Goal: Task Accomplishment & Management: Manage account settings

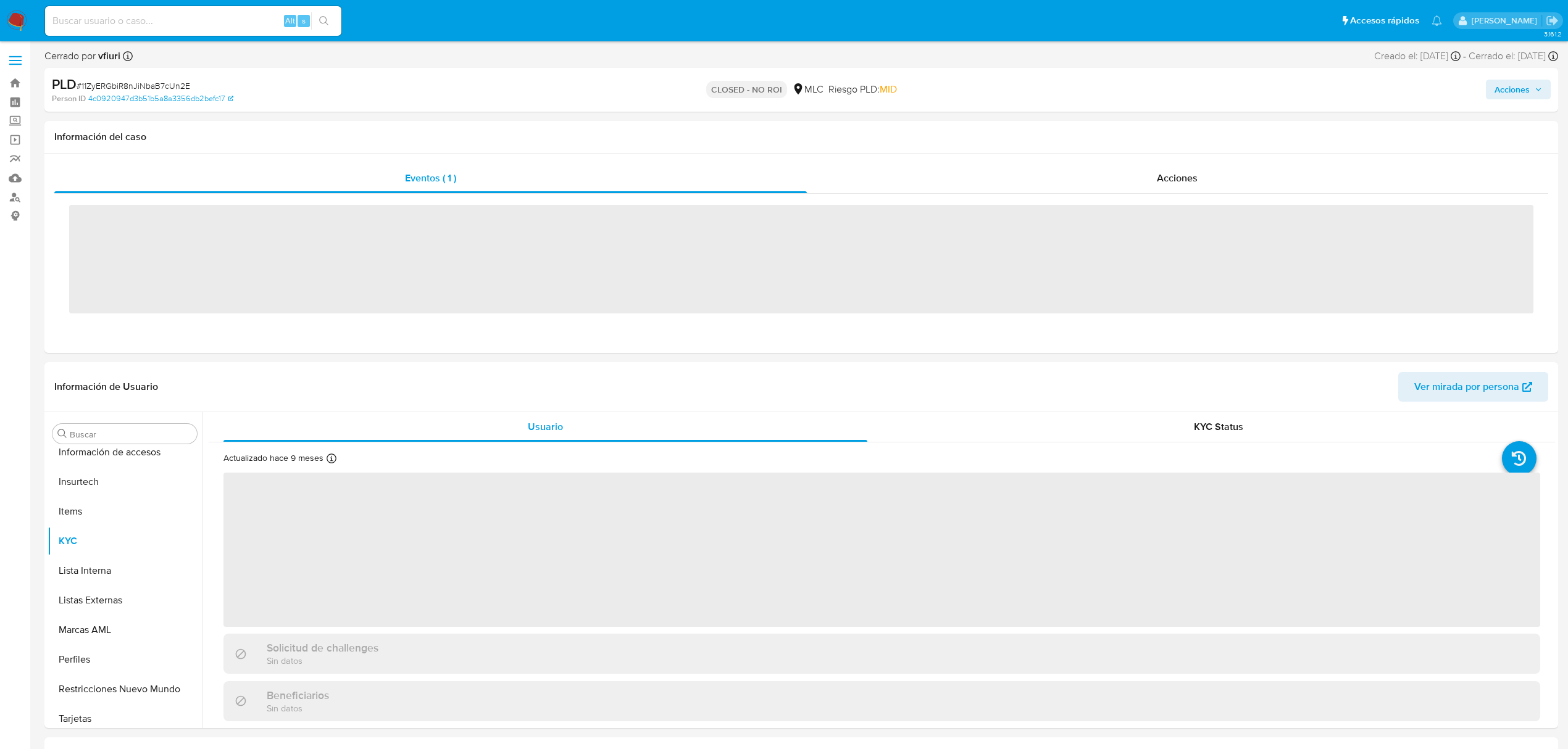
scroll to position [581, 0]
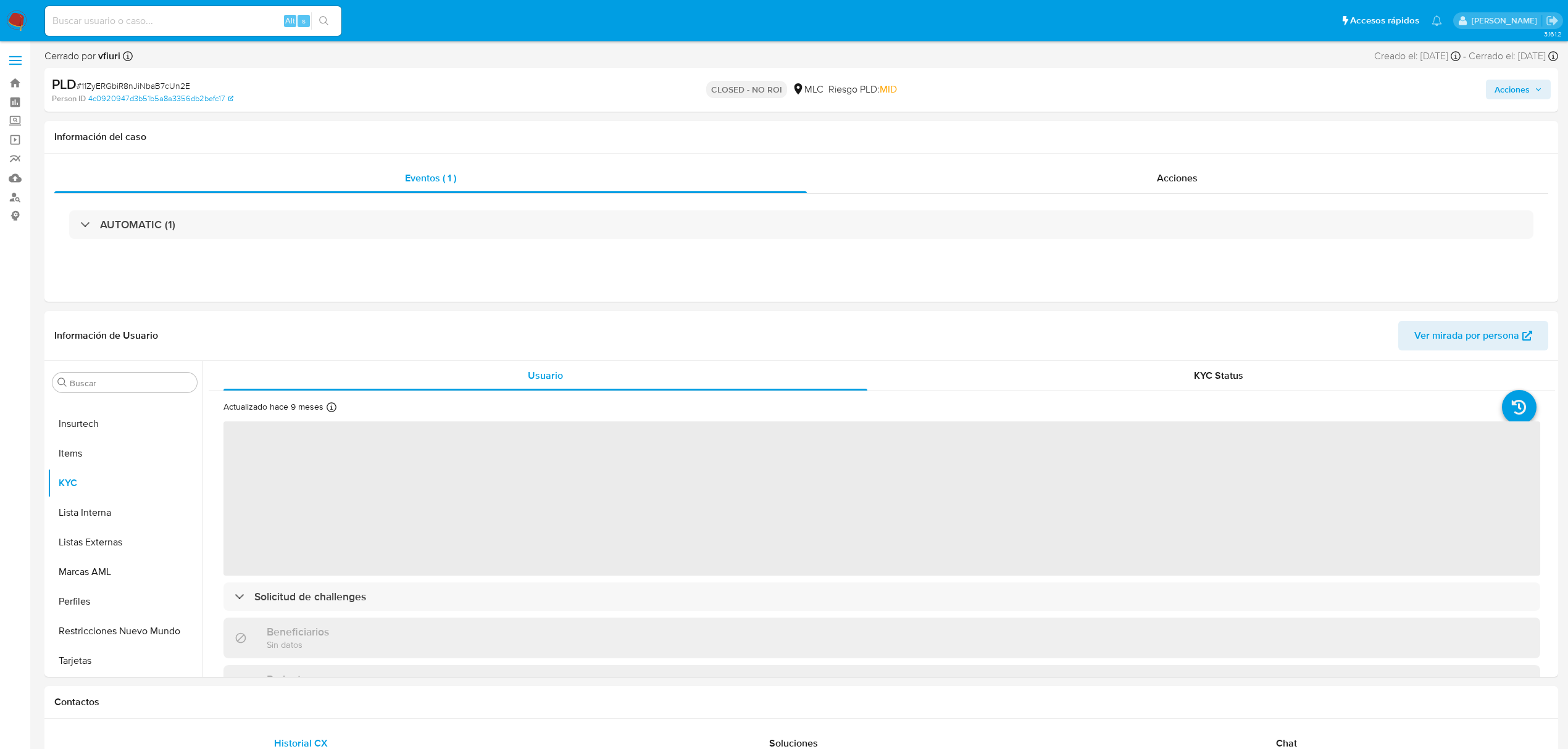
select select "10"
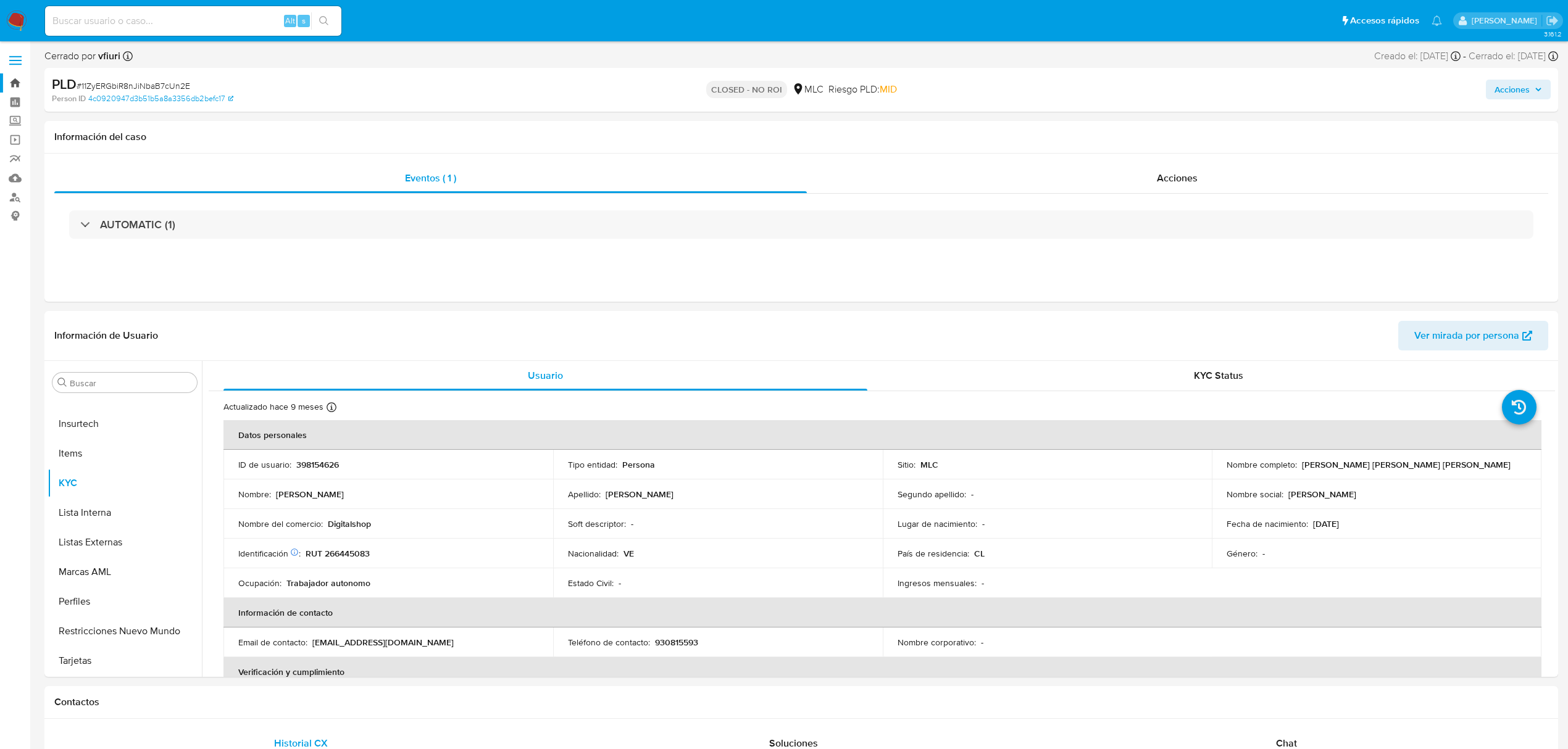
click at [8, 87] on link "Bandeja" at bounding box center [74, 83] width 147 height 19
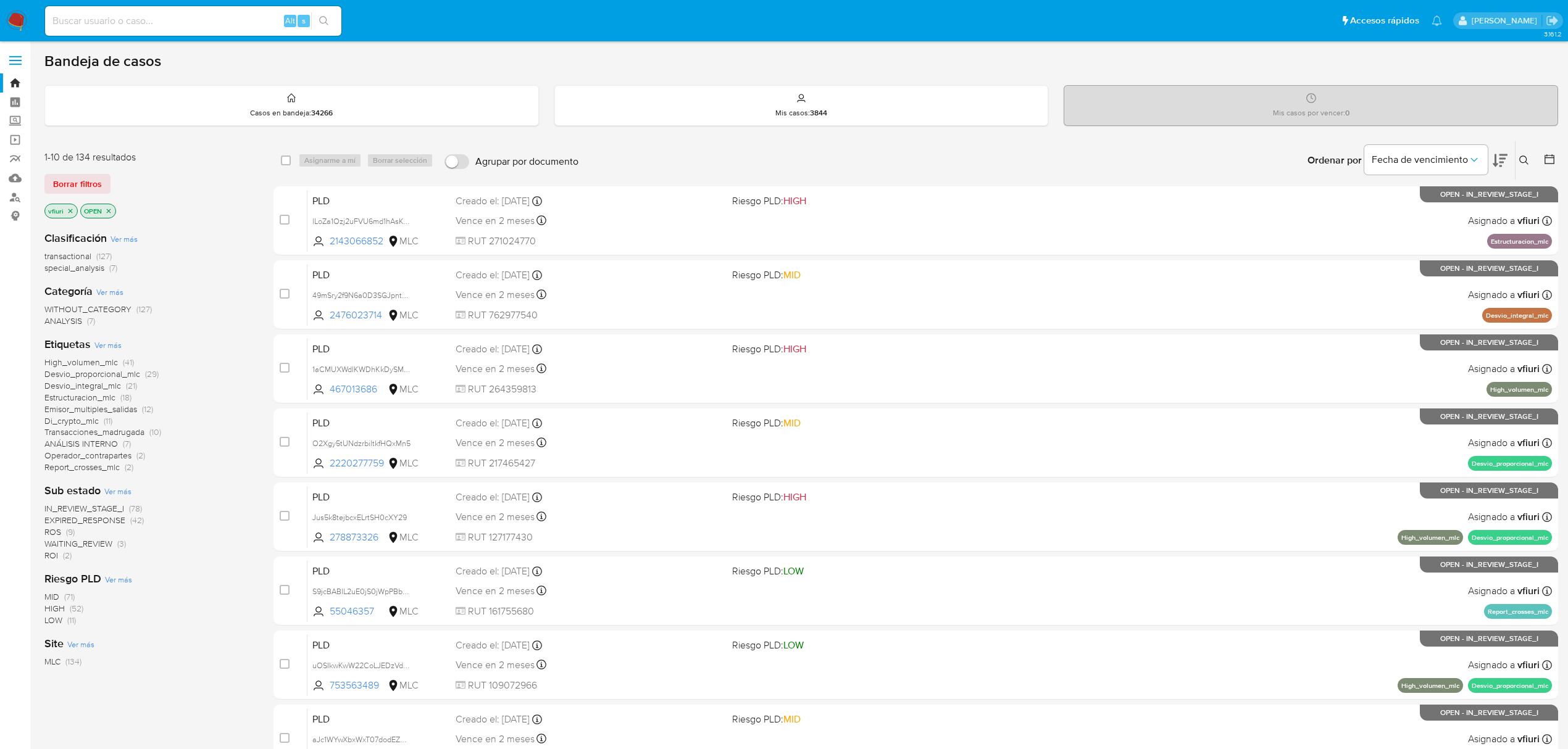
click at [1548, 158] on icon at bounding box center [1549, 159] width 13 height 13
click at [1550, 161] on icon at bounding box center [1549, 159] width 13 height 13
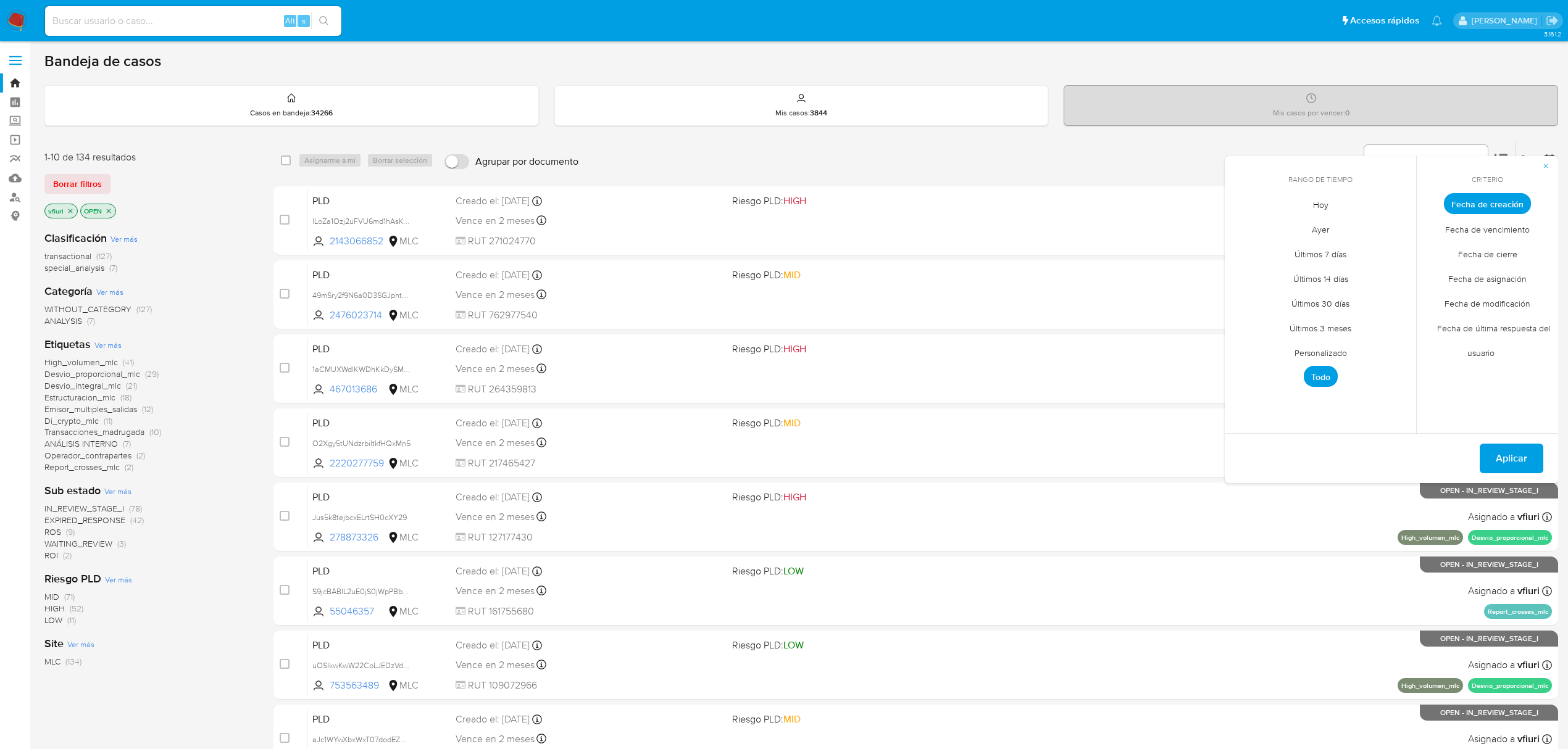
click at [1310, 350] on span "Personalizado" at bounding box center [1320, 353] width 79 height 25
click at [1240, 225] on icon "Mes anterior" at bounding box center [1244, 227] width 15 height 15
click at [1363, 291] on button "12" at bounding box center [1370, 297] width 20 height 20
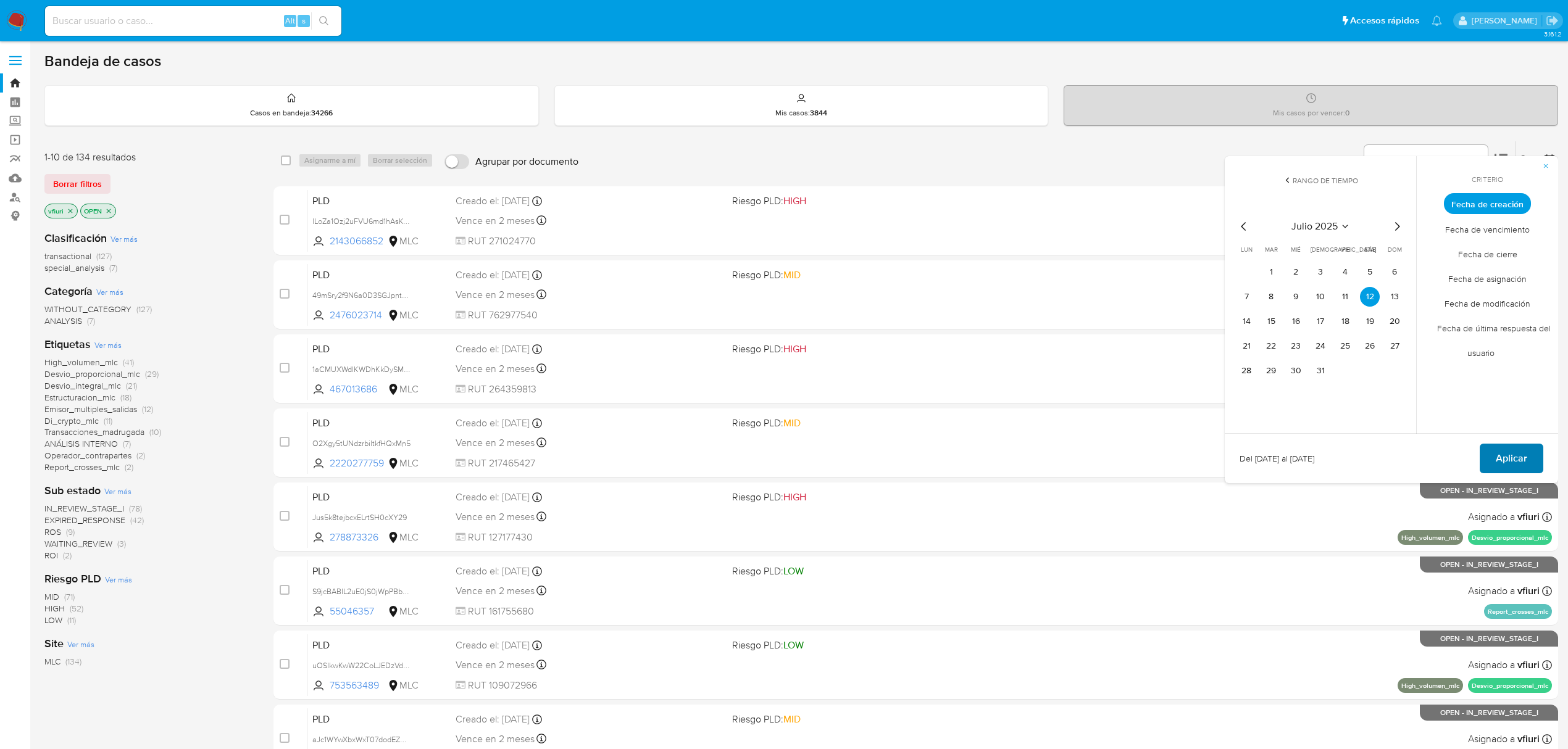
click at [1504, 470] on span "Aplicar" at bounding box center [1512, 458] width 32 height 27
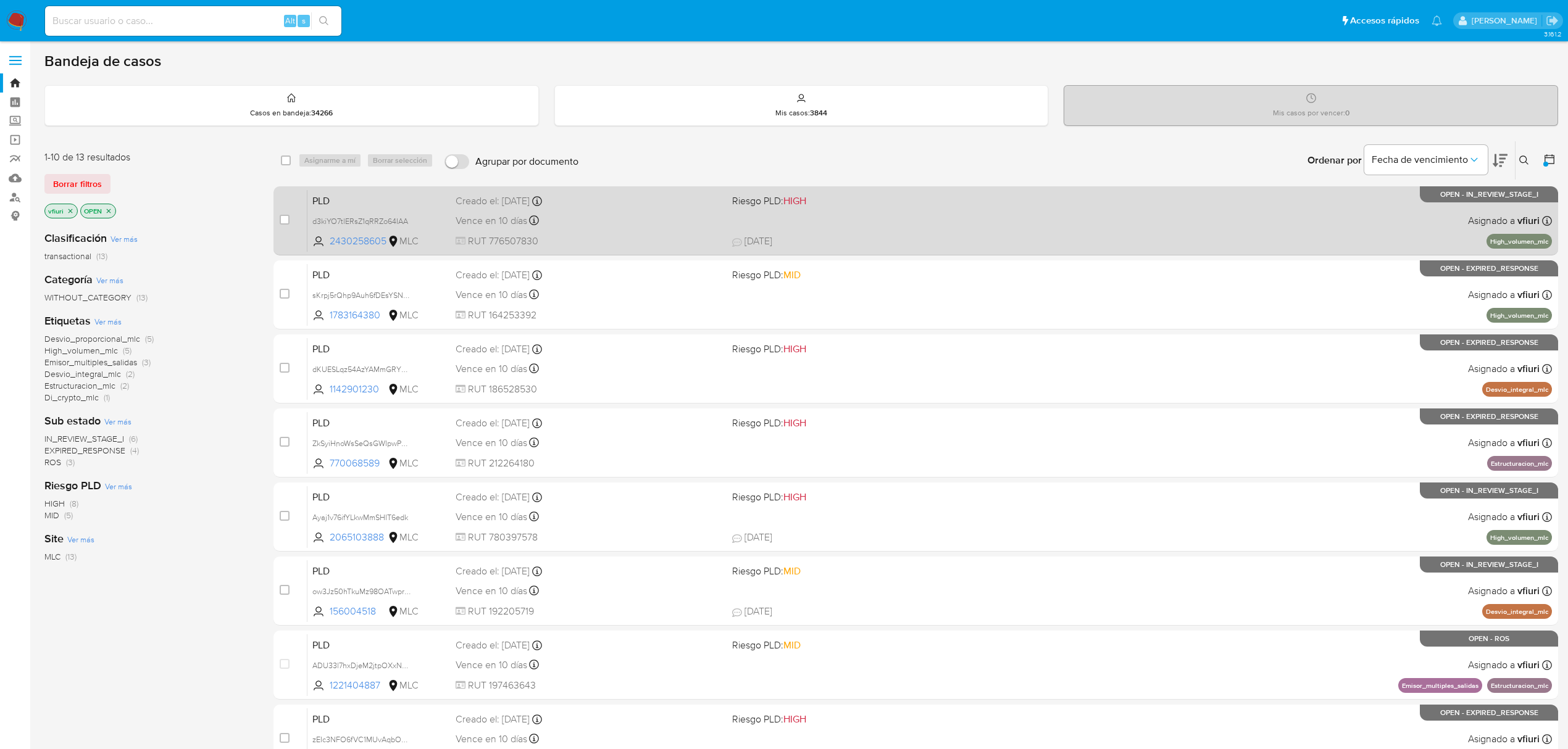
click at [840, 225] on div "PLD d3kiYO7tlERsZ1qRRZo64IAA 2430258605 MLC Riesgo PLD: HIGH Creado el: 12/07/2…" at bounding box center [930, 221] width 1244 height 63
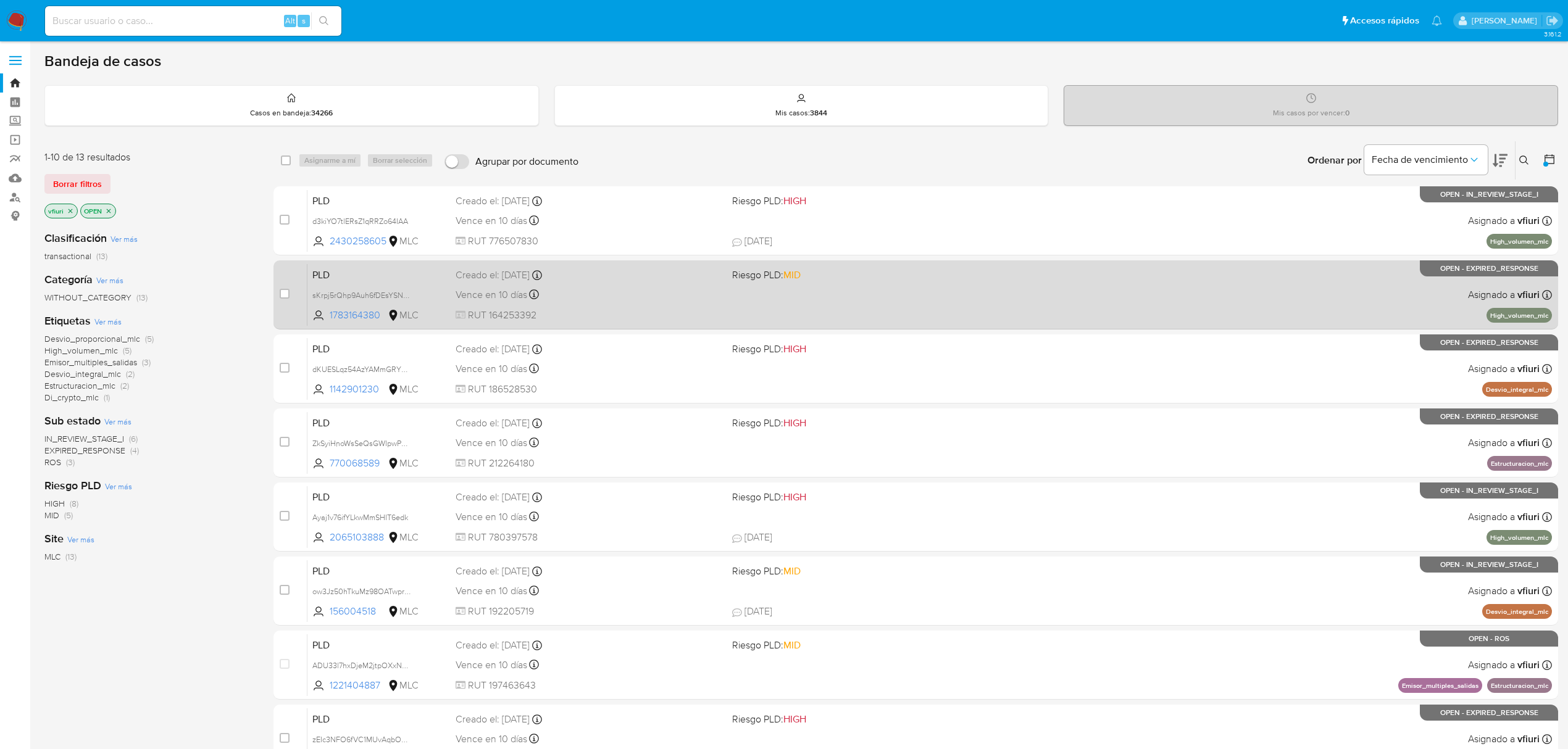
click at [674, 298] on div "Vence en 10 días Vence el 10/10/2025 16:08:41" at bounding box center [589, 295] width 267 height 17
click at [280, 296] on input "checkbox" at bounding box center [284, 293] width 10 height 10
checkbox input "true"
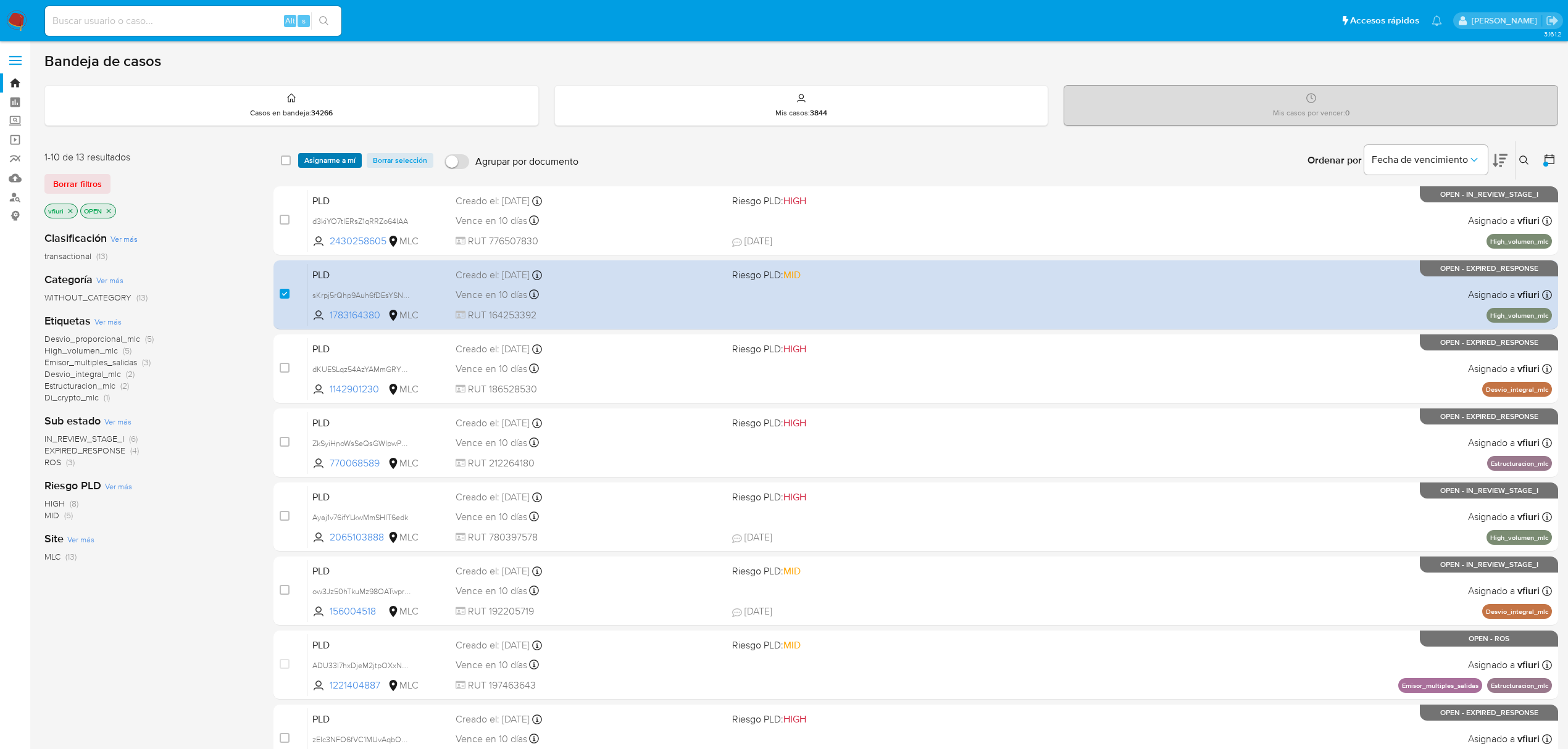
click at [319, 166] on span "Asignarme a mí" at bounding box center [329, 160] width 51 height 13
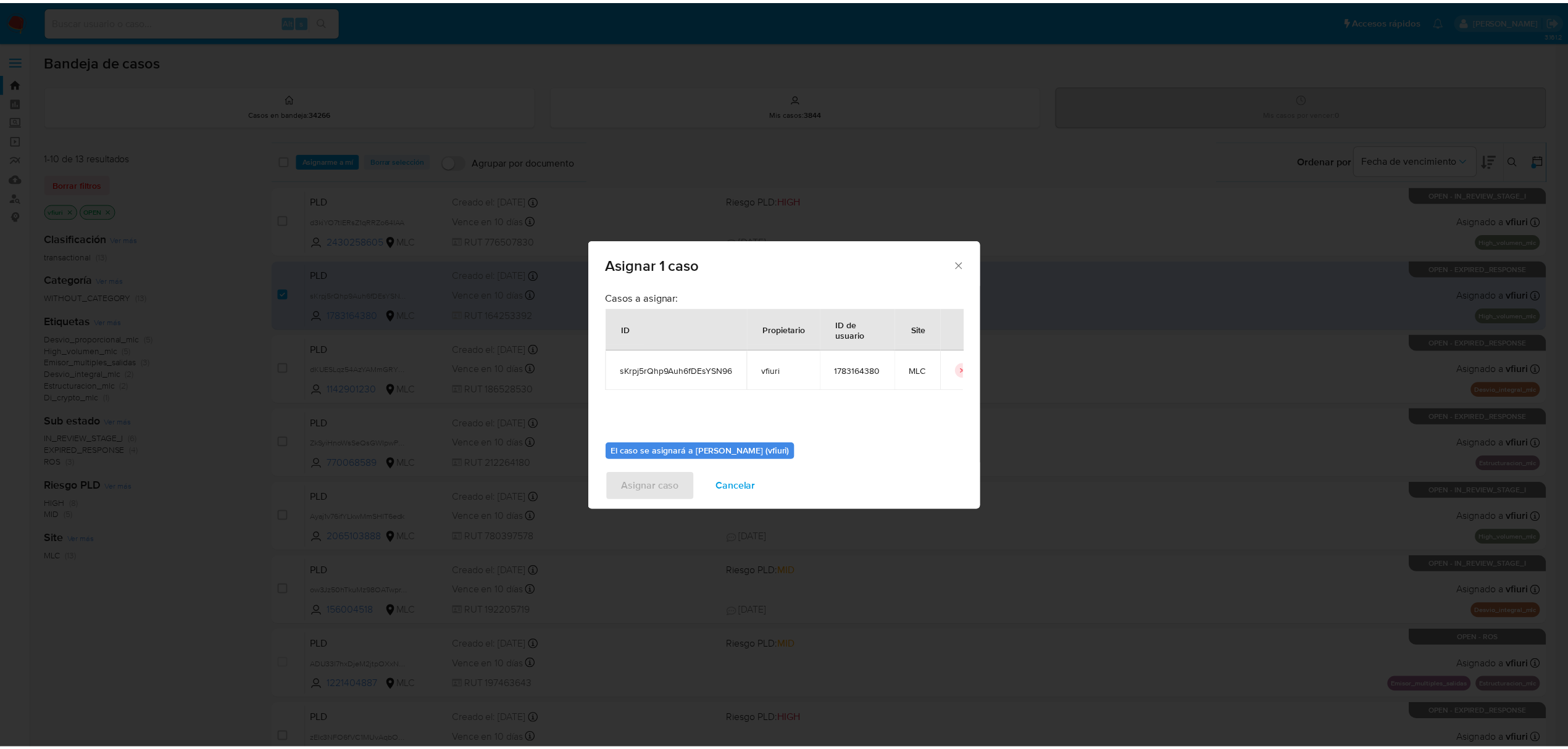
scroll to position [63, 0]
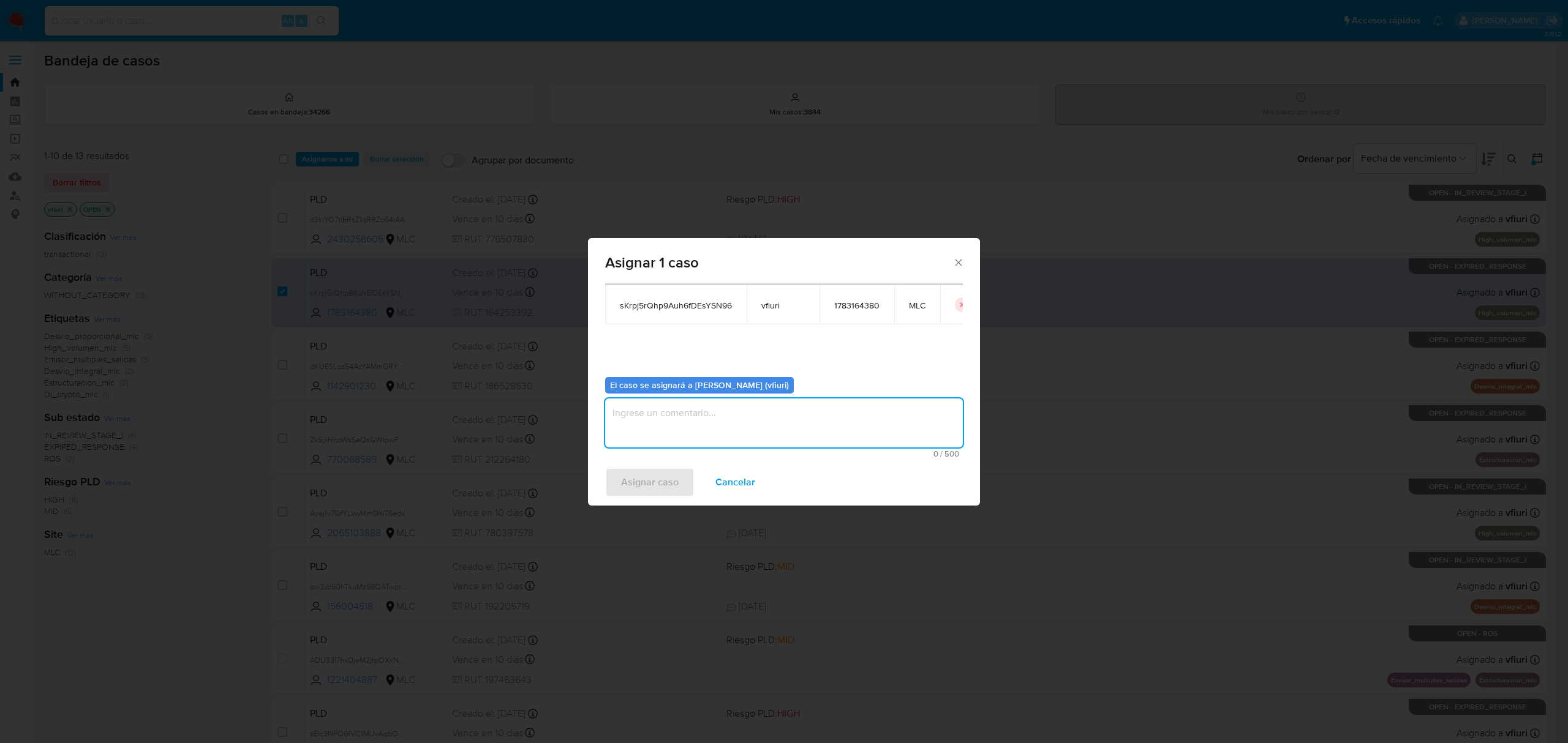
click at [701, 425] on textarea "assign-modal" at bounding box center [783, 423] width 358 height 49
type textarea "-"
click at [672, 481] on span "Asignar caso" at bounding box center [649, 482] width 57 height 27
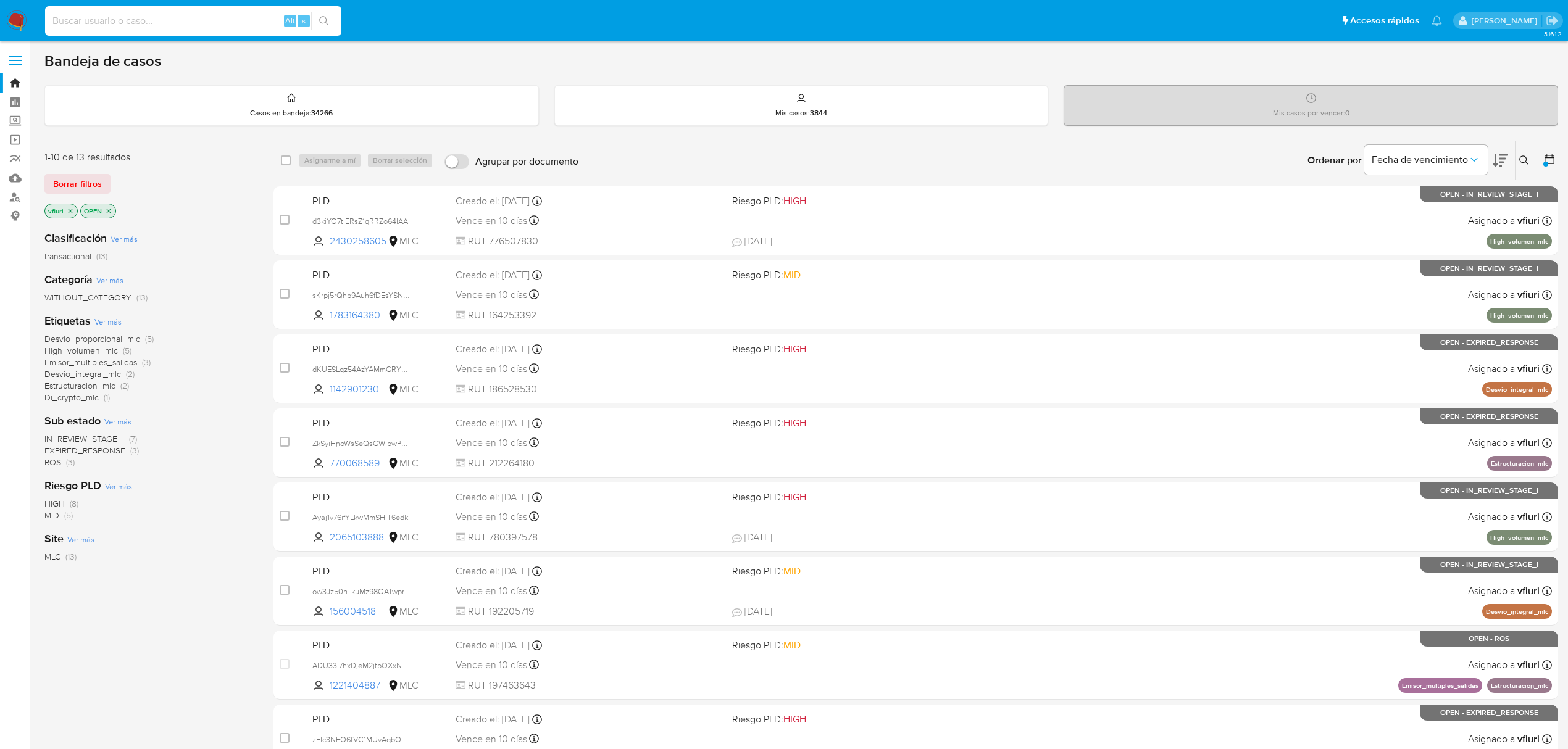
click at [159, 18] on input at bounding box center [193, 21] width 296 height 16
paste input "237298742"
type input "237298742"
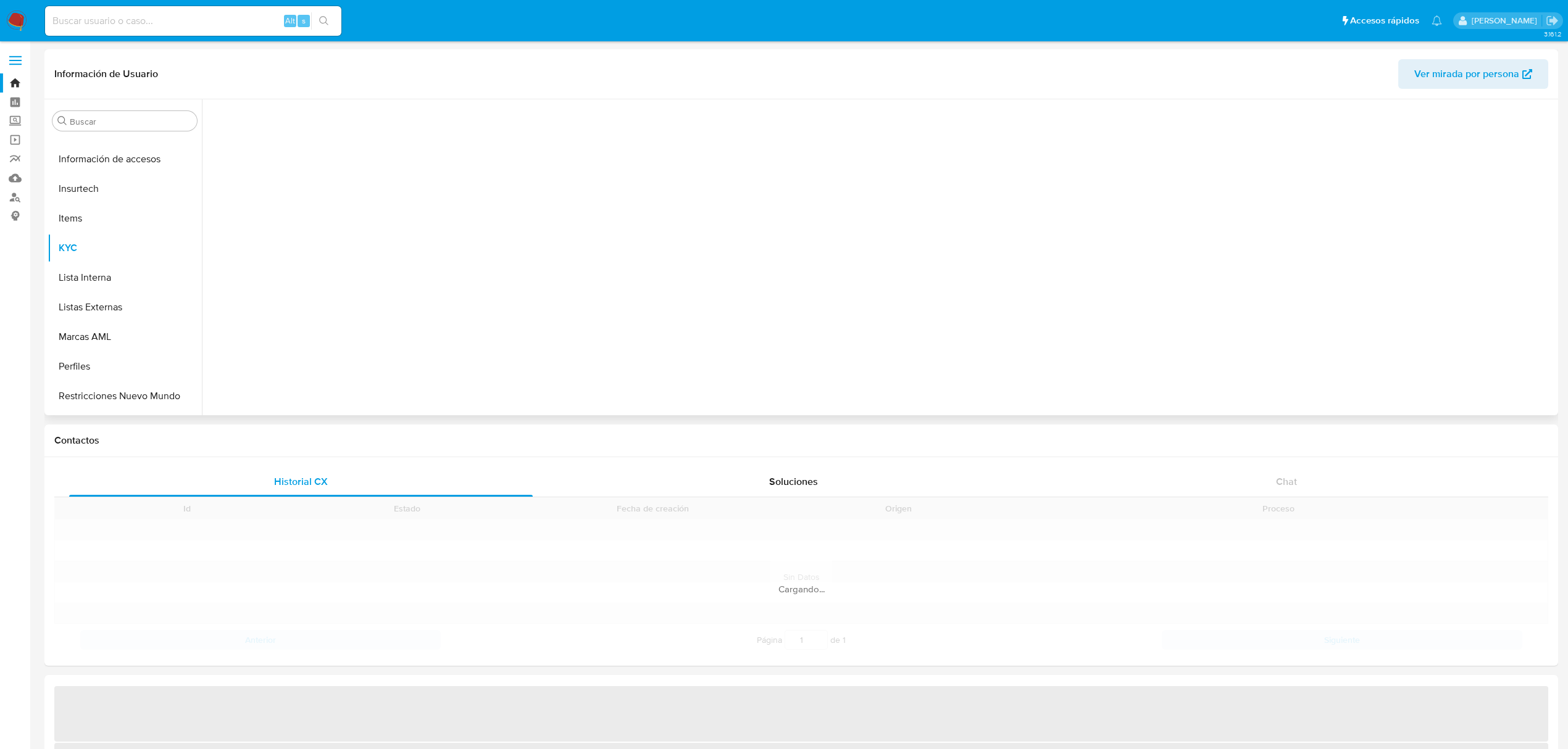
scroll to position [580, 0]
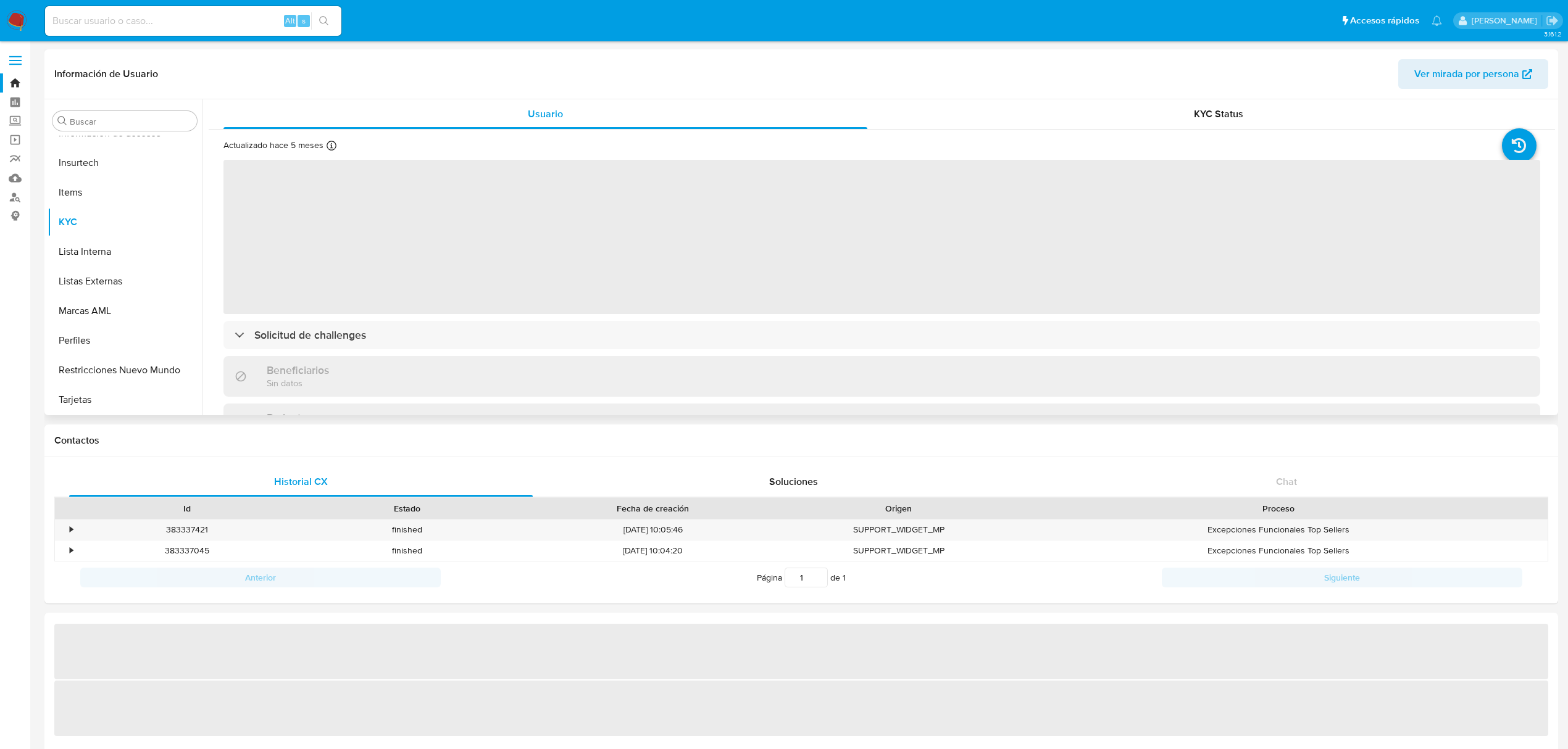
select select "10"
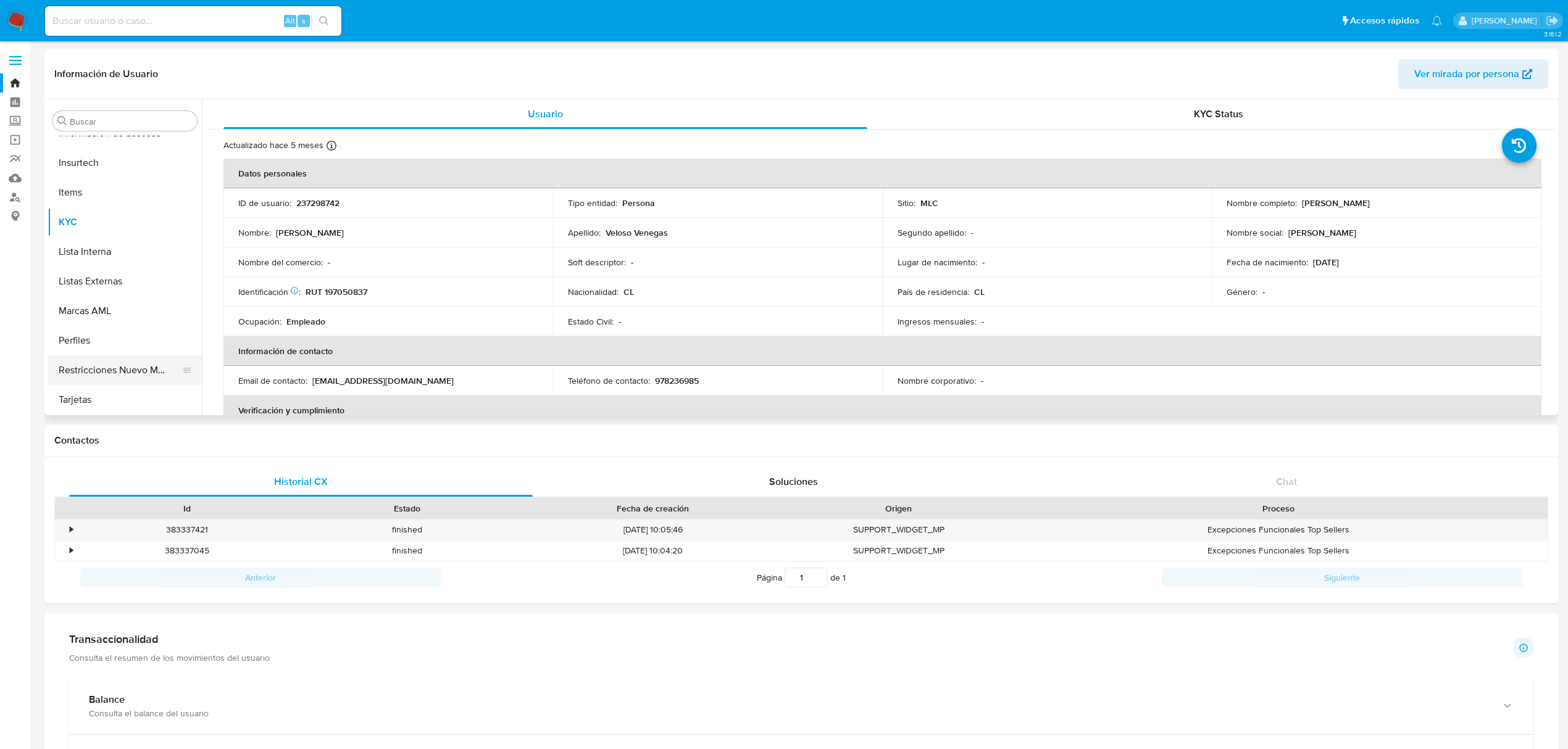
click at [129, 366] on button "Restricciones Nuevo Mundo" at bounding box center [120, 369] width 145 height 29
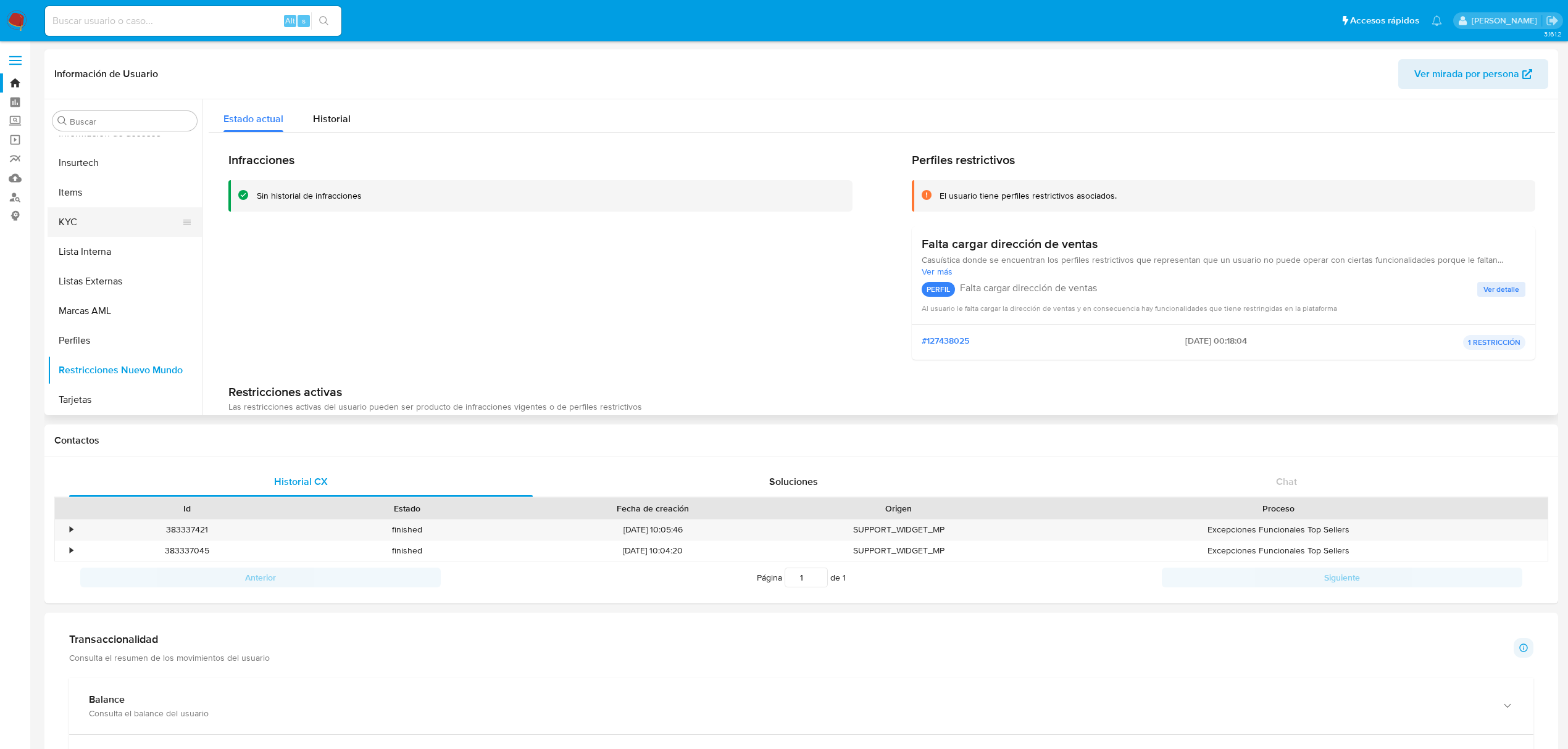
click at [106, 215] on button "KYC" at bounding box center [120, 222] width 145 height 29
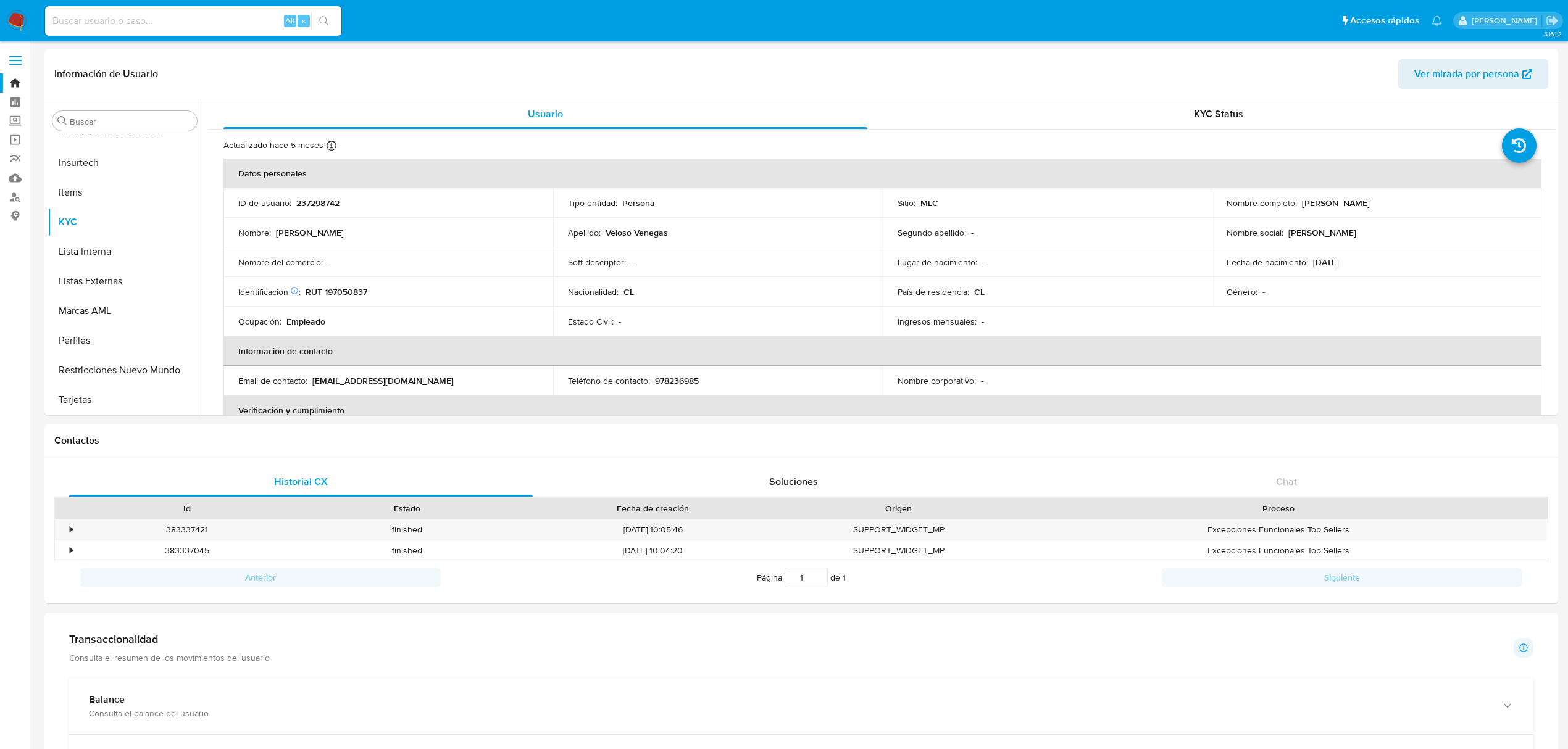
drag, startPoint x: 1300, startPoint y: 201, endPoint x: 1454, endPoint y: 208, distance: 154.2
click at [1454, 207] on div "Nombre completo : Catherin Michelle Veloso Venegas" at bounding box center [1376, 202] width 300 height 11
copy p "Catherin Michelle Veloso Venegas"
click at [148, 13] on input at bounding box center [193, 21] width 296 height 16
paste input "1768079439"
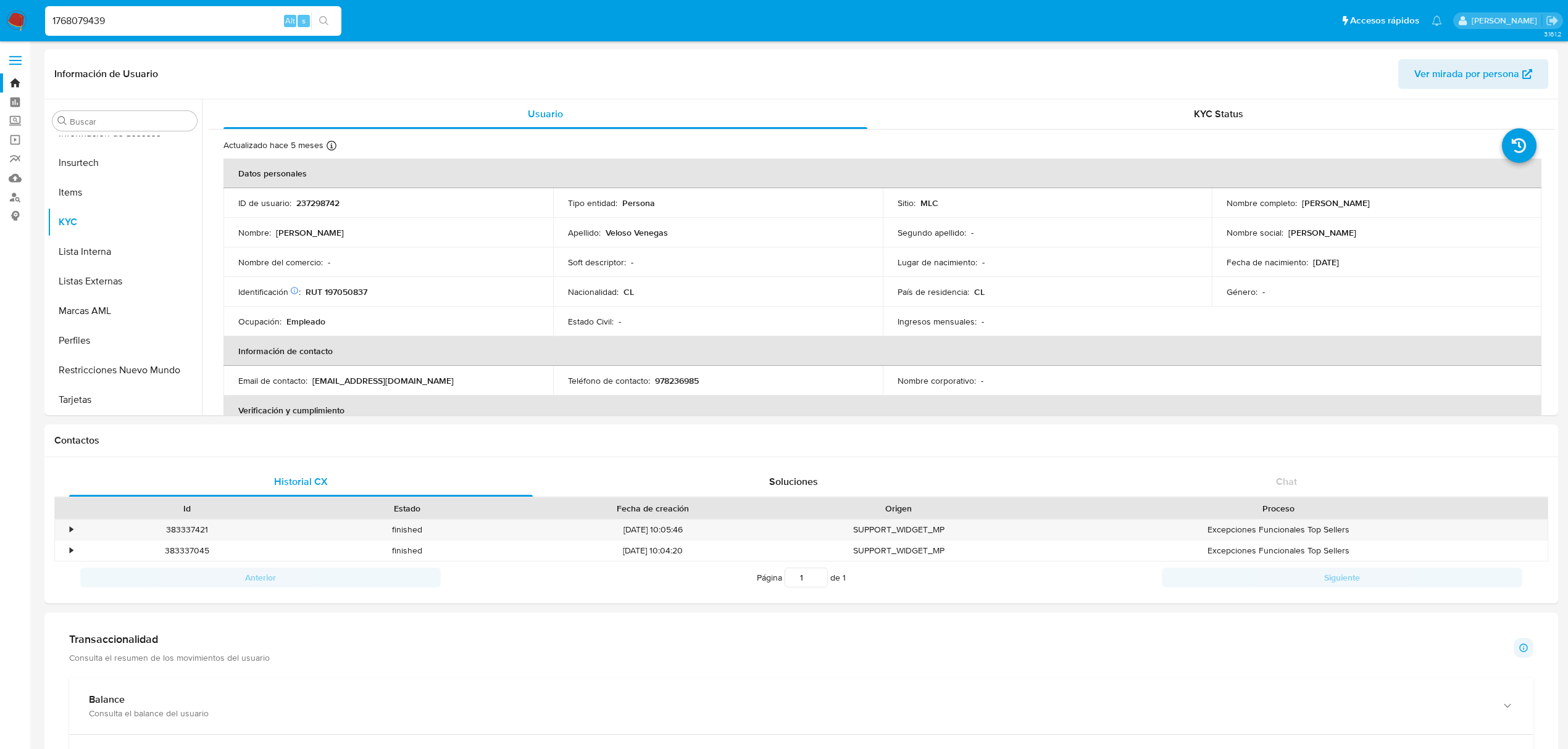
type input "1768079439"
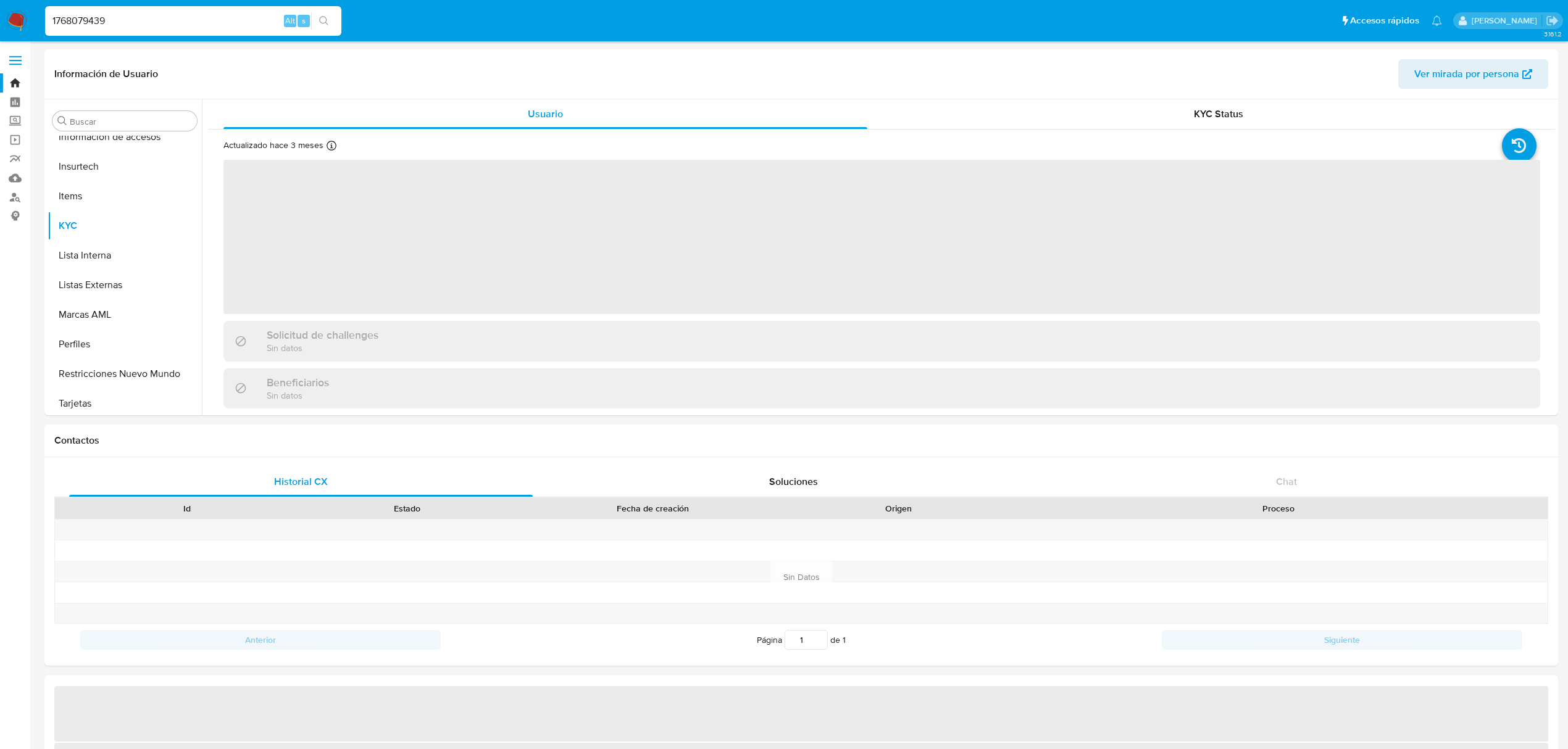
scroll to position [580, 0]
select select "10"
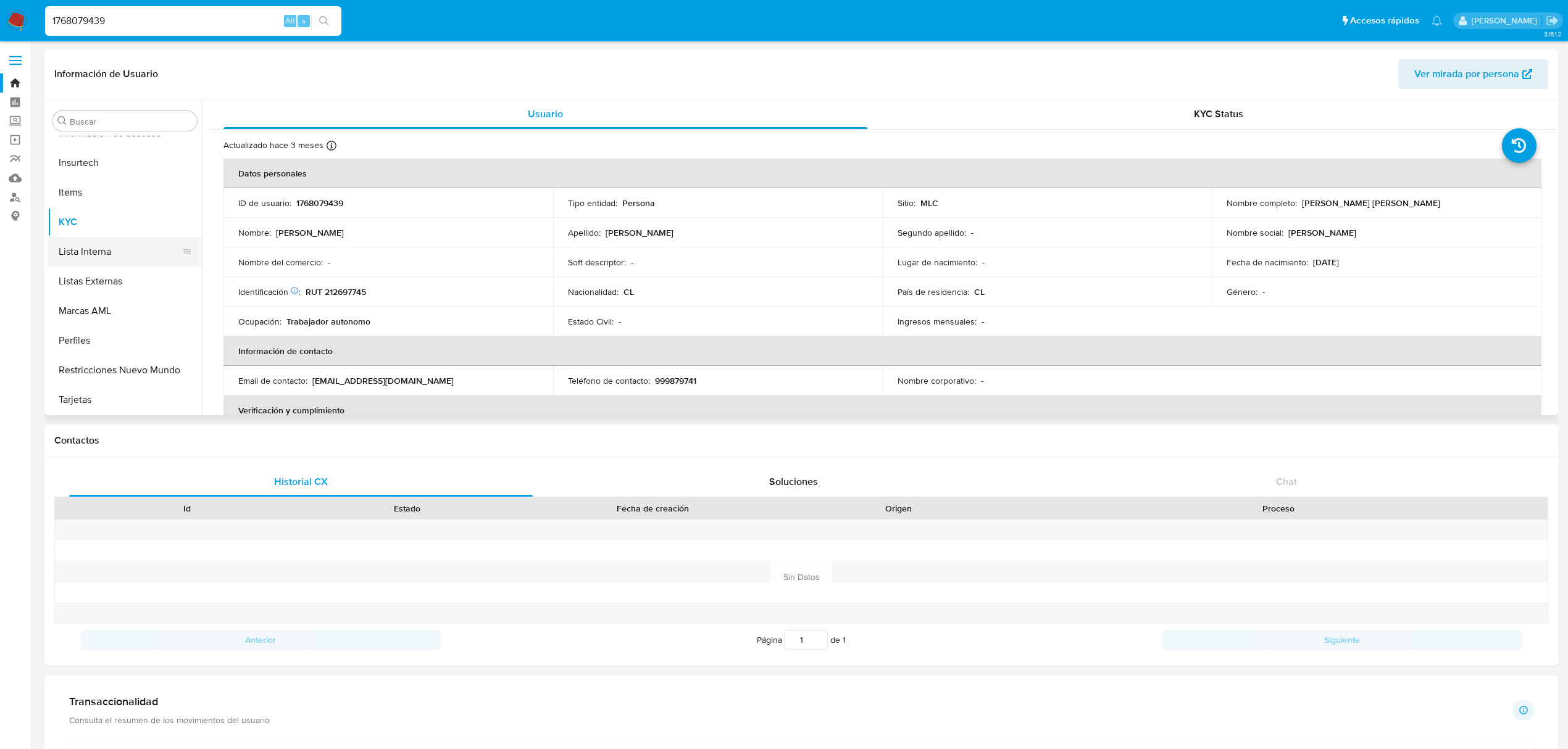
scroll to position [82, 0]
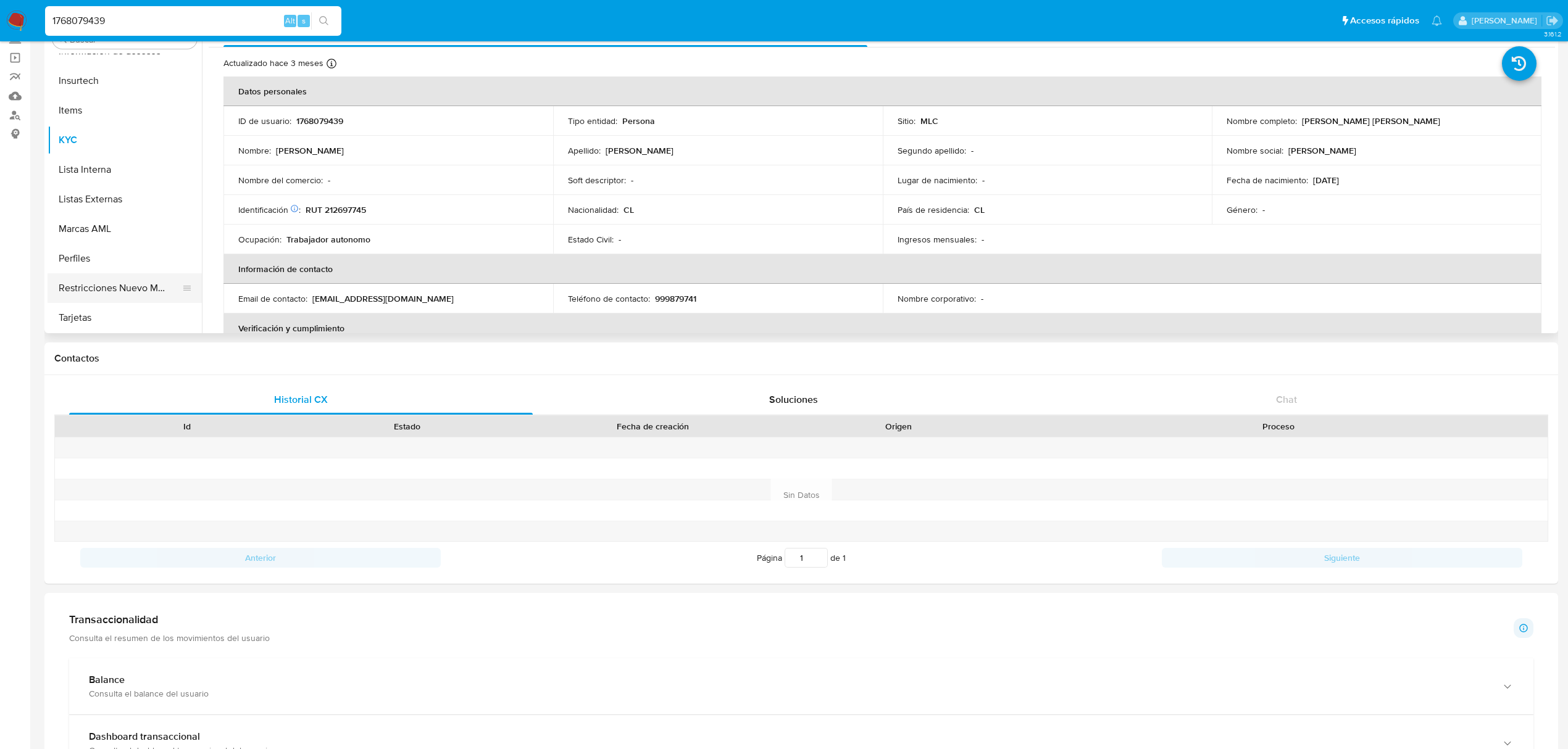
click at [135, 293] on button "Restricciones Nuevo Mundo" at bounding box center [120, 288] width 145 height 29
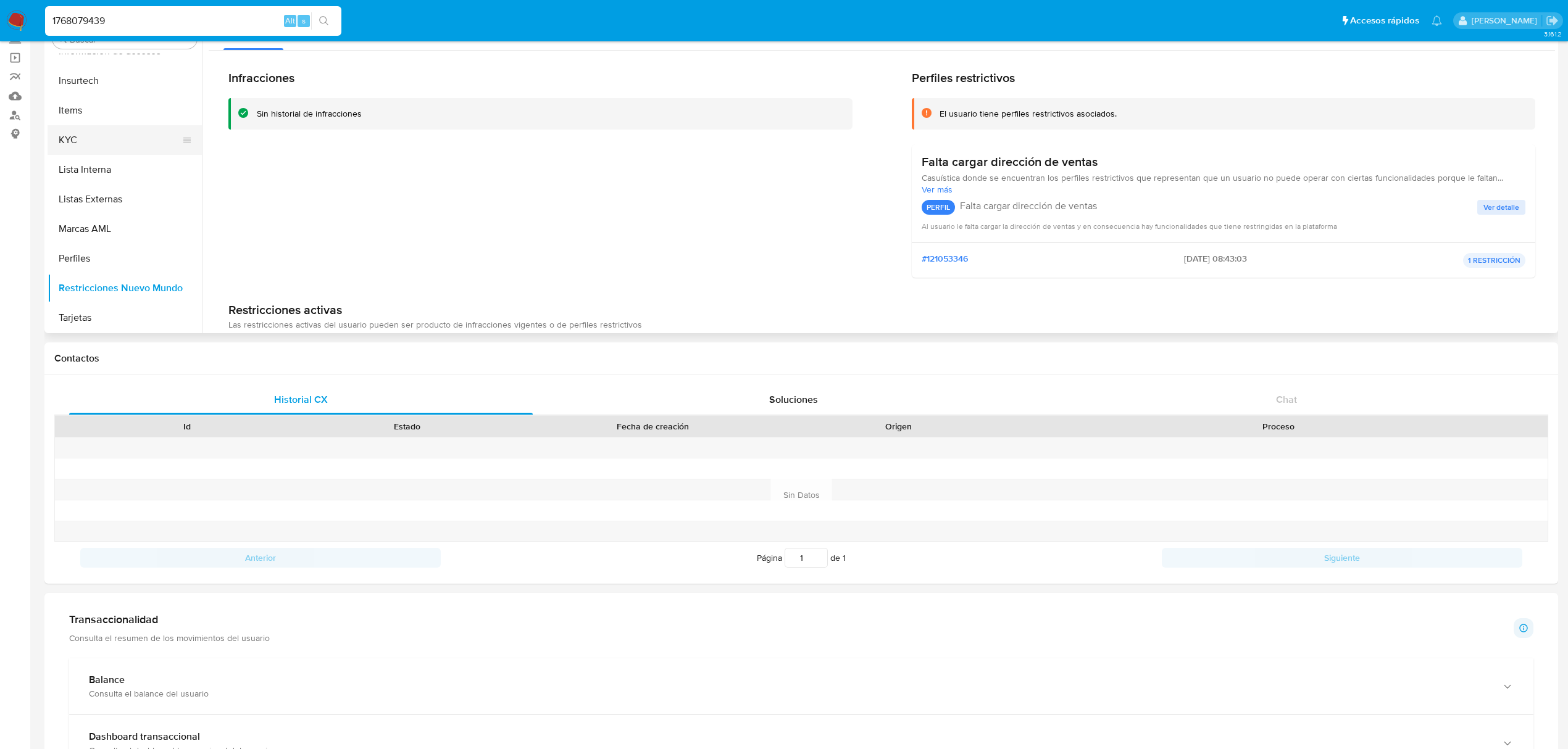
click at [92, 145] on button "KYC" at bounding box center [120, 140] width 145 height 29
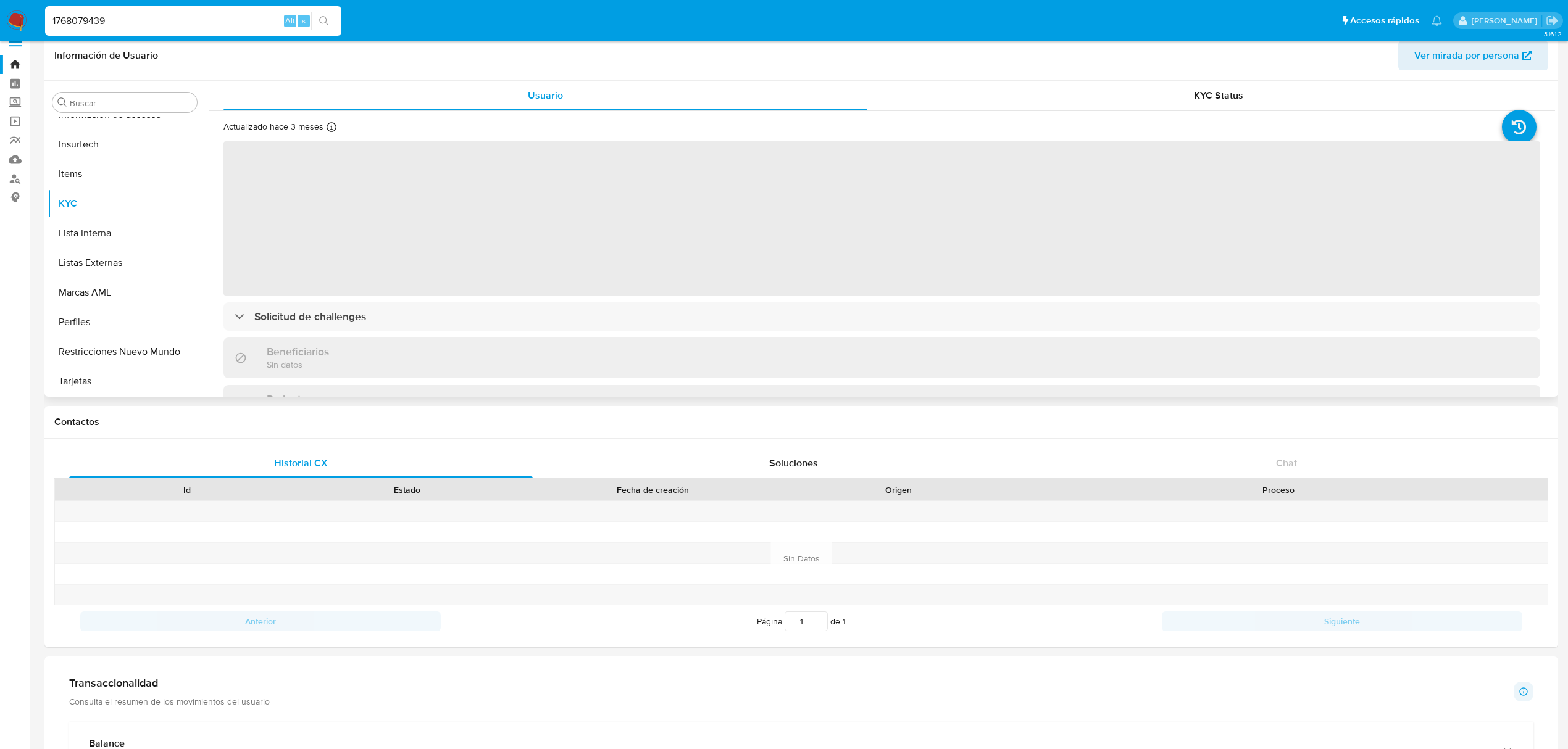
scroll to position [0, 0]
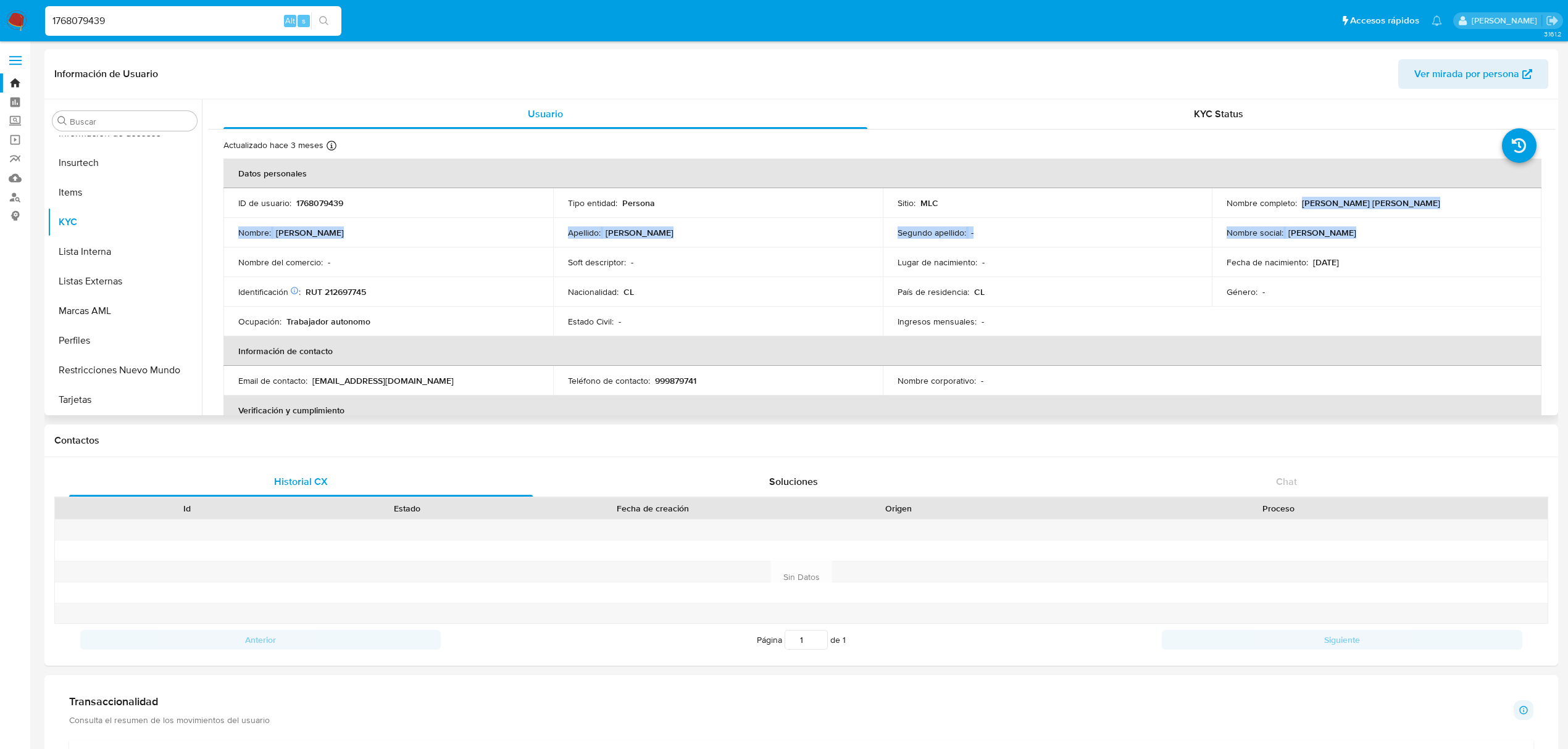
drag, startPoint x: 1300, startPoint y: 202, endPoint x: 1453, endPoint y: 218, distance: 153.8
click at [1453, 218] on tbody "ID de usuario : 1768079439 Tipo entidad : Persona Sitio : MLC Nombre completo :…" at bounding box center [882, 262] width 1318 height 148
click at [1453, 216] on td "Nombre completo : Paz Marcela Millaray Berenguela Rivera" at bounding box center [1376, 202] width 329 height 29
drag, startPoint x: 1300, startPoint y: 201, endPoint x: 1472, endPoint y: 208, distance: 172.1
click at [1472, 208] on td "Nombre completo : Paz Marcela Millaray Berenguela Rivera" at bounding box center [1376, 202] width 329 height 29
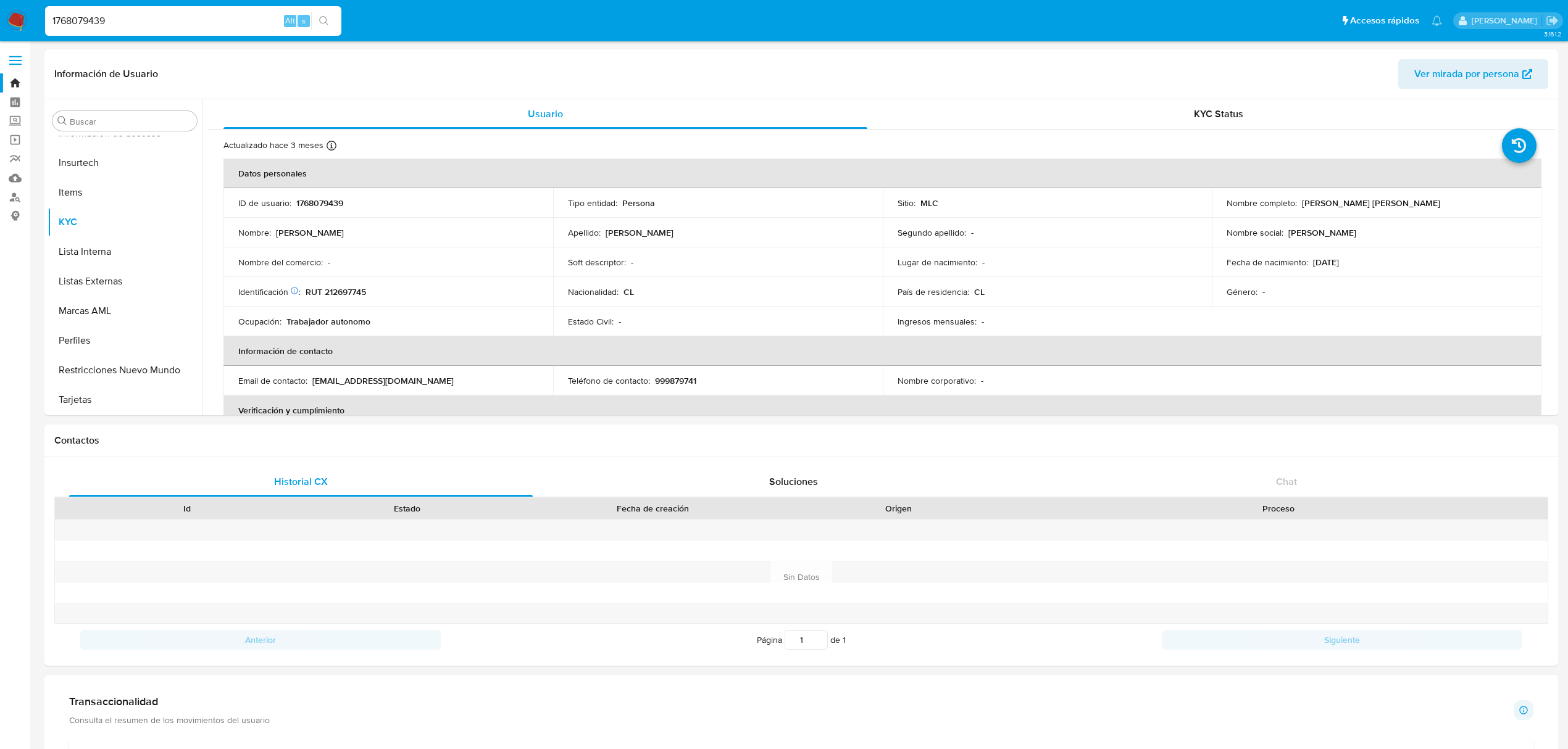
copy p "Paz Marcela Millaray Berenguela Rivera"
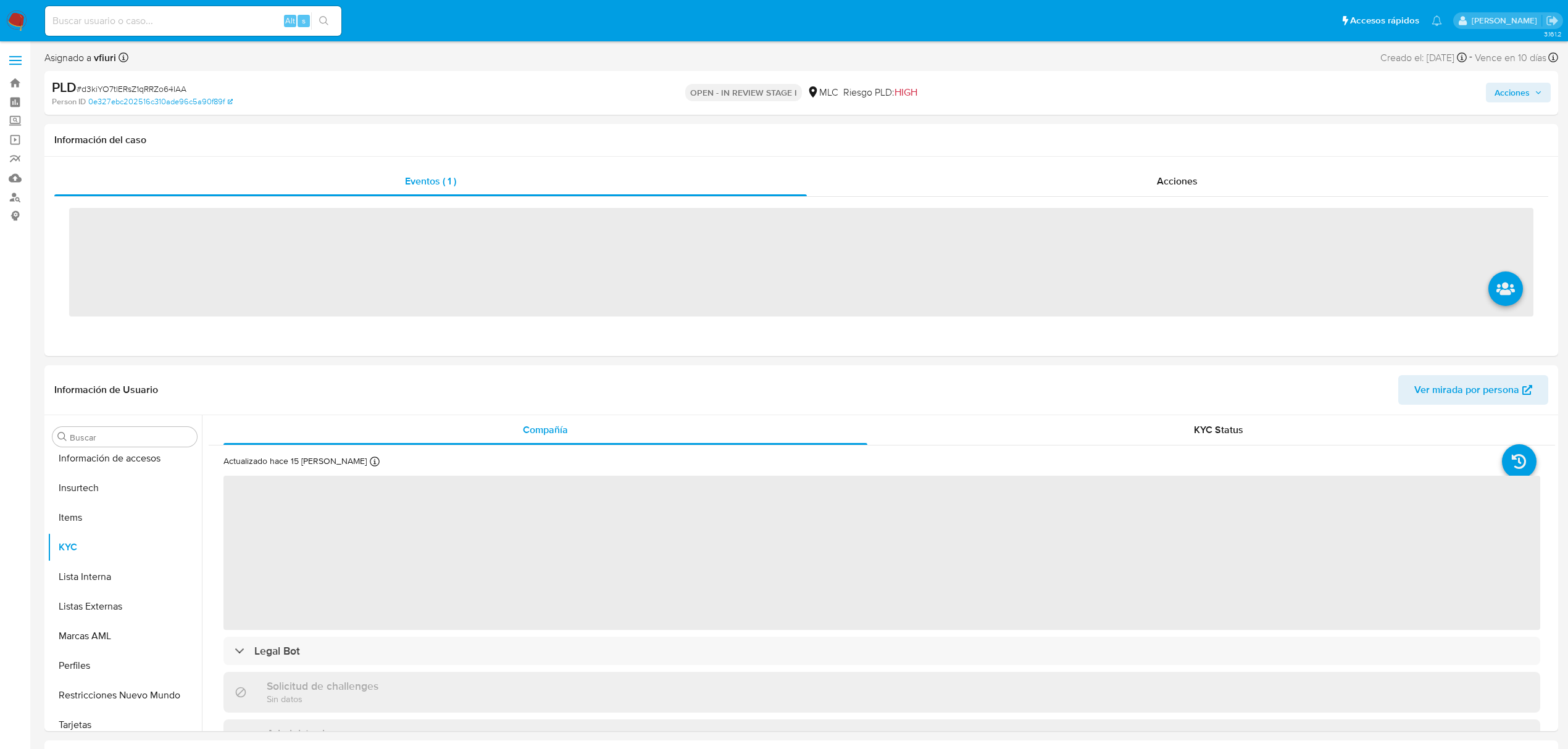
scroll to position [581, 0]
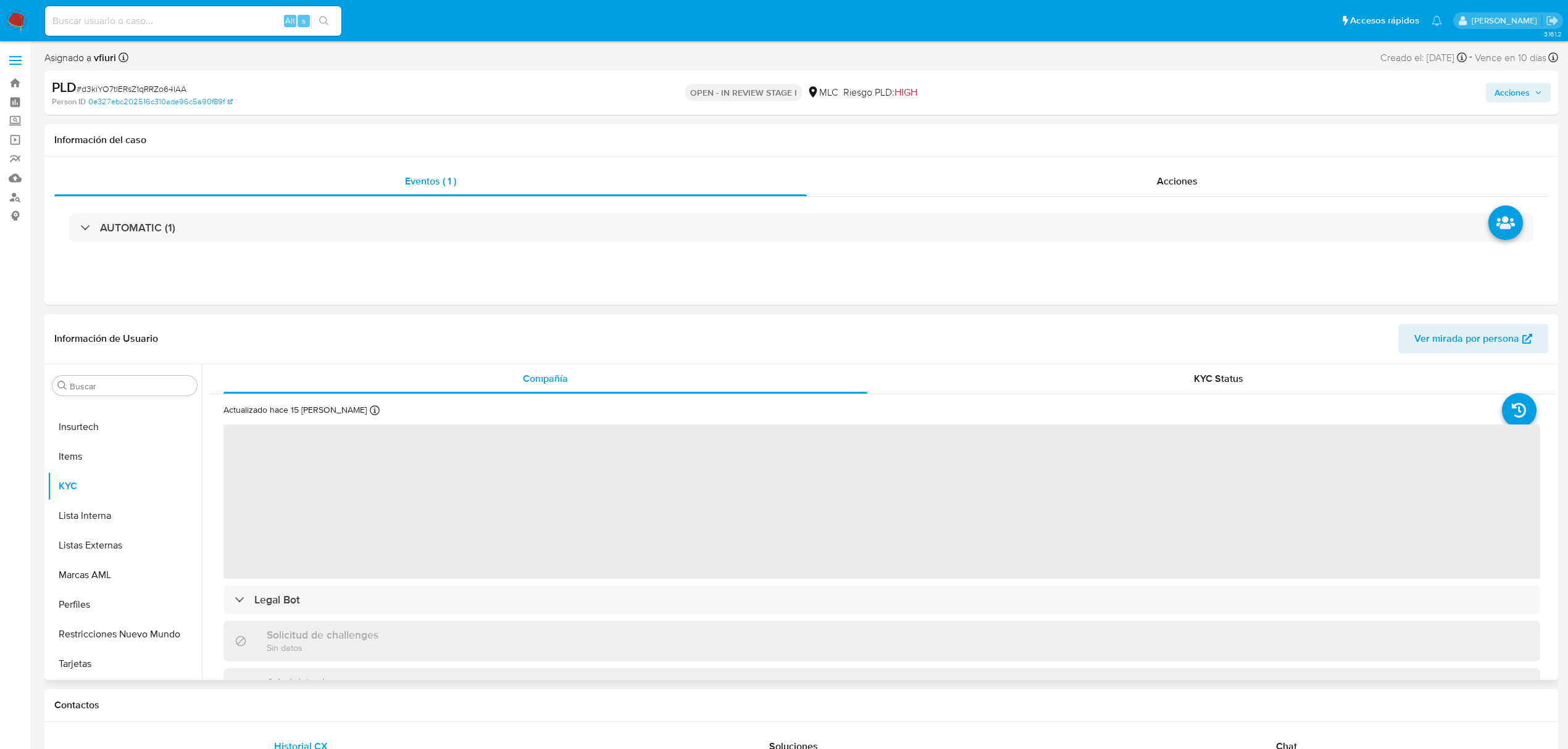
select select "10"
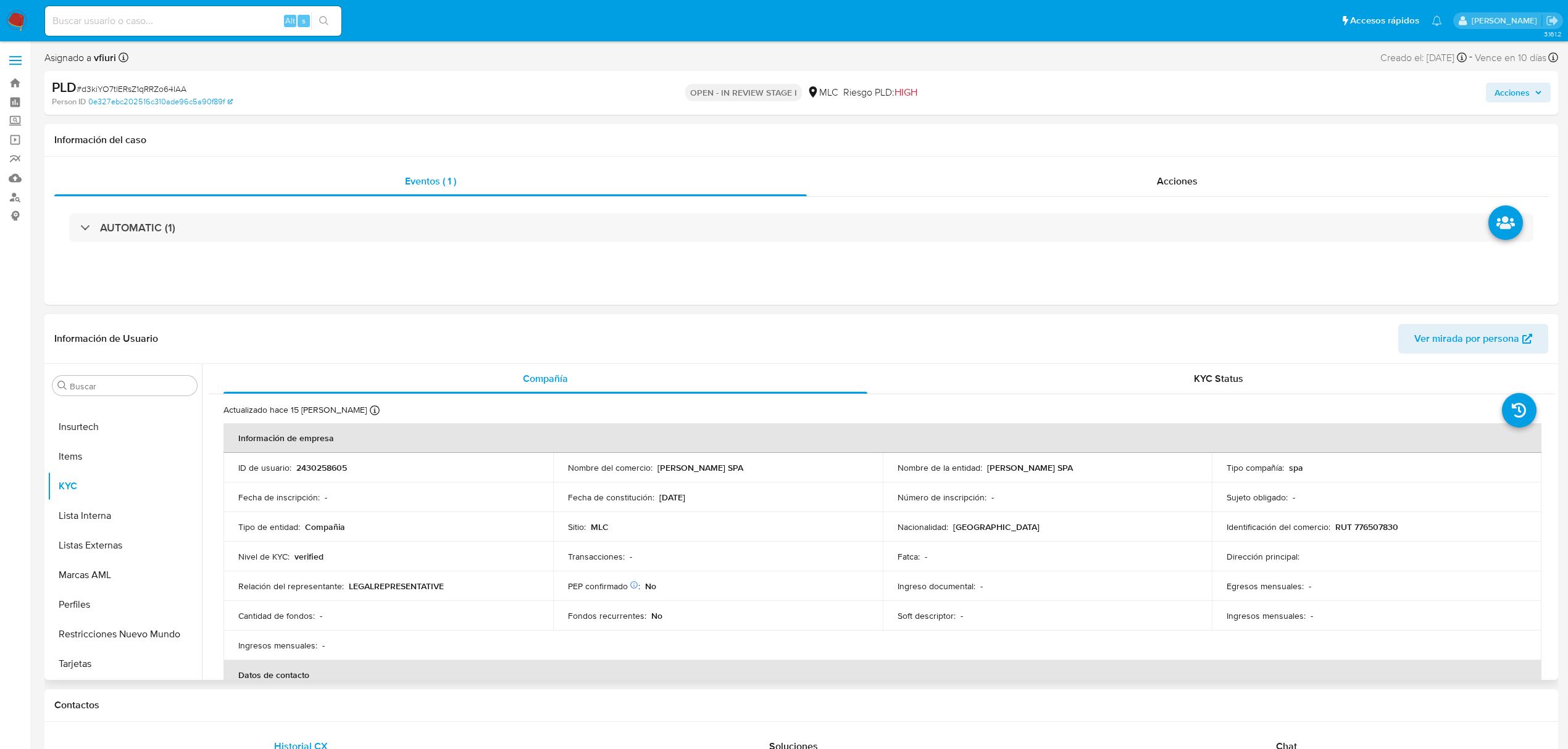
click at [313, 469] on p "2430258605" at bounding box center [321, 467] width 51 height 11
copy p "2430258605"
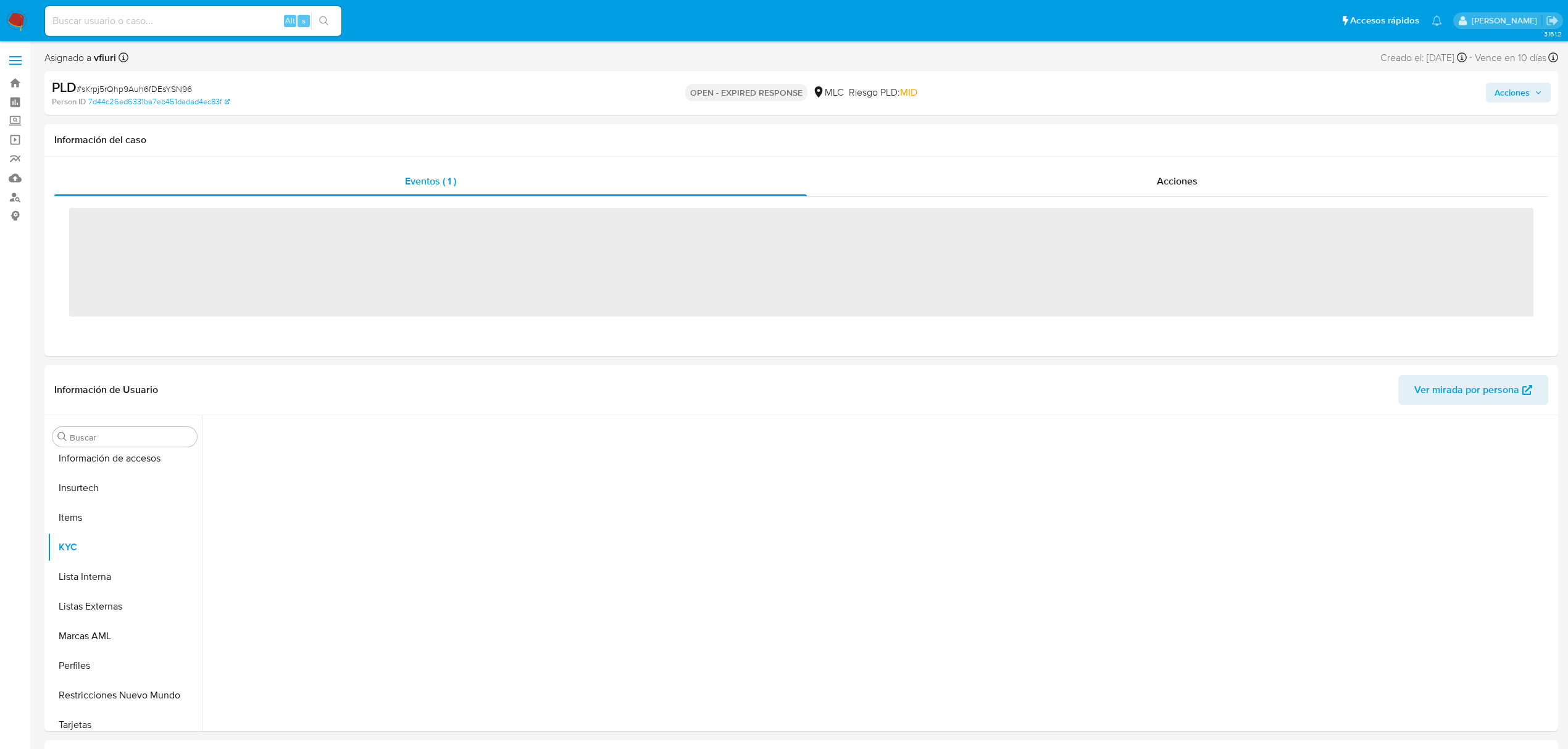
scroll to position [581, 0]
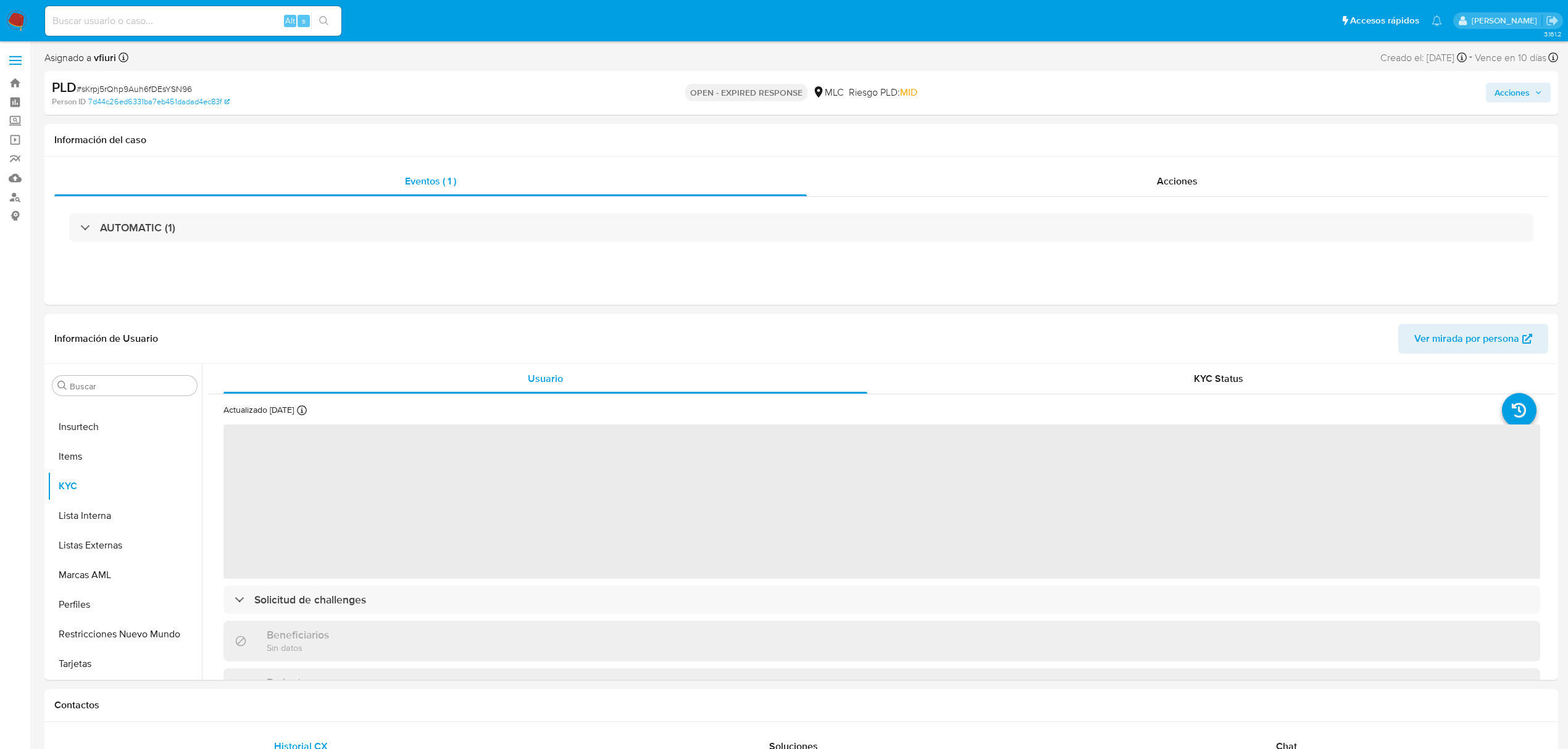
select select "10"
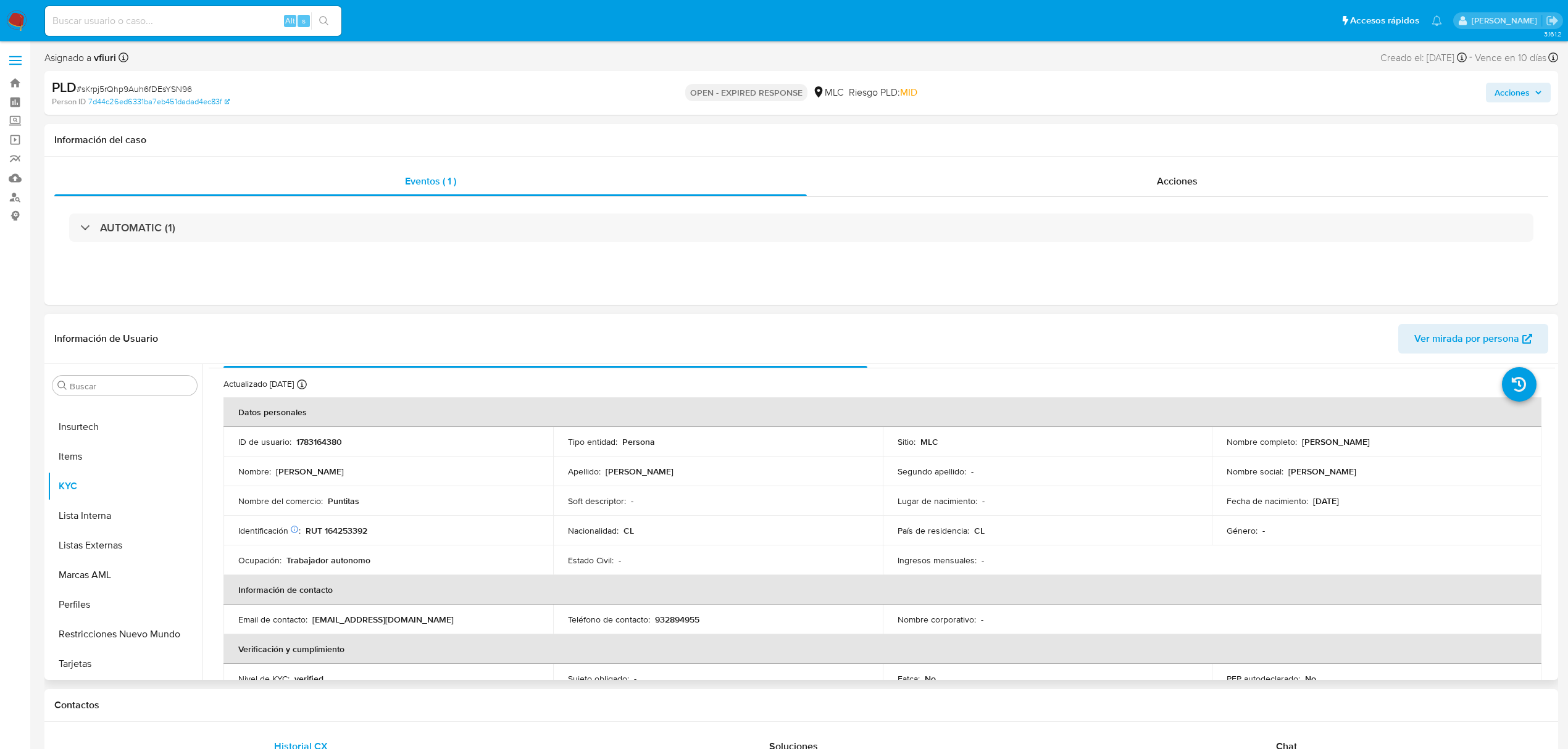
scroll to position [0, 0]
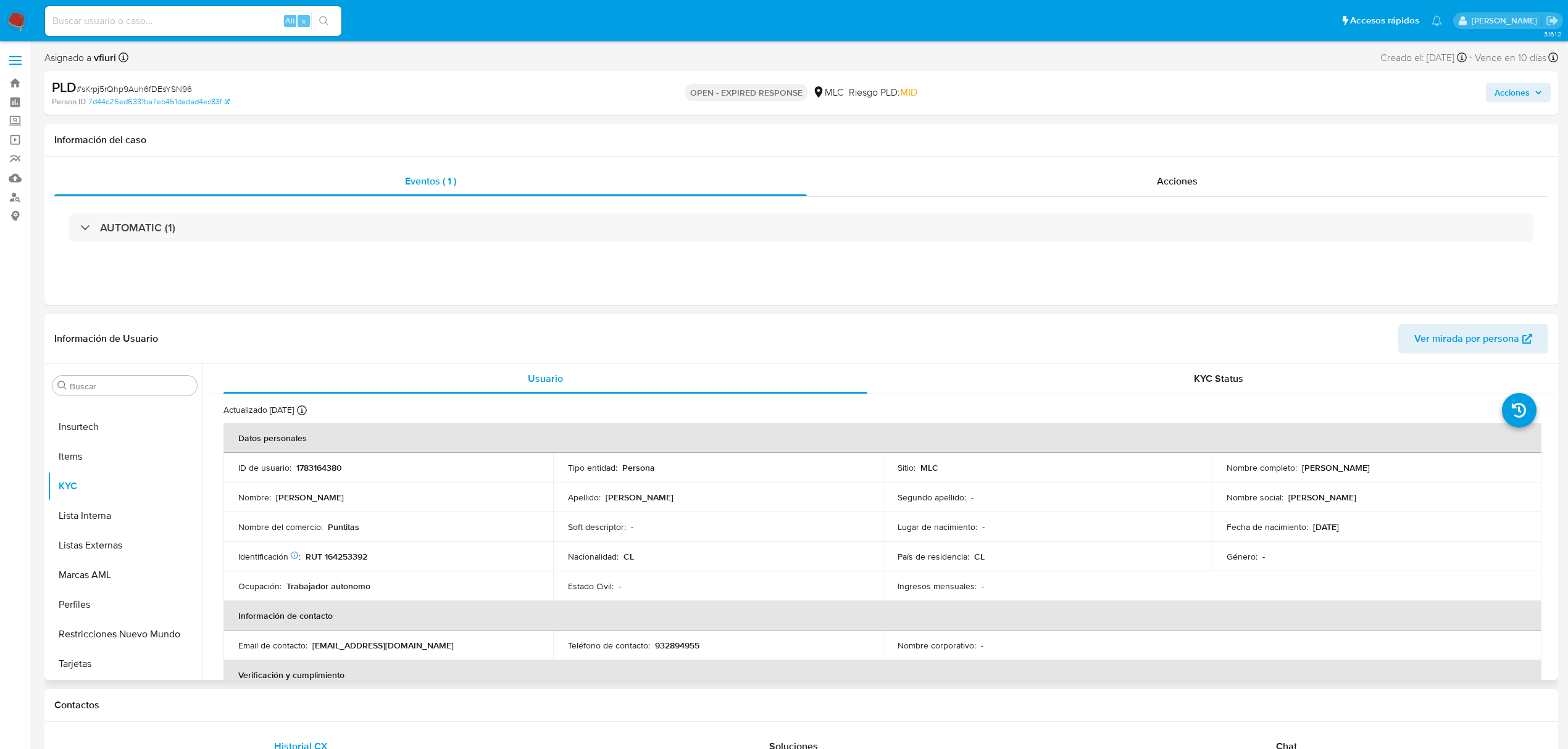
click at [324, 471] on p "1783164380" at bounding box center [319, 467] width 46 height 11
copy p "1783164380"
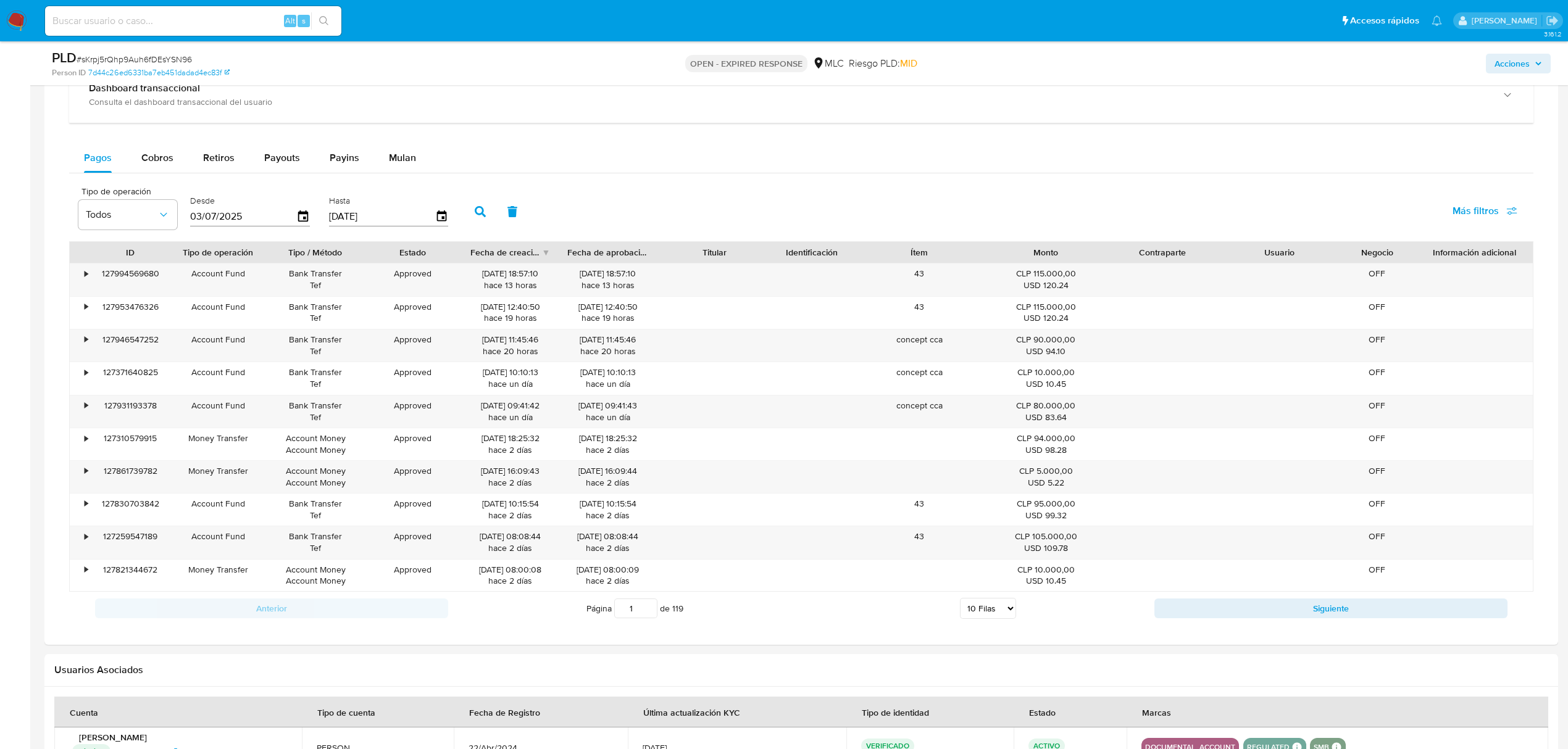
scroll to position [823, 0]
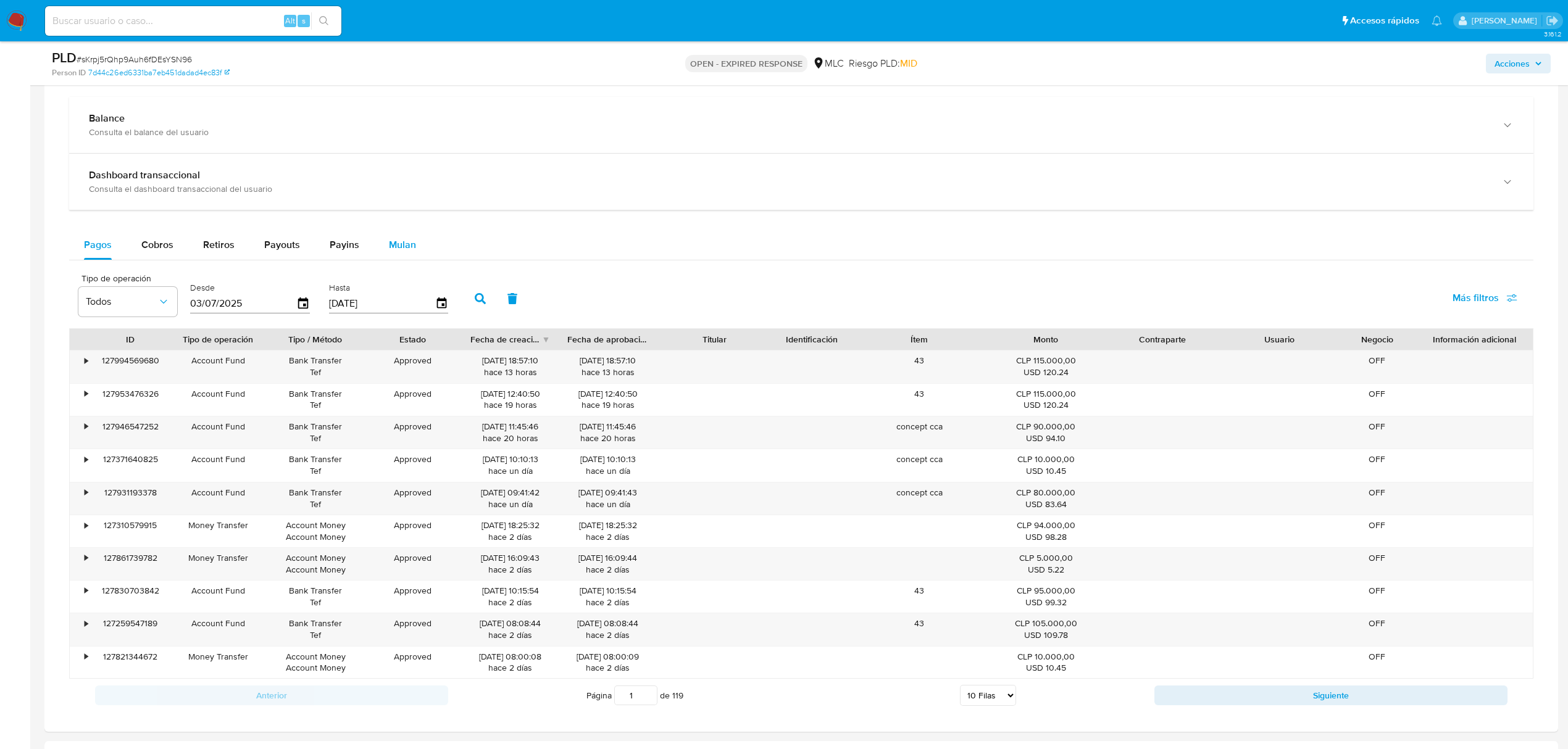
drag, startPoint x: 411, startPoint y: 268, endPoint x: 410, endPoint y: 254, distance: 14.0
click at [410, 257] on div "Pagos Cobros Retiros Payouts Payins Mulan Tipo de operación Todos Desde 03/07/2…" at bounding box center [801, 471] width 1464 height 482
click at [408, 252] on span "Mulan" at bounding box center [402, 244] width 27 height 14
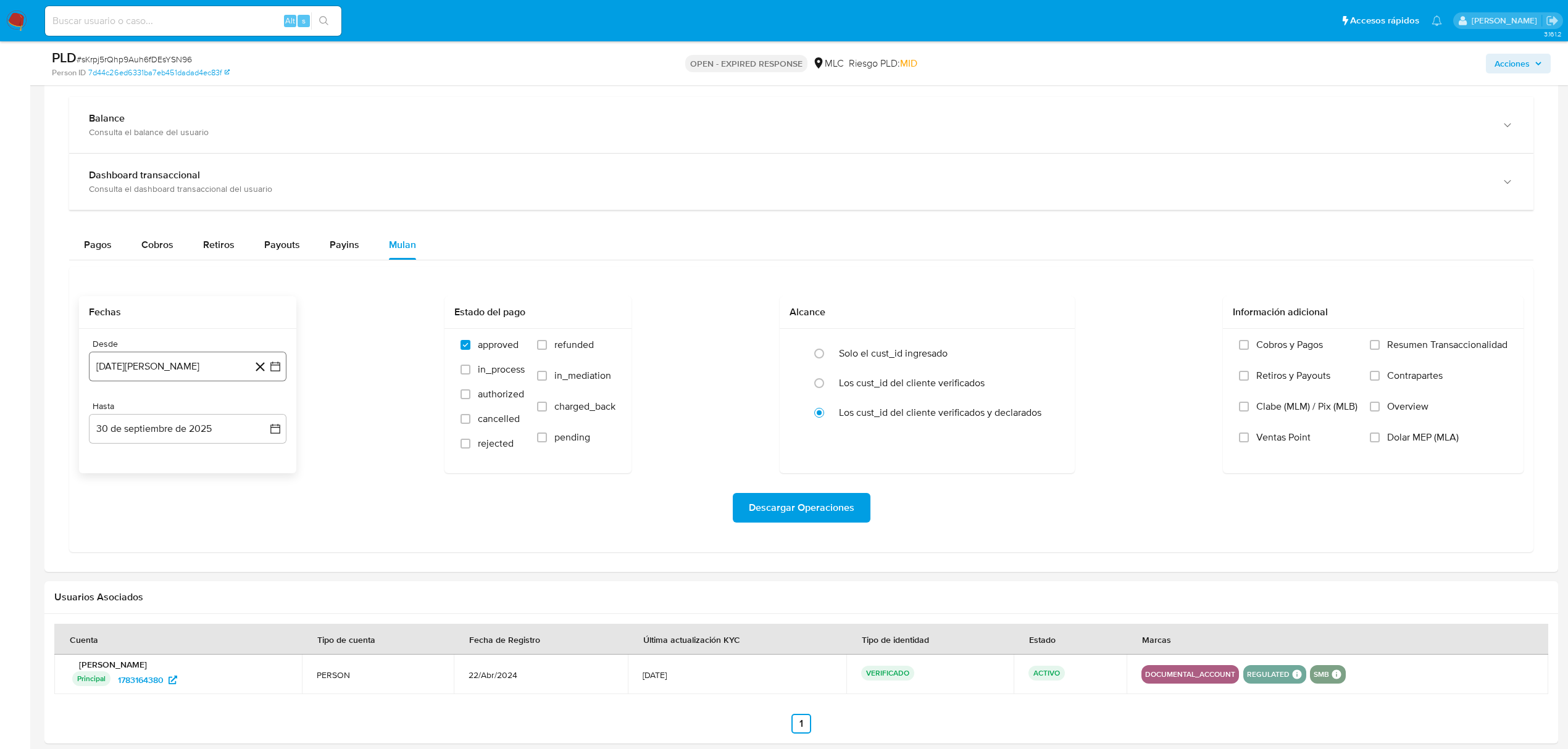
click at [275, 371] on icon "button" at bounding box center [275, 366] width 13 height 13
click at [260, 415] on icon "Mes siguiente" at bounding box center [264, 411] width 15 height 15
click at [135, 505] on button "10" at bounding box center [139, 507] width 20 height 20
click at [284, 430] on button "30 de septiembre de 2025" at bounding box center [187, 428] width 197 height 29
click at [135, 546] on button "9" at bounding box center [139, 544] width 20 height 20
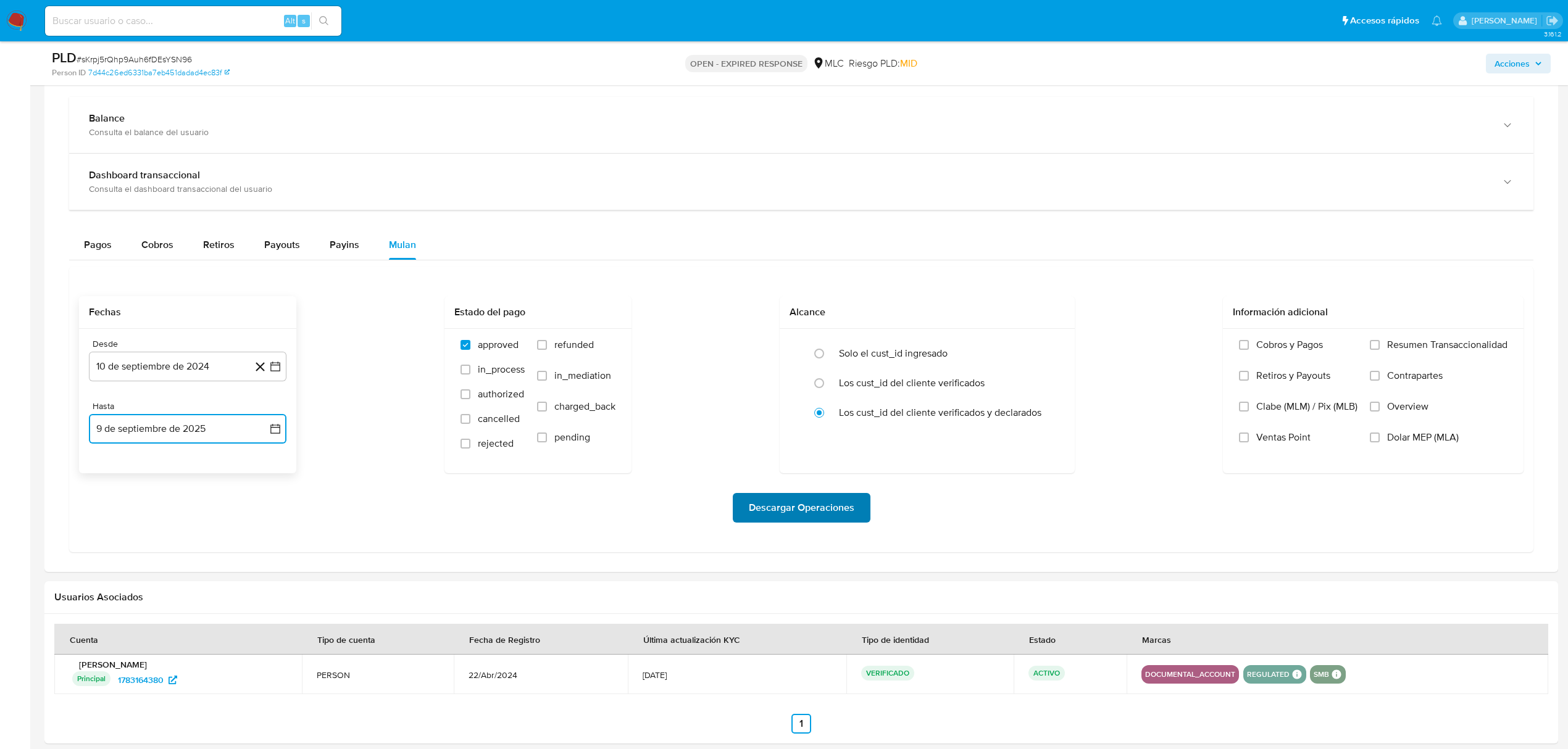
click at [758, 498] on span "Descargar Operaciones" at bounding box center [801, 507] width 105 height 27
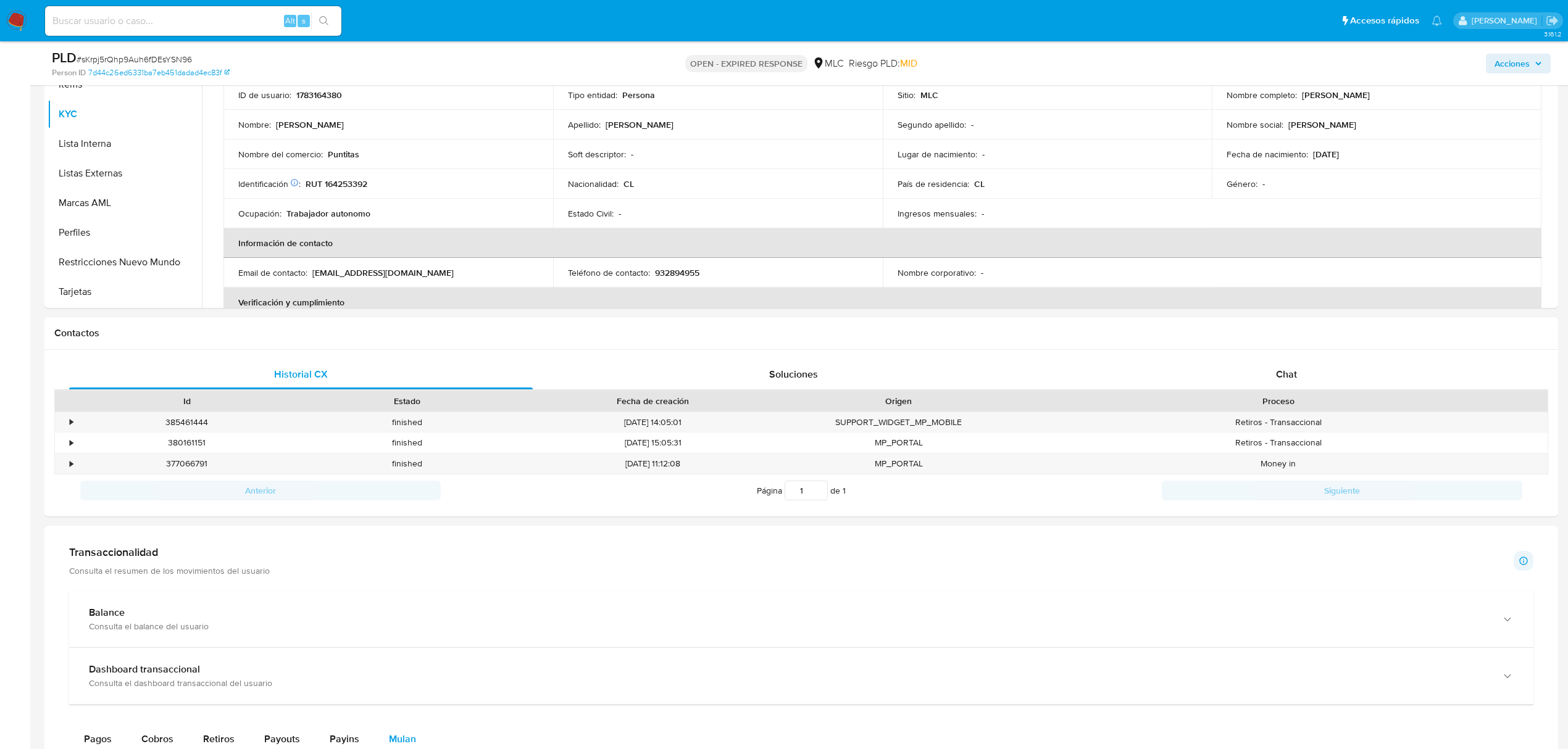
scroll to position [0, 0]
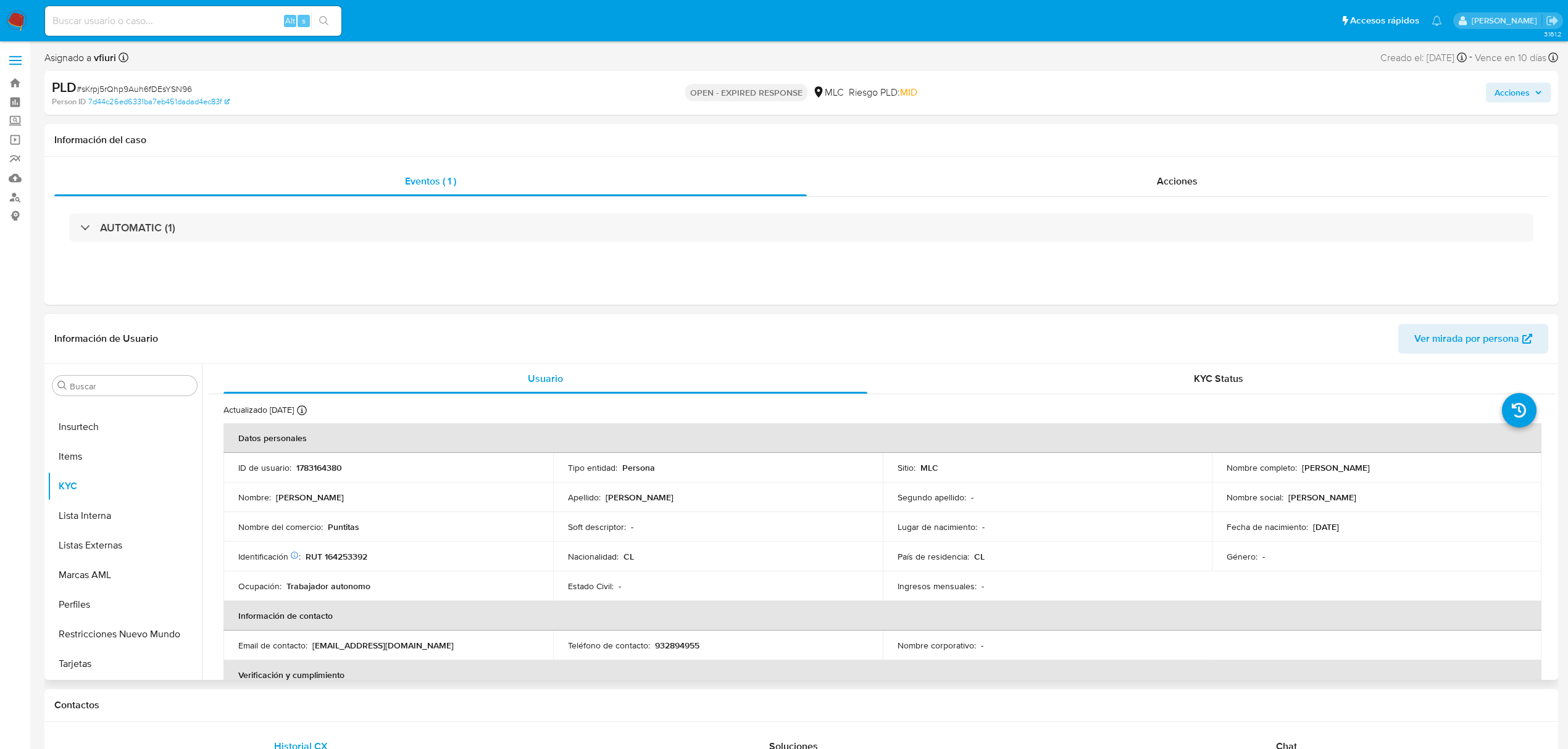
click at [319, 469] on p "1783164380" at bounding box center [319, 467] width 46 height 11
copy p "1783164380"
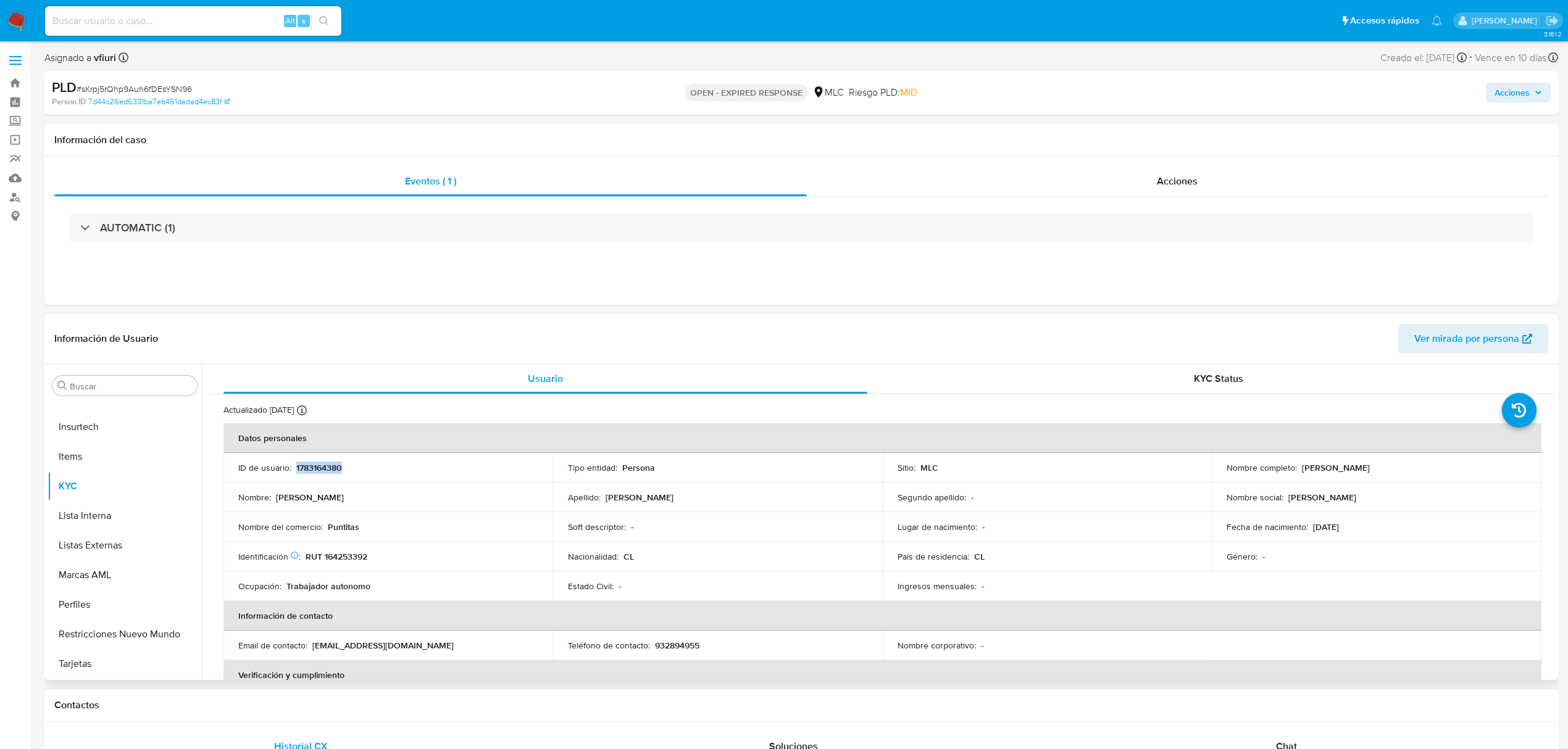
copy p "1783164380"
click at [159, 90] on span "# sKrpj5rQhp9Auh6fDEsYSN96" at bounding box center [135, 89] width 115 height 13
copy span "sKrpj5rQhp9Auh6fDEsYSN96"
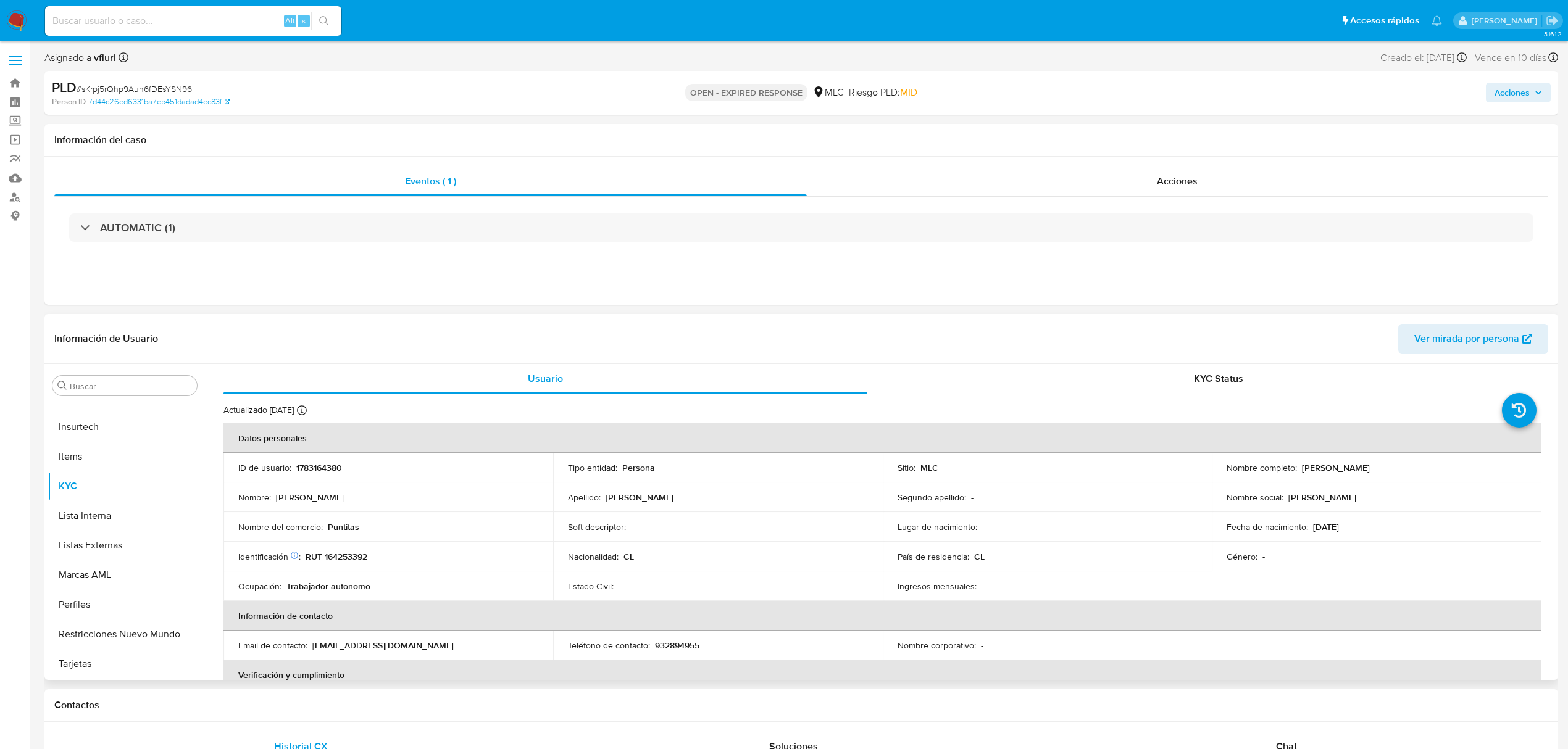
click at [356, 557] on p "RUT 164253392" at bounding box center [336, 556] width 62 height 11
copy p "164253392"
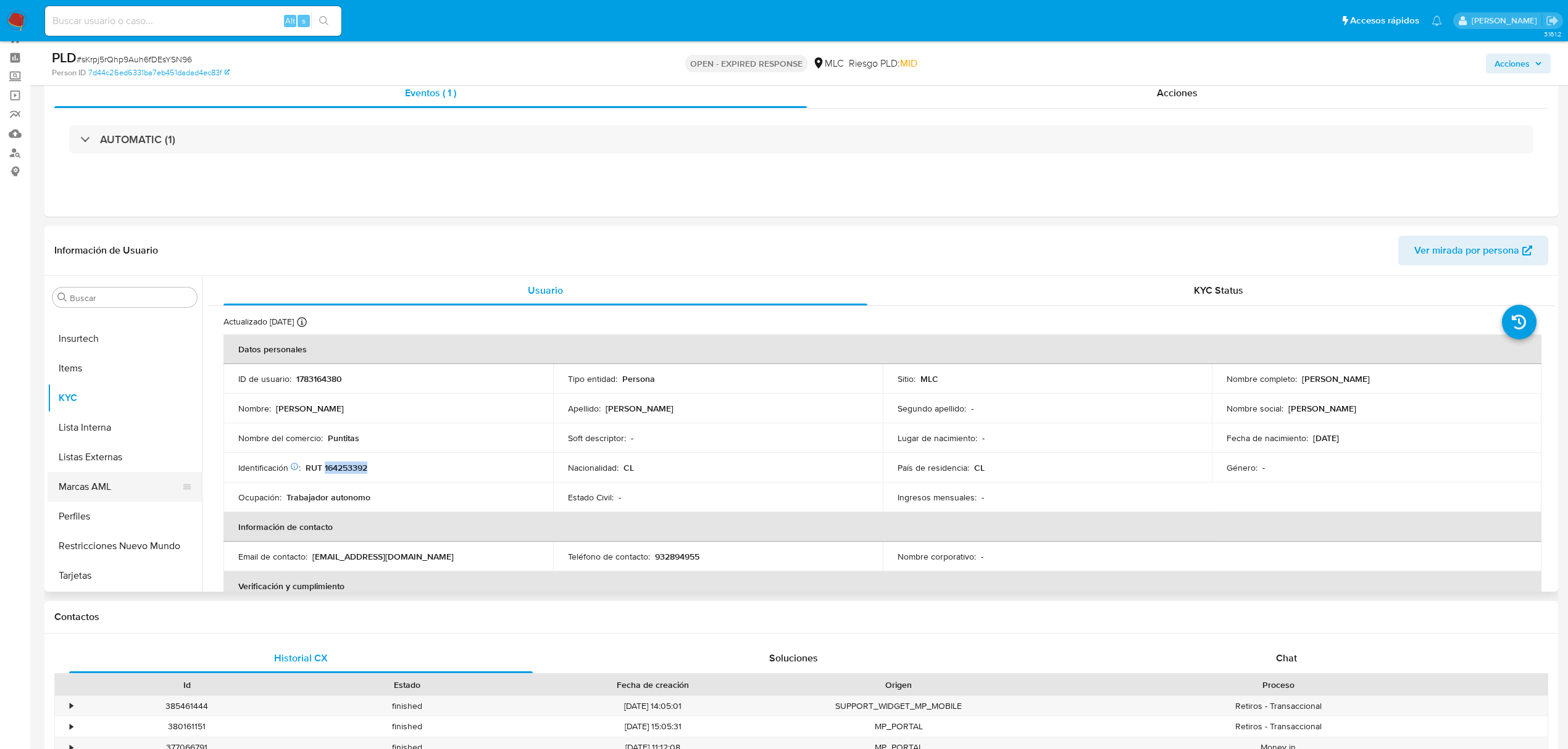
scroll to position [82, 0]
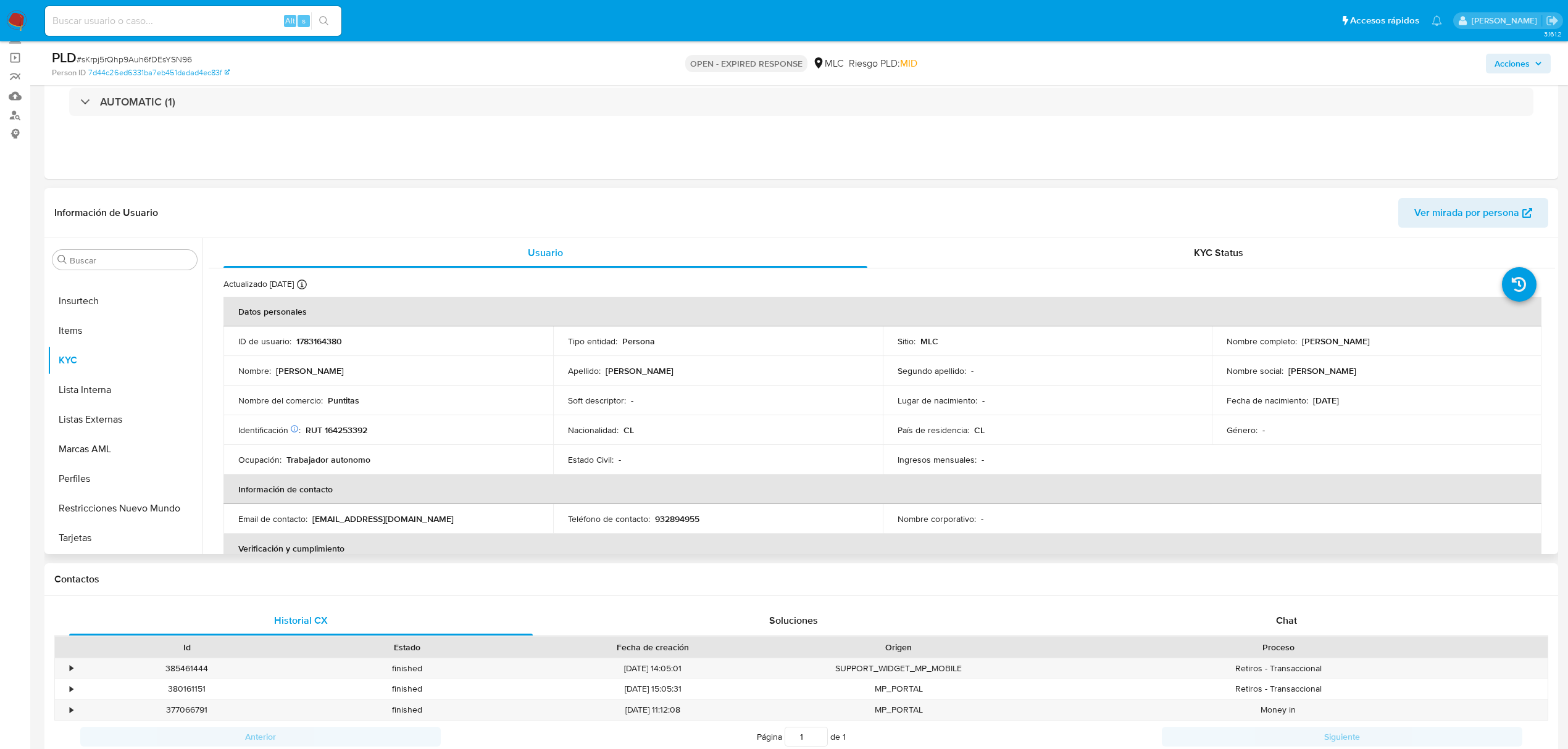
click at [1292, 415] on td "Género : -" at bounding box center [1376, 430] width 329 height 29
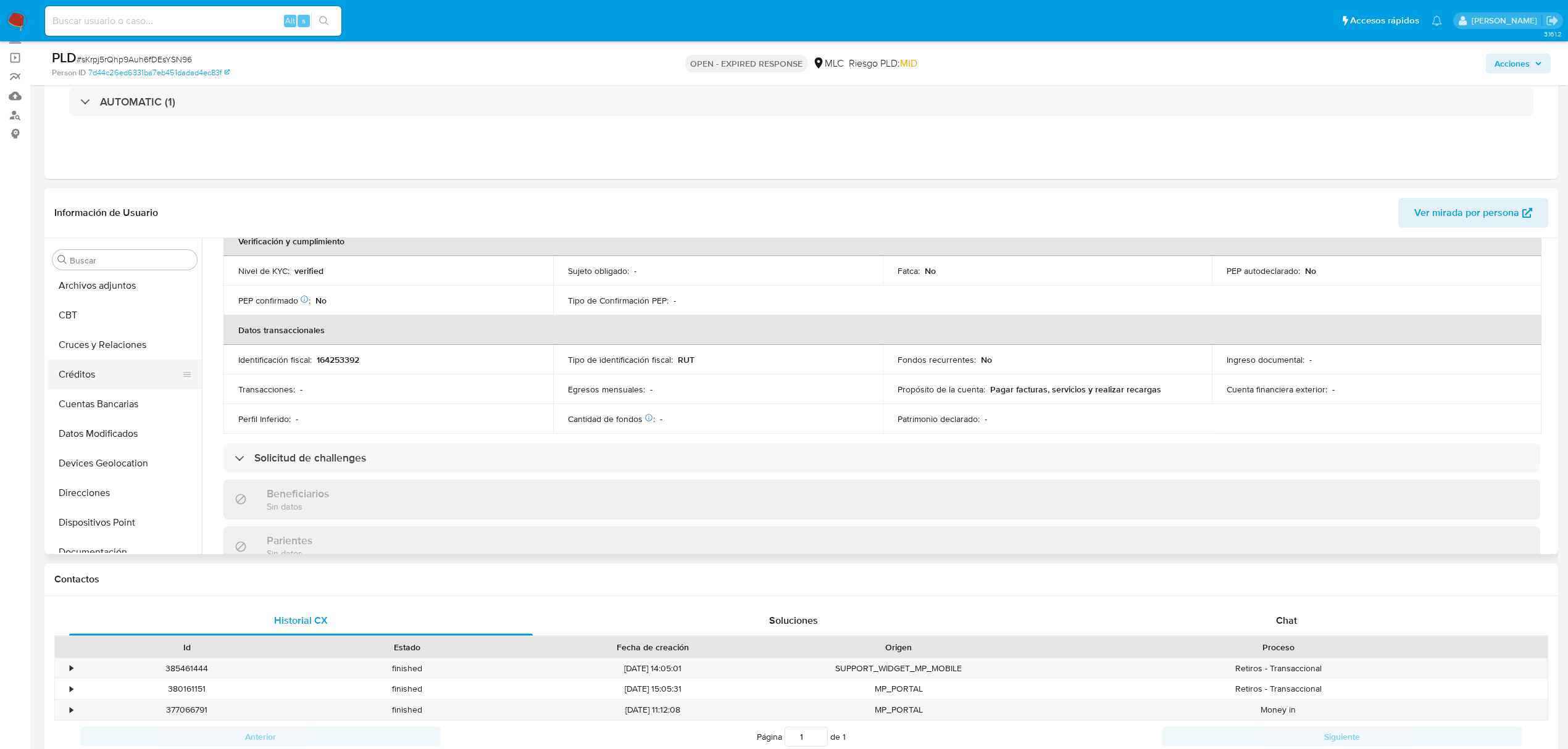
scroll to position [87, 0]
click at [79, 349] on button "Cruces y Relaciones" at bounding box center [120, 350] width 145 height 29
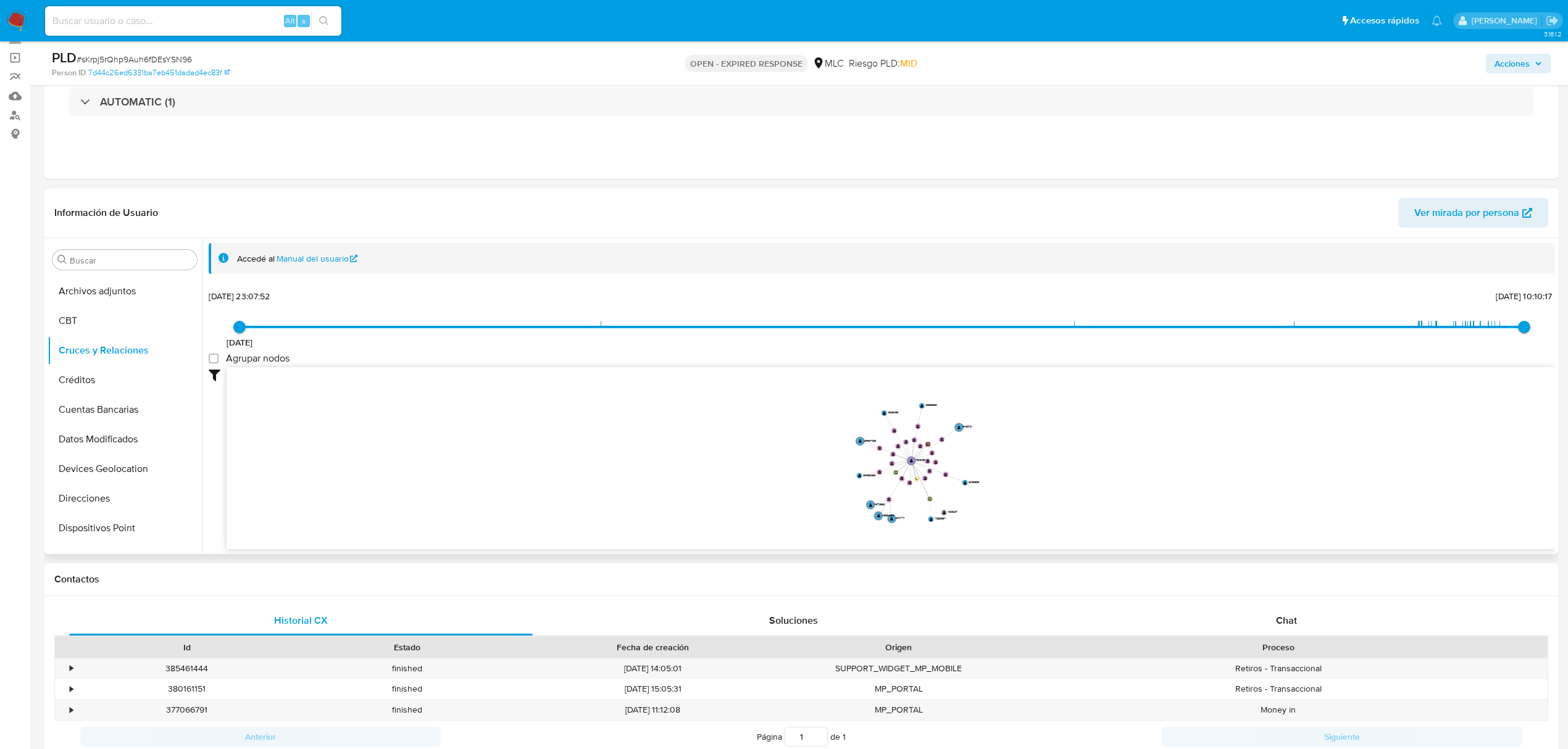
drag, startPoint x: 857, startPoint y: 432, endPoint x: 759, endPoint y: 472, distance: 105.8
click at [759, 472] on icon "user-1783164380  1783164380 device-66e8ee20babe0fc827ec3795  user-1788835917 …" at bounding box center [891, 456] width 1329 height 179
drag, startPoint x: 961, startPoint y: 464, endPoint x: 958, endPoint y: 454, distance: 10.4
click at [958, 454] on icon "user-1783164380  1783164380 device-66e8ee20babe0fc827ec3795  user-1788835917 …" at bounding box center [891, 456] width 1329 height 179
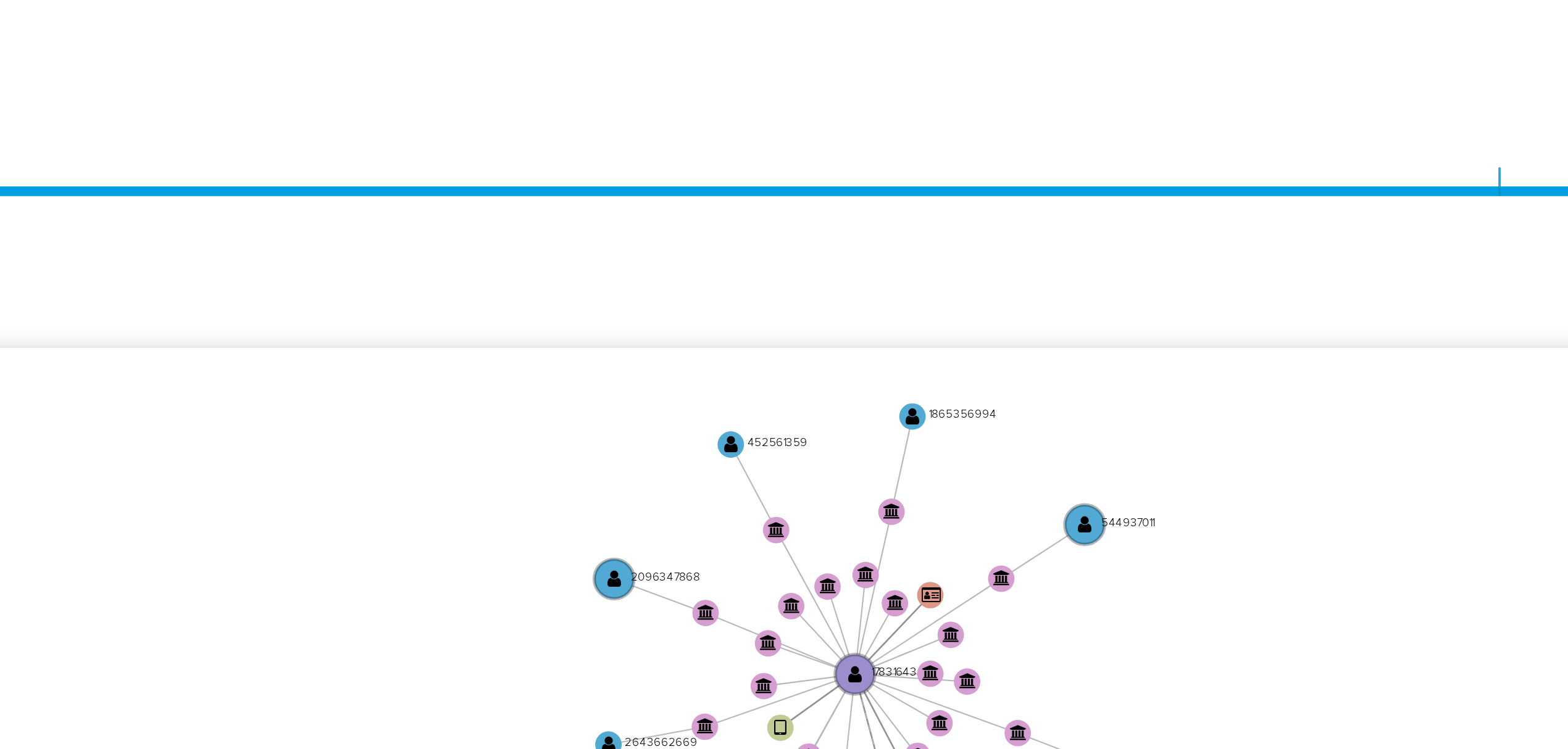
scroll to position [82, 0]
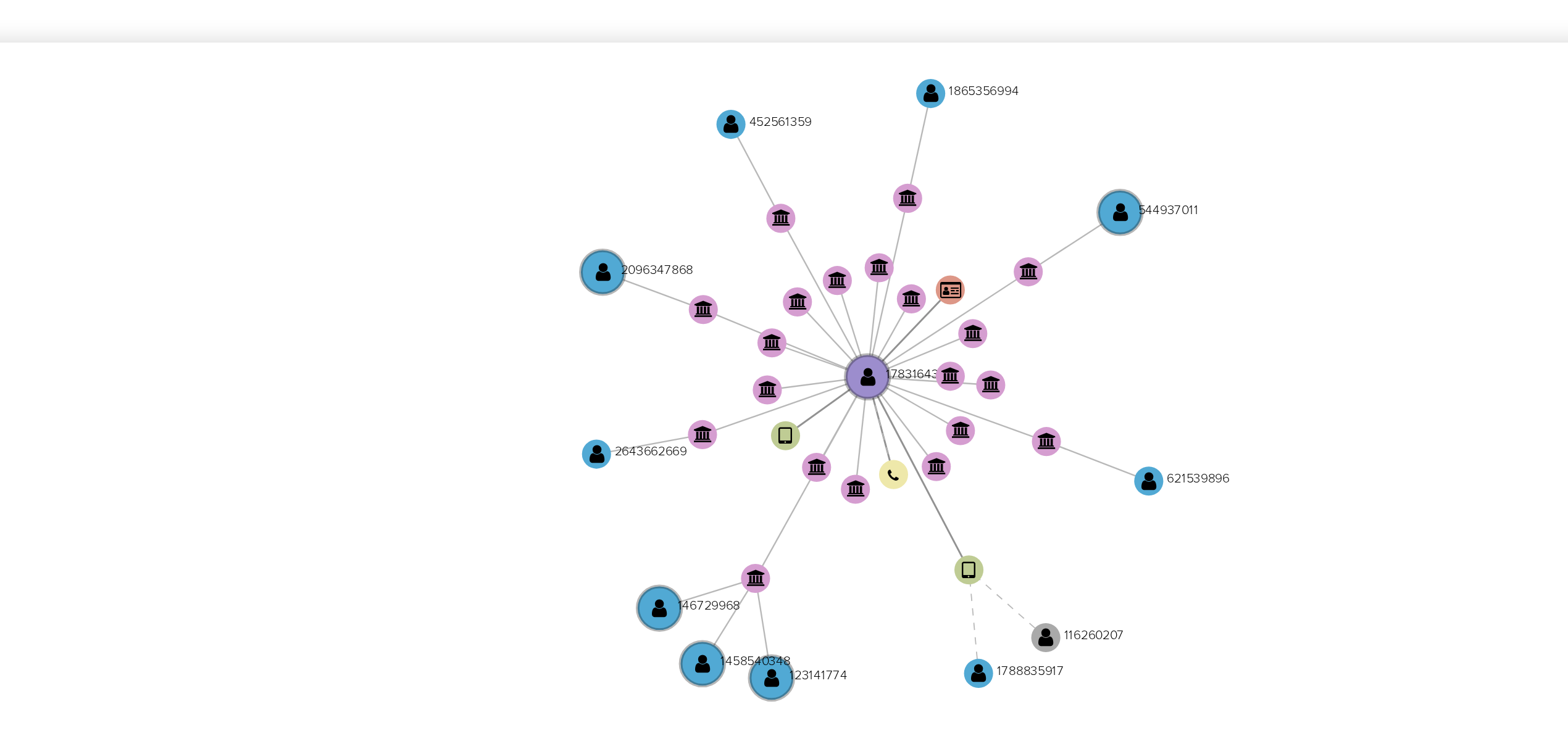
click at [975, 446] on icon "user-1783164380  1783164380 device-66e8ee20babe0fc827ec3795  user-1788835917 …" at bounding box center [891, 456] width 1329 height 179
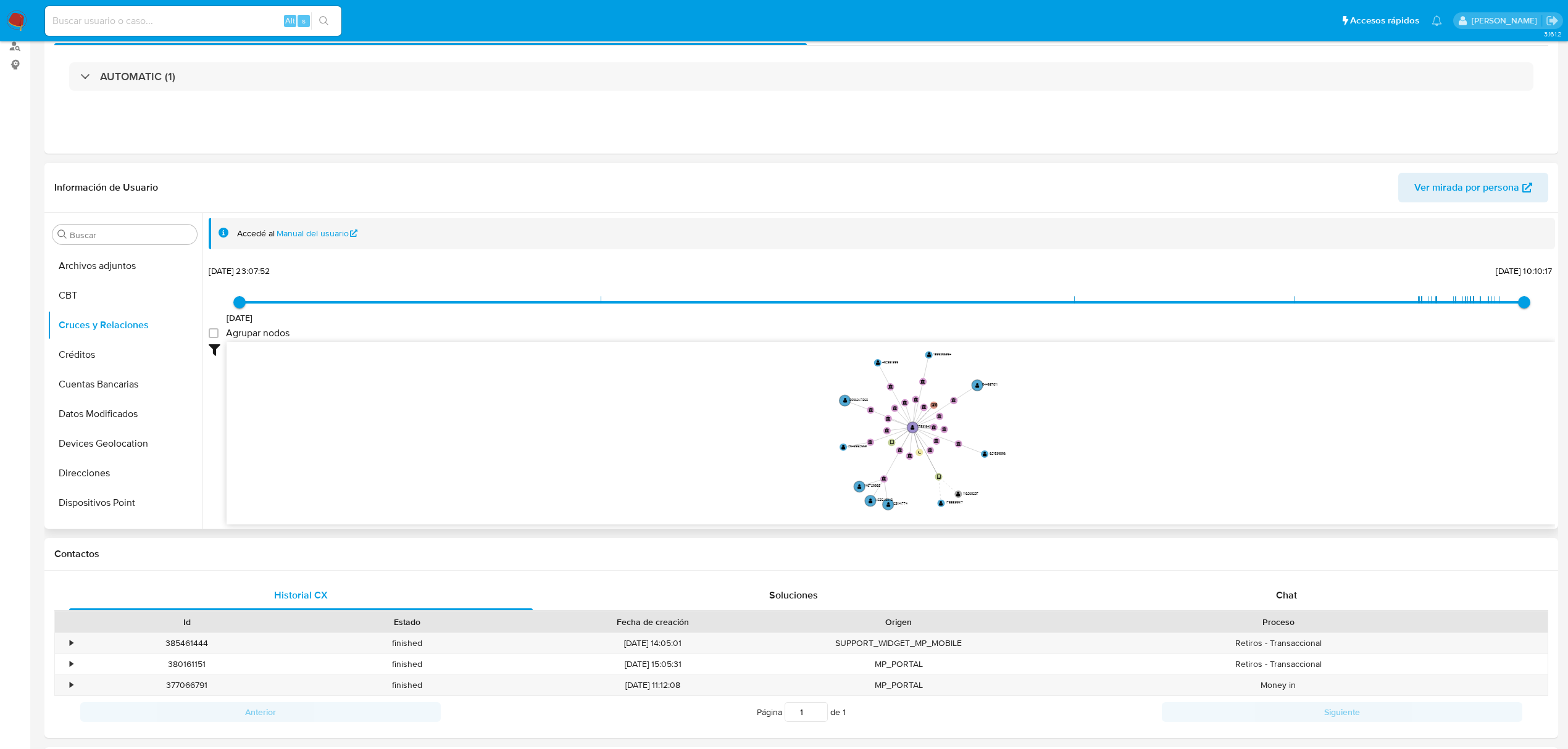
scroll to position [494, 0]
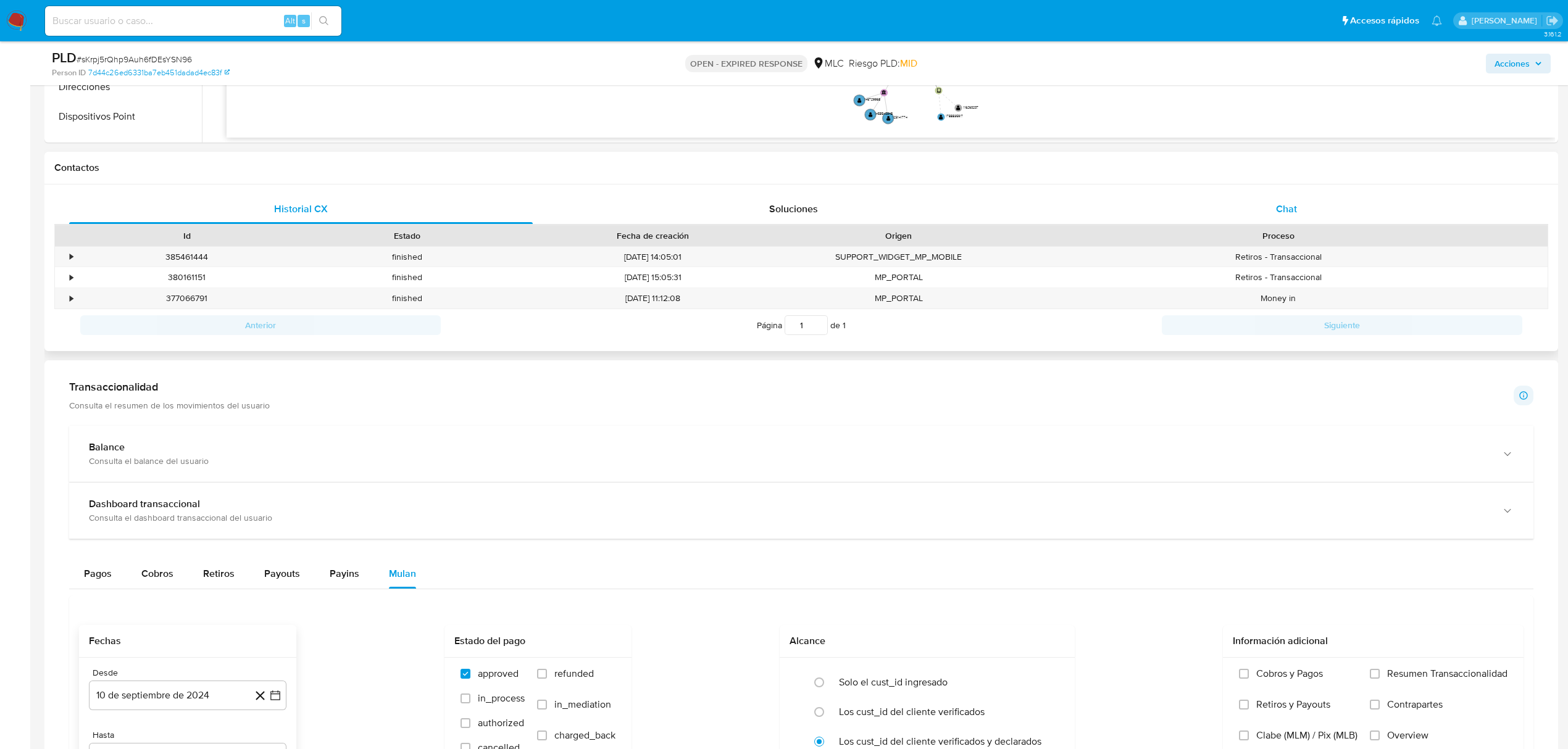
click at [1309, 200] on div "Chat" at bounding box center [1287, 209] width 463 height 29
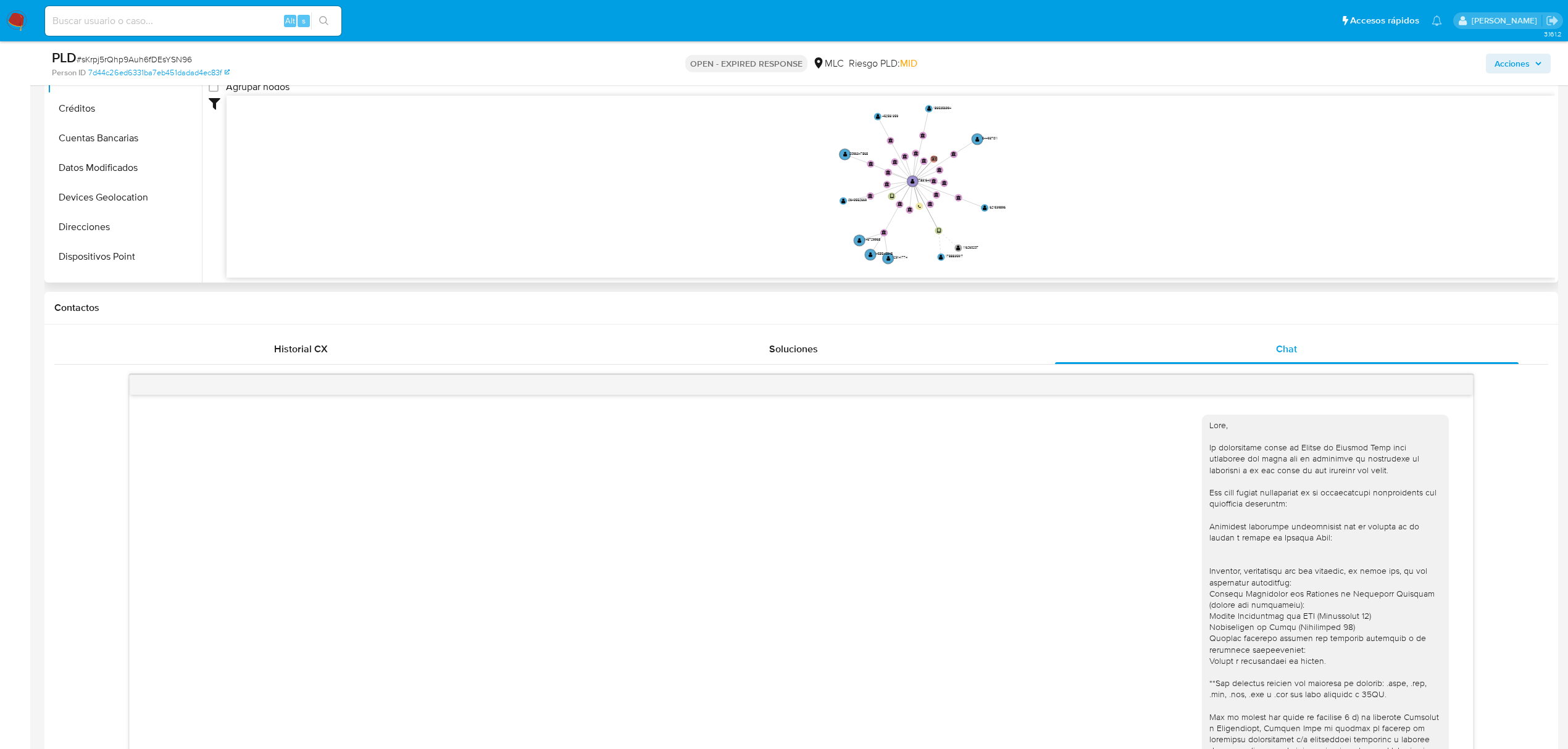
scroll to position [82, 0]
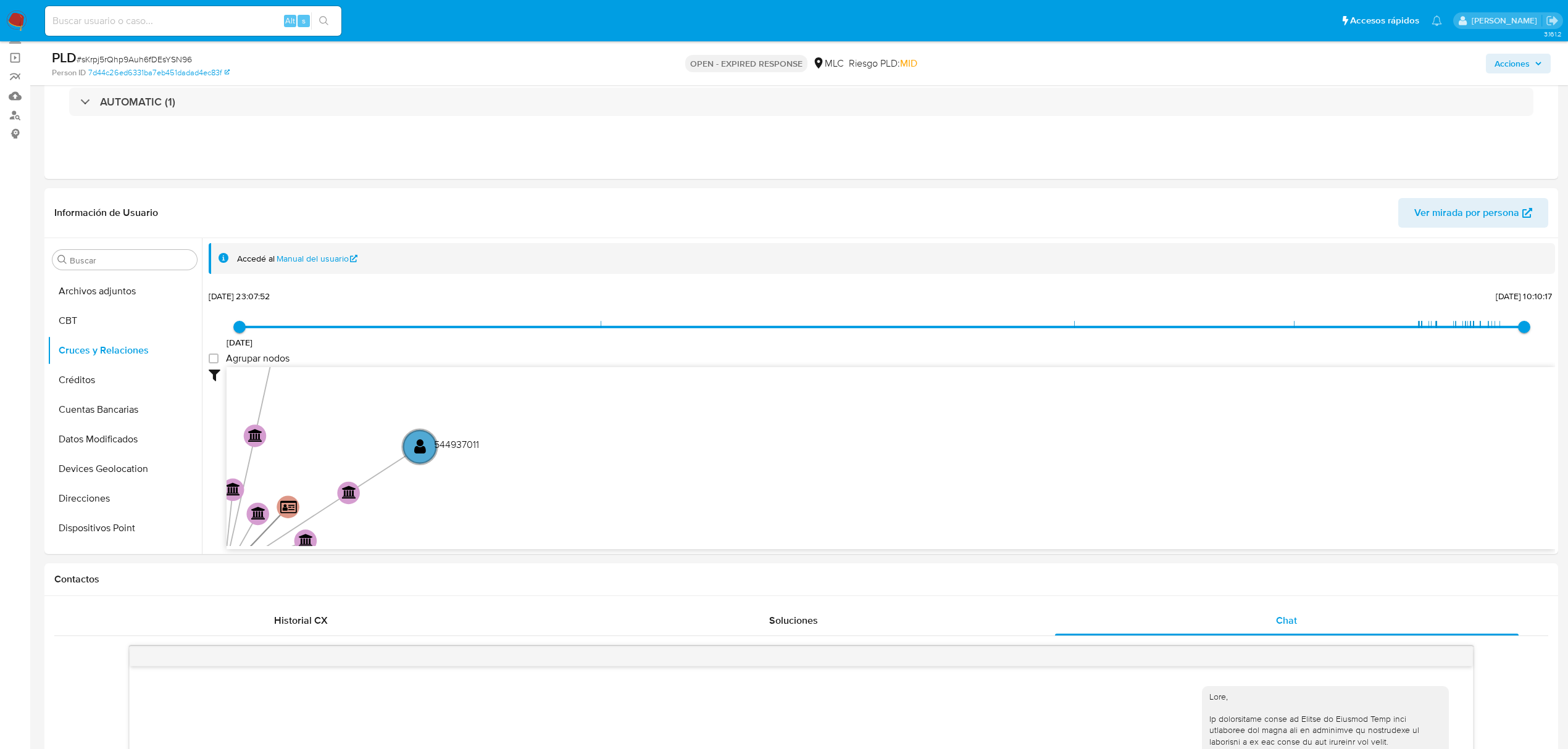
click at [178, 55] on span "# sKrpj5rQhp9Auh6fDEsYSN96" at bounding box center [135, 59] width 115 height 13
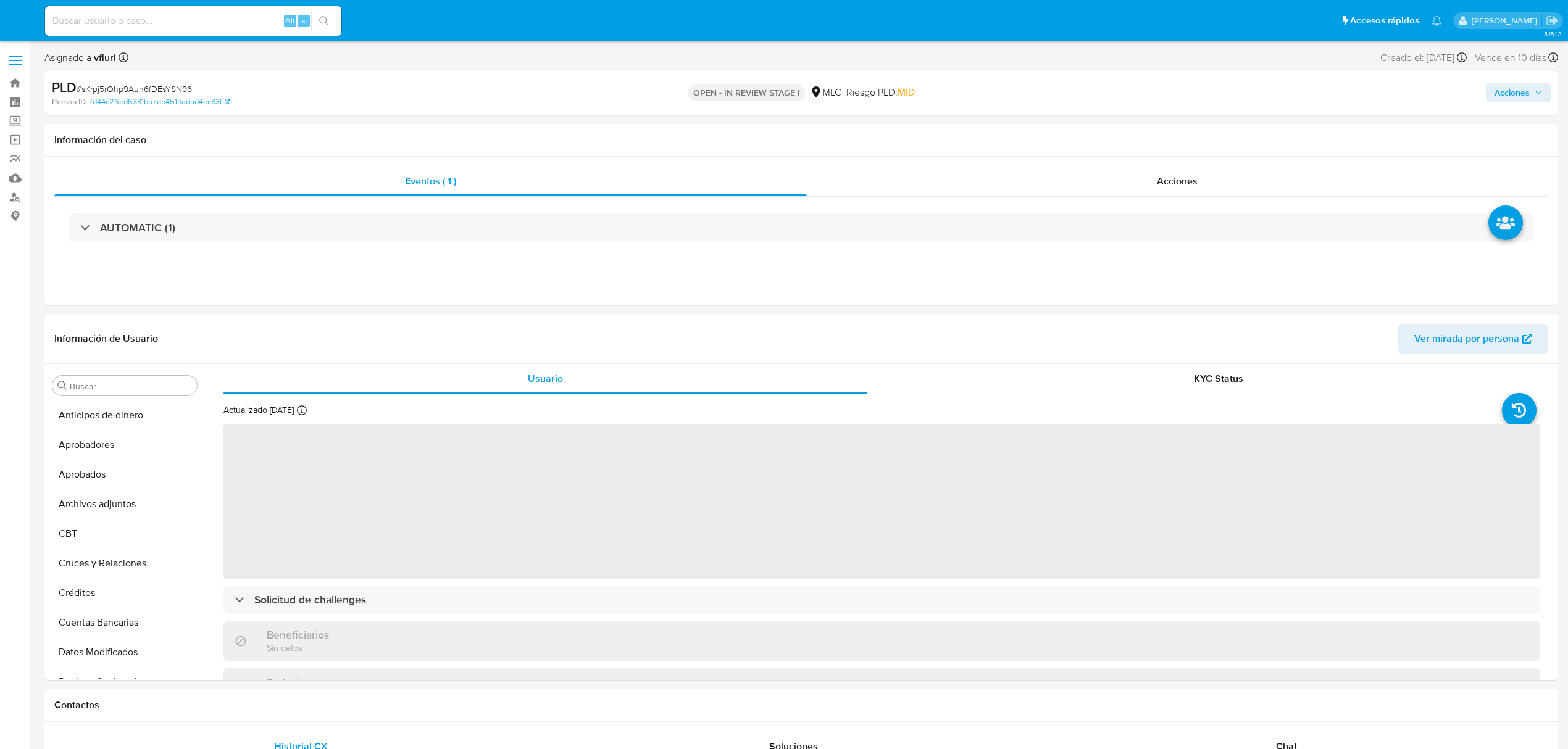
select select "10"
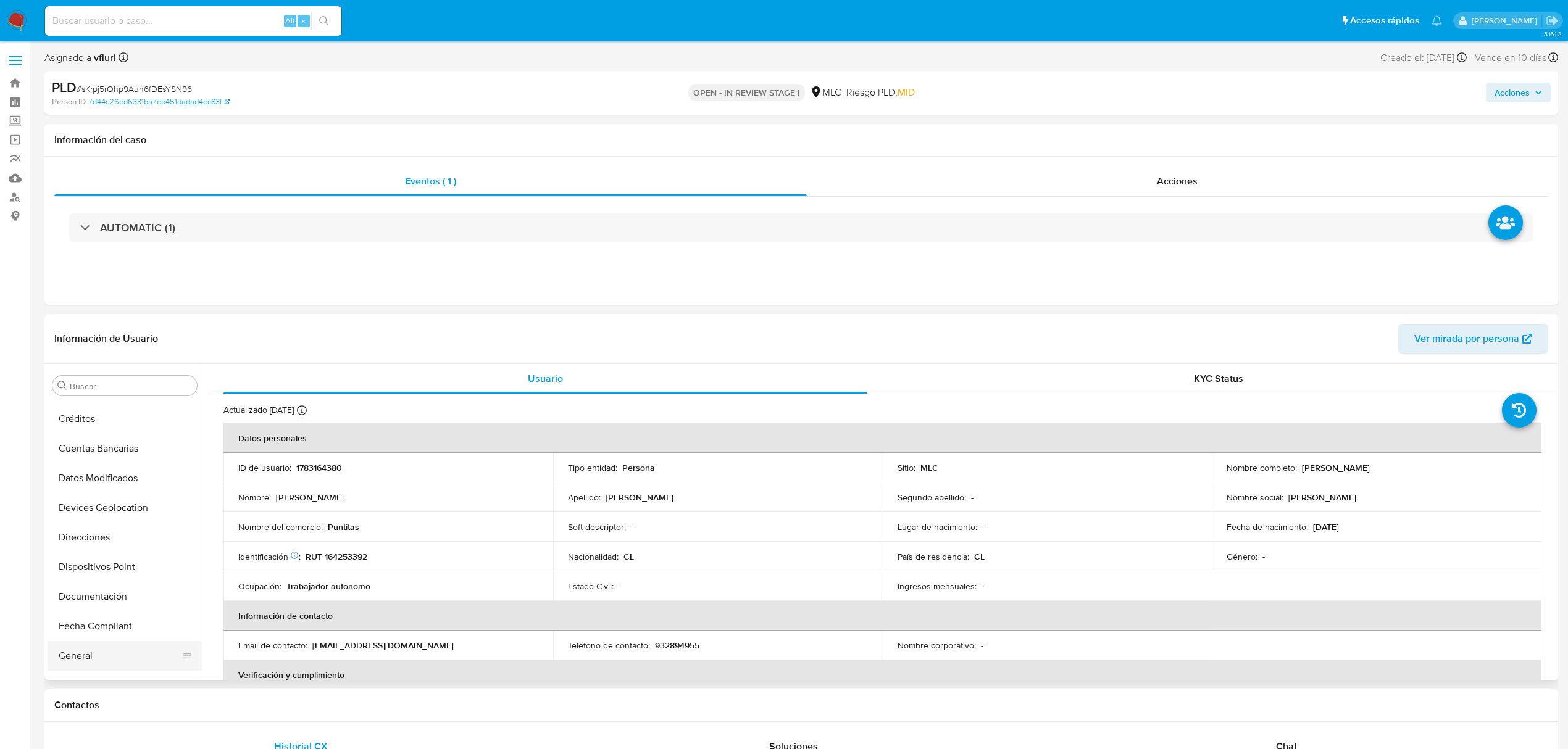
scroll to position [87, 0]
drag, startPoint x: 112, startPoint y: 480, endPoint x: 109, endPoint y: 469, distance: 11.4
click at [111, 477] on button "Cruces y Relaciones" at bounding box center [120, 476] width 145 height 29
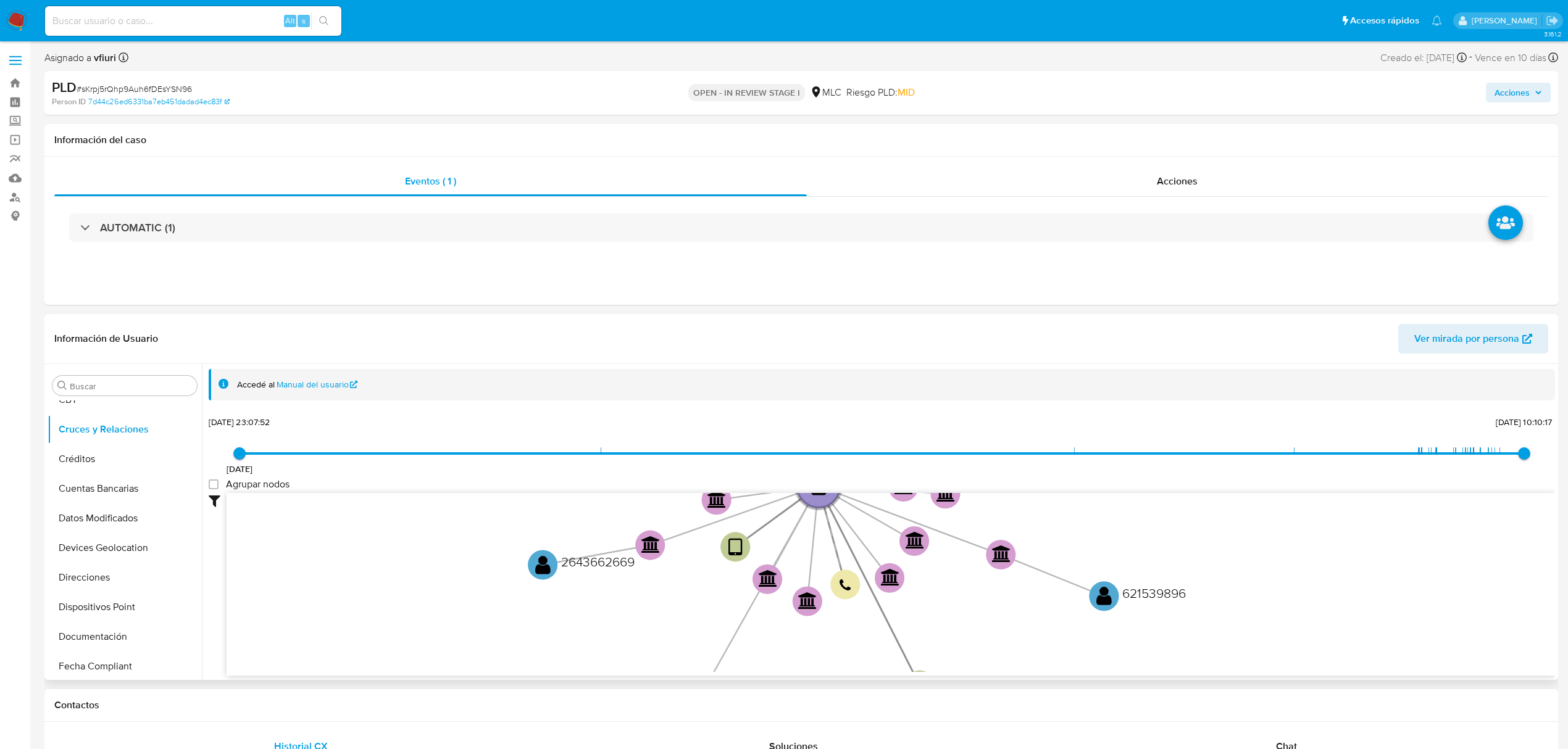
scroll to position [416, 0]
click at [104, 637] on button "KYC" at bounding box center [120, 650] width 145 height 29
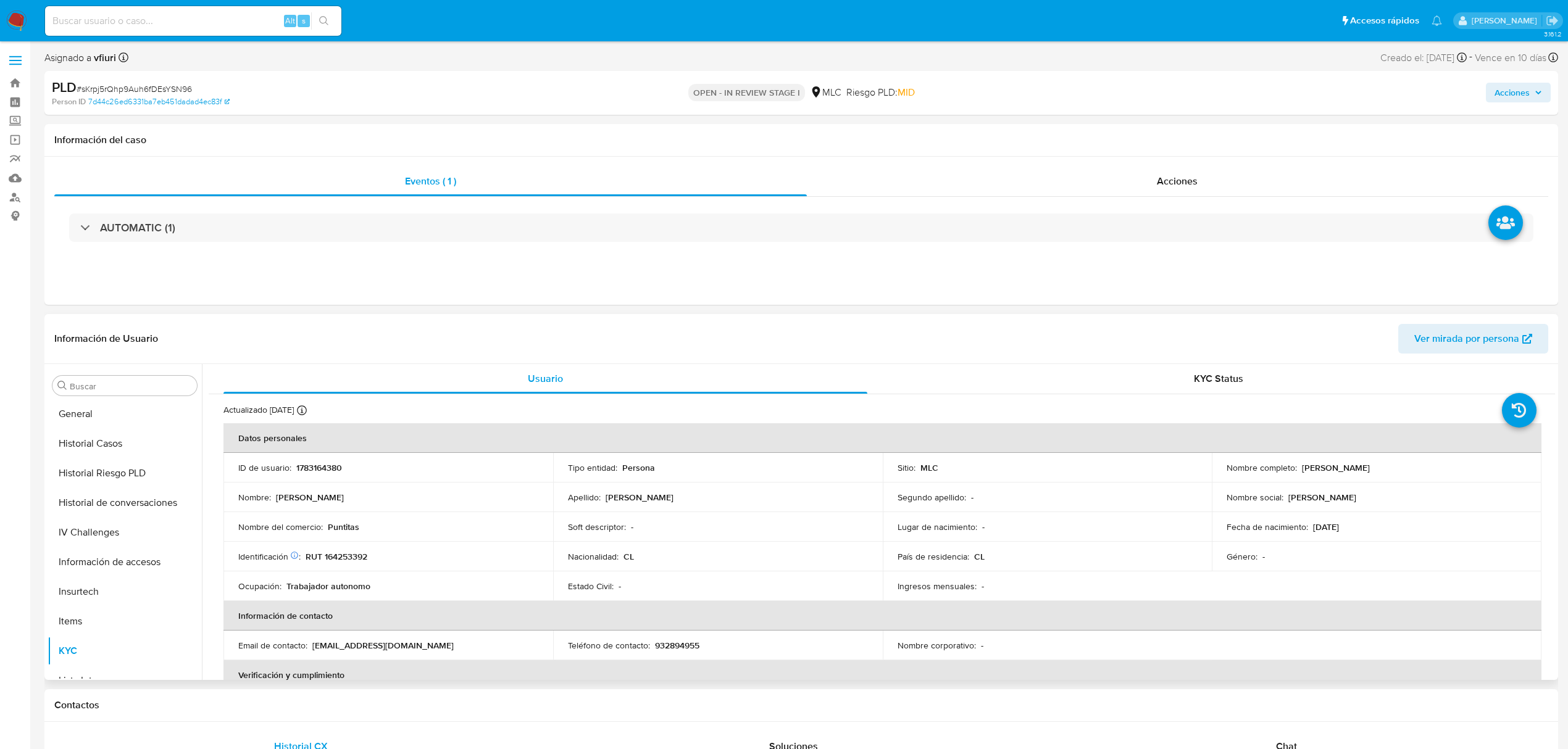
drag, startPoint x: 1299, startPoint y: 471, endPoint x: 1411, endPoint y: 476, distance: 112.1
click at [1411, 476] on td "Nombre completo : Leslie Vanessa Brito Rivera" at bounding box center [1376, 467] width 329 height 29
copy p "Leslie Vanessa Brito Rivera"
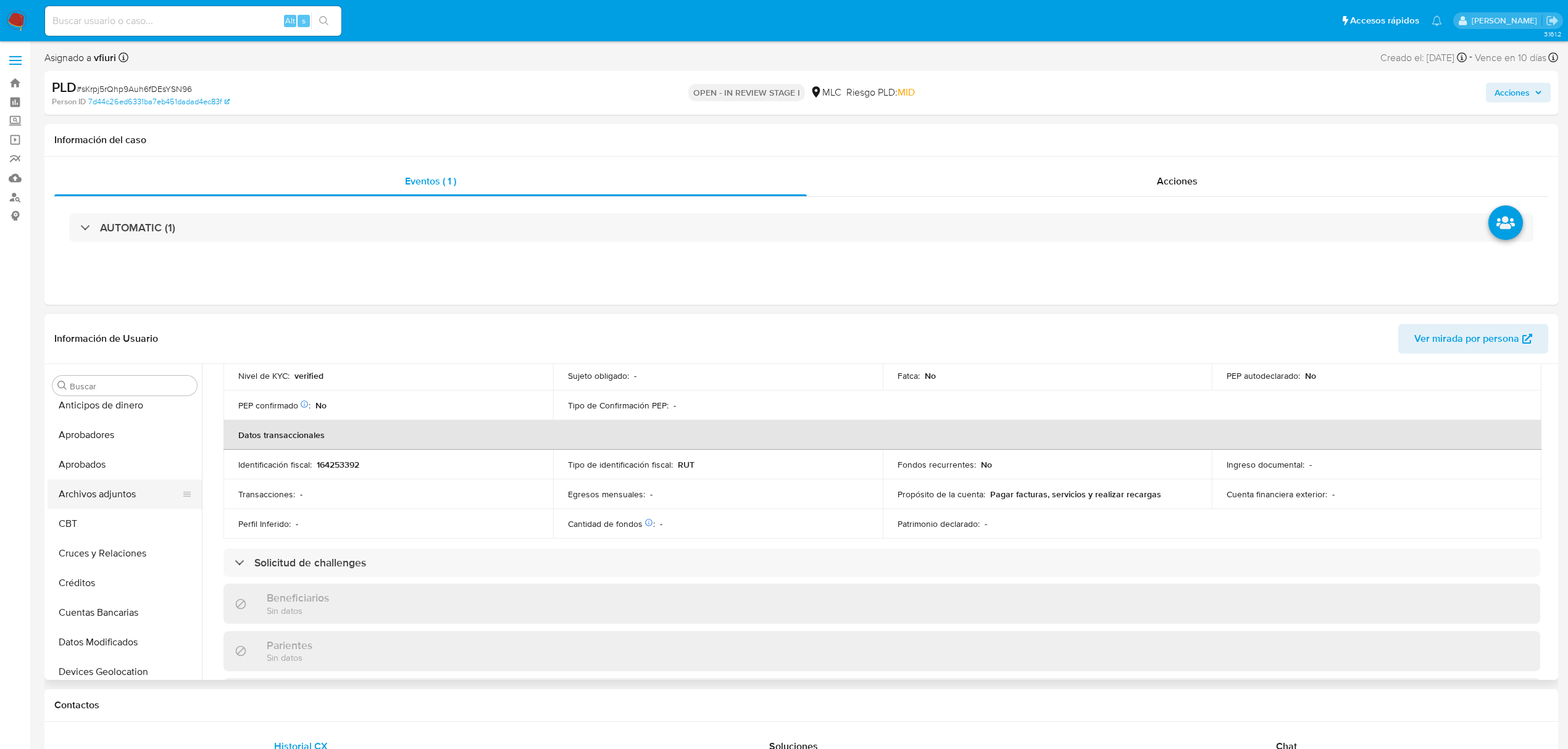
scroll to position [0, 0]
click at [85, 572] on button "Cruces y Relaciones" at bounding box center [120, 563] width 145 height 29
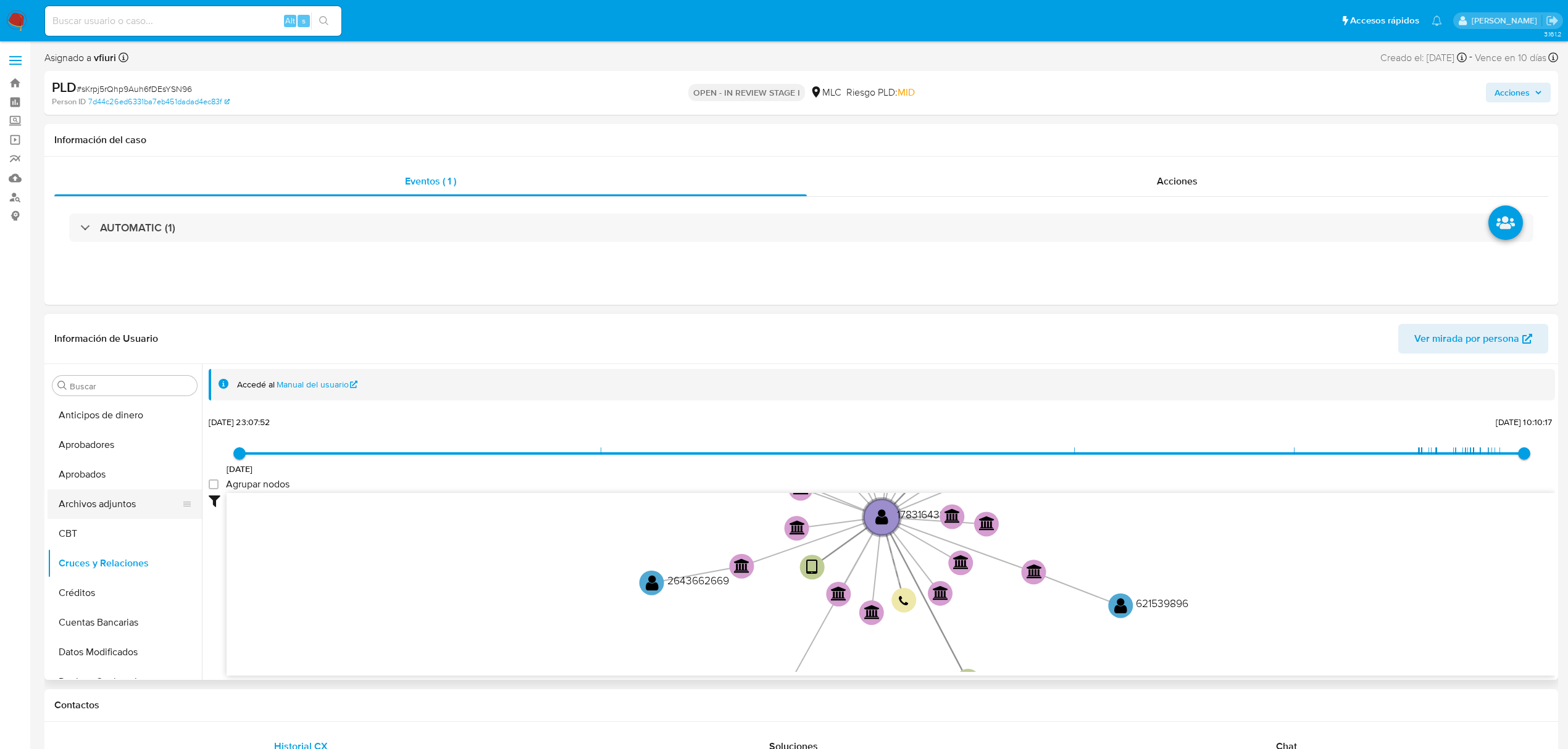
click at [115, 505] on button "Archivos adjuntos" at bounding box center [120, 503] width 145 height 29
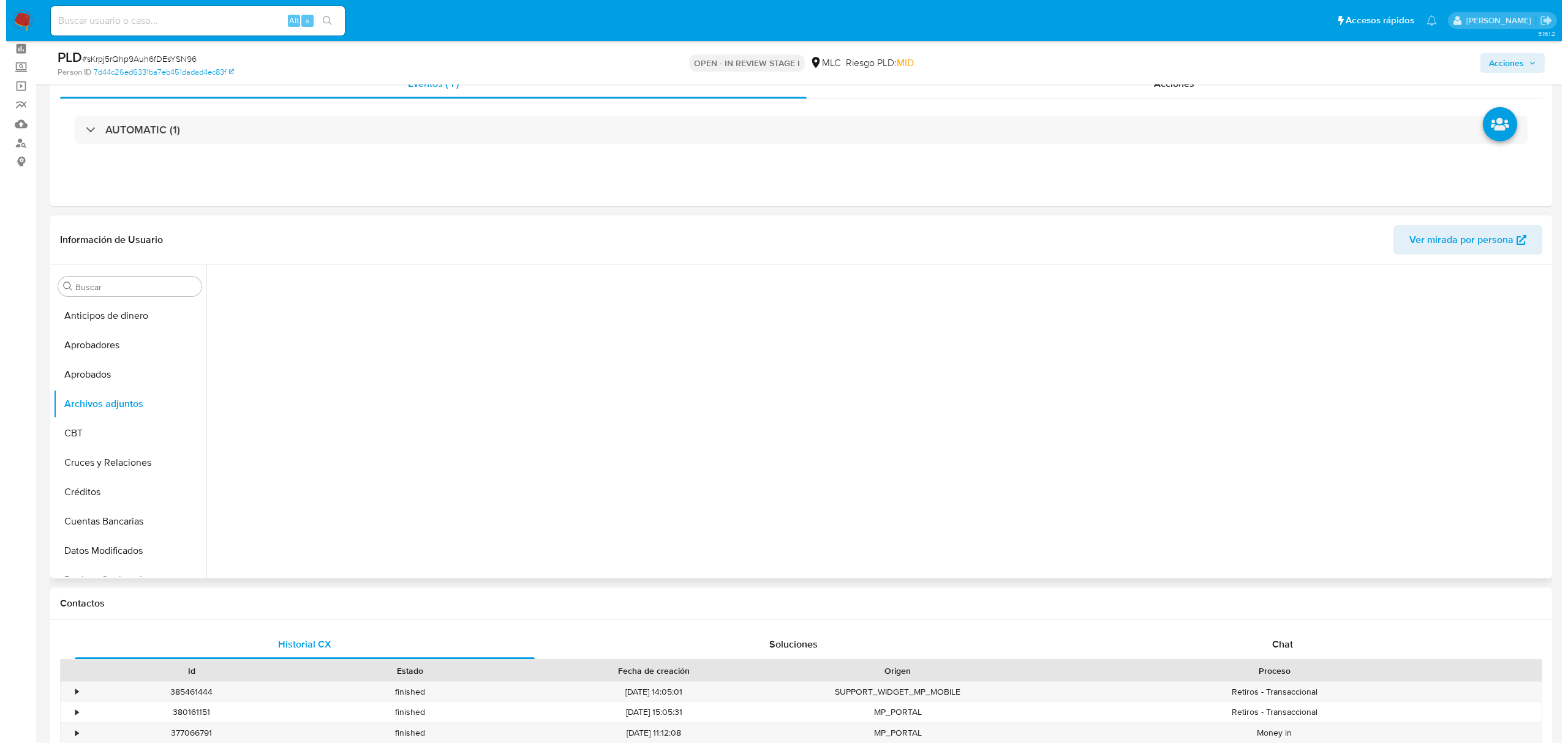
scroll to position [81, 0]
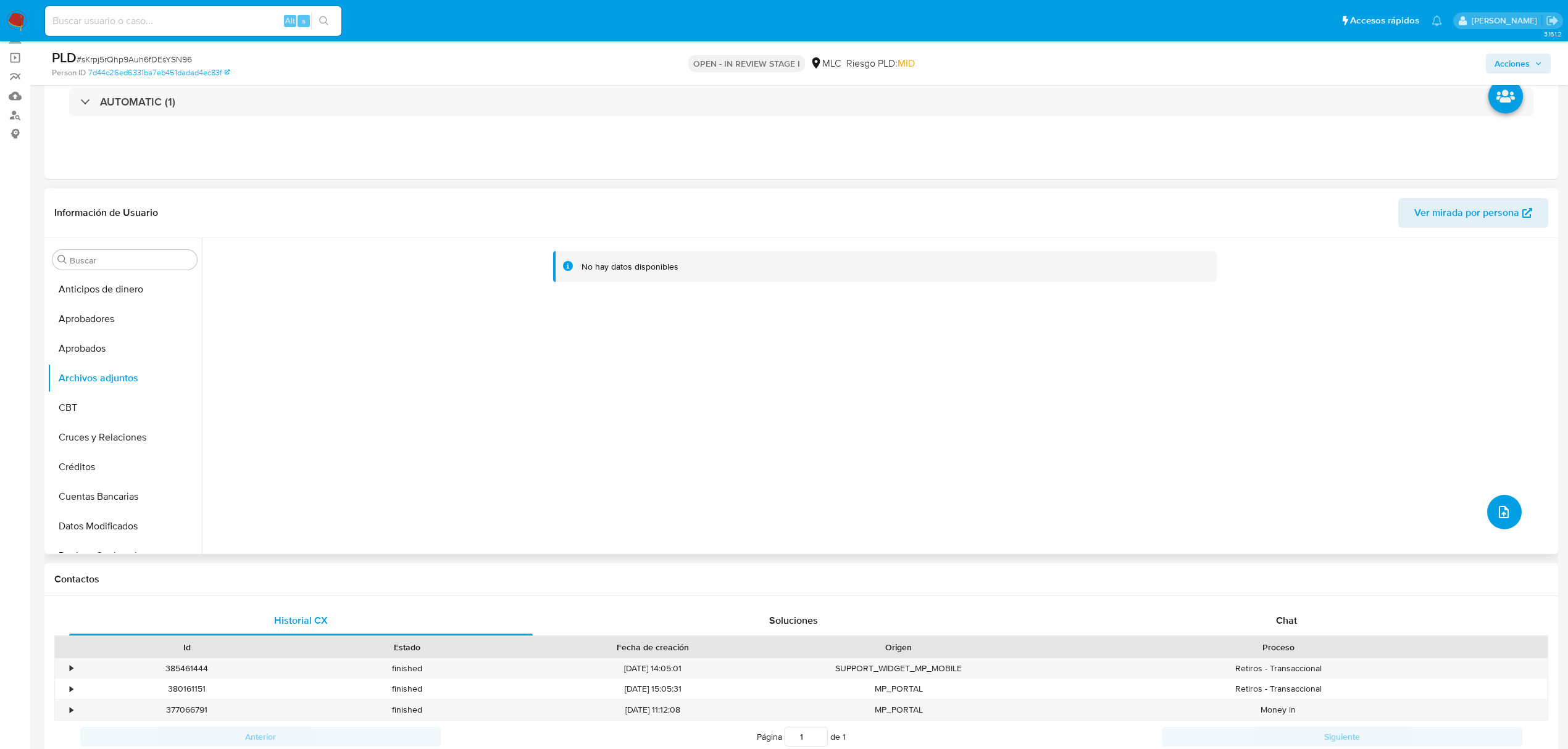
click at [1508, 513] on button "upload-file" at bounding box center [1504, 512] width 34 height 34
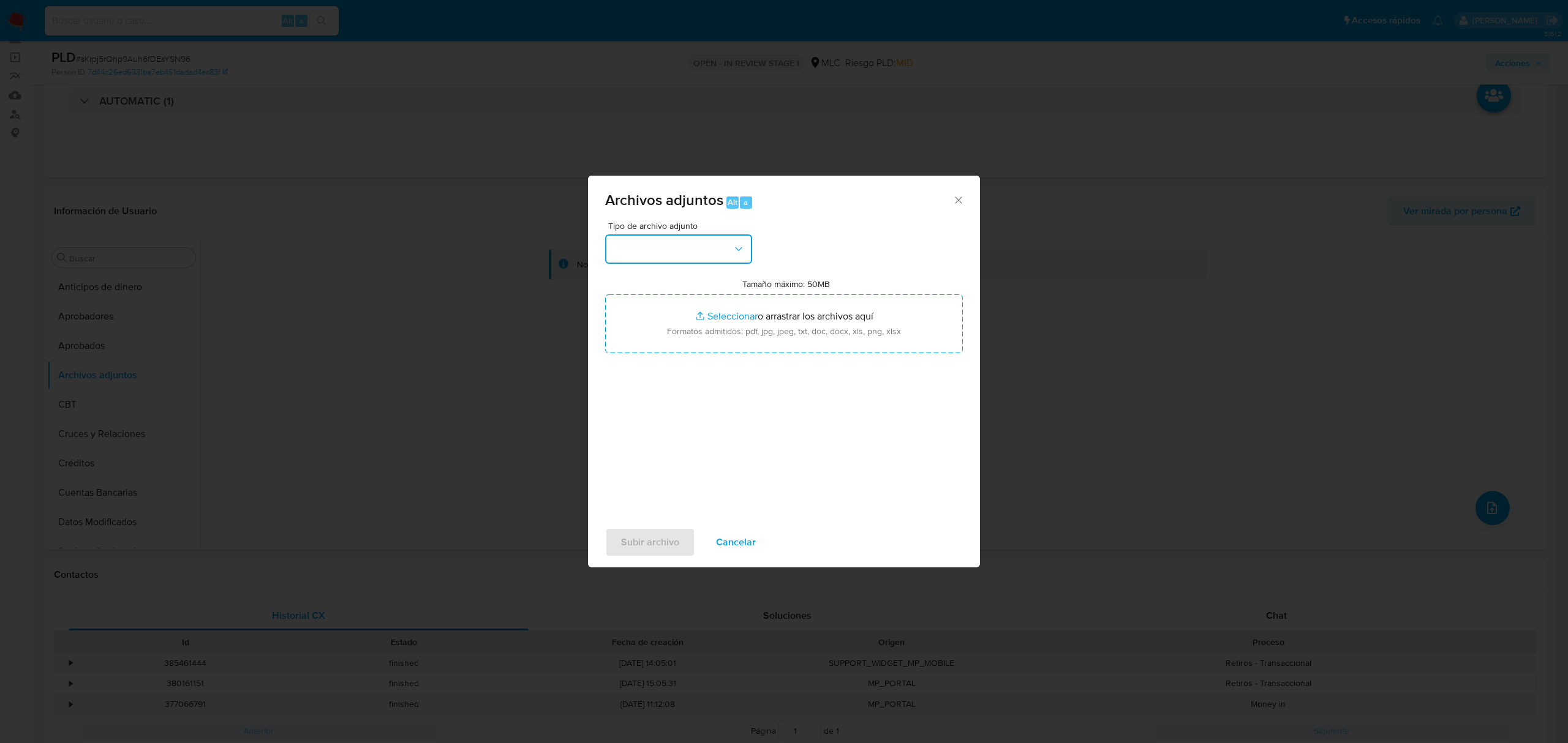
click at [686, 238] on button "button" at bounding box center [678, 249] width 147 height 29
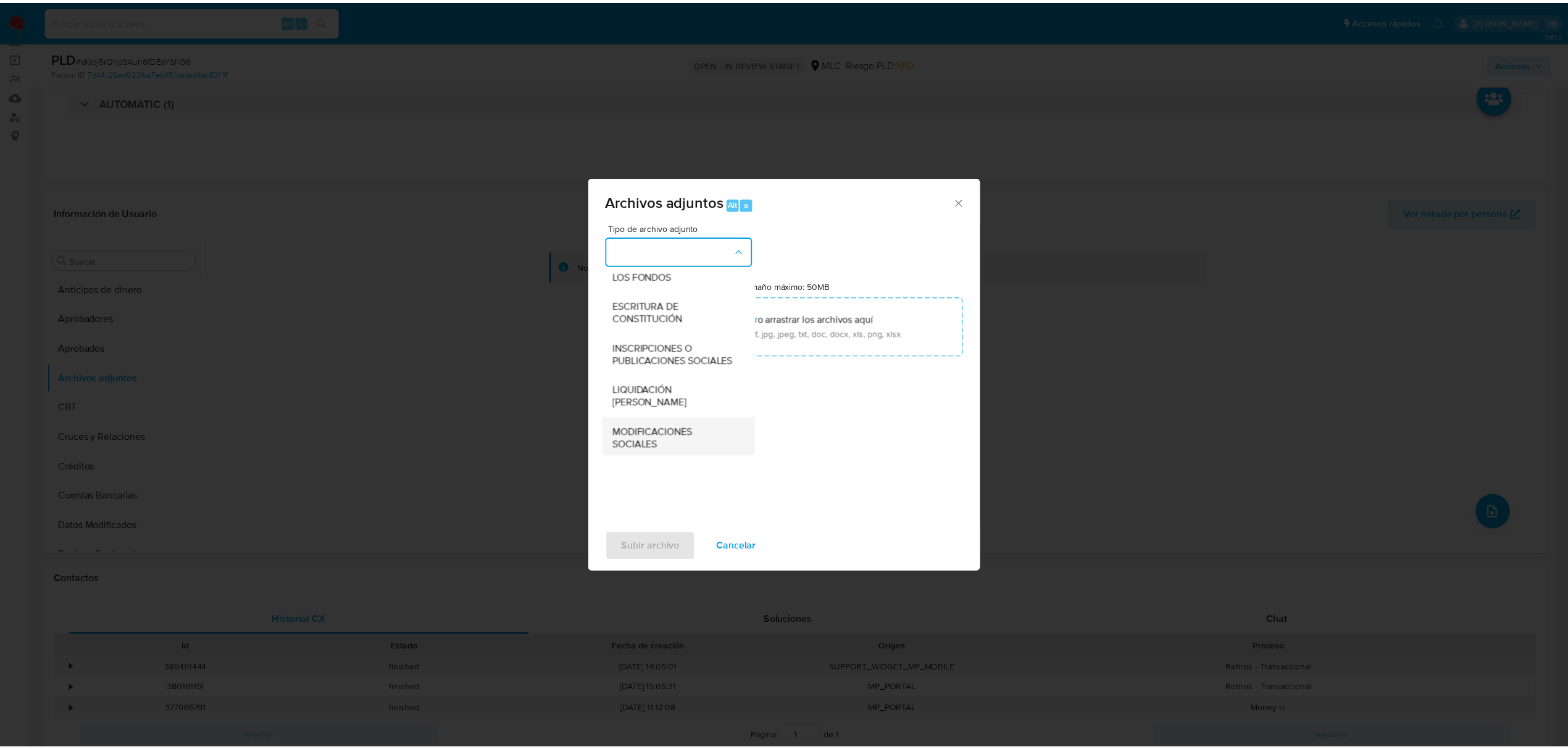
scroll to position [184, 0]
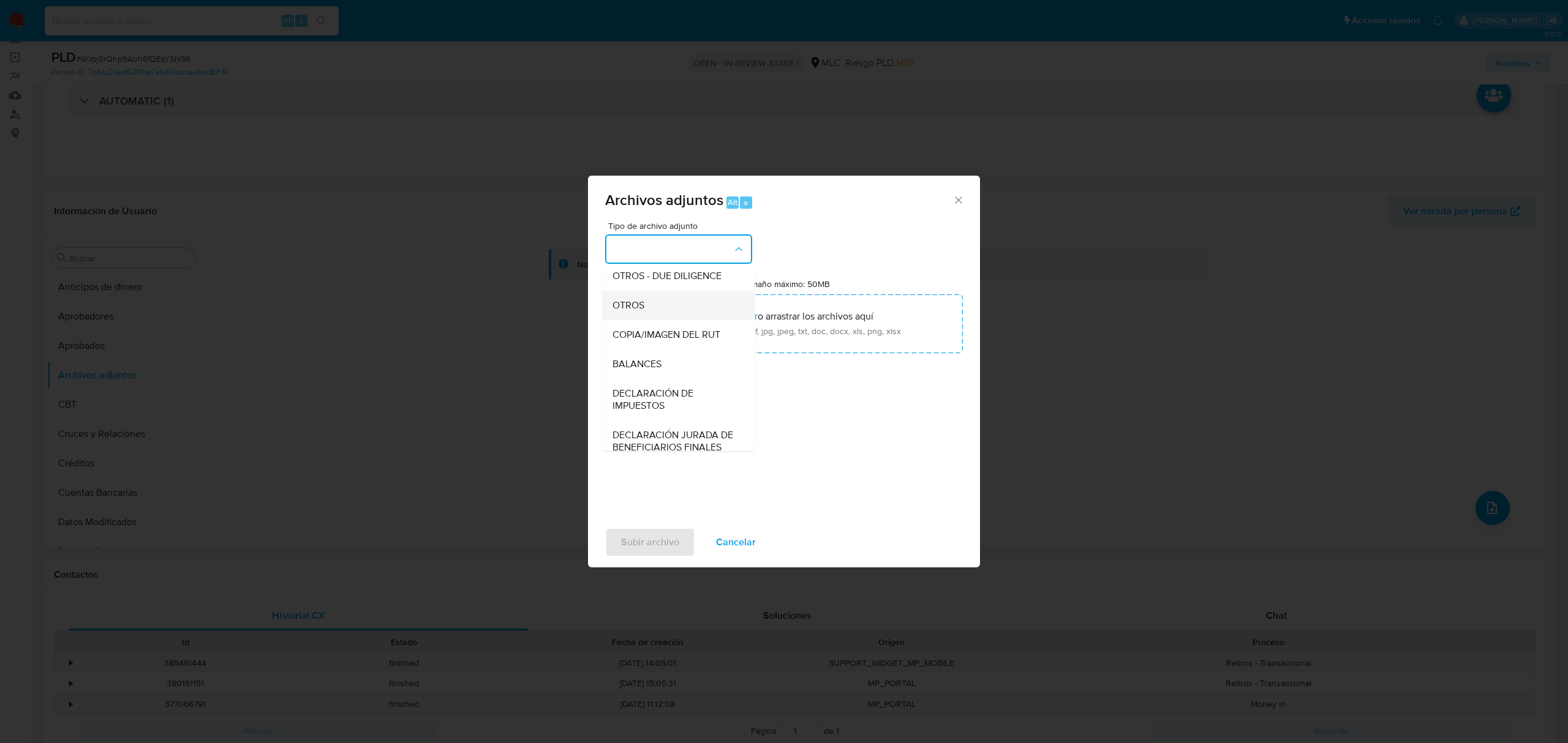
click at [651, 320] on div "OTROS" at bounding box center [674, 305] width 125 height 29
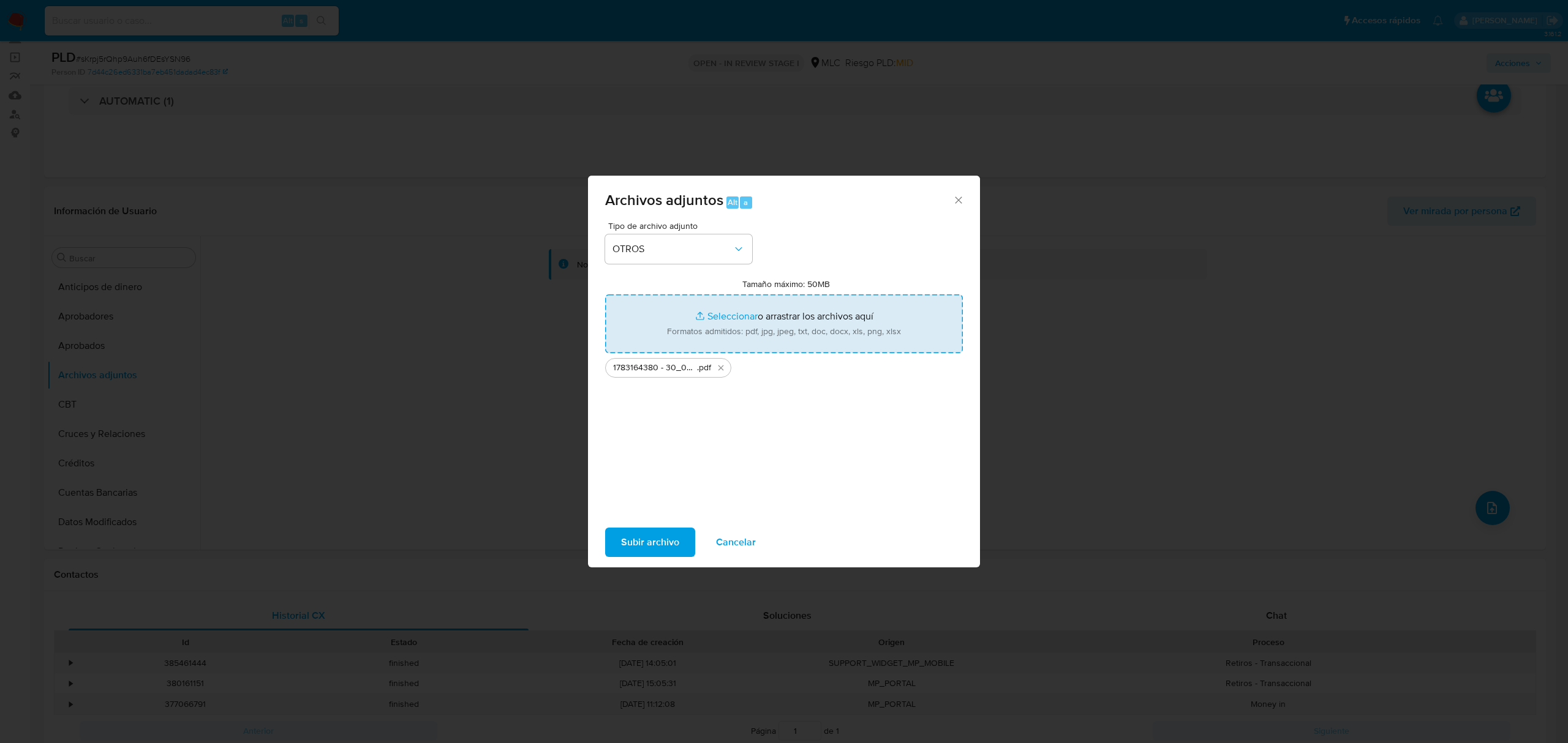
type input "C:\fakepath\Tabla 1783164380.xlsx"
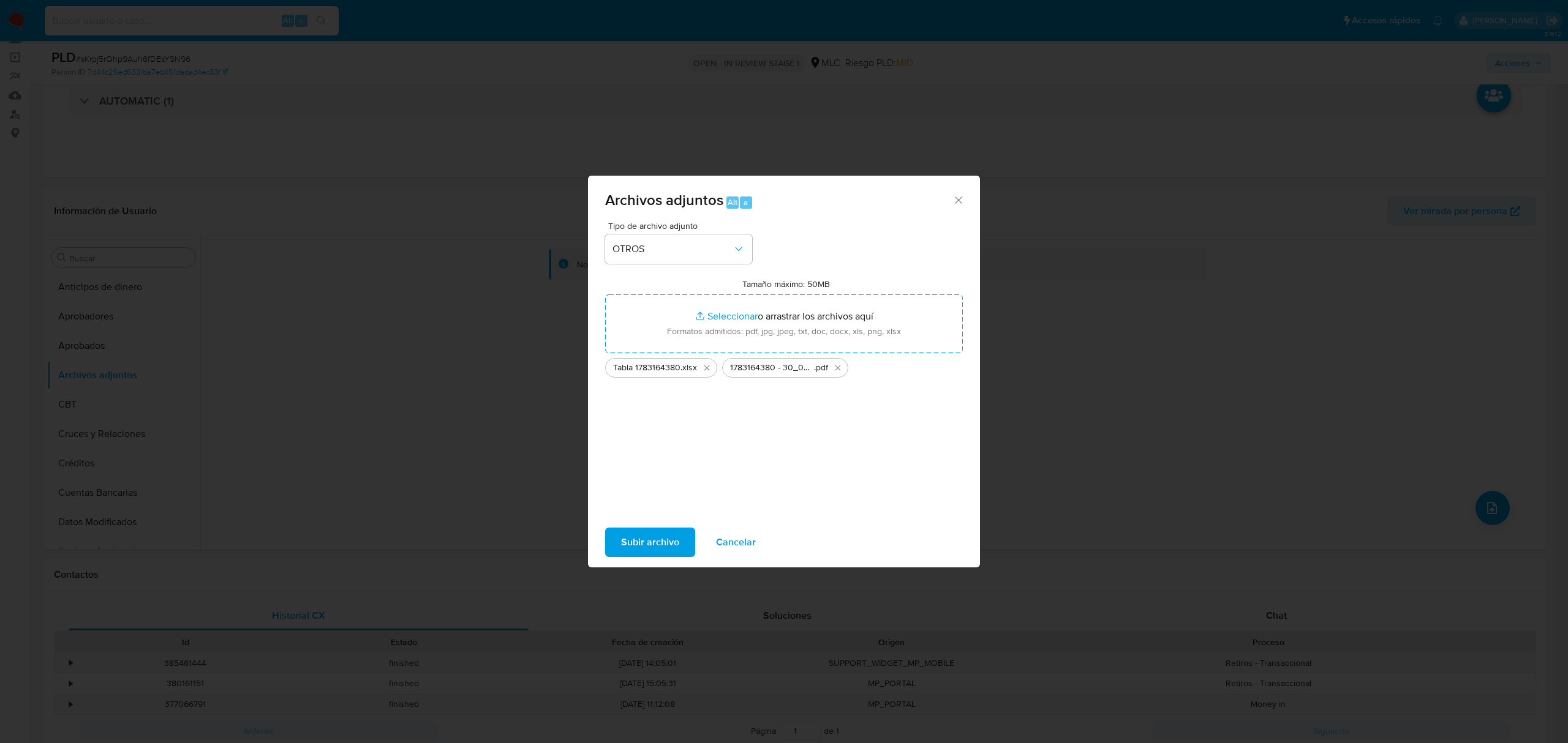
click at [626, 539] on span "Subir archivo" at bounding box center [650, 542] width 58 height 27
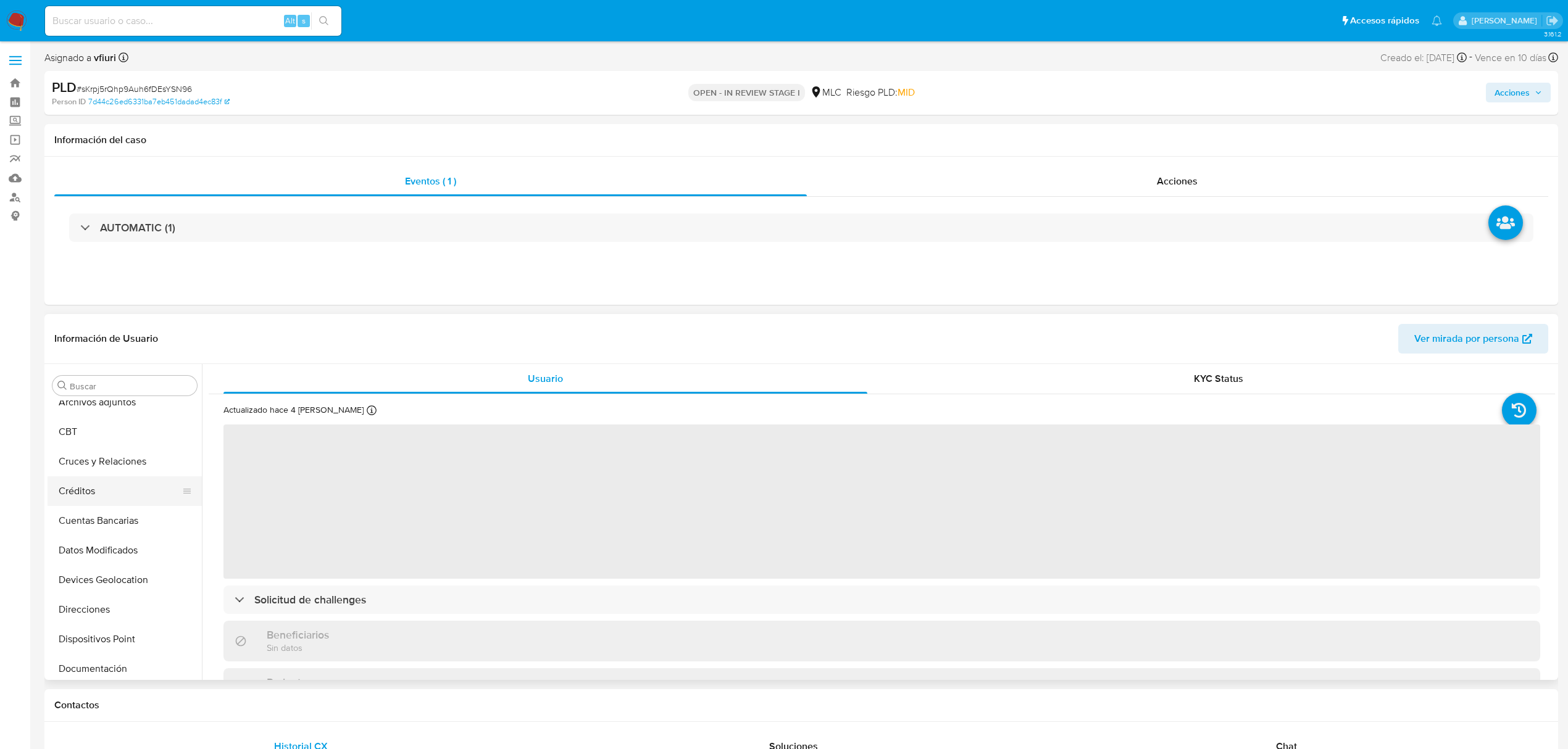
scroll to position [87, 0]
select select "10"
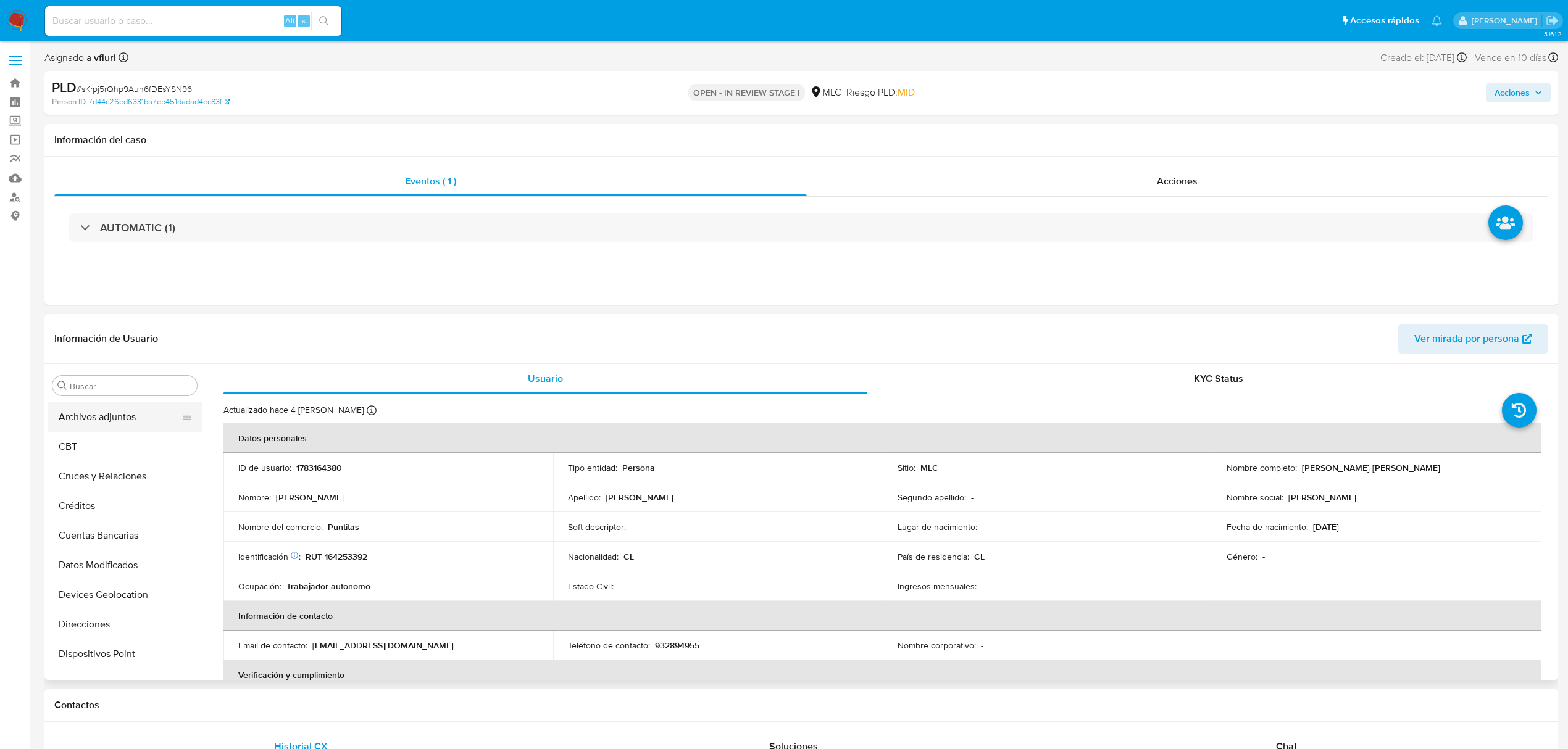
click at [107, 425] on button "Archivos adjuntos" at bounding box center [120, 416] width 145 height 29
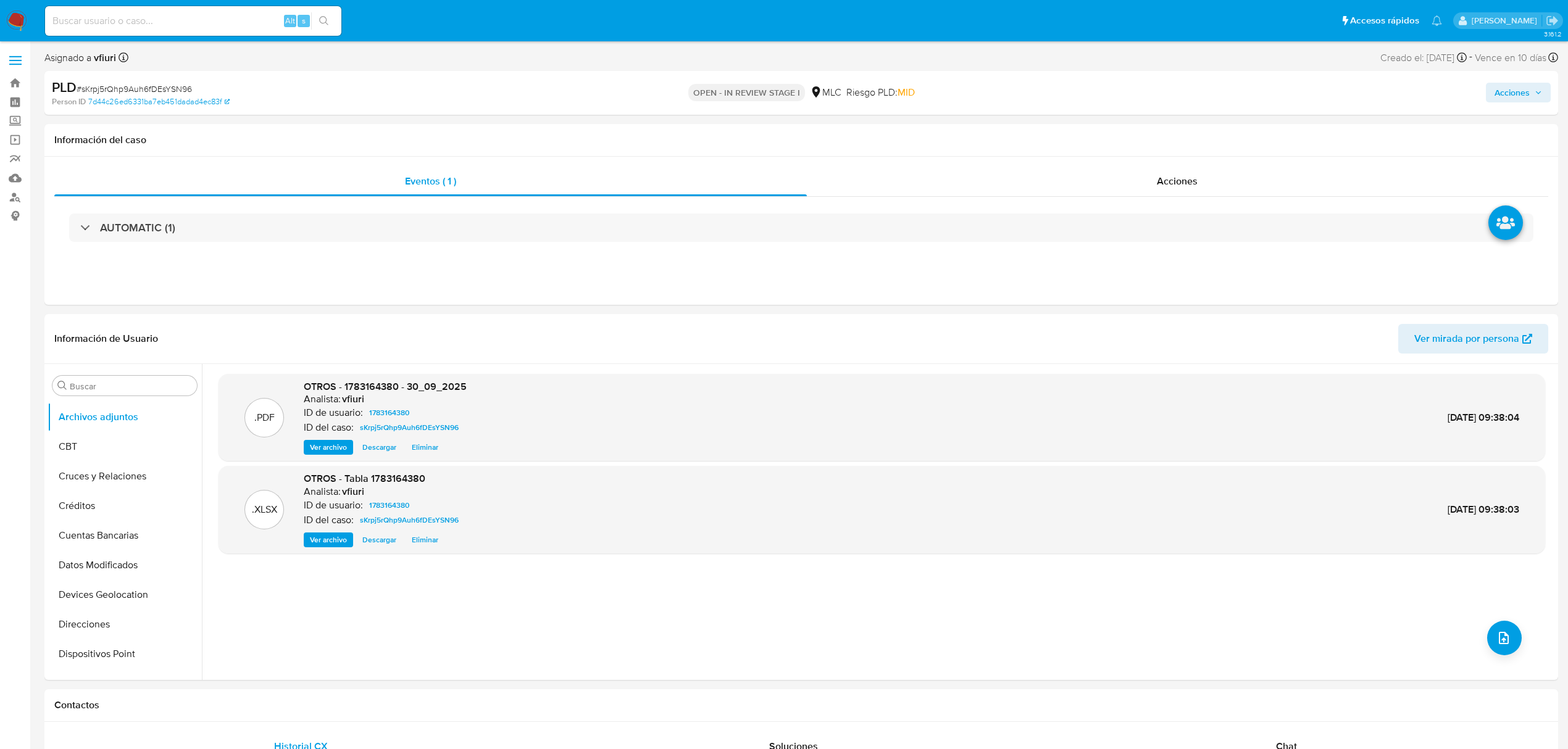
click at [1514, 99] on span "Acciones" at bounding box center [1512, 93] width 35 height 20
click at [1159, 141] on div "Resolución del caso Alt r" at bounding box center [1182, 132] width 118 height 32
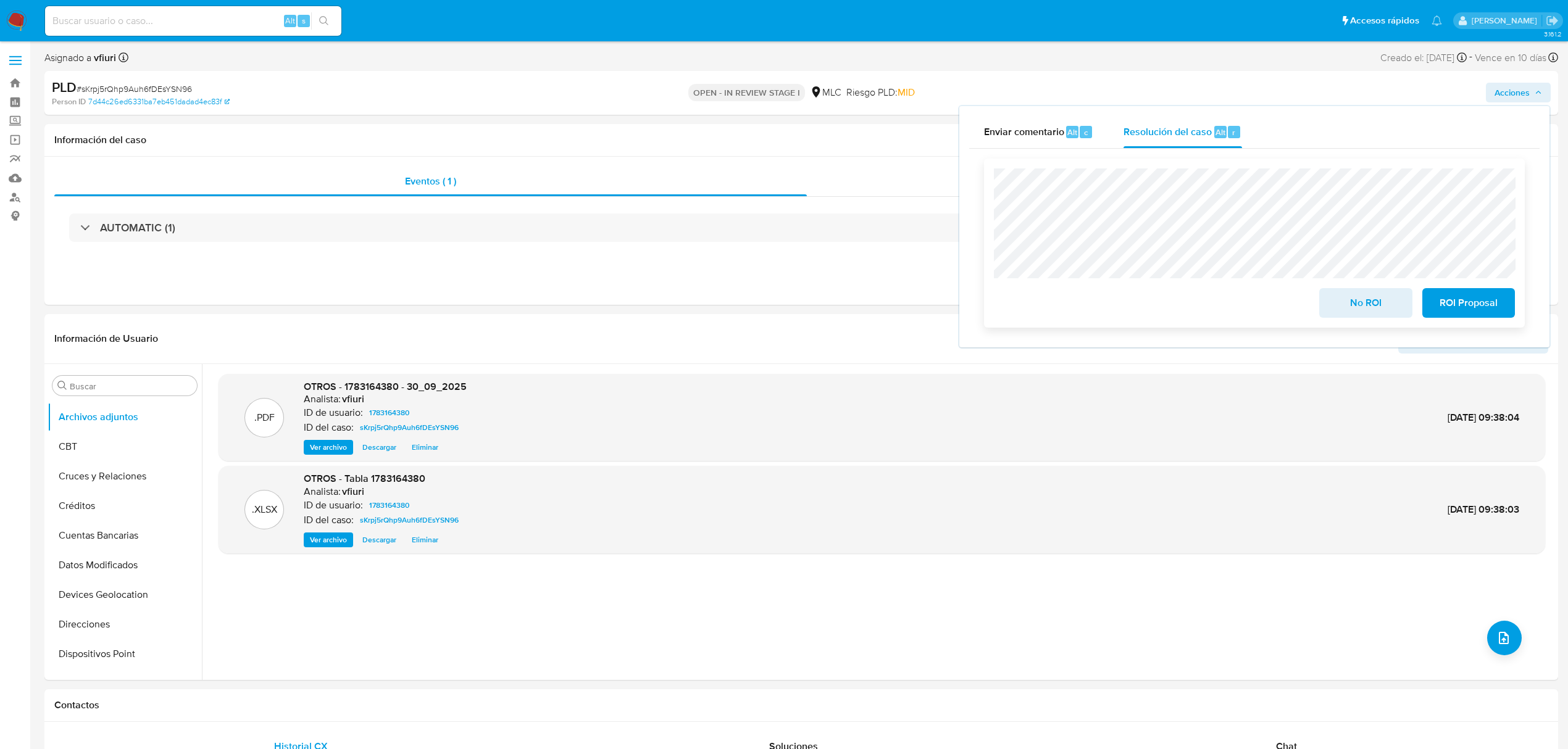
click at [1453, 309] on span "ROI Proposal" at bounding box center [1468, 303] width 60 height 27
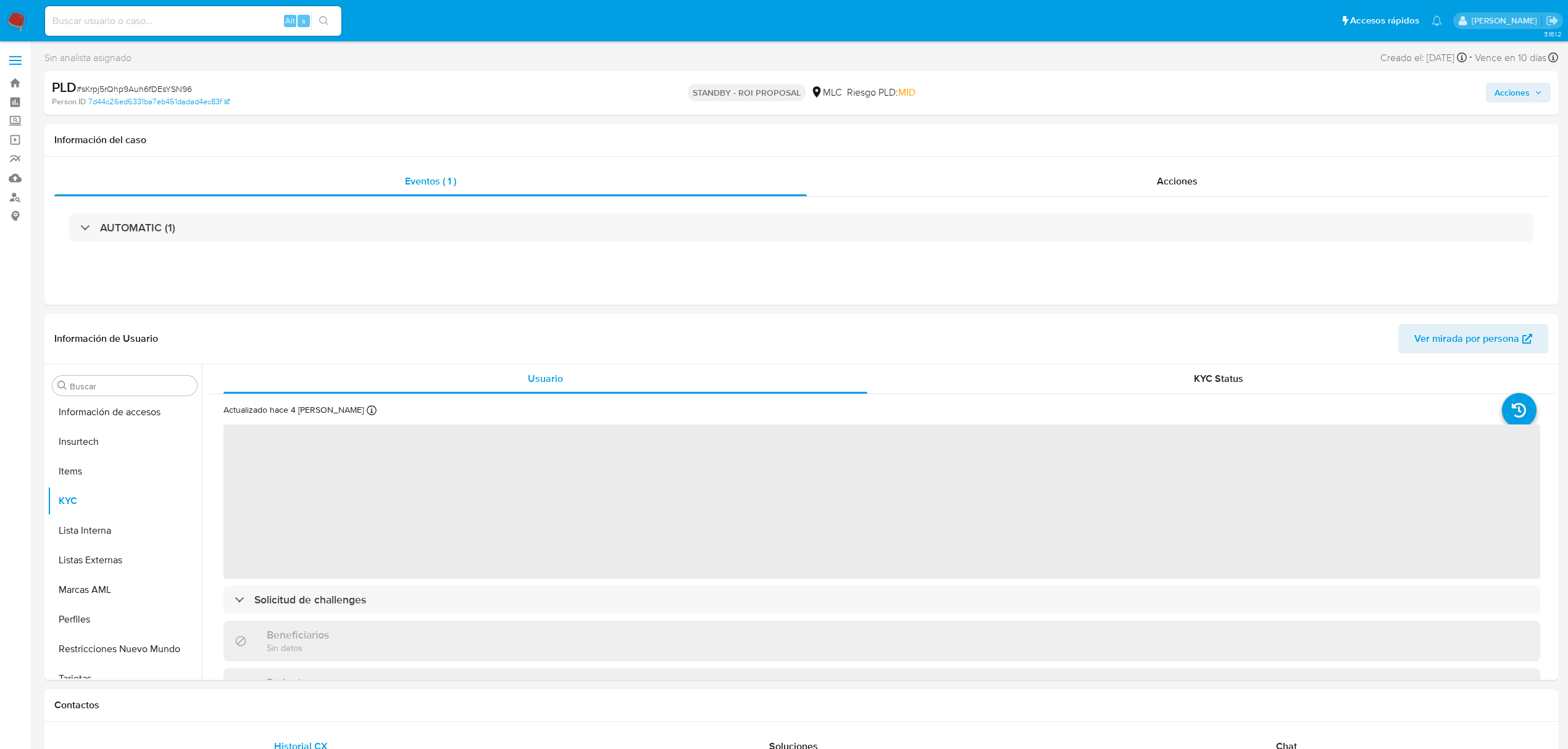
scroll to position [581, 0]
select select "10"
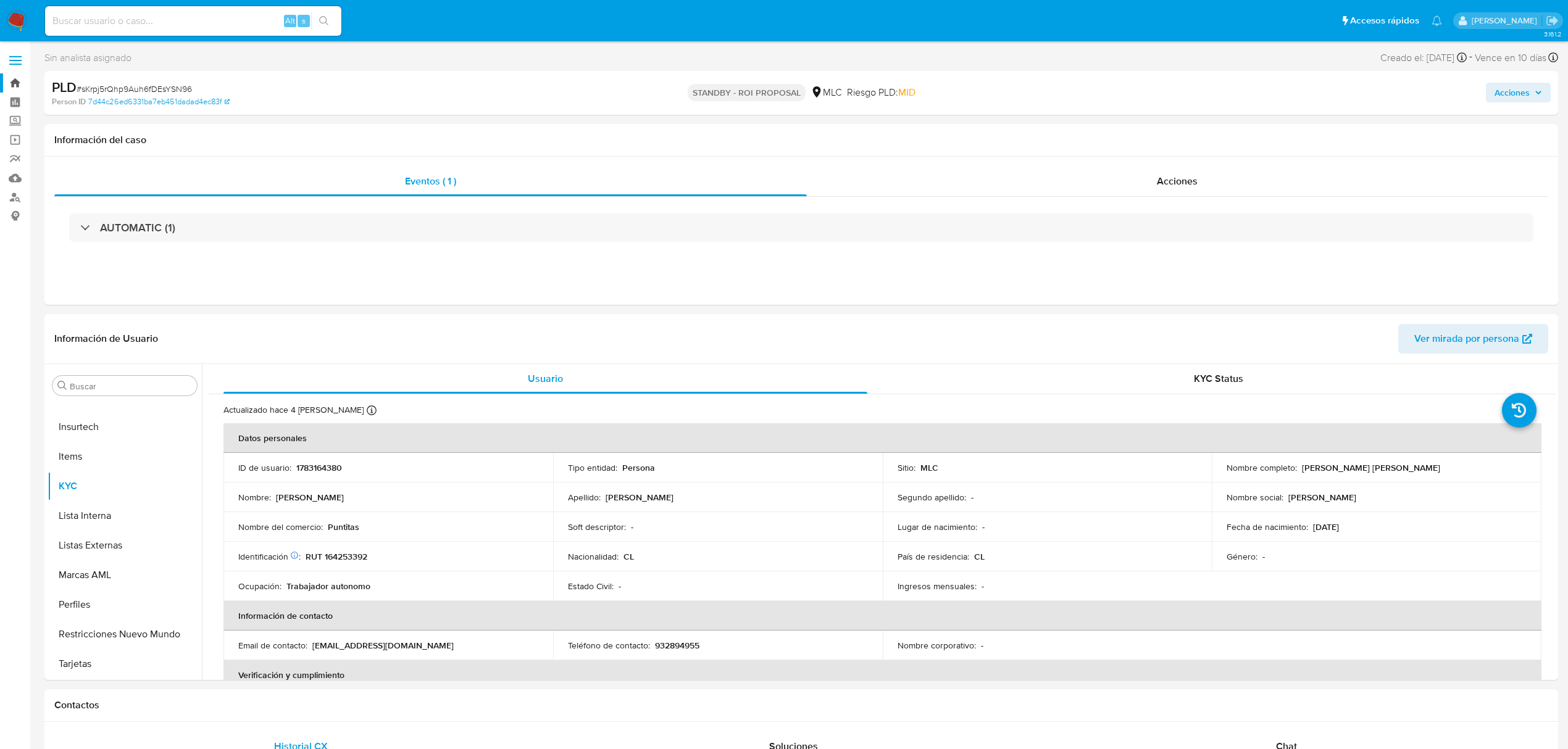
click at [13, 77] on link "Bandeja" at bounding box center [74, 83] width 147 height 19
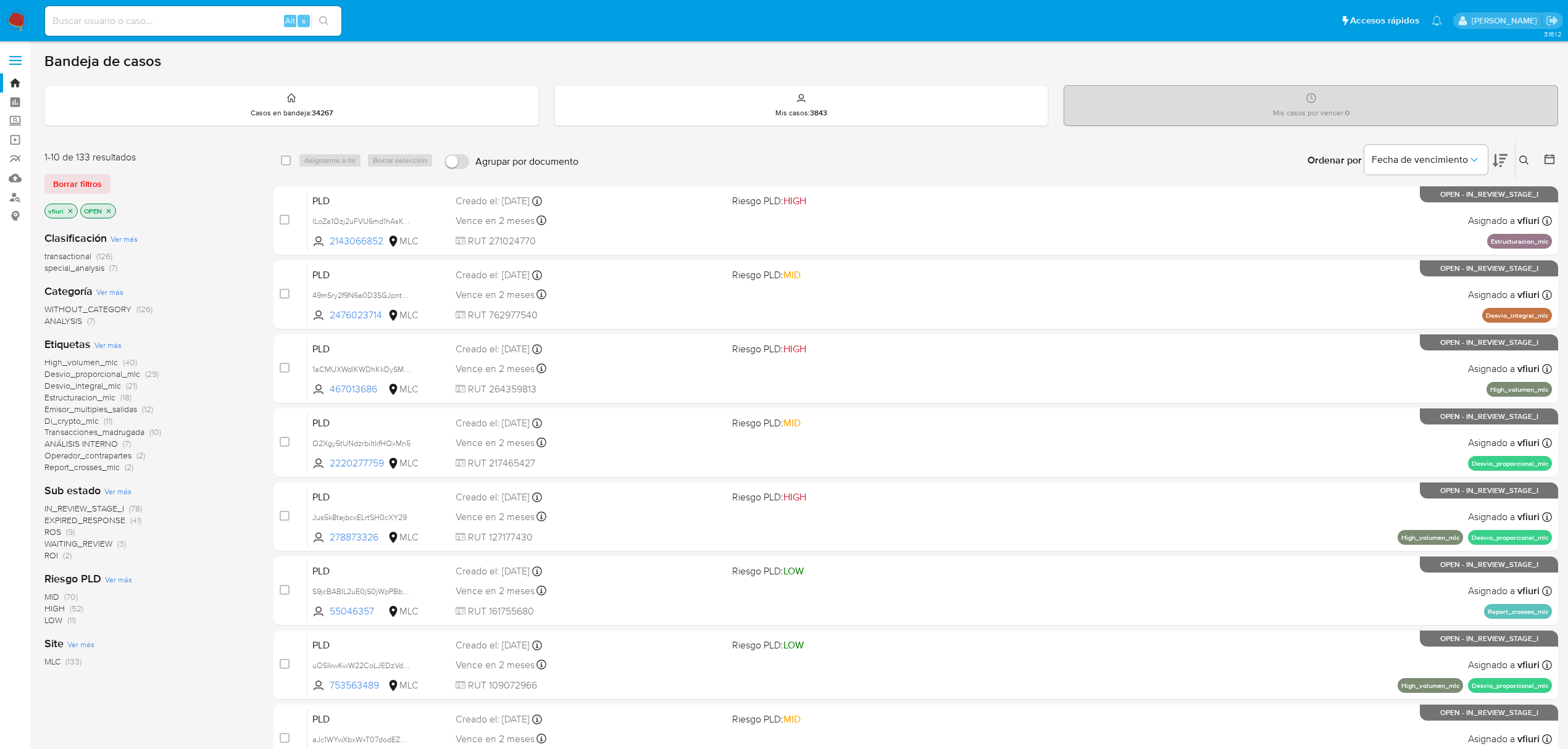
click at [1551, 153] on icon at bounding box center [1549, 159] width 13 height 13
click at [1549, 164] on icon at bounding box center [1549, 159] width 13 height 13
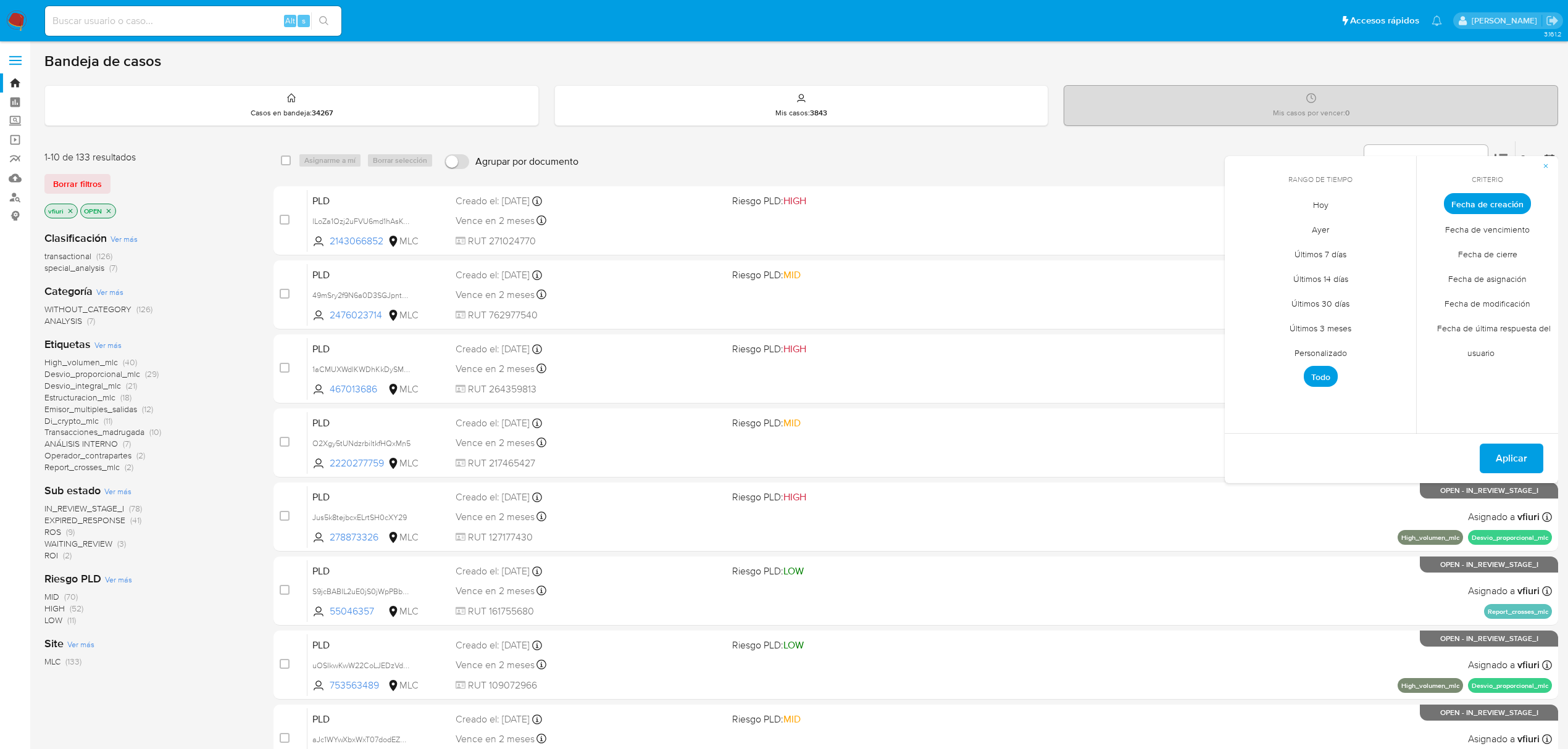
click at [1300, 351] on span "Personalizado" at bounding box center [1320, 353] width 79 height 25
click at [1241, 222] on icon "Mes anterior" at bounding box center [1244, 227] width 15 height 15
click at [1397, 230] on icon "Mes siguiente" at bounding box center [1397, 227] width 15 height 15
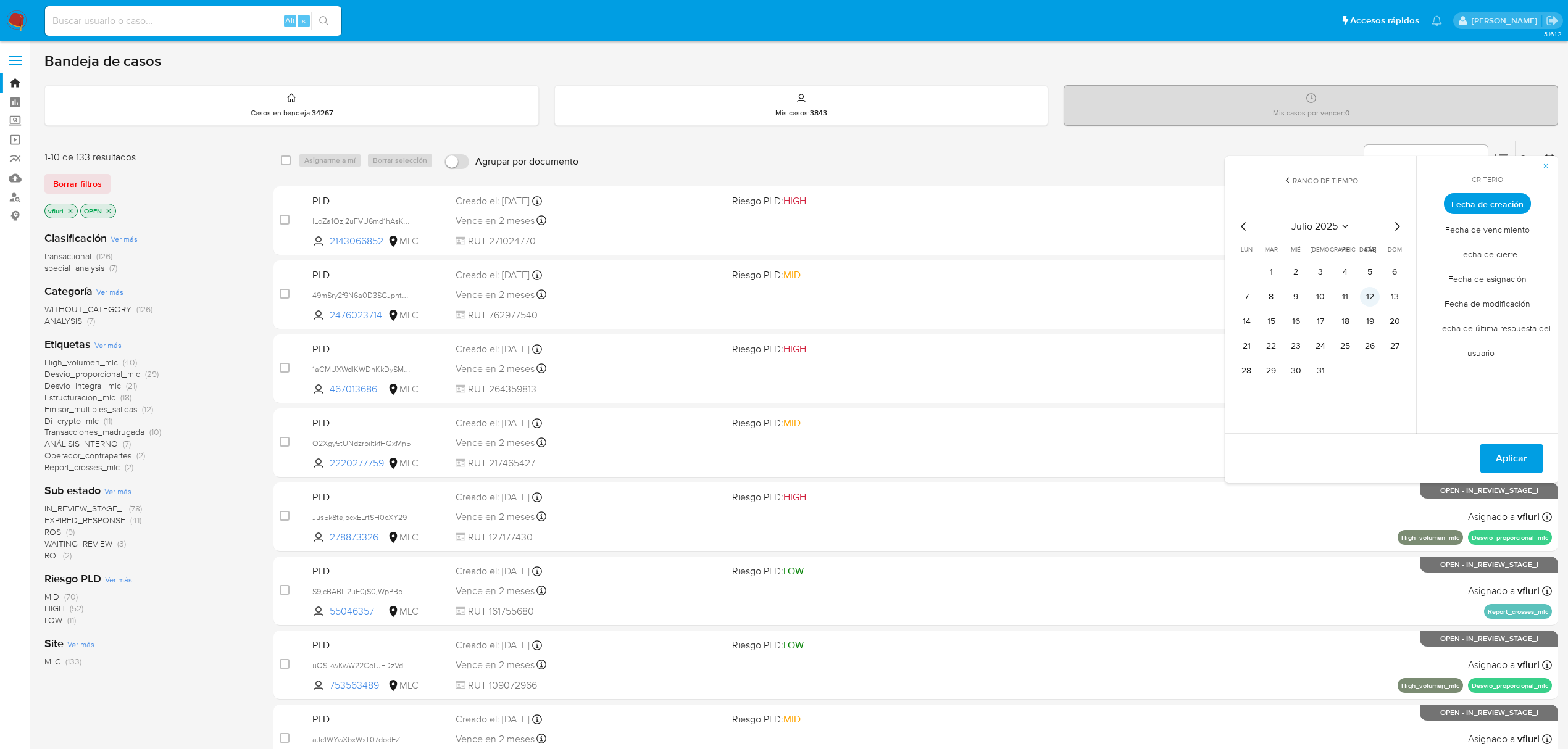
click at [1364, 298] on button "12" at bounding box center [1370, 297] width 20 height 20
click at [1494, 455] on button "Aplicar" at bounding box center [1511, 458] width 64 height 29
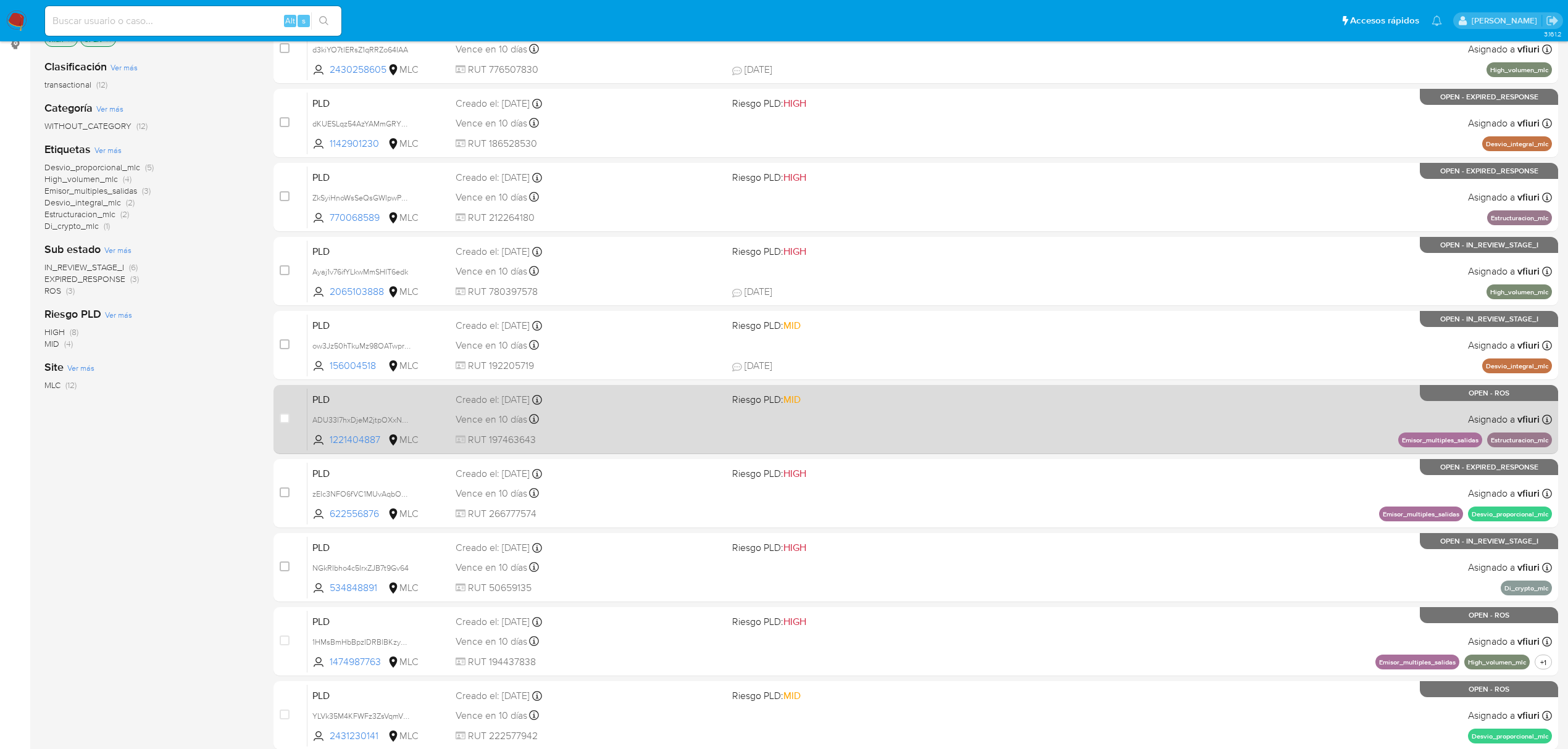
scroll to position [269, 0]
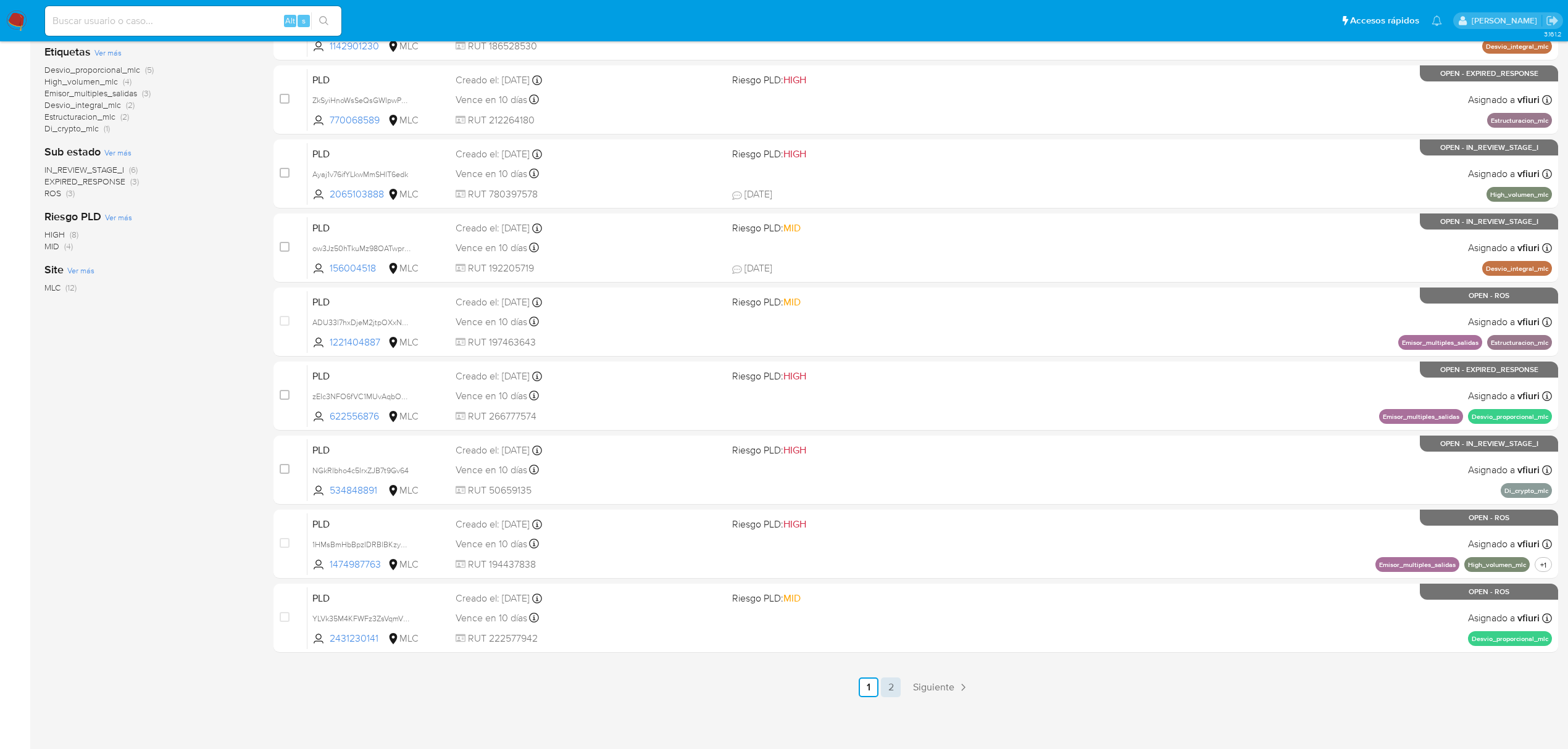
click at [890, 686] on link "2" at bounding box center [891, 687] width 20 height 20
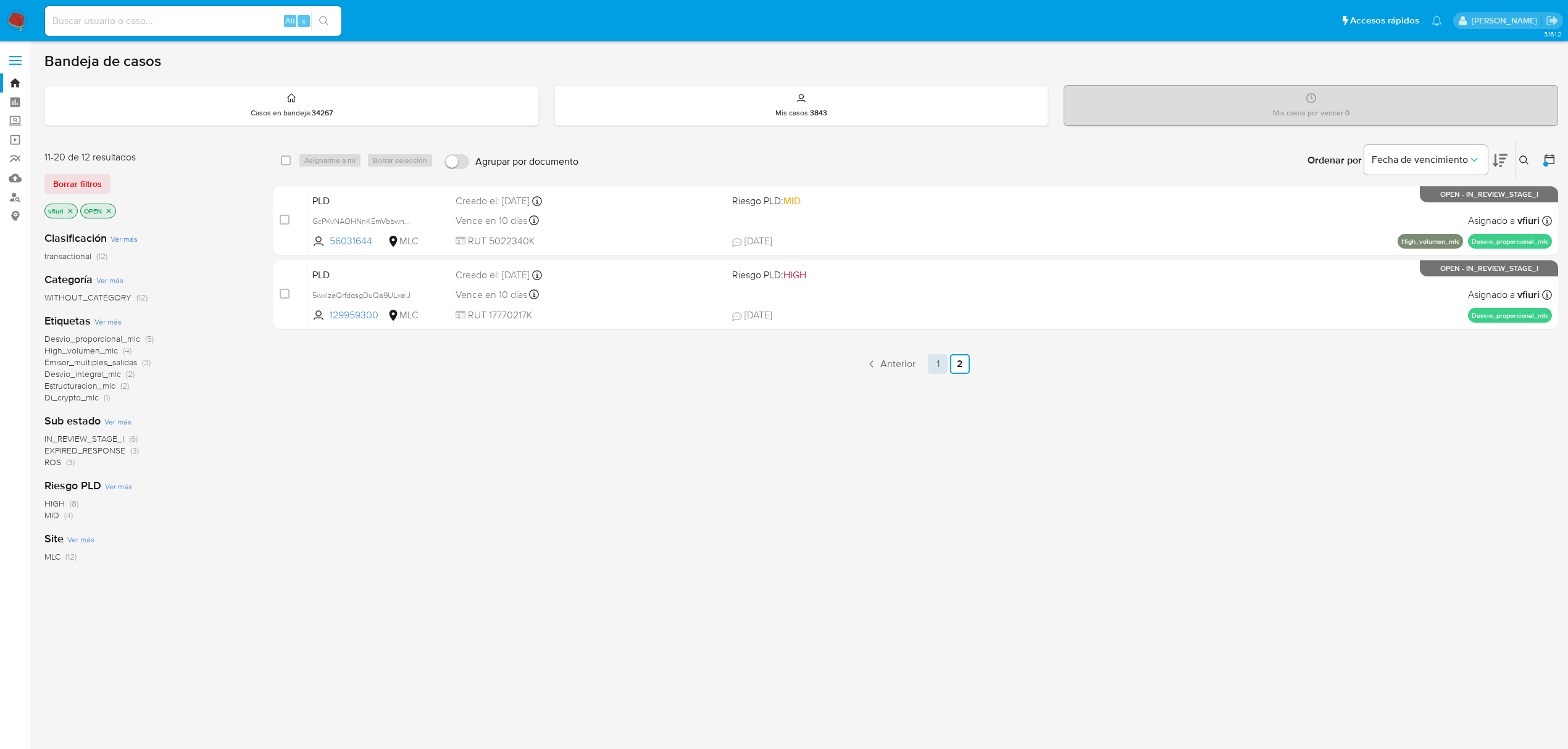
click at [932, 364] on link "1" at bounding box center [937, 364] width 20 height 20
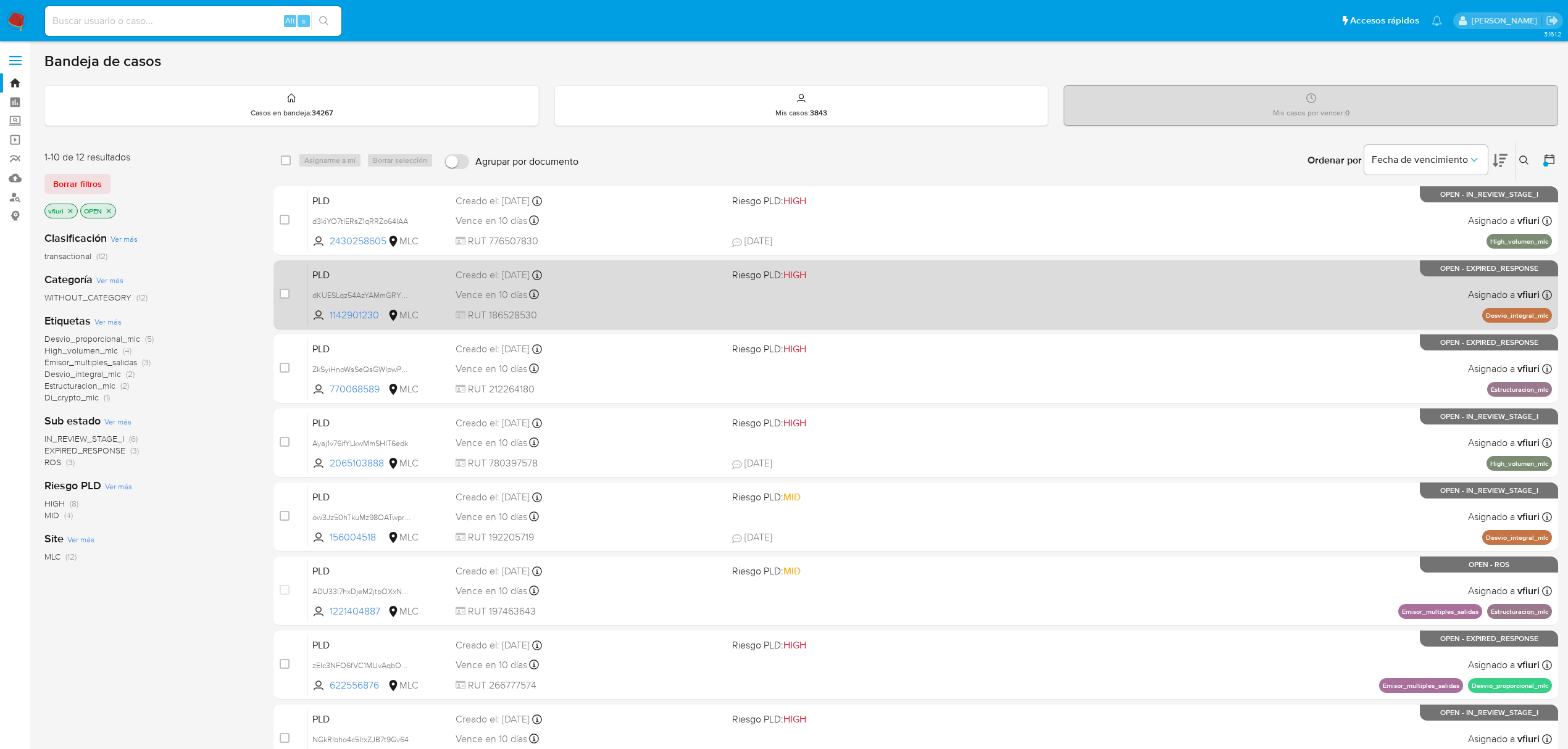
click at [660, 288] on div "Vence en 10 días Vence el [DATE] 16:08:23" at bounding box center [589, 295] width 267 height 17
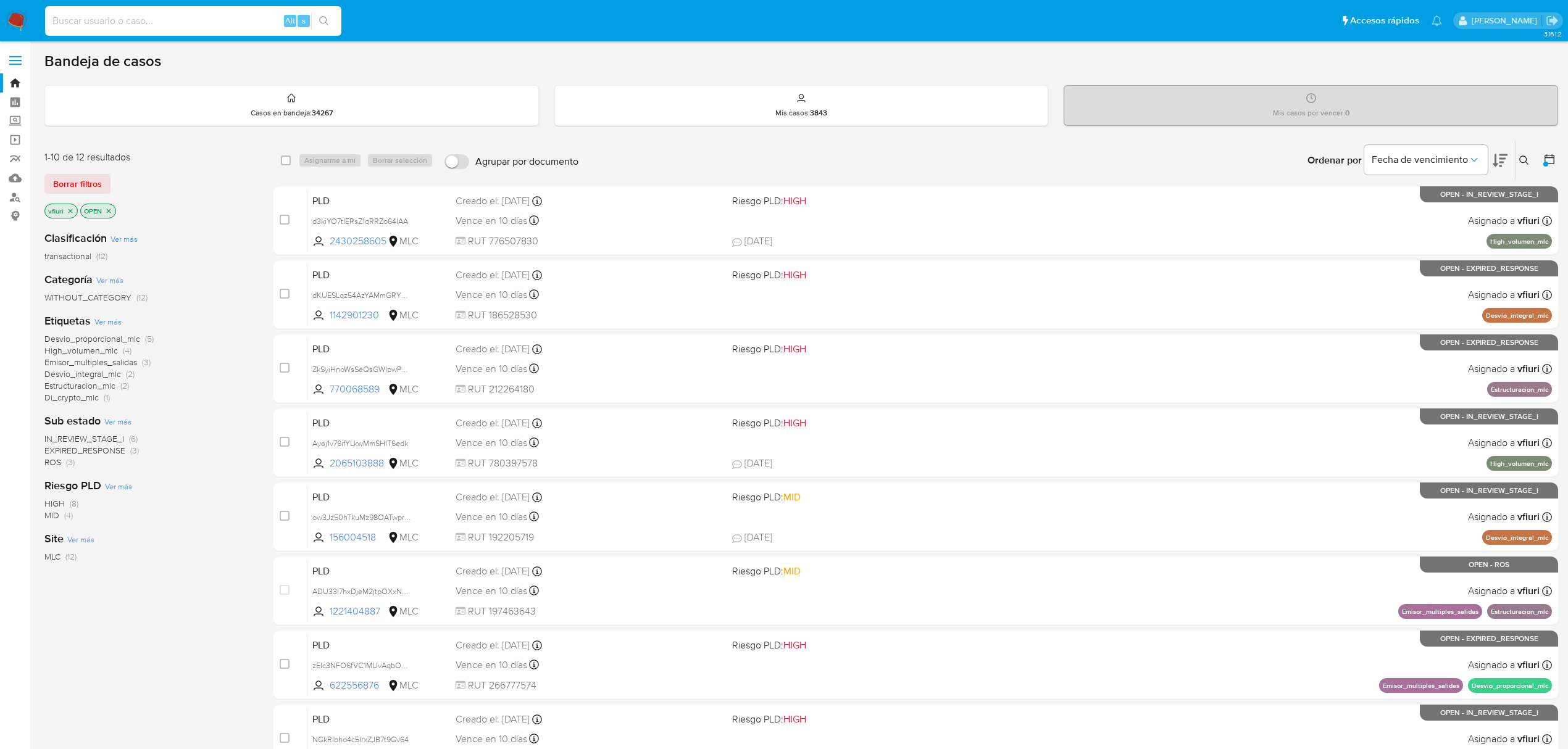
click at [130, 13] on input at bounding box center [193, 21] width 296 height 16
paste input "170024665"
type input "170024665"
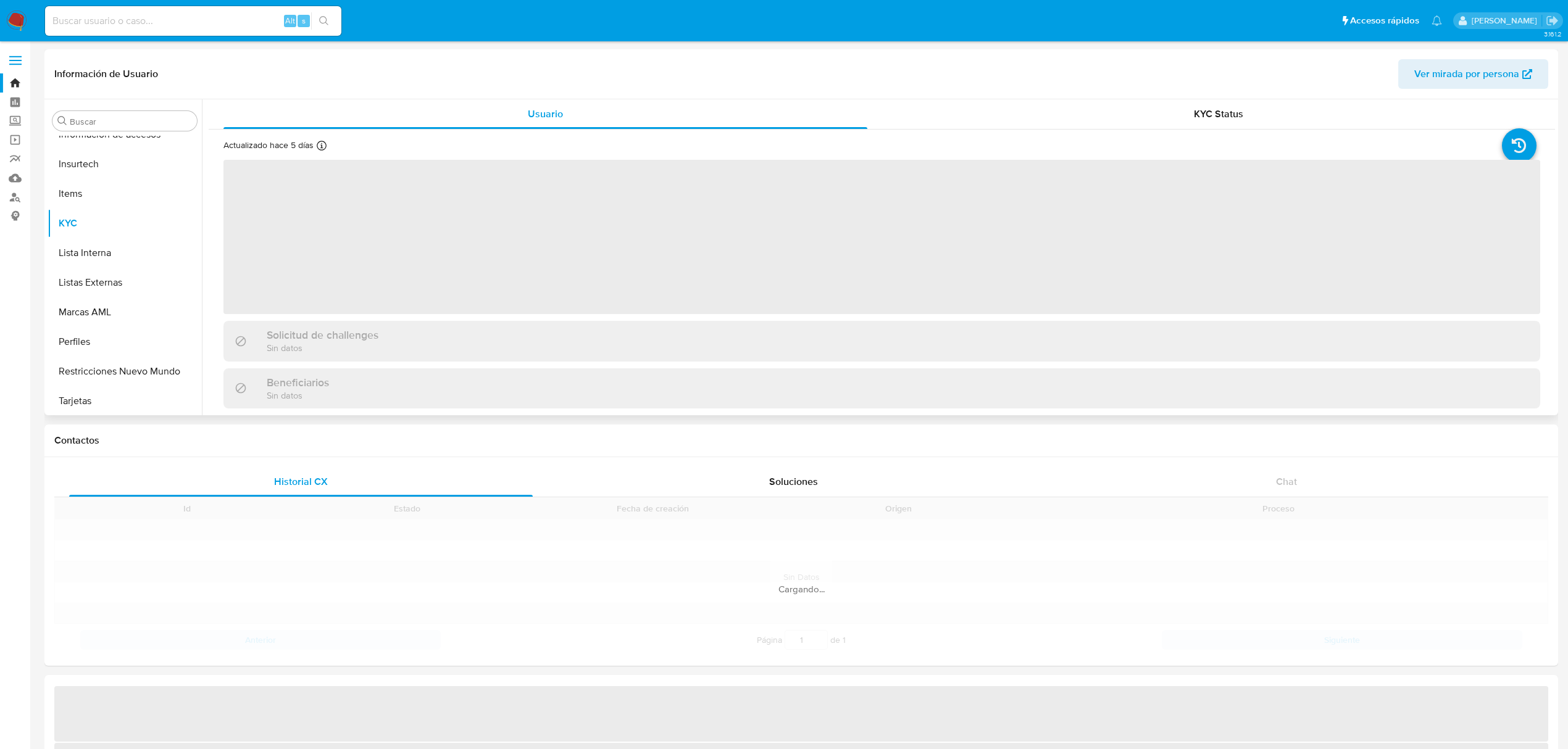
scroll to position [580, 0]
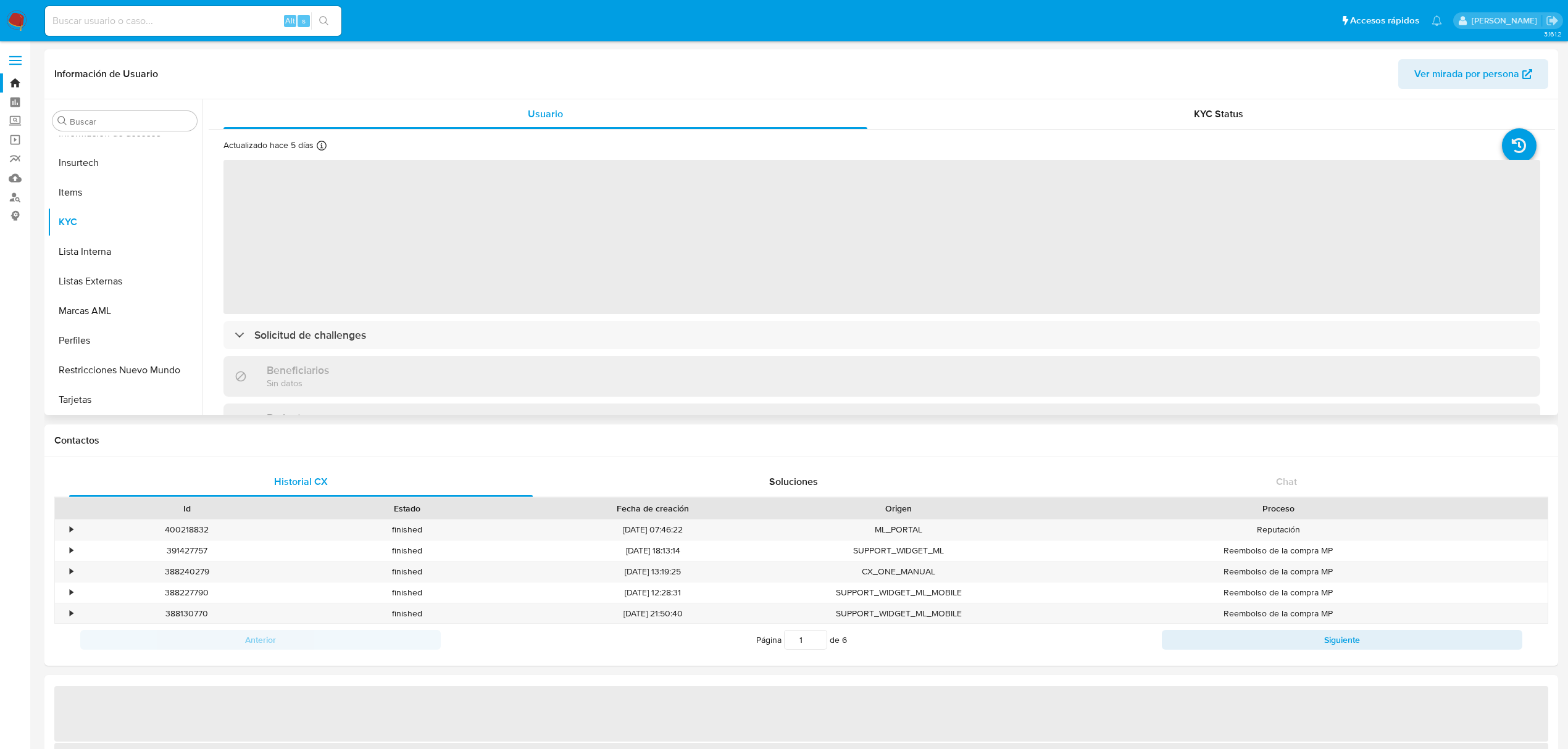
select select "10"
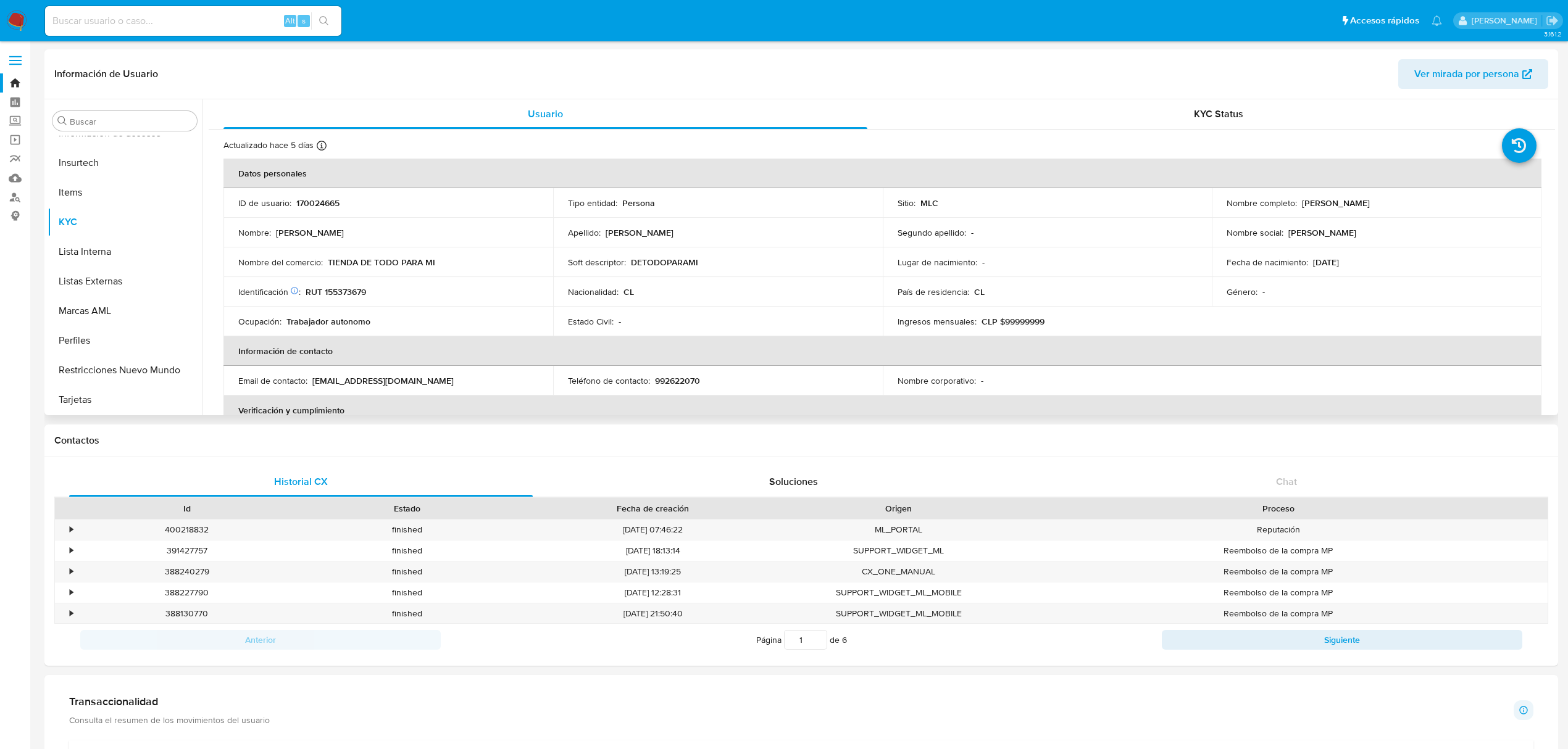
click at [351, 289] on p "RUT 155373679" at bounding box center [335, 292] width 60 height 11
copy p "155373679"
click at [337, 293] on p "RUT 155373679" at bounding box center [335, 292] width 60 height 11
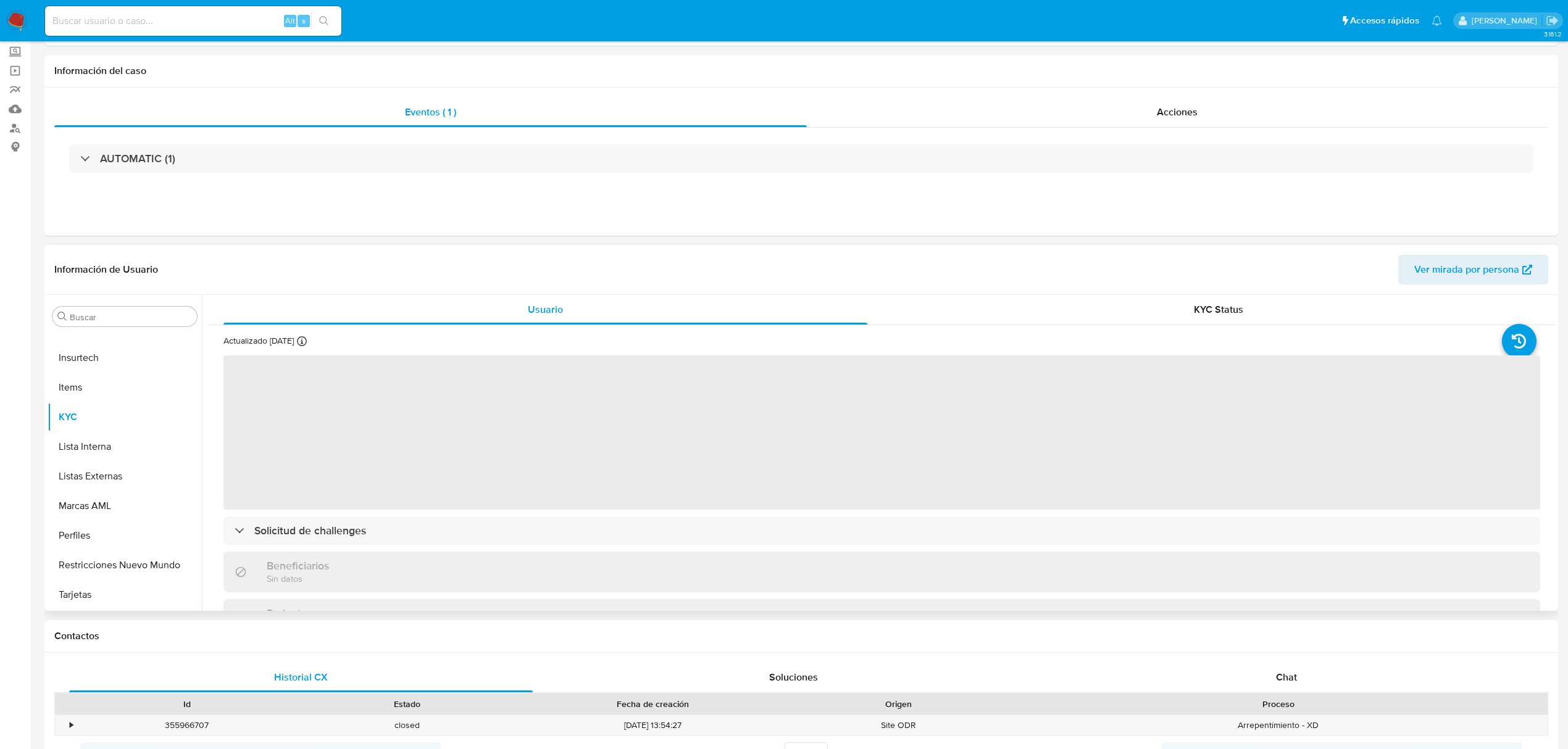
scroll to position [164, 0]
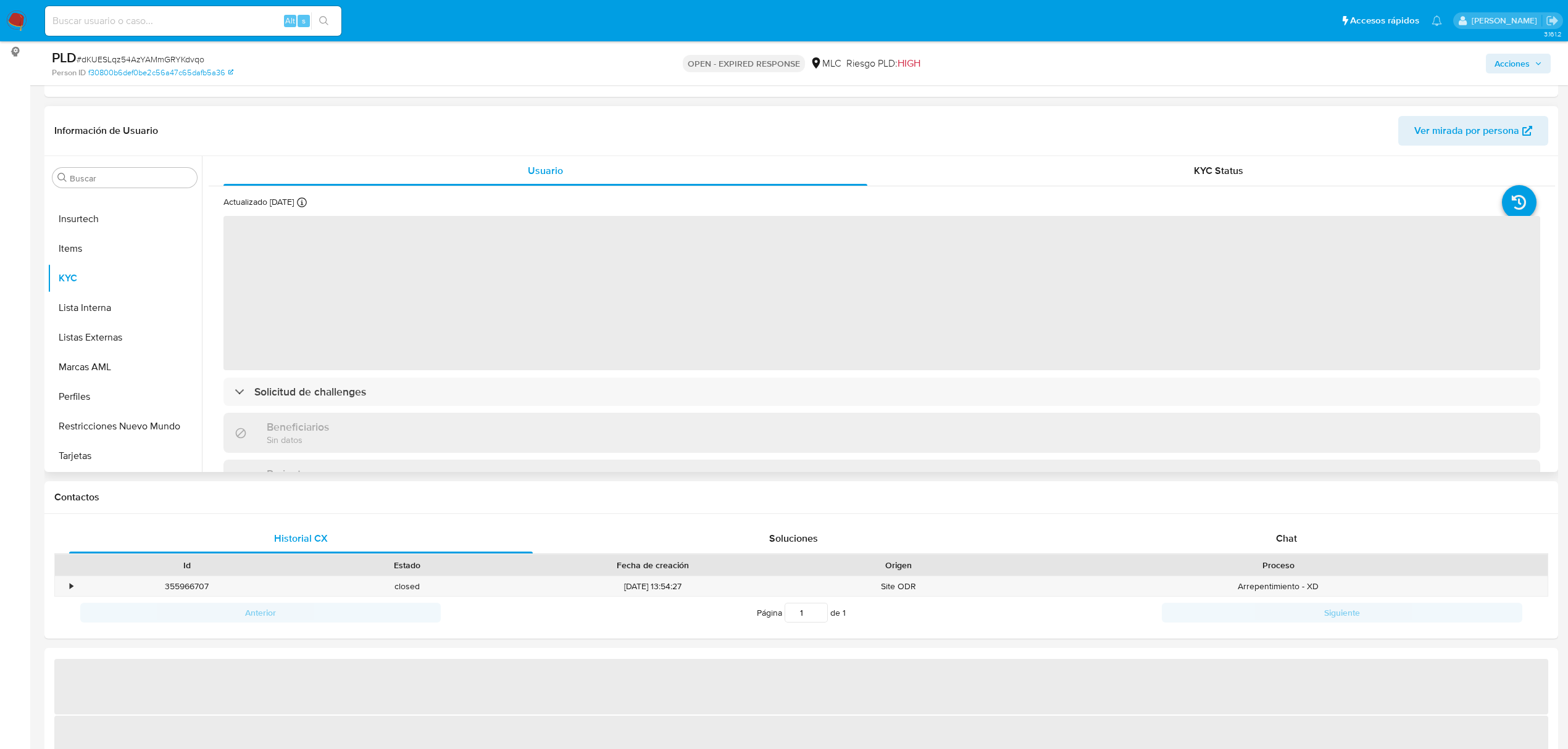
select select "10"
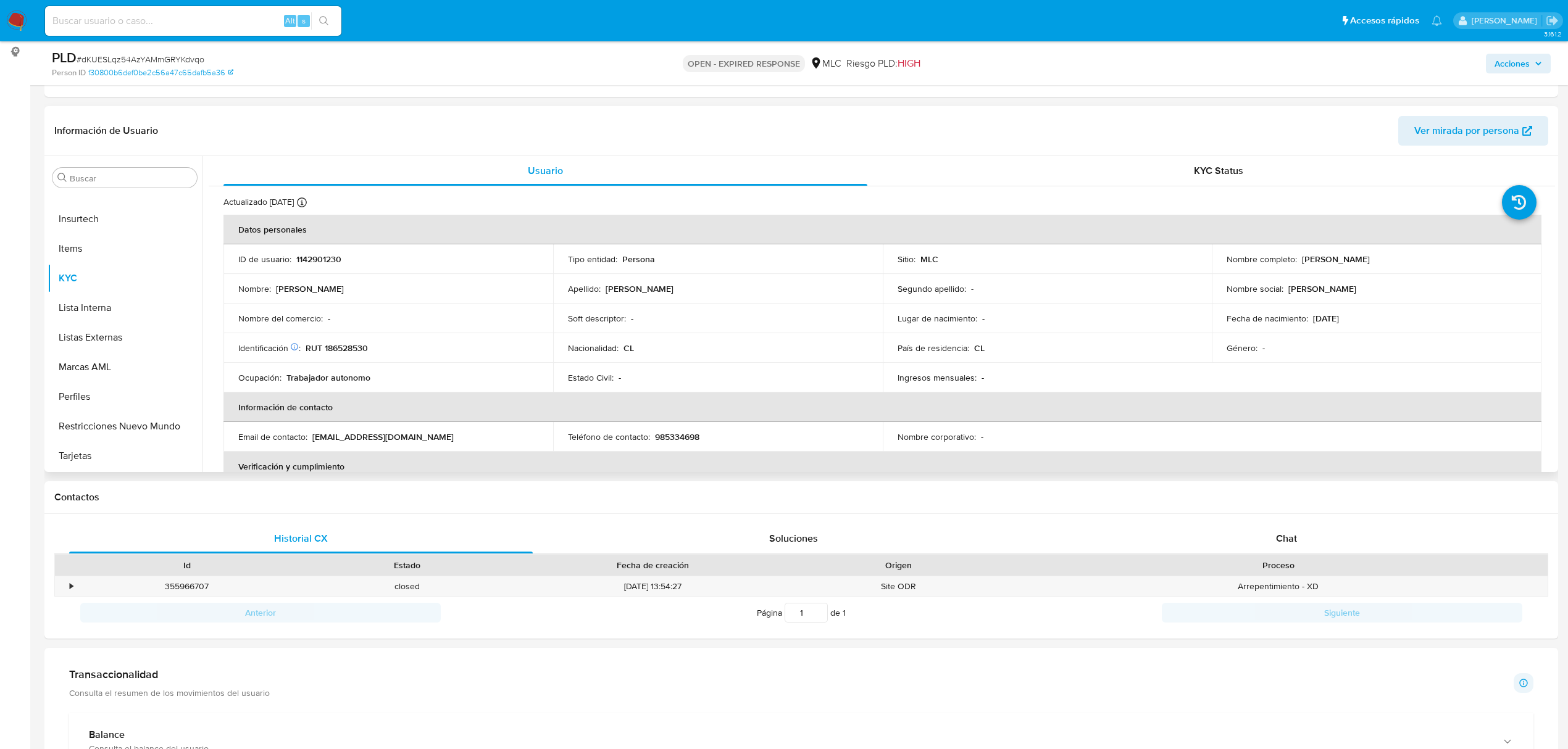
click at [319, 258] on p "1142901230" at bounding box center [319, 258] width 45 height 11
copy p "1142901230"
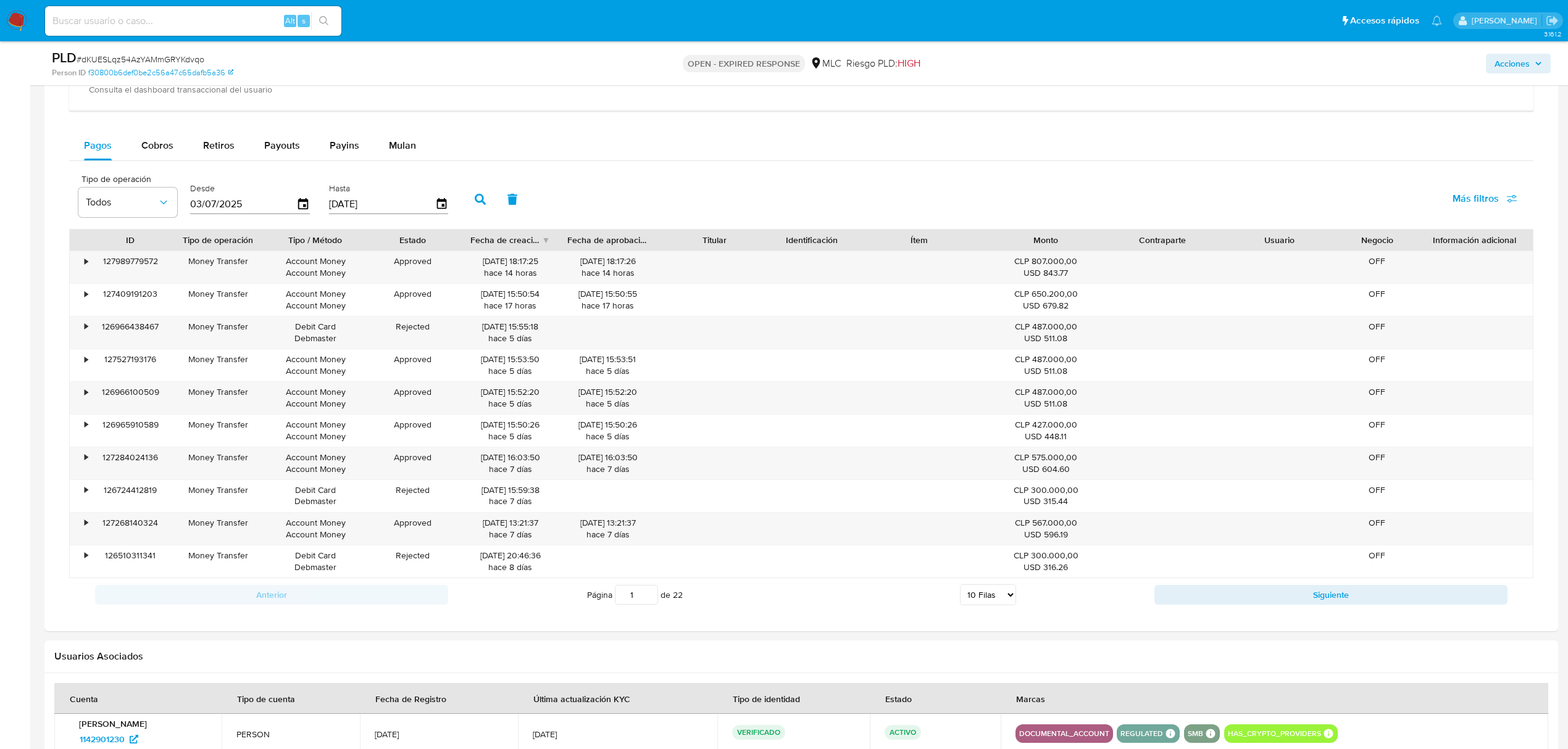
scroll to position [741, 0]
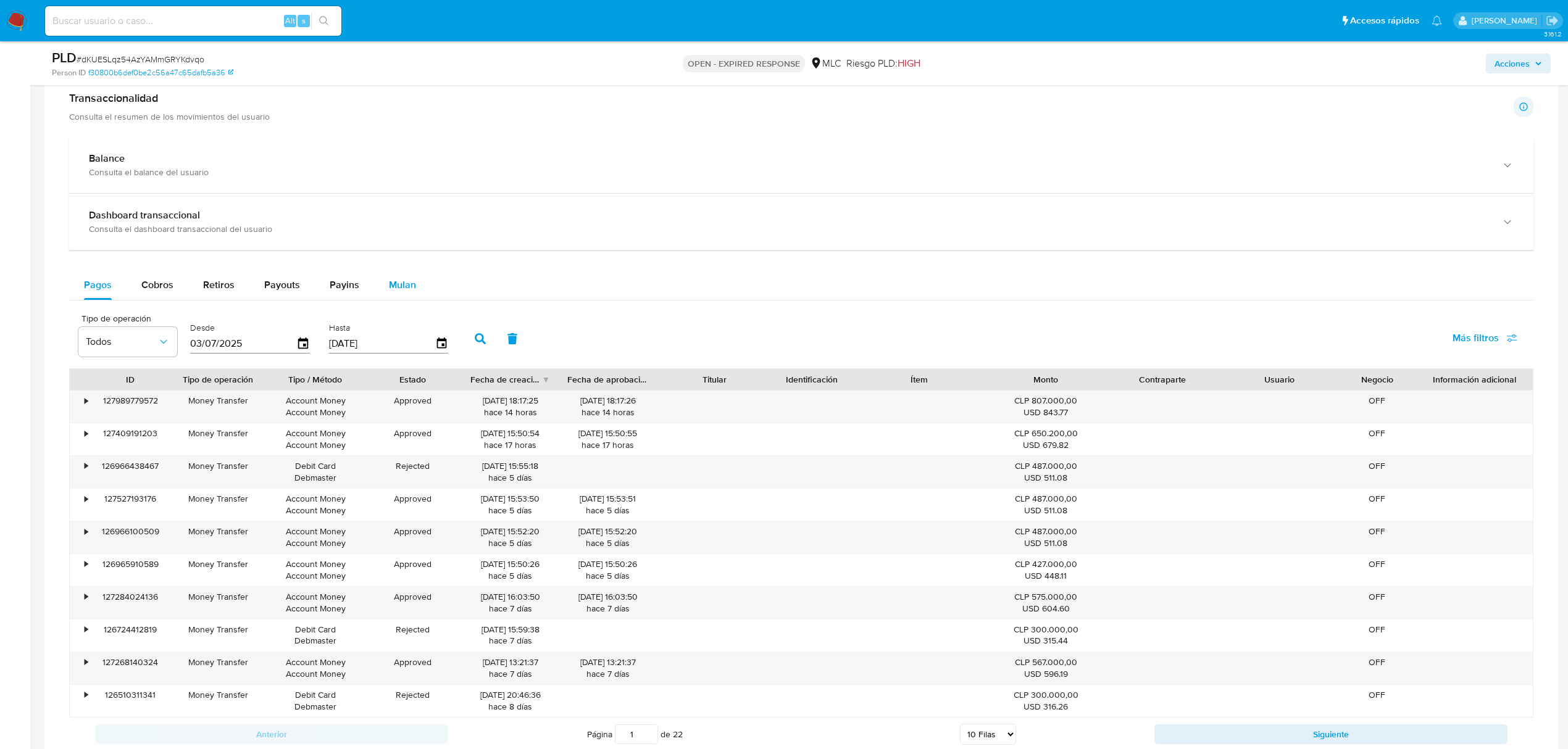
click at [393, 292] on span "Mulan" at bounding box center [402, 284] width 27 height 14
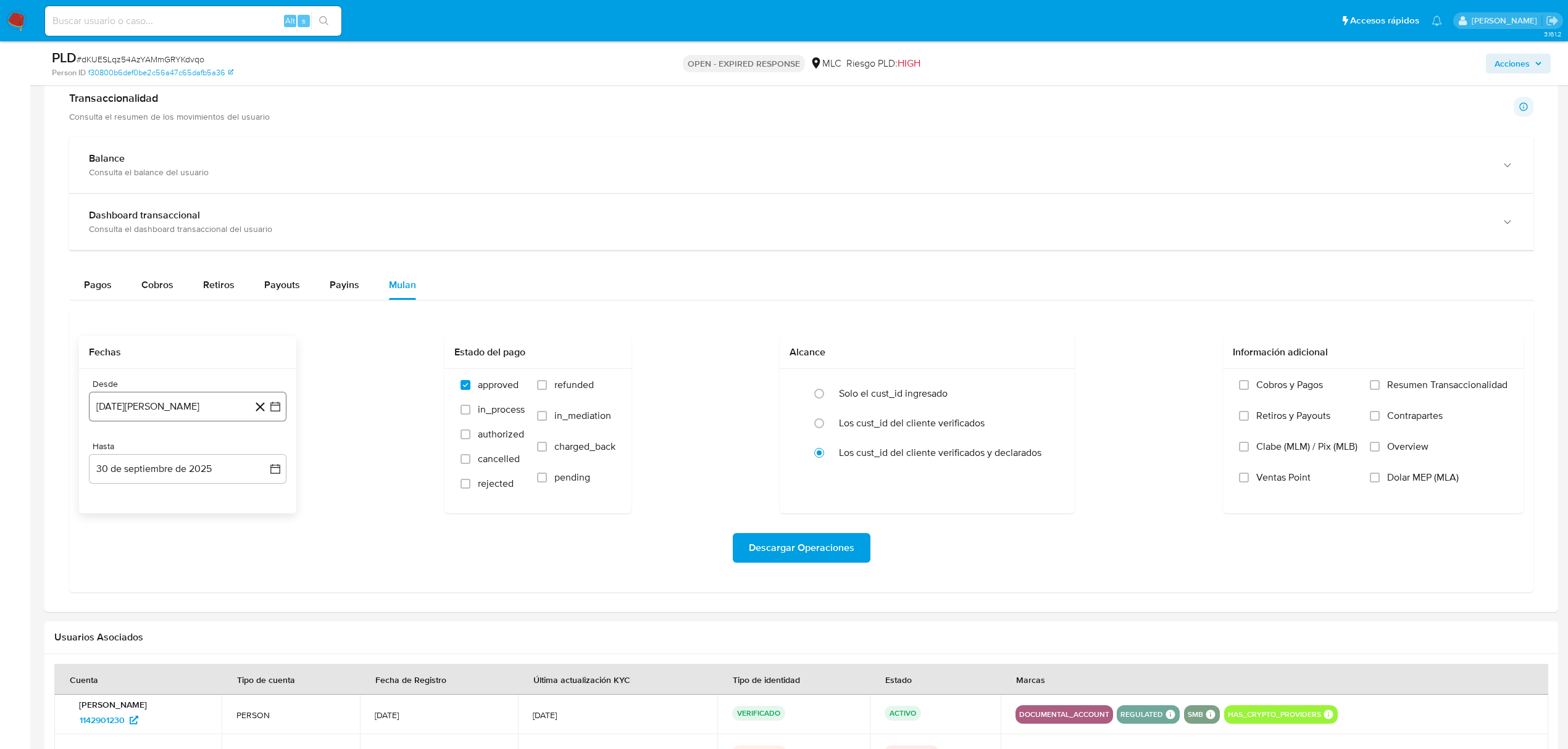
click at [283, 411] on button "30 de agosto de 2024" at bounding box center [187, 406] width 197 height 29
click at [264, 451] on icon "Mes siguiente" at bounding box center [264, 451] width 15 height 15
click at [147, 552] on button "10" at bounding box center [139, 547] width 20 height 20
click at [277, 475] on icon "button" at bounding box center [275, 469] width 13 height 13
click at [146, 588] on button "9" at bounding box center [139, 584] width 20 height 20
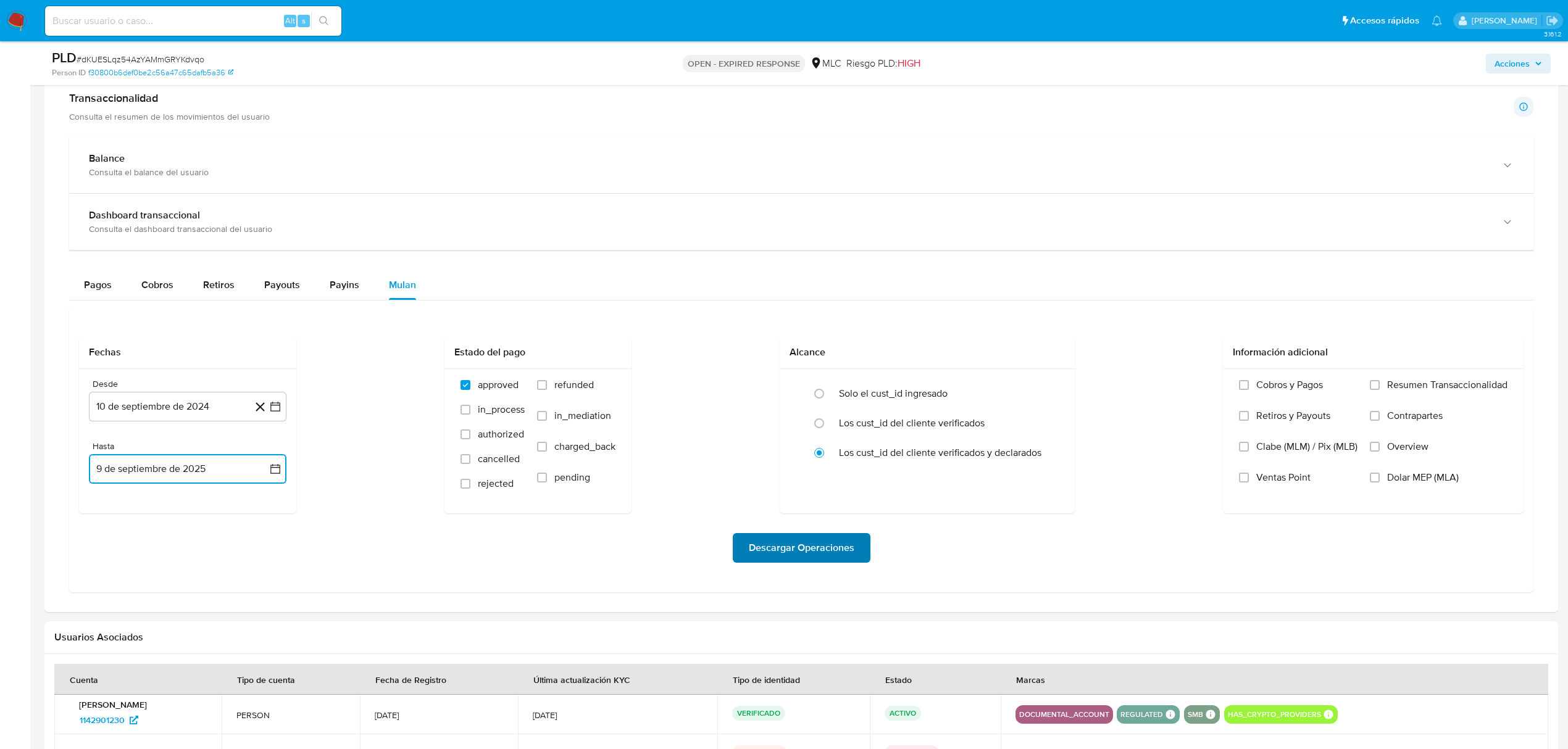
click at [798, 552] on span "Descargar Operaciones" at bounding box center [801, 548] width 105 height 27
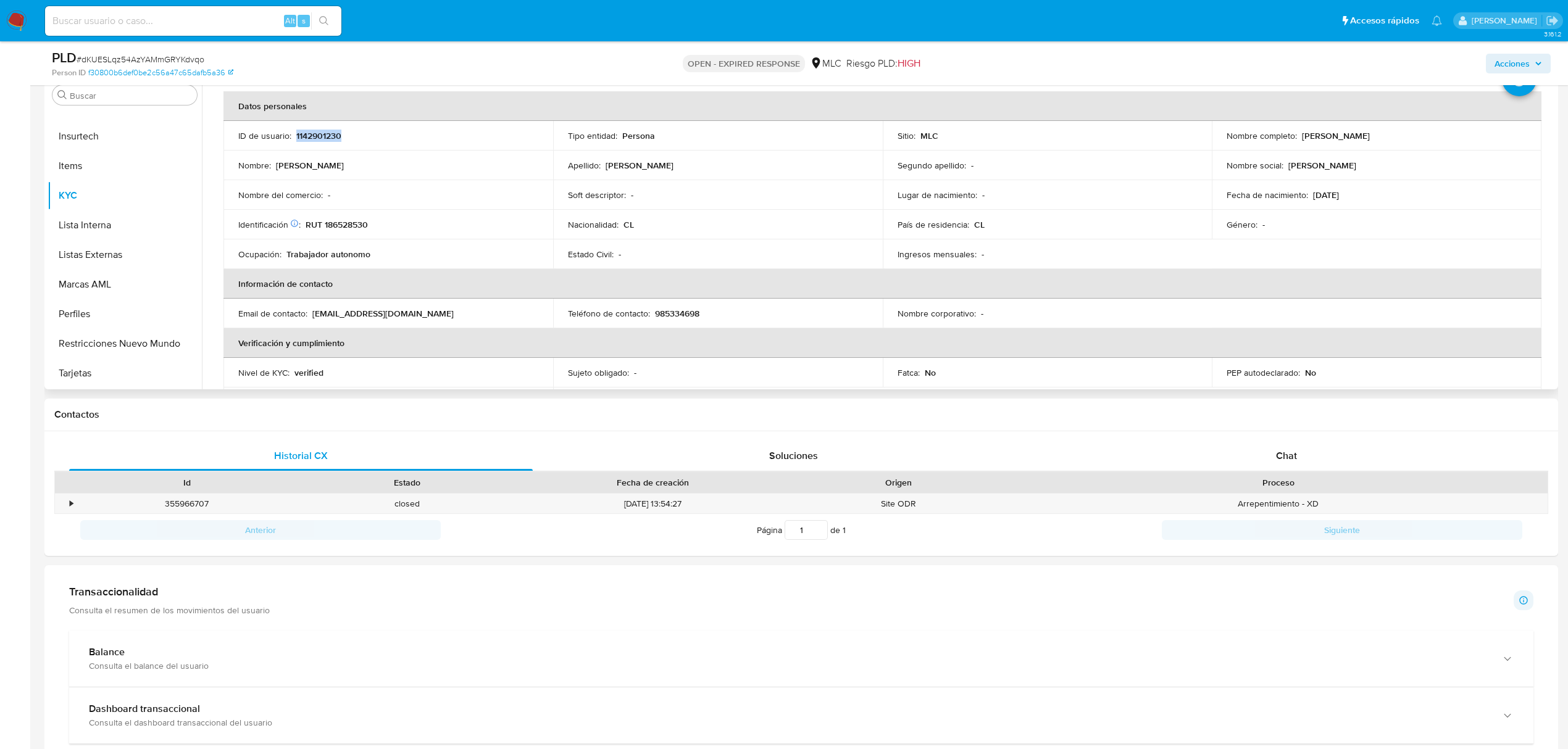
scroll to position [0, 0]
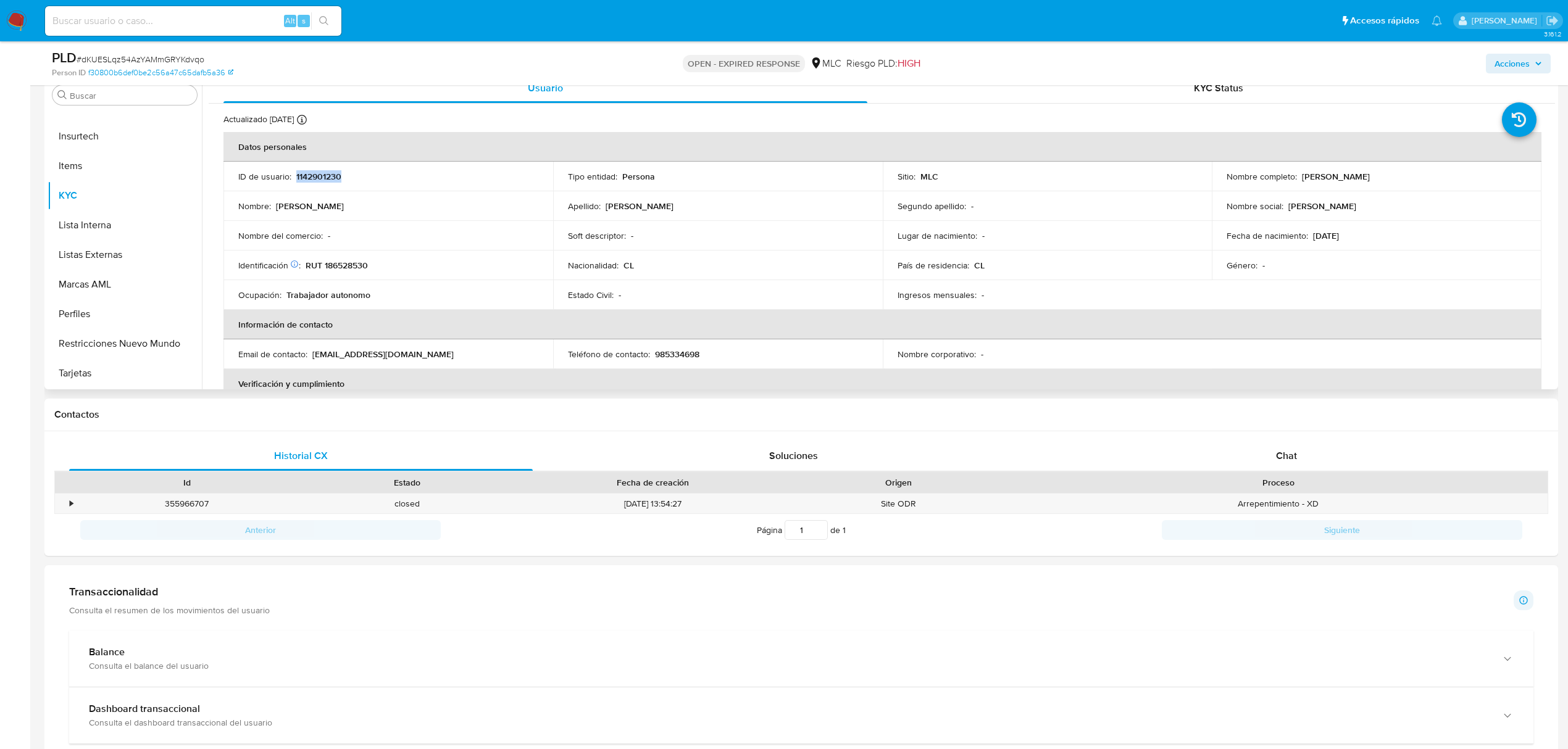
copy p "1142901230"
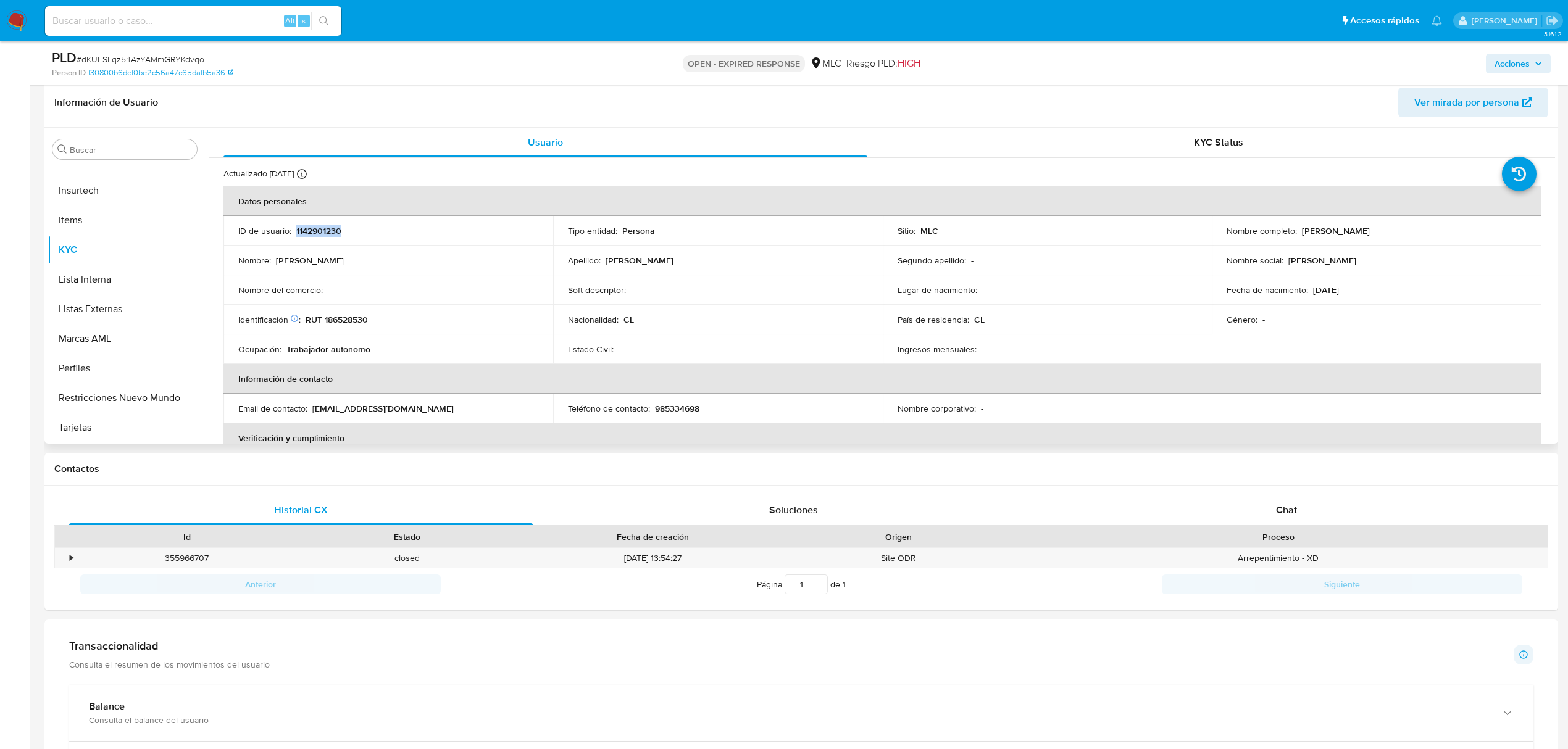
scroll to position [164, 0]
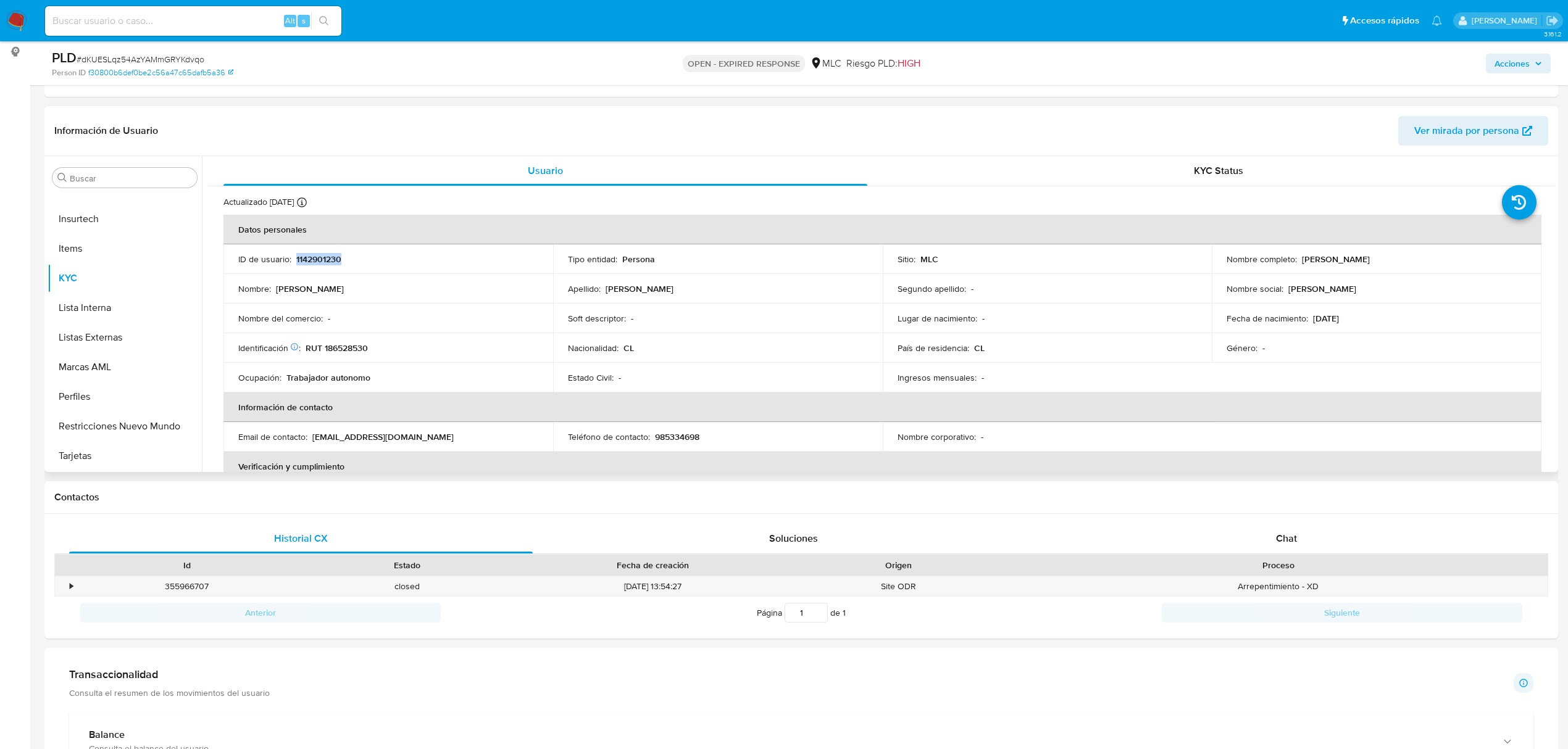
copy p "1142901230"
click at [185, 55] on span "# dKUESLqz54AzYAMmGRYKdvqo" at bounding box center [140, 59] width 128 height 13
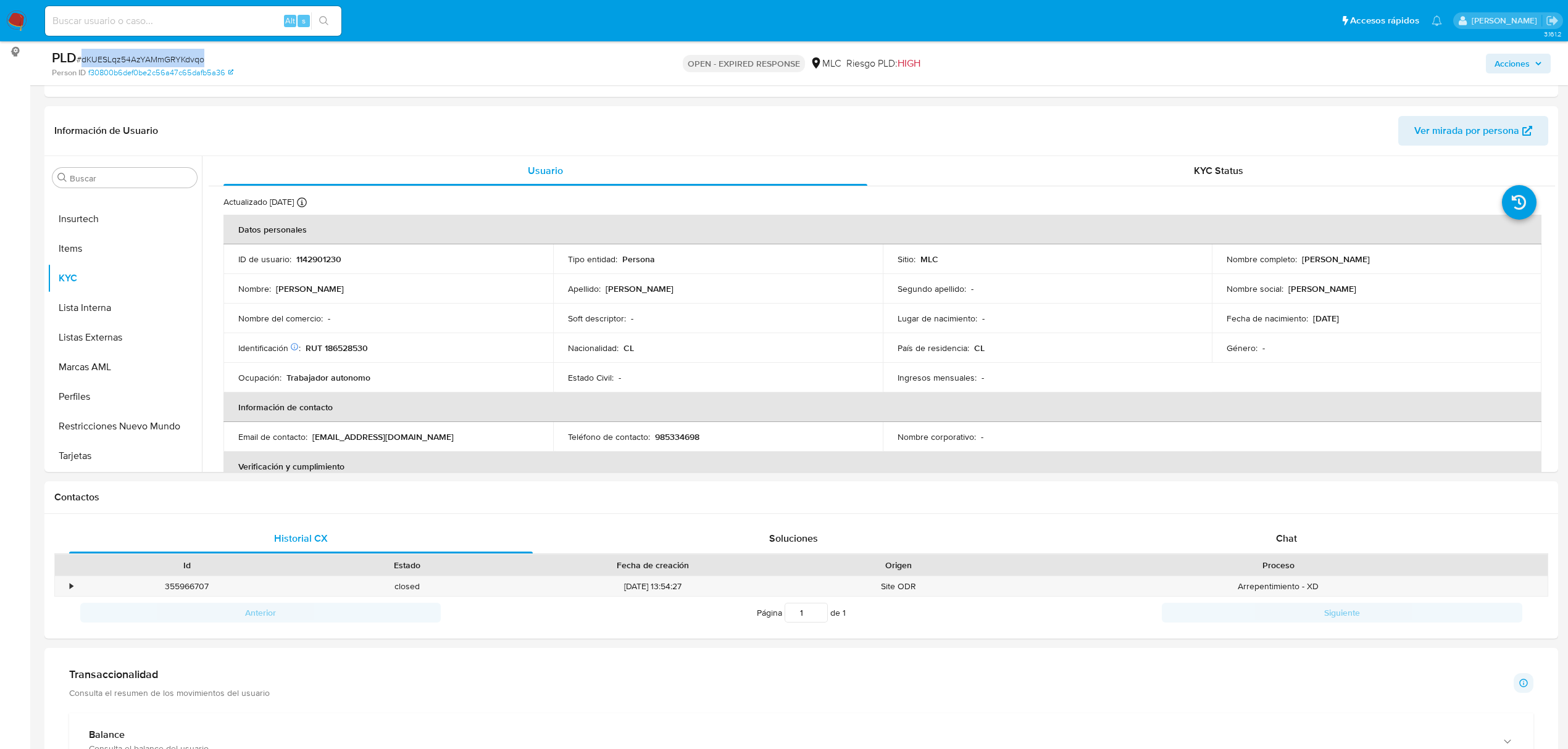
copy span "dKUESLqz54AzYAMmGRYKdvqo"
click at [346, 348] on p "RUT 186528530" at bounding box center [336, 348] width 63 height 11
copy p "186528530"
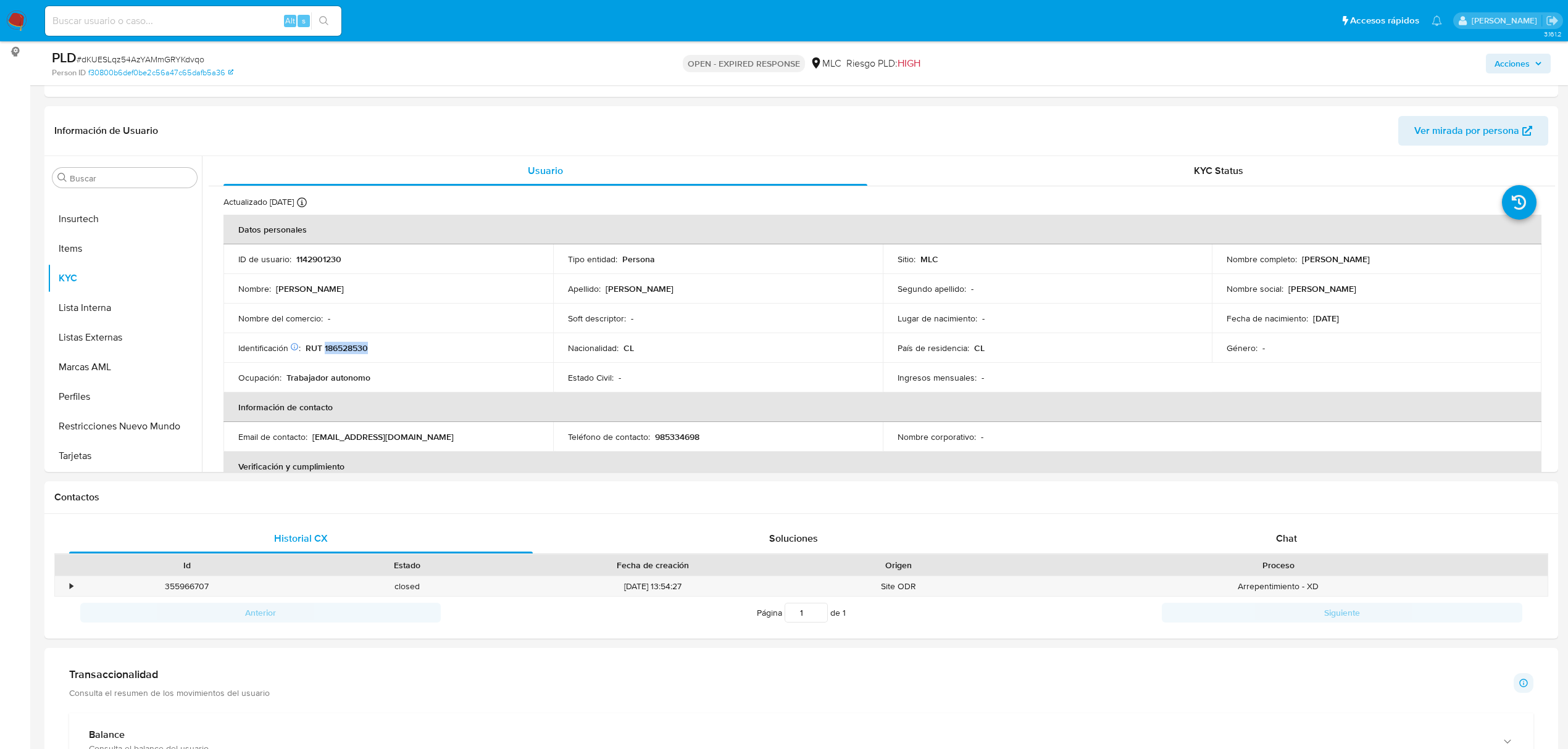
copy p "186528530"
click at [81, 265] on button "Cruces y Relaciones" at bounding box center [120, 268] width 145 height 29
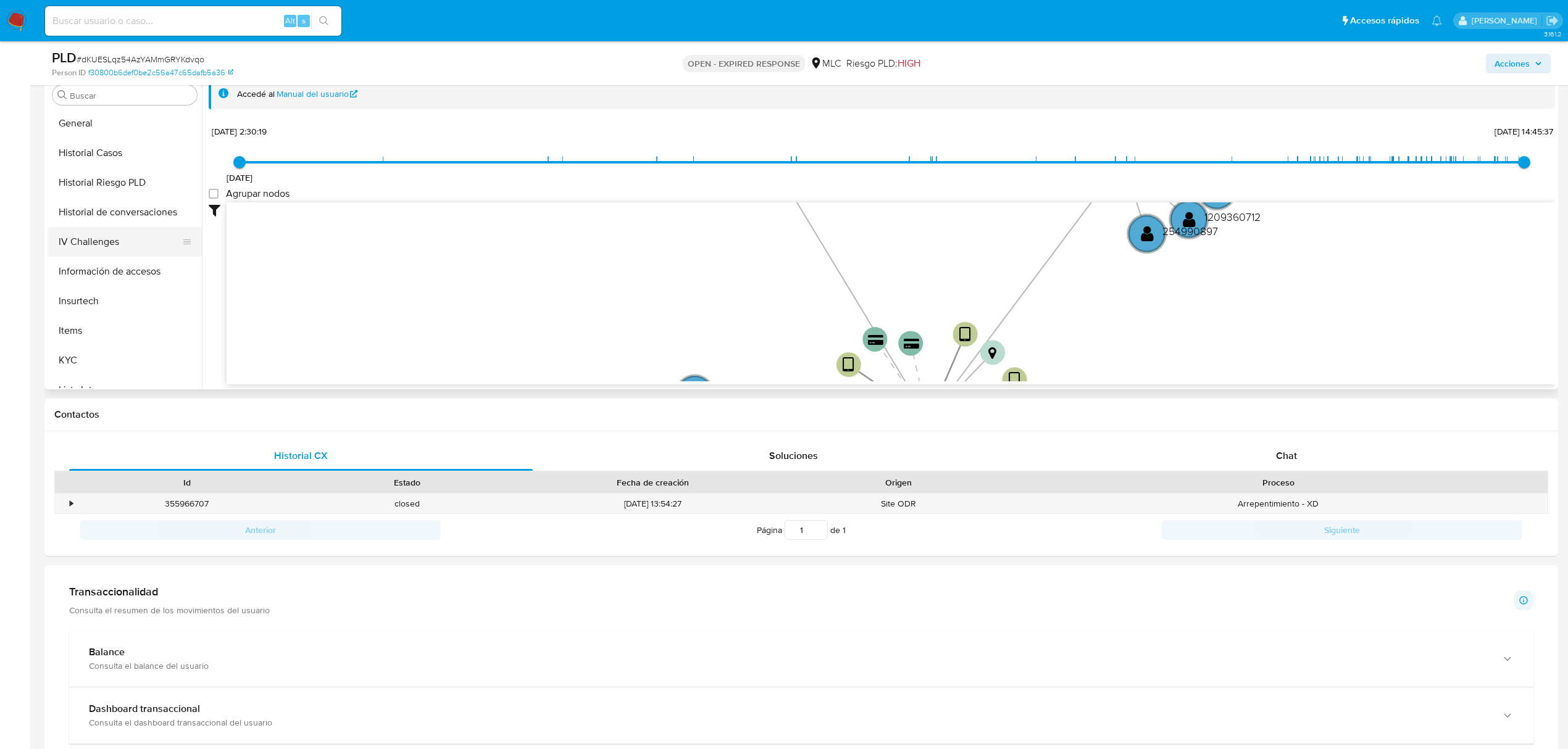
scroll to position [581, 0]
click at [81, 200] on button "KYC" at bounding box center [120, 195] width 145 height 29
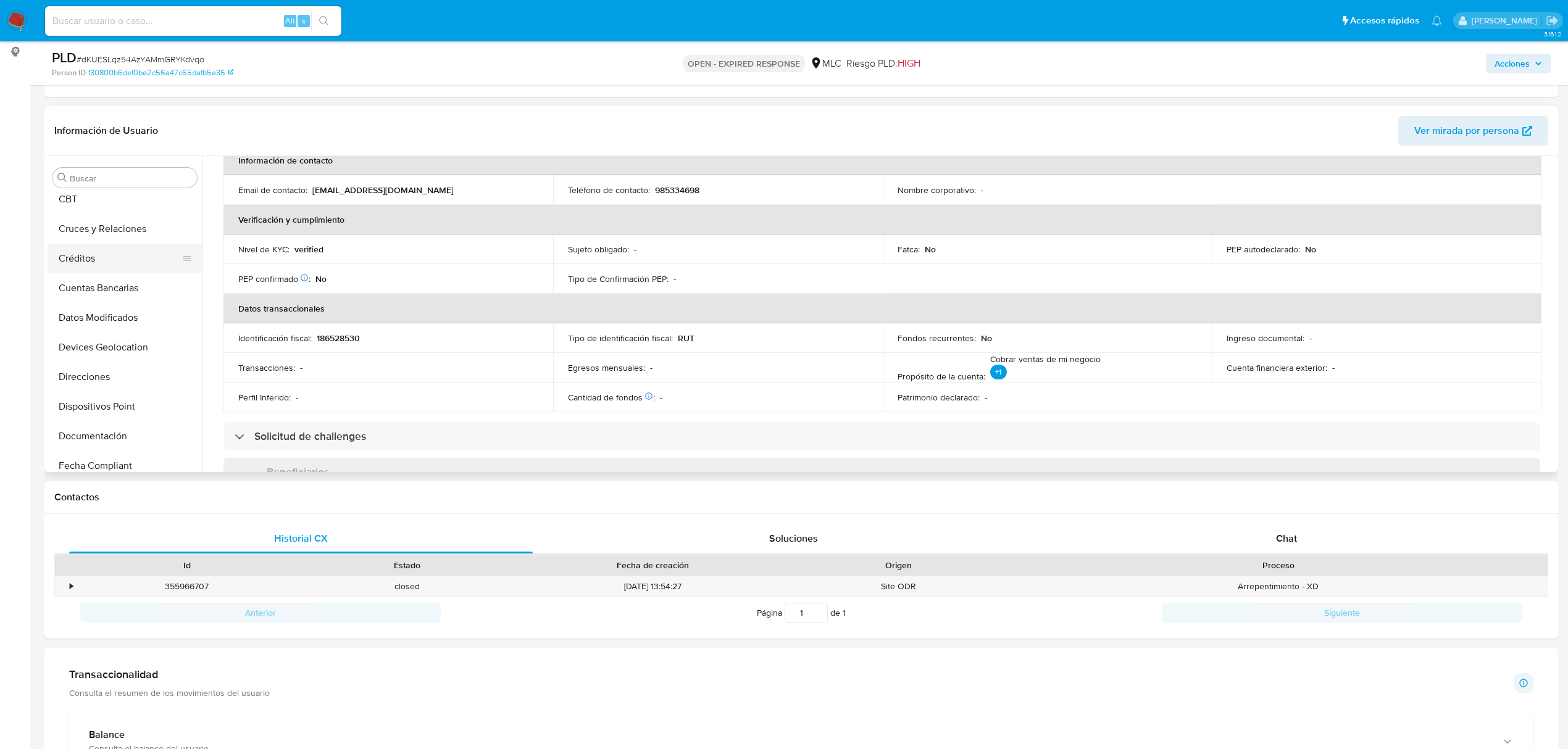
scroll to position [87, 0]
click at [92, 273] on button "Cruces y Relaciones" at bounding box center [120, 268] width 145 height 29
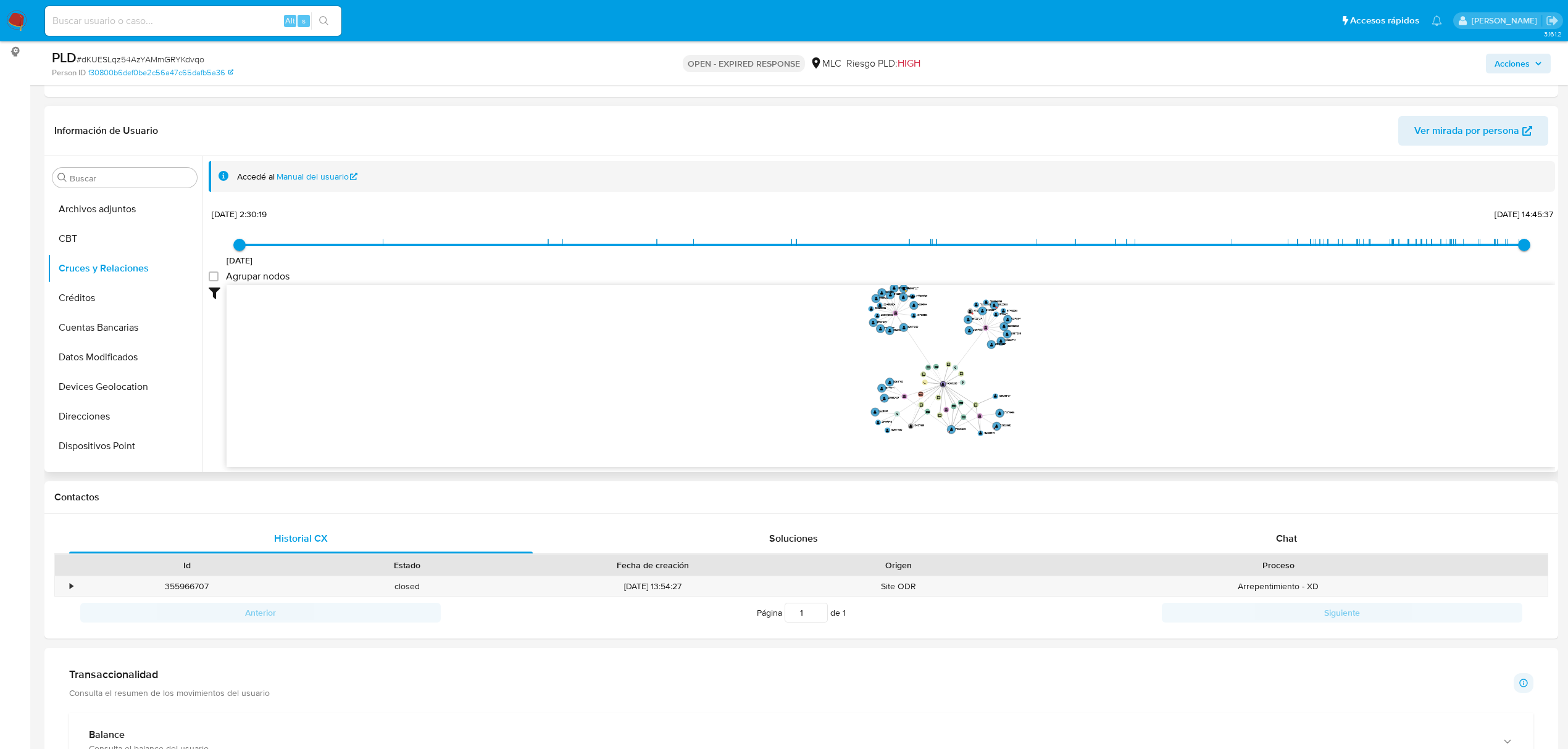
drag, startPoint x: 952, startPoint y: 334, endPoint x: 943, endPoint y: 344, distance: 13.5
click at [943, 344] on icon "device-5f2551aa08813b0017797f23  user-1523899119  1523899119 user-170024665 …" at bounding box center [891, 374] width 1329 height 179
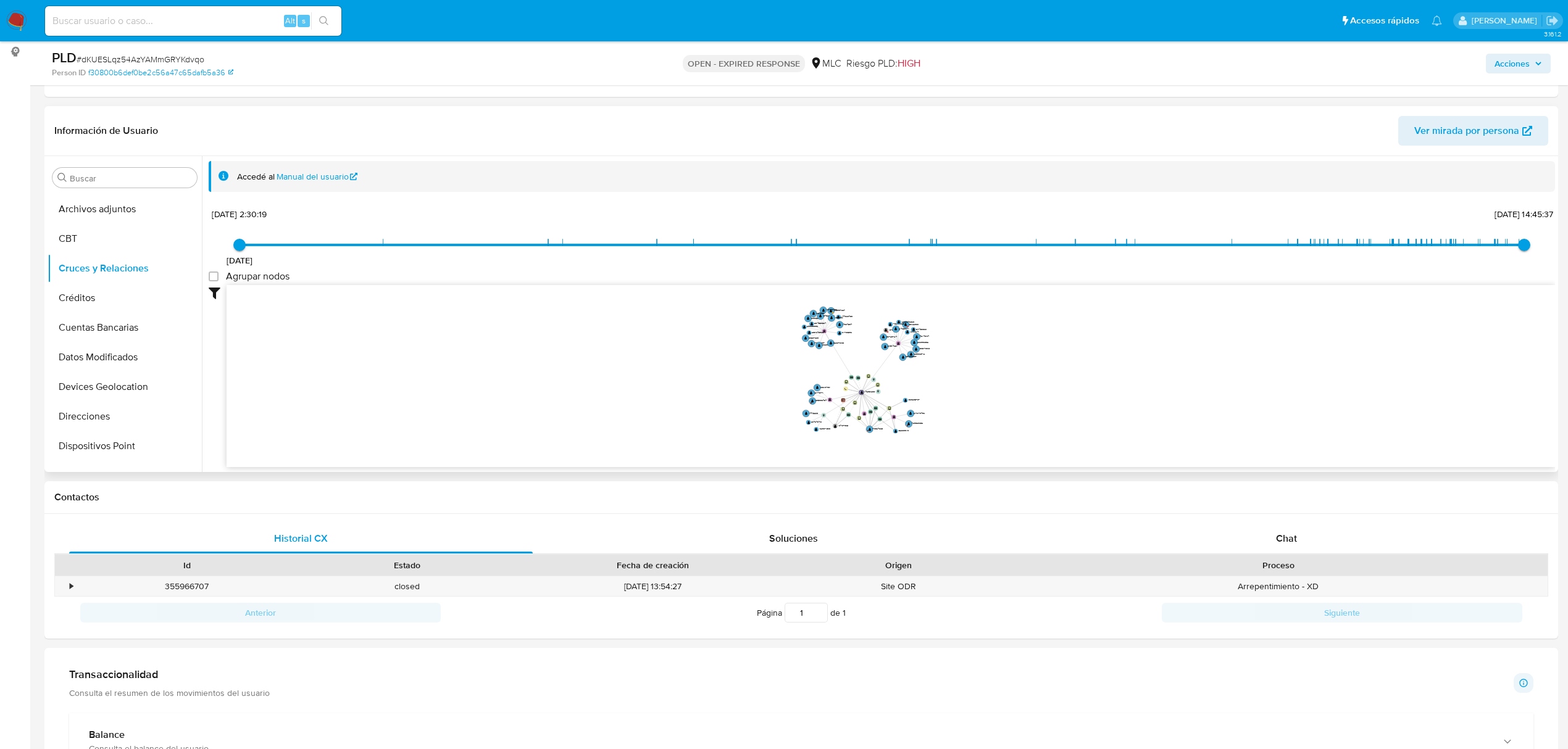
drag, startPoint x: 943, startPoint y: 347, endPoint x: 871, endPoint y: 350, distance: 72.1
click at [871, 350] on icon "device-5f2551aa08813b0017797f23  user-1523899119  1523899119 user-170024665 …" at bounding box center [891, 374] width 1329 height 179
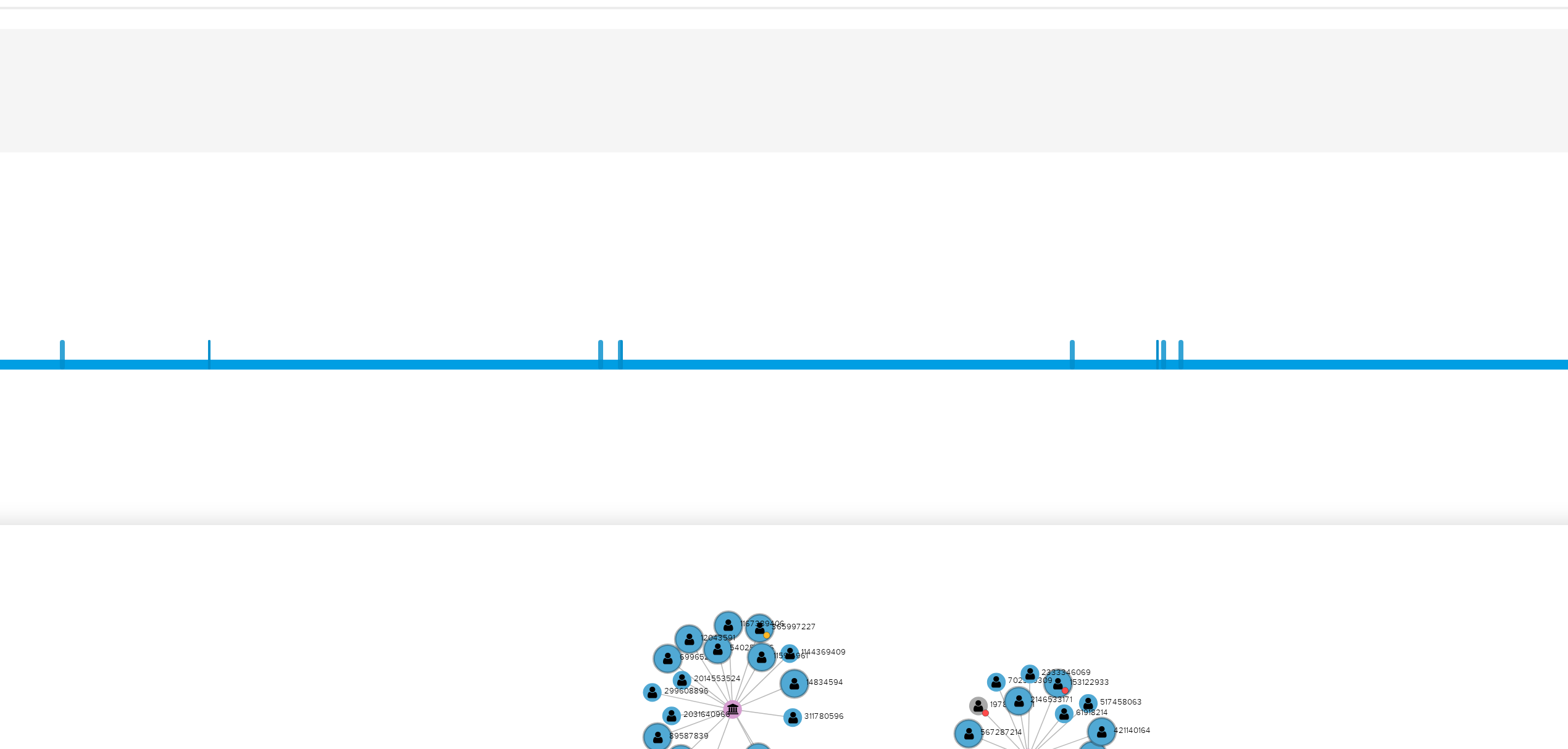
scroll to position [164, 0]
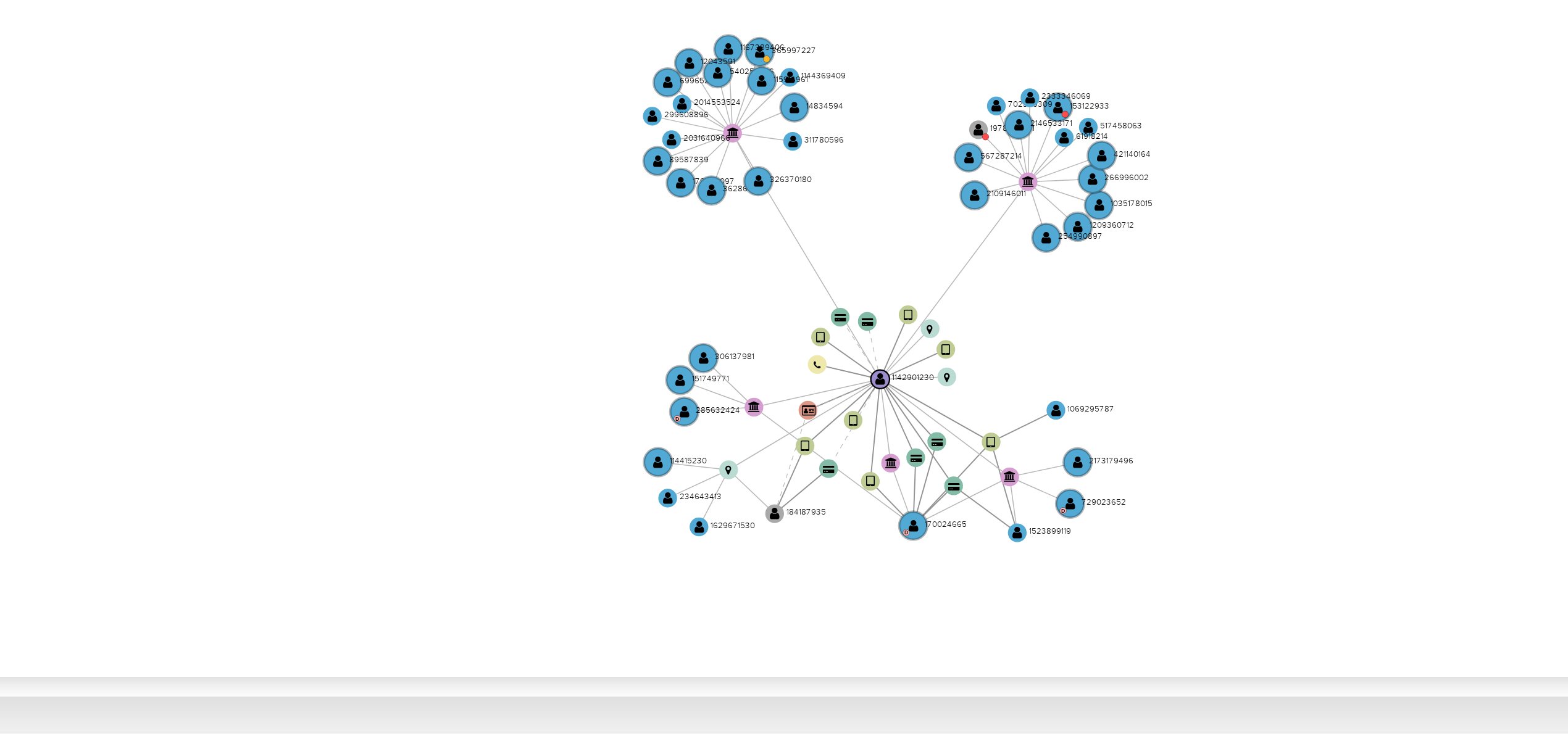
click at [864, 356] on icon "device-5f2551aa08813b0017797f23  user-1523899119  1523899119 user-170024665 …" at bounding box center [891, 374] width 1329 height 179
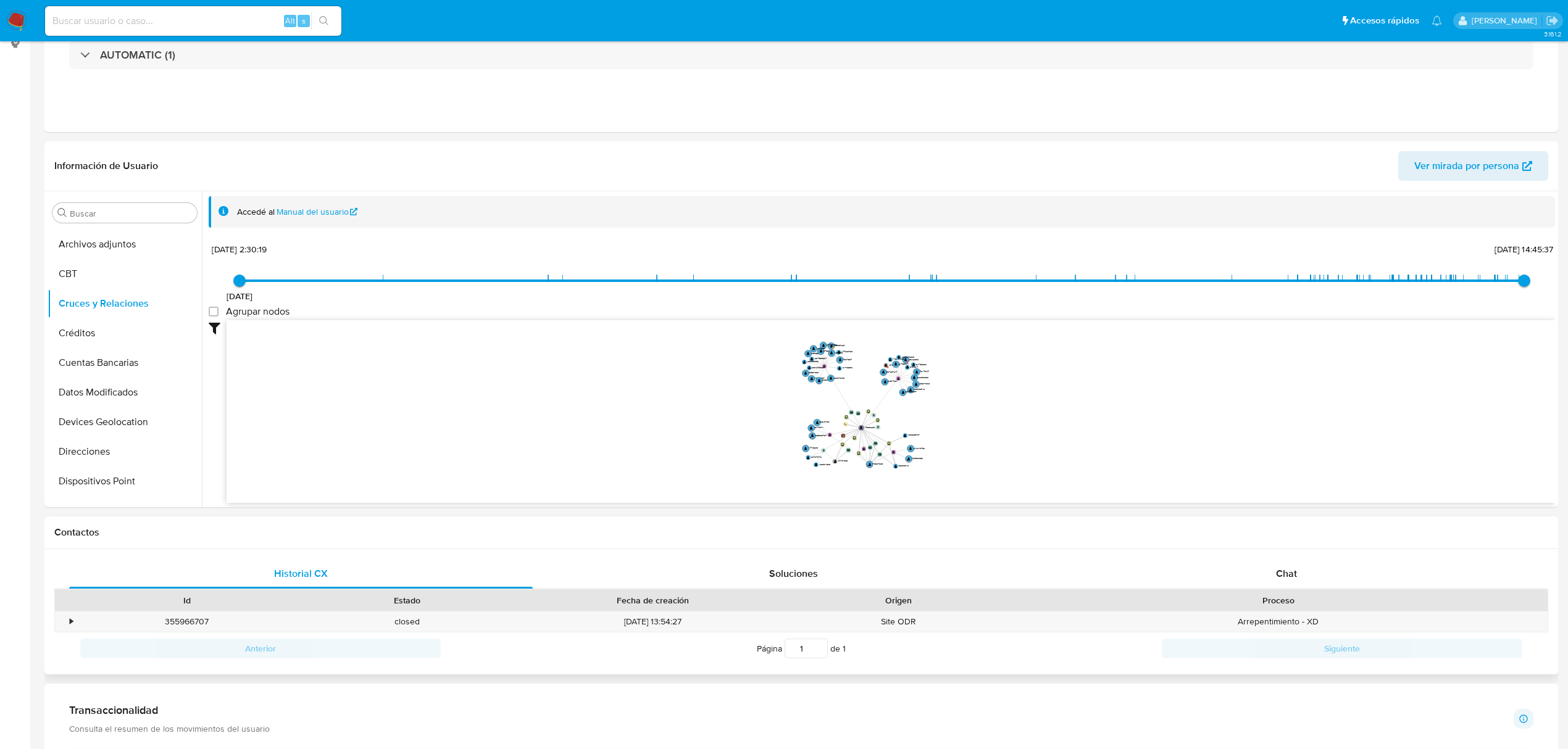
scroll to position [494, 0]
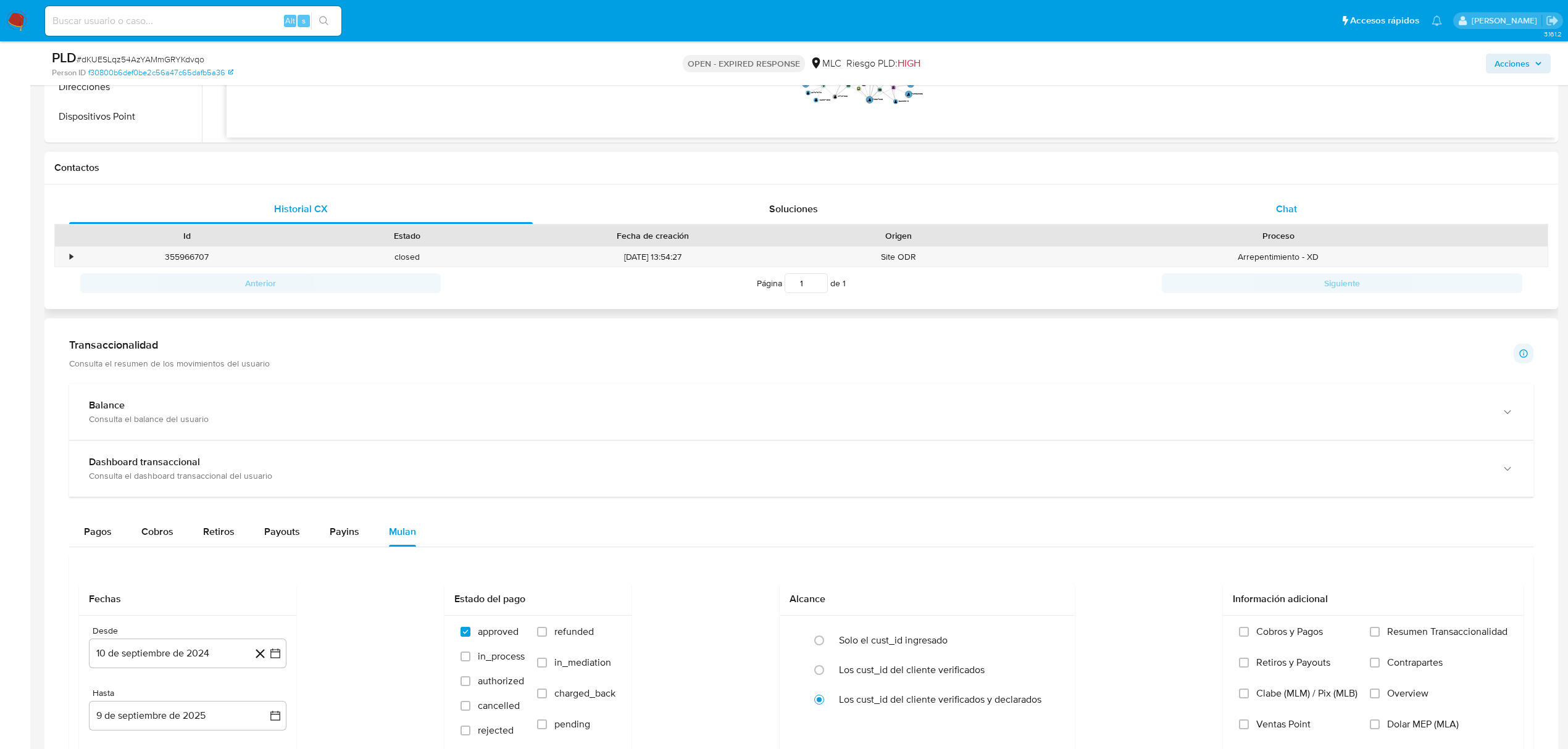
click at [1283, 210] on span "Chat" at bounding box center [1286, 208] width 21 height 14
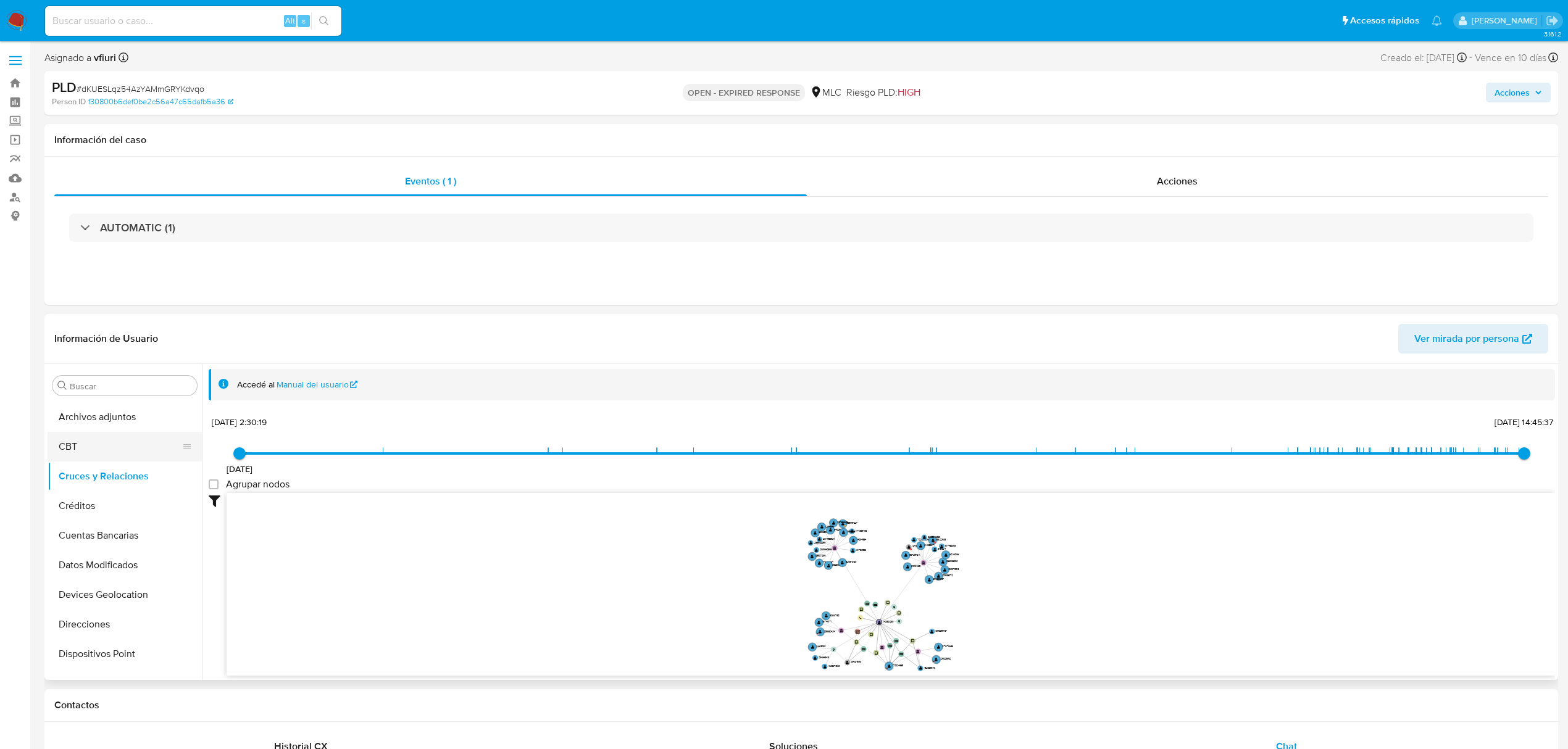
scroll to position [581, 0]
click at [73, 494] on button "KYC" at bounding box center [120, 486] width 145 height 29
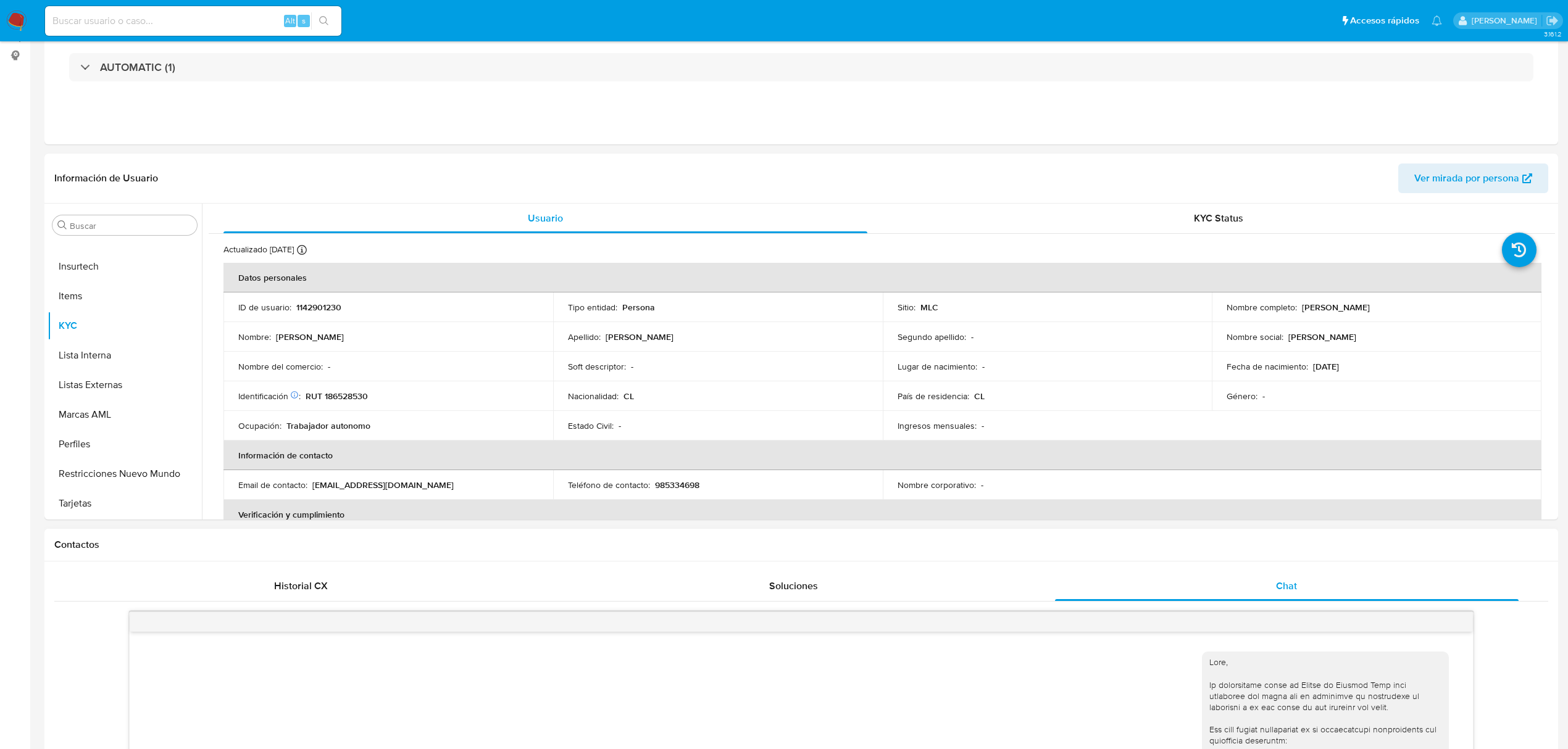
scroll to position [329, 0]
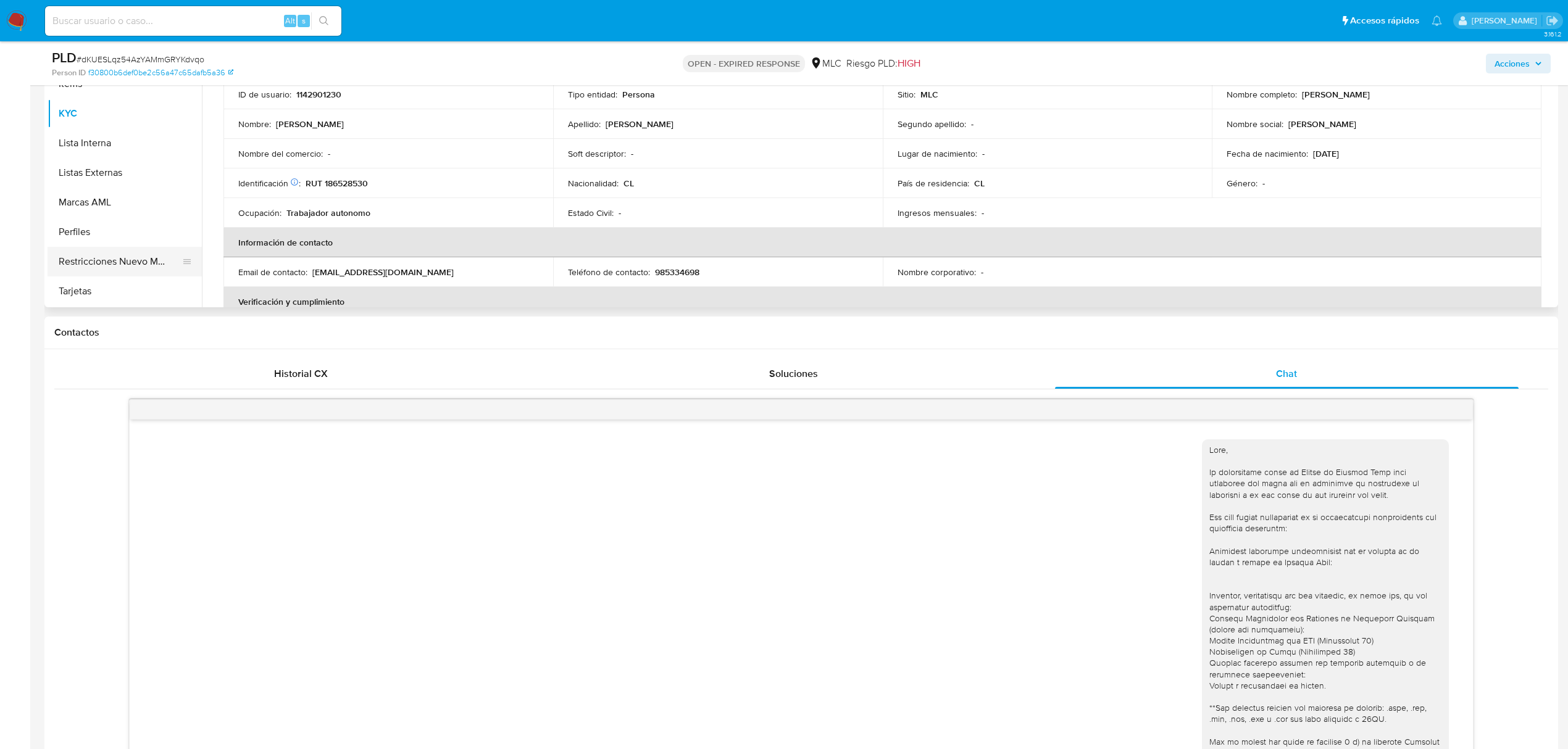
click at [130, 252] on button "Restricciones Nuevo Mundo" at bounding box center [120, 261] width 145 height 29
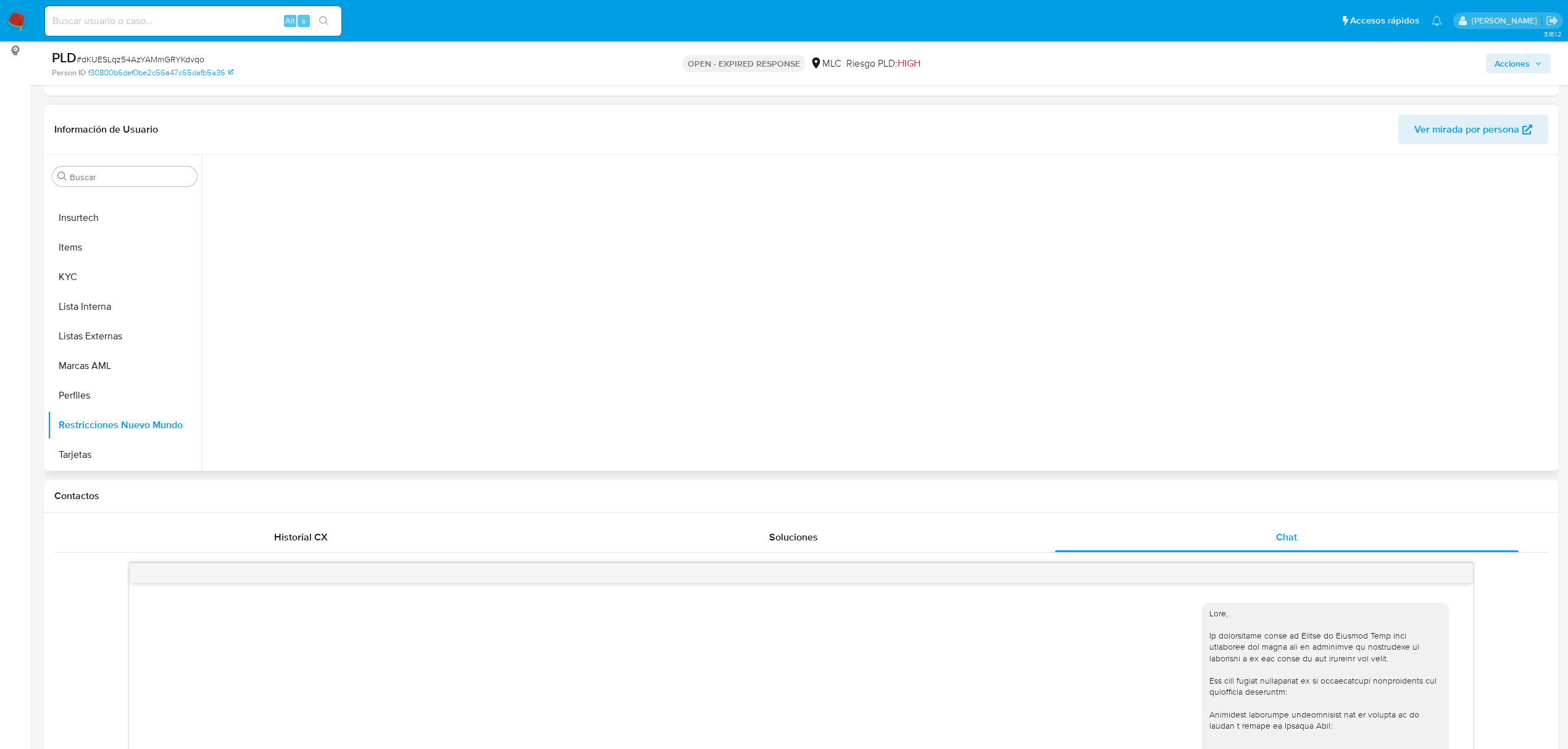
scroll to position [164, 0]
click at [151, 259] on button "Items" at bounding box center [120, 248] width 145 height 29
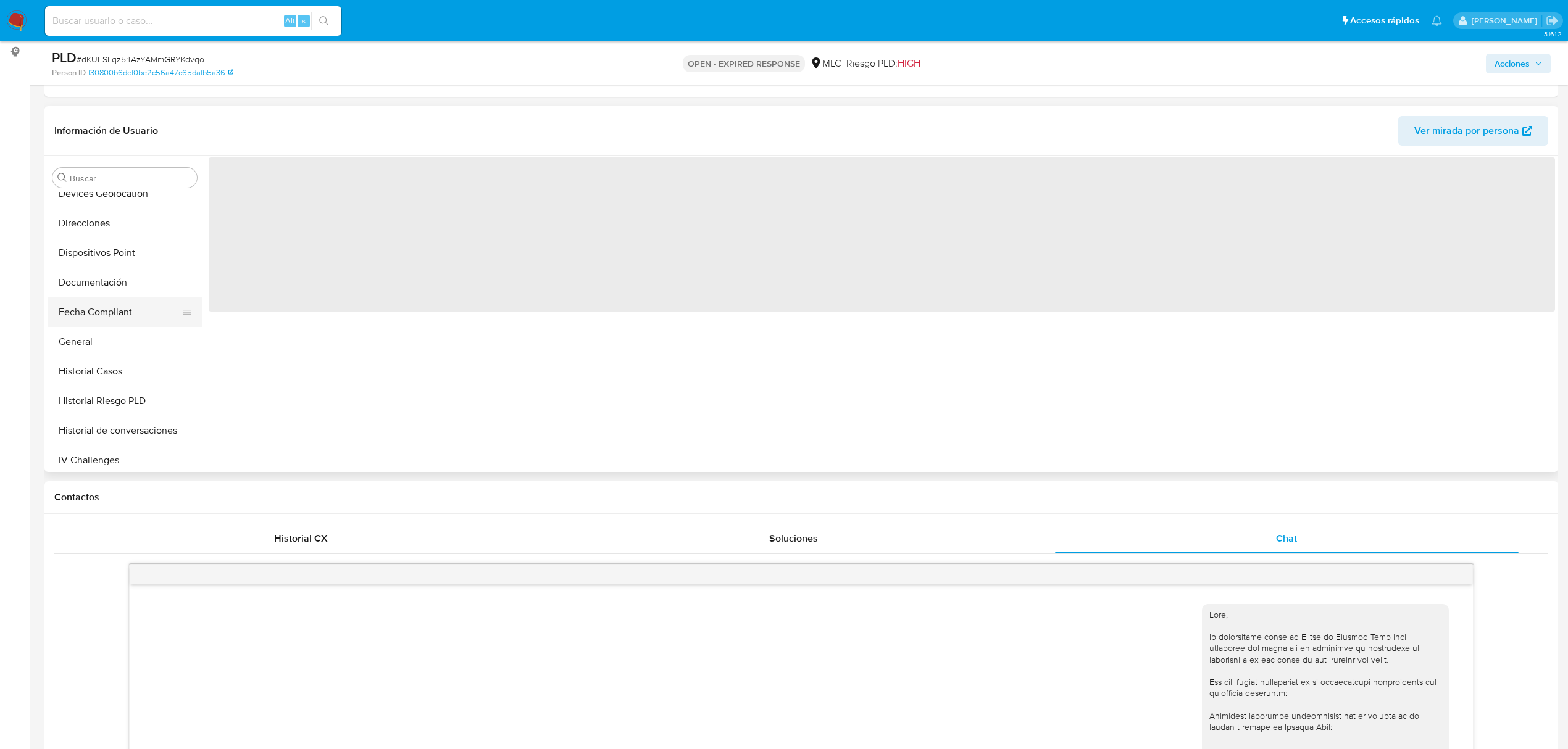
scroll to position [252, 0]
click at [99, 308] on button "Documentación" at bounding box center [120, 310] width 145 height 29
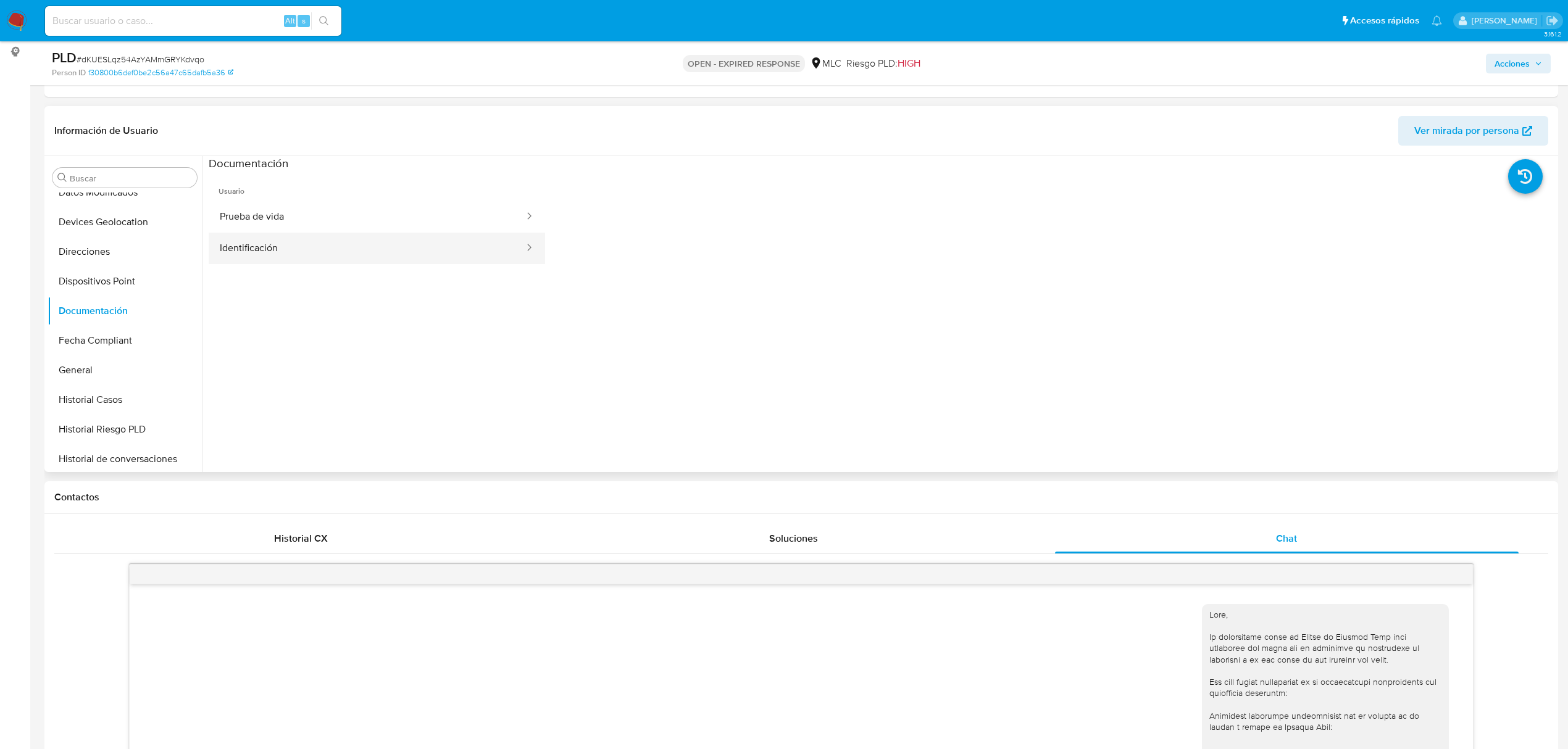
click at [378, 257] on button "Identificación" at bounding box center [366, 248] width 317 height 32
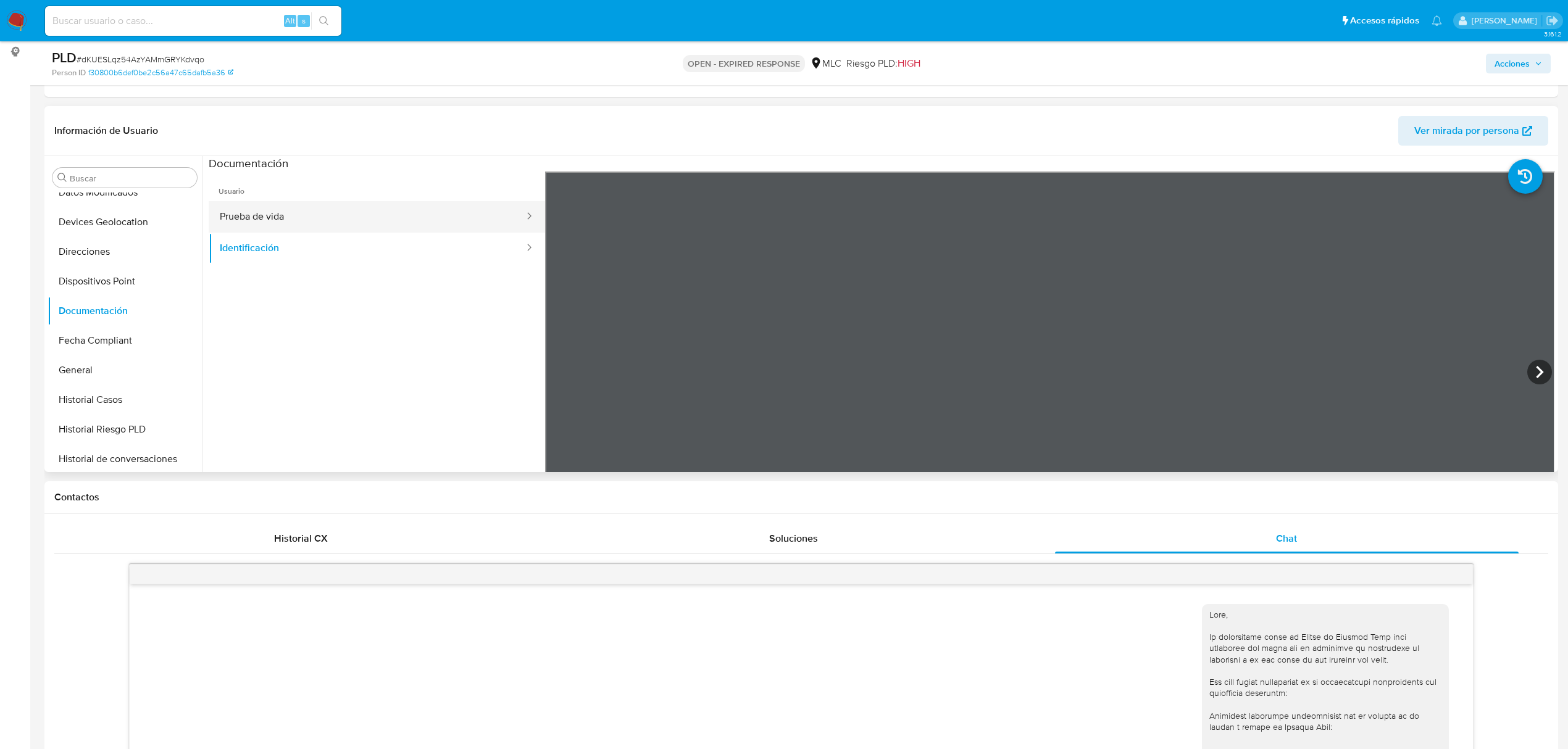
click at [383, 225] on button "Prueba de vida" at bounding box center [366, 217] width 317 height 32
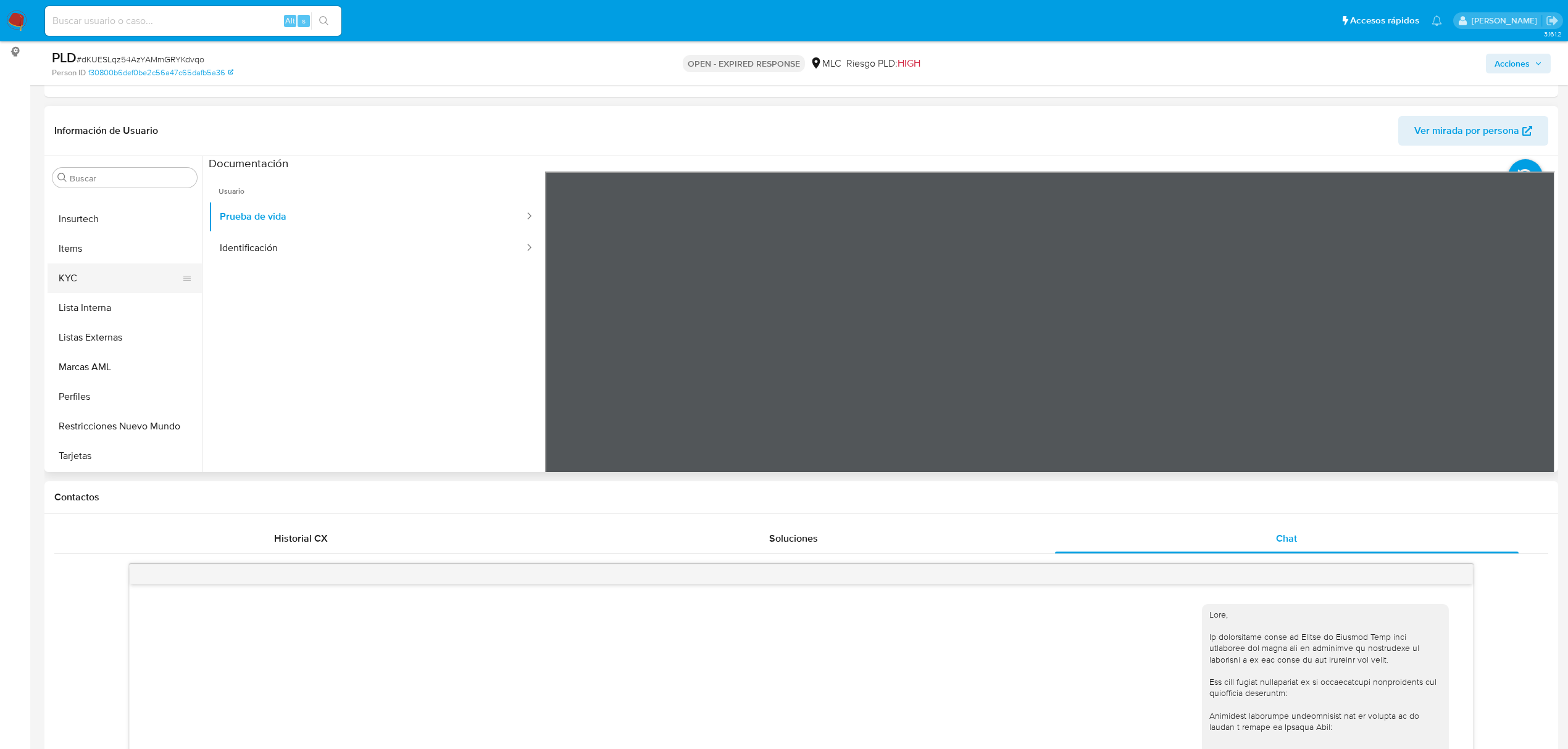
click at [100, 279] on button "KYC" at bounding box center [120, 278] width 145 height 29
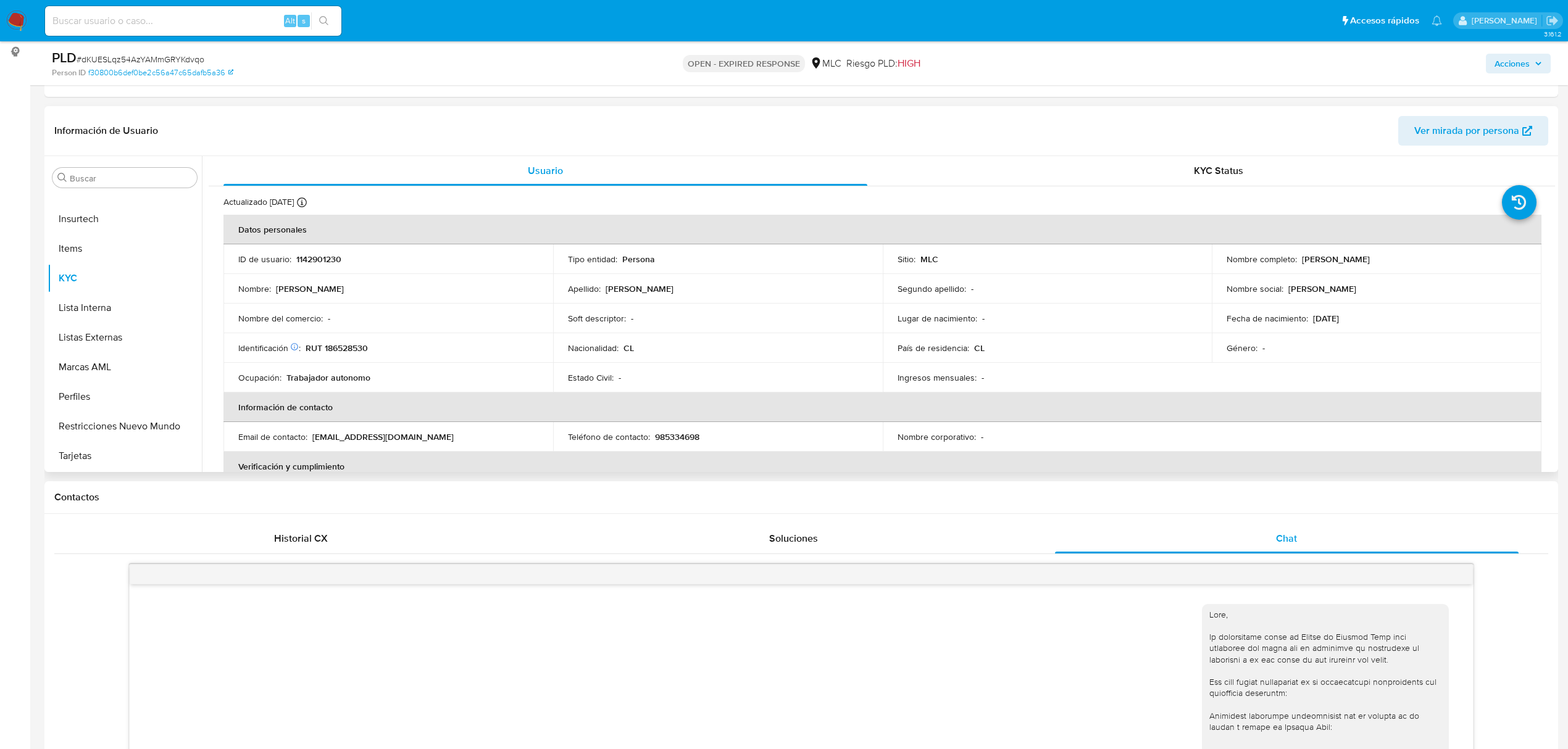
drag, startPoint x: 1300, startPoint y: 255, endPoint x: 1495, endPoint y: 250, distance: 195.1
click at [1495, 250] on td "Nombre completo : Víctor Alejandro Caro Hernández" at bounding box center [1376, 258] width 329 height 29
copy p "Víctor Alejandro Caro Hernández"
click at [179, 55] on span "# dKUESLqz54AzYAMmGRYKdvqo" at bounding box center [140, 59] width 128 height 13
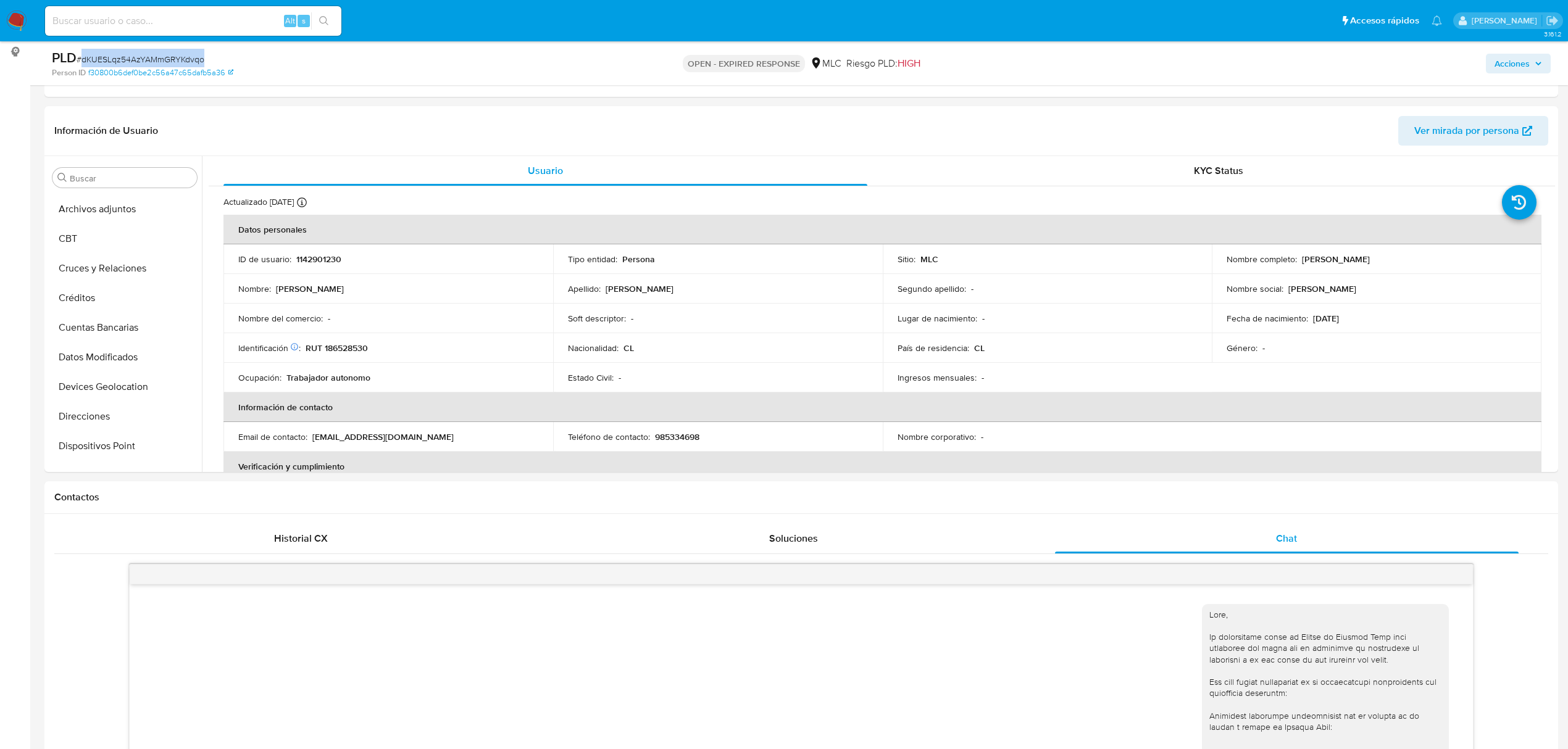
click at [179, 55] on span "# dKUESLqz54AzYAMmGRYKdvqo" at bounding box center [140, 59] width 128 height 13
click at [161, 47] on div "PLD # dKUESLqz54AzYAMmGRYKdvqo Person ID f30800b6def0be2c56a47c65dafb5a36 OPEN …" at bounding box center [801, 63] width 1514 height 43
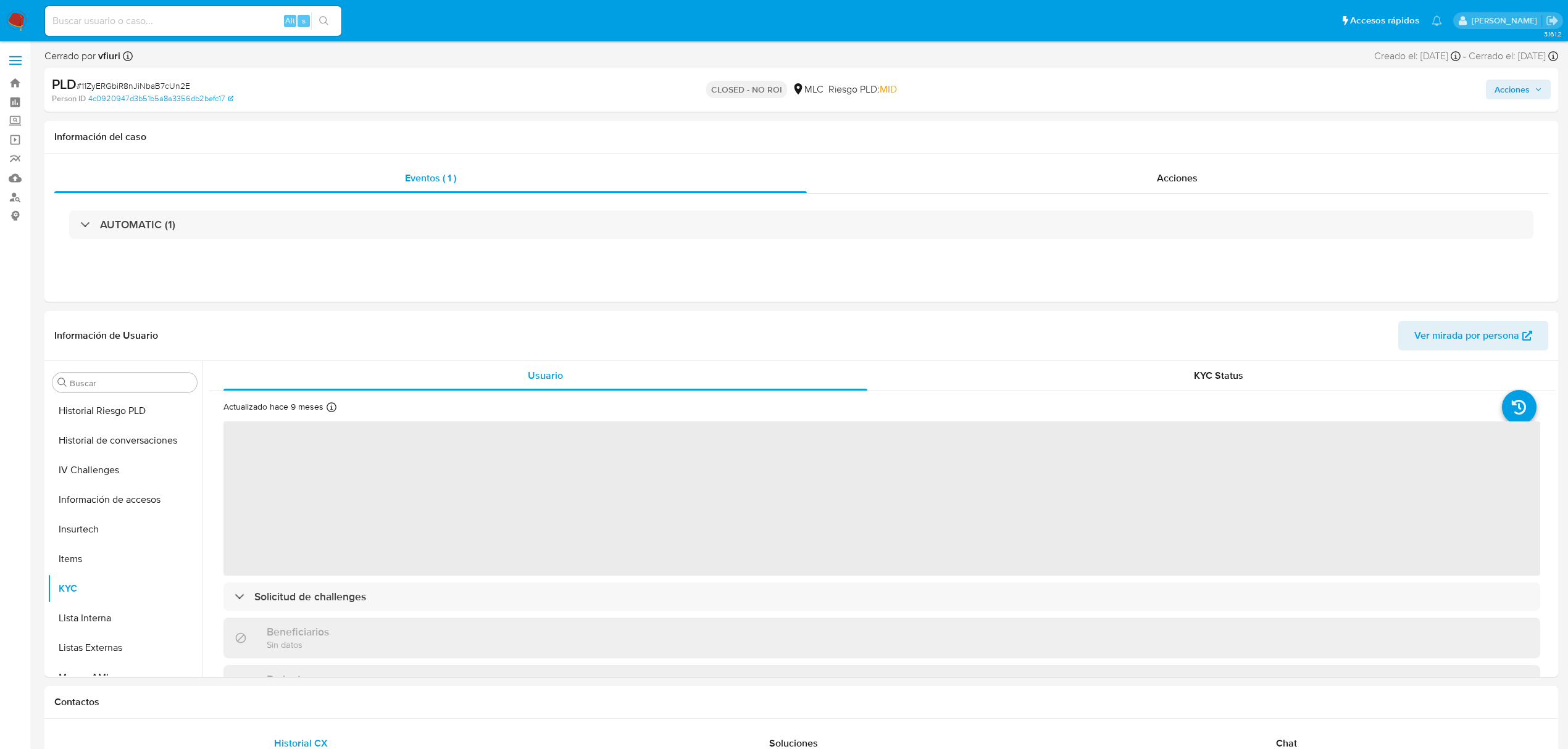
scroll to position [581, 0]
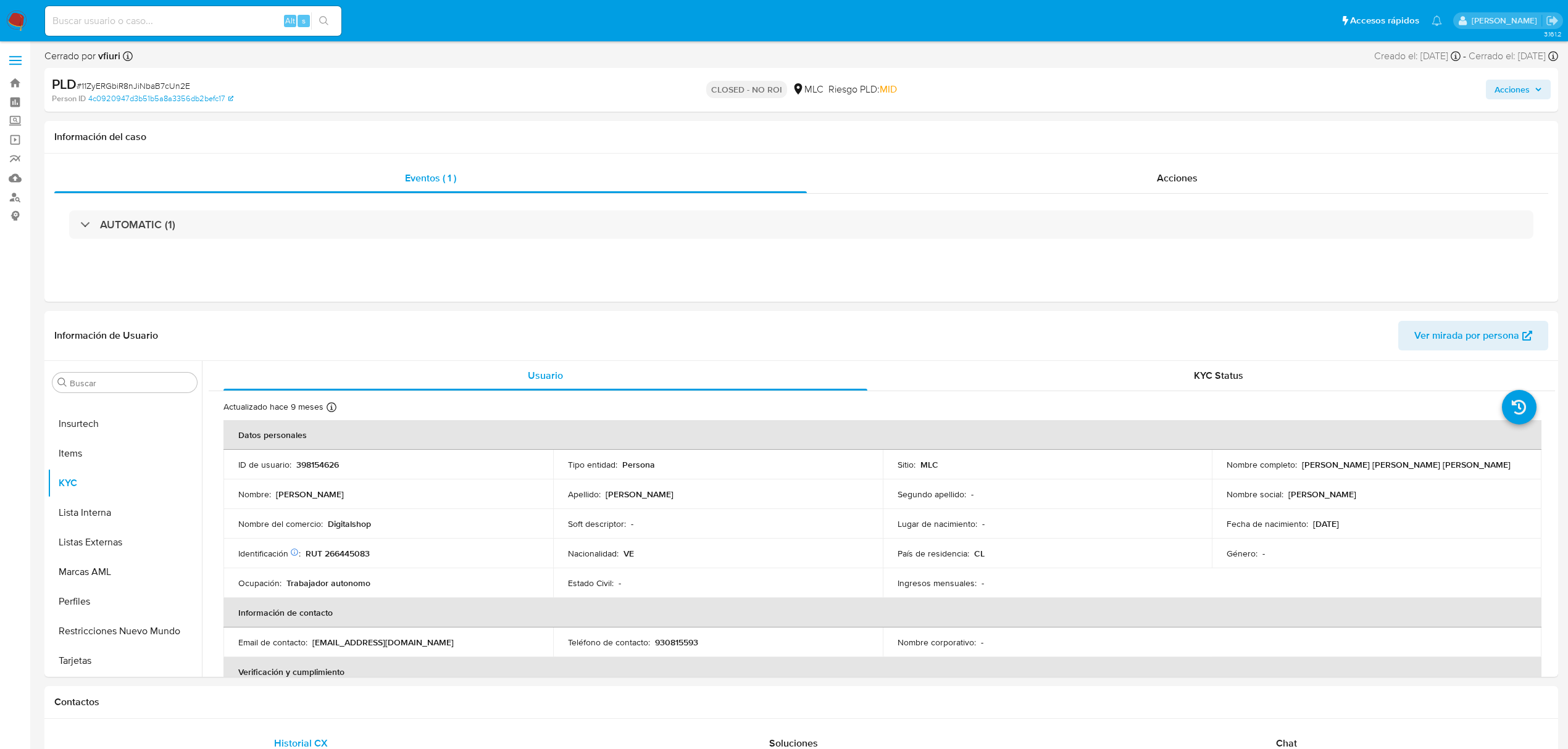
select select "10"
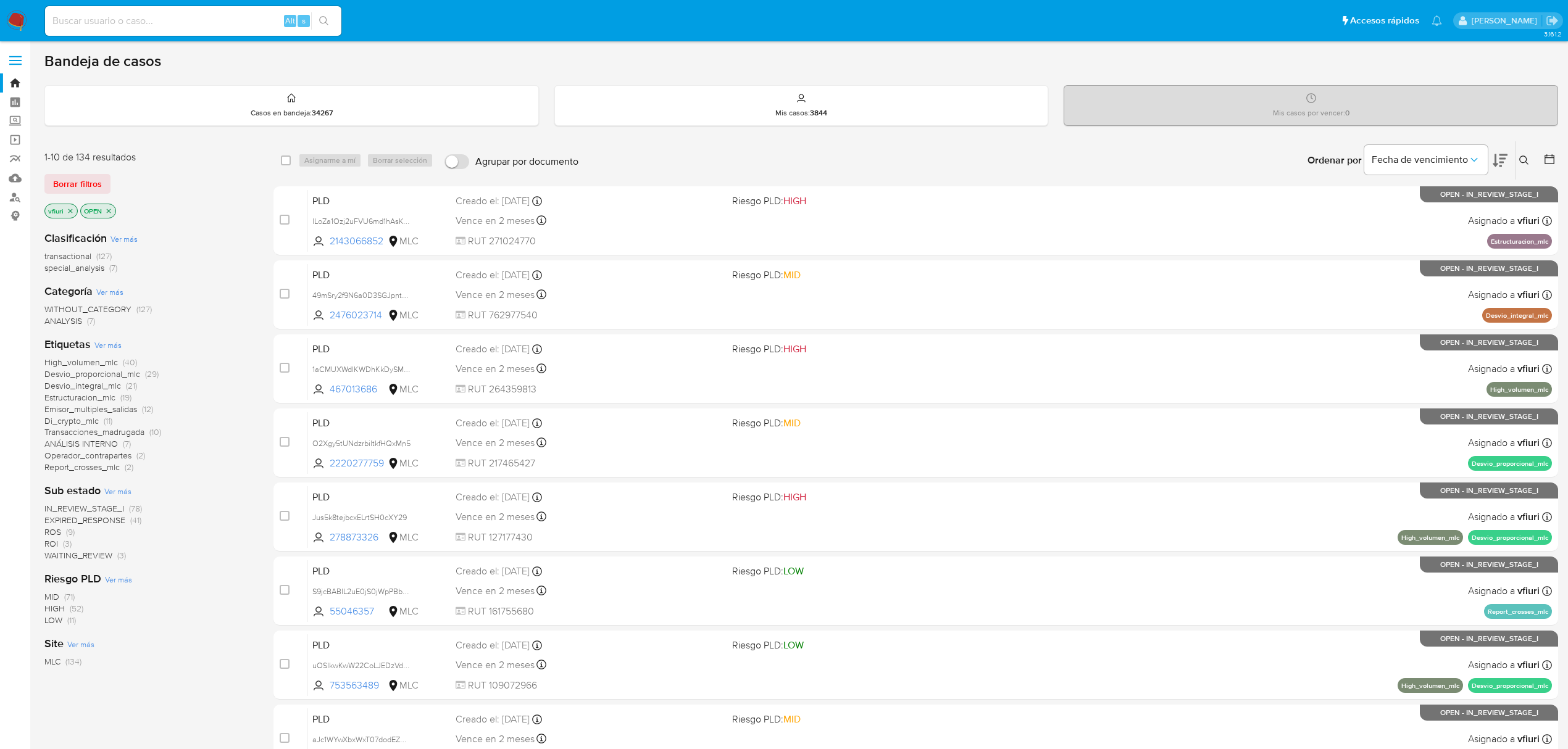
click at [1527, 155] on icon at bounding box center [1525, 160] width 10 height 10
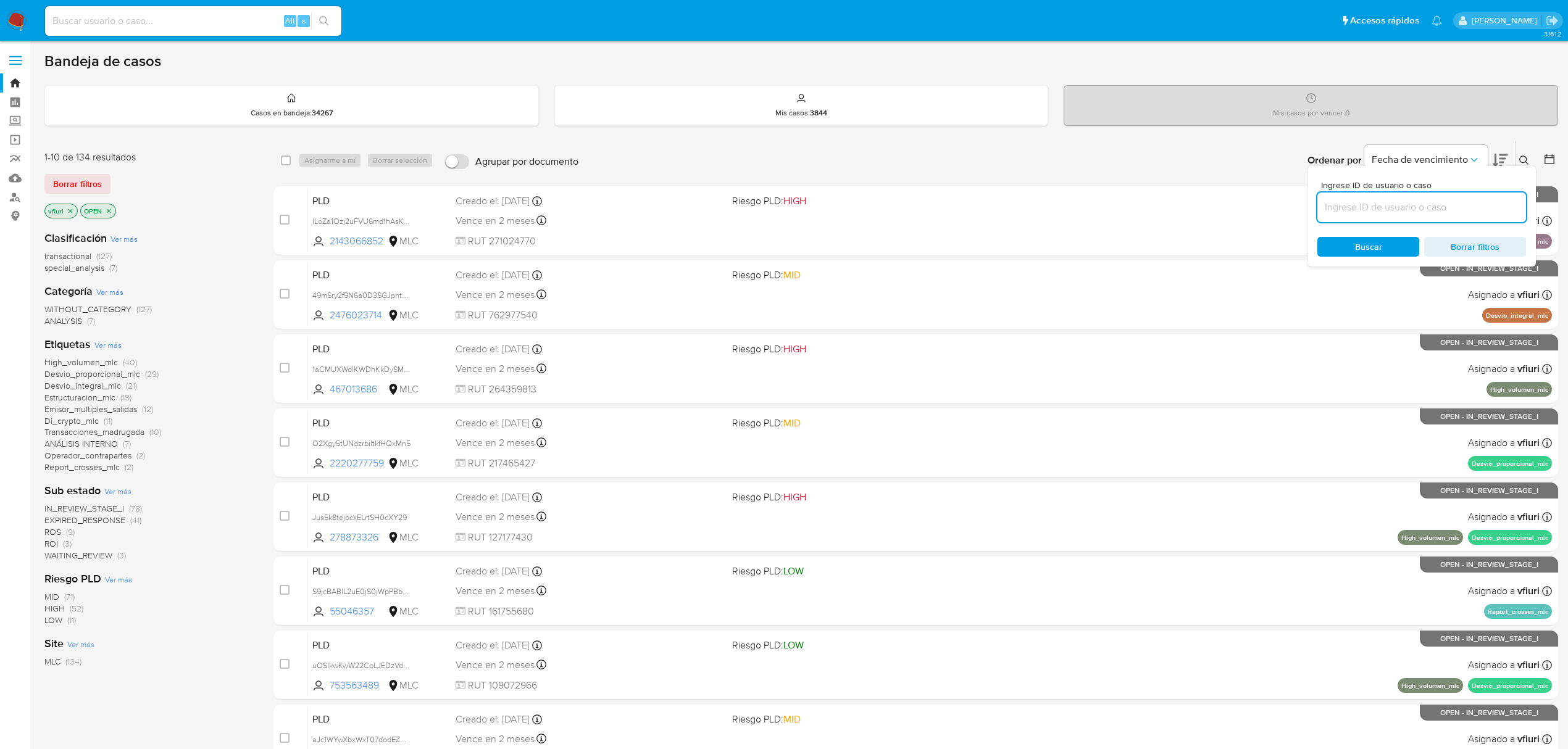
click at [1395, 206] on input at bounding box center [1421, 206] width 208 height 16
type input "dKUESLqz54AzYAMmGRYKdvqo"
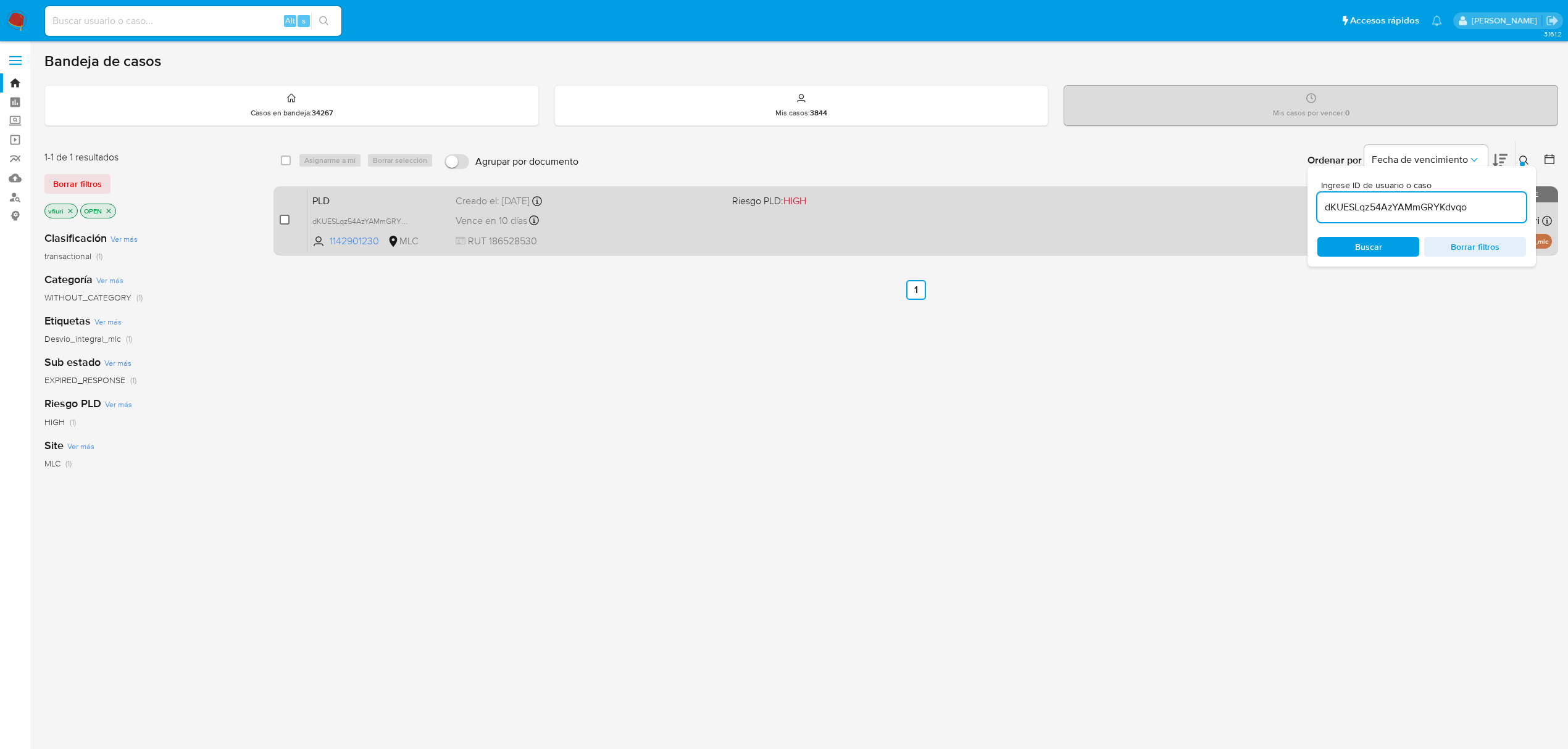
click at [282, 218] on input "checkbox" at bounding box center [284, 220] width 10 height 10
checkbox input "true"
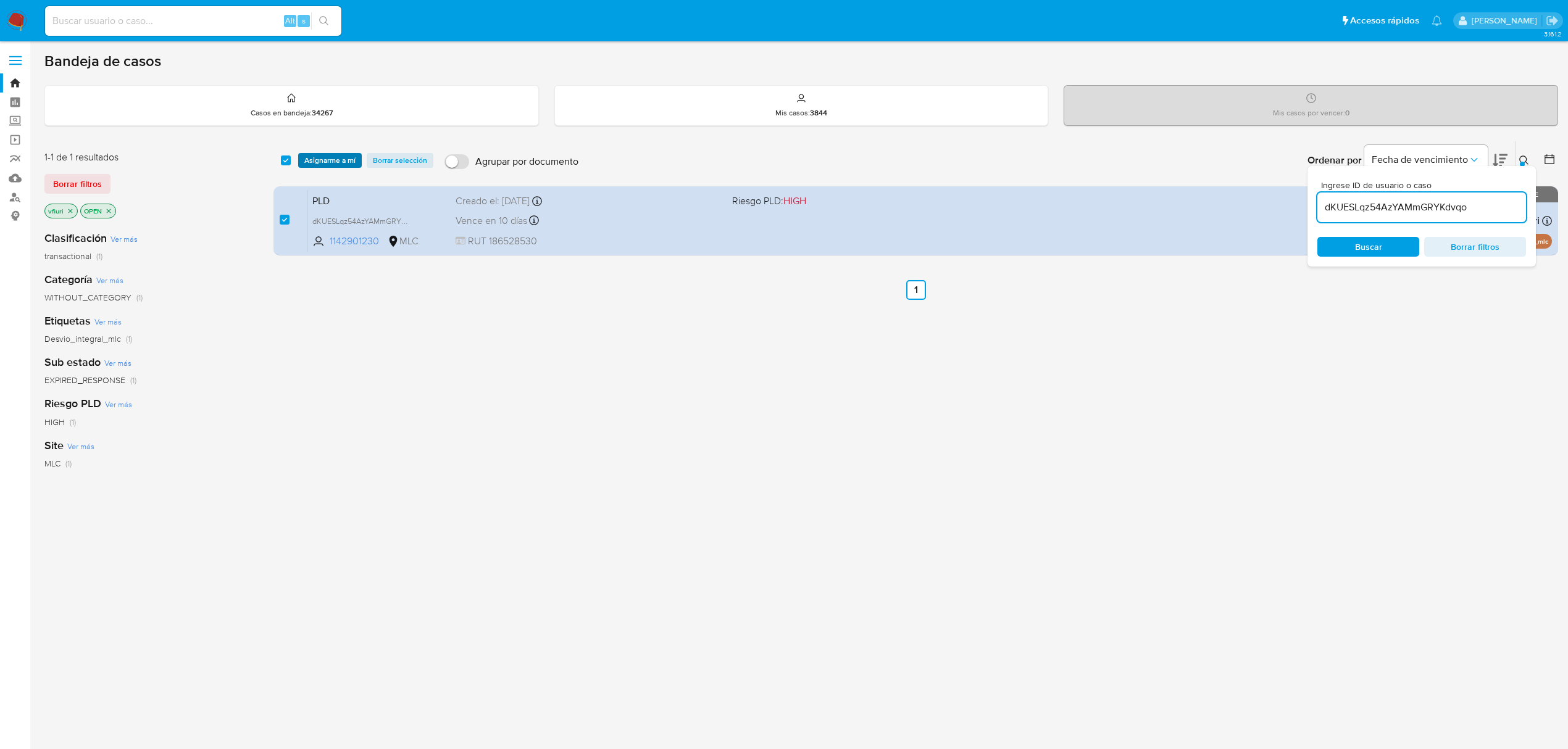
click at [329, 155] on span "Asignarme a mí" at bounding box center [329, 160] width 51 height 13
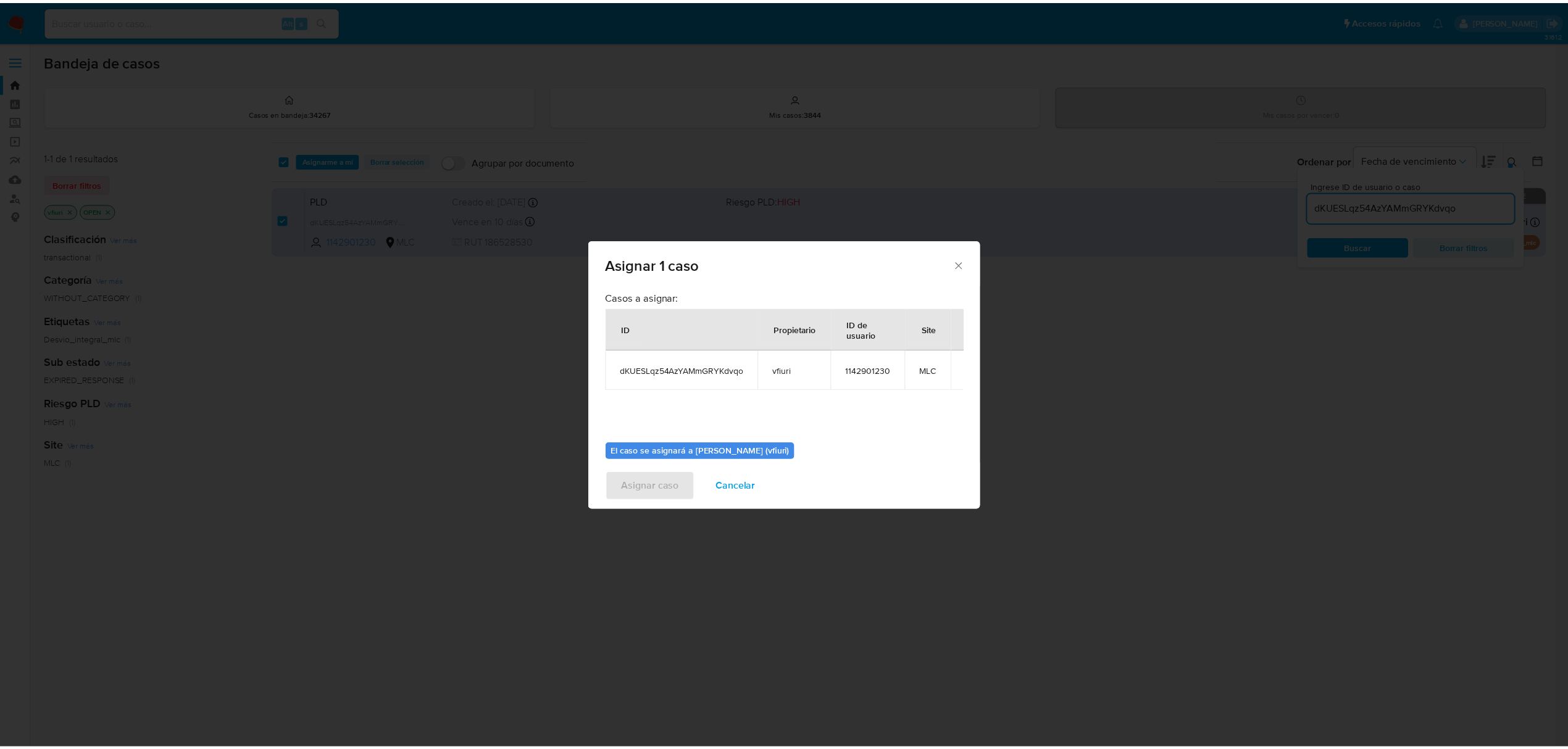
scroll to position [63, 0]
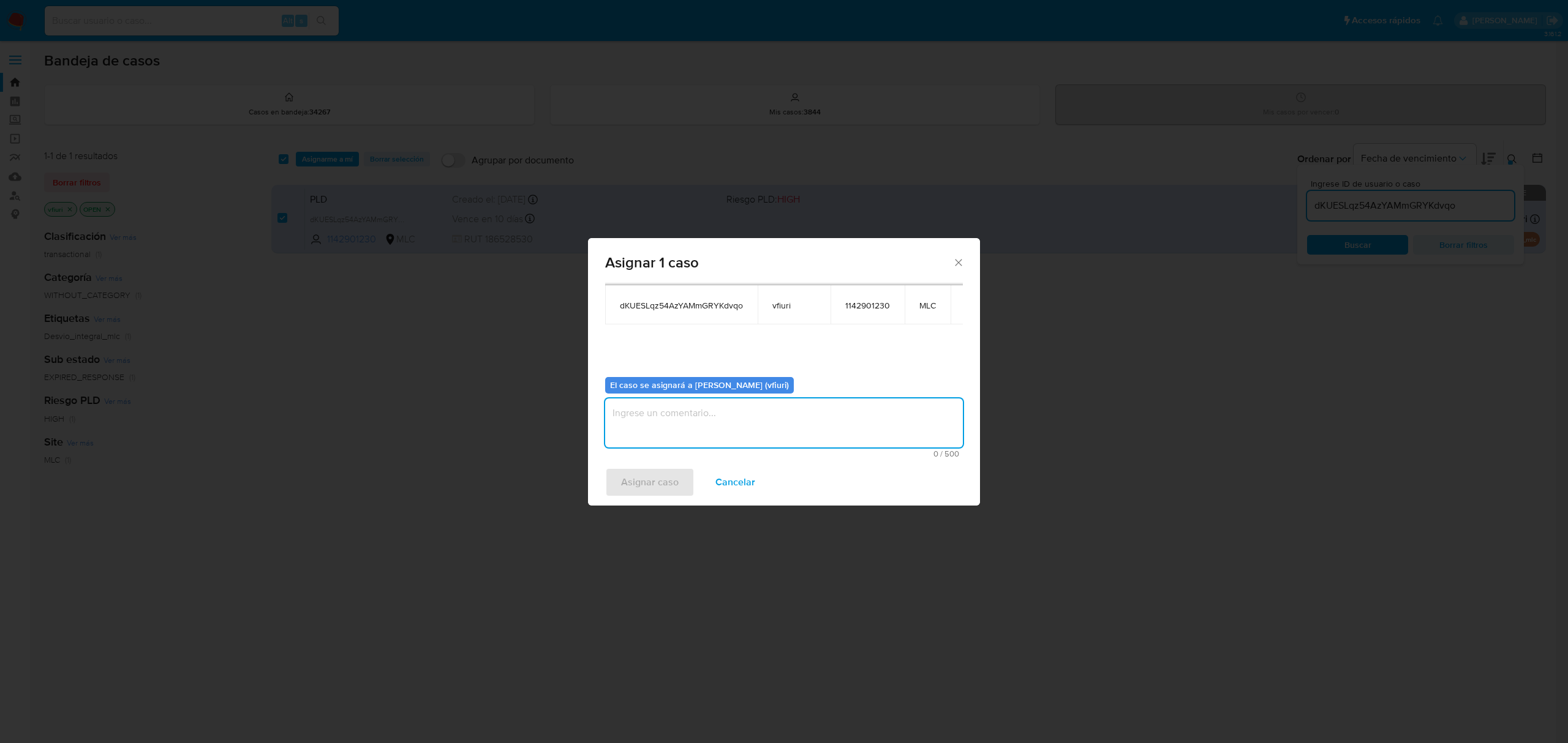
click at [664, 425] on textarea "assign-modal" at bounding box center [783, 423] width 358 height 49
type textarea "-"
click at [620, 486] on button "Asignar caso" at bounding box center [650, 482] width 90 height 29
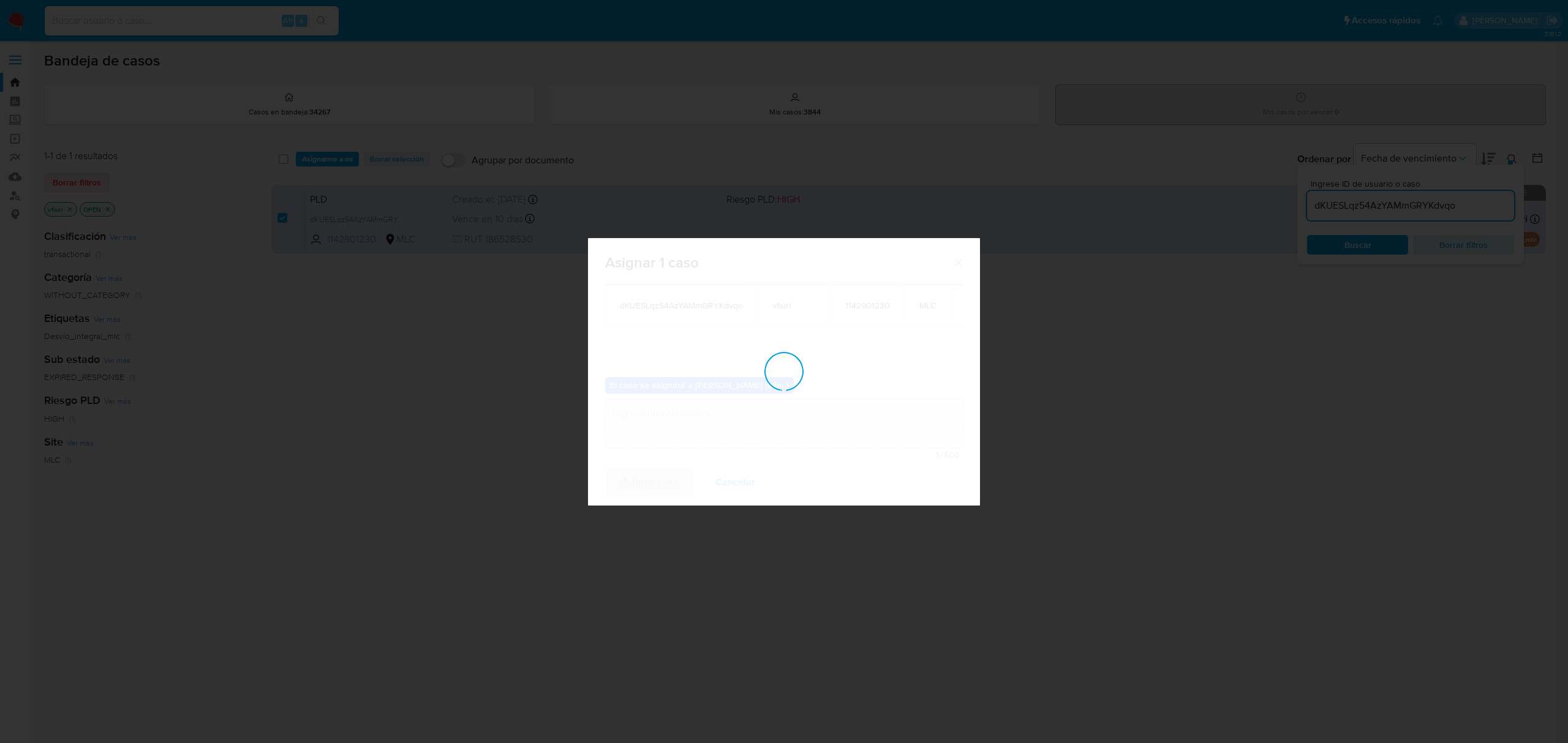
checkbox input "false"
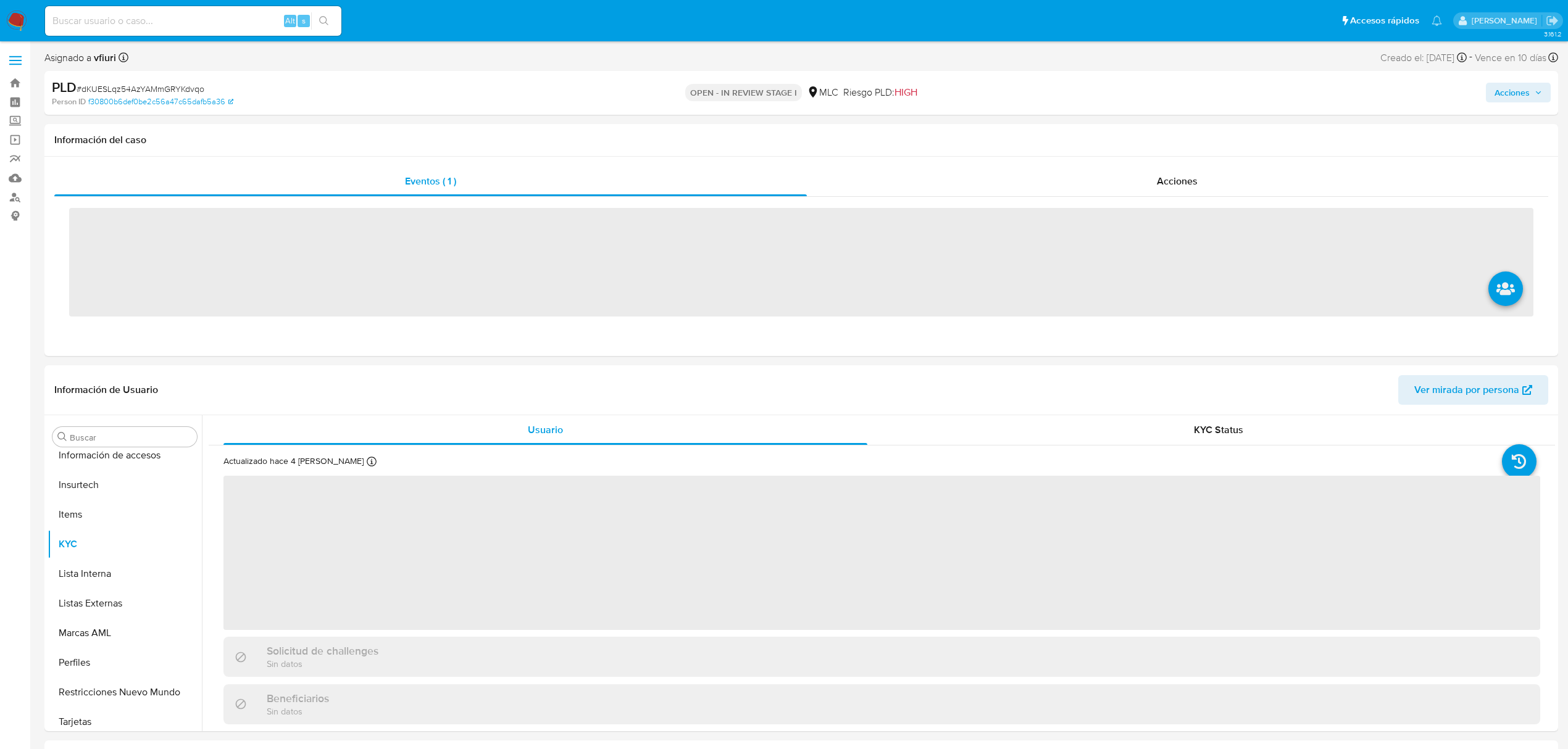
scroll to position [581, 0]
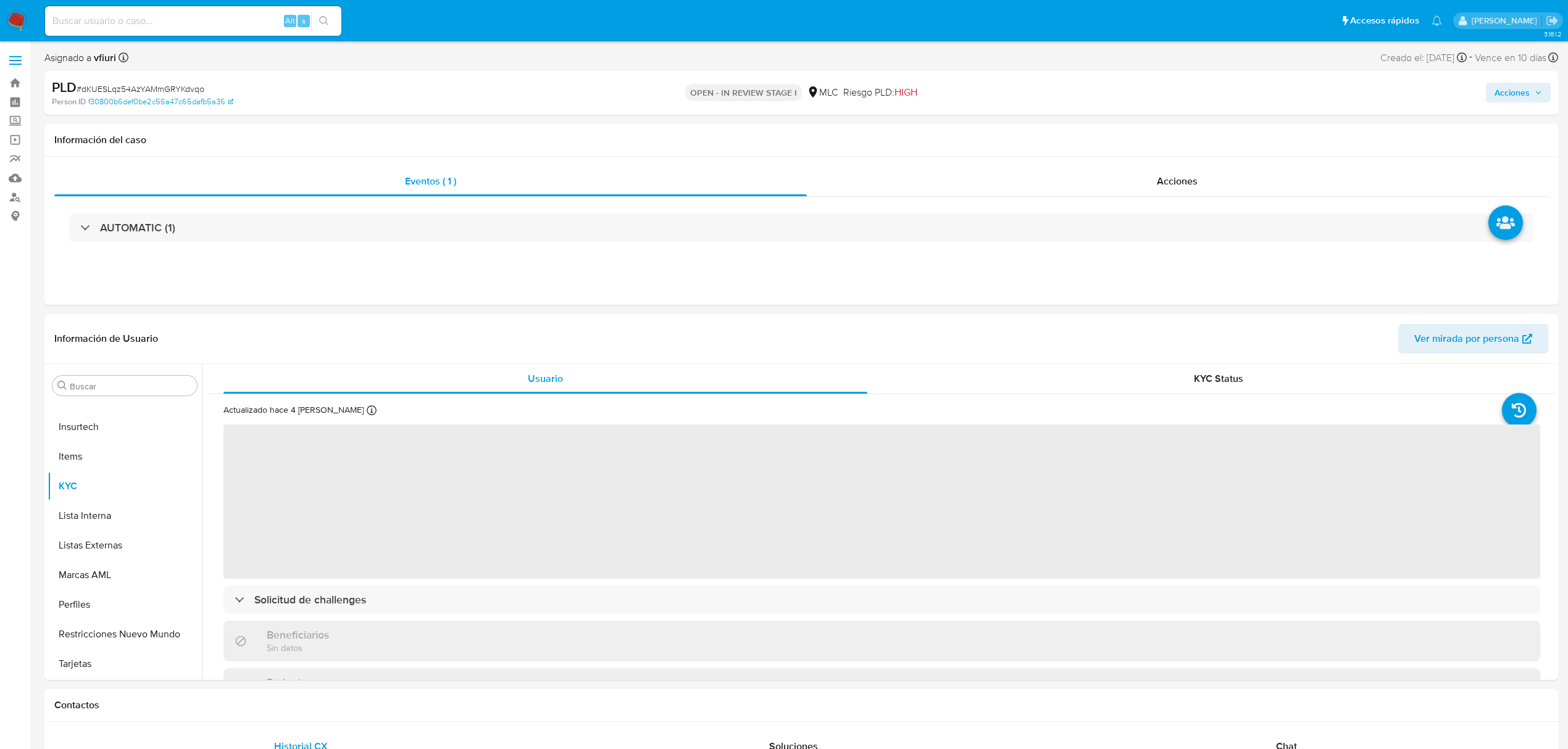
select select "10"
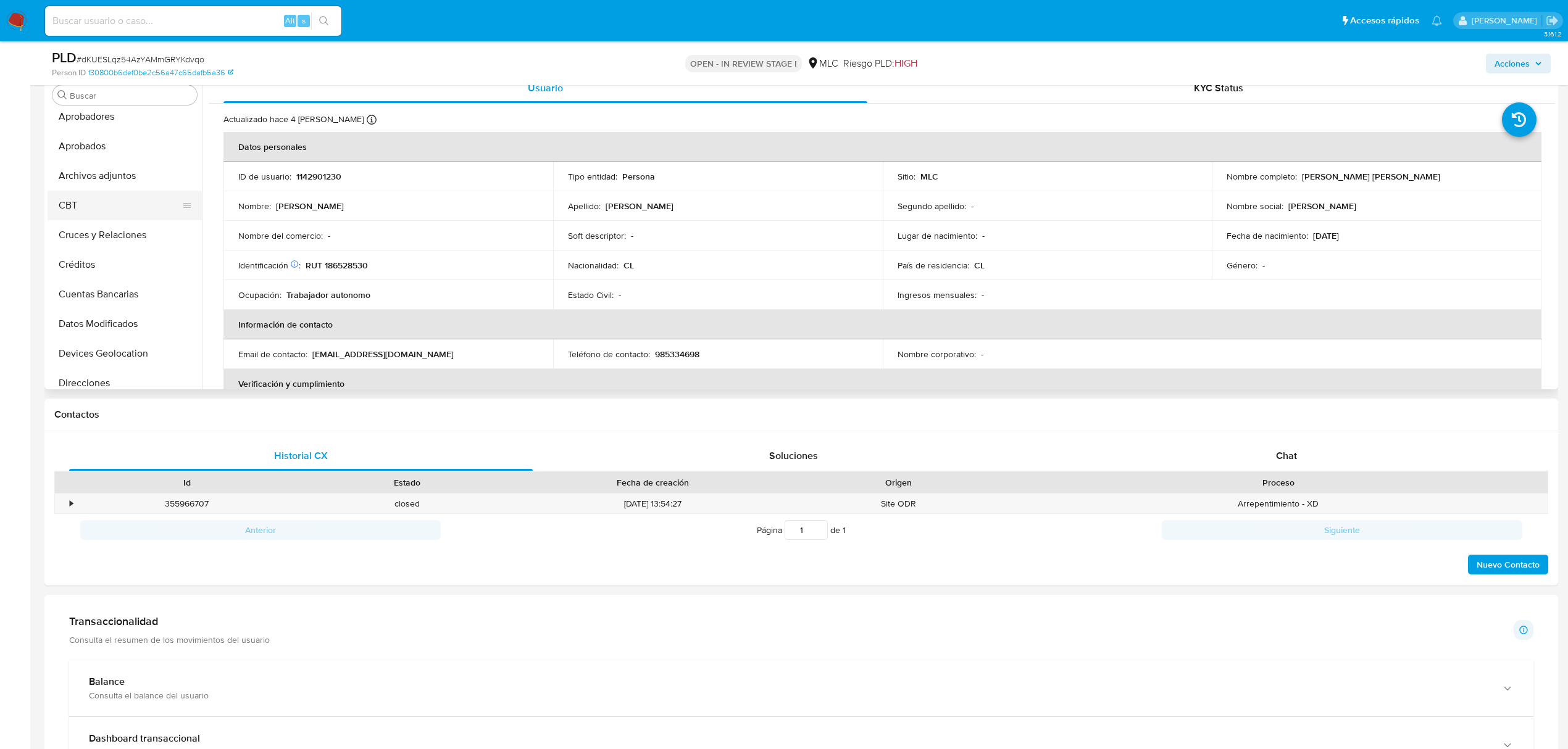
scroll to position [0, 0]
click at [119, 211] on button "Archivos adjuntos" at bounding box center [120, 213] width 145 height 29
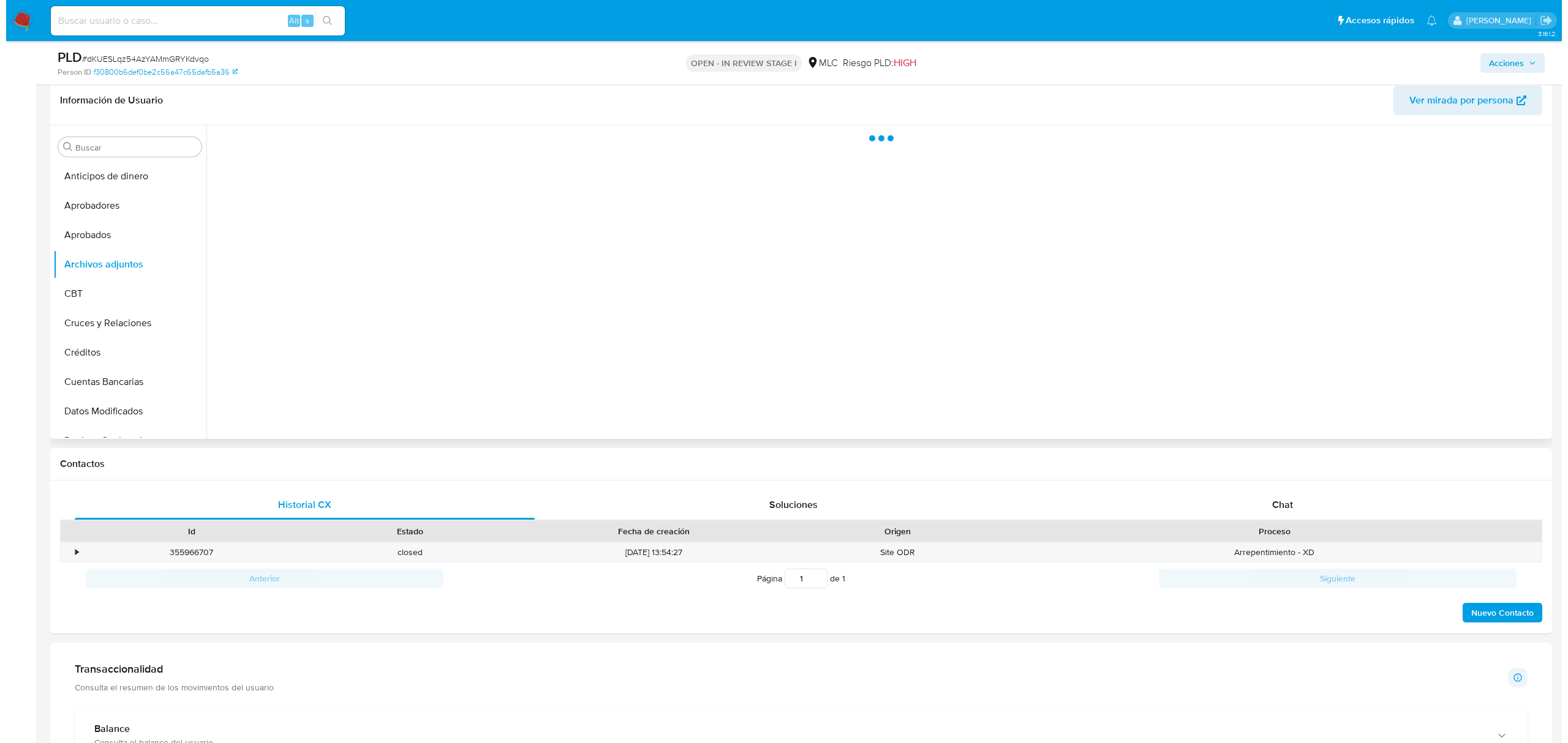
scroll to position [163, 0]
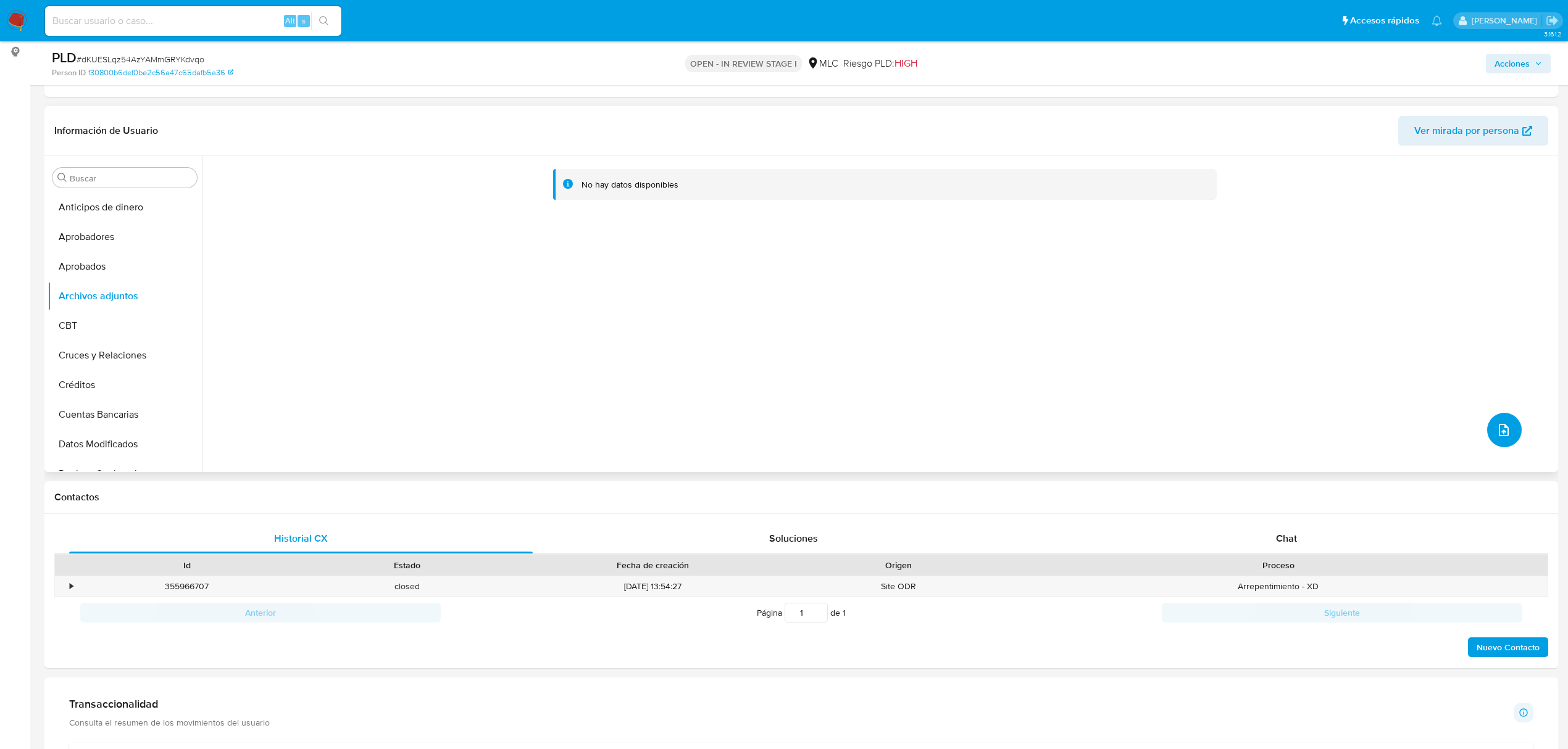
click at [1504, 432] on icon "upload-file" at bounding box center [1504, 431] width 15 height 15
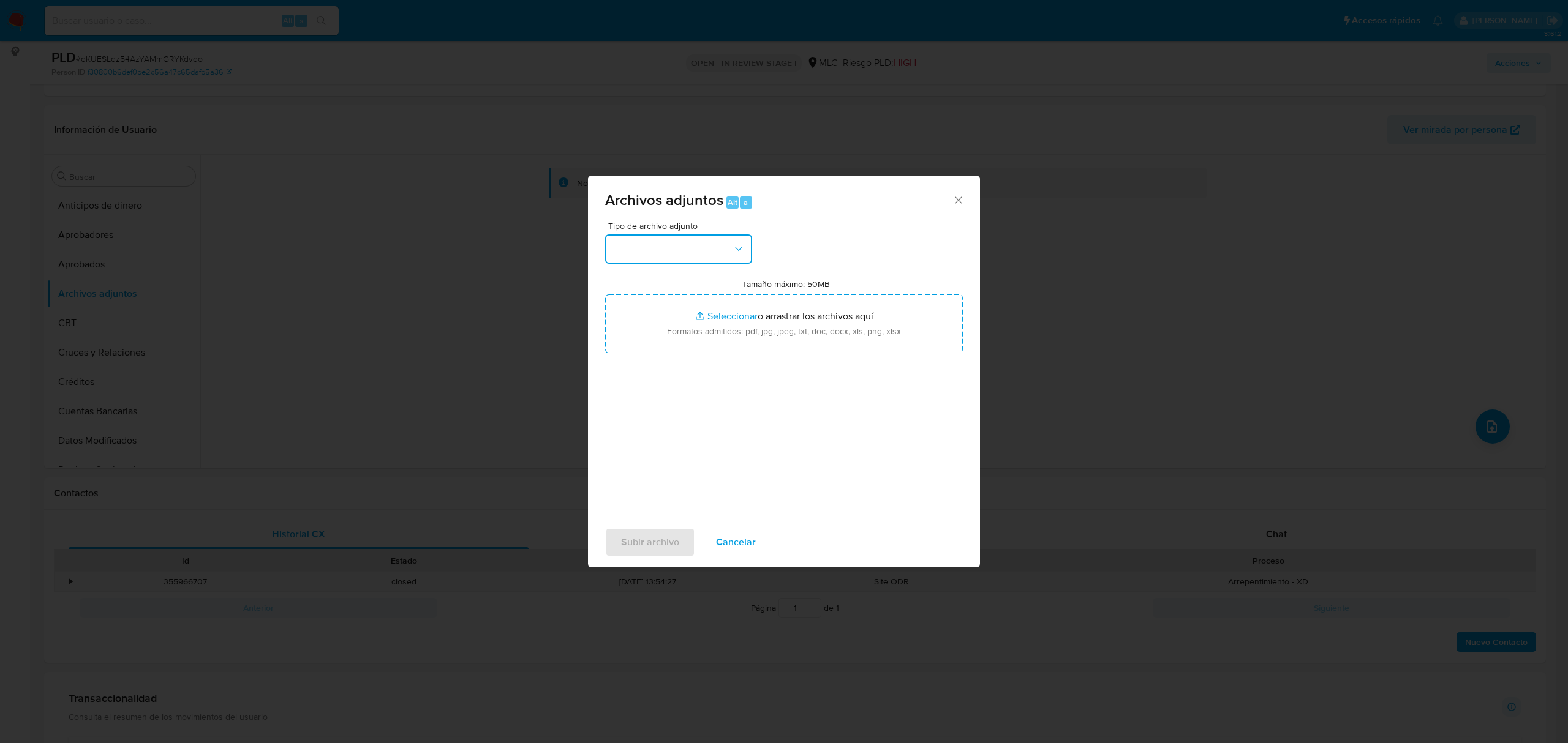
click at [681, 251] on button "button" at bounding box center [678, 249] width 147 height 29
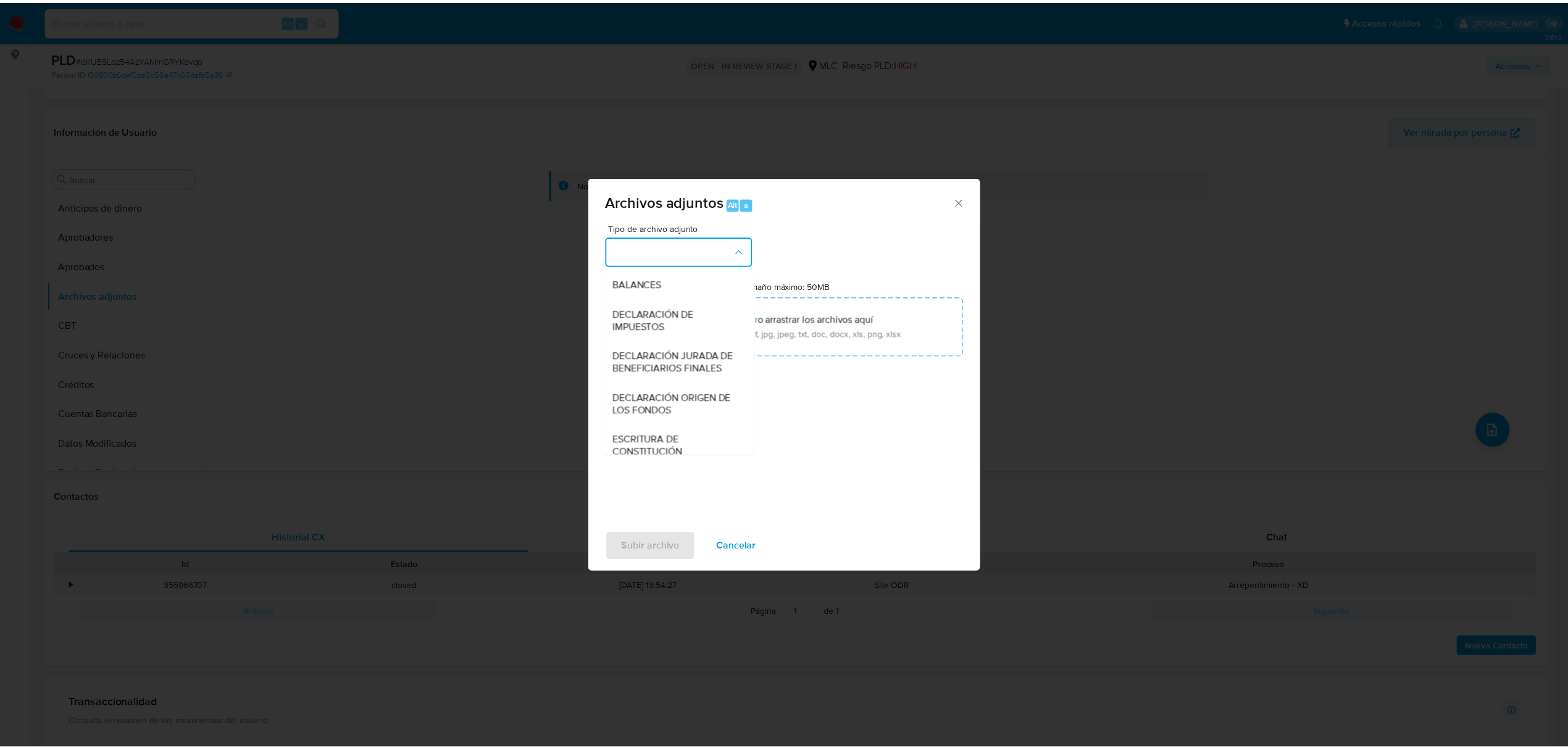
scroll to position [184, 0]
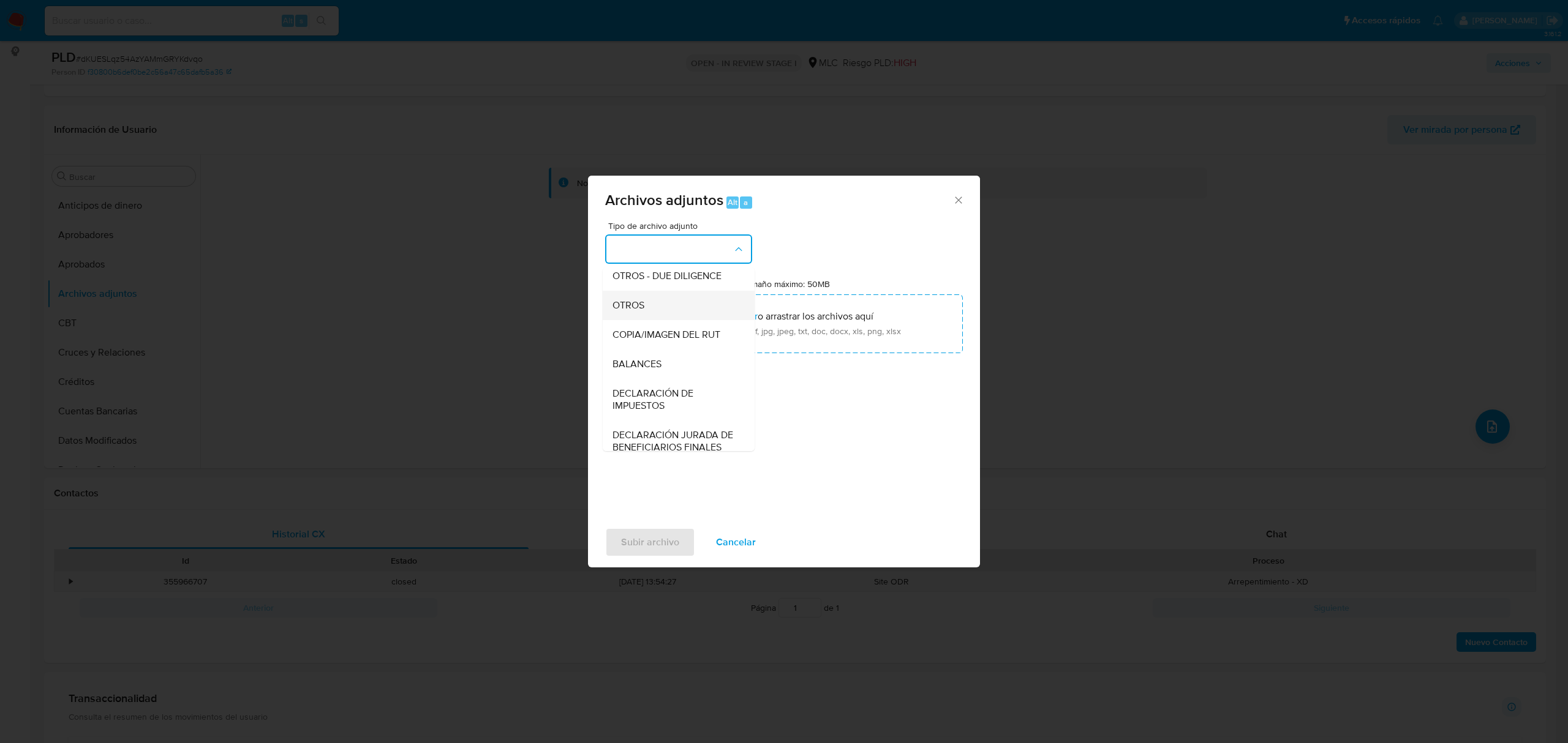
click at [645, 320] on div "OTROS" at bounding box center [674, 305] width 125 height 29
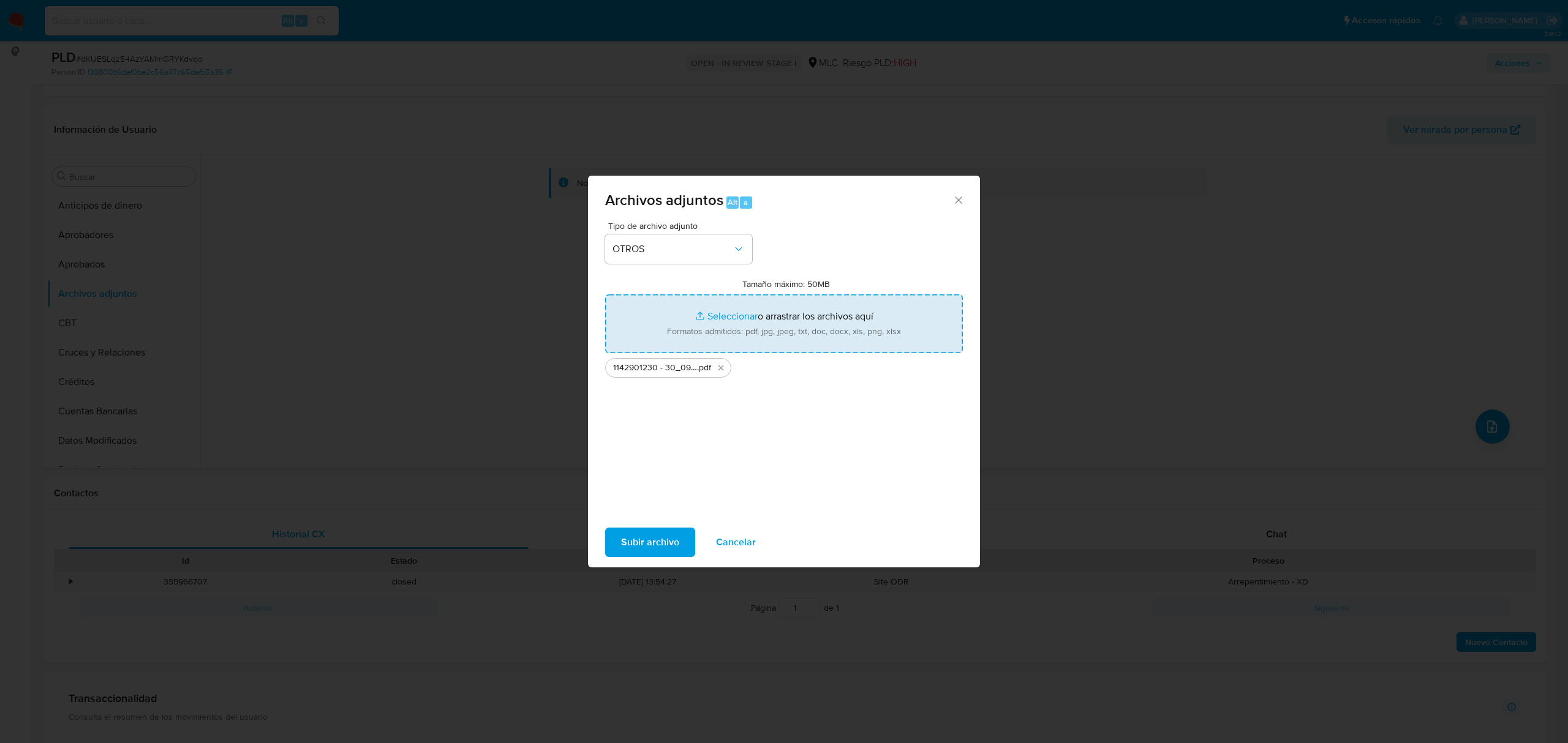
type input "C:\fakepath\Tabla 1142901230.xlsx"
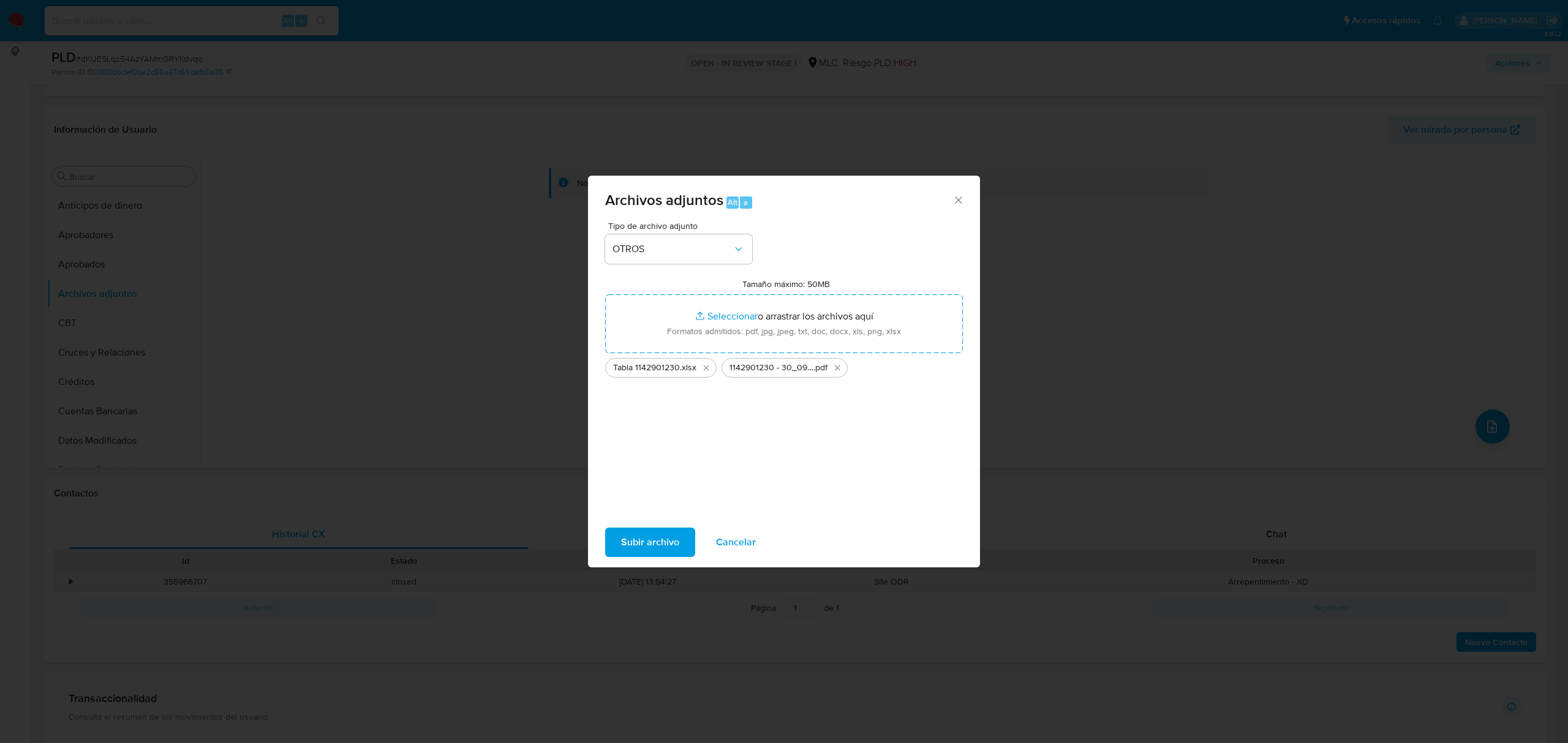
click at [653, 537] on span "Subir archivo" at bounding box center [650, 542] width 58 height 27
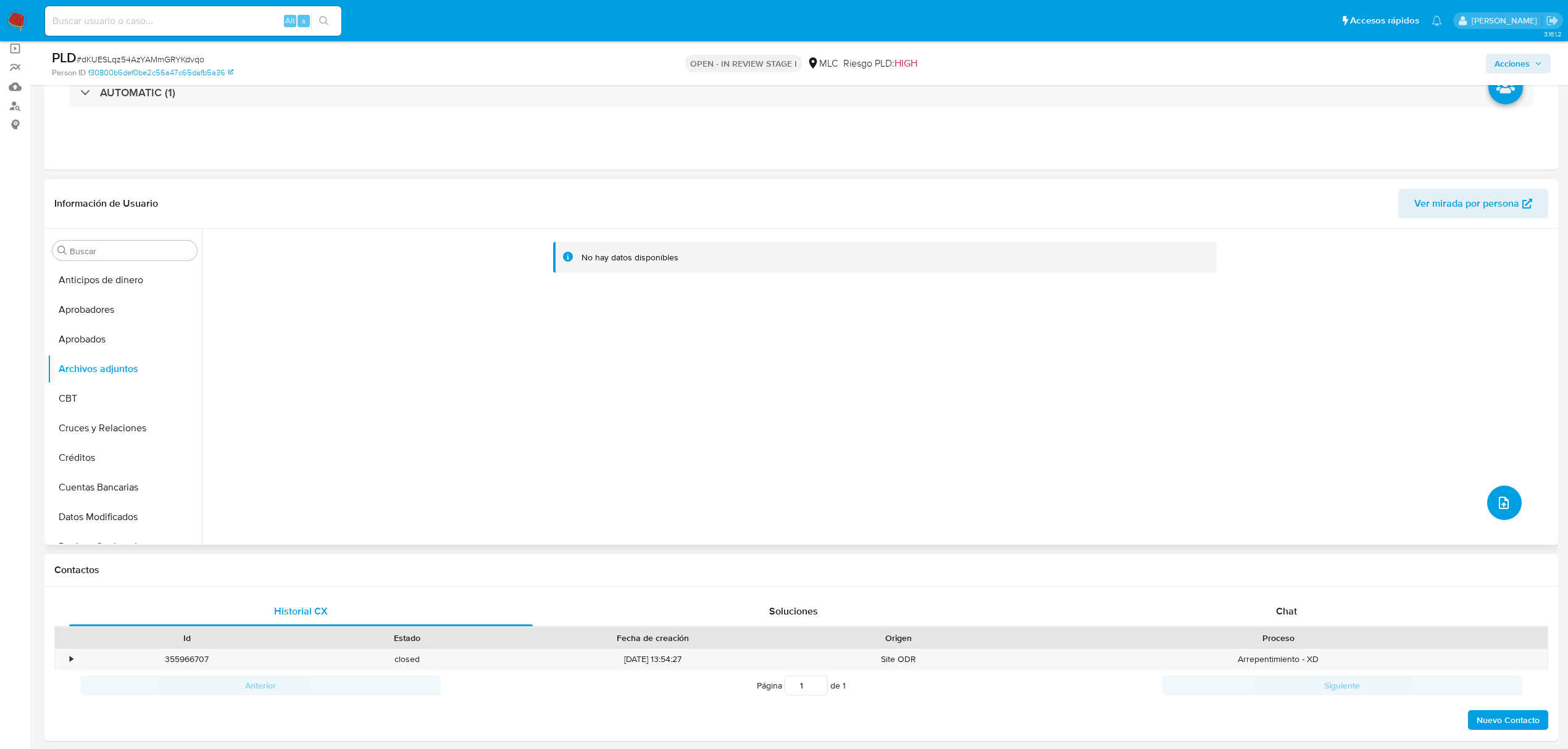
scroll to position [0, 0]
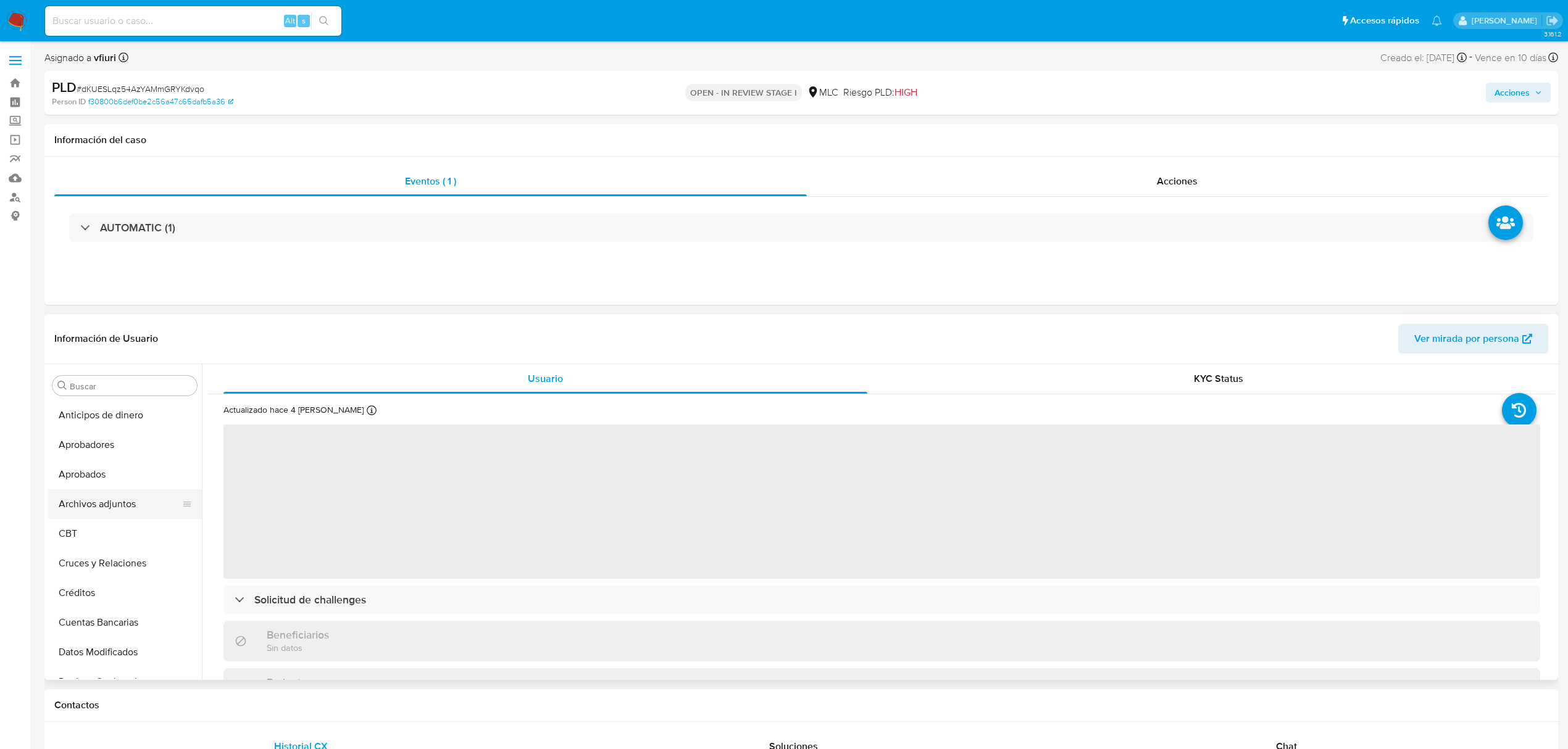
select select "10"
click at [114, 510] on button "Archivos adjuntos" at bounding box center [120, 503] width 145 height 29
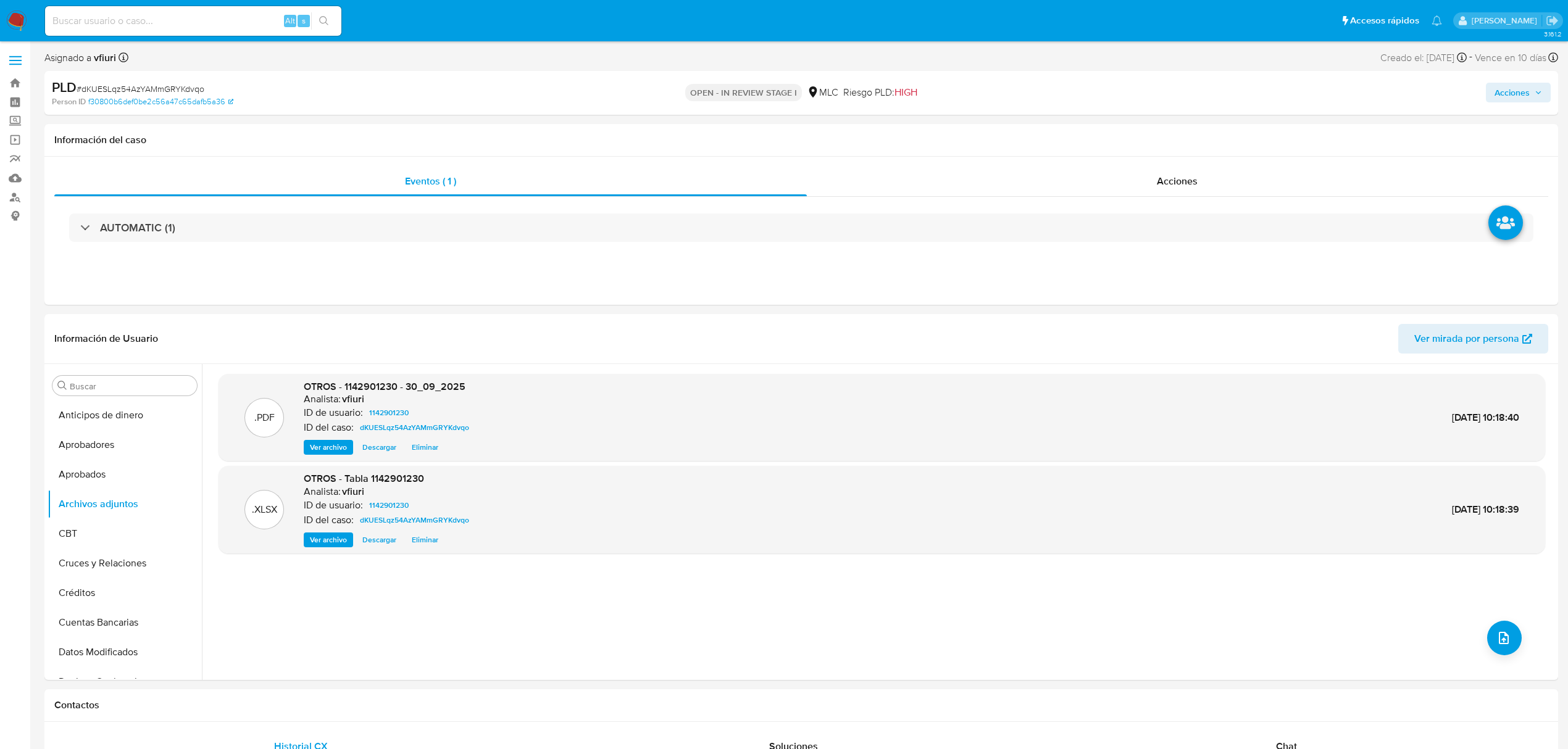
click at [1517, 91] on span "Acciones" at bounding box center [1512, 93] width 35 height 20
drag, startPoint x: 1133, startPoint y: 140, endPoint x: 1135, endPoint y: 155, distance: 15.1
click at [1135, 139] on div "Resolución del caso Alt r" at bounding box center [1182, 132] width 118 height 32
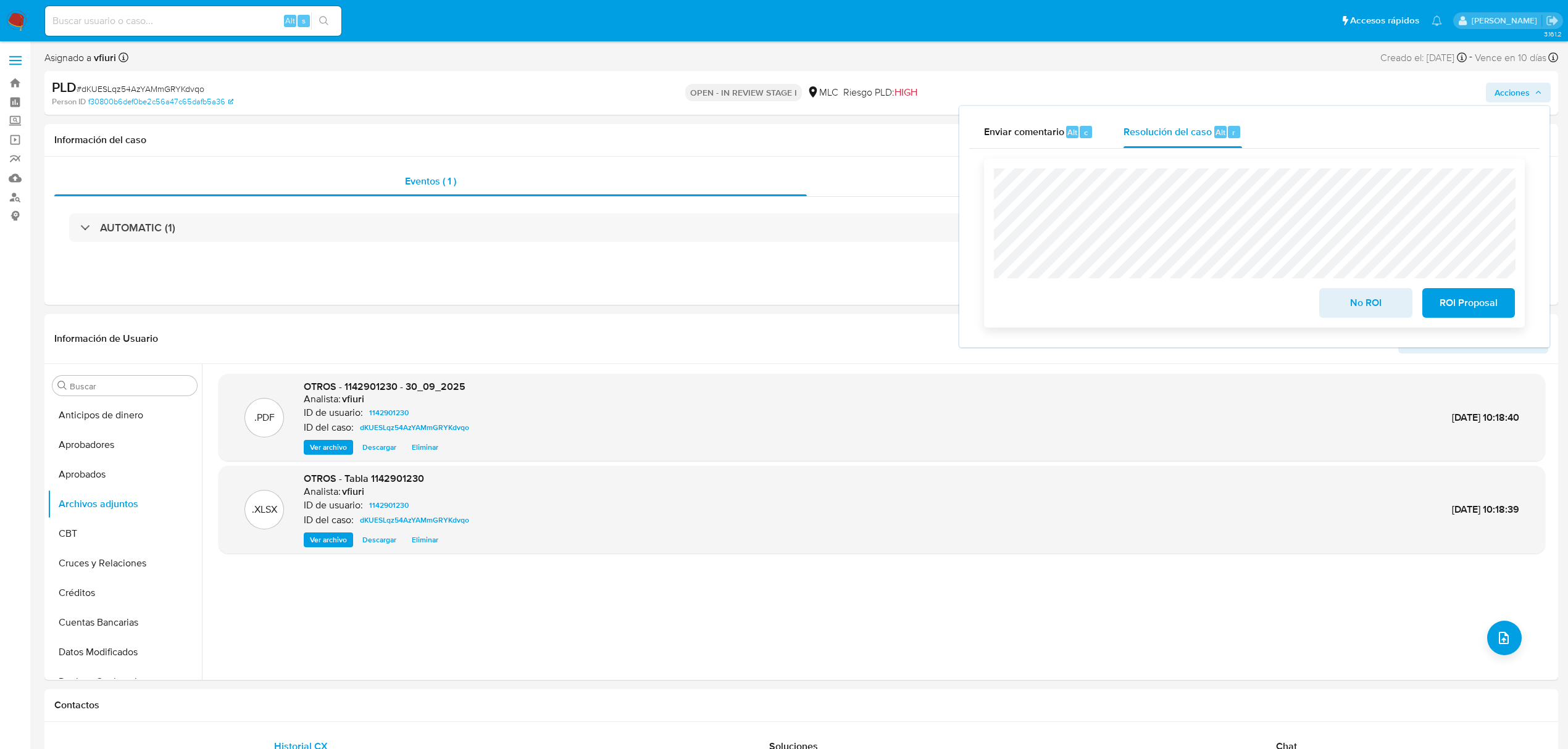
click at [1428, 308] on button "ROI Proposal" at bounding box center [1468, 303] width 93 height 29
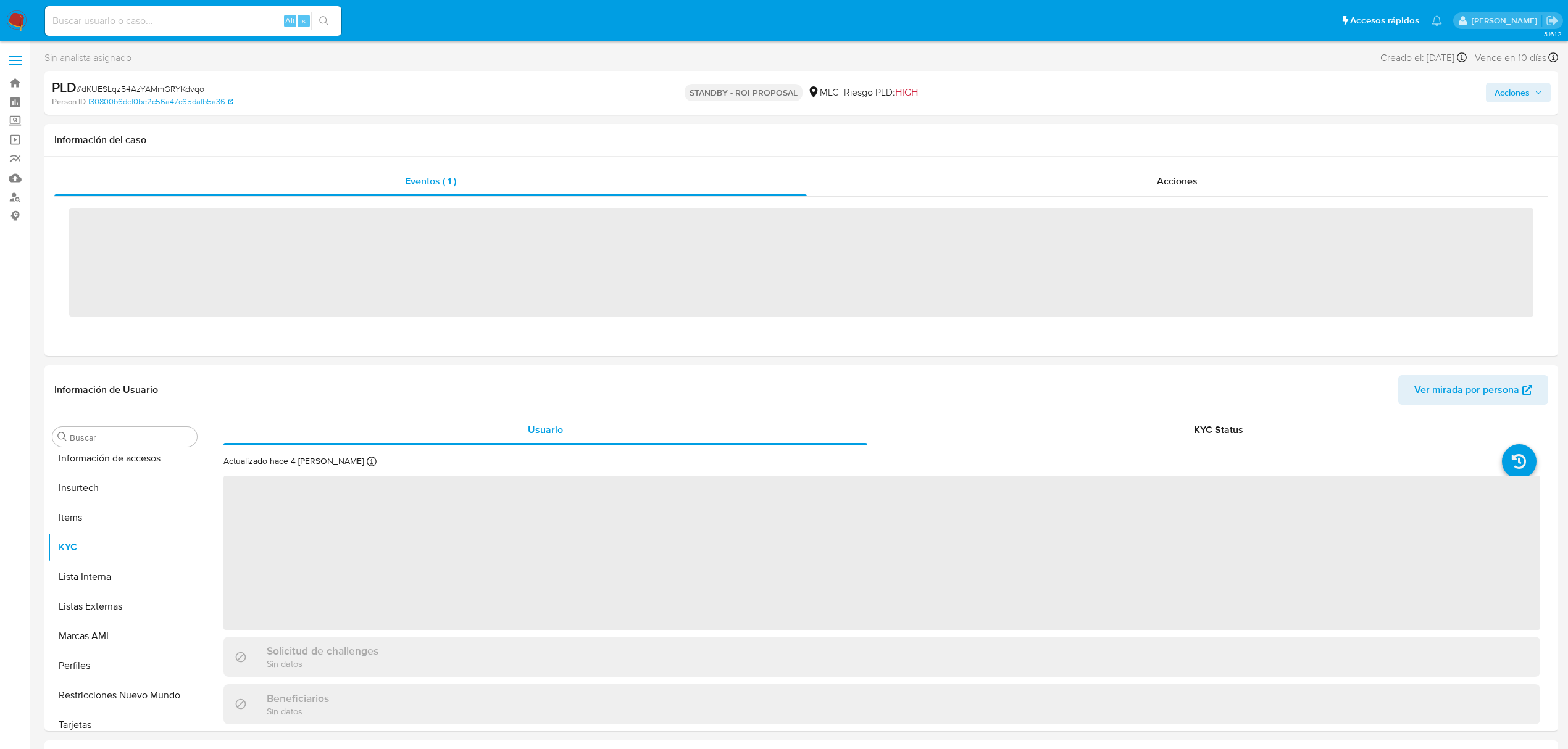
scroll to position [581, 0]
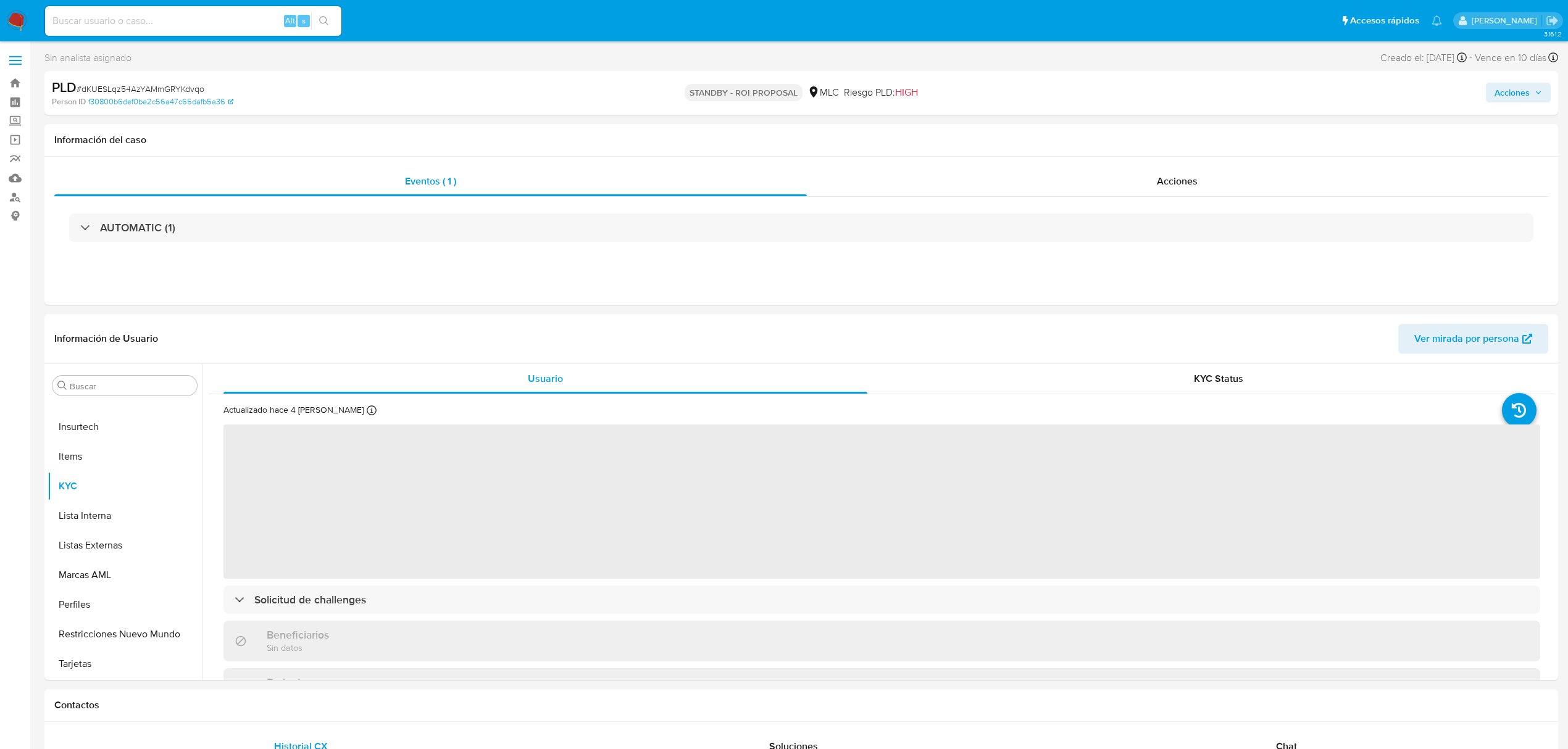
select select "10"
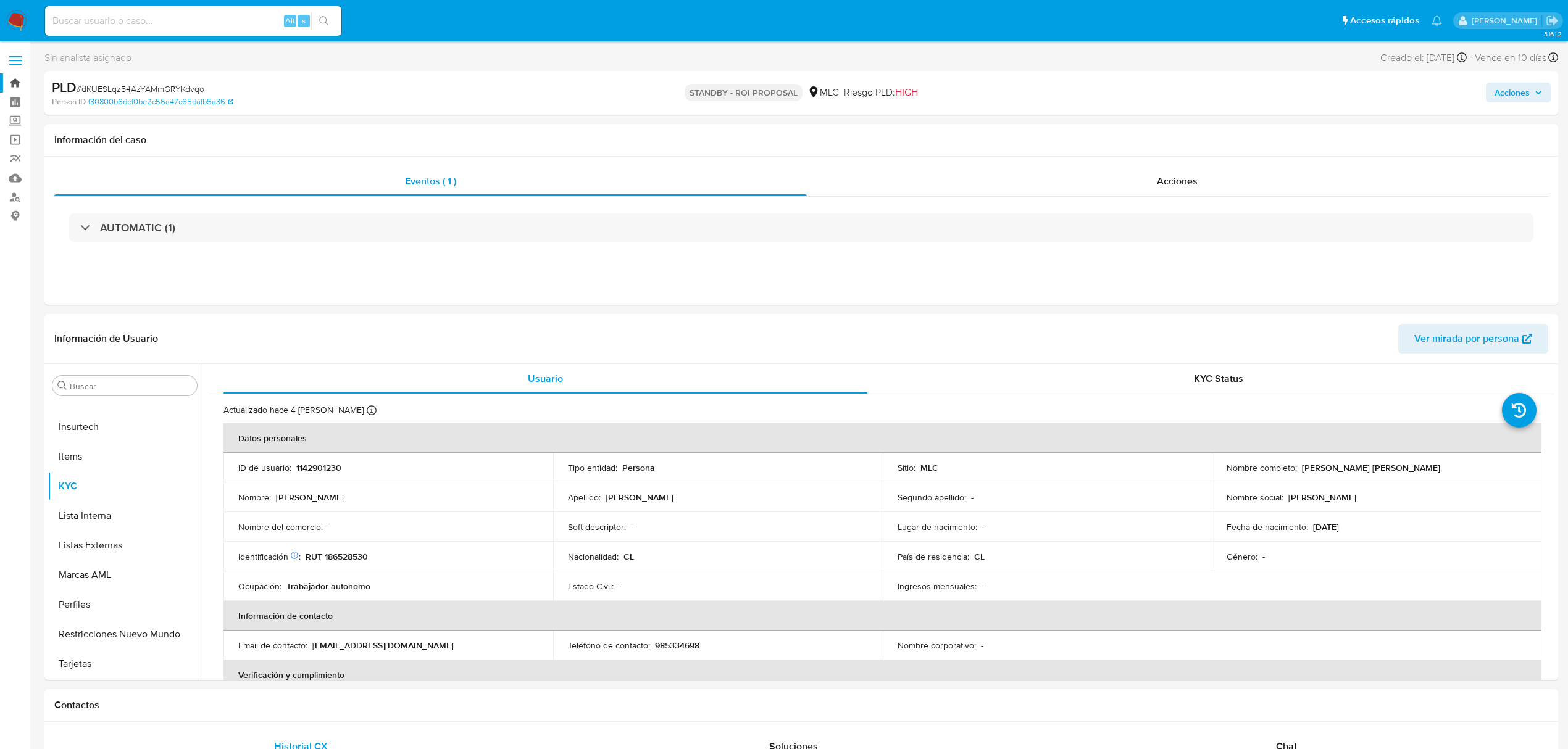
click at [26, 90] on link "Bandeja" at bounding box center [74, 83] width 147 height 19
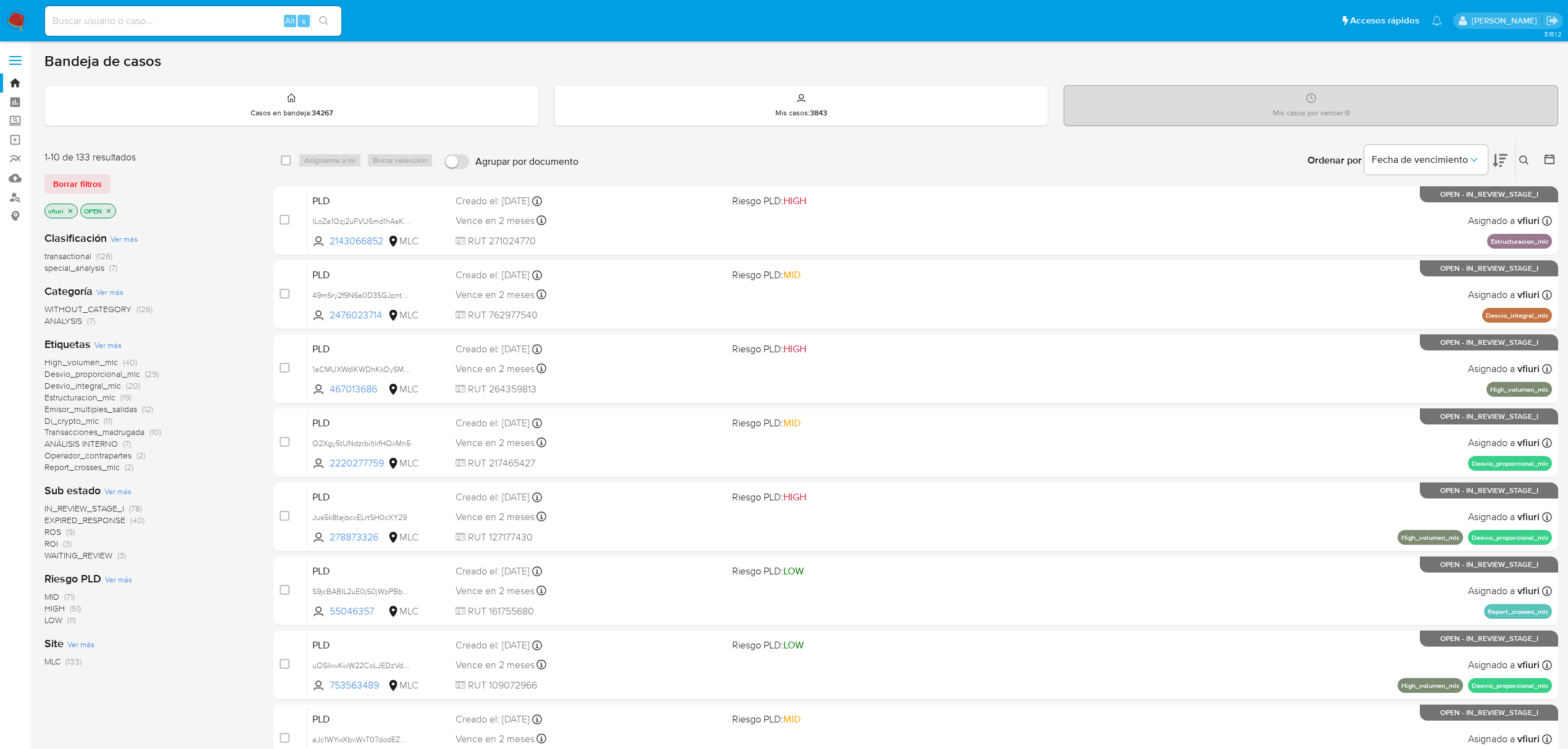
click at [1541, 156] on div at bounding box center [1547, 160] width 23 height 38
click at [1550, 161] on icon at bounding box center [1549, 159] width 13 height 13
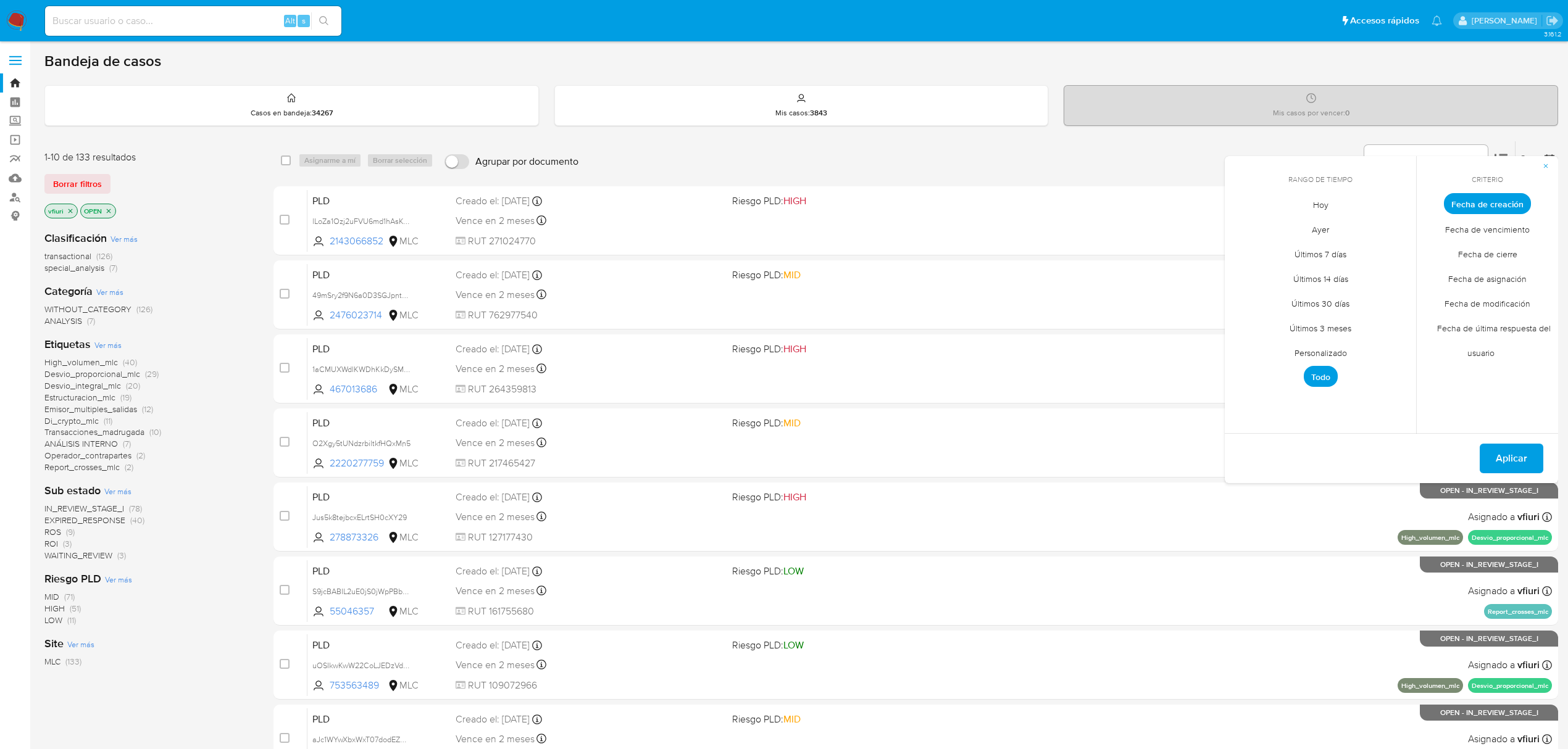
click at [1341, 345] on span "Personalizado" at bounding box center [1320, 353] width 79 height 25
click at [1233, 230] on div "septiembre 2025 septiembre 2025 lun lunes mar martes mié miércoles jue jueves v…" at bounding box center [1320, 298] width 197 height 195
click at [1237, 230] on icon "Mes anterior" at bounding box center [1244, 227] width 15 height 15
click at [1371, 301] on button "12" at bounding box center [1370, 297] width 20 height 20
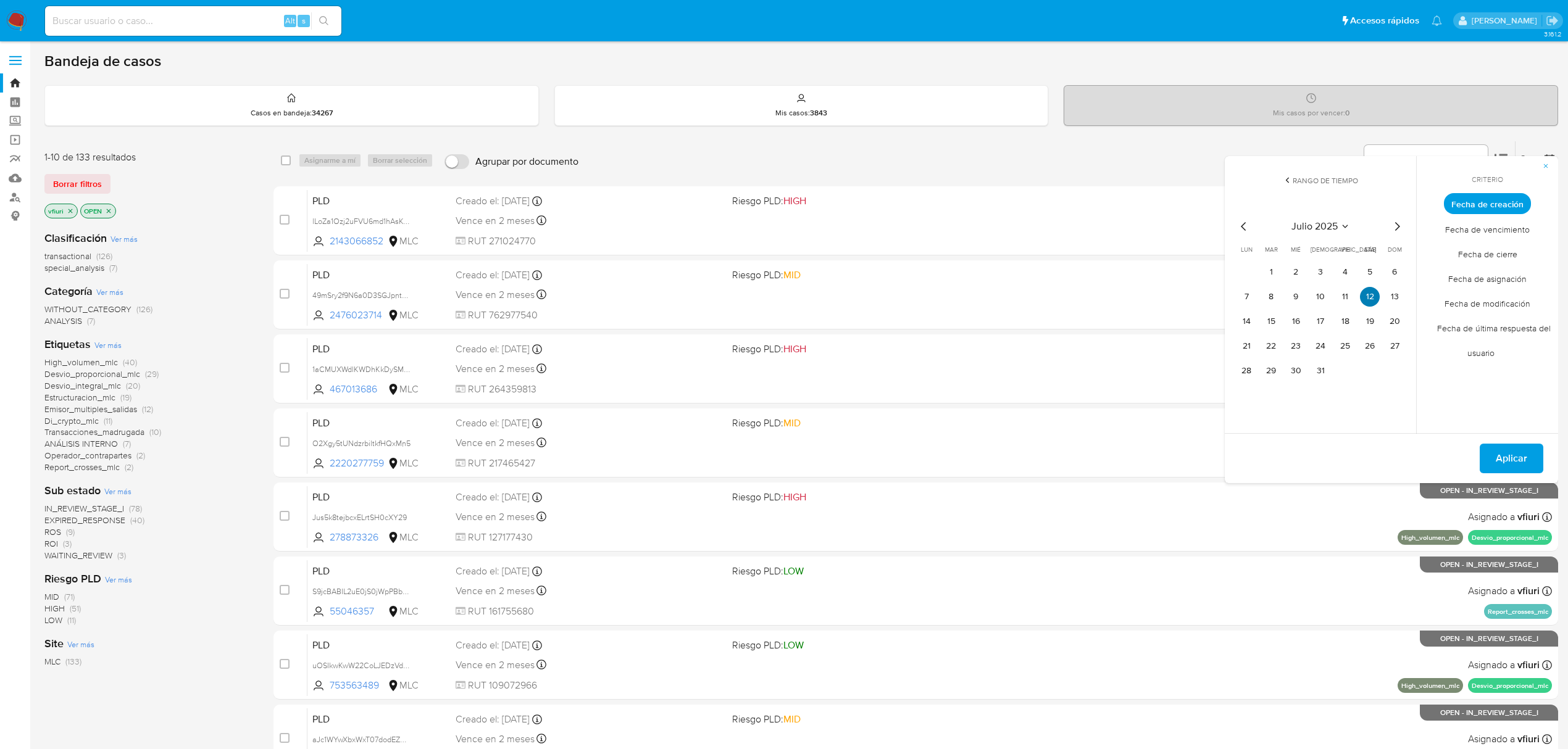
click at [1371, 301] on button "12" at bounding box center [1370, 297] width 20 height 20
click at [1510, 459] on span "Aplicar" at bounding box center [1512, 458] width 32 height 27
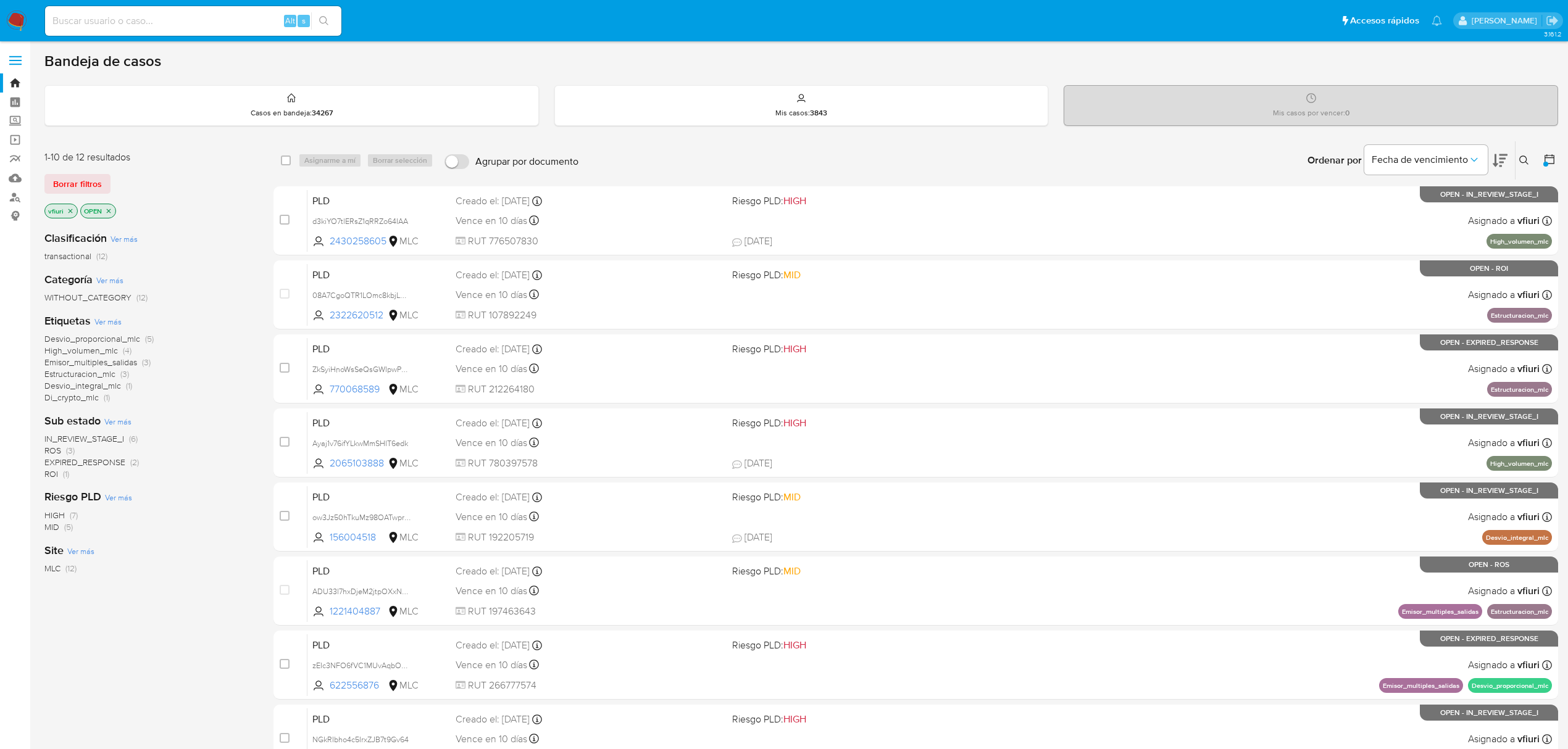
click at [68, 211] on icon "close-filter" at bounding box center [70, 211] width 8 height 8
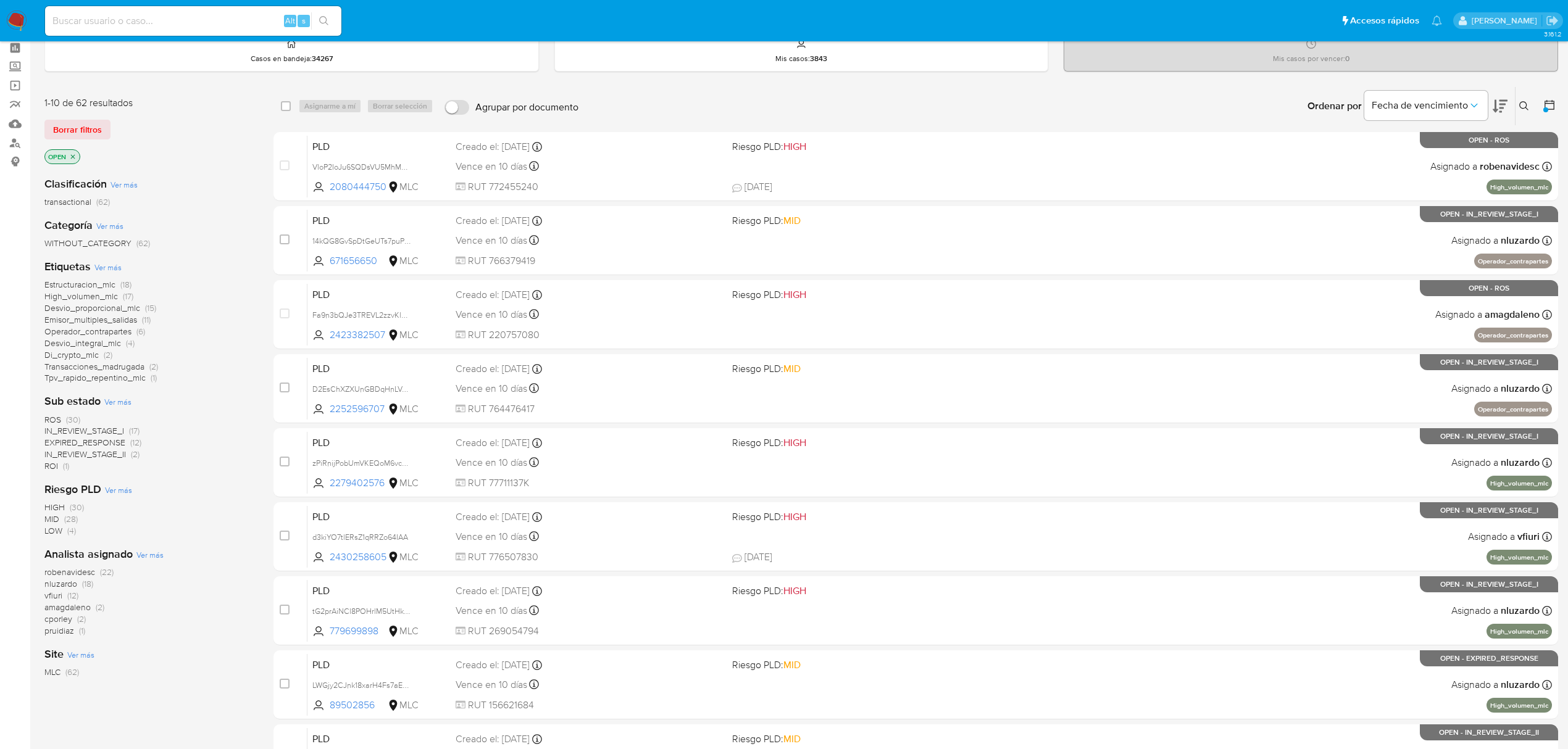
scroll to position [82, 0]
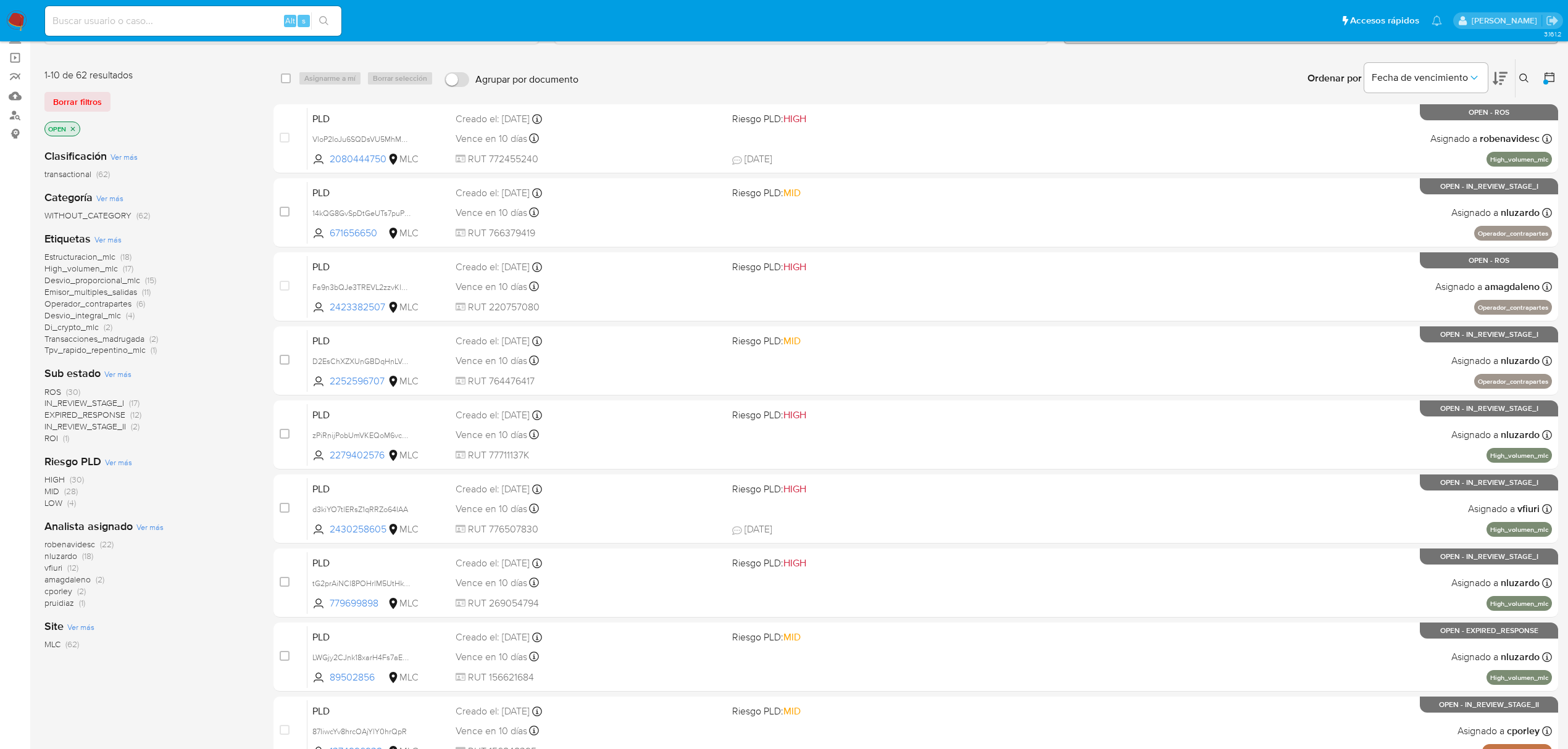
click at [67, 568] on span "(12)" at bounding box center [72, 568] width 11 height 13
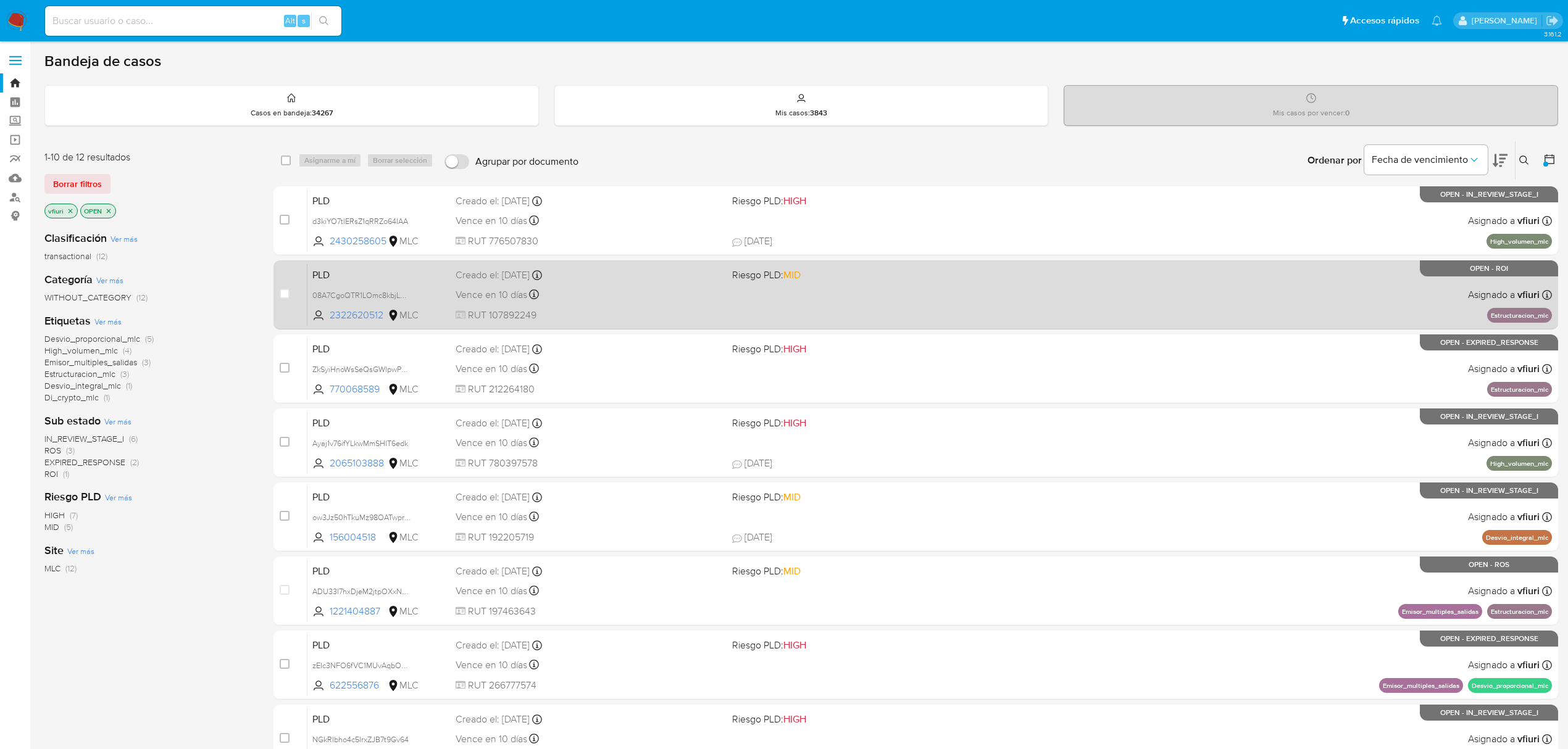
click at [1060, 298] on div "PLD 08A7CgoQTR1LOmc8kbjLXFxi 2322620512 MLC Riesgo PLD: MID Creado el: 12/07/20…" at bounding box center [930, 294] width 1244 height 63
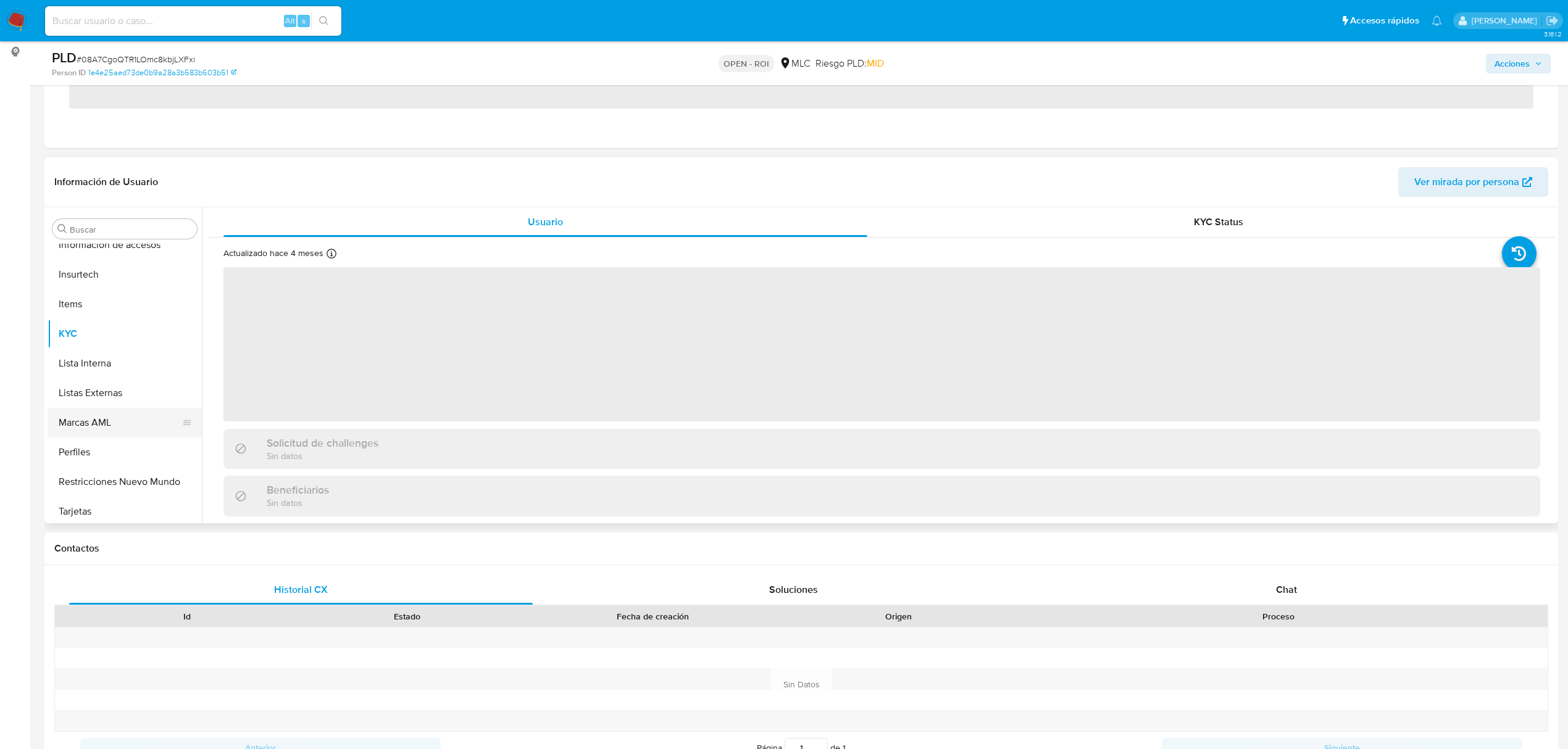
scroll to position [581, 0]
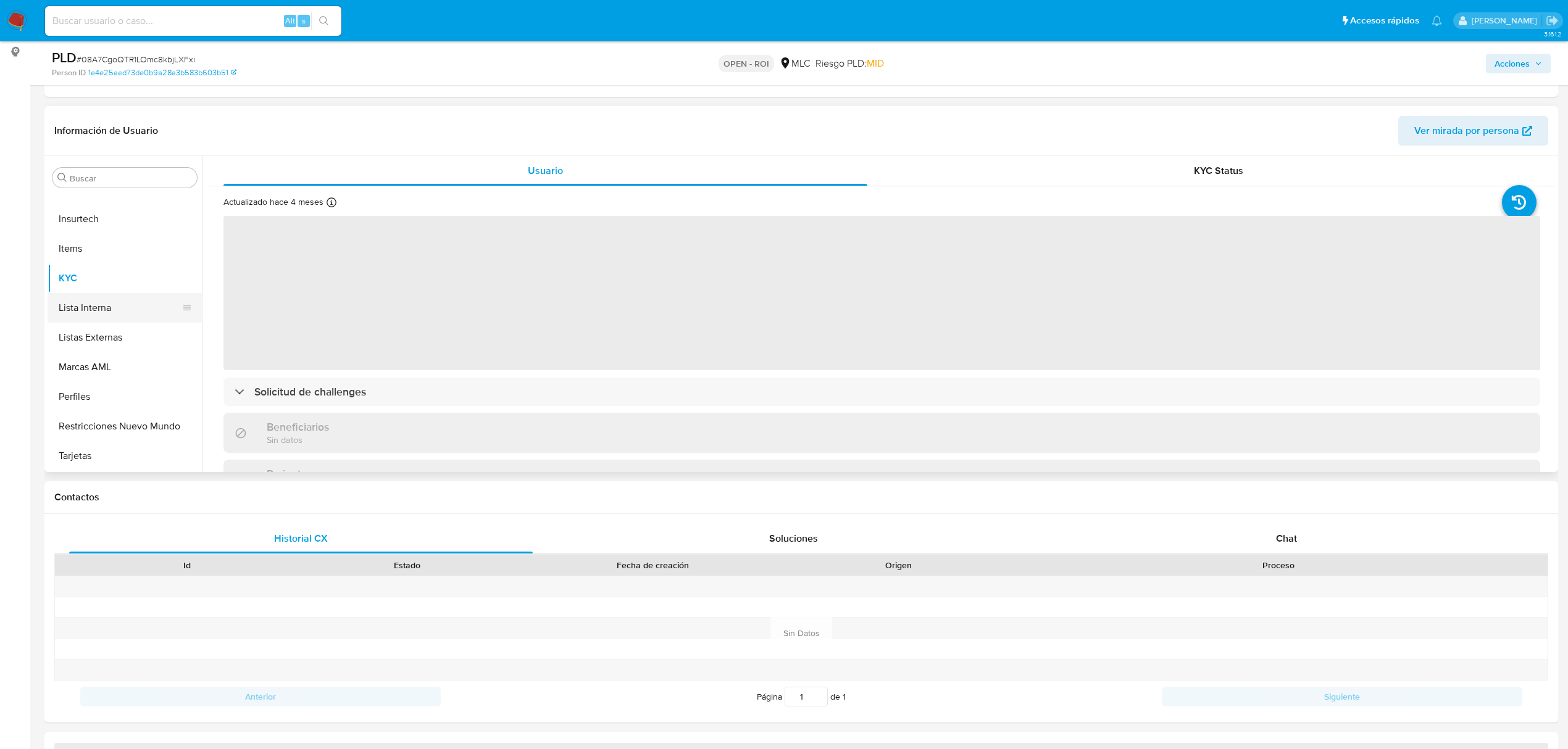
click at [96, 306] on button "Lista Interna" at bounding box center [120, 308] width 145 height 29
select select "10"
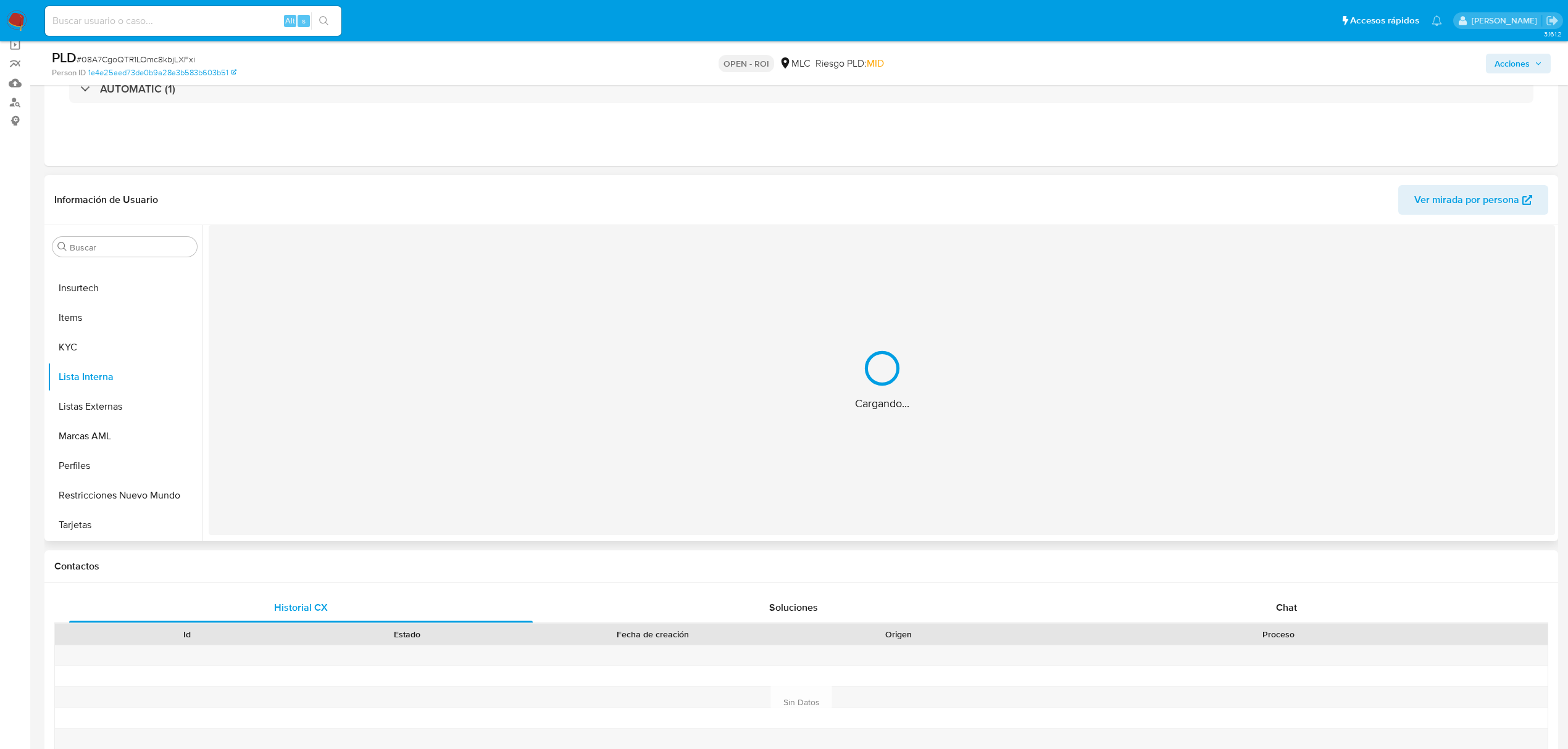
scroll to position [0, 0]
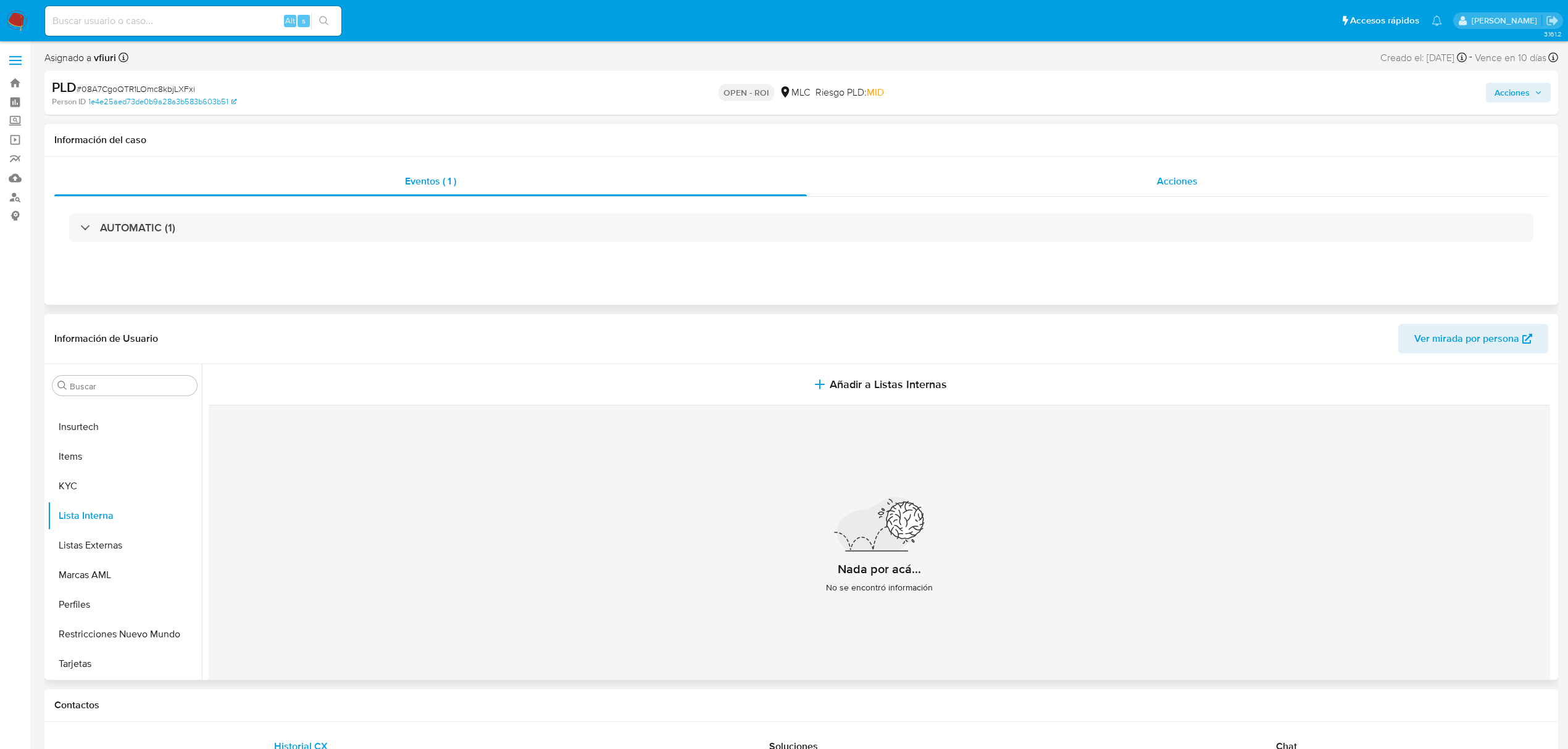
click at [1149, 184] on div "Acciones" at bounding box center [1177, 181] width 742 height 29
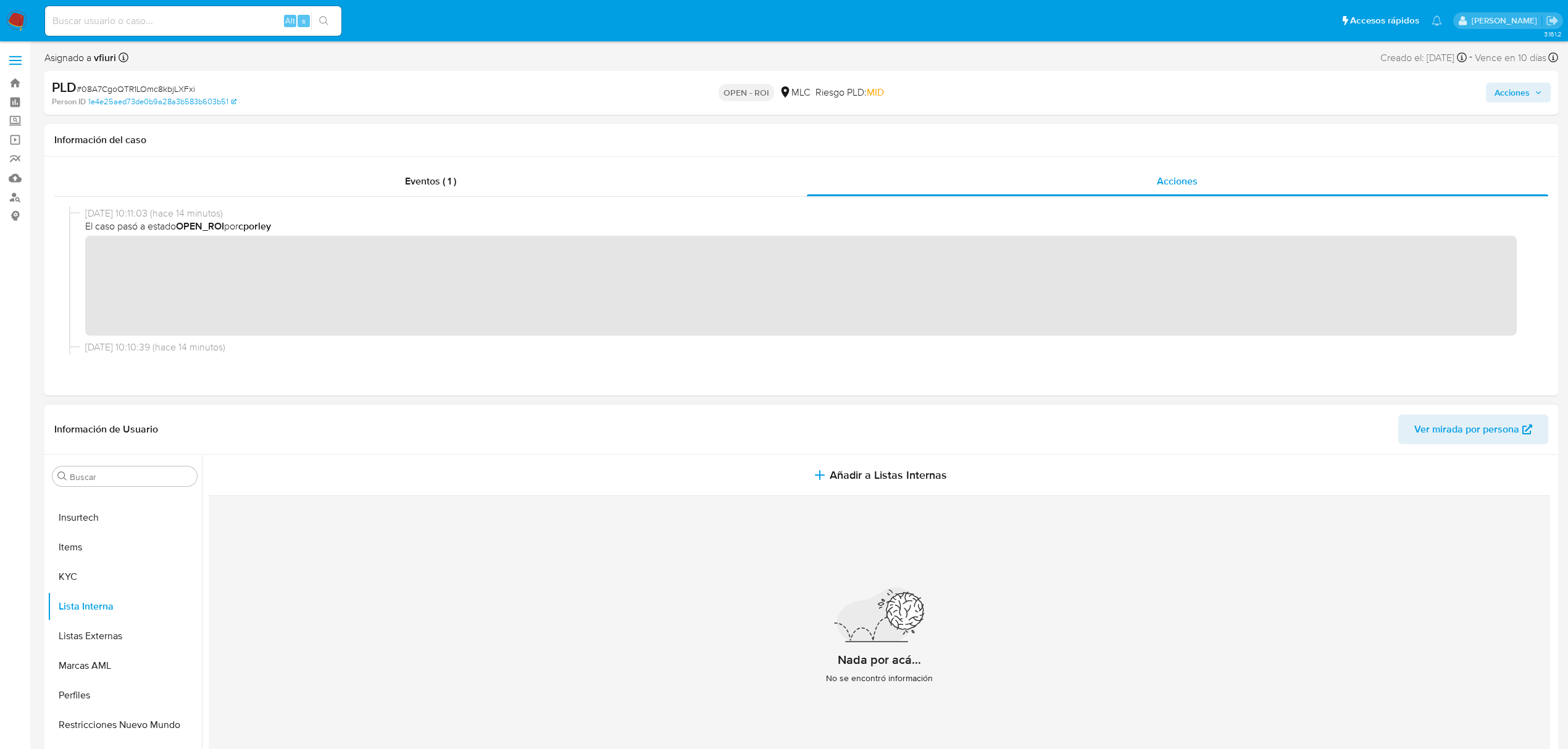
click at [1517, 88] on span "Acciones" at bounding box center [1512, 93] width 35 height 20
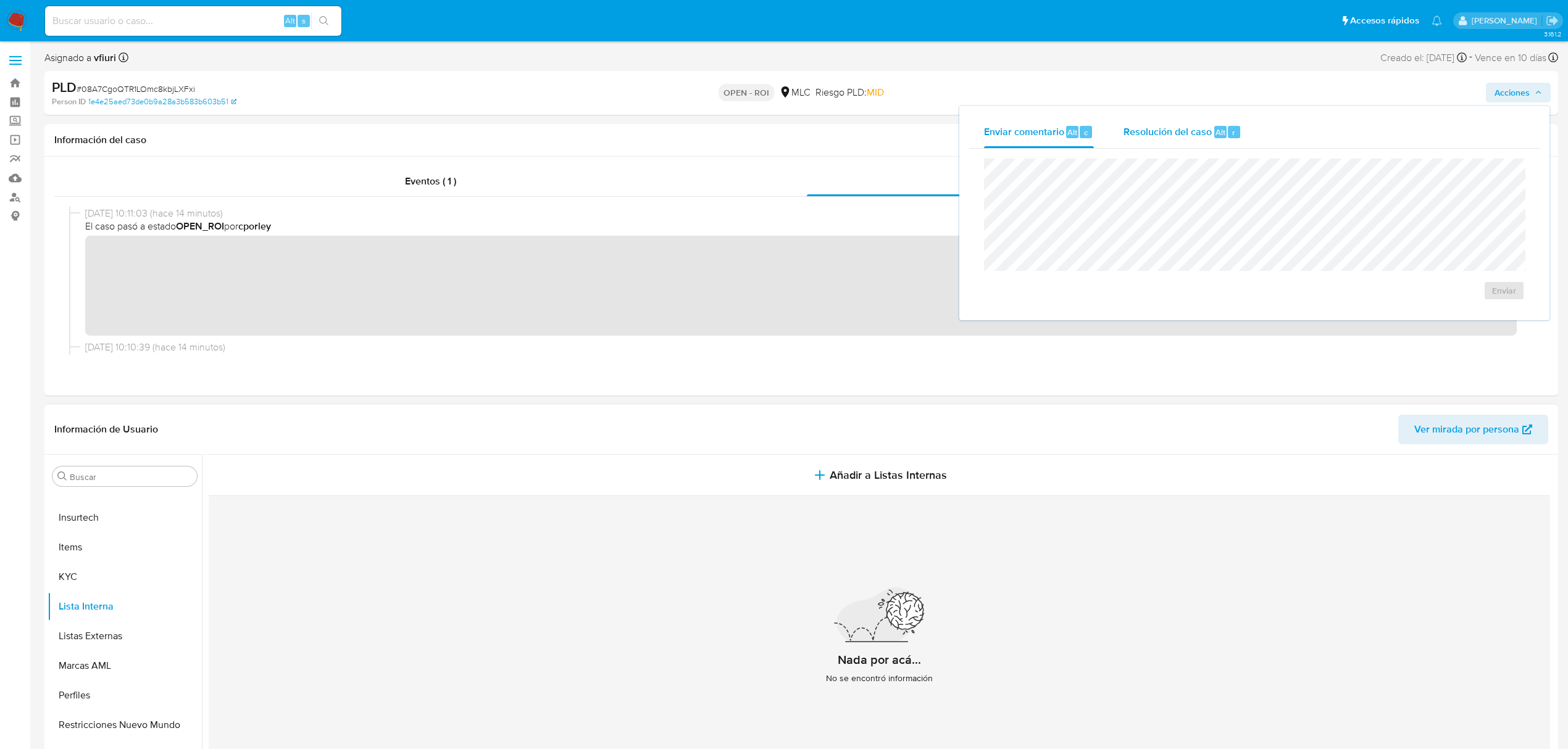
click at [1243, 137] on button "Resolución del caso Alt r" at bounding box center [1182, 132] width 147 height 32
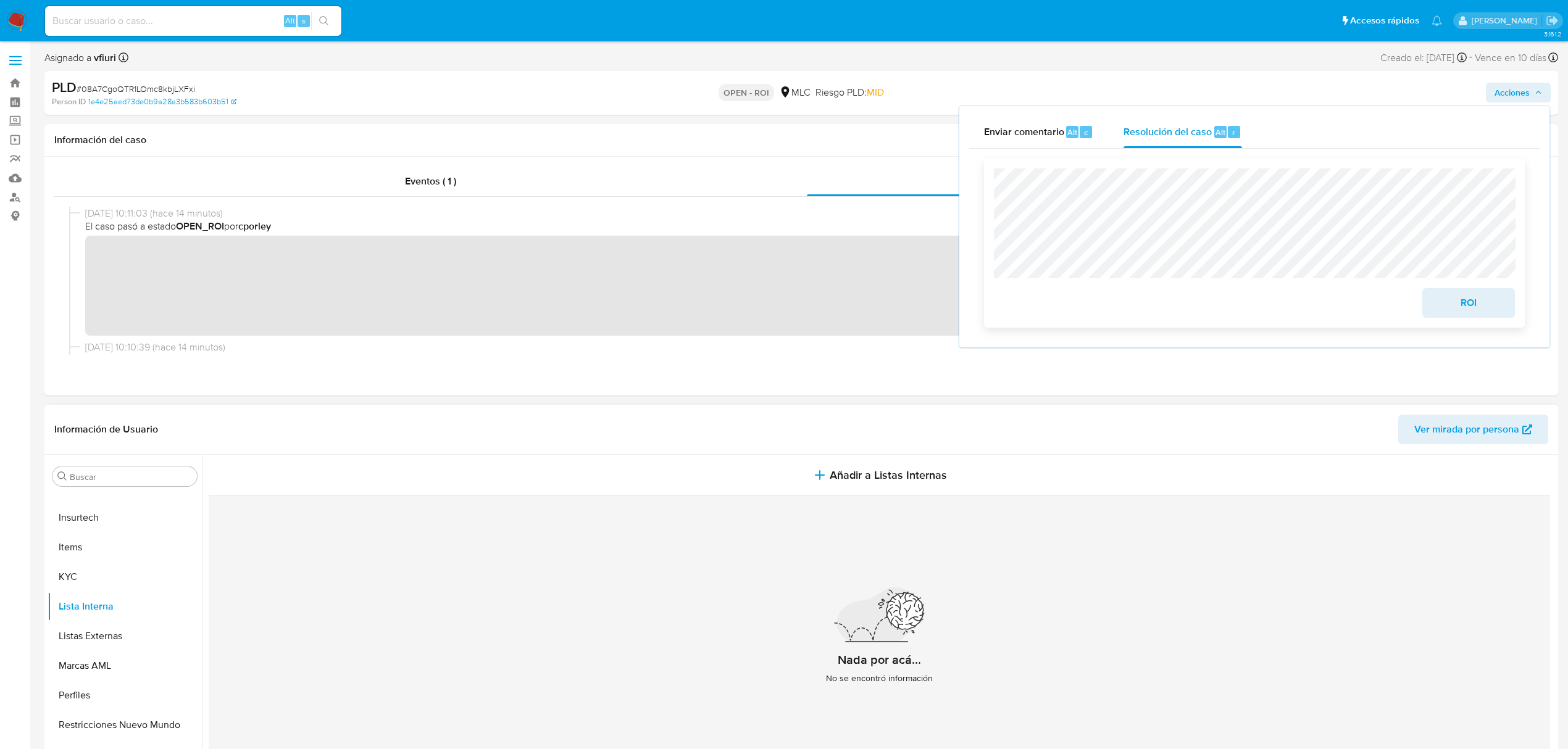
click at [1443, 302] on span "ROI" at bounding box center [1468, 303] width 60 height 27
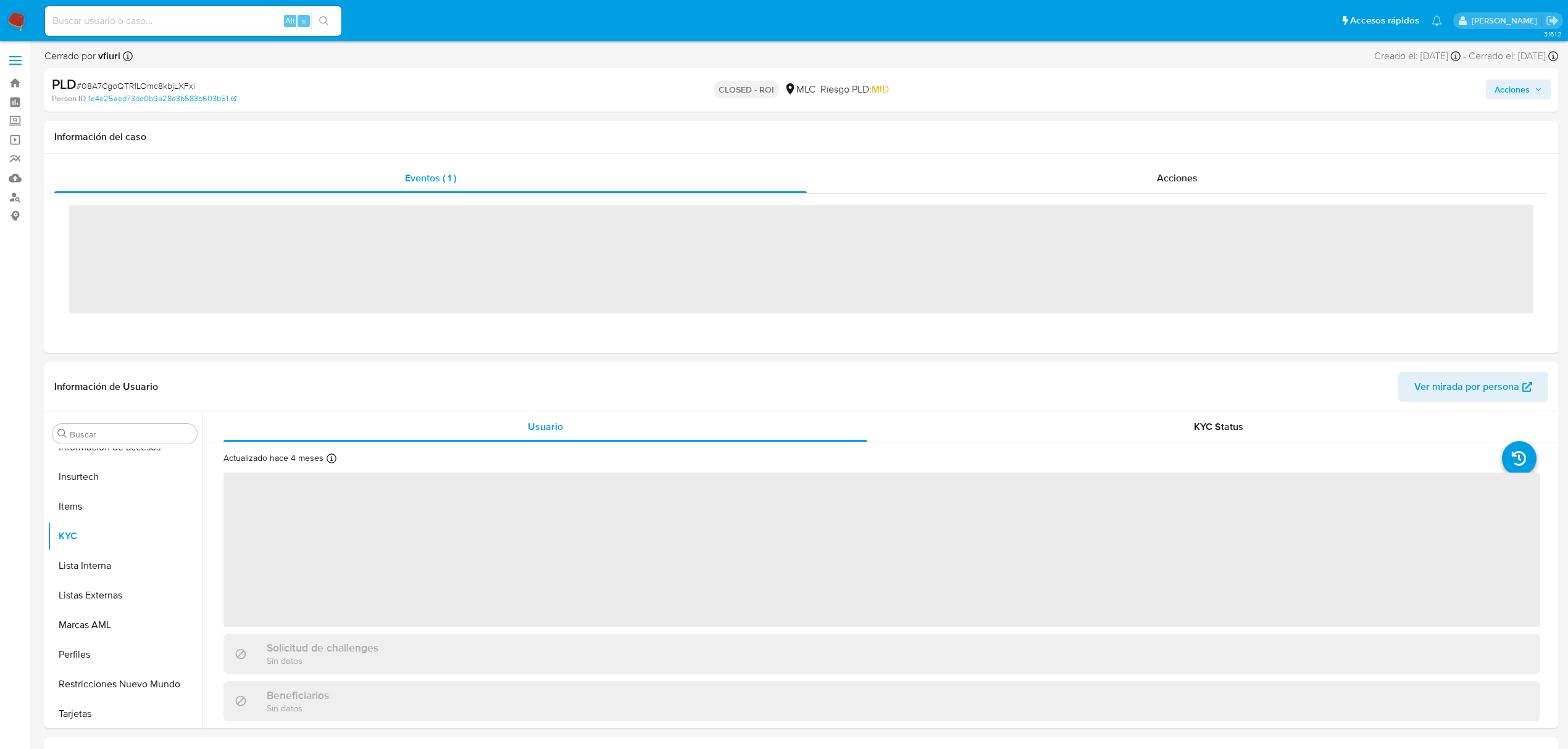
scroll to position [581, 0]
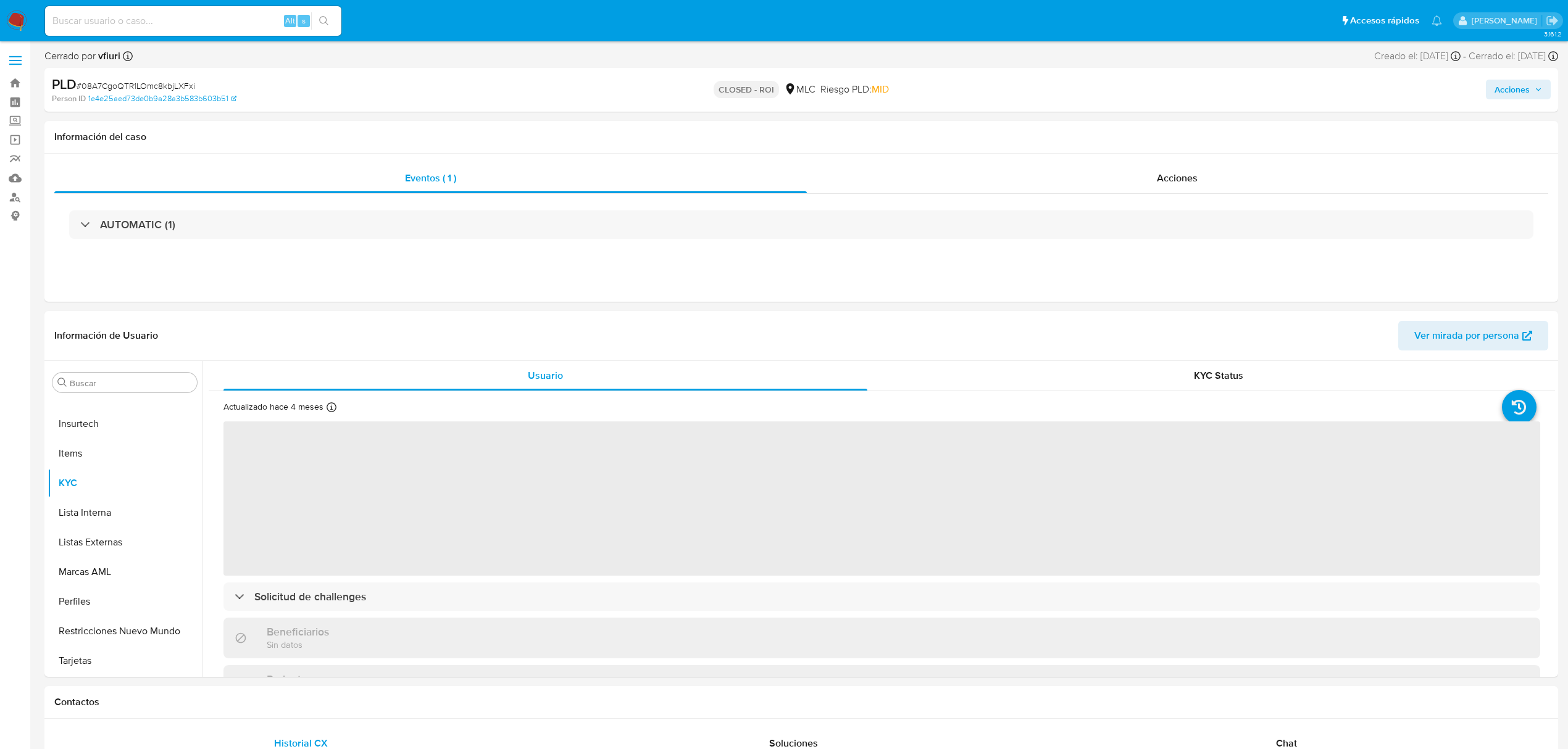
select select "10"
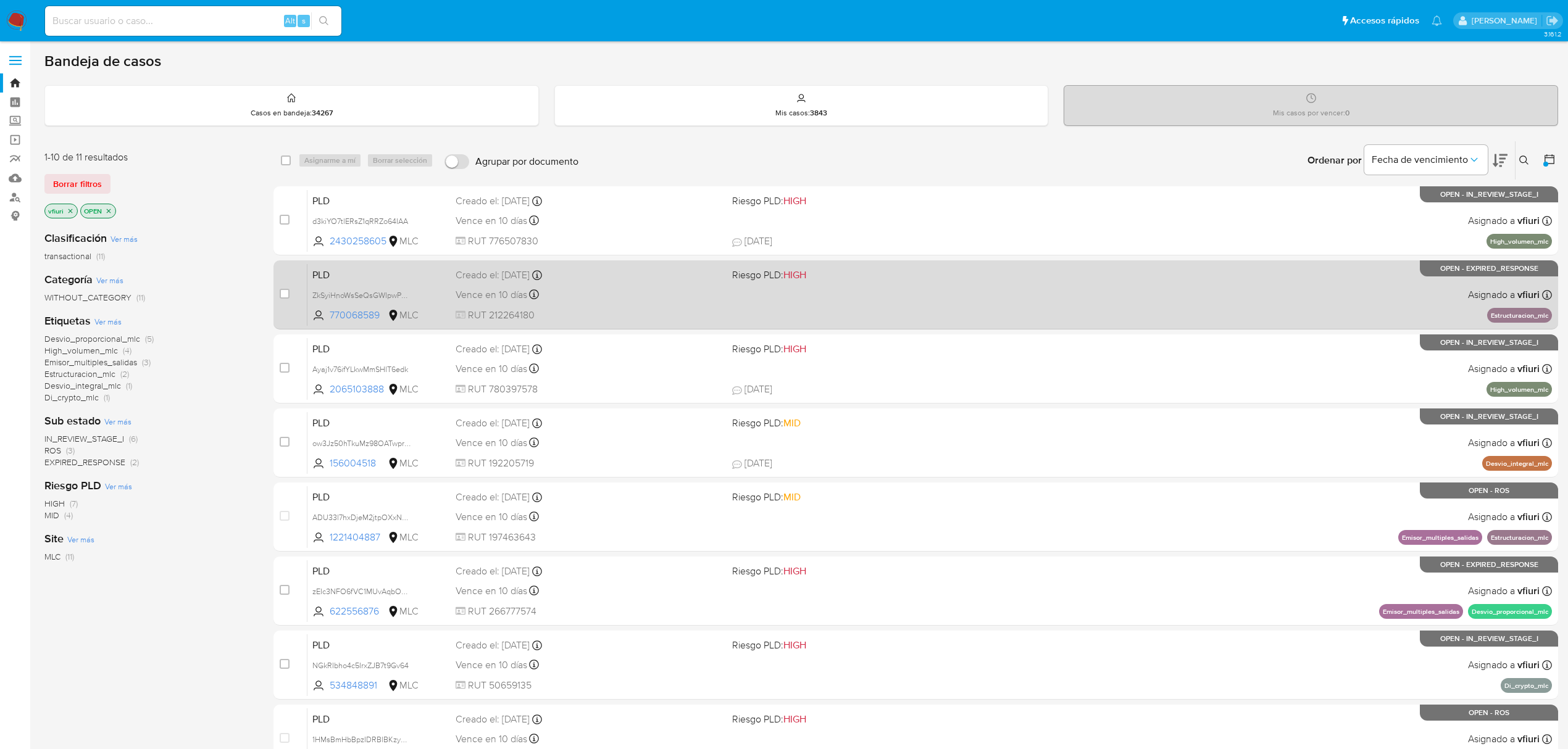
click at [927, 279] on span "Riesgo PLD: HIGH" at bounding box center [865, 273] width 267 height 16
click at [282, 290] on input "checkbox" at bounding box center [284, 293] width 10 height 10
checkbox input "true"
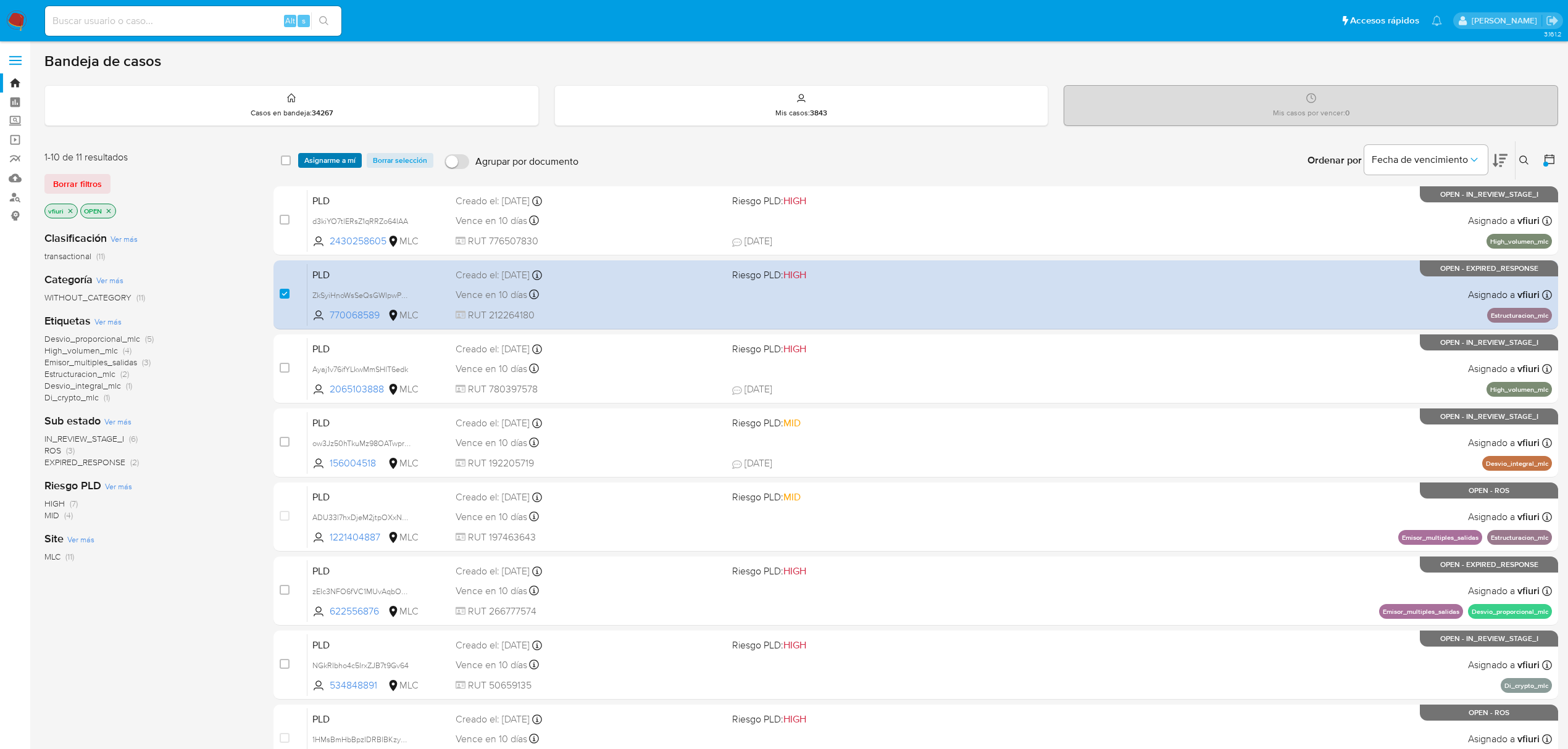
click at [339, 155] on span "Asignarme a mí" at bounding box center [329, 160] width 51 height 13
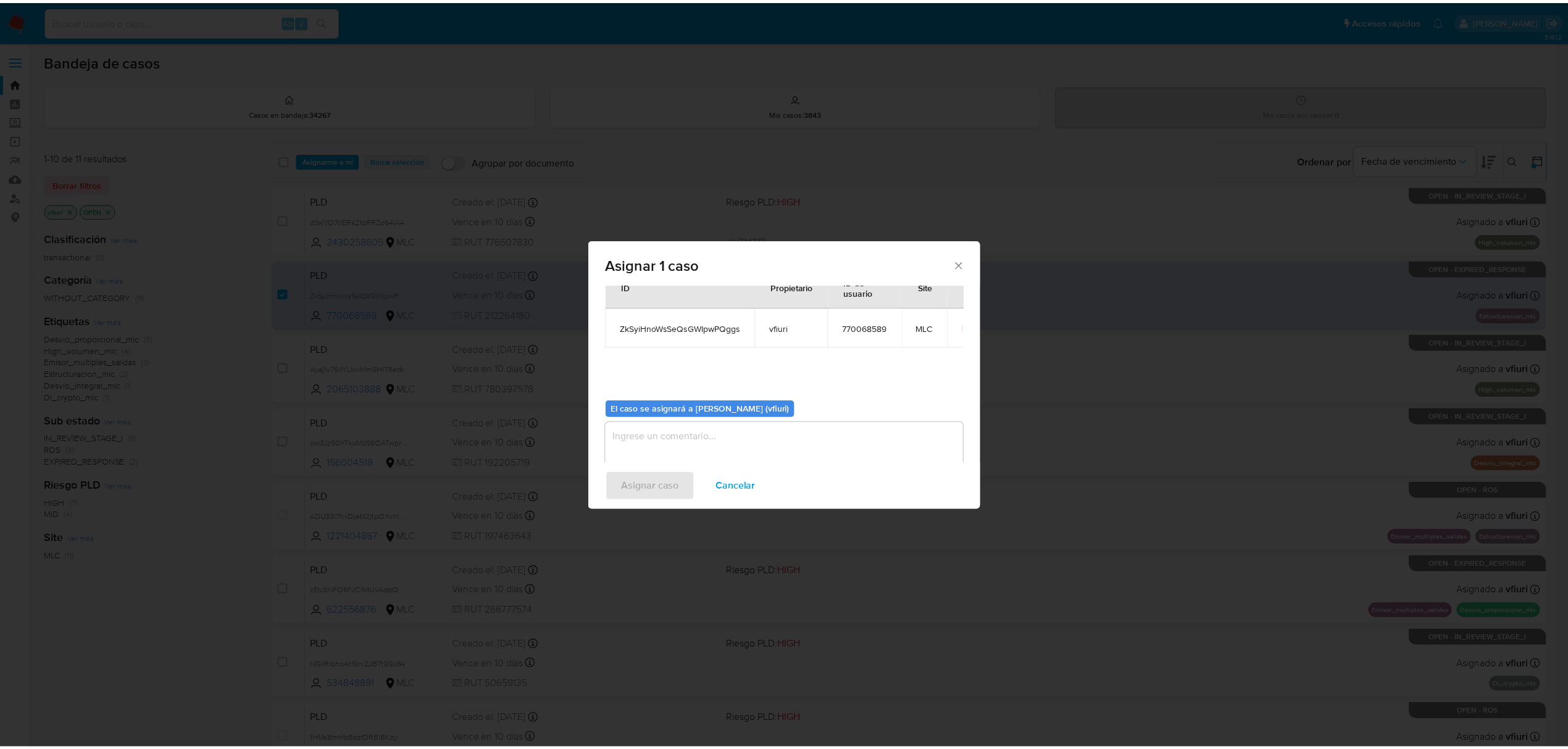
scroll to position [63, 0]
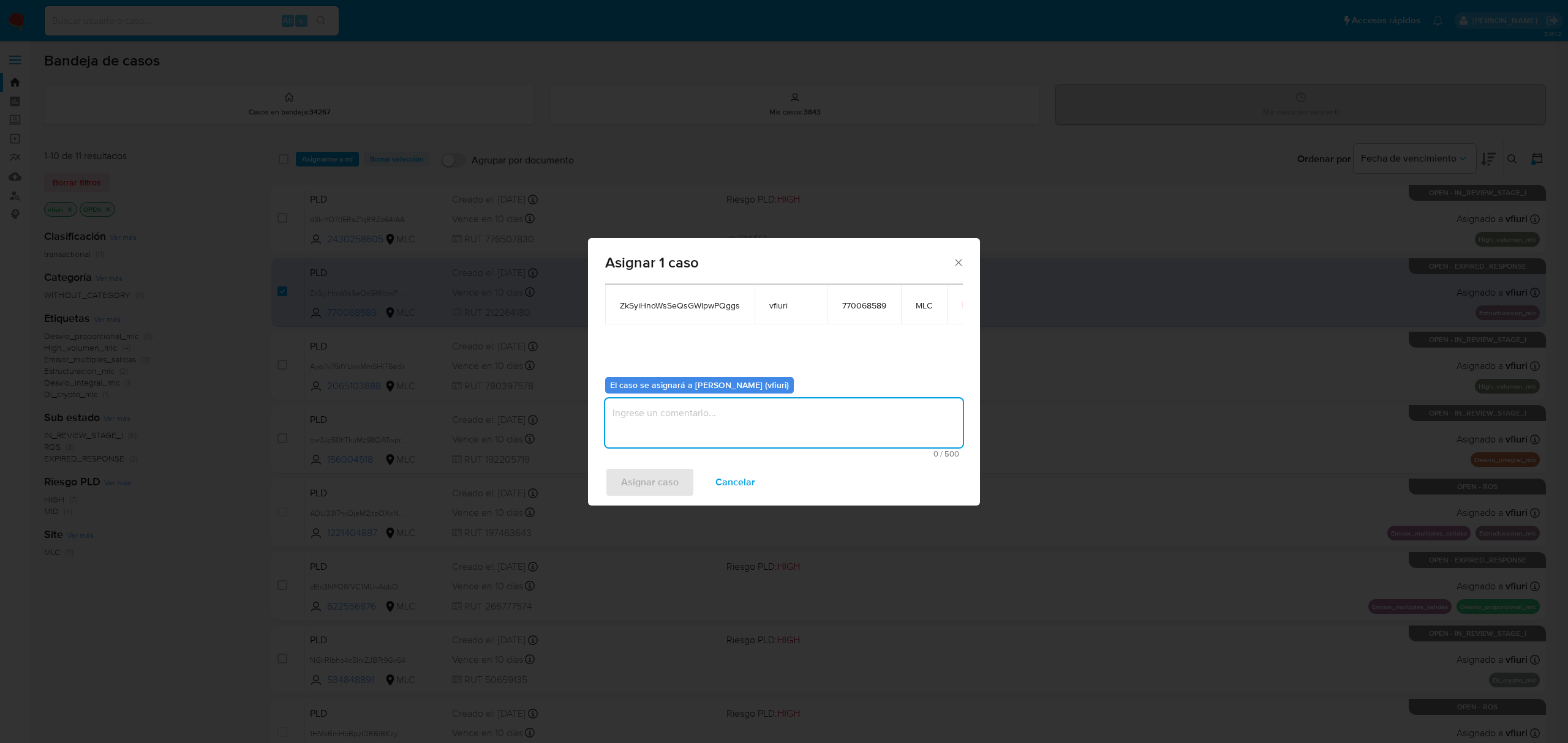
click at [621, 424] on textarea "assign-modal" at bounding box center [783, 423] width 358 height 49
type textarea "-"
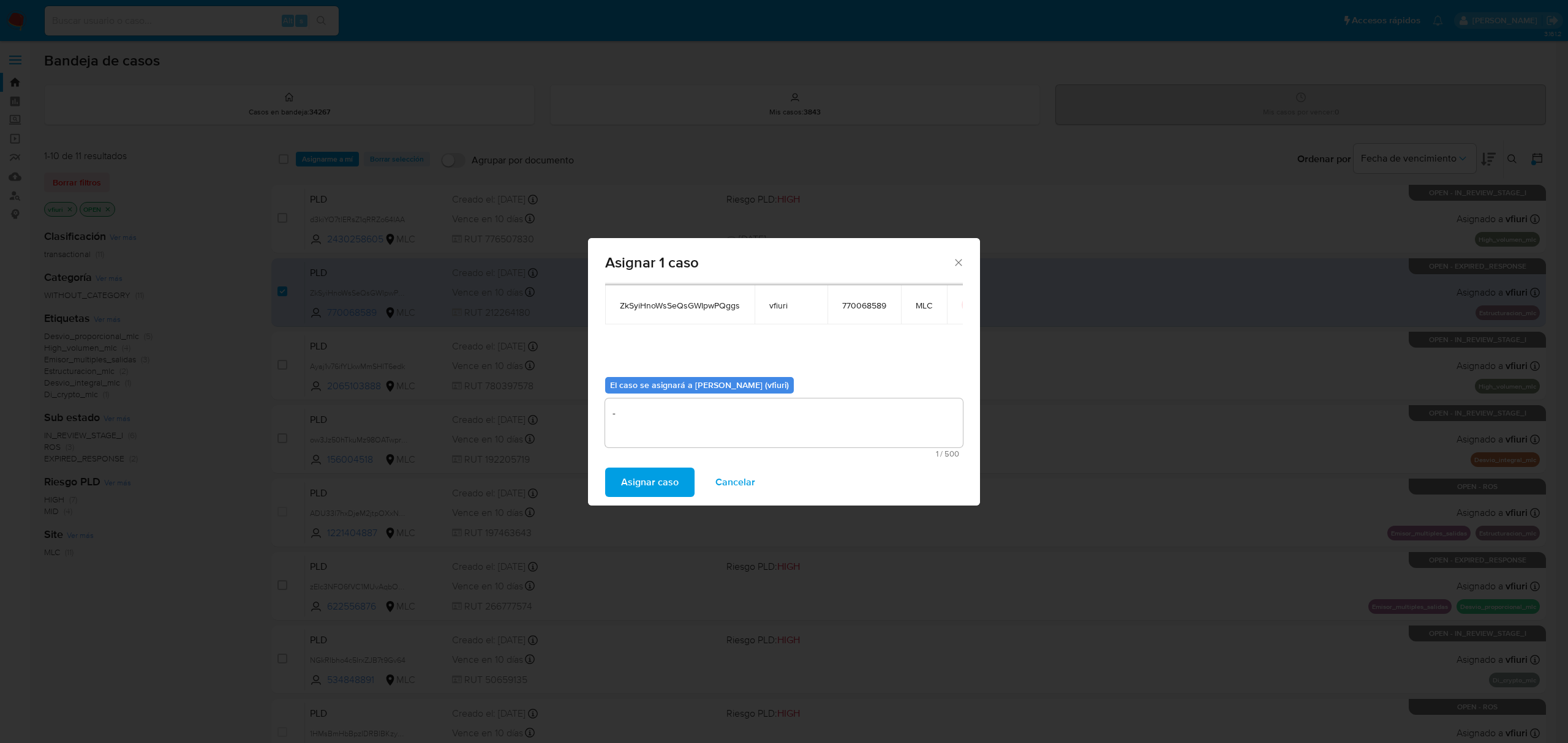
click at [635, 488] on span "Asignar caso" at bounding box center [649, 482] width 57 height 27
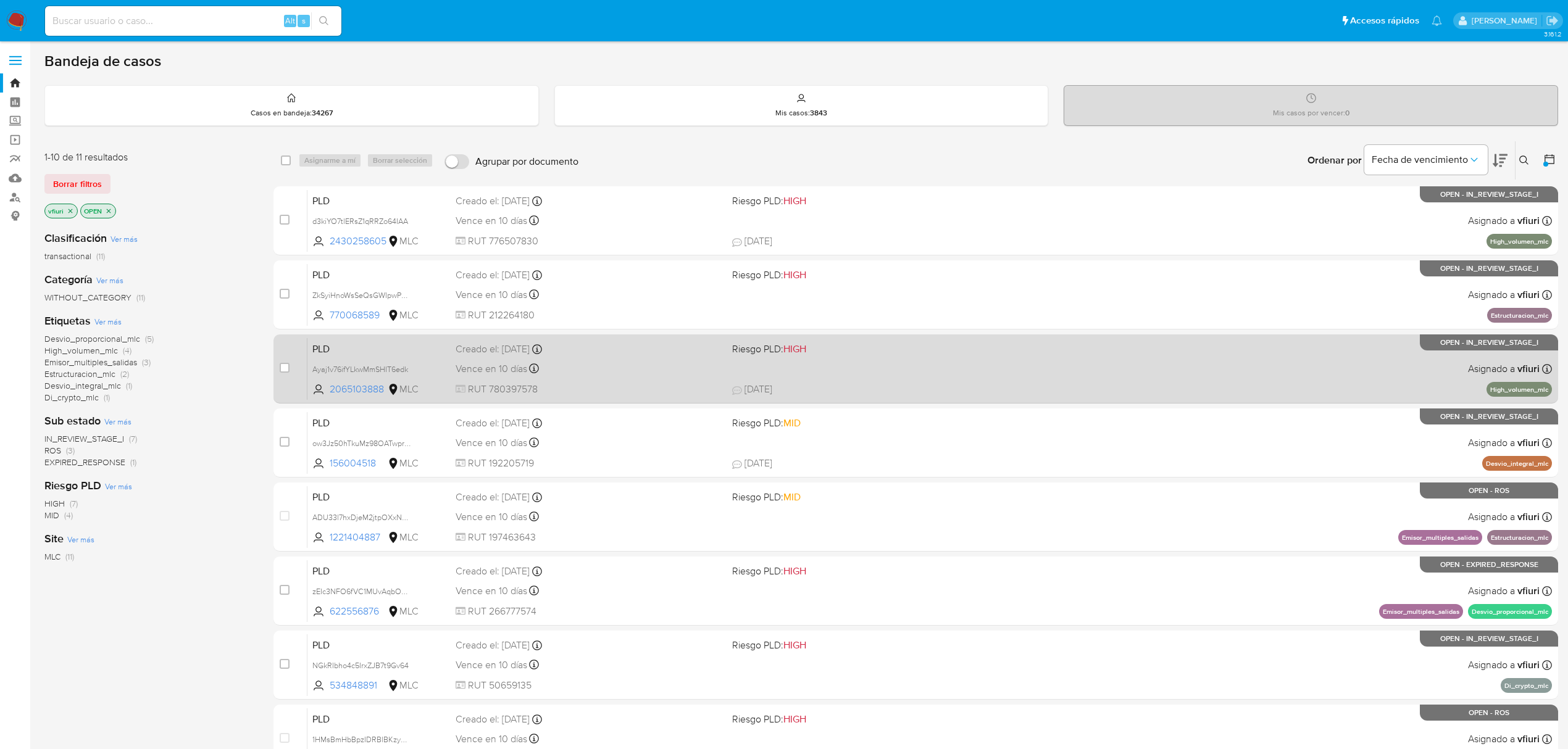
click at [621, 385] on span "RUT 780397578" at bounding box center [589, 390] width 267 height 13
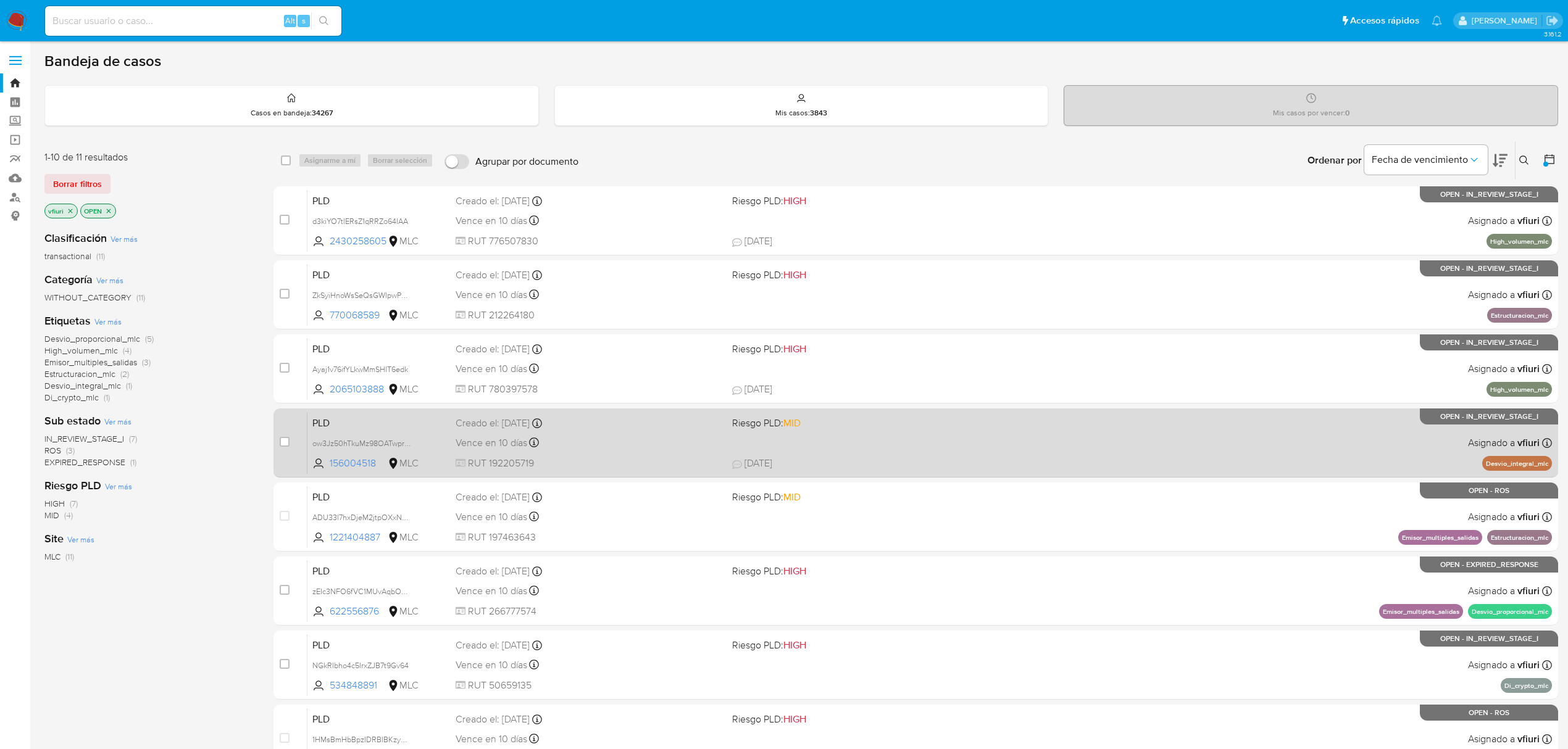
click at [596, 449] on div "Vence en 10 días Vence el 10/10/2025 16:07:03" at bounding box center [589, 443] width 267 height 17
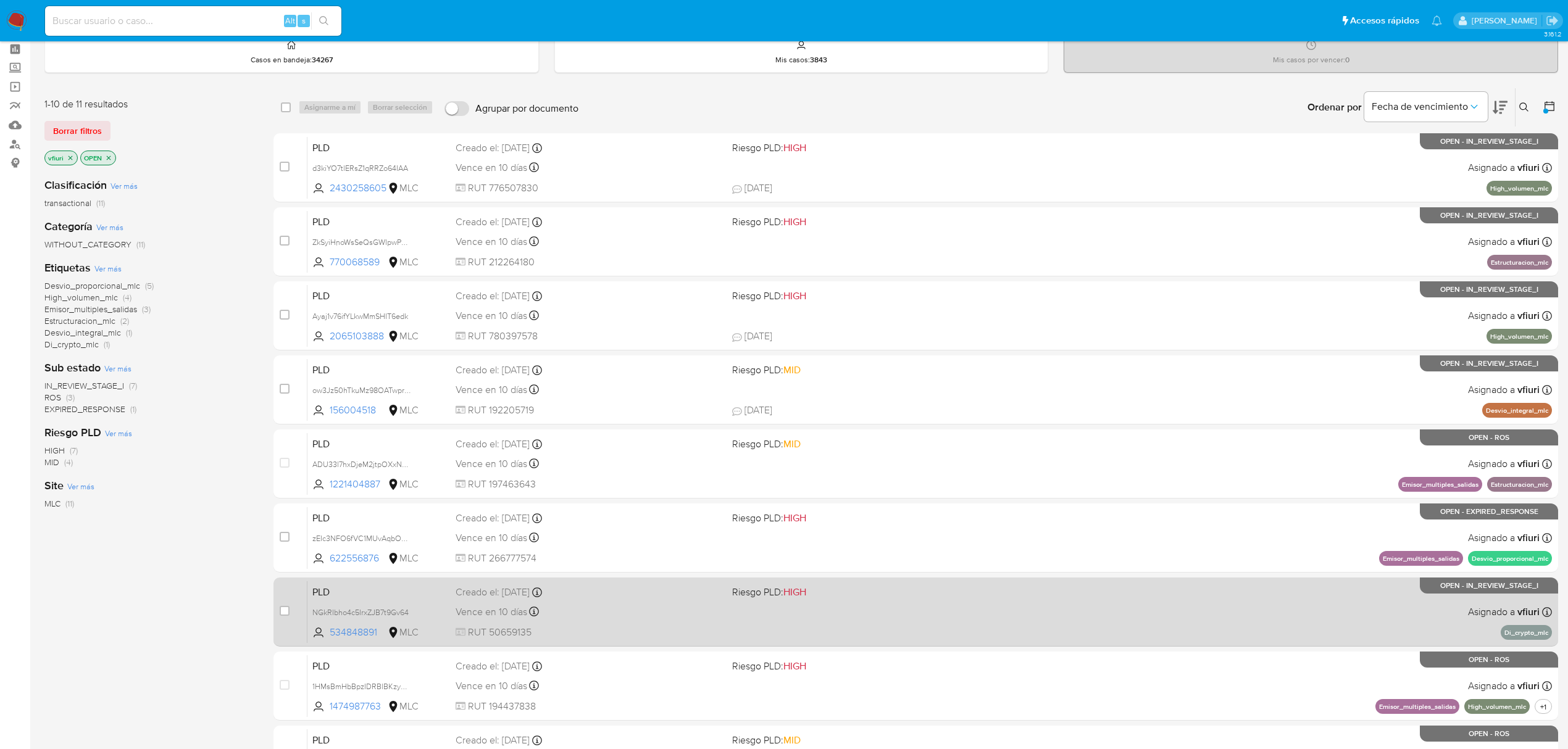
scroll to position [82, 0]
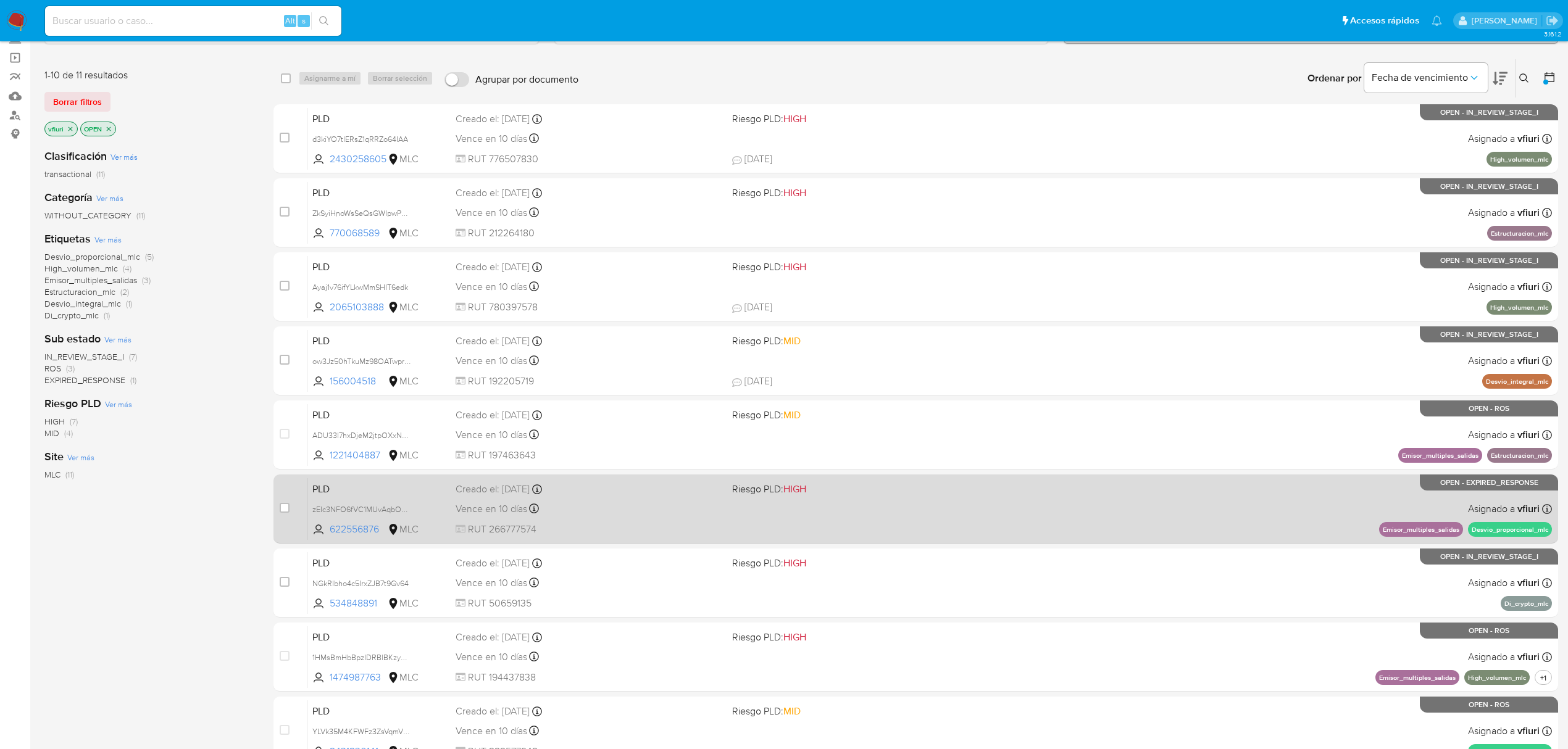
click at [599, 504] on div "Vence en 10 días Vence el 10/10/2025 16:06:34" at bounding box center [589, 509] width 267 height 17
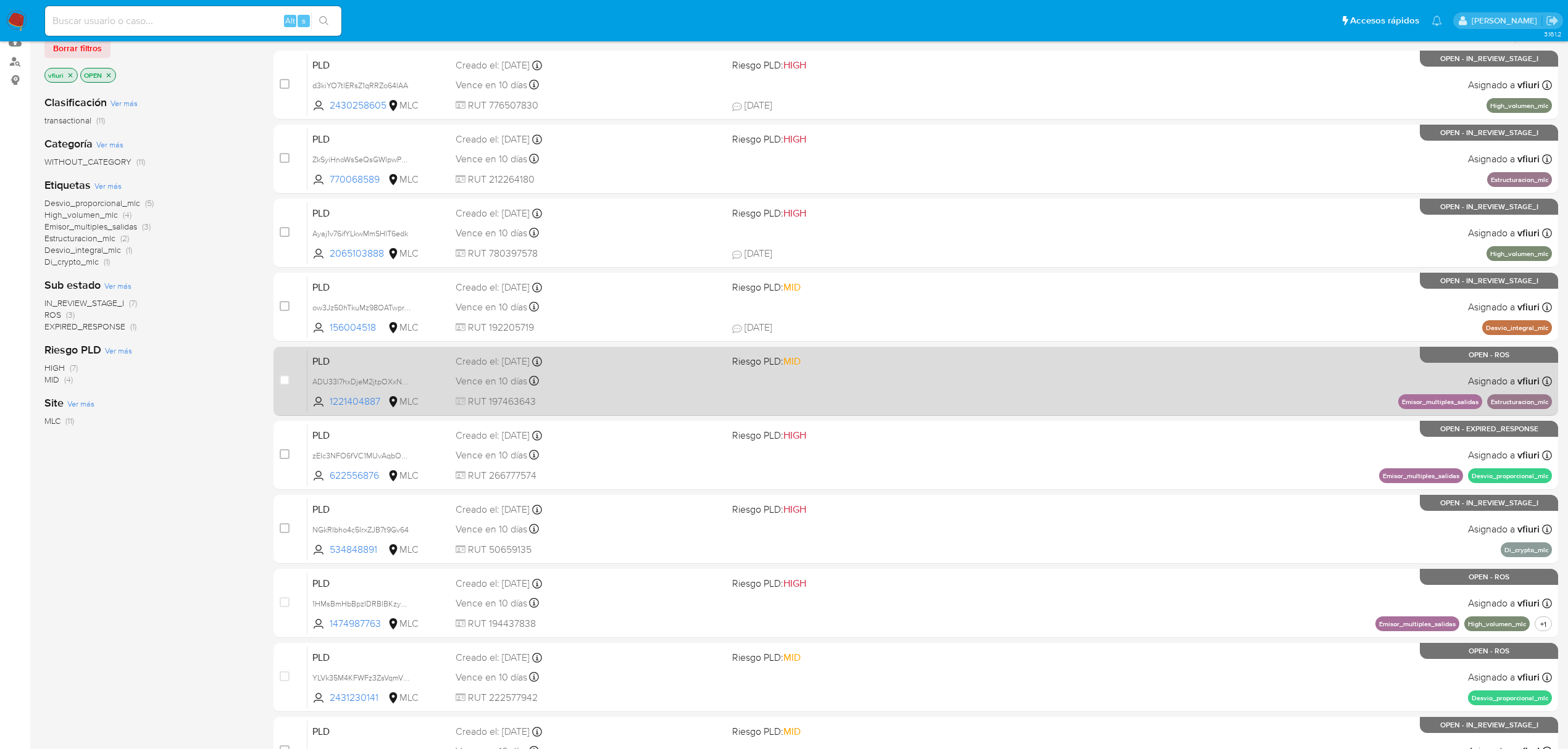
scroll to position [164, 0]
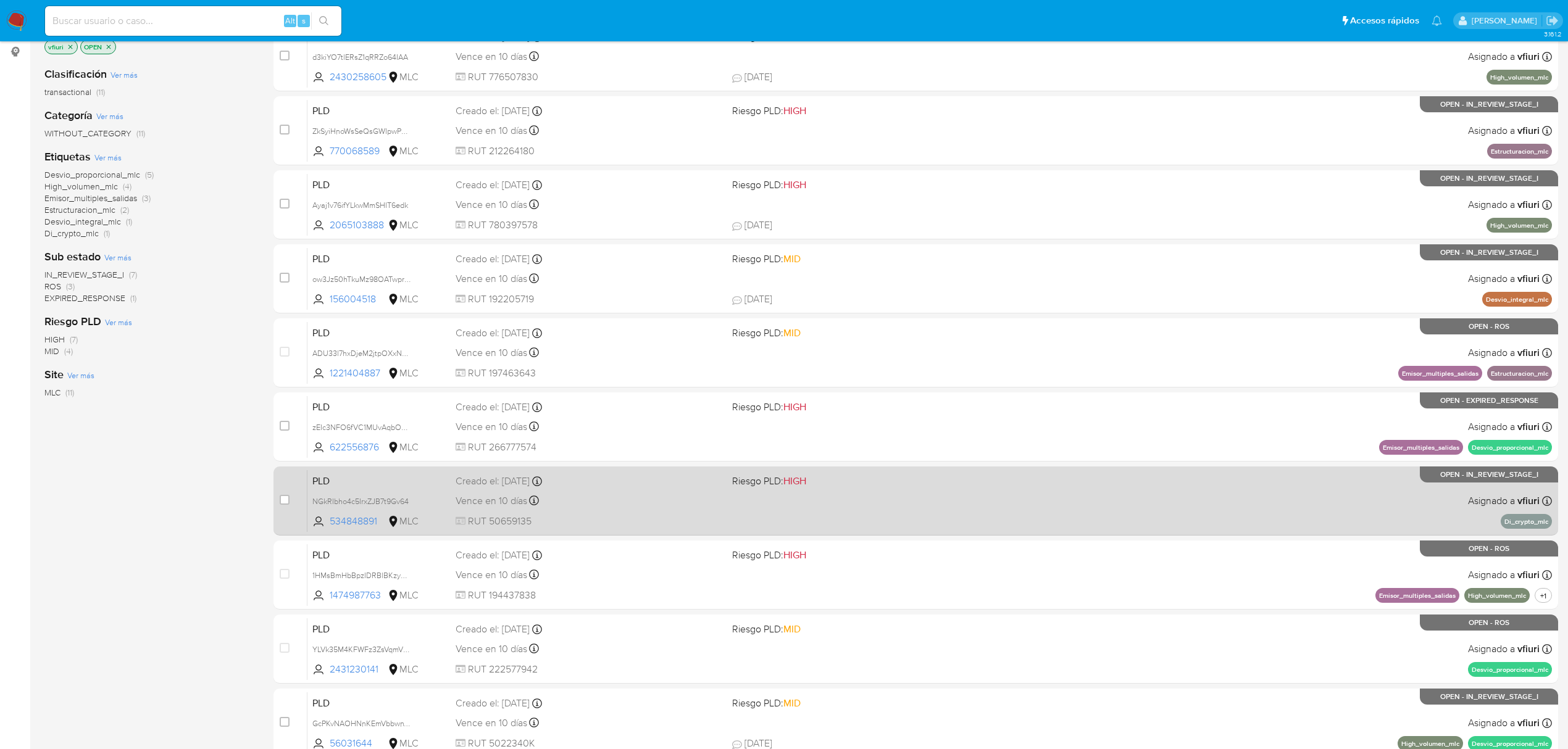
click at [620, 507] on div "Vence en 10 días Vence el 10/10/2025 16:06:27" at bounding box center [589, 501] width 267 height 17
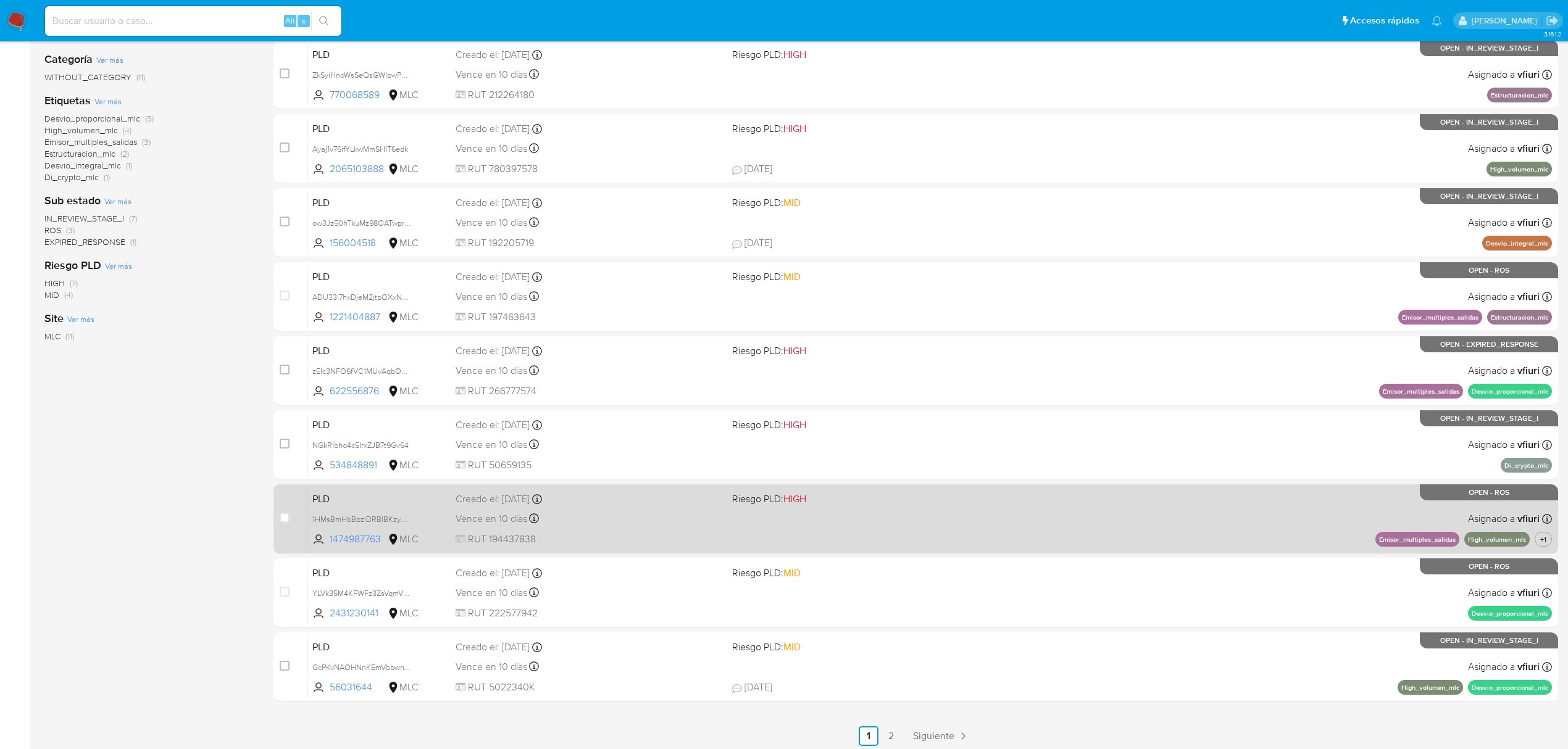
scroll to position [247, 0]
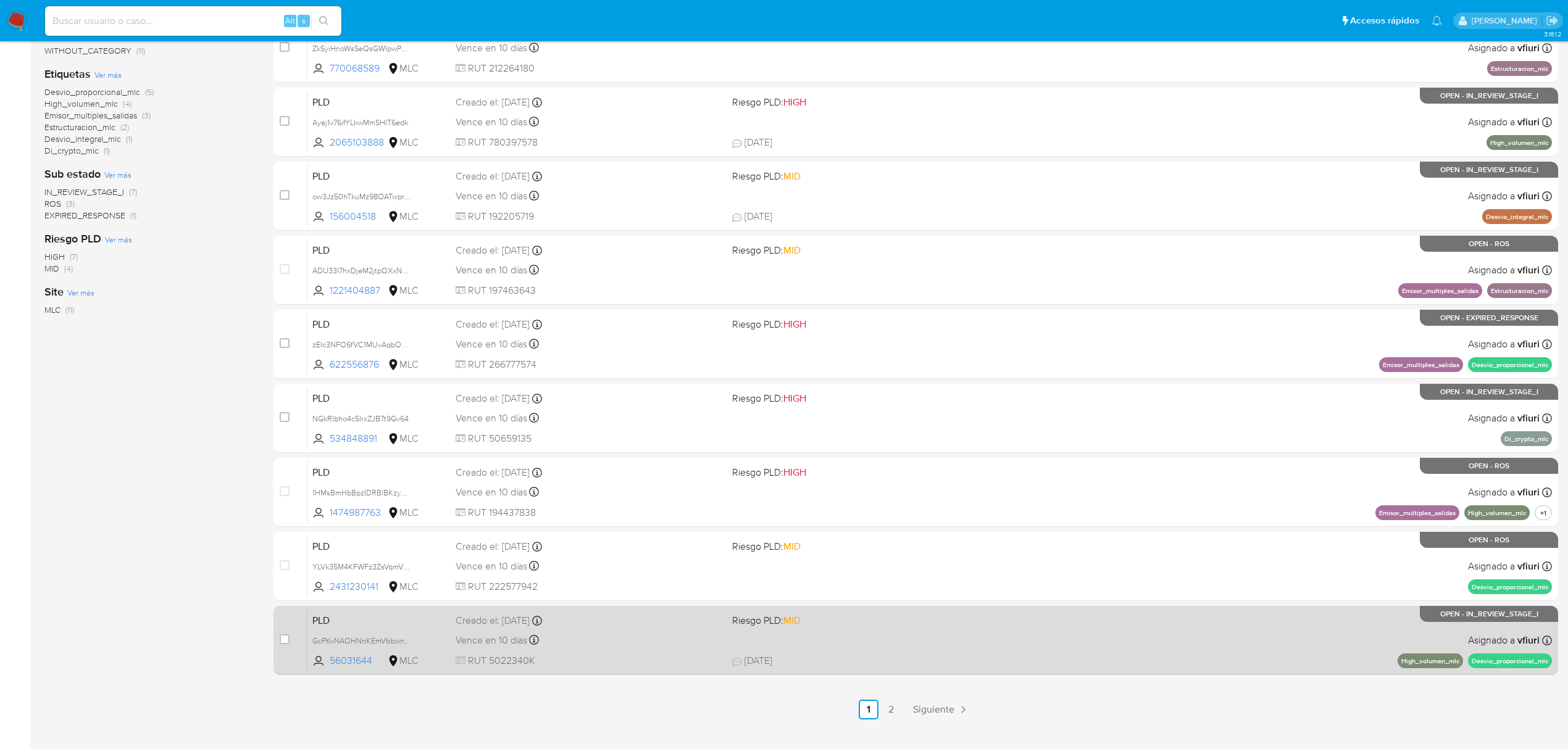
click at [682, 659] on span "RUT 5022340K" at bounding box center [589, 660] width 267 height 13
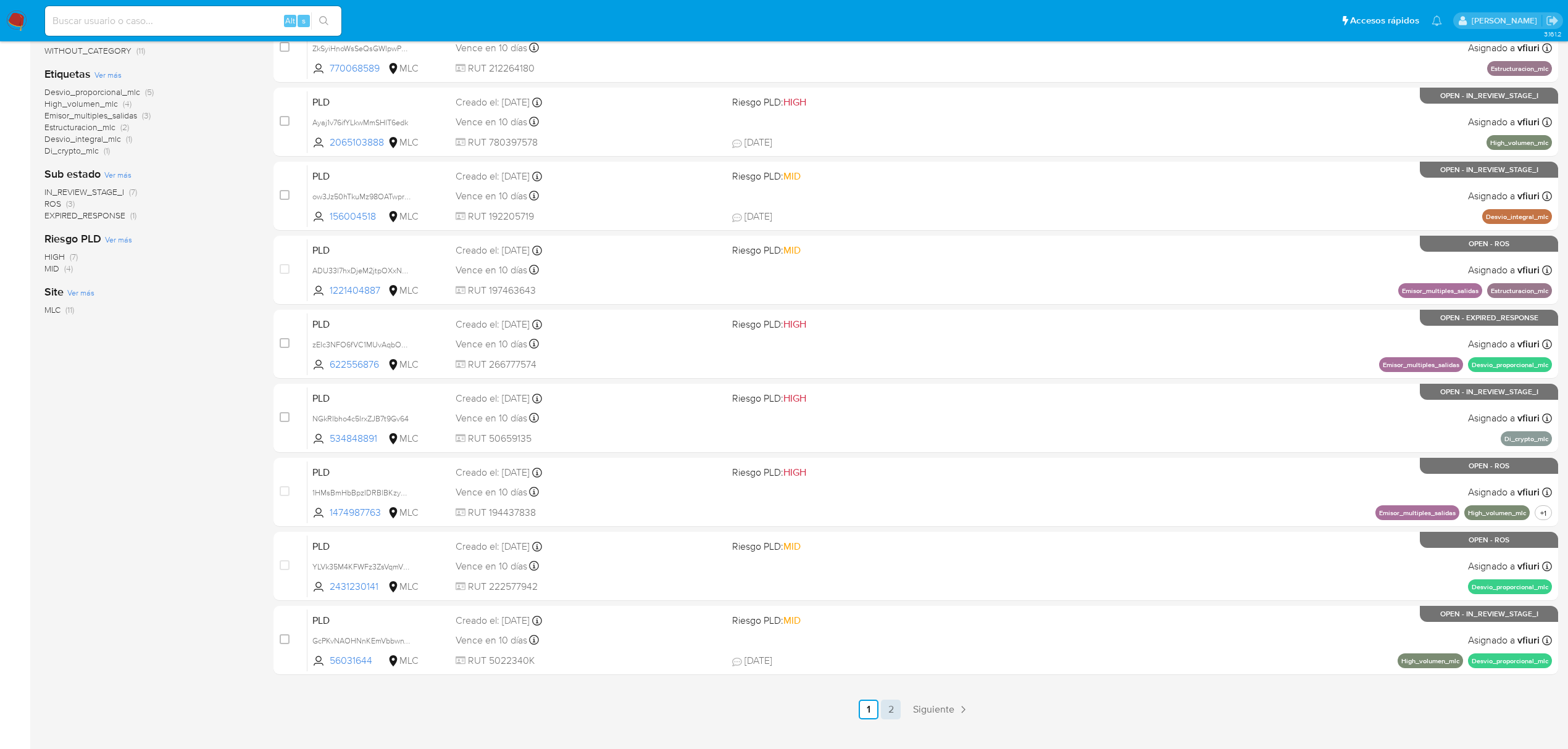
click at [883, 711] on link "2" at bounding box center [891, 710] width 20 height 20
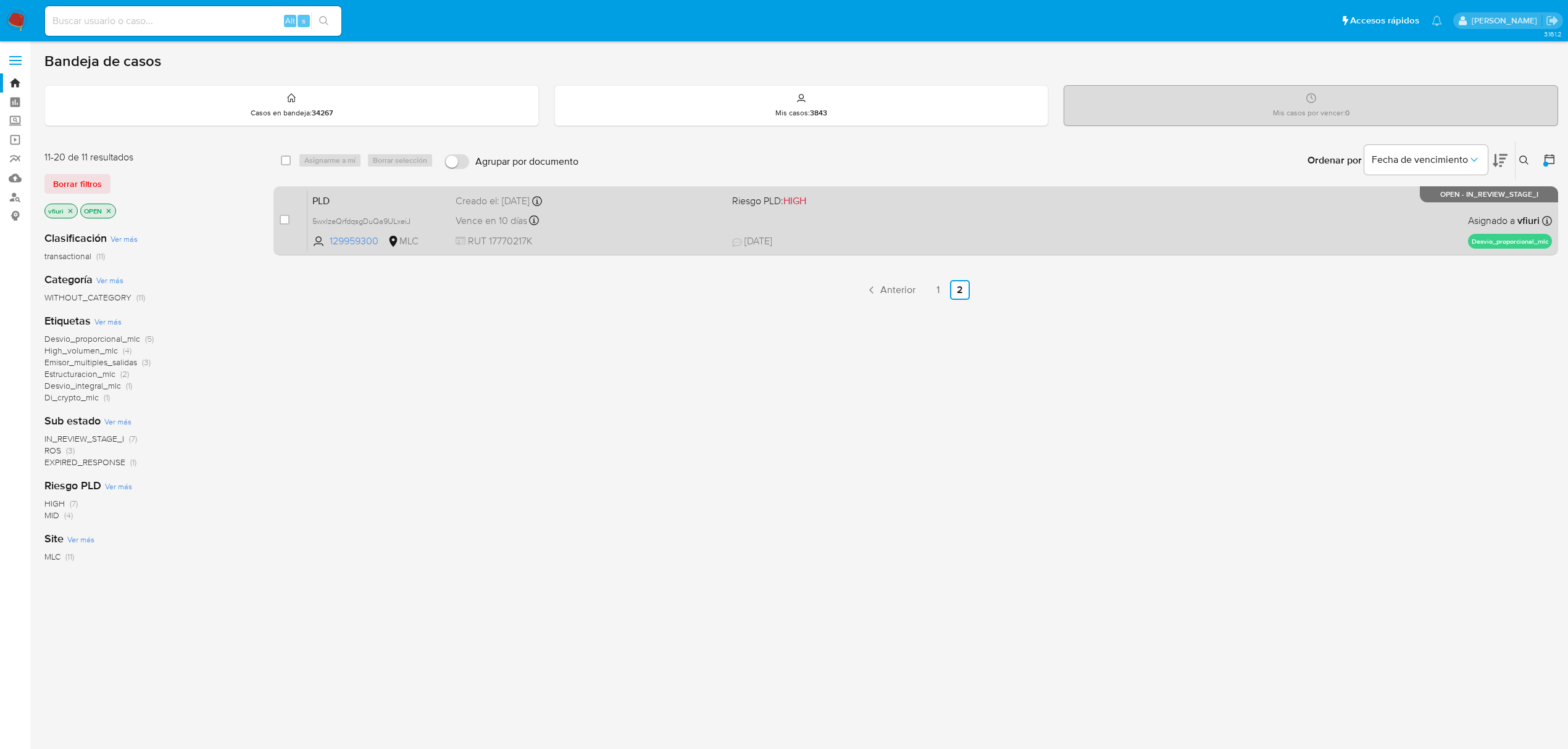
click at [646, 212] on div "Vence en 10 días Vence el 10/10/2025 16:05:44" at bounding box center [589, 221] width 267 height 17
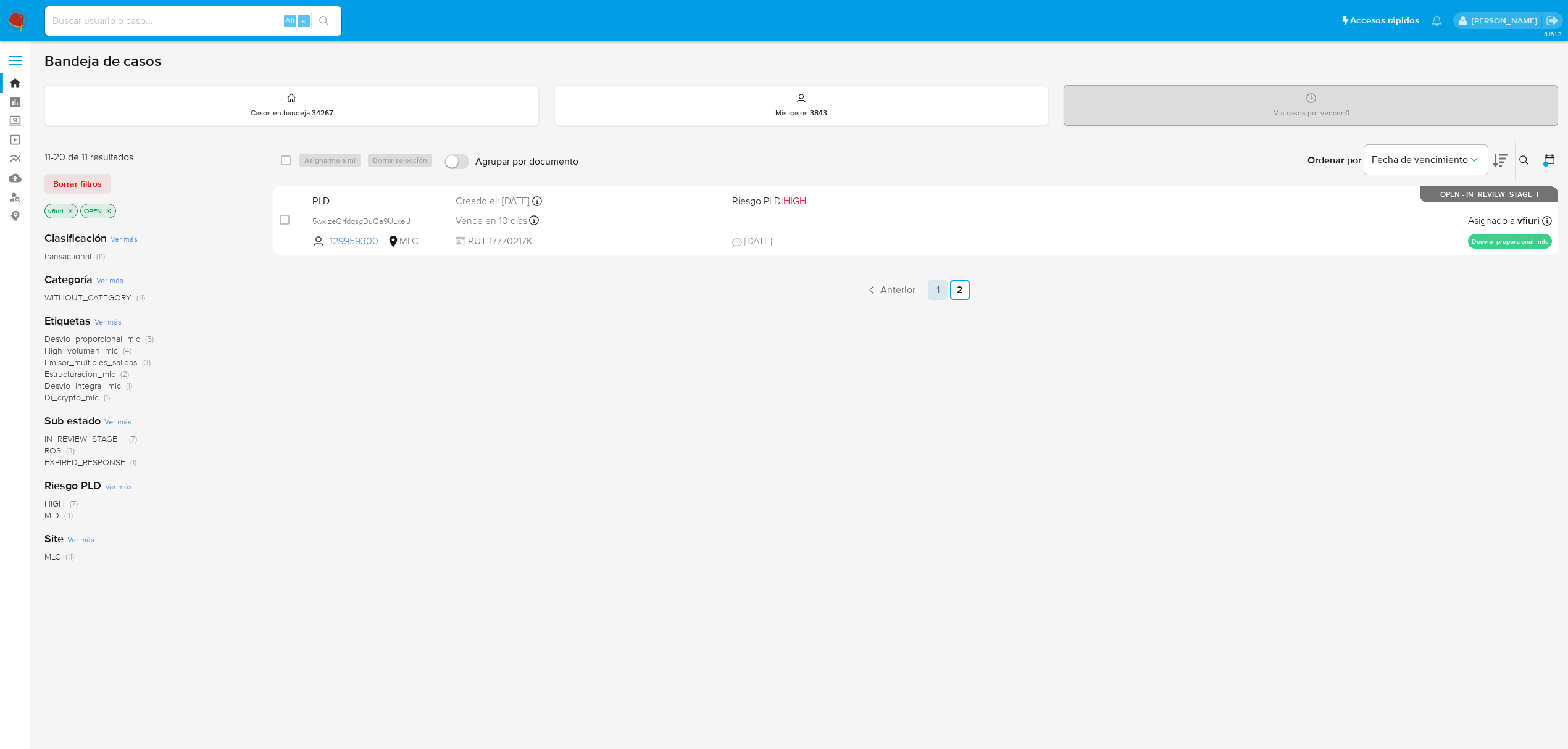
click at [931, 288] on link "1" at bounding box center [937, 290] width 20 height 20
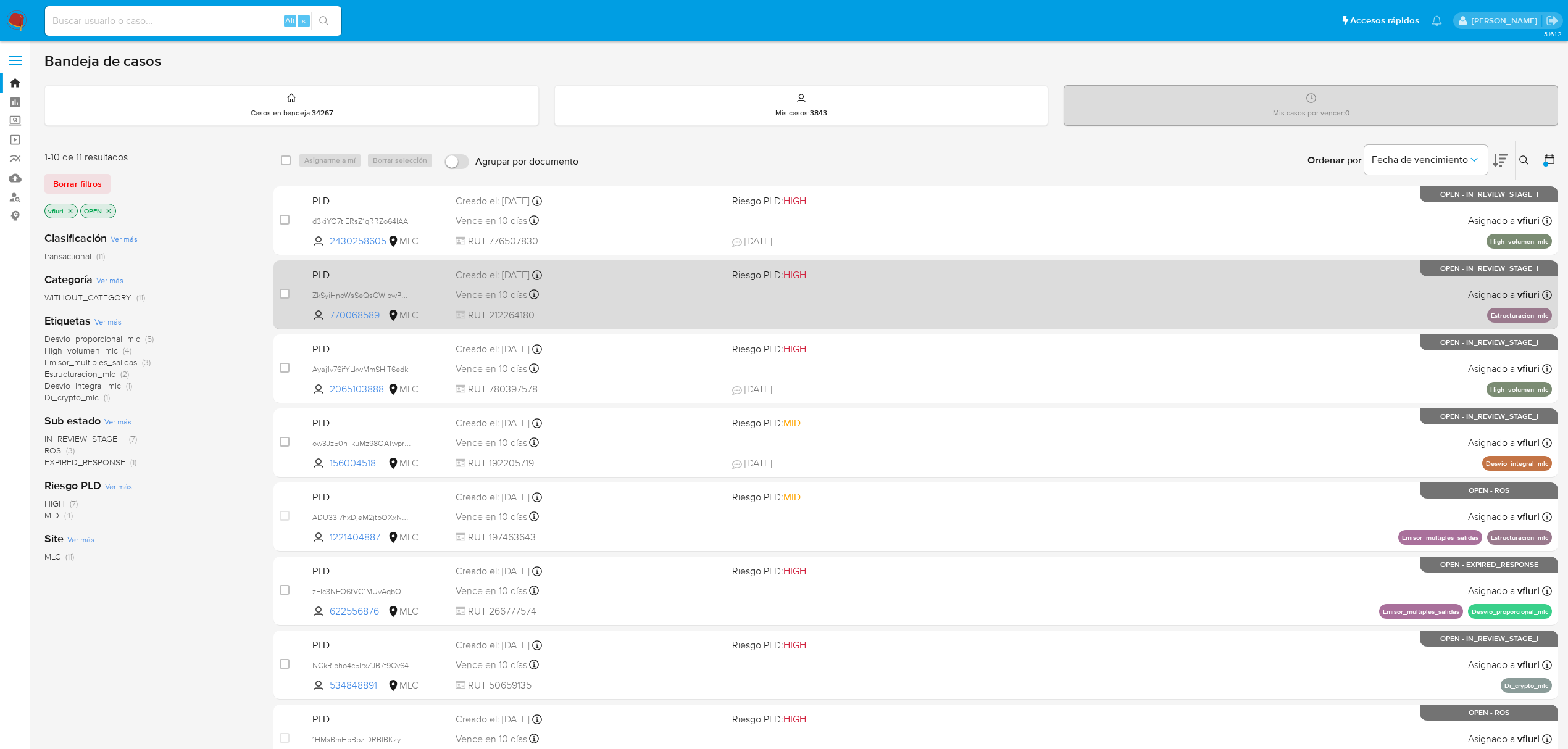
click at [594, 311] on span "RUT 212264180" at bounding box center [589, 315] width 267 height 13
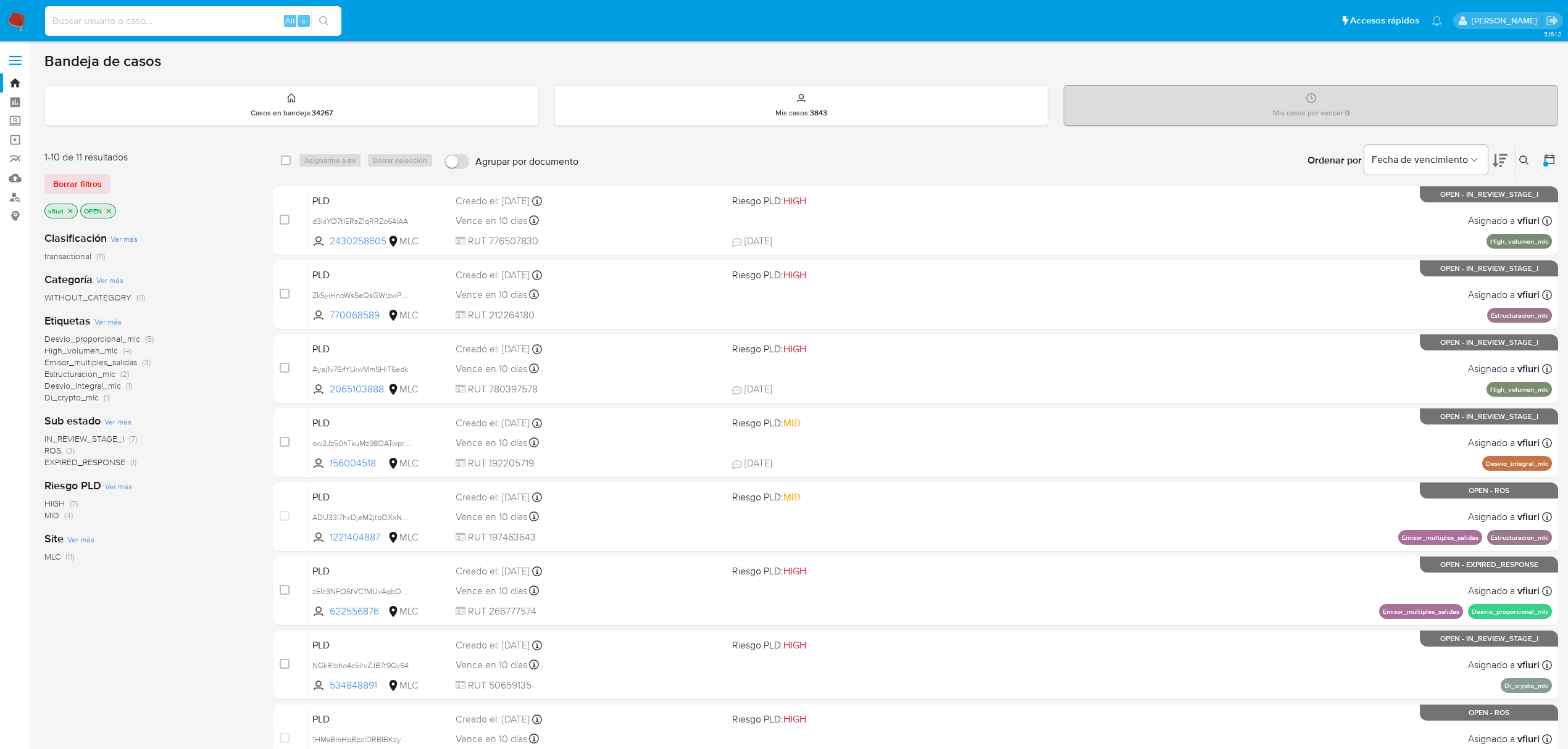
click at [107, 18] on input at bounding box center [193, 21] width 296 height 16
paste input "2250666153"
type input "2250666153"
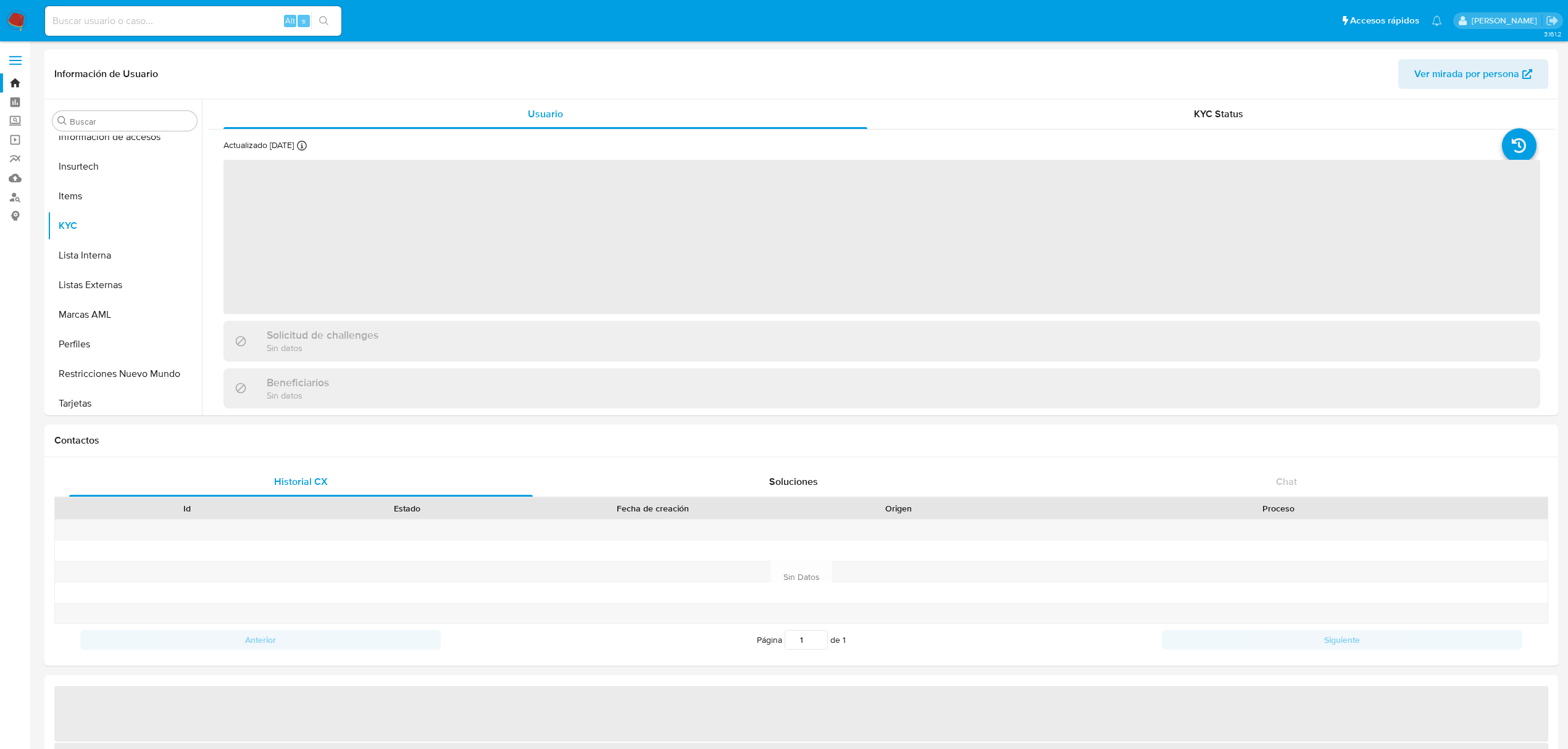
scroll to position [580, 0]
select select "10"
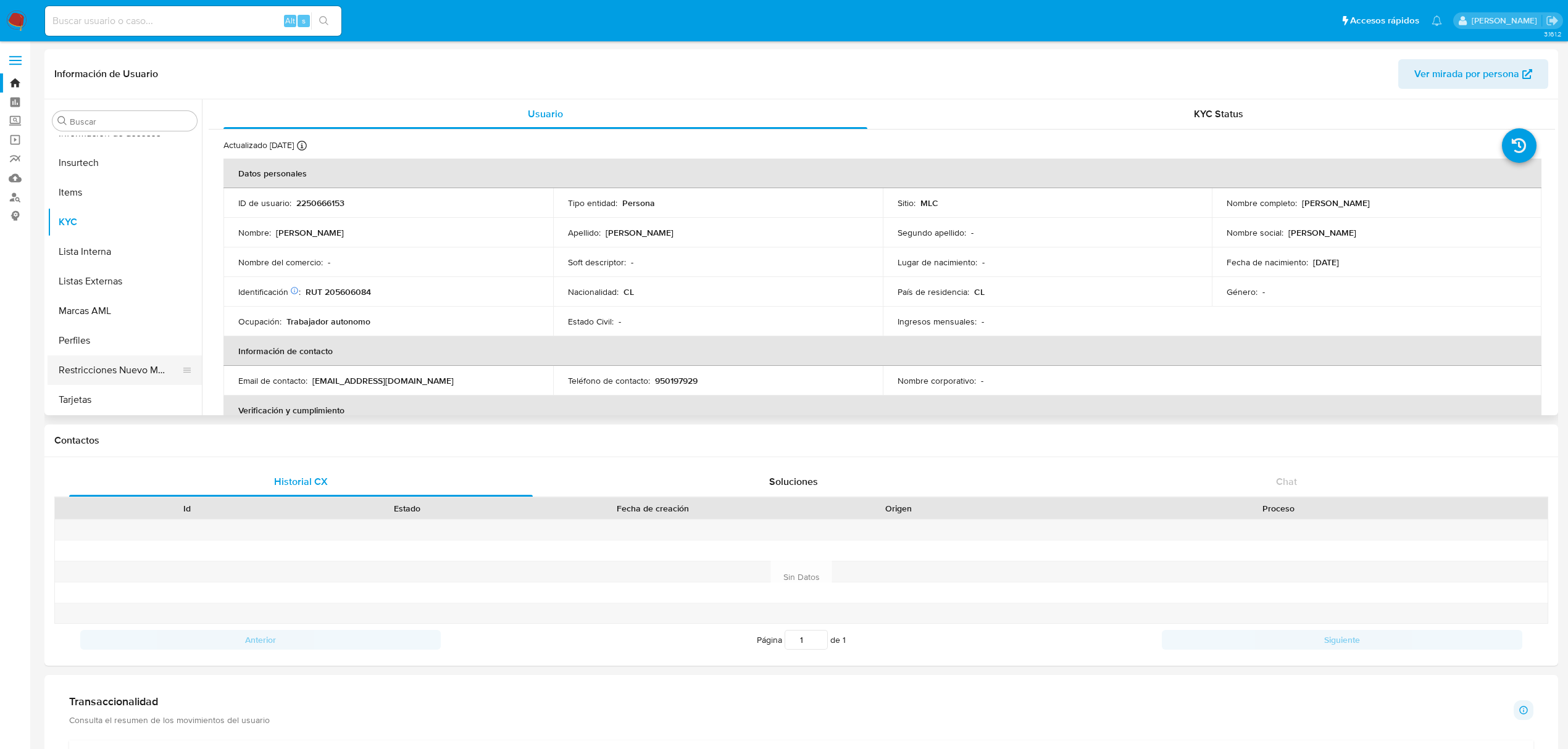
click at [125, 376] on button "Restricciones Nuevo Mundo" at bounding box center [120, 369] width 145 height 29
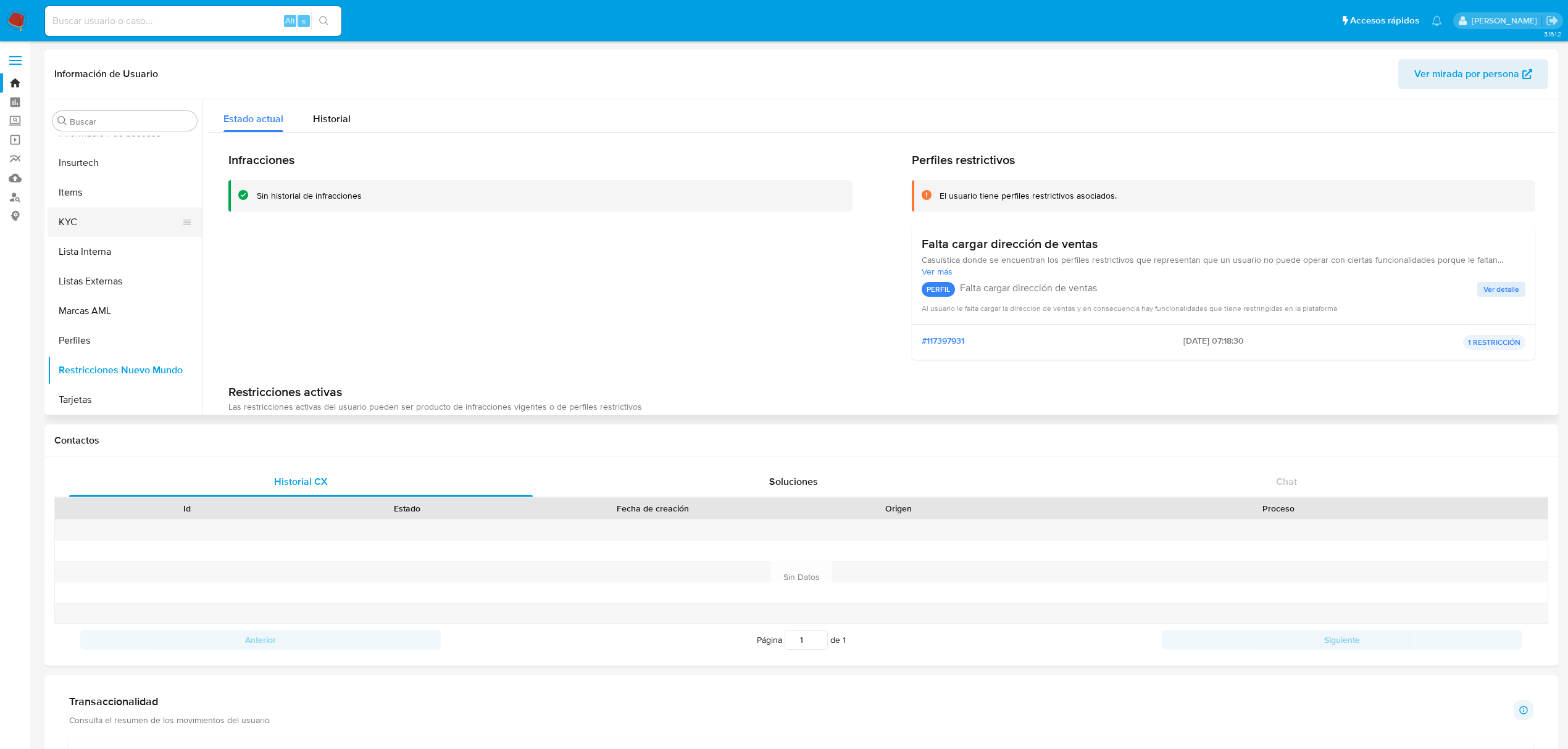
click at [121, 207] on button "KYC" at bounding box center [120, 222] width 145 height 29
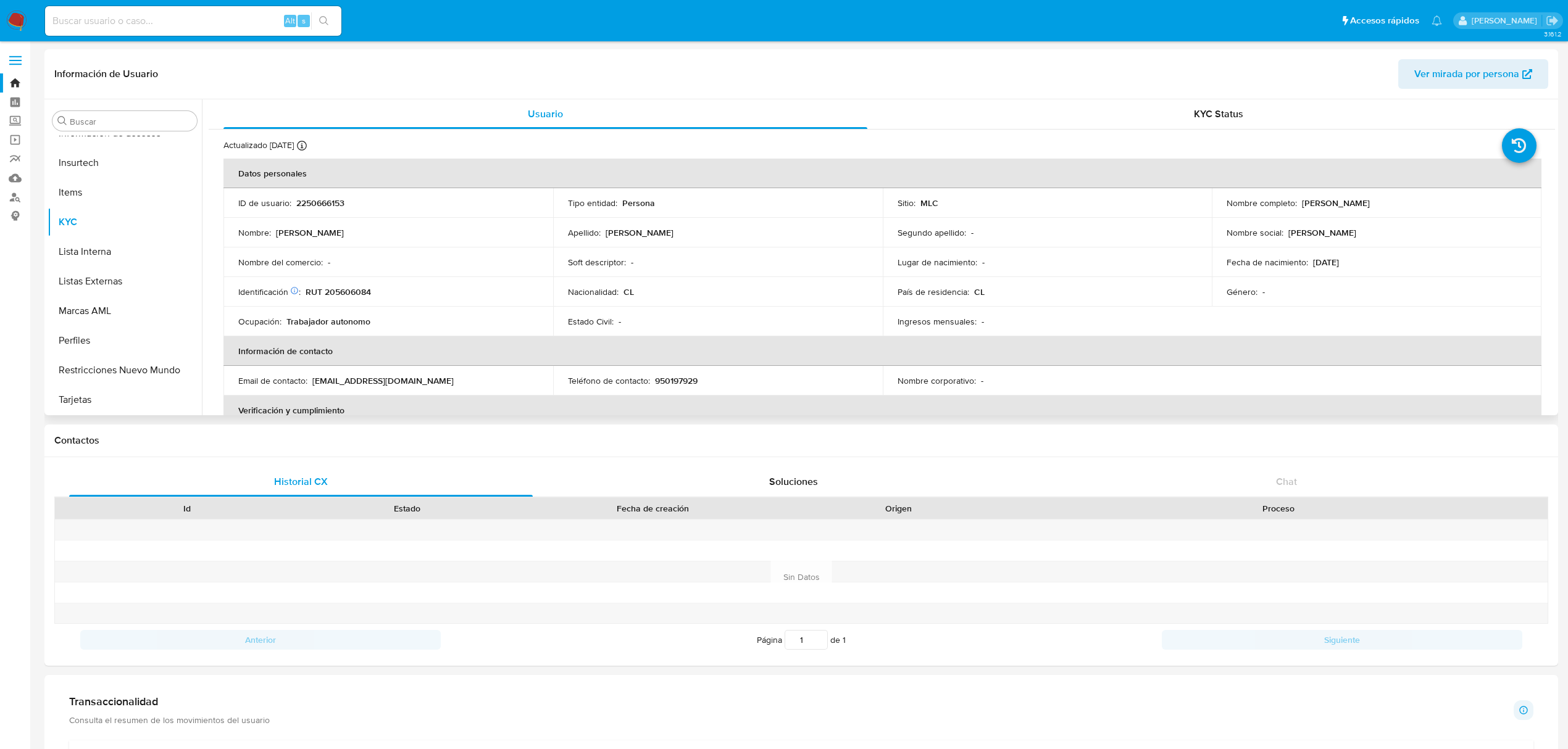
drag, startPoint x: 1301, startPoint y: 206, endPoint x: 1444, endPoint y: 202, distance: 143.1
click at [1444, 202] on div "Nombre completo : Montserrat Estefanía Lorca Flores" at bounding box center [1376, 202] width 300 height 11
copy p "Montserrat Estefanía Lorca Flores"
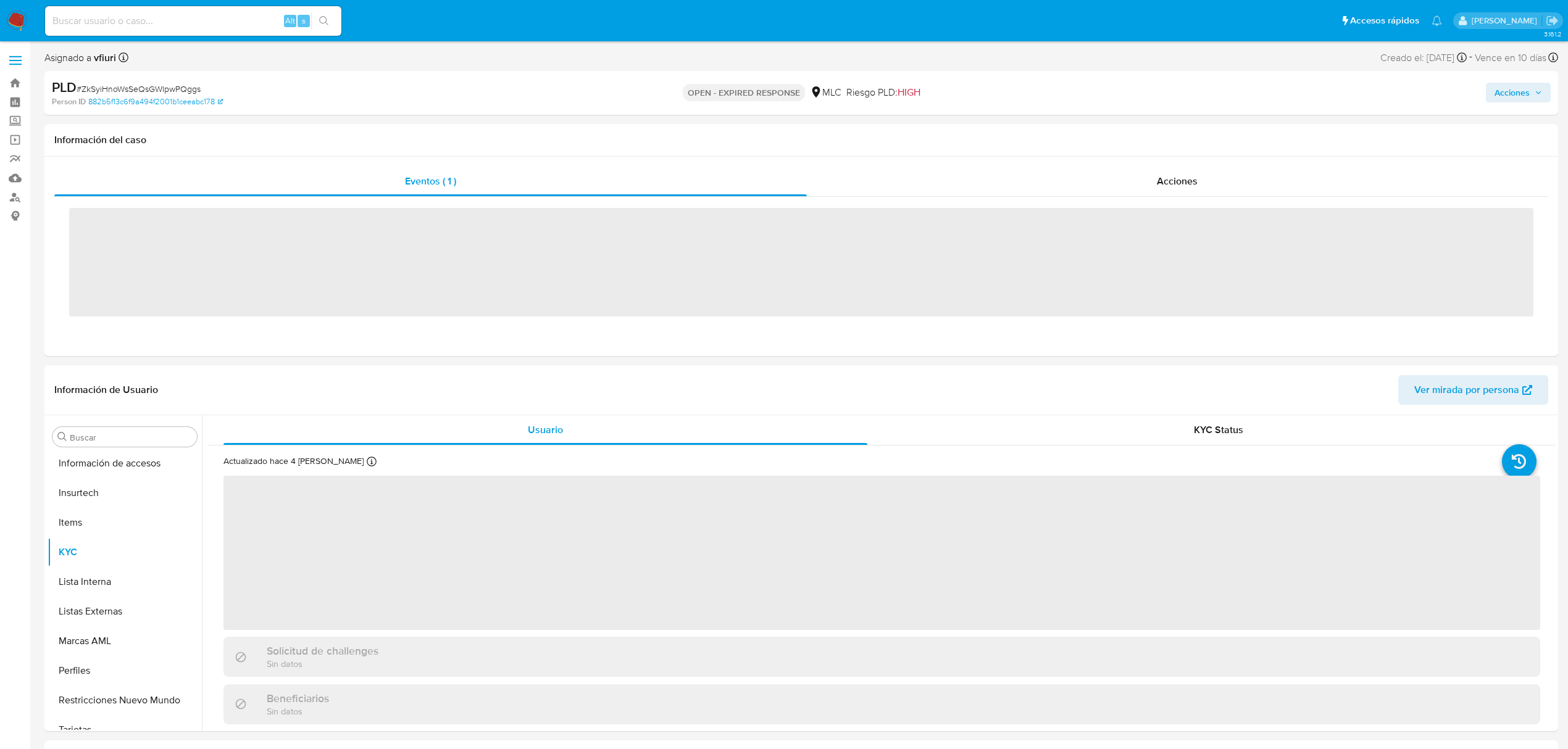
scroll to position [581, 0]
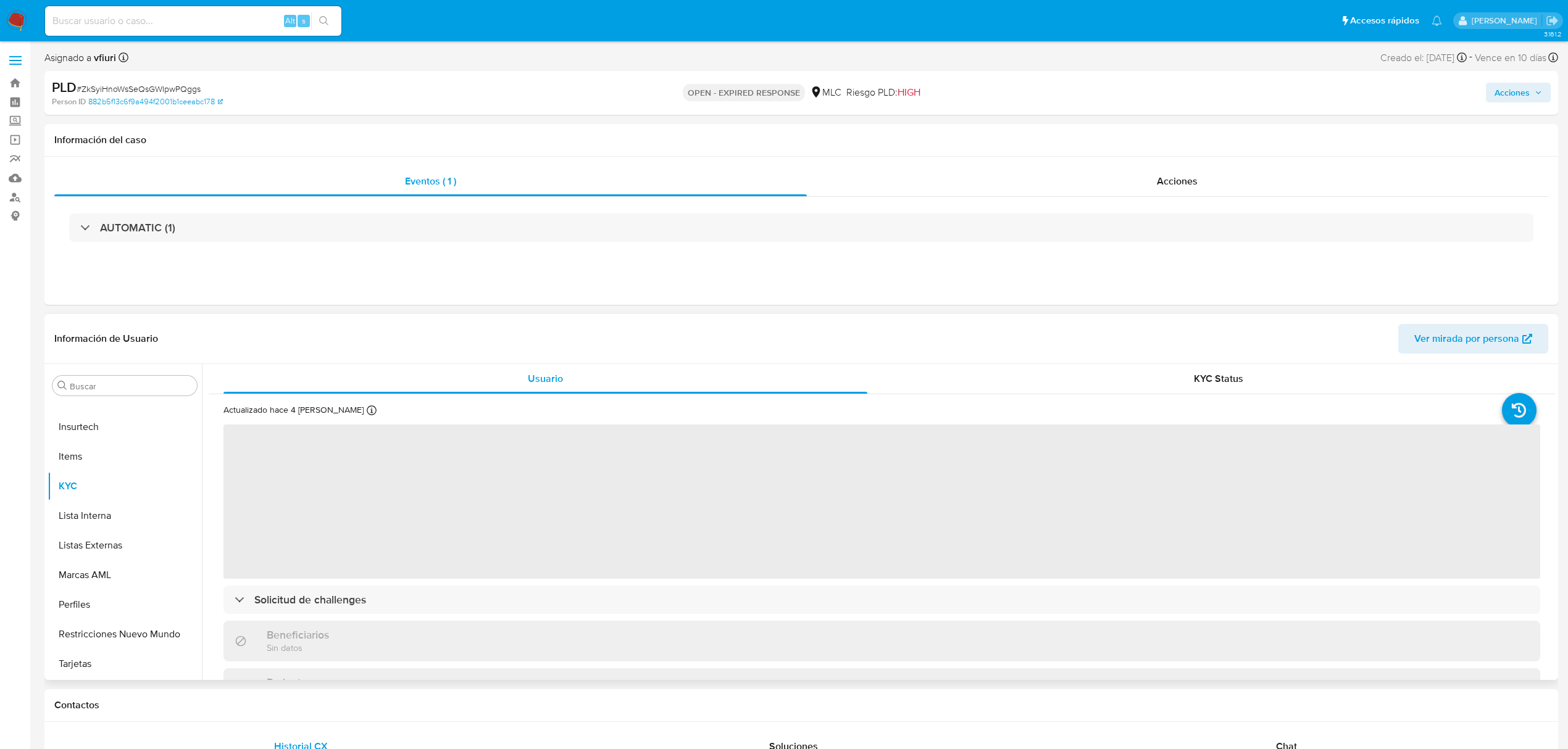
select select "10"
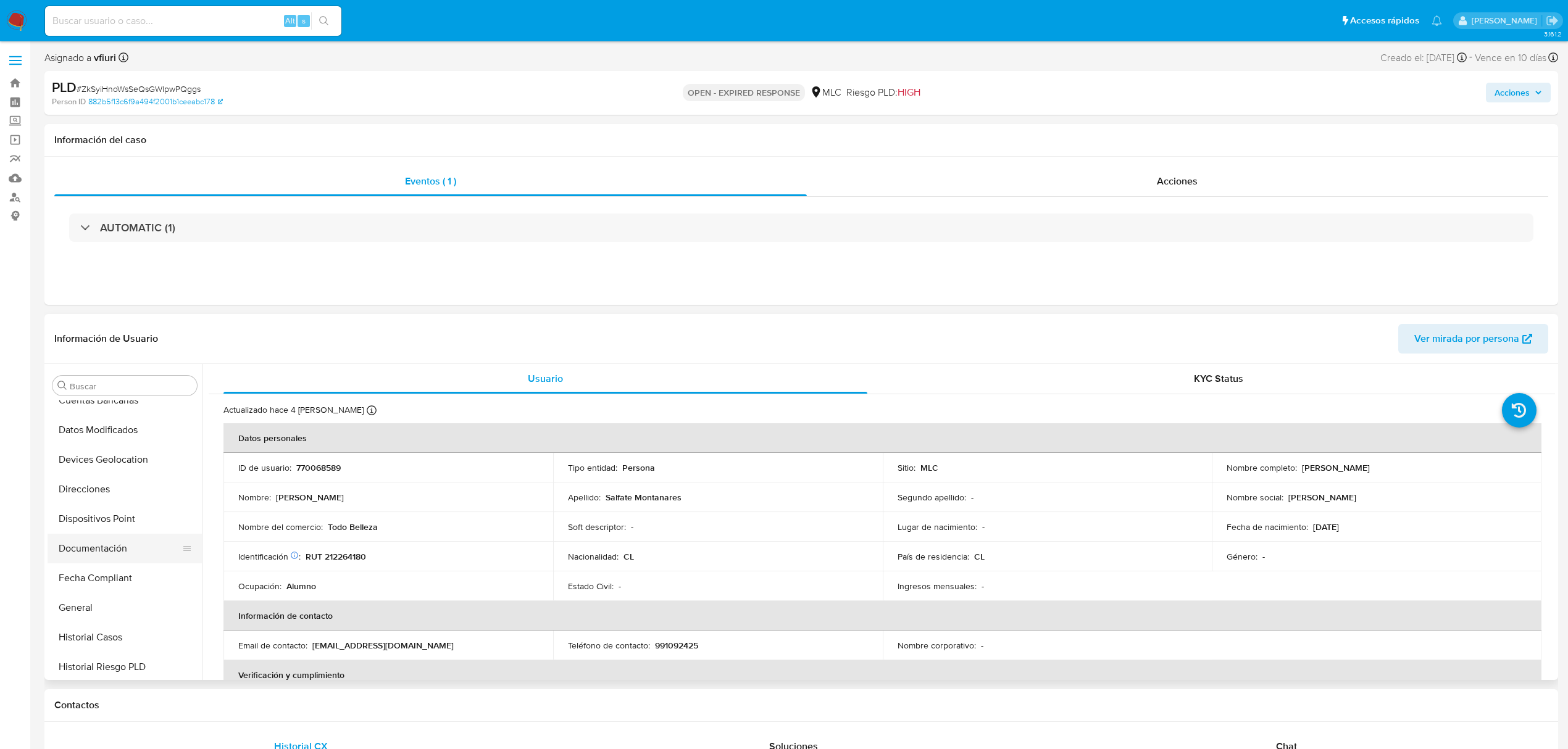
scroll to position [252, 0]
click at [111, 614] on button "Historial Casos" at bounding box center [120, 607] width 145 height 29
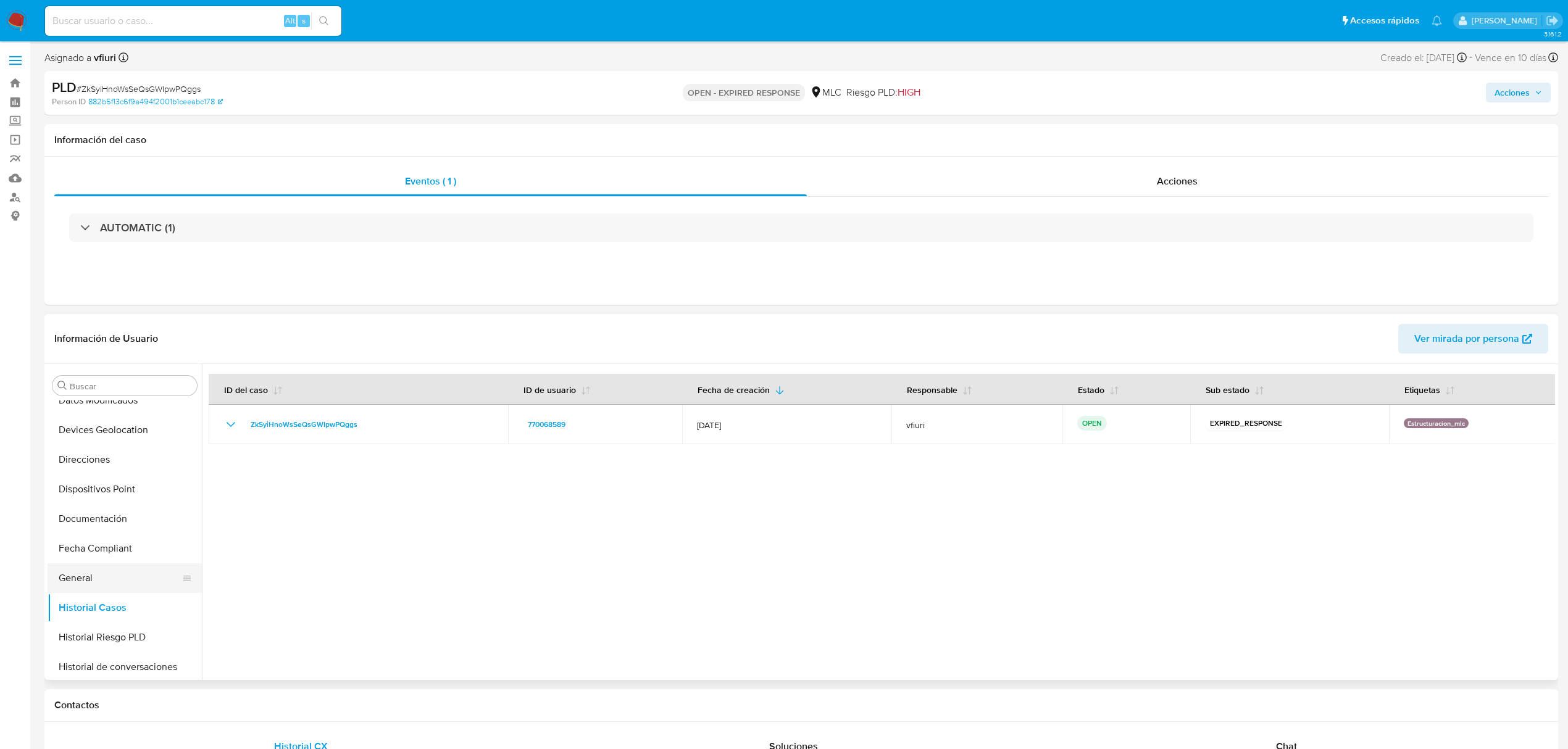
click at [97, 588] on button "General" at bounding box center [120, 578] width 145 height 29
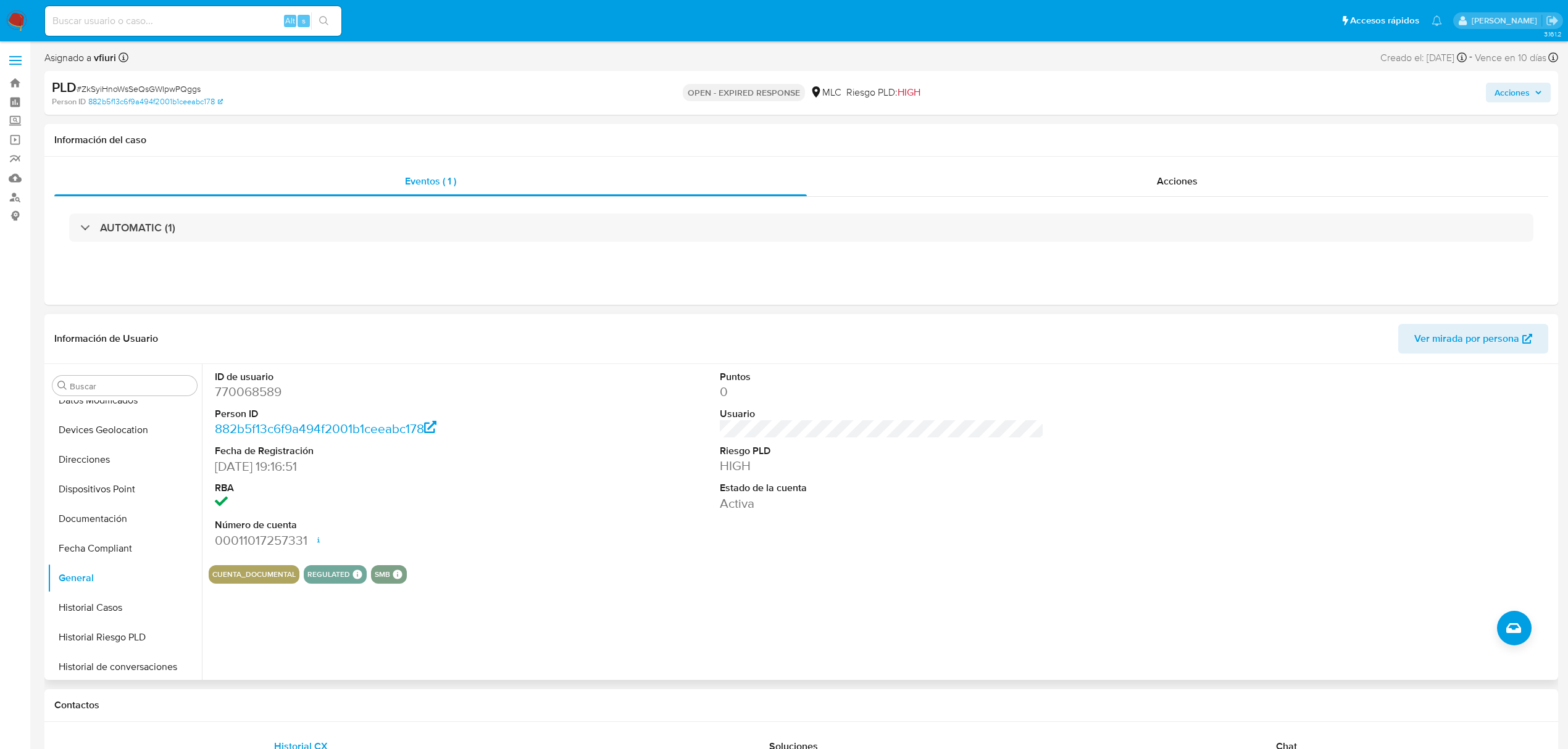
click at [261, 388] on dd "770068589" at bounding box center [377, 391] width 324 height 18
copy dd "770068589"
click at [146, 90] on span "# ZkSyiHnoWsSeQsGWIpwPQggs" at bounding box center [139, 89] width 124 height 13
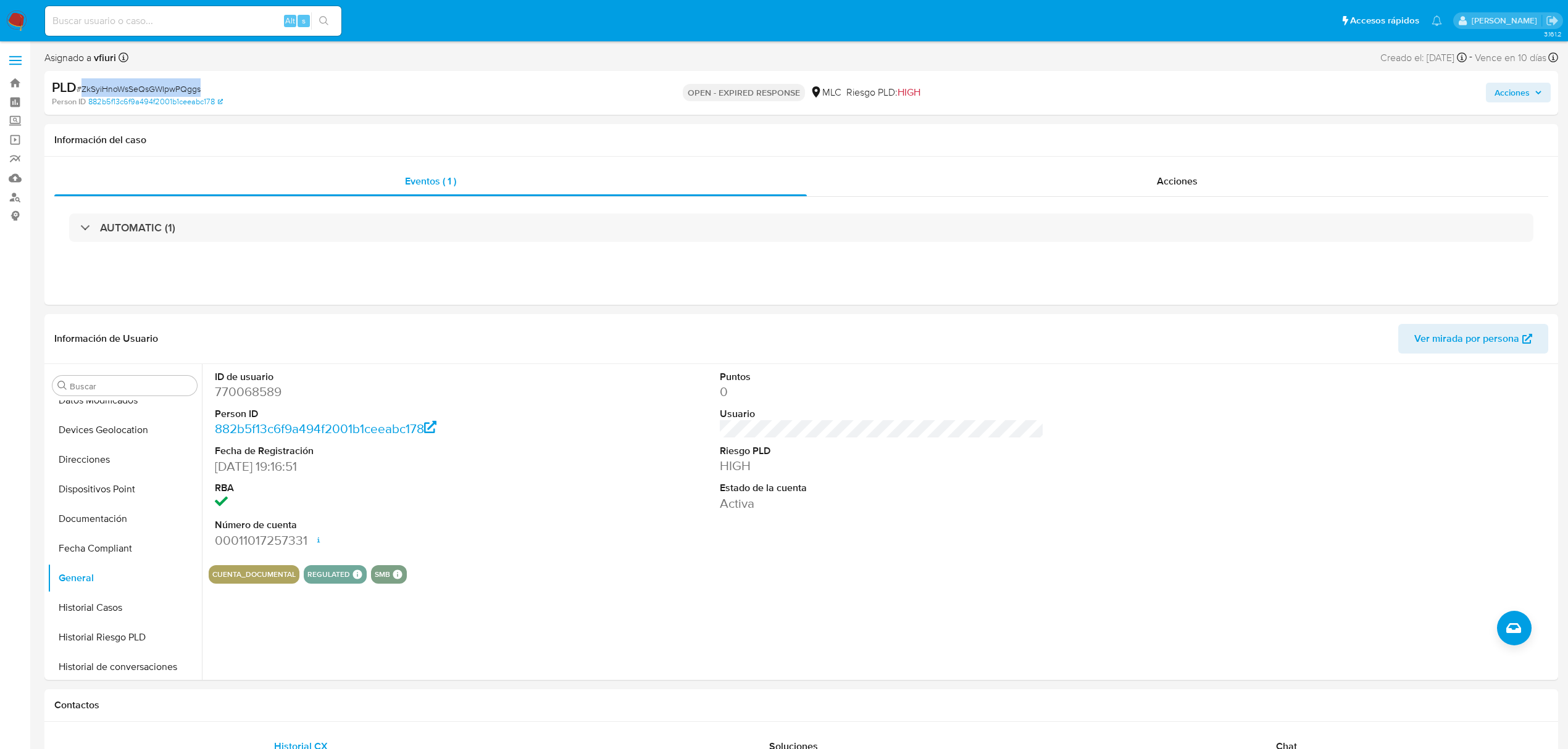
copy span "ZkSyiHnoWsSeQsGWIpwPQggs"
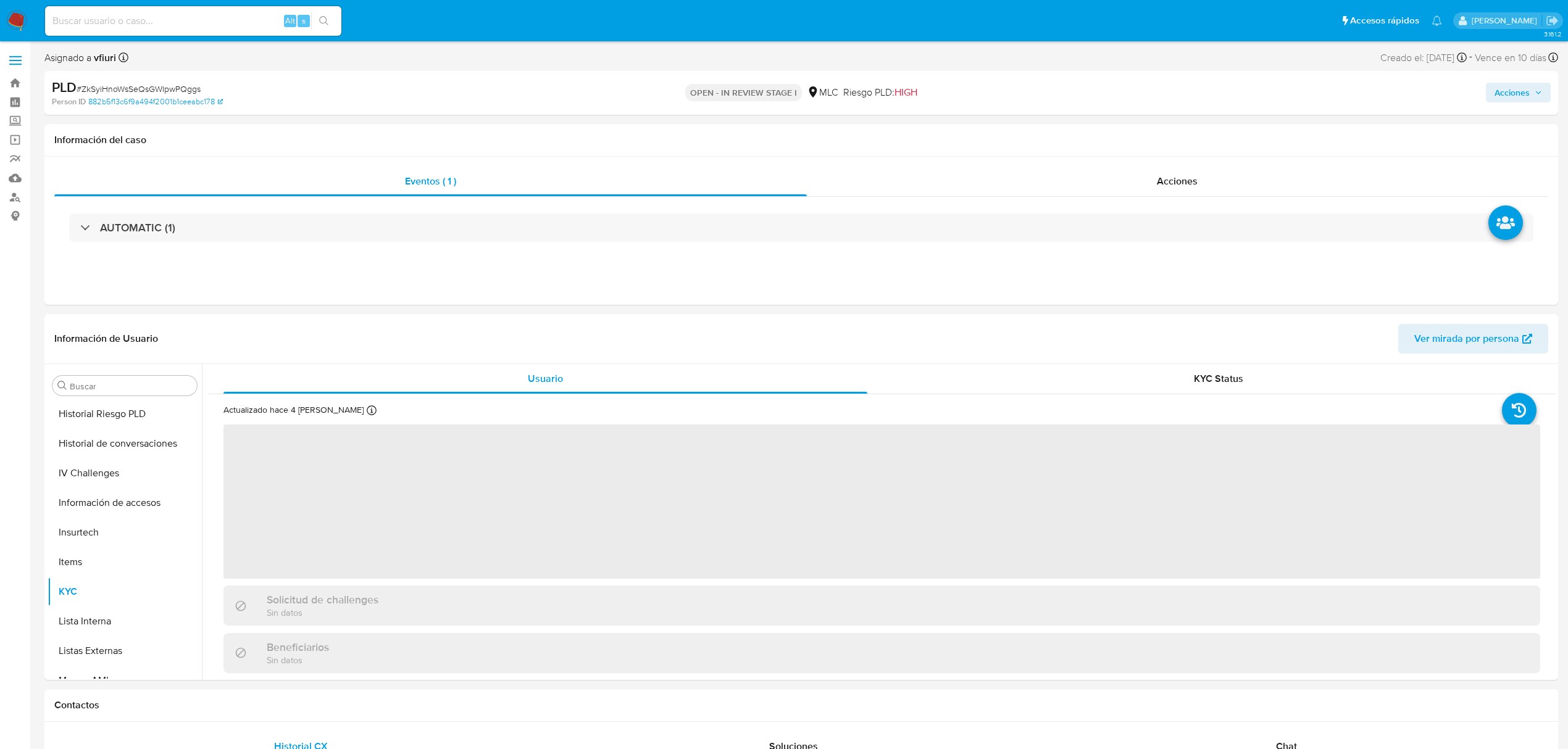
scroll to position [581, 0]
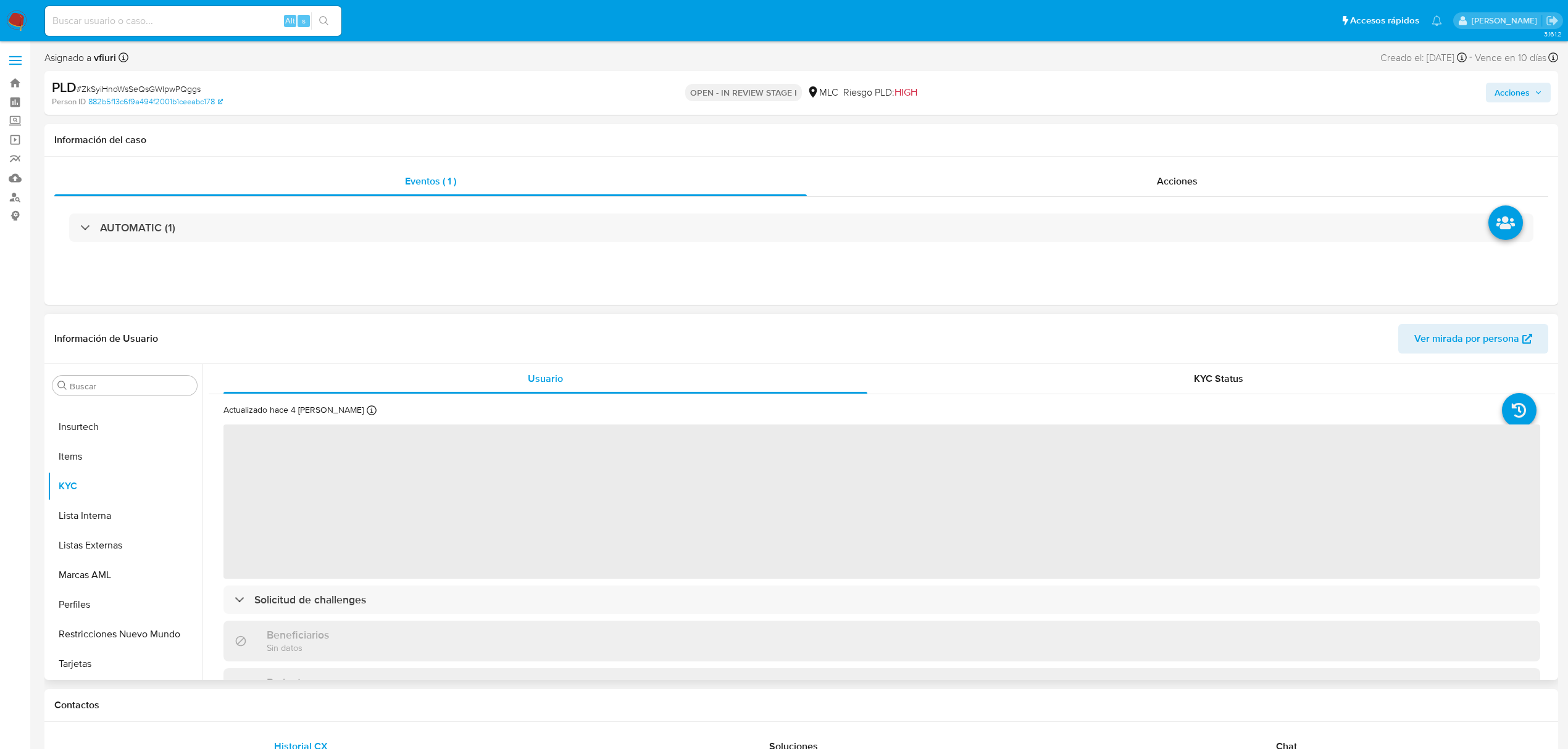
select select "10"
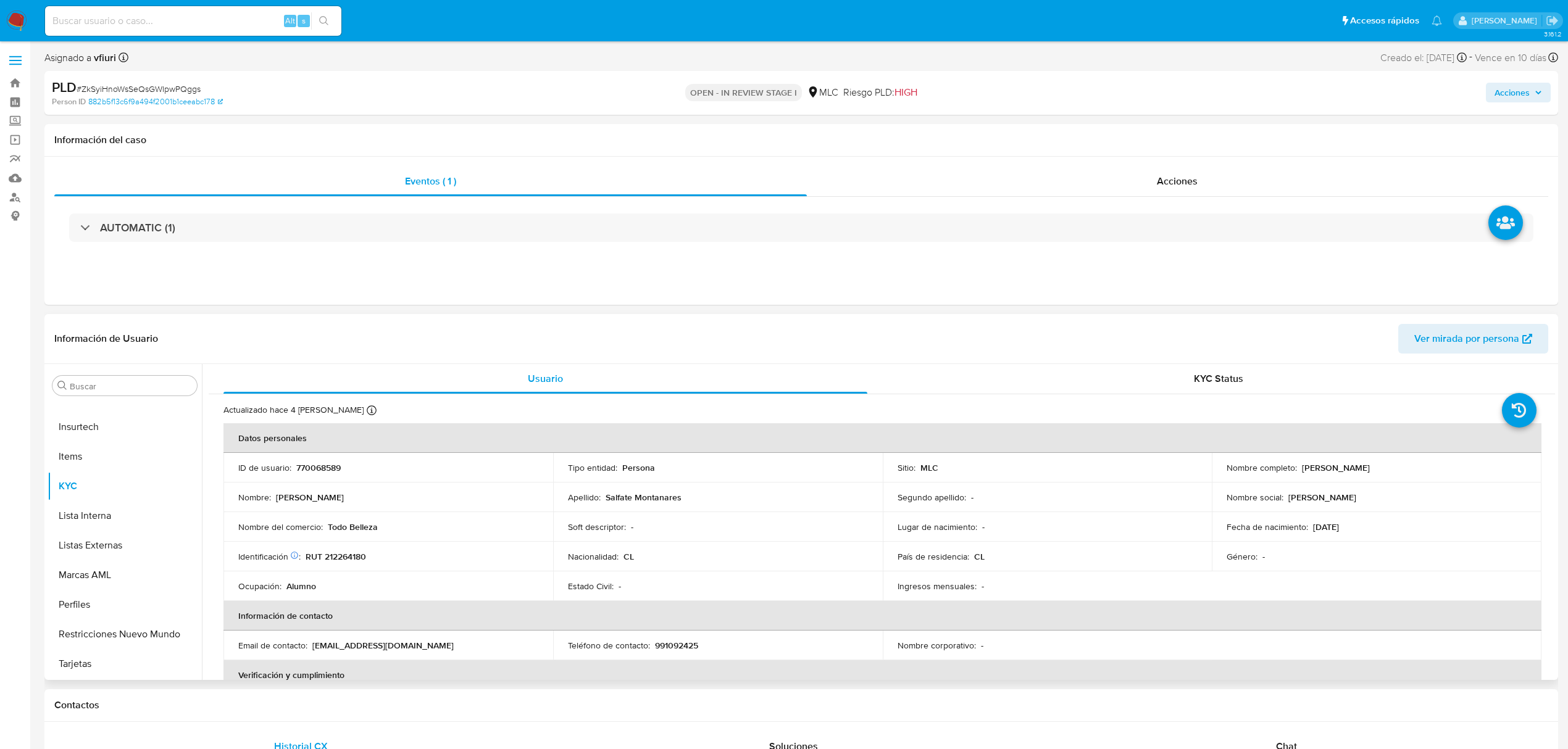
click at [326, 463] on p "770068589" at bounding box center [318, 467] width 44 height 11
copy p "770068589"
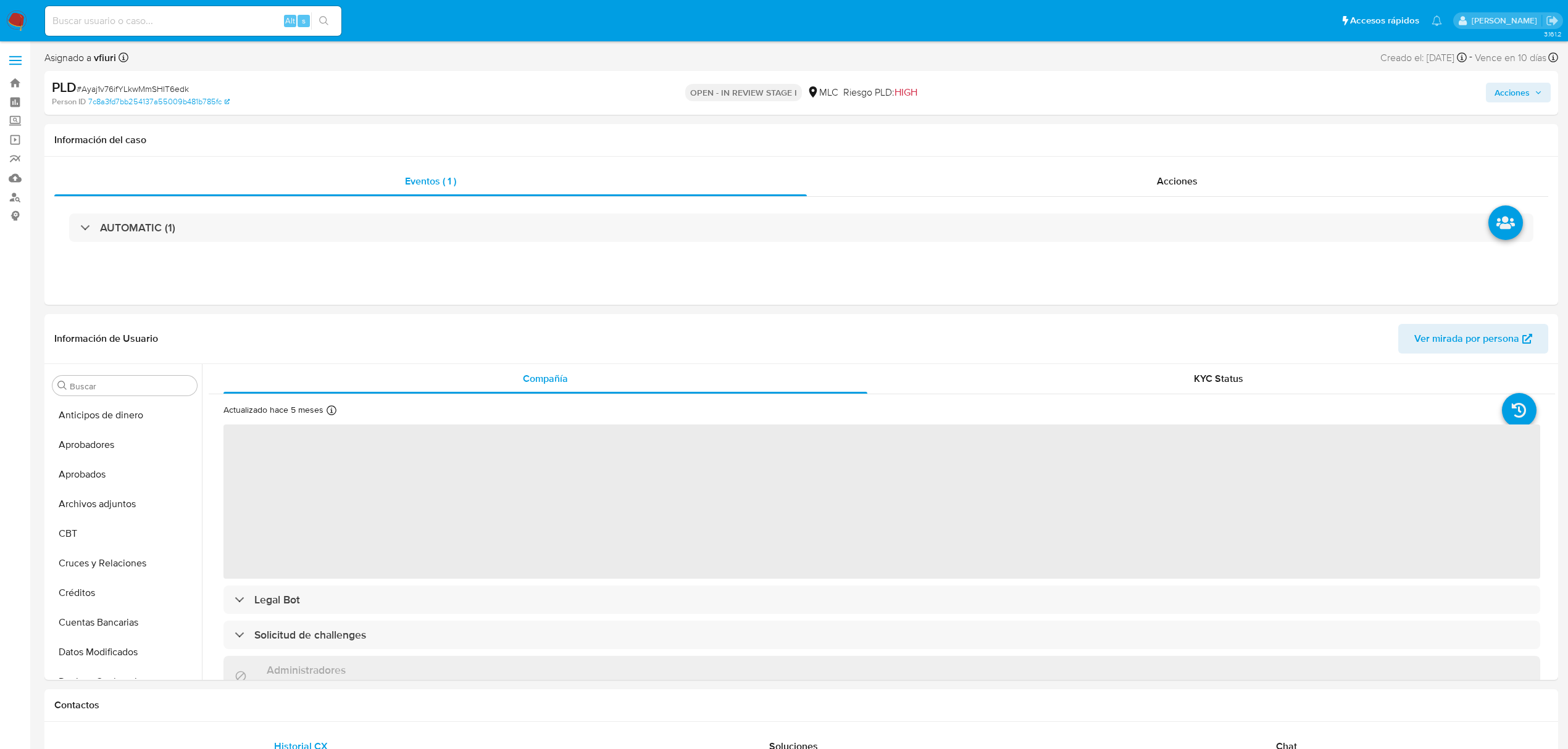
select select "10"
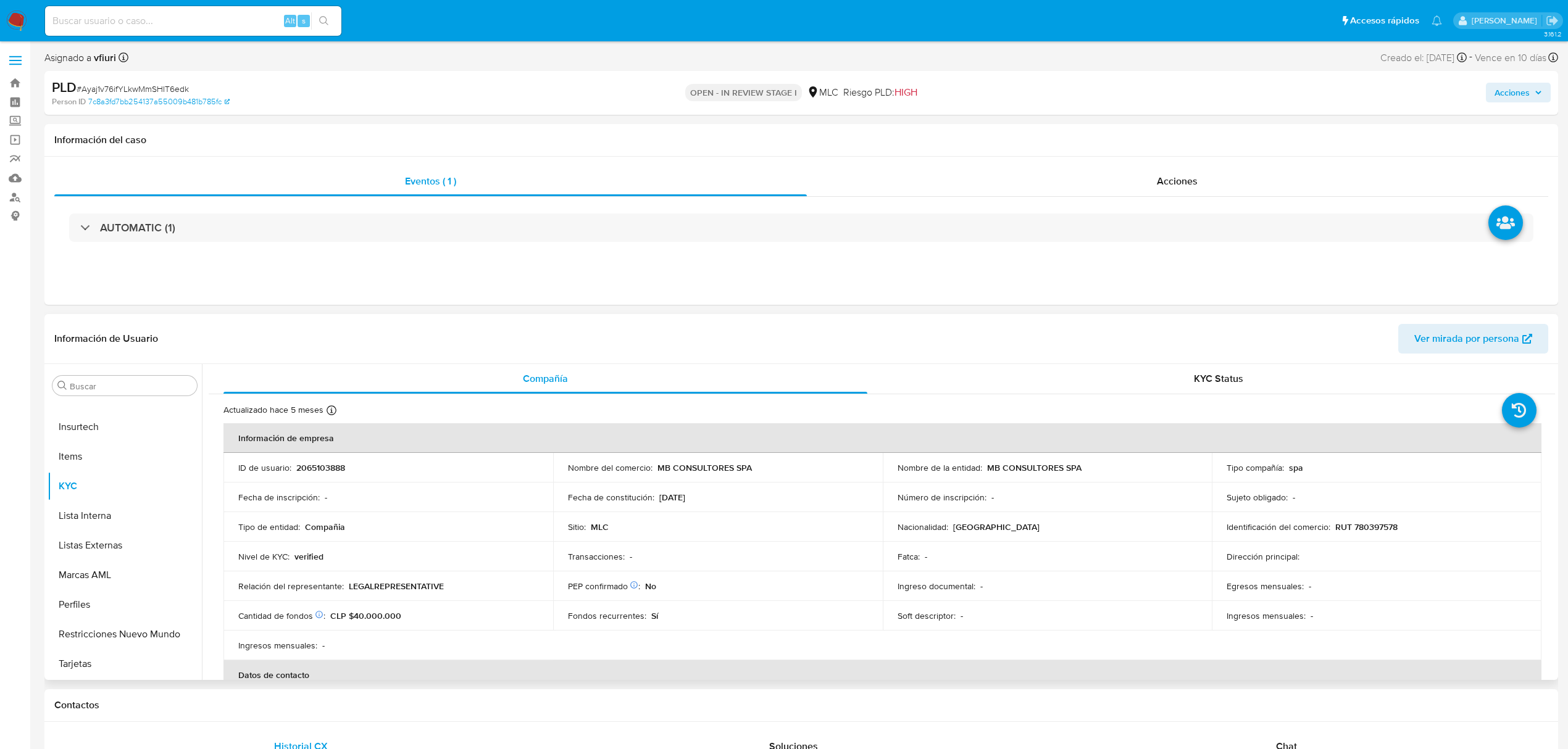
click at [317, 468] on p "2065103888" at bounding box center [320, 467] width 49 height 11
click at [317, 467] on p "2065103888" at bounding box center [320, 467] width 49 height 11
copy p "2065103888"
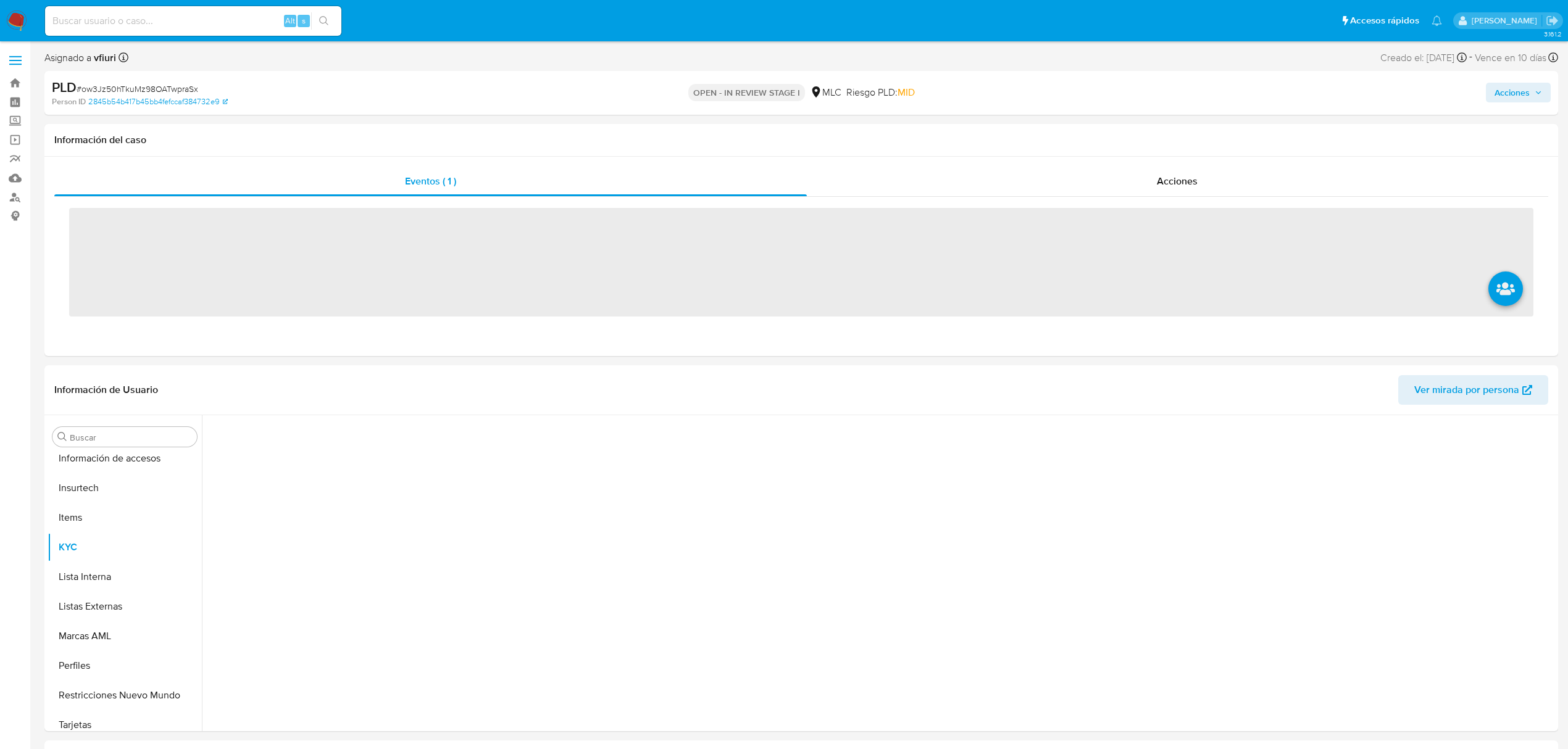
scroll to position [581, 0]
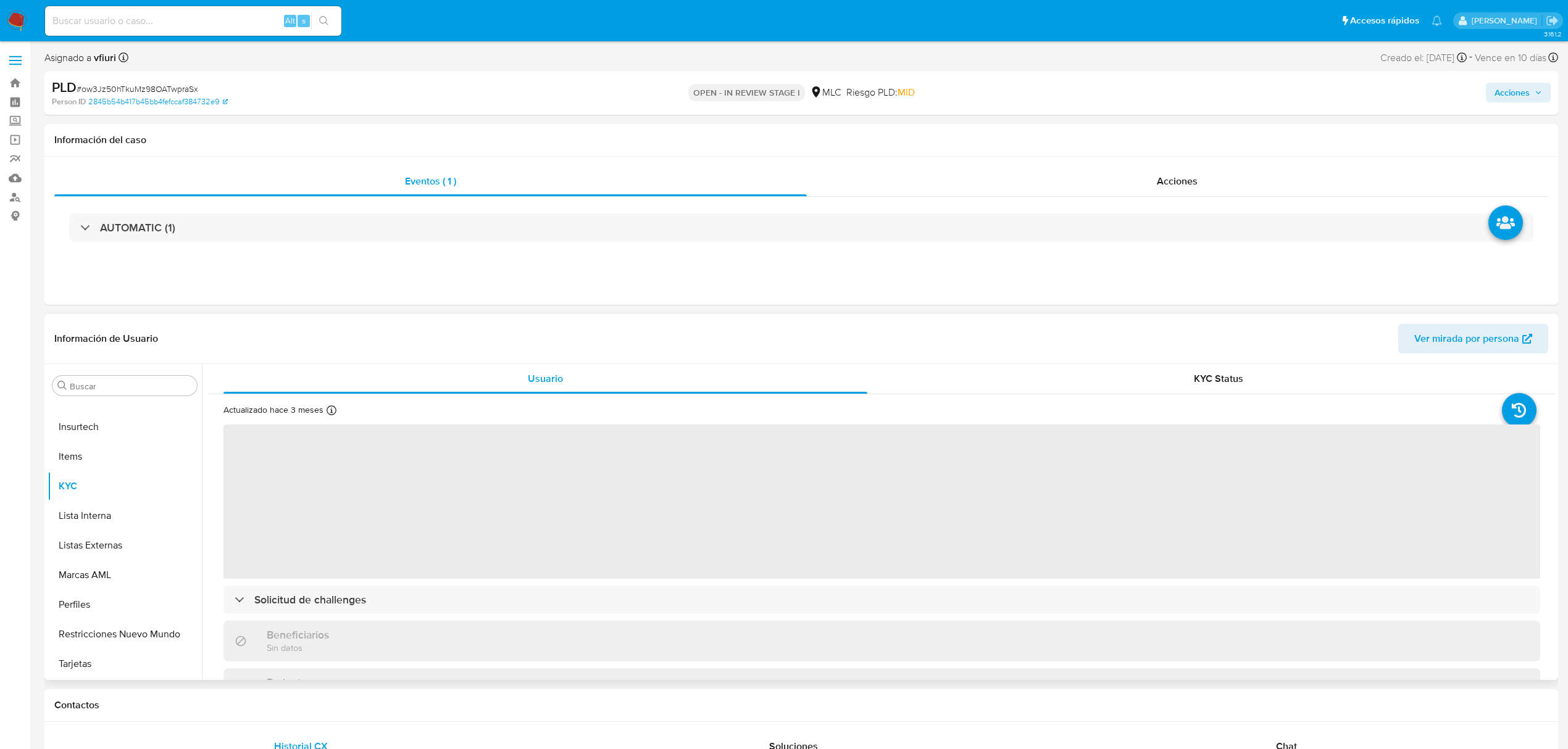
select select "10"
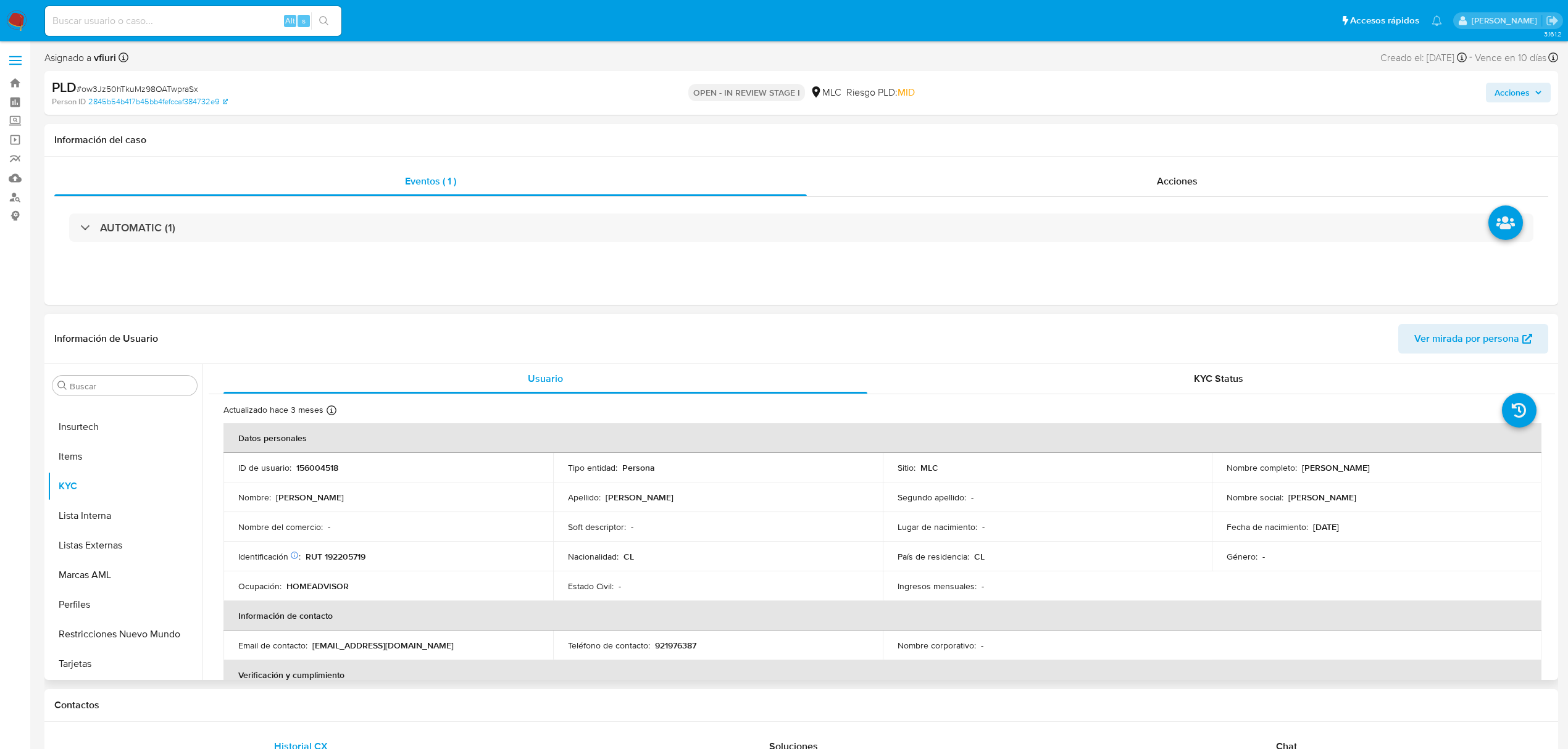
click at [311, 469] on p "156004518" at bounding box center [317, 467] width 42 height 11
copy p "156004518"
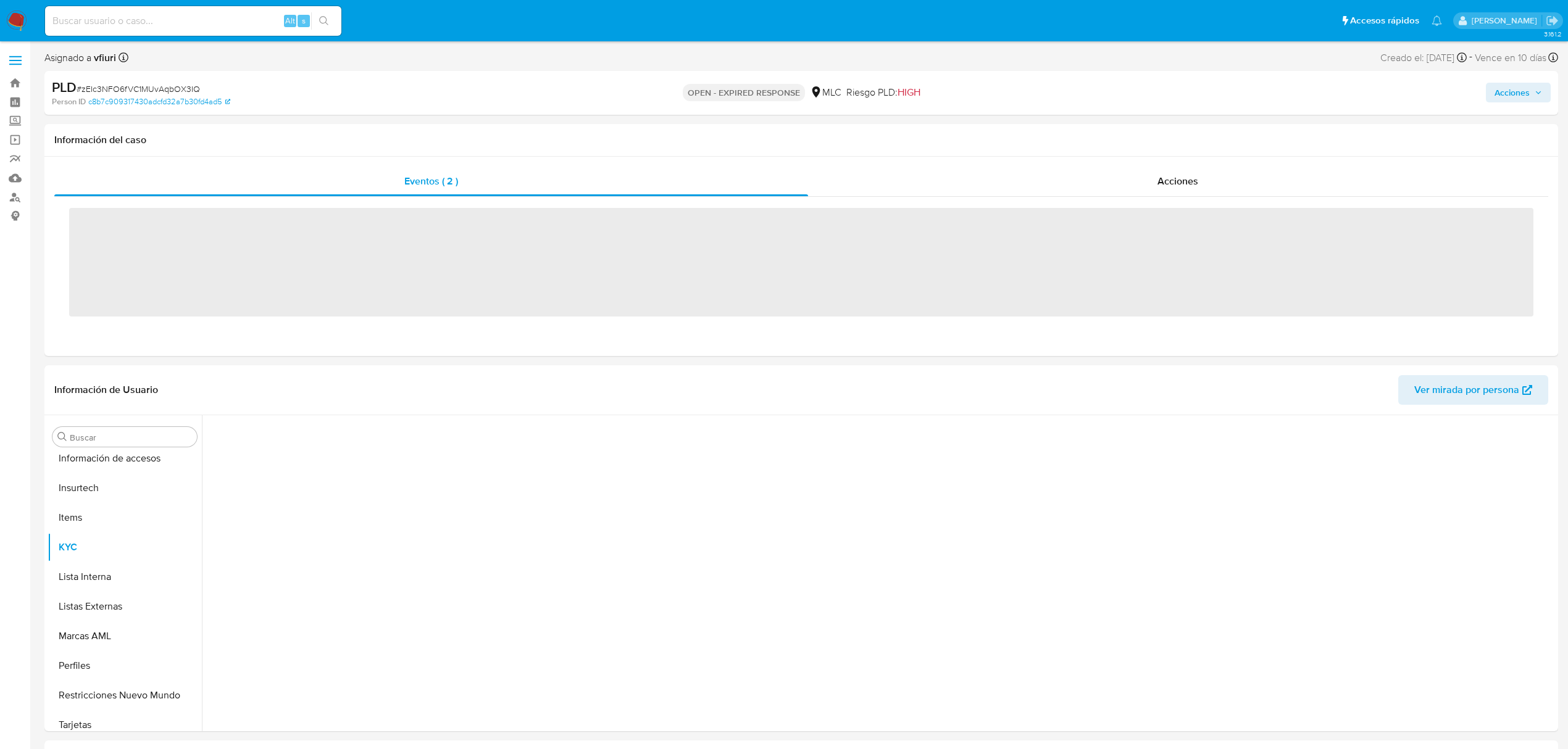
scroll to position [581, 0]
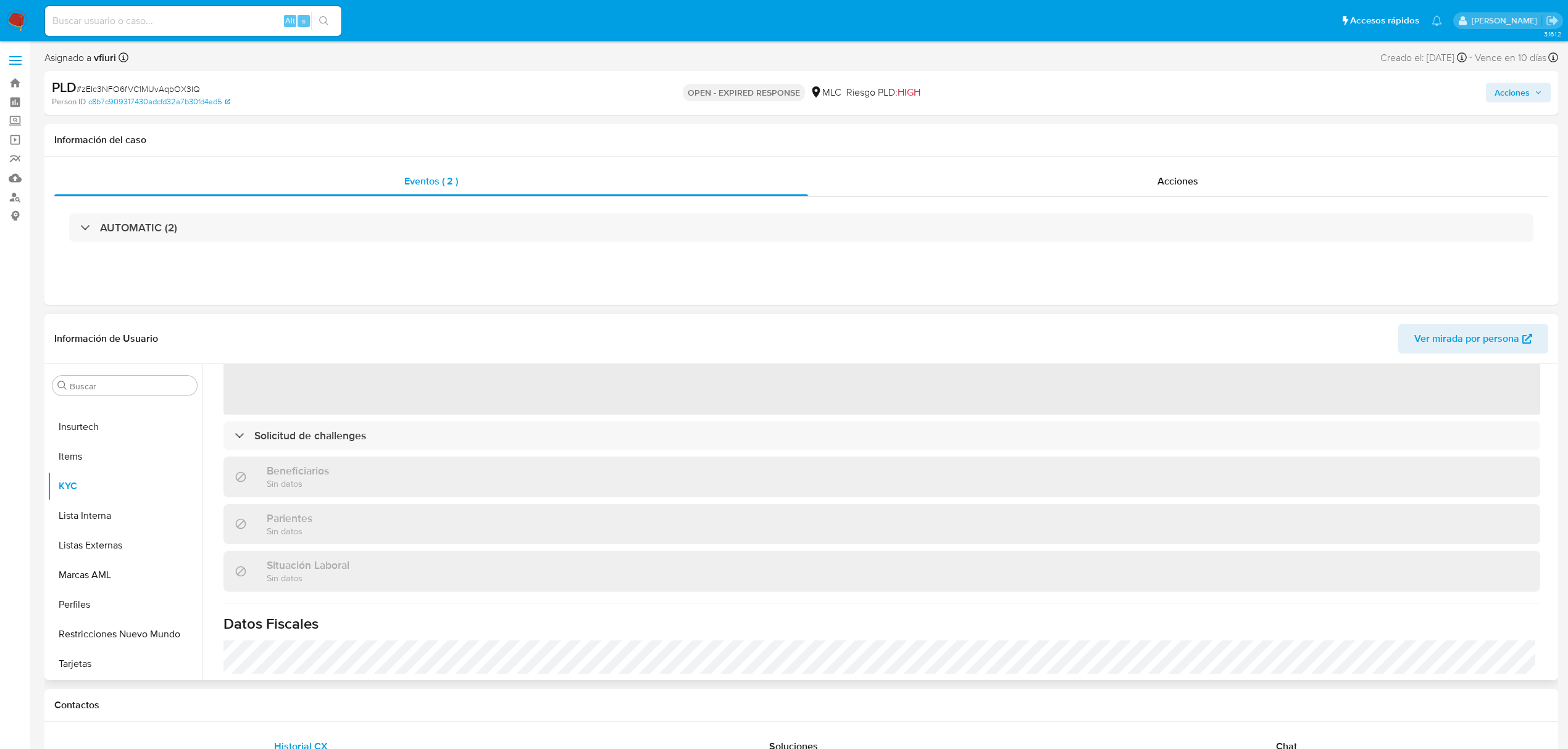
select select "10"
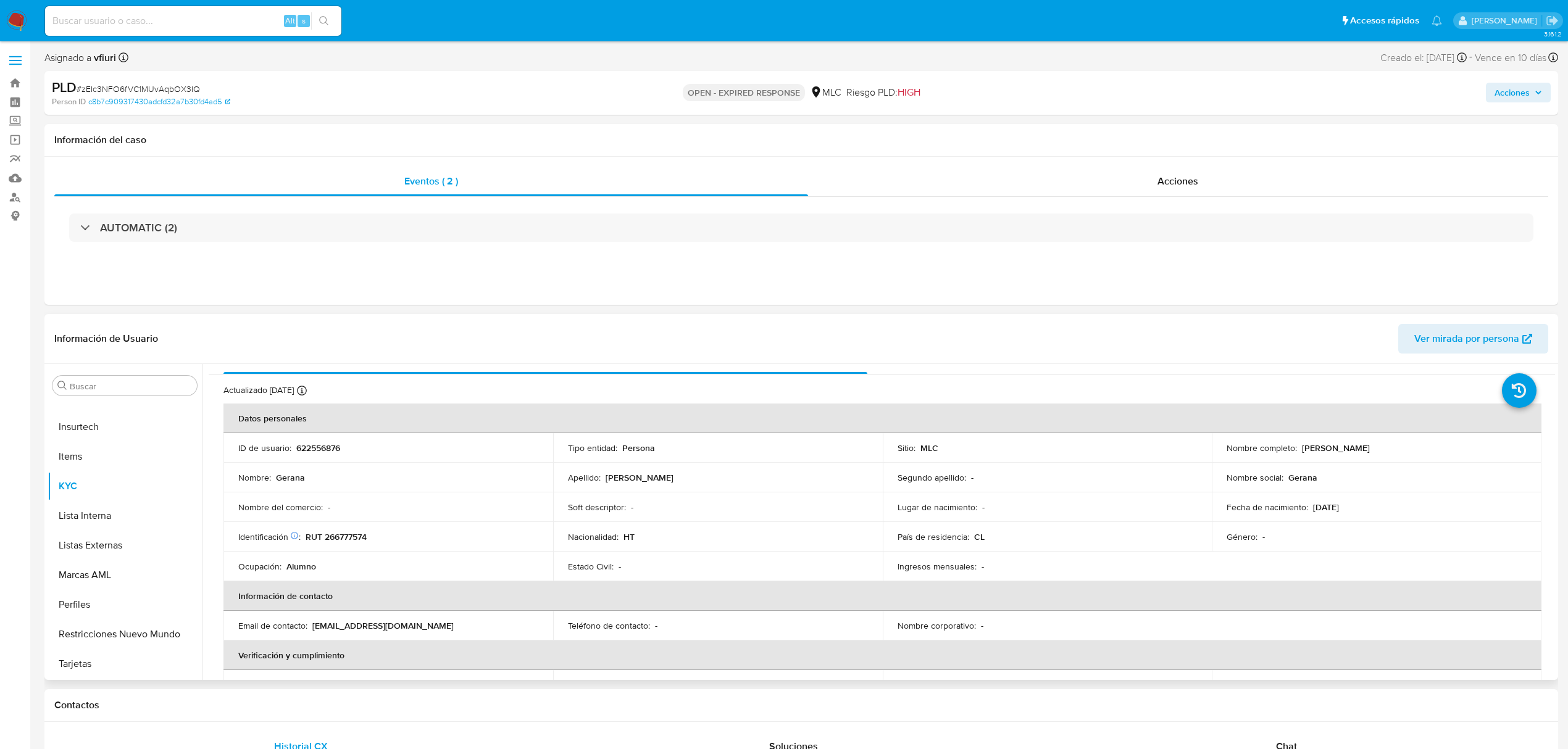
scroll to position [0, 0]
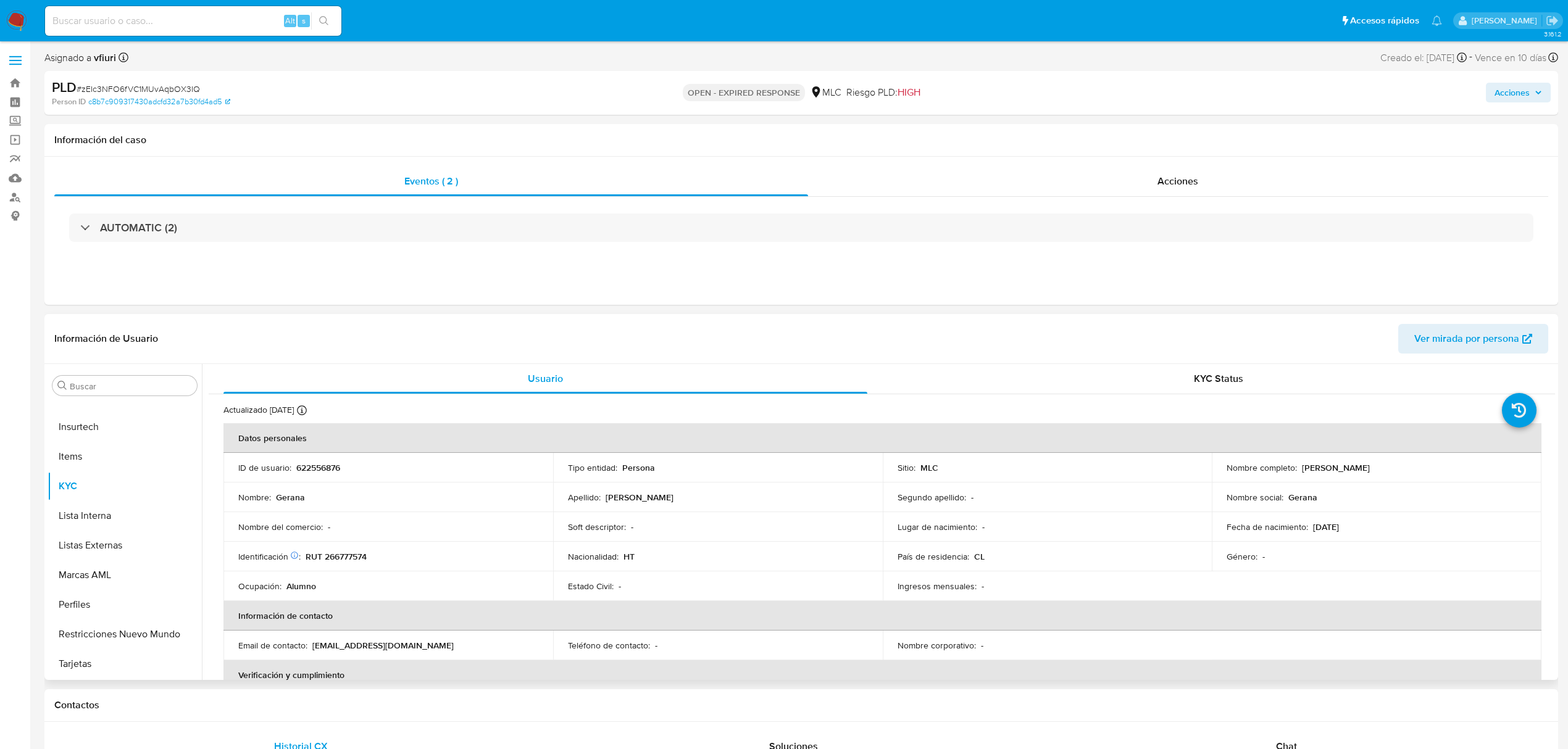
click at [324, 471] on p "622556876" at bounding box center [318, 467] width 43 height 11
copy p "622556876"
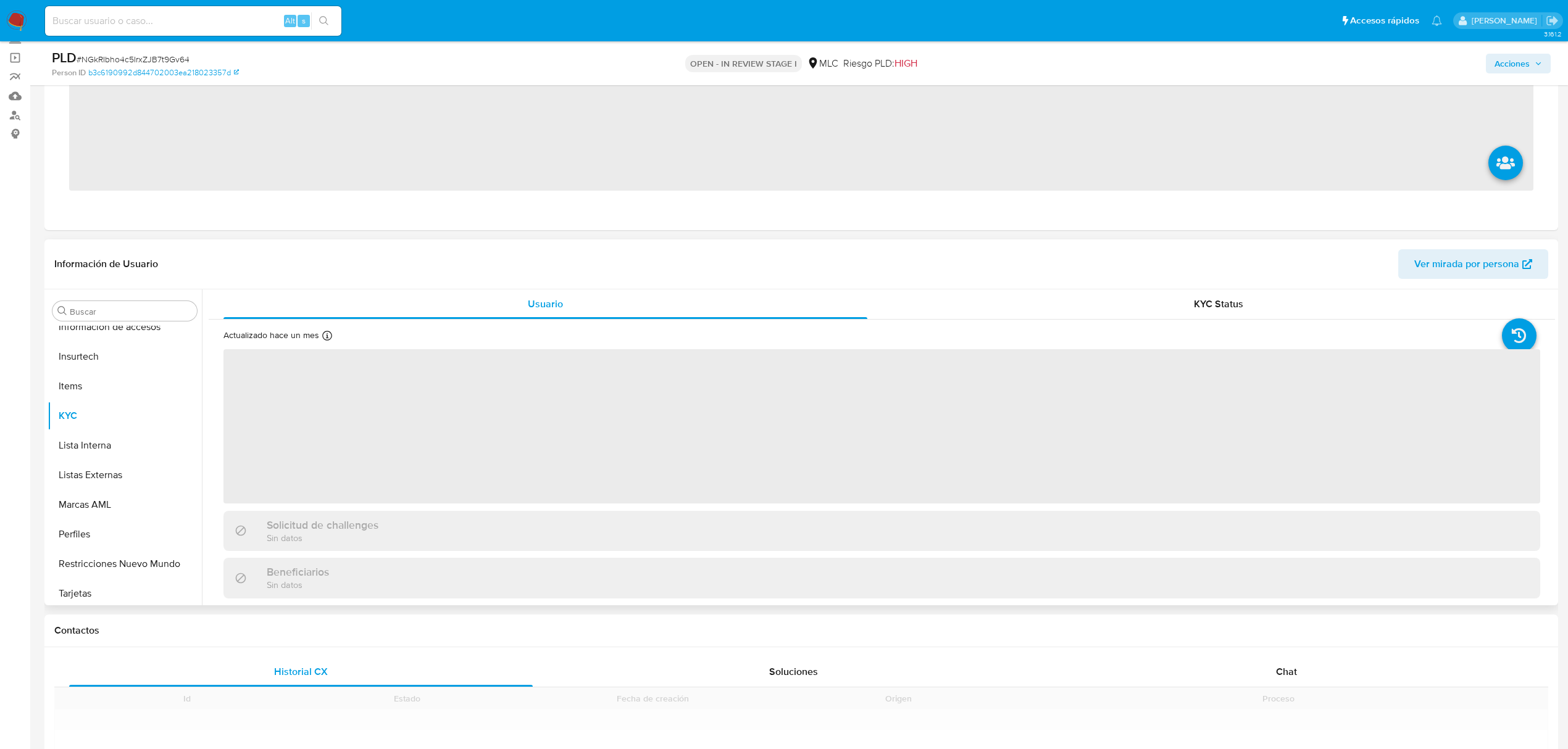
scroll to position [581, 0]
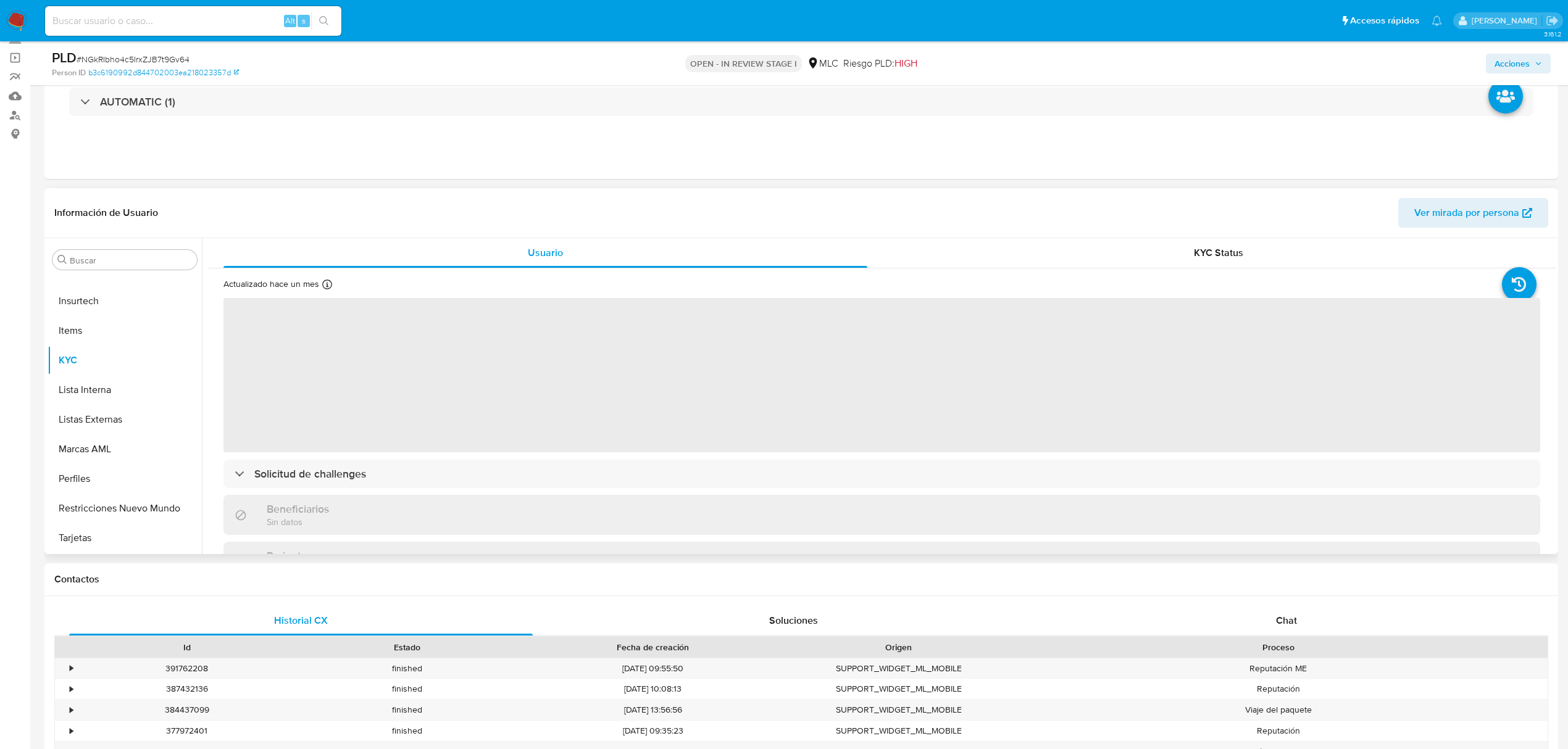
select select "10"
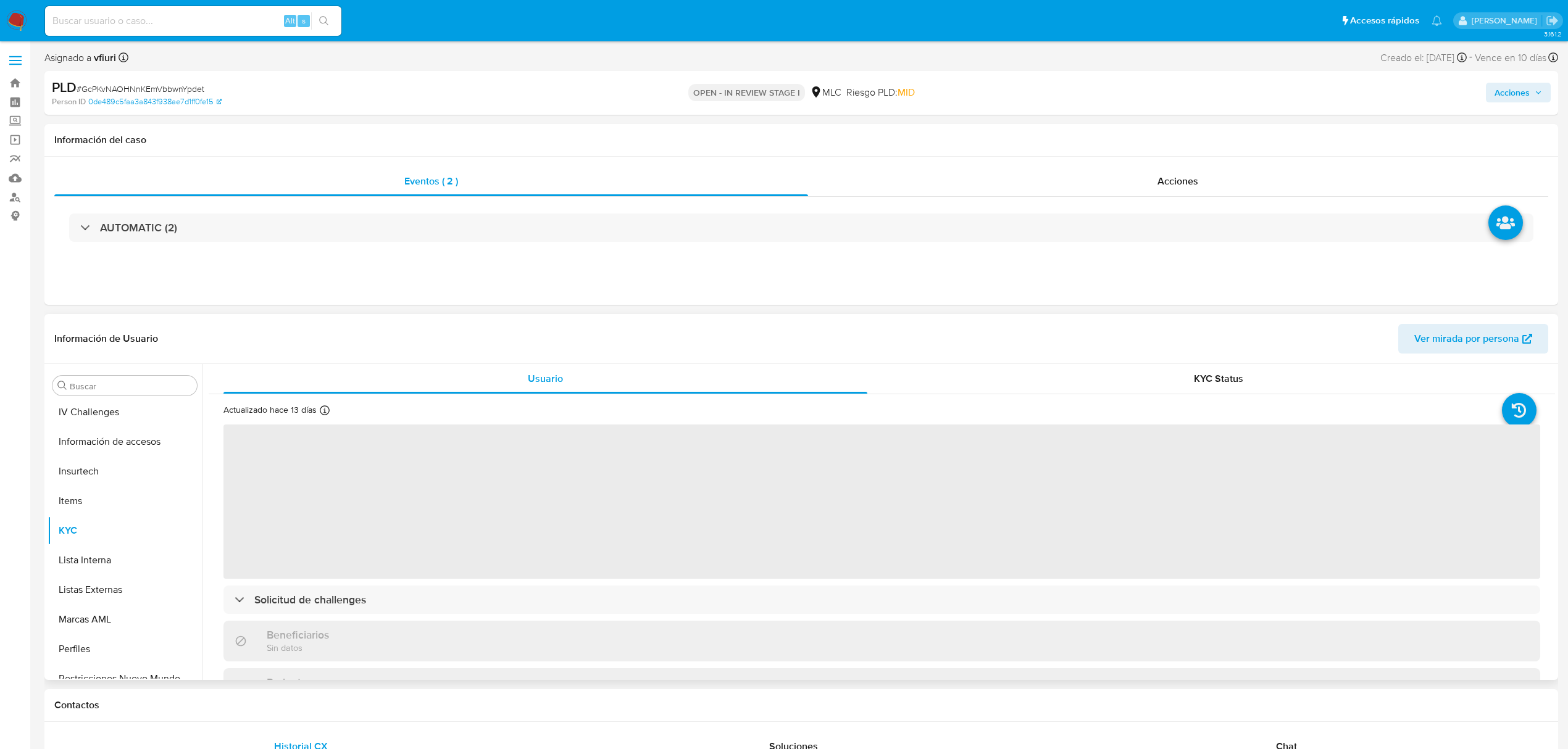
scroll to position [581, 0]
select select "10"
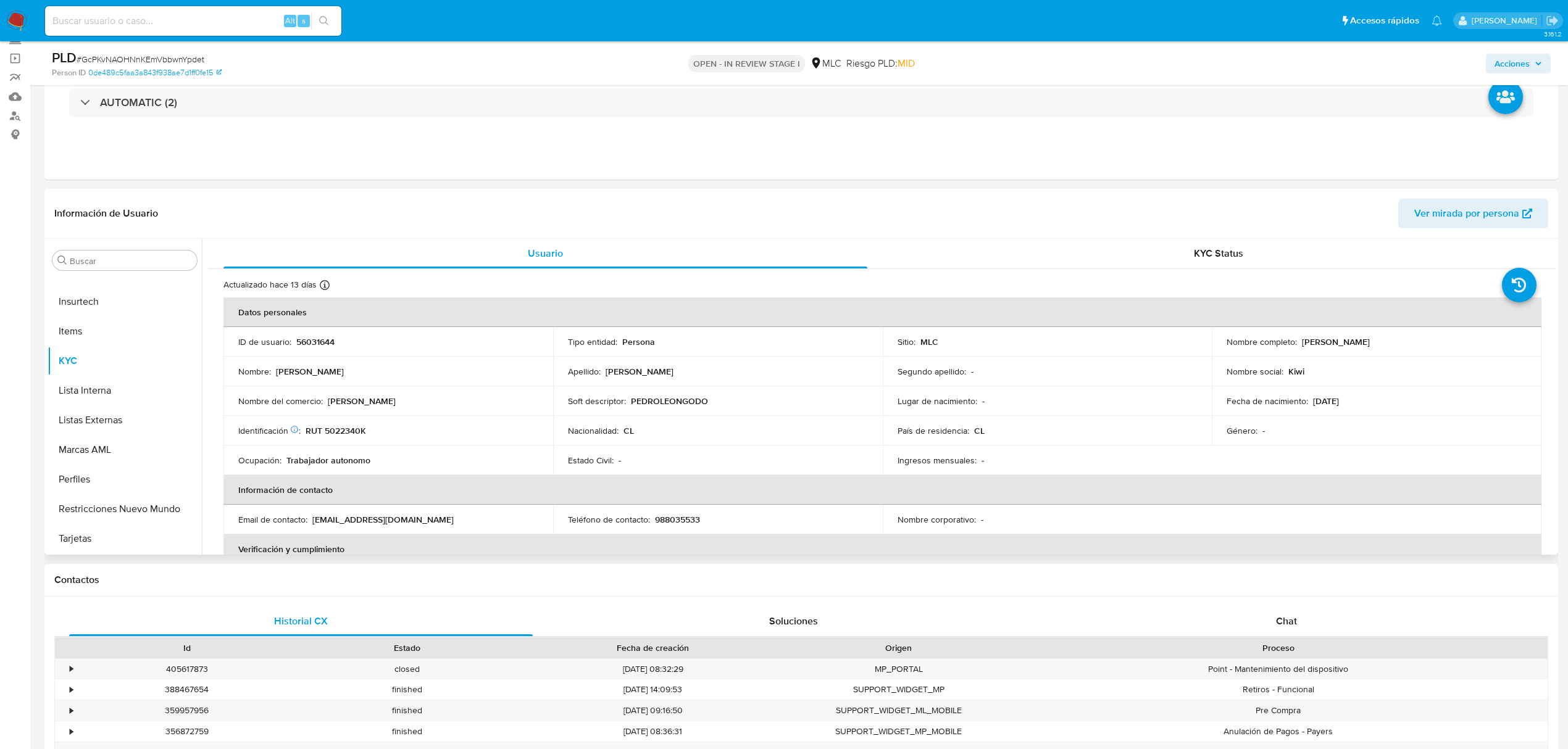
scroll to position [82, 0]
click at [304, 344] on p "56031644" at bounding box center [315, 341] width 38 height 11
copy p "56031644"
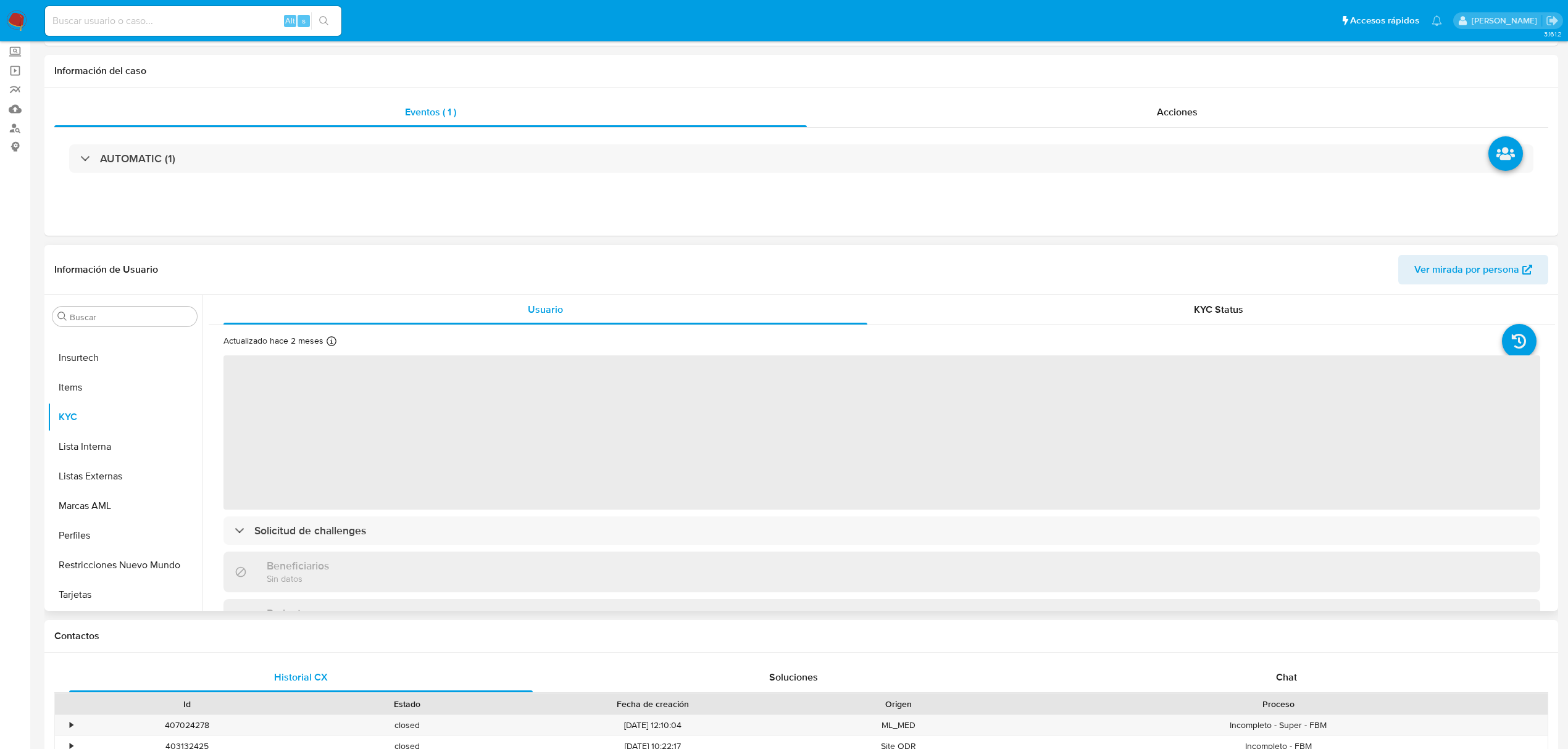
scroll to position [164, 0]
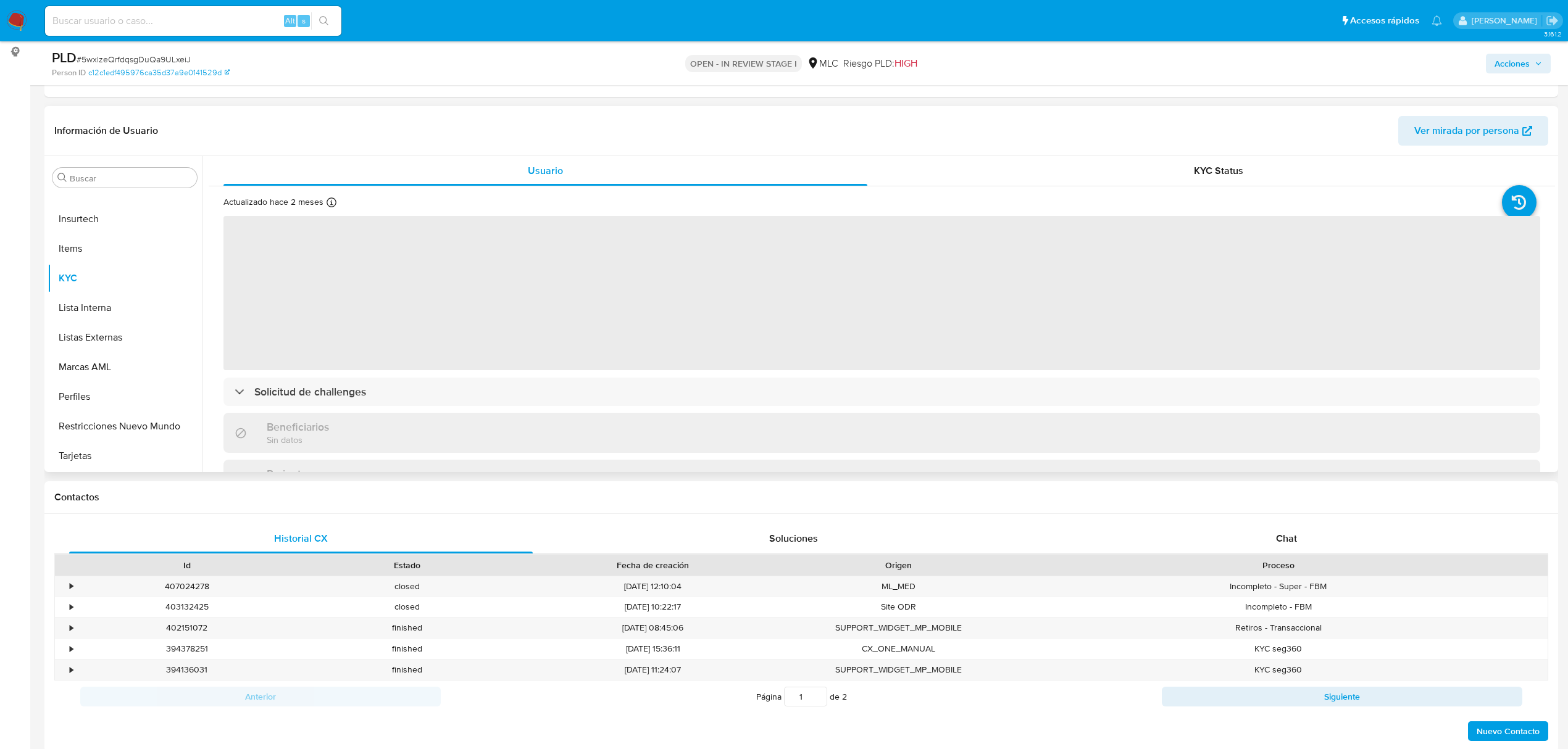
select select "10"
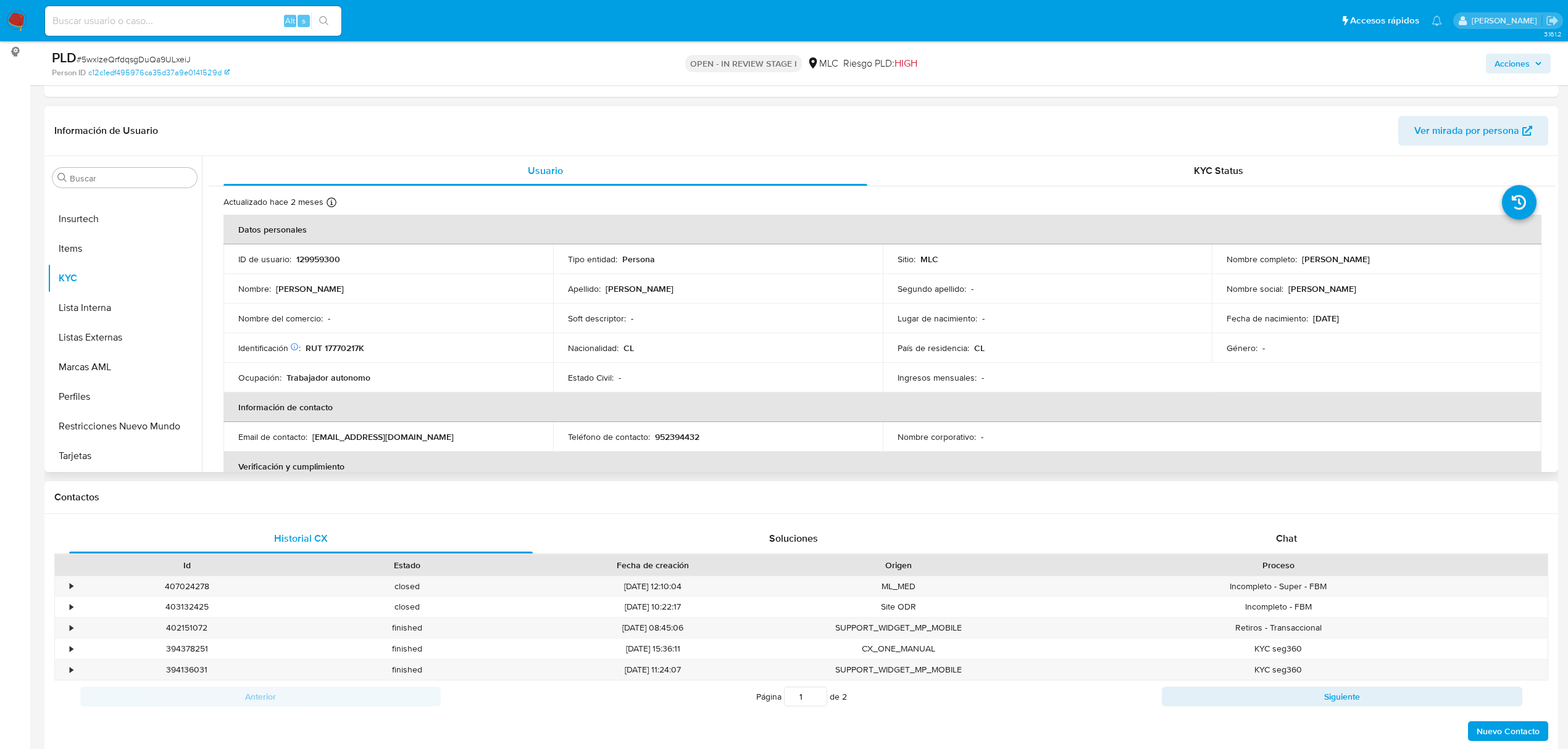
click at [316, 257] on p "129959300" at bounding box center [318, 258] width 43 height 11
copy p "129959300"
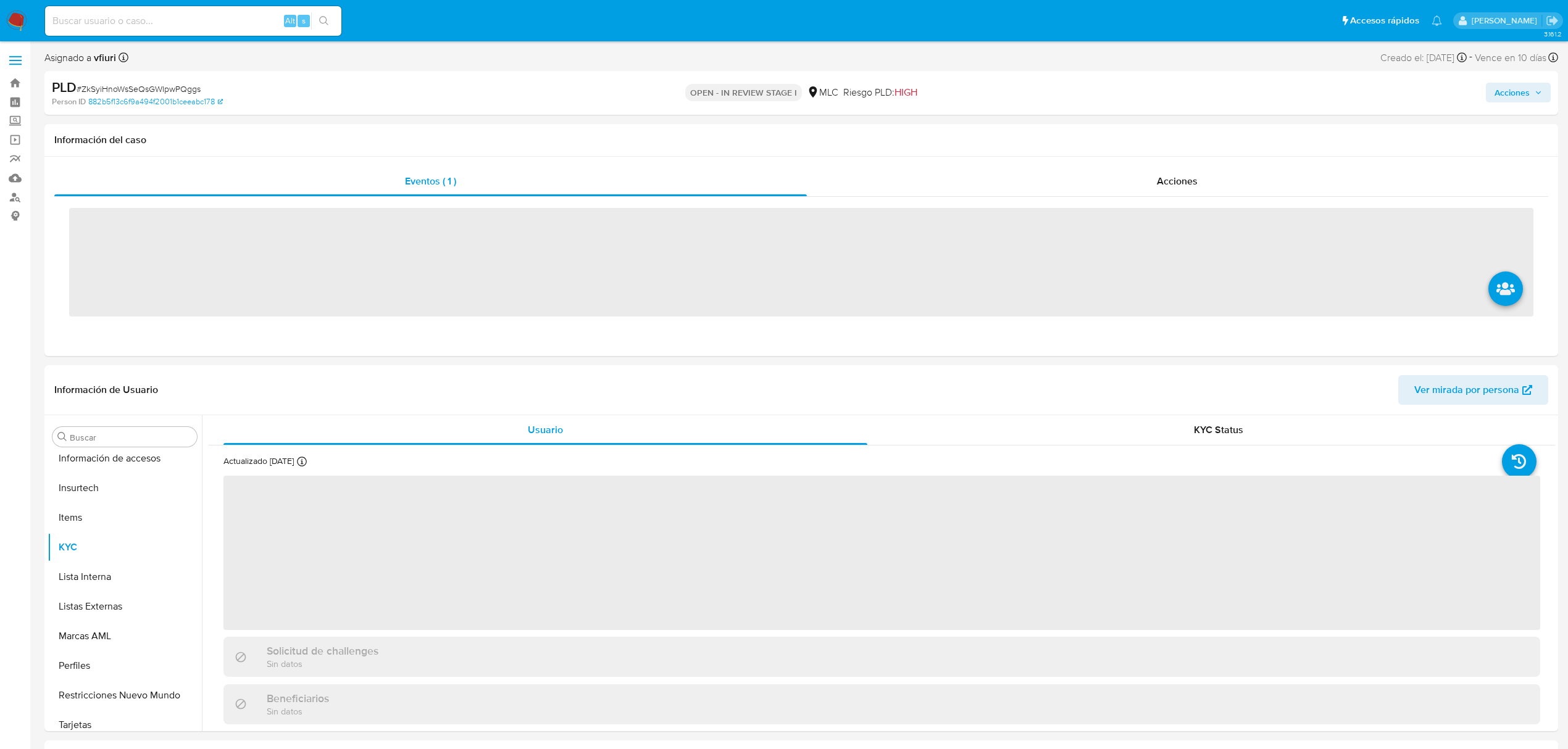
scroll to position [581, 0]
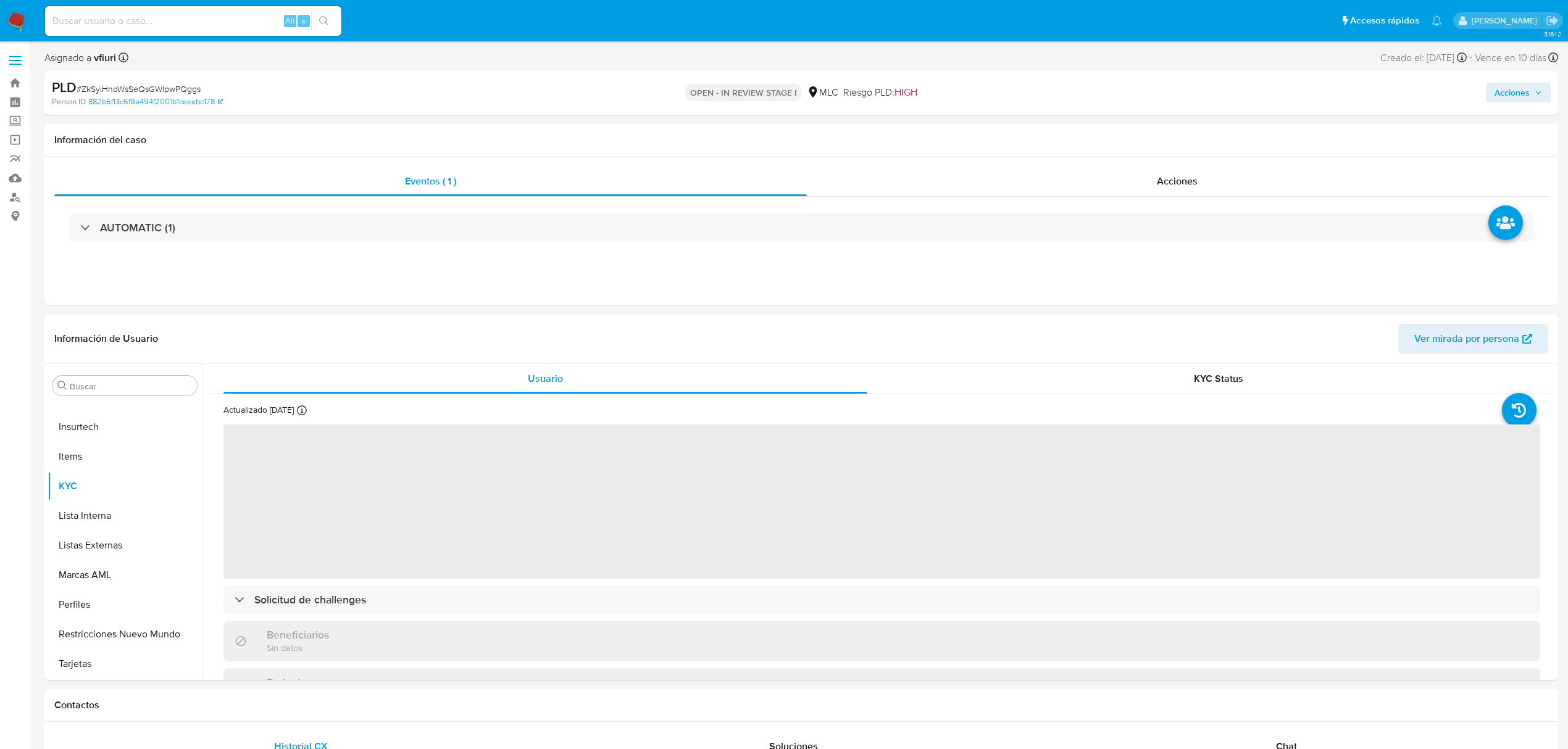
select select "10"
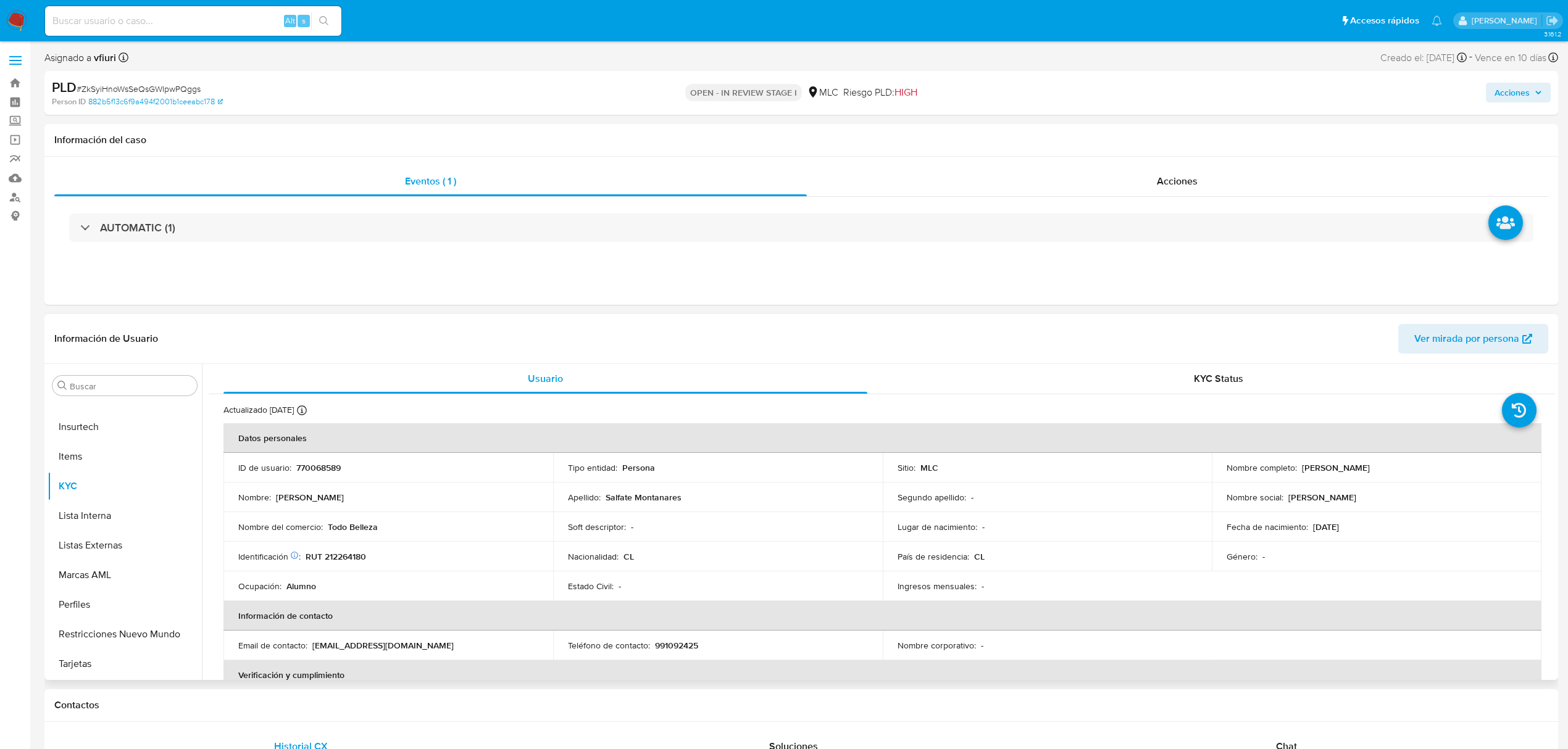
click at [316, 467] on p "770068589" at bounding box center [318, 467] width 44 height 11
copy p "770068589"
drag, startPoint x: 1297, startPoint y: 471, endPoint x: 1448, endPoint y: 458, distance: 151.6
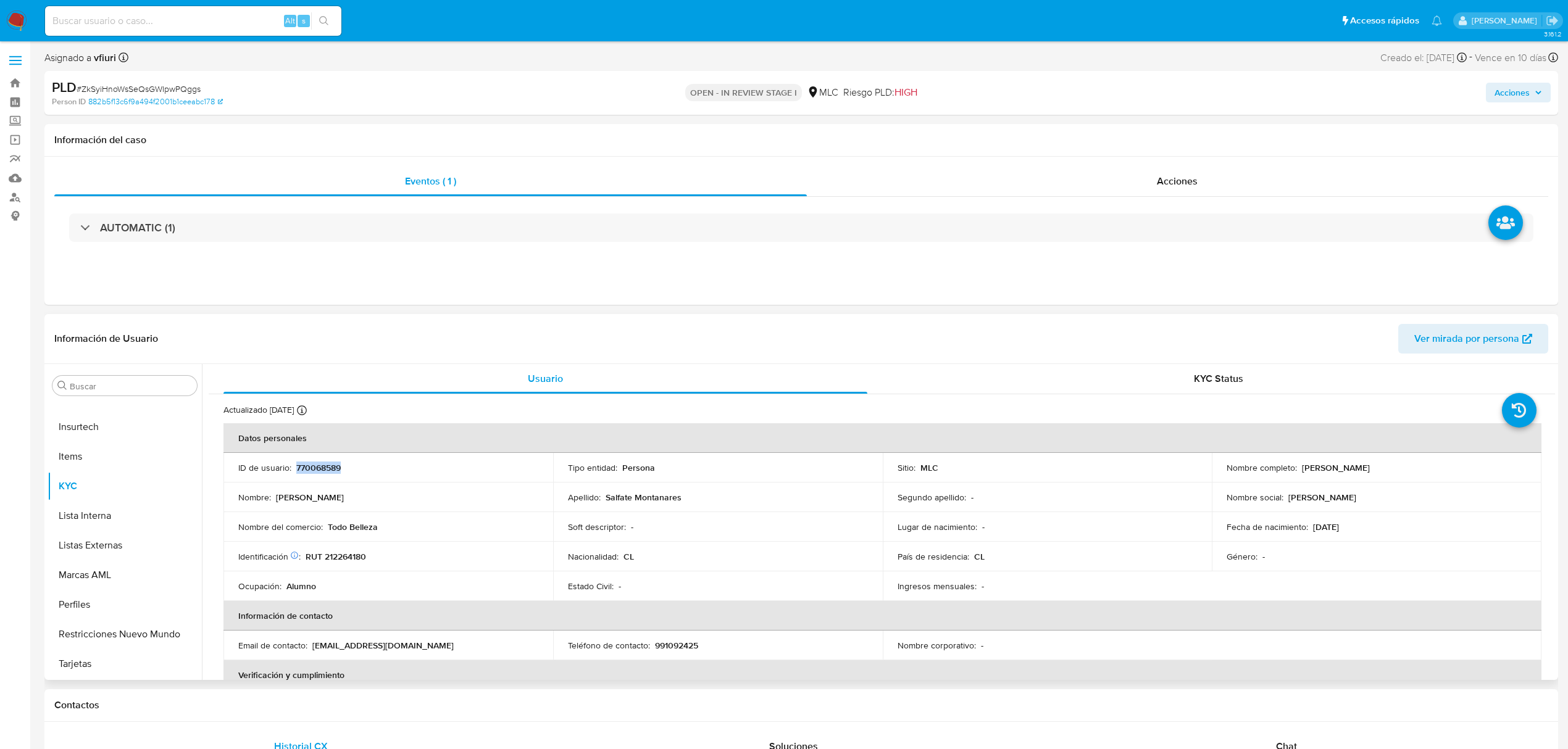
click at [1448, 458] on td "Nombre completo : Savka Juliette Salfate Montanares" at bounding box center [1376, 467] width 329 height 29
copy p "[PERSON_NAME]"
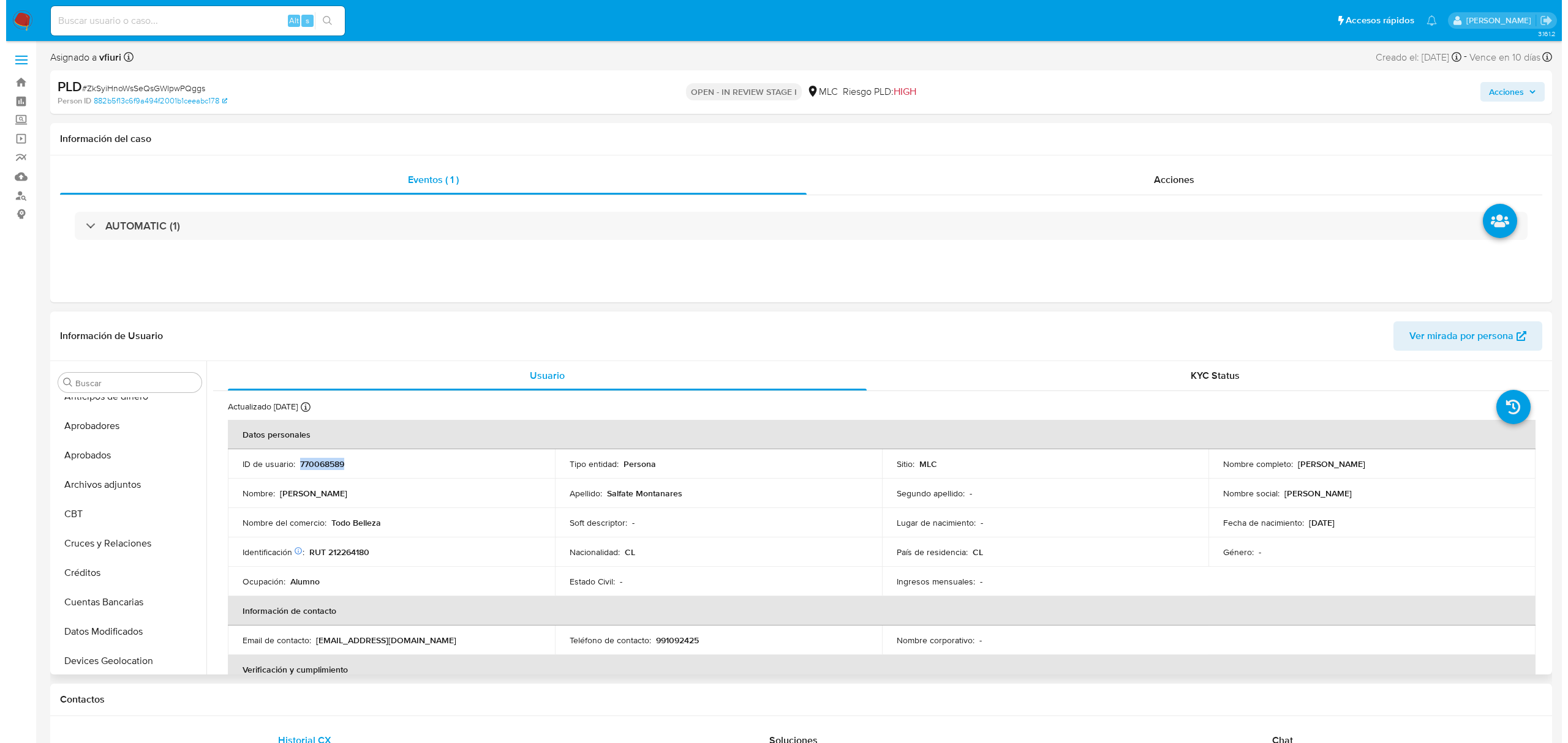
scroll to position [5, 0]
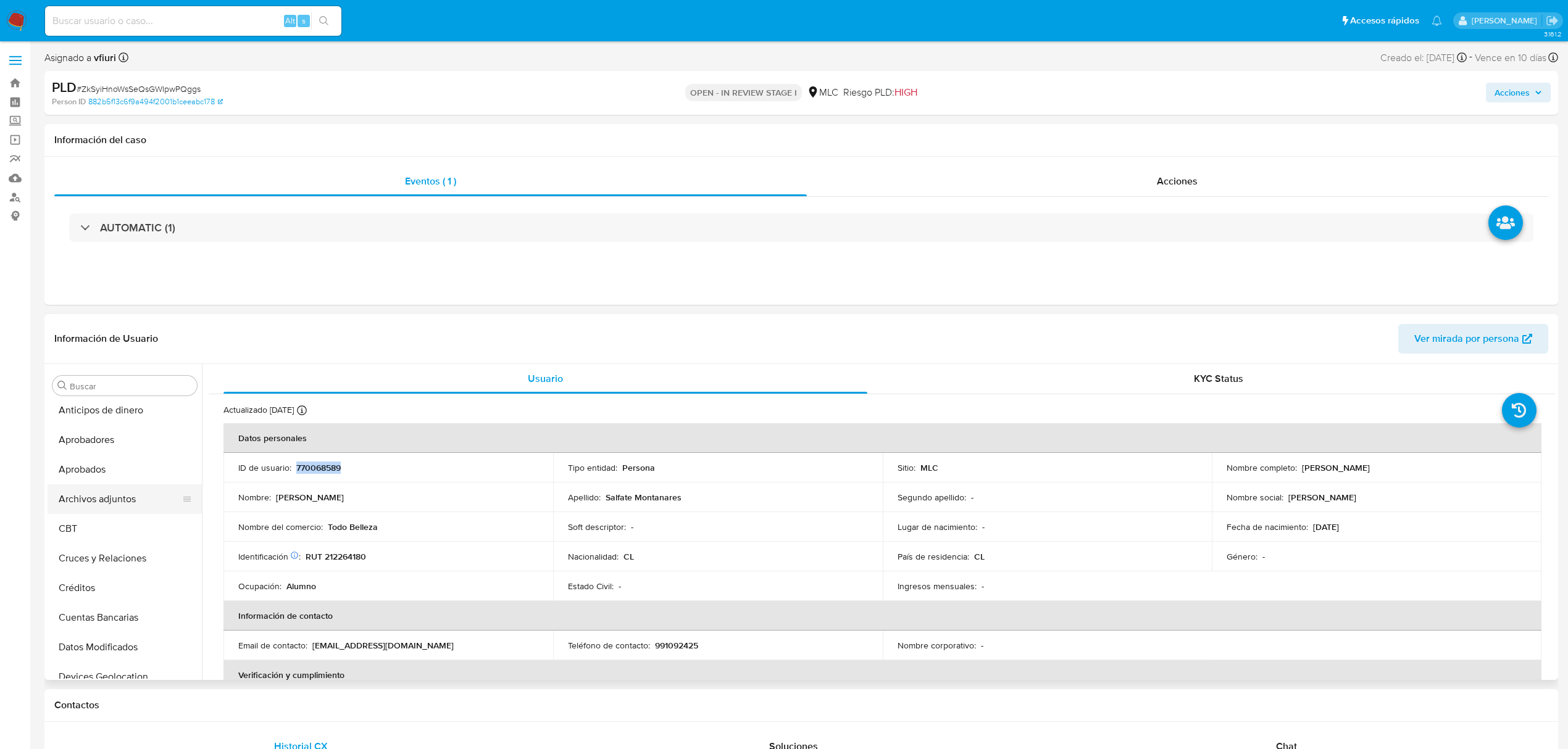
click at [104, 501] on button "Archivos adjuntos" at bounding box center [120, 498] width 145 height 29
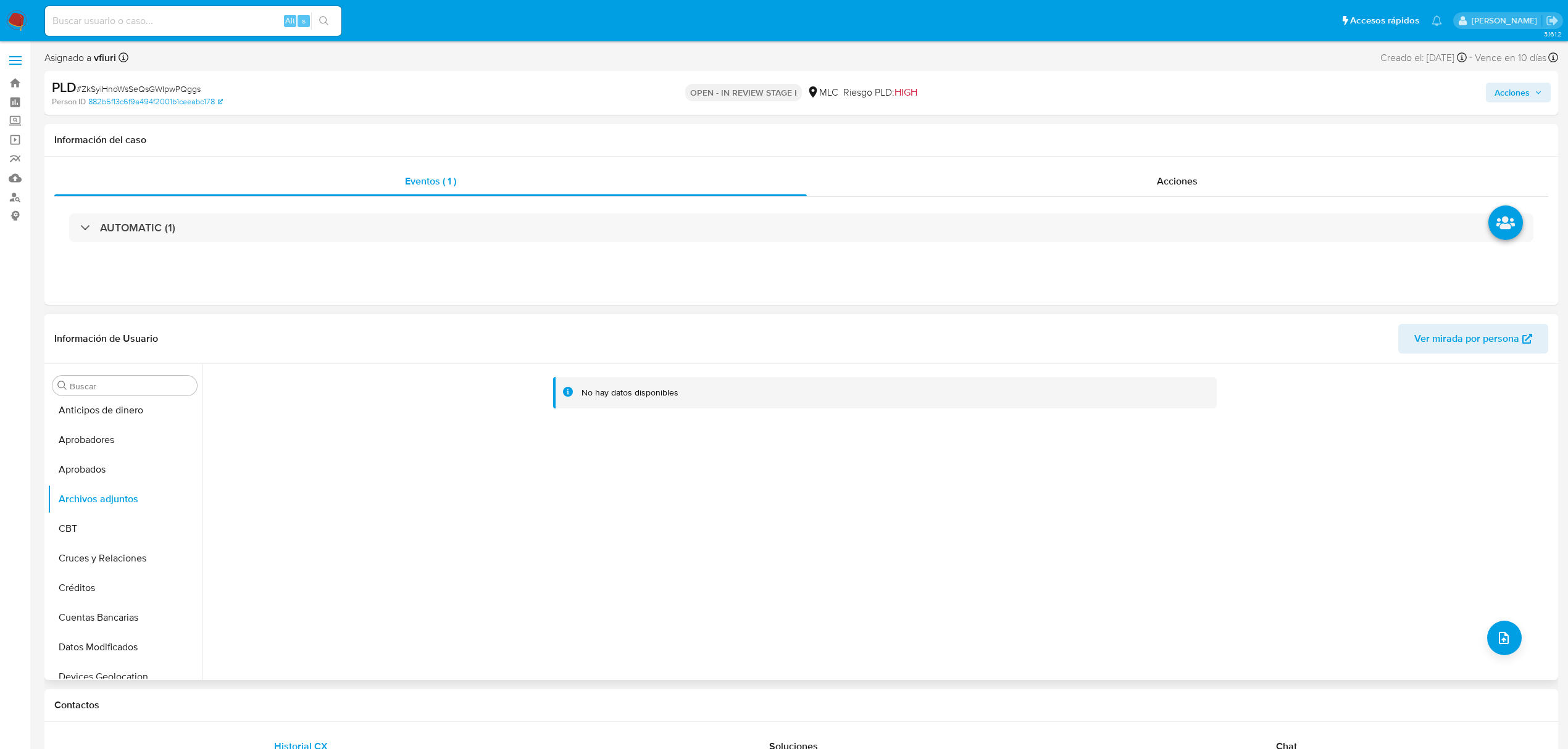
click at [1480, 625] on div "No hay datos disponibles" at bounding box center [878, 522] width 1353 height 316
click at [1489, 638] on button "upload-file" at bounding box center [1504, 638] width 34 height 34
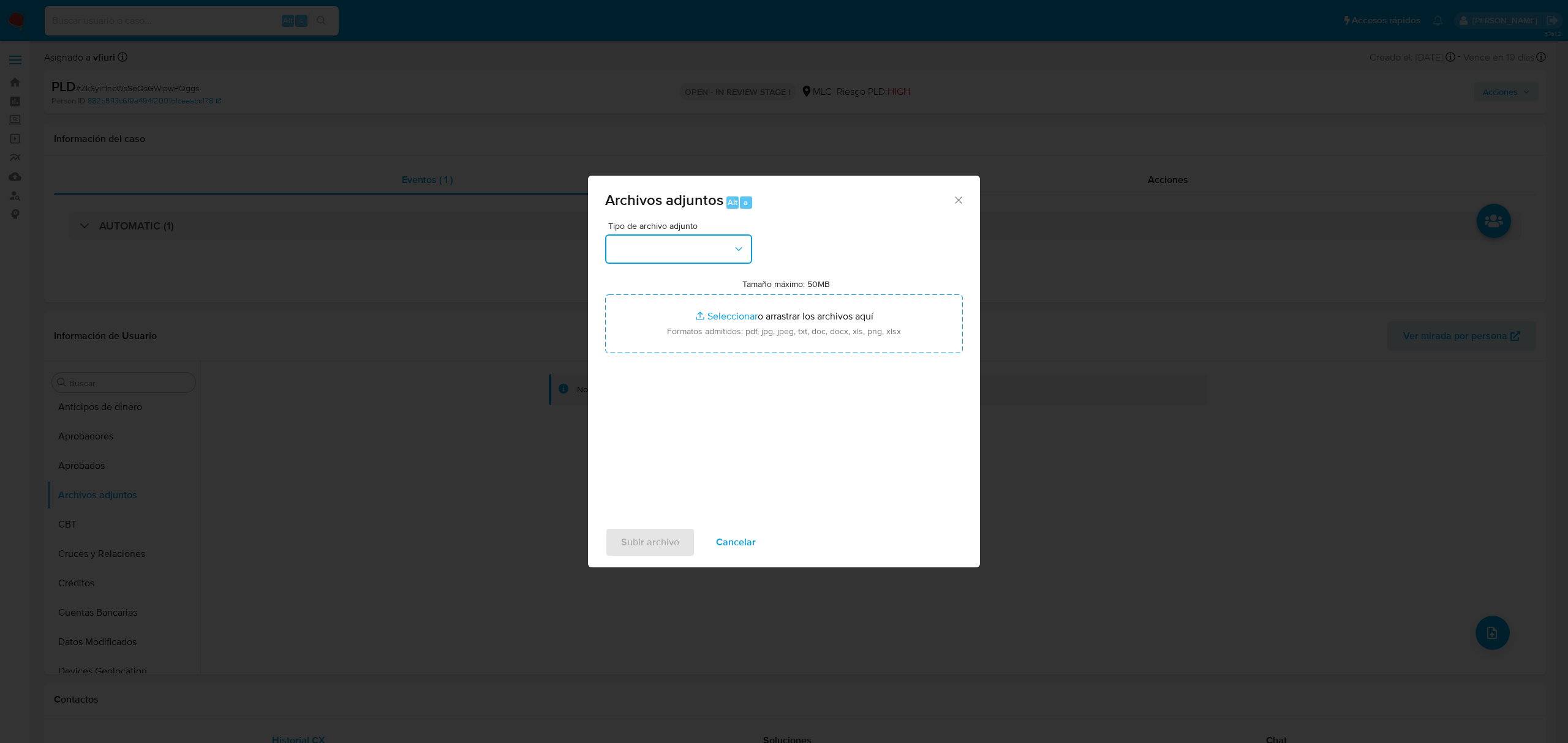
click at [679, 245] on button "button" at bounding box center [678, 249] width 147 height 29
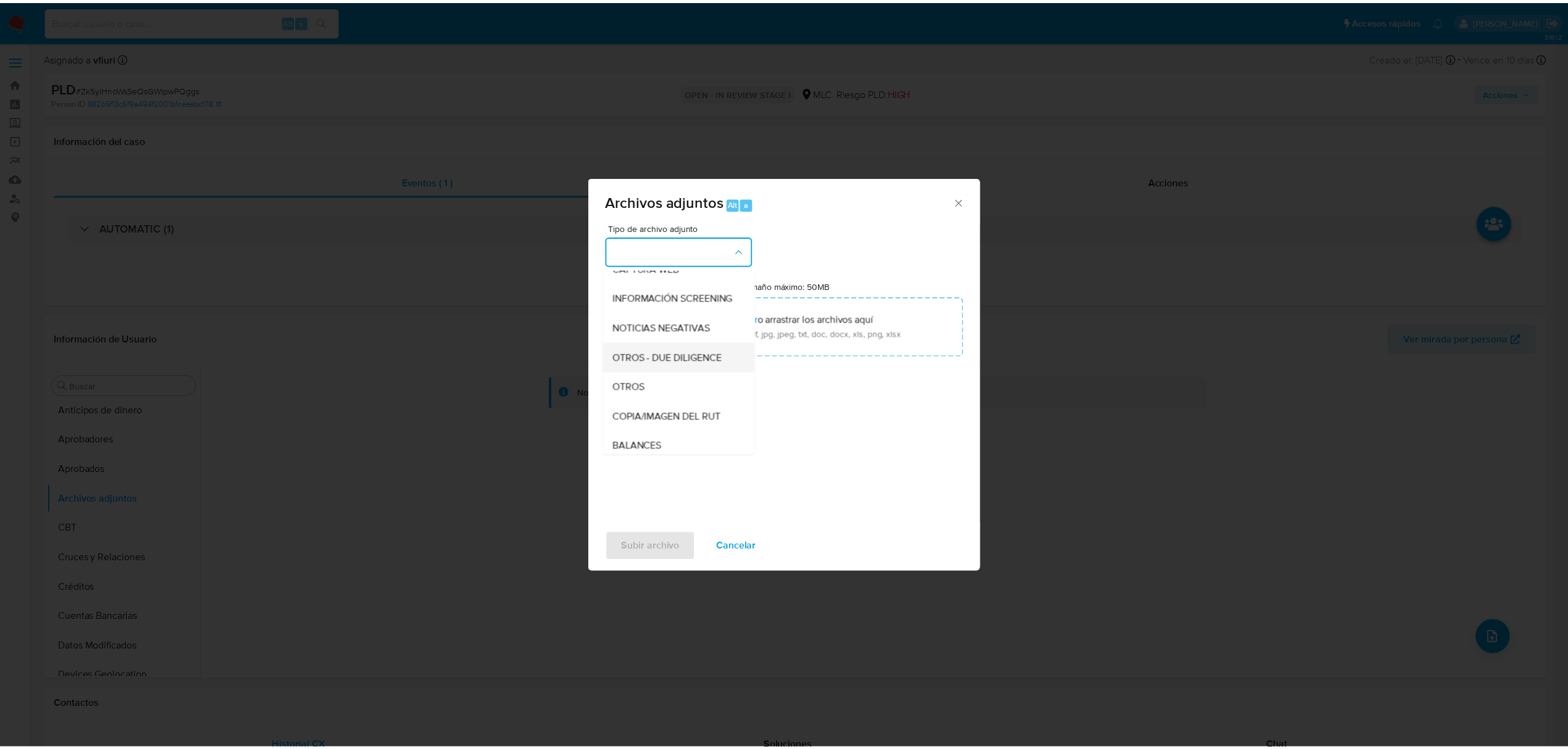
scroll to position [102, 0]
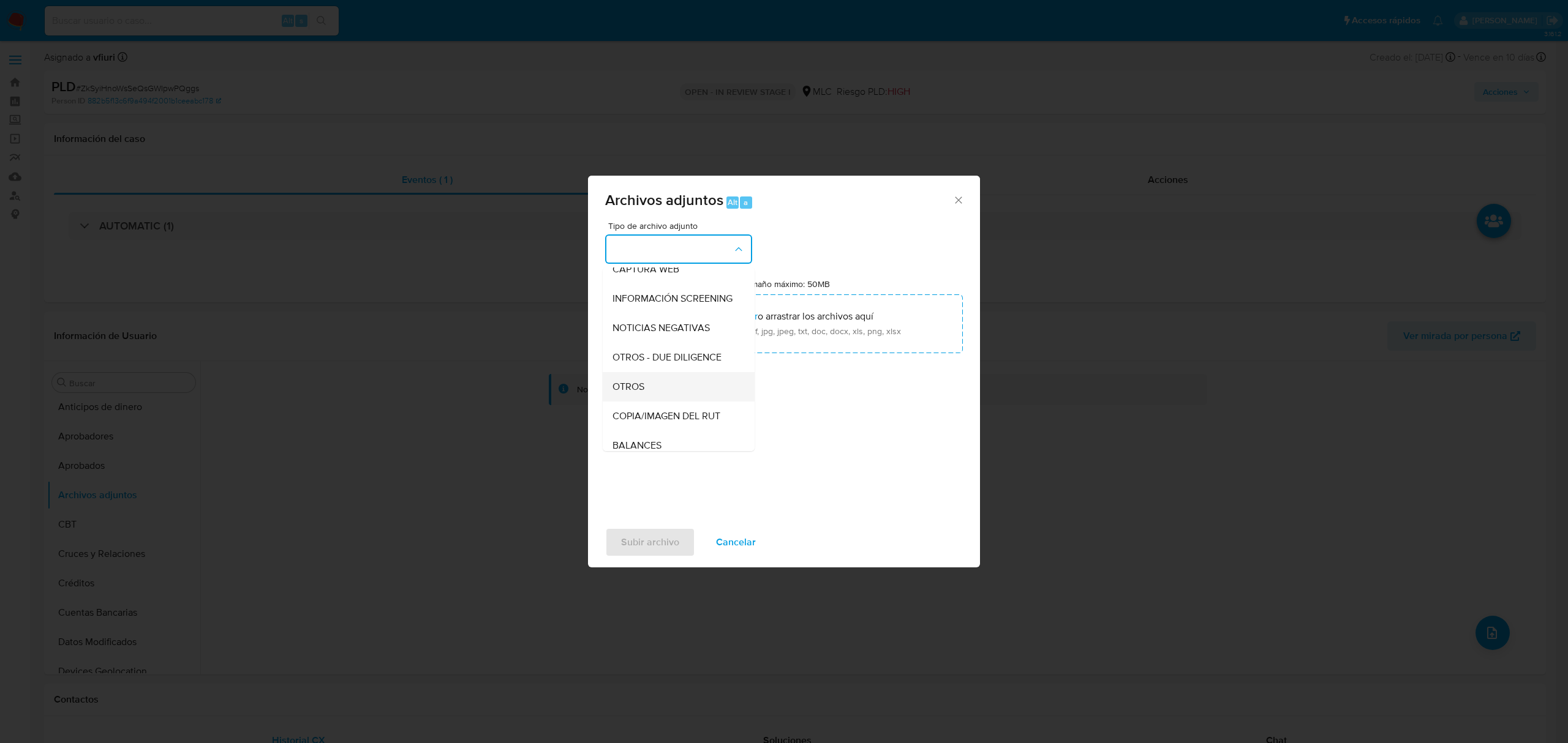
click at [646, 396] on div "OTROS" at bounding box center [674, 386] width 125 height 29
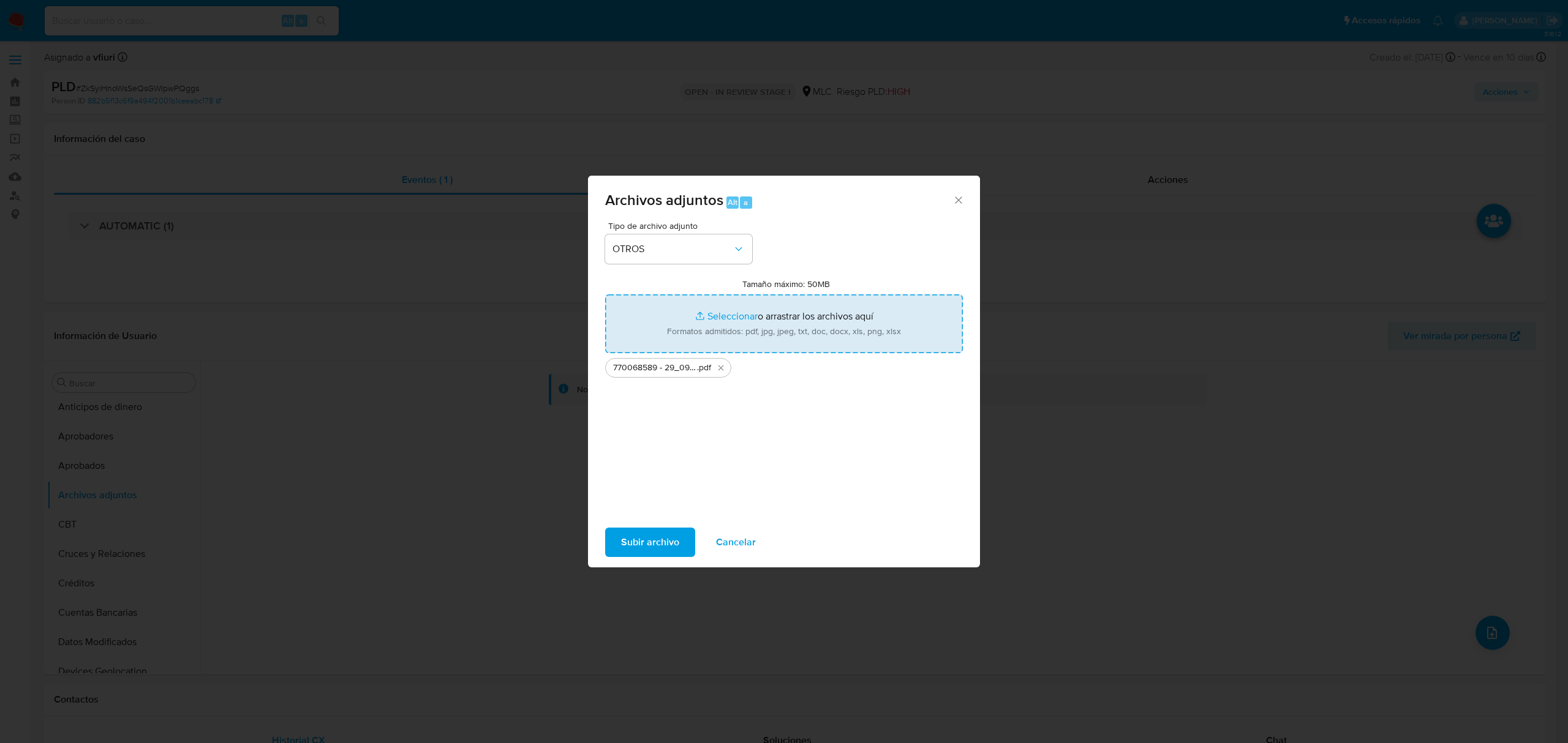
type input "C:\fakepath\Tabla 770068589.xlsx"
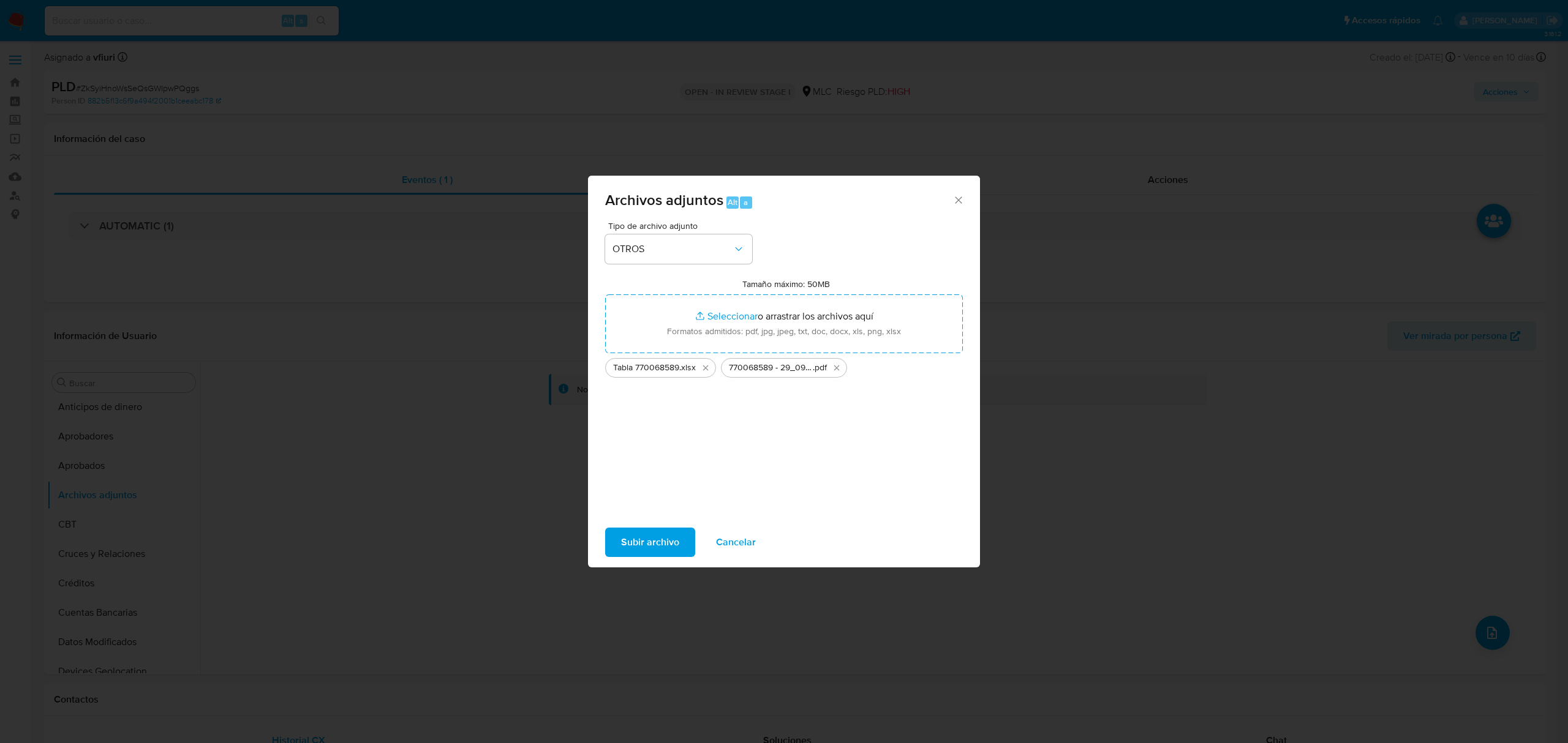
click at [645, 539] on span "Subir archivo" at bounding box center [650, 542] width 58 height 27
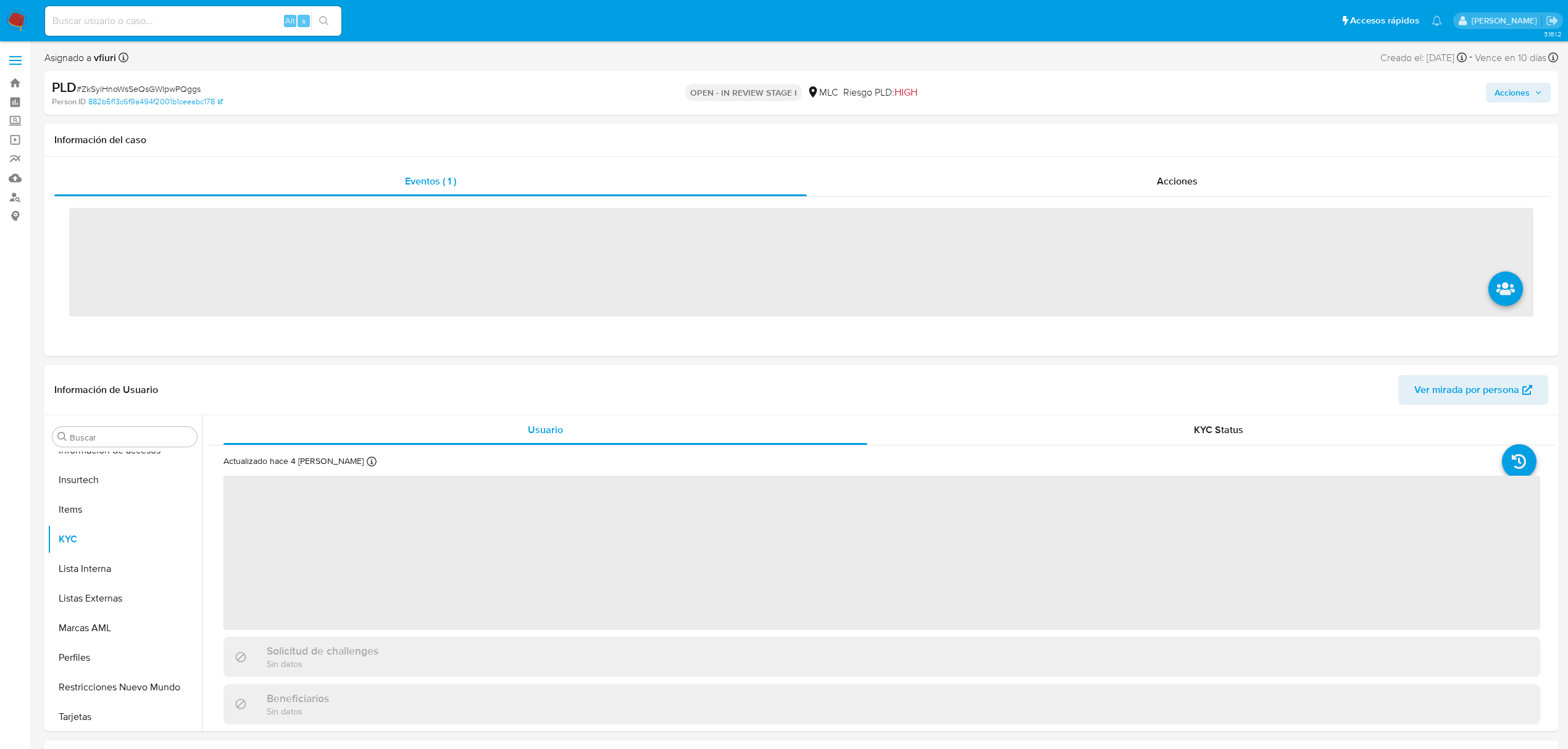
scroll to position [581, 0]
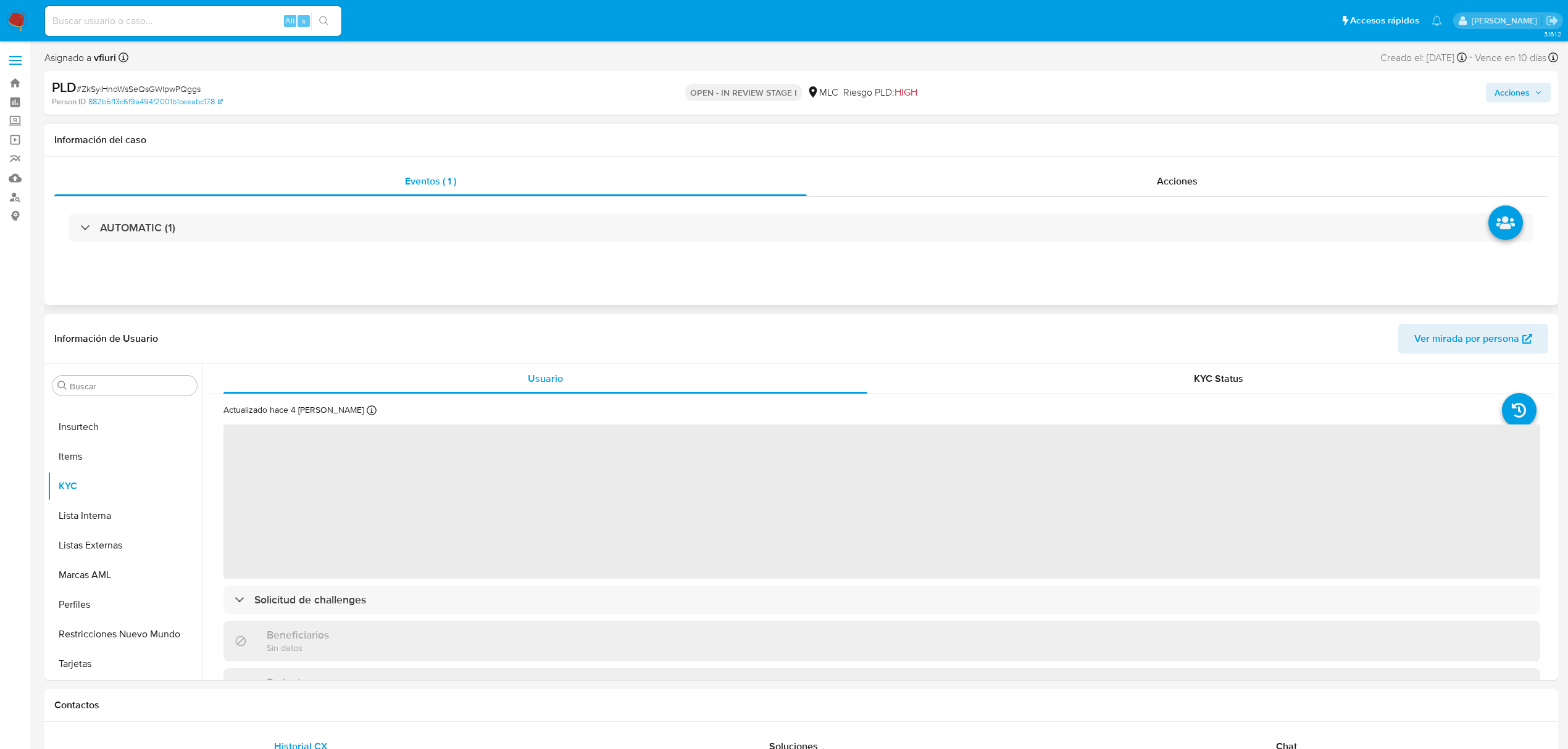
select select "10"
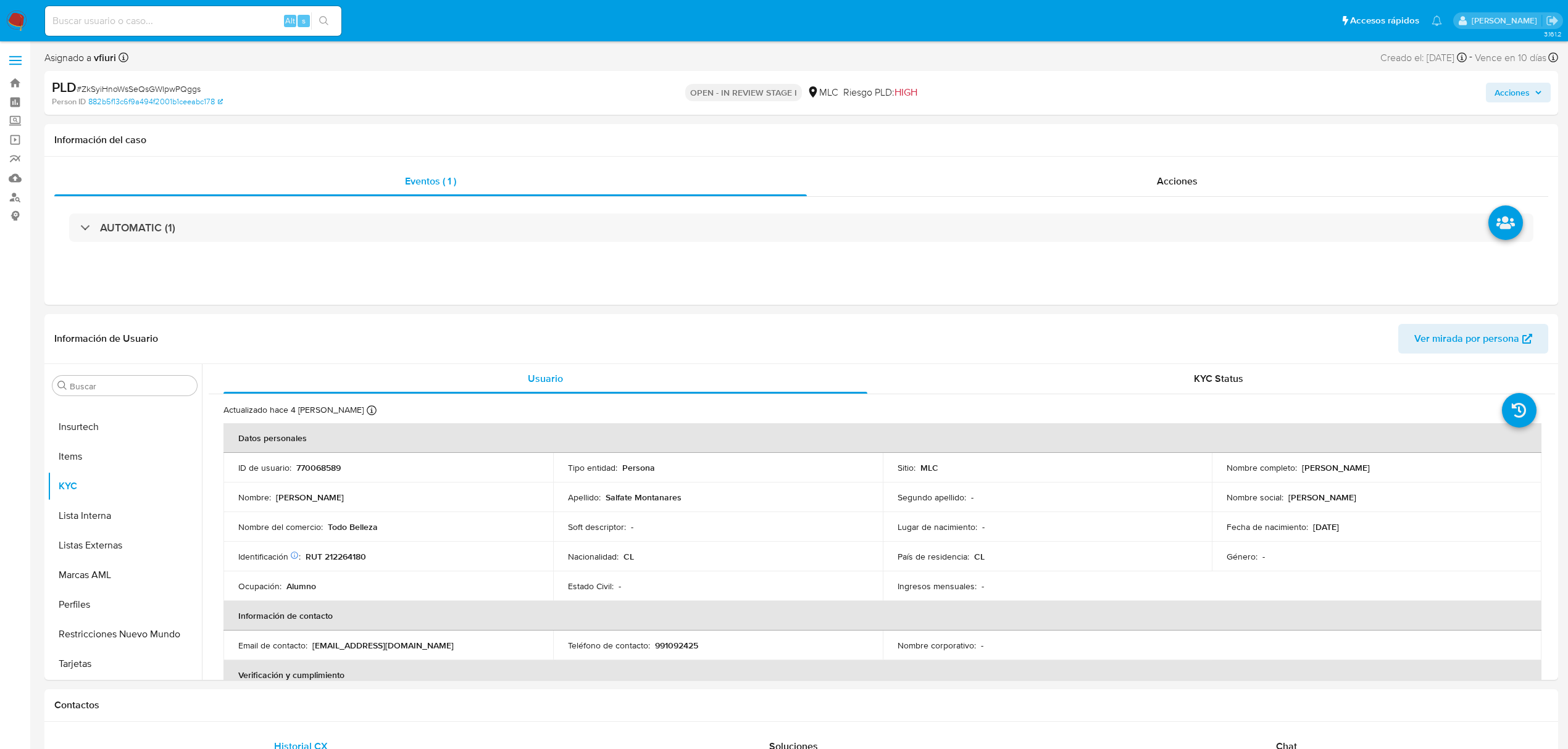
drag, startPoint x: 1519, startPoint y: 60, endPoint x: 1514, endPoint y: 84, distance: 24.5
click at [1519, 59] on span "Vence en 10 días" at bounding box center [1510, 58] width 72 height 13
click at [1512, 85] on span "Acciones" at bounding box center [1512, 93] width 35 height 20
click at [1166, 145] on div "Resolución del caso Alt r" at bounding box center [1182, 132] width 118 height 32
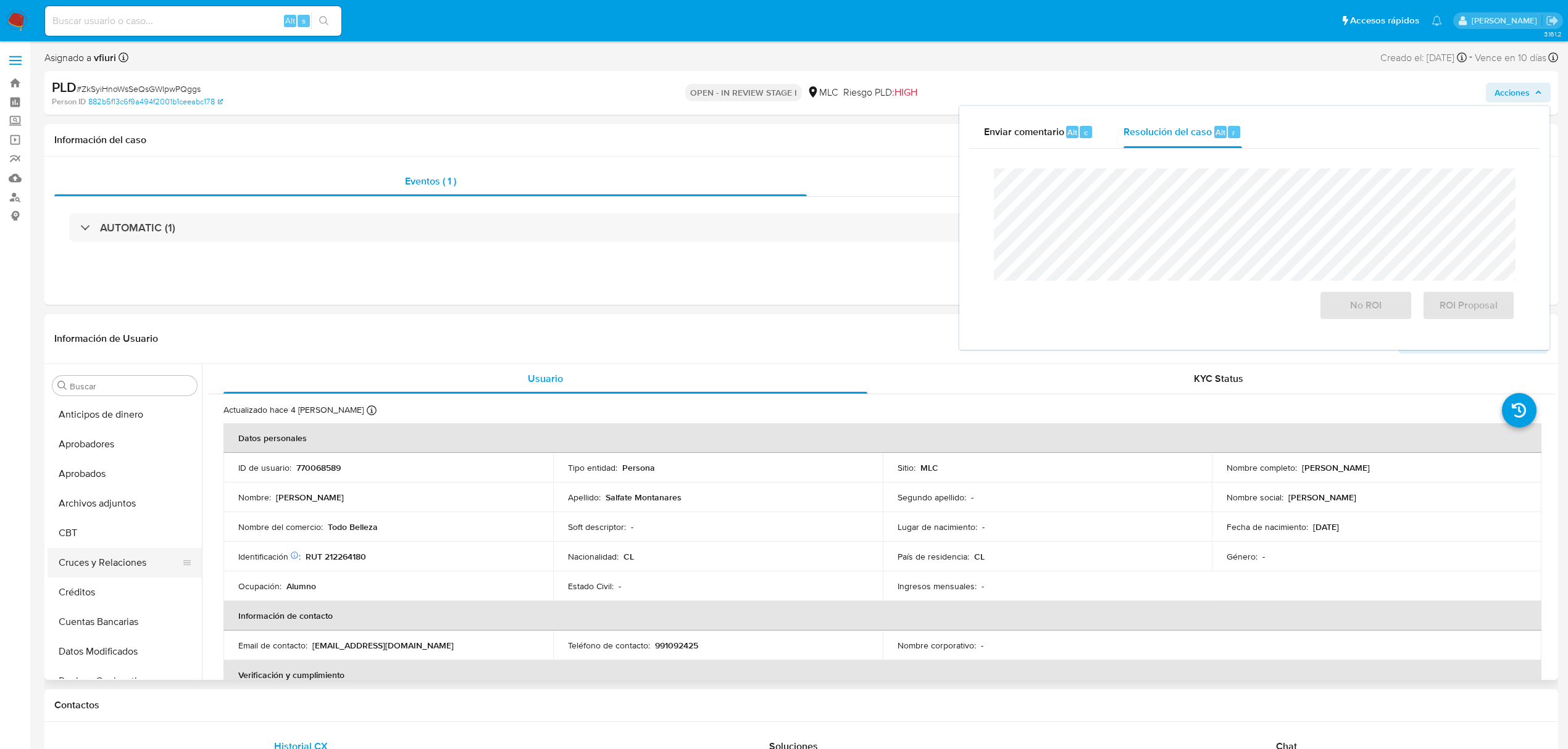
scroll to position [0, 0]
click at [97, 499] on button "Archivos adjuntos" at bounding box center [120, 503] width 145 height 29
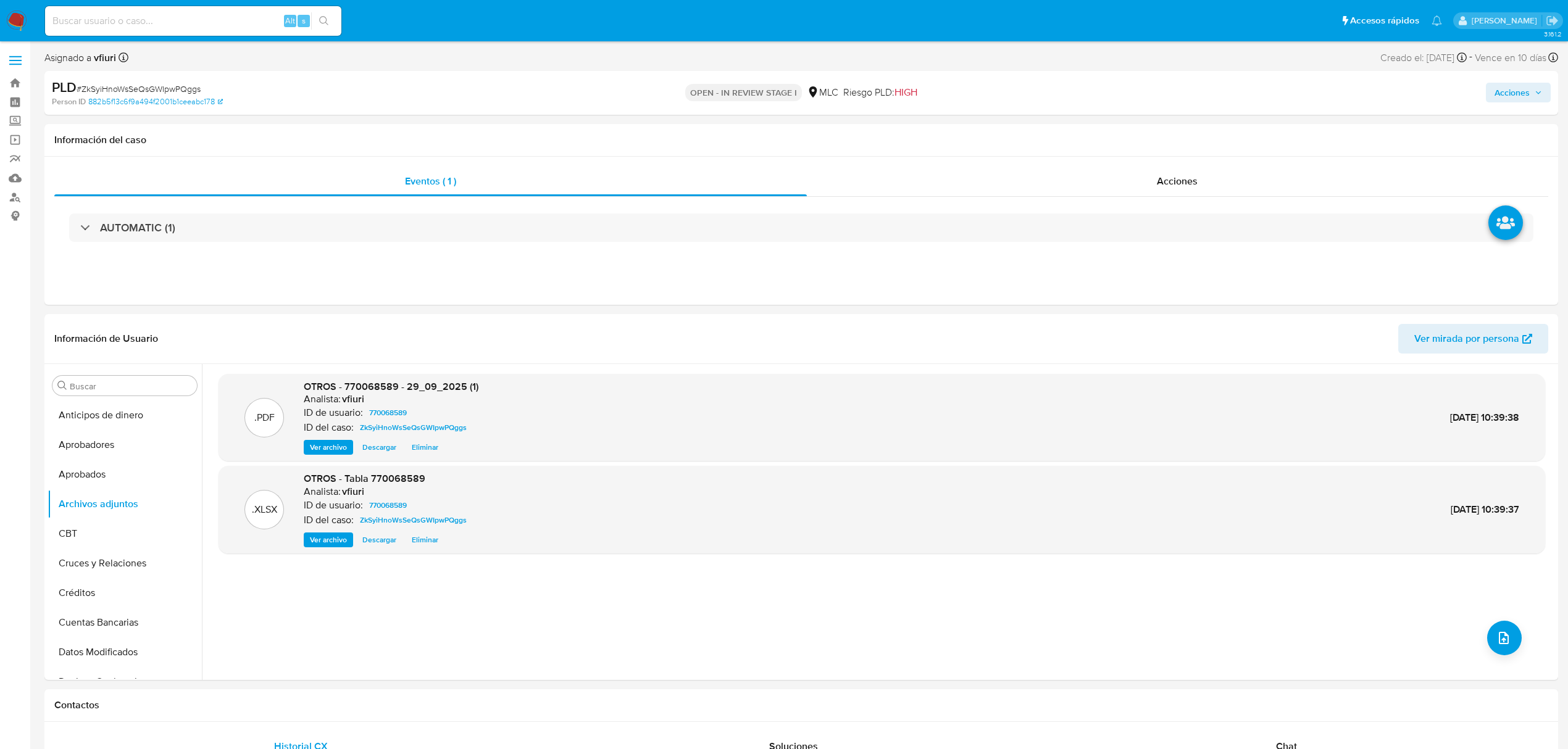
click at [1502, 90] on span "Acciones" at bounding box center [1512, 93] width 35 height 20
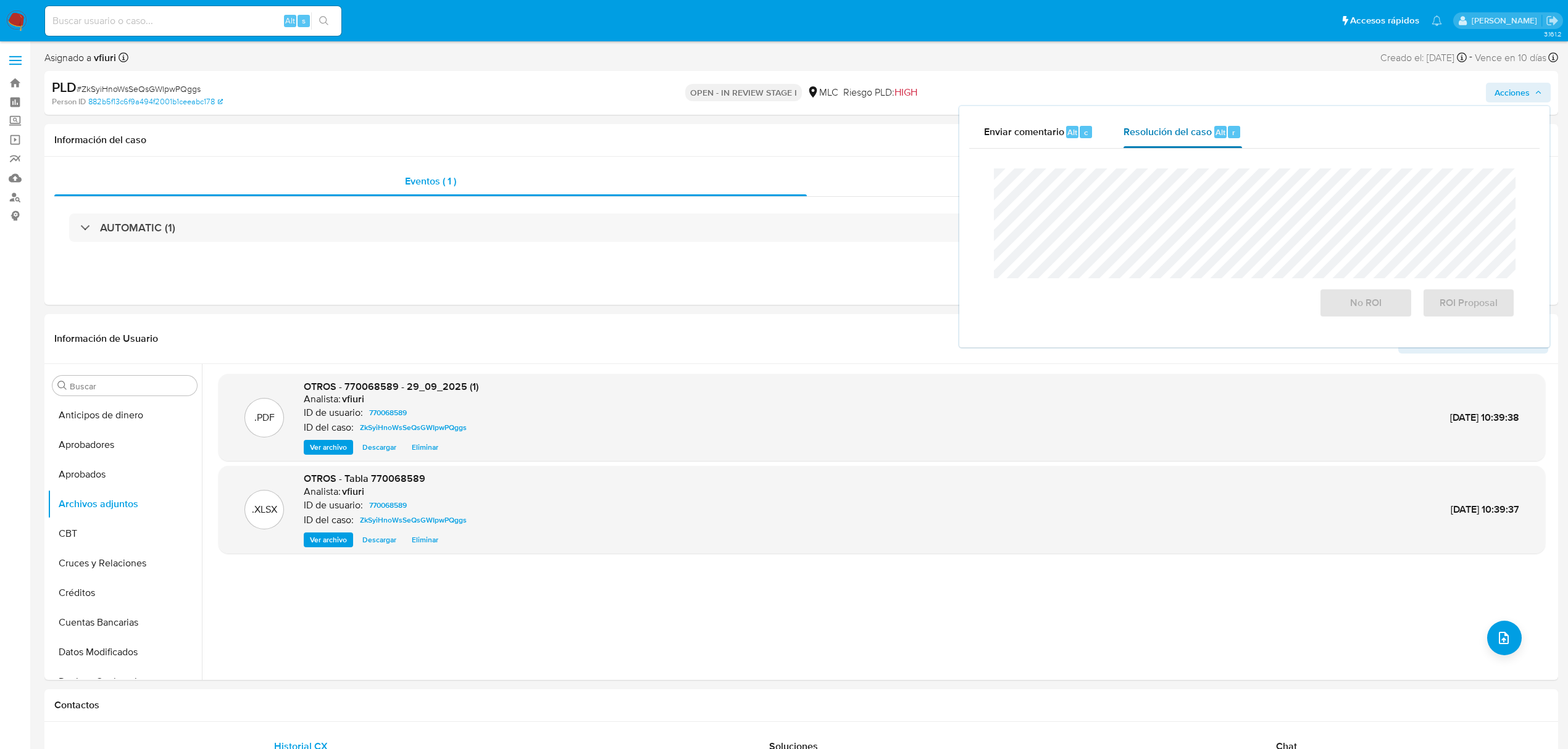
click at [1234, 124] on div "Resolución del caso Alt r" at bounding box center [1182, 132] width 118 height 32
click at [1479, 313] on span "ROI Proposal" at bounding box center [1468, 303] width 60 height 27
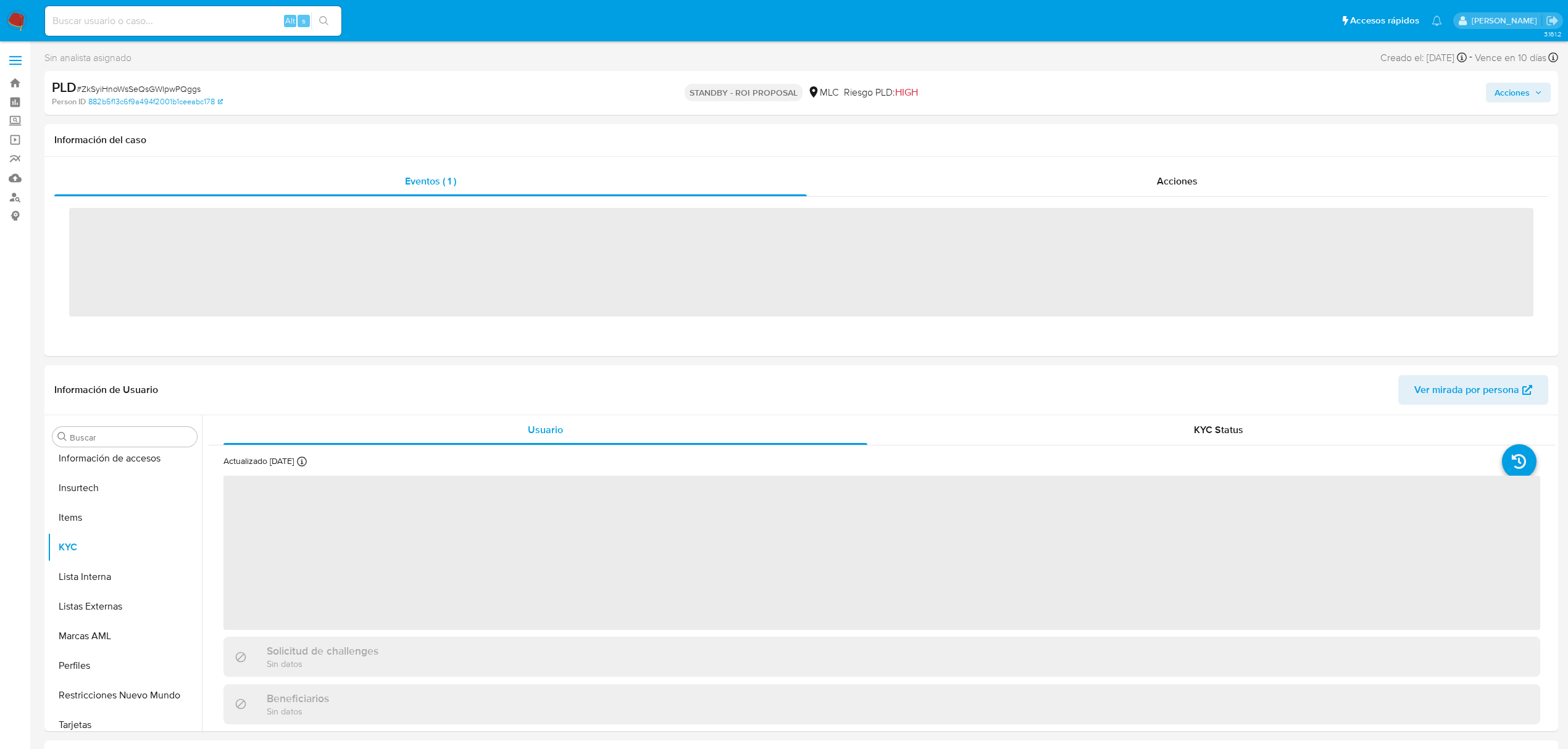
scroll to position [581, 0]
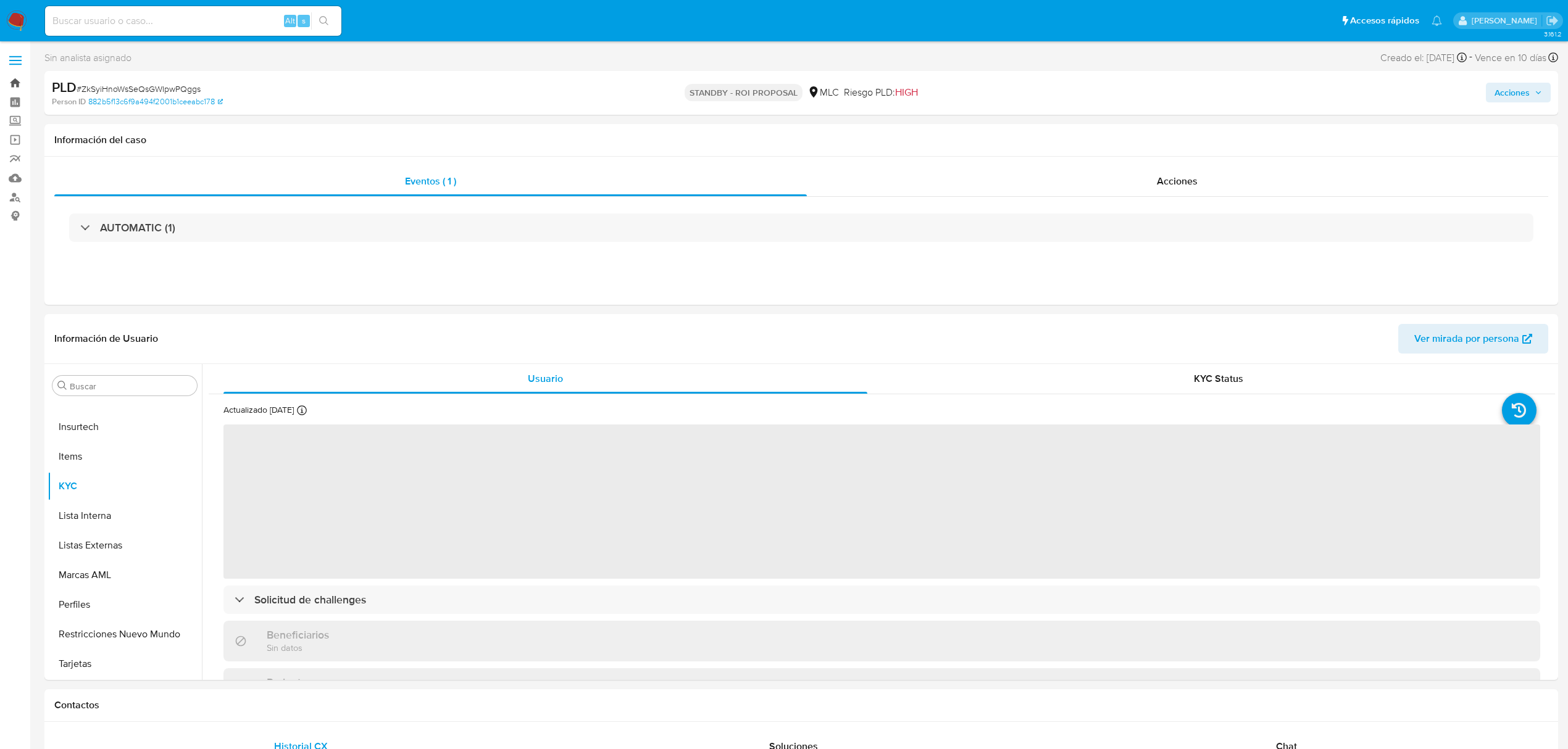
click at [20, 81] on link "Bandeja" at bounding box center [74, 83] width 147 height 19
select select "10"
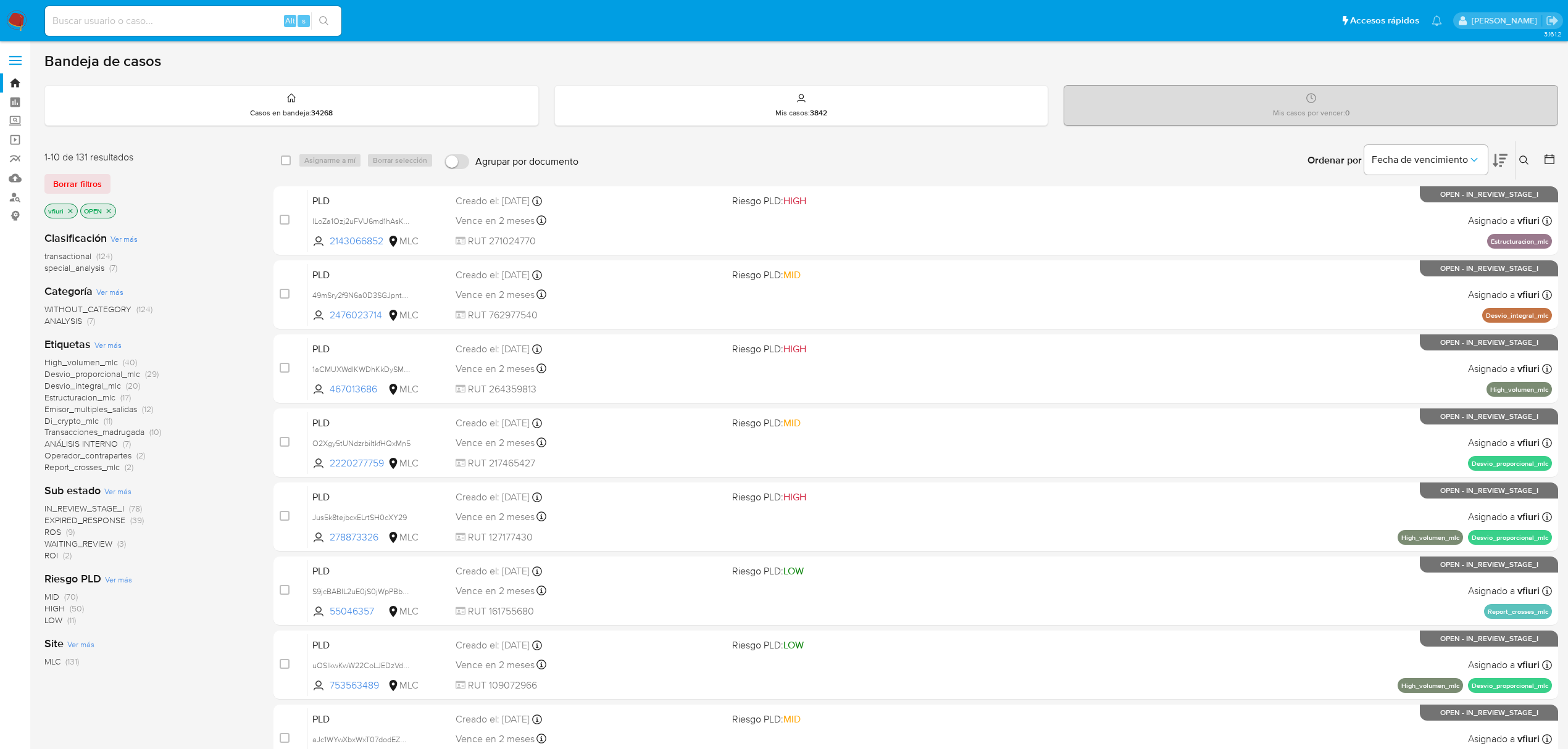
click at [1555, 158] on main "3.161.2" at bounding box center [784, 509] width 1568 height 1019
click at [1551, 159] on icon at bounding box center [1549, 159] width 13 height 13
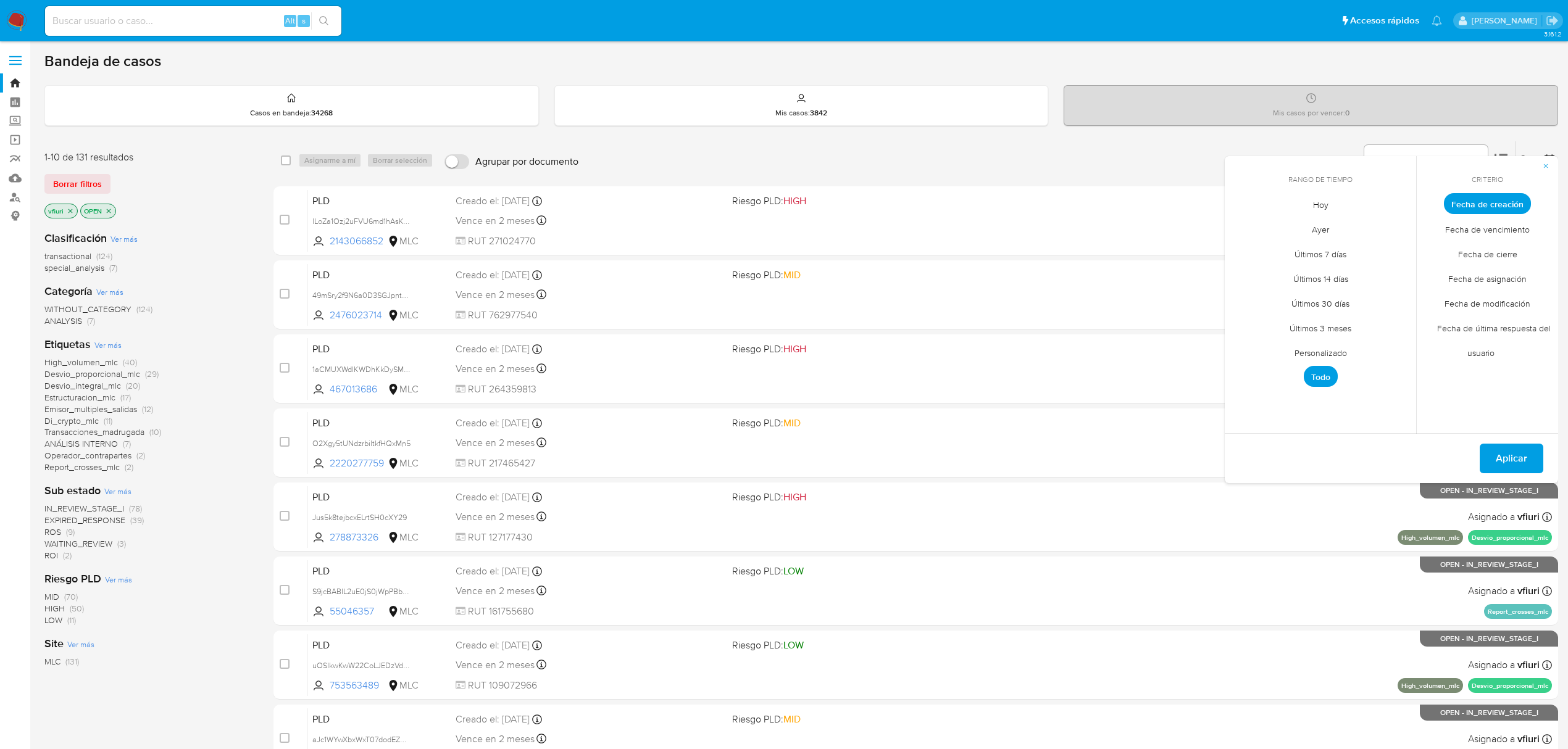
click at [1296, 349] on span "Personalizado" at bounding box center [1320, 353] width 79 height 25
click at [1243, 225] on icon "Mes anterior" at bounding box center [1244, 227] width 5 height 8
click at [1369, 296] on button "12" at bounding box center [1370, 297] width 20 height 20
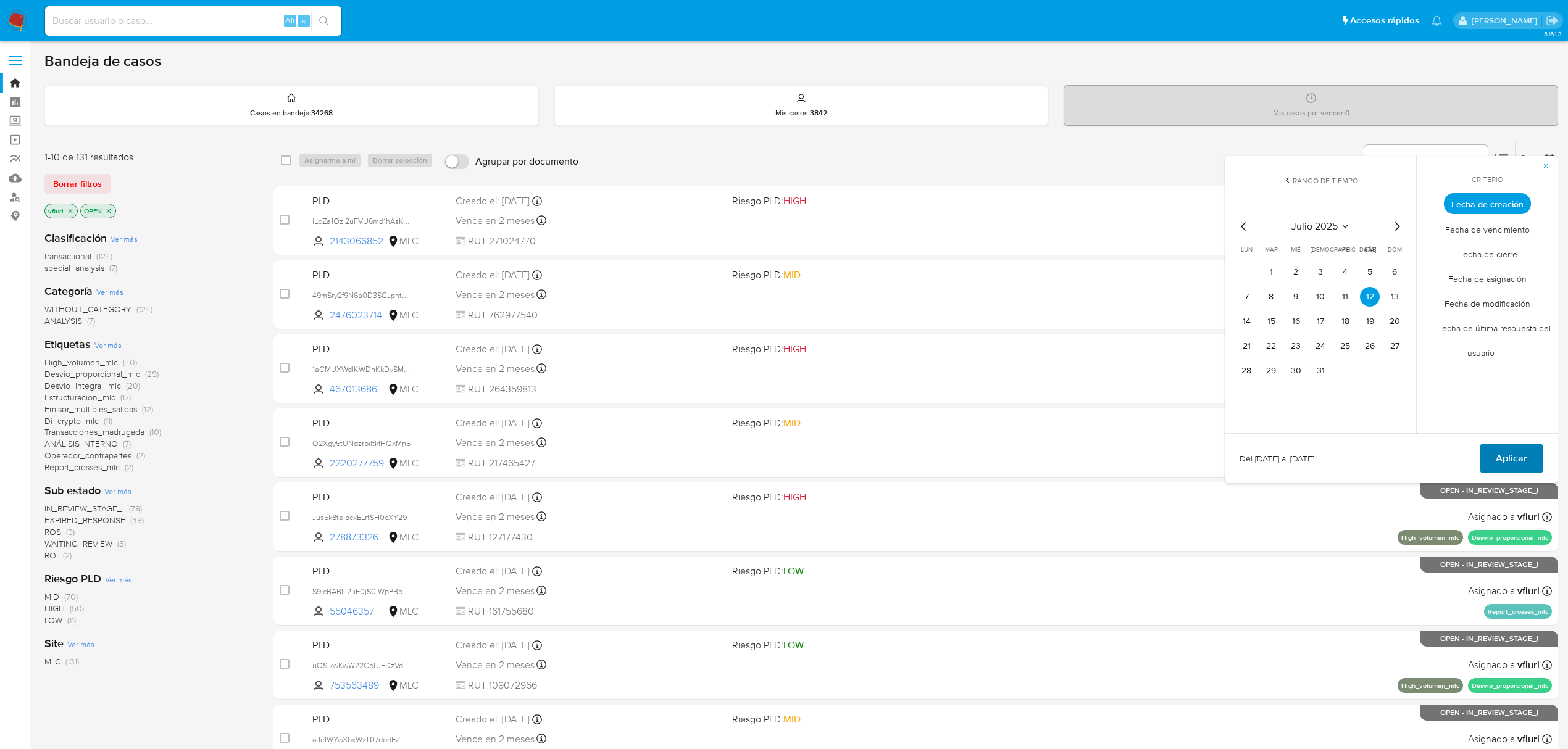
click at [1532, 444] on button "Aplicar" at bounding box center [1511, 458] width 64 height 29
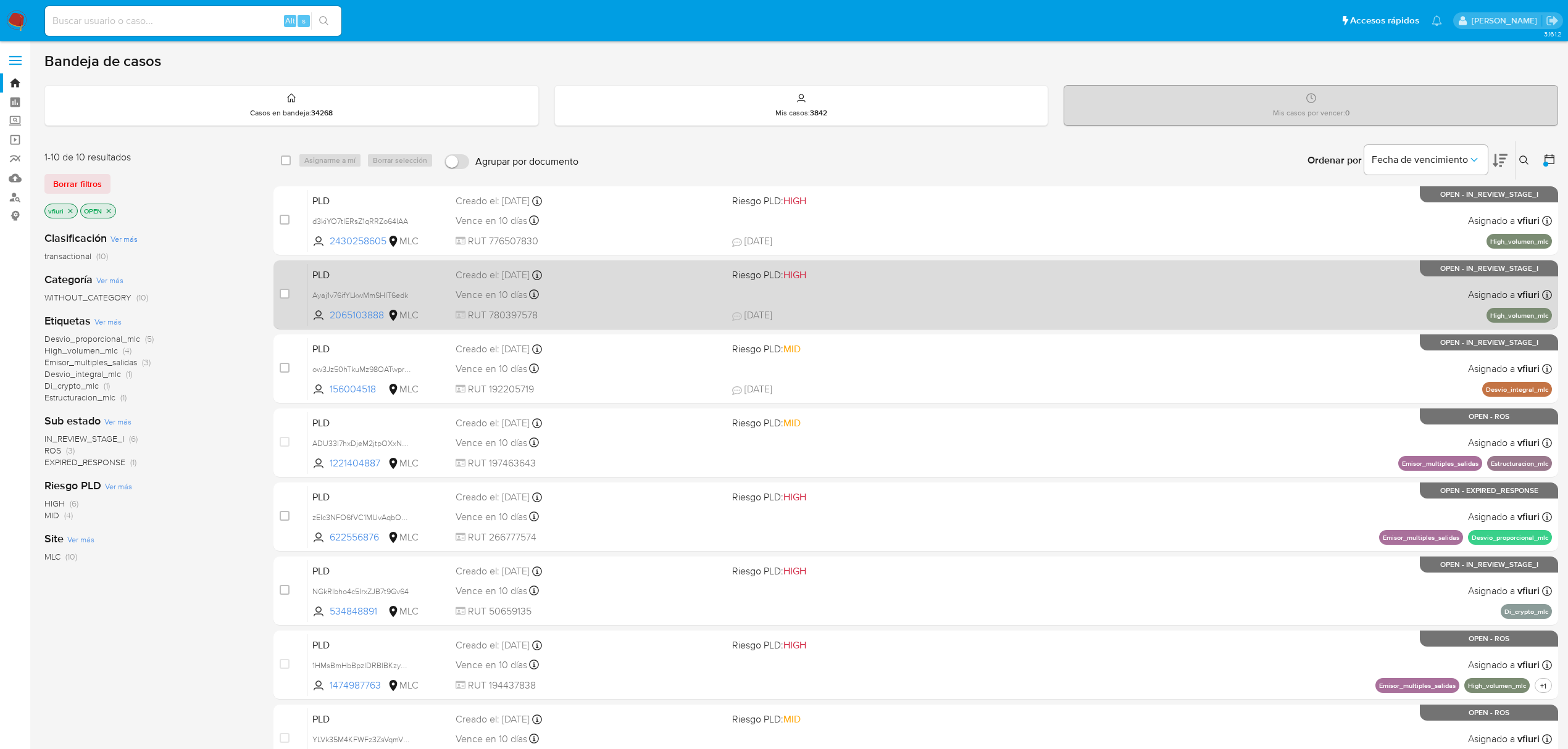
click at [598, 300] on div "Vence en 10 días Vence el 10/10/2025 16:07:49" at bounding box center [589, 295] width 267 height 17
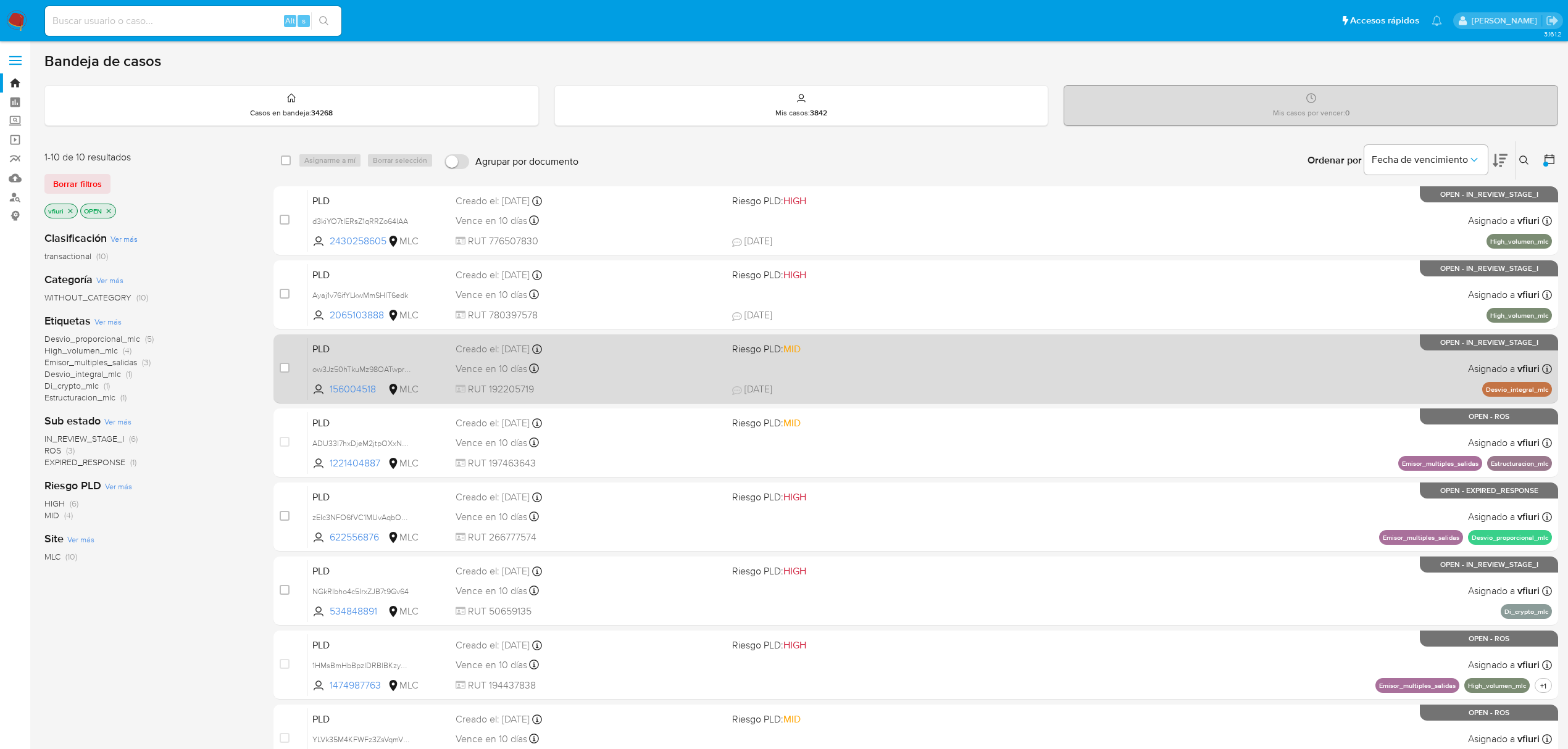
click at [651, 355] on div "Creado el: 12/07/2025 Creado el: 12/07/2025 16:07:03" at bounding box center [589, 349] width 267 height 13
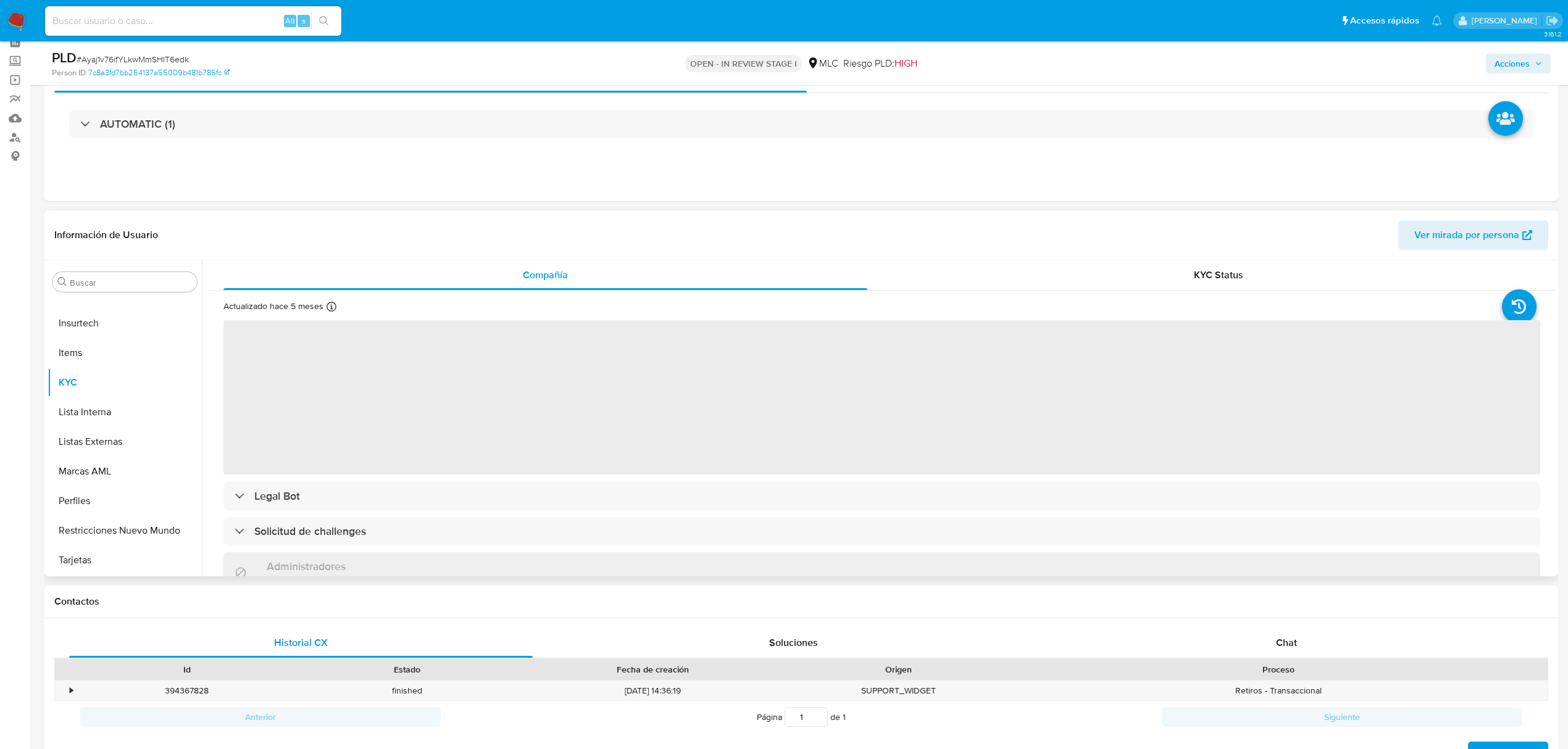
scroll to position [164, 0]
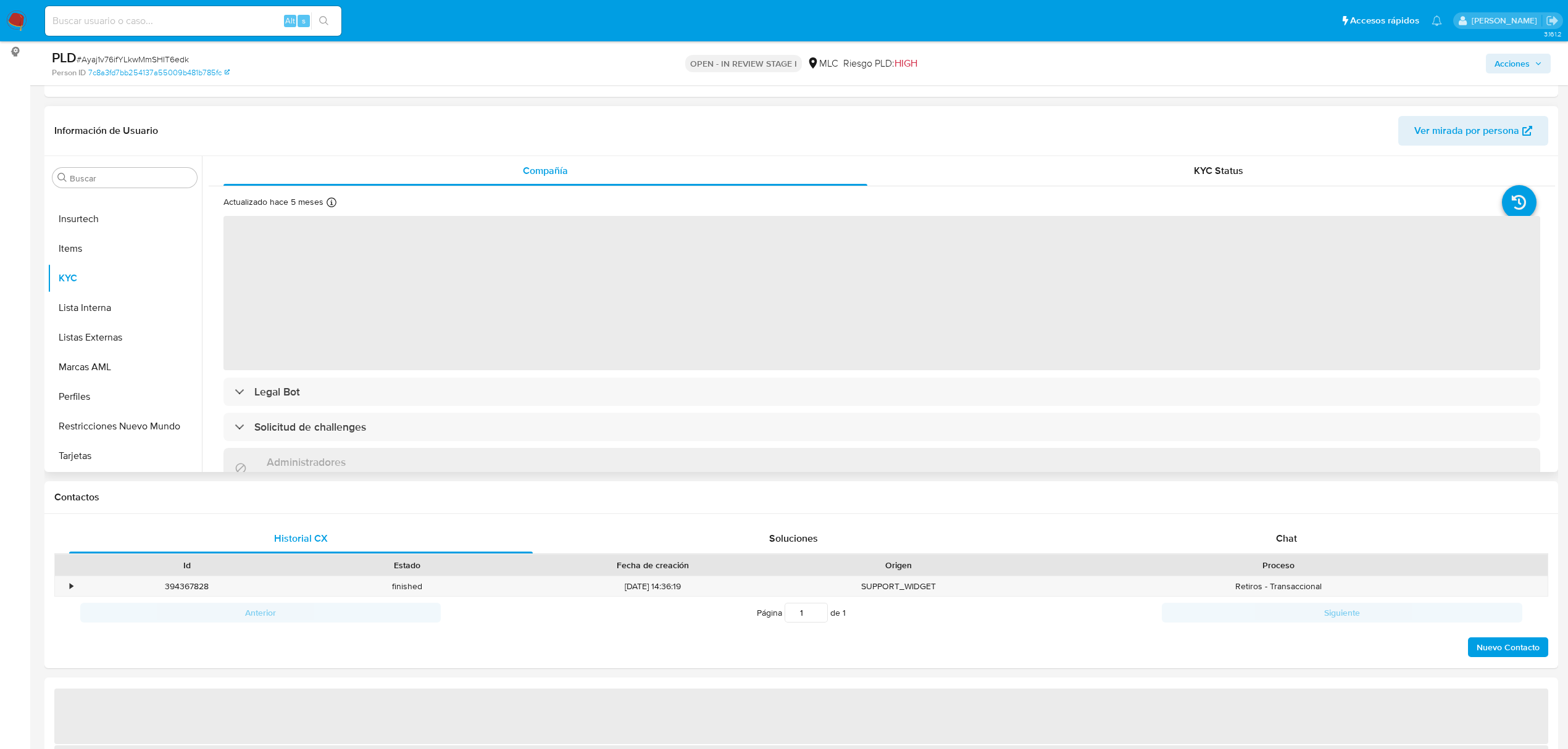
select select "10"
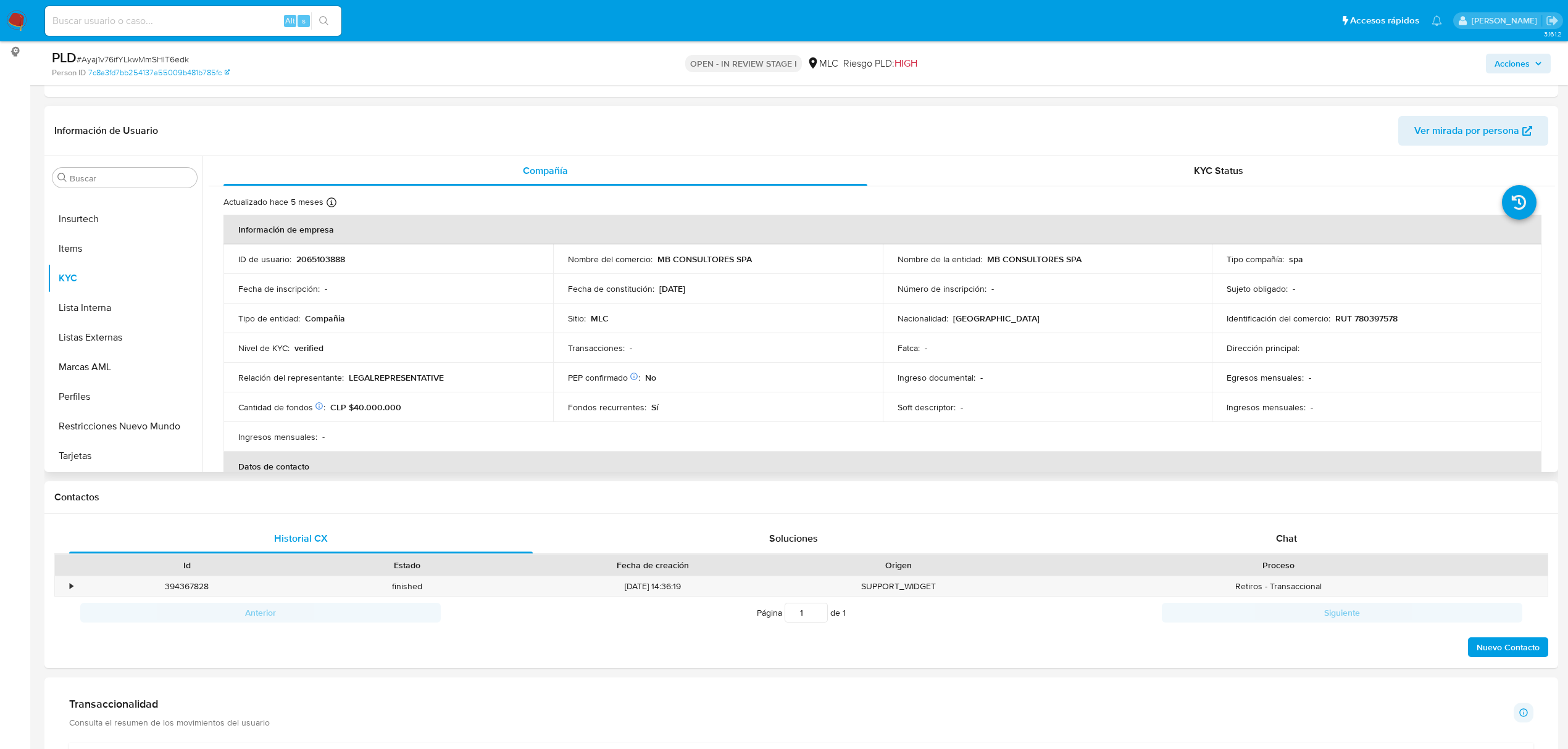
click at [324, 256] on p "2065103888" at bounding box center [320, 258] width 49 height 11
copy p "2065103888"
click at [1295, 529] on div "Chat" at bounding box center [1287, 538] width 463 height 29
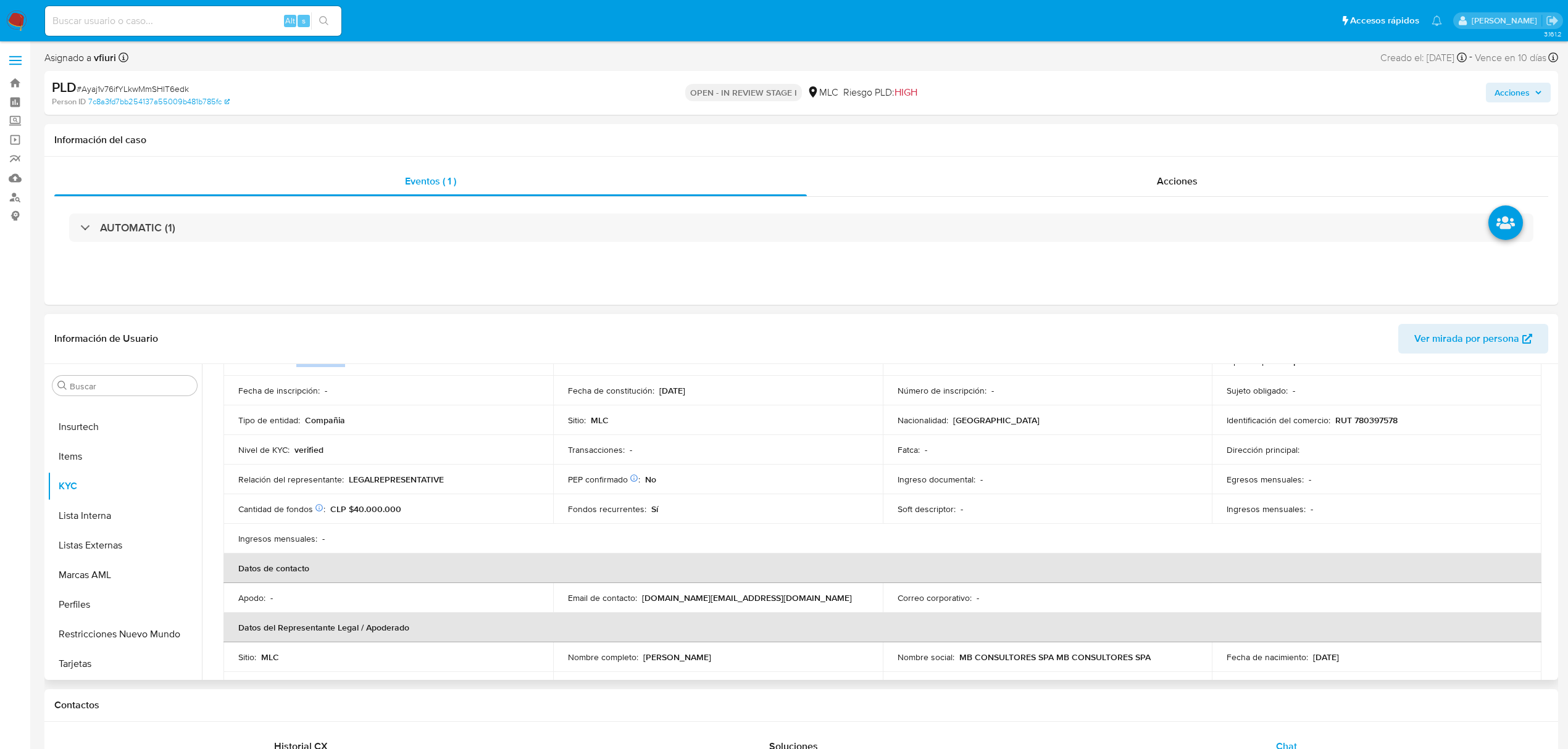
scroll to position [0, 0]
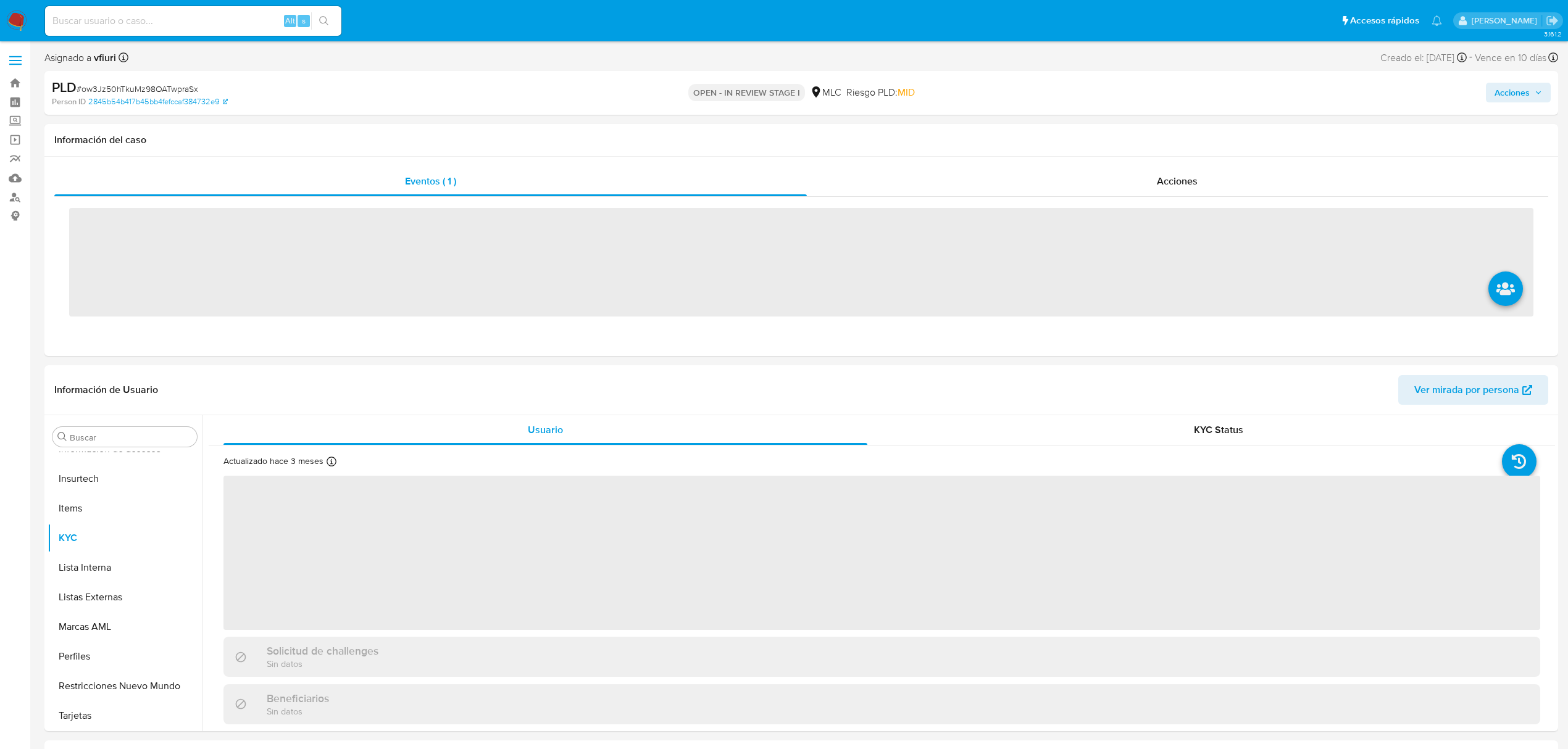
scroll to position [581, 0]
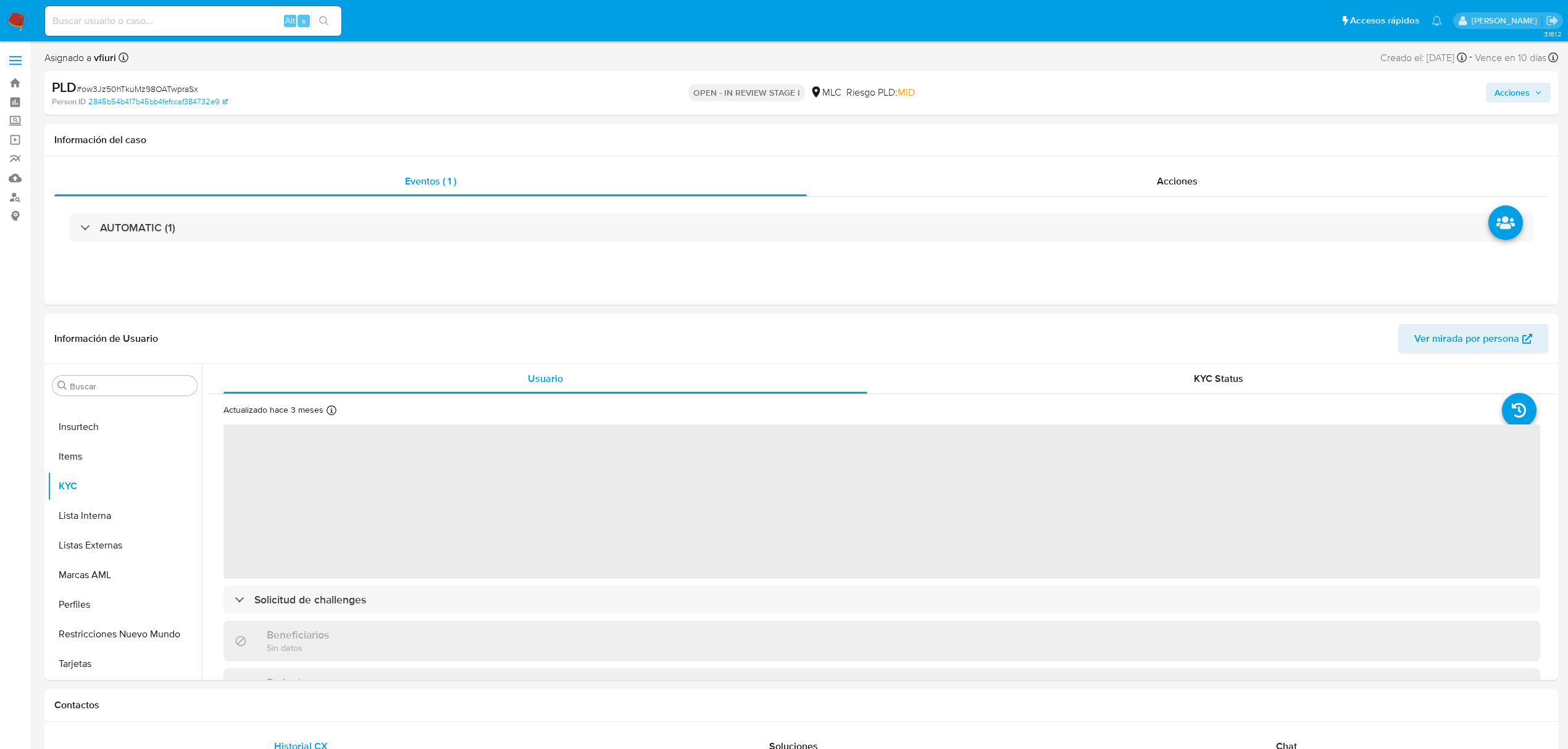
select select "10"
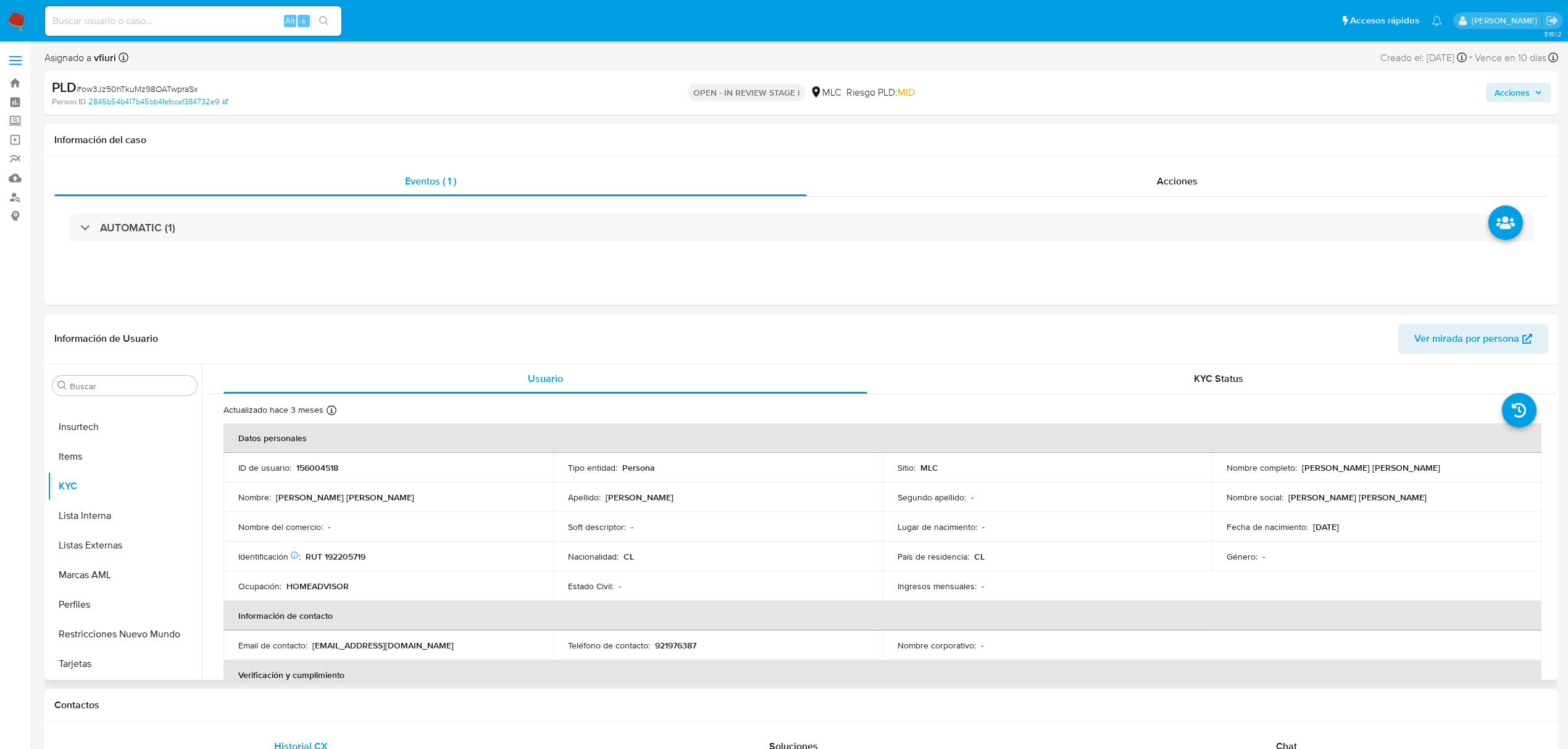
click at [307, 458] on td "ID de usuario : 156004518" at bounding box center [388, 467] width 329 height 29
copy p "156004518"
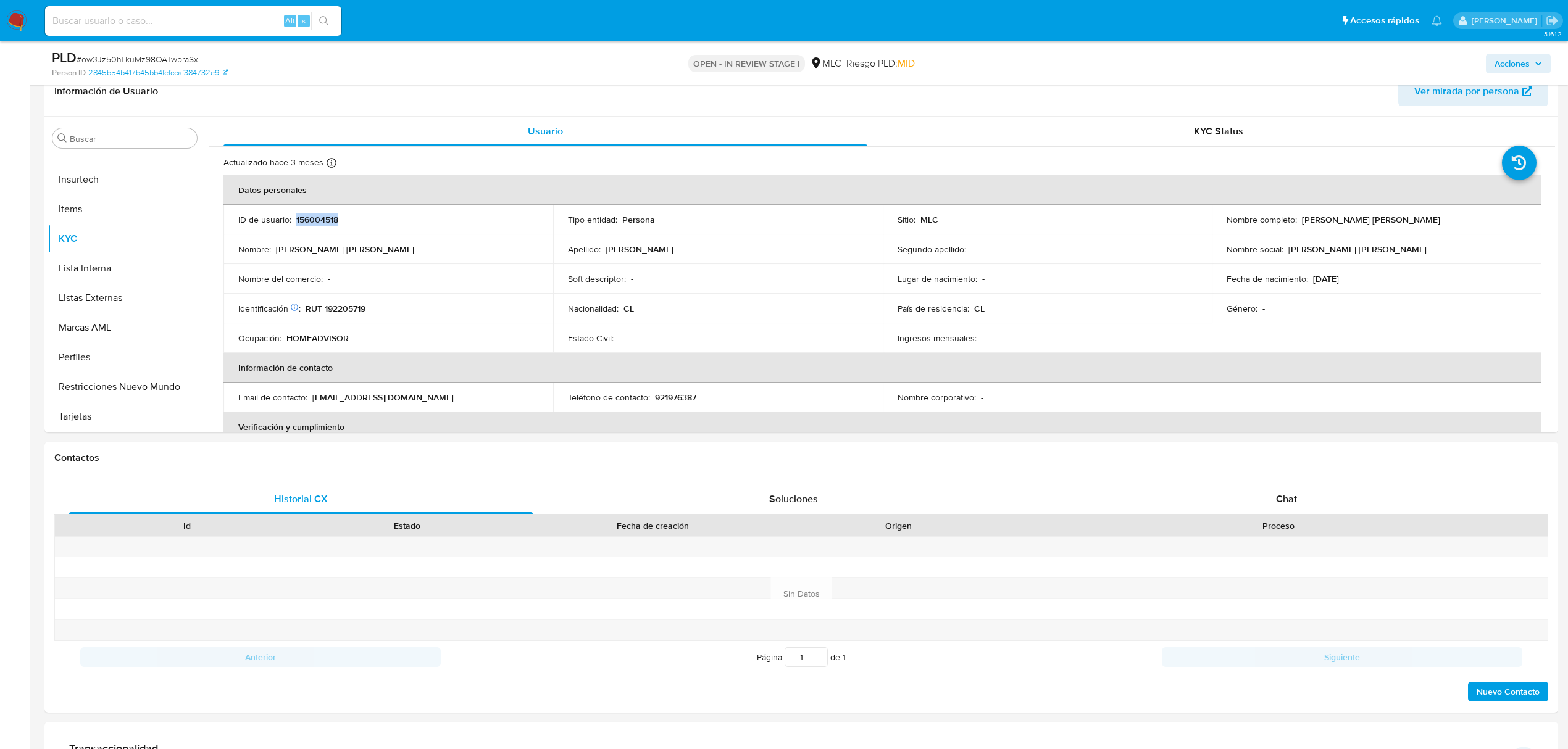
scroll to position [247, 0]
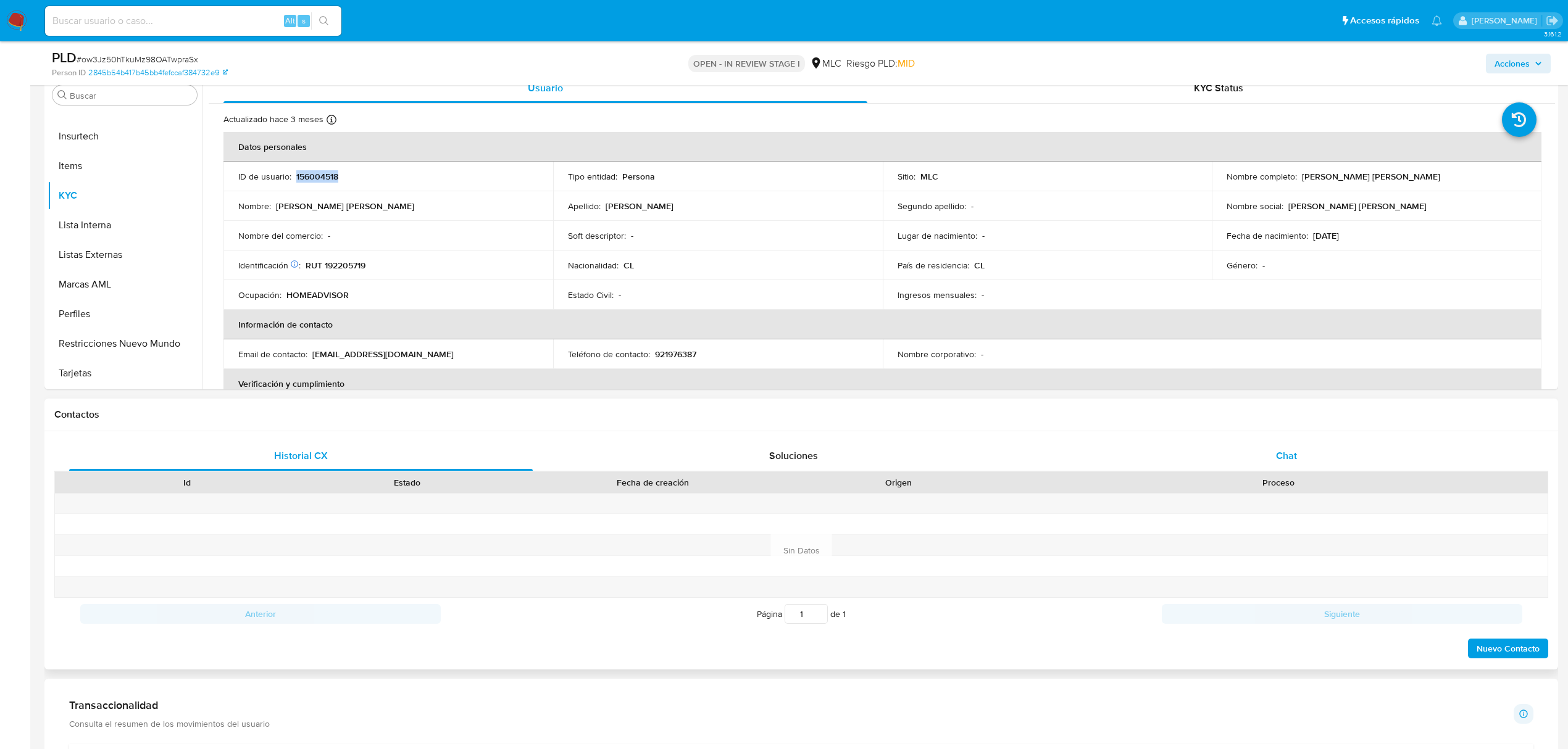
click at [1283, 461] on span "Chat" at bounding box center [1286, 456] width 21 height 14
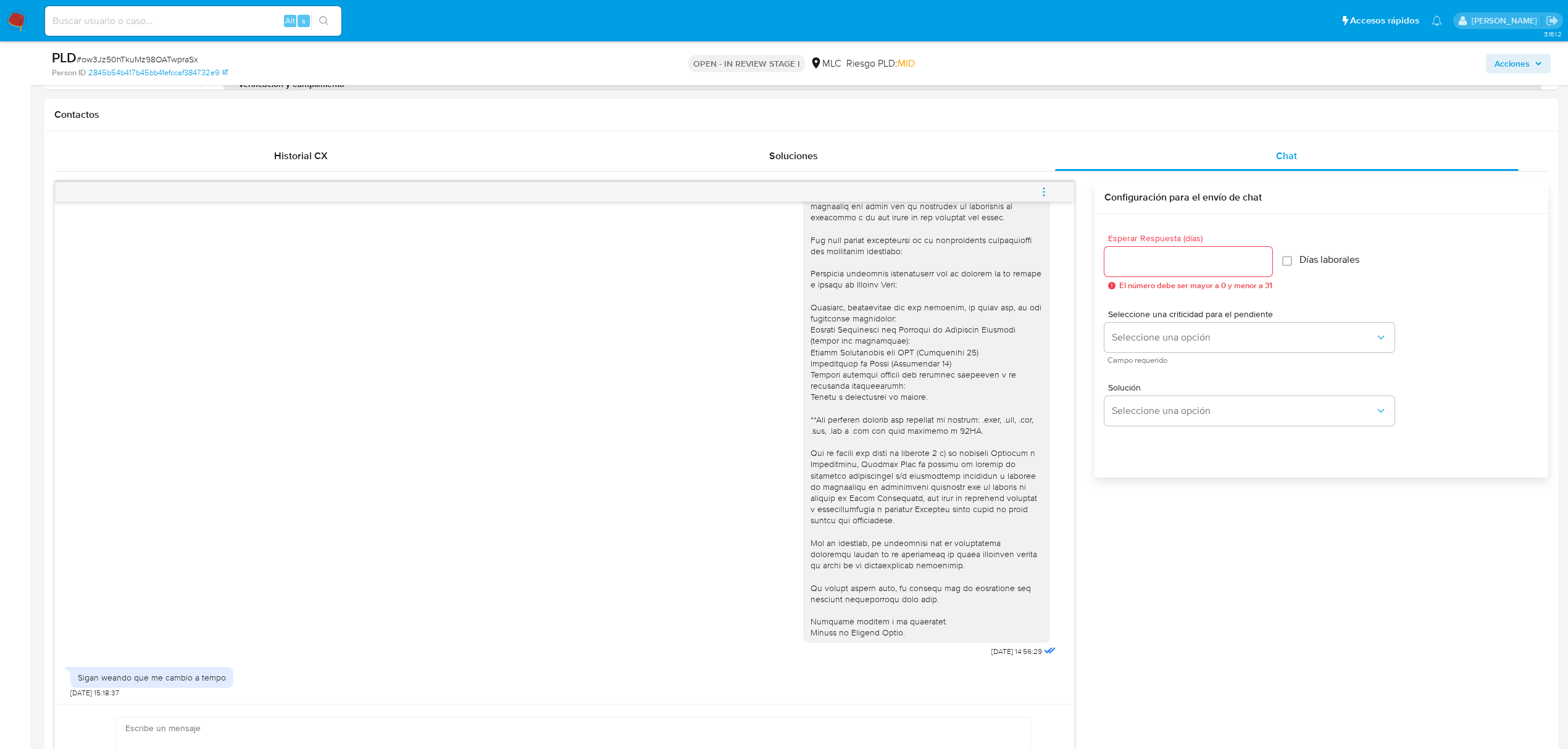
scroll to position [576, 0]
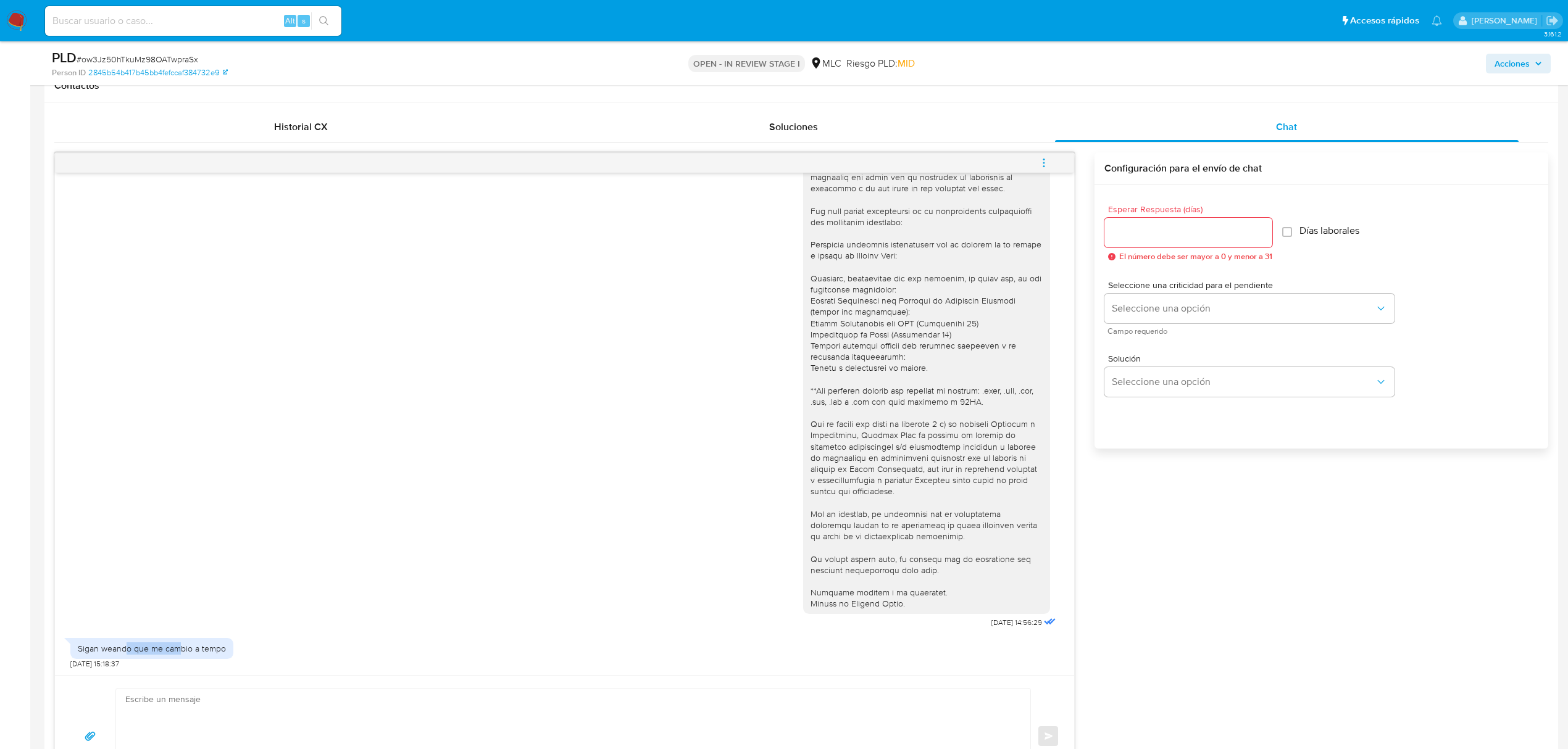
drag, startPoint x: 127, startPoint y: 648, endPoint x: 179, endPoint y: 639, distance: 52.8
click at [179, 639] on div "Sigan weando que me cambio a tempo" at bounding box center [151, 648] width 163 height 21
click at [208, 655] on div "Sigan weando que me cambio a tempo" at bounding box center [151, 648] width 163 height 21
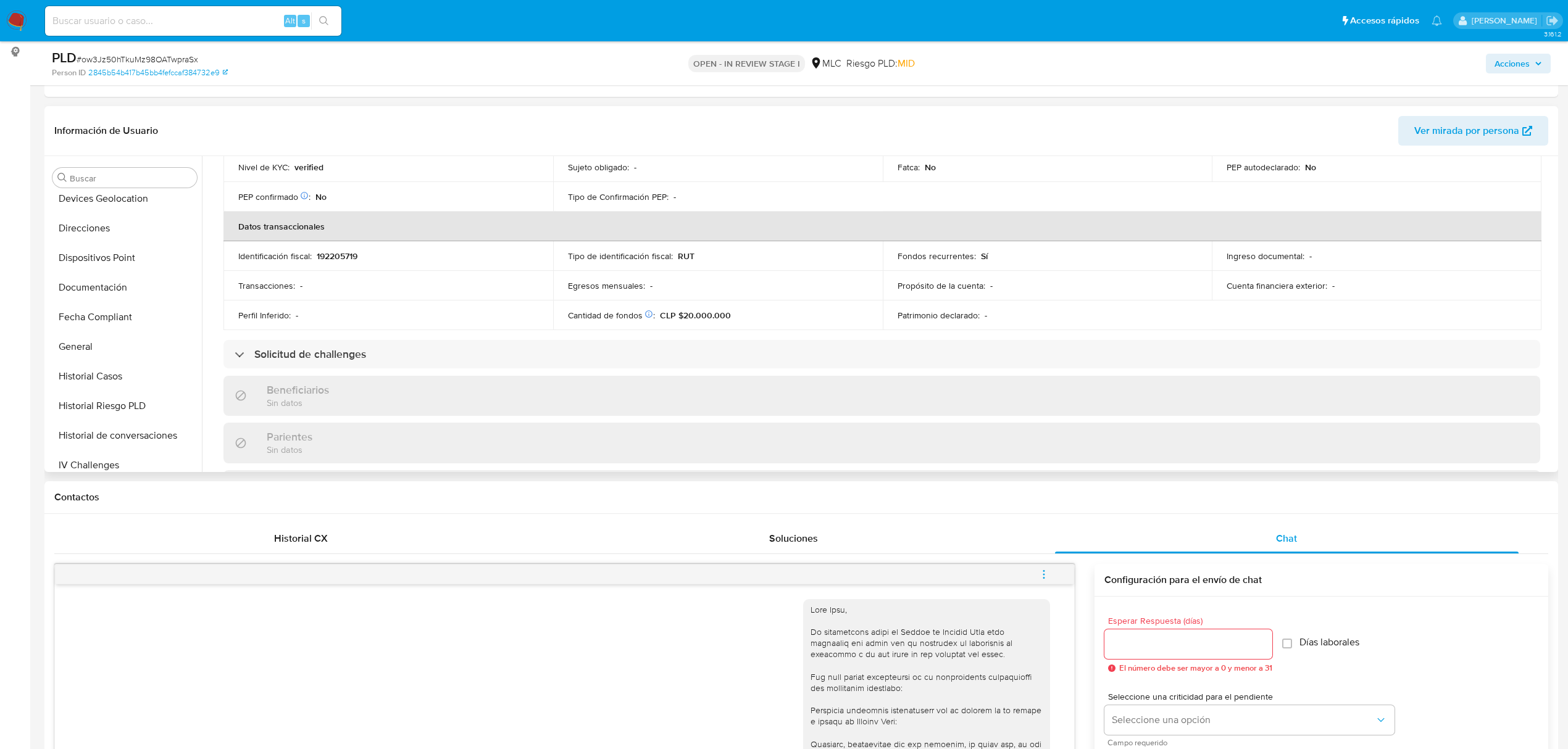
scroll to position [252, 0]
click at [88, 314] on button "Documentación" at bounding box center [120, 310] width 145 height 29
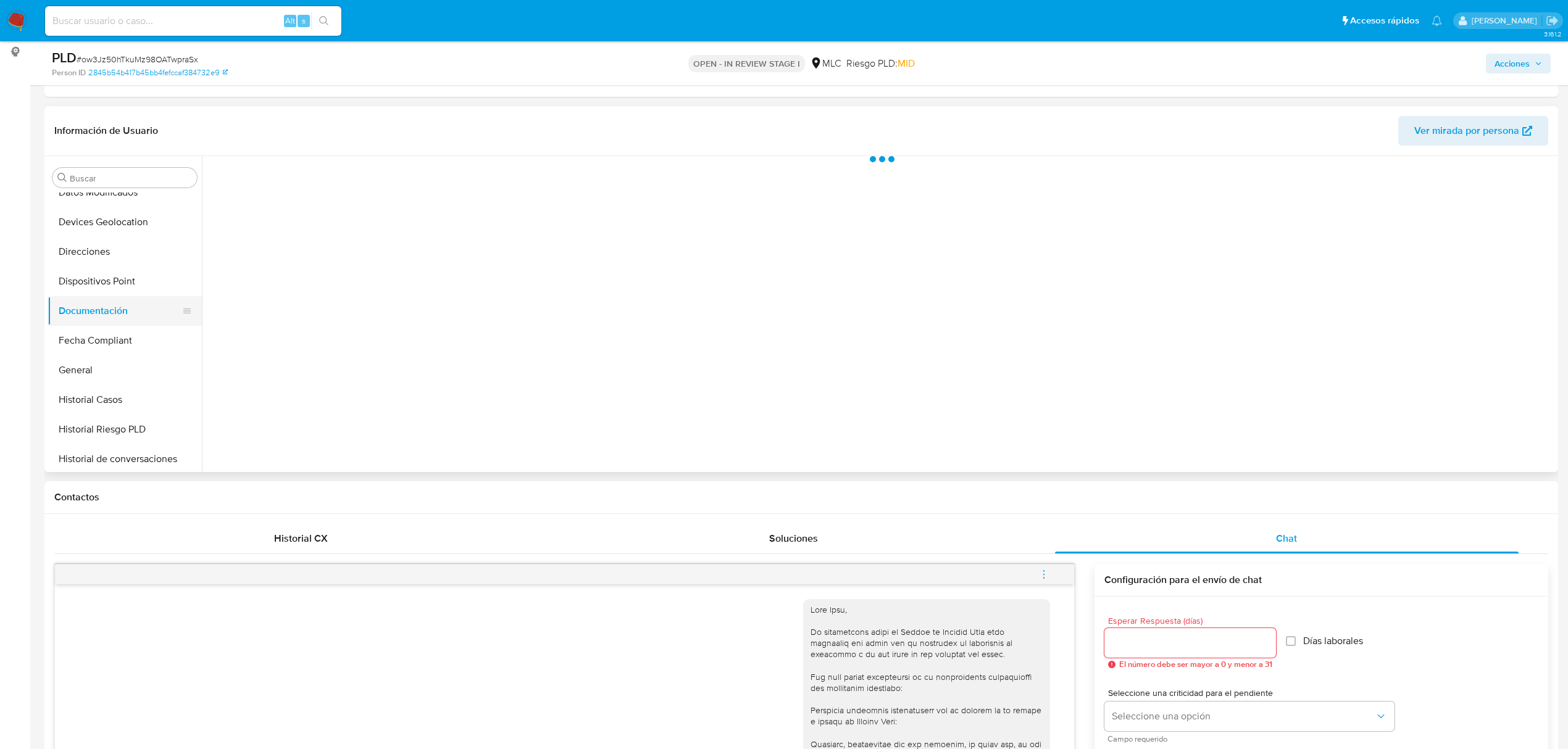
scroll to position [0, 0]
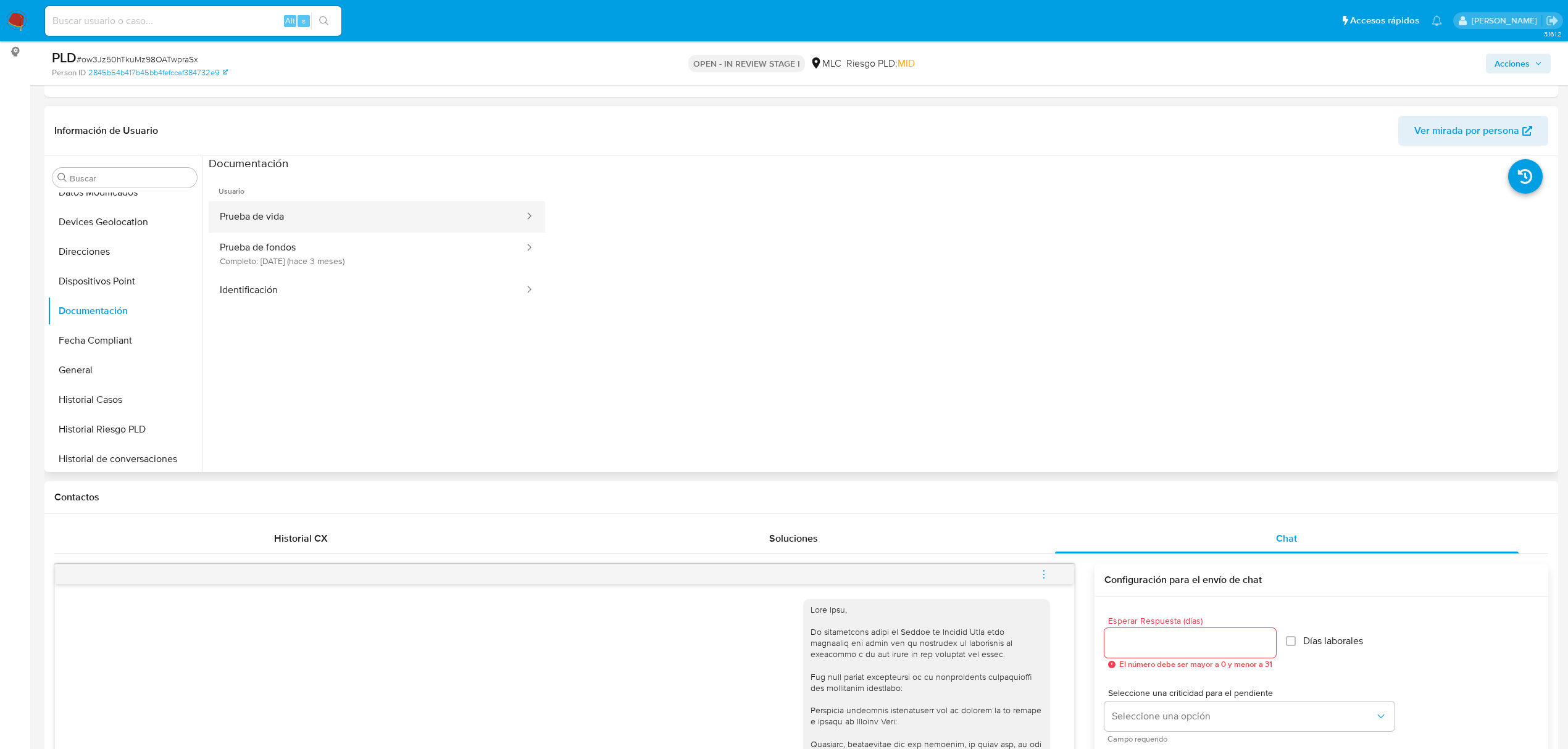
click at [294, 201] on button "Prueba de vida" at bounding box center [366, 217] width 317 height 32
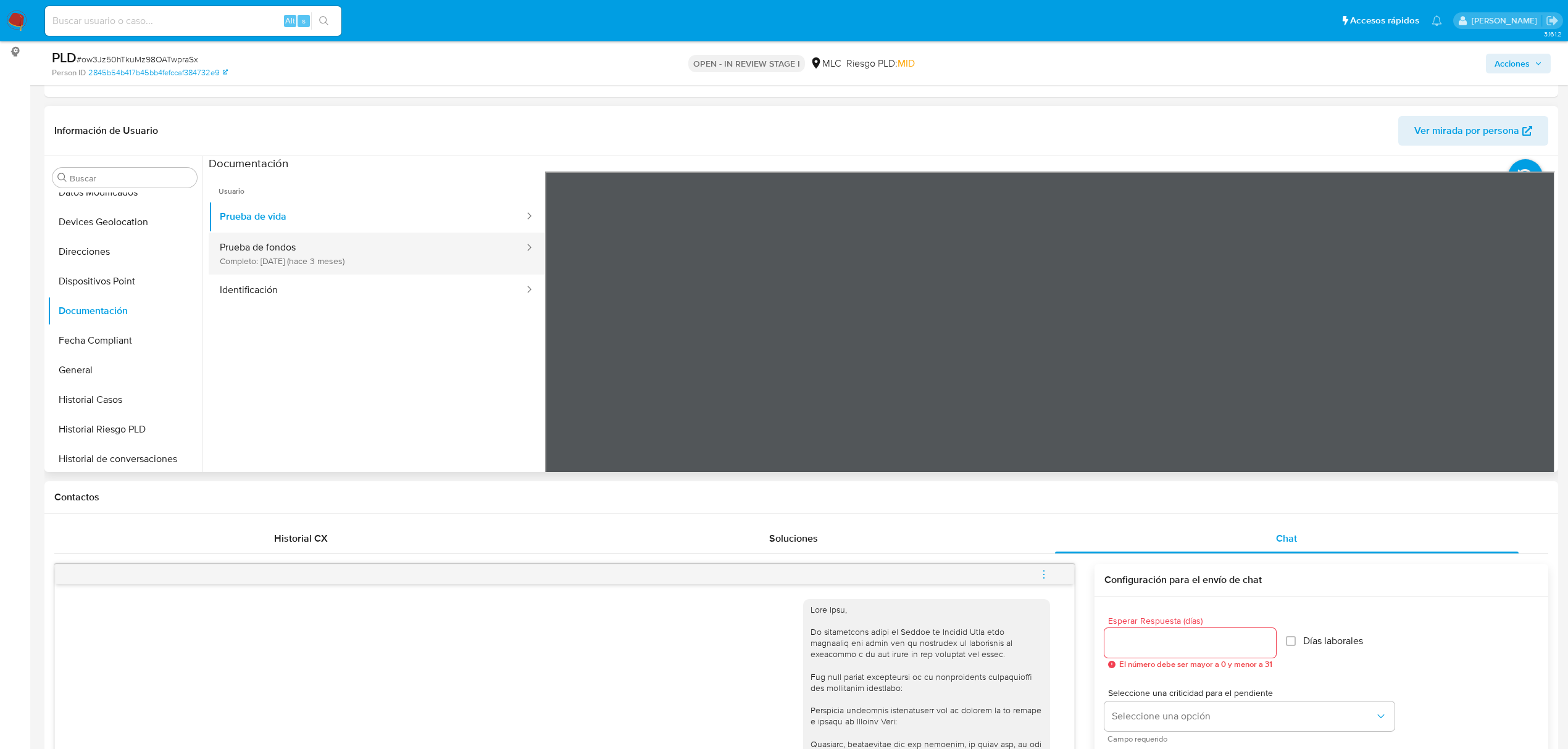
click at [324, 257] on button "Prueba de fondos Completo: 07/07/2025 (hace 3 meses)" at bounding box center [366, 253] width 317 height 42
click at [326, 278] on button "Identificación" at bounding box center [366, 290] width 317 height 32
click at [1531, 368] on icon at bounding box center [1540, 372] width 25 height 25
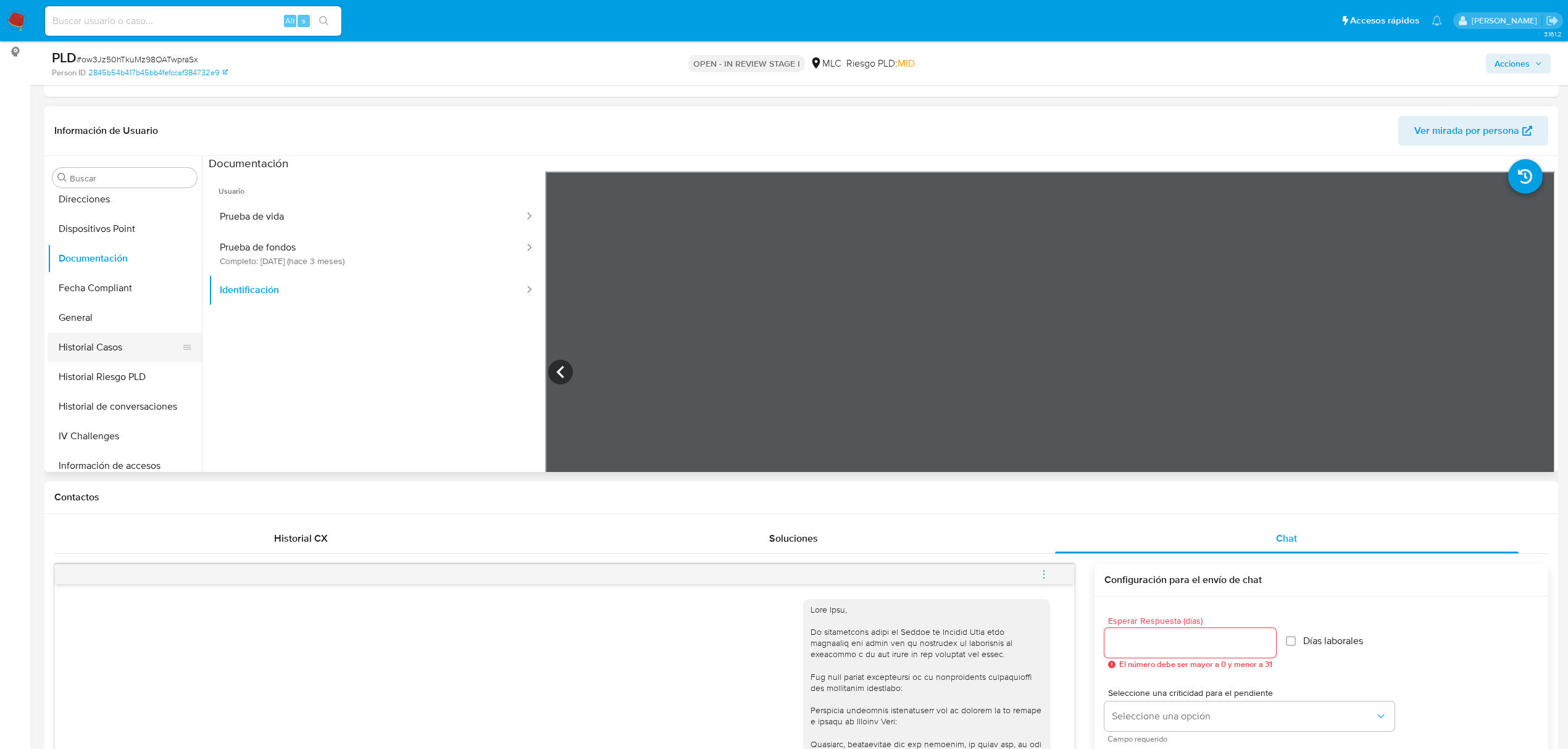
scroll to position [334, 0]
click at [109, 314] on button "Historial Casos" at bounding box center [120, 317] width 145 height 29
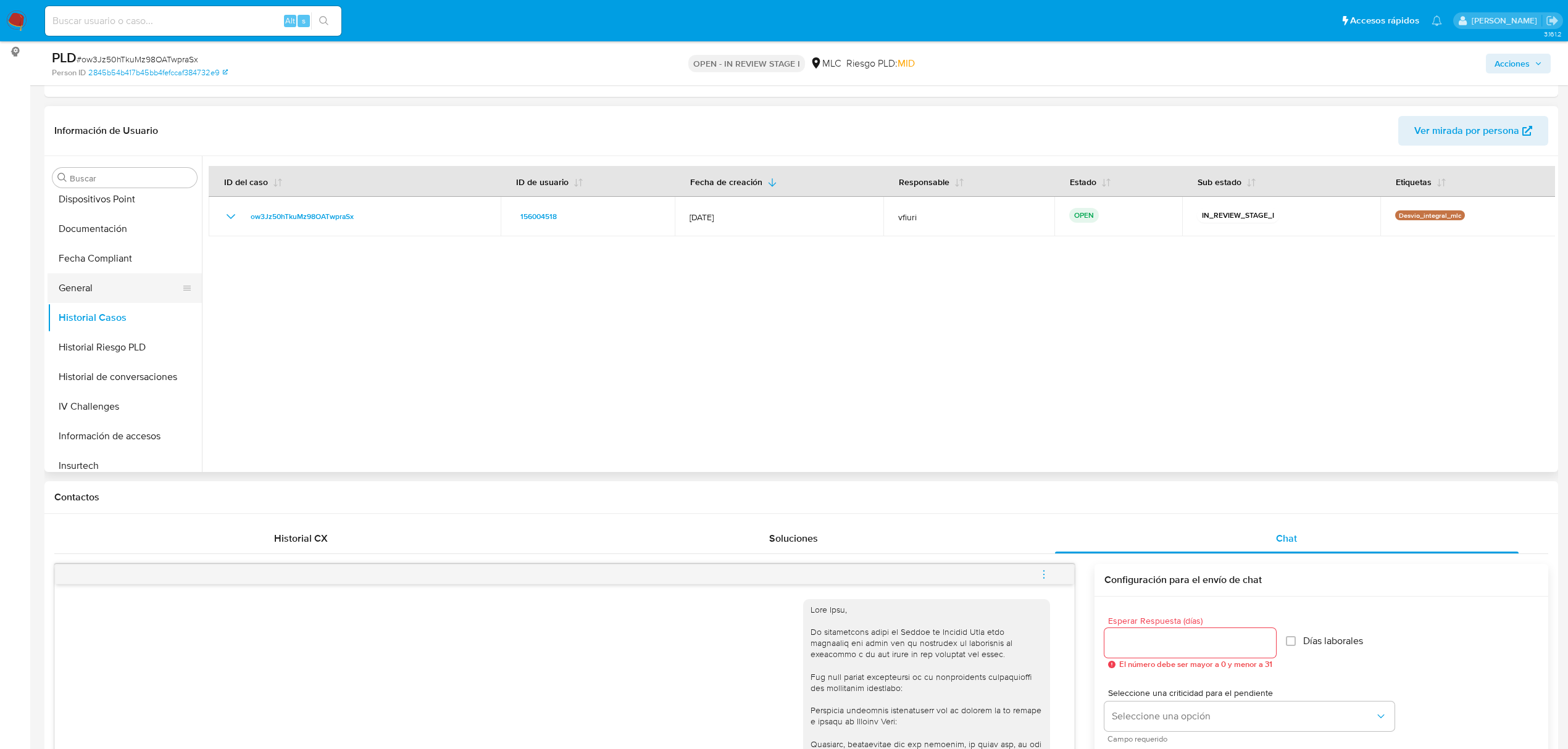
click at [105, 293] on button "General" at bounding box center [120, 288] width 145 height 29
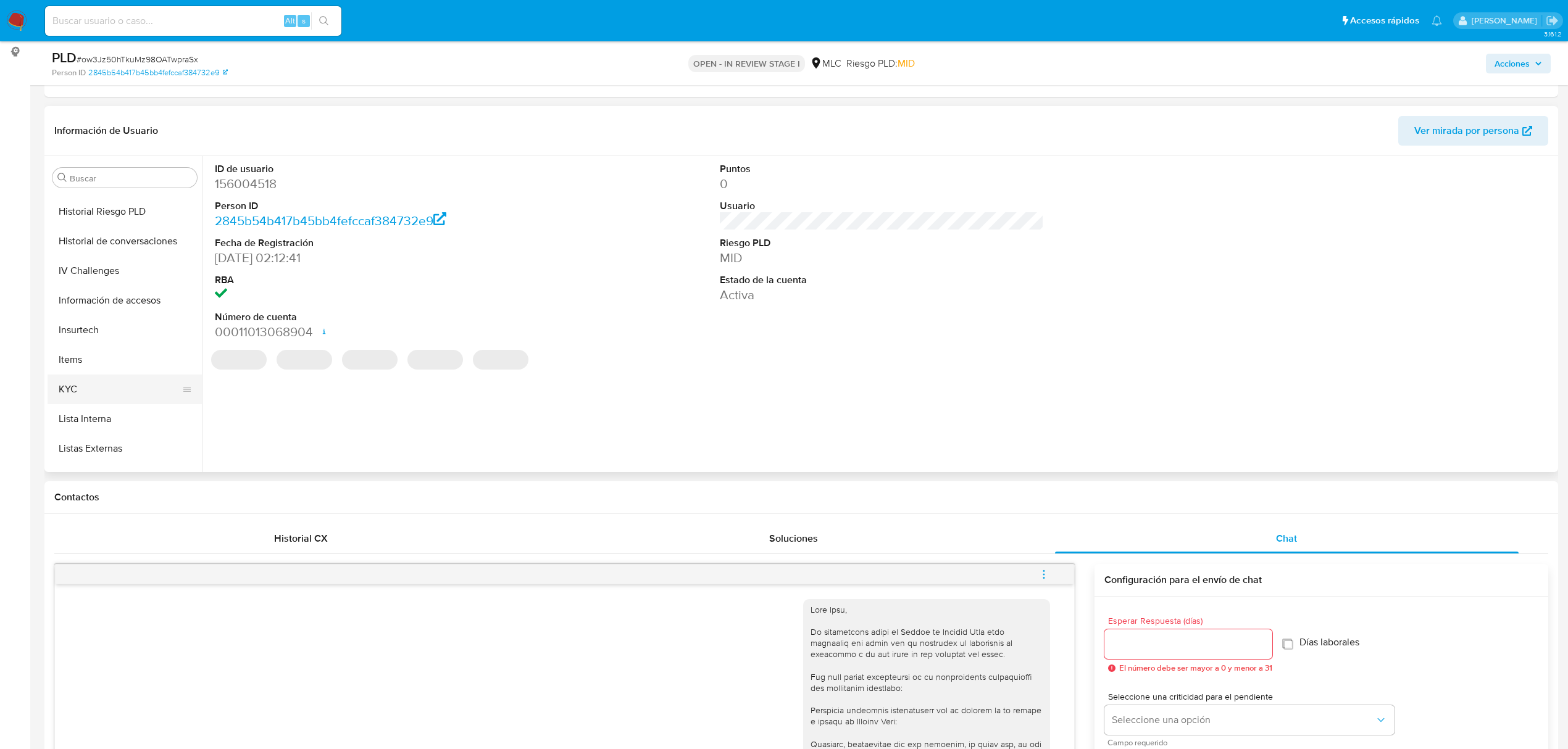
scroll to position [581, 0]
click at [89, 273] on button "KYC" at bounding box center [120, 278] width 145 height 29
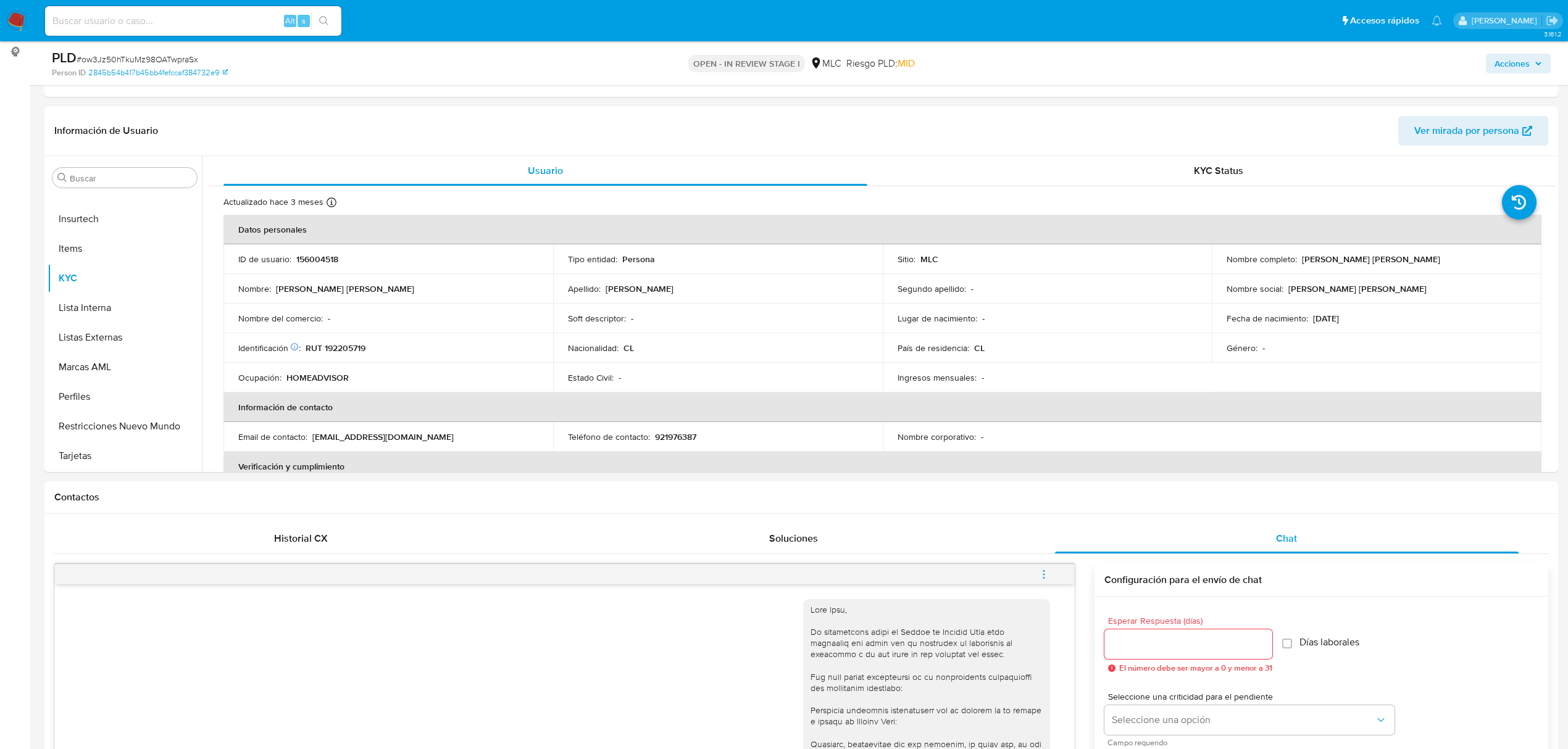
click at [349, 344] on p "RUT 192205719" at bounding box center [335, 348] width 60 height 11
copy p "192205719"
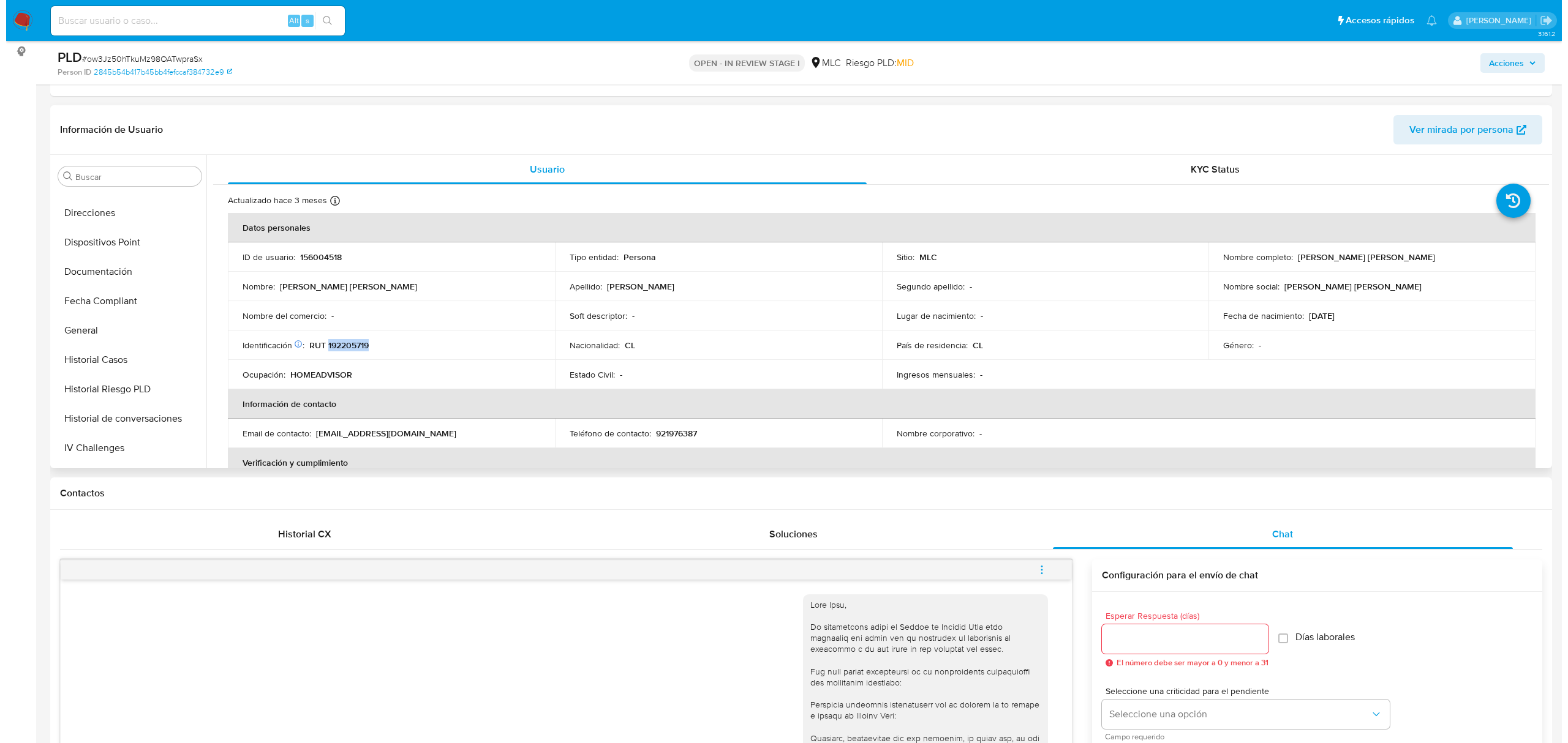
scroll to position [5, 0]
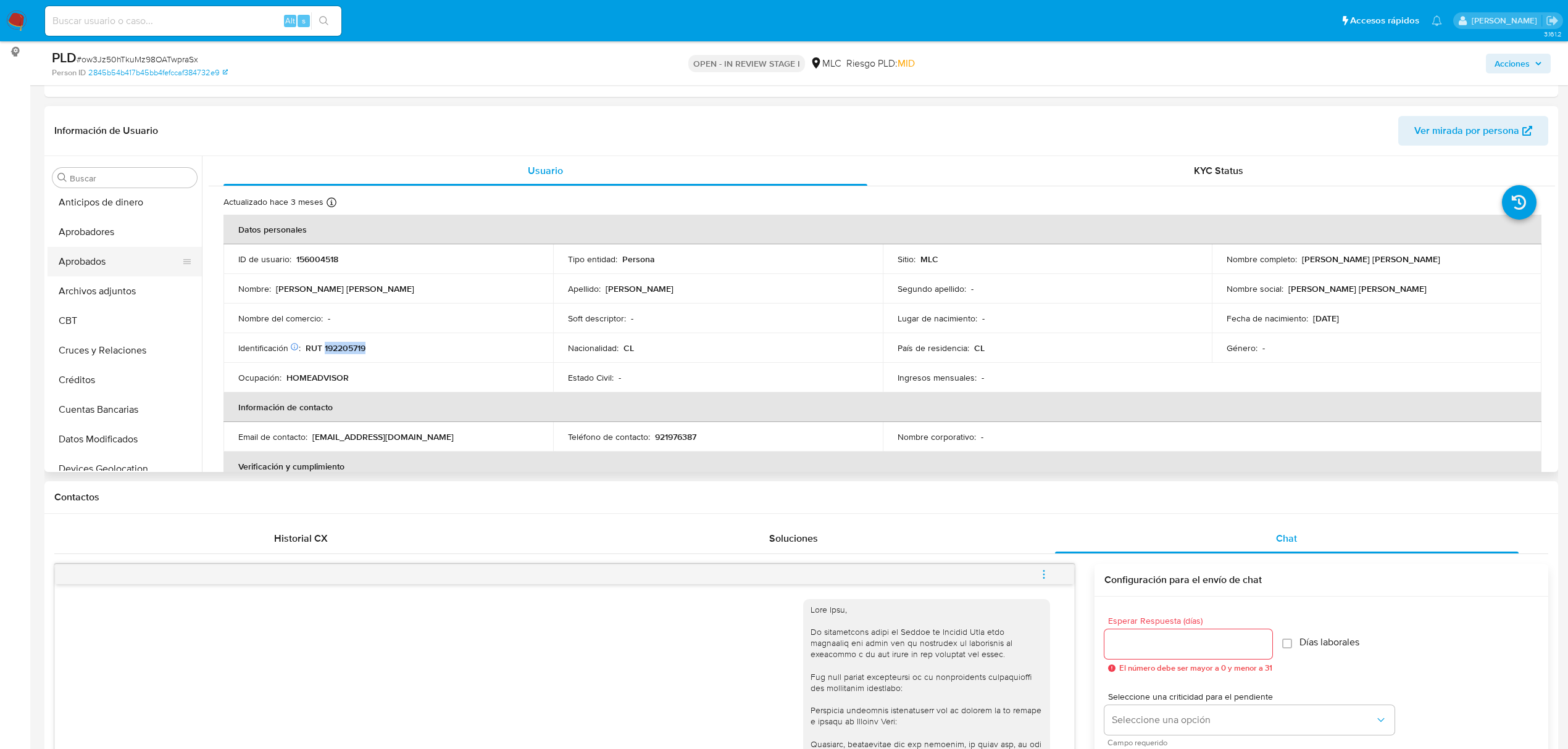
click at [115, 273] on button "Aprobados" at bounding box center [120, 261] width 145 height 29
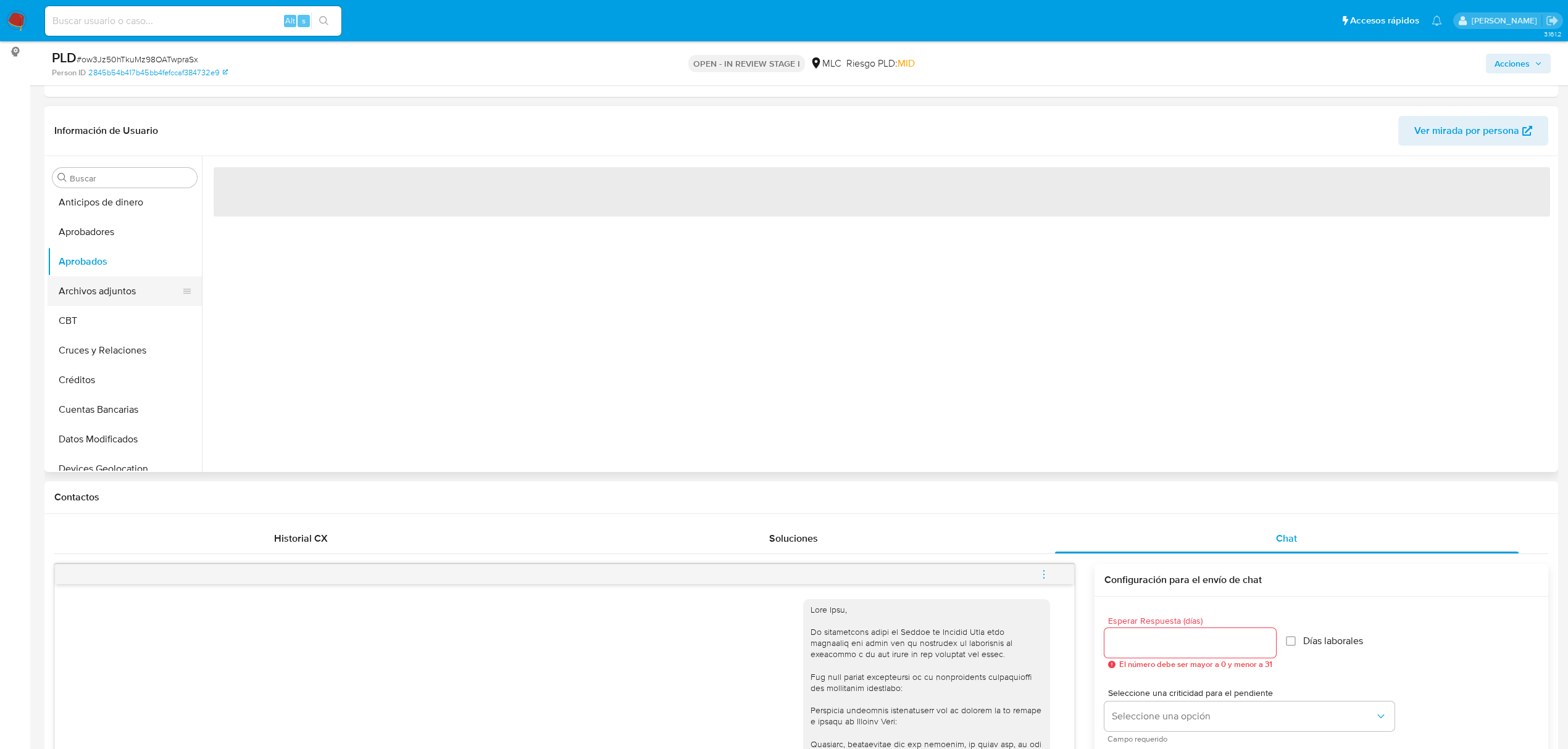
click at [117, 290] on button "Archivos adjuntos" at bounding box center [120, 291] width 145 height 29
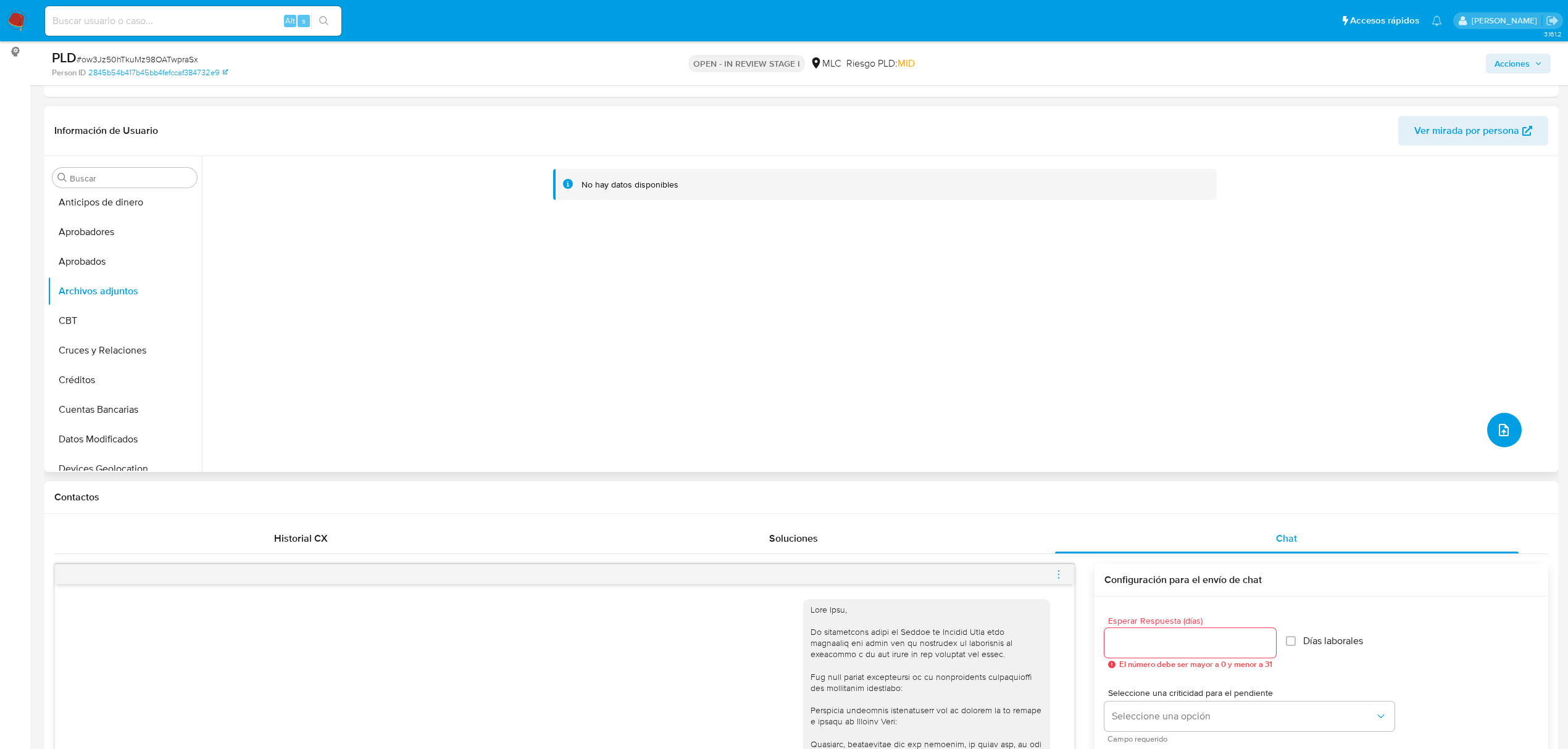
click at [1506, 423] on button "upload-file" at bounding box center [1504, 430] width 34 height 34
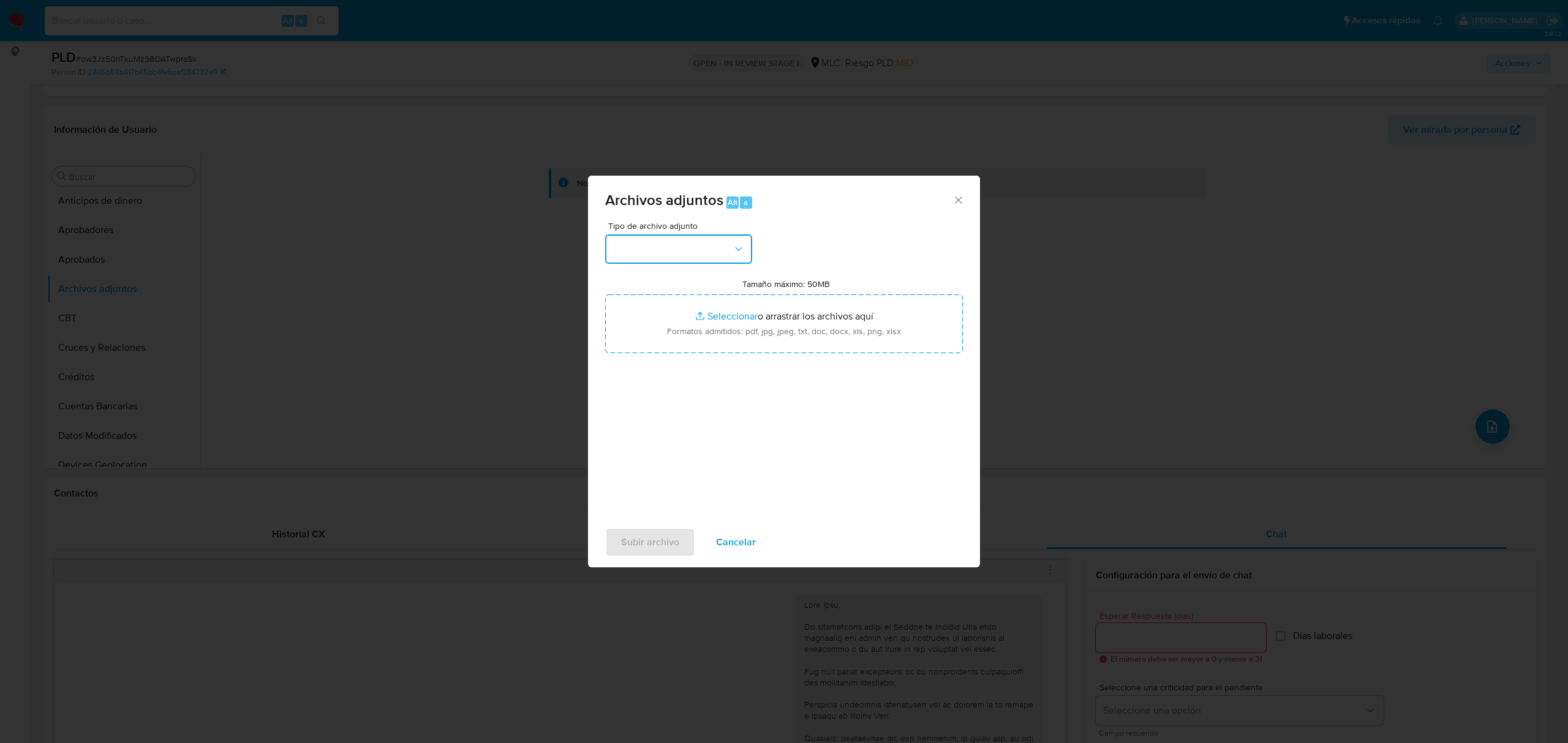
click at [704, 251] on button "button" at bounding box center [678, 249] width 147 height 29
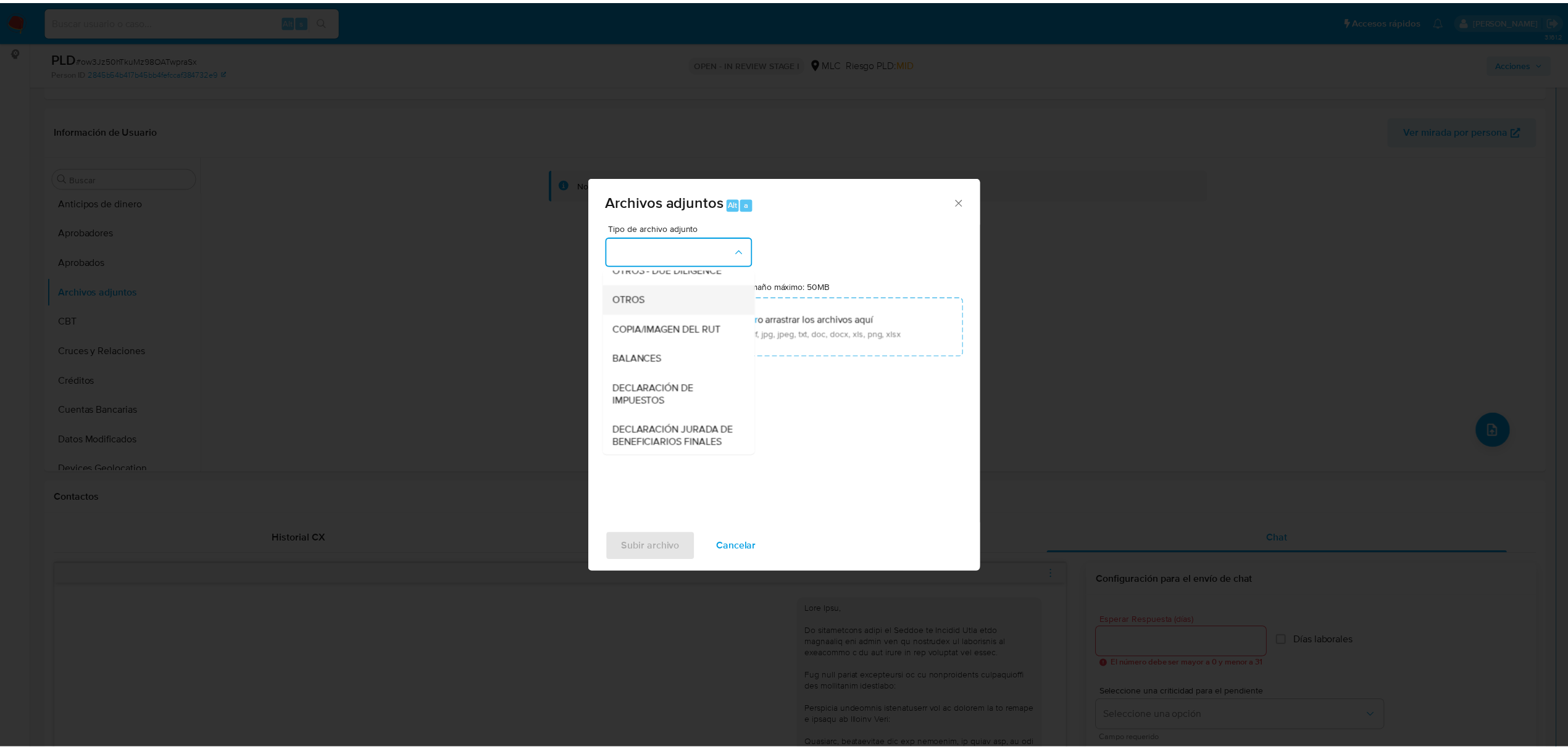
scroll to position [164, 0]
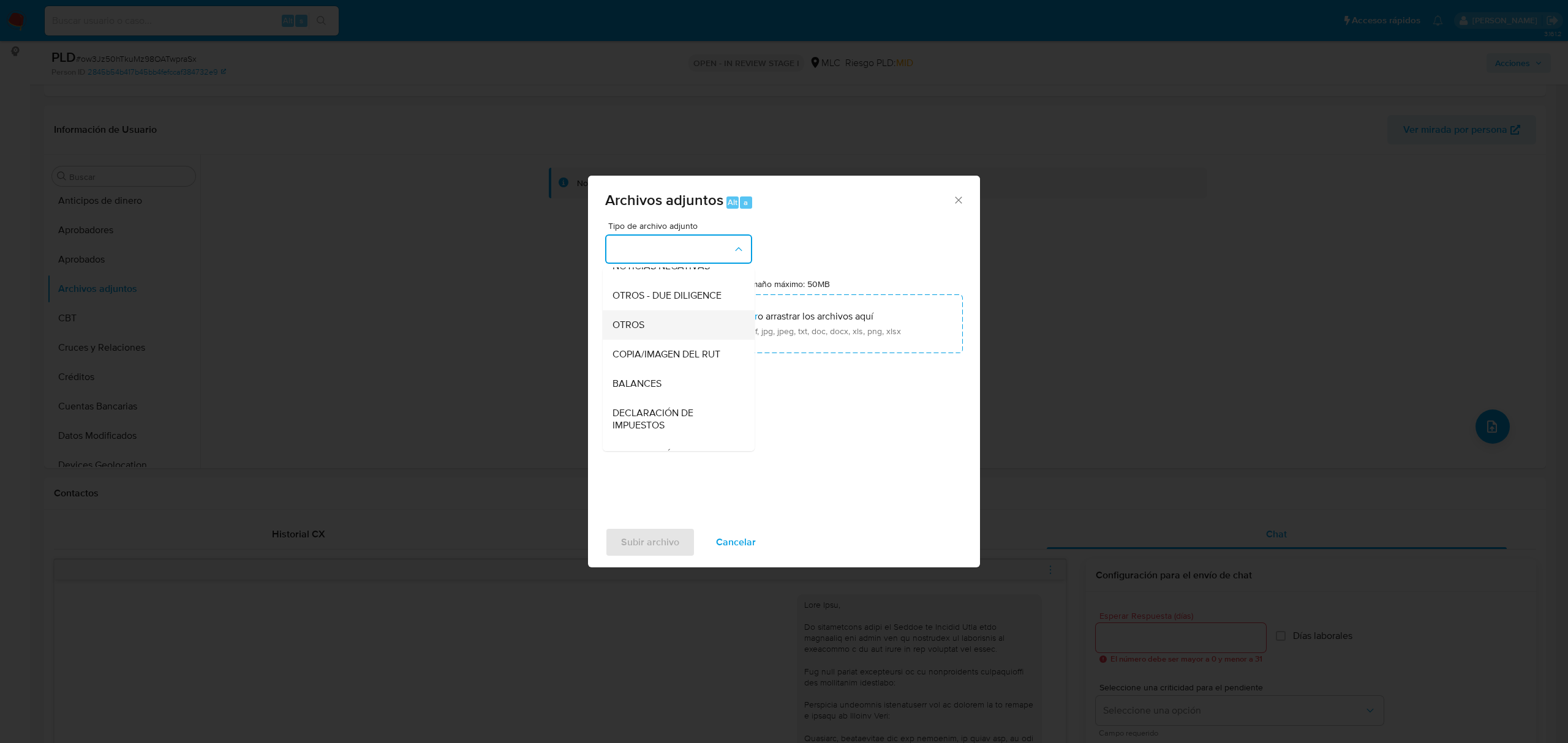
click at [648, 331] on div "OTROS" at bounding box center [674, 324] width 125 height 29
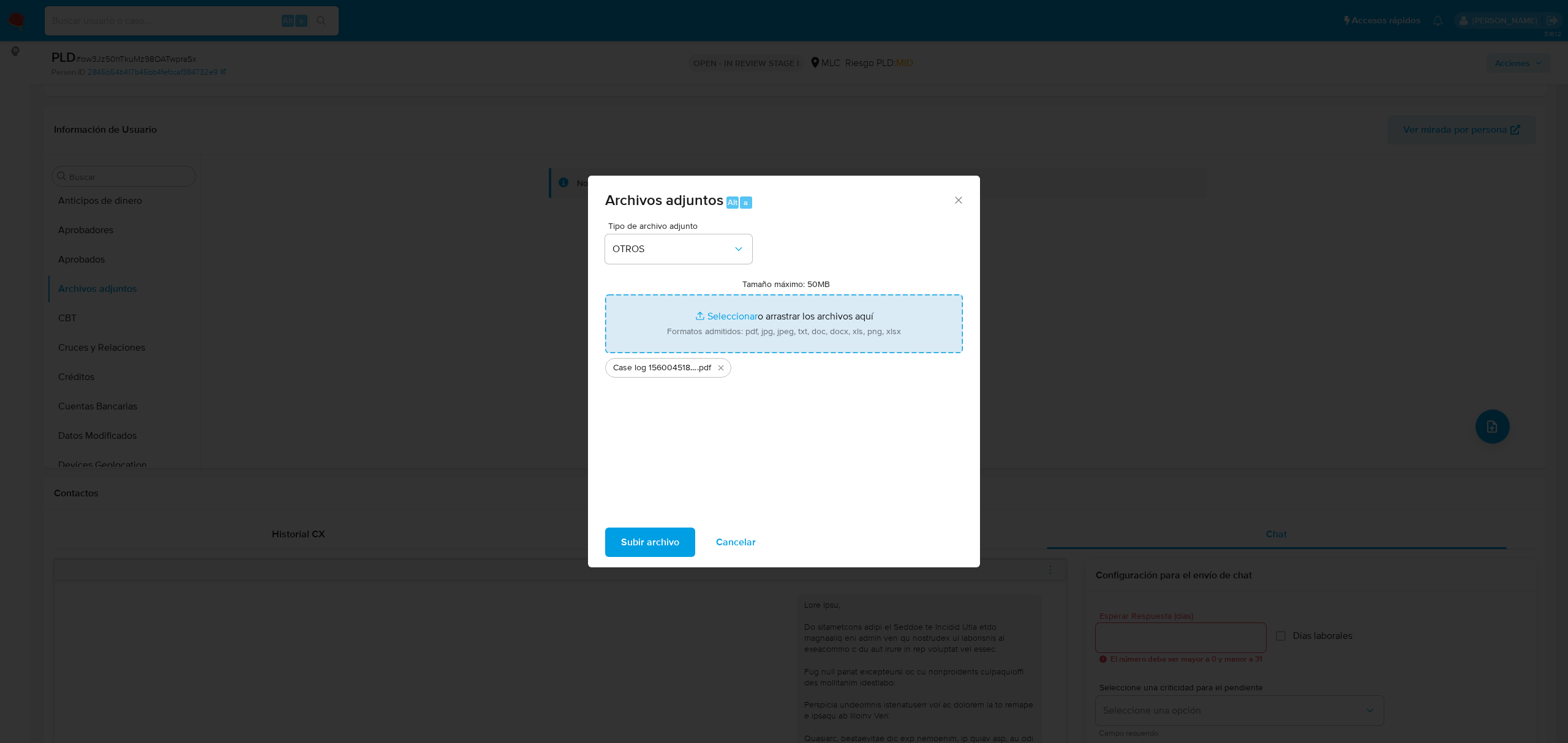
type input "C:\fakepath\Tabla 156004518.xlsx"
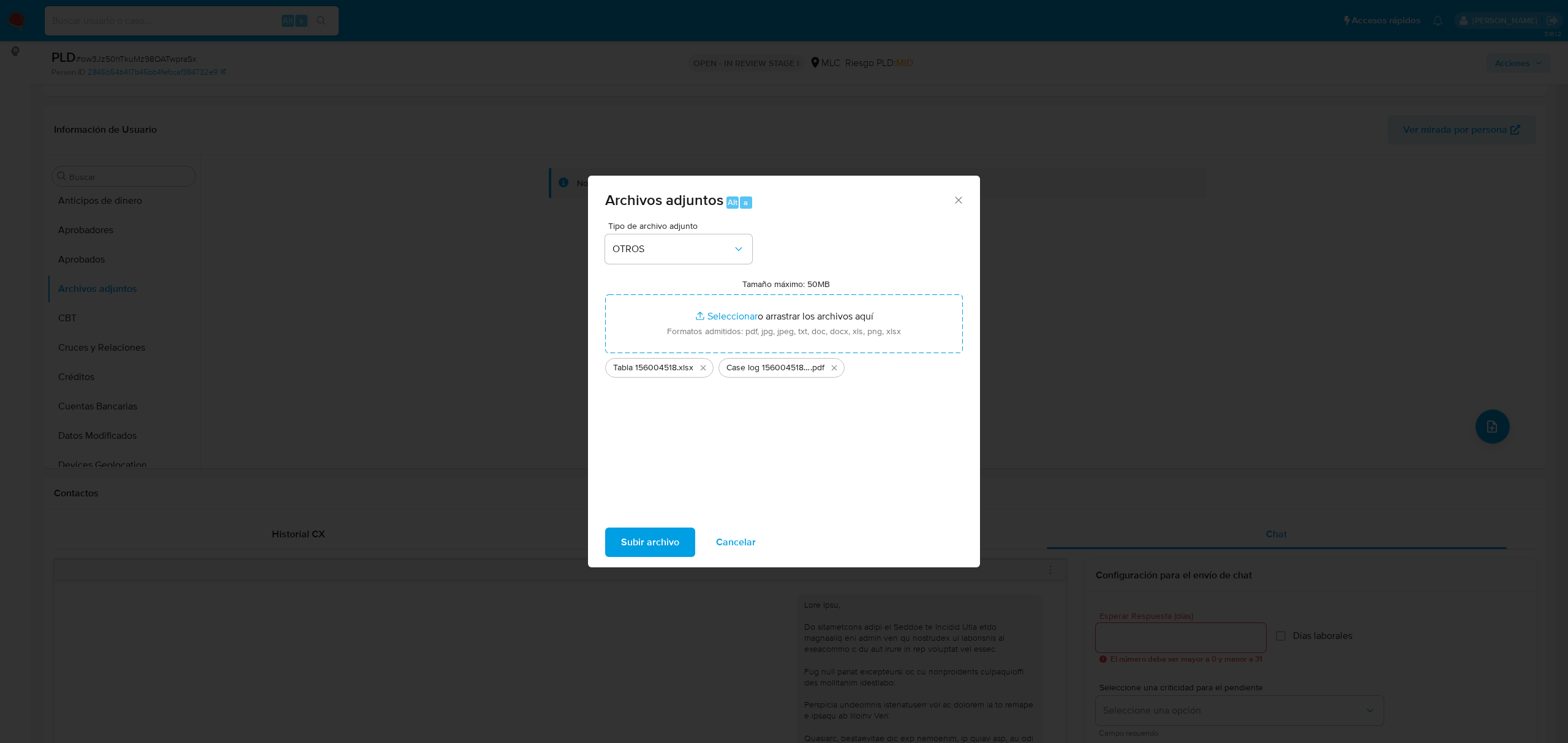
click at [626, 535] on span "Subir archivo" at bounding box center [650, 542] width 58 height 27
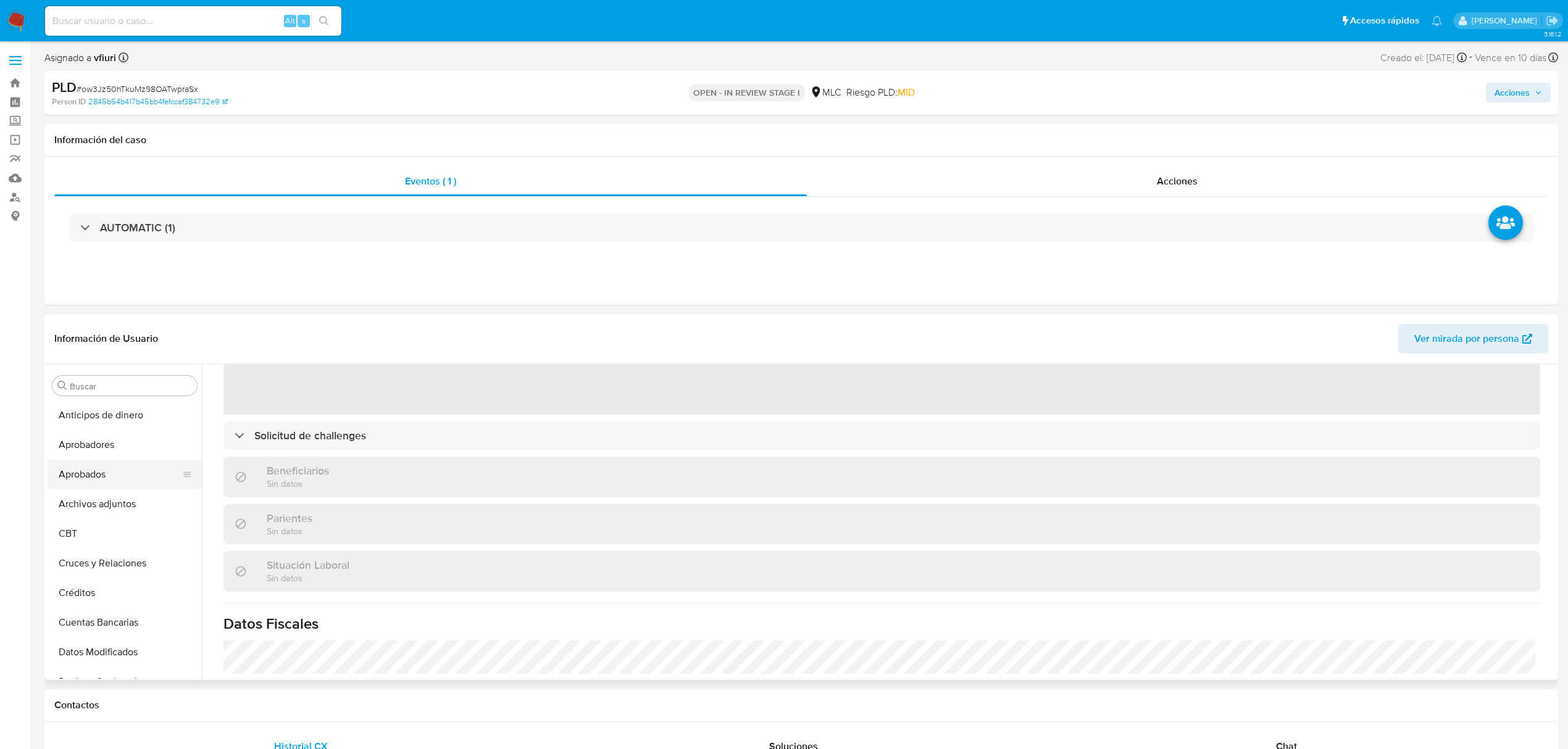
select select "10"
click at [112, 509] on button "Archivos adjuntos" at bounding box center [120, 503] width 145 height 29
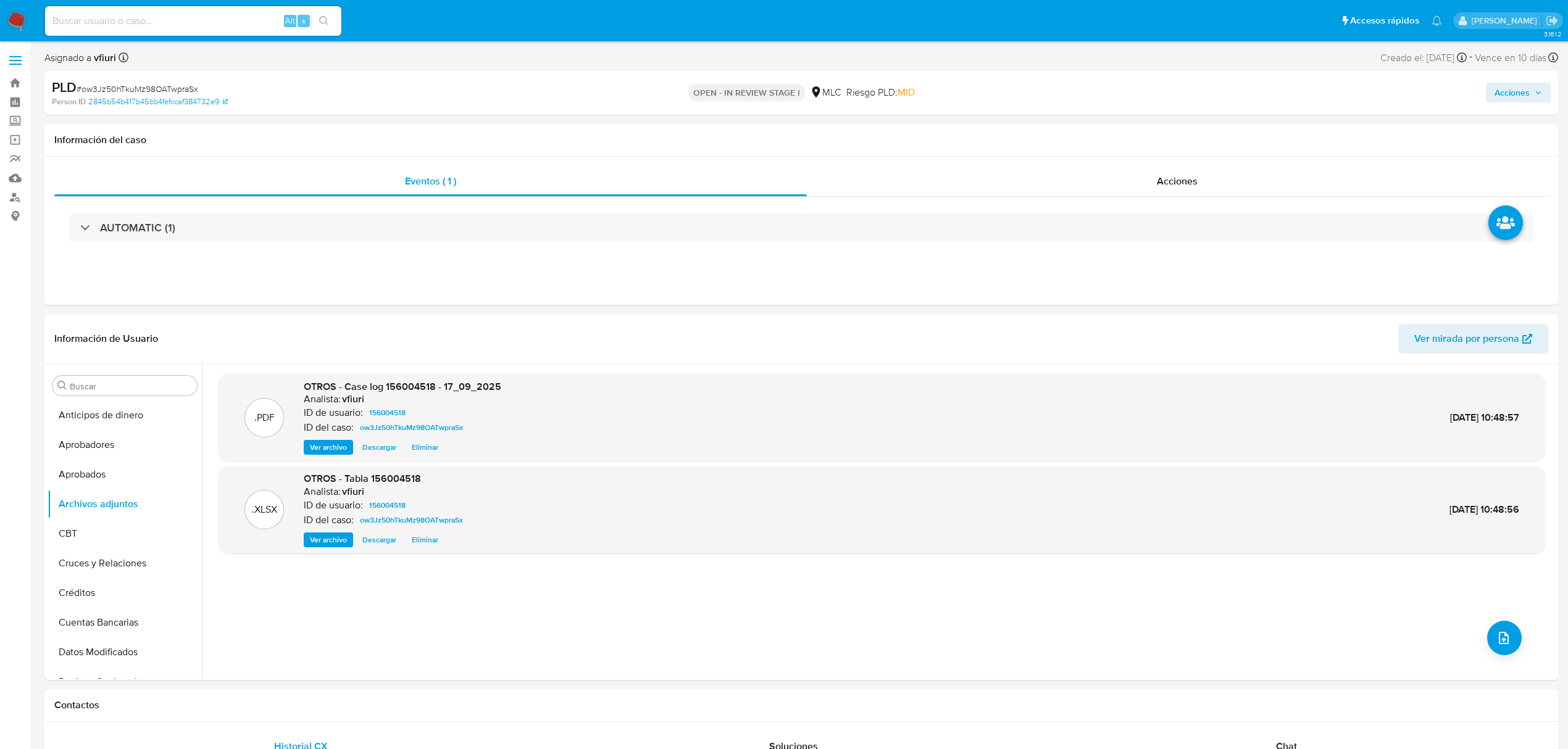
click at [1502, 92] on span "Acciones" at bounding box center [1512, 93] width 35 height 20
drag, startPoint x: 1149, startPoint y: 134, endPoint x: 1149, endPoint y: 145, distance: 11.0
click at [1149, 134] on span "Resolución del caso" at bounding box center [1167, 131] width 89 height 14
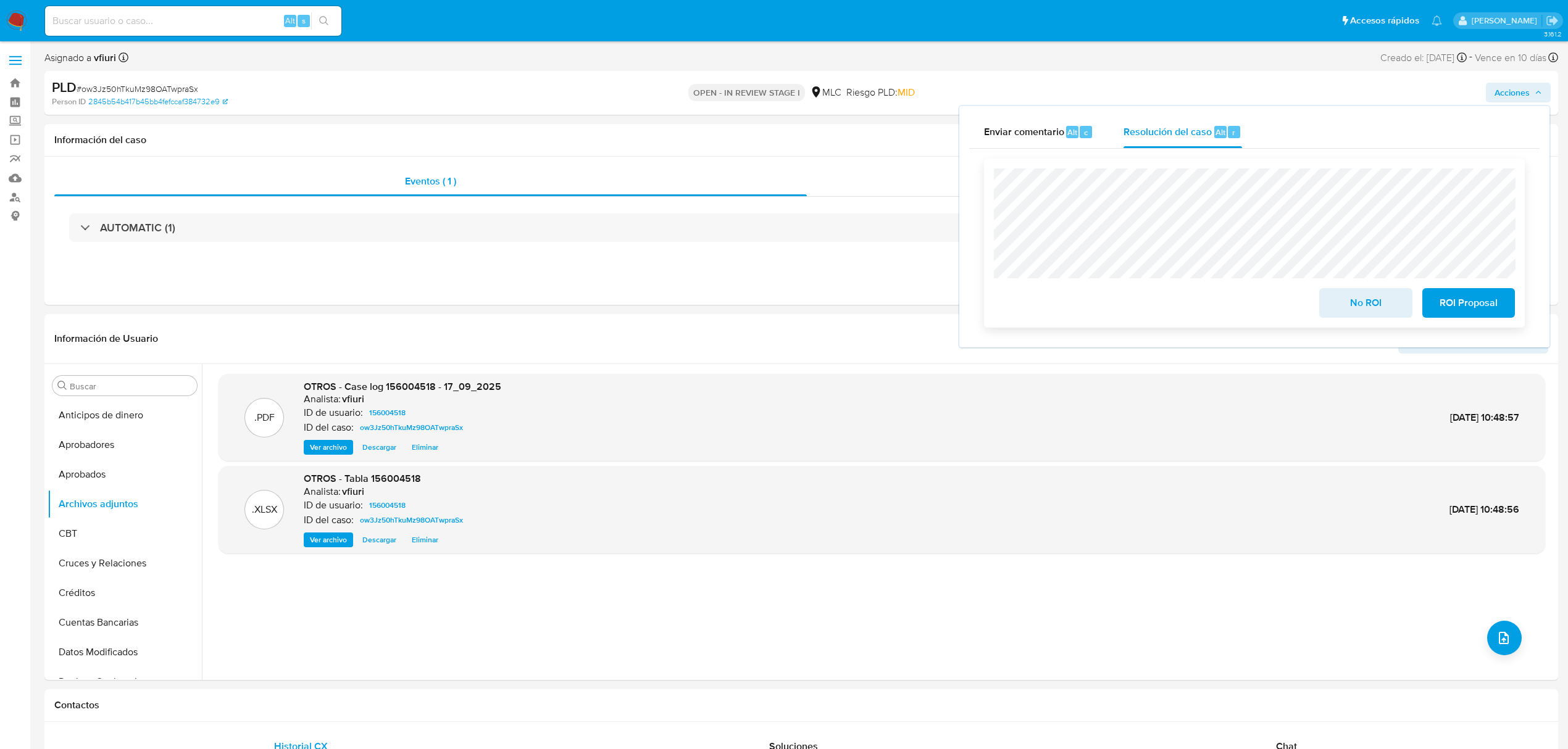
click at [1489, 304] on span "ROI Proposal" at bounding box center [1468, 303] width 60 height 27
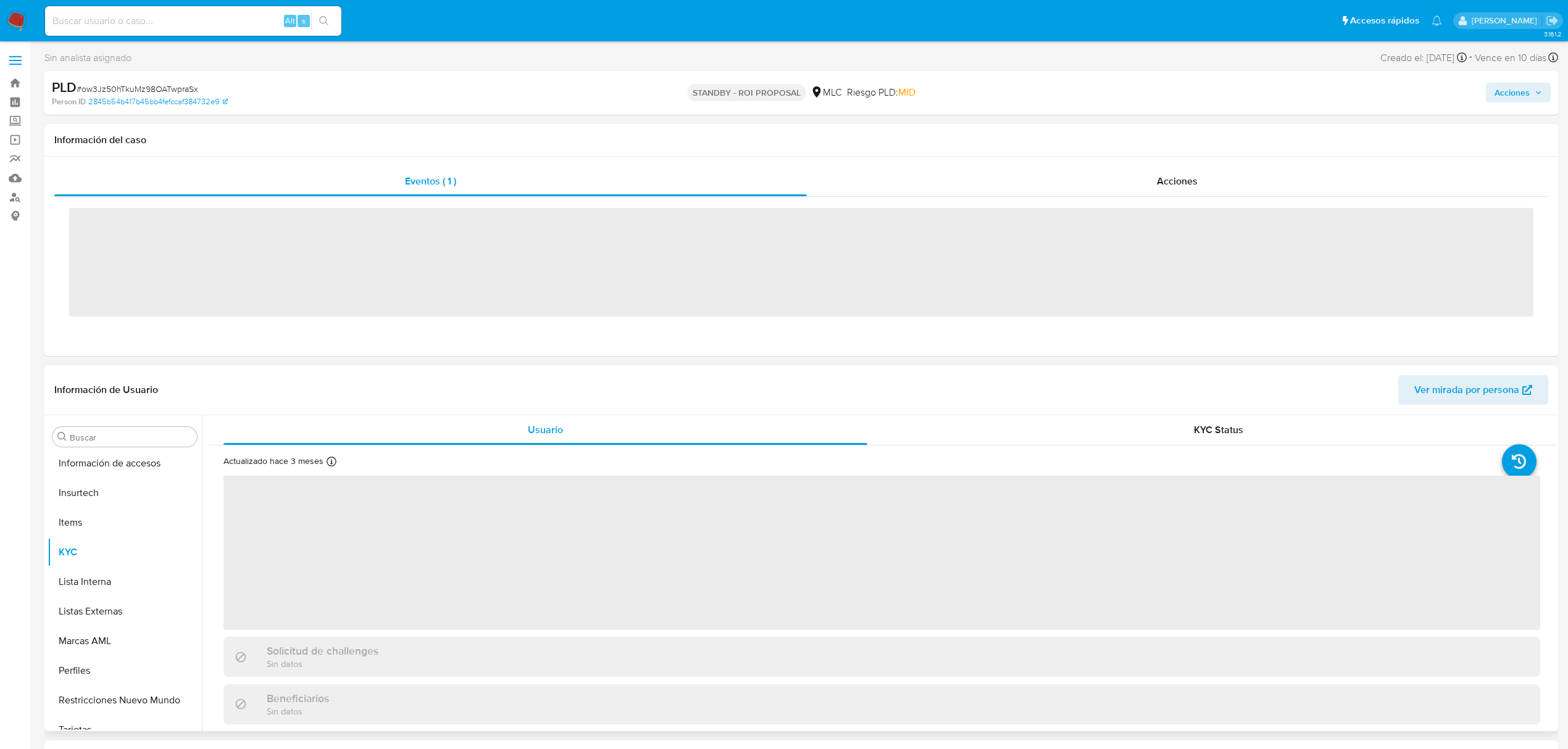
scroll to position [581, 0]
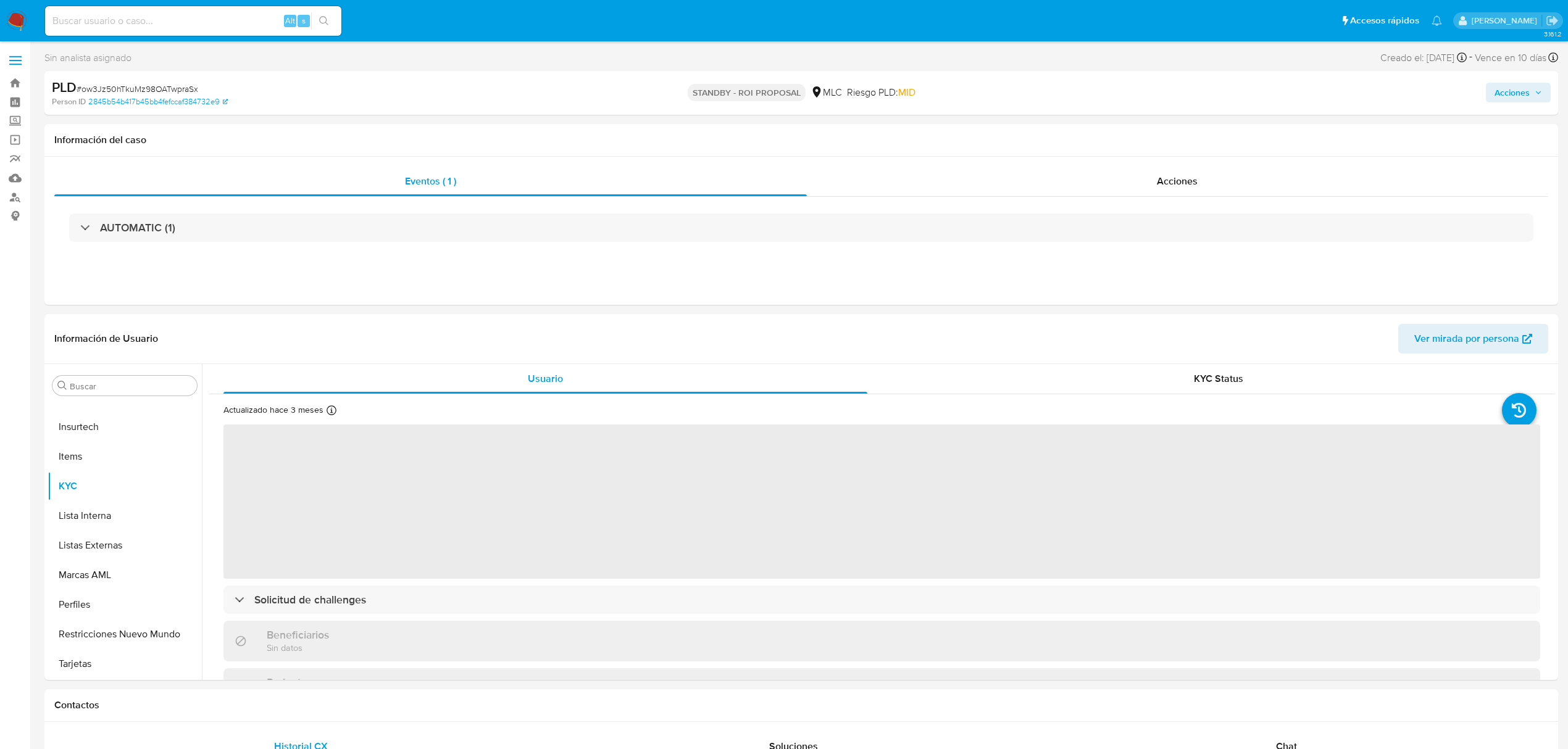
select select "10"
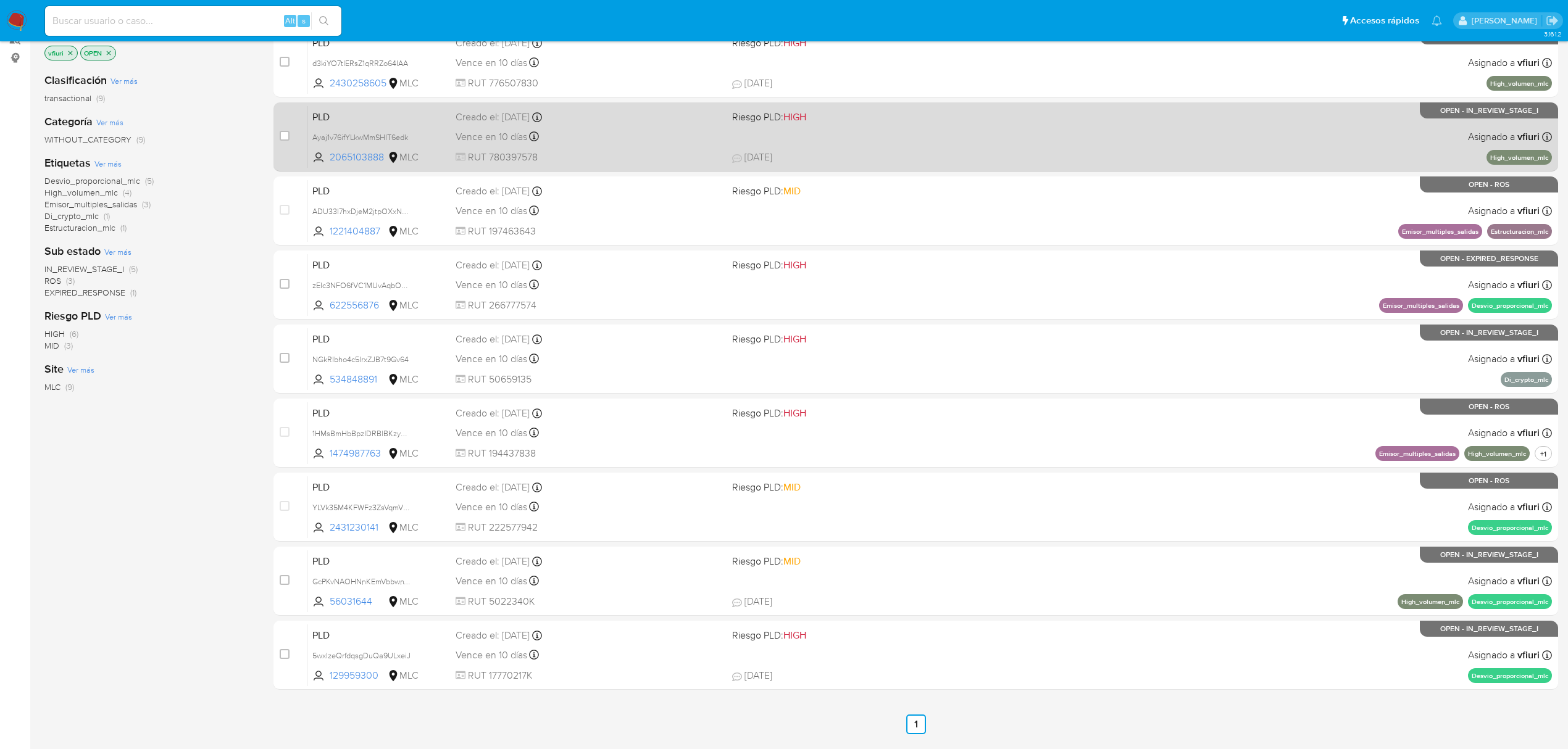
scroll to position [164, 0]
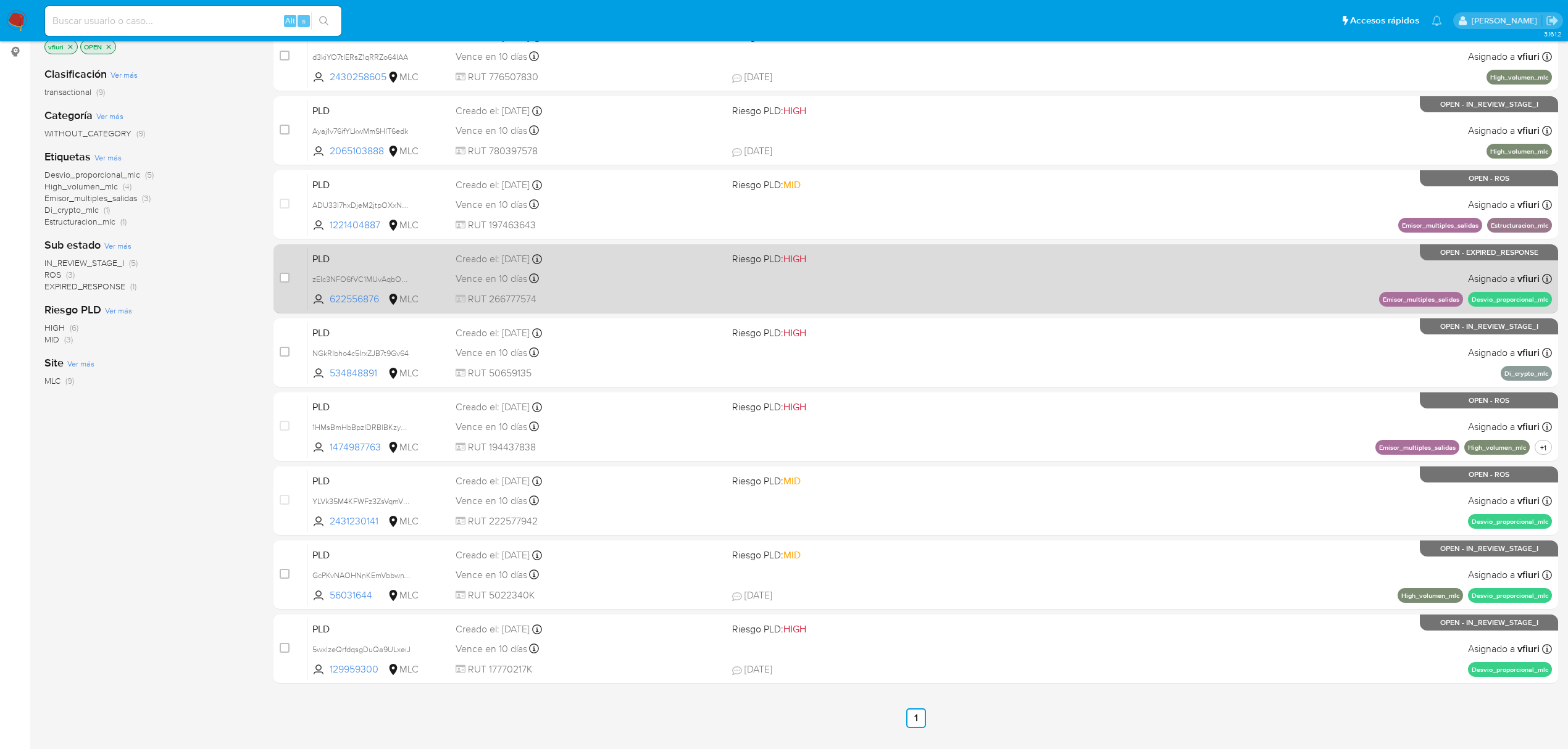
click at [1008, 277] on div "PLD zEIc3NFO6fVC1MUvAqbOX3IQ 622556876 MLC Riesgo PLD: HIGH Creado el: 12/07/20…" at bounding box center [930, 278] width 1244 height 63
click at [284, 277] on input "checkbox" at bounding box center [284, 278] width 10 height 10
checkbox input "true"
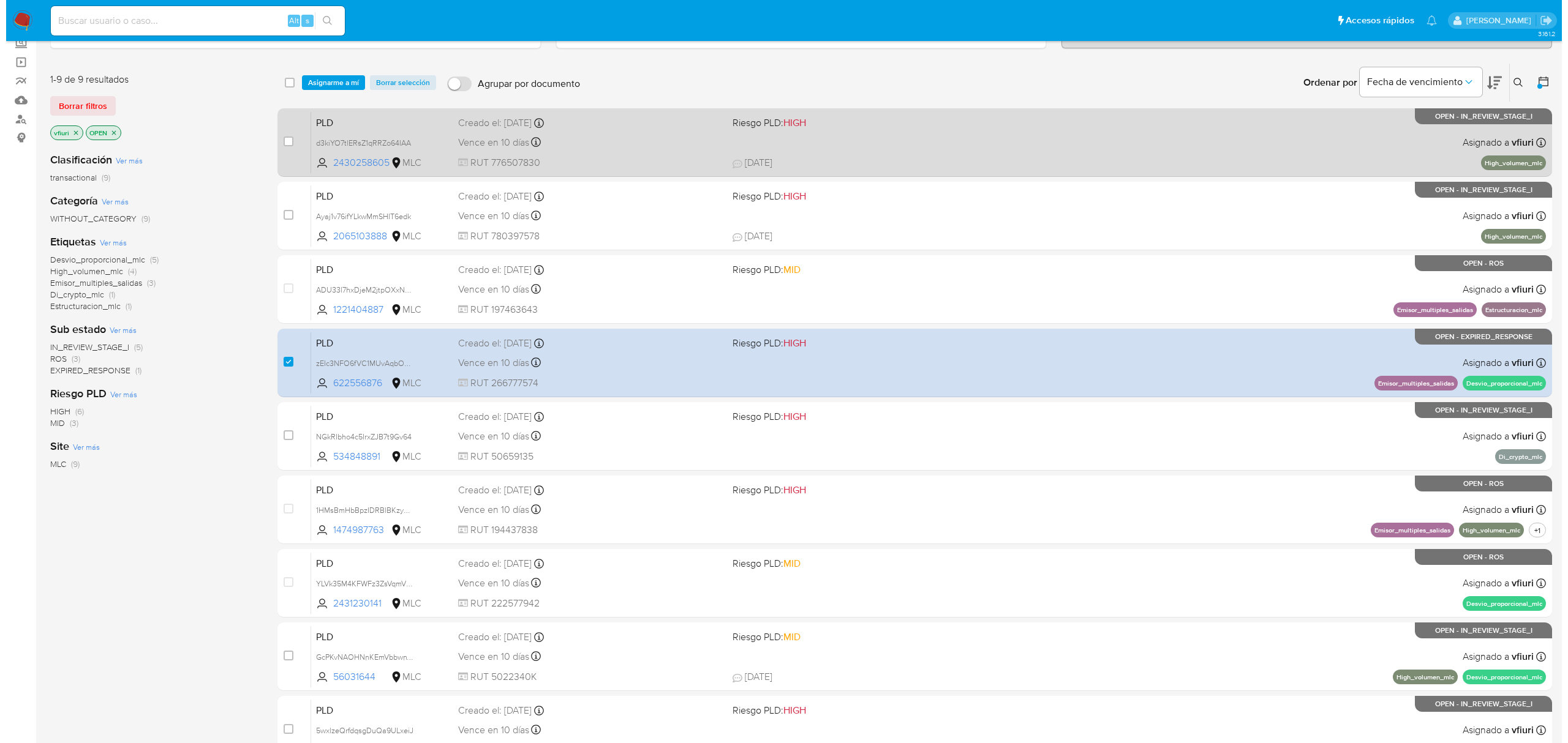
scroll to position [0, 0]
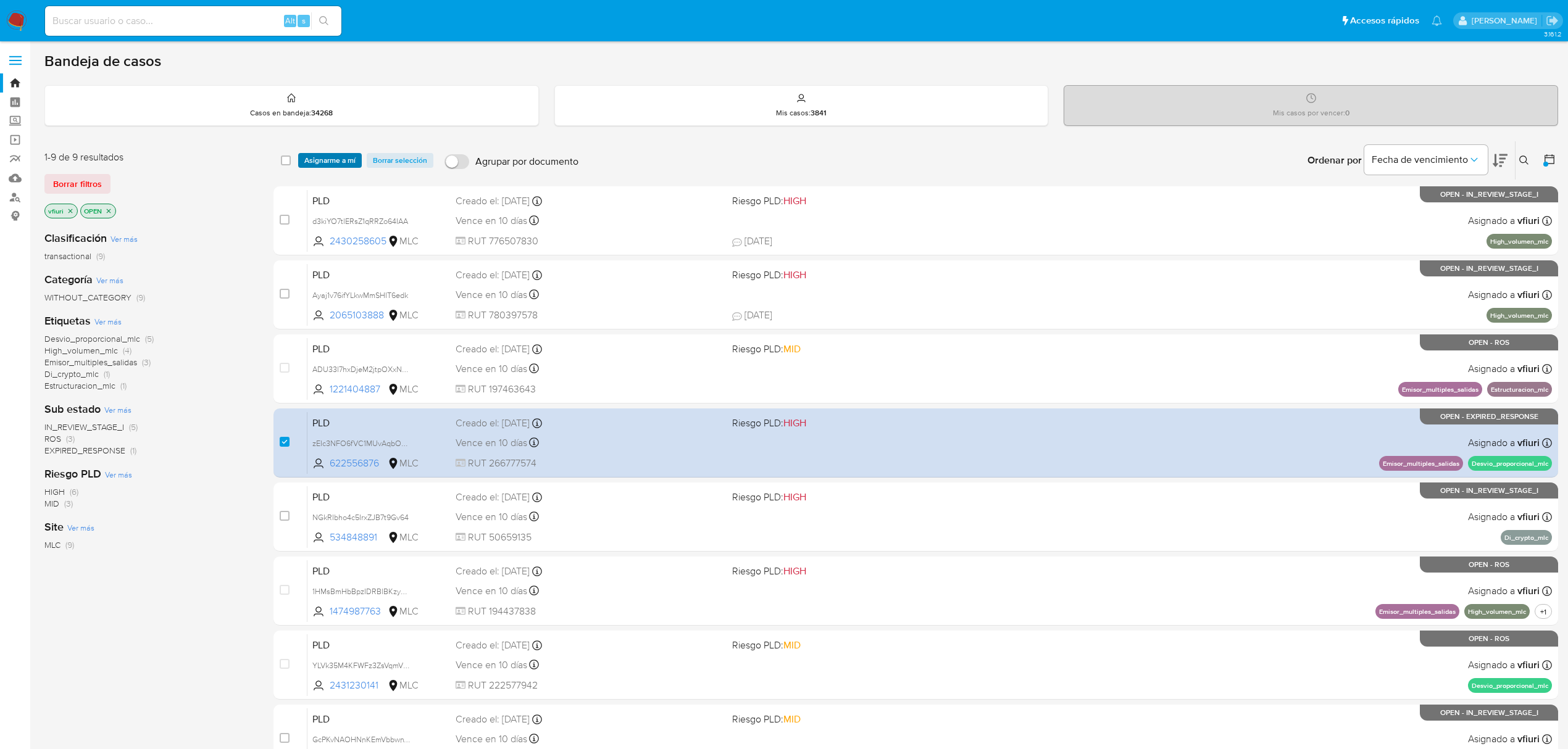
drag, startPoint x: 319, startPoint y: 166, endPoint x: 319, endPoint y: 158, distance: 8.0
click at [319, 159] on span "Asignarme a mí" at bounding box center [329, 160] width 51 height 13
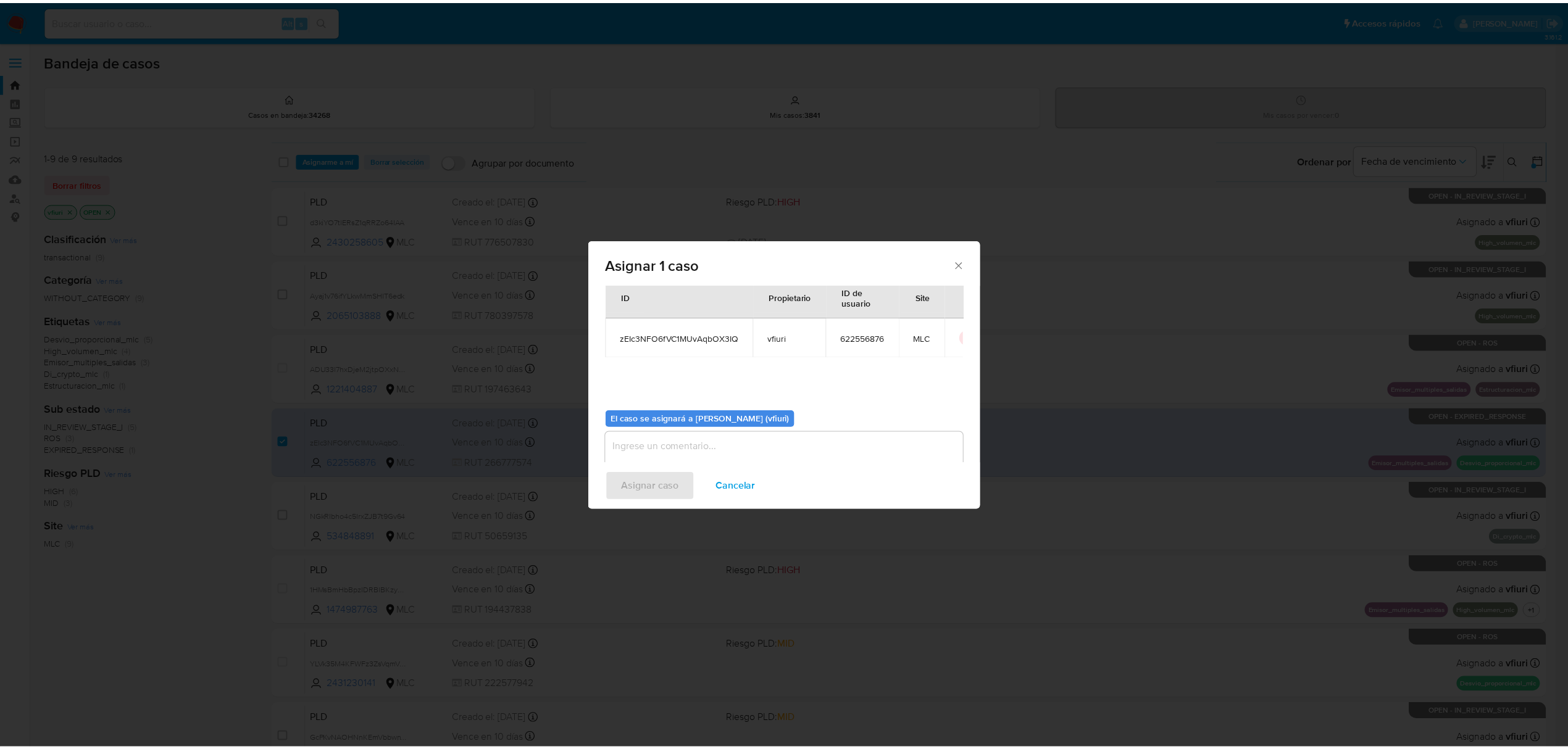
scroll to position [63, 0]
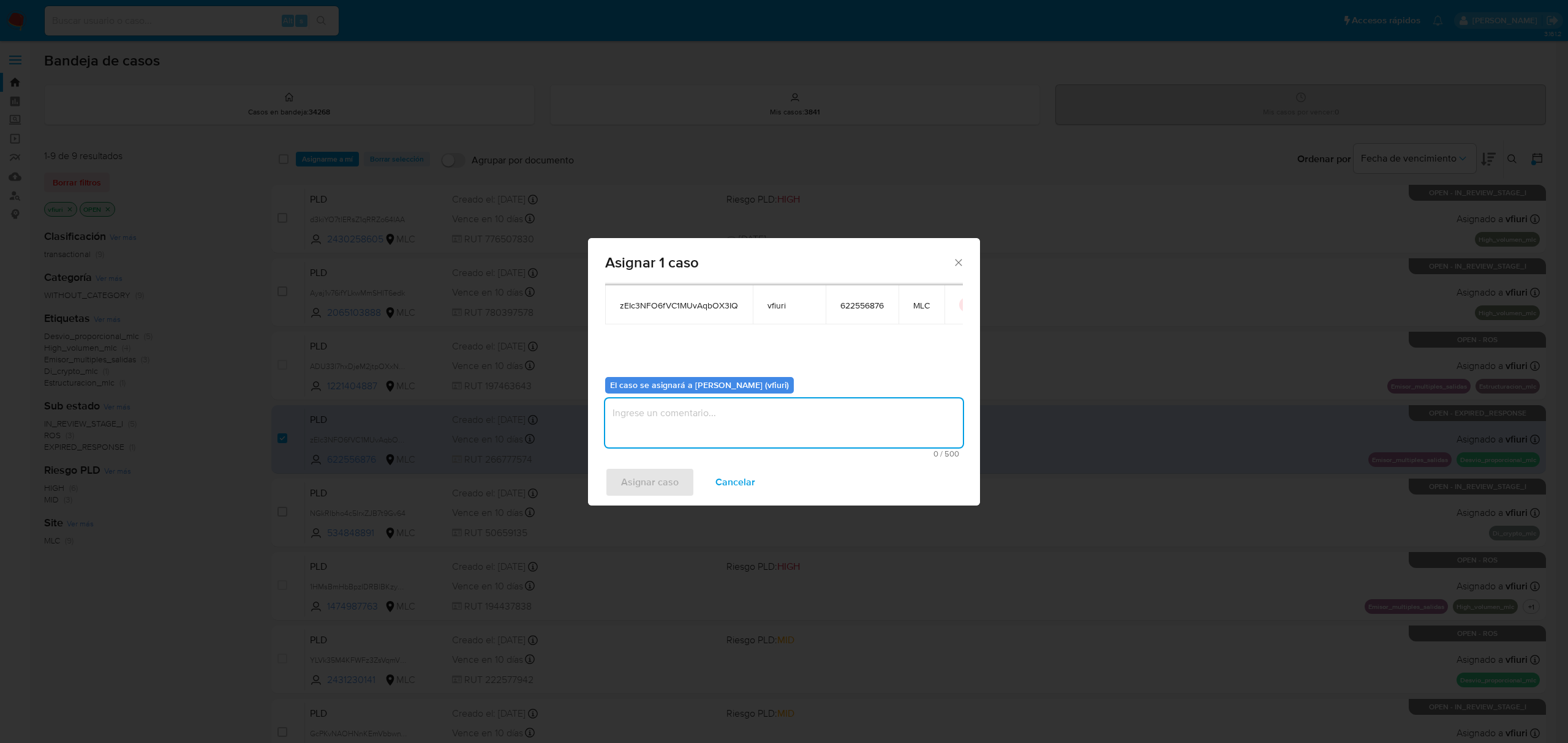
click at [663, 440] on textarea "assign-modal" at bounding box center [783, 423] width 358 height 49
type textarea "-"
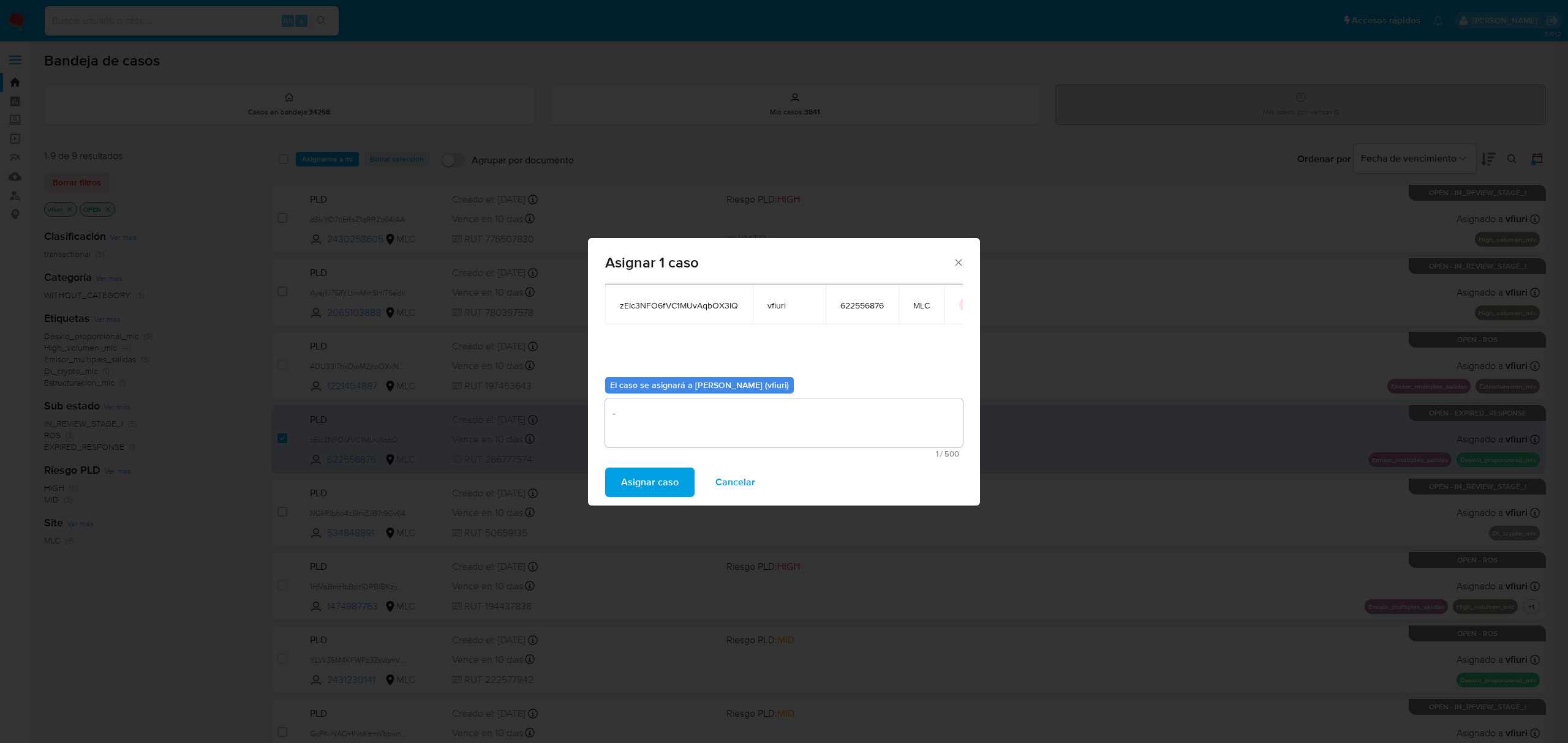
click at [627, 481] on span "Asignar caso" at bounding box center [649, 482] width 57 height 27
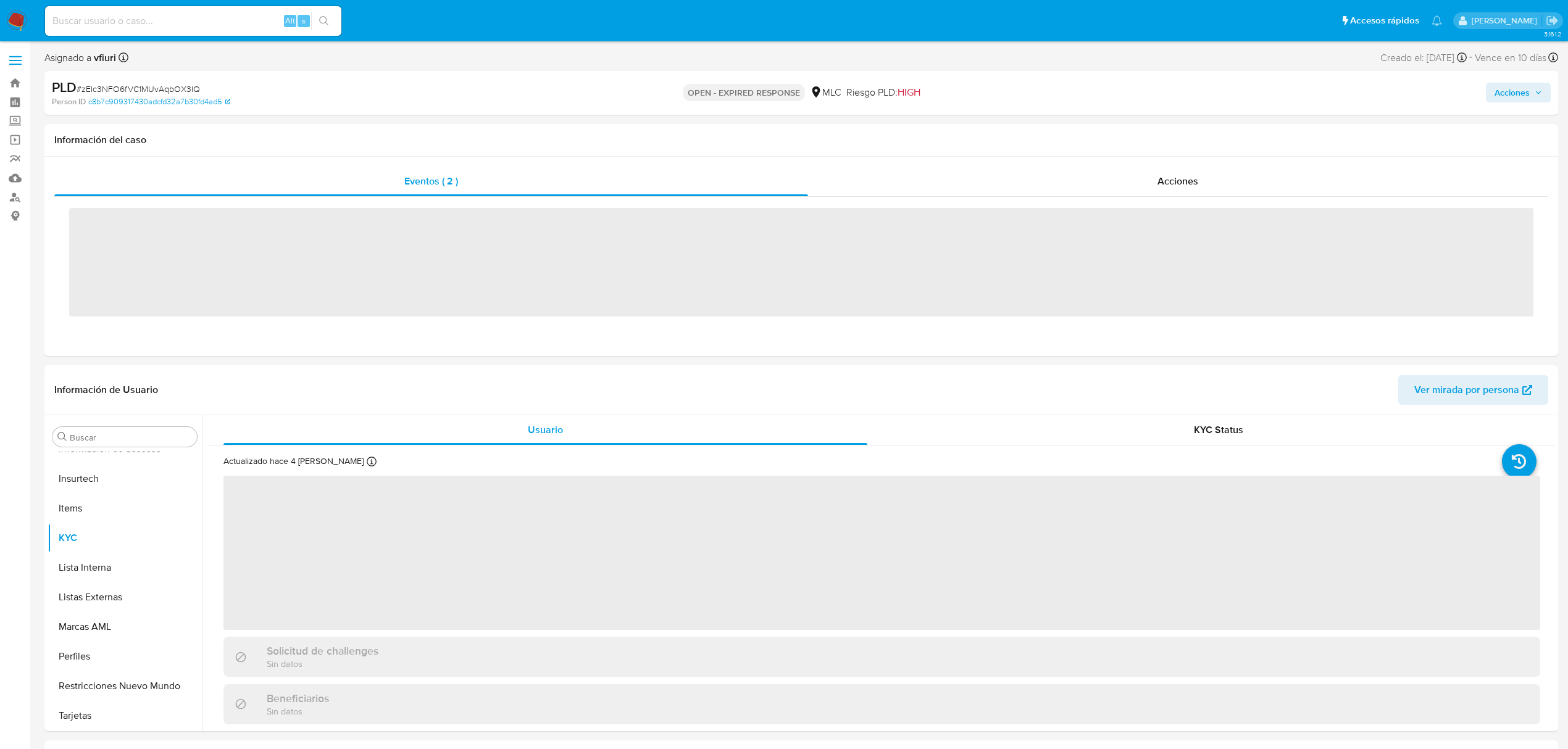
scroll to position [581, 0]
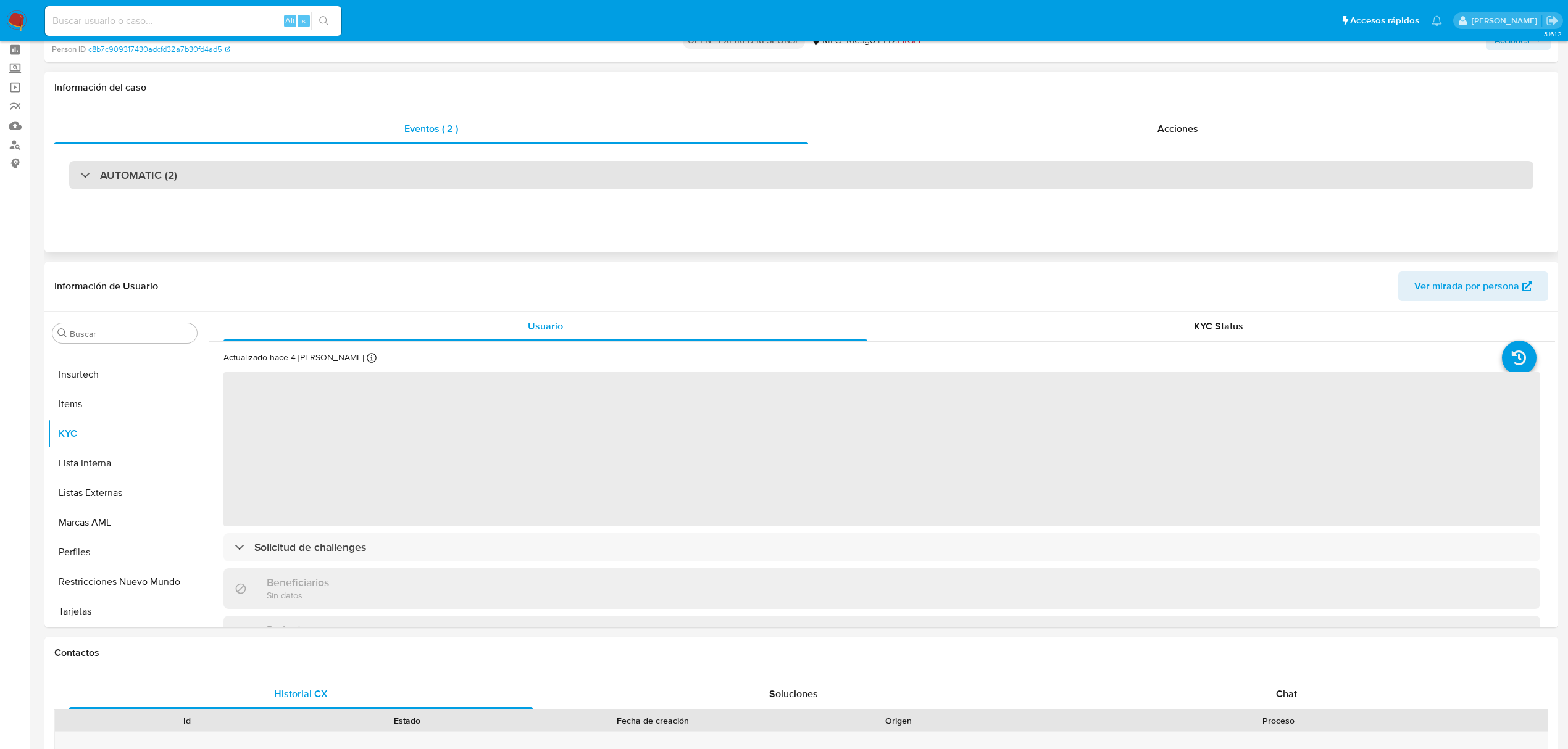
select select "10"
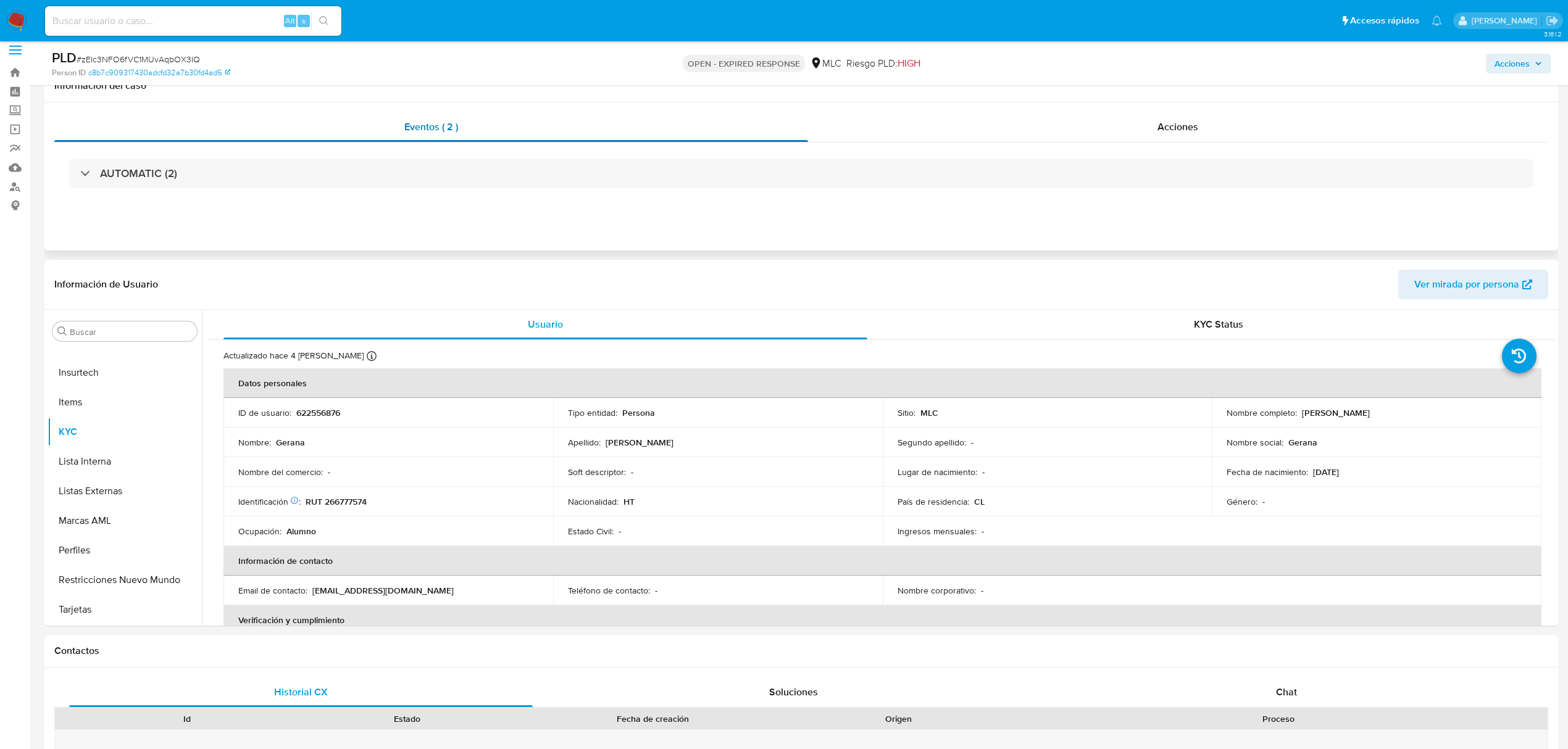
scroll to position [0, 0]
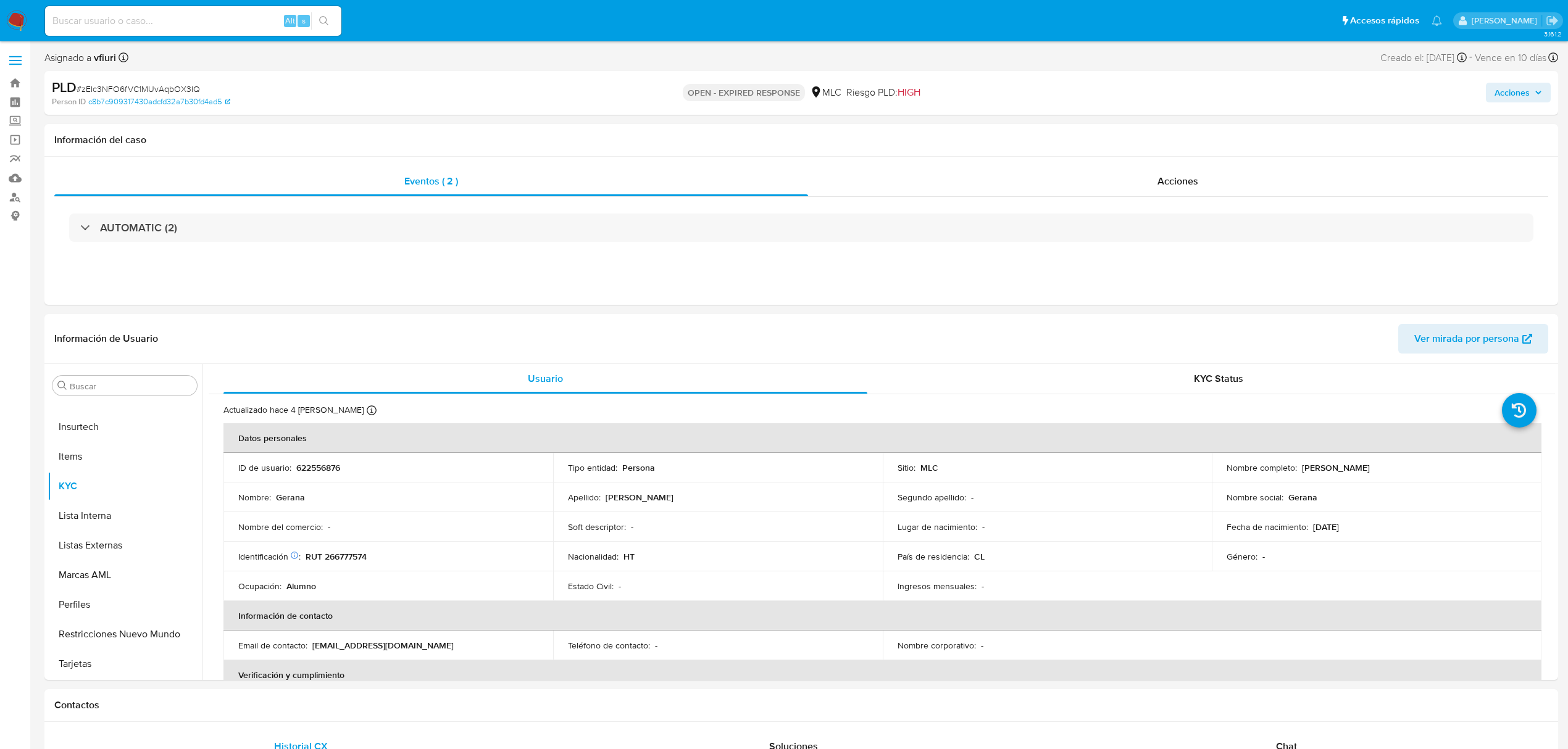
click at [146, 88] on span "# zEIc3NFO6fVC1MUvAqbOX3IQ" at bounding box center [139, 89] width 124 height 13
copy span "zEIc3NFO6fVC1MUvAqbOX3IQ"
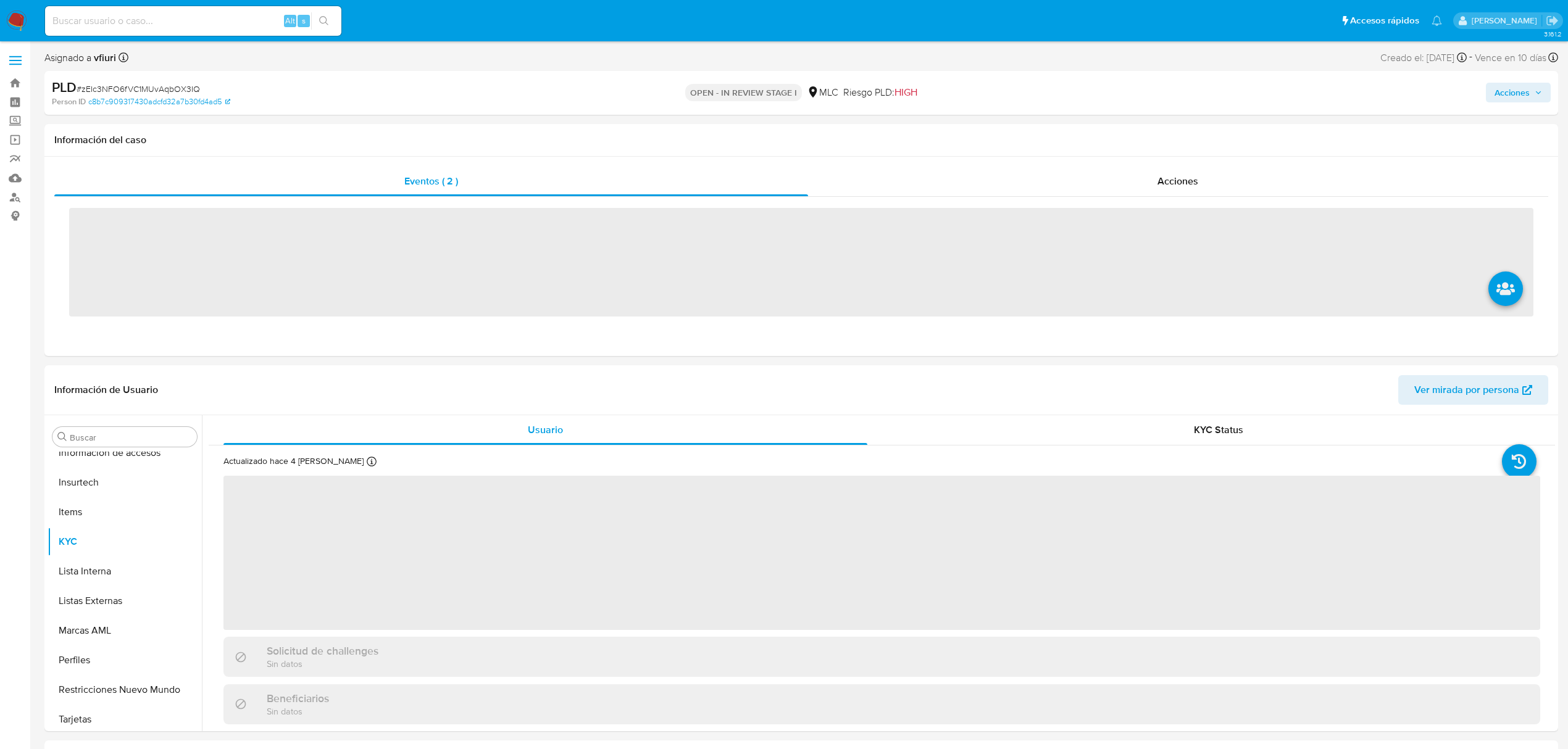
scroll to position [581, 0]
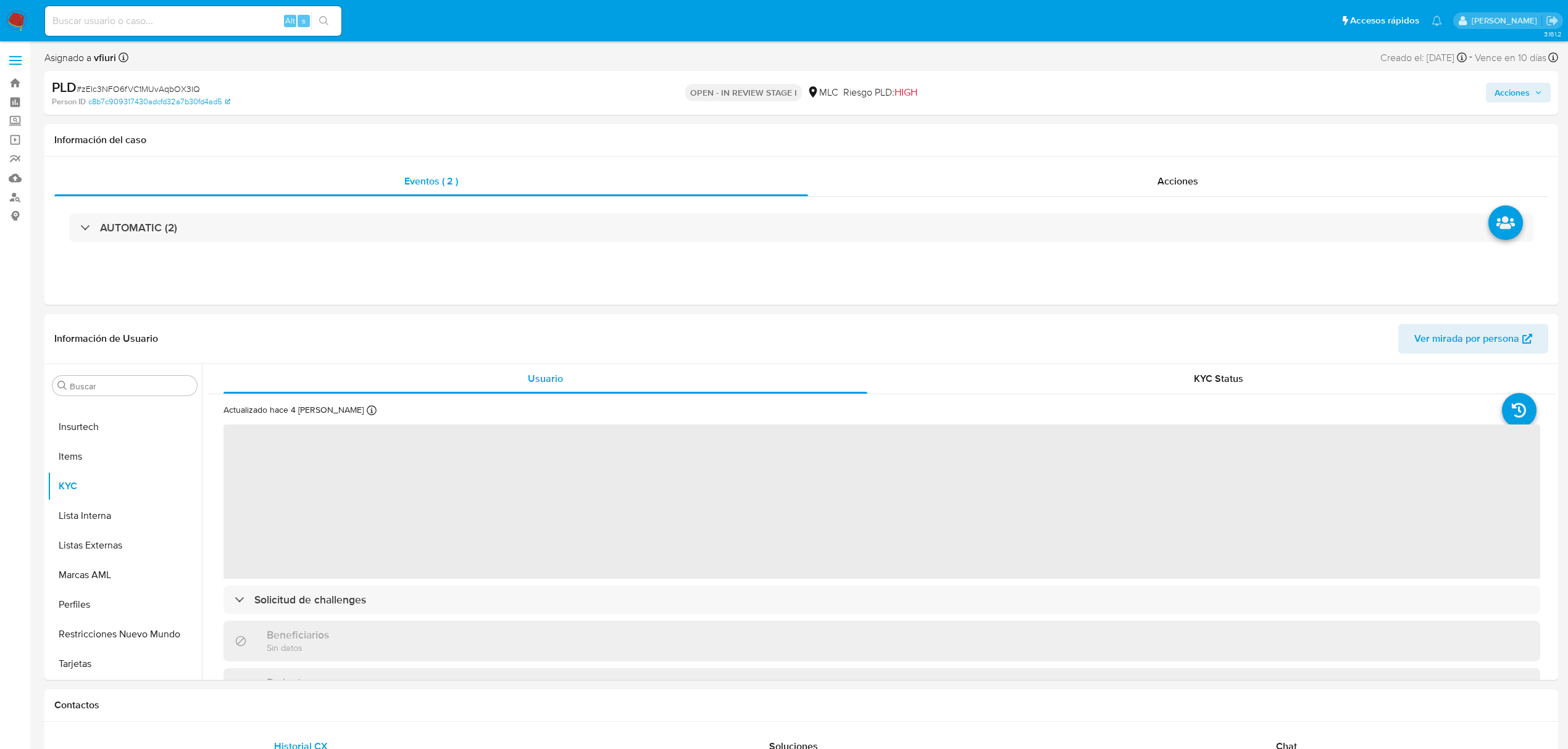
select select "10"
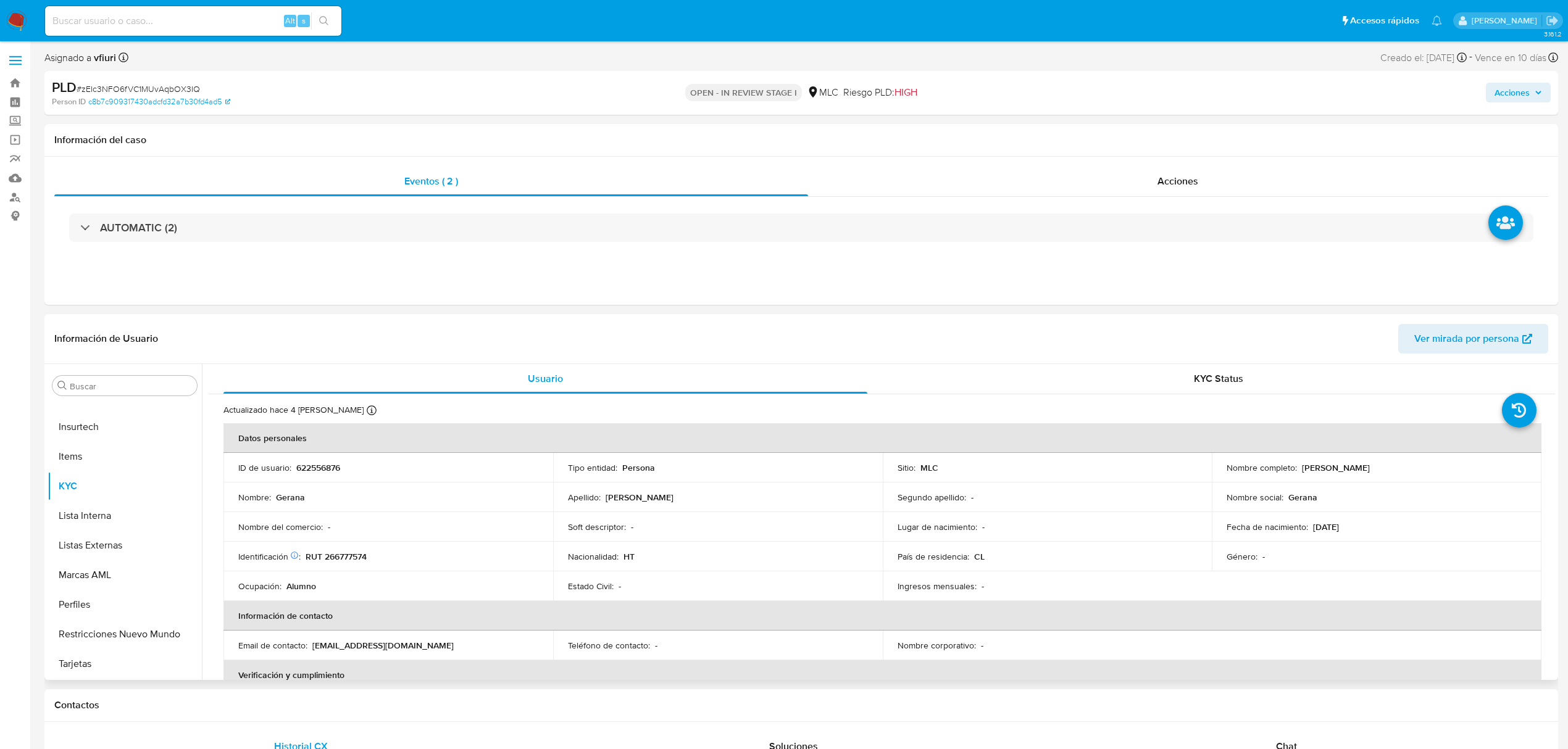
click at [329, 463] on p "622556876" at bounding box center [318, 467] width 43 height 11
copy p "622556876"
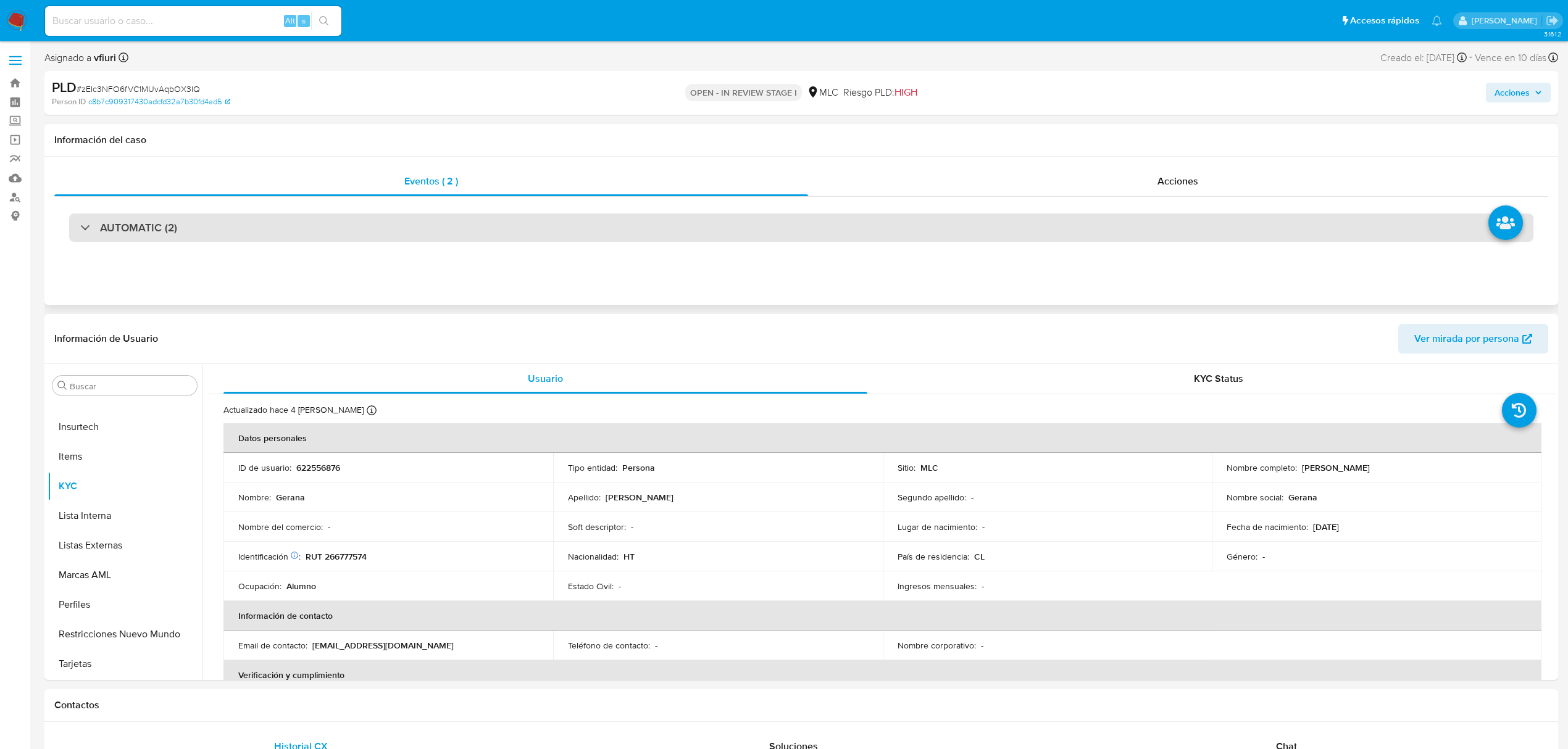
click at [208, 234] on div "AUTOMATIC (2)" at bounding box center [801, 227] width 1464 height 28
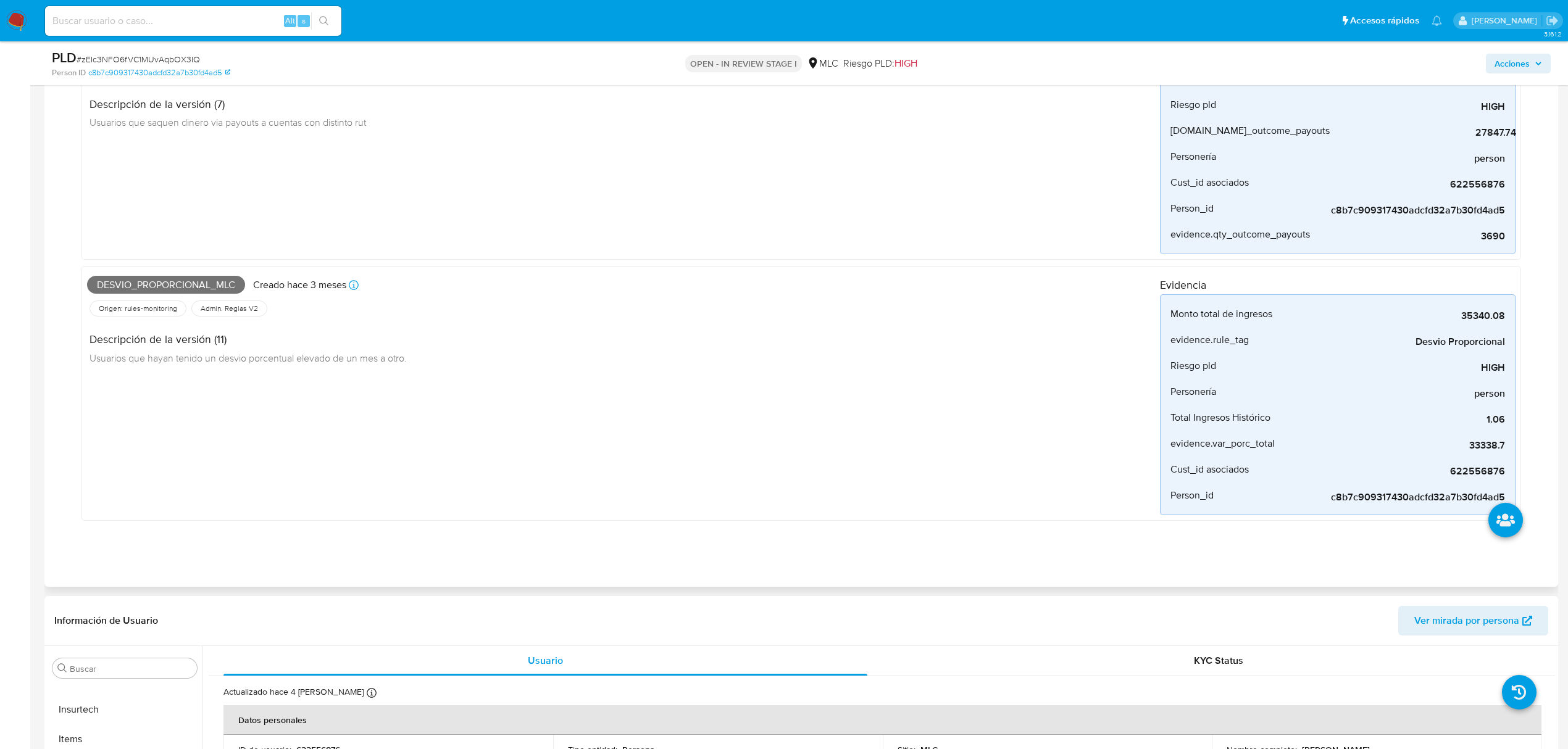
scroll to position [411, 0]
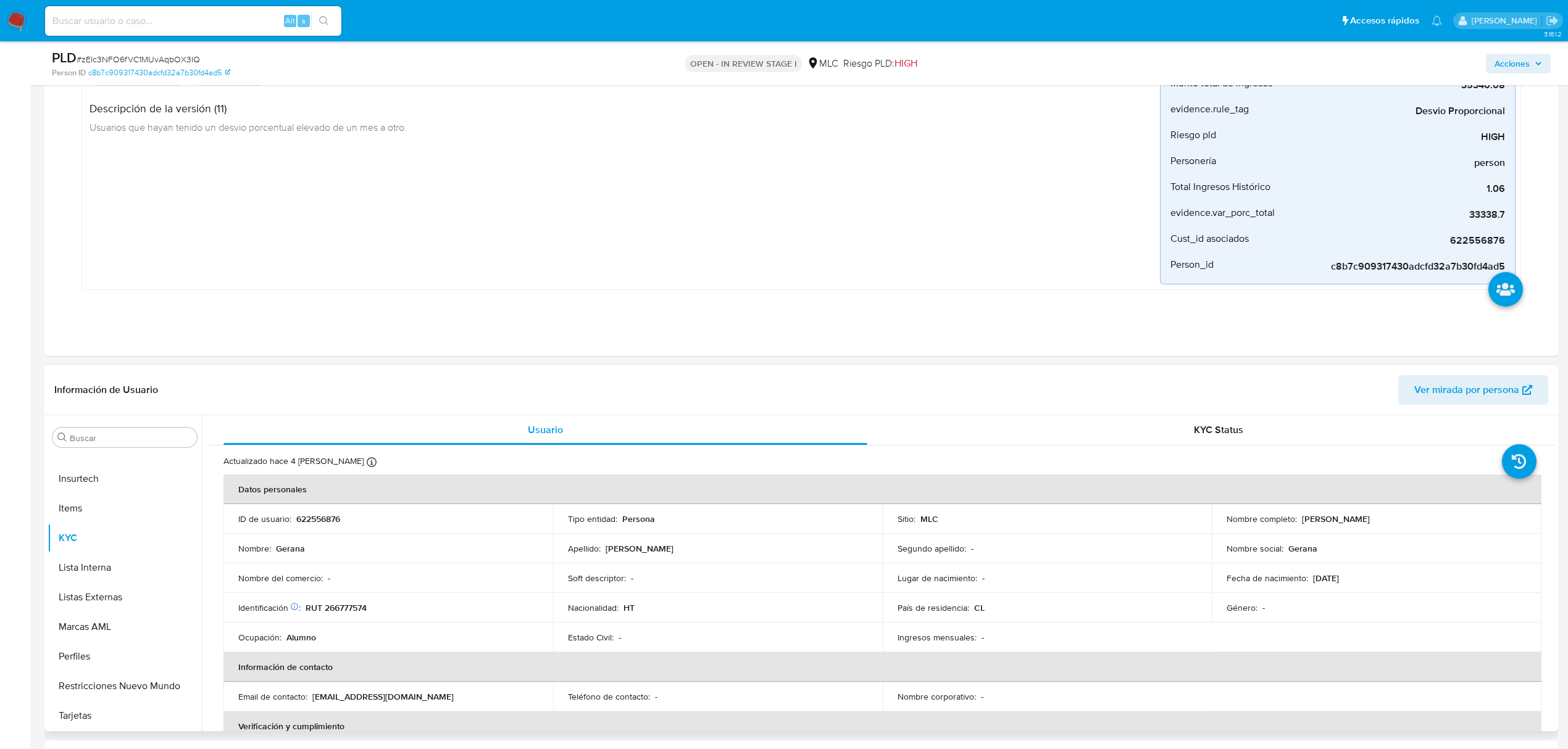
click at [339, 610] on p "RUT 266777574" at bounding box center [335, 607] width 61 height 11
copy p "266777574"
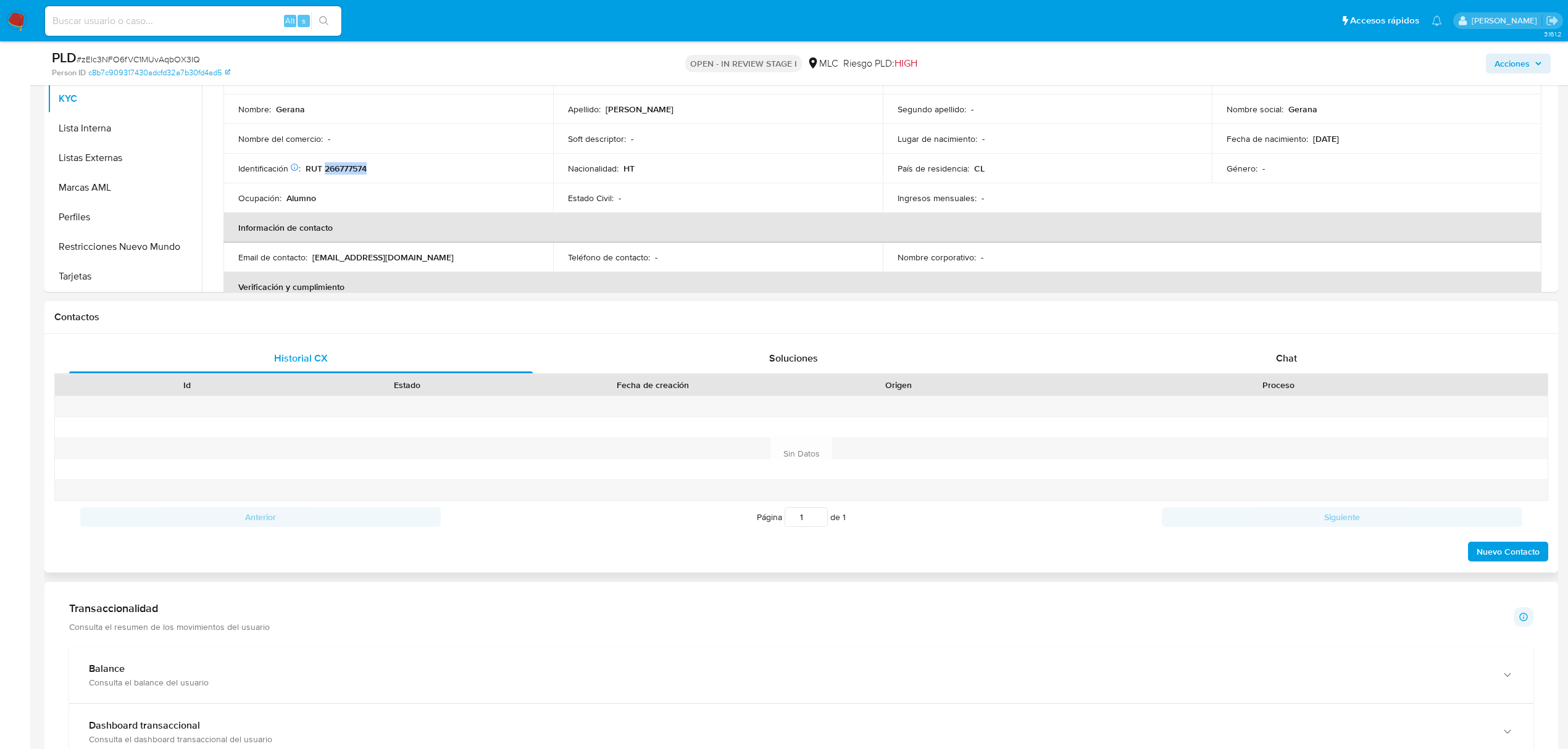
scroll to position [1069, 0]
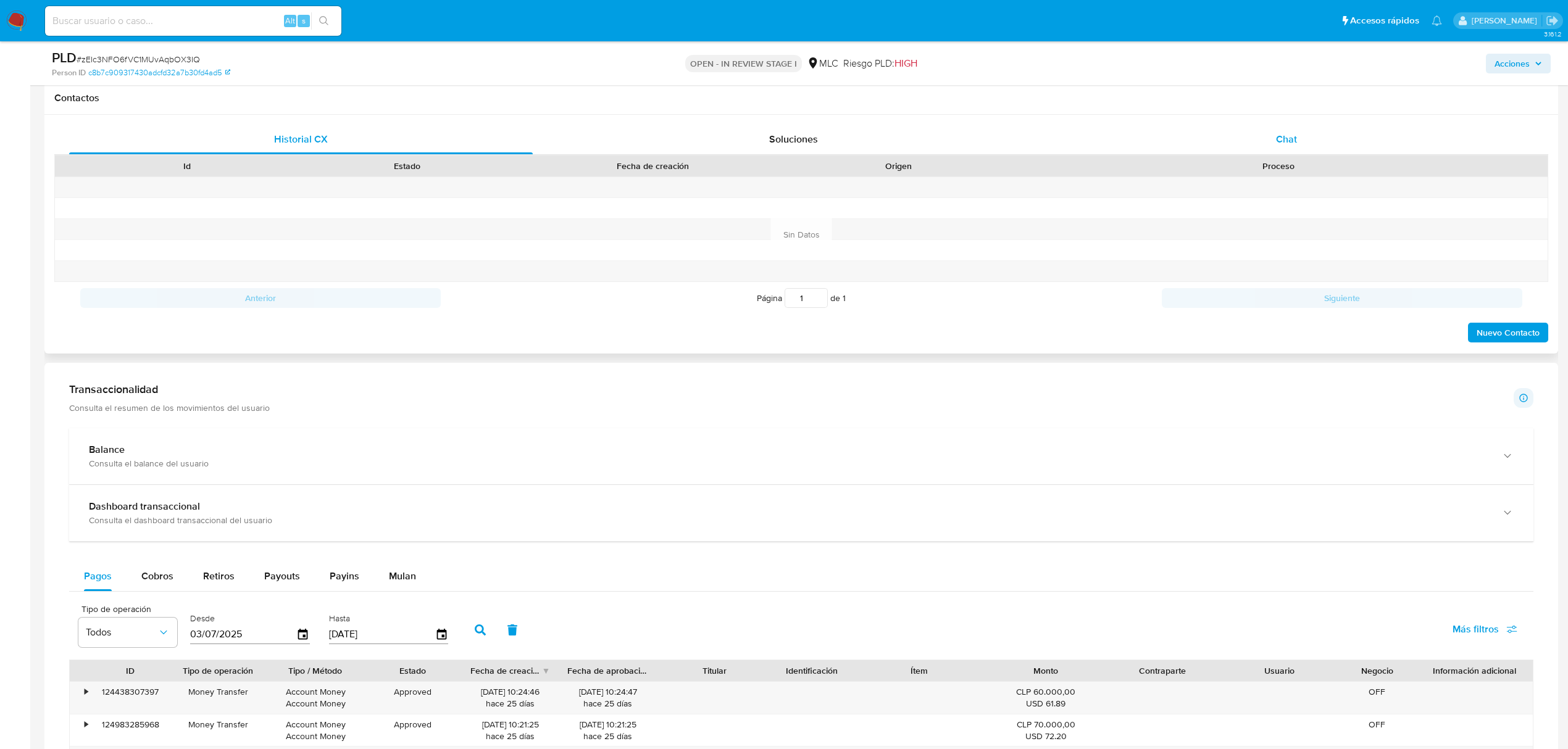
click at [1319, 133] on div "Chat" at bounding box center [1287, 139] width 463 height 29
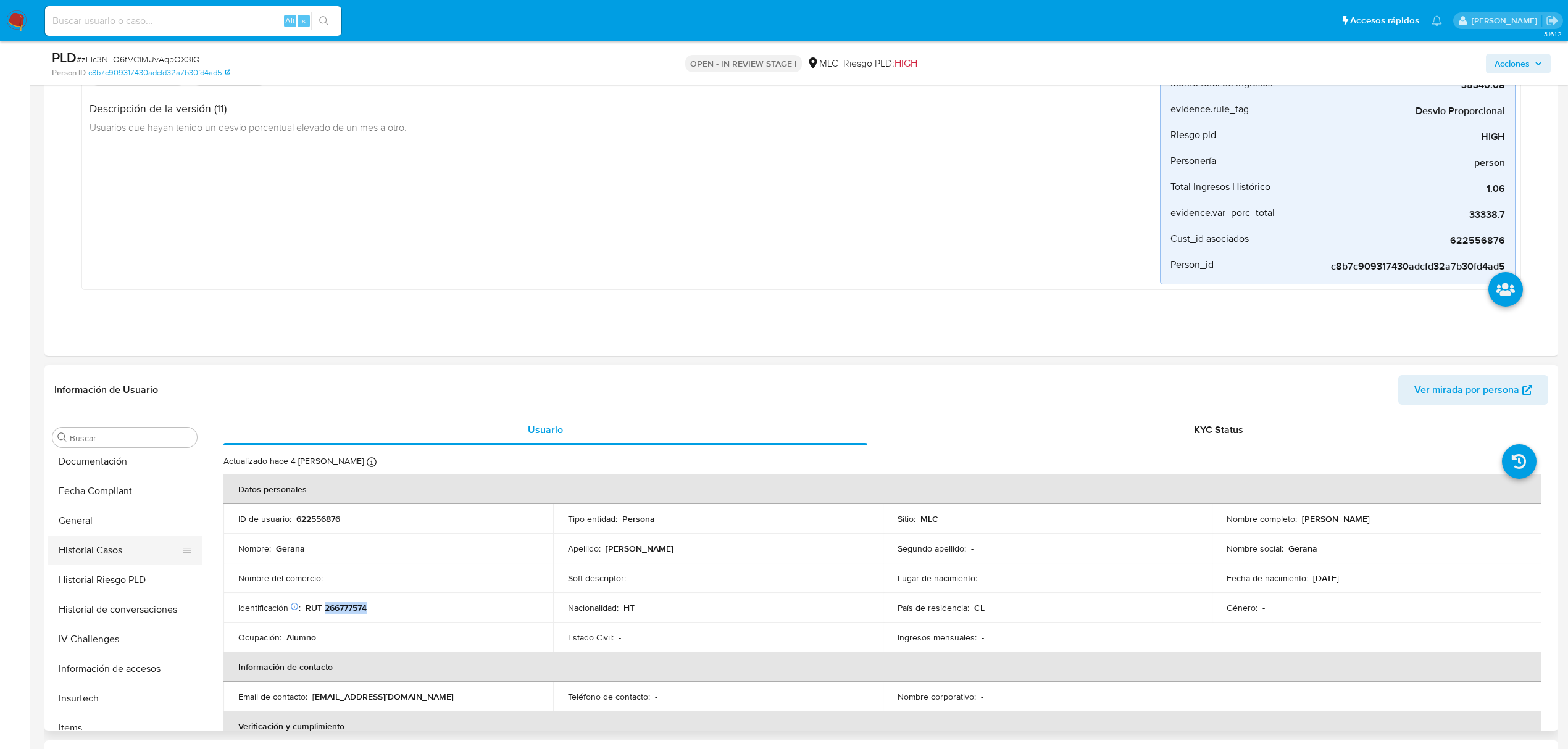
scroll to position [334, 0]
click at [89, 494] on button "Documentación" at bounding box center [120, 488] width 145 height 29
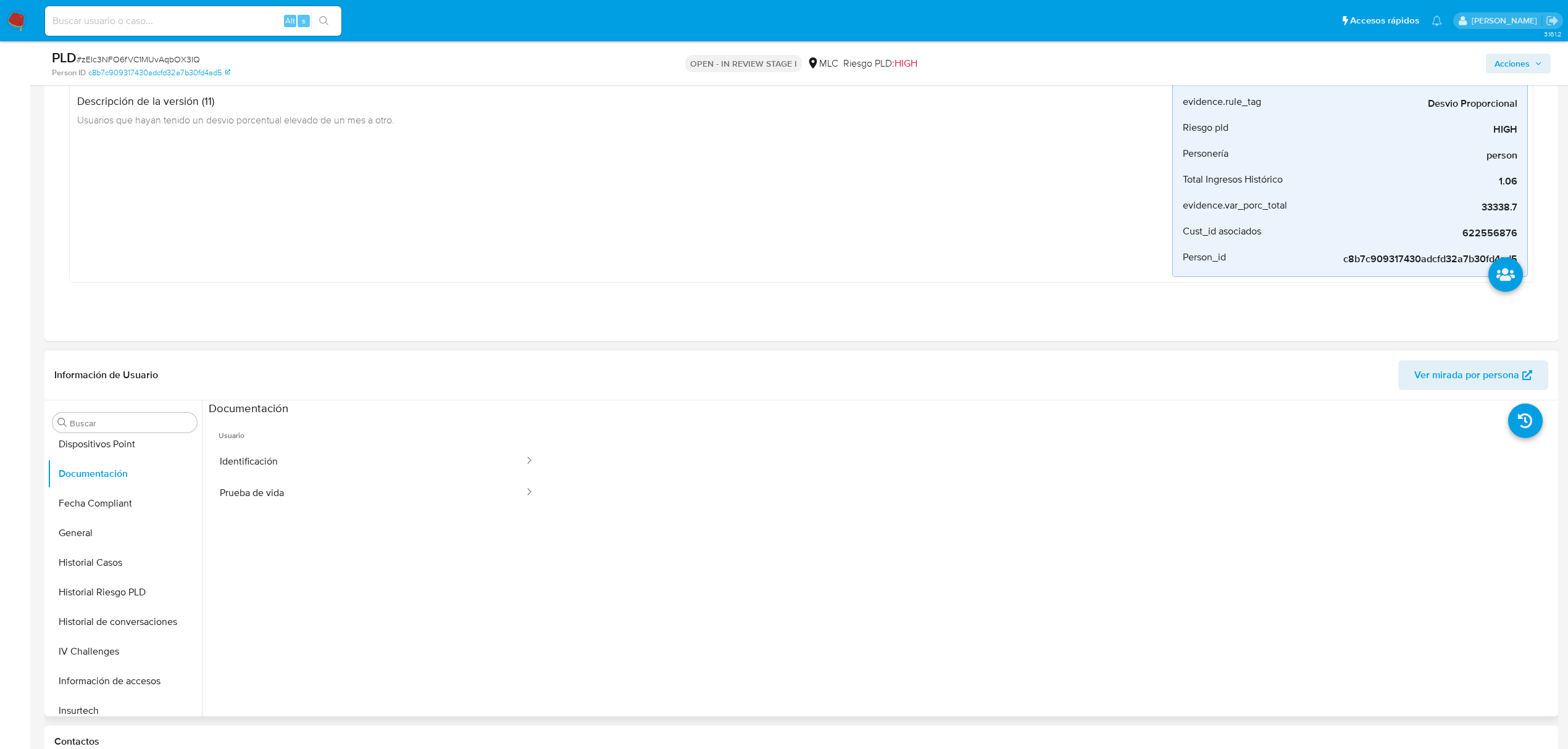
click at [379, 415] on div "Documentación" at bounding box center [881, 408] width 1346 height 15
click at [393, 458] on button "Identificación" at bounding box center [366, 461] width 317 height 32
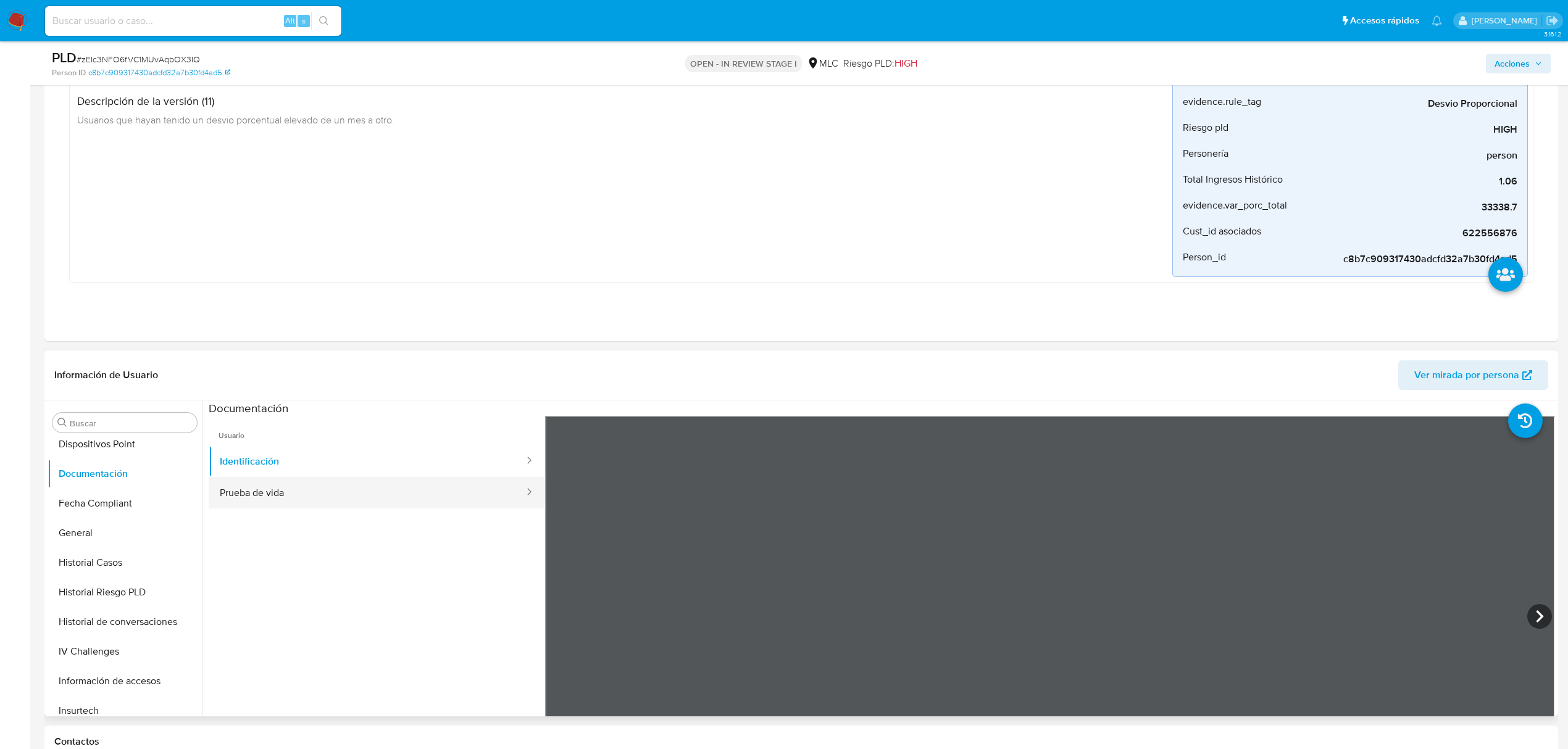
click at [369, 495] on button "Prueba de vida" at bounding box center [366, 493] width 317 height 32
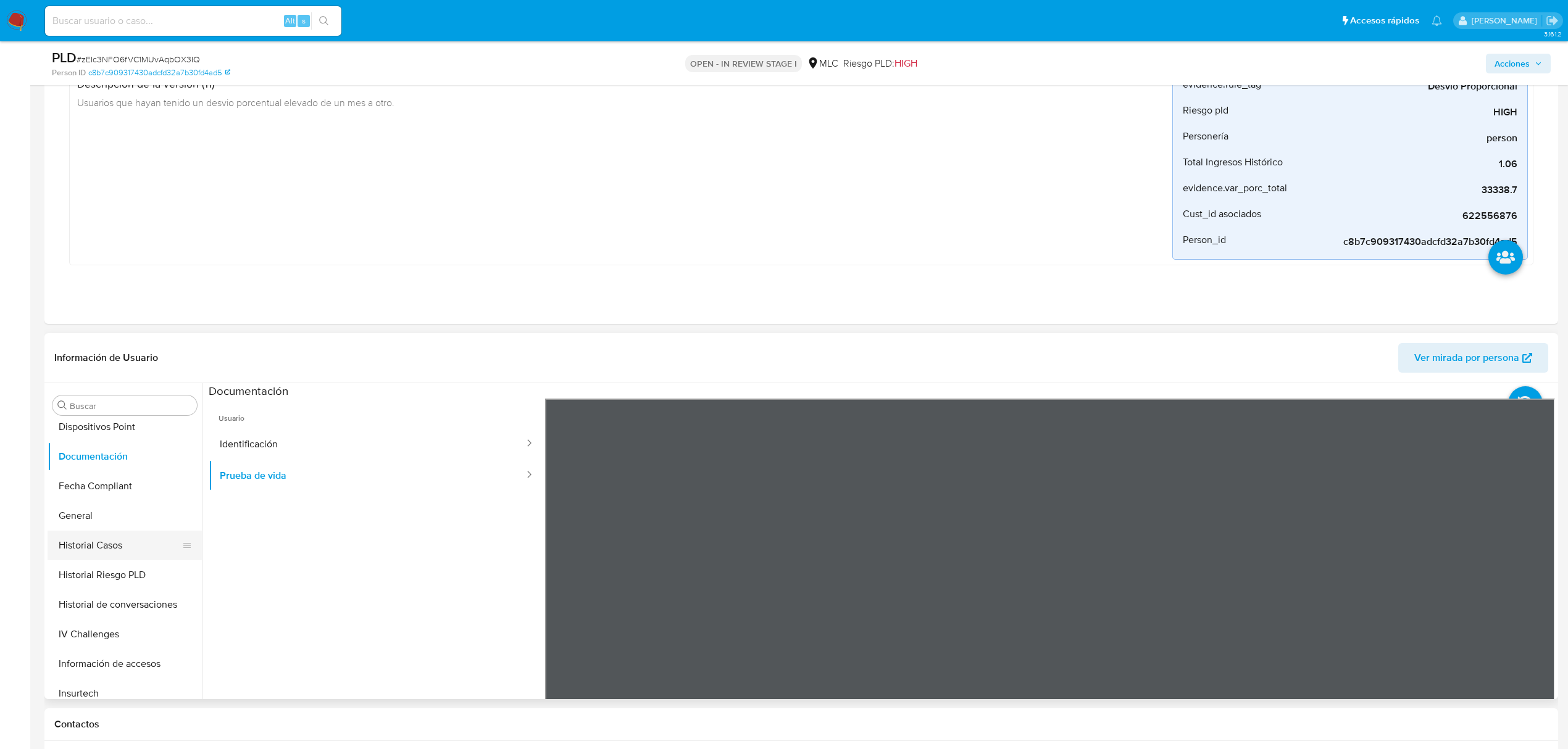
scroll to position [576, 0]
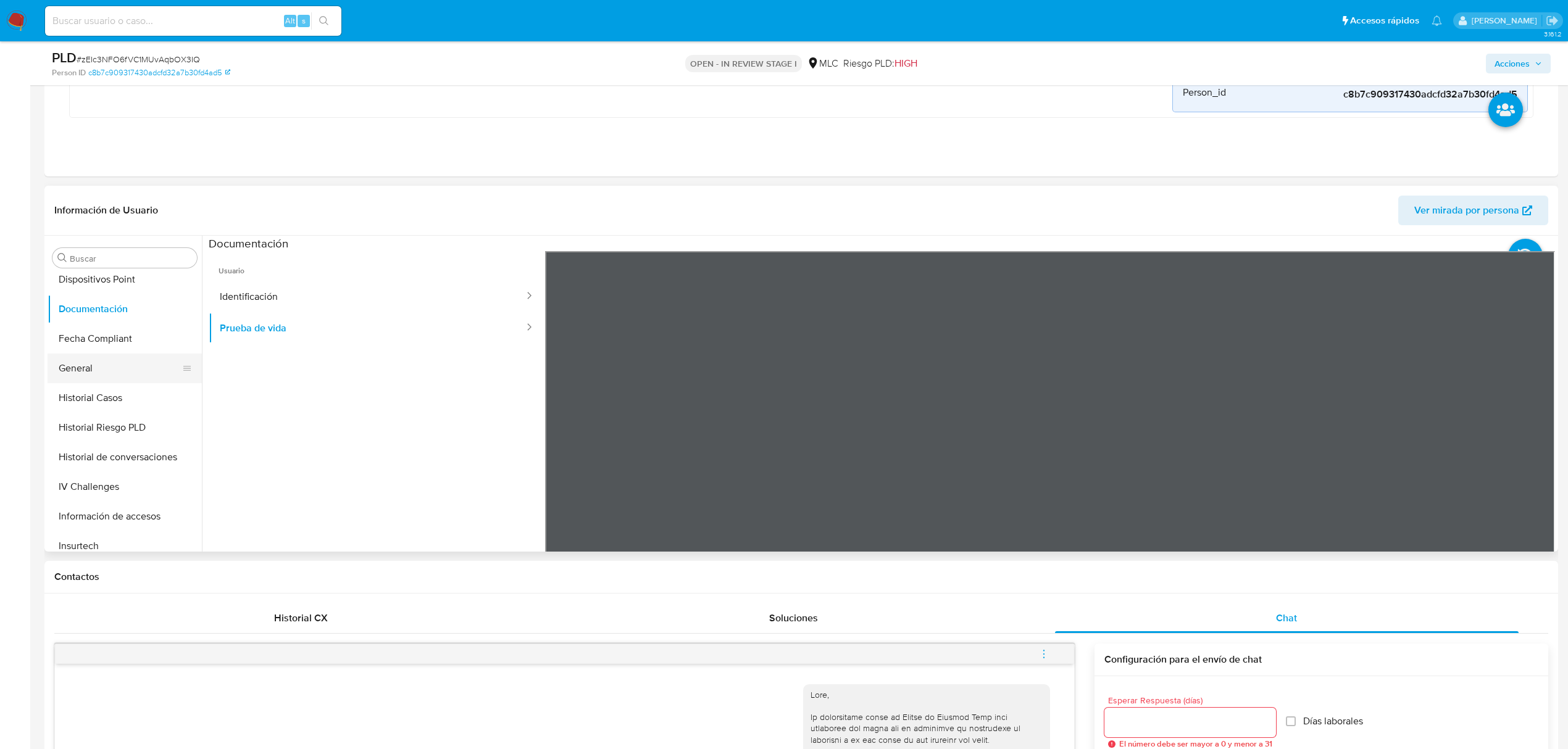
click at [59, 381] on button "General" at bounding box center [120, 368] width 145 height 29
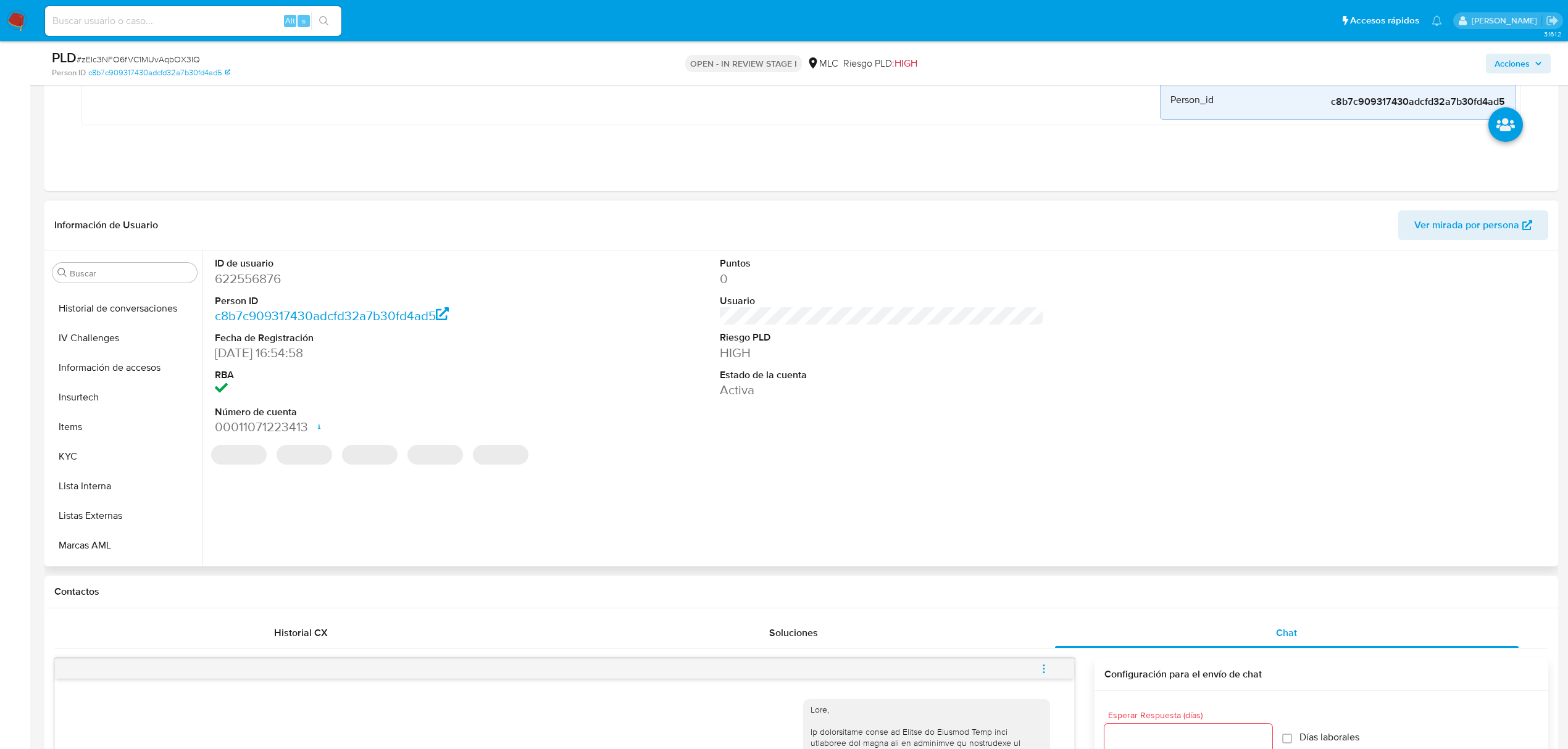
scroll to position [580, 0]
click at [87, 378] on button "KYC" at bounding box center [120, 374] width 145 height 29
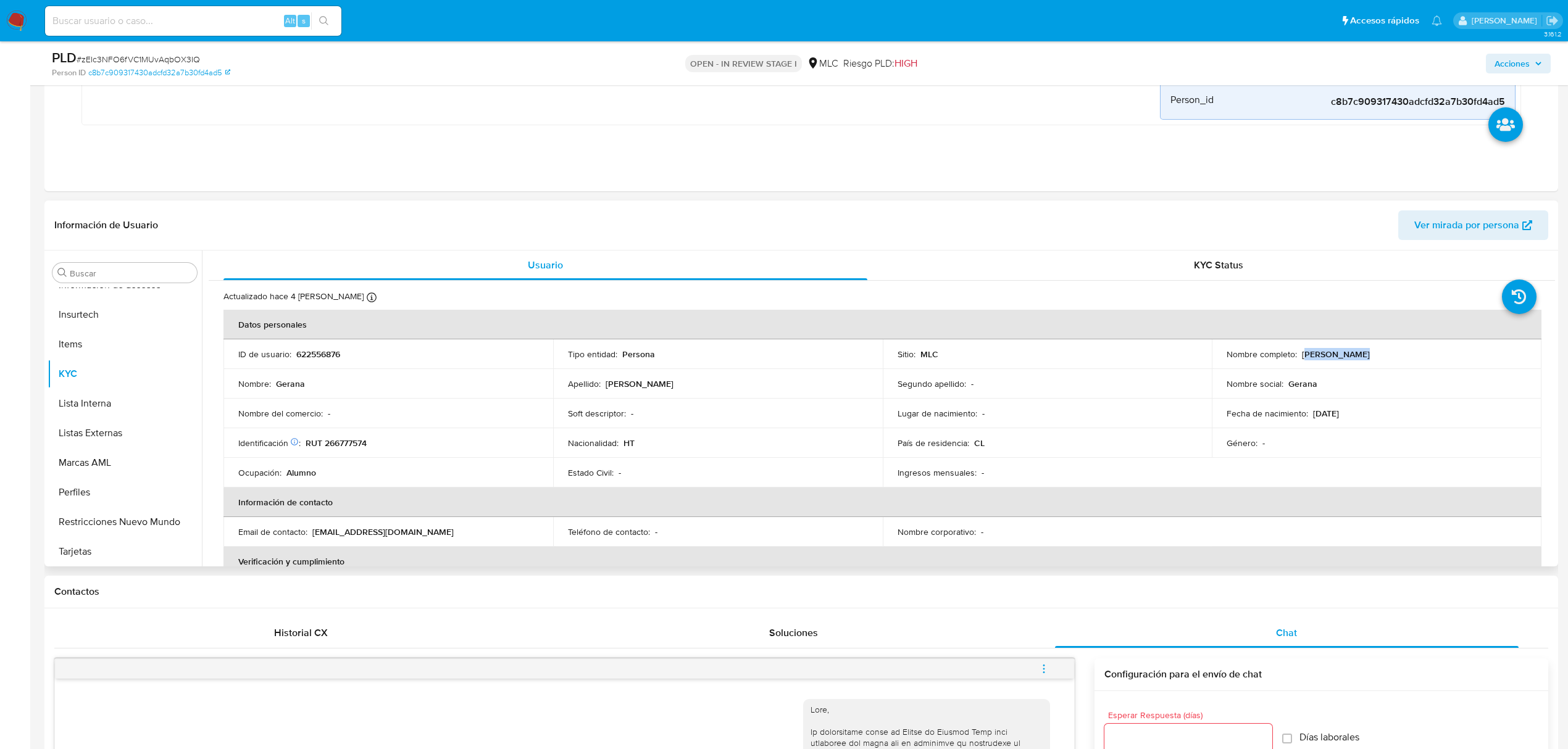
drag, startPoint x: 1301, startPoint y: 354, endPoint x: 1371, endPoint y: 359, distance: 70.2
click at [1371, 359] on div "Nombre completo : Gerana Gilles" at bounding box center [1376, 354] width 300 height 11
drag, startPoint x: 1300, startPoint y: 357, endPoint x: 1371, endPoint y: 358, distance: 71.0
click at [1371, 358] on div "Nombre completo : Gerana Gilles" at bounding box center [1376, 354] width 300 height 11
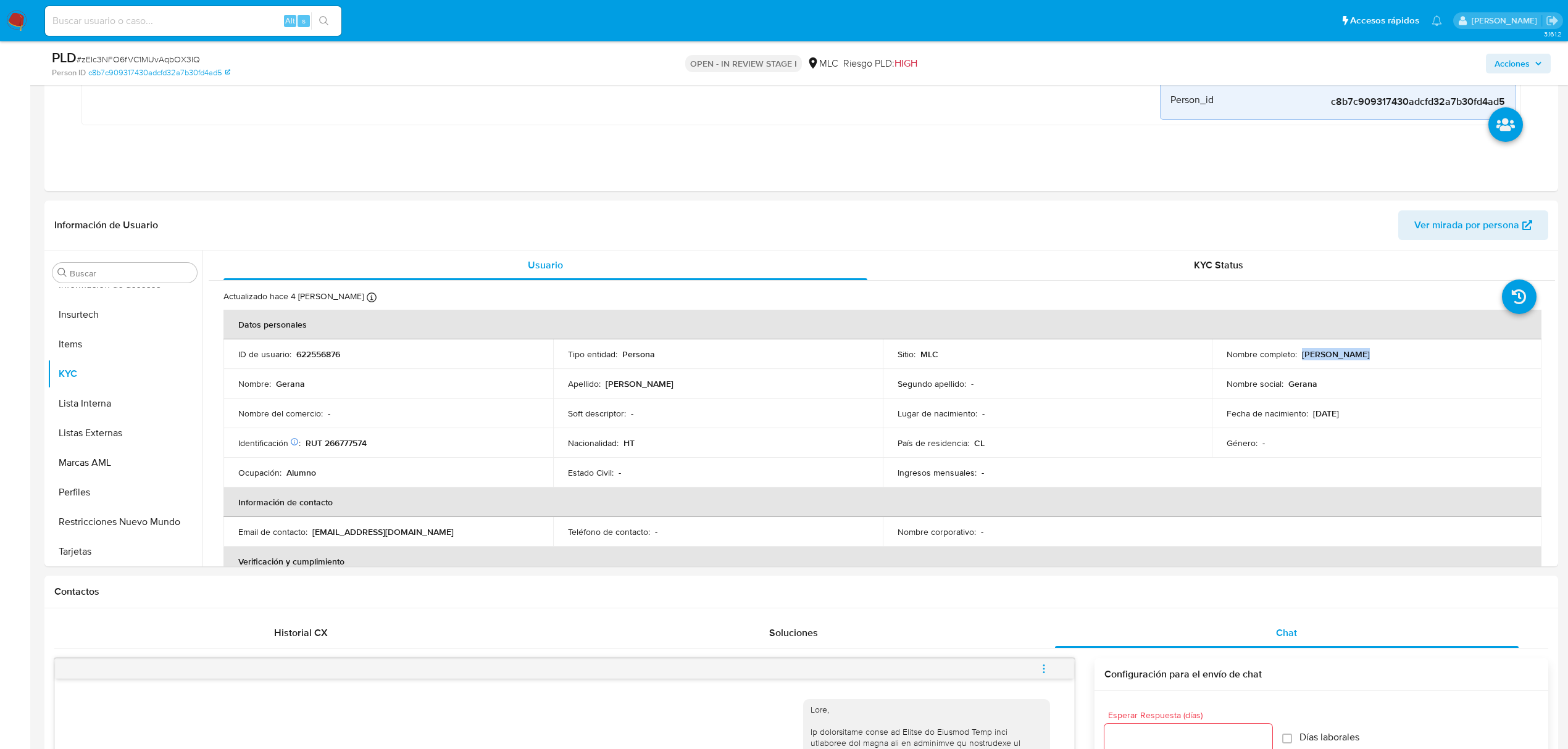
copy p "Gerana Gilles"
click at [85, 388] on button "Archivos adjuntos" at bounding box center [120, 387] width 145 height 29
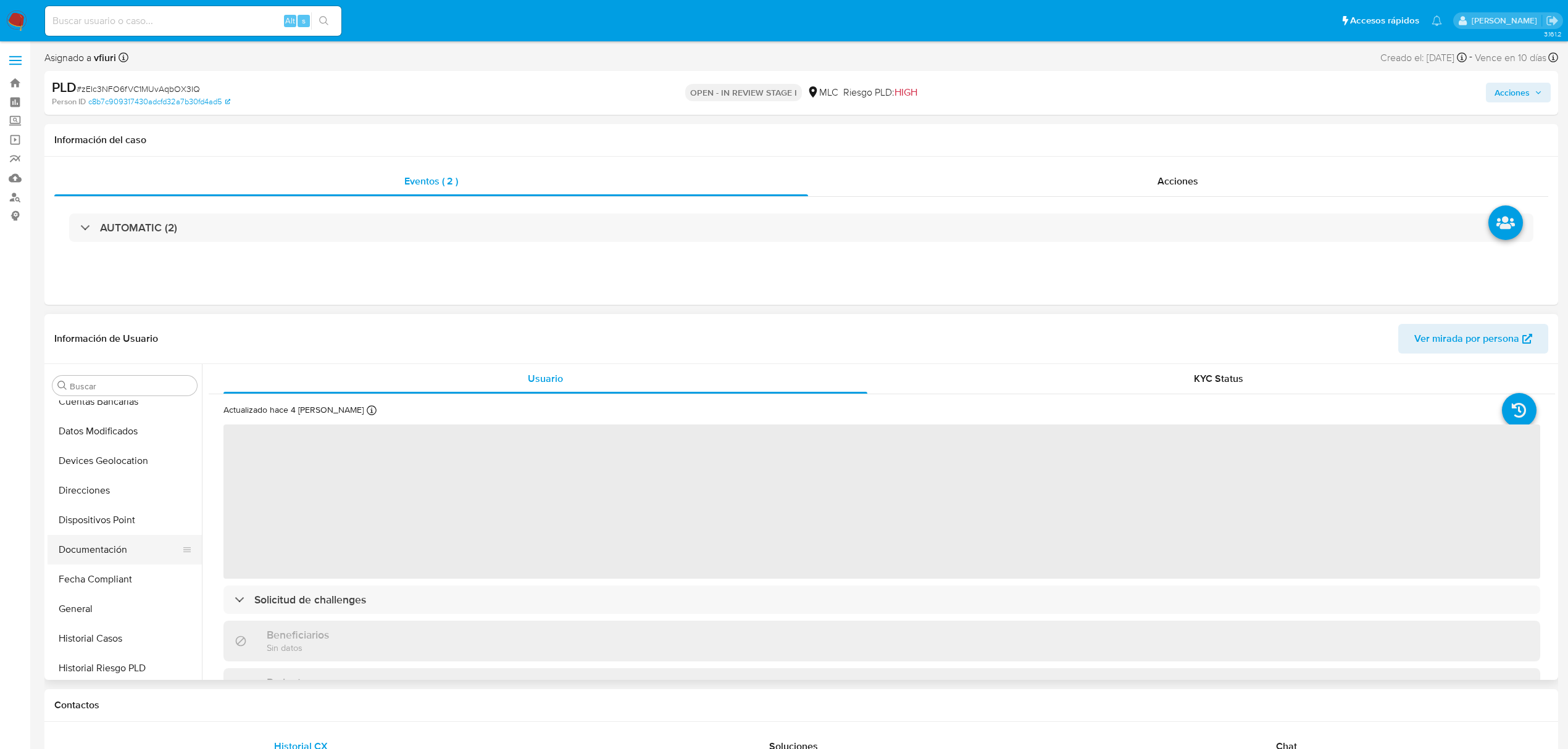
select select "10"
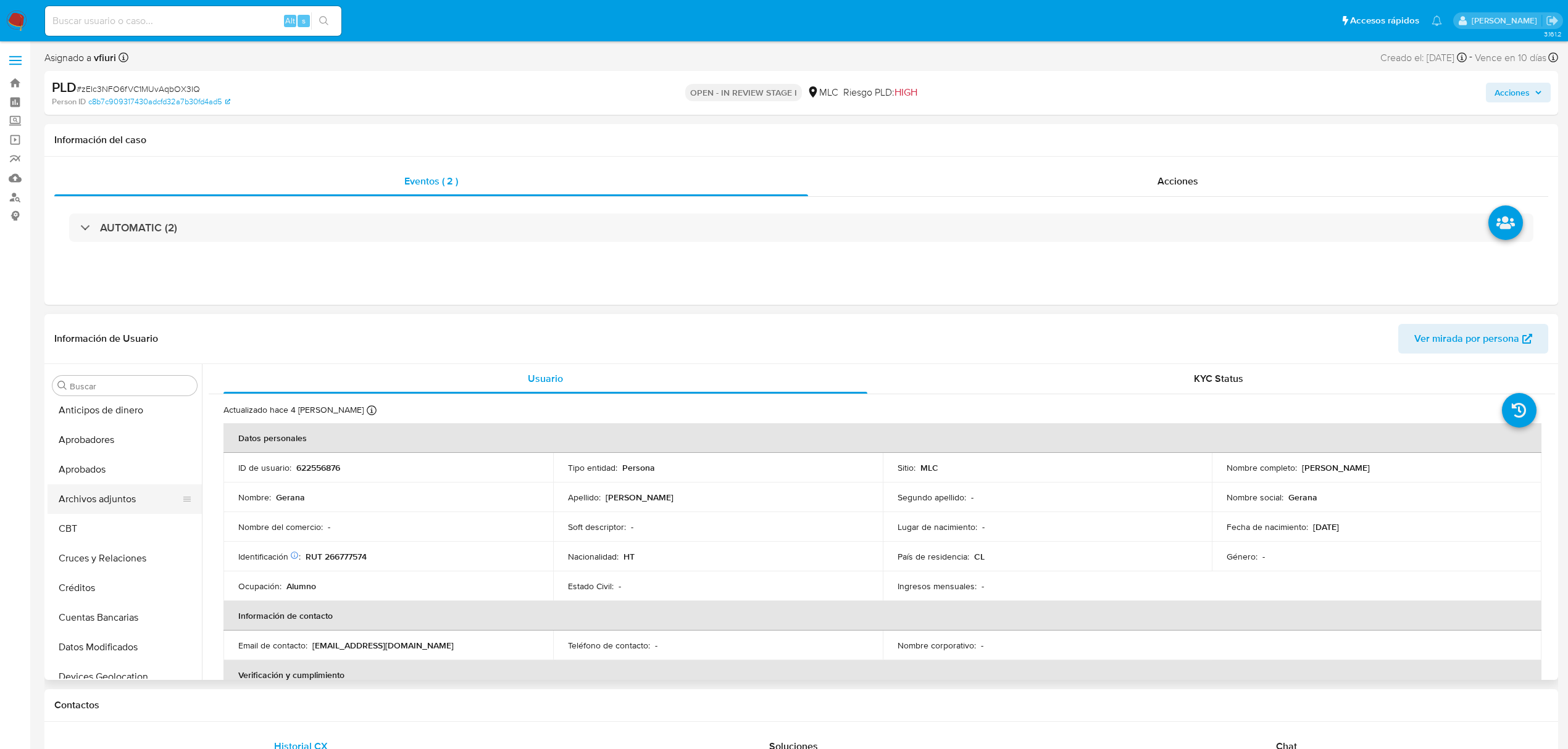
click at [115, 494] on button "Archivos adjuntos" at bounding box center [120, 498] width 145 height 29
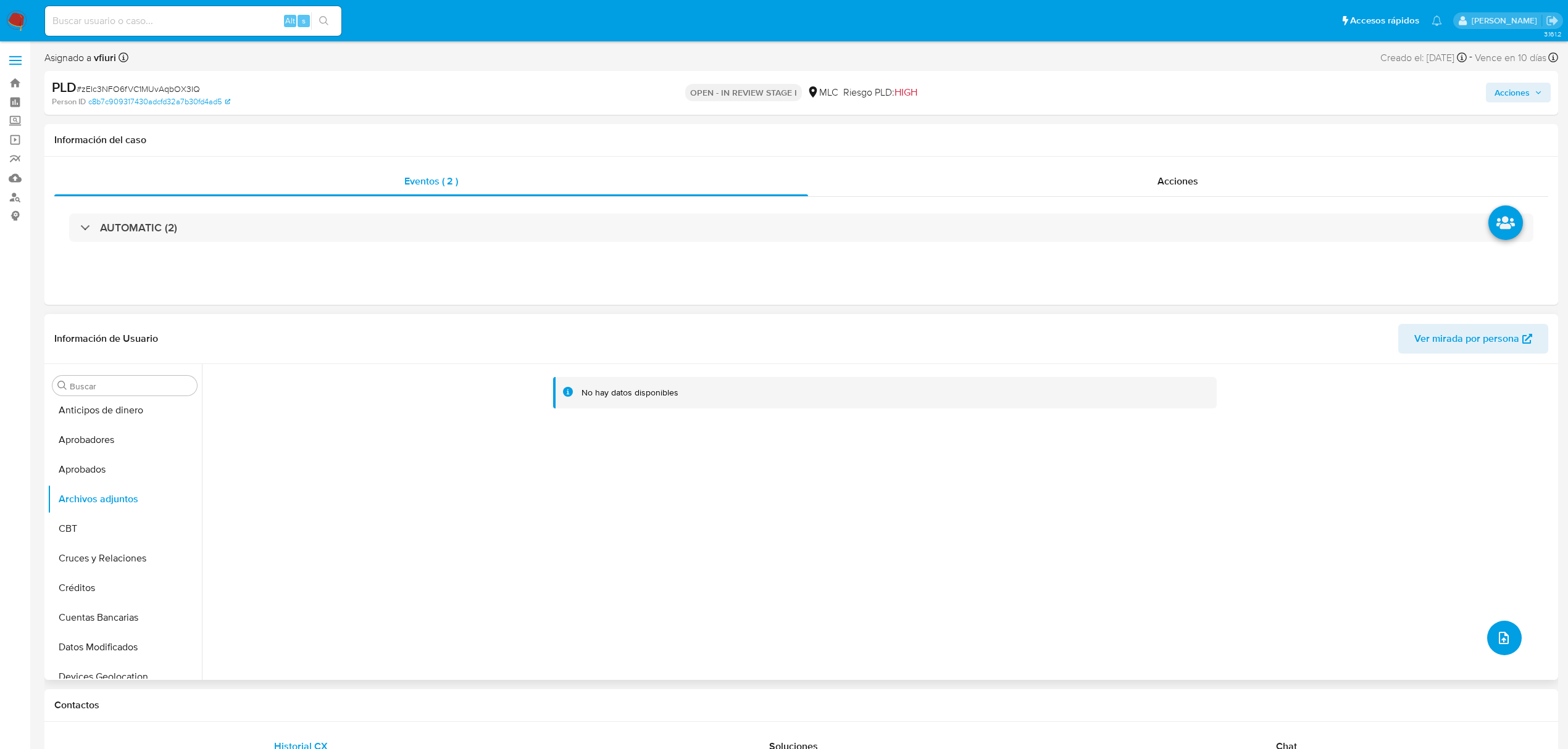
click at [1496, 624] on button "upload-file" at bounding box center [1504, 638] width 34 height 34
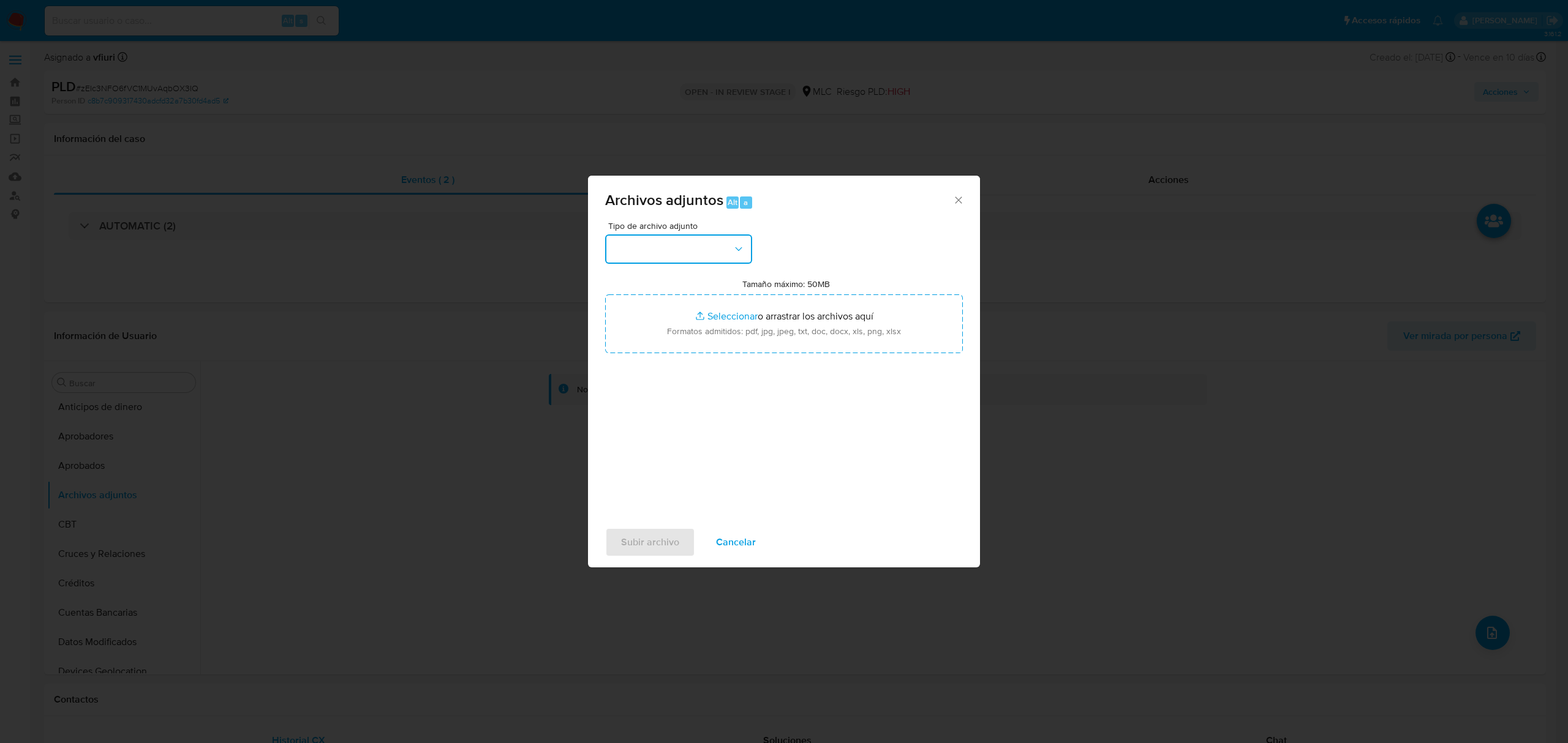
click at [655, 251] on button "button" at bounding box center [678, 249] width 147 height 29
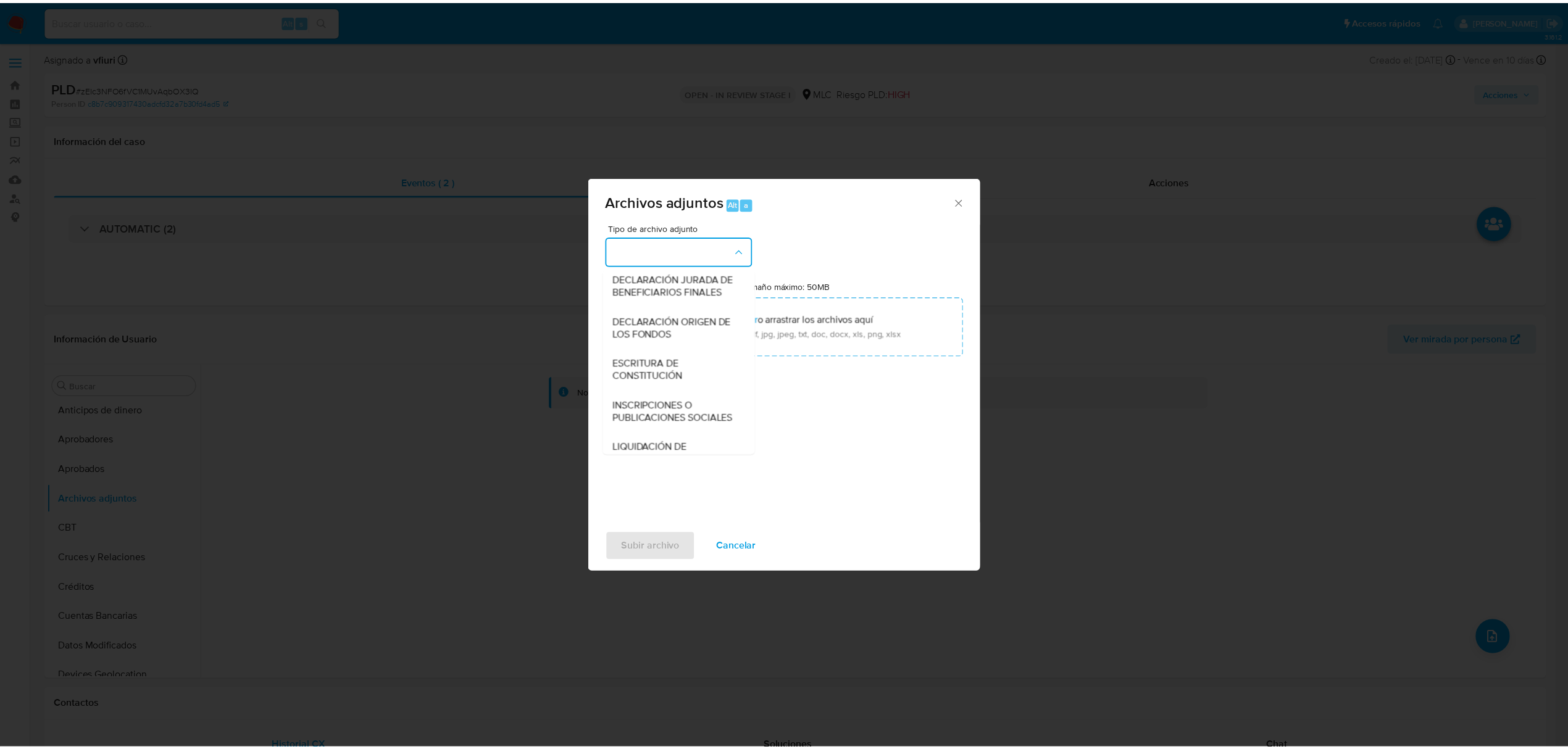
scroll to position [102, 0]
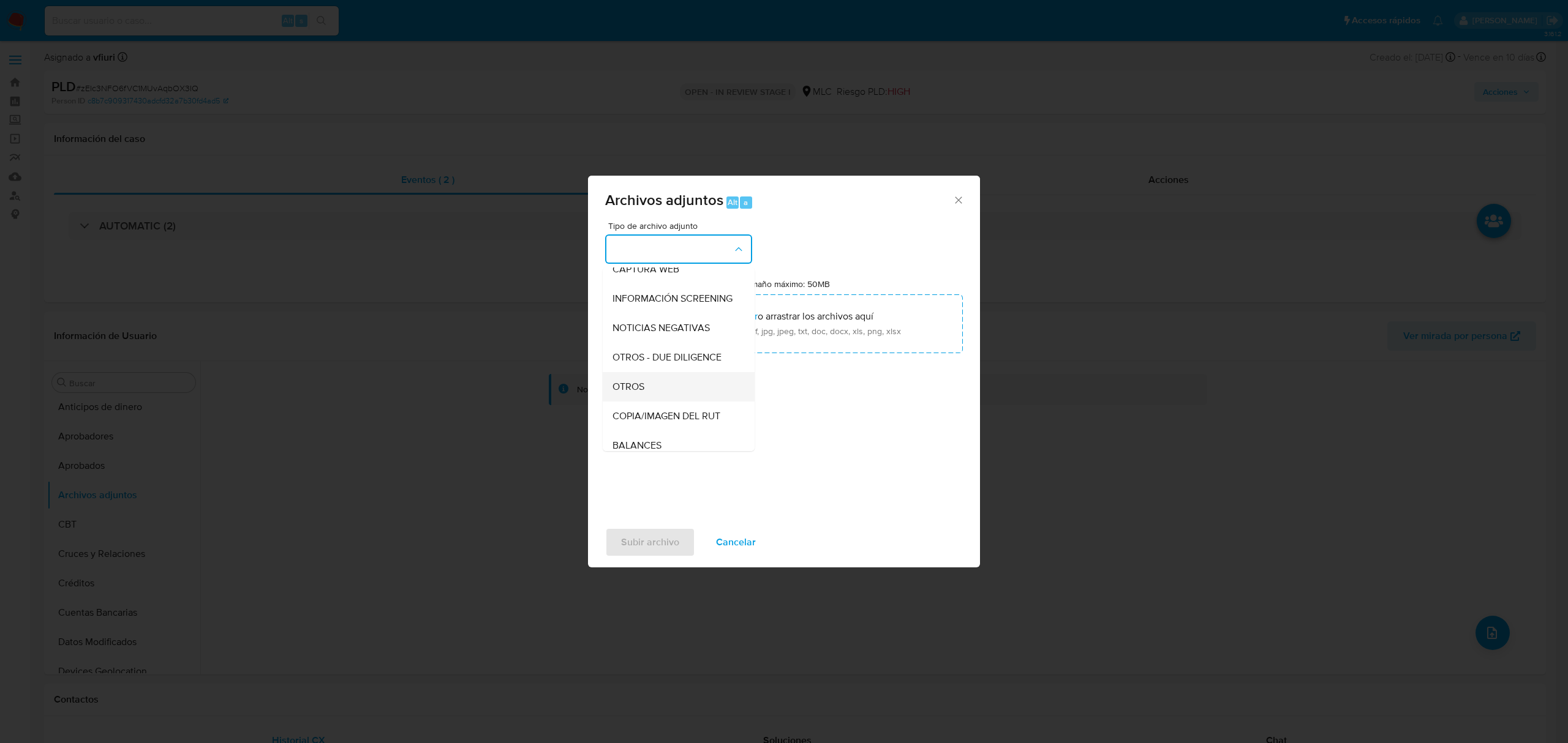
drag, startPoint x: 642, startPoint y: 391, endPoint x: 1209, endPoint y: 158, distance: 613.0
click at [642, 393] on span "OTROS" at bounding box center [628, 386] width 32 height 12
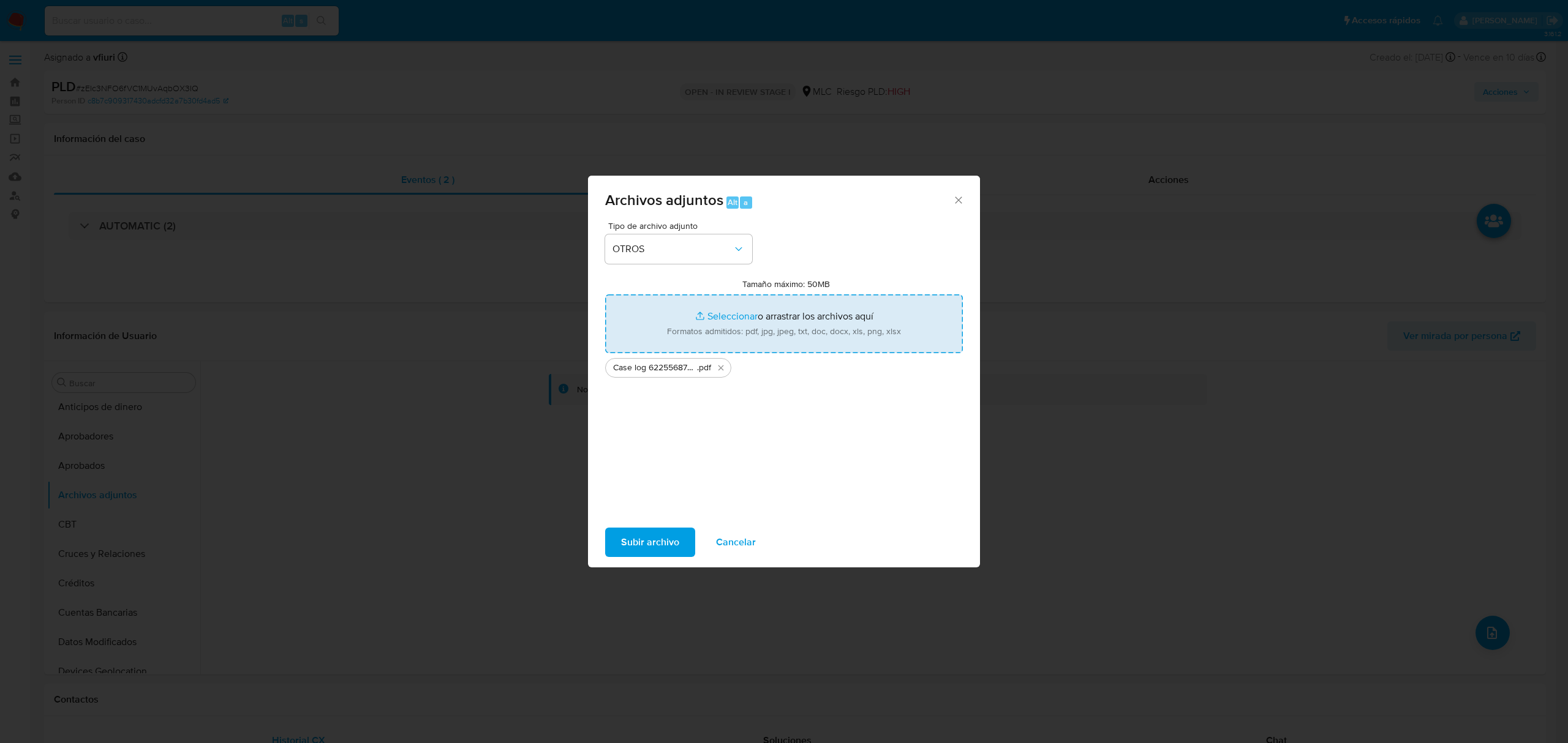
type input "C:\fakepath\Tabla 622556876.xlsx"
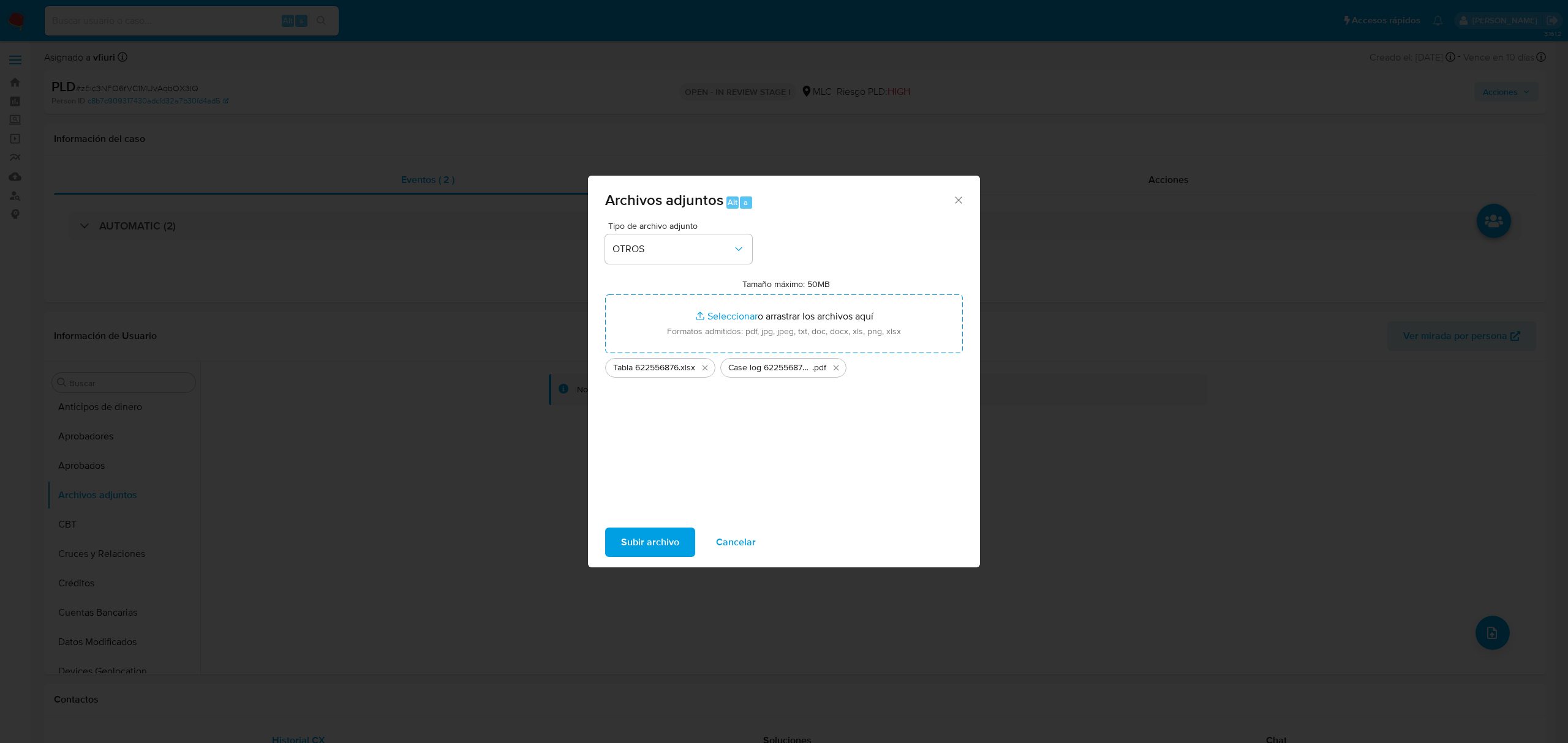
click at [611, 532] on button "Subir archivo" at bounding box center [650, 541] width 90 height 29
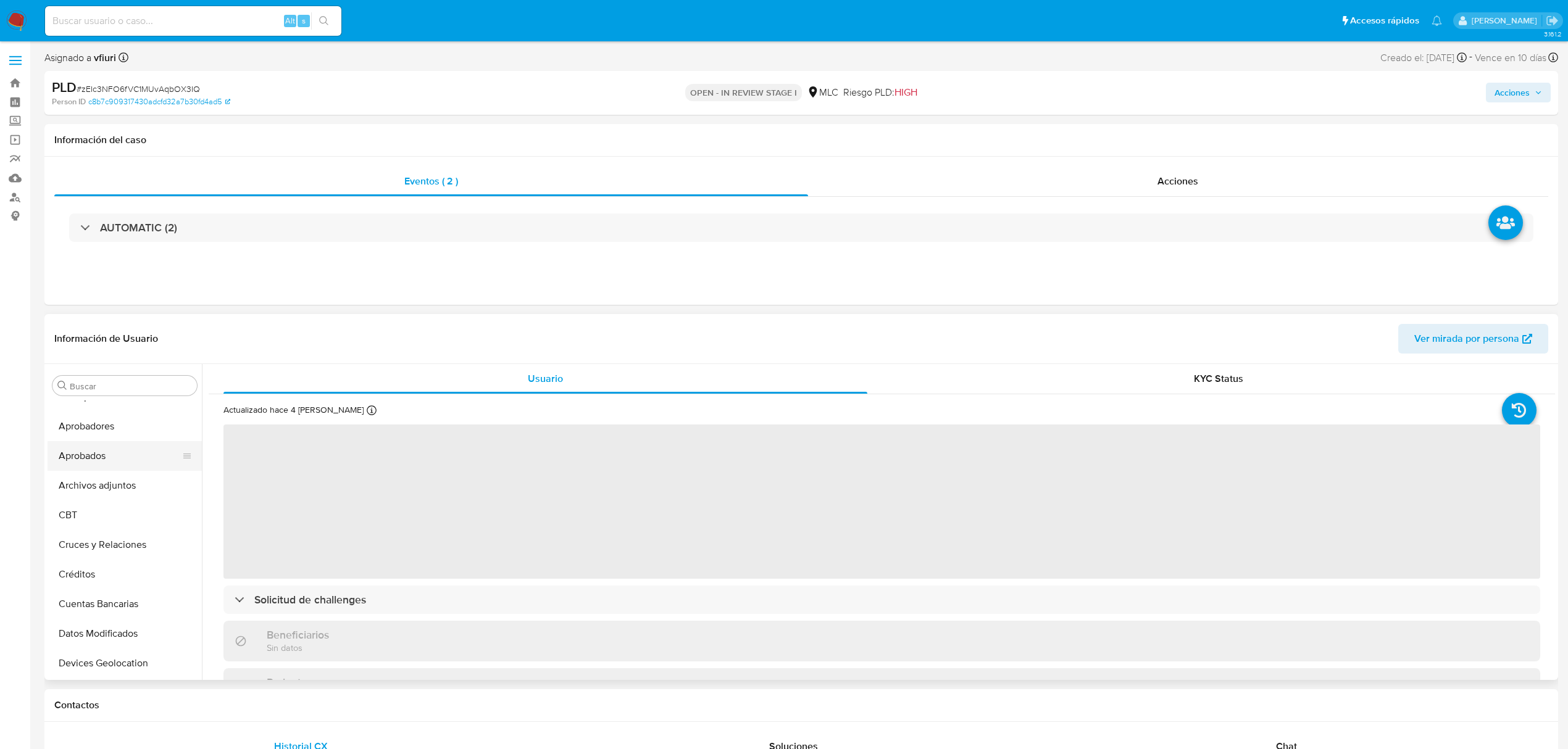
scroll to position [5, 0]
select select "10"
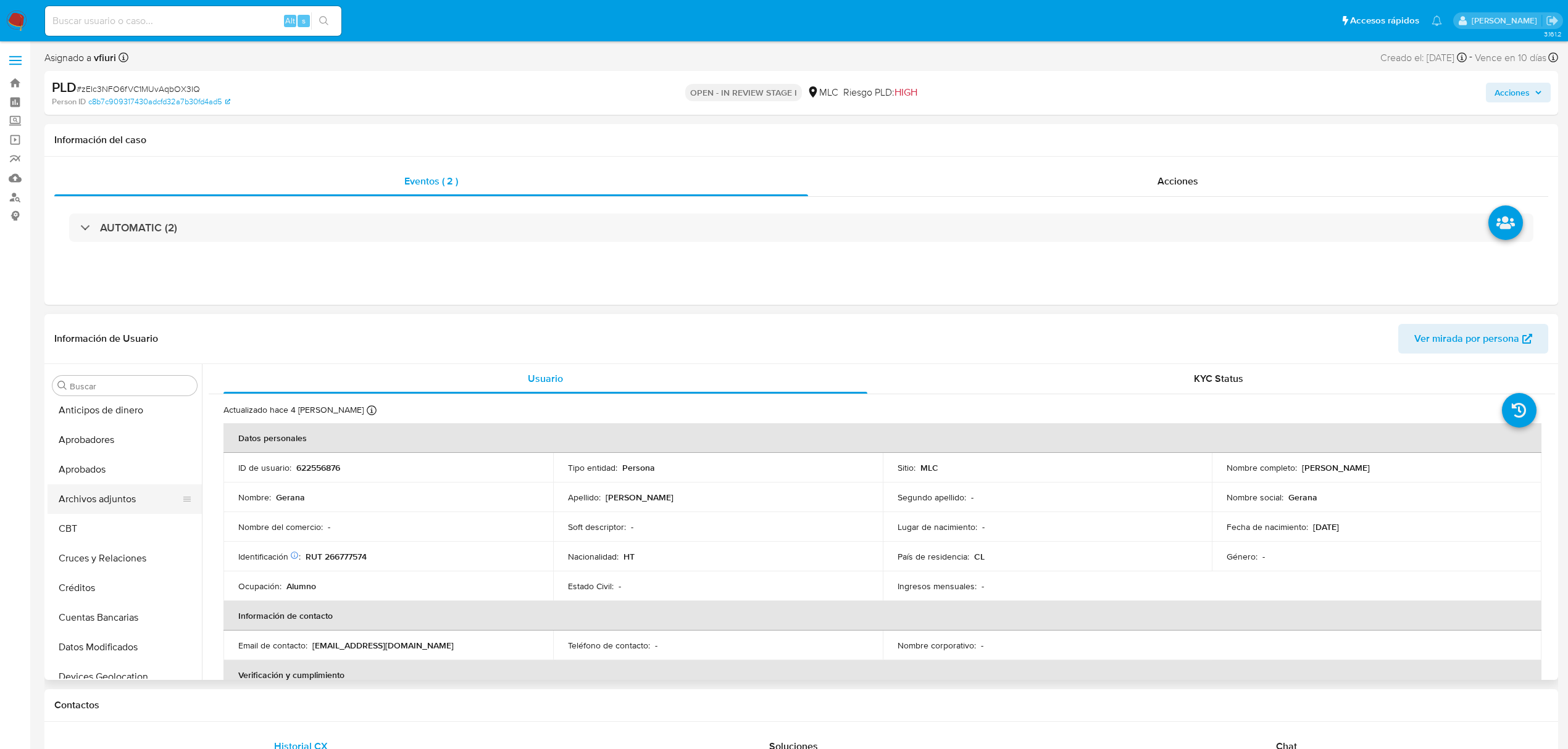
click at [115, 497] on button "Archivos adjuntos" at bounding box center [120, 498] width 145 height 29
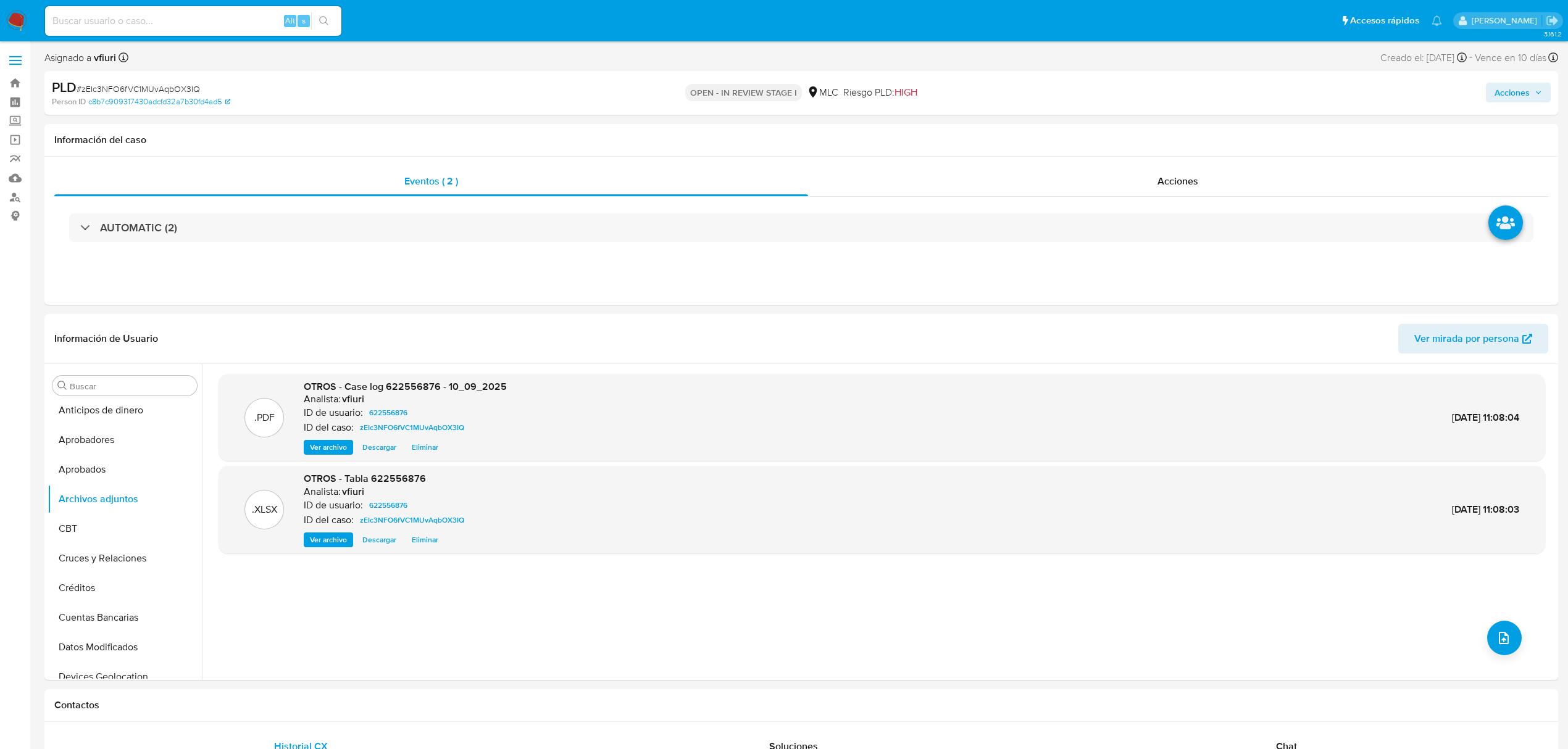
click at [1516, 97] on span "Acciones" at bounding box center [1512, 93] width 35 height 20
click at [1203, 137] on span "Resolución del caso" at bounding box center [1167, 131] width 89 height 14
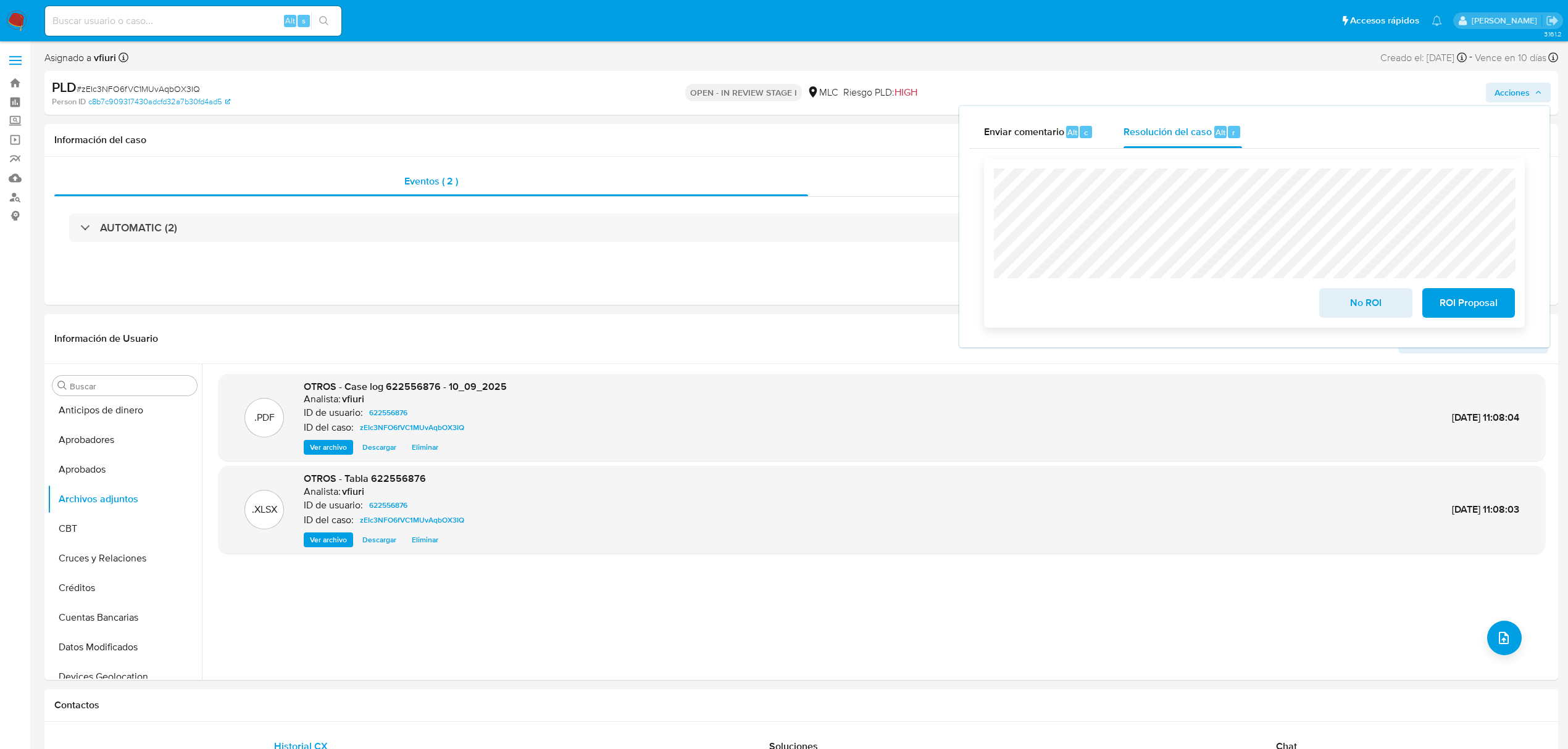
click at [1426, 298] on button "ROI Proposal" at bounding box center [1468, 303] width 93 height 29
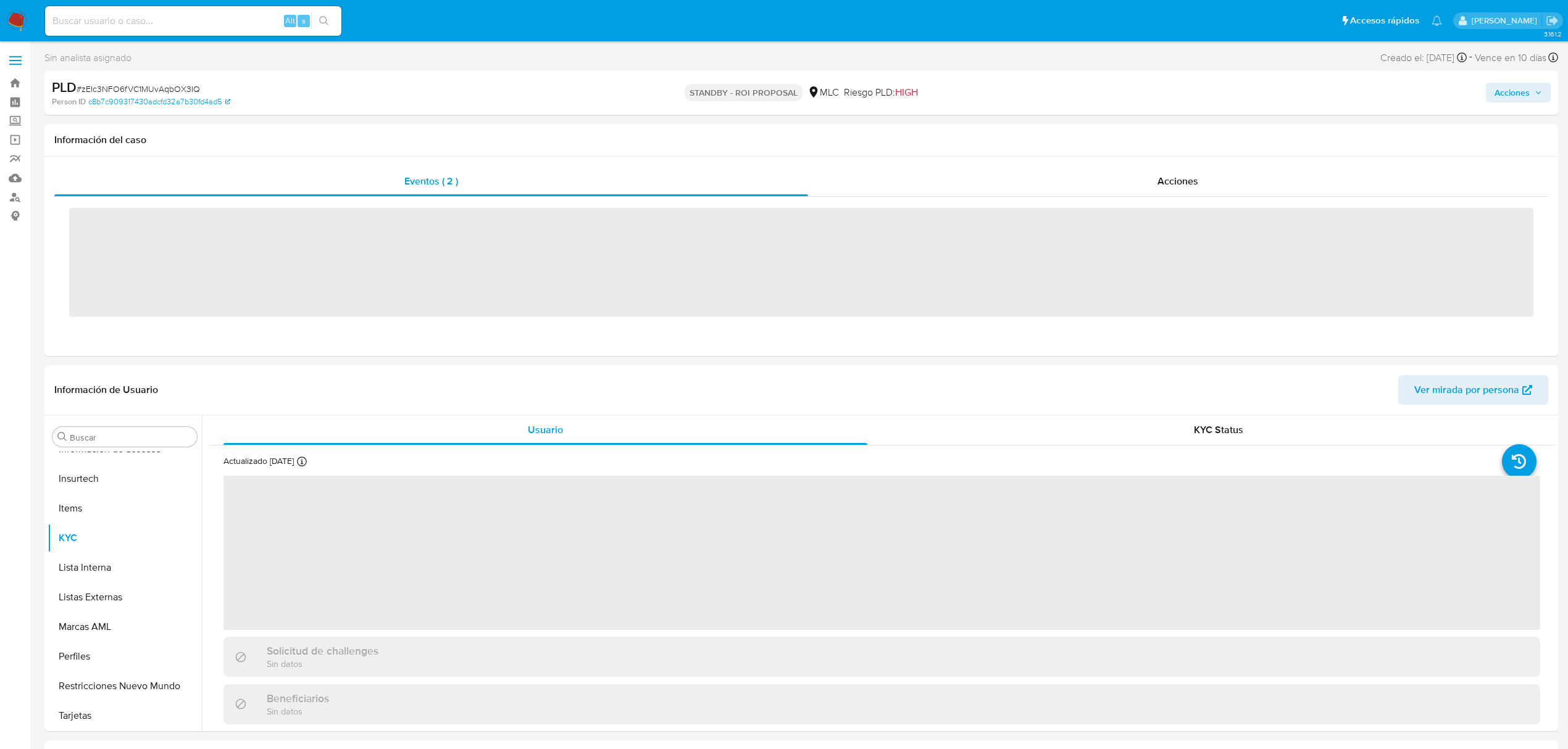
scroll to position [581, 0]
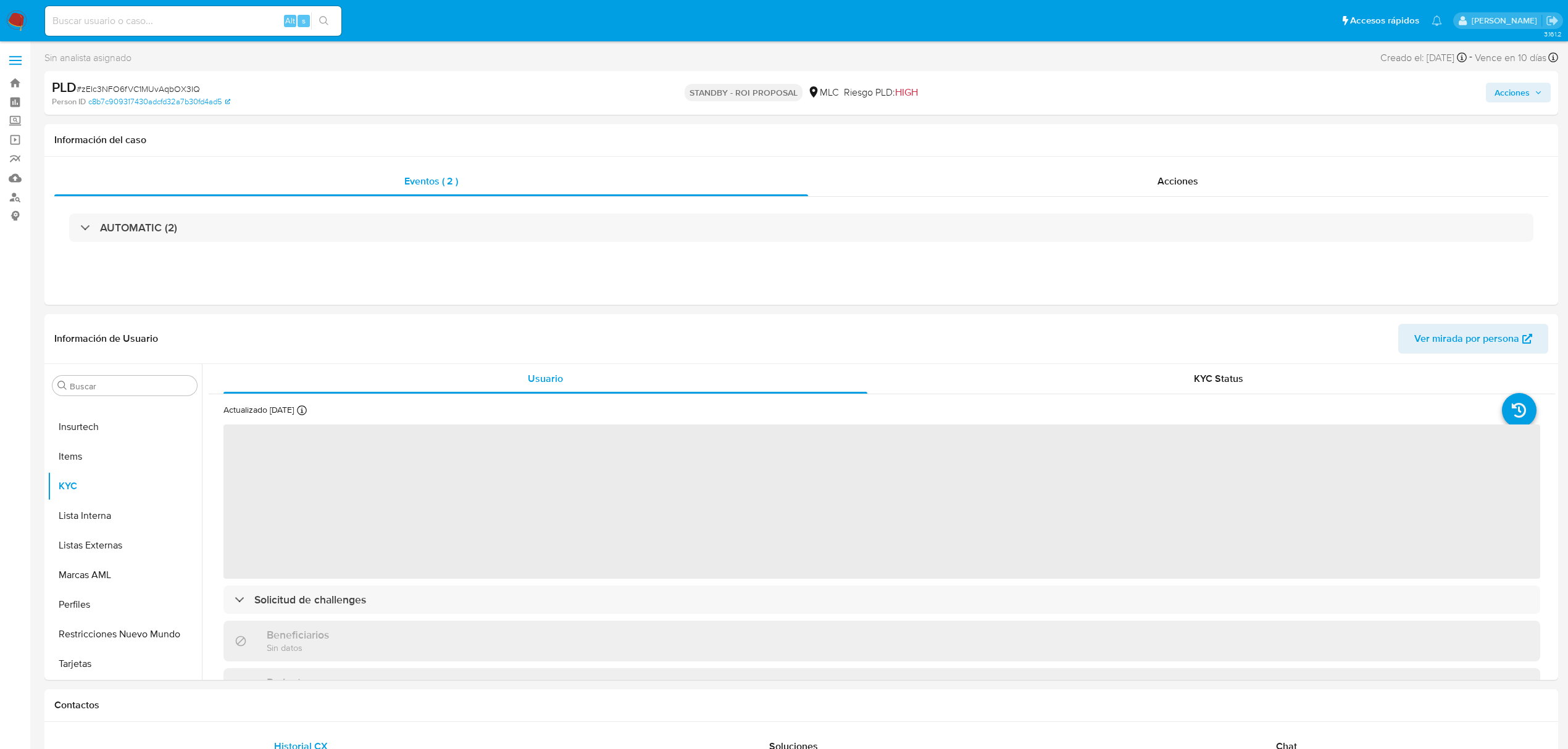
select select "10"
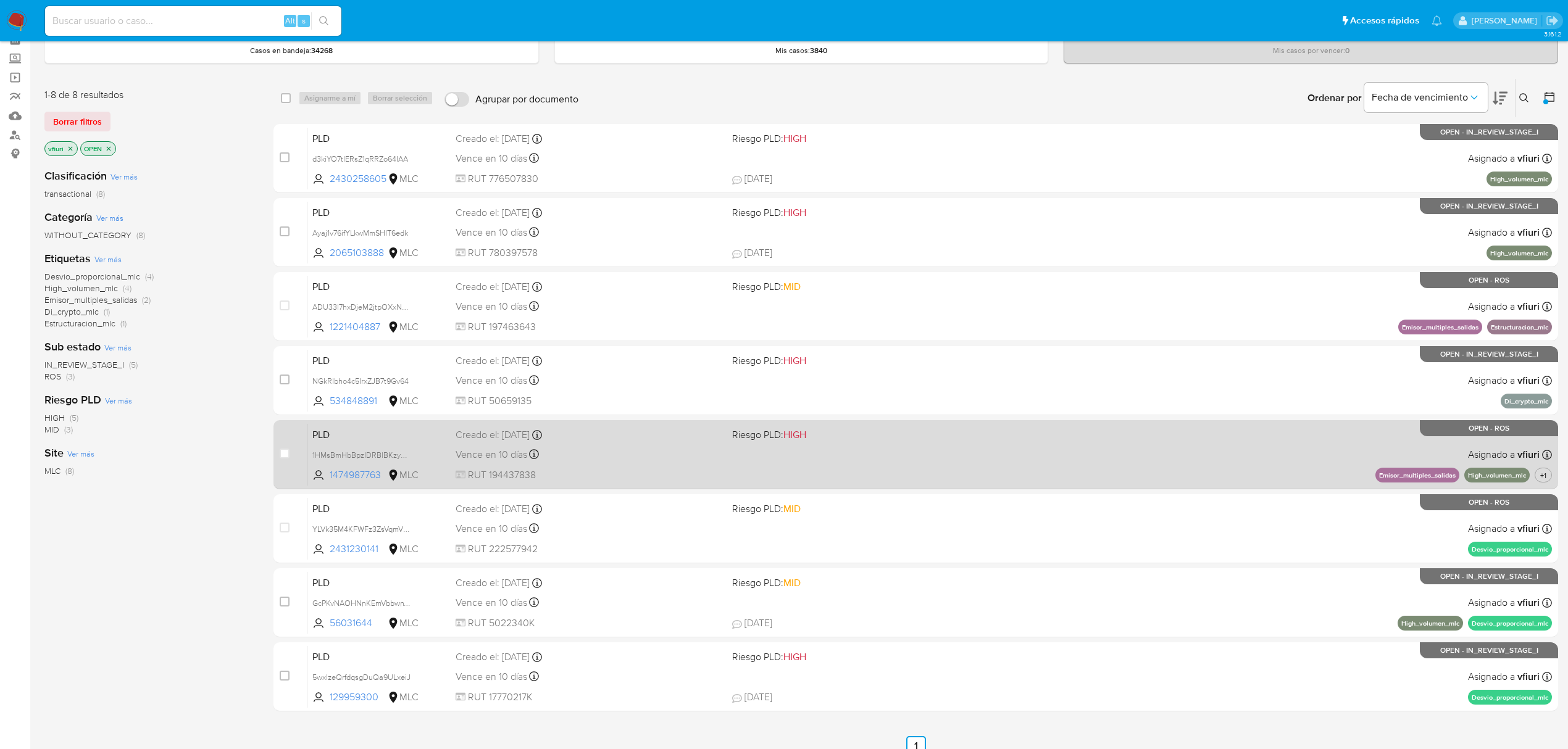
scroll to position [121, 0]
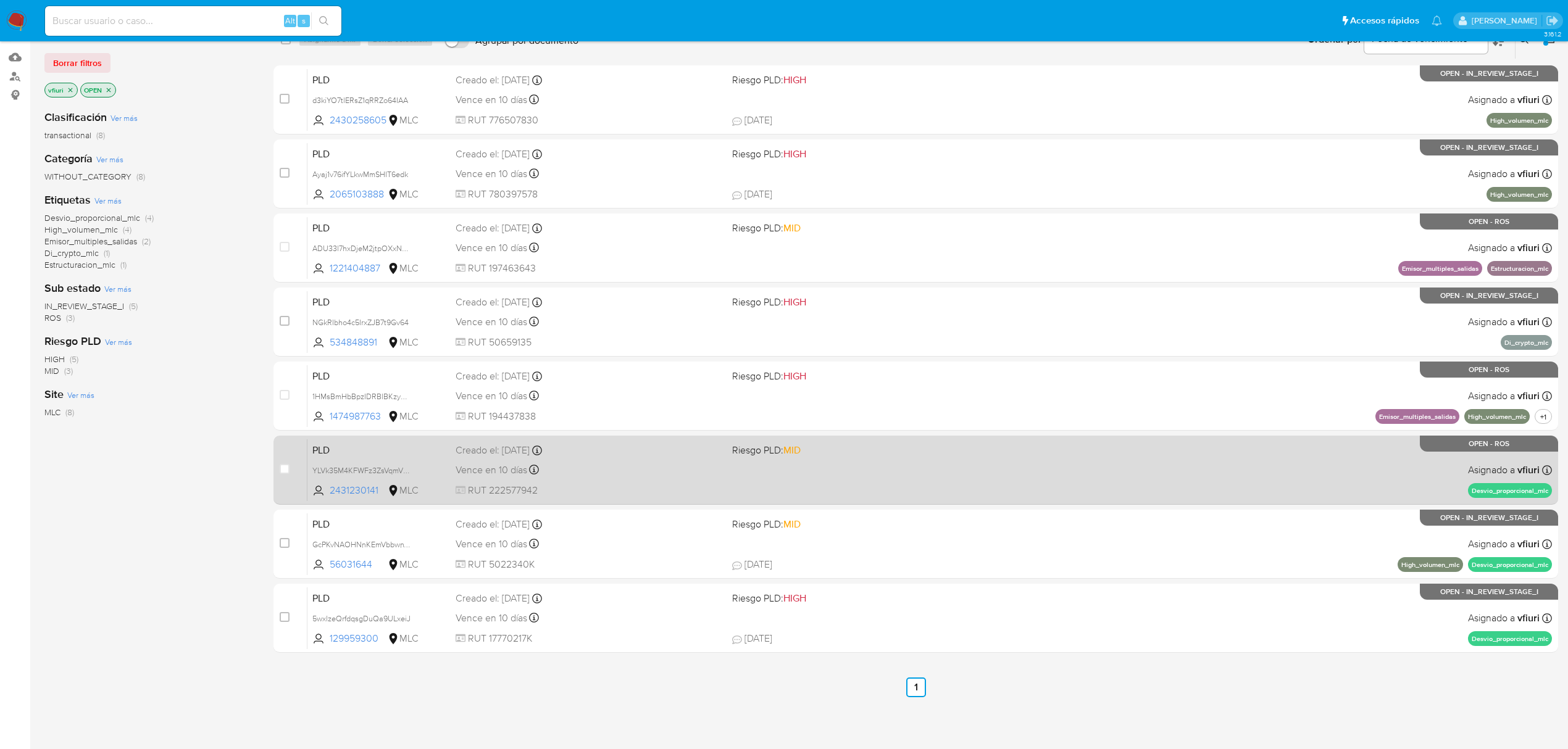
click at [855, 492] on div "PLD YLVk35M4KFWFz3ZsVqmVDoMB 2431230141 MLC Riesgo PLD: MID Creado el: 12/07/20…" at bounding box center [930, 470] width 1244 height 63
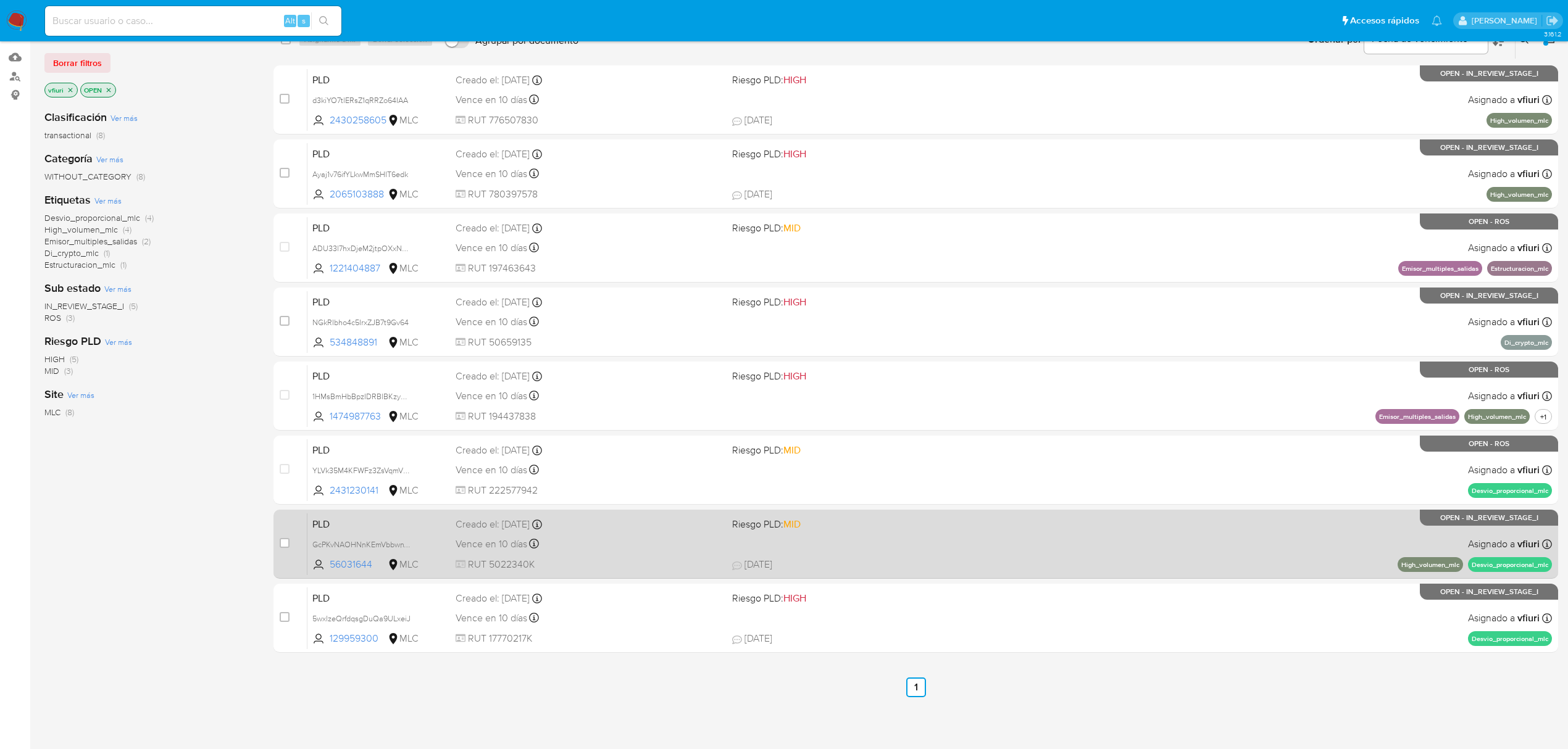
click at [1021, 543] on div "PLD GcPKvNAOHNnKEmVbbwnYpdet 56031644 MLC Riesgo PLD: MID Creado el: 12/07/2025…" at bounding box center [930, 543] width 1244 height 63
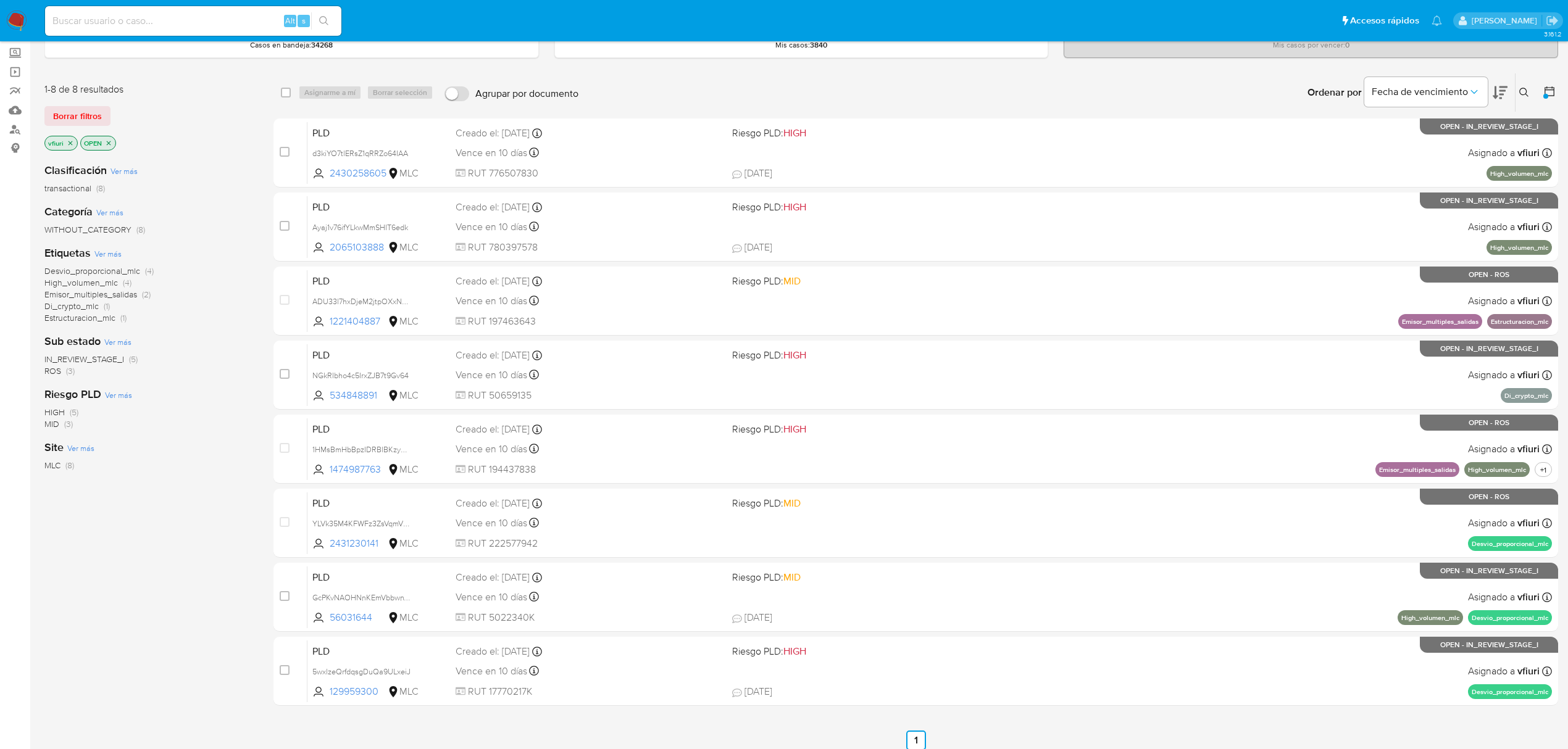
scroll to position [0, 0]
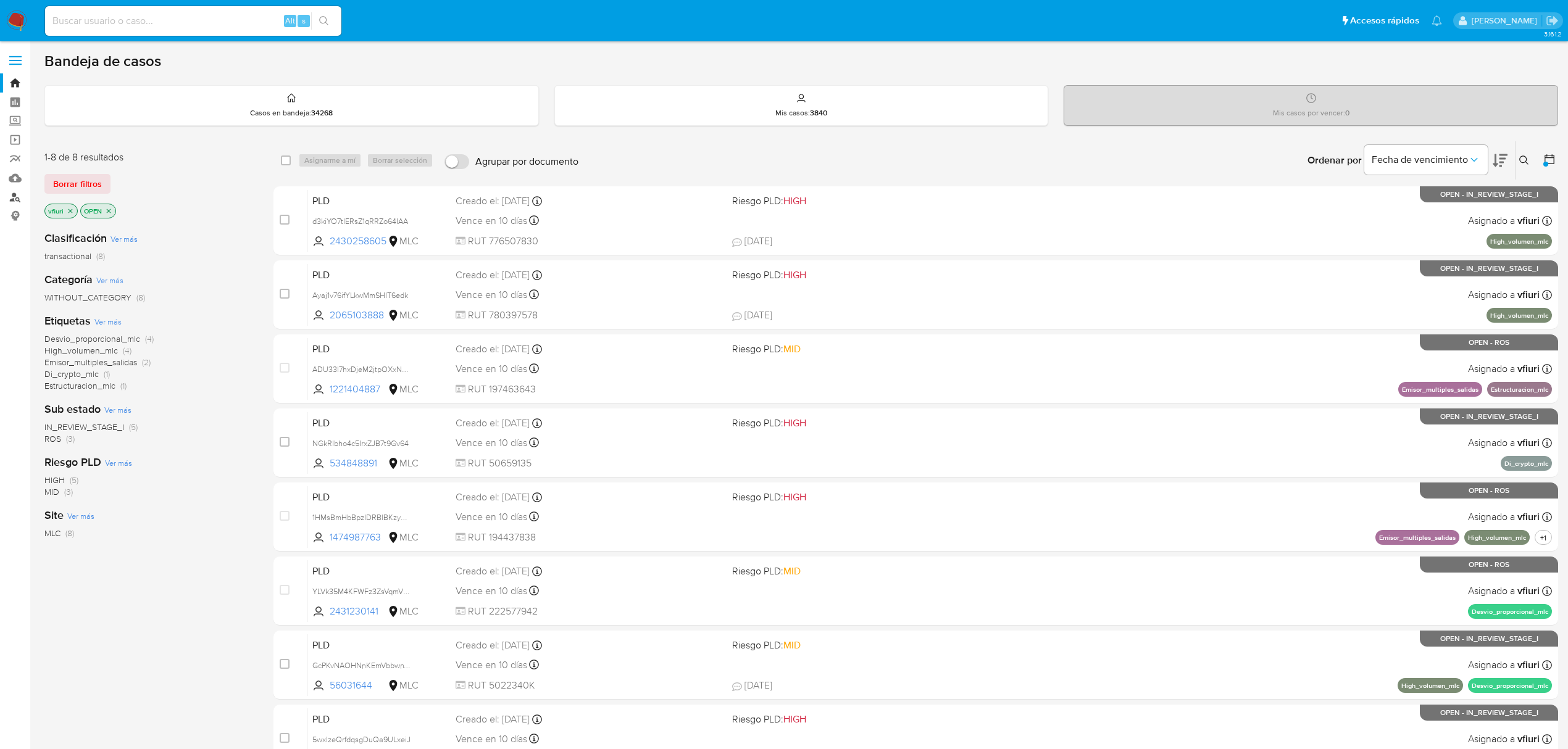
click at [10, 197] on link "Buscador de personas" at bounding box center [74, 196] width 147 height 19
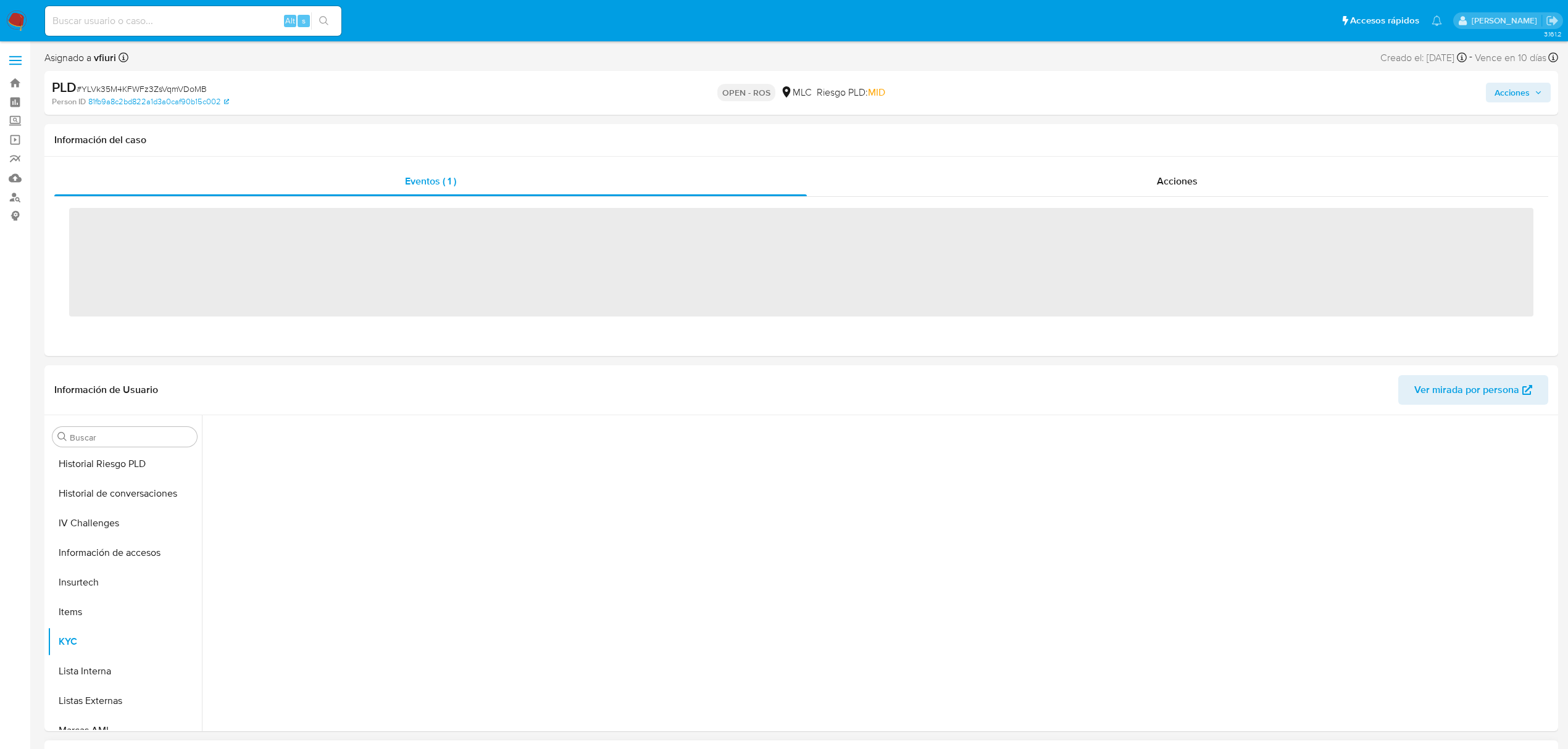
scroll to position [581, 0]
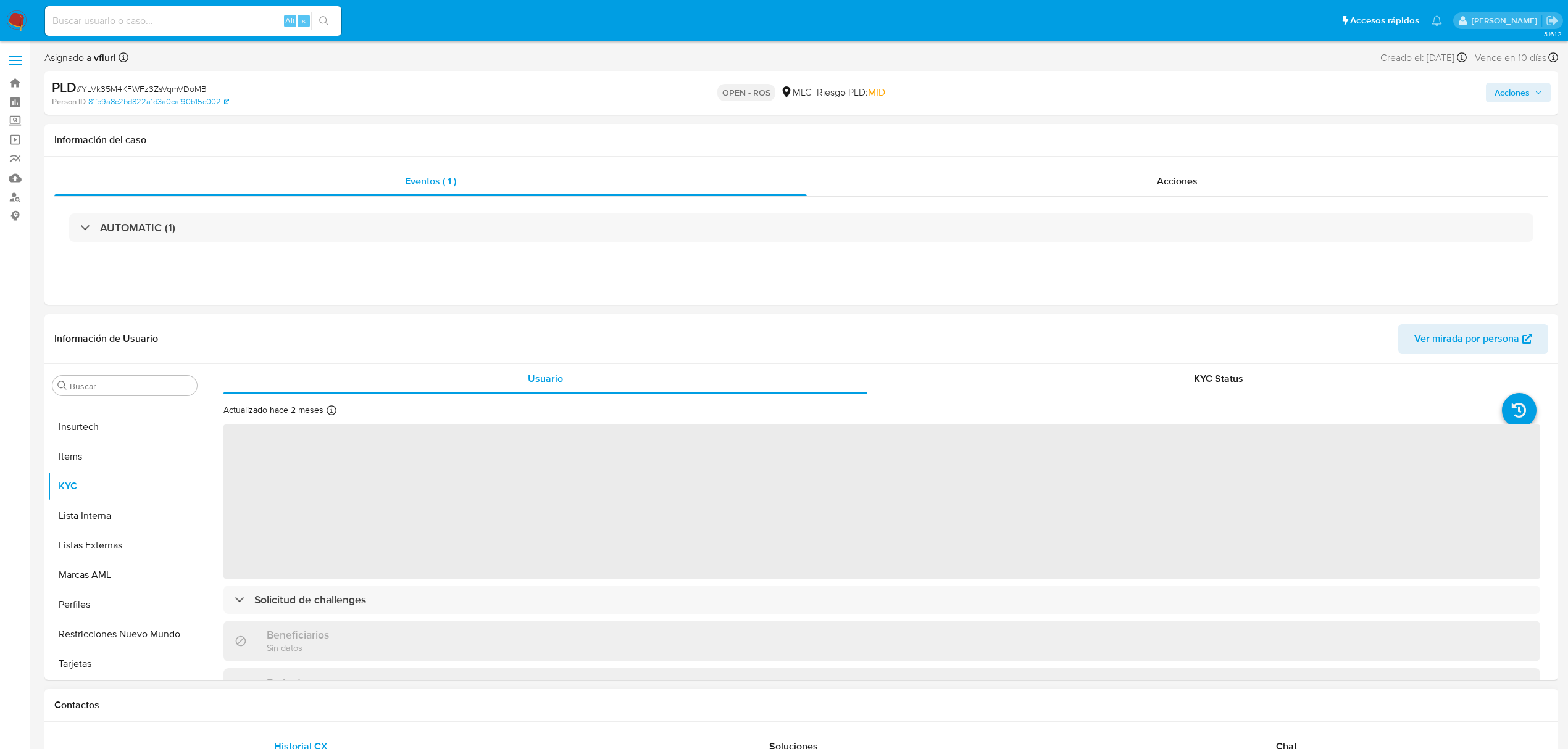
select select "10"
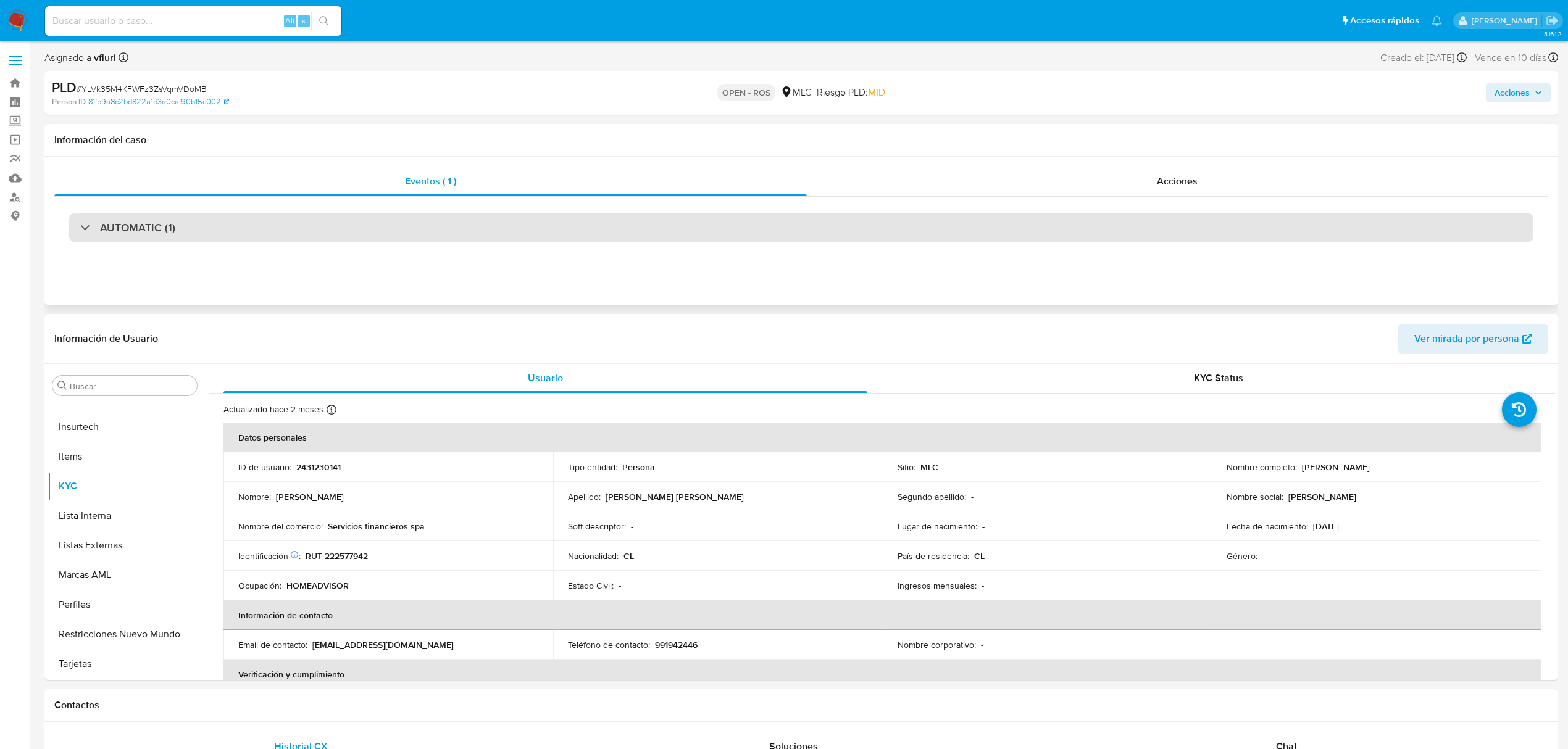
scroll to position [0, 0]
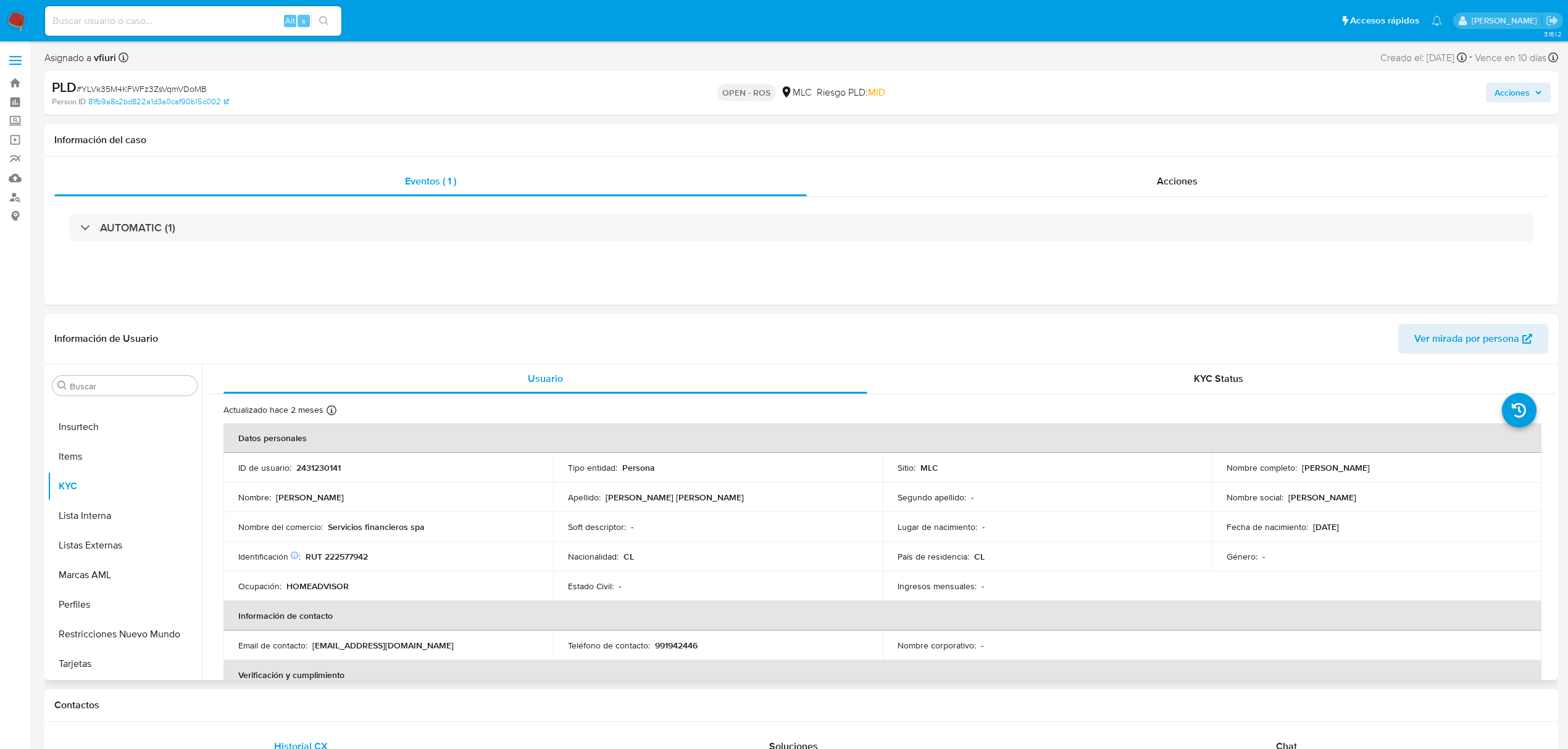
click at [312, 466] on p "2431230141" at bounding box center [318, 467] width 44 height 11
click at [317, 467] on p "2431230141" at bounding box center [318, 467] width 44 height 11
click at [317, 466] on p "2431230141" at bounding box center [318, 467] width 44 height 11
copy p "2431230141"
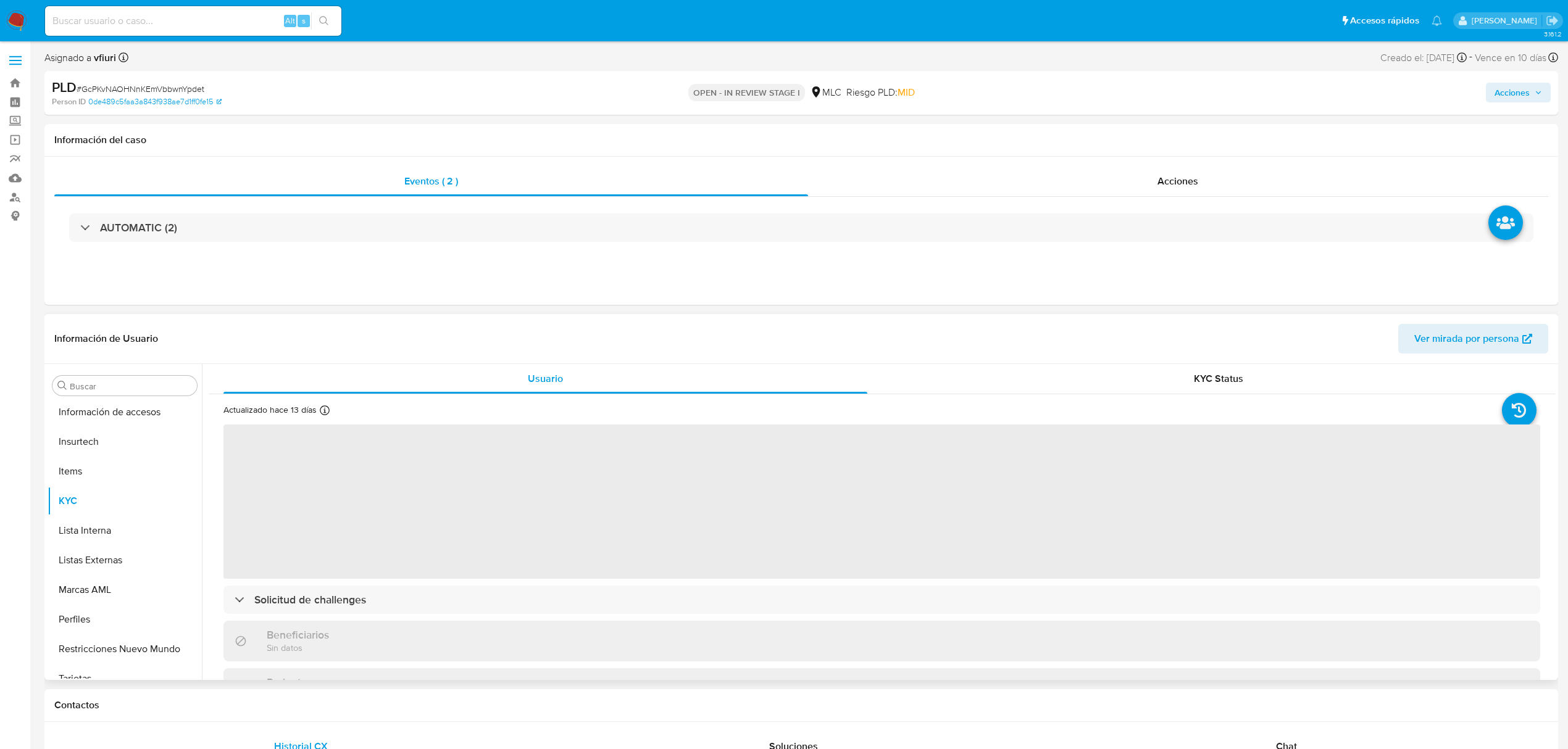
scroll to position [581, 0]
select select "10"
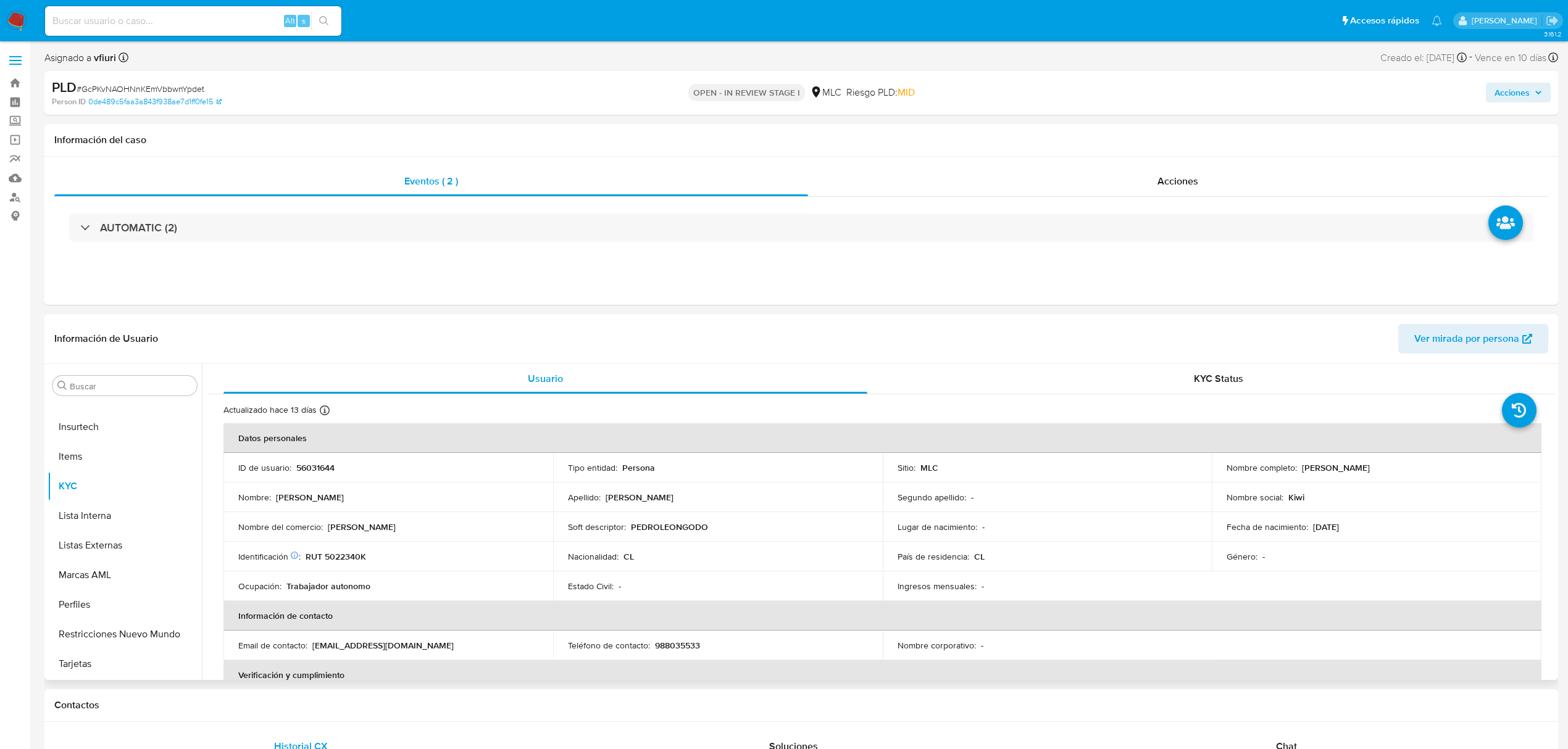
click at [307, 466] on p "56031644" at bounding box center [315, 467] width 38 height 11
click at [307, 466] on p "56031644" at bounding box center [315, 467] width 38 height 11
click at [314, 466] on p "56031644" at bounding box center [315, 467] width 38 height 11
click at [350, 556] on p "RUT 5022340K" at bounding box center [335, 556] width 60 height 11
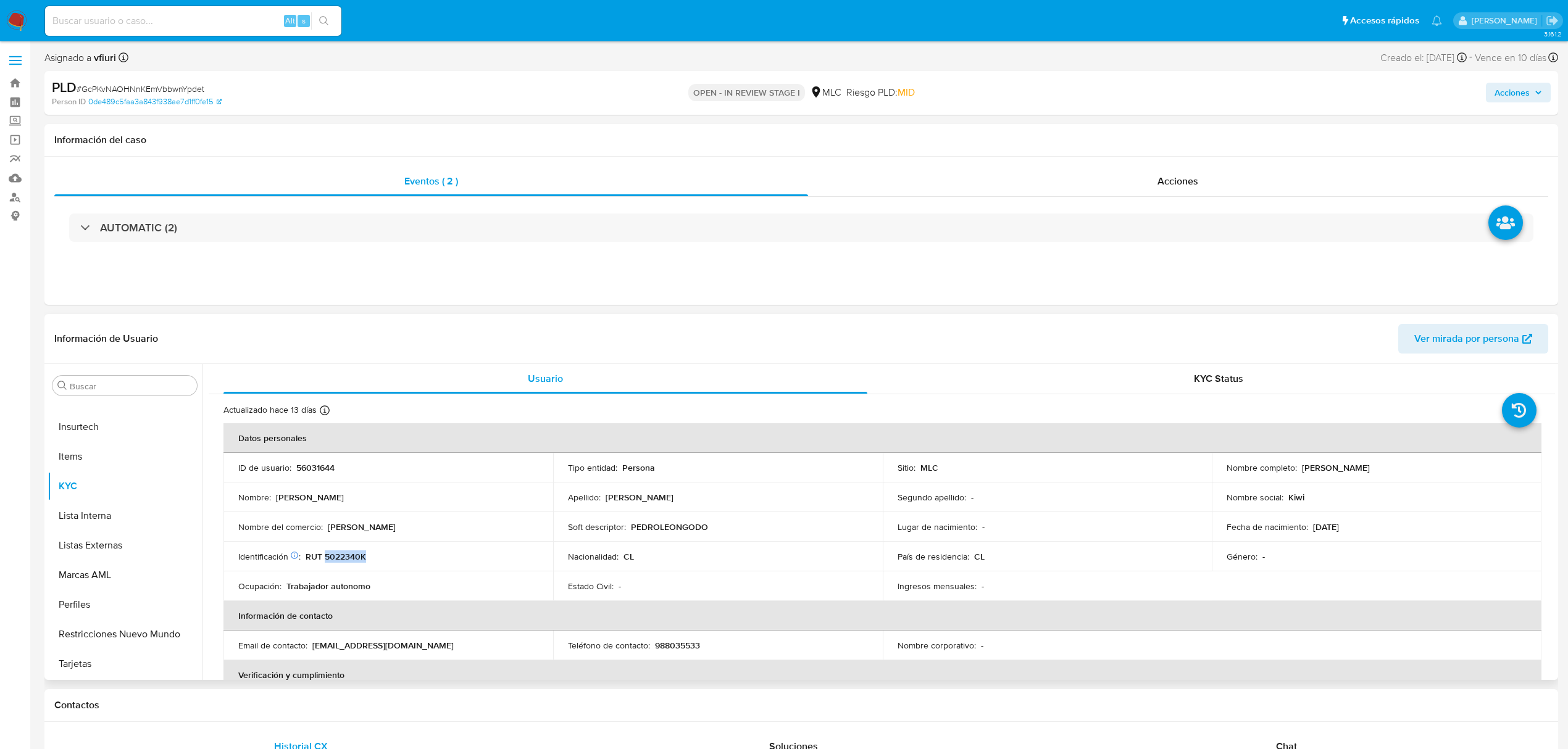
click at [350, 556] on p "RUT 5022340K" at bounding box center [335, 556] width 60 height 11
copy p "5022340K"
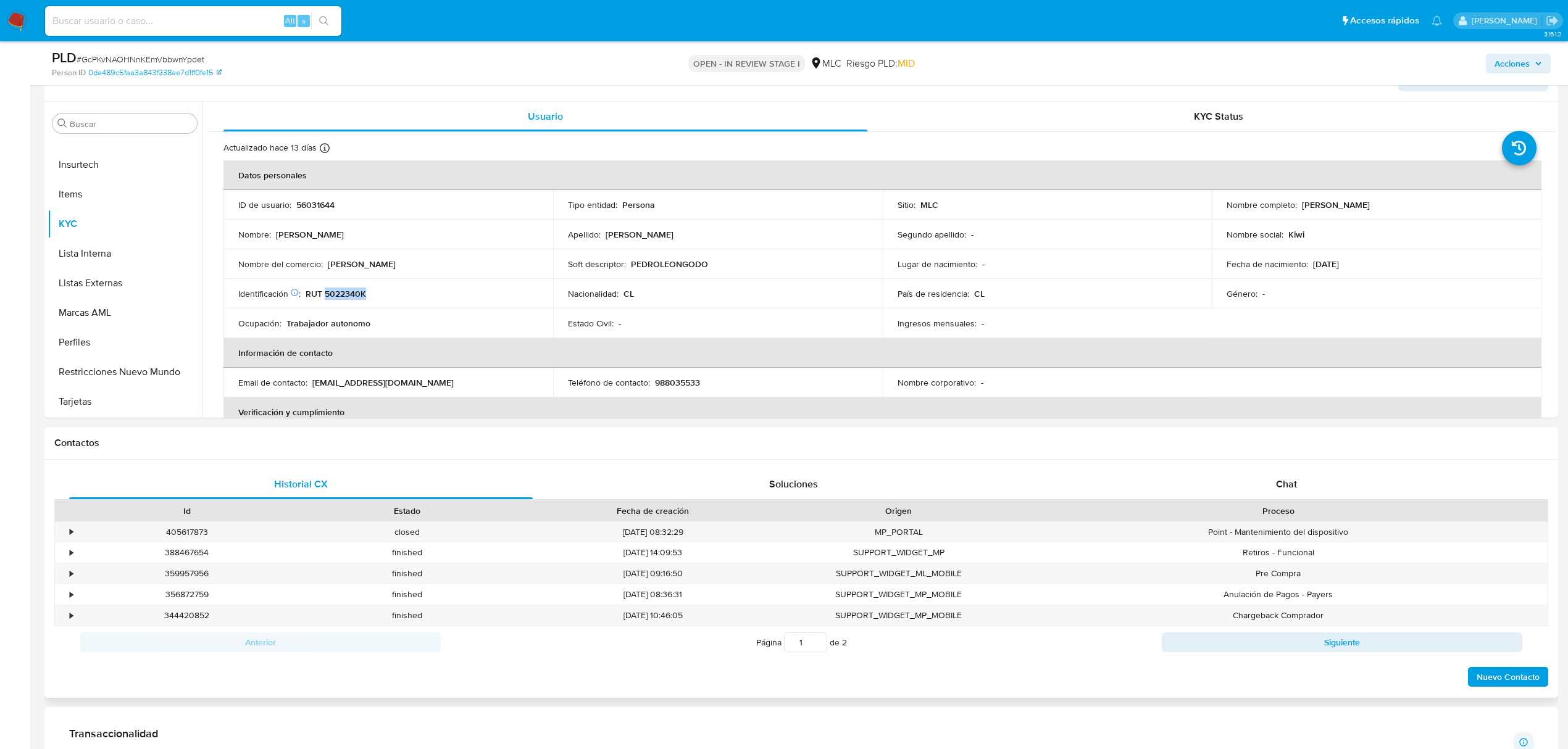
scroll to position [494, 0]
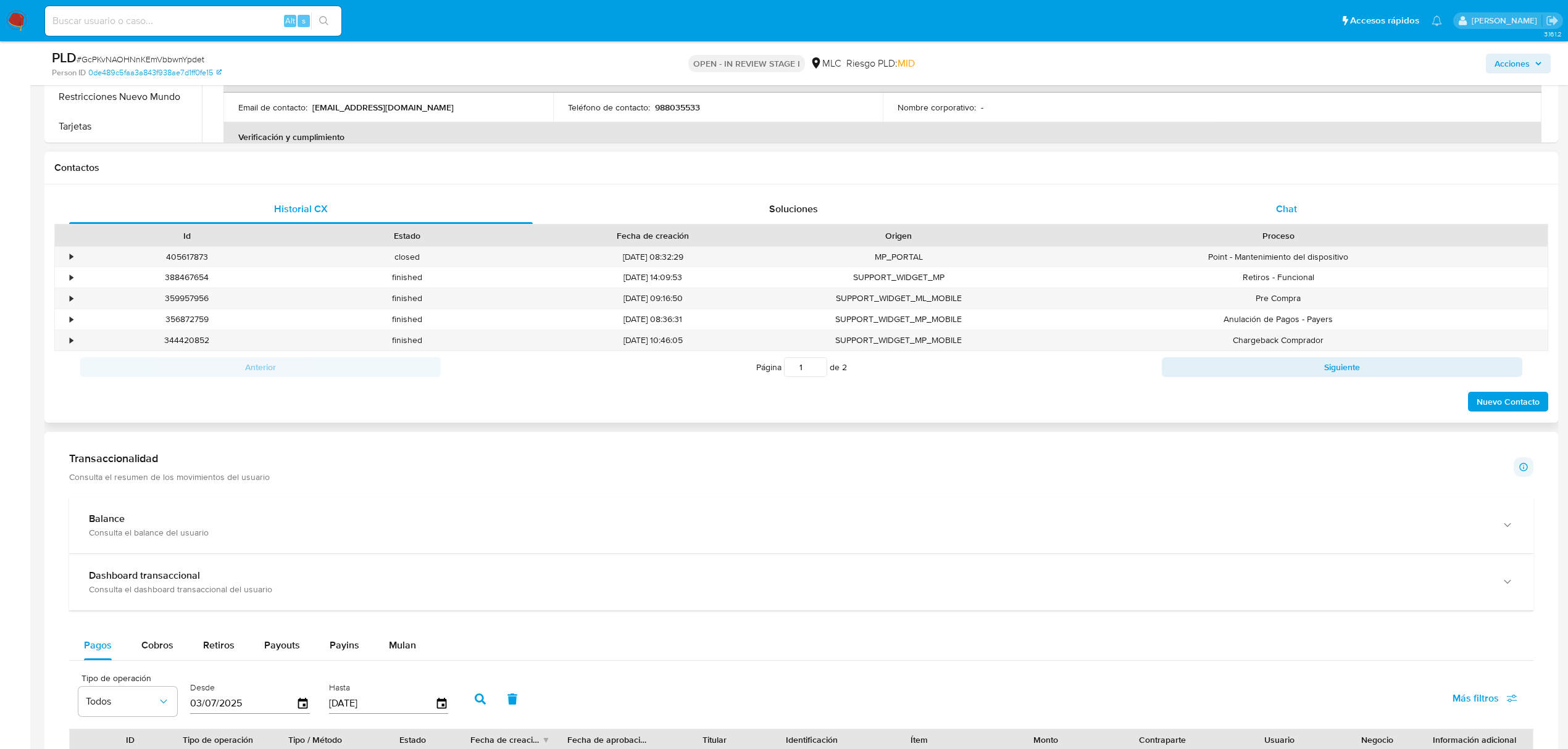
click at [1285, 200] on div "Chat" at bounding box center [1287, 209] width 463 height 29
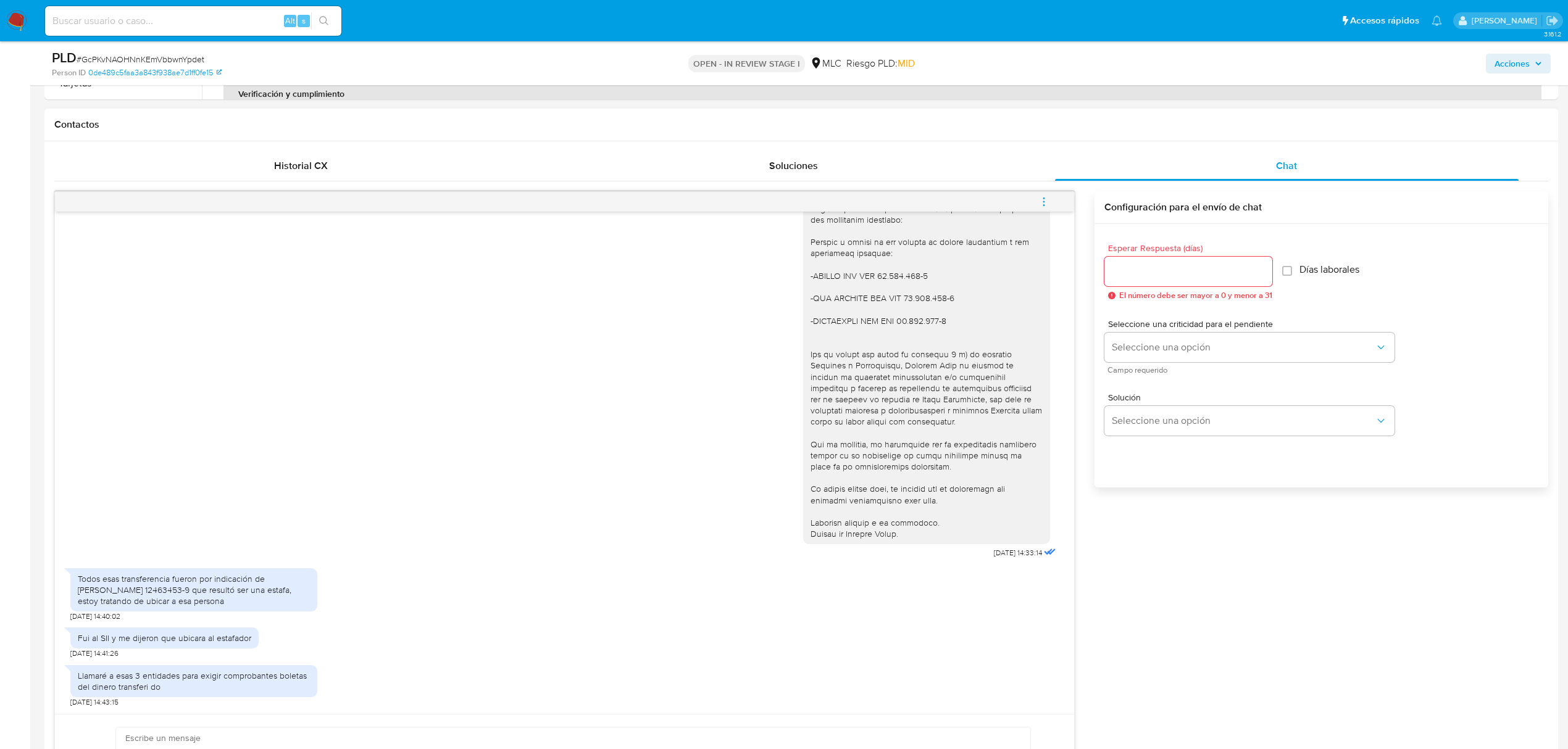
scroll to position [576, 0]
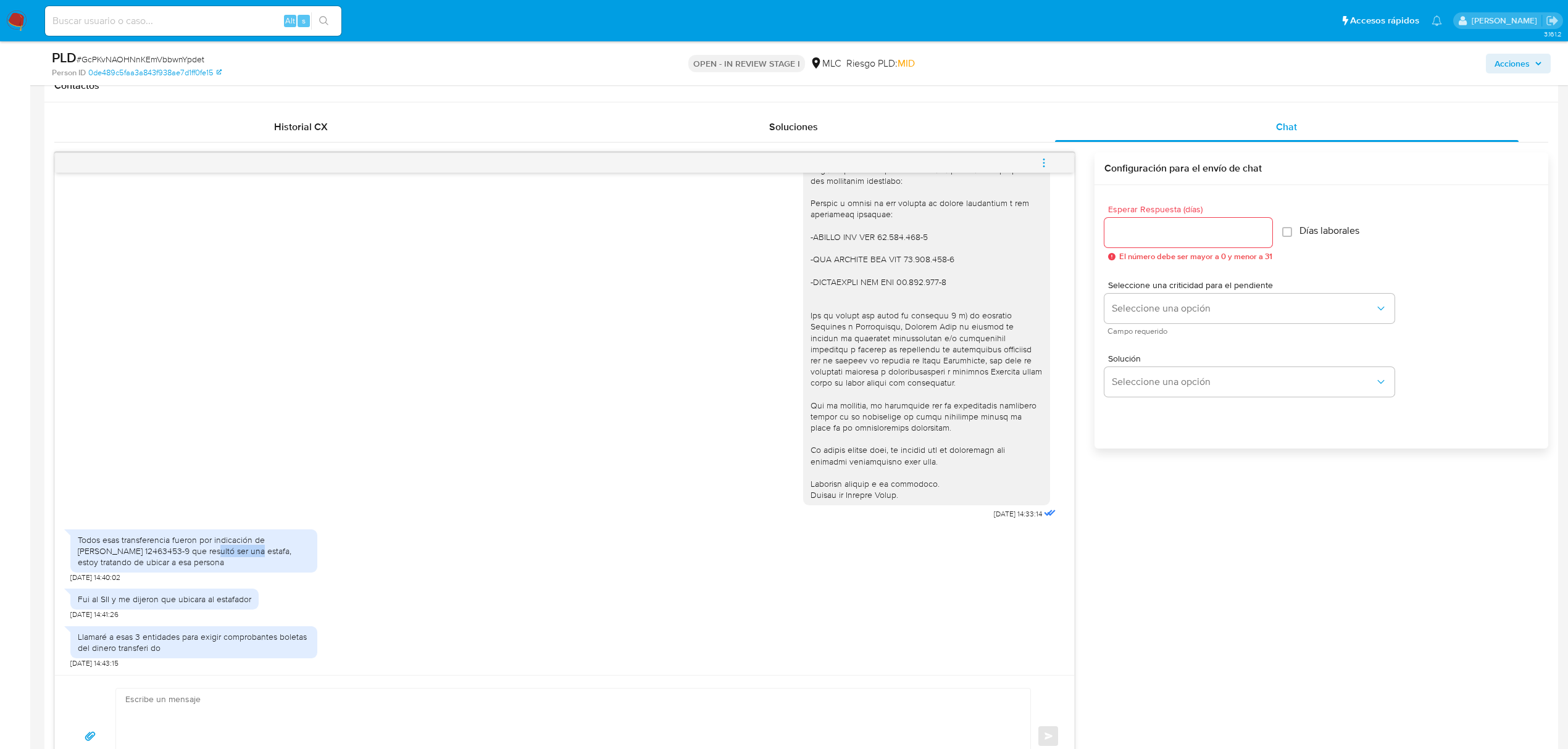
drag, startPoint x: 181, startPoint y: 472, endPoint x: 227, endPoint y: 474, distance: 46.0
click at [227, 534] on div "Todos esas transferencia fueron por indicación de Gino Renato baselli salvador …" at bounding box center [194, 551] width 232 height 34
copy div "12463453-9"
click at [521, 371] on div "22/09/2025 14:33:14" at bounding box center [564, 303] width 988 height 440
click at [1208, 234] on input "Esperar Respuesta (días)" at bounding box center [1188, 232] width 168 height 16
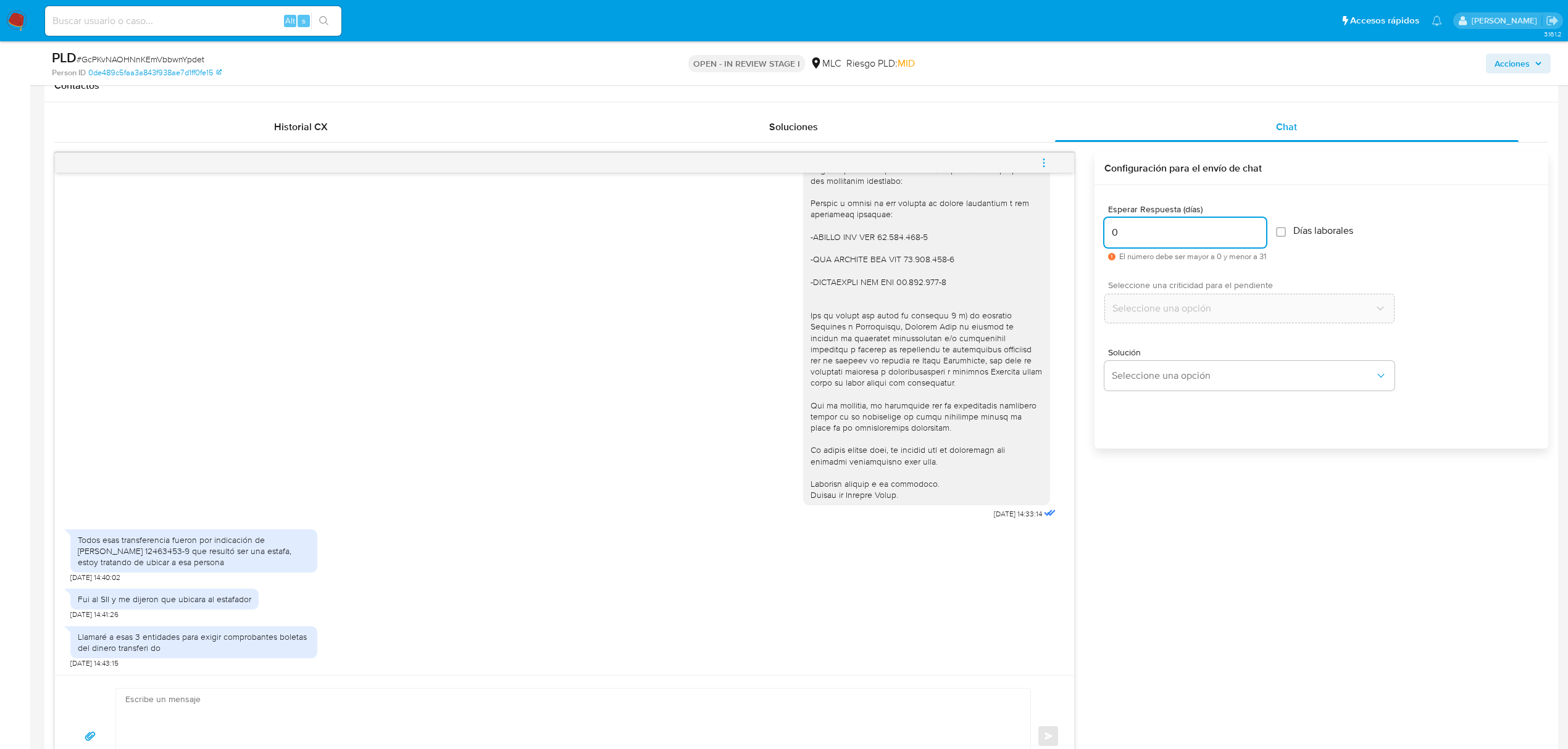
type input "0"
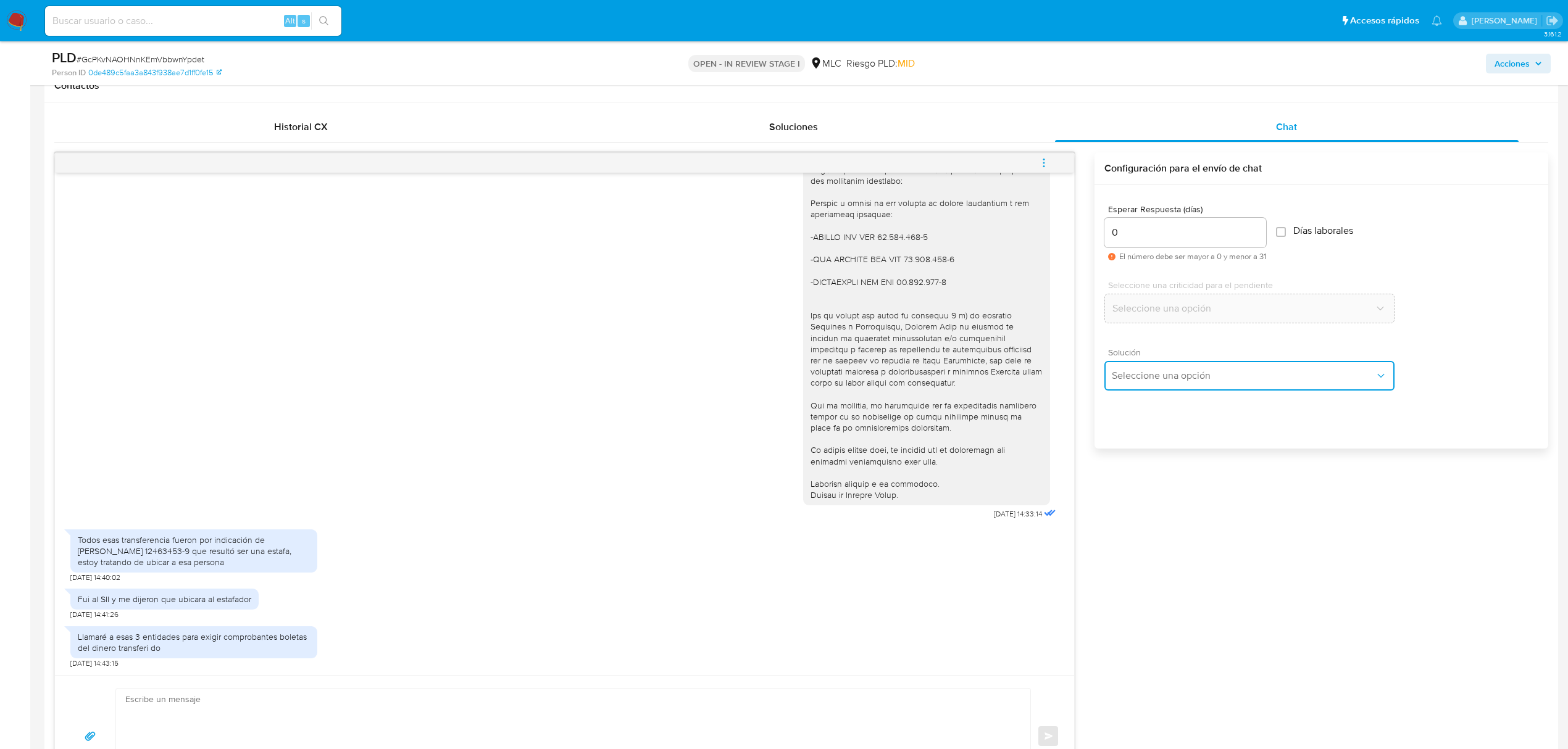
click at [1139, 374] on span "Seleccione una opción" at bounding box center [1243, 375] width 263 height 13
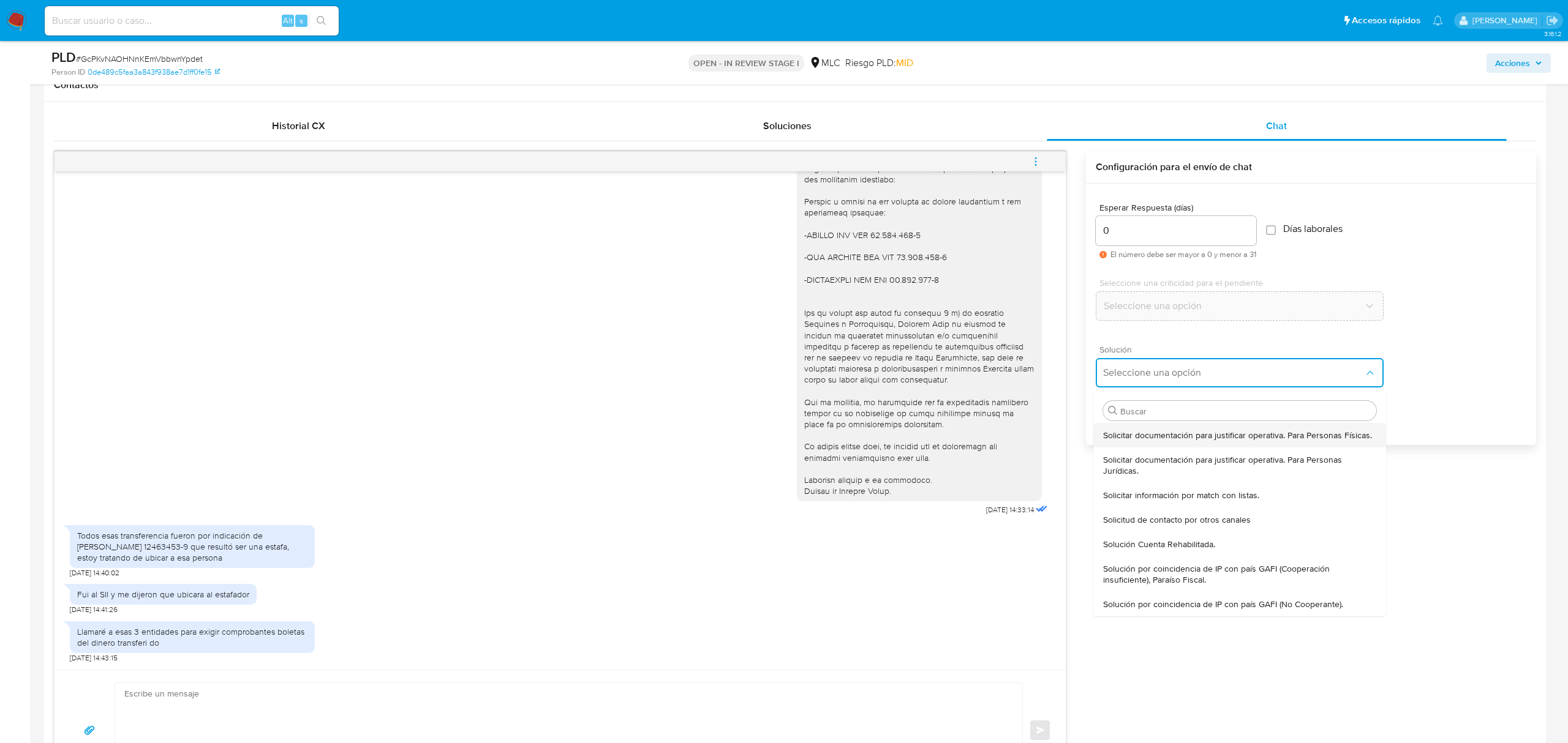
click at [1147, 439] on span "Solicitar documentación para justificar operativa. Para Personas Físicas." at bounding box center [1237, 435] width 269 height 11
type textarea "Lore ,Ip dolorsitame cons adi el seddoe tem incididunt utla etd magnaaliquae ad…"
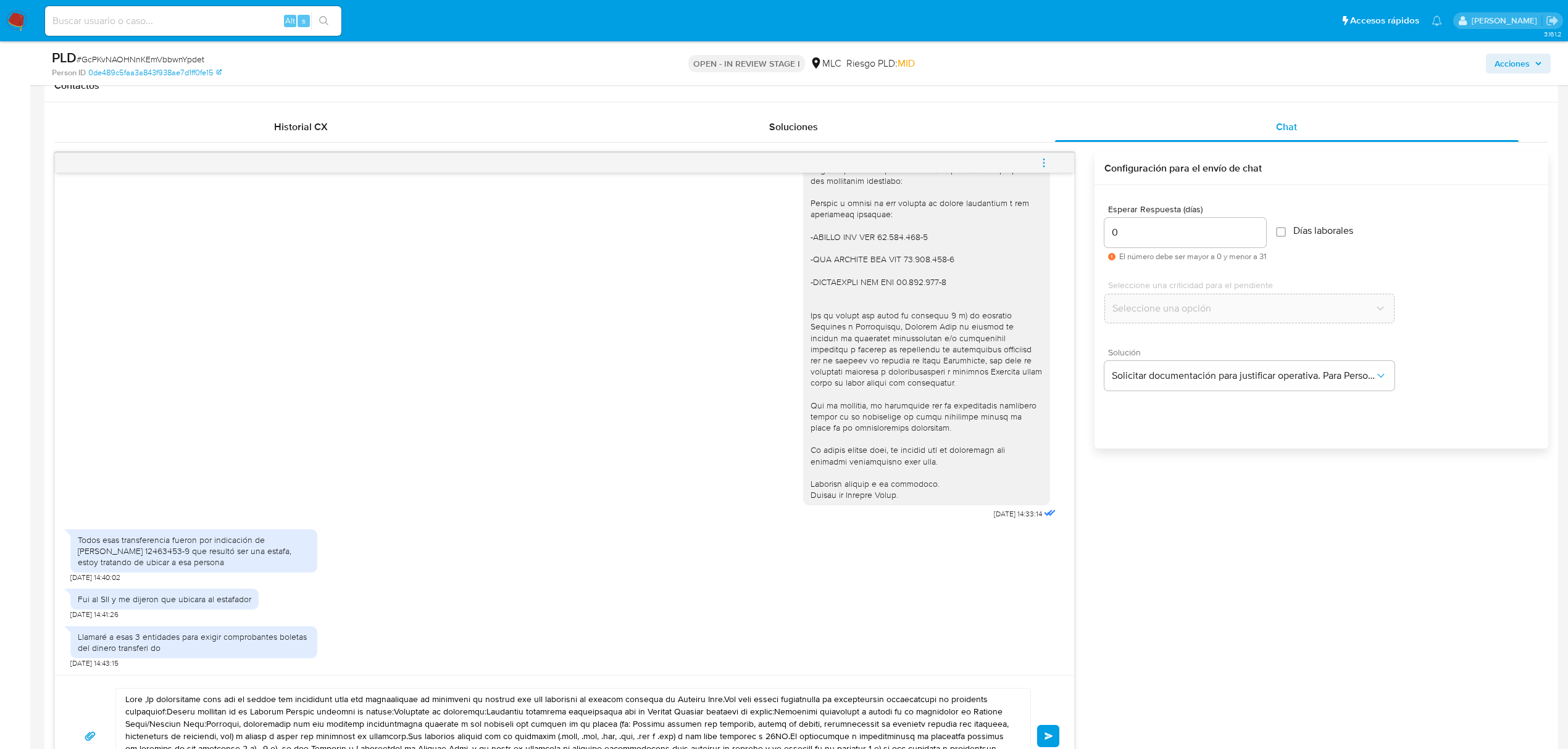
click at [1181, 242] on div "0" at bounding box center [1185, 232] width 161 height 29
click at [1177, 238] on input "0" at bounding box center [1185, 232] width 161 height 16
click at [1181, 300] on button "Seleccione una opción" at bounding box center [1249, 308] width 290 height 29
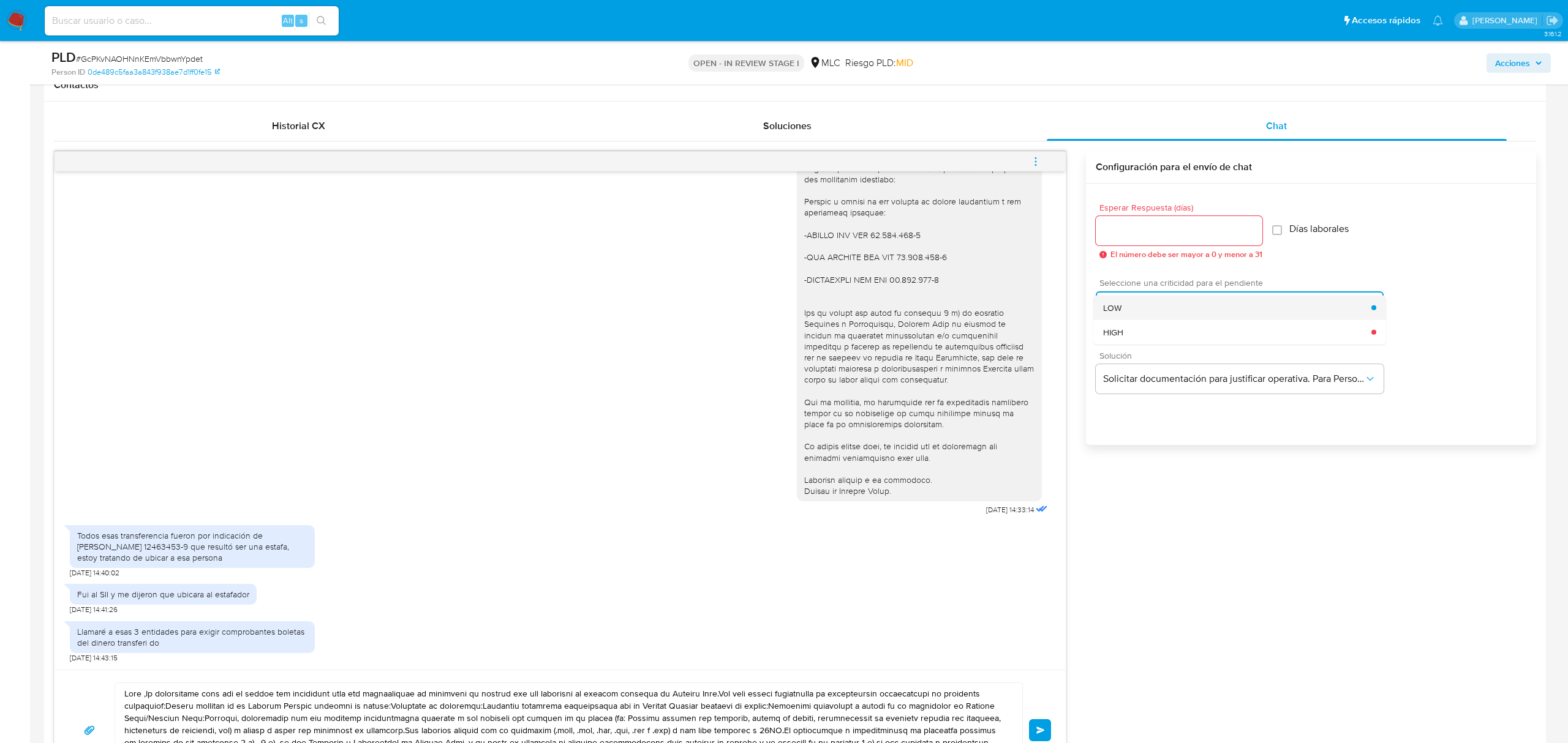
click at [1167, 309] on div "LOW" at bounding box center [1236, 308] width 268 height 25
click at [1155, 203] on span "Esperar Respuesta (días)" at bounding box center [1182, 207] width 167 height 9
click at [1155, 223] on input "Esperar Respuesta (días)" at bounding box center [1179, 231] width 167 height 16
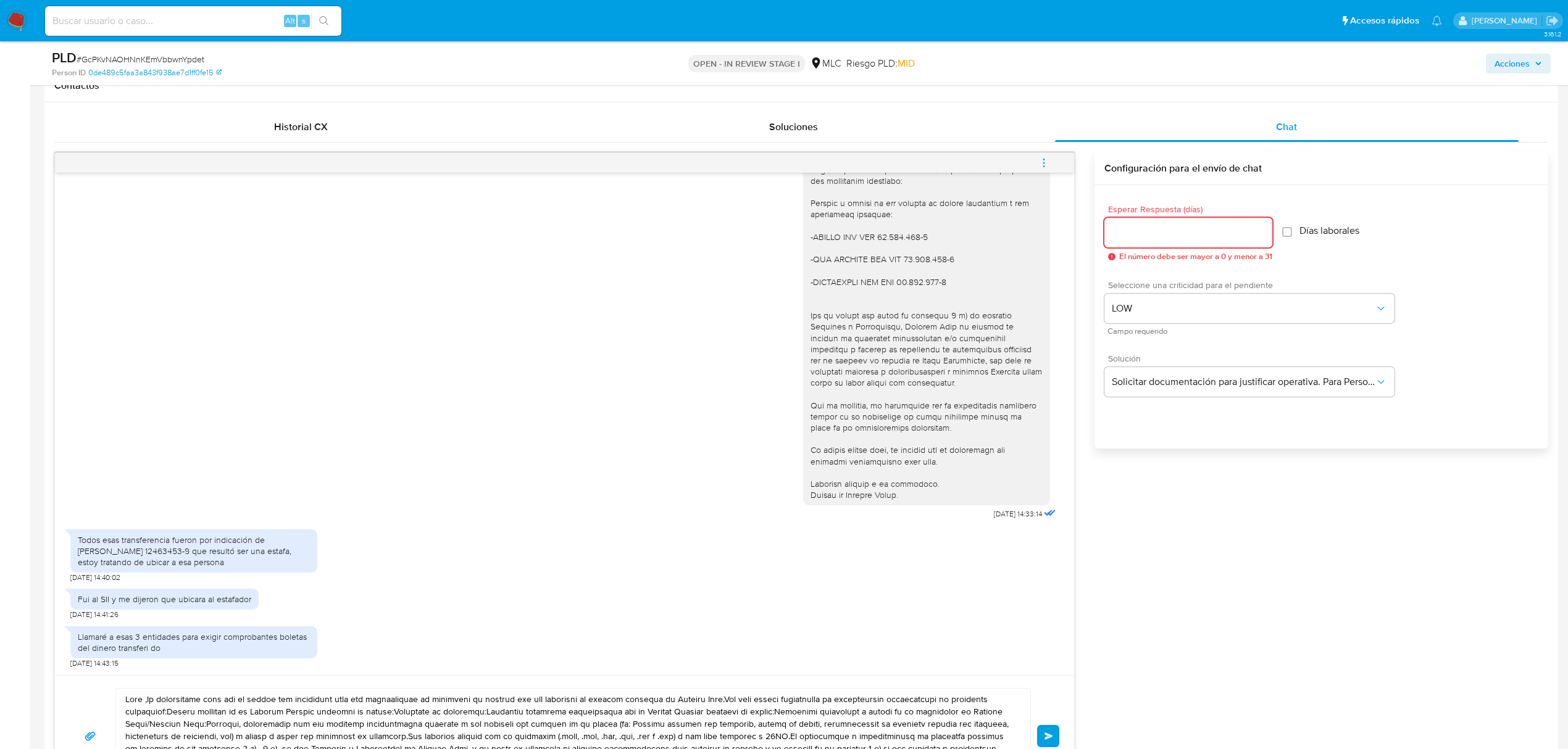
click at [1163, 221] on div at bounding box center [1188, 232] width 168 height 29
click at [1163, 231] on input "Esperar Respuesta (días)" at bounding box center [1188, 232] width 168 height 16
type input "1"
click at [1180, 472] on div "Esperar Respuesta (días) 1 El número debe ser mayor a 0 y menor a 31 Días labor…" at bounding box center [1321, 333] width 454 height 296
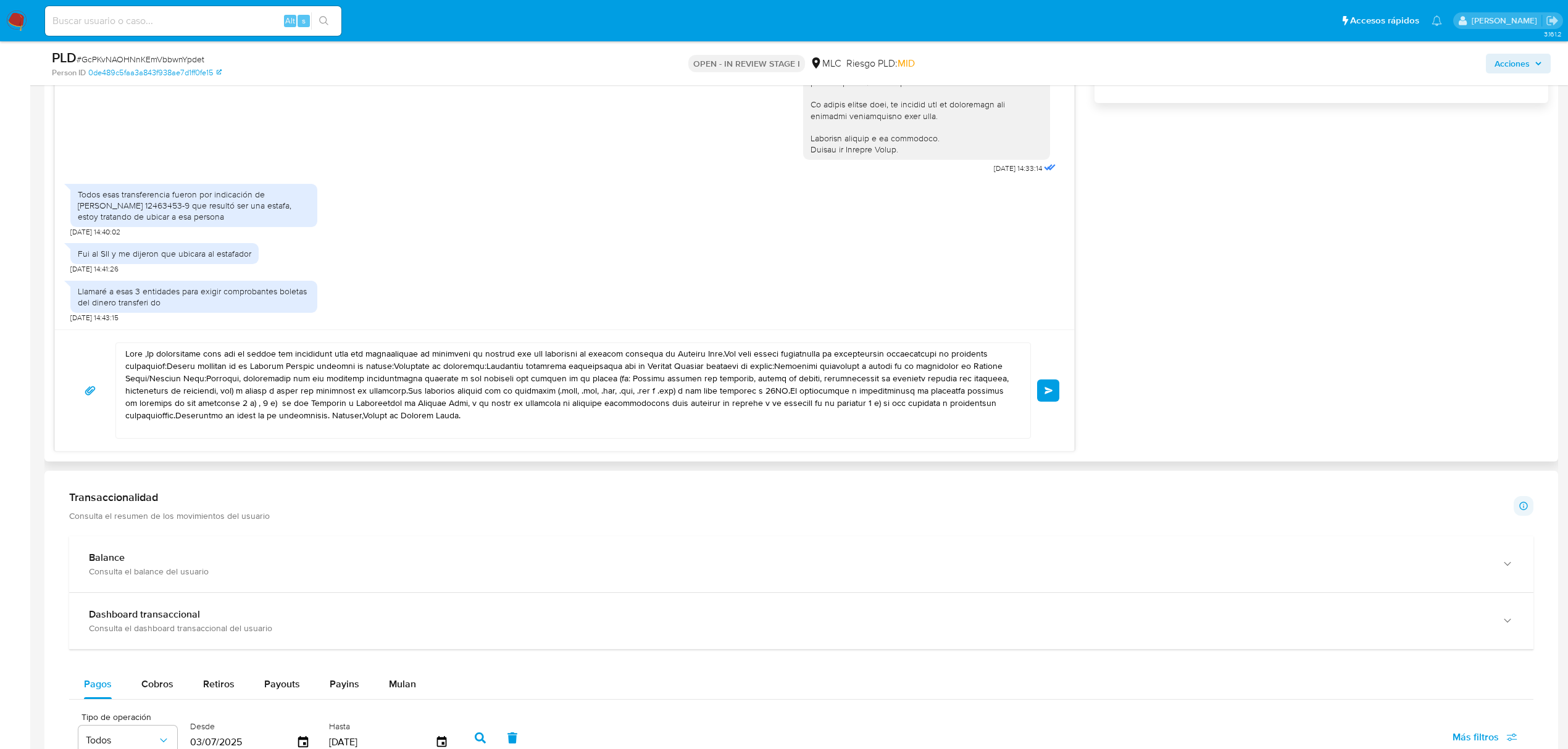
scroll to position [904, 0]
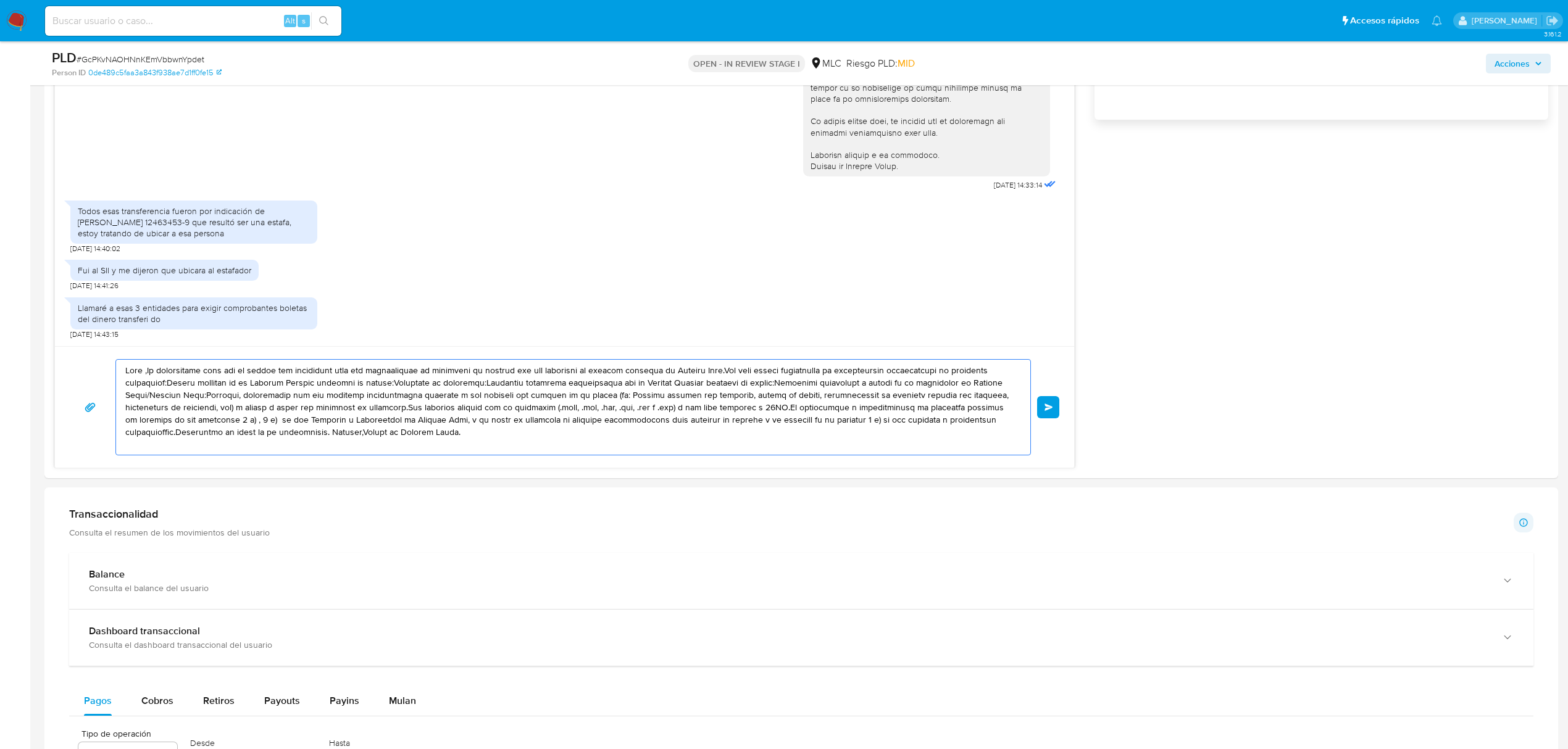
drag, startPoint x: 482, startPoint y: 430, endPoint x: 31, endPoint y: 350, distance: 458.0
click at [31, 350] on main "3.161.2 Asignado a vfiuri Asignado el: 12/08/2025 16:25:52 Creado el: 12/07/202…" at bounding box center [784, 435] width 1568 height 2679
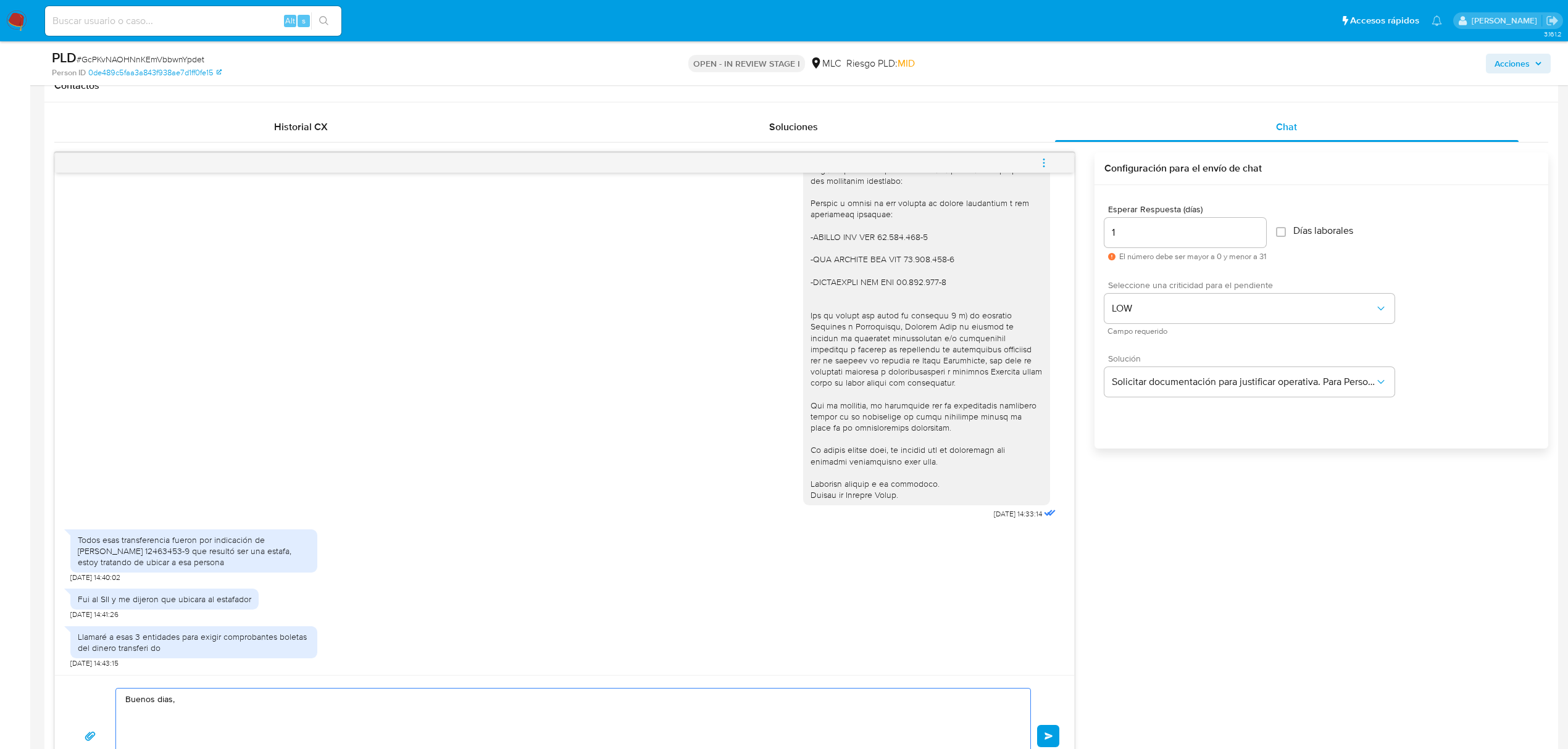
scroll to position [0, 0]
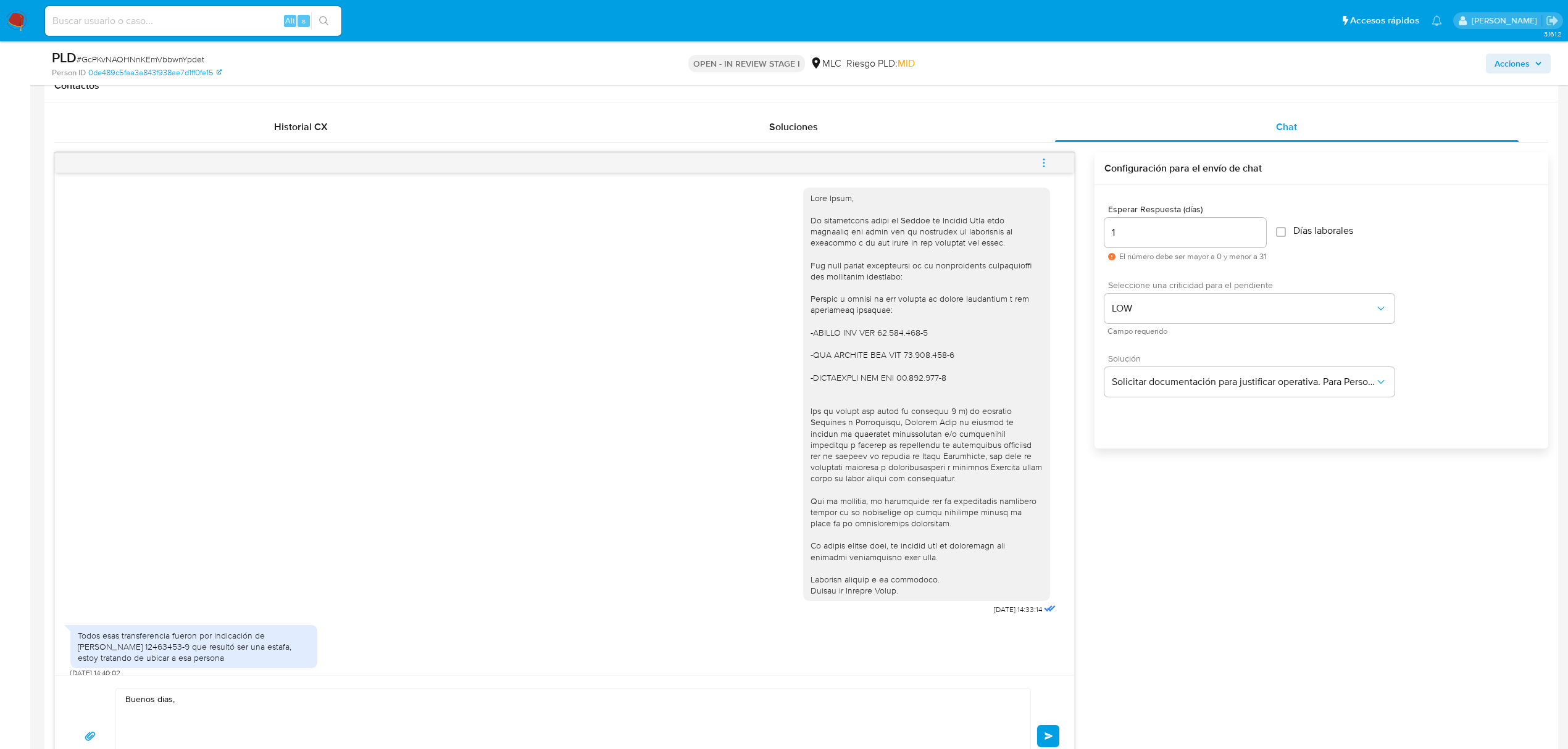
click at [825, 199] on div at bounding box center [927, 394] width 232 height 404
copy div "Pedro"
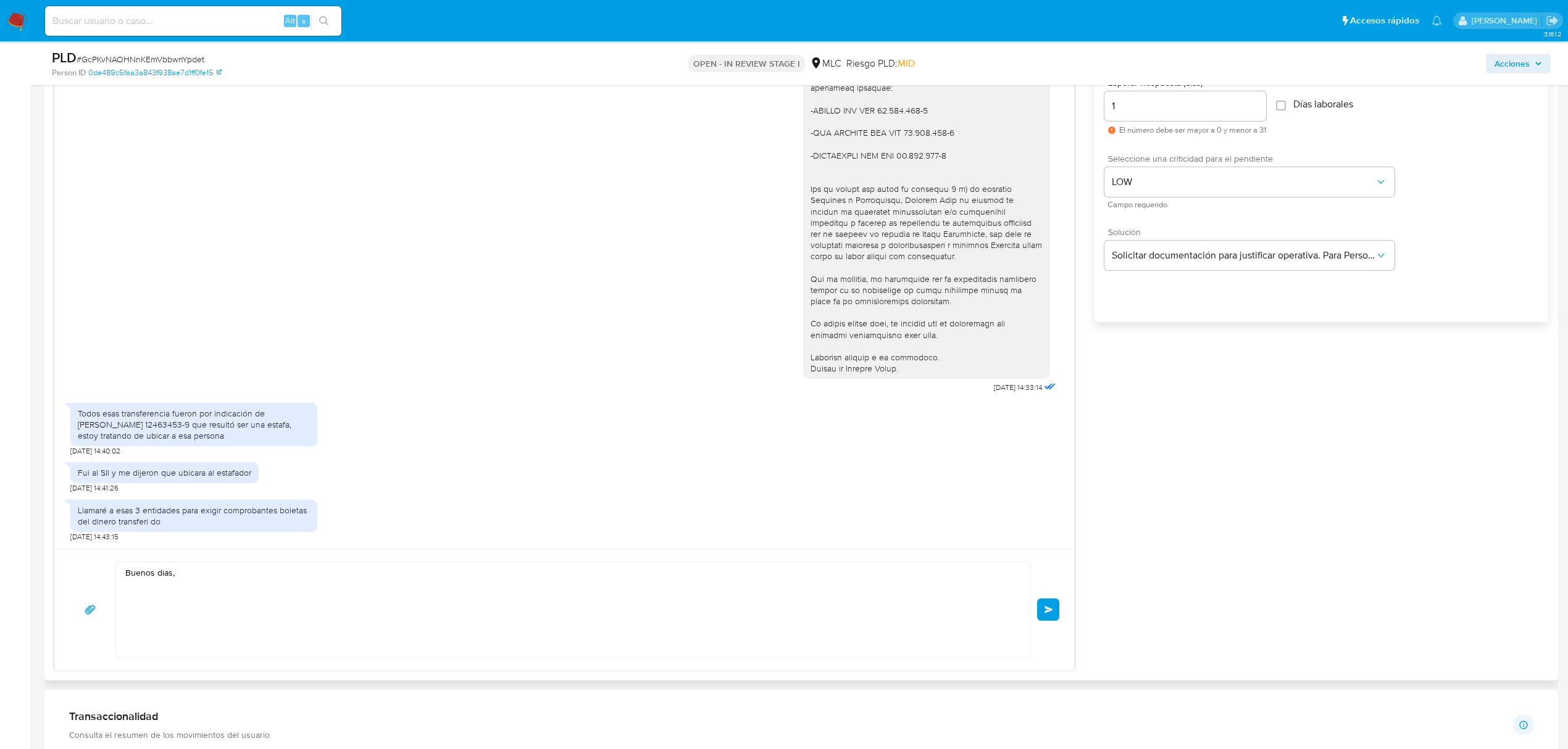
scroll to position [823, 0]
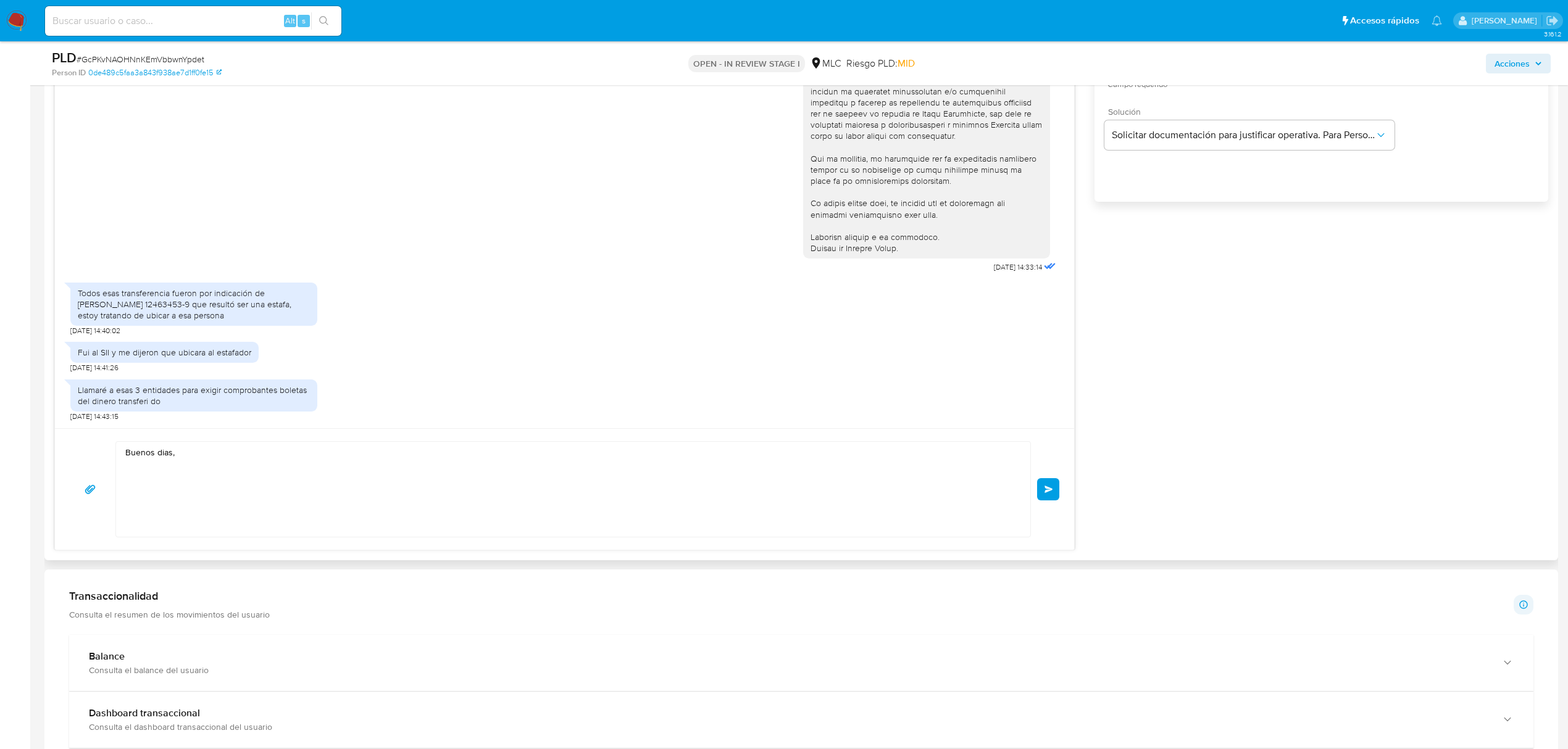
click at [208, 456] on textarea "Buenos dias," at bounding box center [570, 490] width 890 height 95
paste textarea "Pedro"
click at [159, 446] on textarea "Buenos dias, Pedro" at bounding box center [570, 490] width 890 height 95
click at [161, 454] on textarea "Buenos dias, Pedro" at bounding box center [570, 490] width 890 height 95
click at [0, 0] on lt-strong "í" at bounding box center [0, 0] width 0 height 0
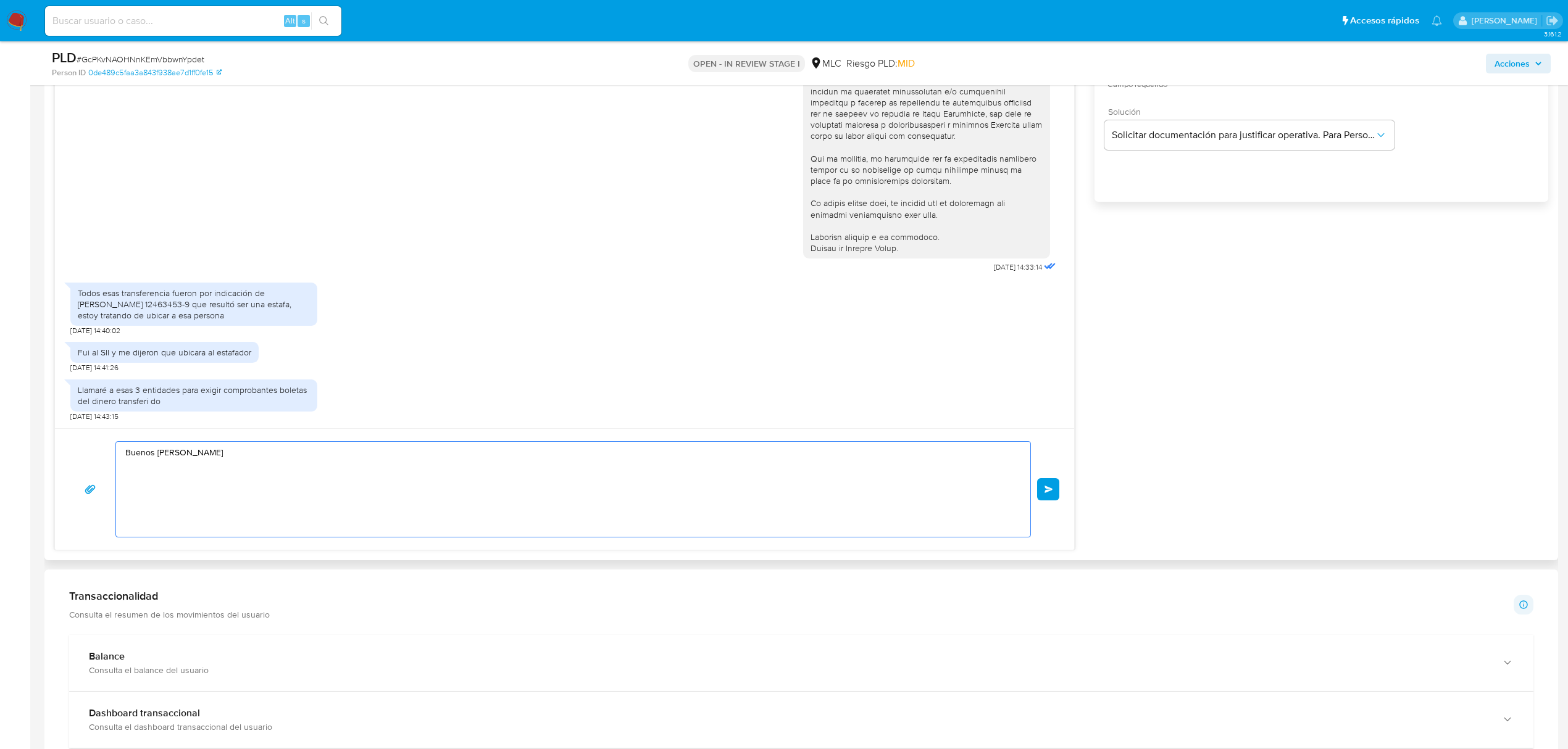
click at [207, 461] on textarea "Buenos días, Pedro" at bounding box center [570, 490] width 890 height 95
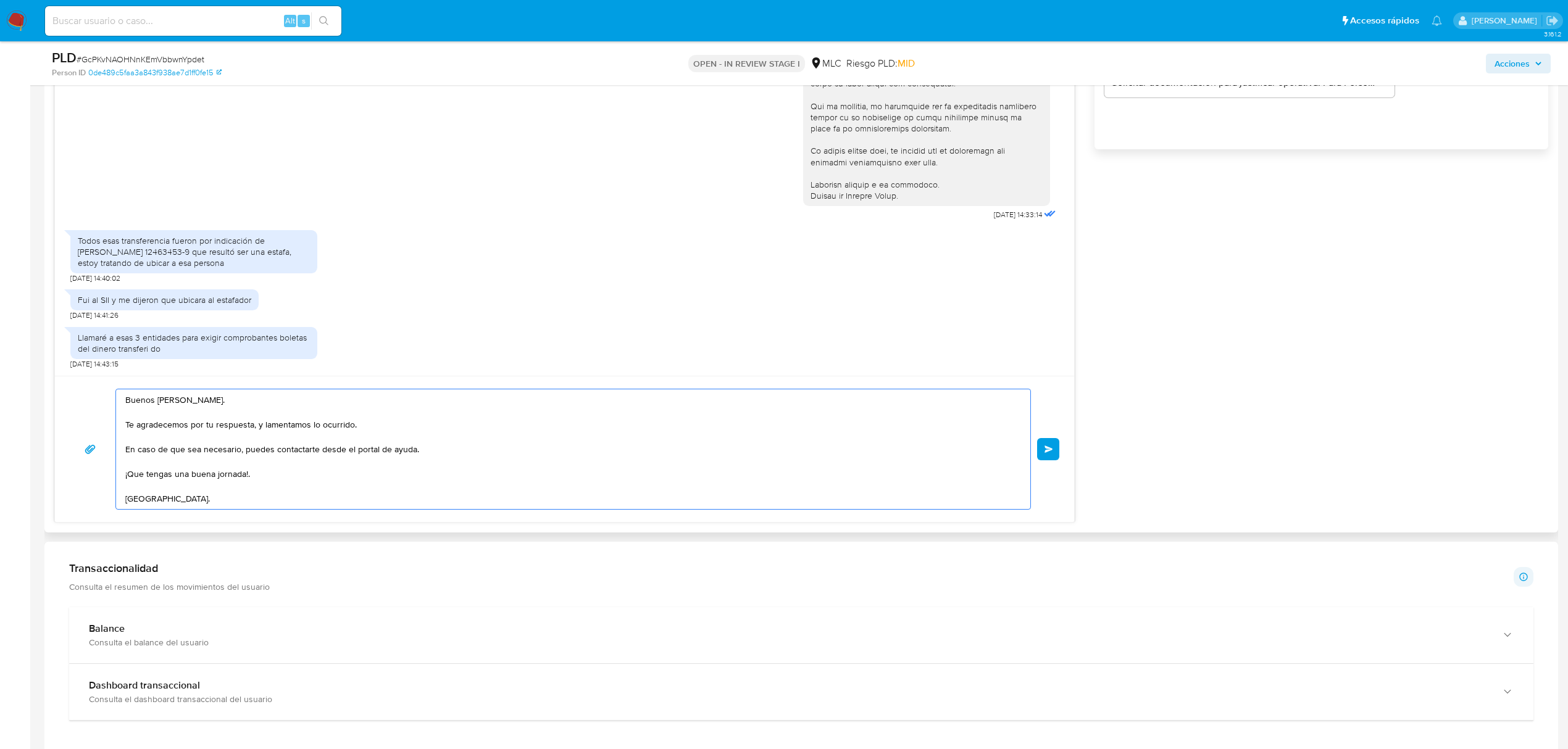
scroll to position [904, 0]
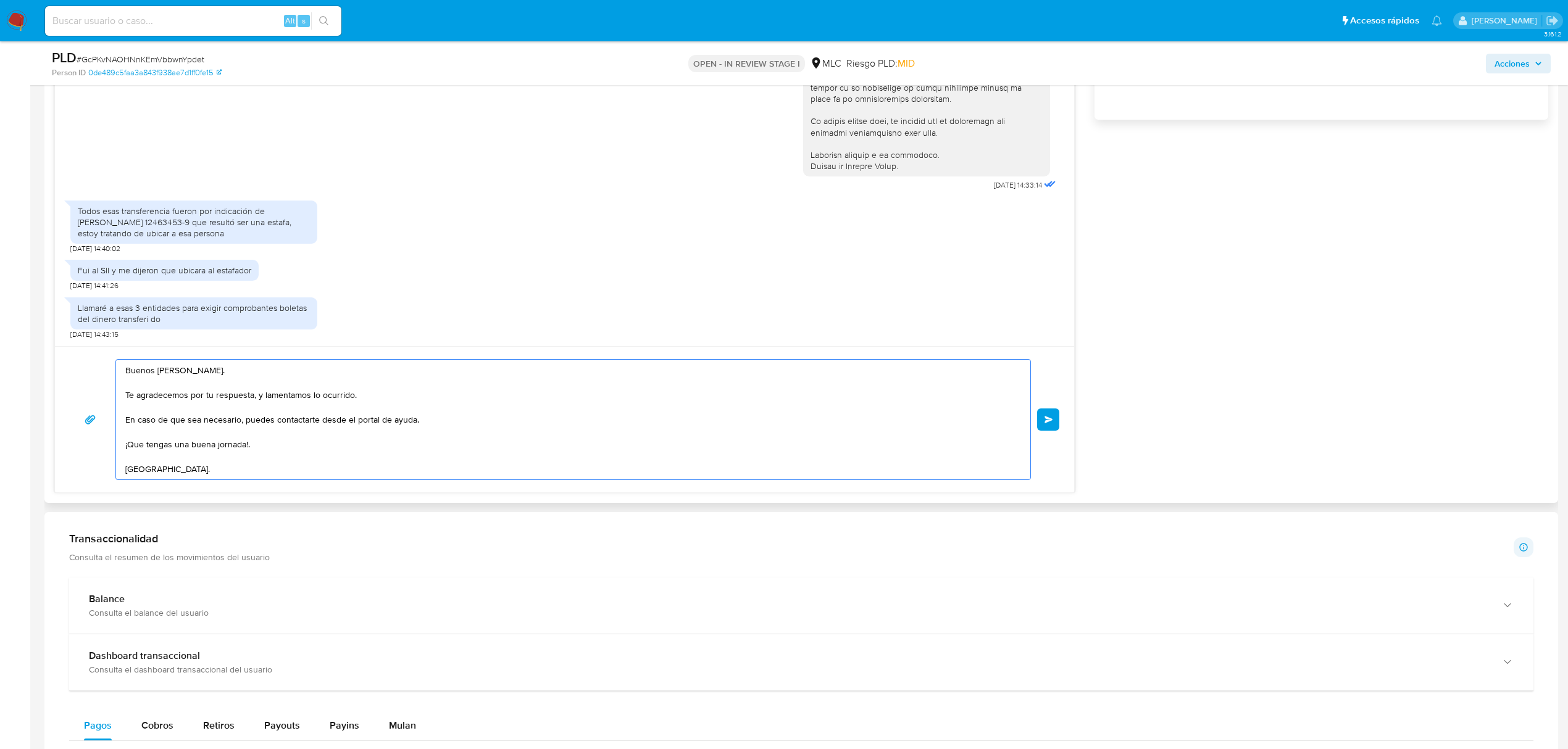
click at [247, 444] on textarea "Buenos días, Pedro. Te agradecemos por tu respuesta, y lamentamos lo ocurrido. …" at bounding box center [570, 419] width 890 height 120
click at [245, 444] on textarea "Buenos días, Pedro. Te agradecemos por tu respuesta, y lamentamos lo ocurrido. …" at bounding box center [570, 419] width 890 height 120
click at [0, 0] on lt-em "!" at bounding box center [0, 0] width 0 height 0
type textarea "Buenos días, Pedro. Te agradecemos por tu respuesta, y lamentamos lo ocurrido. …"
click at [1055, 425] on button "Enviar" at bounding box center [1048, 420] width 23 height 23
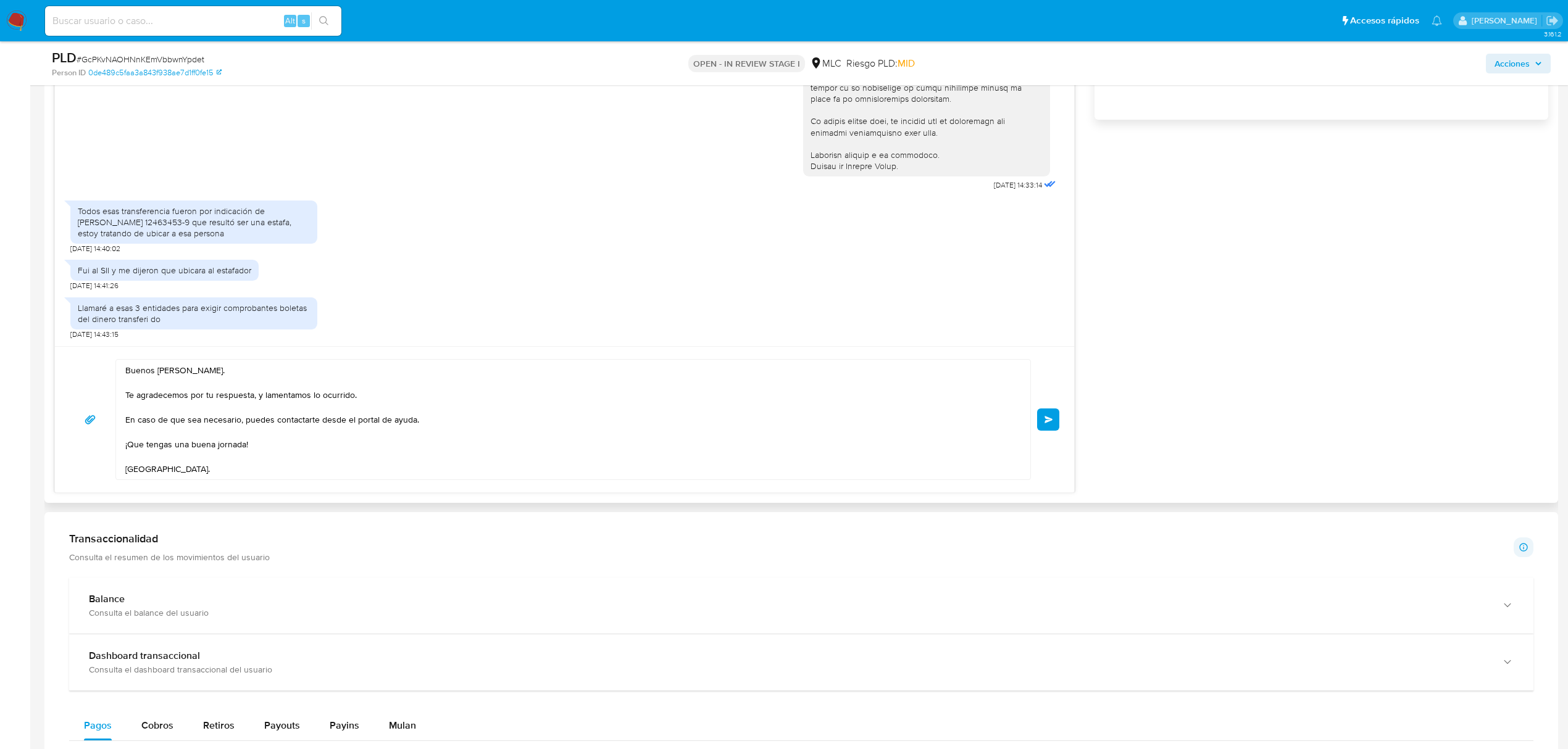
click at [1050, 423] on span "Enviar" at bounding box center [1049, 420] width 8 height 8
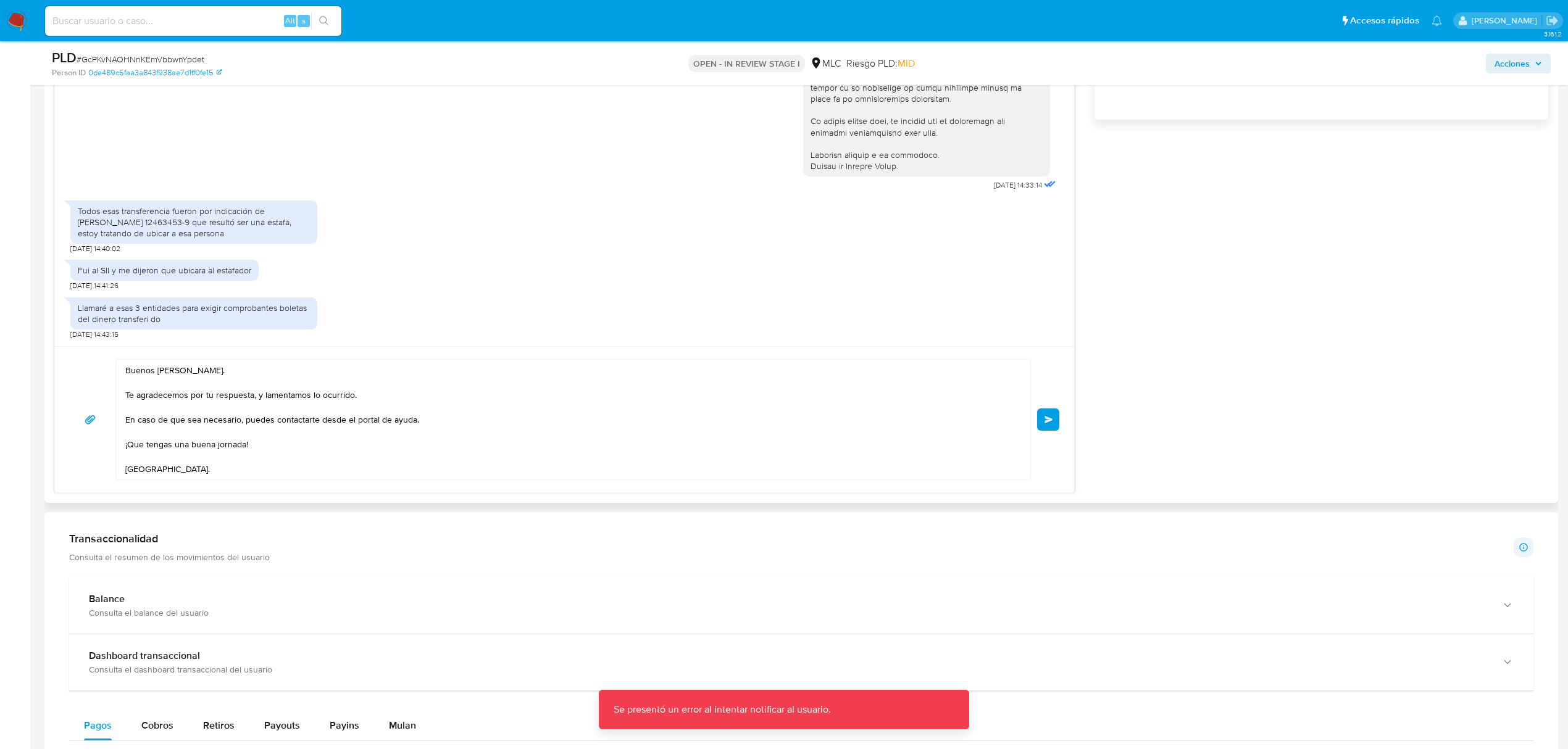
click at [856, 436] on textarea "Buenos días, Pedro. Te agradecemos por tu respuesta, y lamentamos lo ocurrido. …" at bounding box center [570, 419] width 890 height 120
drag, startPoint x: 194, startPoint y: 466, endPoint x: 107, endPoint y: 360, distance: 137.1
click at [107, 360] on div "Buenos días, Pedro. Te agradecemos por tu respuesta, y lamentamos lo ocurrido. …" at bounding box center [564, 420] width 989 height 121
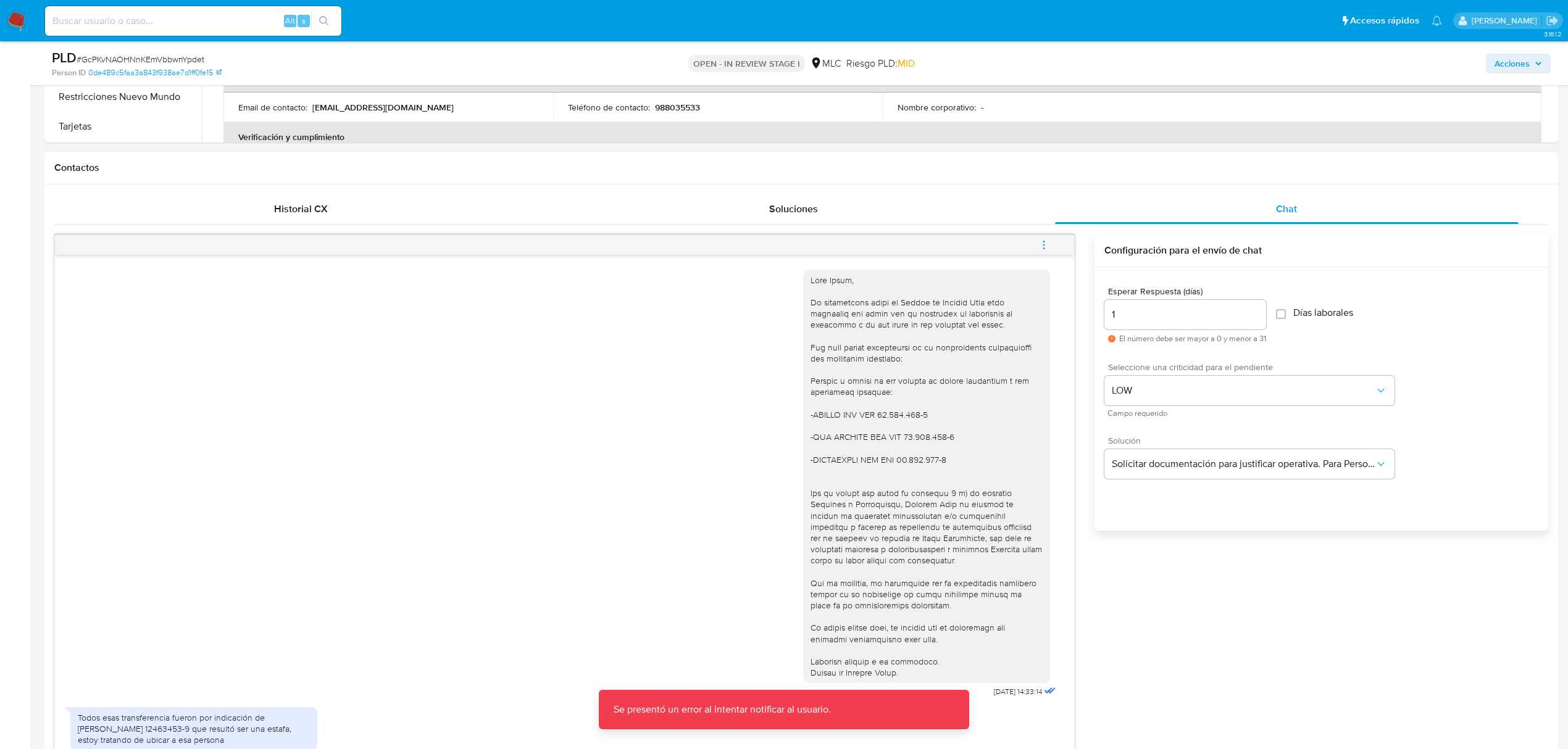
scroll to position [987, 0]
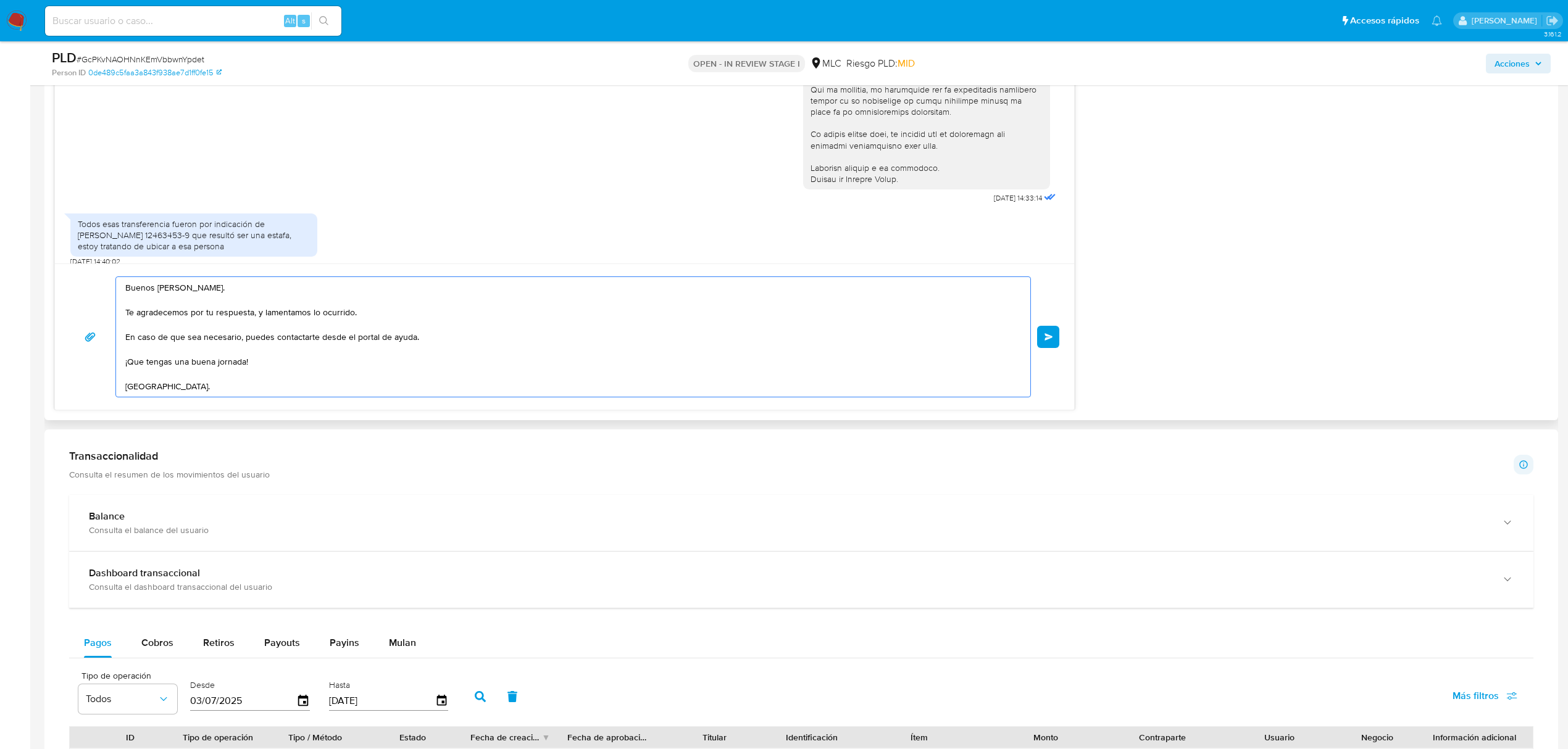
click at [1043, 343] on button "Enviar" at bounding box center [1048, 337] width 23 height 23
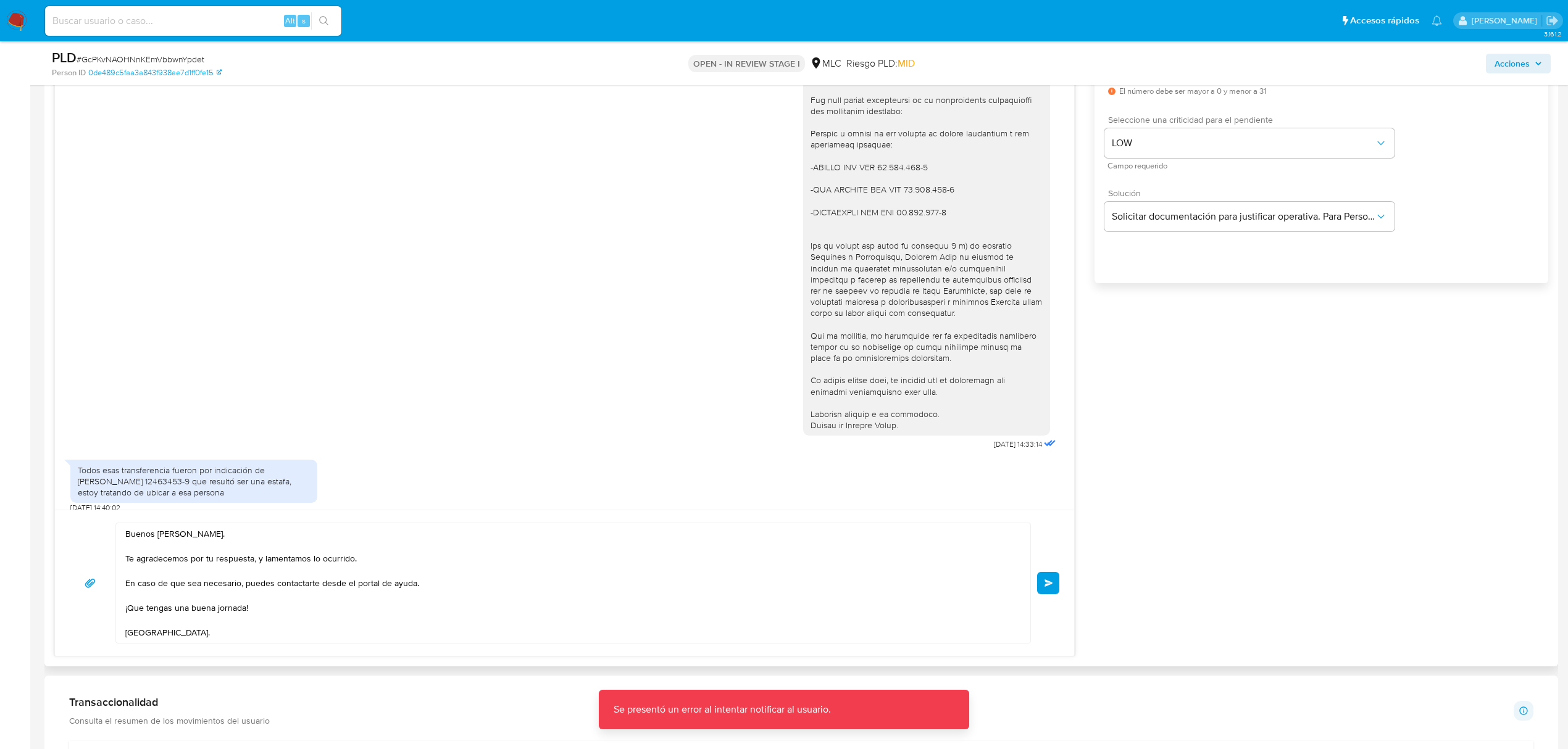
scroll to position [741, 0]
click at [1158, 220] on span "Solicitar documentación para justificar operativa. Para Personas Físicas." at bounding box center [1243, 217] width 263 height 13
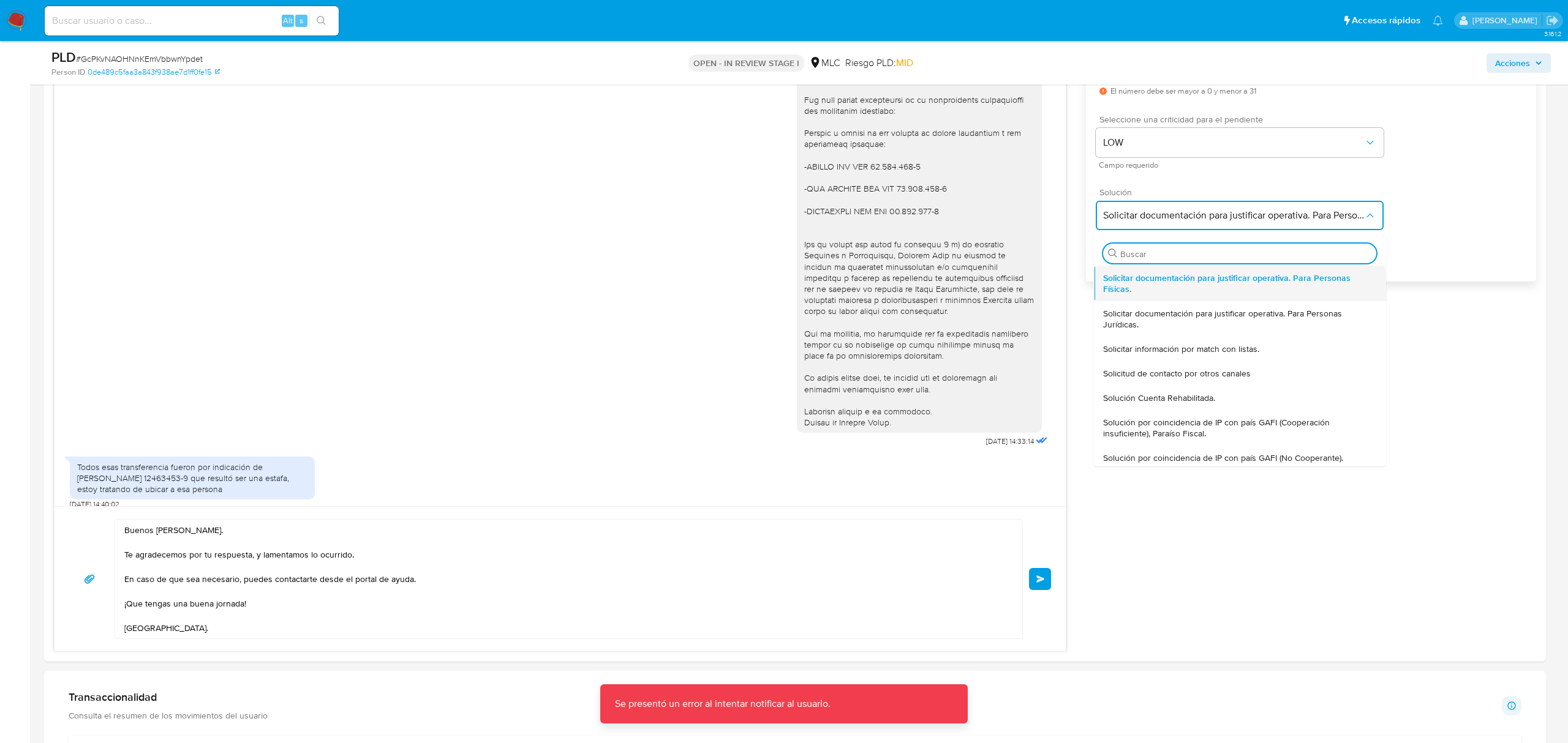
click at [1135, 272] on span "Solicitar documentación para justificar operativa. Para Personas Físicas." at bounding box center [1239, 283] width 273 height 22
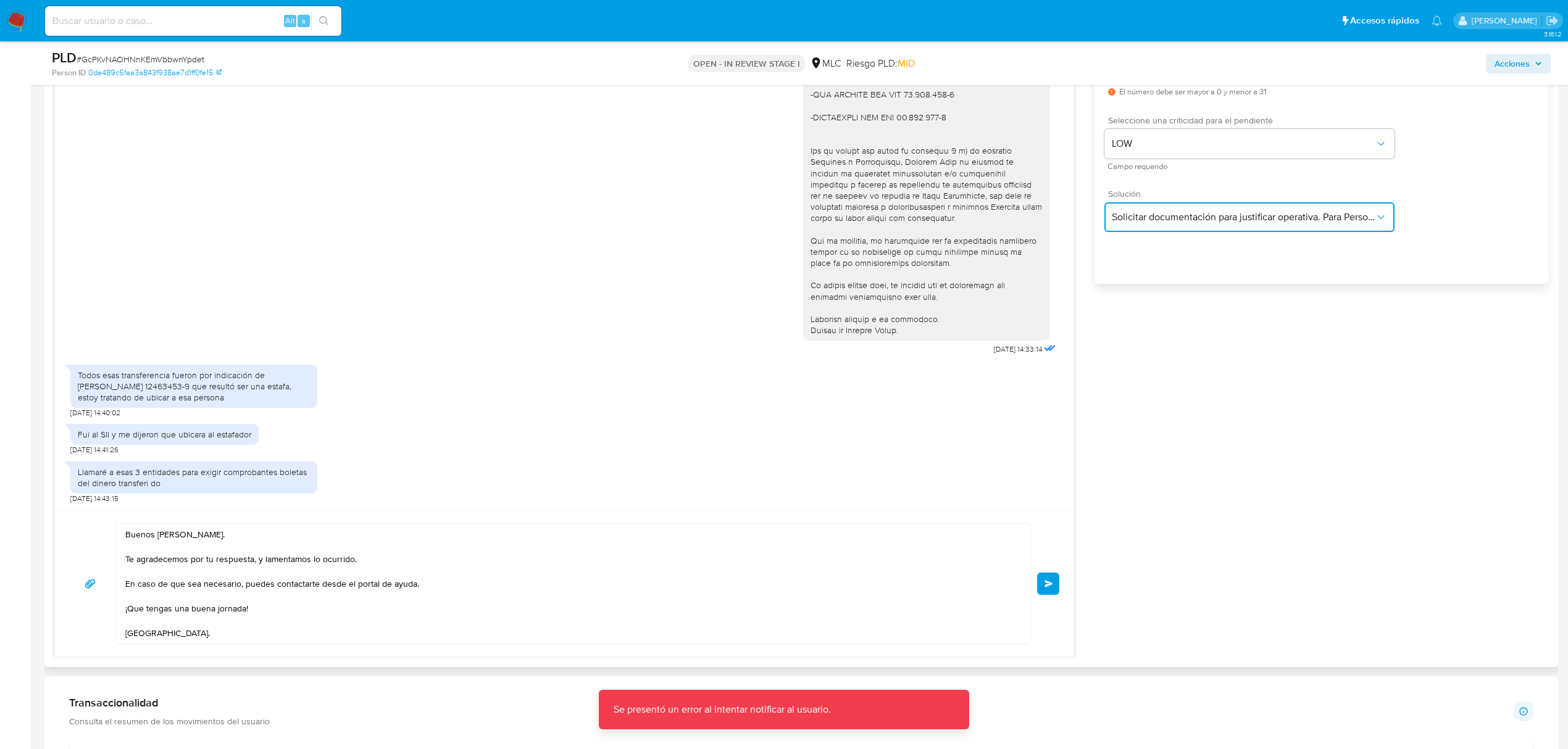
scroll to position [173, 0]
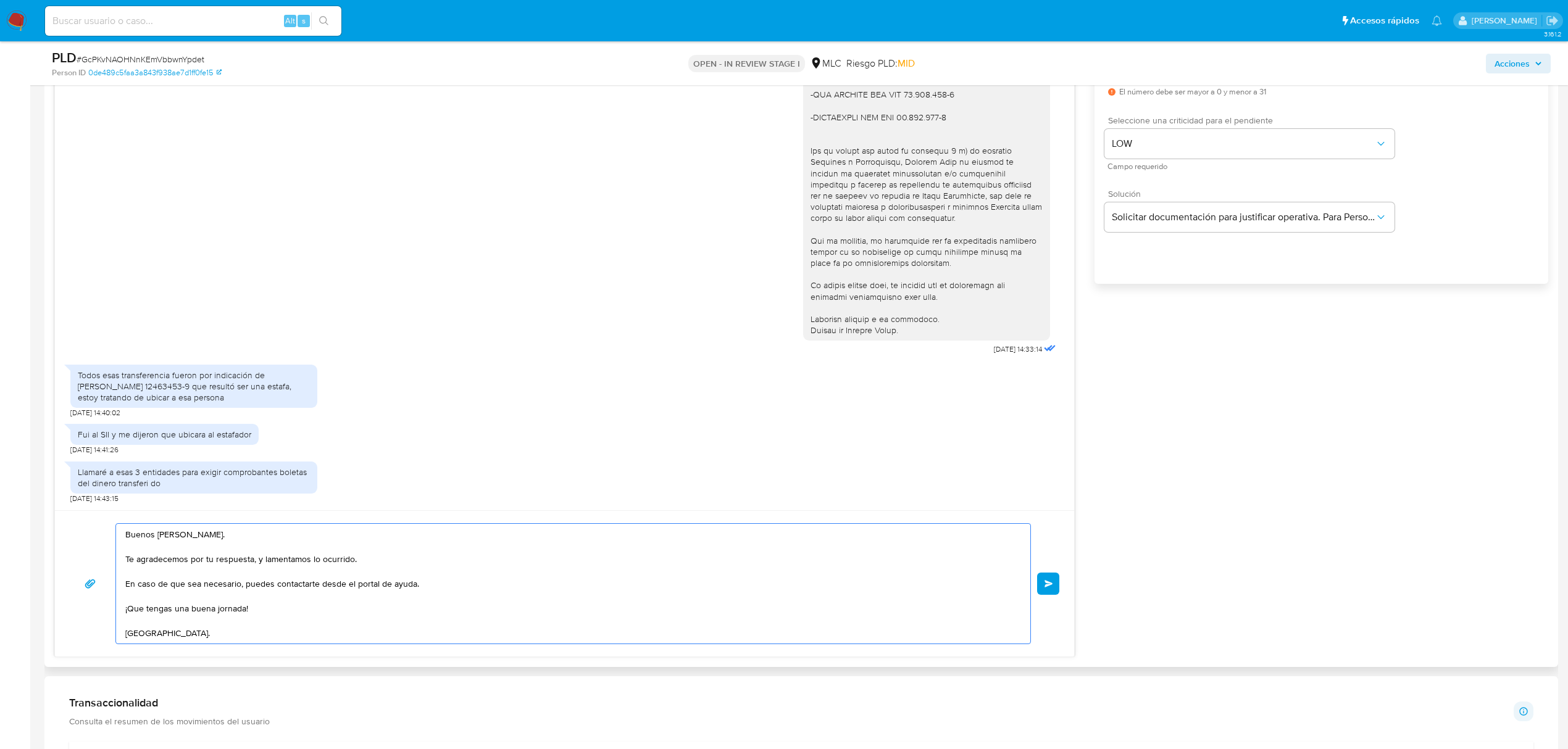
drag, startPoint x: 176, startPoint y: 635, endPoint x: 110, endPoint y: 536, distance: 119.0
click at [110, 536] on div "Buenos días, Pedro. Te agradecemos por tu respuesta, y lamentamos lo ocurrido. …" at bounding box center [564, 583] width 989 height 121
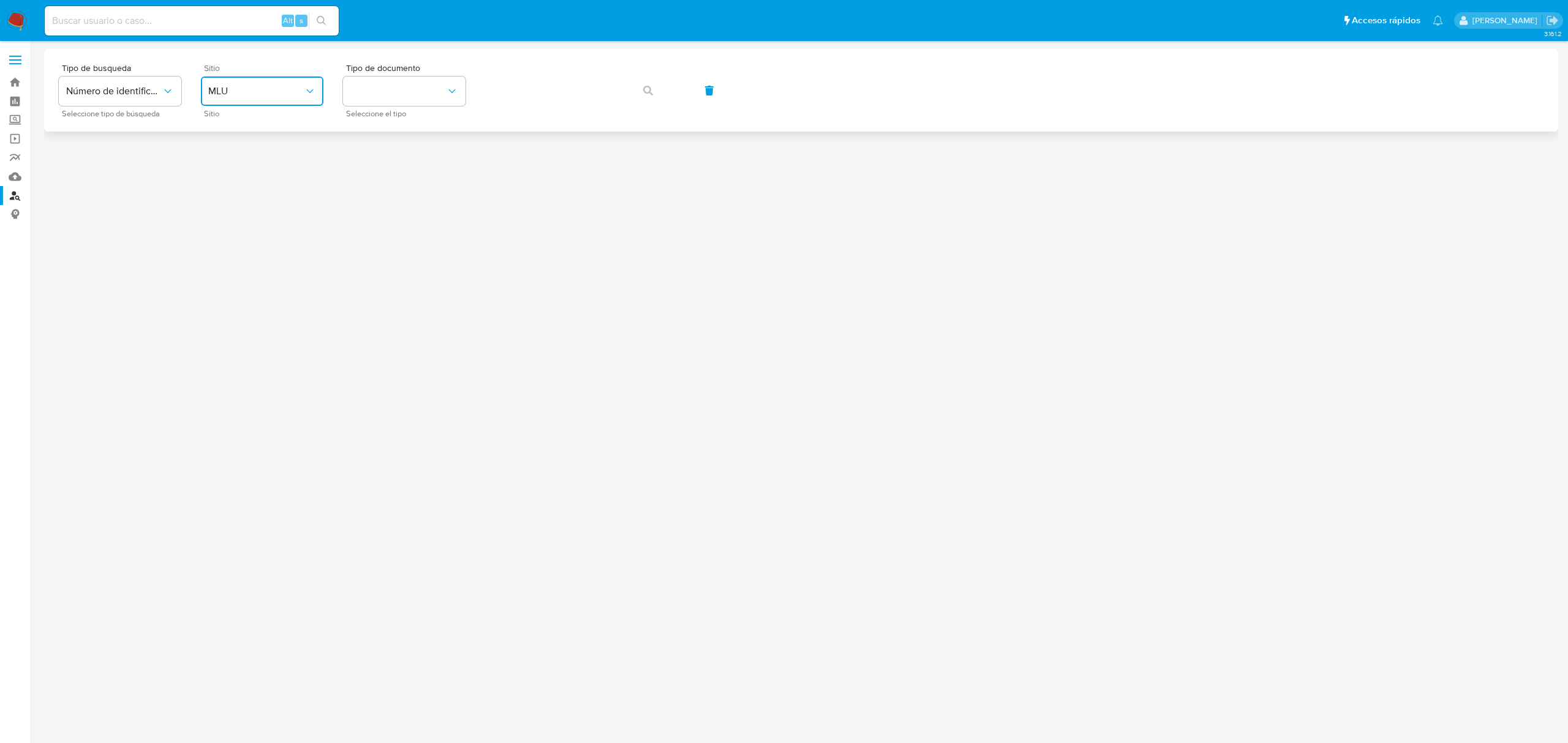
click at [246, 79] on button "MLU" at bounding box center [262, 90] width 123 height 29
click at [221, 289] on div "MLC" at bounding box center [258, 300] width 100 height 29
click at [371, 97] on button "identificationType" at bounding box center [404, 90] width 123 height 29
drag, startPoint x: 375, startPoint y: 119, endPoint x: 451, endPoint y: 108, distance: 76.8
click at [377, 124] on div "RUT RUT" at bounding box center [400, 130] width 100 height 41
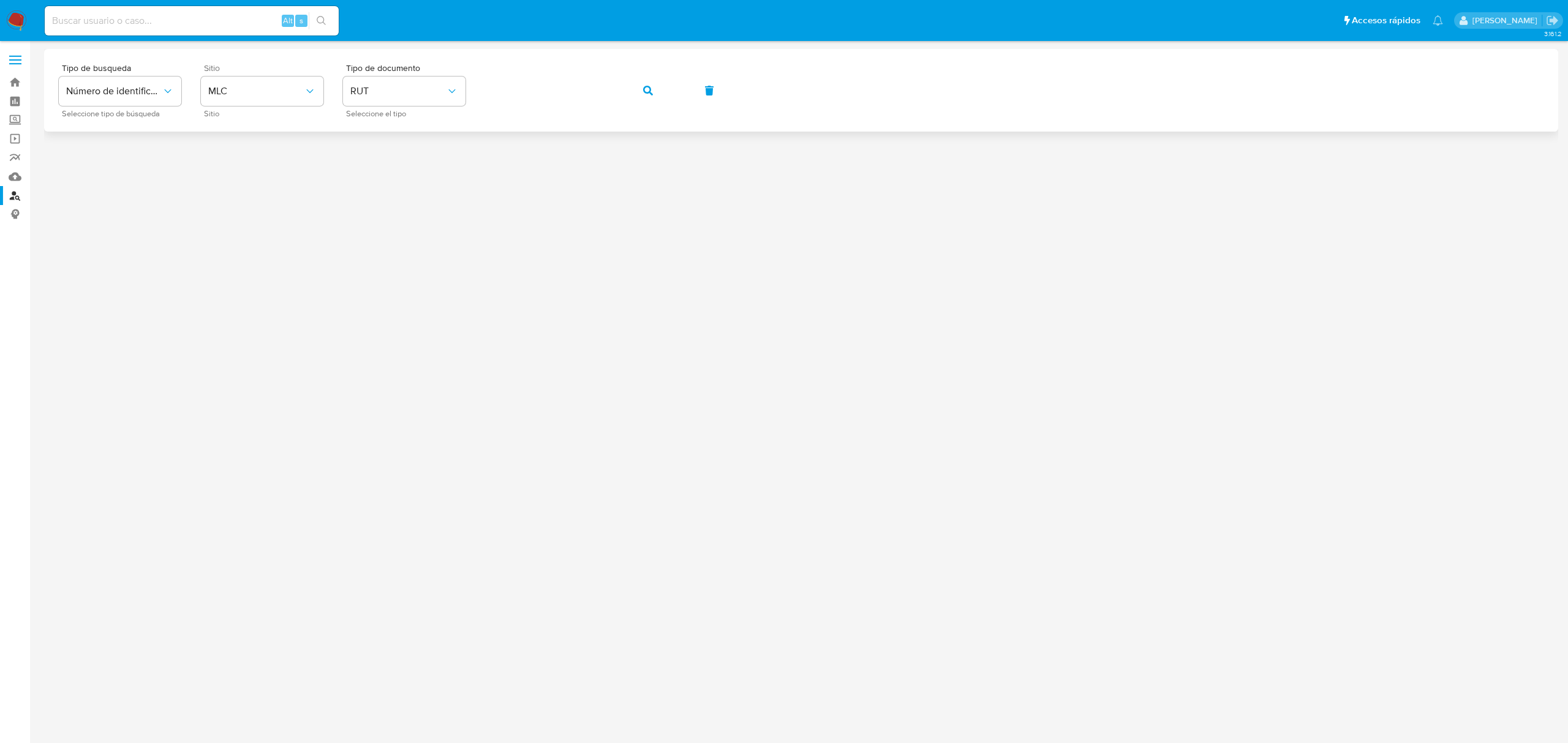
click at [483, 93] on div "Tipo de busqueda Número de identificación Seleccione tipo de búsqueda Sitio MLC…" at bounding box center [801, 90] width 1484 height 53
click at [633, 99] on button "button" at bounding box center [648, 90] width 41 height 29
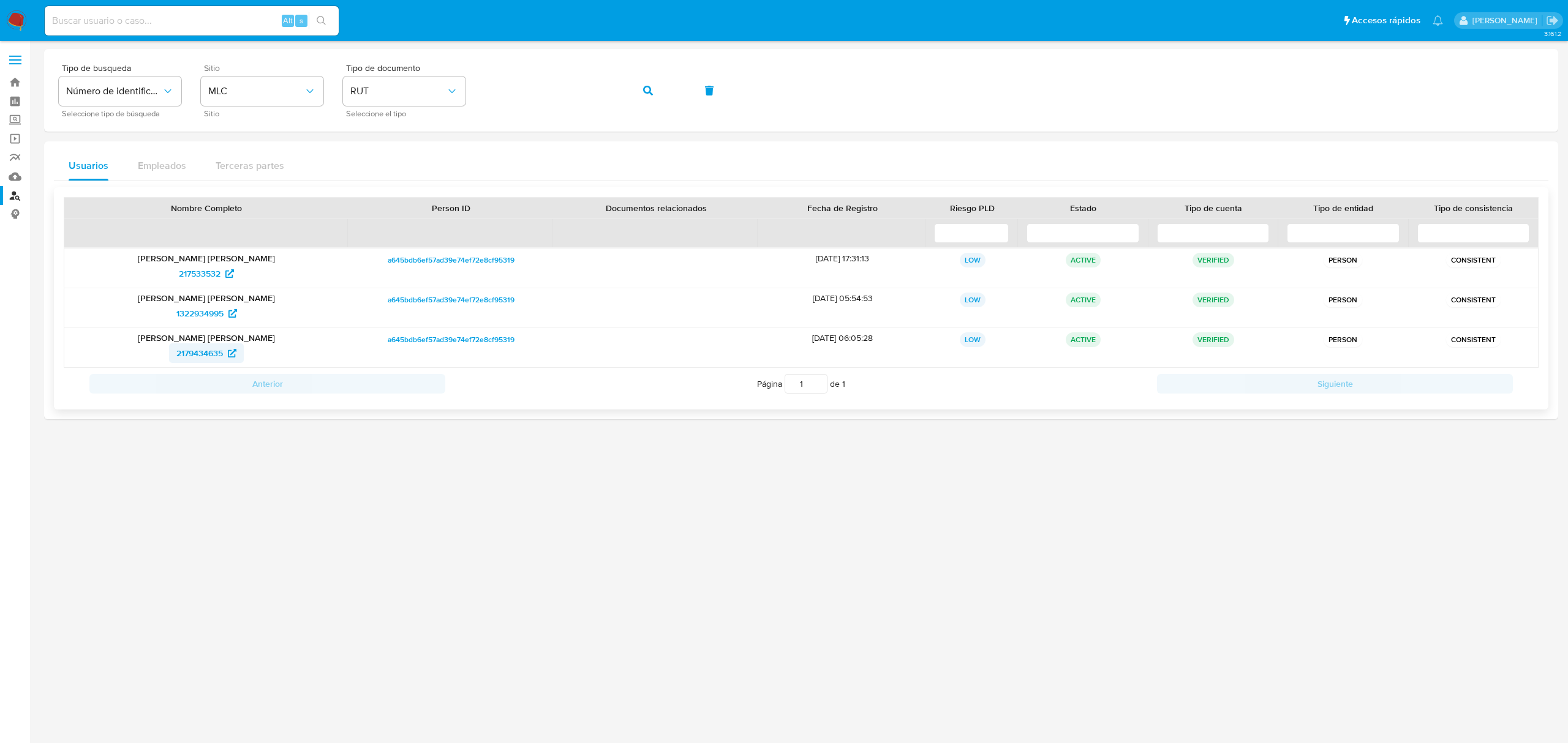
click at [211, 351] on span "2179434635" at bounding box center [200, 353] width 46 height 20
click at [200, 317] on span "1322934995" at bounding box center [200, 313] width 47 height 20
click at [206, 355] on span "2179434635" at bounding box center [200, 353] width 46 height 20
click at [196, 357] on span "2179434635" at bounding box center [200, 353] width 46 height 20
click at [206, 317] on span "1322934995" at bounding box center [200, 313] width 47 height 20
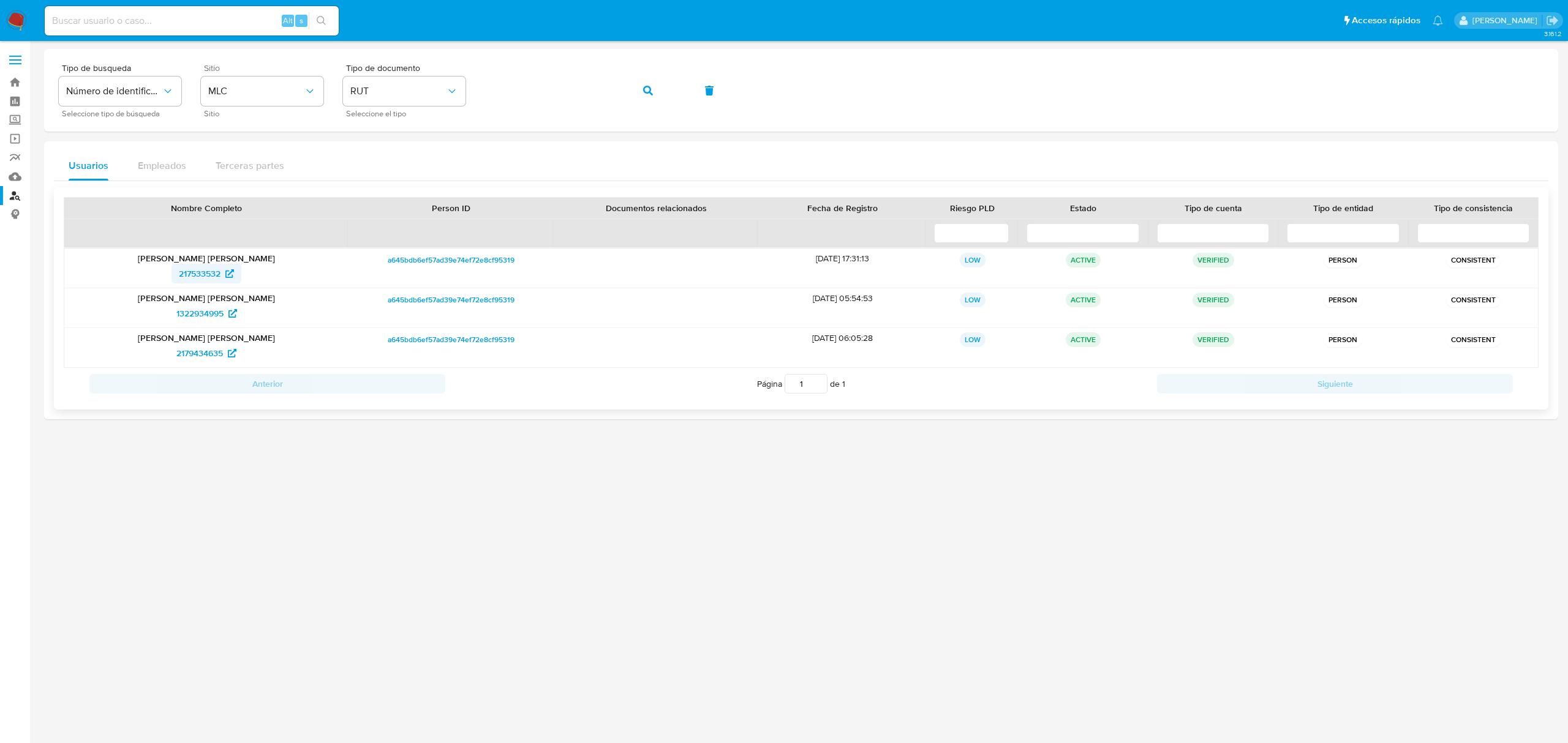
click at [197, 278] on span "217533532" at bounding box center [200, 274] width 41 height 20
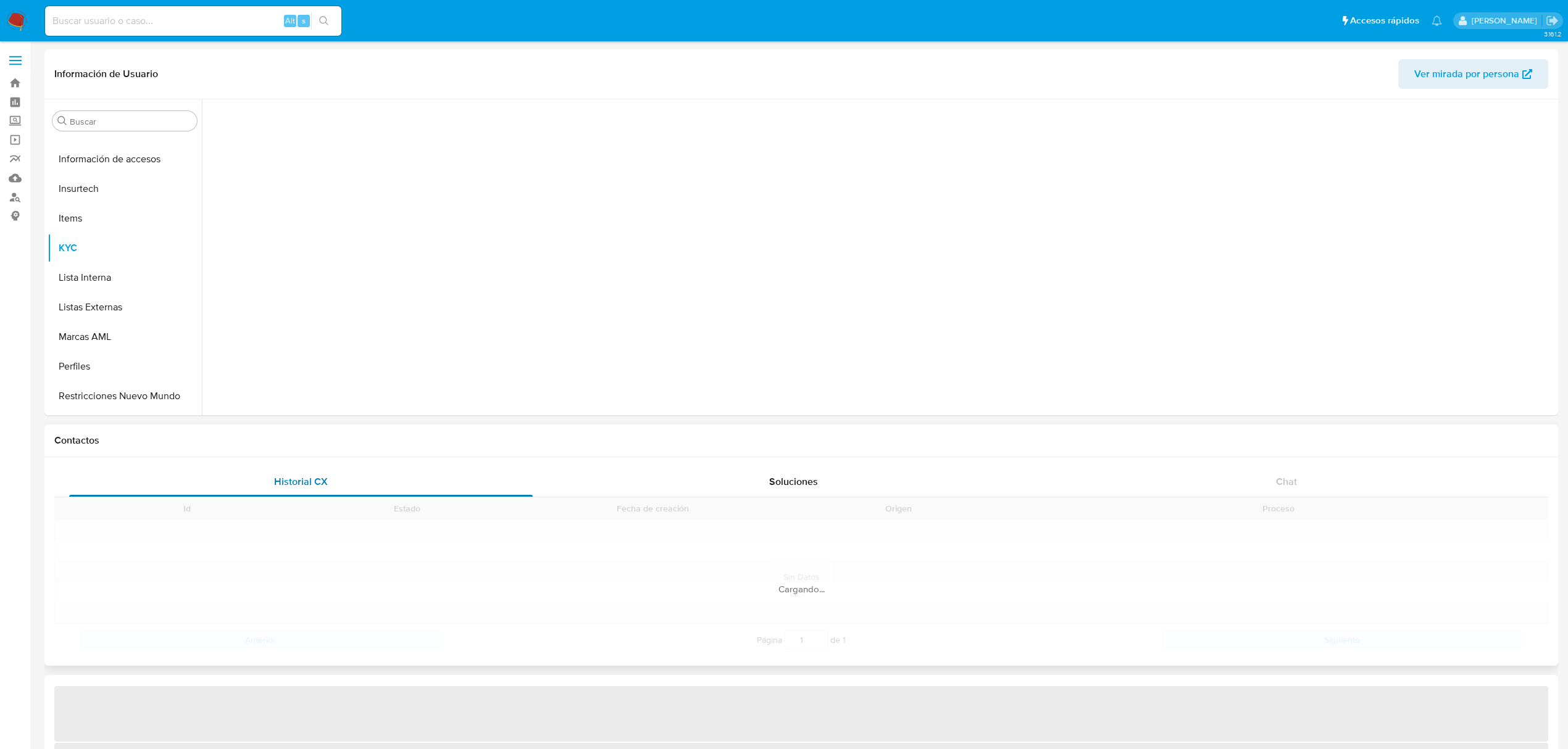
scroll to position [580, 0]
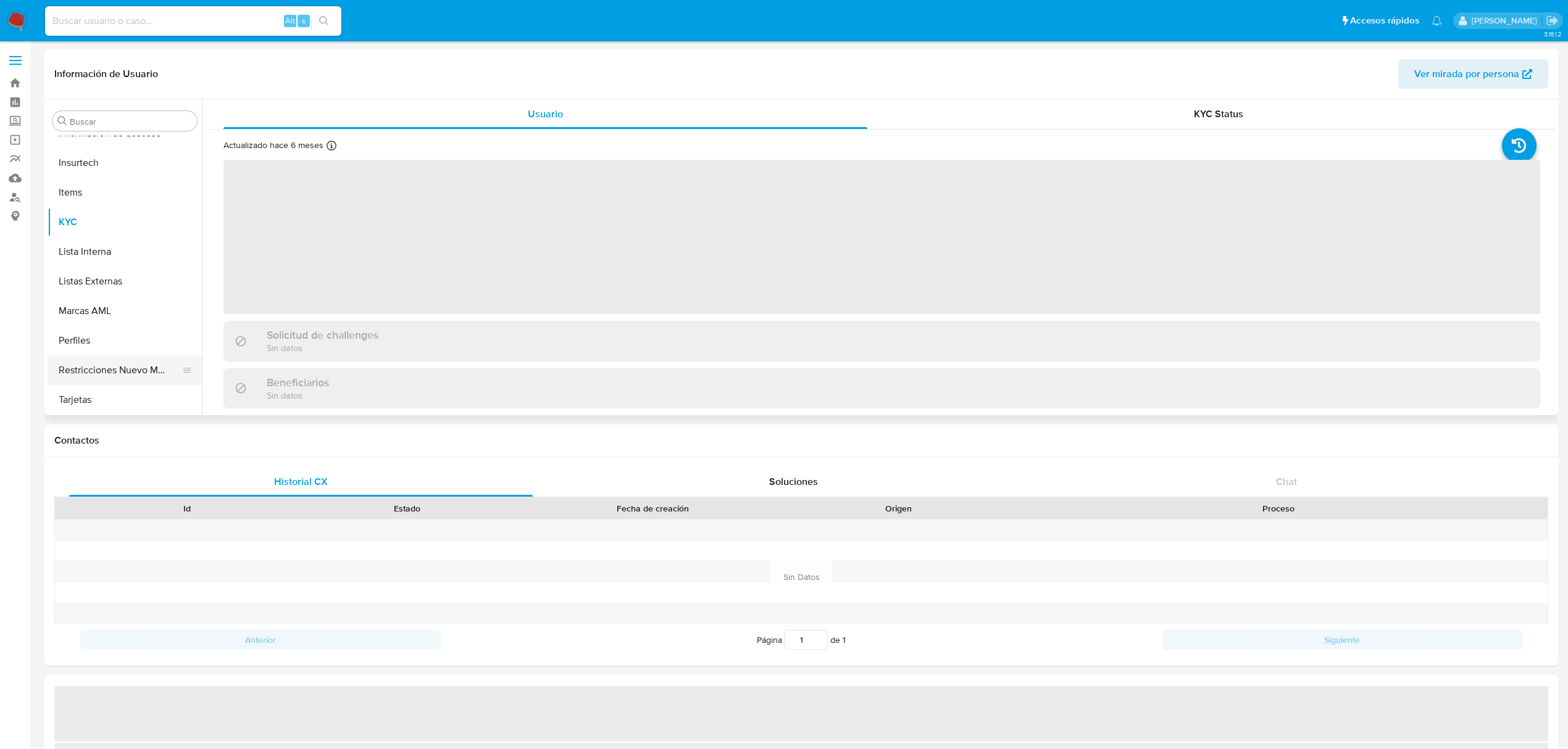
select select "10"
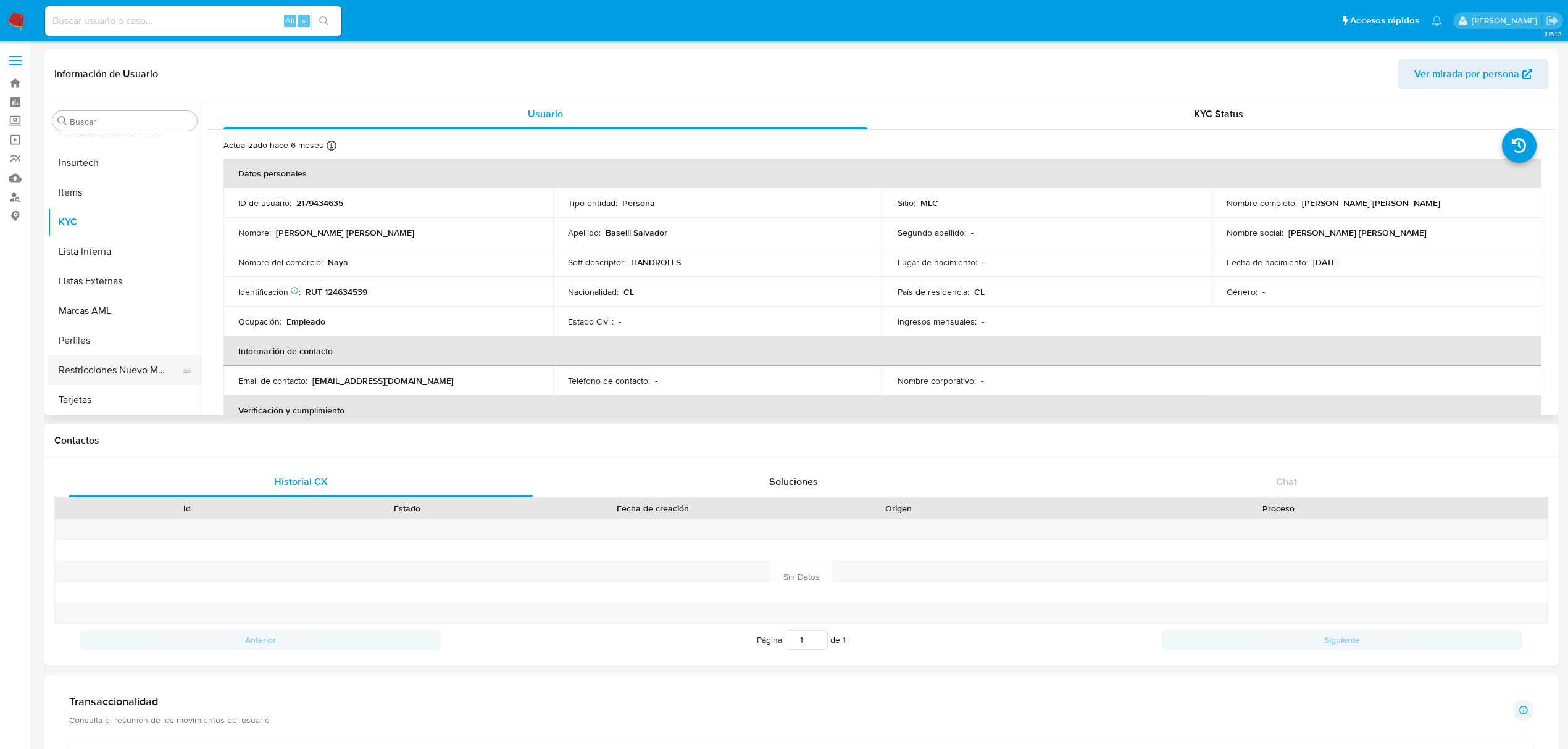
click at [134, 359] on button "Restricciones Nuevo Mundo" at bounding box center [120, 369] width 145 height 29
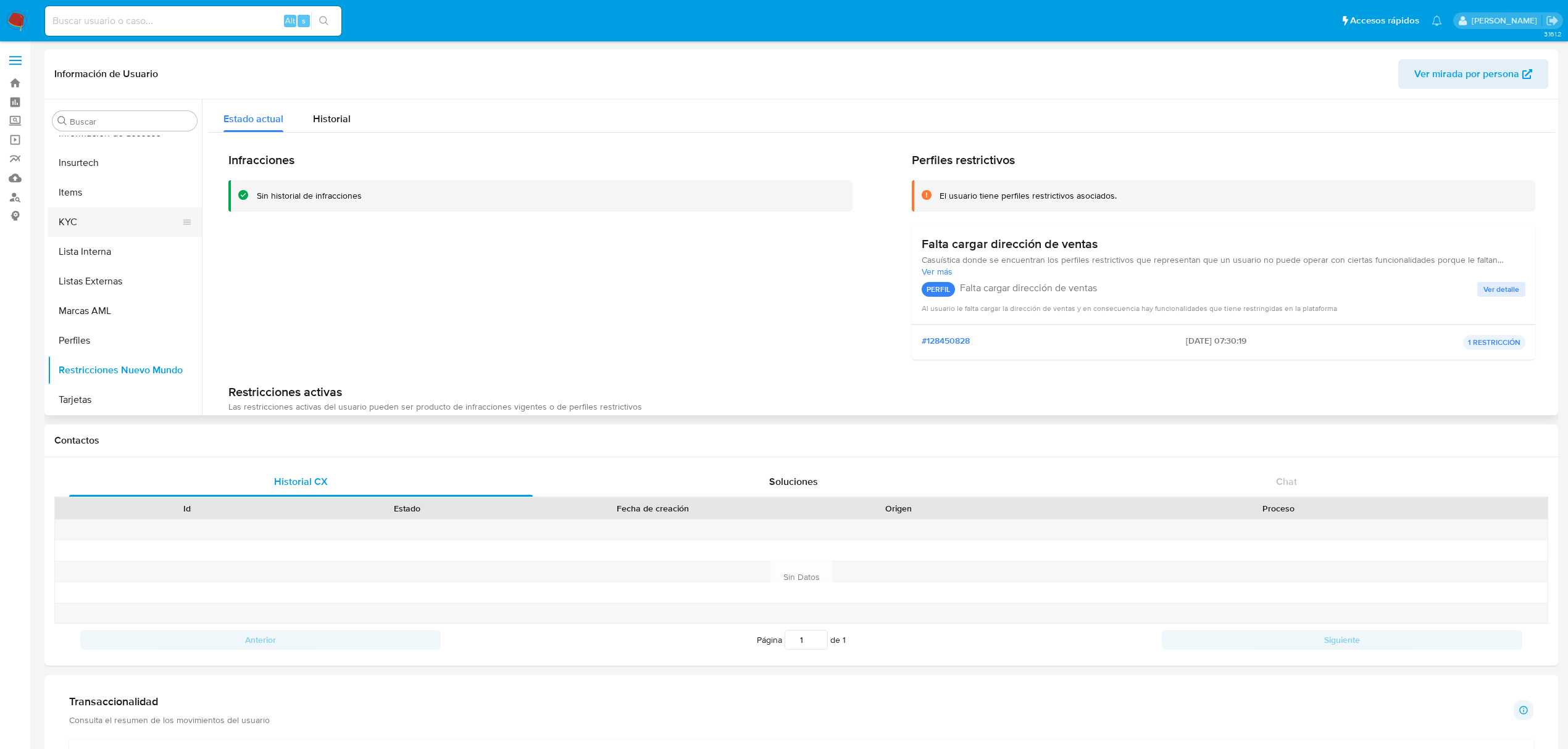
drag, startPoint x: 65, startPoint y: 213, endPoint x: 72, endPoint y: 221, distance: 10.6
click at [65, 216] on button "KYC" at bounding box center [120, 222] width 145 height 29
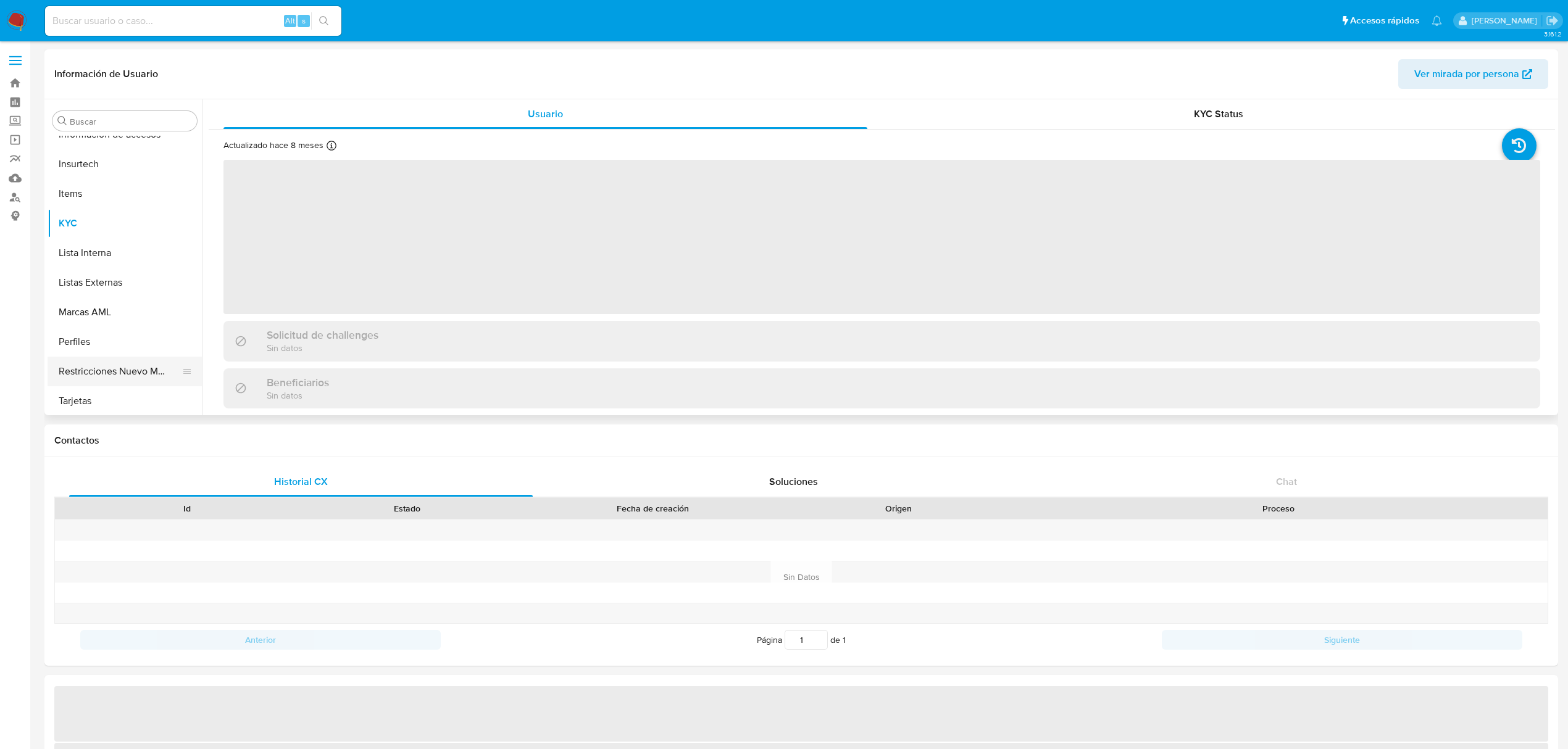
scroll to position [580, 0]
select select "10"
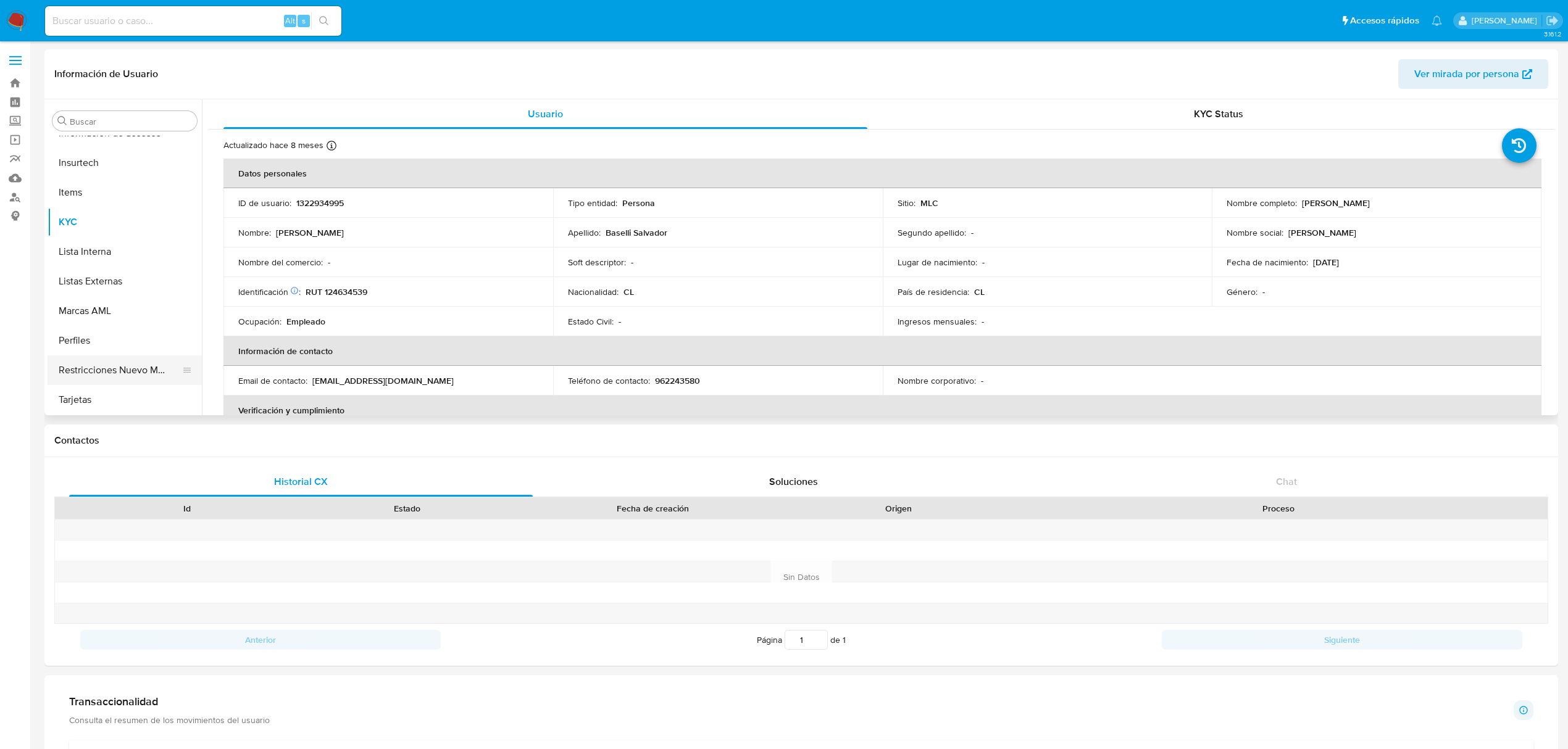
click at [107, 383] on button "Restricciones Nuevo Mundo" at bounding box center [120, 369] width 145 height 29
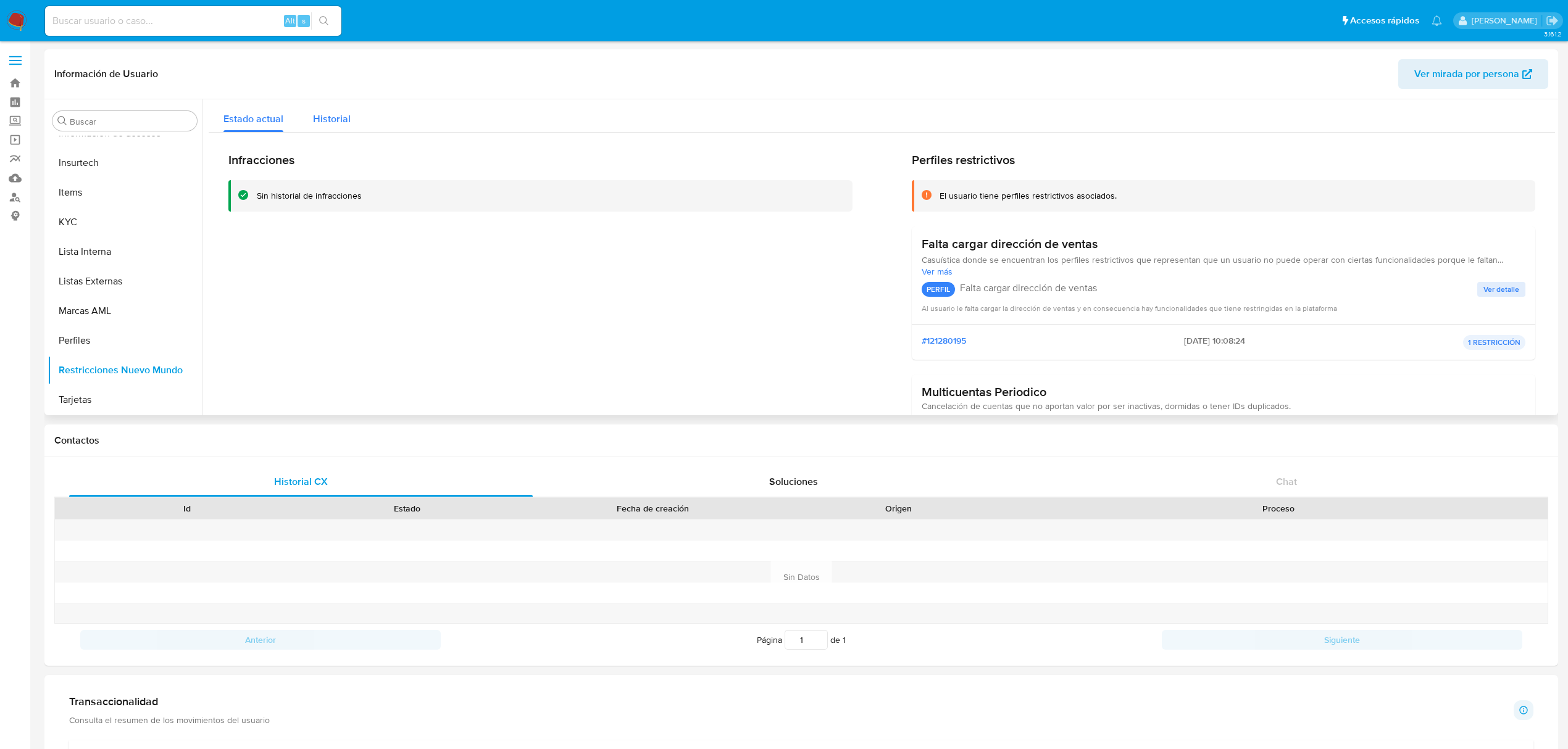
click at [334, 124] on span "Historial" at bounding box center [331, 119] width 38 height 14
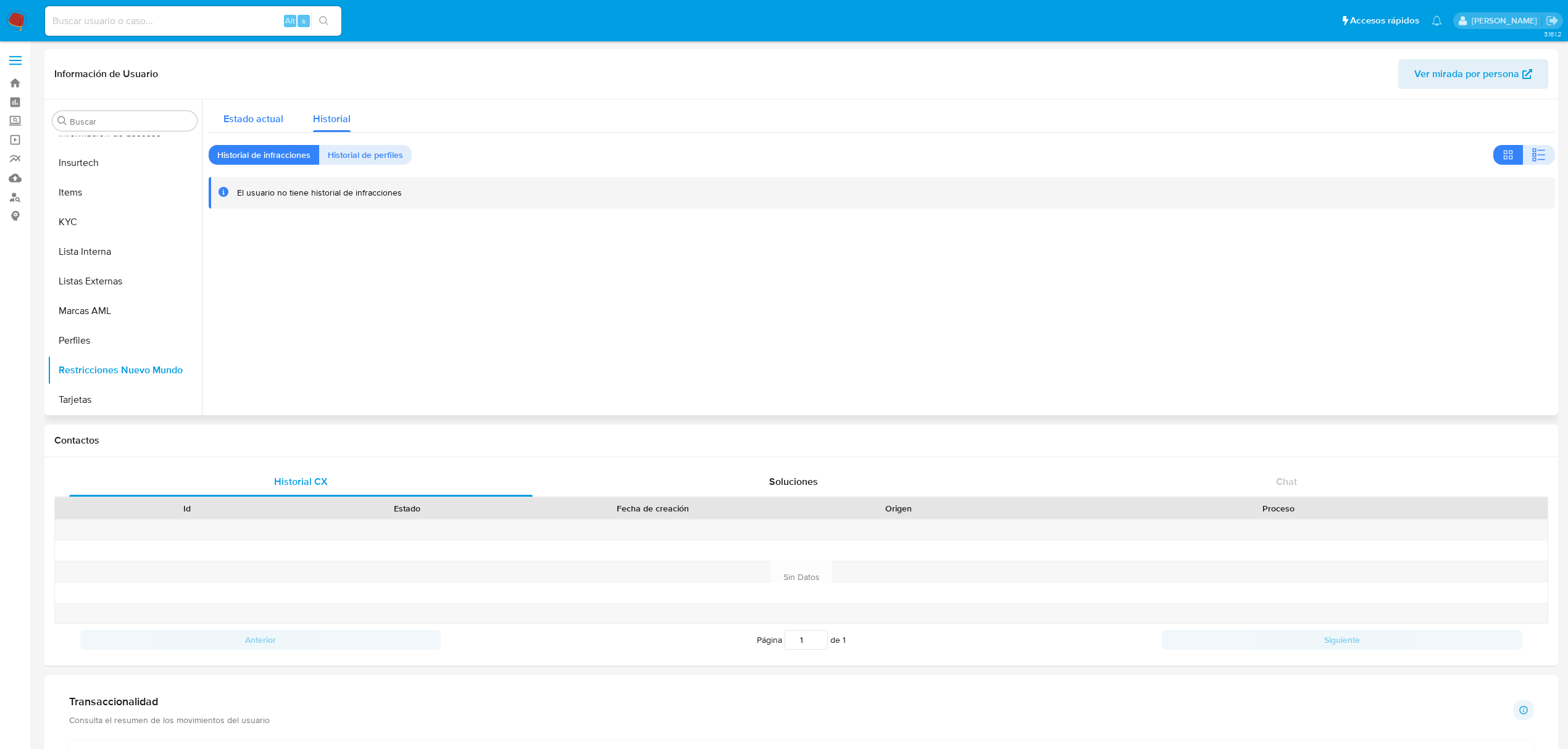
click at [248, 124] on span "Estado actual" at bounding box center [253, 119] width 60 height 14
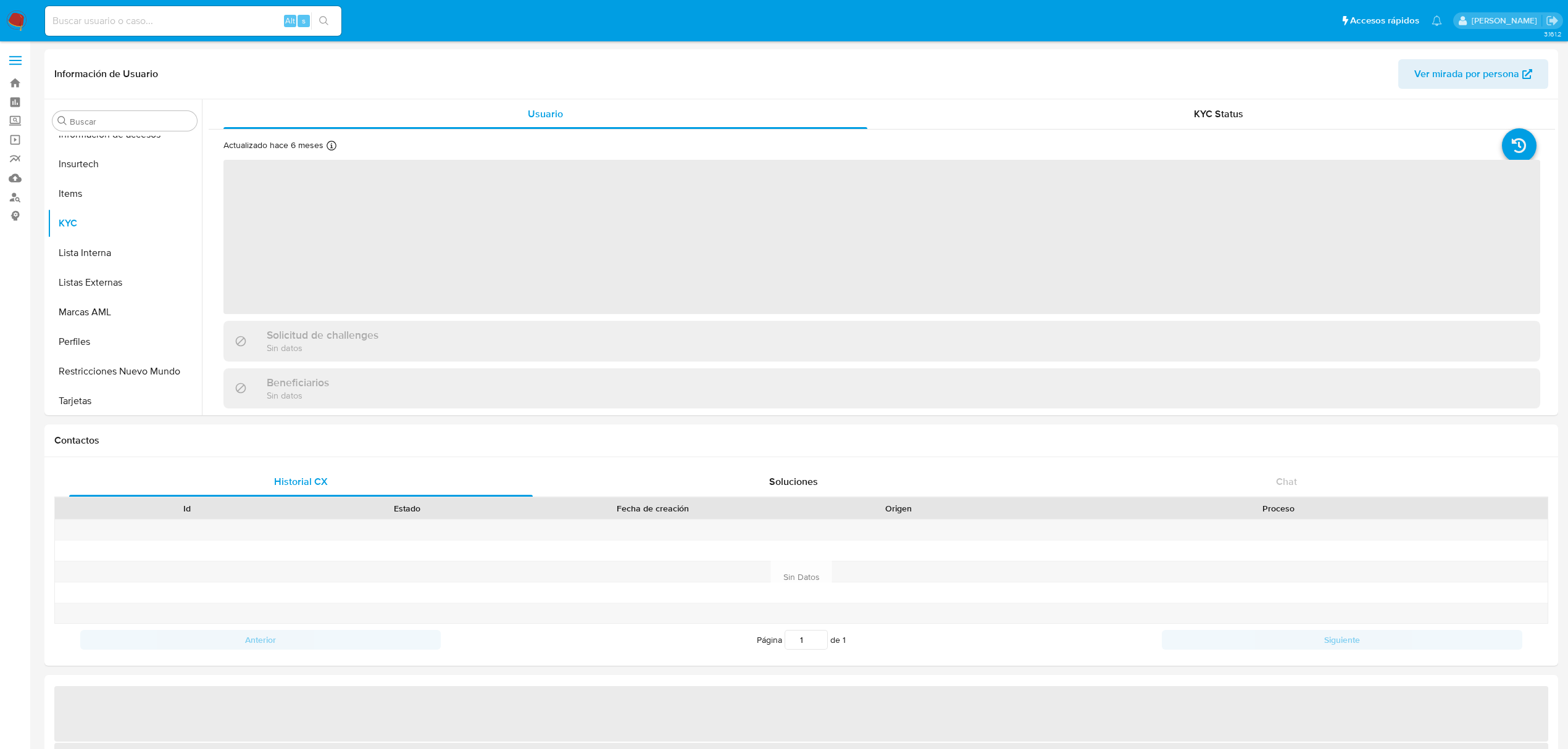
scroll to position [580, 0]
select select "10"
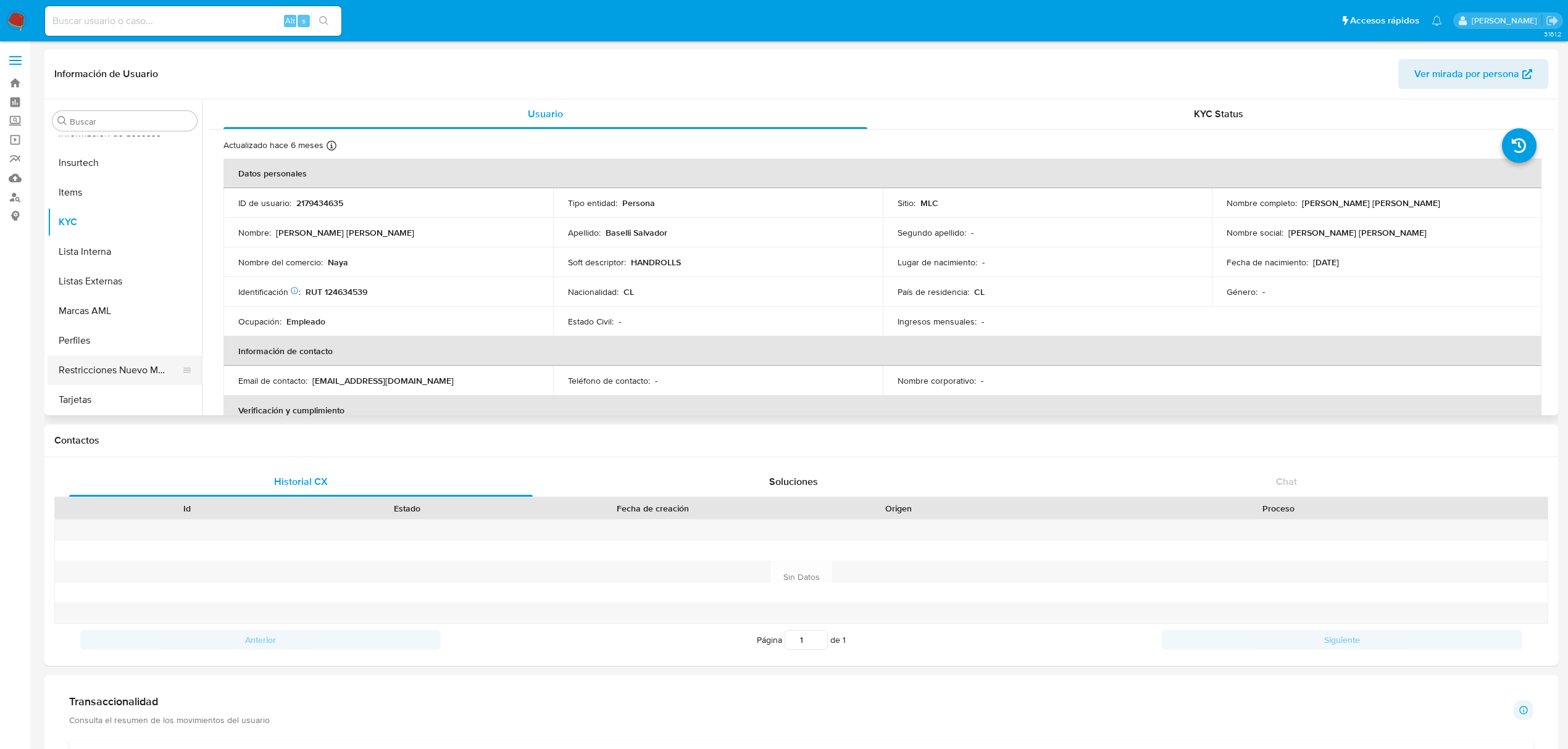
click at [161, 368] on button "Restricciones Nuevo Mundo" at bounding box center [120, 369] width 145 height 29
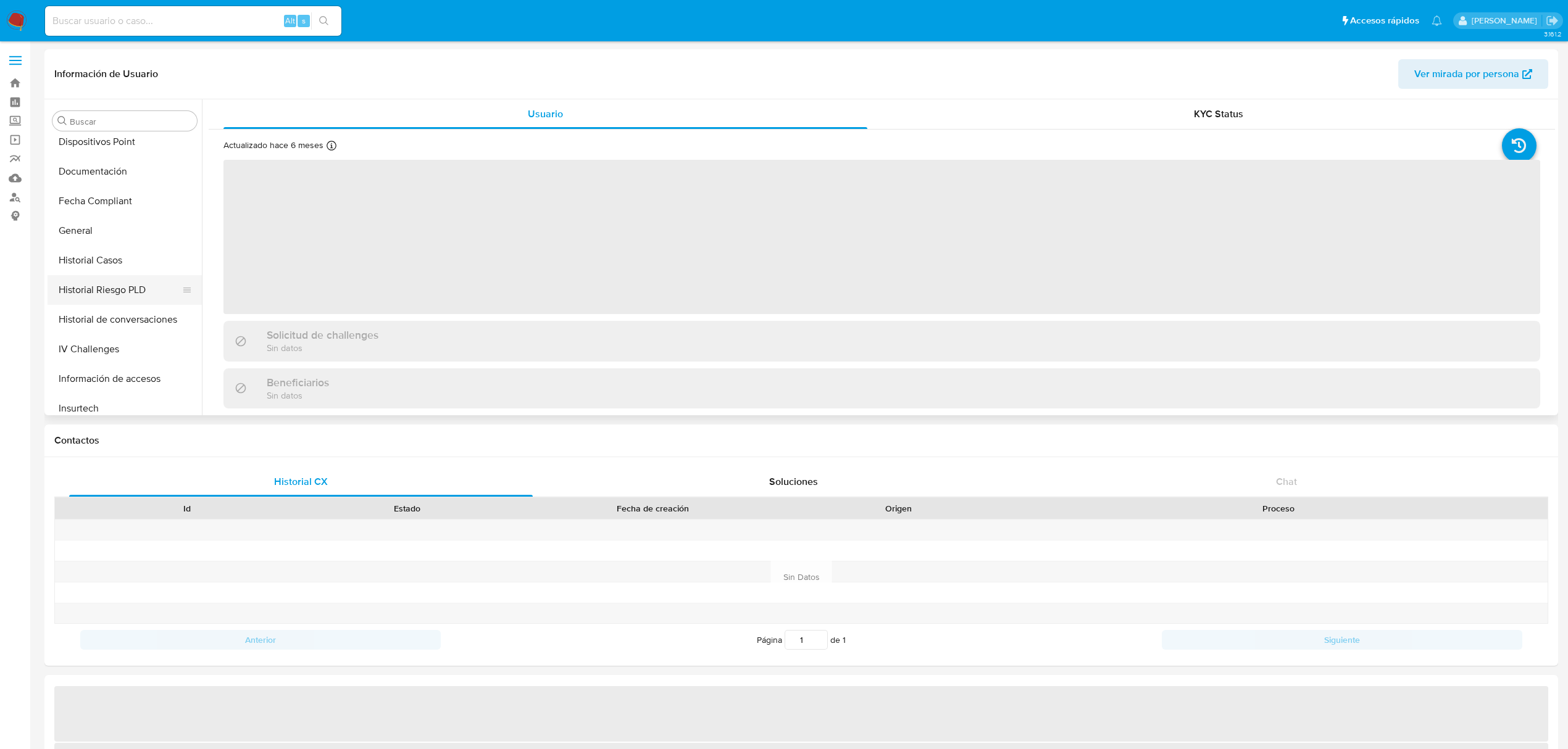
select select "10"
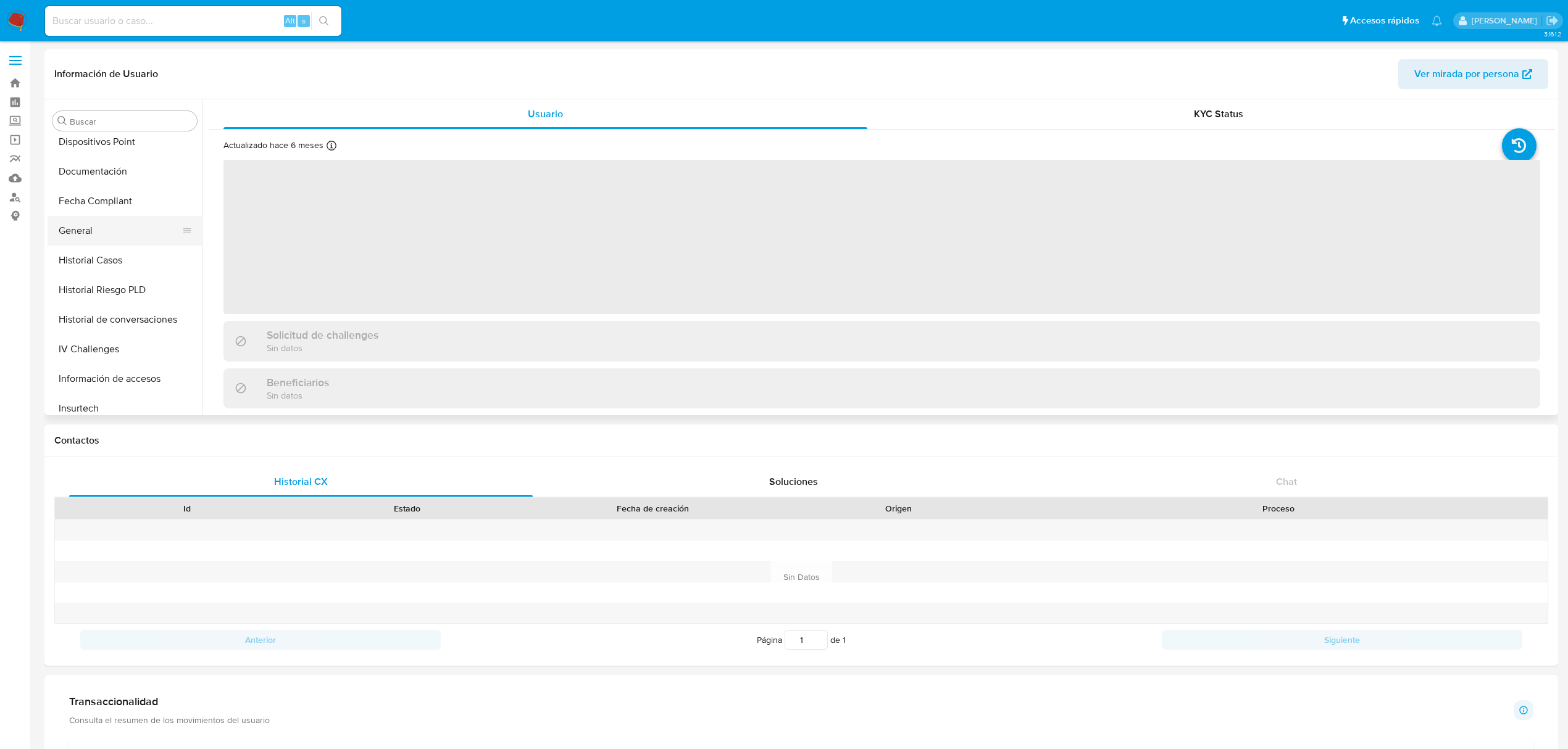
scroll to position [334, 0]
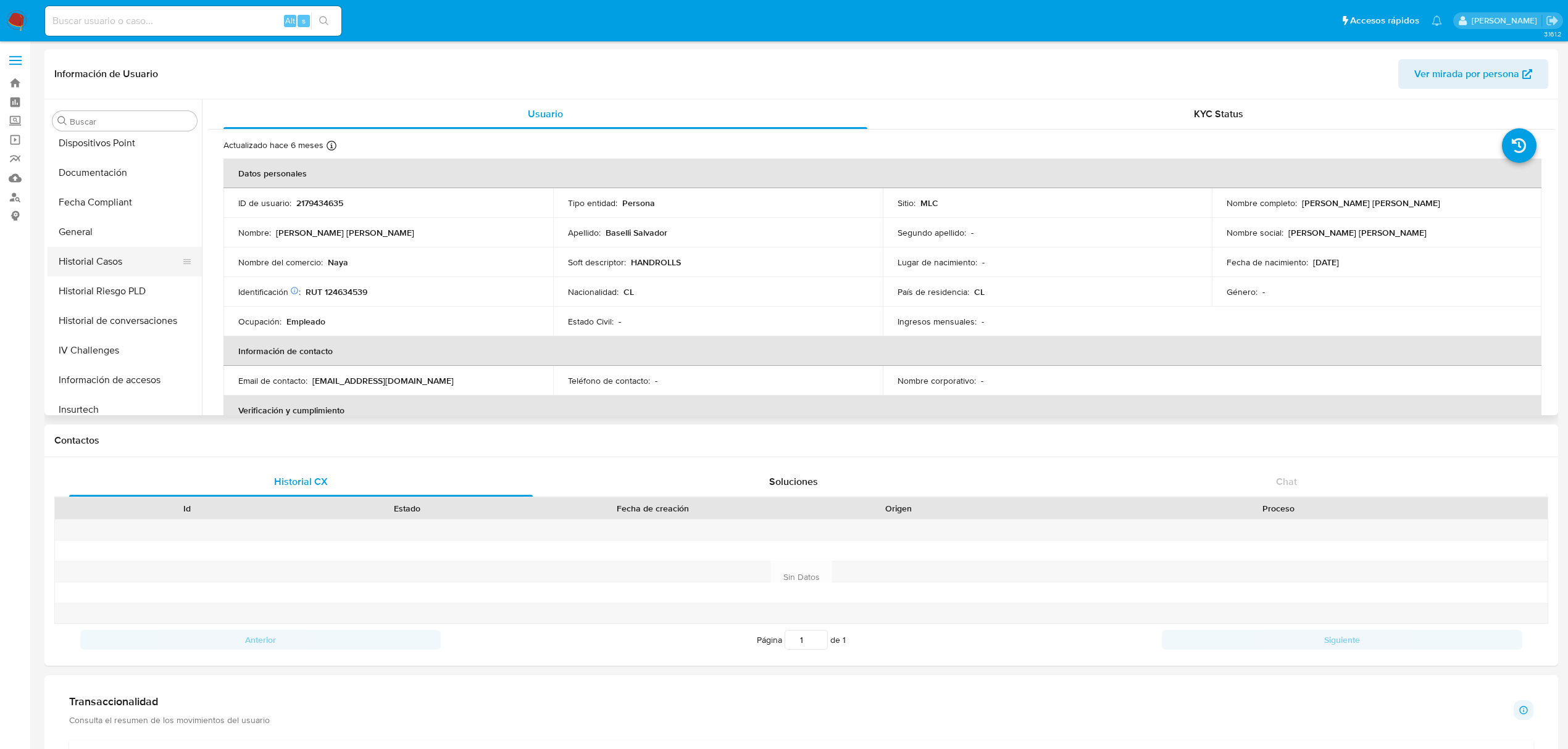
click at [100, 260] on button "Historial Casos" at bounding box center [120, 261] width 145 height 29
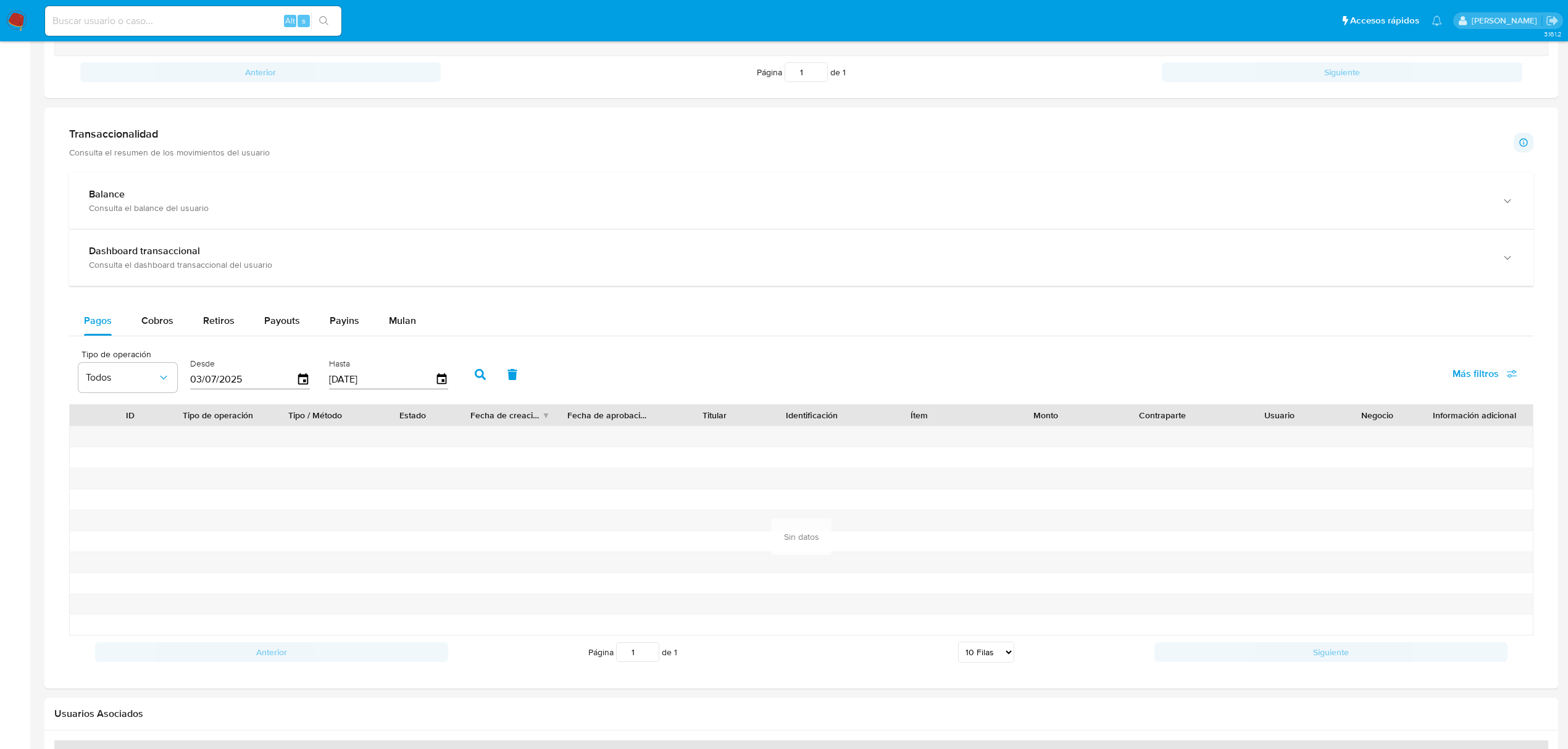
scroll to position [576, 0]
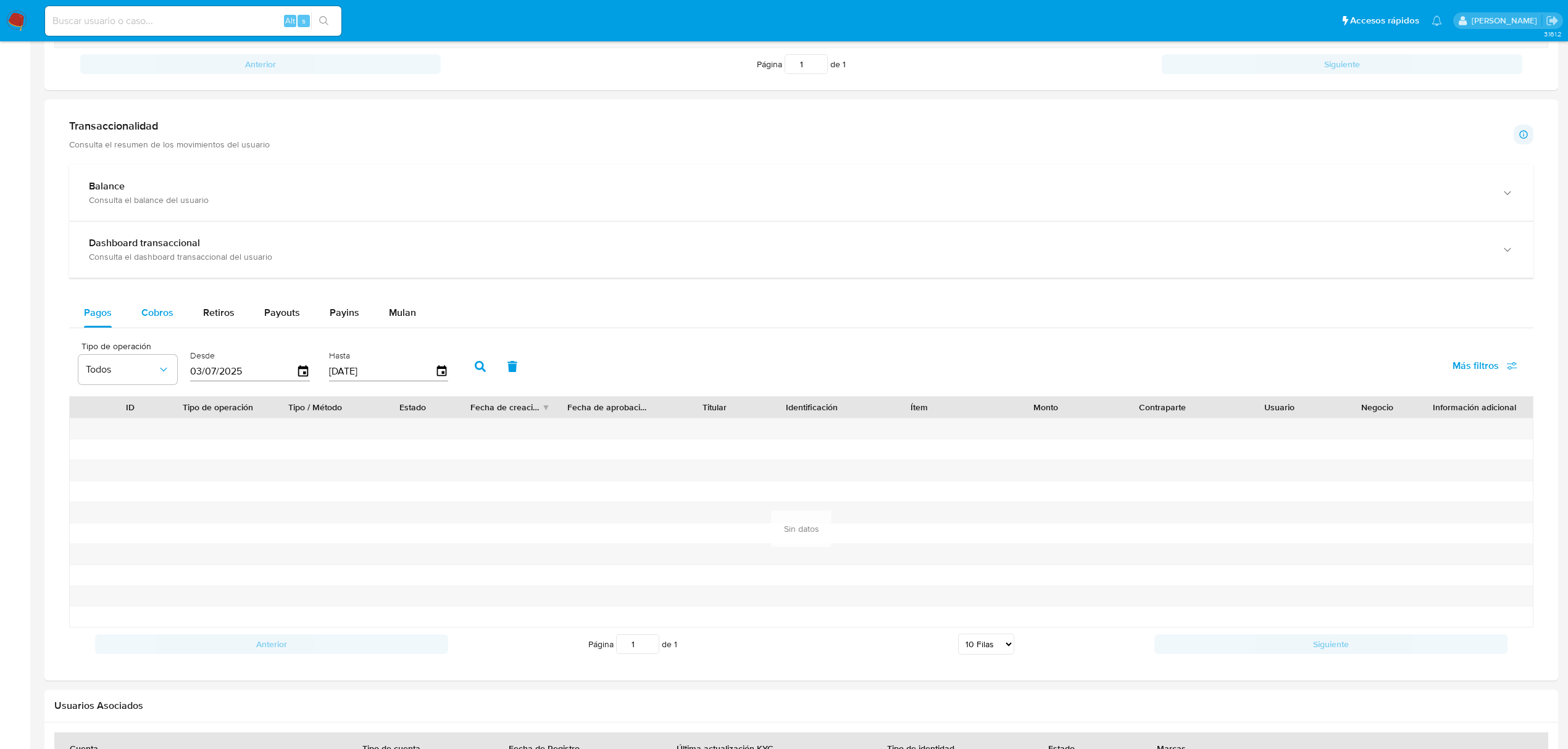
click at [164, 326] on div "Cobros" at bounding box center [157, 313] width 32 height 29
select select "10"
click at [304, 369] on icon "button" at bounding box center [304, 372] width 22 height 22
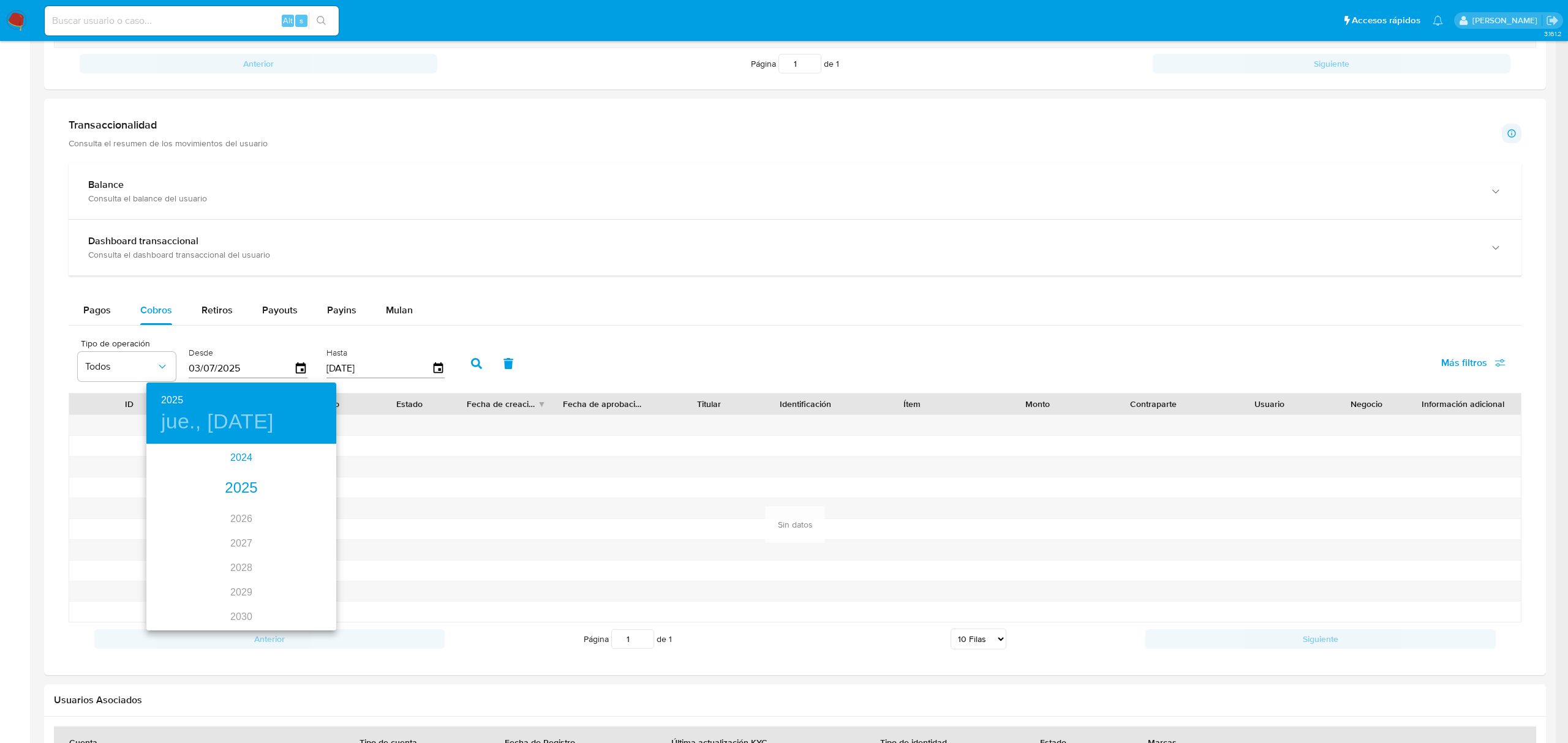
click at [236, 451] on div "2024" at bounding box center [241, 458] width 190 height 25
click at [180, 605] on div "oct." at bounding box center [178, 601] width 63 height 46
click at [188, 509] on span "1" at bounding box center [192, 508] width 22 height 12
type input "01/10/2024"
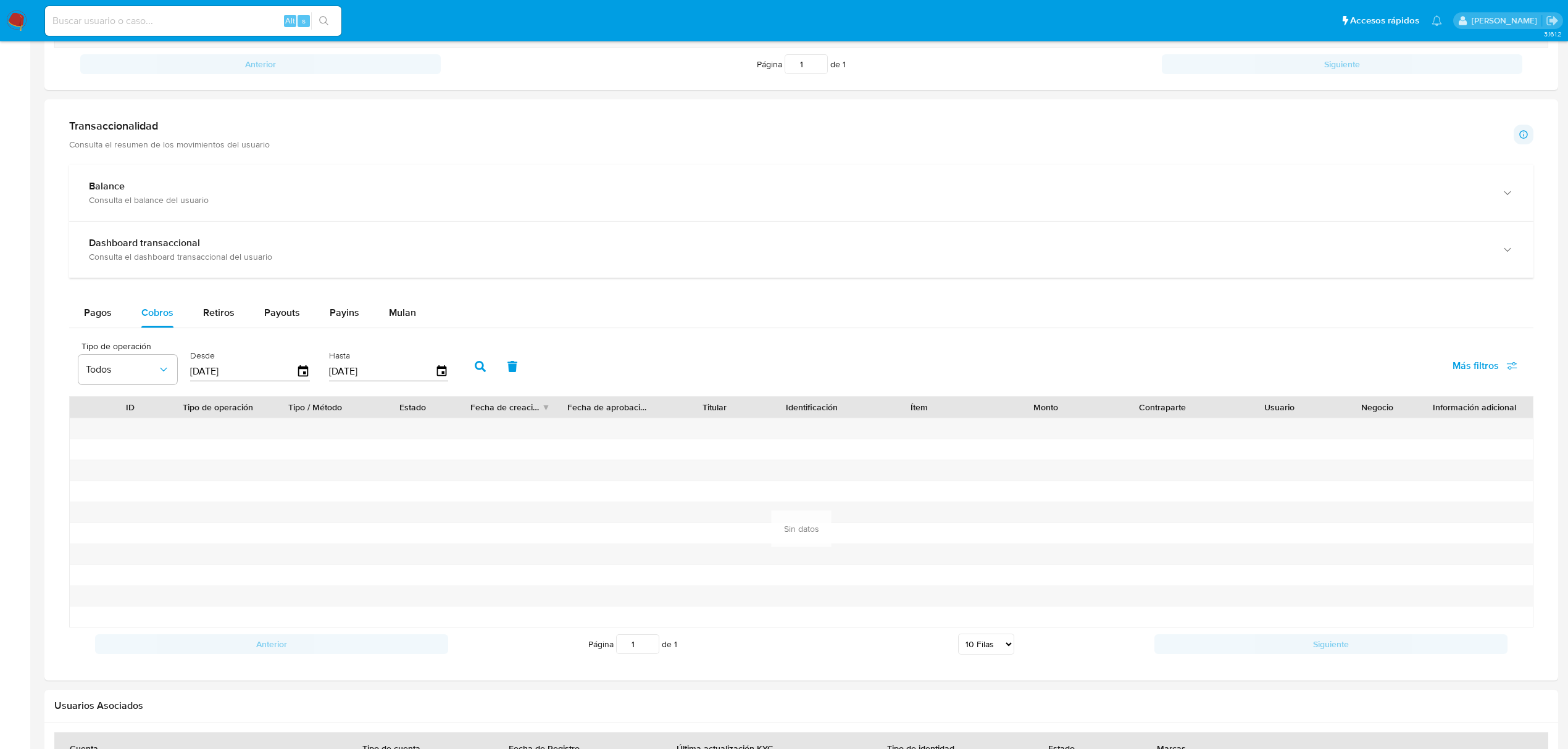
click at [477, 366] on icon "button" at bounding box center [480, 366] width 11 height 11
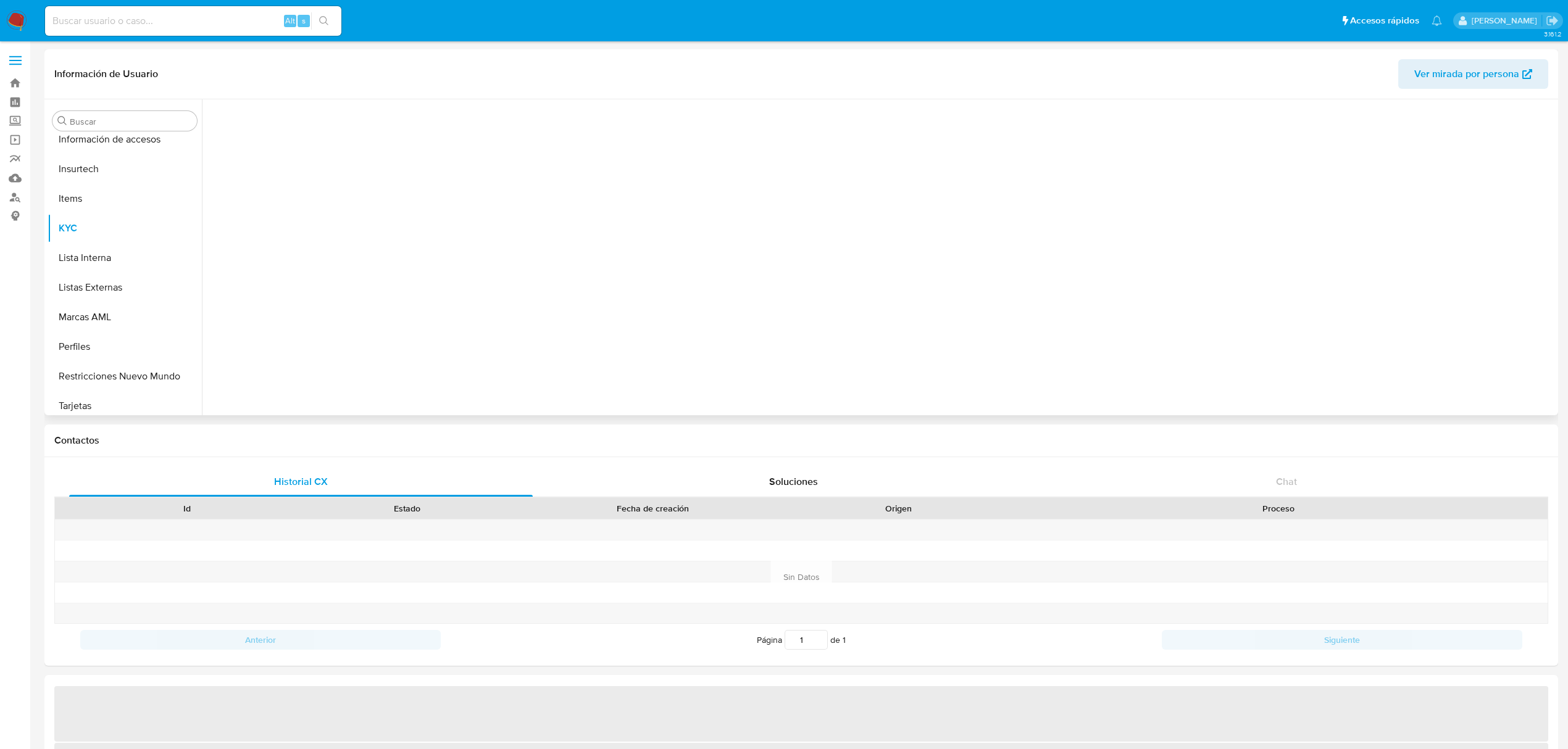
scroll to position [580, 0]
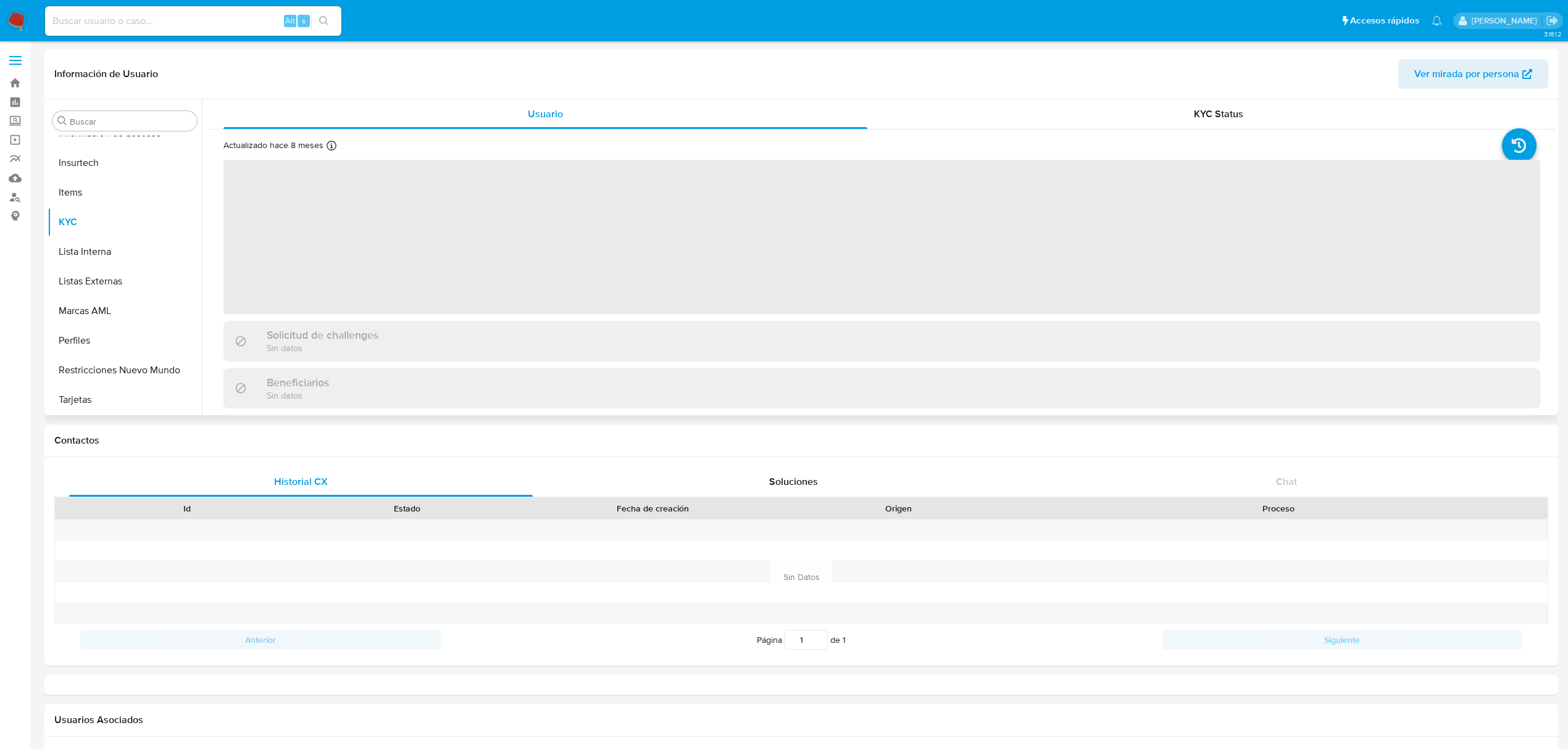
select select "10"
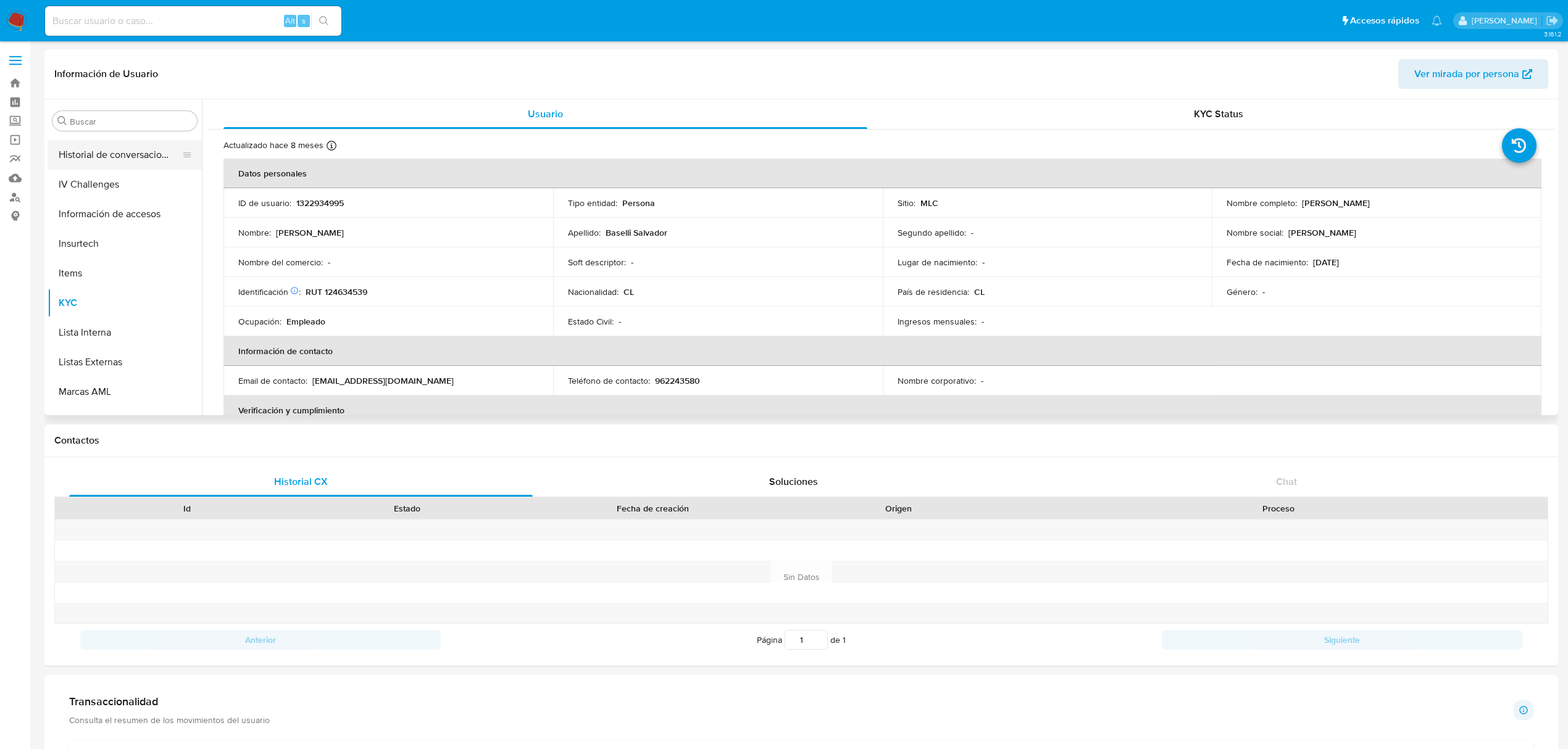
scroll to position [334, 0]
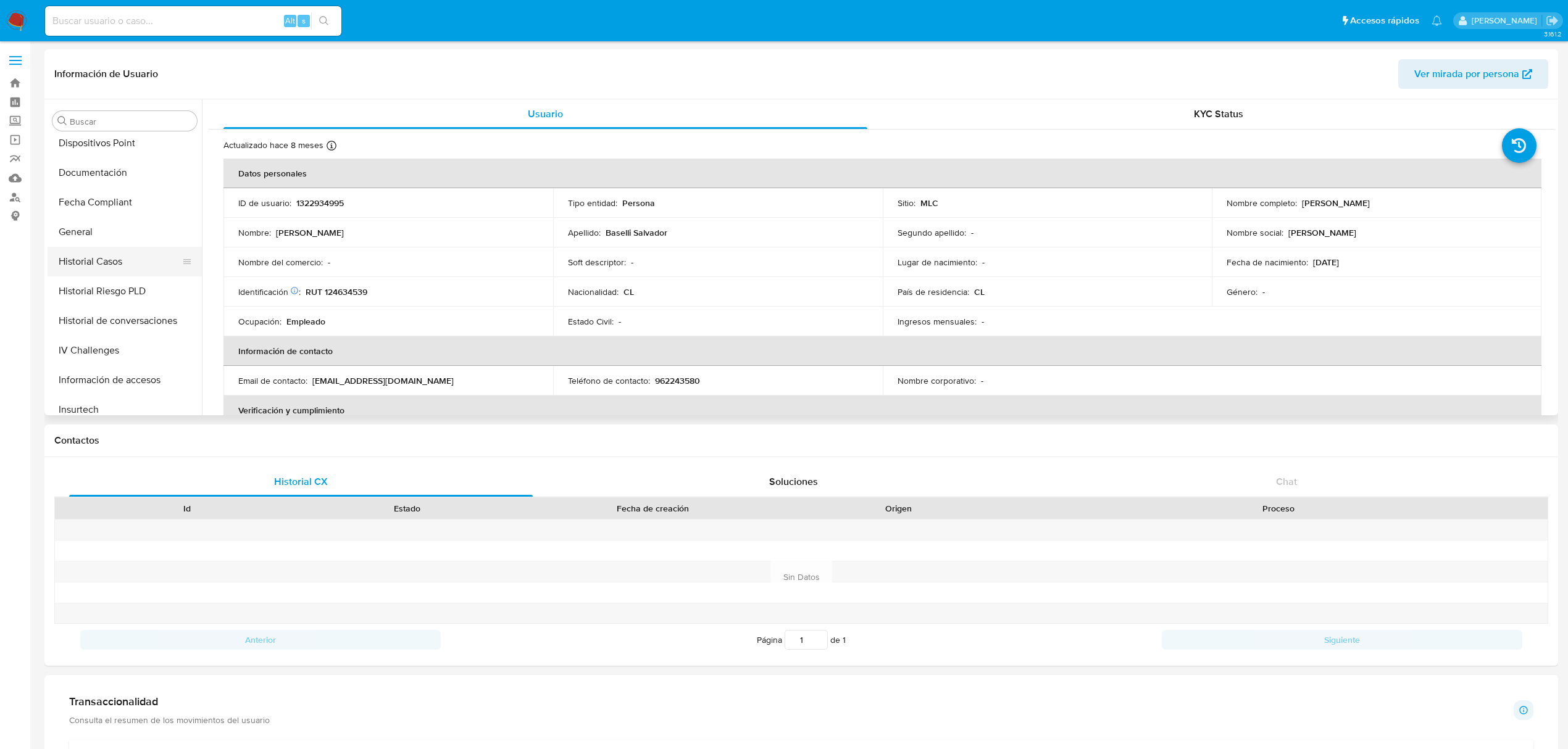
click at [94, 256] on button "Historial Casos" at bounding box center [120, 261] width 145 height 29
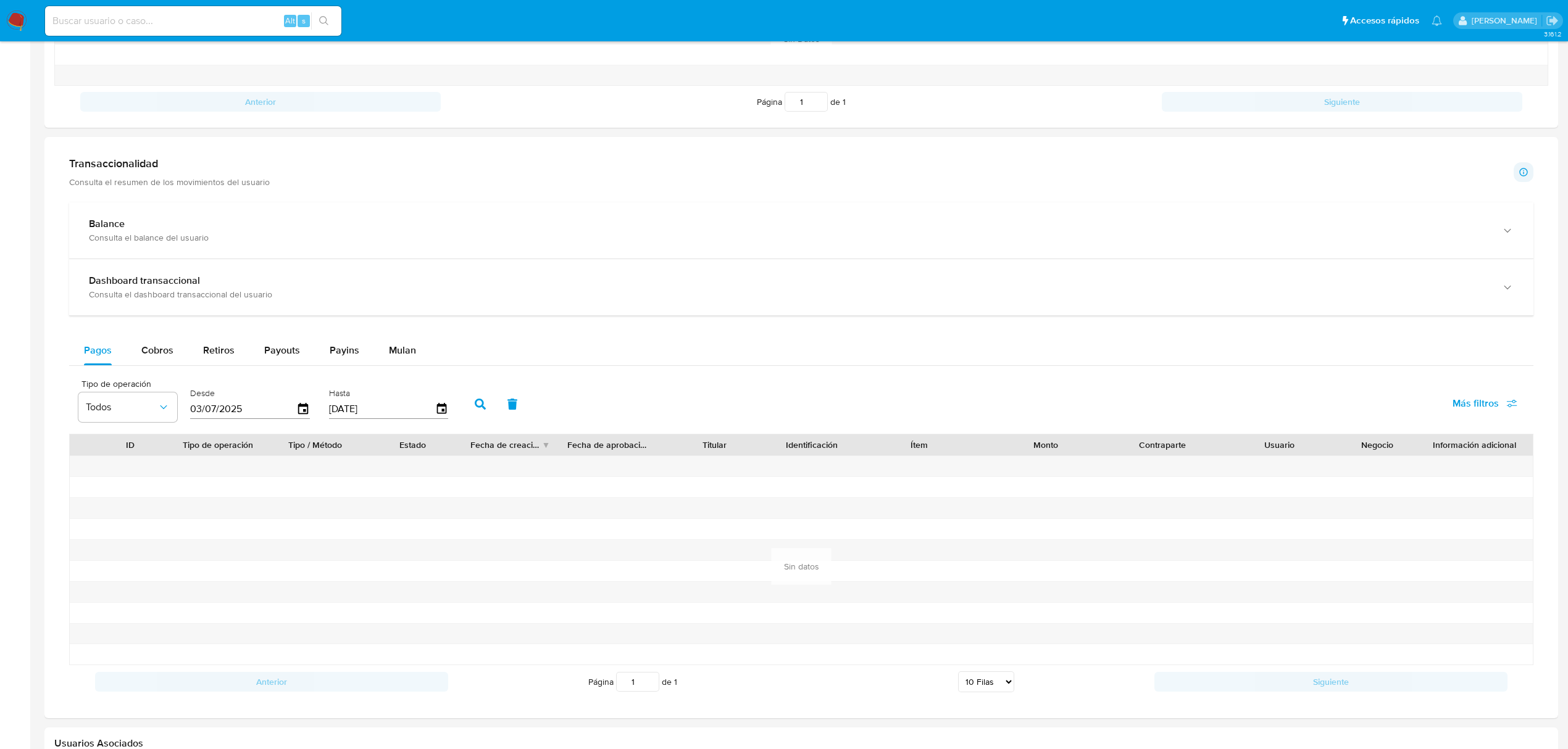
scroll to position [658, 0]
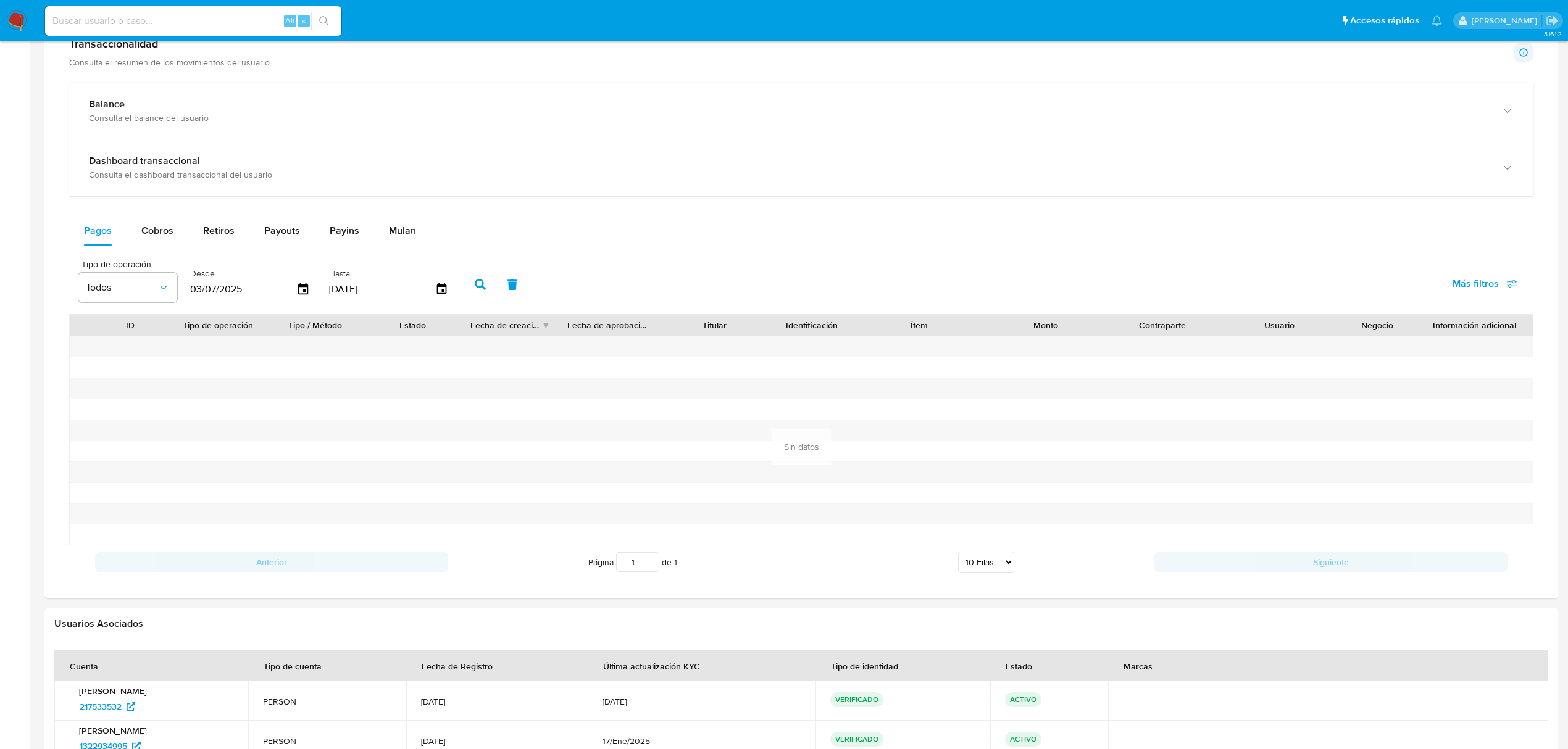
click at [141, 216] on div "Balance Consulta el balance del usuario Dashboard transaccional Consulta el das…" at bounding box center [801, 330] width 1464 height 496
click at [145, 225] on div "Cobros" at bounding box center [157, 230] width 32 height 29
select select "10"
click at [310, 289] on icon "button" at bounding box center [304, 290] width 22 height 22
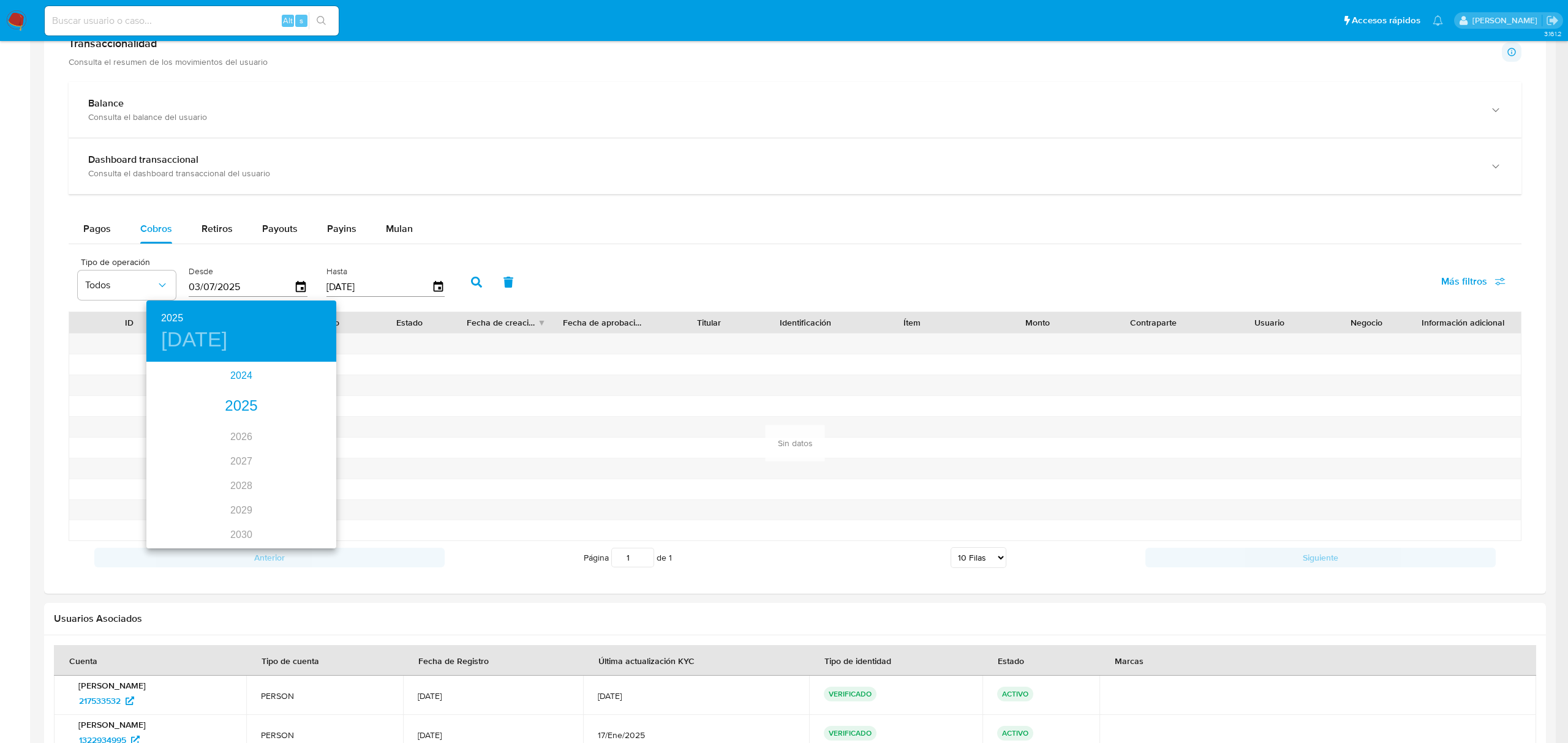
click at [234, 383] on div "2024" at bounding box center [241, 376] width 190 height 25
click at [179, 507] on div "oct." at bounding box center [178, 519] width 63 height 46
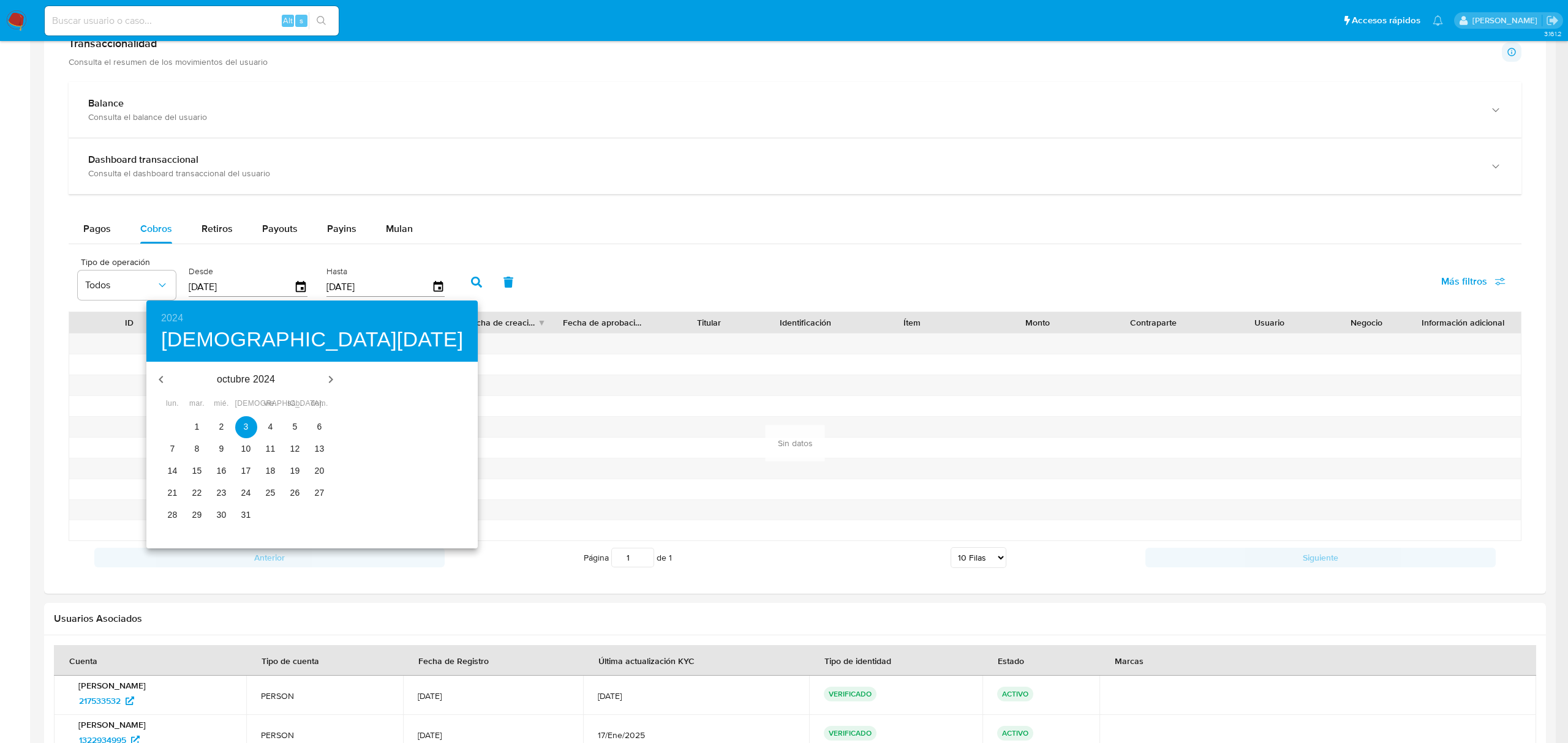
click at [202, 422] on span "1" at bounding box center [197, 426] width 22 height 12
type input "[DATE]"
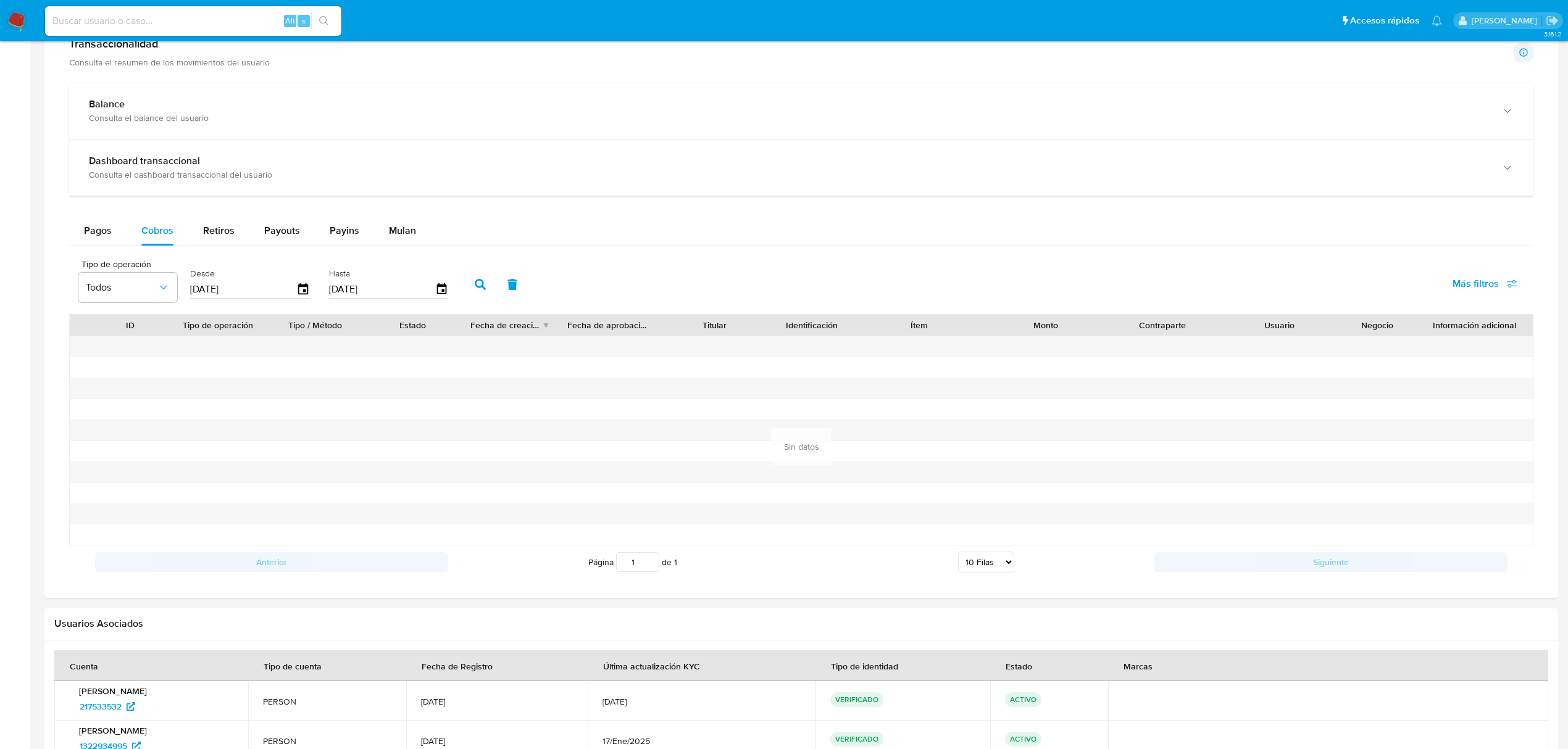
click at [487, 289] on button "button" at bounding box center [480, 284] width 32 height 29
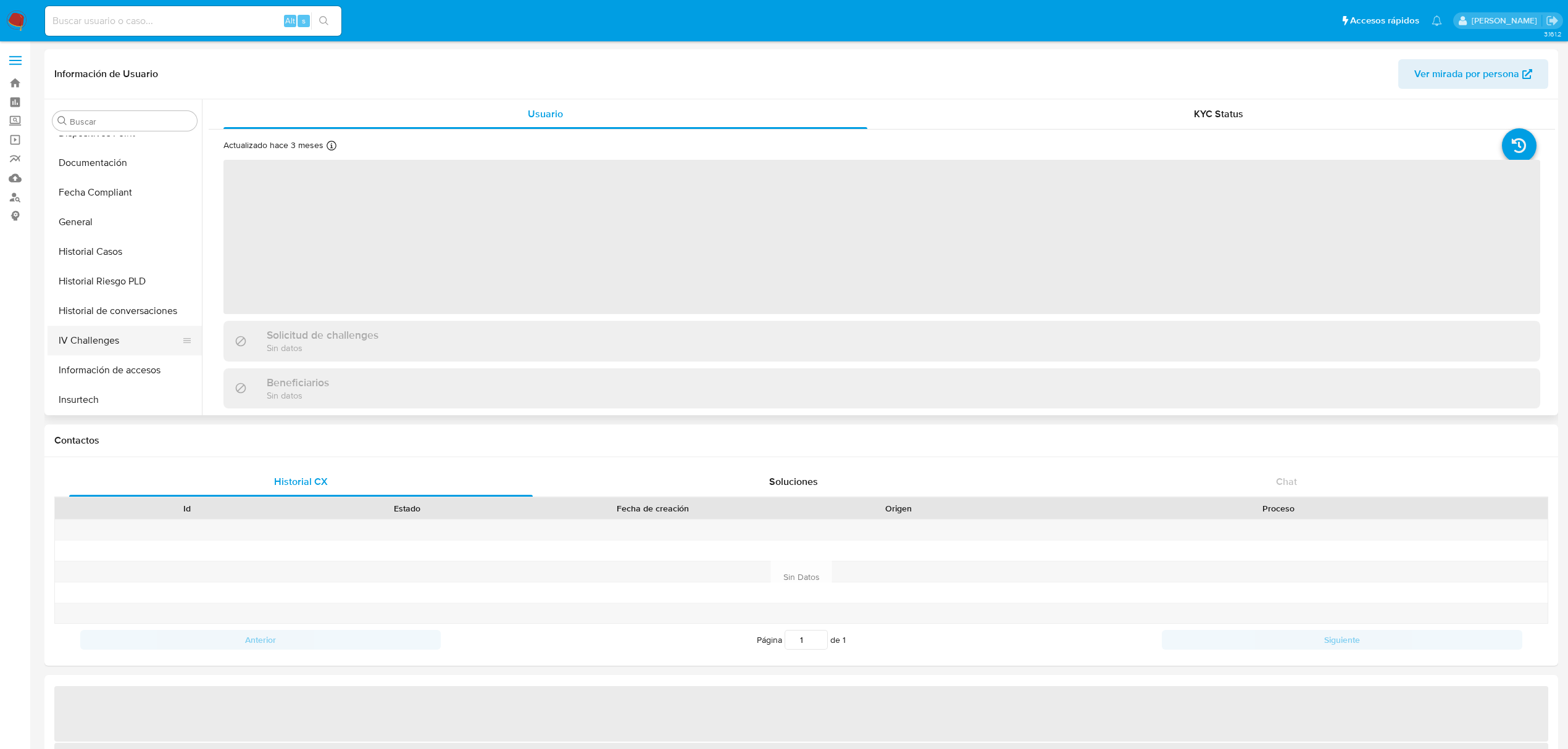
scroll to position [334, 0]
select select "10"
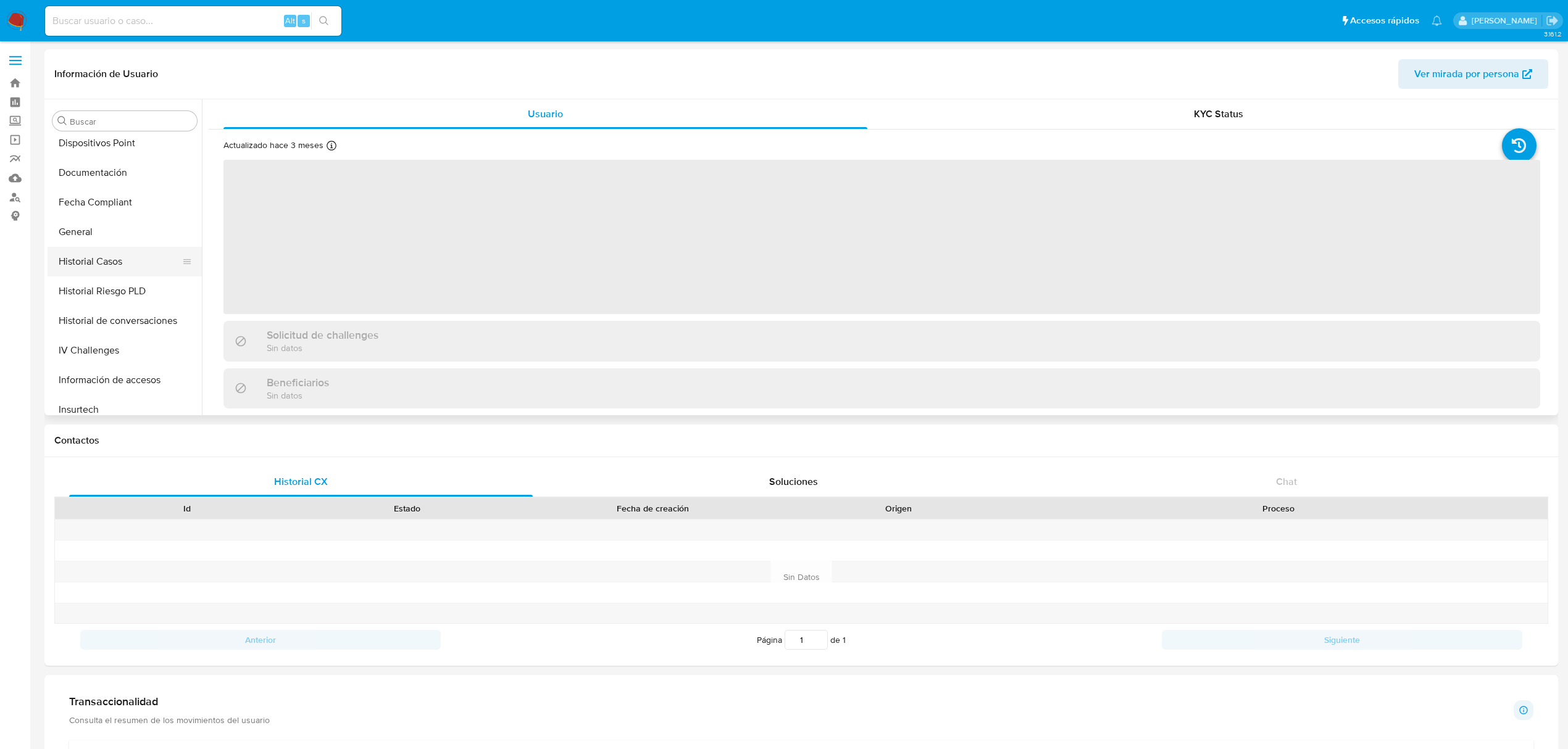
click at [102, 258] on button "Historial Casos" at bounding box center [120, 261] width 145 height 29
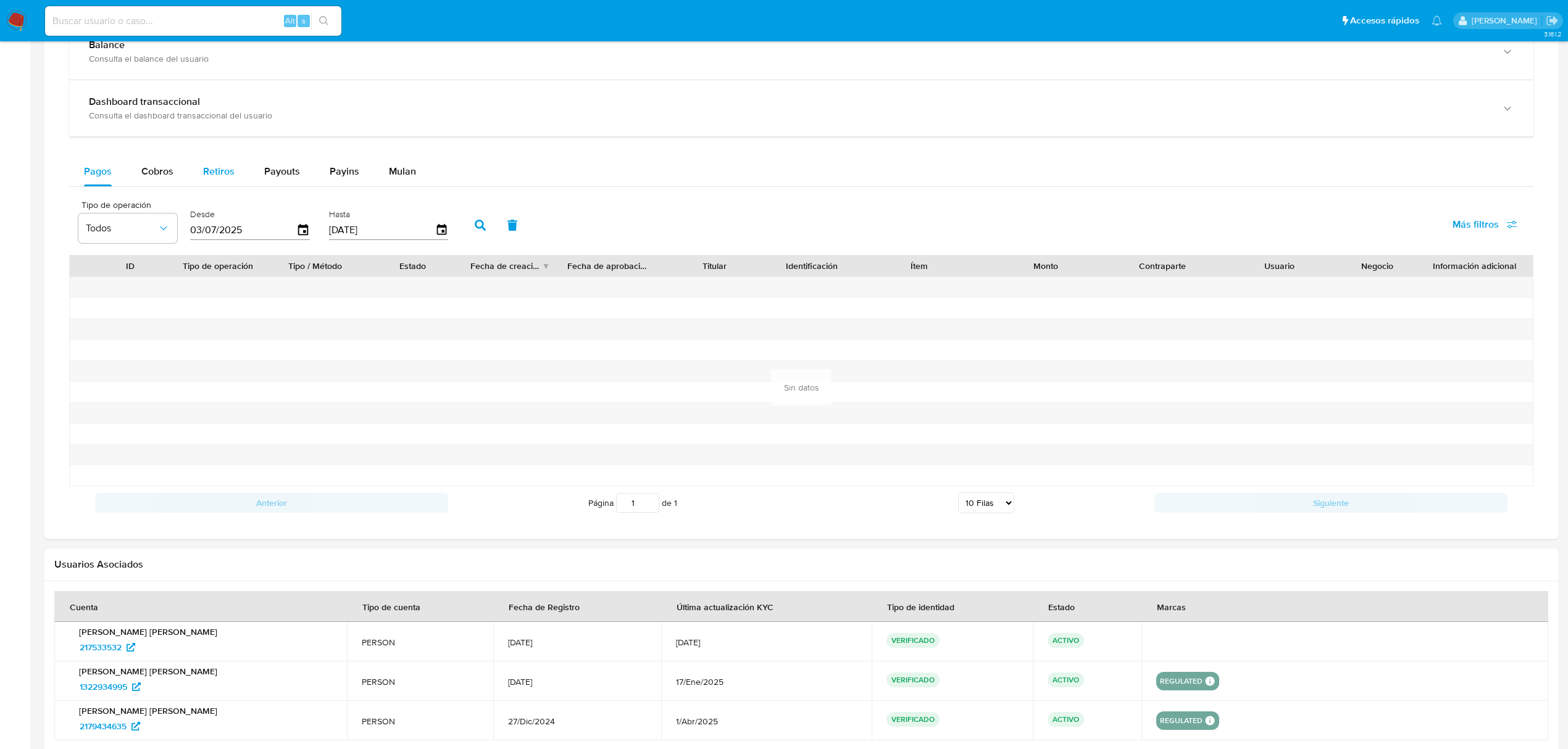
scroll to position [578, 0]
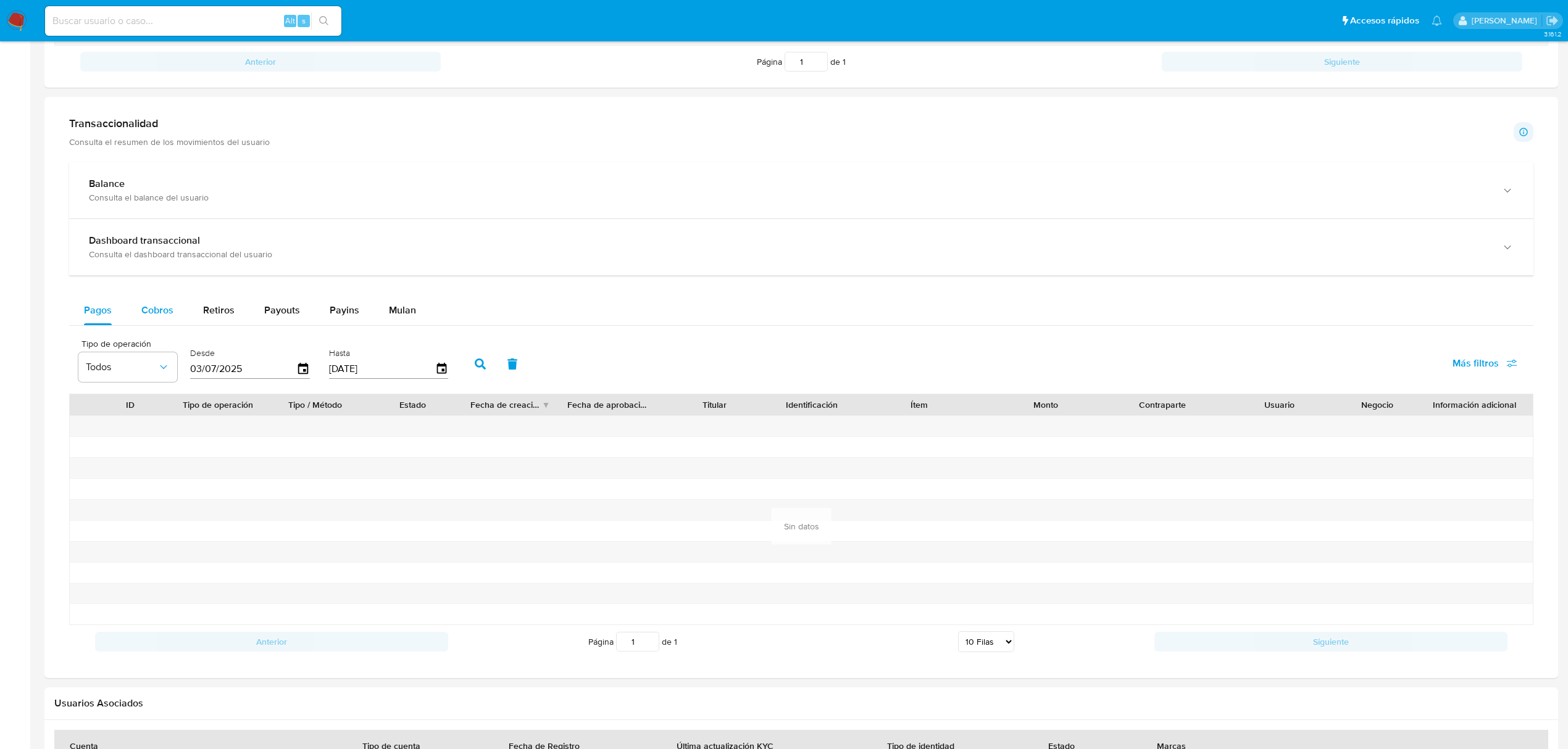
click at [145, 314] on span "Cobros" at bounding box center [157, 309] width 32 height 14
select select "10"
click at [297, 366] on icon "button" at bounding box center [304, 369] width 22 height 22
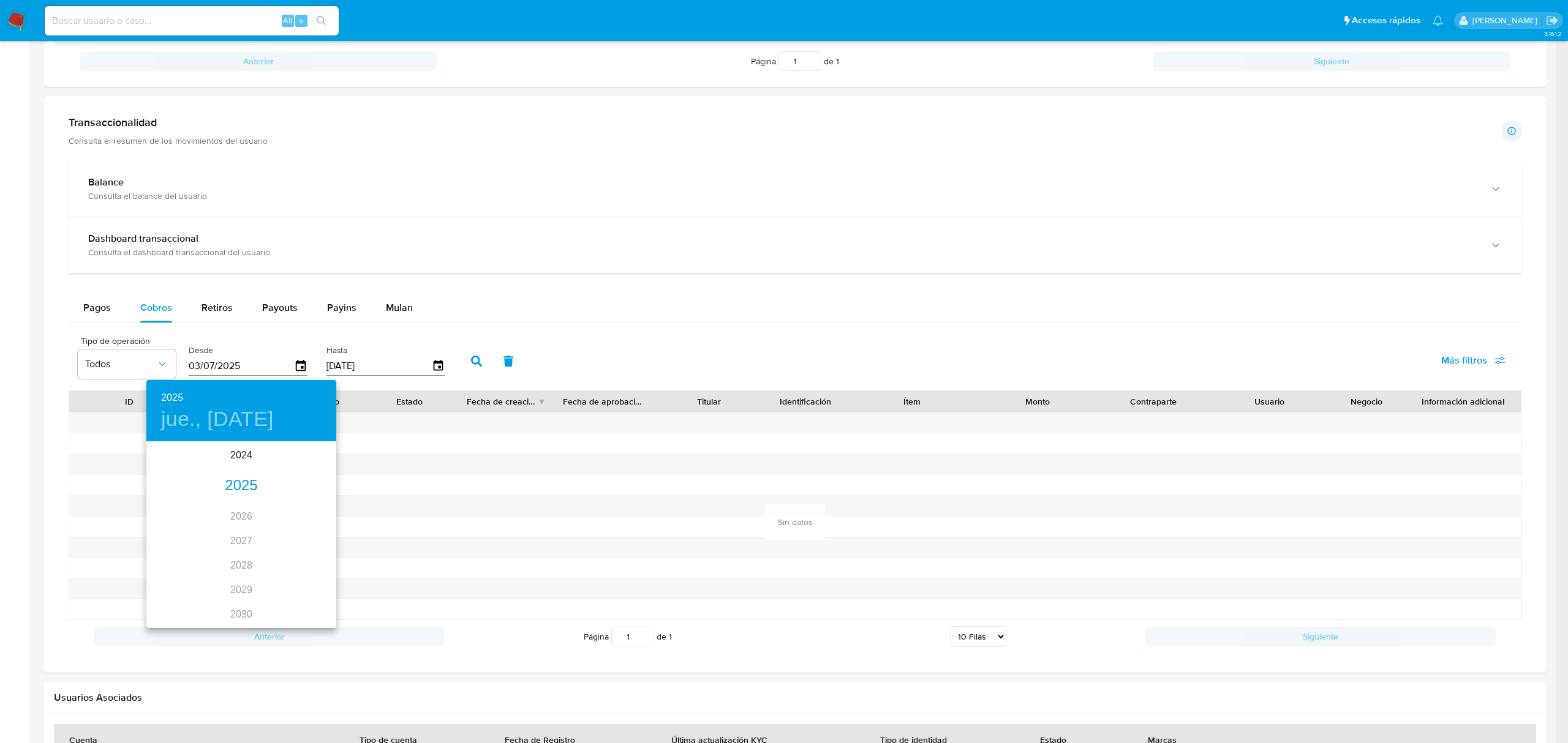
click at [236, 493] on div "2025" at bounding box center [241, 486] width 190 height 25
click at [304, 548] on div "sep." at bounding box center [304, 557] width 63 height 46
click at [322, 455] on div "septiembre 2025" at bounding box center [241, 459] width 190 height 29
click at [172, 460] on button "button" at bounding box center [160, 459] width 29 height 29
drag, startPoint x: 256, startPoint y: 362, endPoint x: 272, endPoint y: 371, distance: 18.4
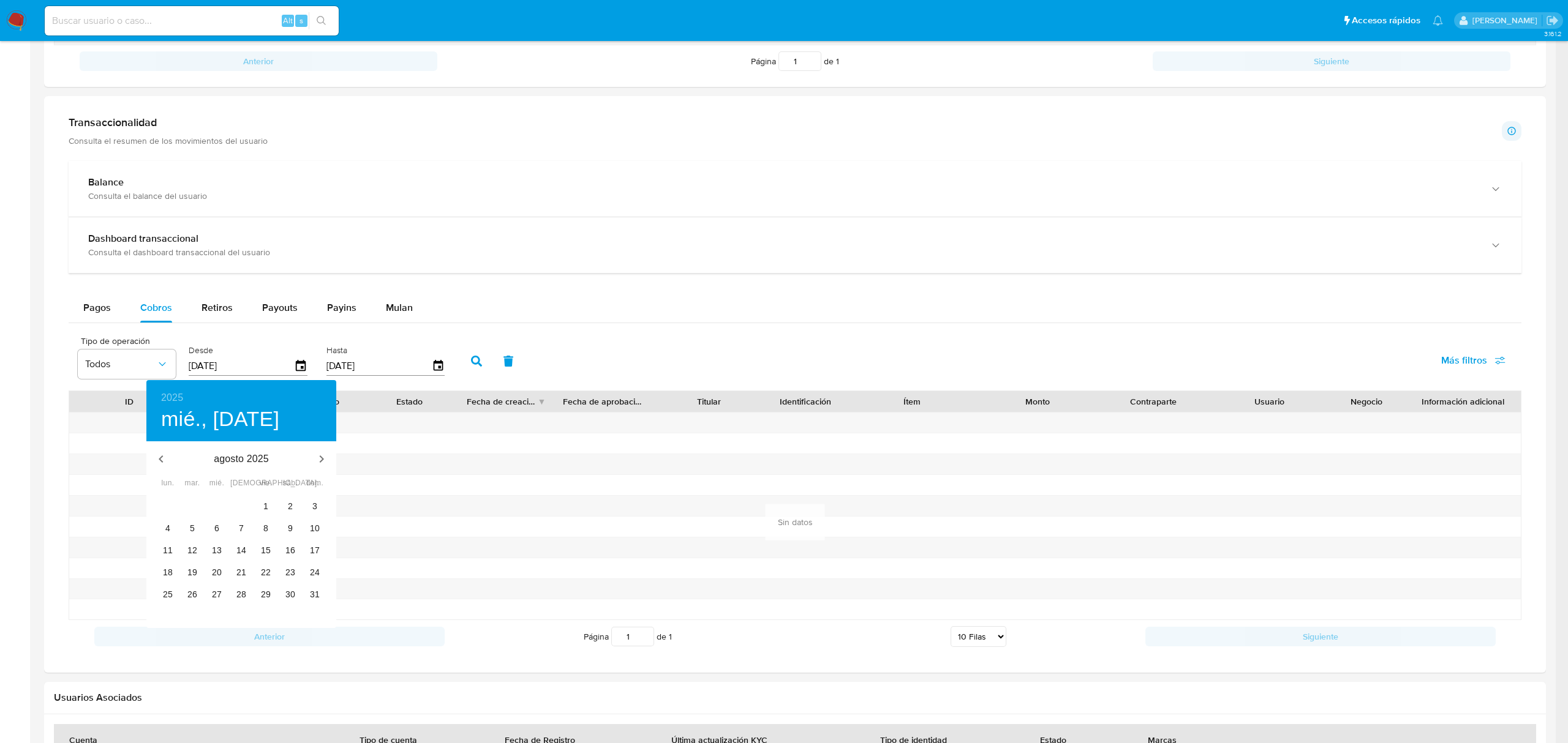
click at [258, 362] on div at bounding box center [784, 372] width 1568 height 743
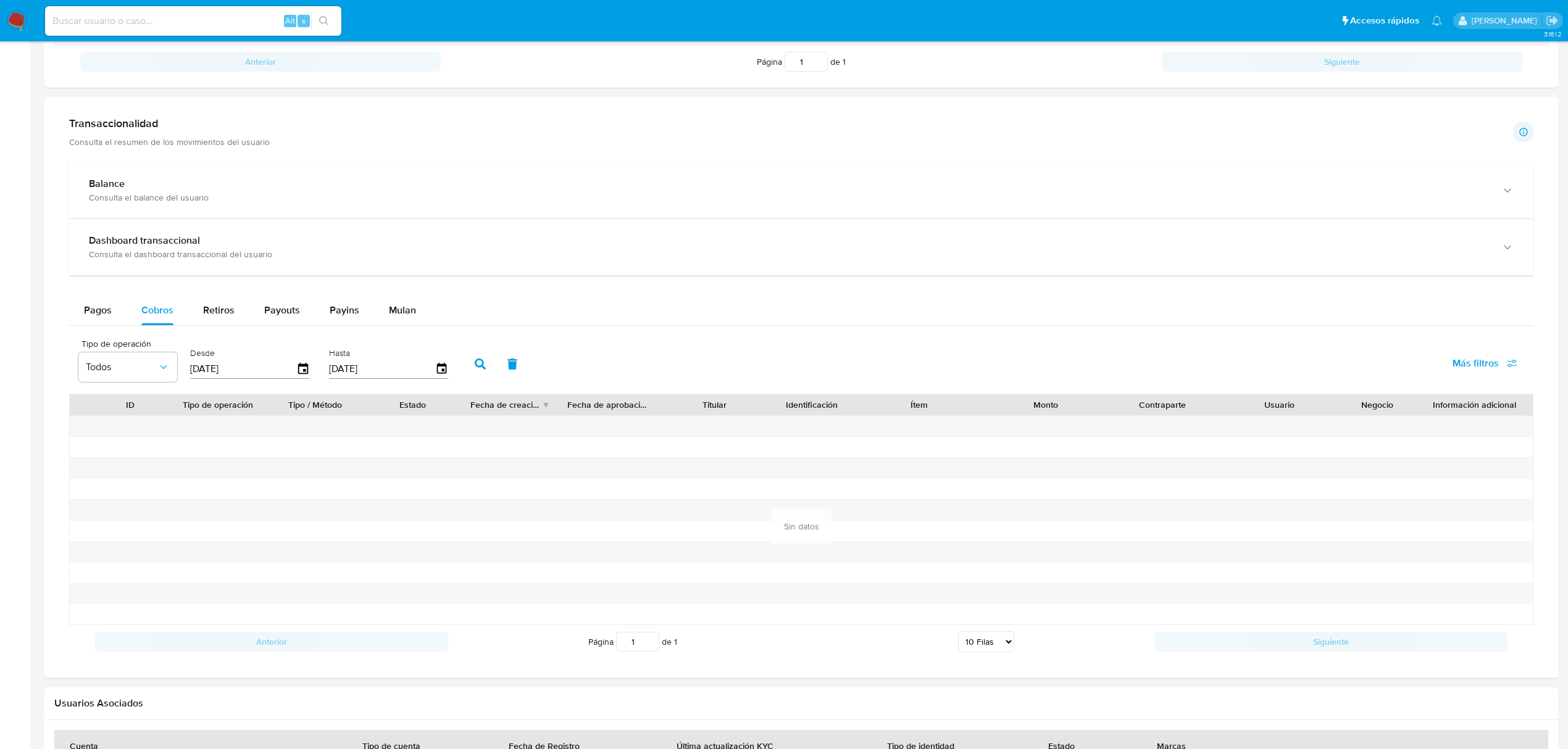
click at [300, 373] on icon "button" at bounding box center [303, 369] width 13 height 13
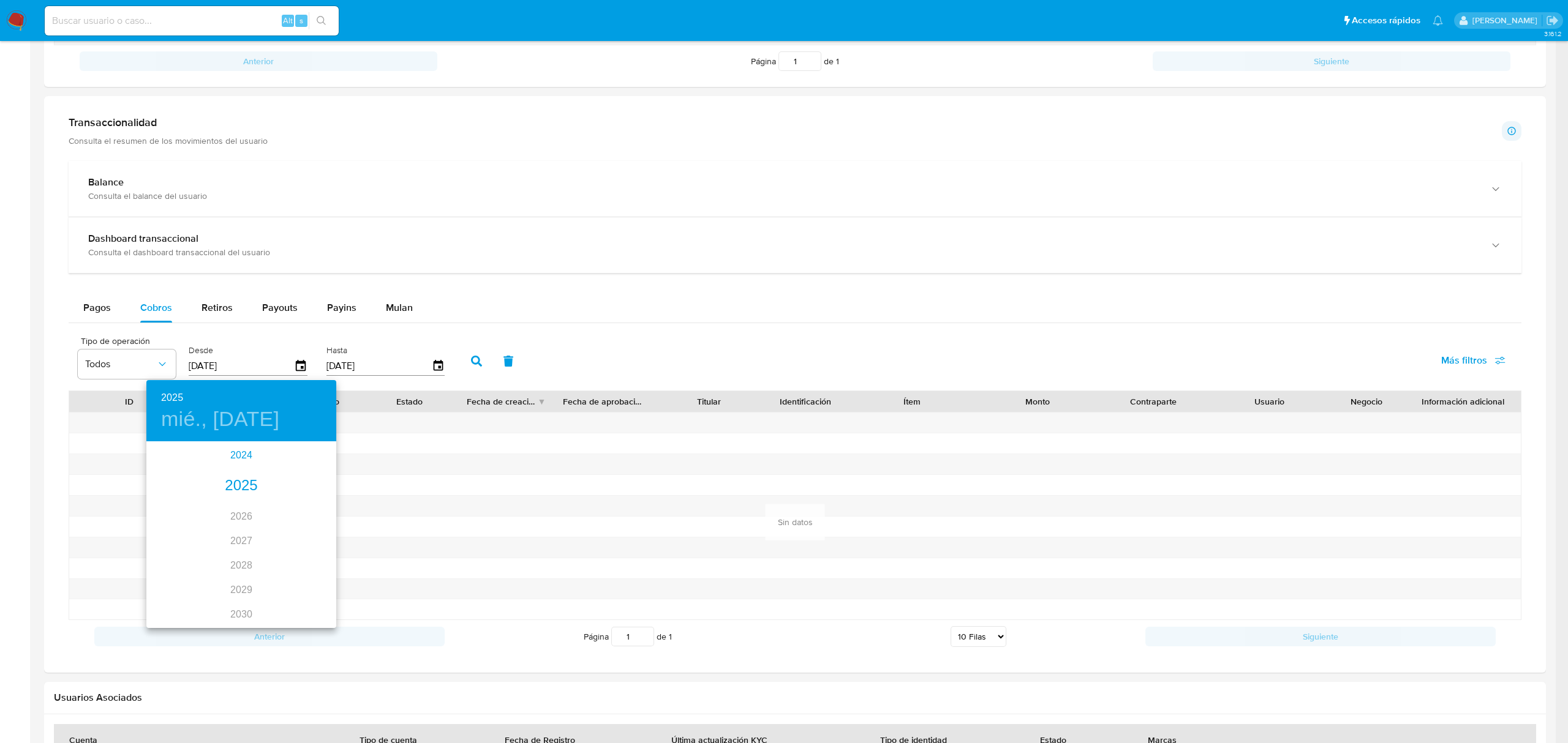
click at [238, 459] on div "2024" at bounding box center [241, 455] width 190 height 25
click at [174, 600] on div "oct." at bounding box center [178, 599] width 63 height 46
click at [198, 501] on span "1" at bounding box center [192, 506] width 22 height 12
type input "01/10/2024"
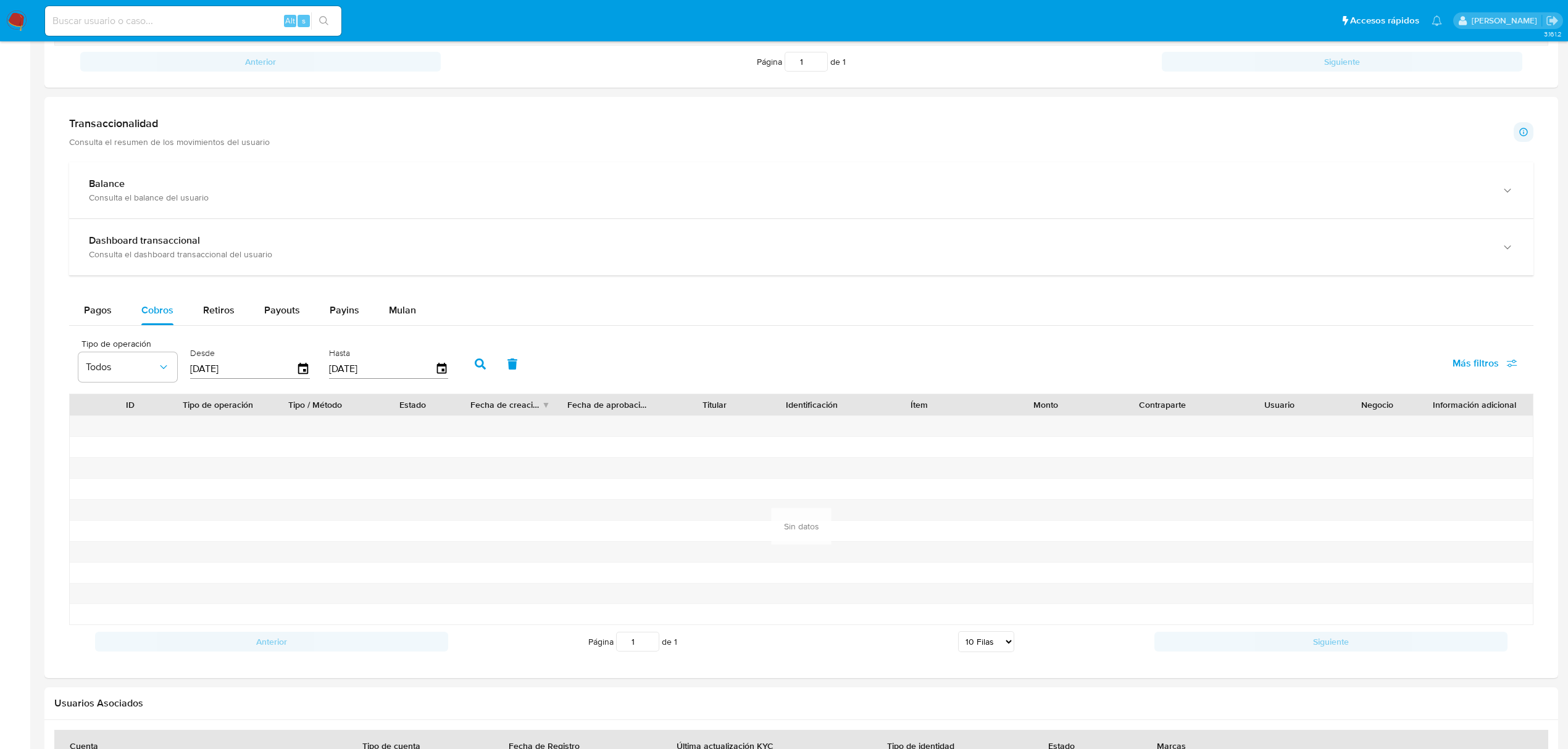
click at [477, 369] on icon "button" at bounding box center [480, 364] width 11 height 11
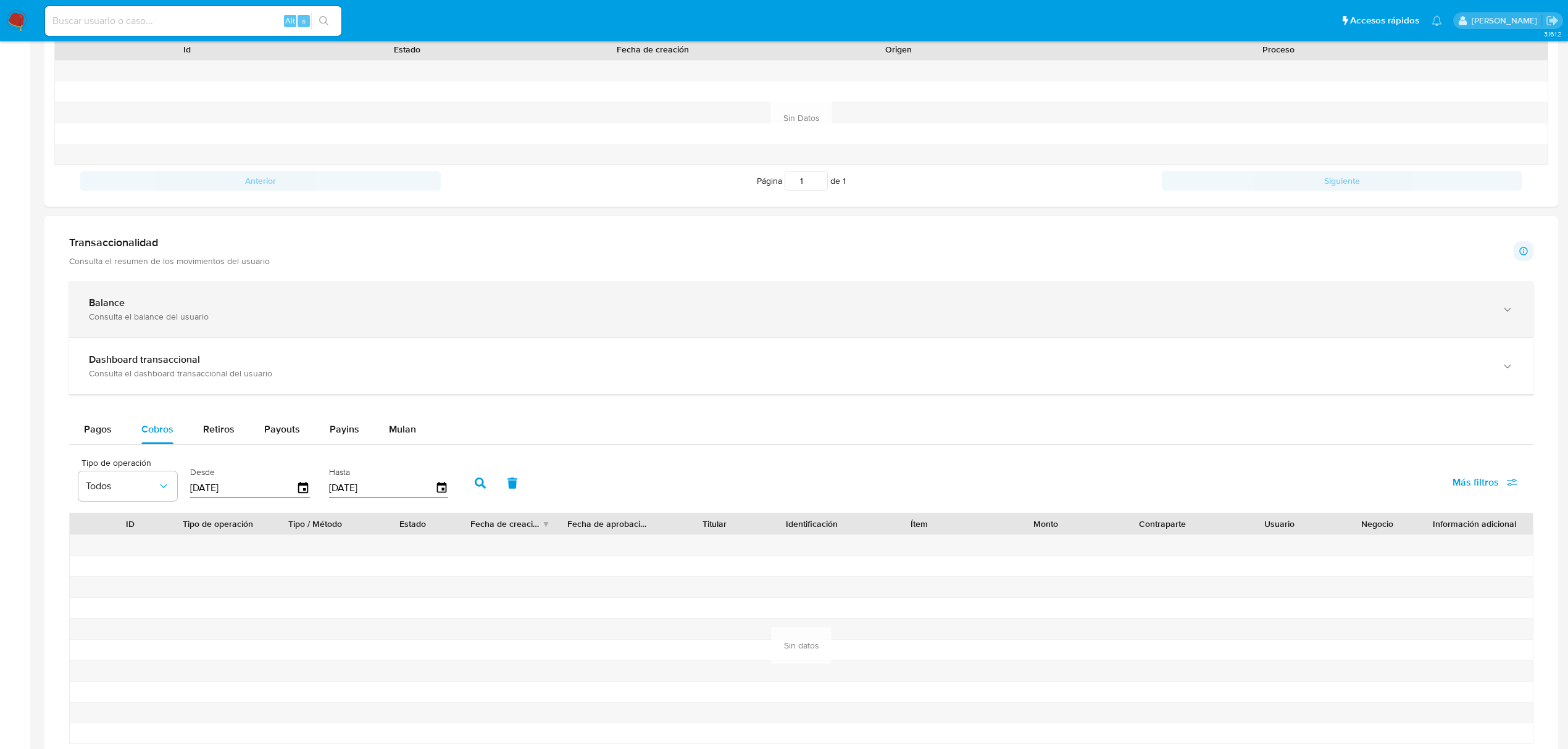
scroll to position [84, 0]
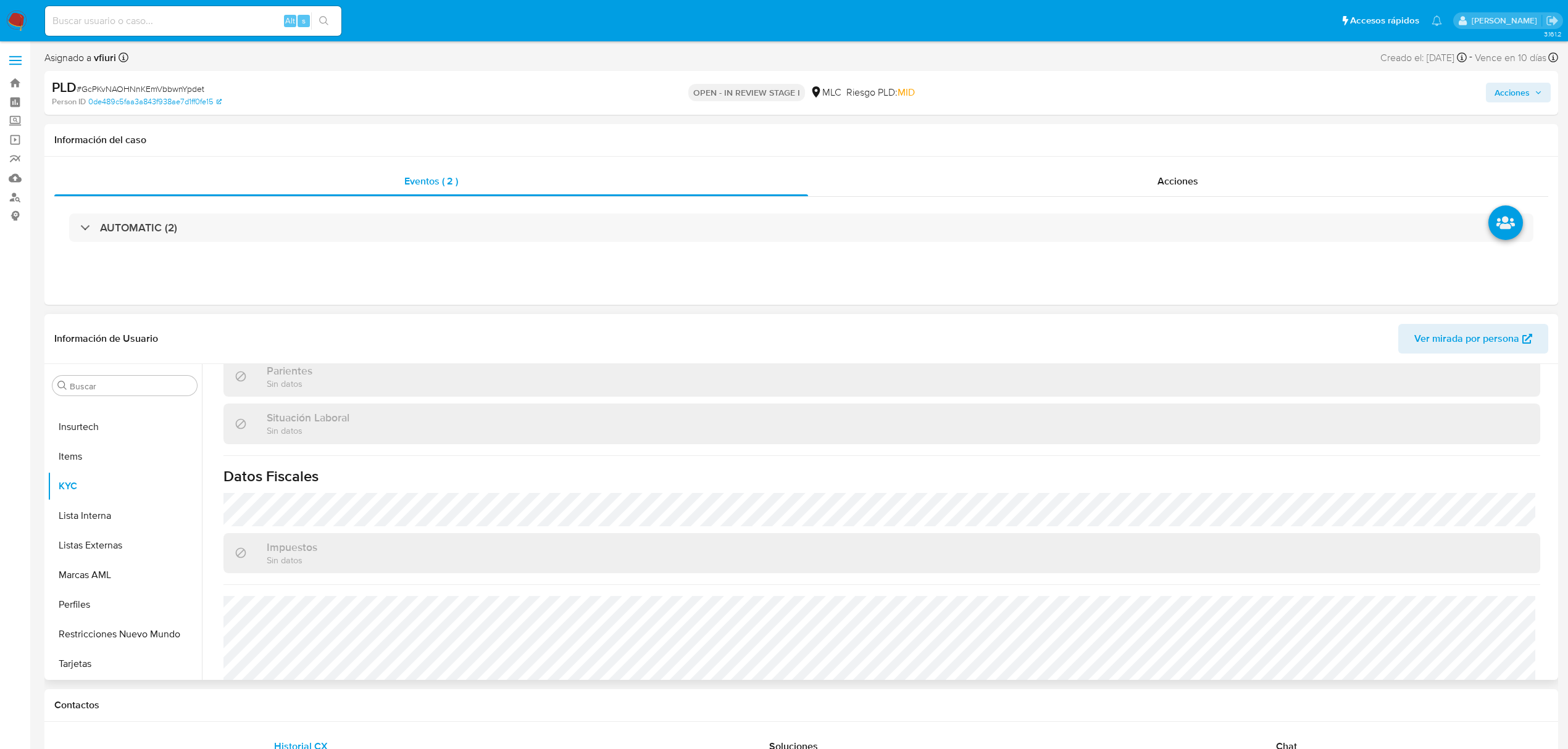
scroll to position [378, 0]
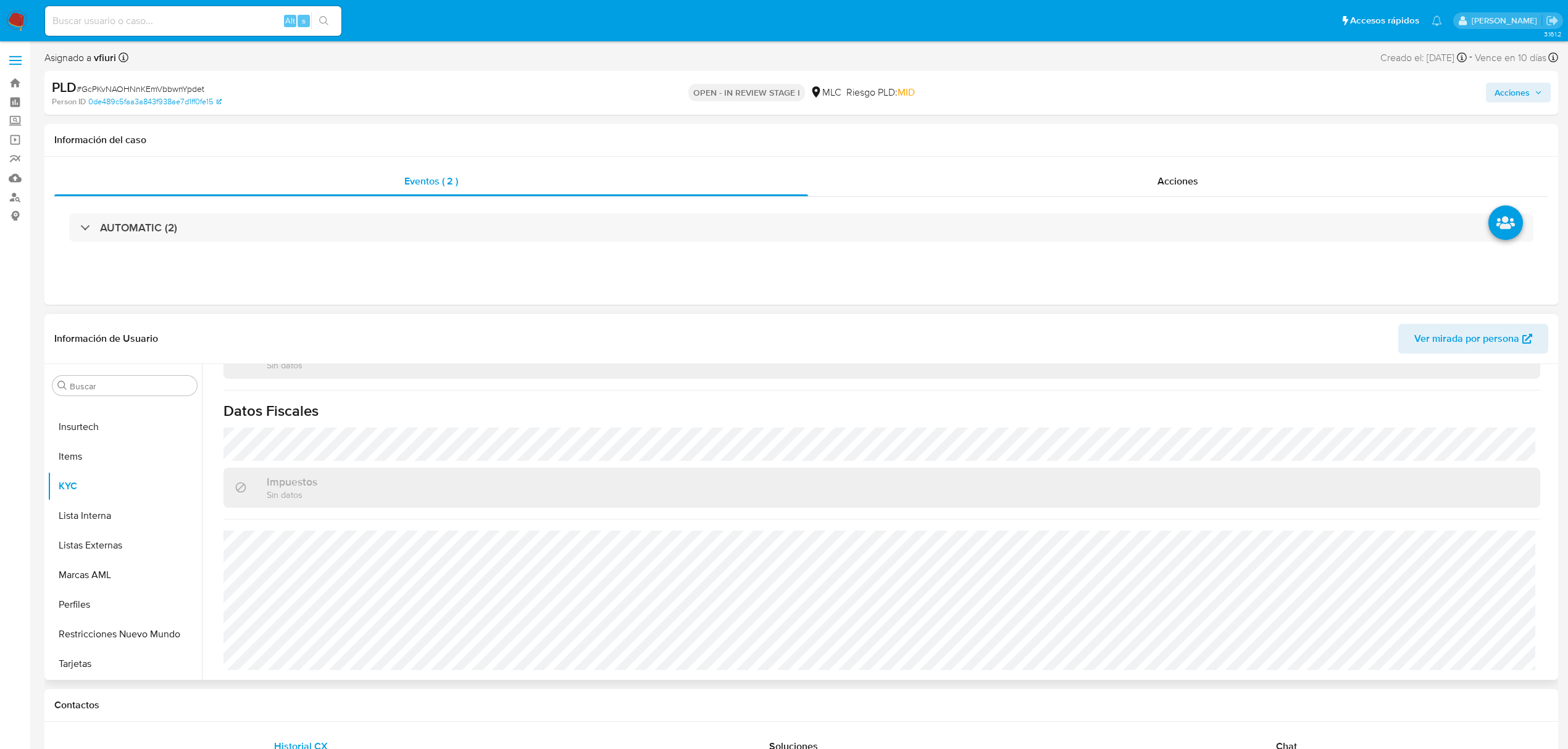
select select "10"
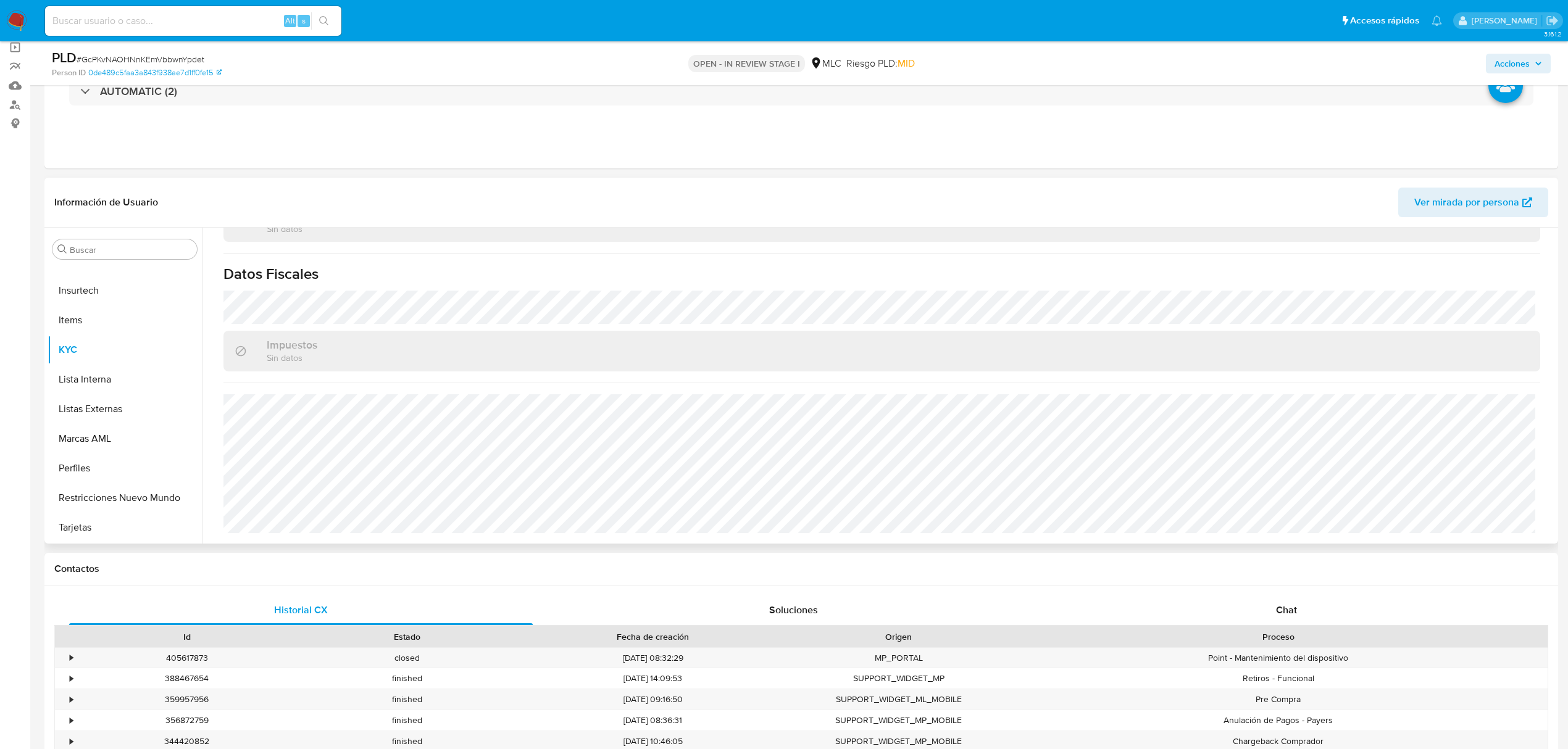
scroll to position [164, 0]
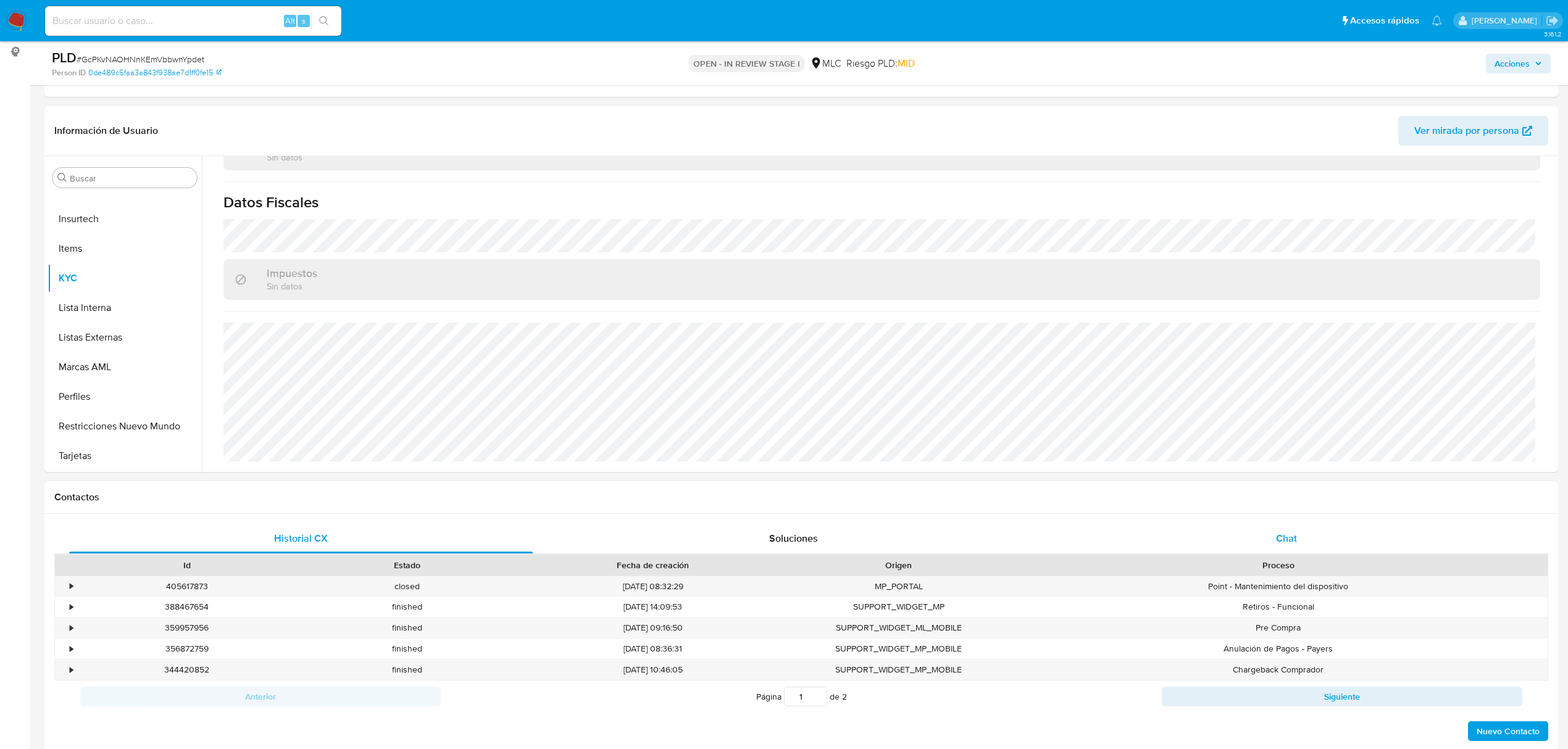
click at [1277, 536] on span "Chat" at bounding box center [1286, 538] width 21 height 14
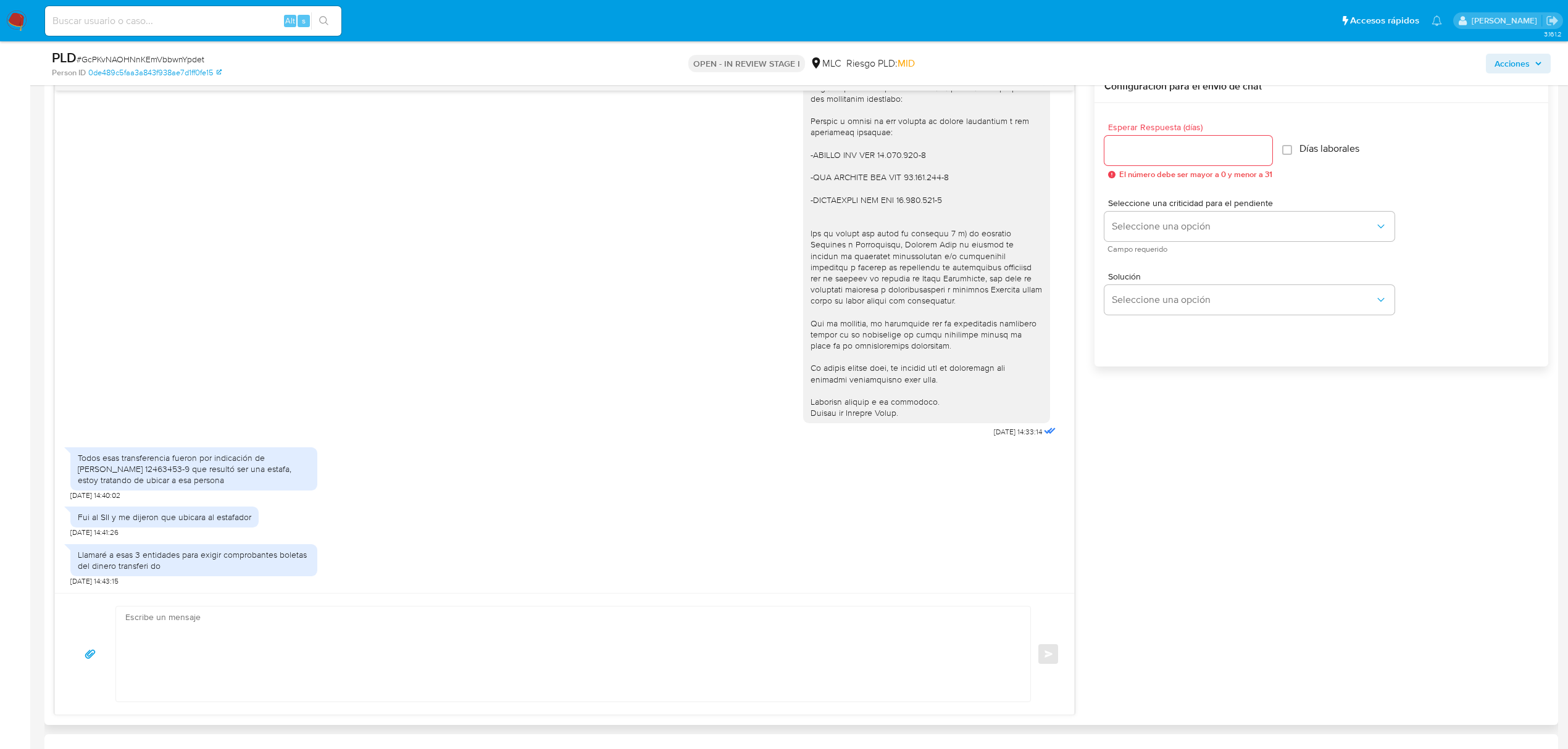
scroll to position [576, 0]
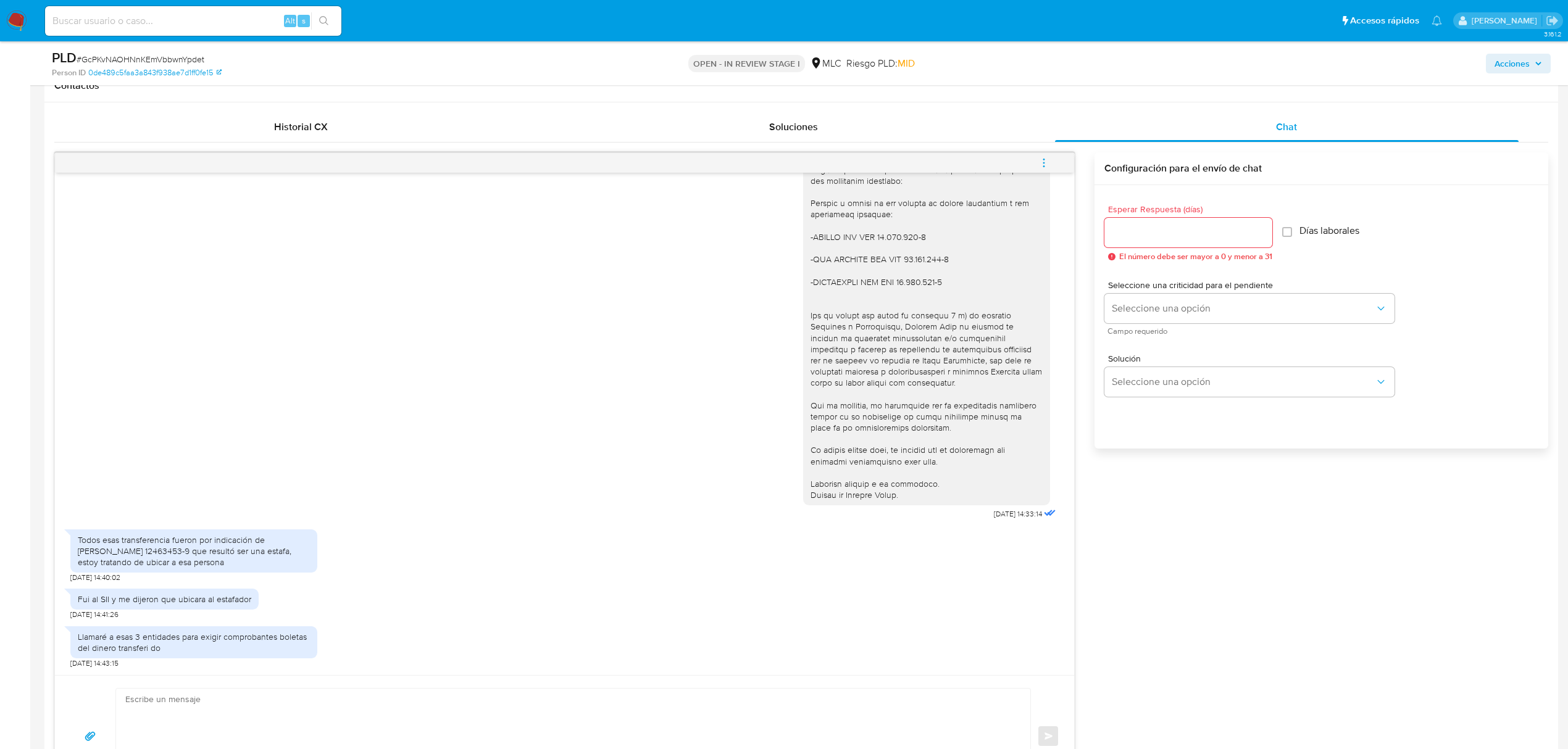
click at [1127, 227] on input "Esperar Respuesta (días)" at bounding box center [1188, 232] width 168 height 16
type input "1"
click at [1137, 313] on span "Seleccione una opción" at bounding box center [1243, 308] width 263 height 13
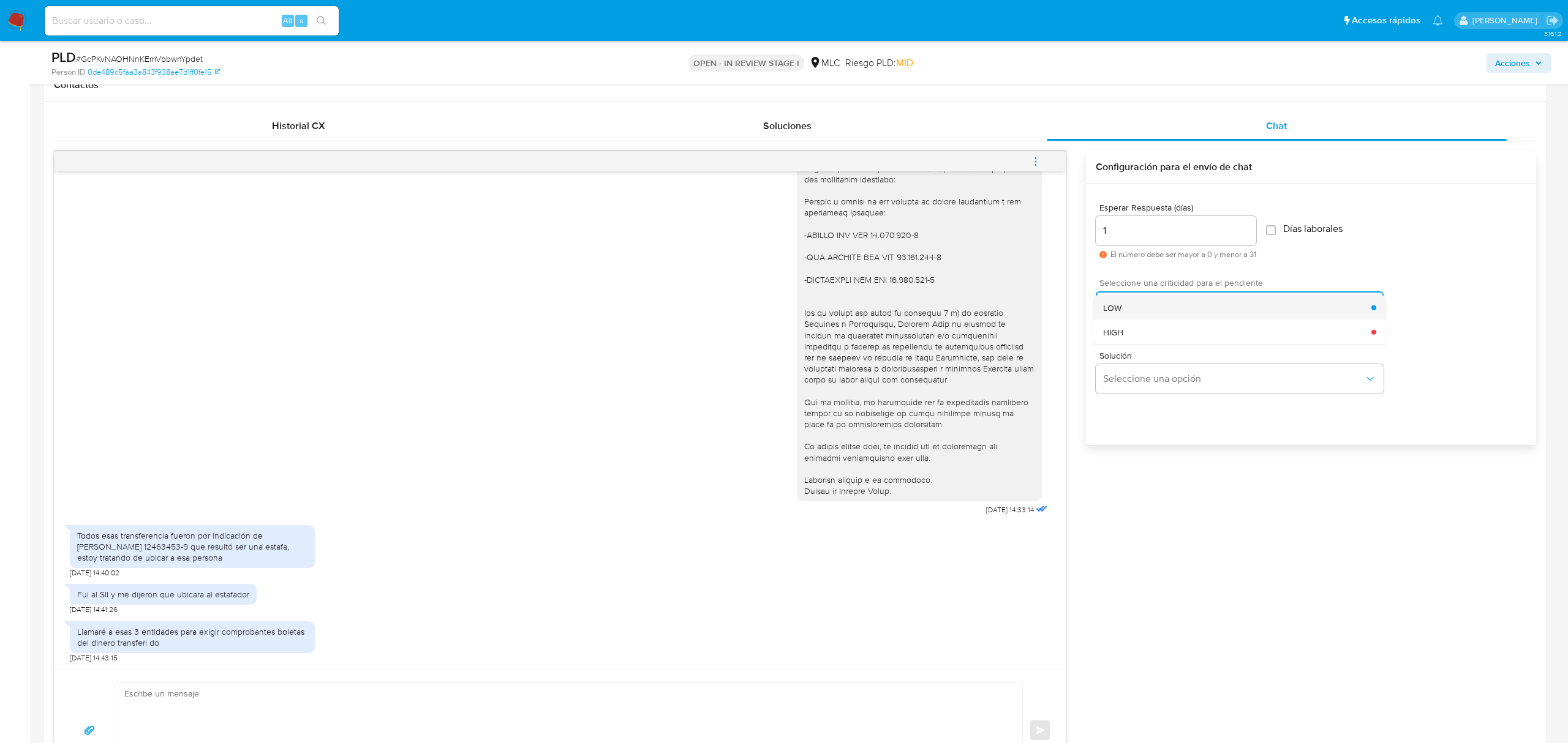
click at [1132, 317] on div "LOW" at bounding box center [1236, 308] width 268 height 25
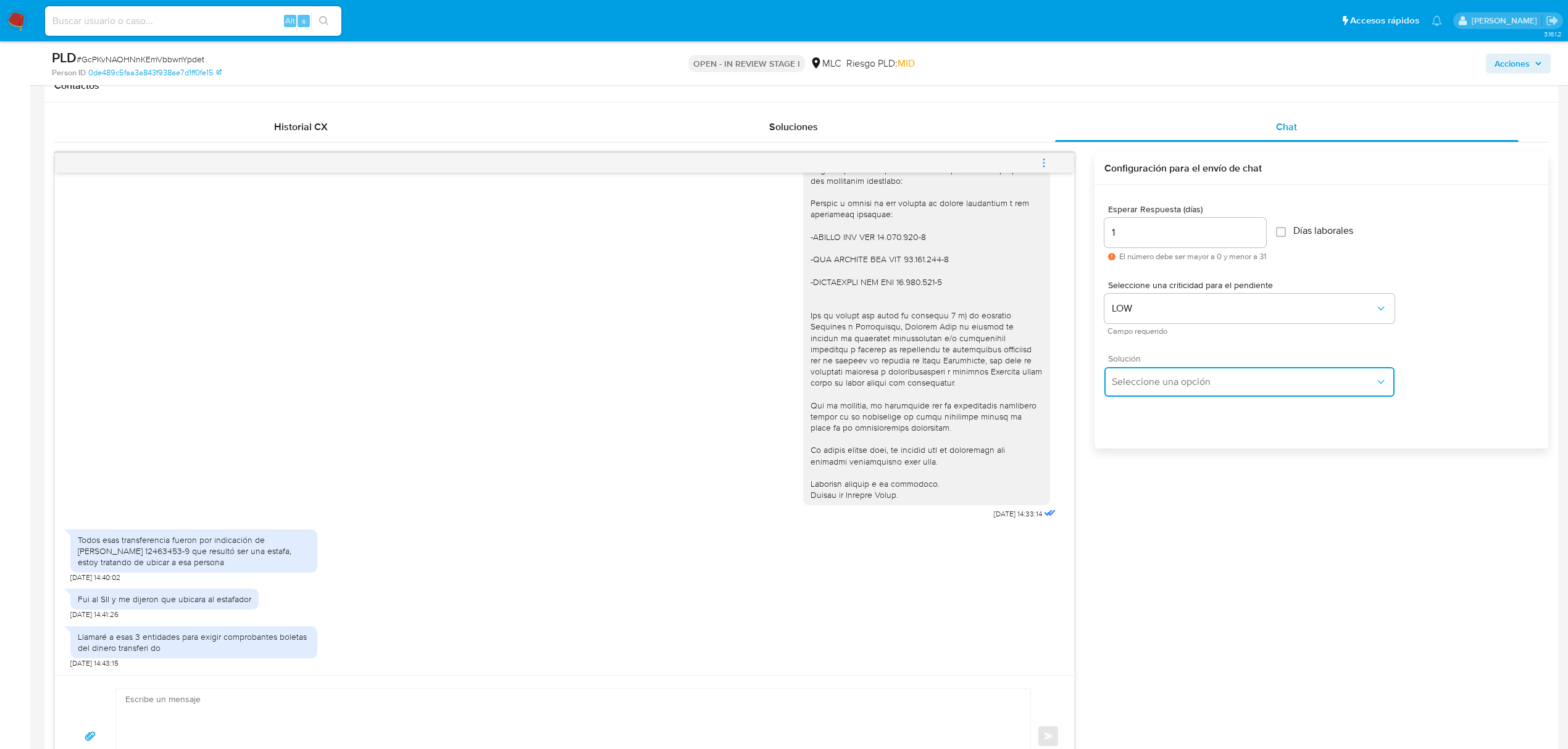
click at [1159, 385] on span "Seleccione una opción" at bounding box center [1243, 382] width 263 height 13
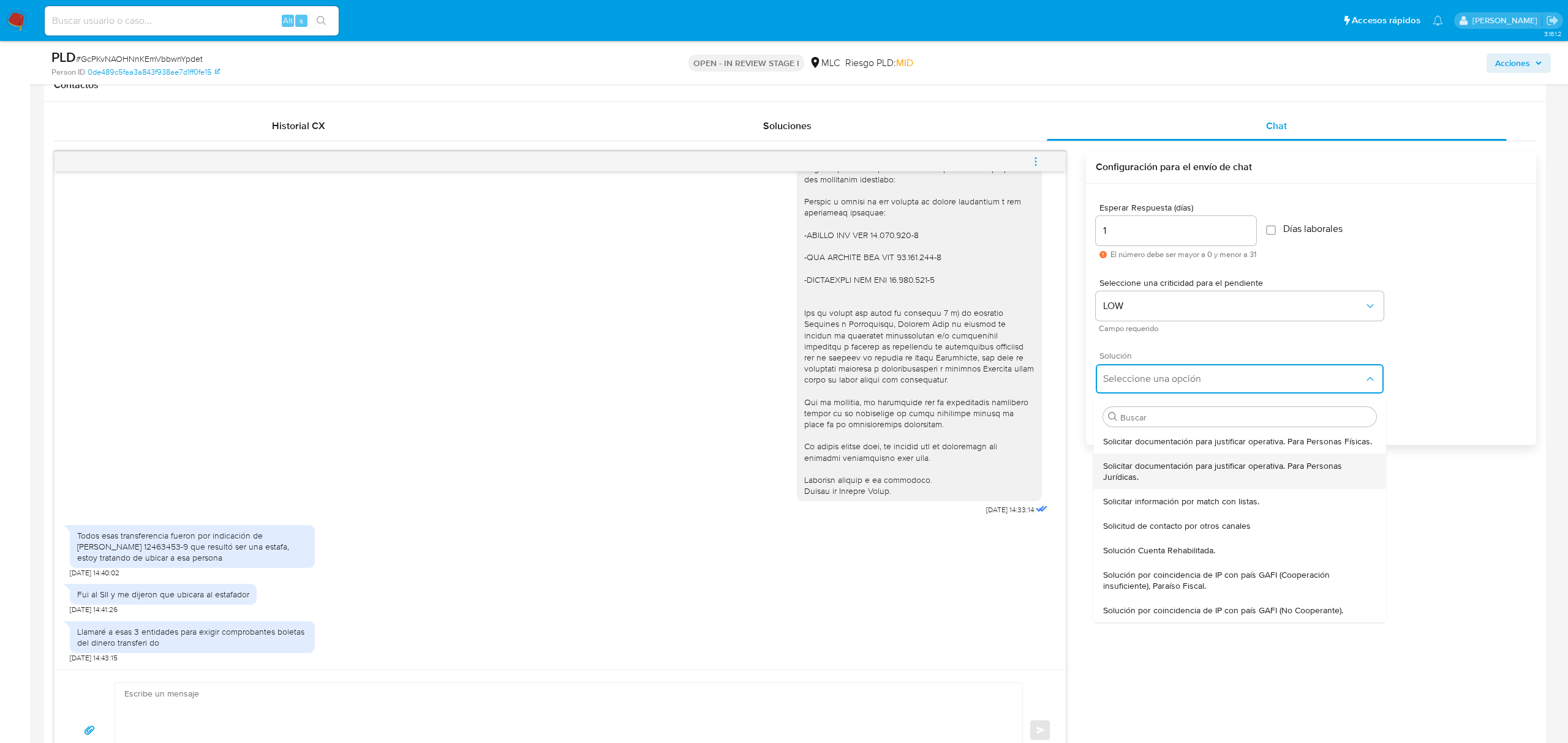
click at [1152, 463] on span "Solicitar documentación para justificar operativa. Para Personas Jurídicas." at bounding box center [1239, 471] width 273 height 22
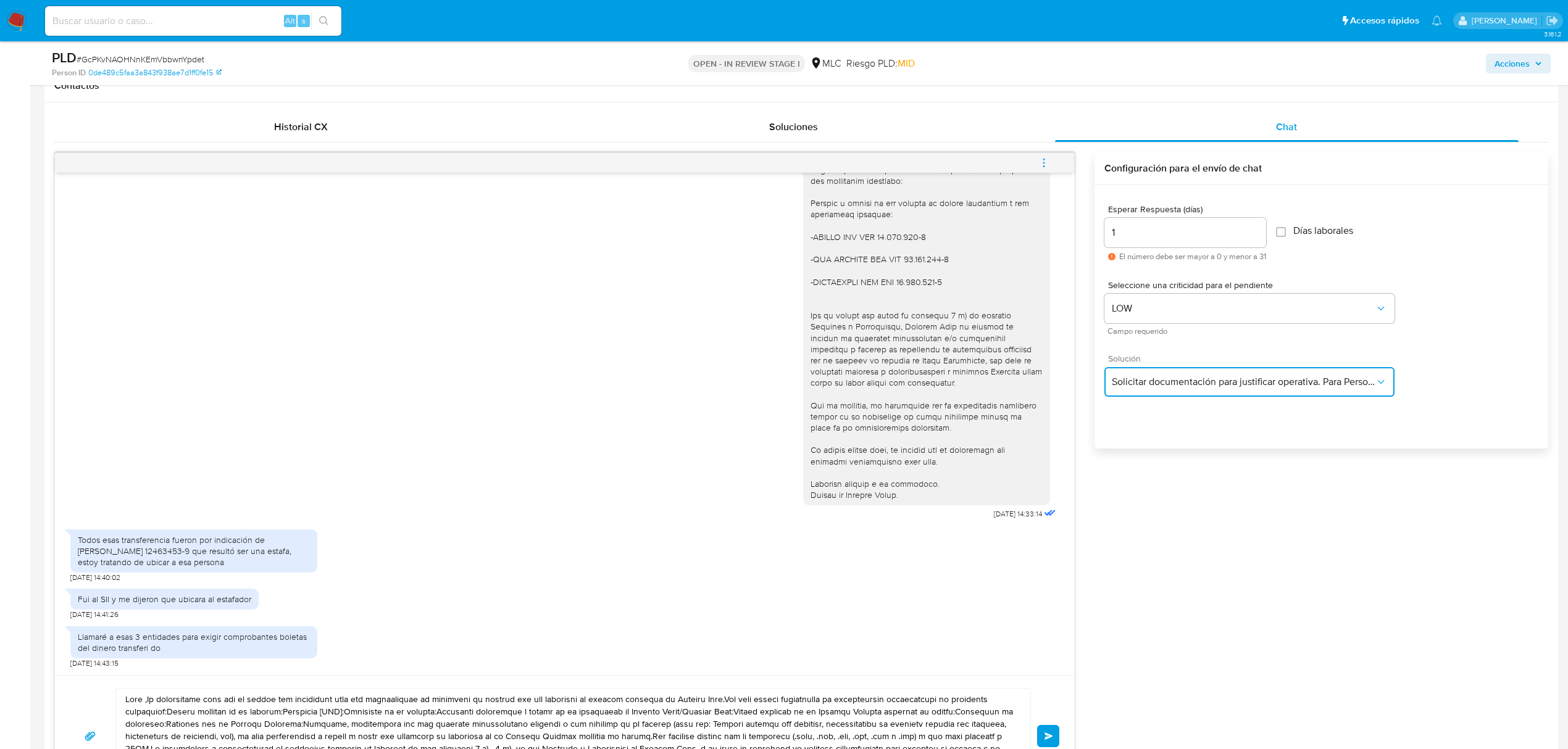
click at [1148, 380] on span "Solicitar documentación para justificar operativa. Para Personas Jurídicas." at bounding box center [1243, 382] width 263 height 13
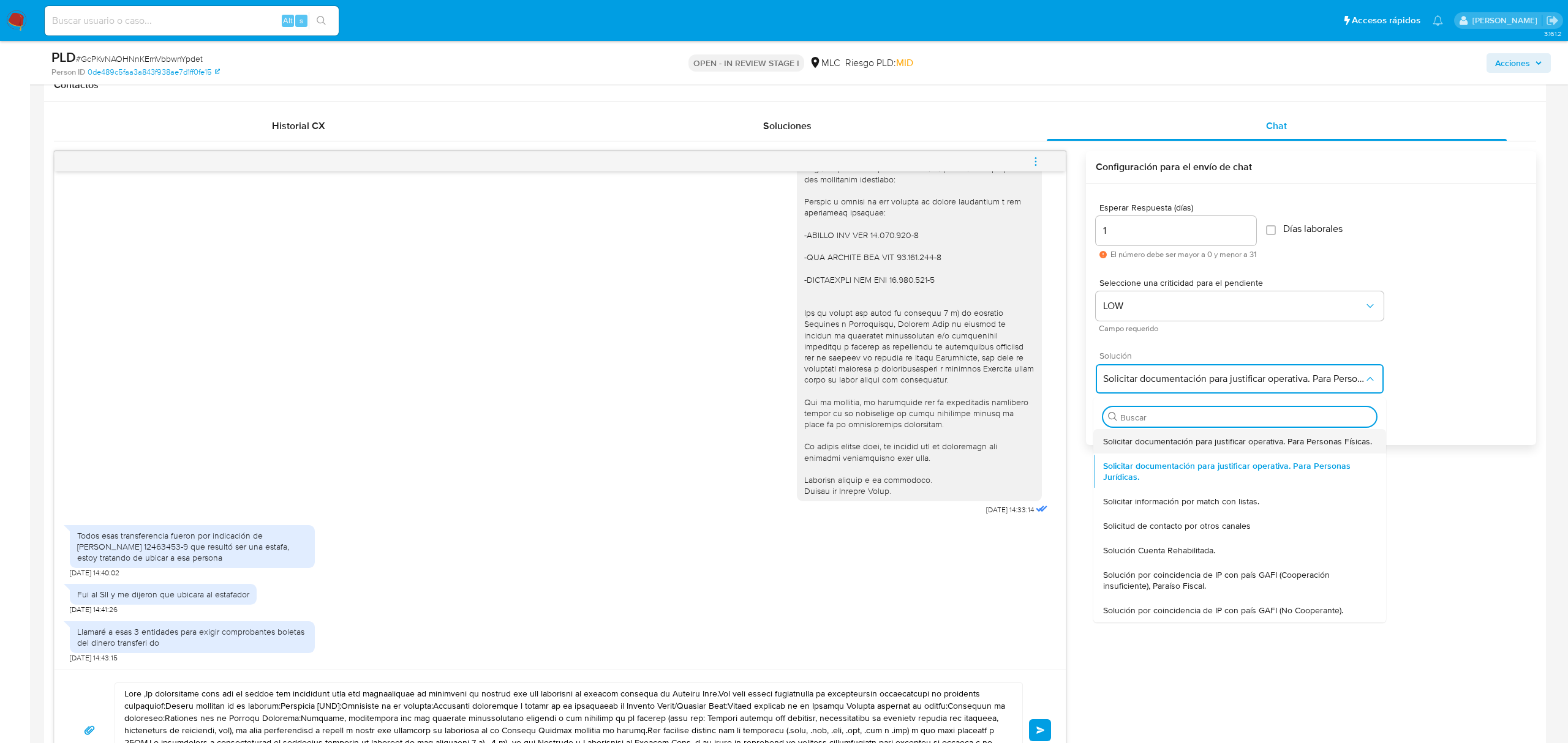
click at [1139, 441] on span "Solicitar documentación para justificar operativa. Para Personas Físicas." at bounding box center [1237, 441] width 269 height 11
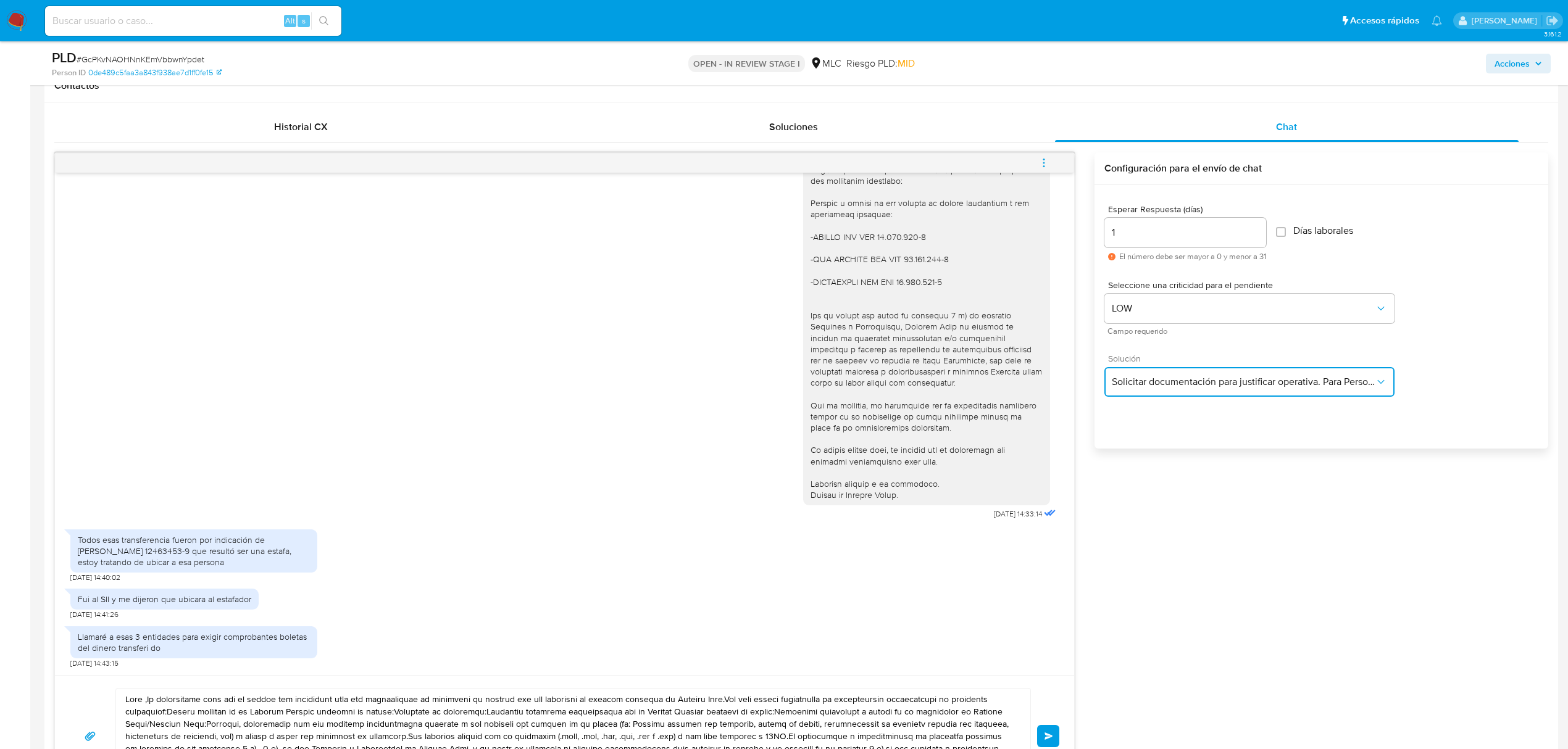
scroll to position [823, 0]
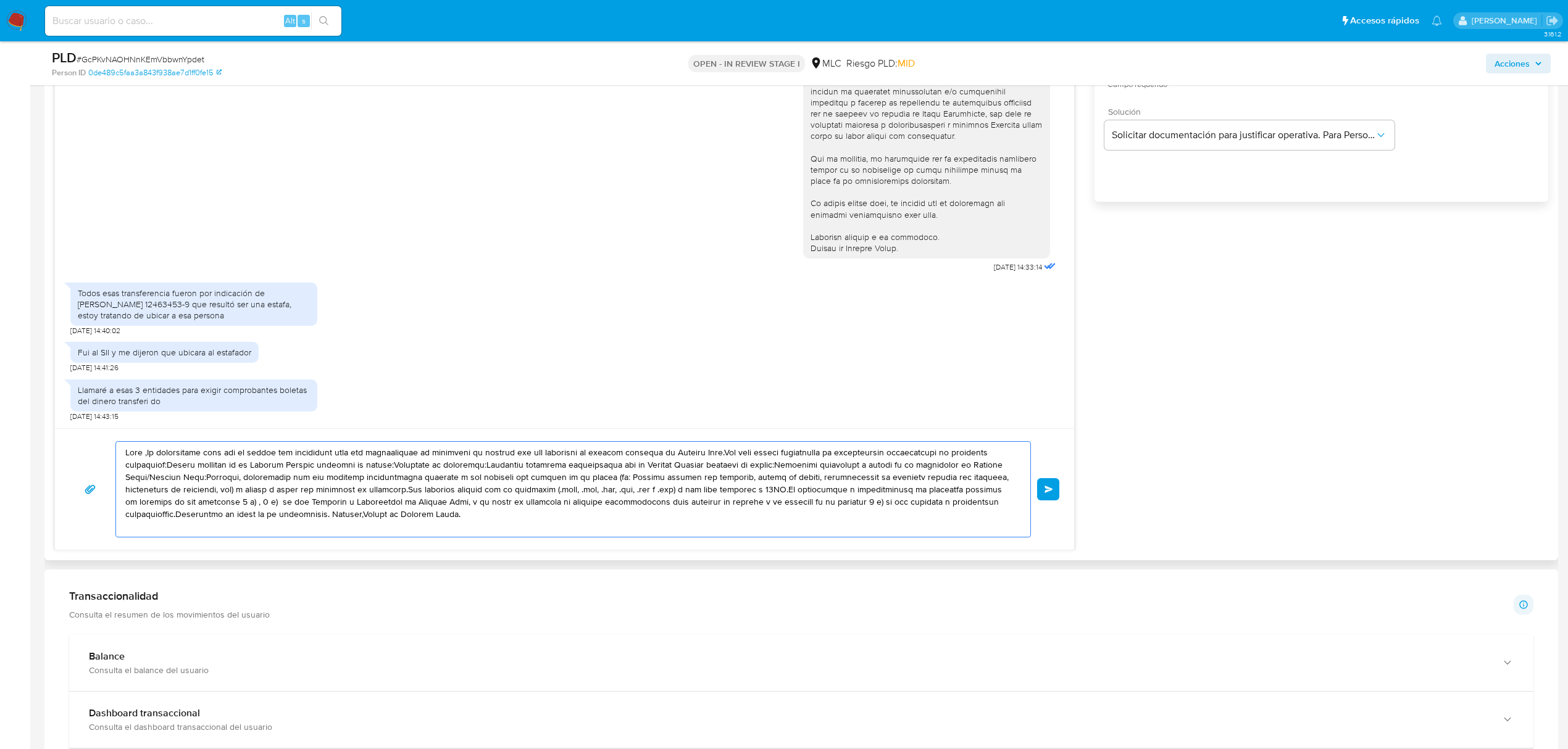
drag, startPoint x: 404, startPoint y: 508, endPoint x: 67, endPoint y: 443, distance: 343.2
click at [67, 443] on div "Enviar" at bounding box center [564, 488] width 1019 height 121
paste textarea "Buenos días, Pedro. Te agradecemos por tu respuesta, y lamentamos lo ocurrido. …"
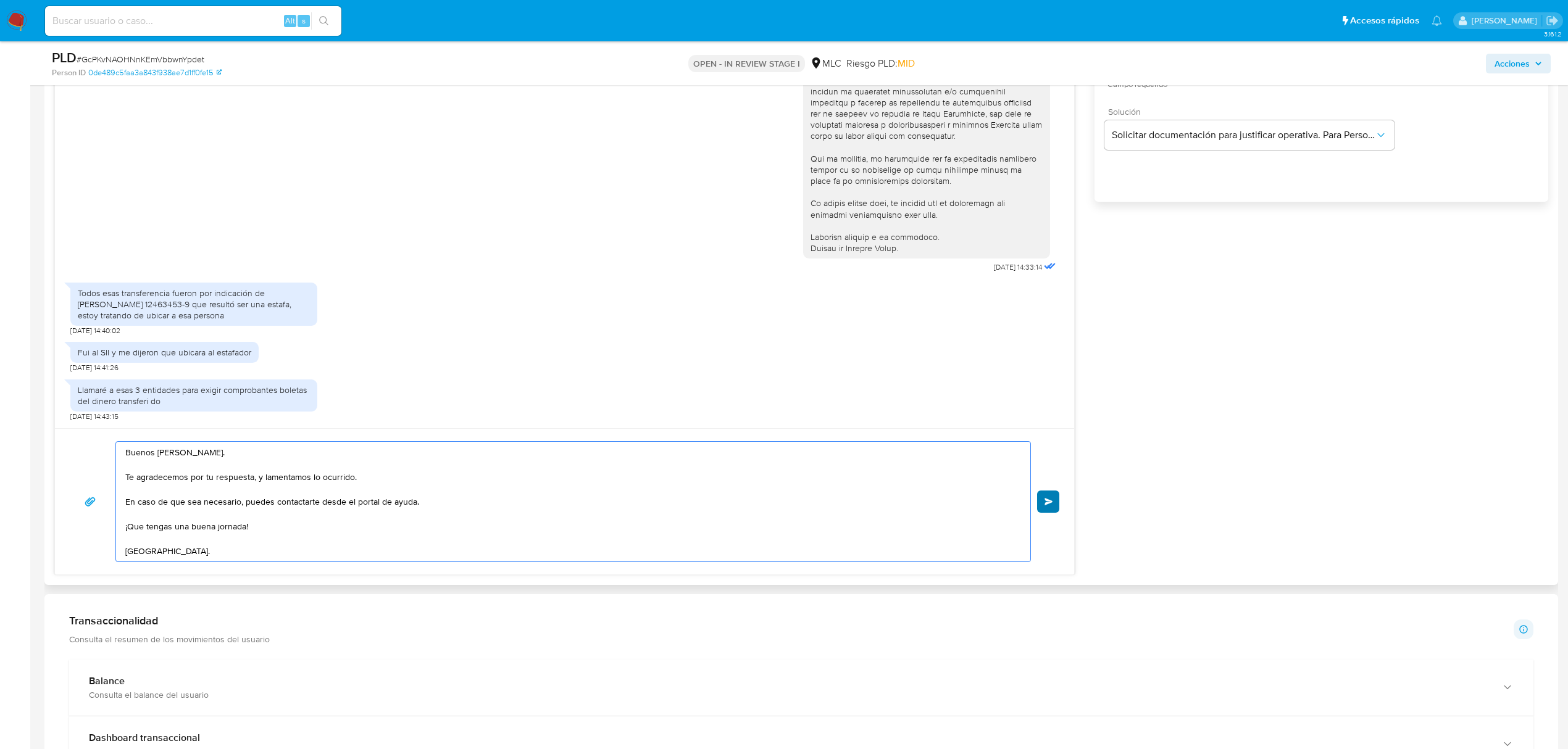
type textarea "Buenos días, Pedro. Te agradecemos por tu respuesta, y lamentamos lo ocurrido. …"
click at [1048, 505] on span "Enviar" at bounding box center [1049, 502] width 8 height 8
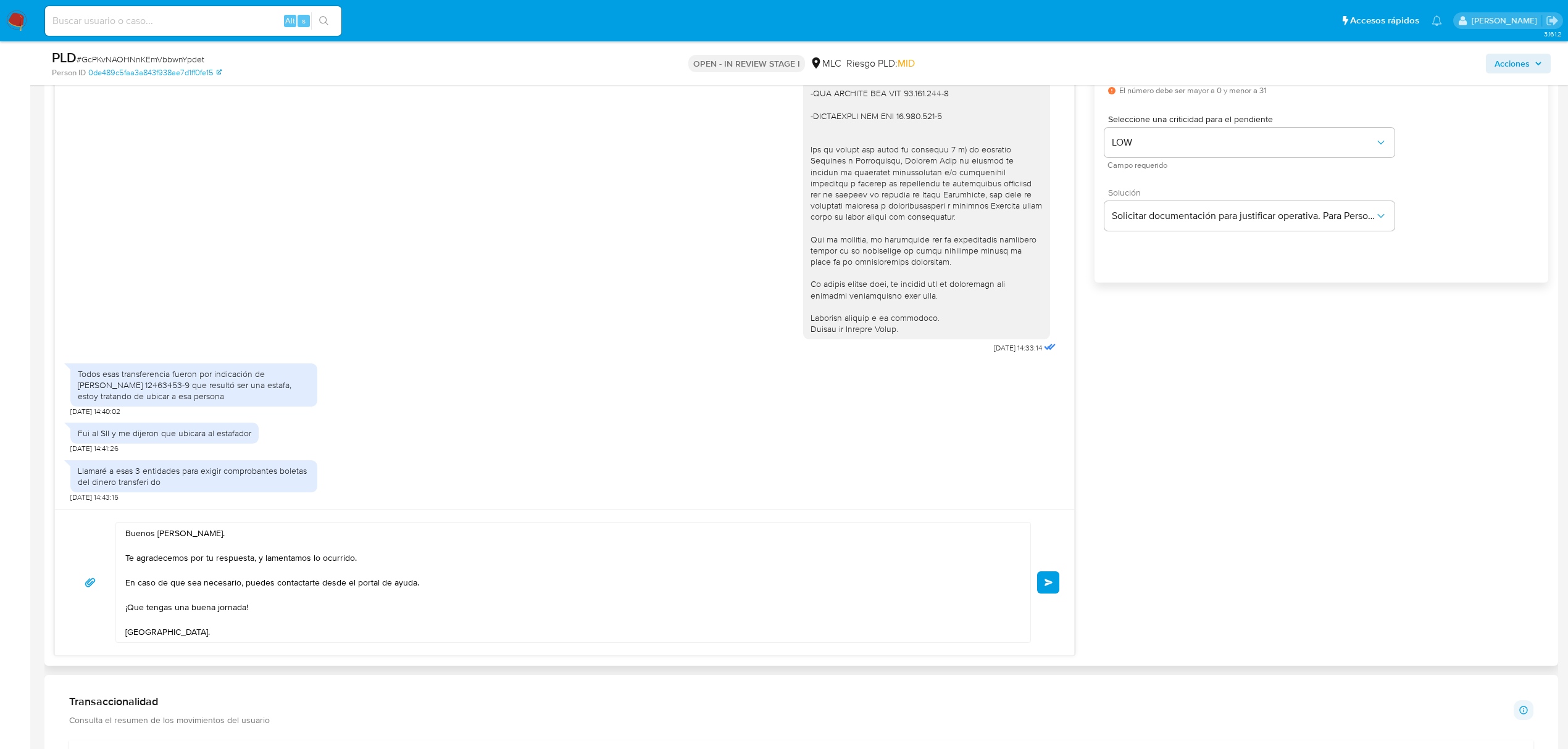
scroll to position [741, 0]
click at [1042, 583] on button "Enviar" at bounding box center [1048, 583] width 23 height 23
click at [1048, 588] on button "Enviar" at bounding box center [1048, 583] width 23 height 23
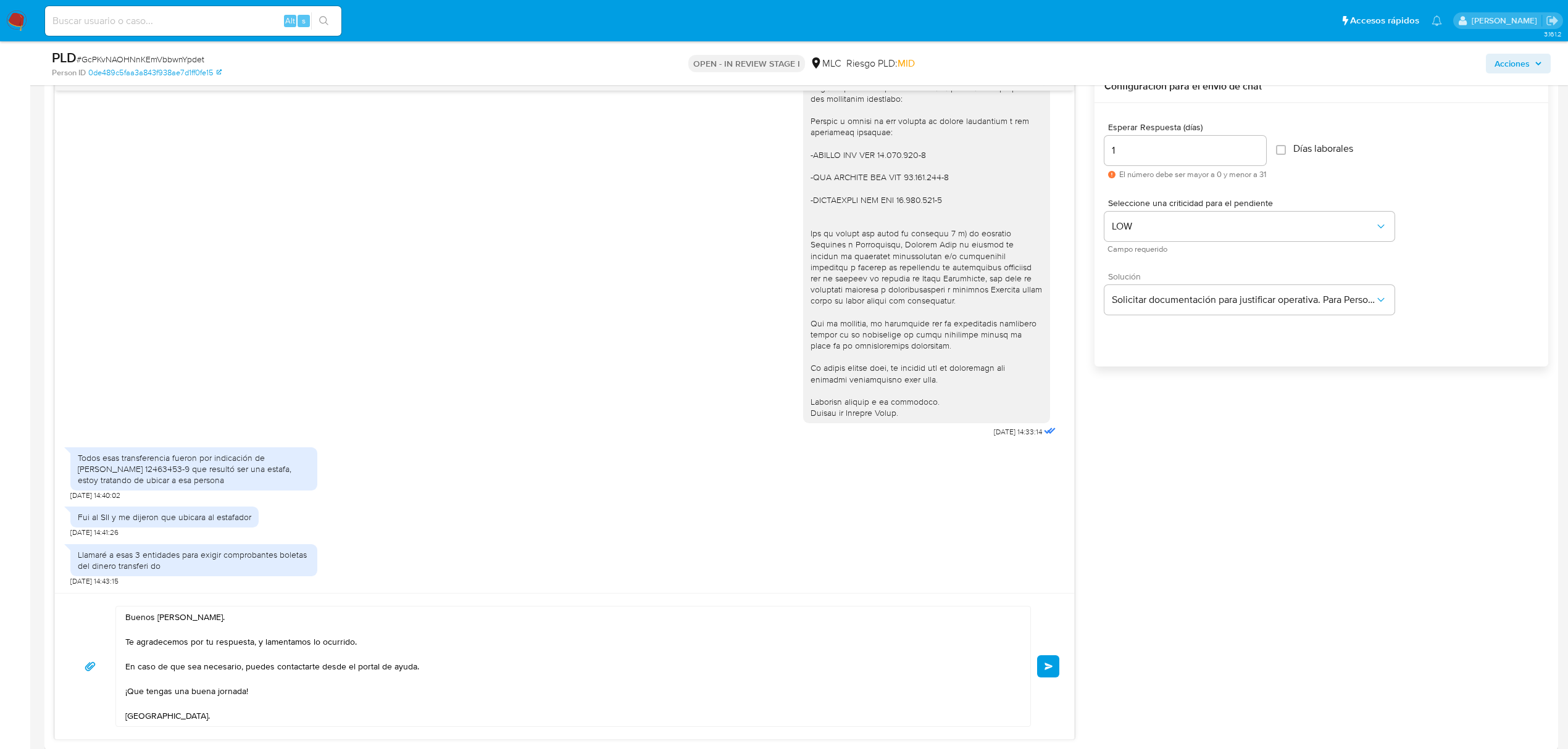
scroll to position [91, 0]
drag, startPoint x: 798, startPoint y: 160, endPoint x: 947, endPoint y: 210, distance: 157.2
click at [947, 210] on div at bounding box center [927, 221] width 232 height 404
copy div "-OSICHI SPA RUT 78.132.556-2 -LOS PILARES SPA RUT 78.134.066-9 -CHIPORRITA SPA …"
click at [1047, 668] on span "Enviar" at bounding box center [1049, 666] width 8 height 8
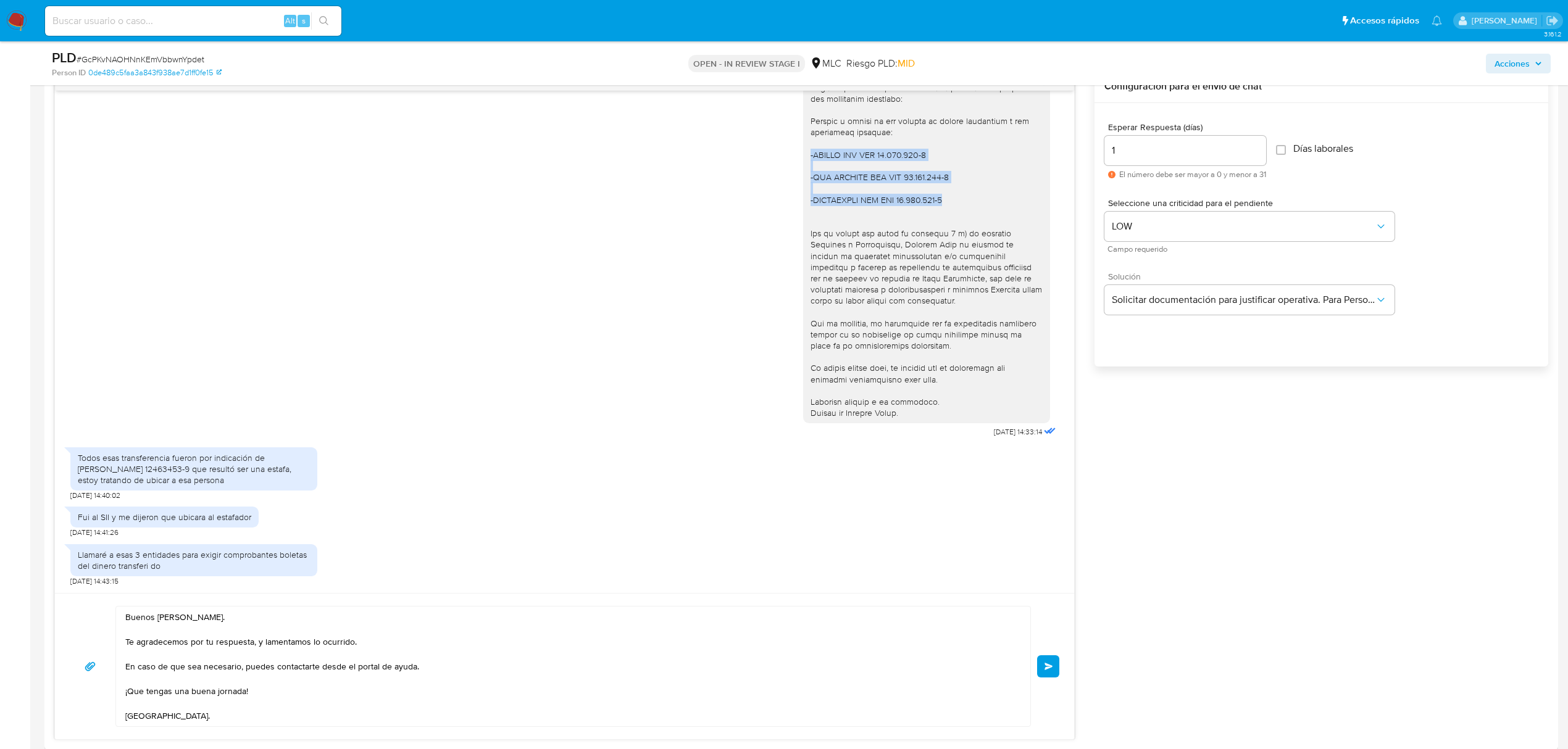
scroll to position [173, 0]
click at [283, 691] on textarea "Buenos días, Pedro. Te agradecemos por tu respuesta, y lamentamos lo ocurrido. …" at bounding box center [570, 666] width 890 height 120
click at [1060, 665] on div "Buenos días, Pedro. Te agradecemos por tu respuesta, y lamentamos lo ocurrido. …" at bounding box center [564, 665] width 1019 height 146
click at [1048, 663] on span "Enviar" at bounding box center [1049, 666] width 8 height 8
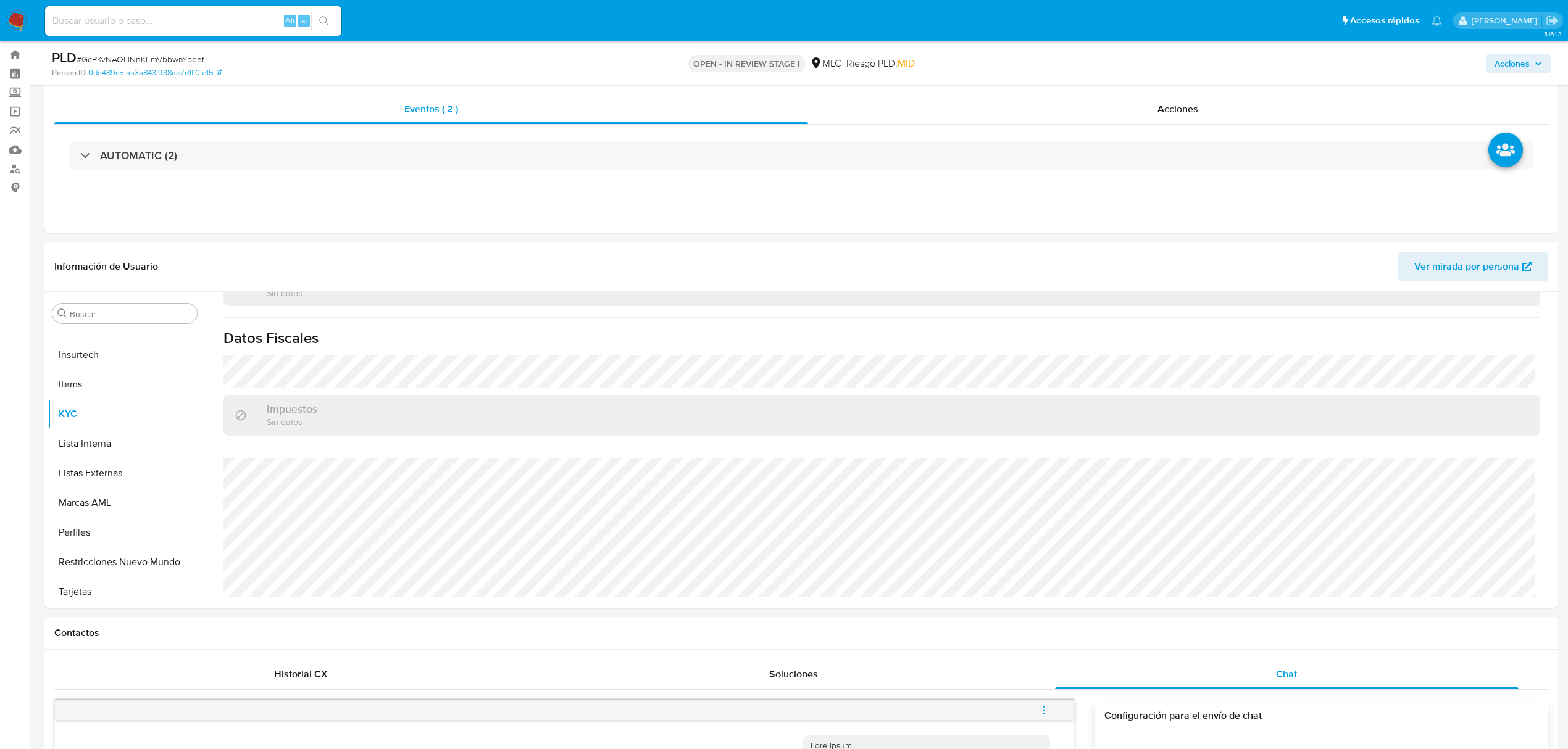
scroll to position [0, 0]
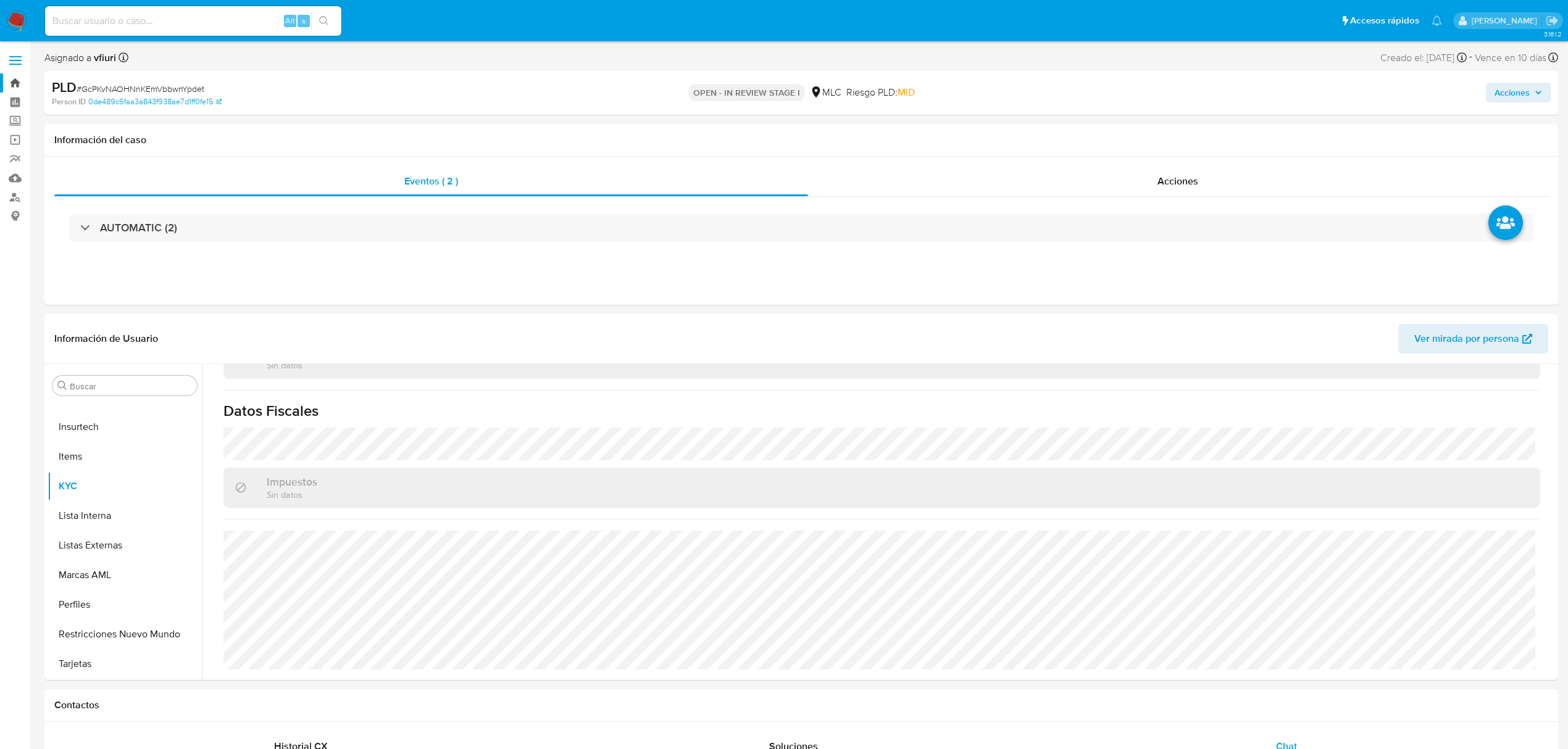
click at [18, 74] on link "Bandeja" at bounding box center [74, 83] width 147 height 19
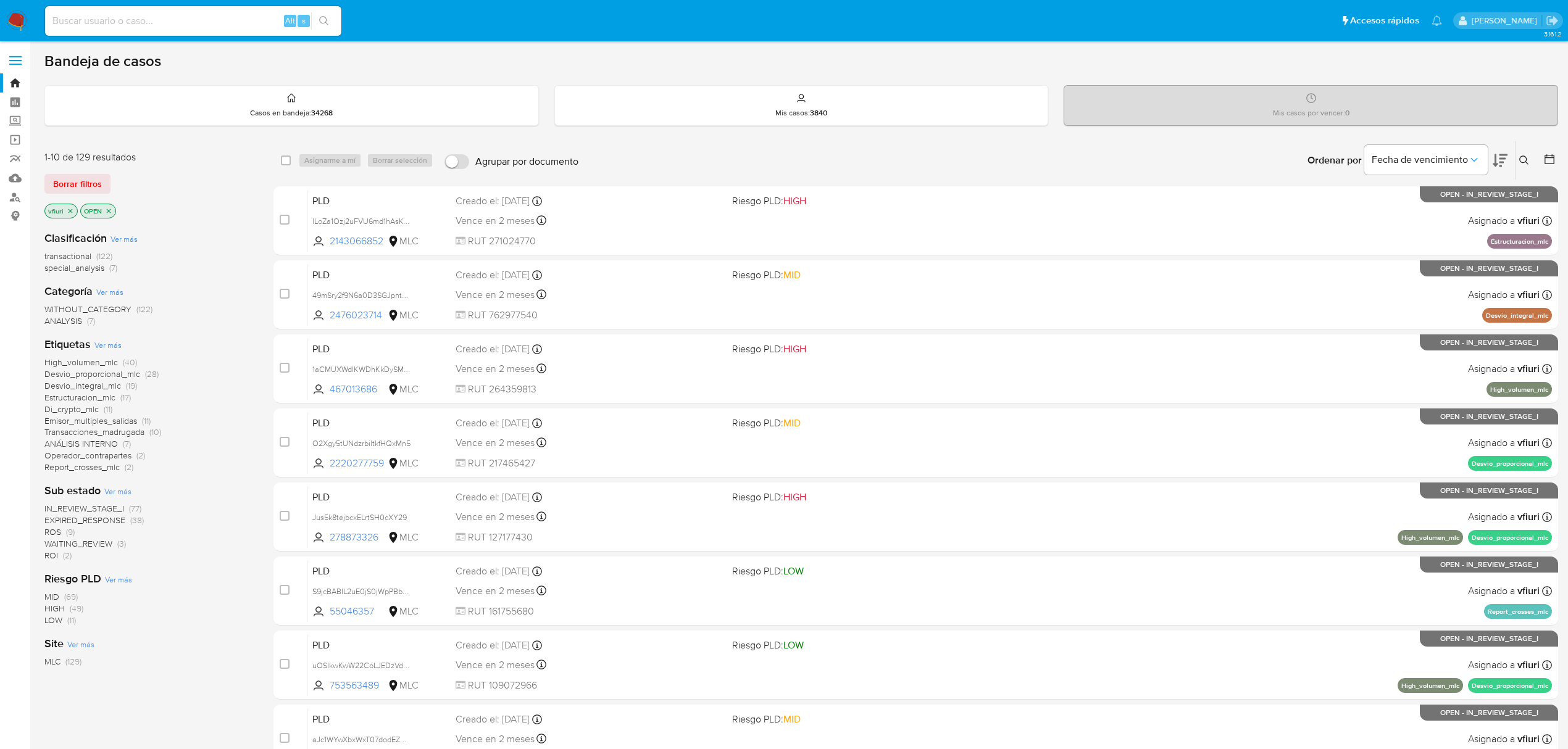
click at [1550, 156] on icon at bounding box center [1549, 159] width 13 height 13
click at [1551, 153] on icon at bounding box center [1549, 159] width 13 height 13
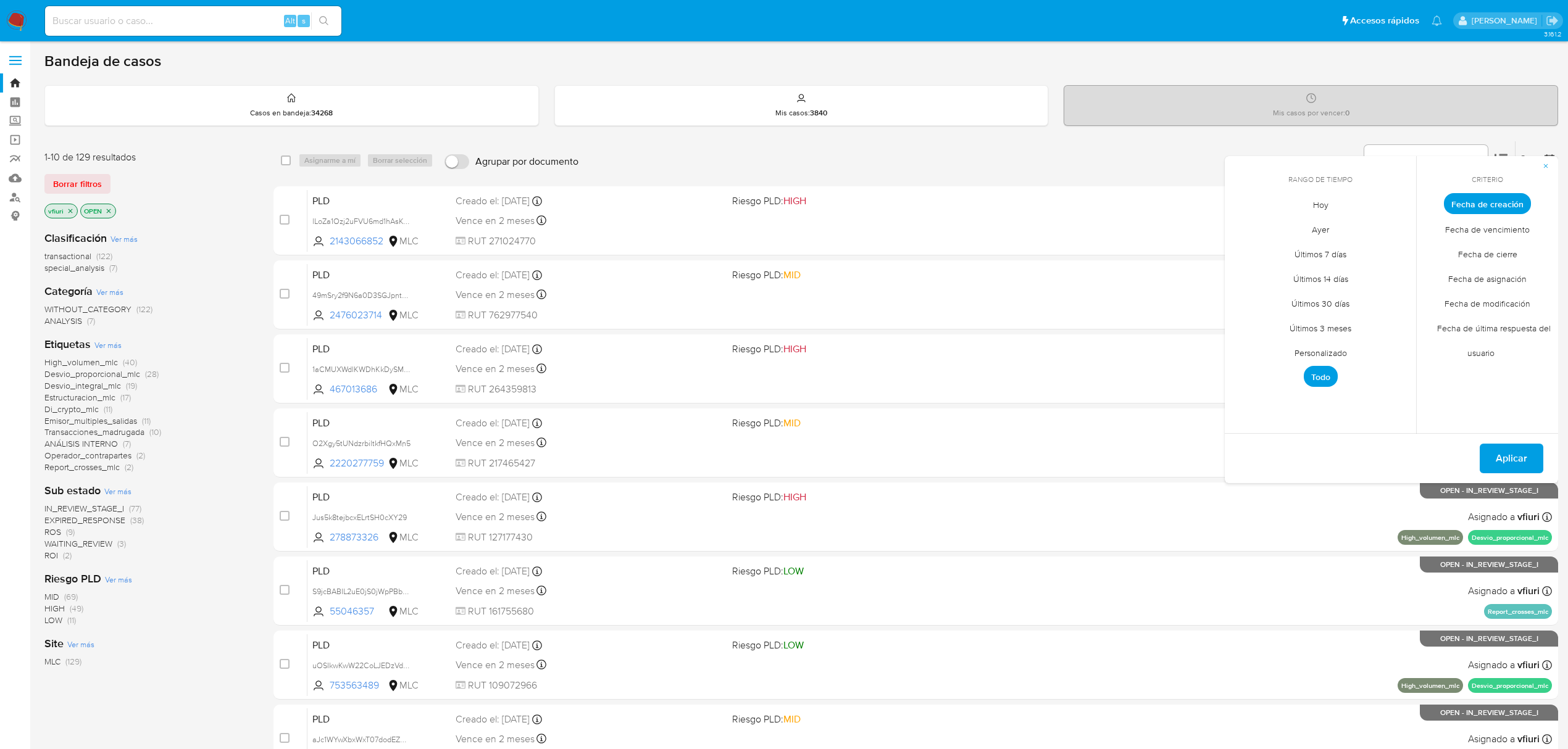
click at [1317, 353] on span "Personalizado" at bounding box center [1320, 353] width 79 height 25
click at [1233, 223] on div "septiembre 2025 septiembre 2025 lun lunes mar martes mié miércoles jue jueves v…" at bounding box center [1320, 298] width 197 height 195
click at [1240, 225] on icon "Mes anterior" at bounding box center [1244, 227] width 15 height 15
click at [1366, 299] on button "12" at bounding box center [1370, 297] width 20 height 20
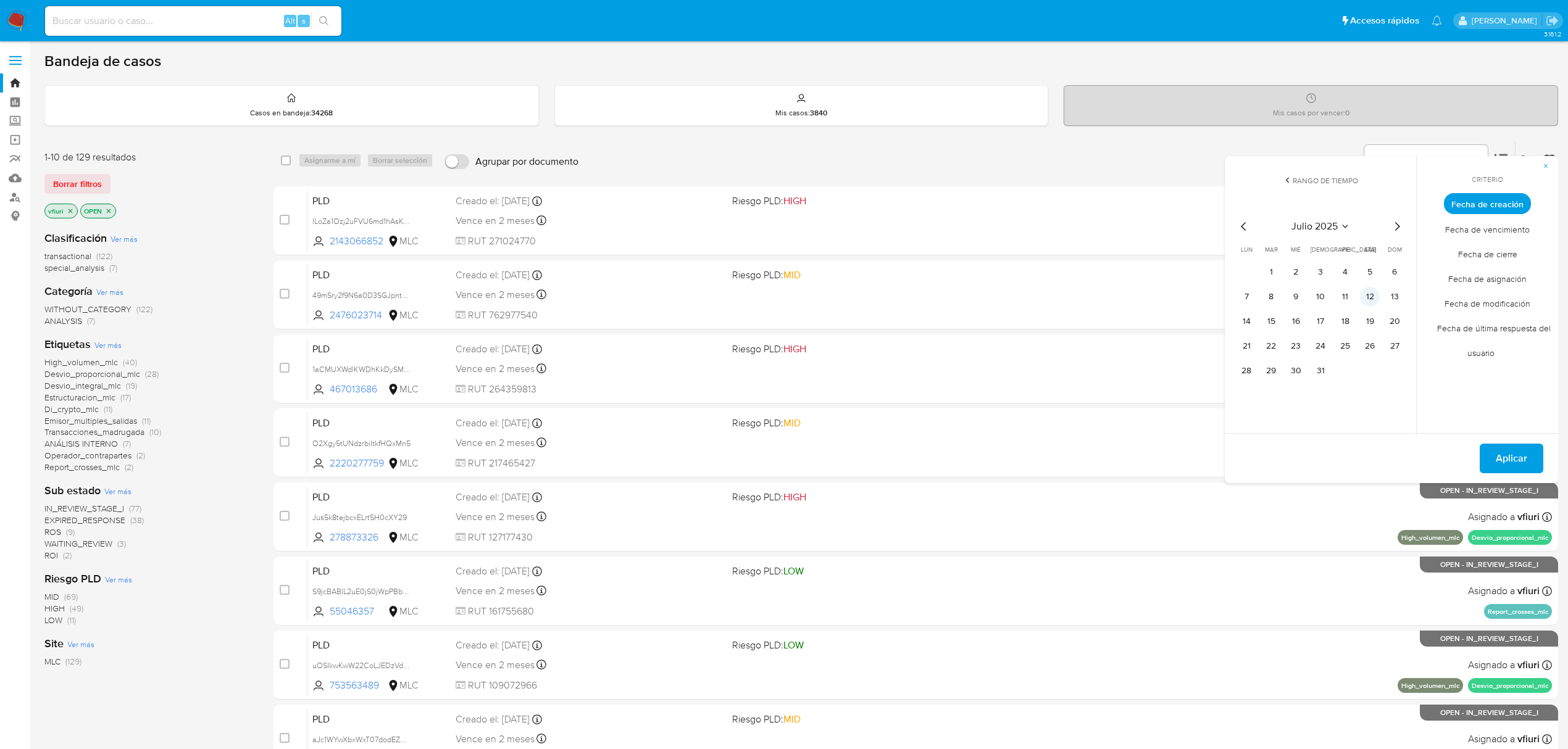
click at [1366, 299] on button "12" at bounding box center [1370, 297] width 20 height 20
click at [1486, 452] on button "Aplicar" at bounding box center [1511, 458] width 64 height 29
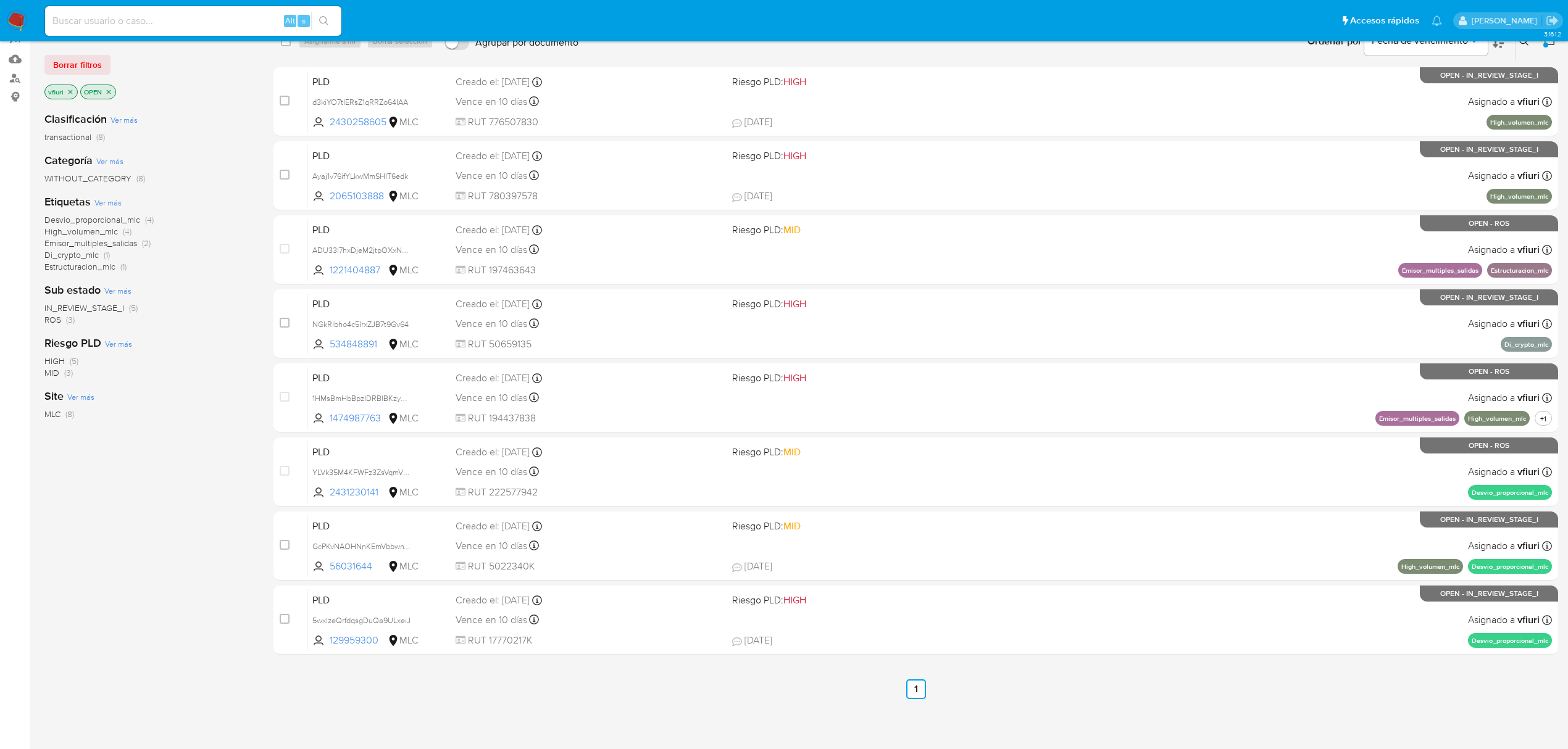
scroll to position [121, 0]
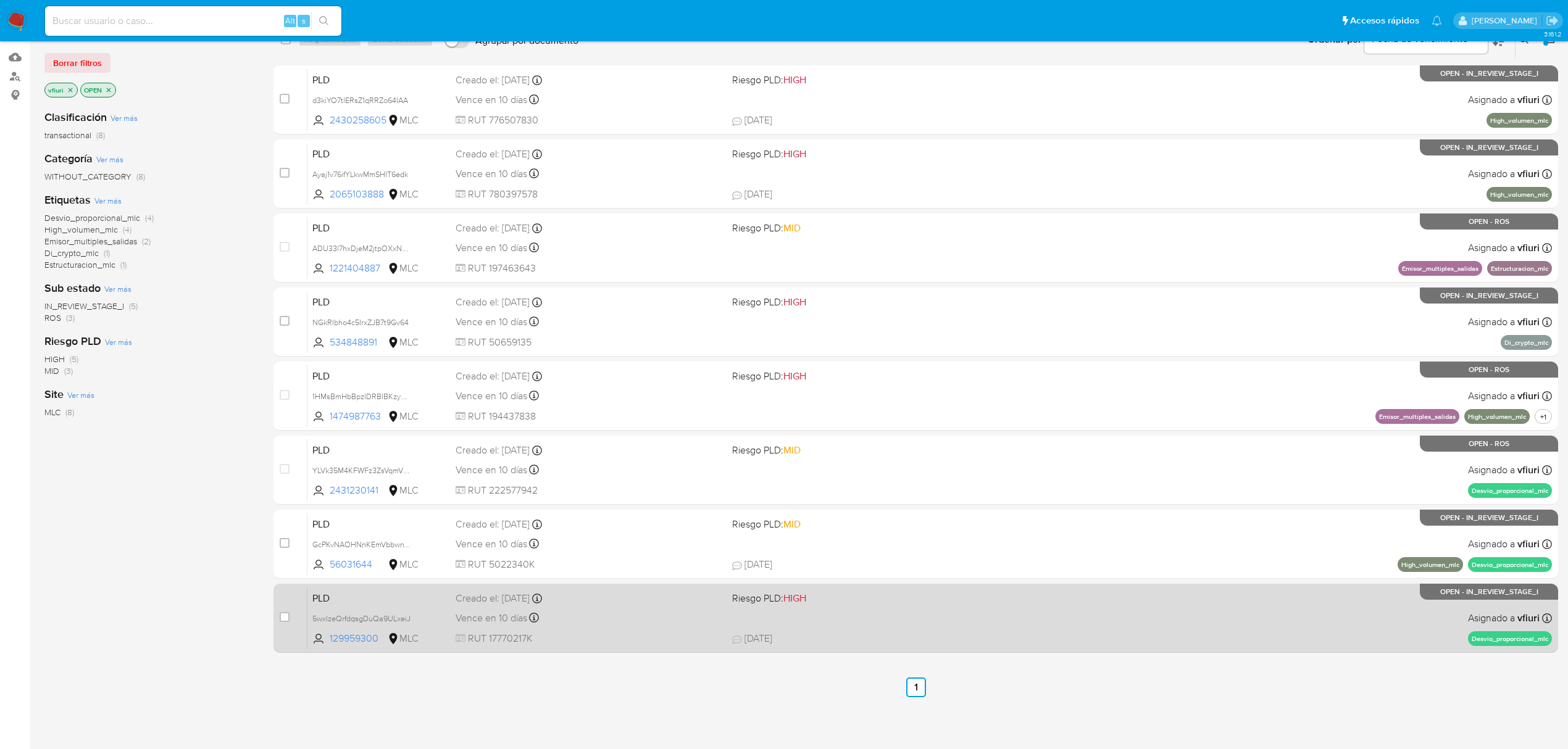
click at [630, 622] on div "Vence en 10 días Vence el 10/10/2025 16:05:44" at bounding box center [589, 618] width 267 height 17
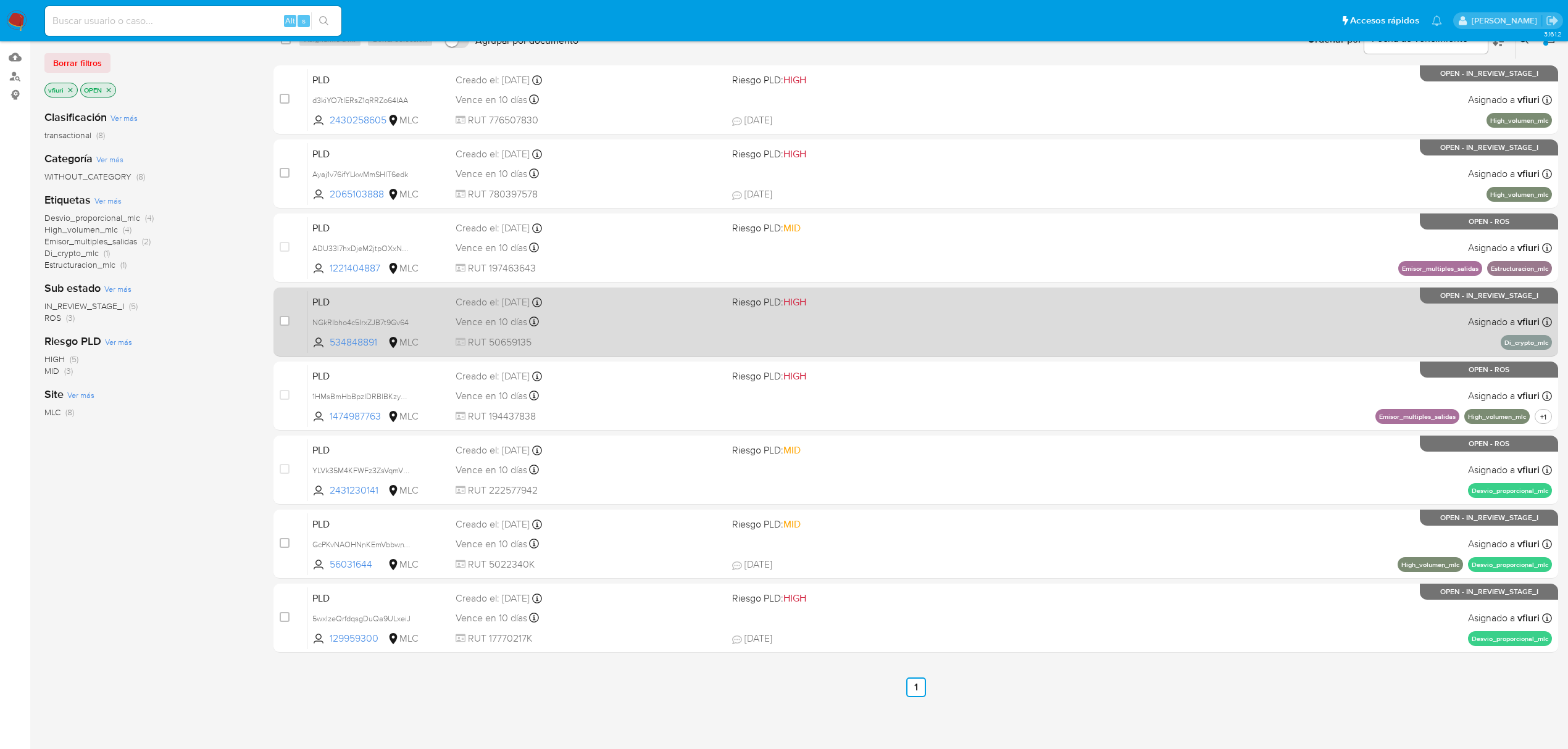
click at [702, 341] on span "RUT 50659135" at bounding box center [589, 343] width 267 height 13
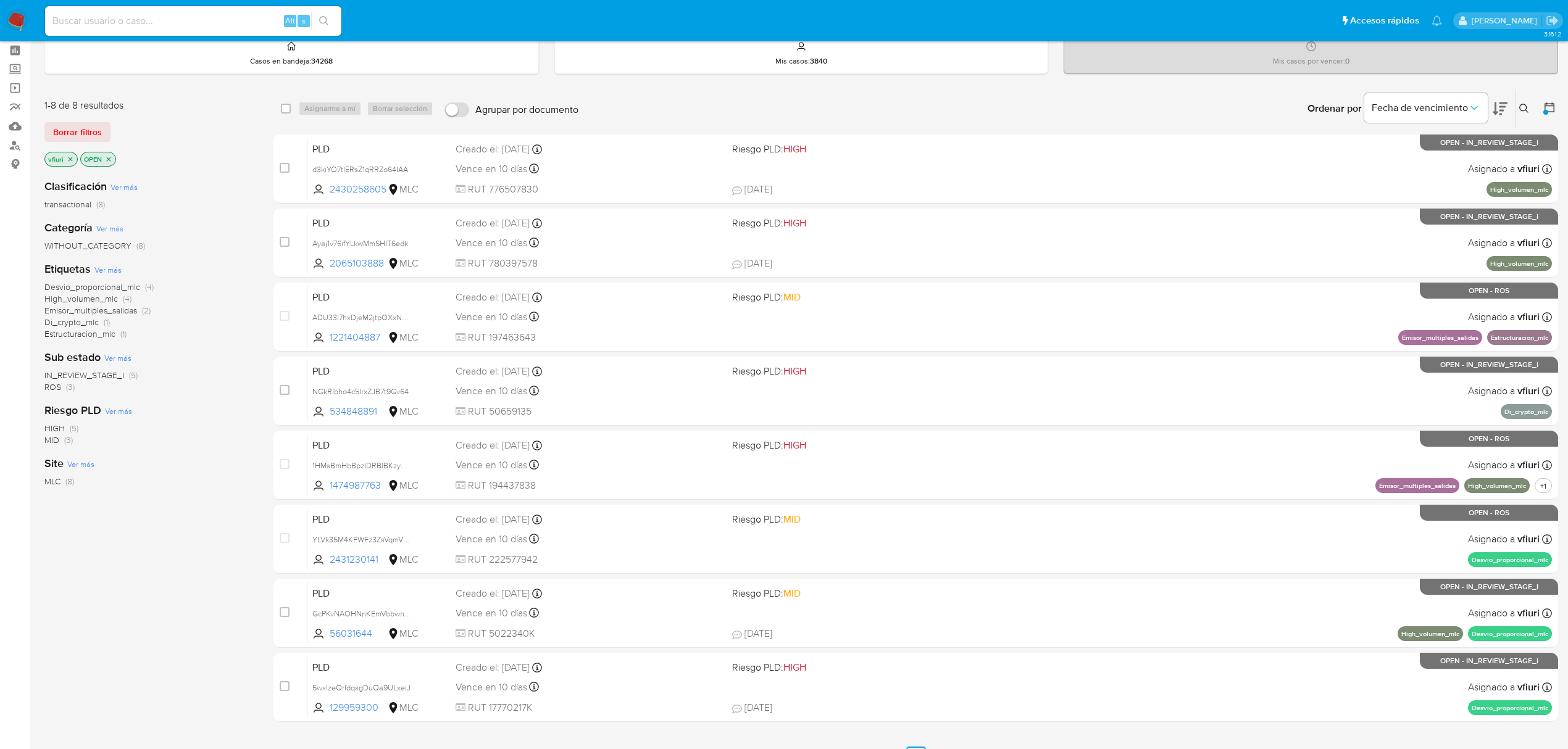
scroll to position [0, 0]
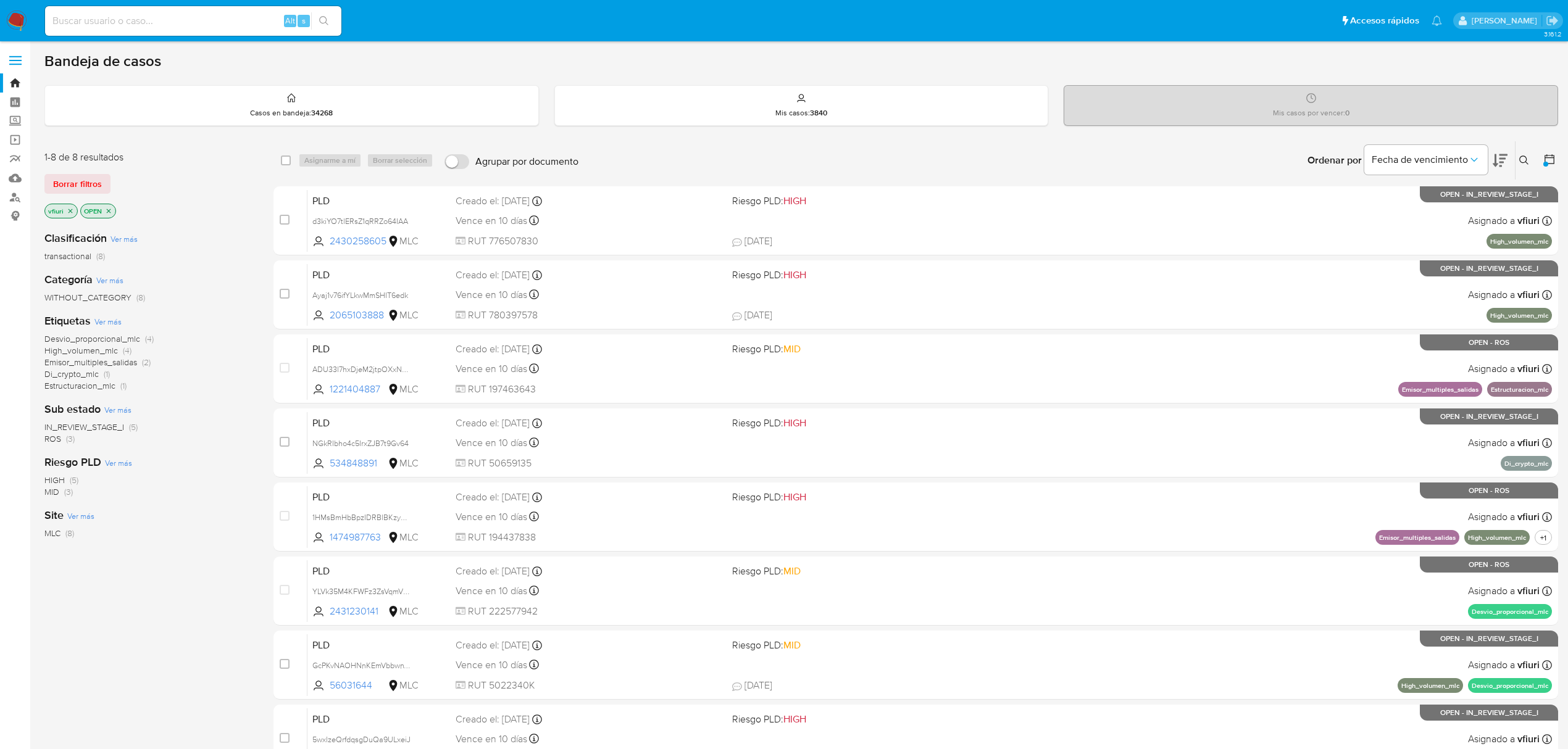
click at [1548, 156] on icon at bounding box center [1550, 160] width 10 height 10
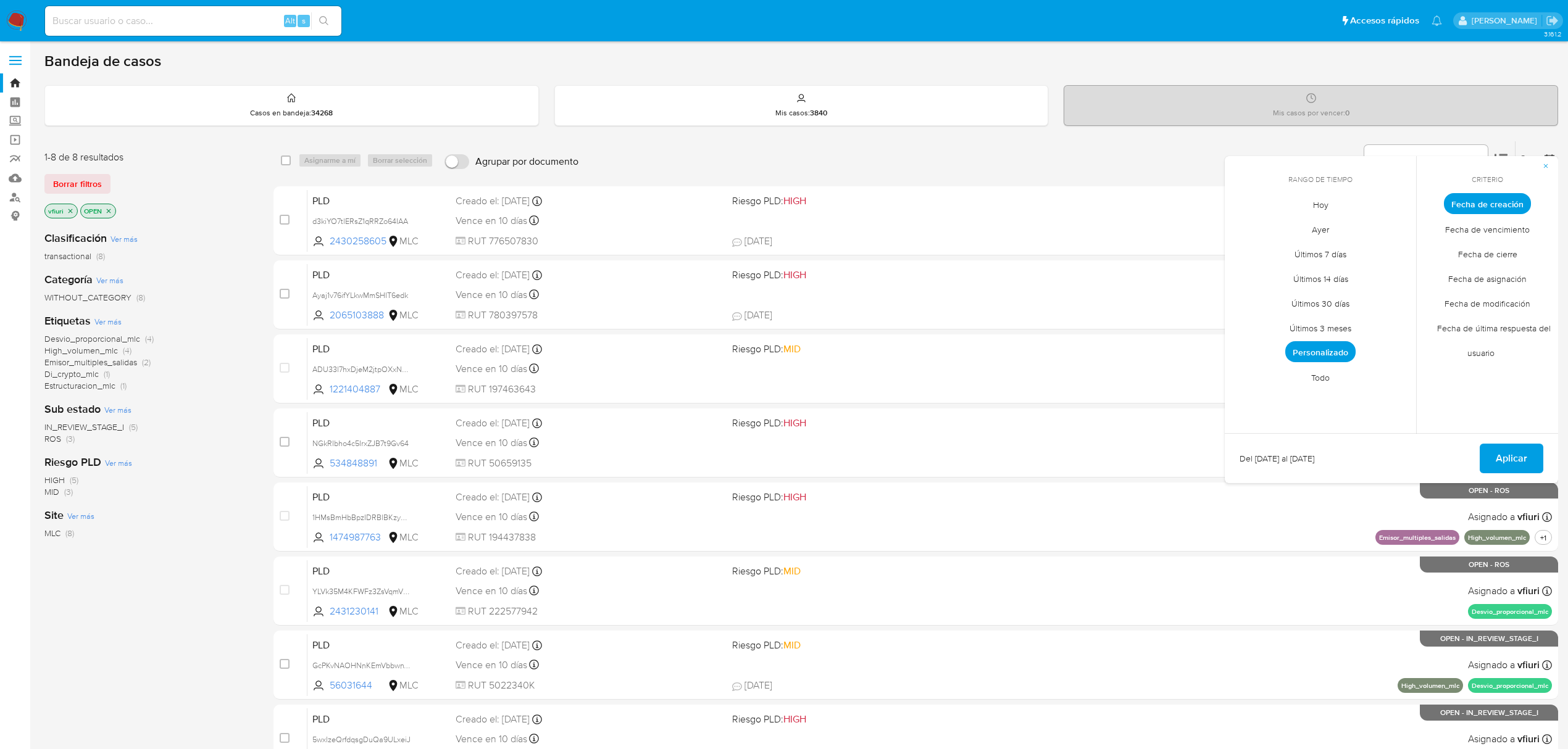
click at [1330, 342] on span "Personalizado" at bounding box center [1320, 351] width 70 height 21
click at [1392, 230] on icon "Mes siguiente" at bounding box center [1397, 227] width 15 height 15
click at [1269, 317] on button "12" at bounding box center [1271, 322] width 20 height 20
click at [1529, 458] on button "Aplicar" at bounding box center [1511, 458] width 64 height 29
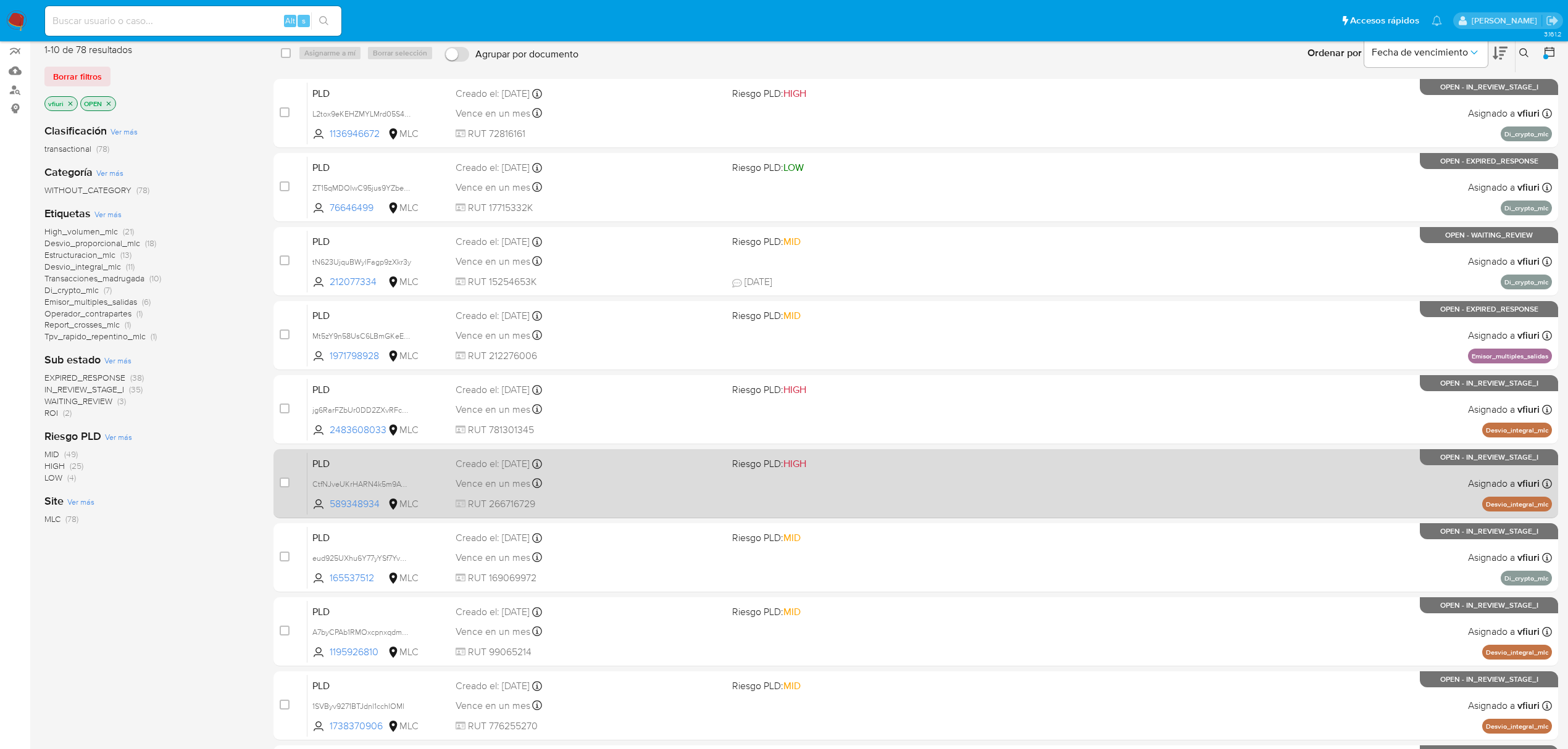
scroll to position [269, 0]
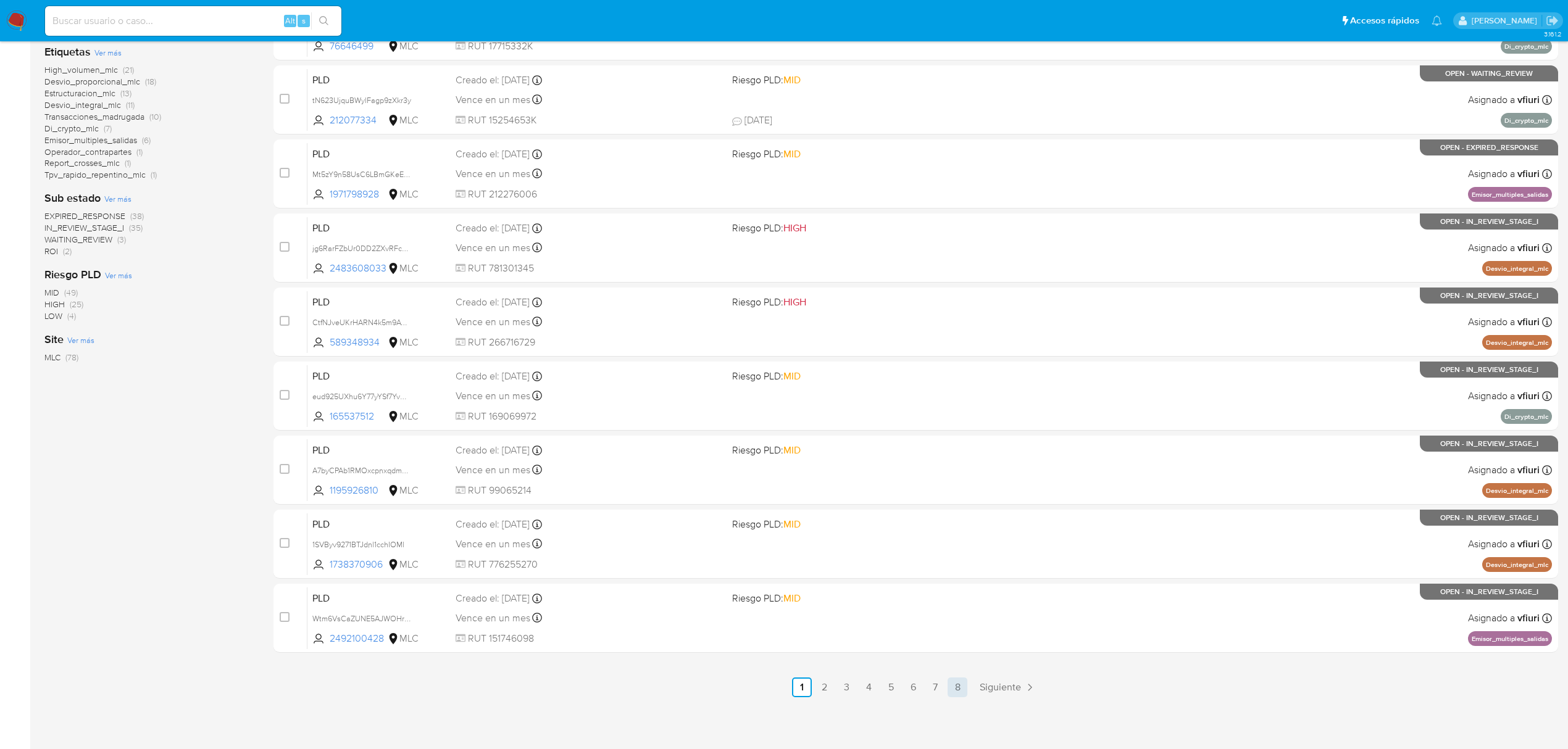
click at [952, 689] on link "8" at bounding box center [958, 687] width 20 height 20
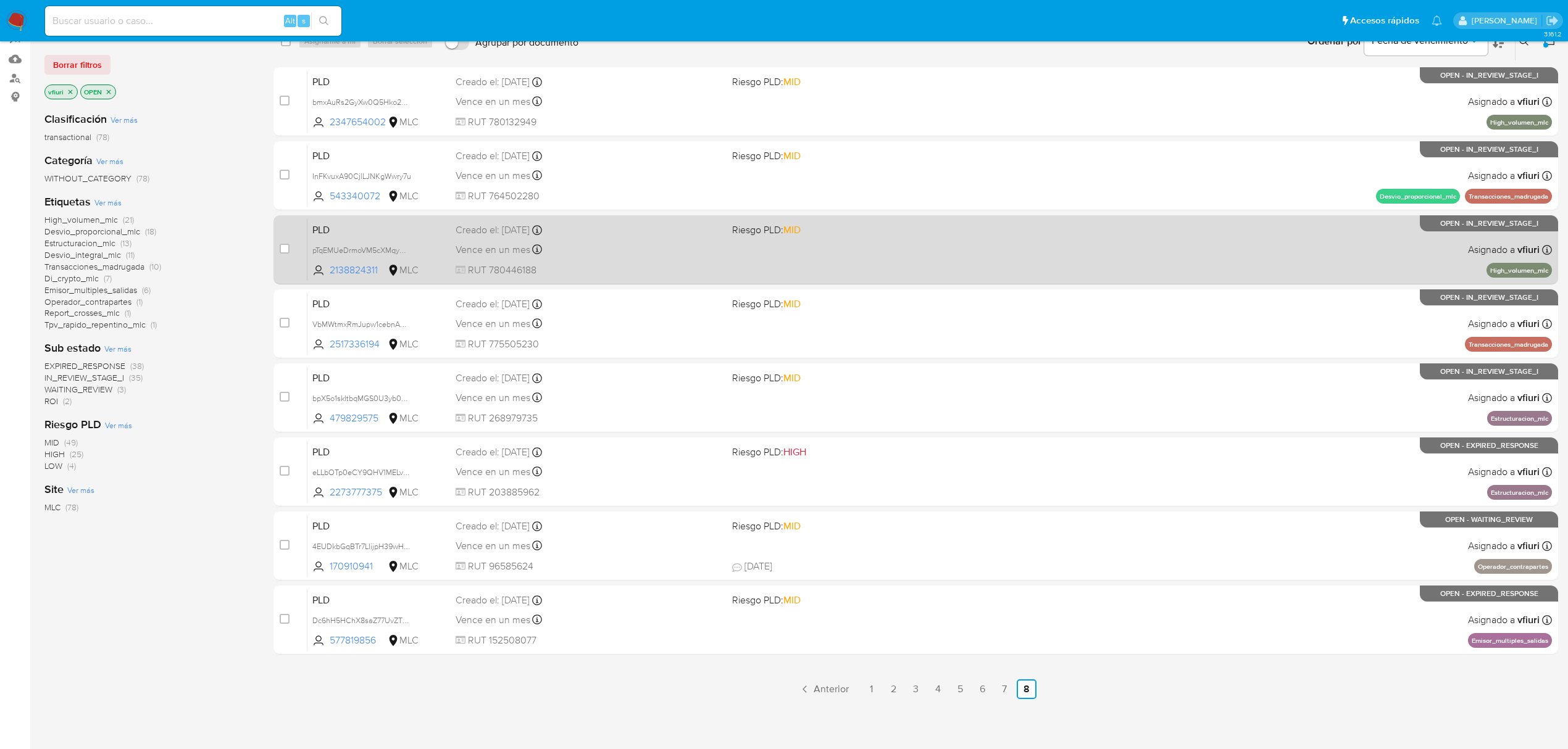
scroll to position [121, 0]
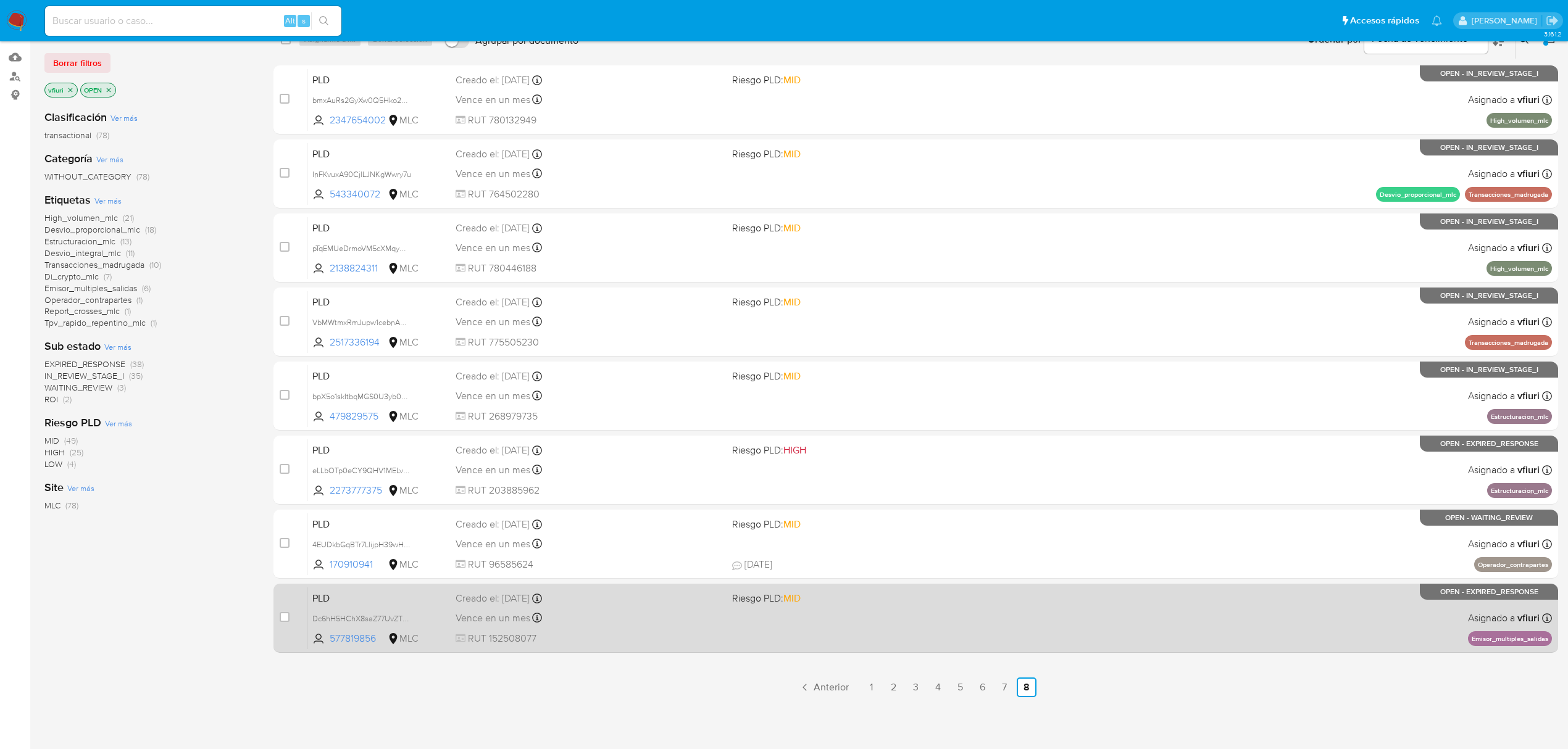
click at [835, 642] on div "PLD Dc6hH5HChX8saZ77UvZTKnoG 577819856 MLC Riesgo PLD: MID Creado el: 12/08/202…" at bounding box center [930, 618] width 1244 height 63
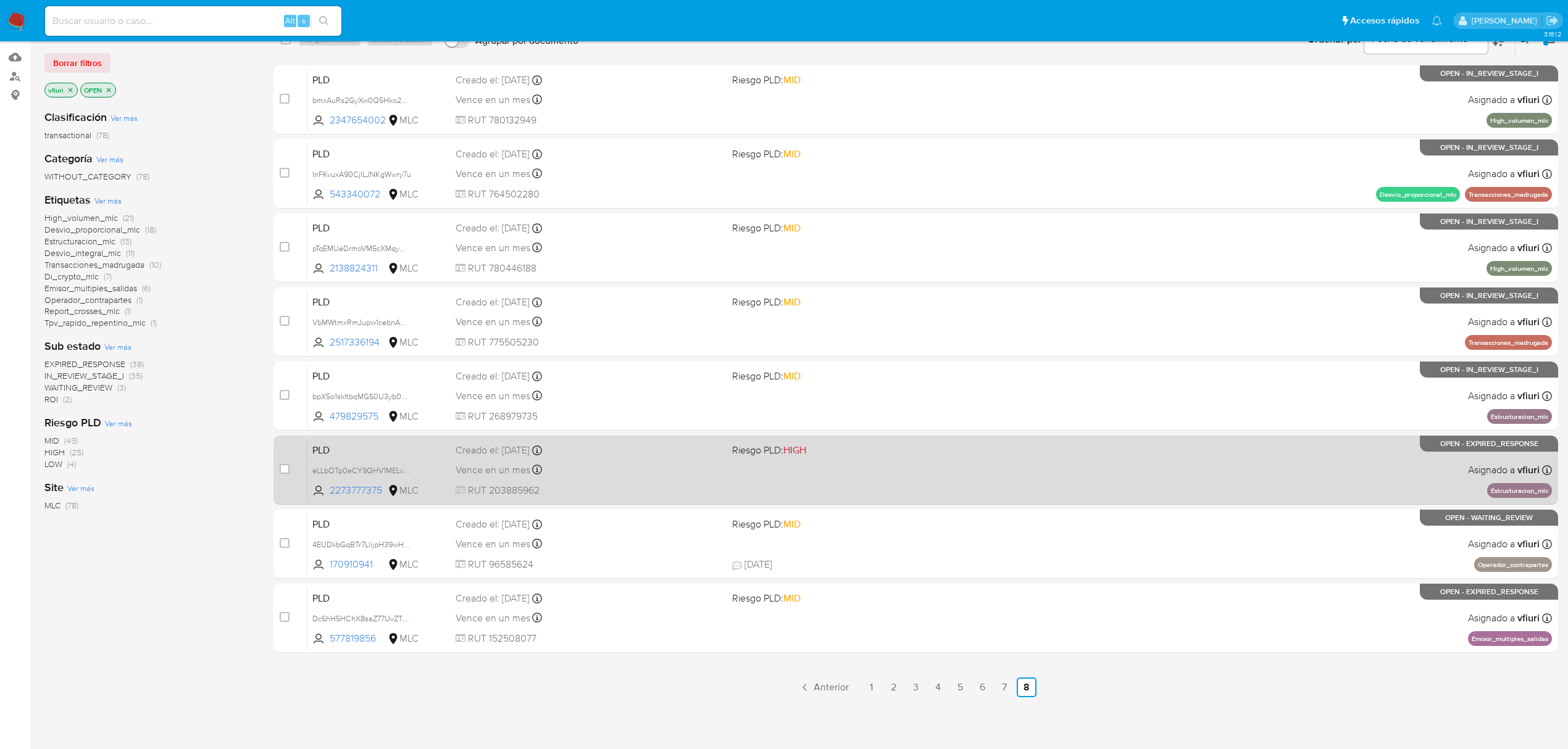
click at [1034, 475] on div "PLD eLLbOTp0eCY9QHV1MELvDYzs 2273777375 MLC Riesgo PLD: HIGH Creado el: 12/08/2…" at bounding box center [930, 470] width 1244 height 63
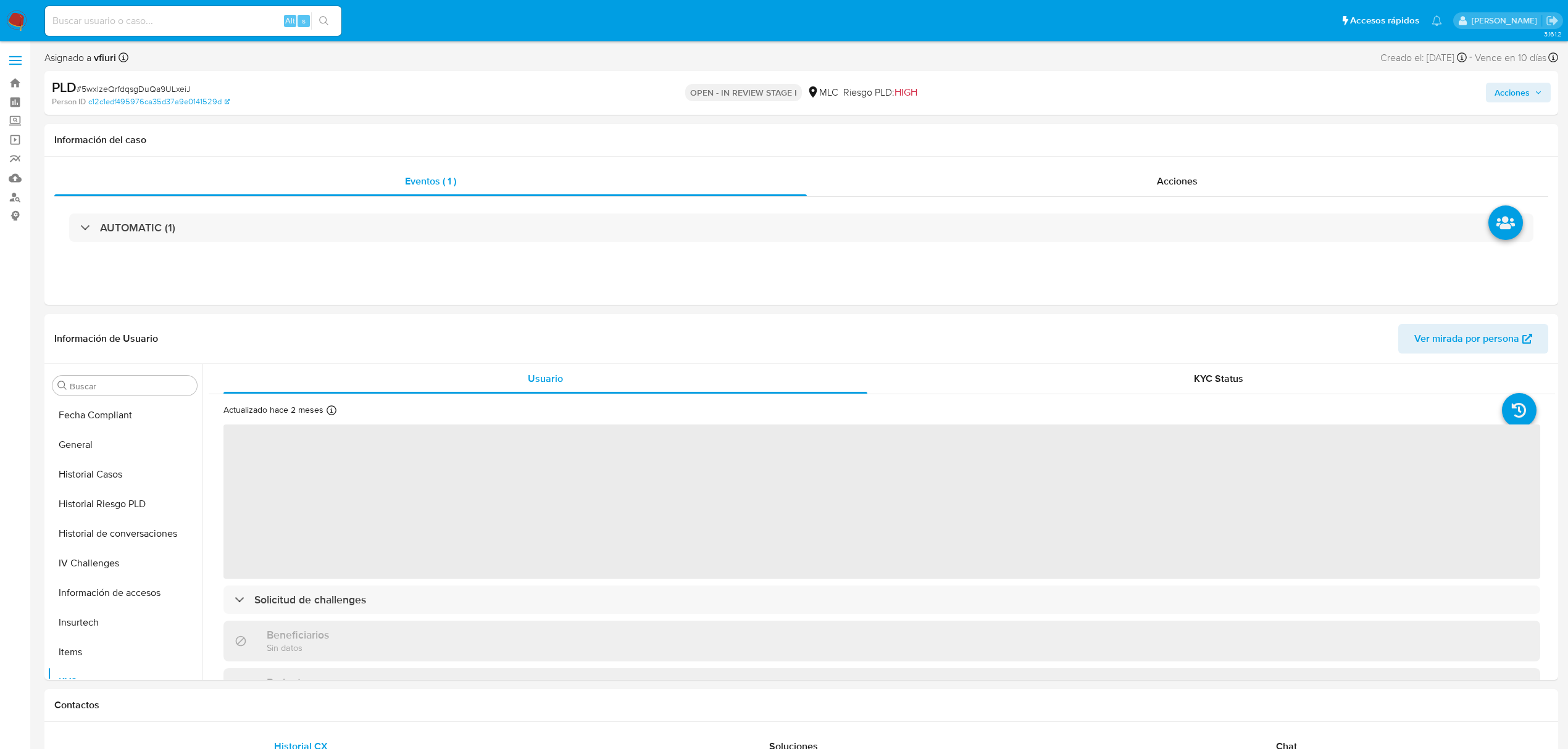
select select "10"
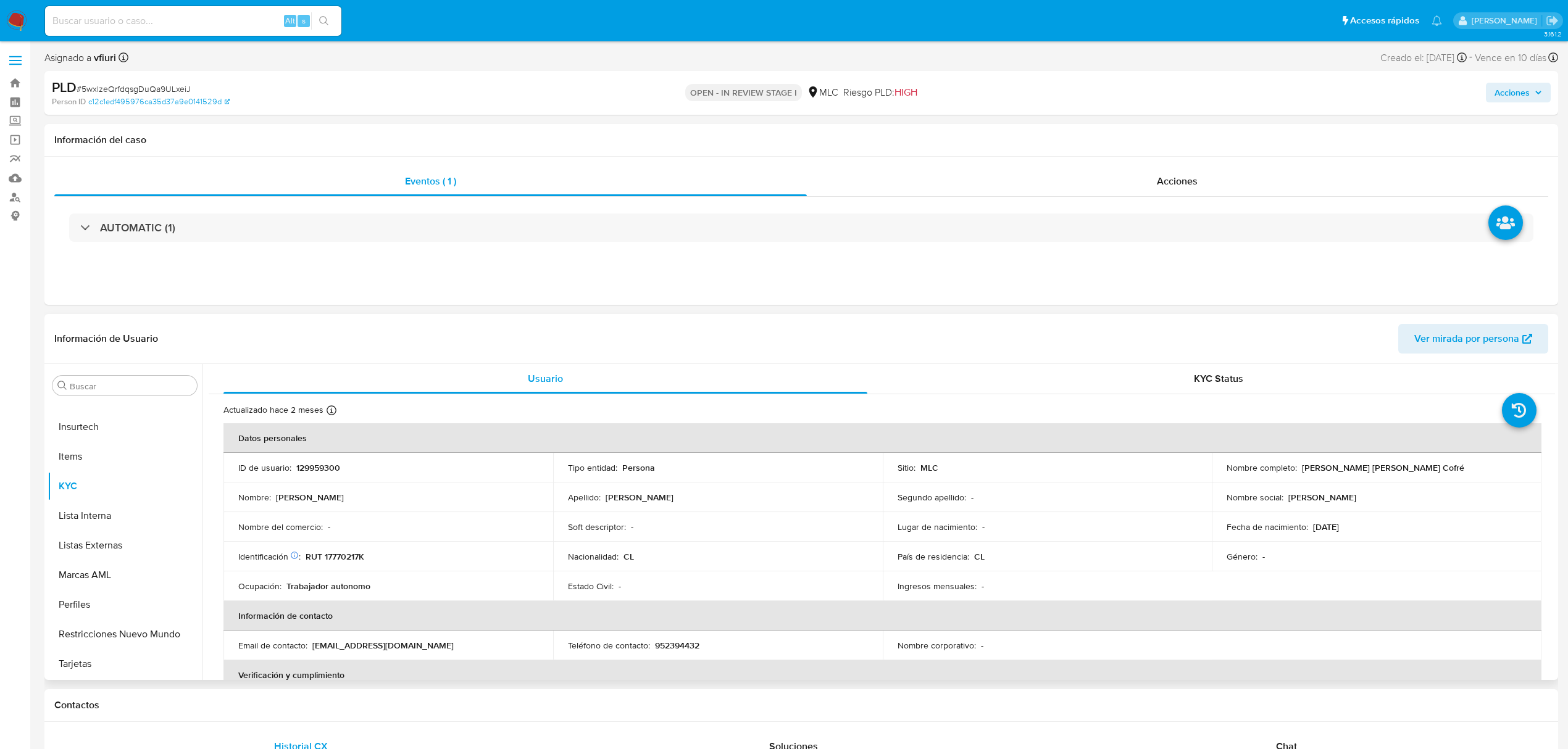
click at [314, 466] on p "129959300" at bounding box center [318, 467] width 43 height 11
copy p "129959300"
click at [132, 625] on button "Restricciones Nuevo Mundo" at bounding box center [120, 634] width 145 height 29
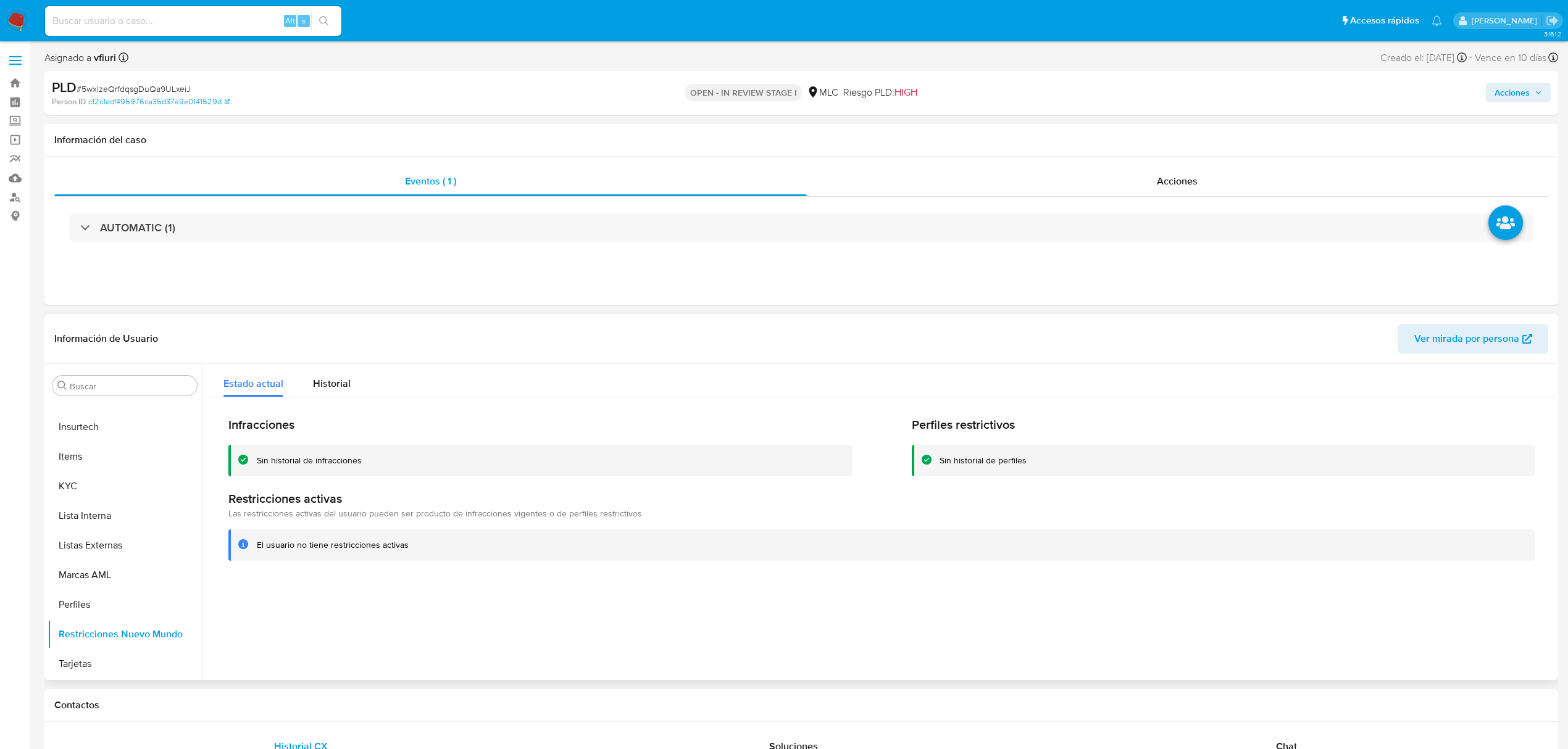
click at [326, 401] on div "Infracciones Sin historial de infracciones Perfiles restrictivos Sin historial …" at bounding box center [881, 488] width 1346 height 183
click at [319, 396] on div "Historial" at bounding box center [331, 380] width 38 height 33
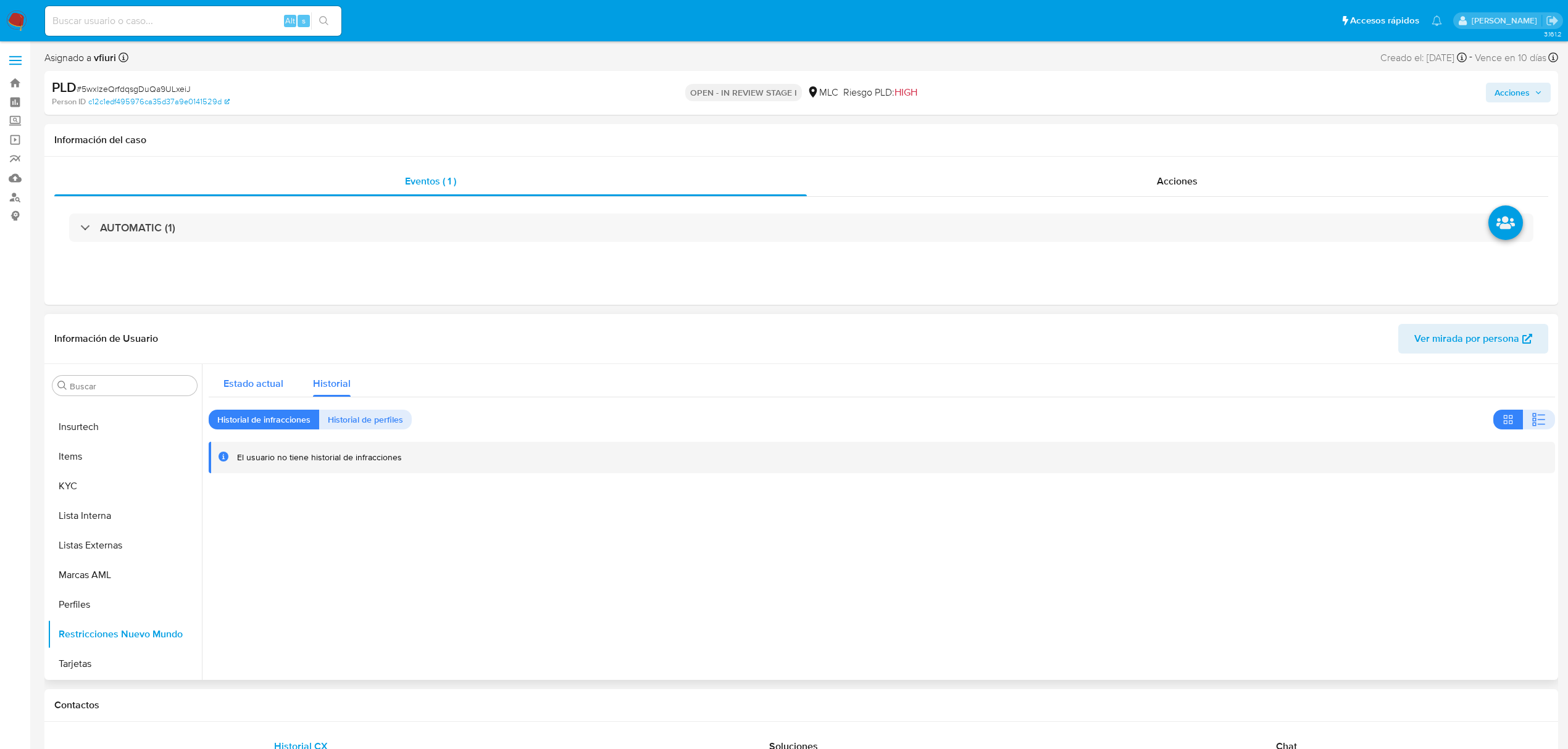
click at [235, 390] on span "Estado actual" at bounding box center [253, 383] width 60 height 14
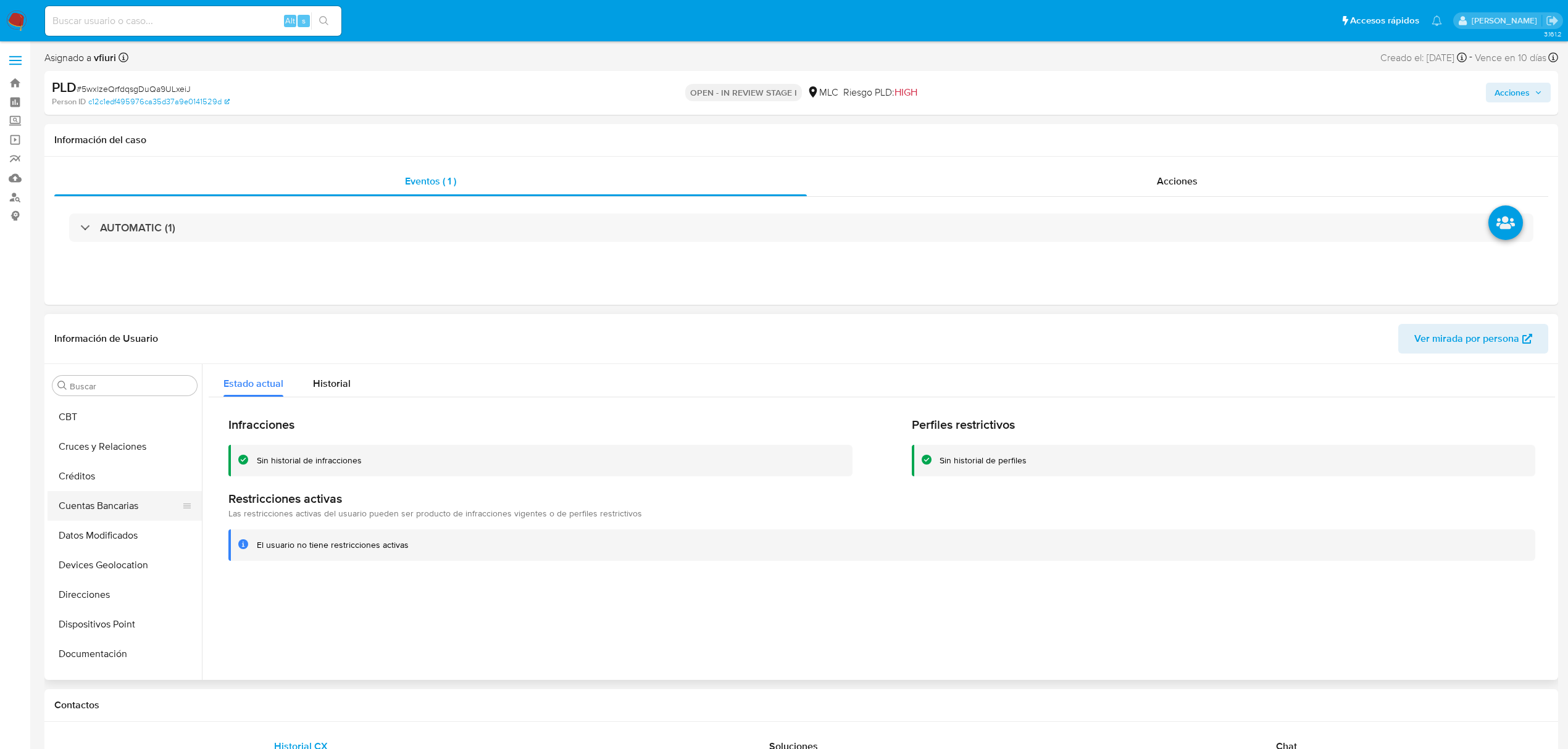
scroll to position [87, 0]
click at [89, 466] on button "Cruces y Relaciones" at bounding box center [120, 476] width 145 height 29
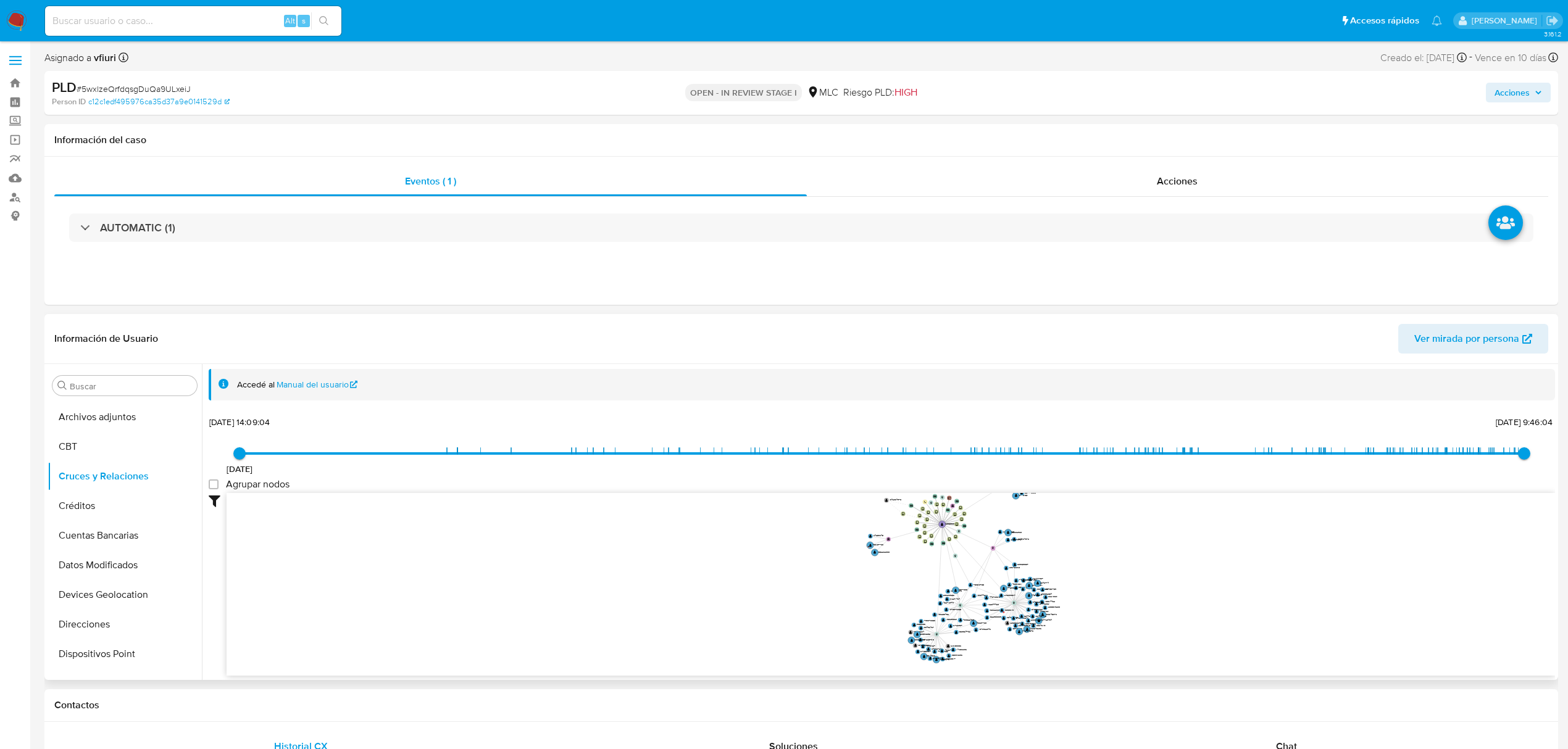
drag, startPoint x: 746, startPoint y: 598, endPoint x: 861, endPoint y: 595, distance: 115.0
click at [861, 599] on icon "device-62938ebf08813b001bbda2b4  user-129959300  129959300 device-61325c31088…" at bounding box center [891, 583] width 1329 height 179
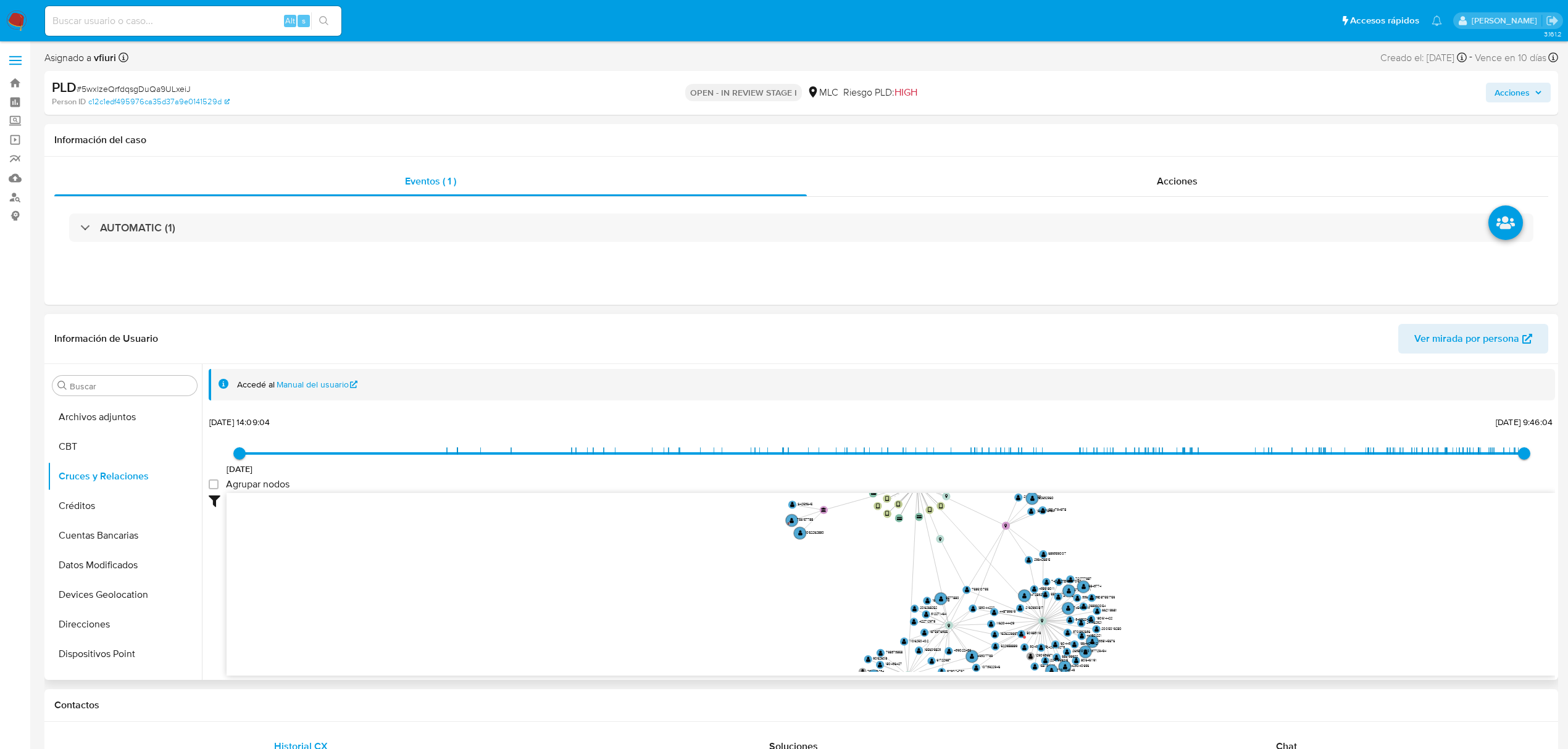
drag, startPoint x: 778, startPoint y: 604, endPoint x: 694, endPoint y: 612, distance: 84.4
click at [694, 612] on icon "device-62938ebf08813b001bbda2b4  user-129959300  129959300 device-61325c31088…" at bounding box center [891, 583] width 1329 height 179
click at [96, 578] on button "KYC" at bounding box center [120, 568] width 145 height 29
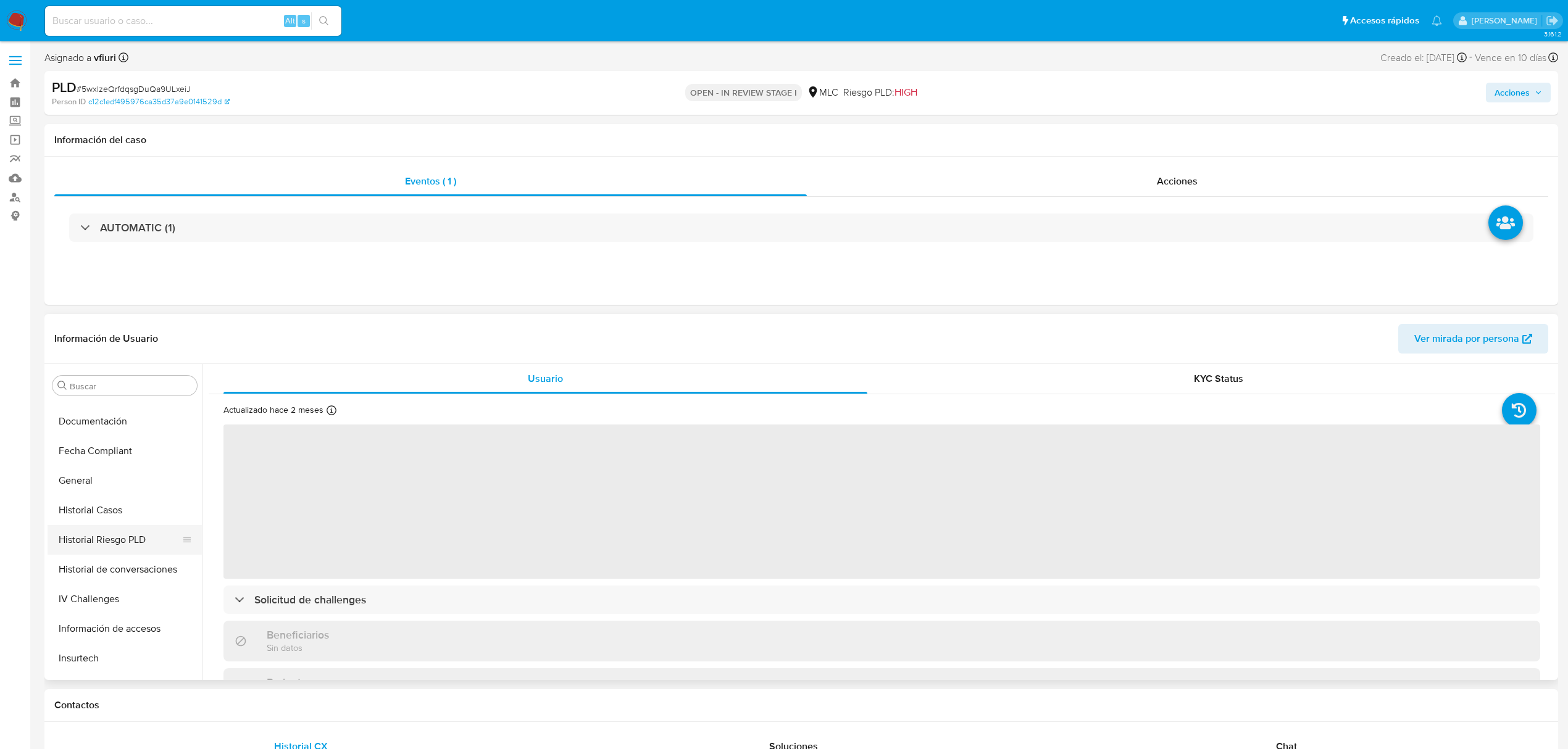
scroll to position [334, 0]
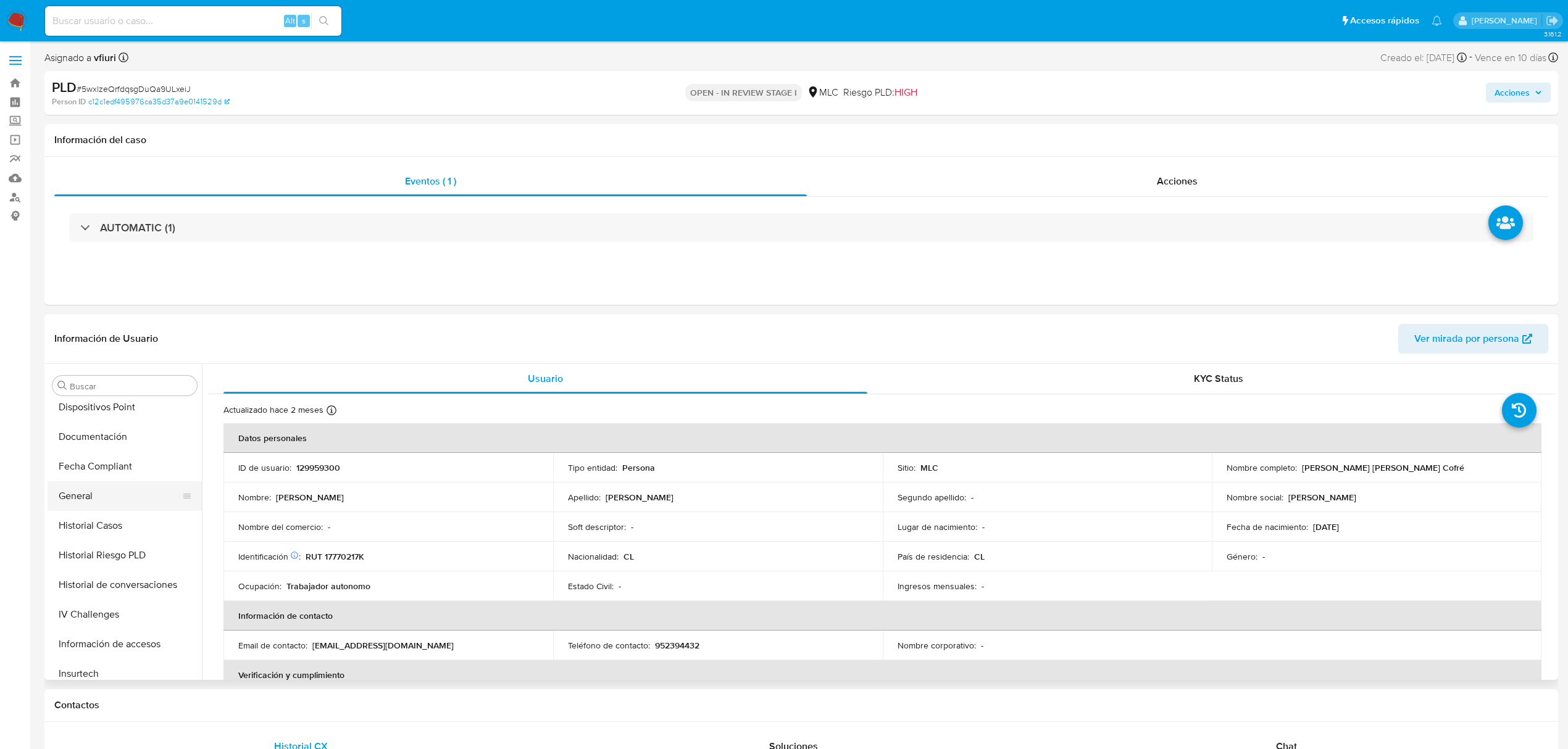
click at [112, 494] on button "General" at bounding box center [120, 496] width 145 height 29
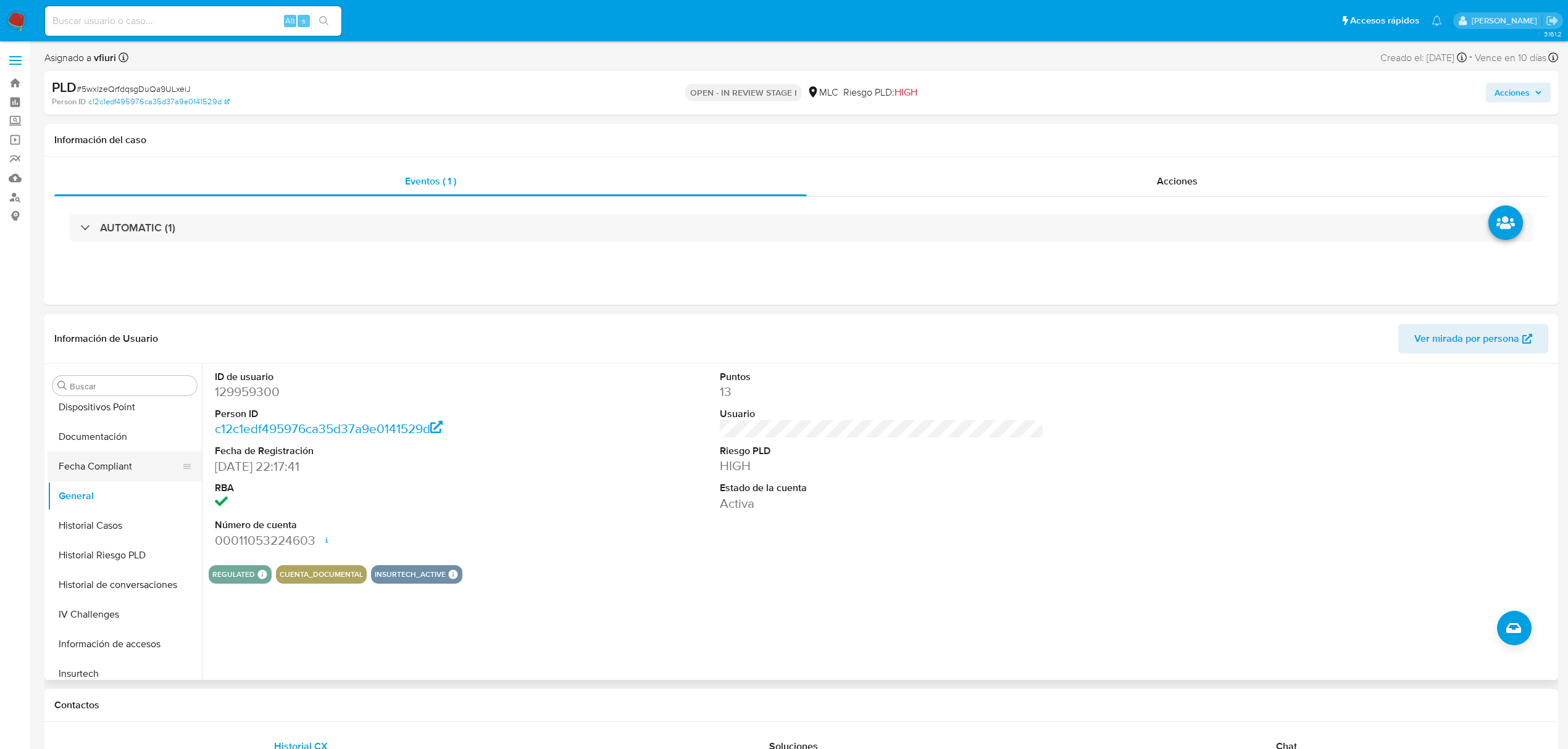
scroll to position [581, 0]
click at [104, 484] on button "KYC" at bounding box center [120, 486] width 145 height 29
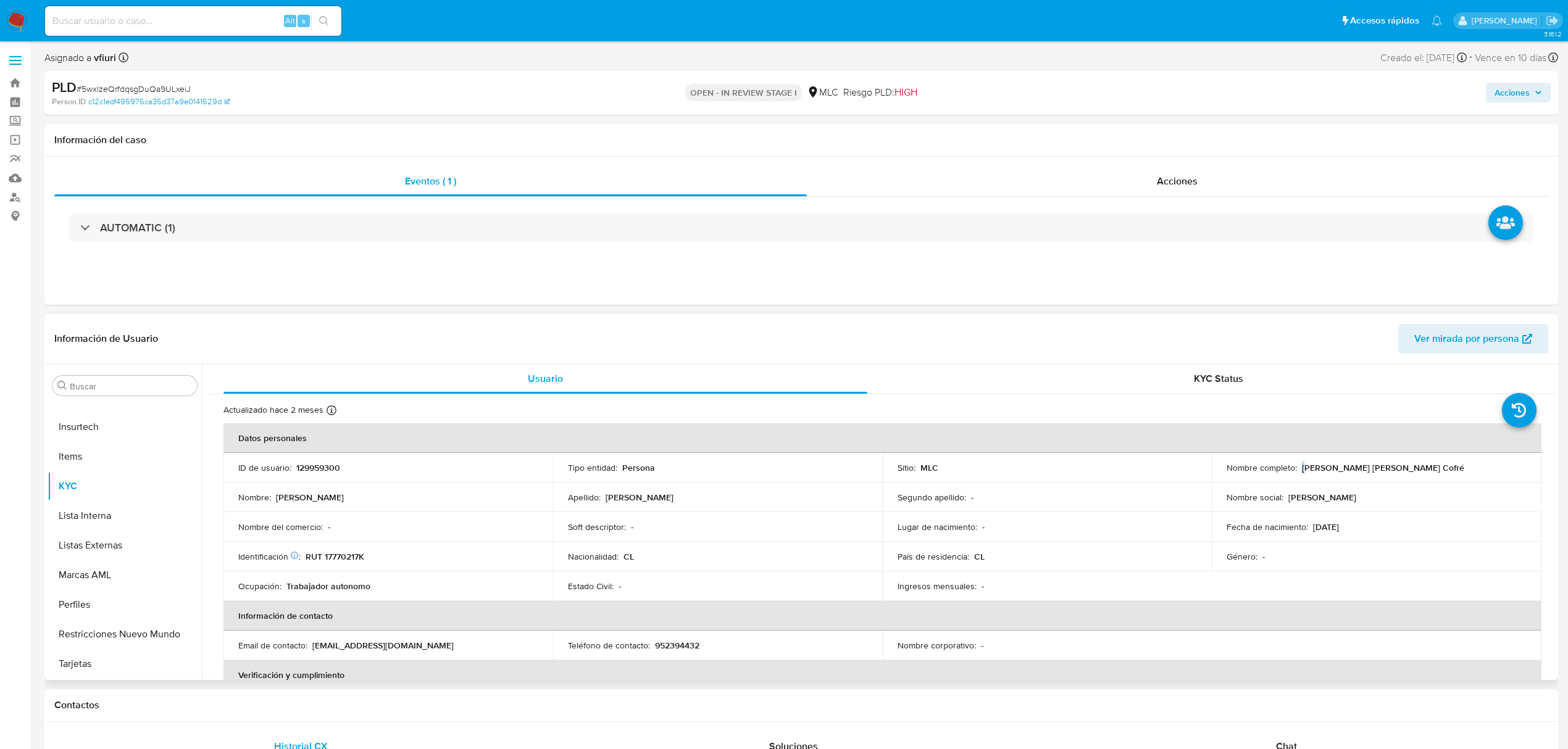
drag, startPoint x: 1302, startPoint y: 469, endPoint x: 1398, endPoint y: 461, distance: 96.3
click at [1398, 461] on td "Nombre completo : Juan Francisco Lara Cofré" at bounding box center [1376, 467] width 329 height 29
copy p "uan Francisco Lara Cofré"
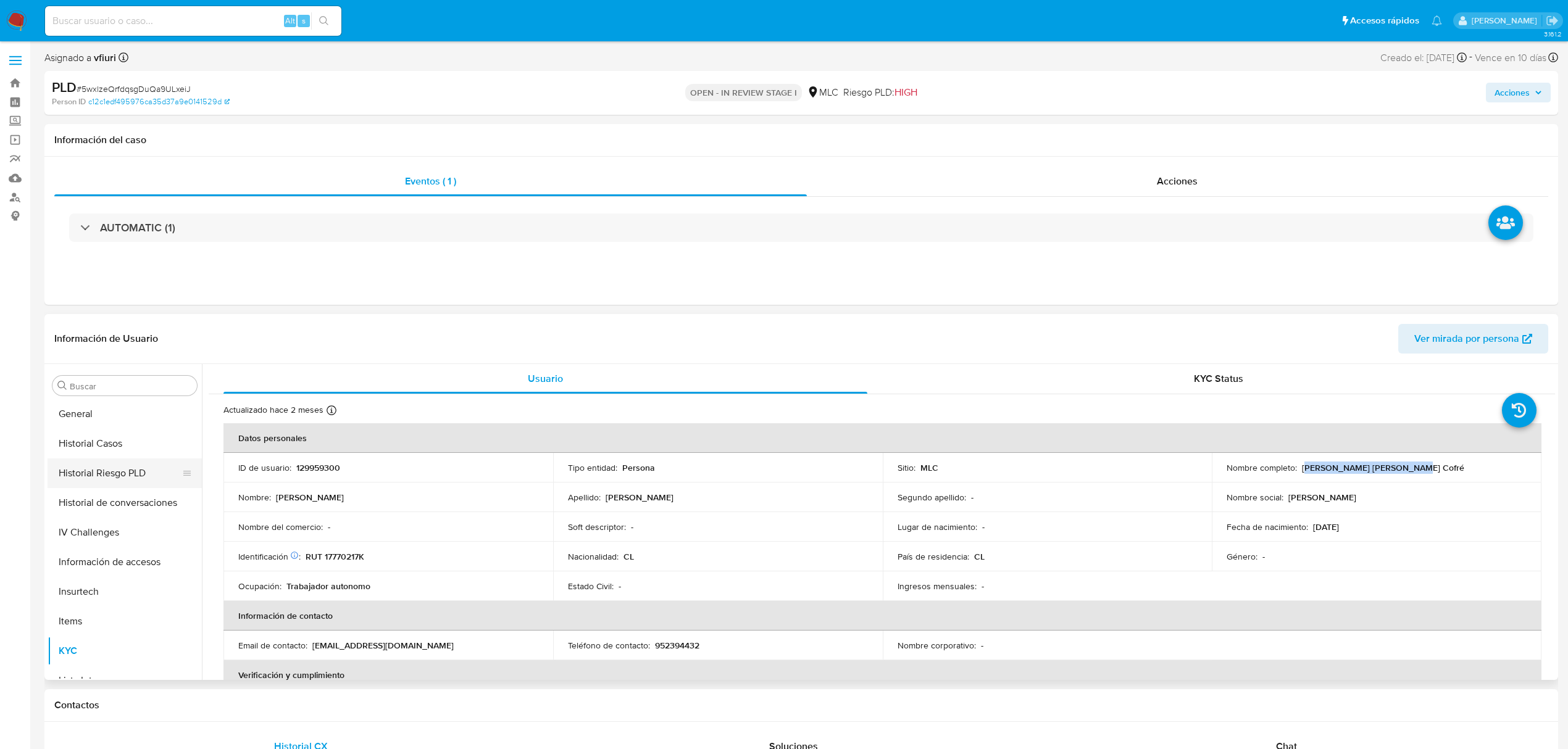
click at [95, 467] on button "Historial Riesgo PLD" at bounding box center [120, 472] width 145 height 29
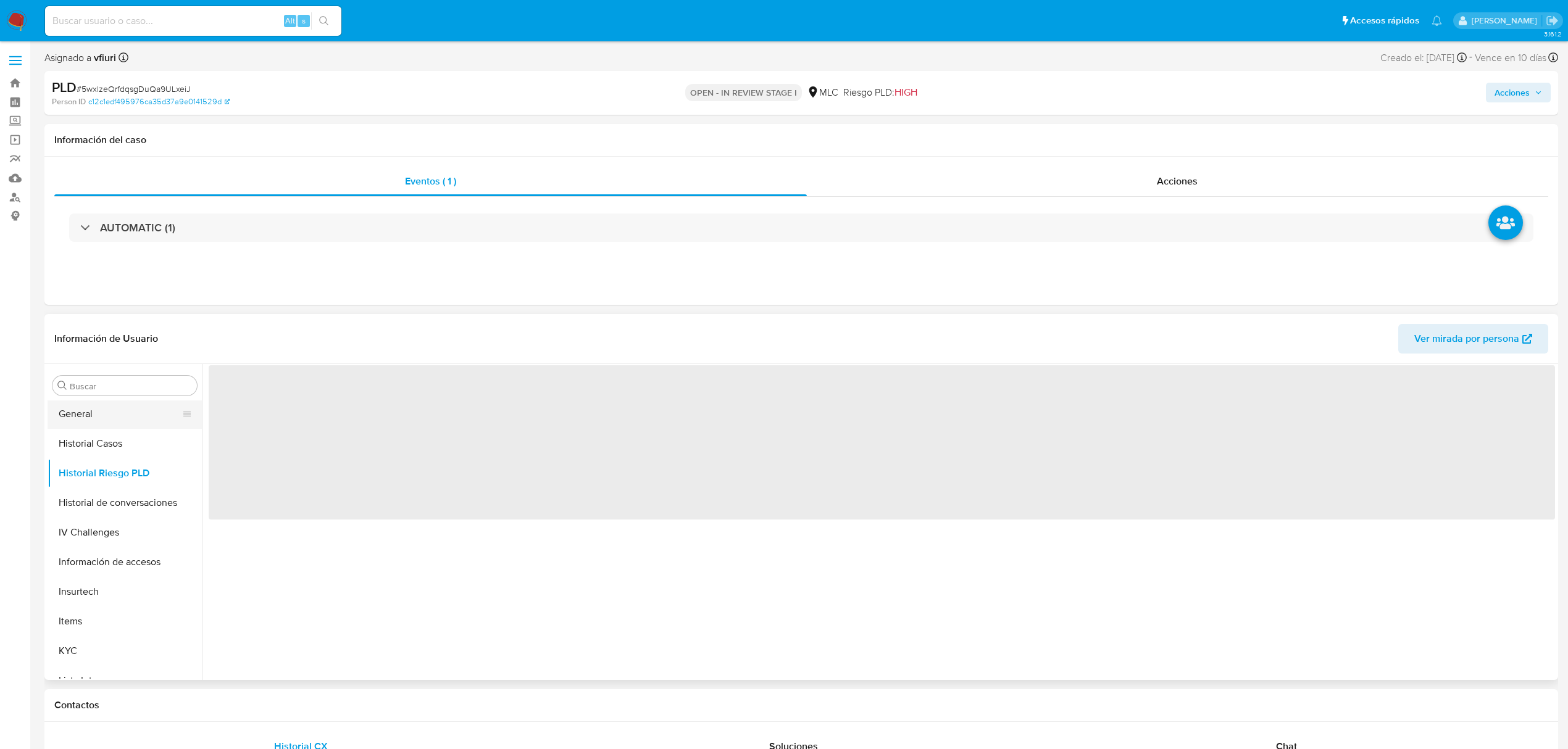
click at [89, 423] on button "General" at bounding box center [120, 414] width 145 height 29
click at [91, 449] on button "Historial Casos" at bounding box center [120, 443] width 145 height 29
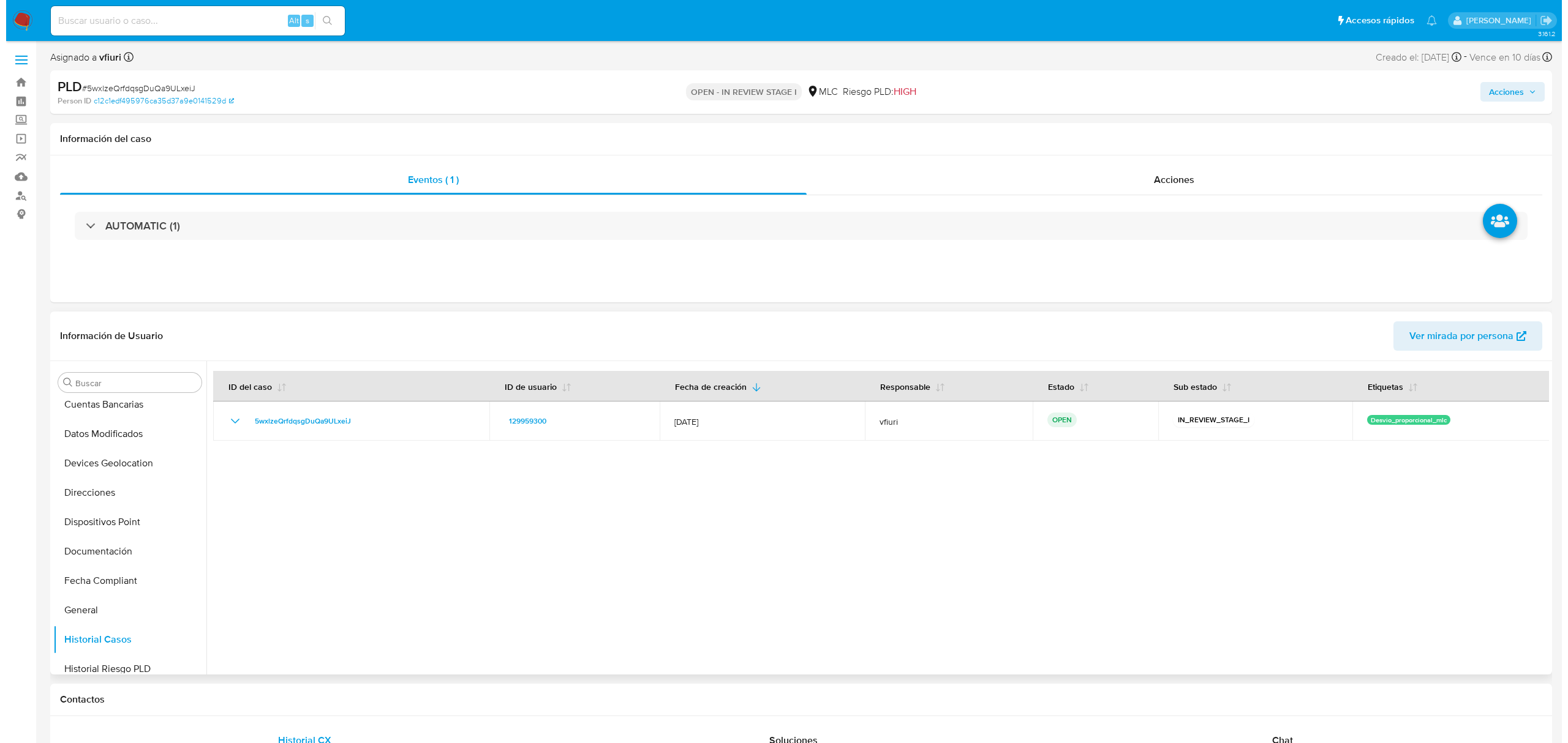
scroll to position [0, 0]
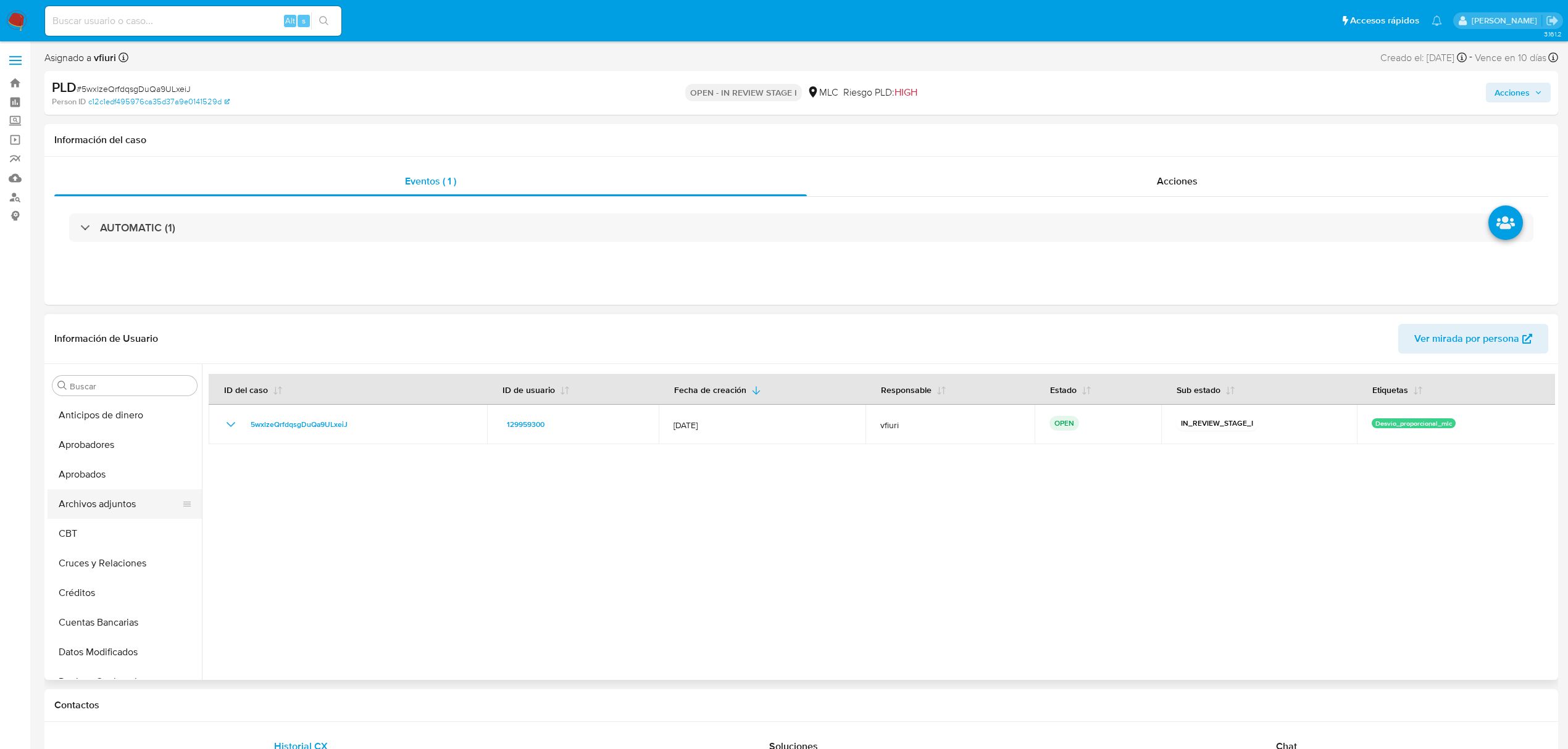
click at [100, 508] on button "Archivos adjuntos" at bounding box center [120, 503] width 145 height 29
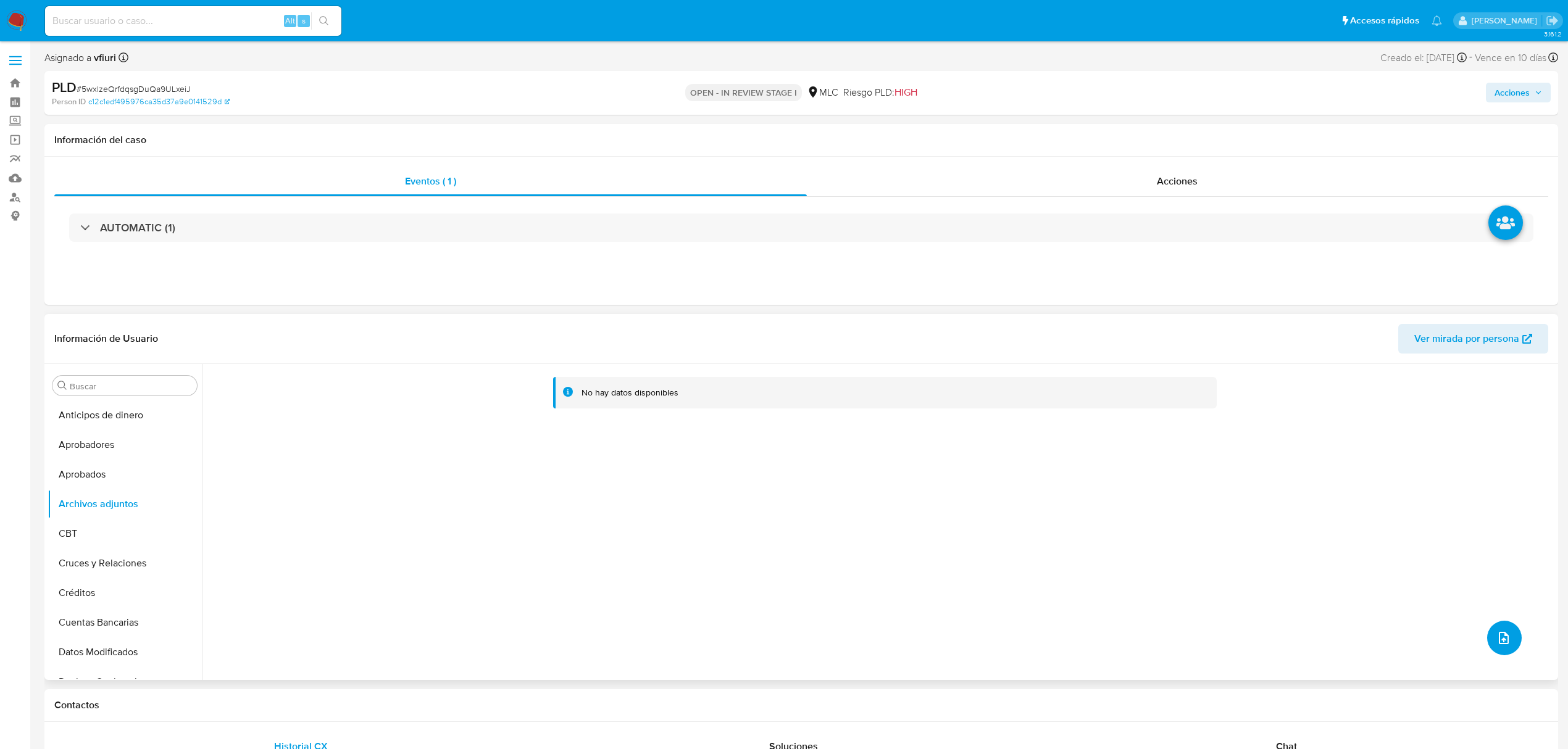
click at [1499, 642] on icon "upload-file" at bounding box center [1504, 638] width 10 height 13
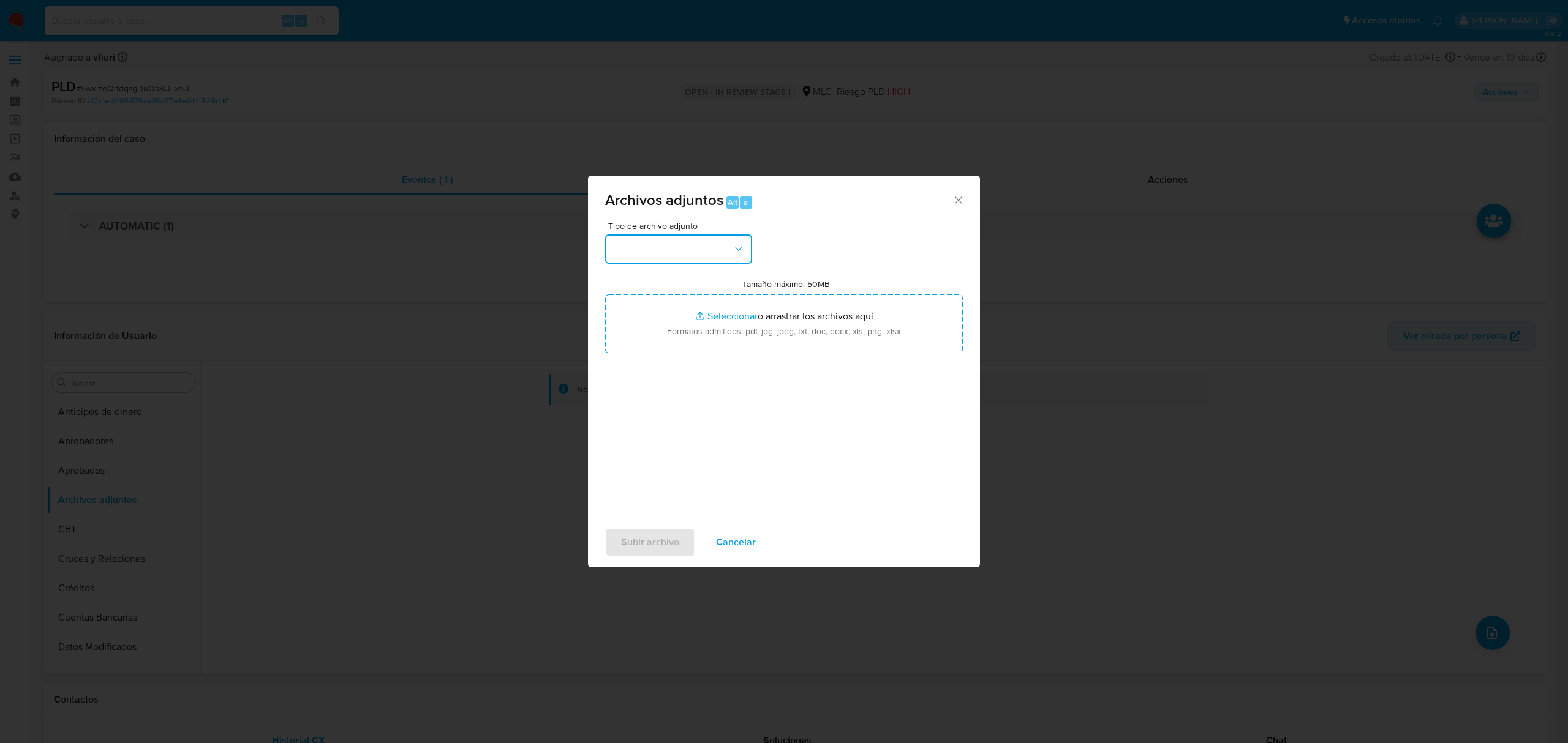
click at [681, 259] on button "button" at bounding box center [678, 249] width 147 height 29
click at [643, 391] on span "OTROS" at bounding box center [628, 386] width 32 height 12
click at [1100, 95] on div "Archivos adjuntos Alt a Tipo de archivo adjunto OTROS Tamaño máximo: 50MB Selec…" at bounding box center [784, 372] width 1568 height 743
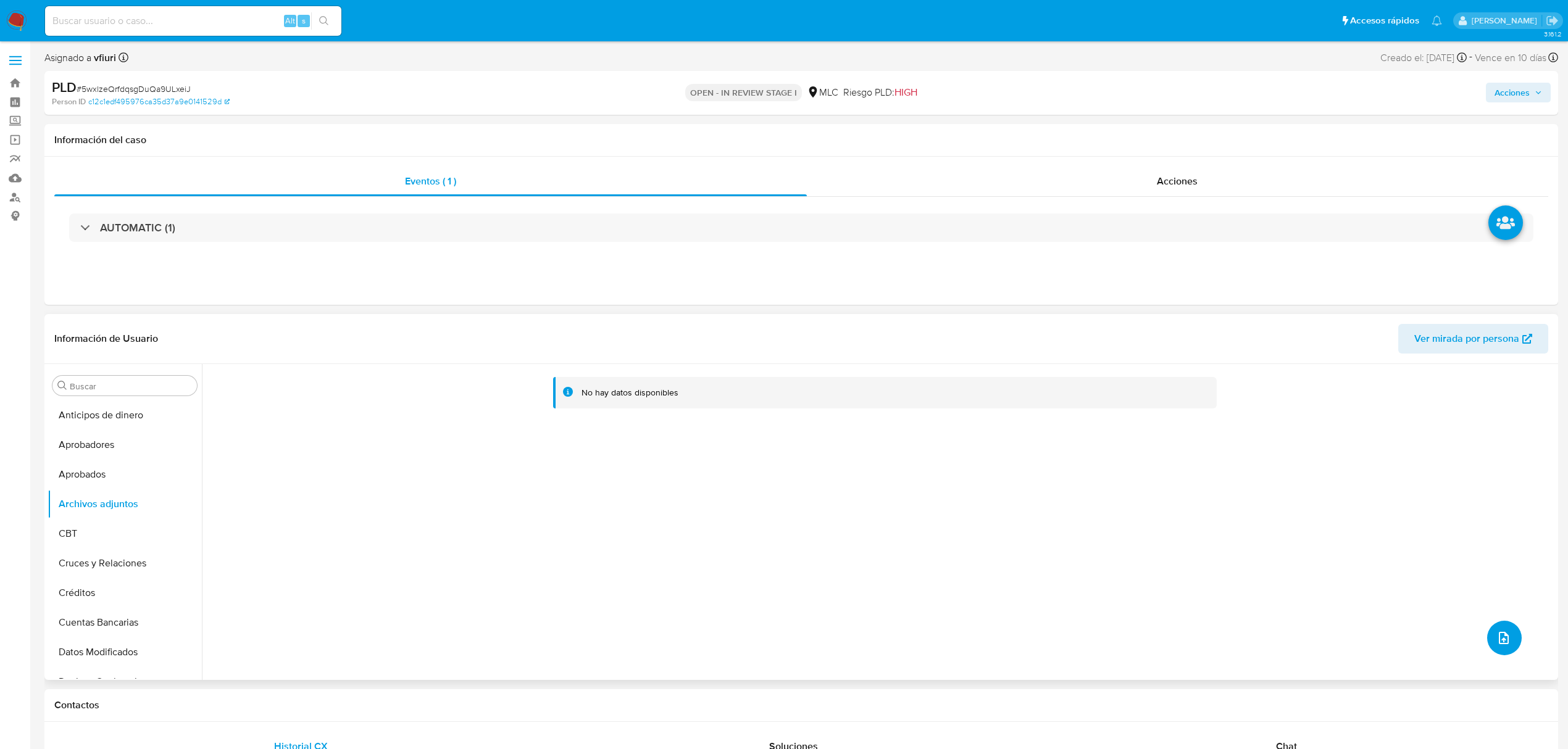
click at [1505, 637] on icon "upload-file" at bounding box center [1504, 638] width 15 height 15
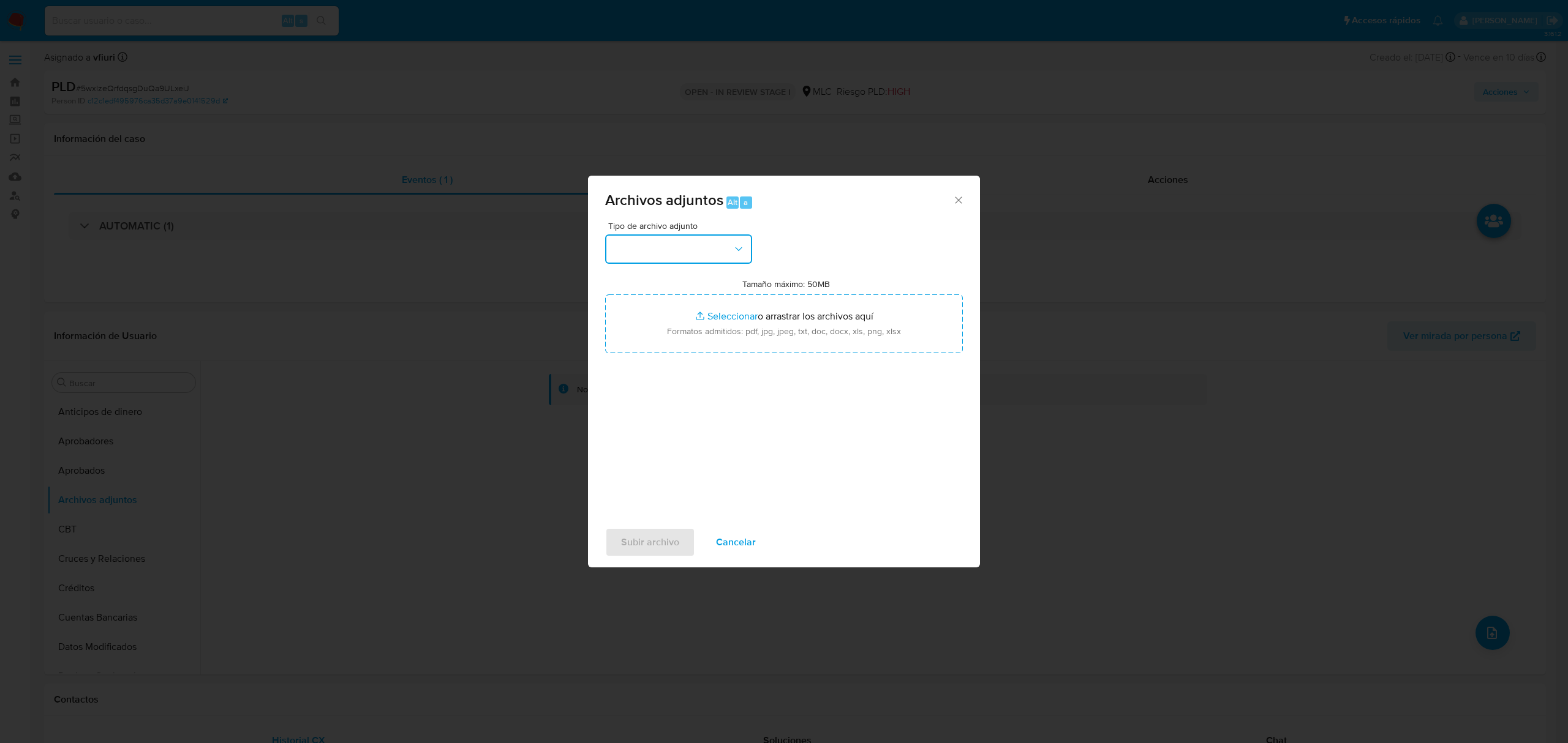
click at [659, 251] on button "button" at bounding box center [678, 249] width 147 height 29
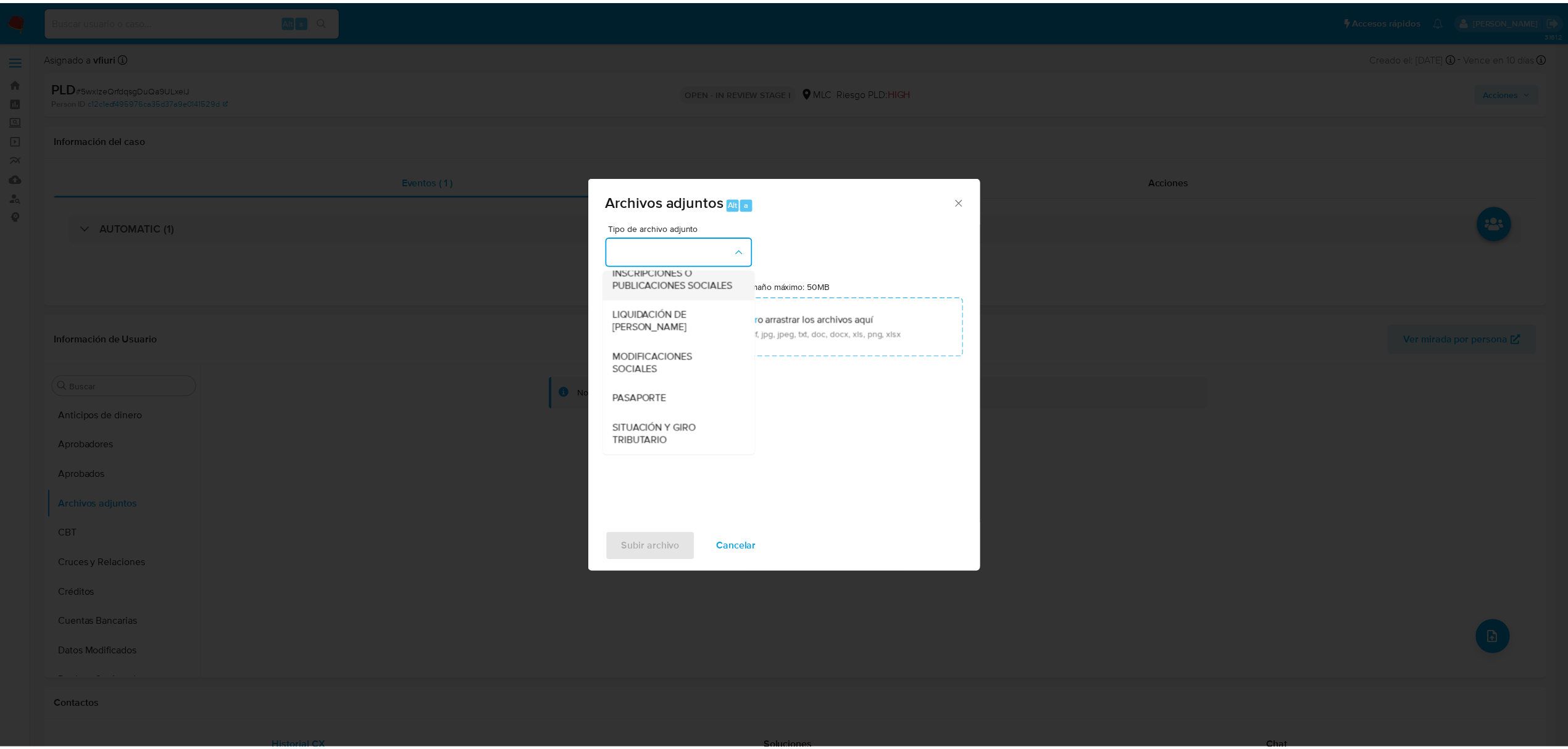
scroll to position [184, 0]
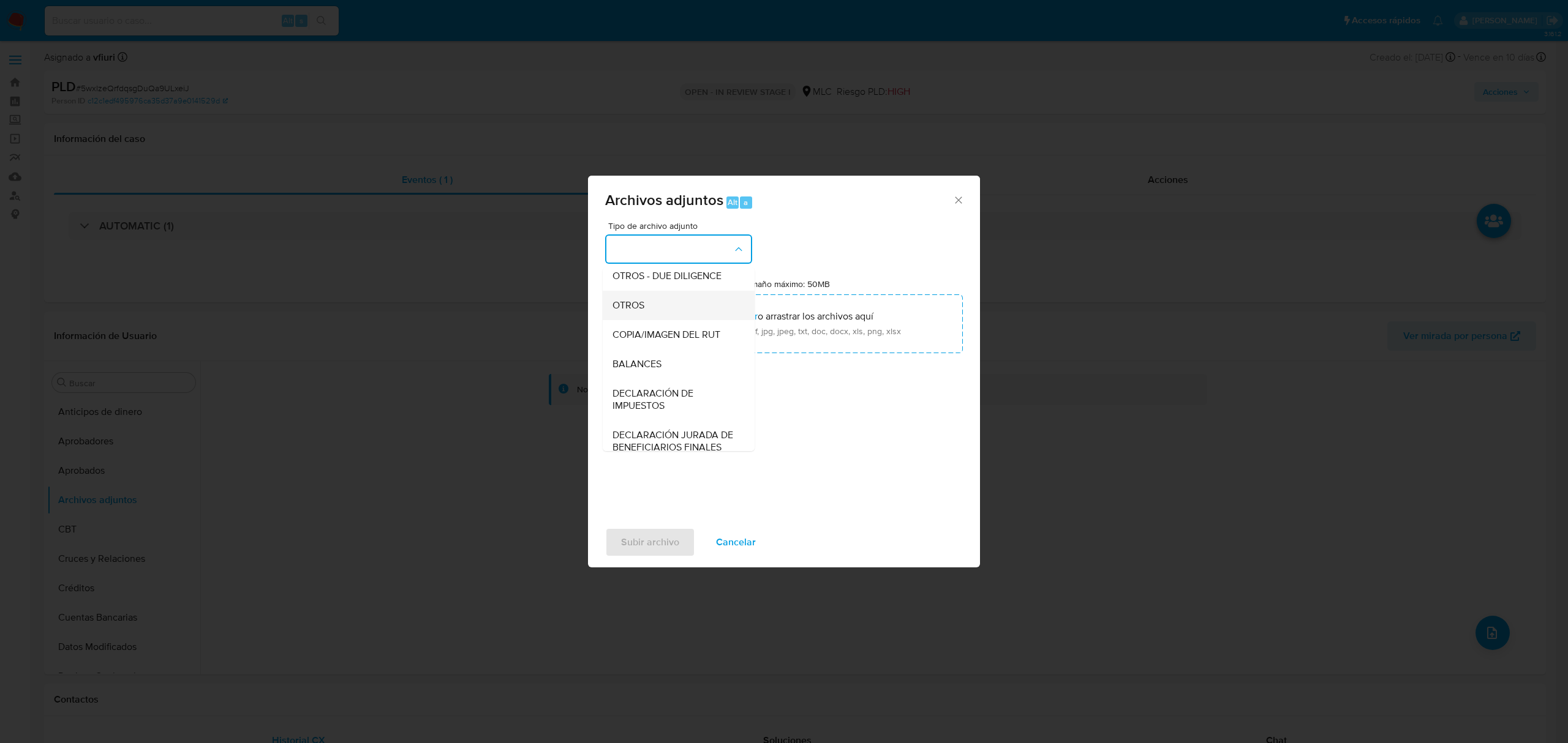
click at [635, 308] on div "OTROS" at bounding box center [674, 305] width 125 height 29
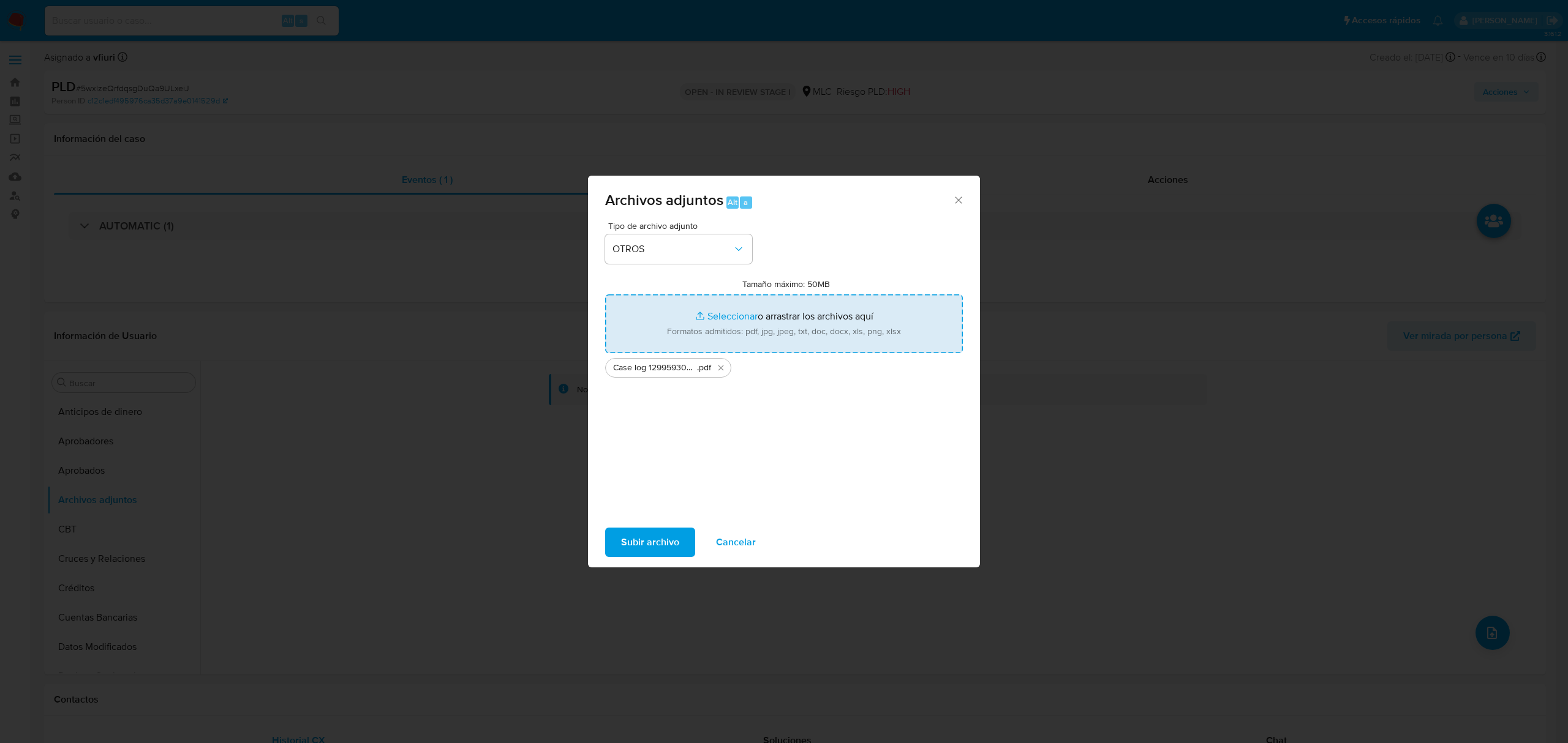
type input "C:\fakepath\Tablas 129959300.xlsx"
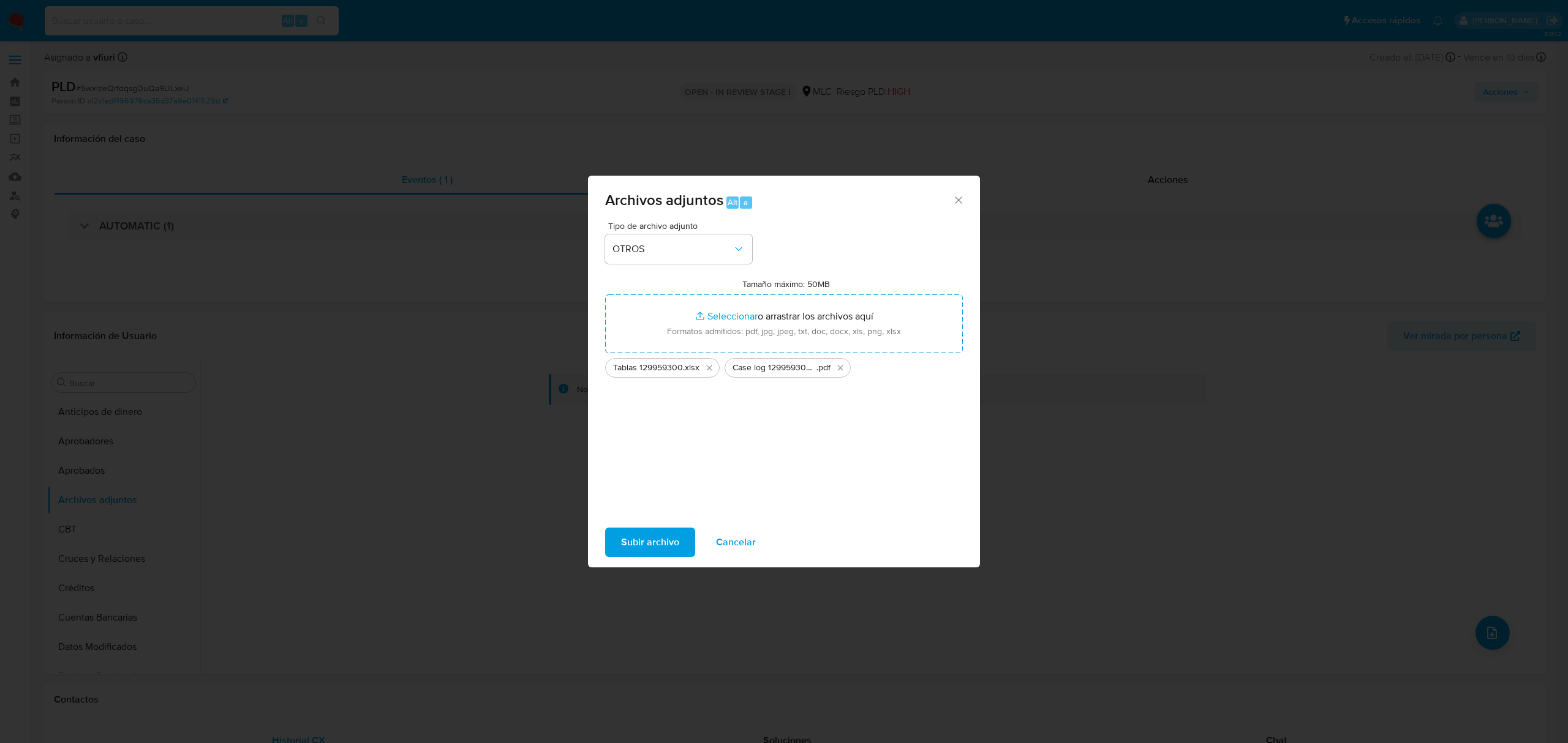
click at [627, 534] on span "Subir archivo" at bounding box center [650, 542] width 58 height 27
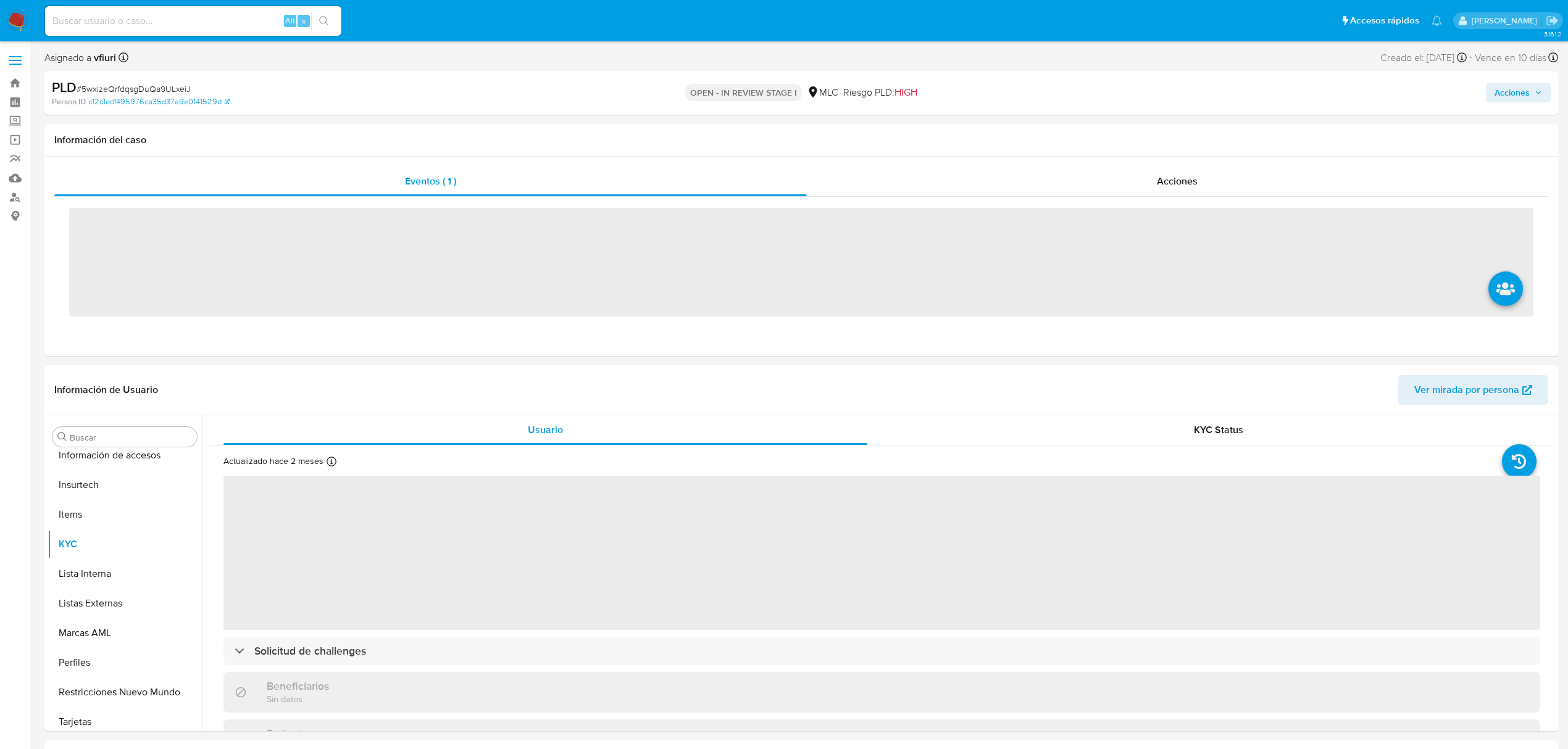
scroll to position [581, 0]
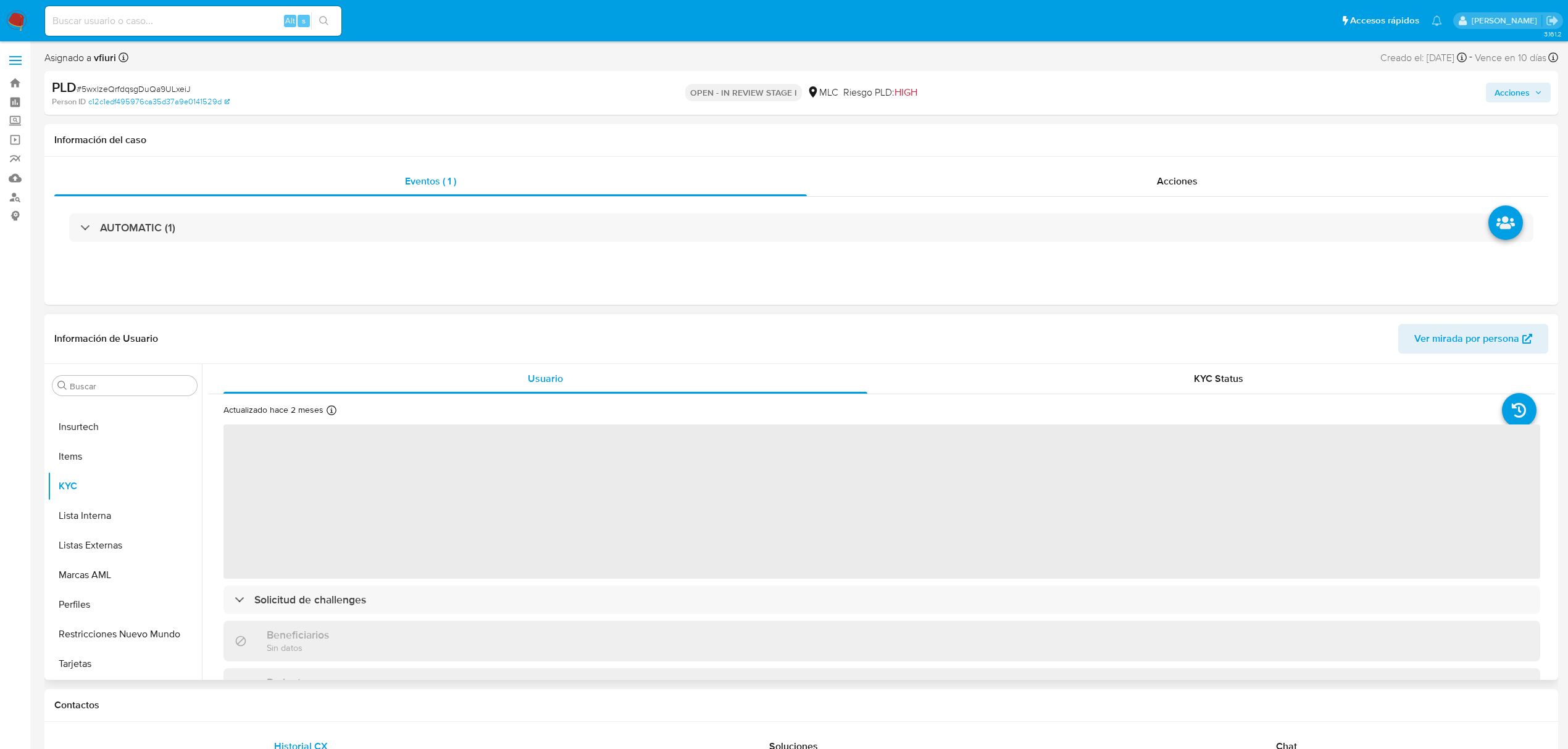
select select "10"
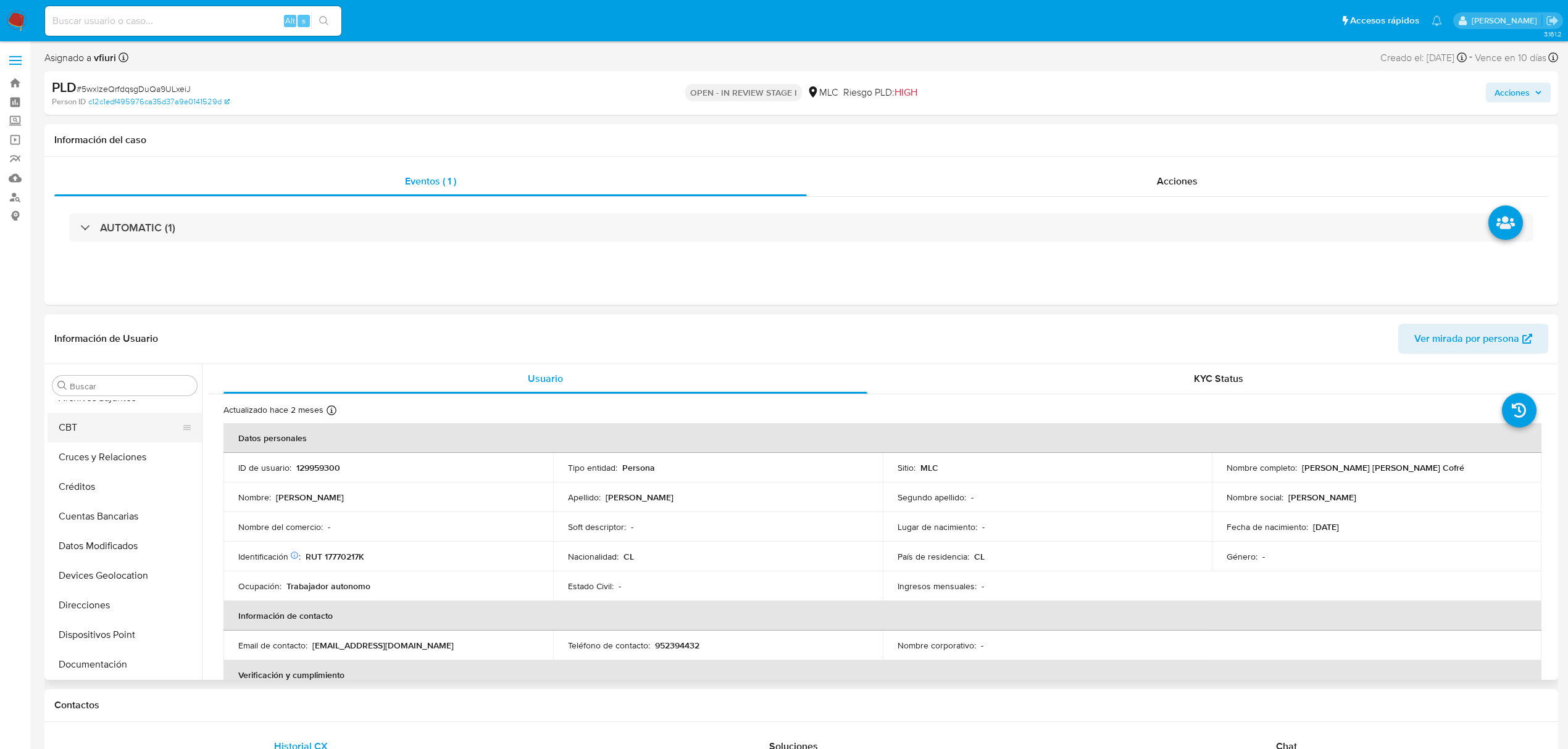
scroll to position [87, 0]
click at [101, 423] on button "Archivos adjuntos" at bounding box center [120, 416] width 145 height 29
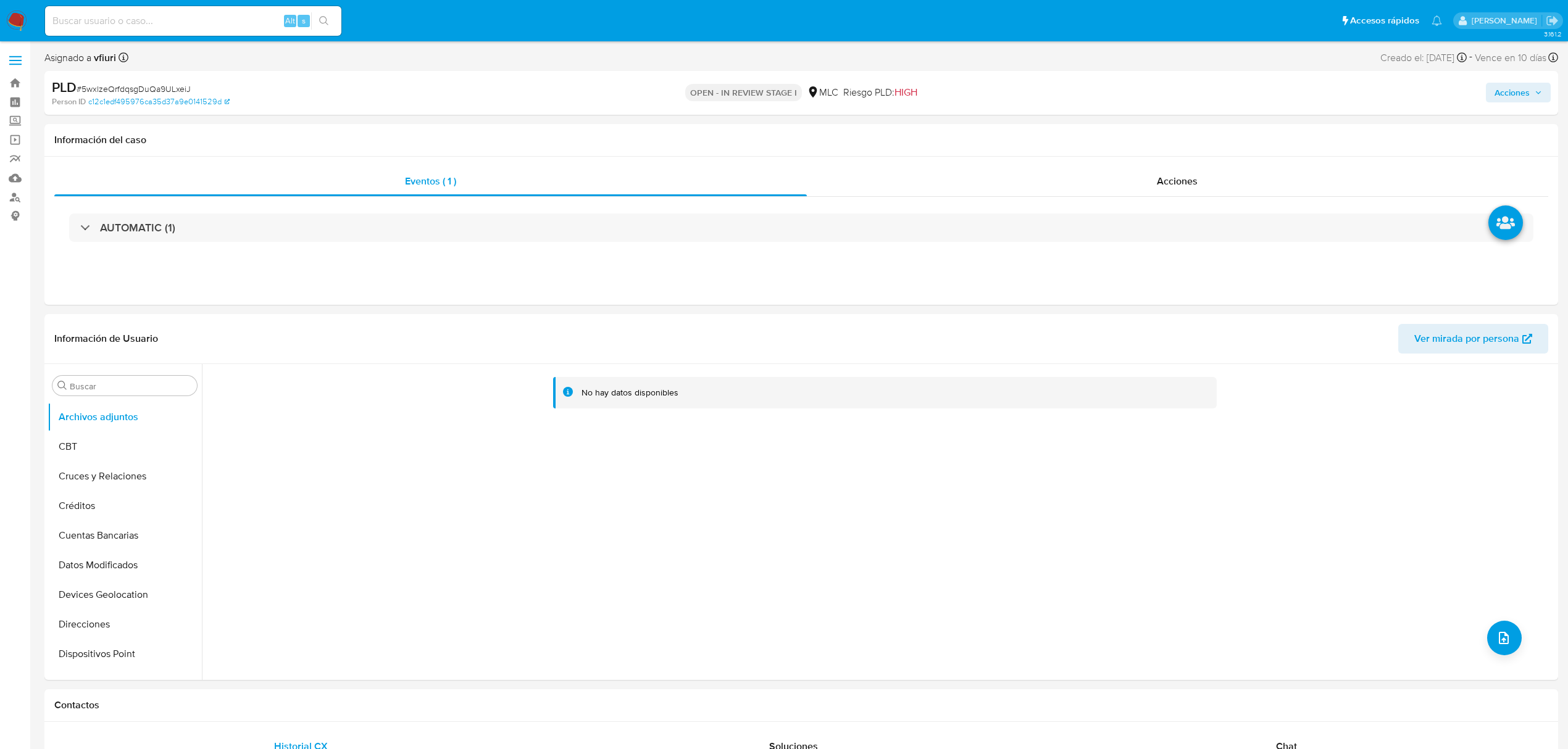
click at [1534, 80] on div "Acciones" at bounding box center [1302, 93] width 496 height 29
click at [1506, 97] on span "Acciones" at bounding box center [1512, 93] width 35 height 20
click at [1208, 130] on span "Resolución del caso" at bounding box center [1167, 131] width 89 height 14
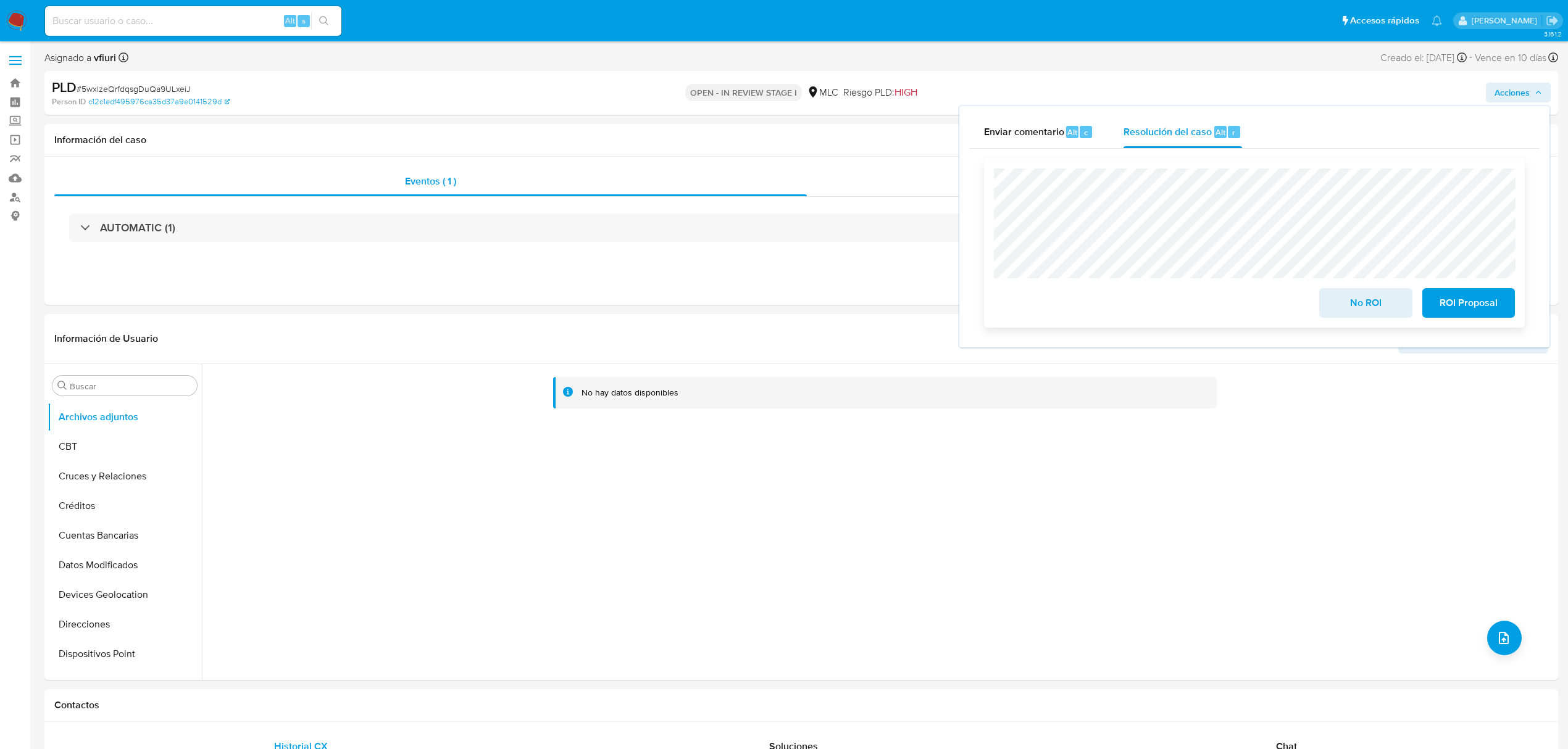
click at [1495, 308] on span "ROI Proposal" at bounding box center [1468, 303] width 60 height 27
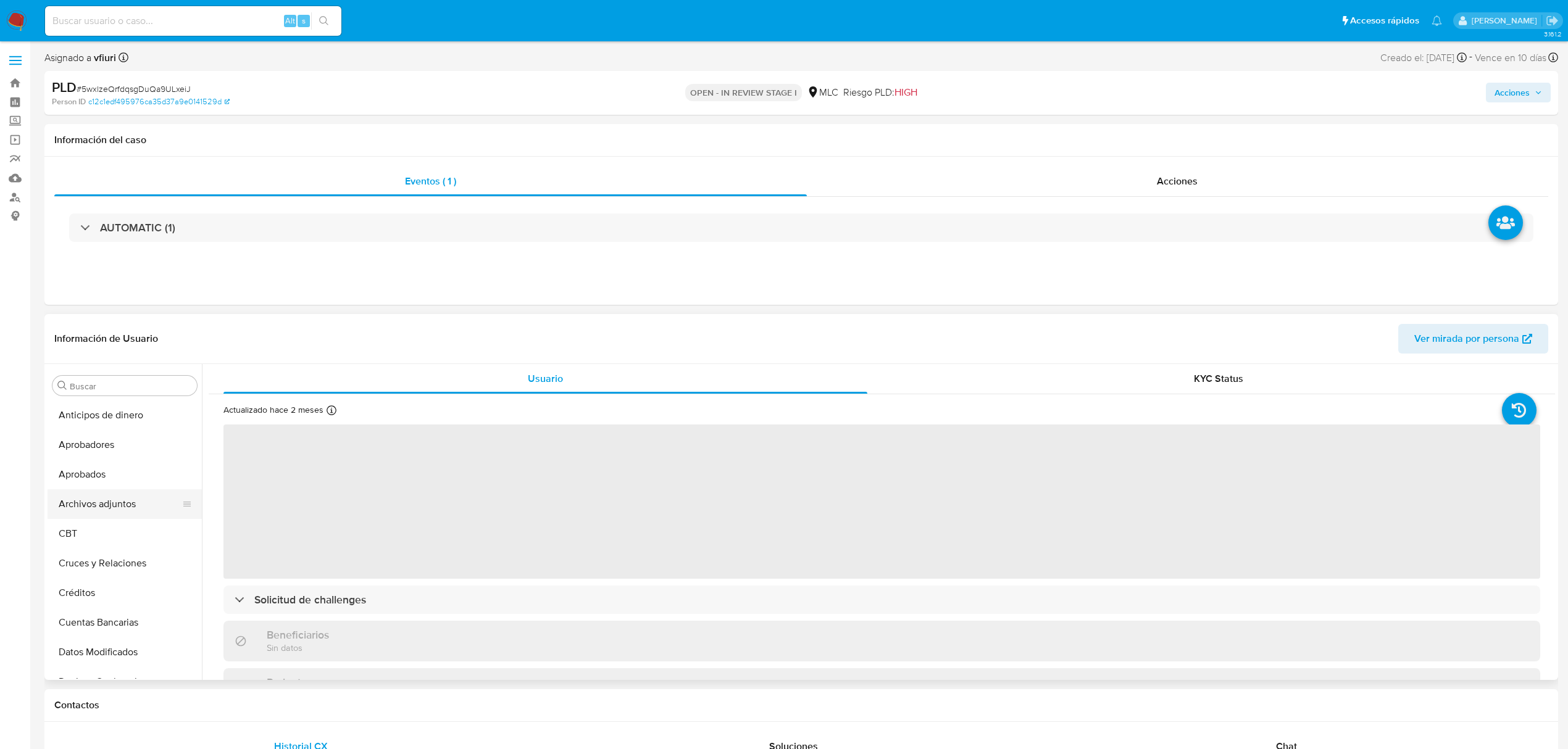
select select "10"
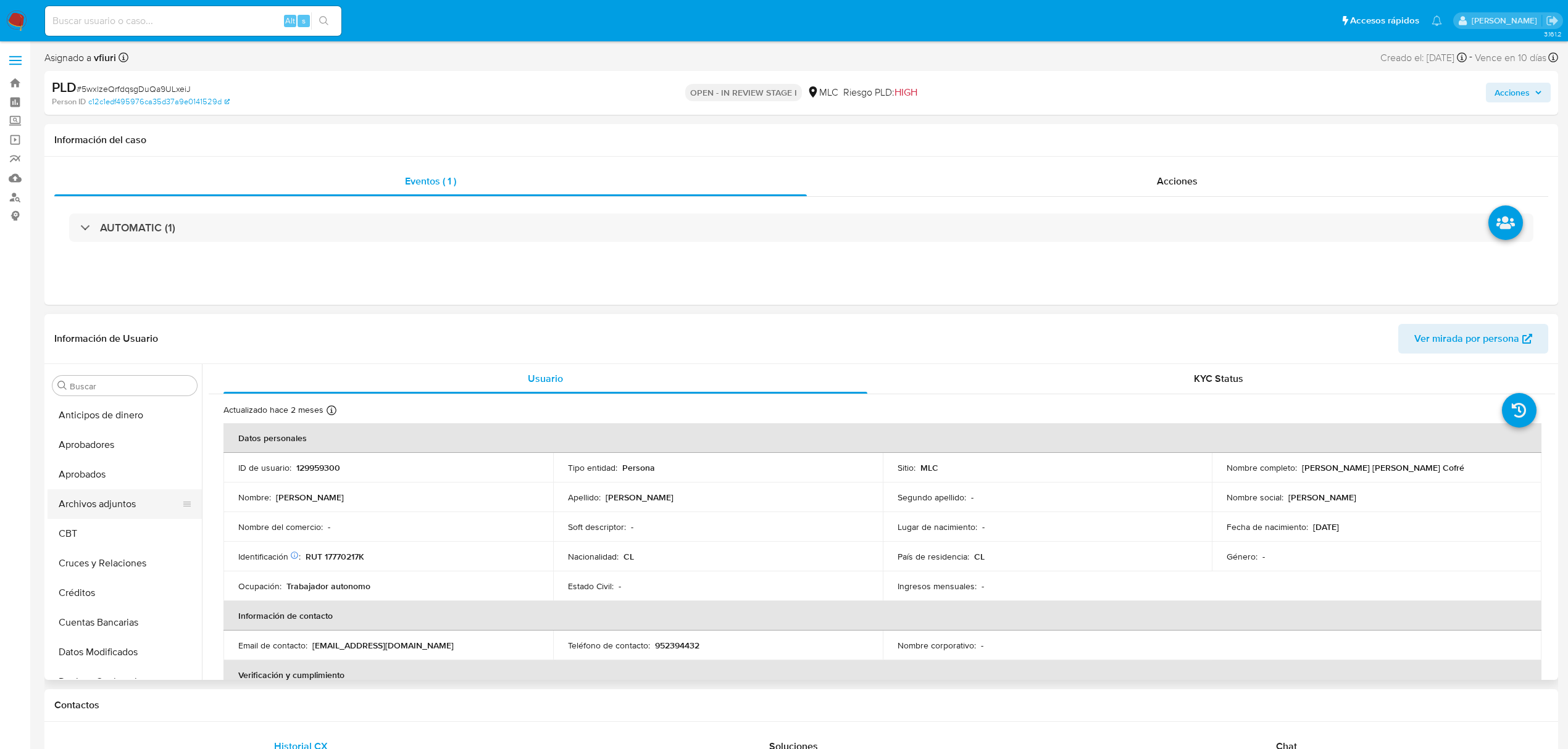
click at [127, 490] on button "Archivos adjuntos" at bounding box center [120, 503] width 145 height 29
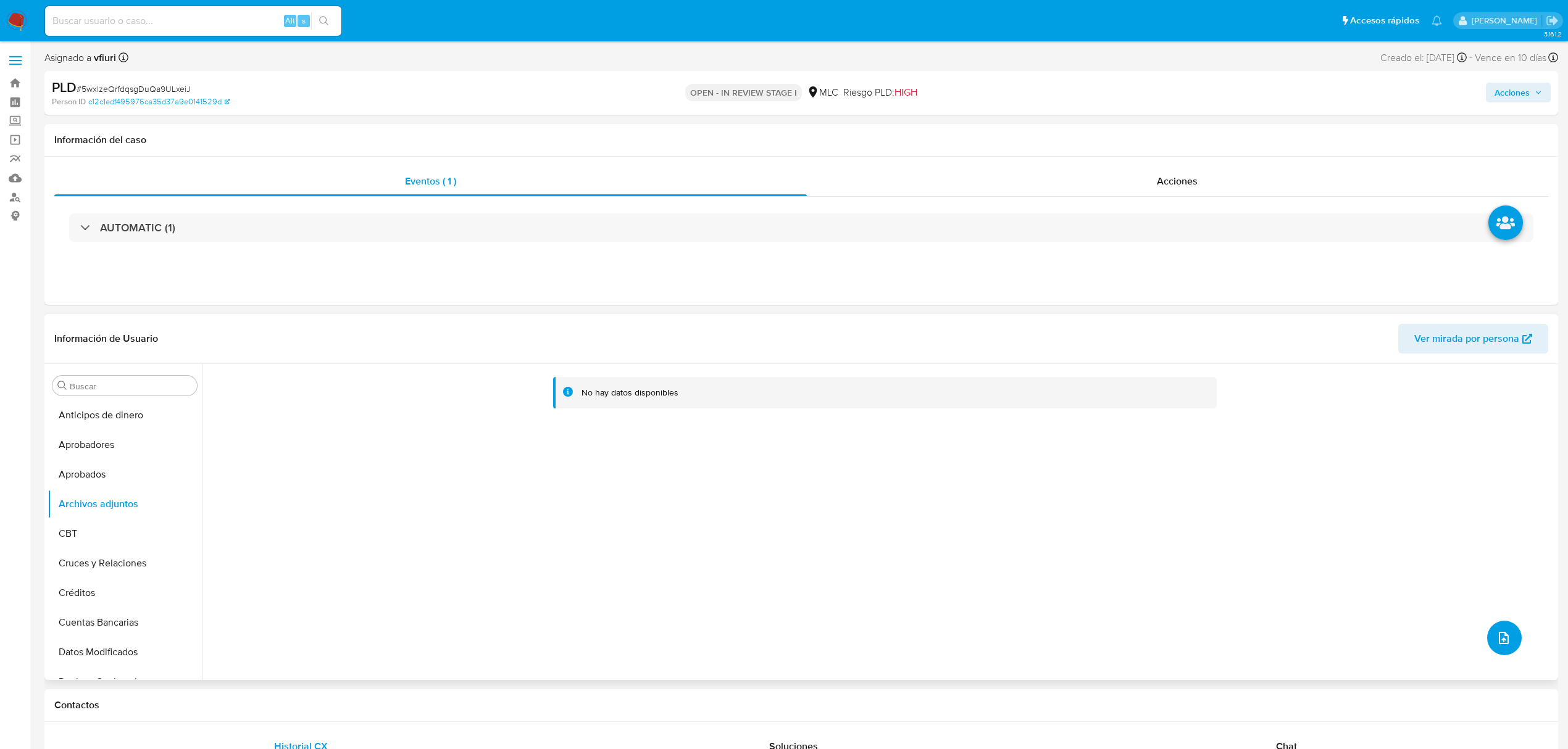
click at [1510, 633] on button "upload-file" at bounding box center [1504, 638] width 34 height 34
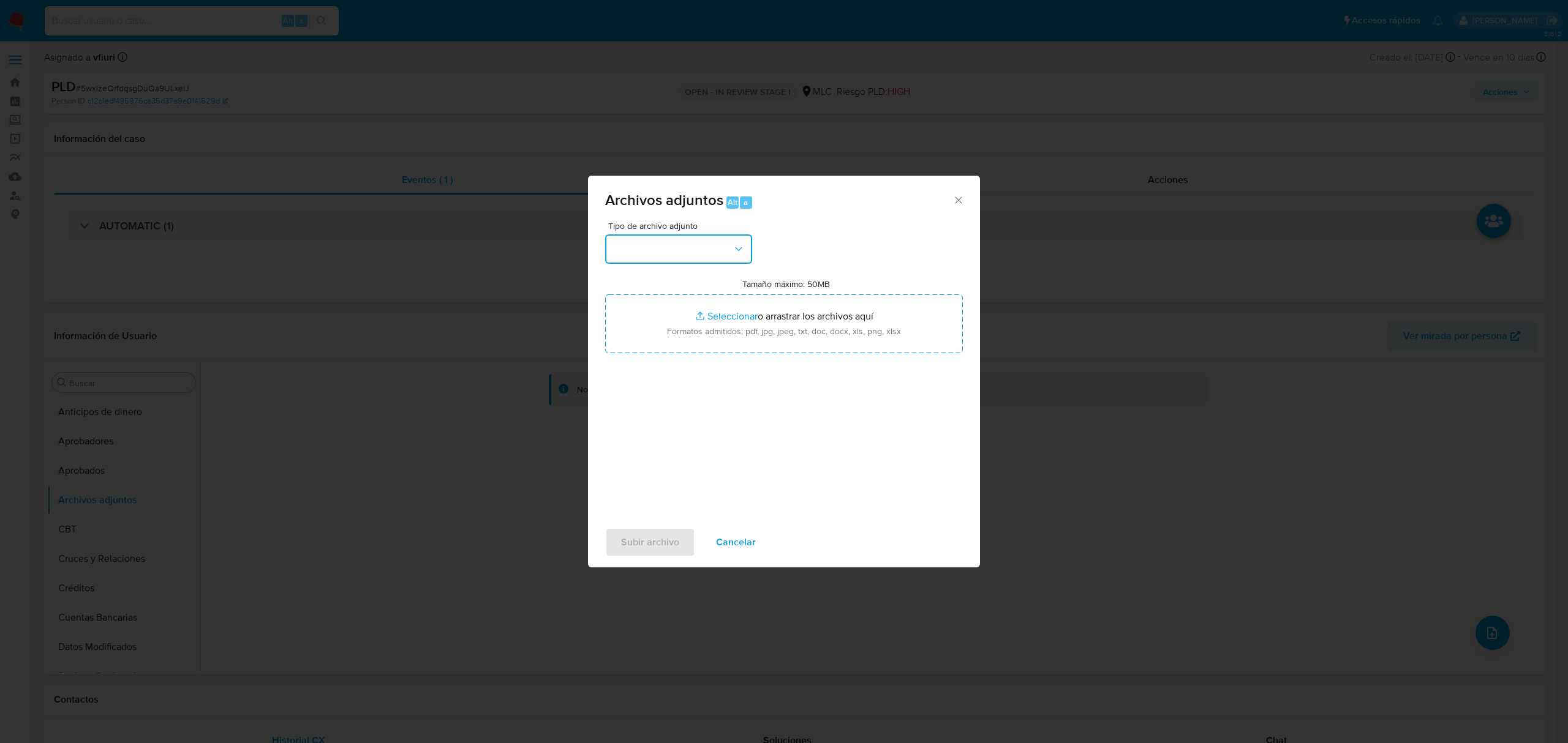
click at [660, 235] on button "button" at bounding box center [678, 249] width 147 height 29
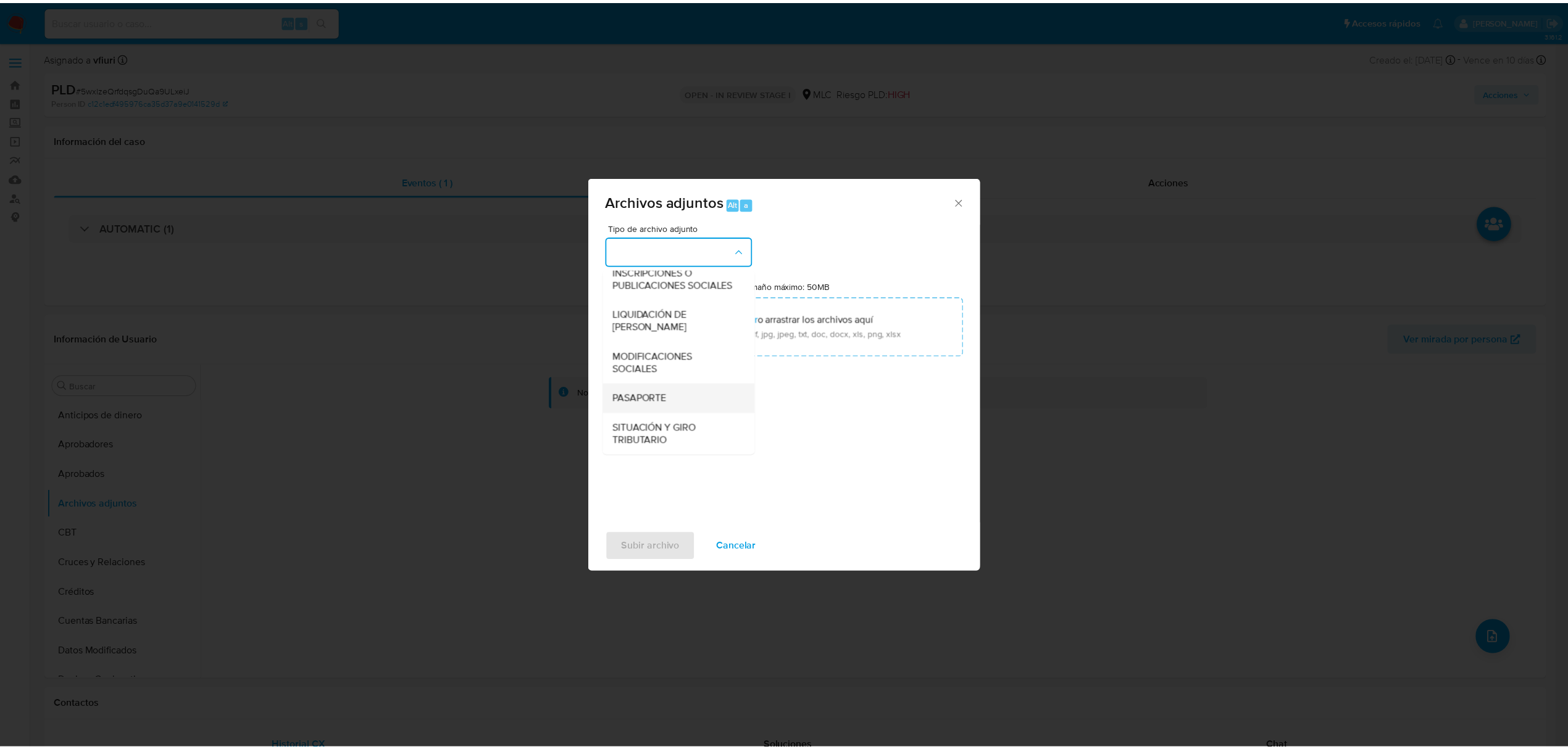
scroll to position [184, 0]
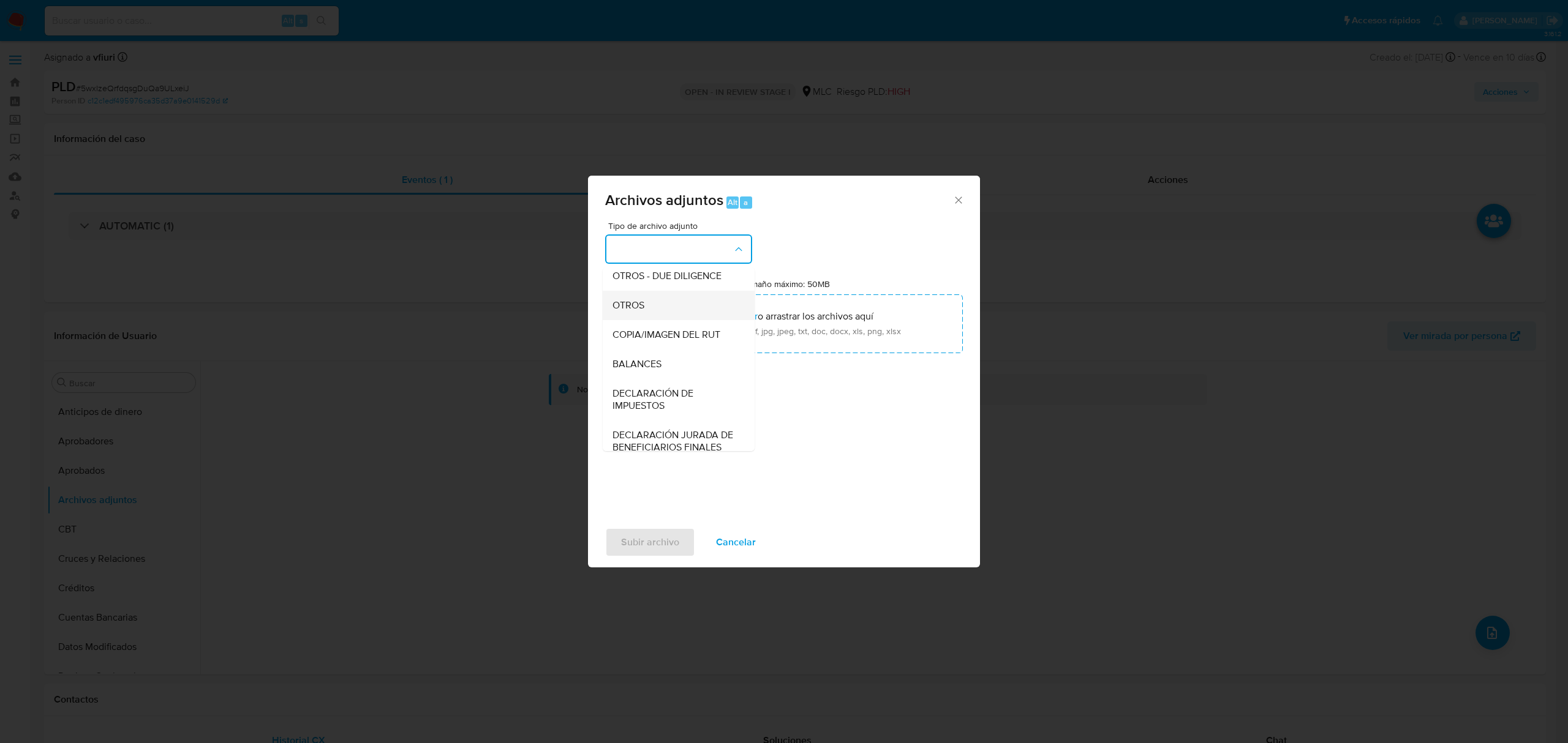
click at [630, 312] on span "OTROS" at bounding box center [628, 305] width 32 height 12
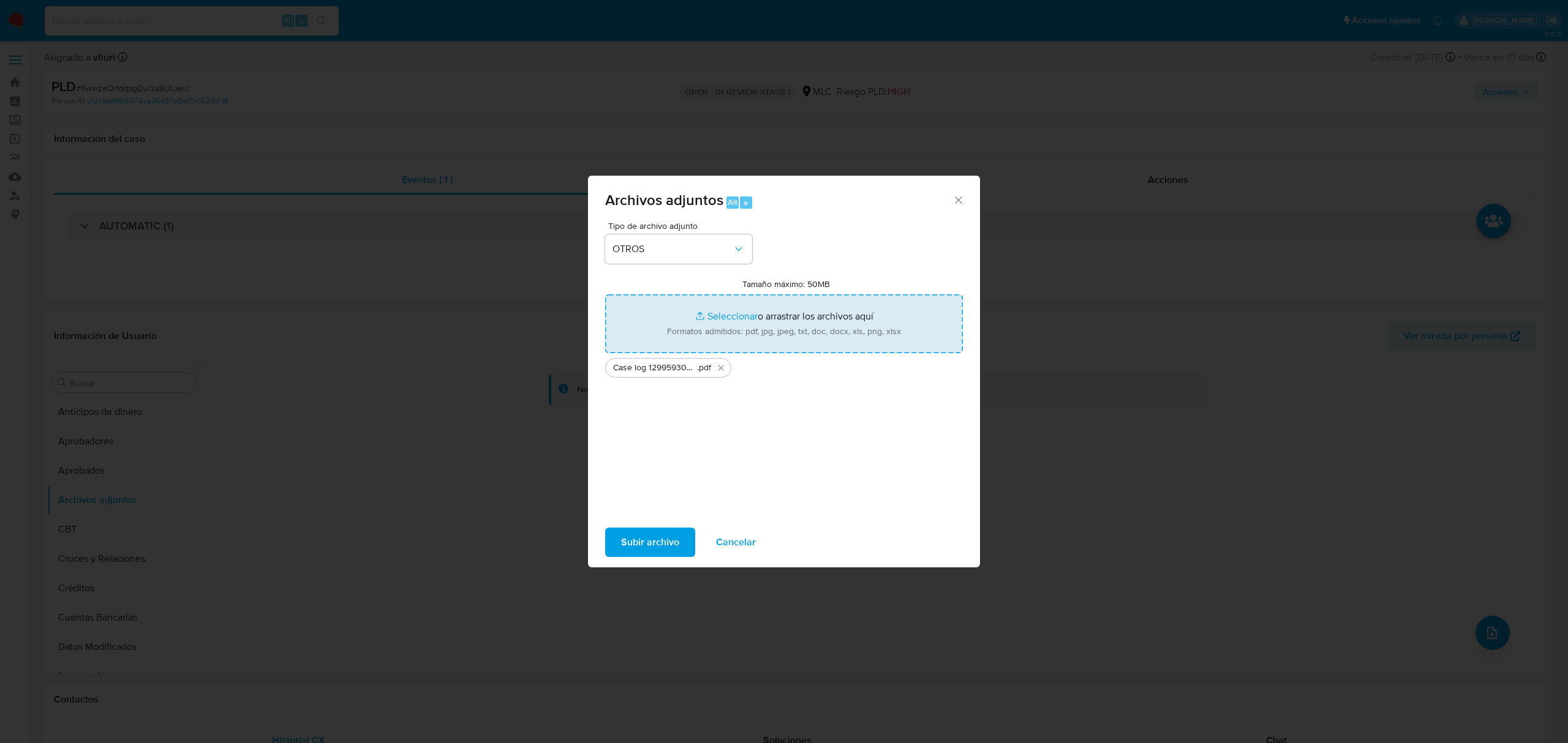
type input "C:\fakepath\Tablas 129959300.xlsx"
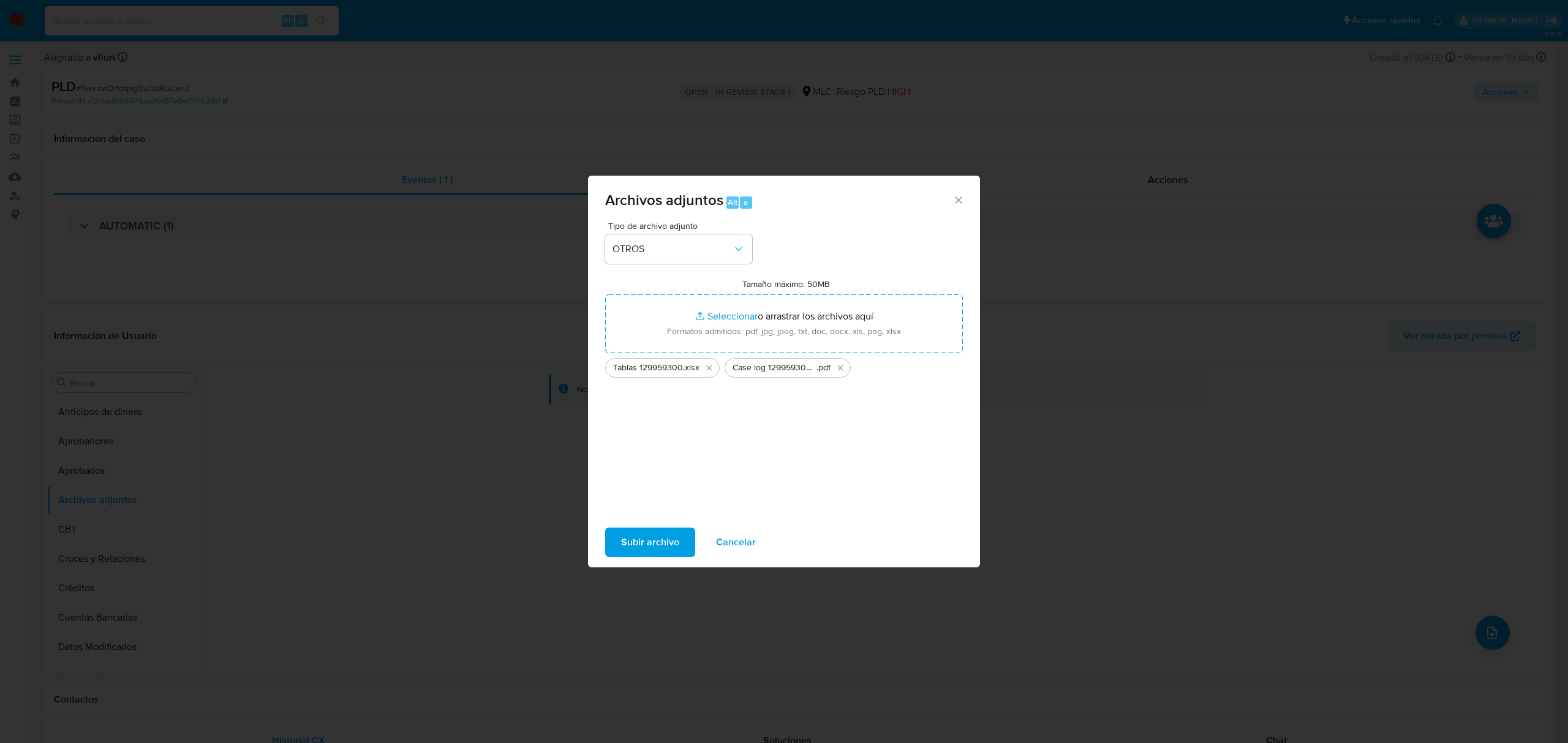
click at [650, 543] on span "Subir archivo" at bounding box center [650, 542] width 58 height 27
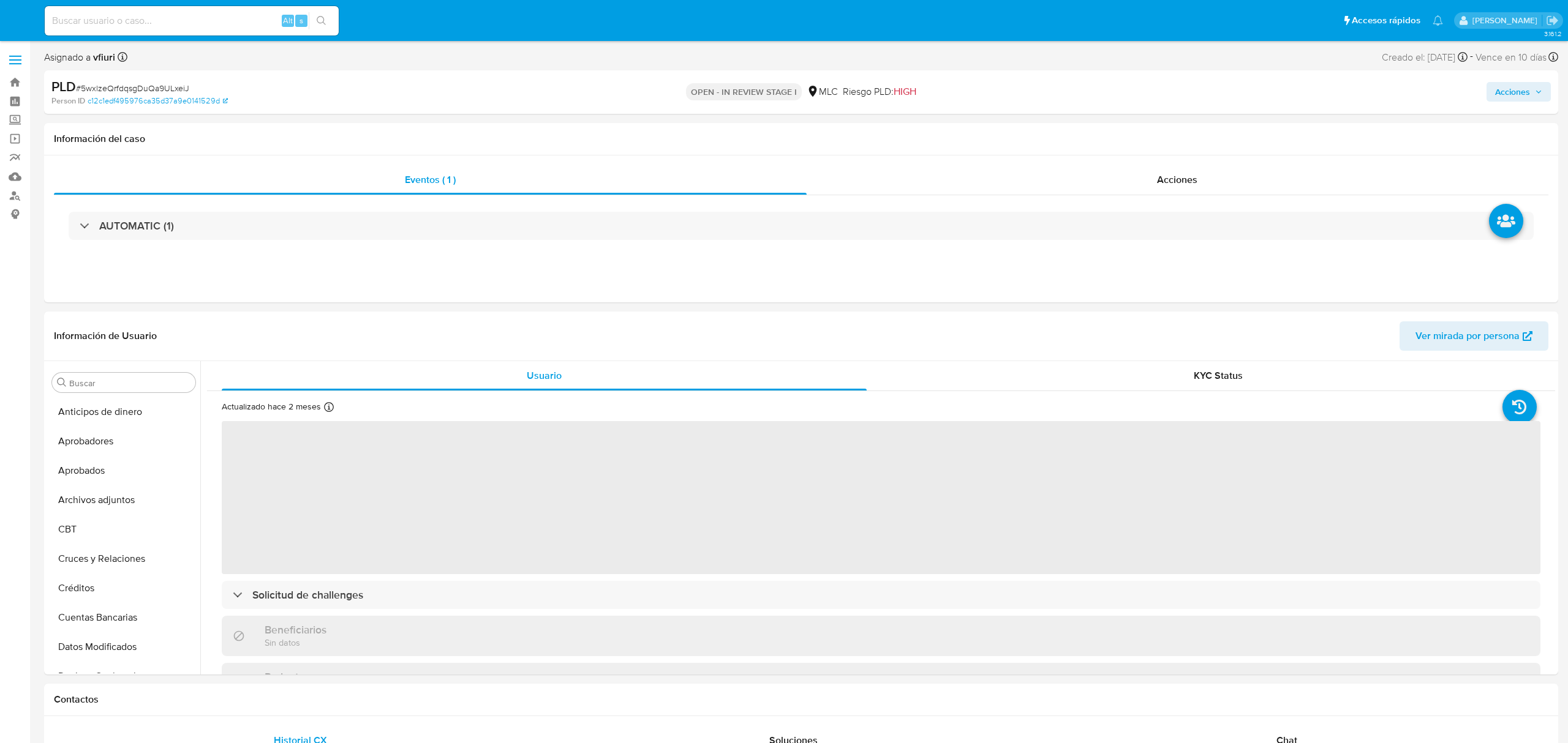
select select "10"
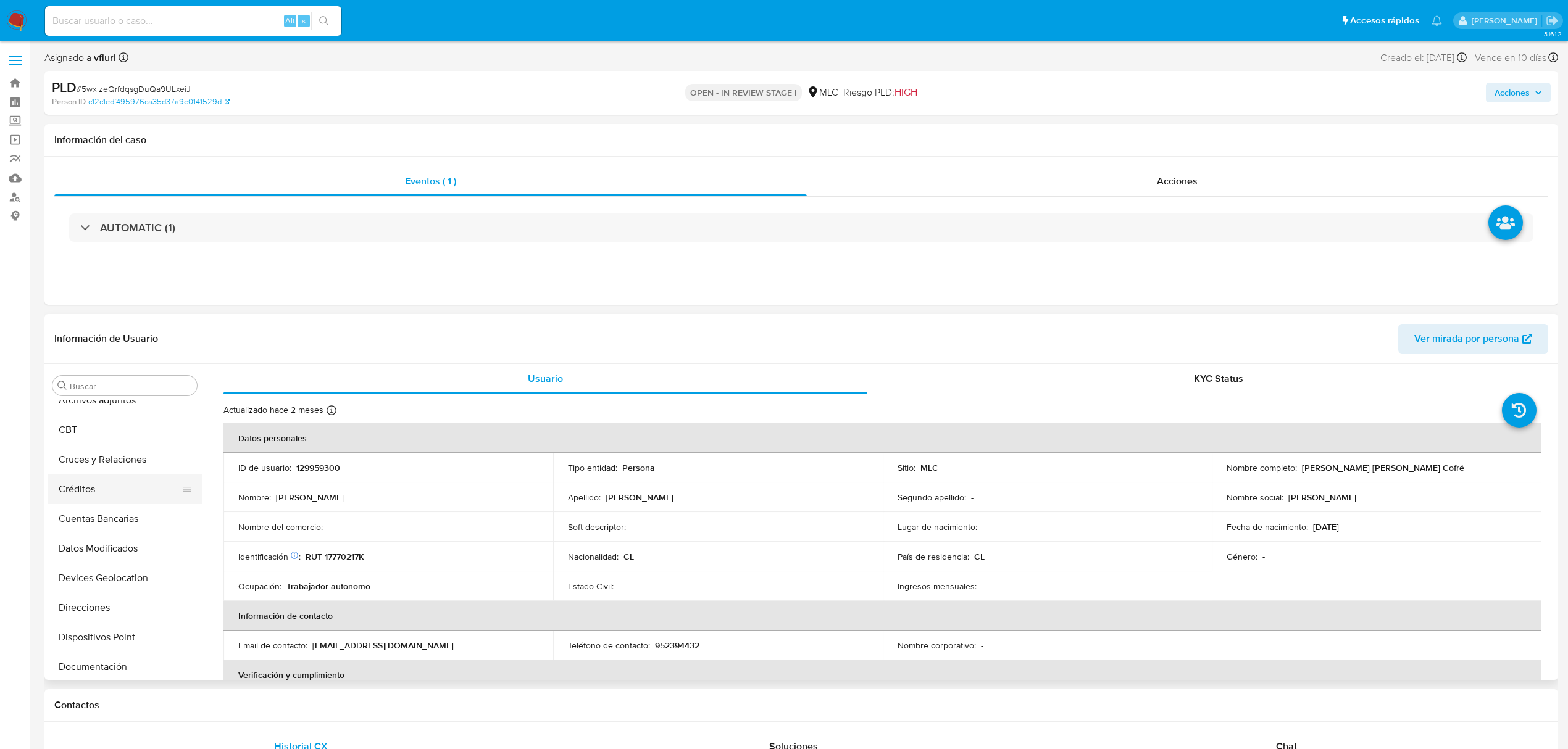
scroll to position [87, 0]
click at [110, 420] on button "Archivos adjuntos" at bounding box center [120, 416] width 145 height 29
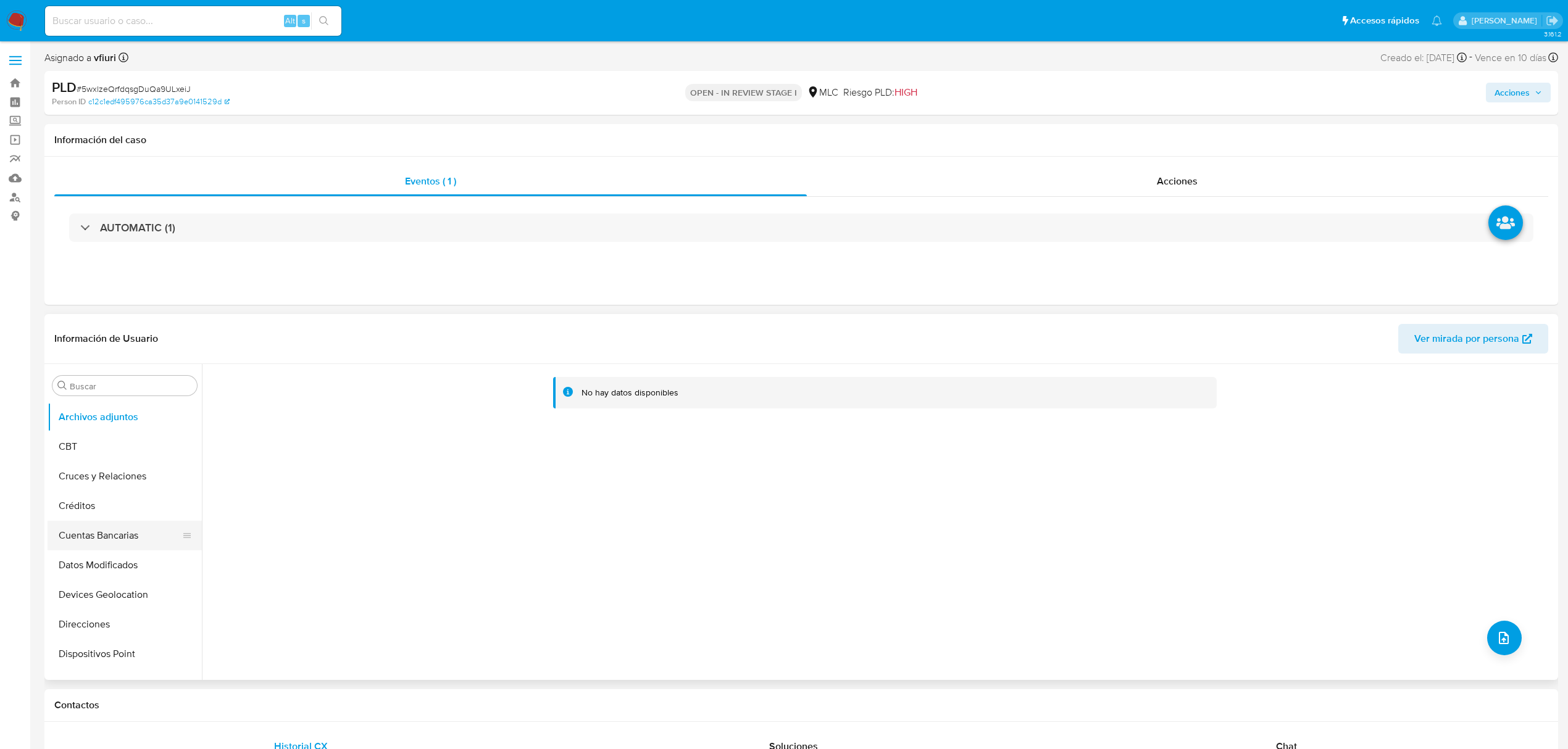
scroll to position [334, 0]
click at [89, 506] on button "General" at bounding box center [120, 496] width 145 height 29
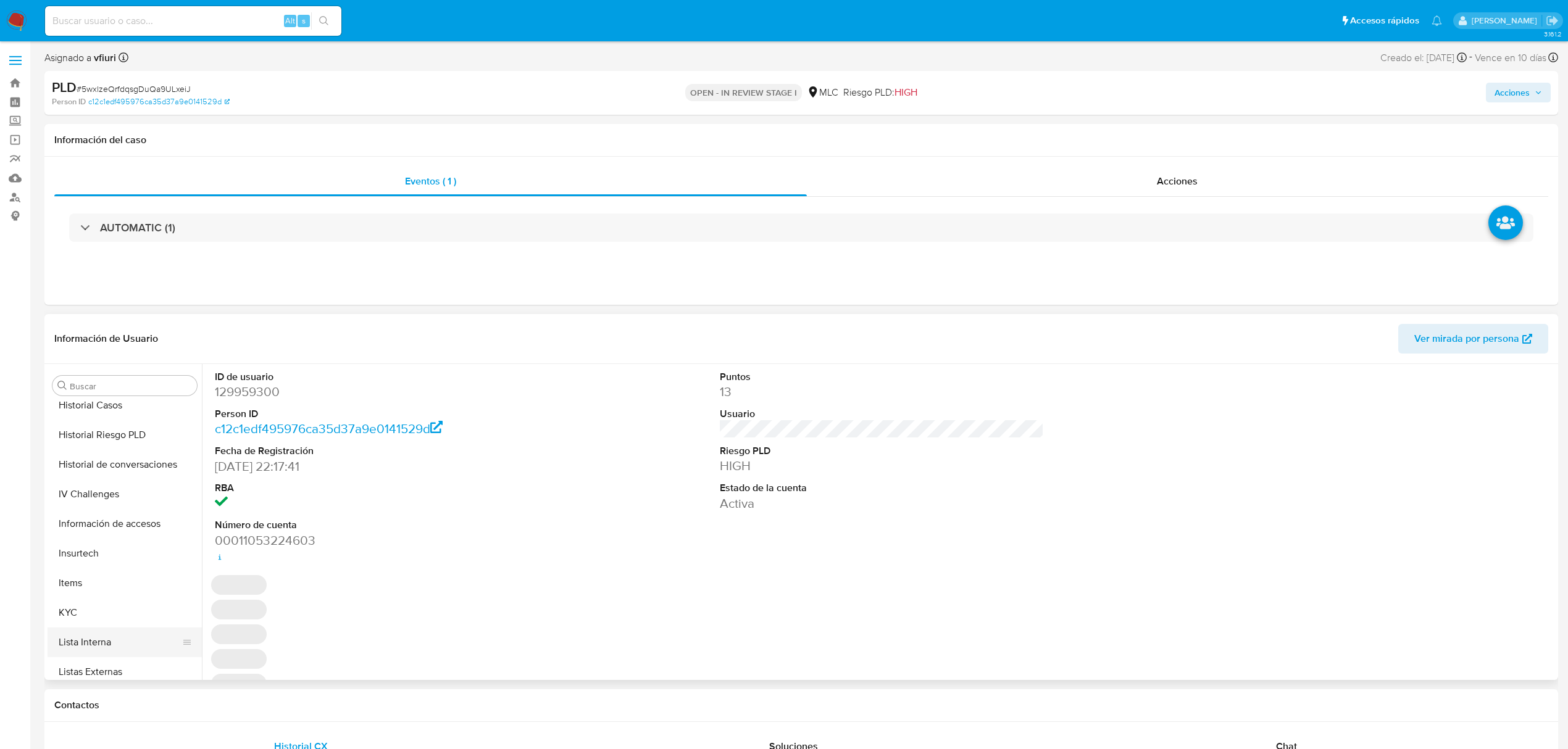
scroll to position [581, 0]
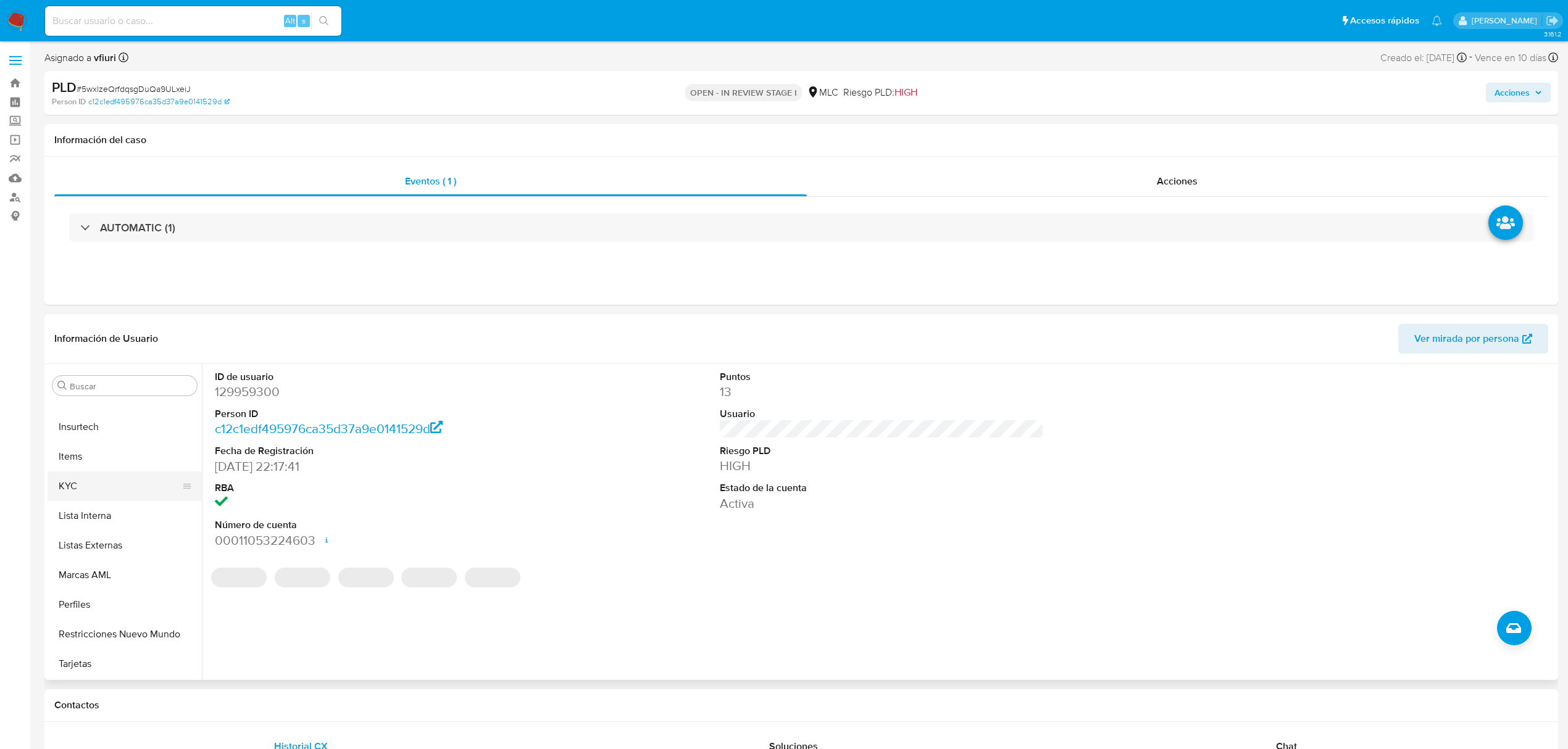
click at [89, 492] on button "KYC" at bounding box center [120, 486] width 145 height 29
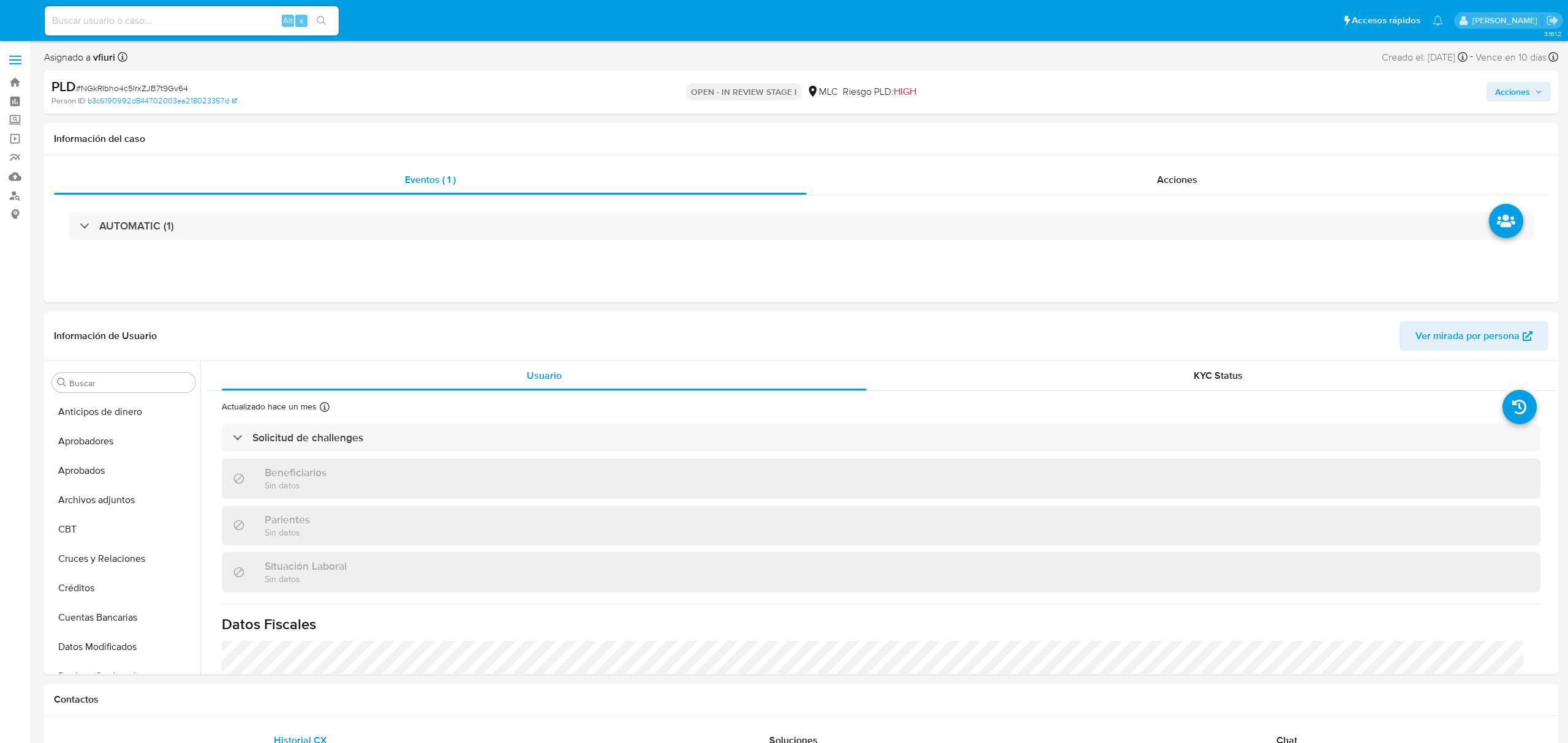
select select "10"
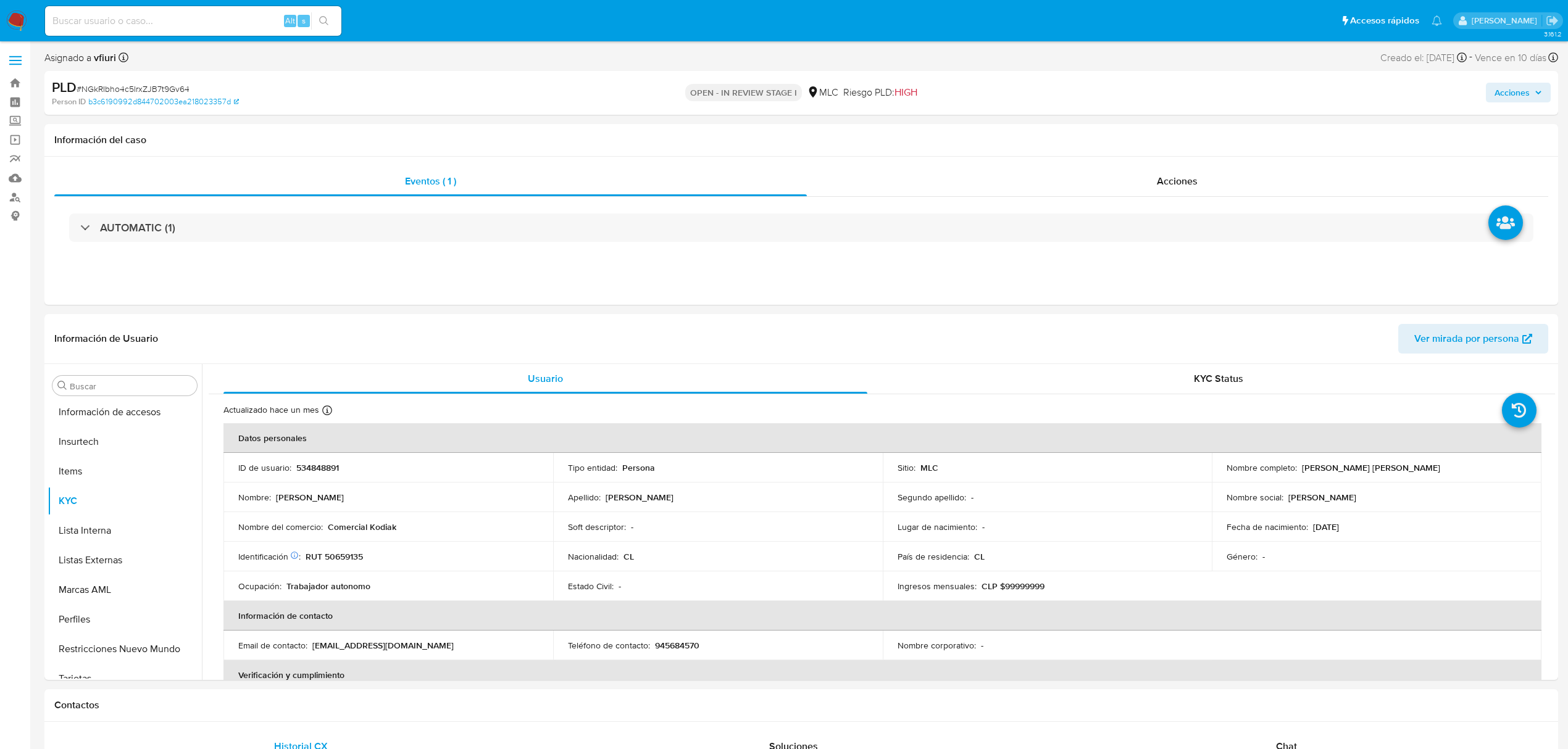
scroll to position [581, 0]
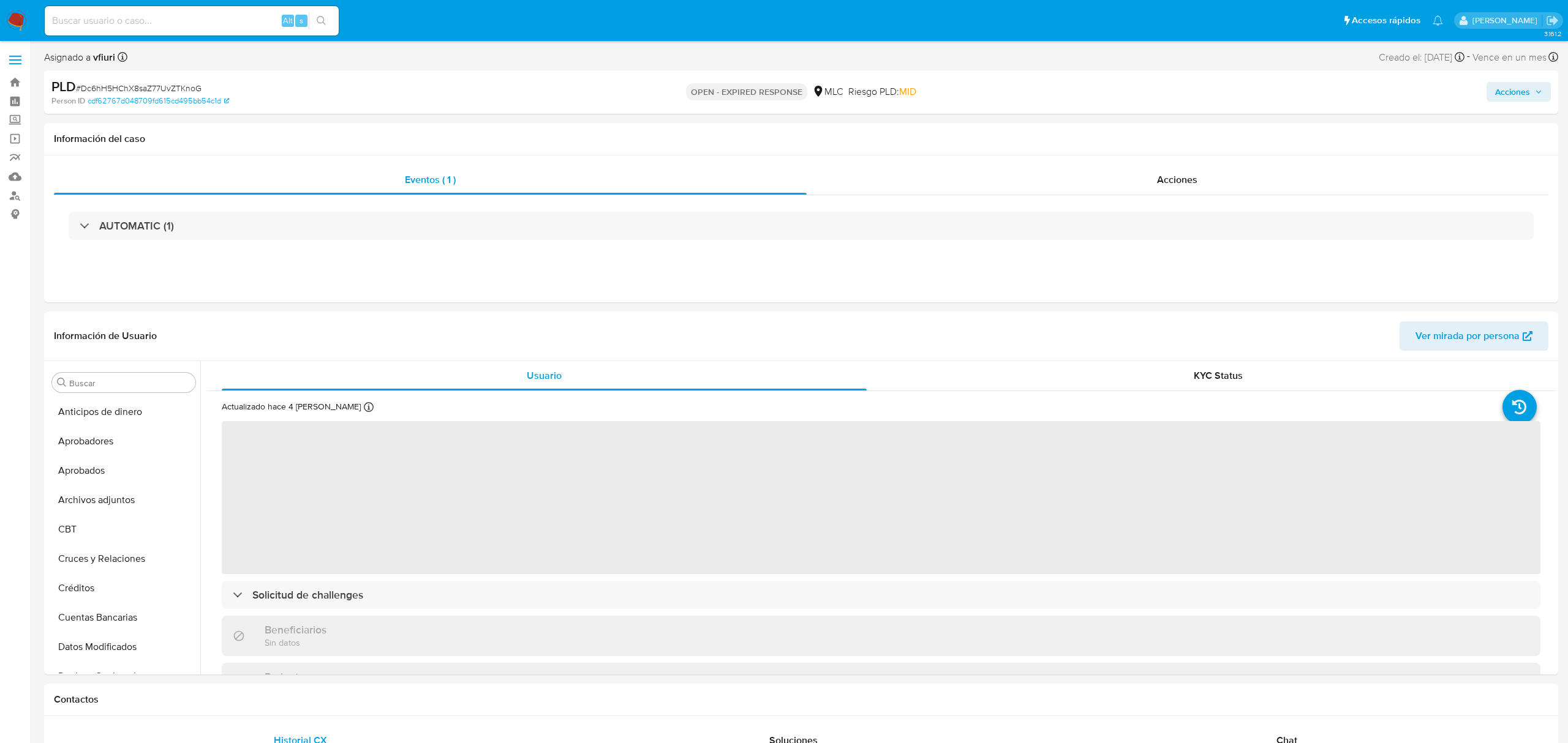
select select "10"
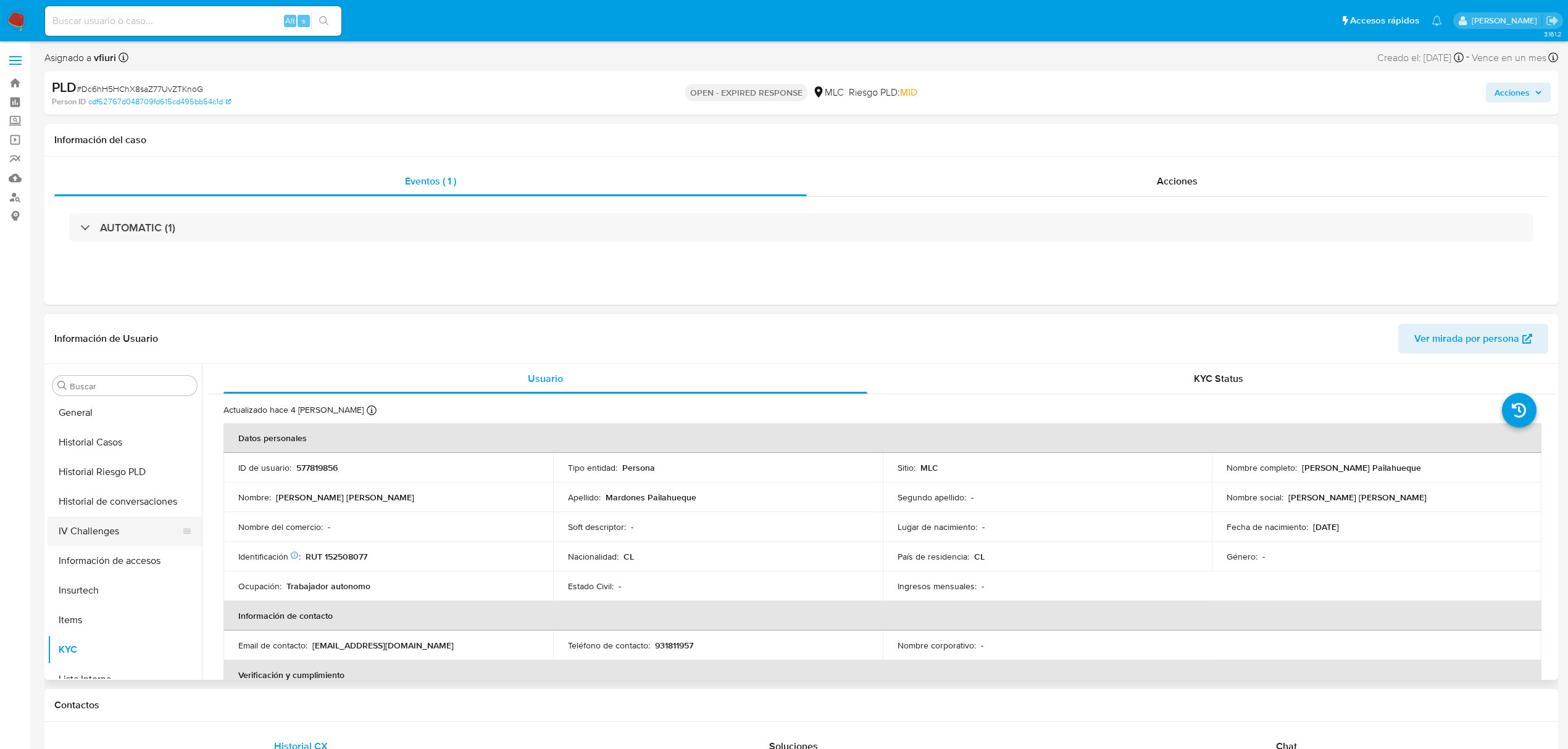
scroll to position [416, 0]
click at [101, 449] on button "Historial Casos" at bounding box center [120, 443] width 145 height 29
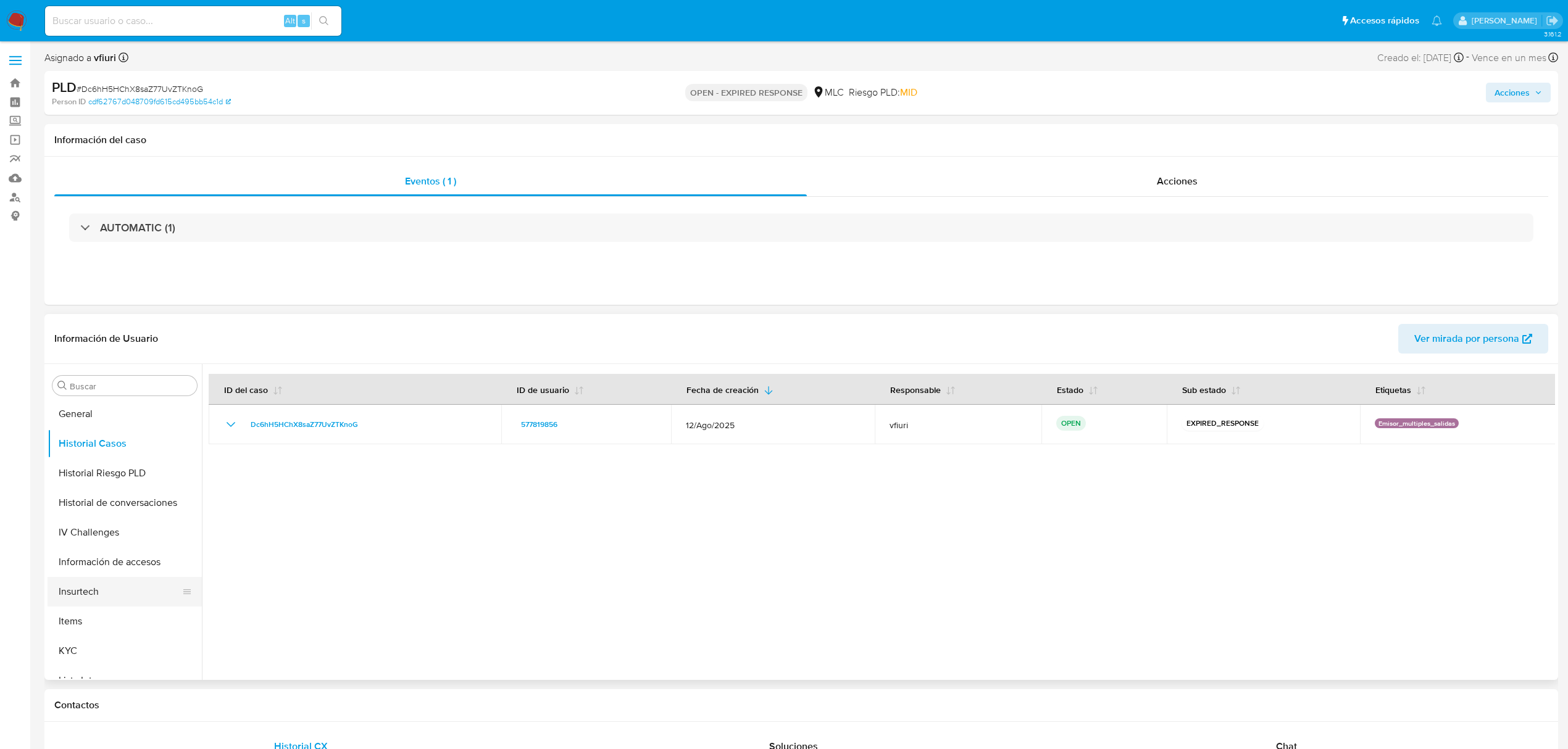
scroll to position [498, 0]
click at [91, 570] on button "KYC" at bounding box center [120, 568] width 145 height 29
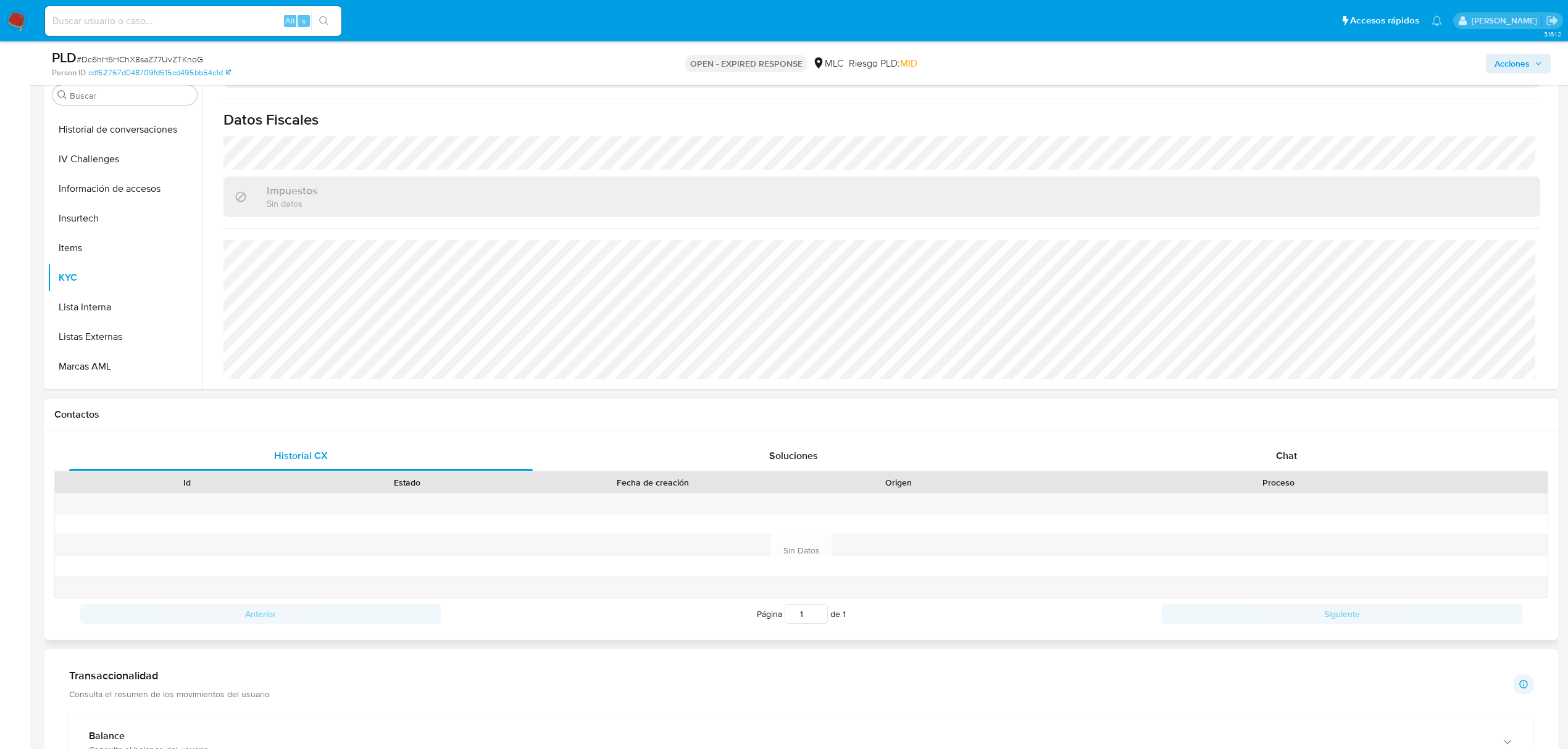
scroll to position [669, 0]
click at [1286, 455] on span "Chat" at bounding box center [1286, 456] width 21 height 14
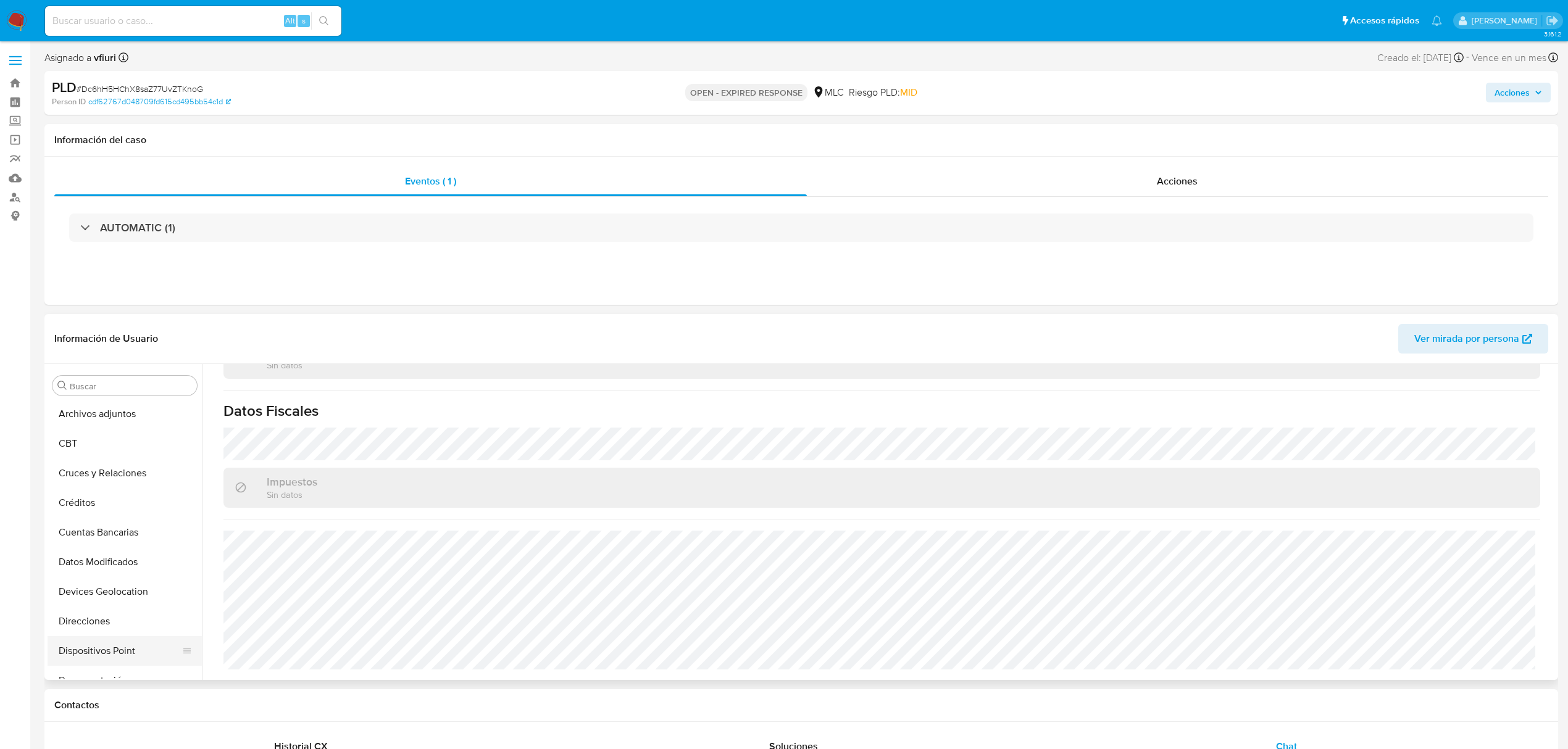
scroll to position [169, 0]
click at [84, 655] on button "General" at bounding box center [120, 660] width 145 height 29
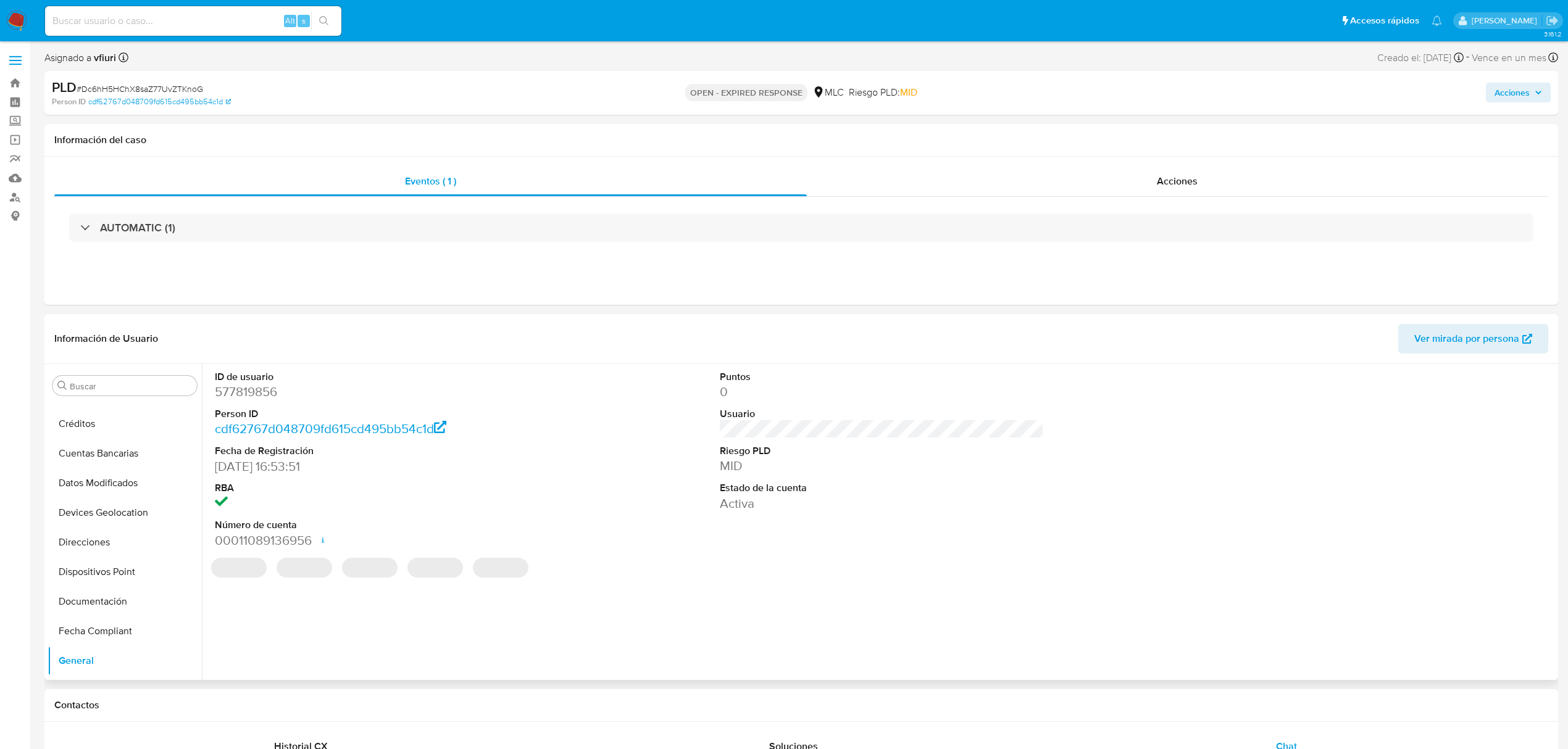
click at [225, 394] on dd "577819856" at bounding box center [377, 391] width 324 height 18
copy dd "577819856"
drag, startPoint x: 268, startPoint y: 381, endPoint x: 261, endPoint y: 385, distance: 8.1
click at [261, 385] on dd "577819856" at bounding box center [377, 391] width 324 height 18
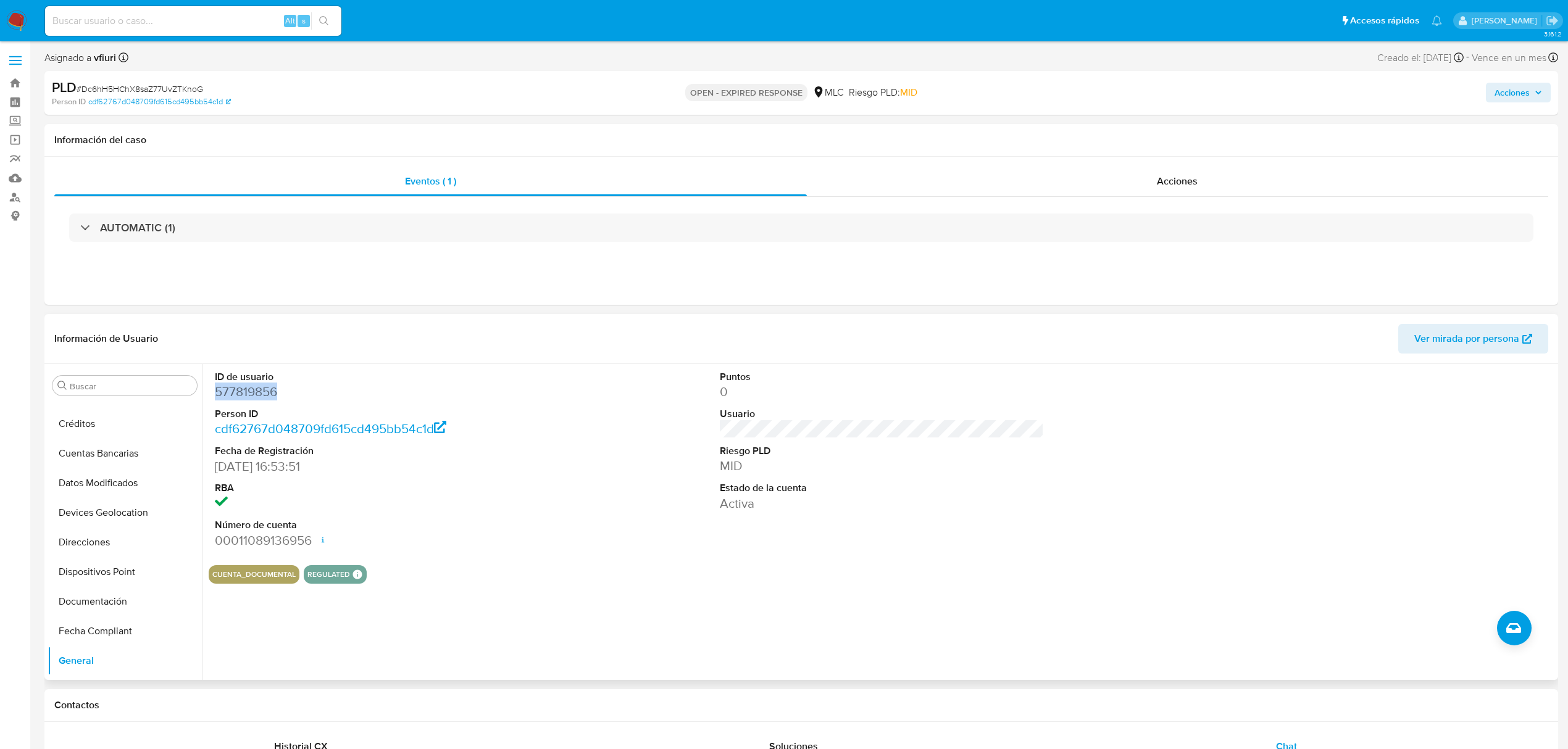
click at [261, 385] on dd "577819856" at bounding box center [377, 391] width 324 height 18
copy dd "577819856"
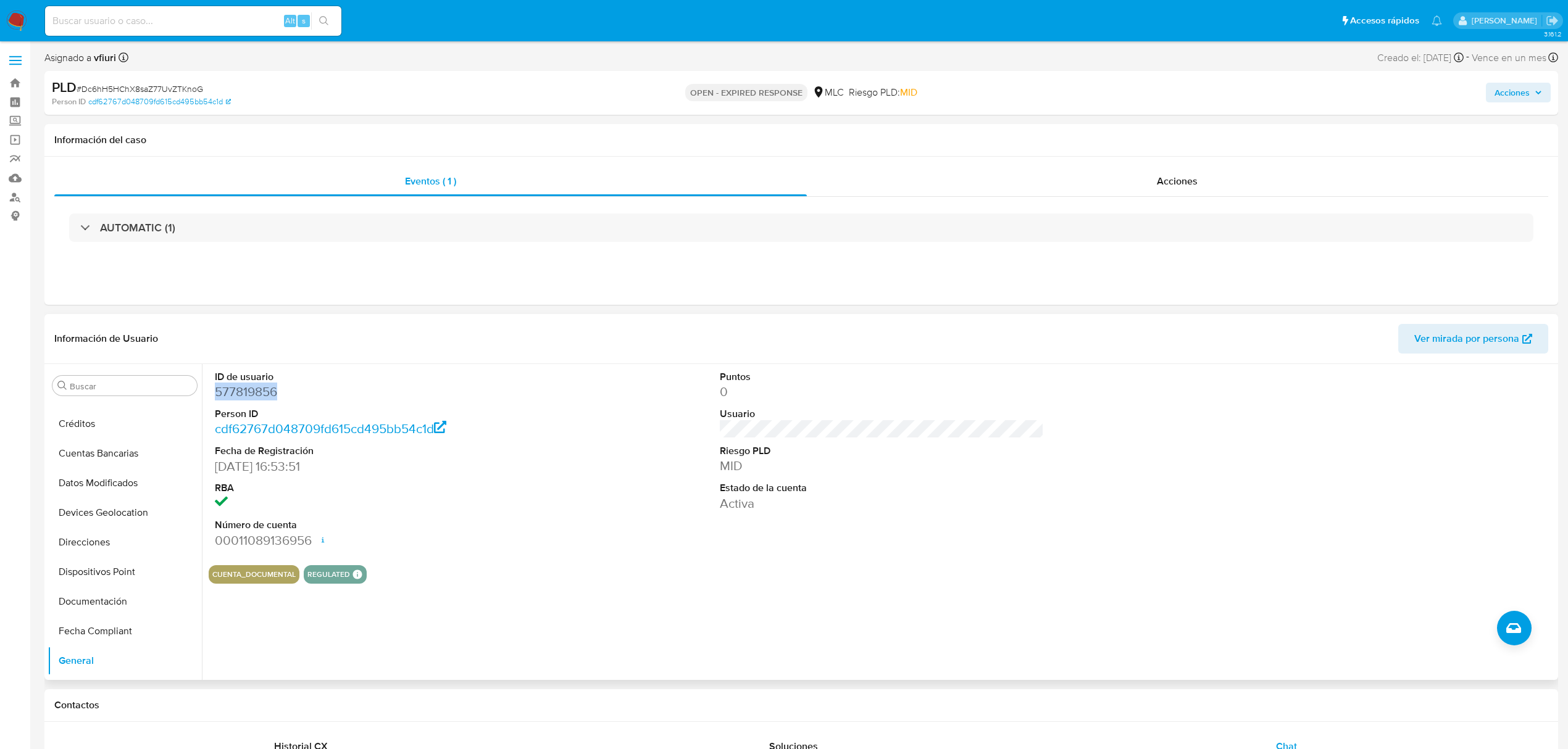
copy dd "577819856"
click at [149, 91] on span "# Dc6hH5HChX8saZ77UvZTKnoG" at bounding box center [140, 89] width 126 height 13
click at [151, 91] on span "# Dc6hH5HChX8saZ77UvZTKnoG" at bounding box center [140, 89] width 126 height 13
copy span "Dc6hH5HChX8saZ77UvZTKnoG"
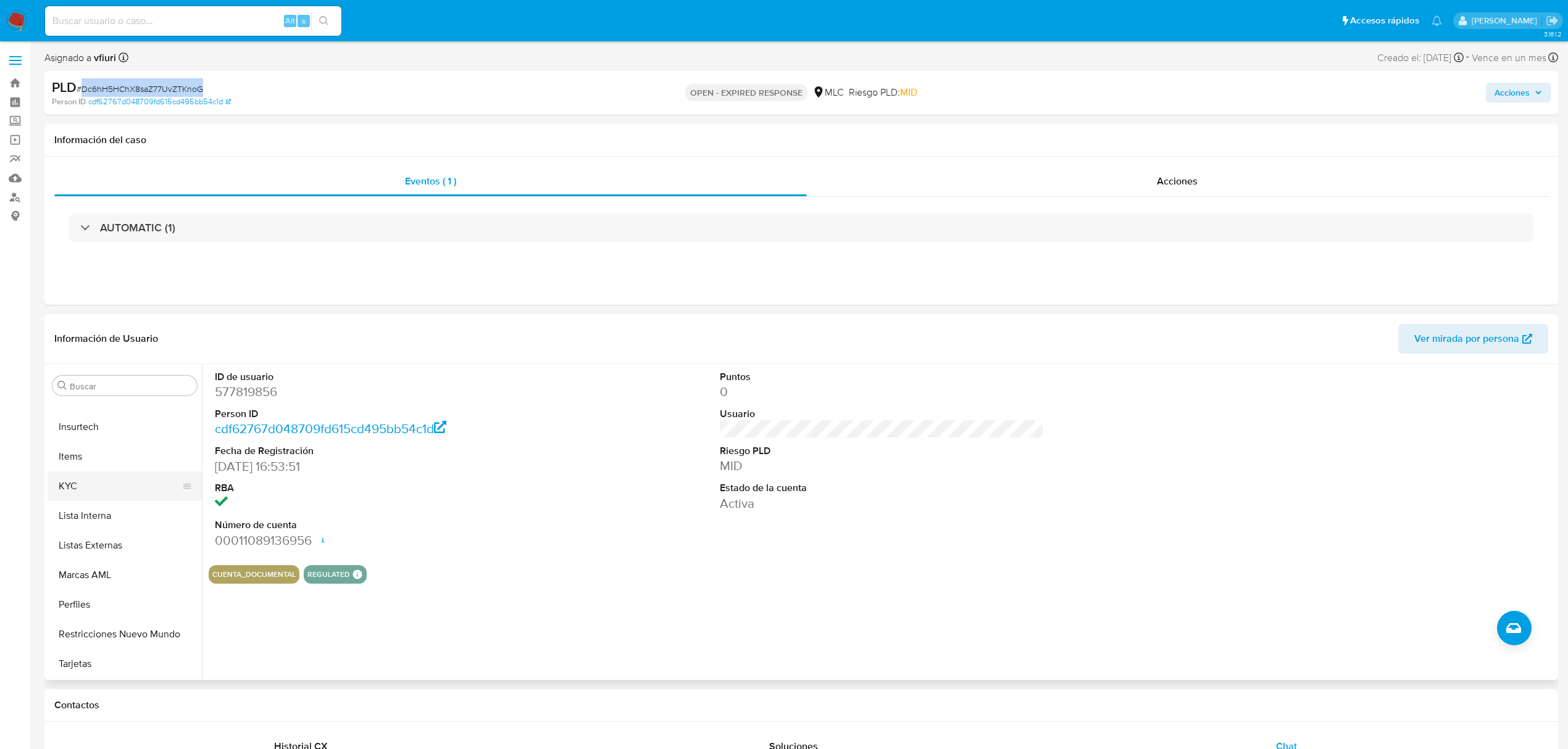
click at [63, 480] on button "KYC" at bounding box center [120, 486] width 145 height 29
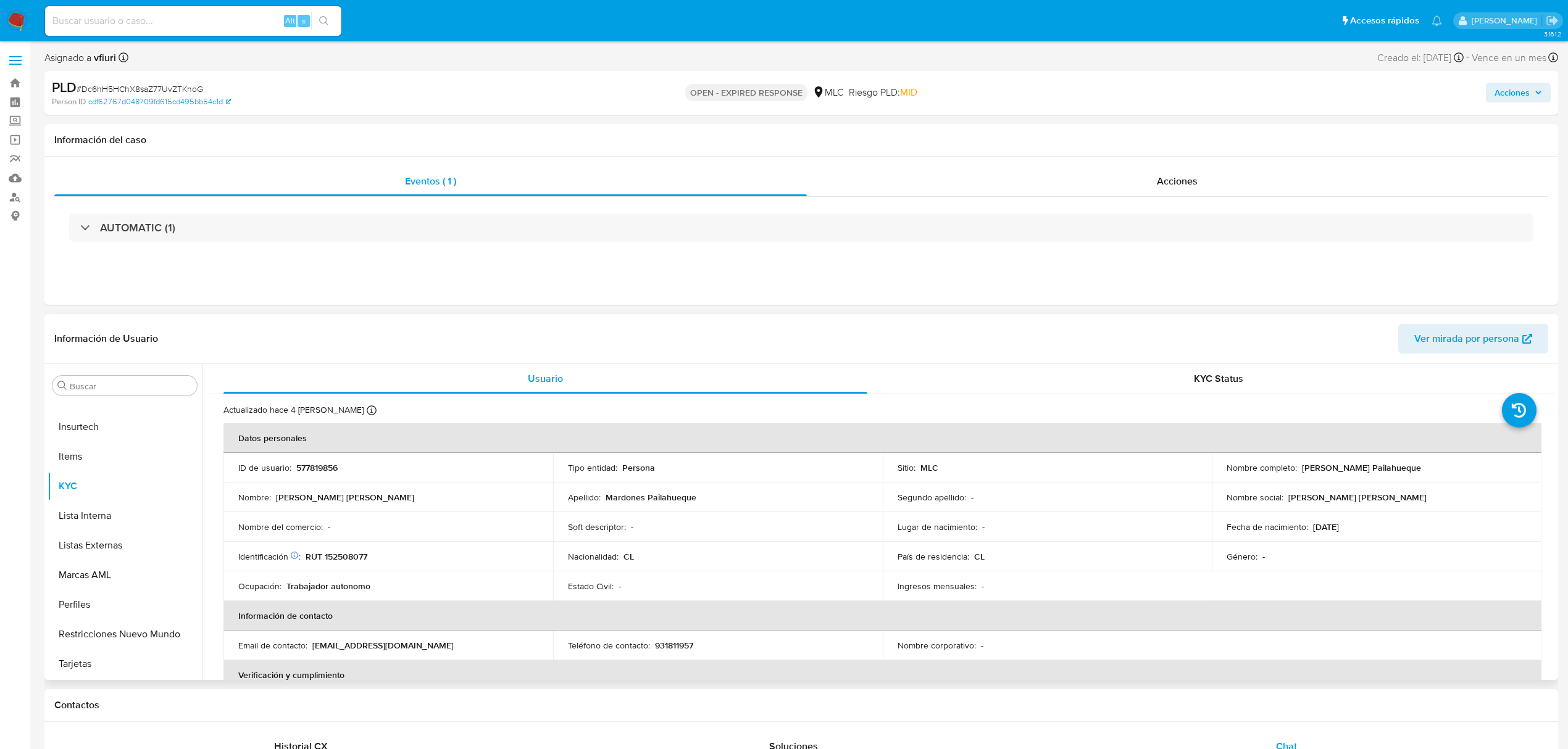
click at [345, 555] on p "RUT 152508077" at bounding box center [336, 556] width 62 height 11
copy p "152508077"
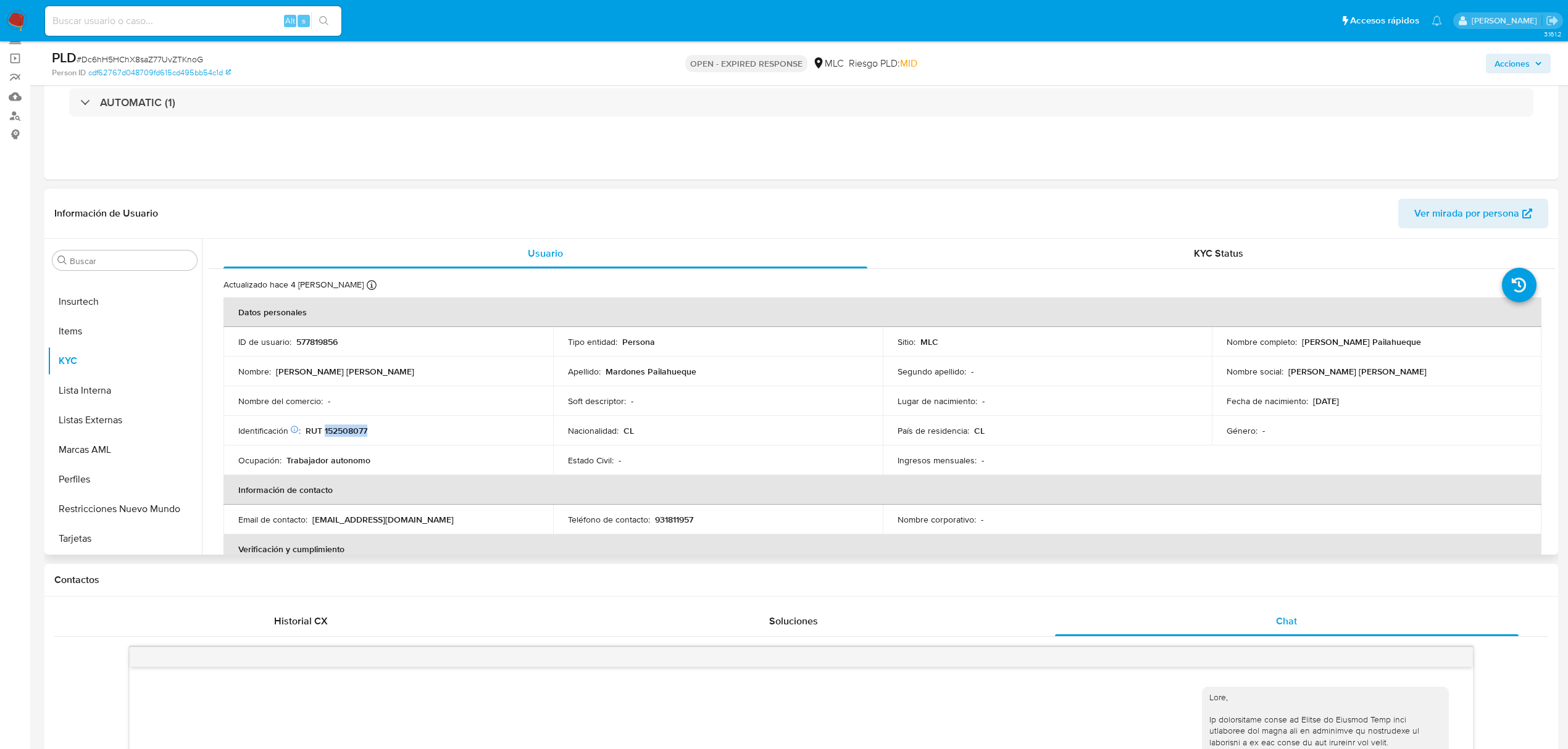
scroll to position [82, 0]
click at [1349, 409] on td "Fecha de nacimiento : 24/12/1983" at bounding box center [1376, 400] width 329 height 29
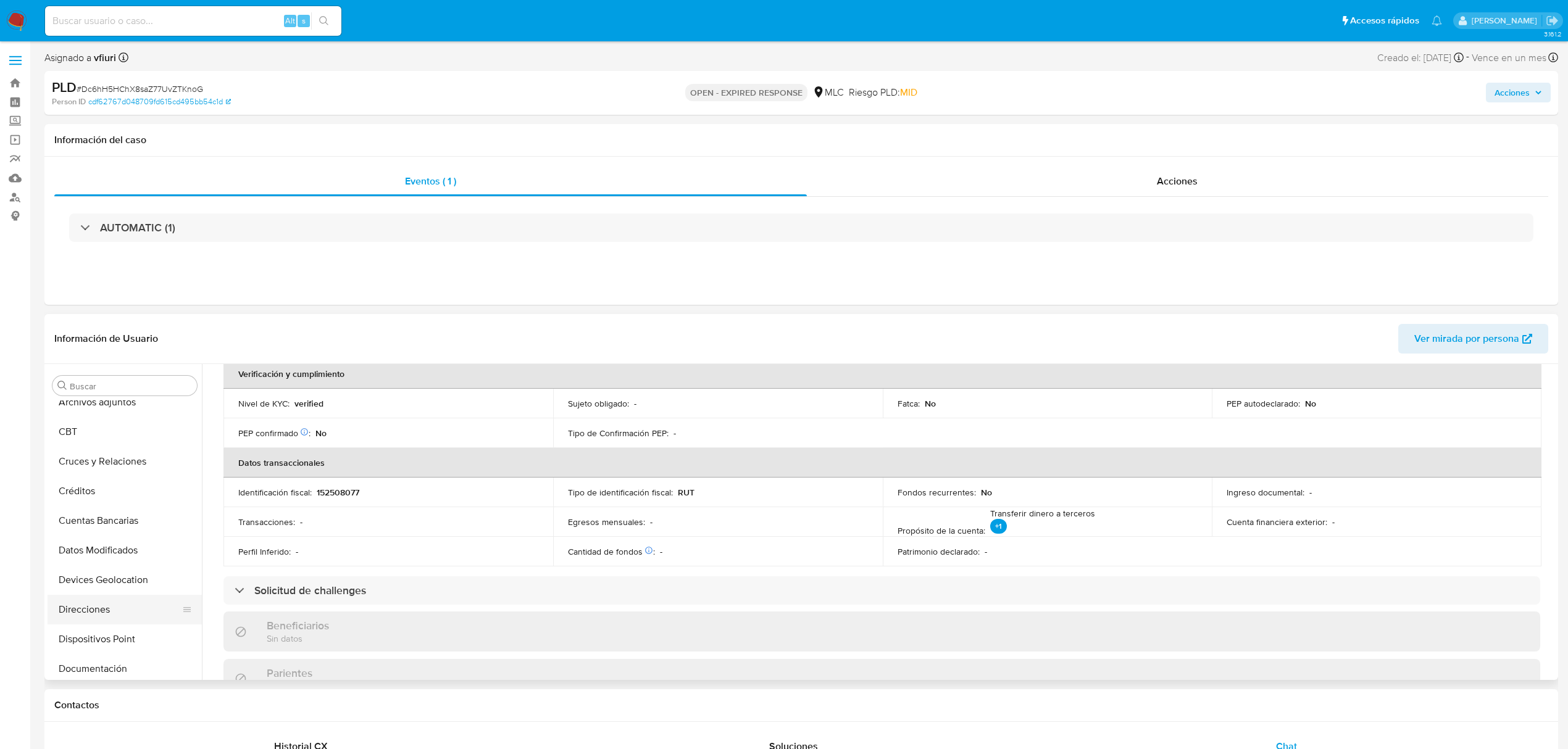
scroll to position [87, 0]
click at [103, 480] on button "Cruces y Relaciones" at bounding box center [120, 476] width 145 height 29
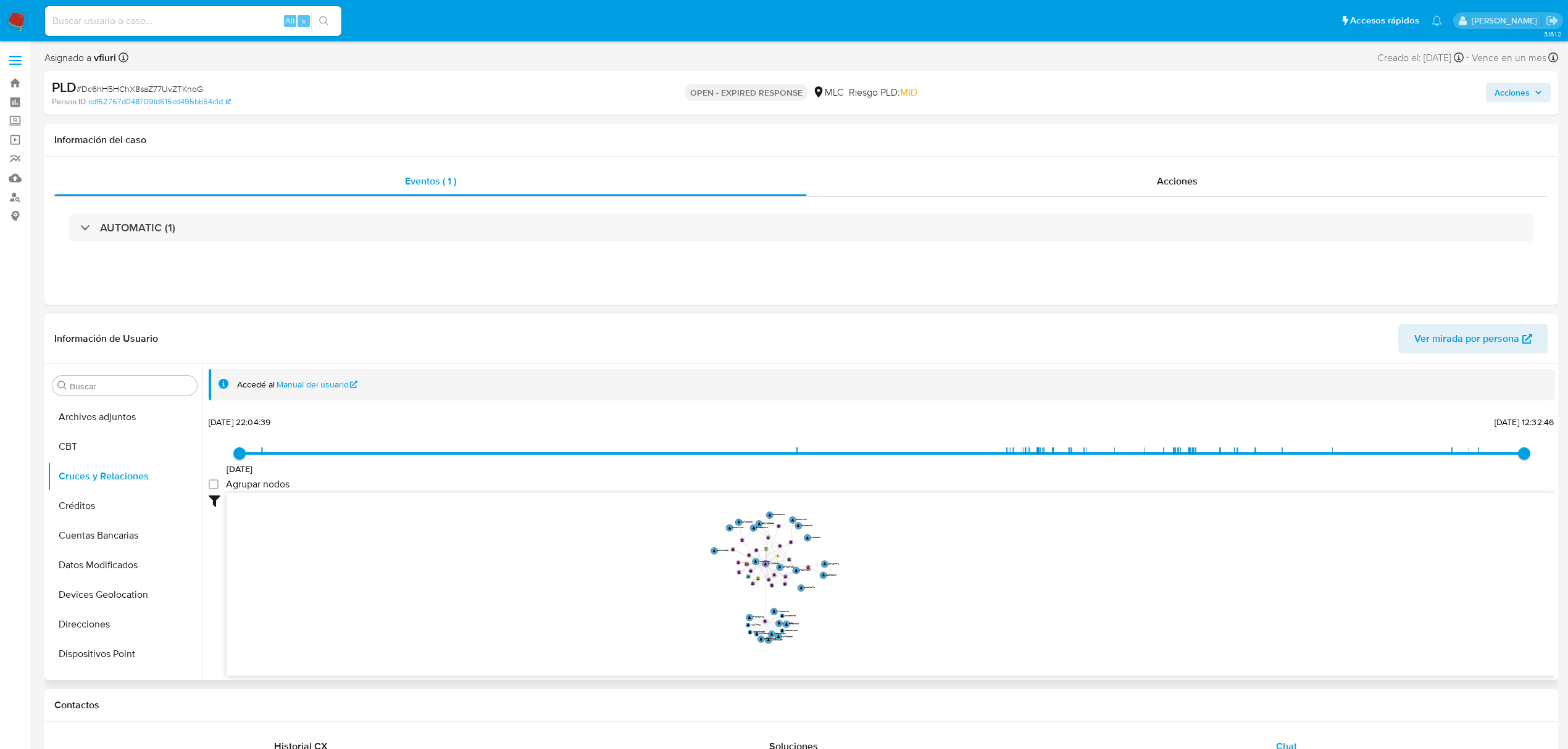
drag, startPoint x: 821, startPoint y: 563, endPoint x: 974, endPoint y: 567, distance: 153.1
click at [974, 567] on icon "device-6887c2708bc1b1aae173b2e0  user-577819856  577819856 device-685756679b7…" at bounding box center [891, 583] width 1329 height 179
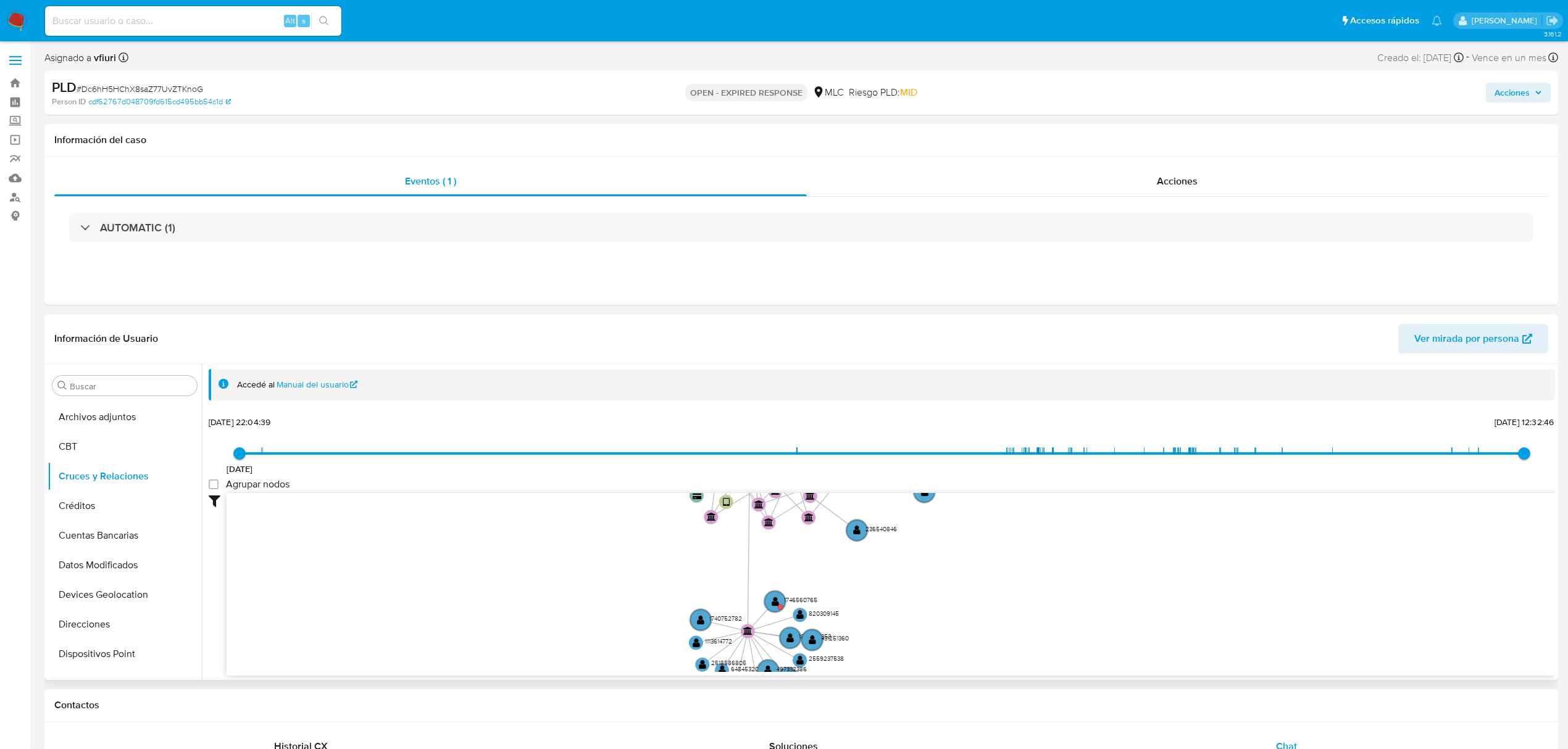
drag, startPoint x: 875, startPoint y: 614, endPoint x: 1070, endPoint y: 552, distance: 204.6
click at [1067, 550] on icon "device-6887c2708bc1b1aae173b2e0  user-577819856  577819856 device-685756679b7…" at bounding box center [891, 583] width 1329 height 179
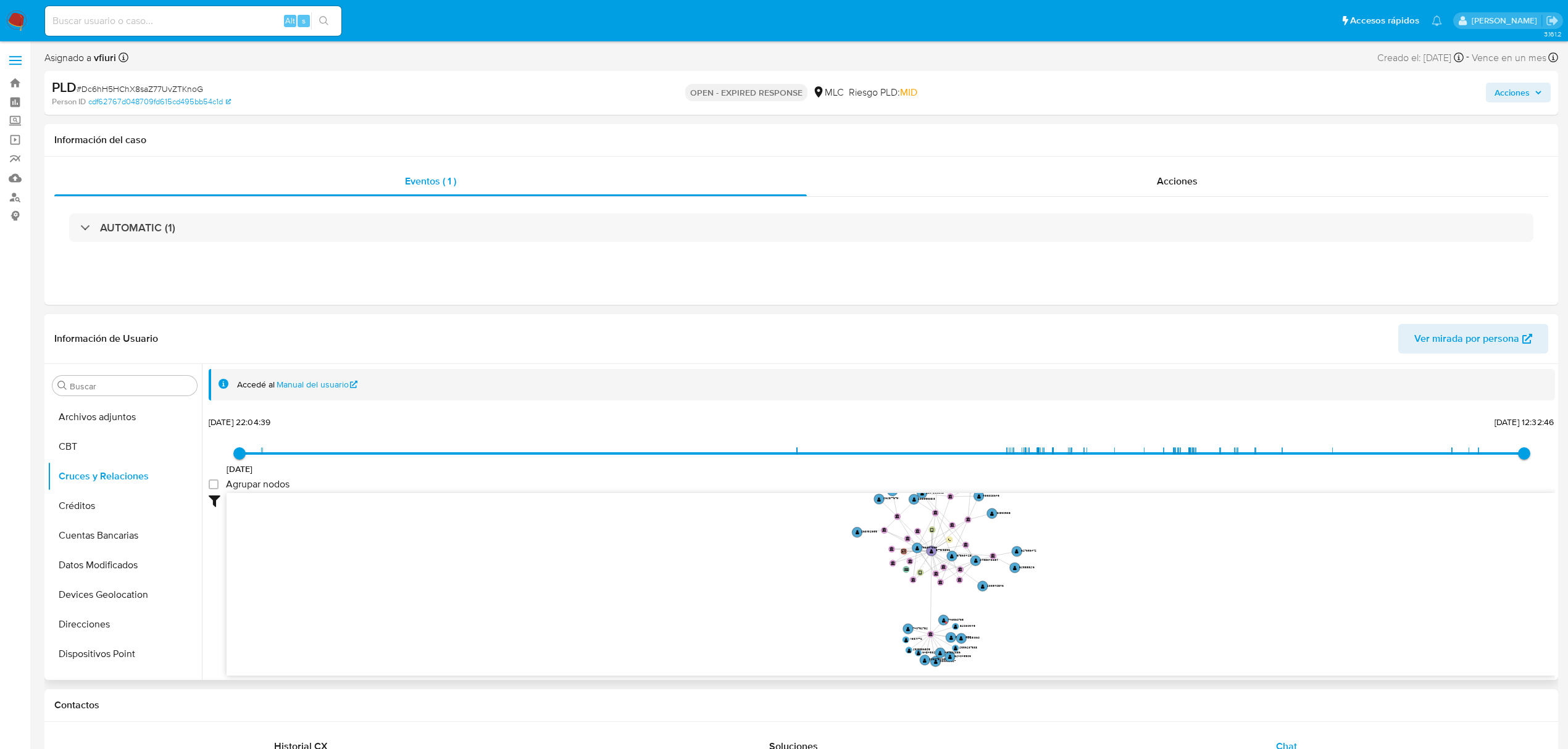
drag, startPoint x: 1069, startPoint y: 554, endPoint x: 1062, endPoint y: 588, distance: 34.7
click at [1062, 588] on icon "device-6887c2708bc1b1aae173b2e0  user-577819856  577819856 device-685756679b7…" at bounding box center [891, 583] width 1329 height 179
drag, startPoint x: 1060, startPoint y: 578, endPoint x: 1010, endPoint y: 586, distance: 50.6
click at [1010, 586] on icon "device-6887c2708bc1b1aae173b2e0  user-577819856  577819856 device-685756679b7…" at bounding box center [891, 583] width 1329 height 179
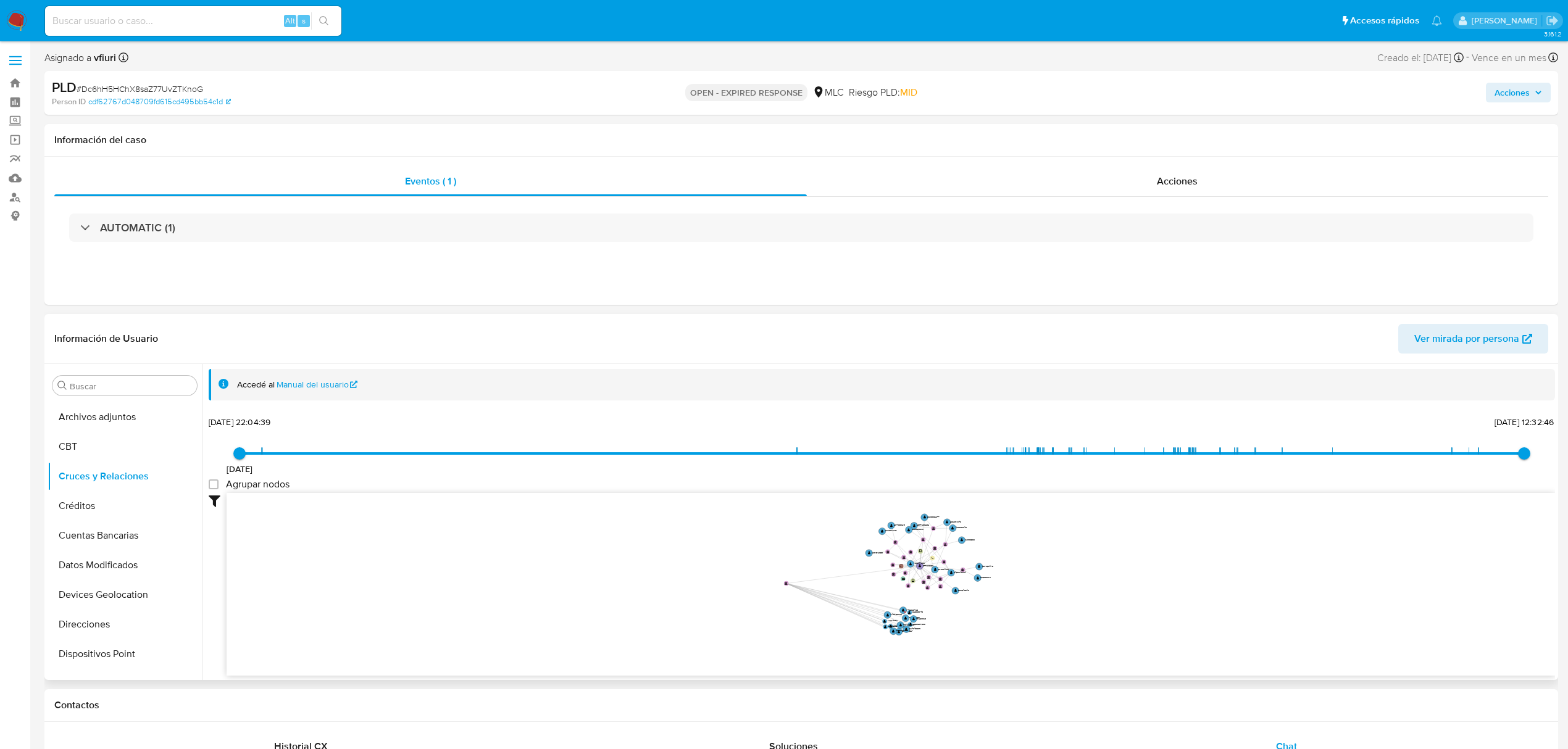
drag, startPoint x: 917, startPoint y: 624, endPoint x: 627, endPoint y: 528, distance: 305.5
click at [627, 528] on icon "device-6887c2708bc1b1aae173b2e0  user-577819856  577819856 device-685756679b7…" at bounding box center [891, 583] width 1329 height 179
drag, startPoint x: 1198, startPoint y: 546, endPoint x: 1215, endPoint y: 558, distance: 20.8
click at [1215, 558] on icon "device-6887c2708bc1b1aae173b2e0  user-577819856  577819856 device-685756679b7…" at bounding box center [891, 583] width 1329 height 179
drag, startPoint x: 1119, startPoint y: 578, endPoint x: 1176, endPoint y: 555, distance: 61.5
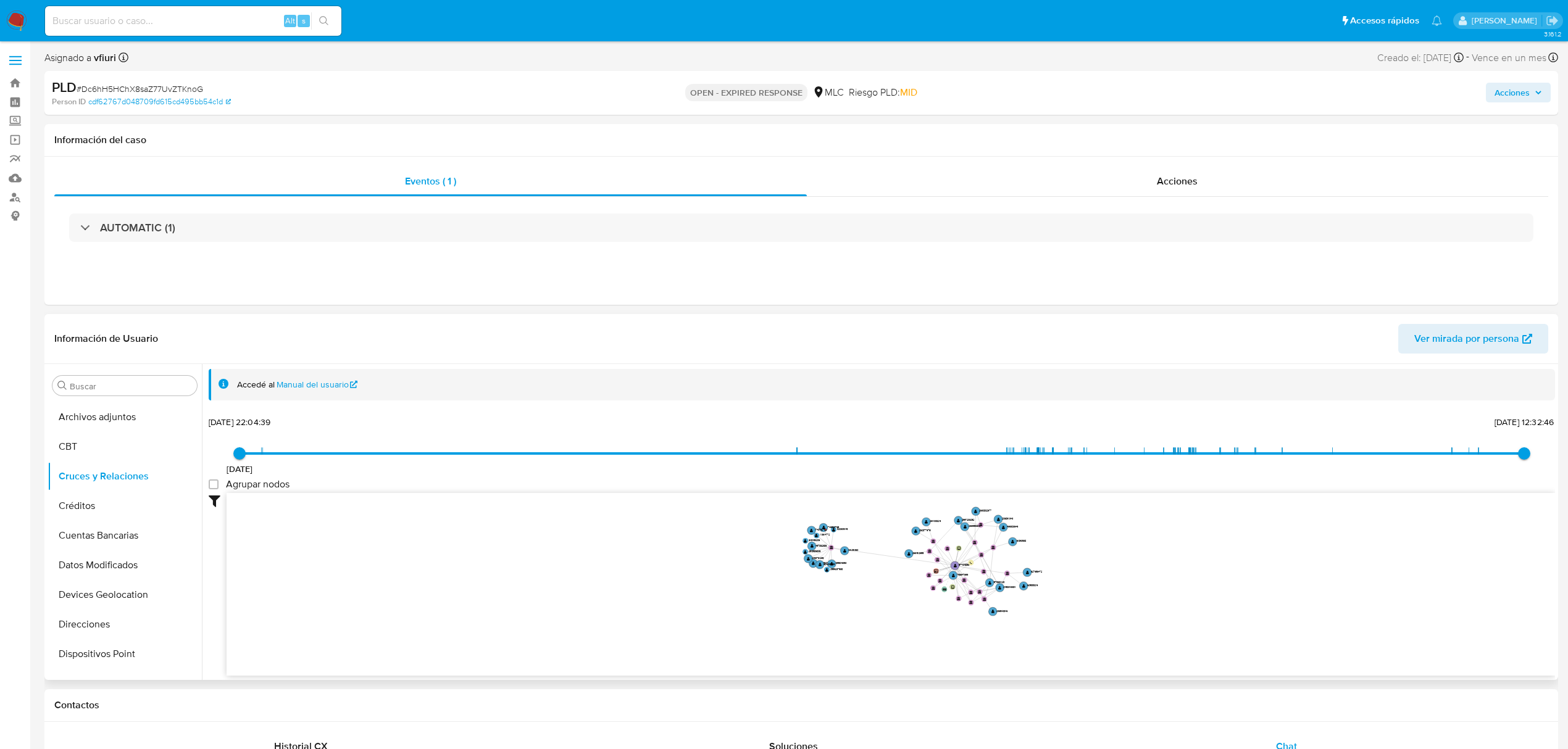
click at [1176, 555] on icon "device-6887c2708bc1b1aae173b2e0  user-577819856  577819856 device-685756679b7…" at bounding box center [891, 583] width 1329 height 179
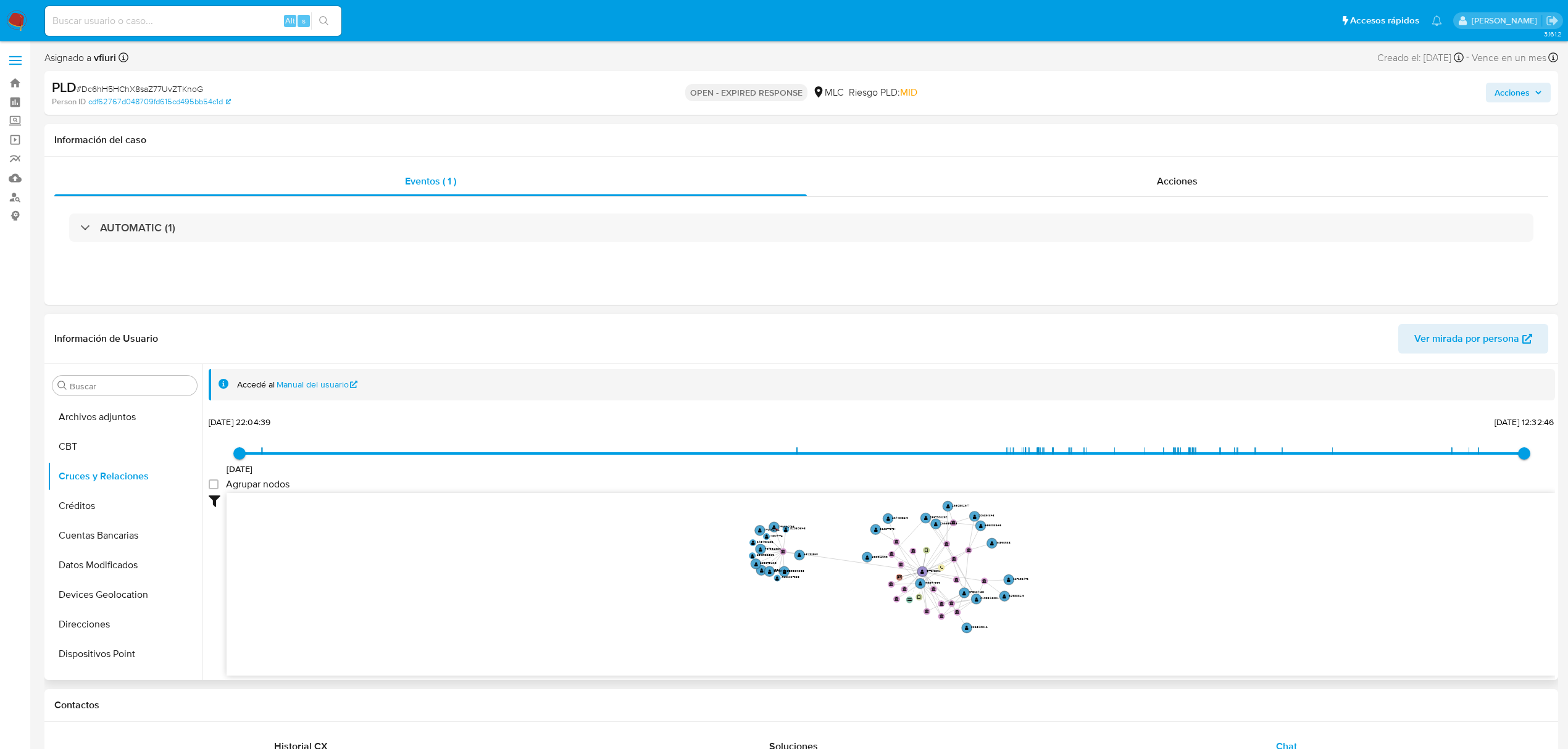
drag, startPoint x: 1176, startPoint y: 603, endPoint x: 1184, endPoint y: 604, distance: 8.1
click at [1184, 604] on icon "device-6887c2708bc1b1aae173b2e0  user-577819856  577819856 device-685756679b7…" at bounding box center [891, 583] width 1329 height 179
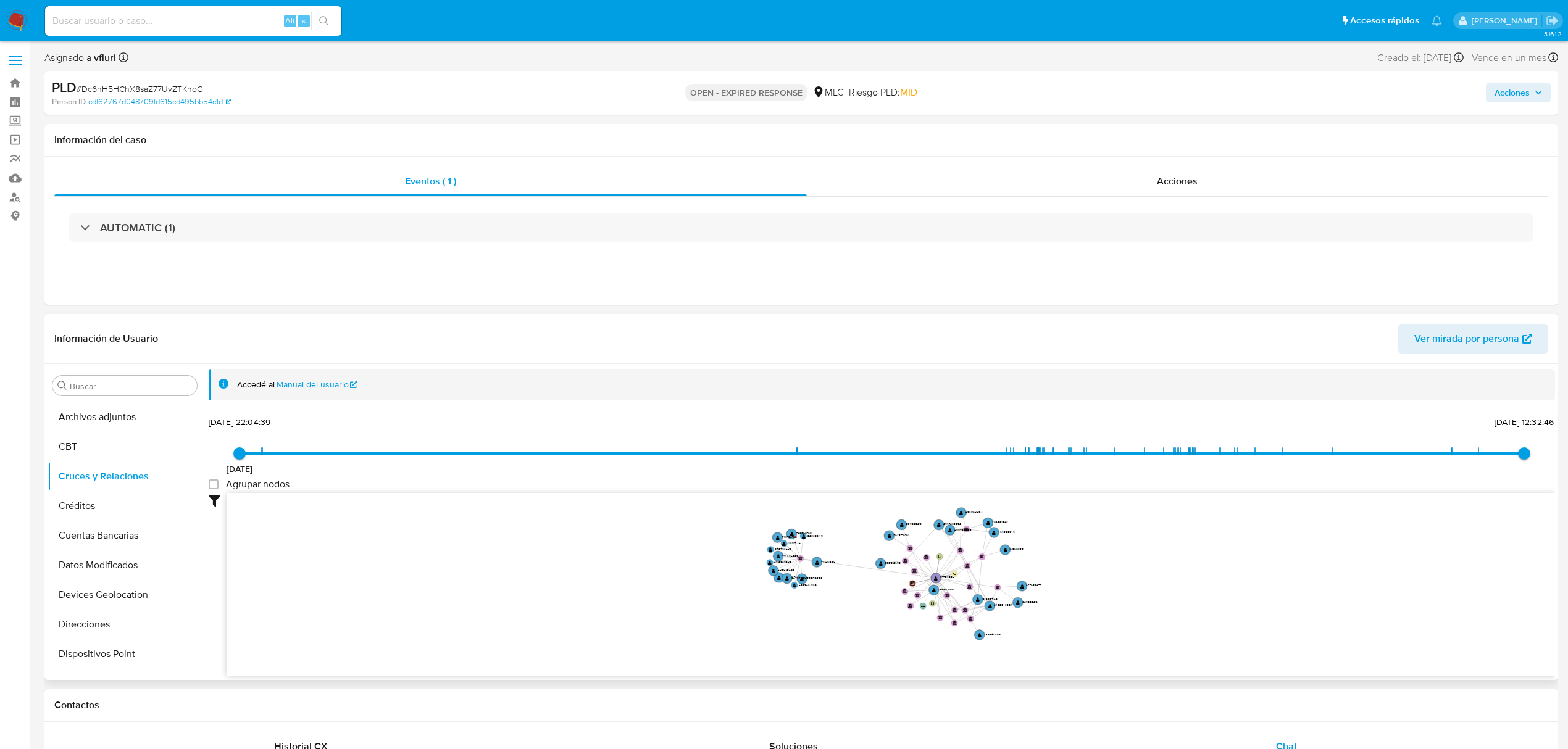
drag, startPoint x: 1140, startPoint y: 588, endPoint x: 1147, endPoint y: 593, distance: 8.6
click at [1147, 593] on icon "device-6887c2708bc1b1aae173b2e0  user-577819856  577819856 device-685756679b7…" at bounding box center [891, 583] width 1329 height 179
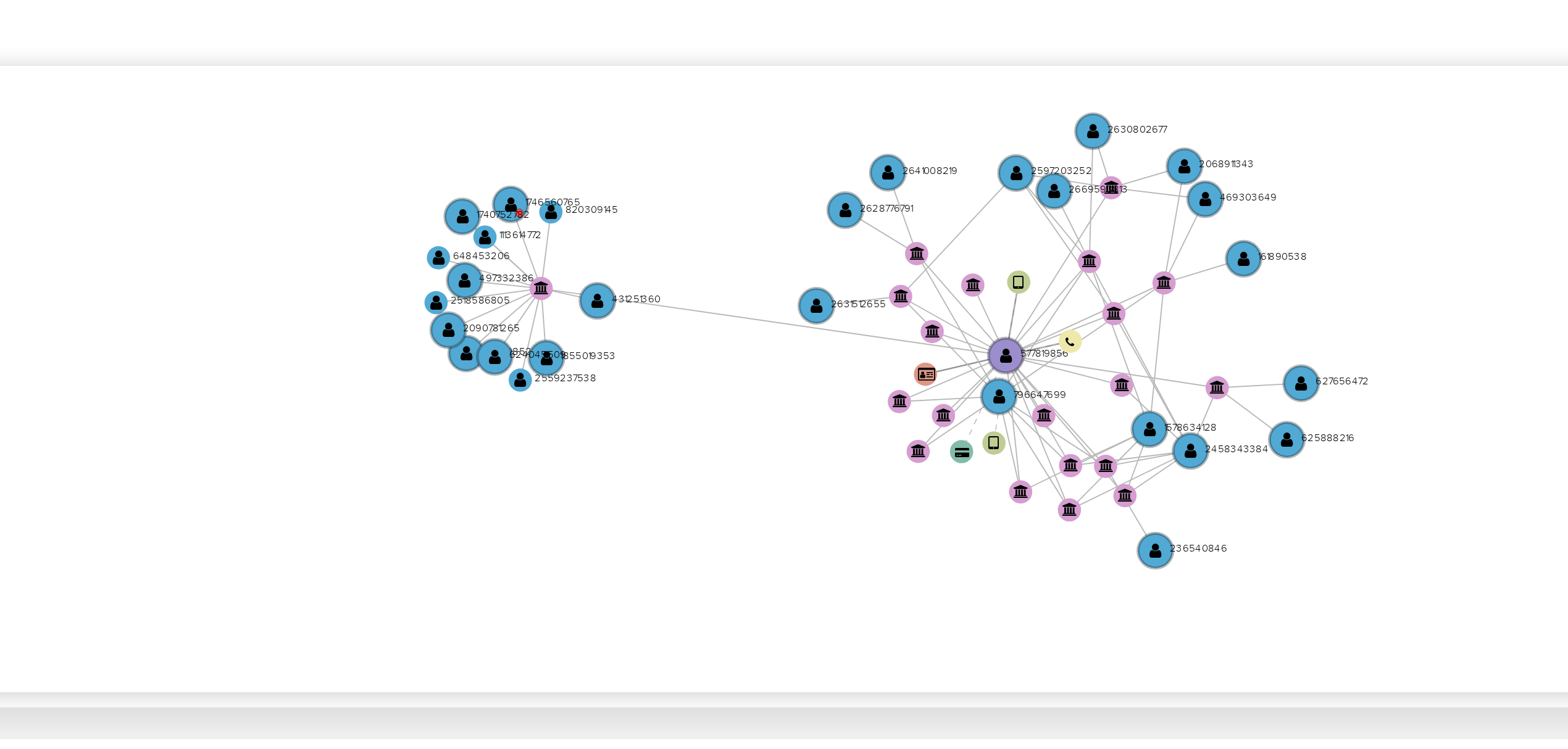
drag, startPoint x: 856, startPoint y: 541, endPoint x: 820, endPoint y: 541, distance: 36.0
click at [820, 541] on icon "device-6887c2708bc1b1aae173b2e0  user-577819856  577819856 device-685756679b7…" at bounding box center [891, 583] width 1329 height 179
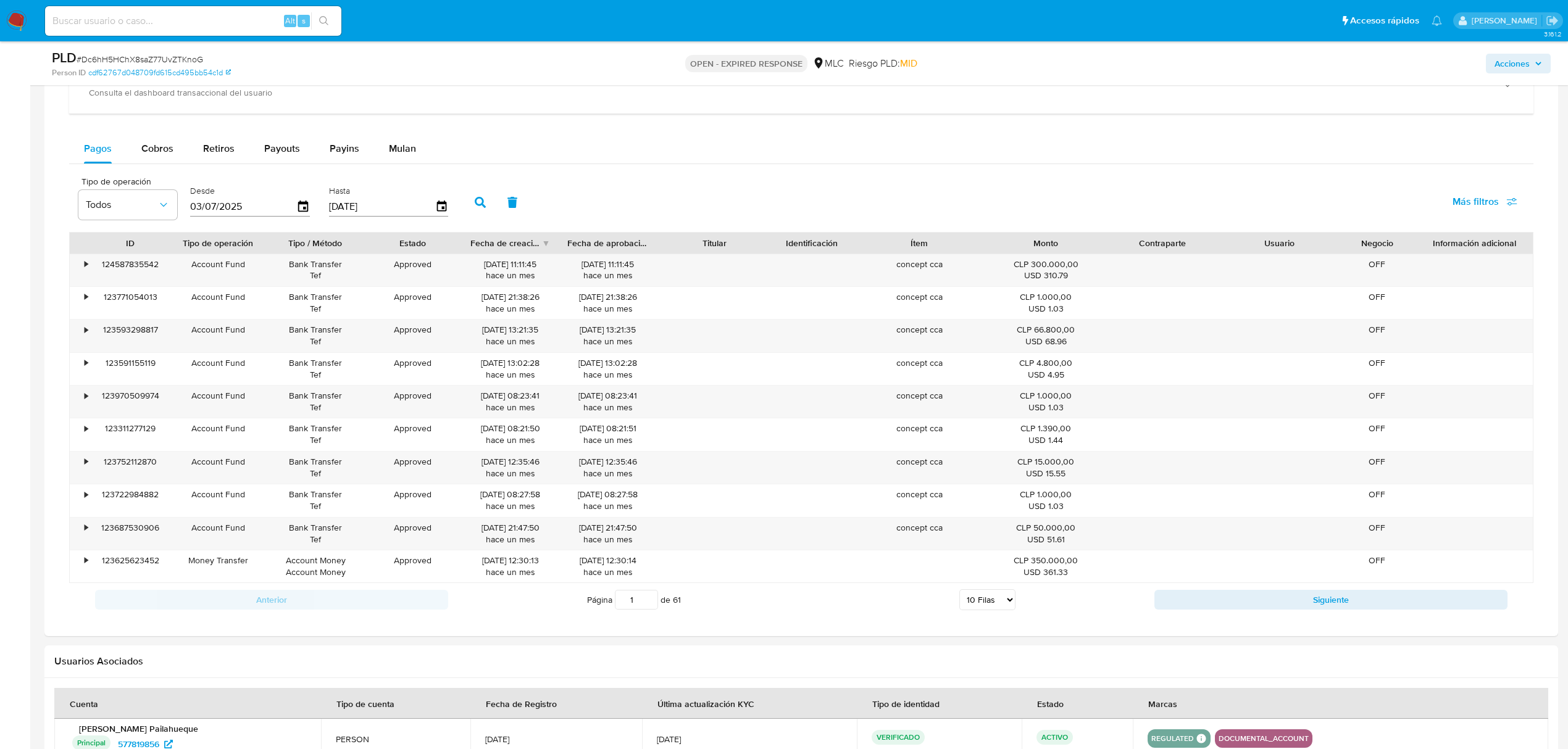
scroll to position [1132, 0]
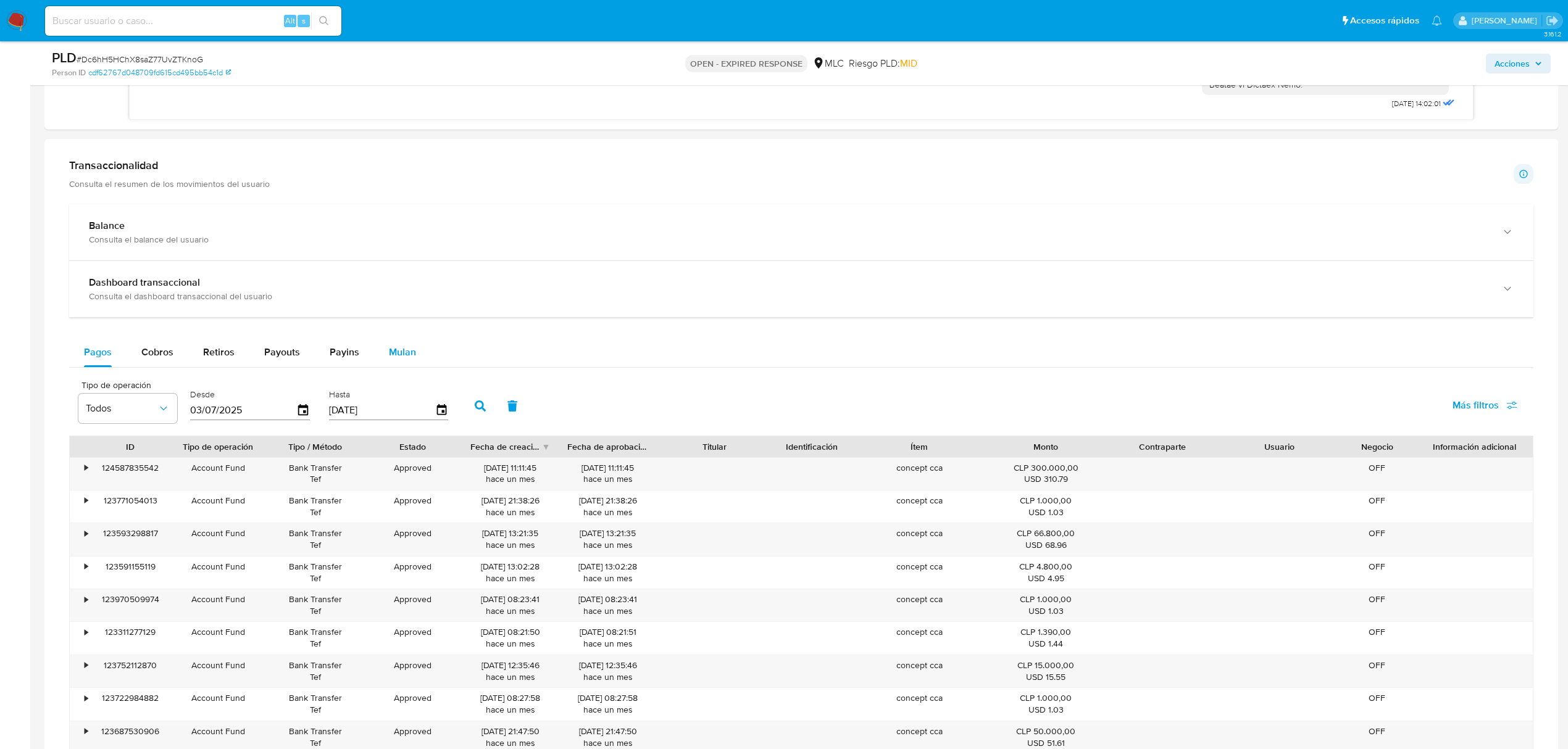
click at [399, 349] on span "Mulan" at bounding box center [402, 352] width 27 height 14
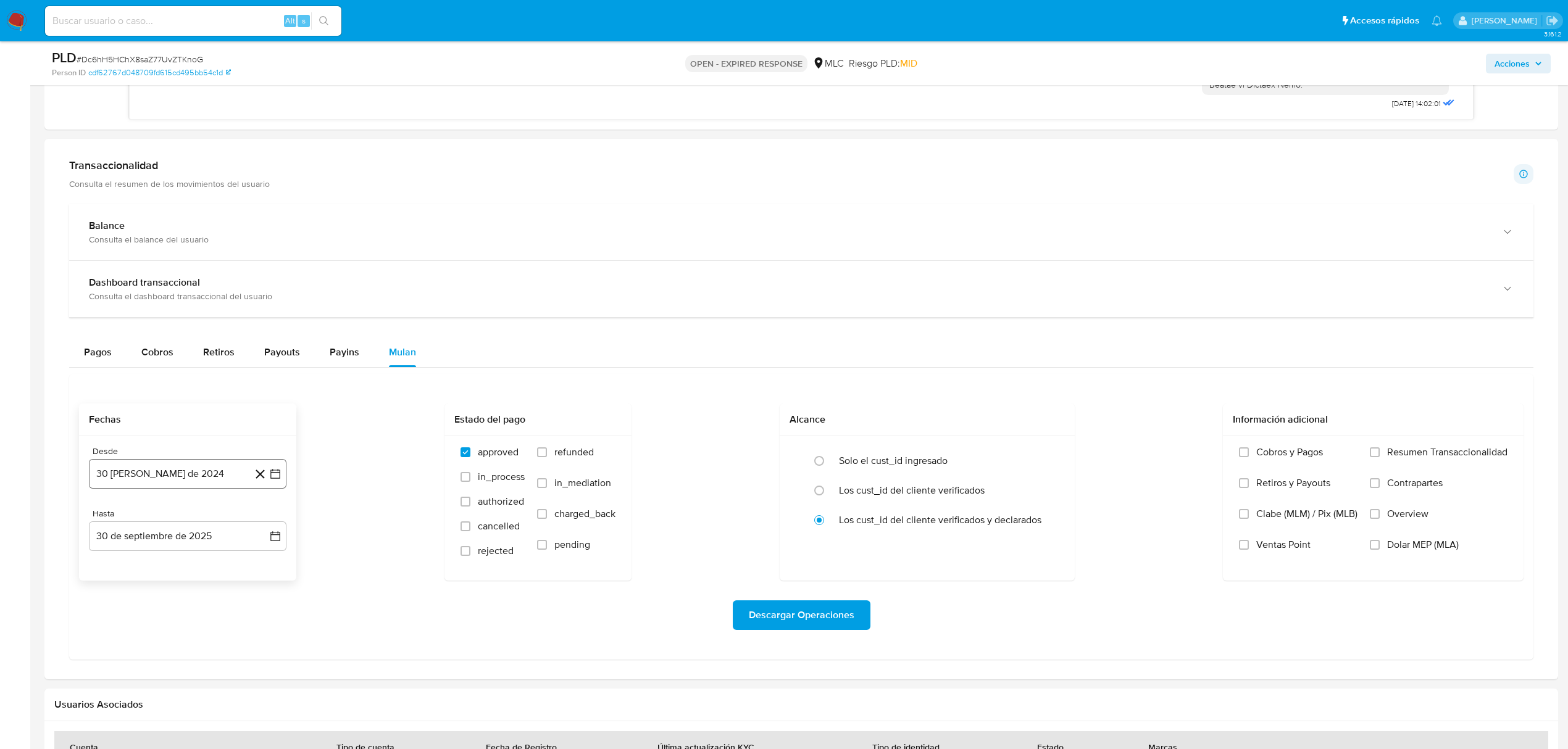
click at [280, 477] on icon "button" at bounding box center [275, 474] width 13 height 13
click at [262, 526] on icon "Mes siguiente" at bounding box center [264, 518] width 15 height 15
click at [161, 673] on button "25" at bounding box center [163, 663] width 20 height 20
click at [265, 541] on button "30 de septiembre de 2025" at bounding box center [187, 536] width 197 height 29
click at [164, 470] on button "24" at bounding box center [163, 468] width 20 height 20
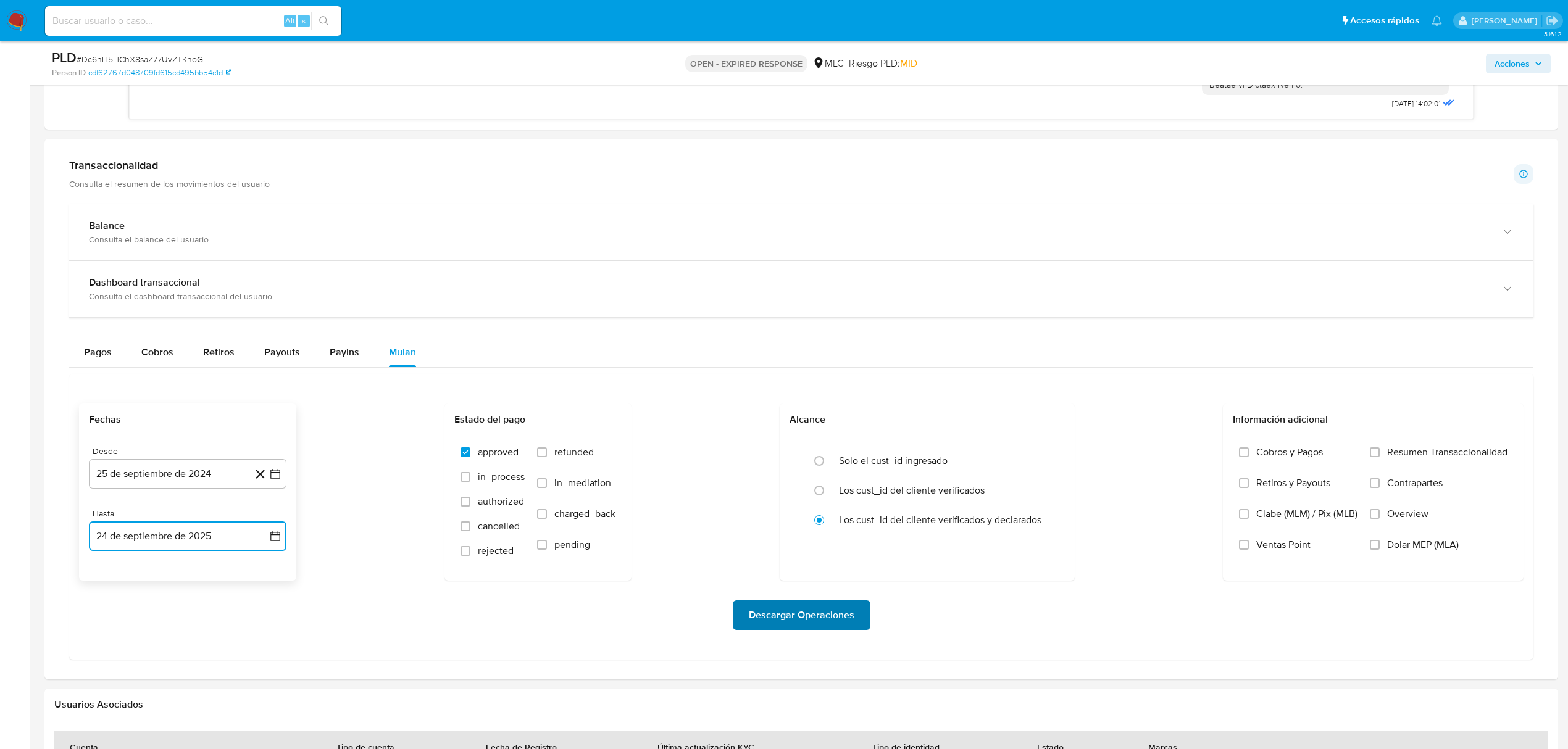
click at [791, 615] on span "Descargar Operaciones" at bounding box center [801, 615] width 105 height 27
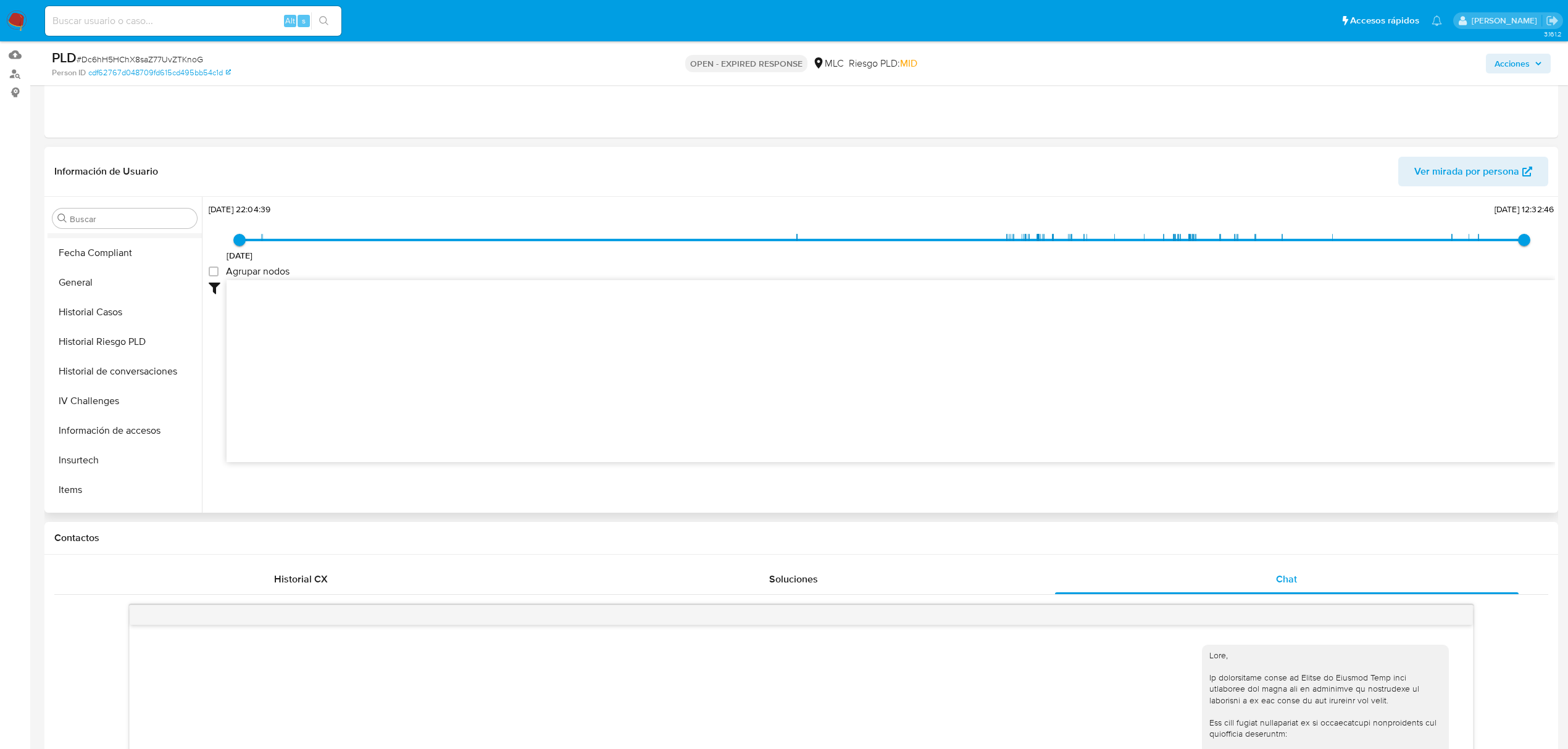
scroll to position [581, 0]
click at [91, 314] on button "KYC" at bounding box center [120, 318] width 145 height 29
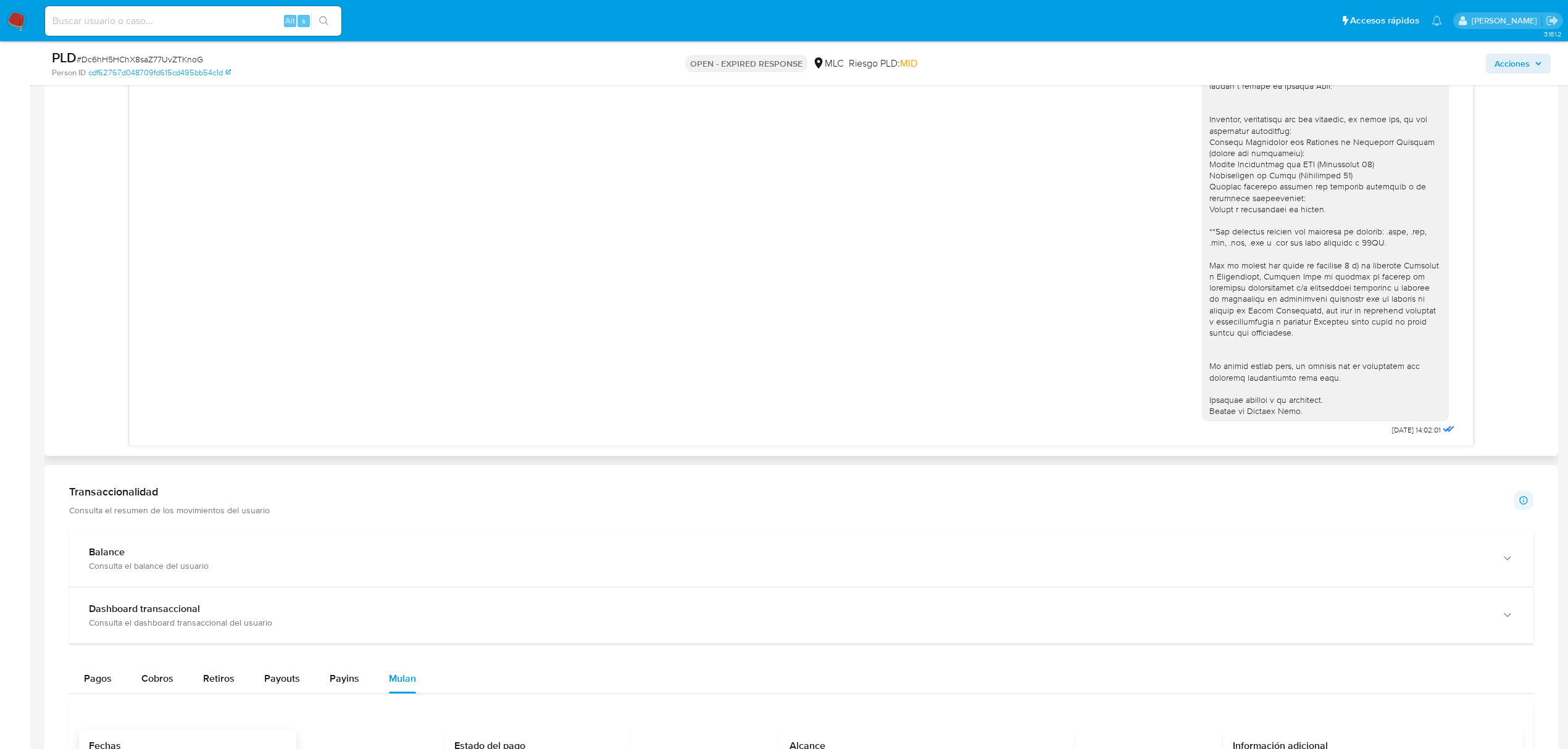
scroll to position [1193, 0]
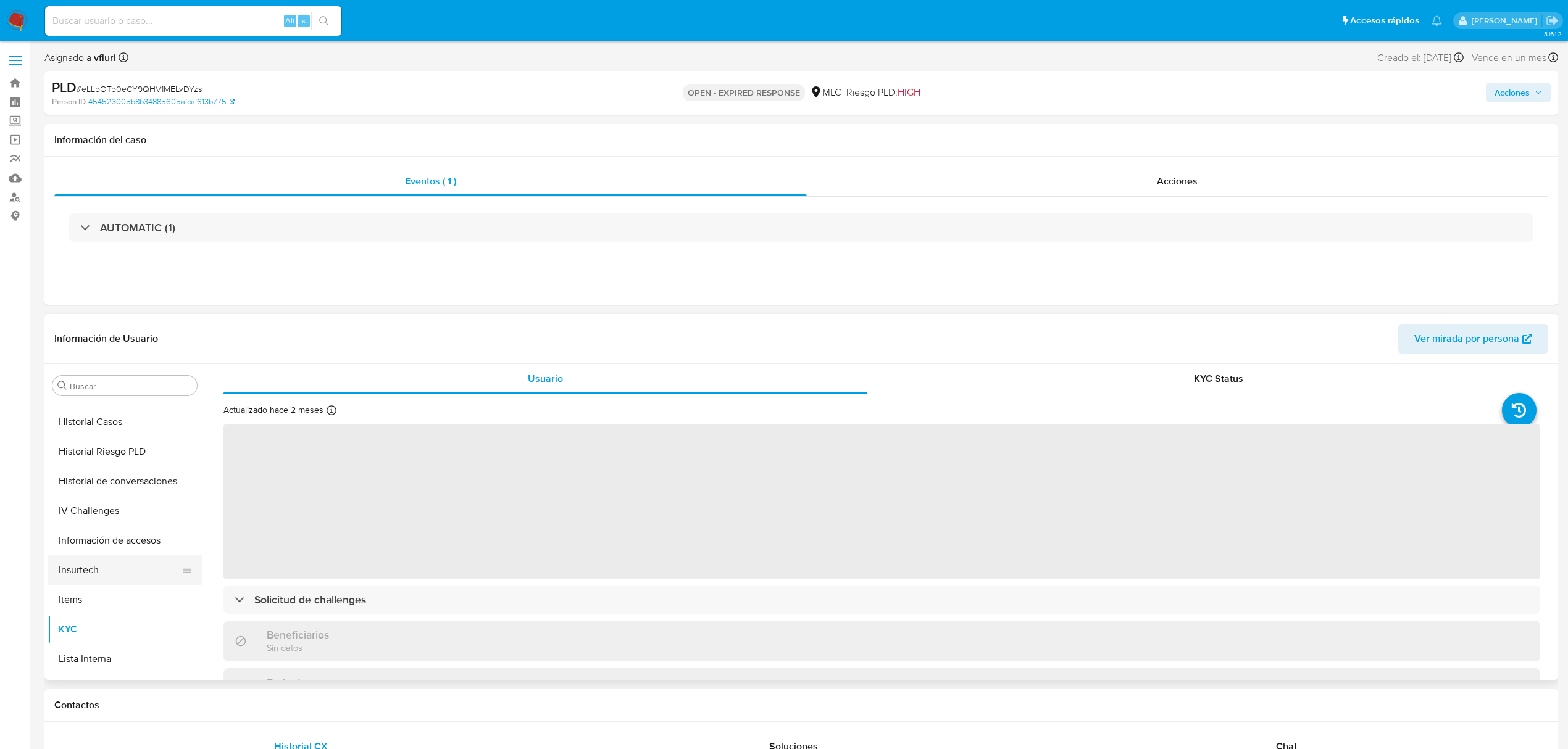
select select "10"
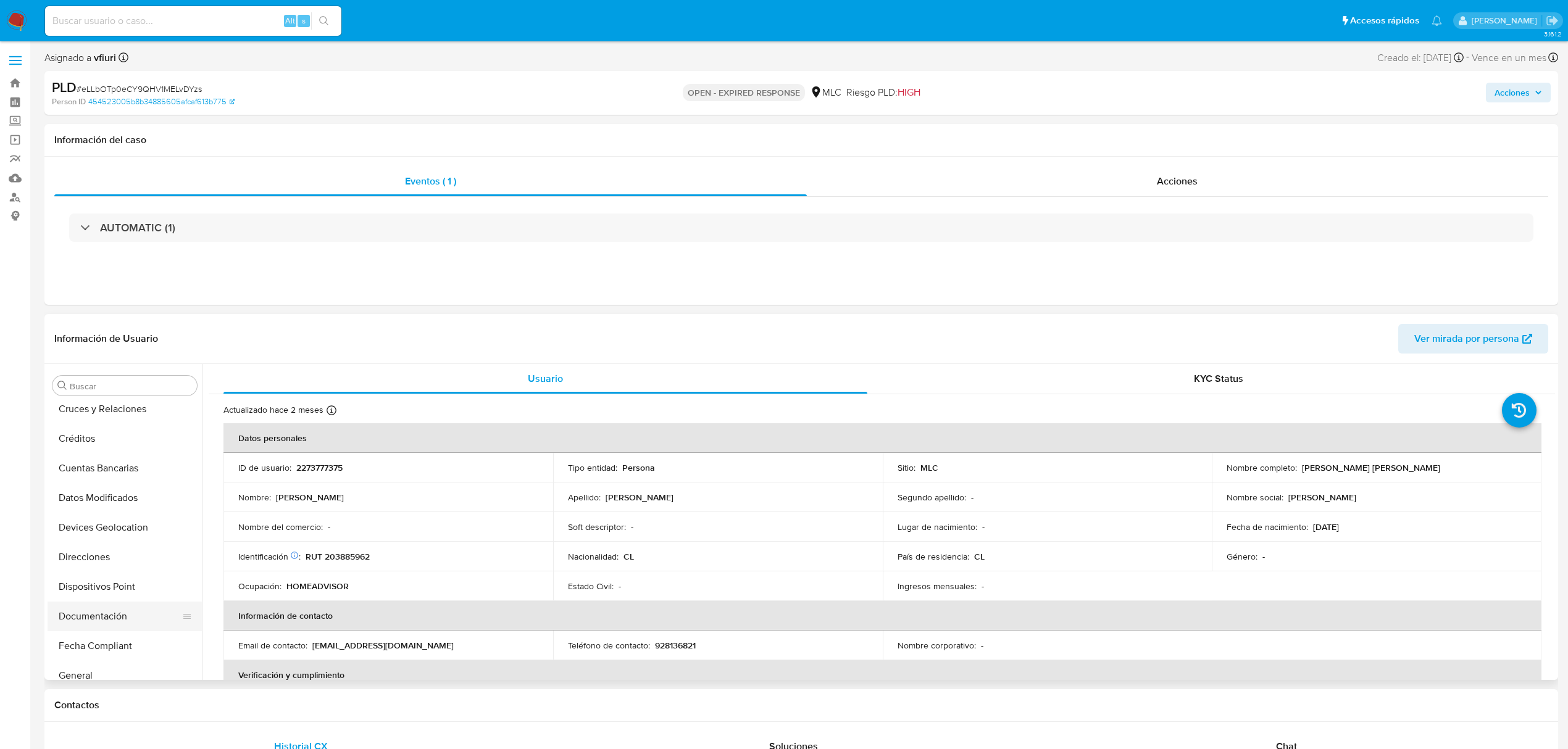
scroll to position [169, 0]
click at [100, 660] on button "General" at bounding box center [120, 660] width 145 height 29
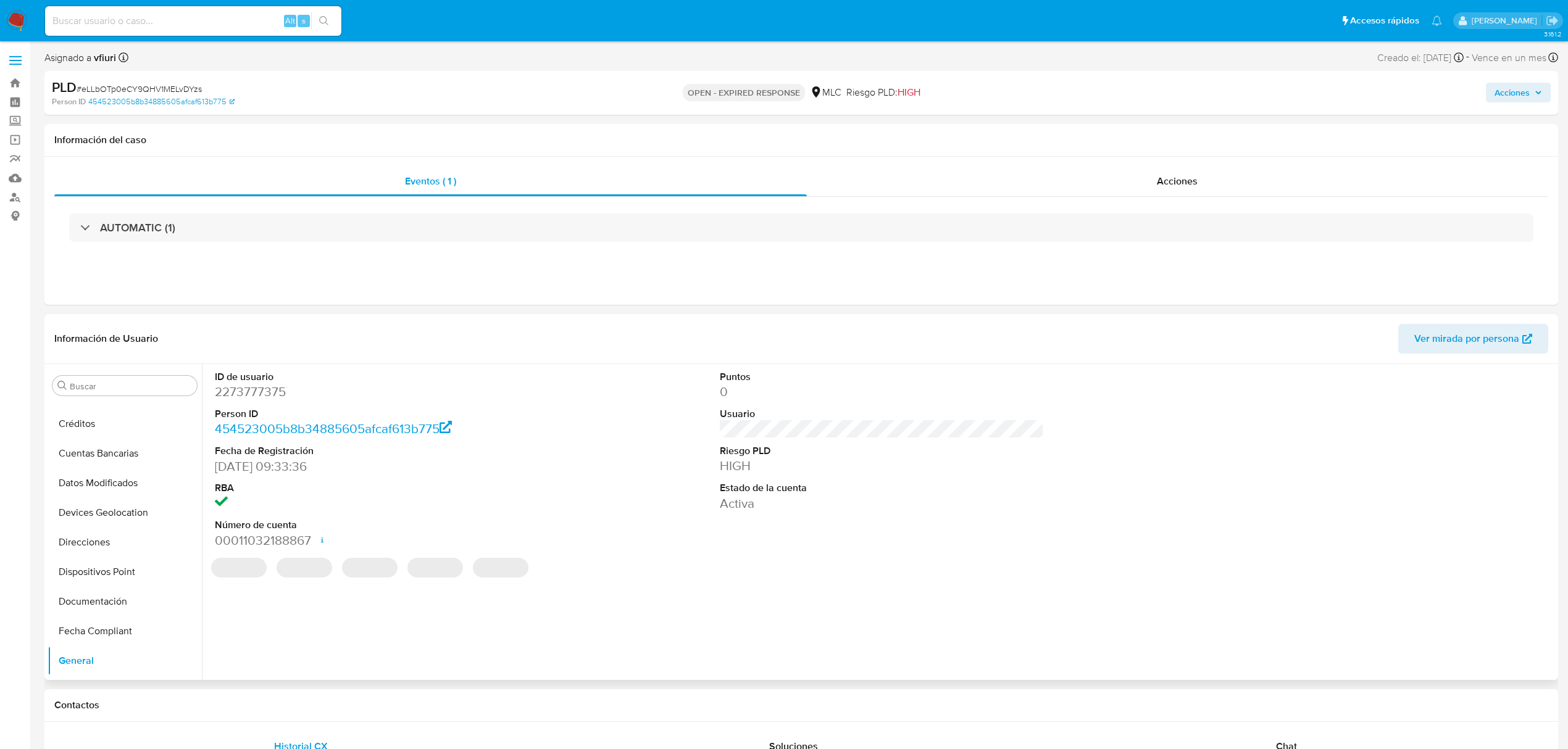
click at [256, 390] on dd "2273777375" at bounding box center [377, 391] width 324 height 18
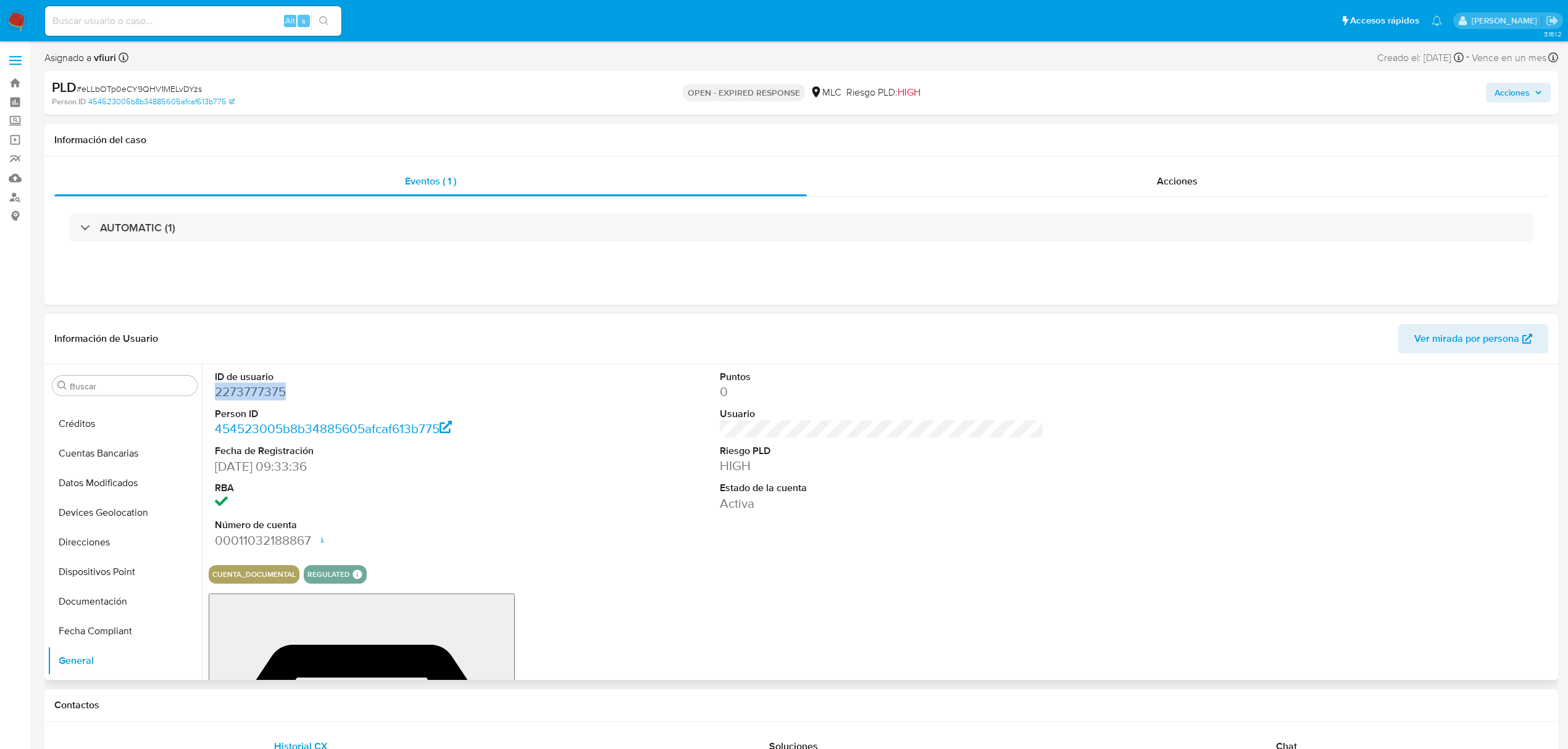
copy dd "2273777375"
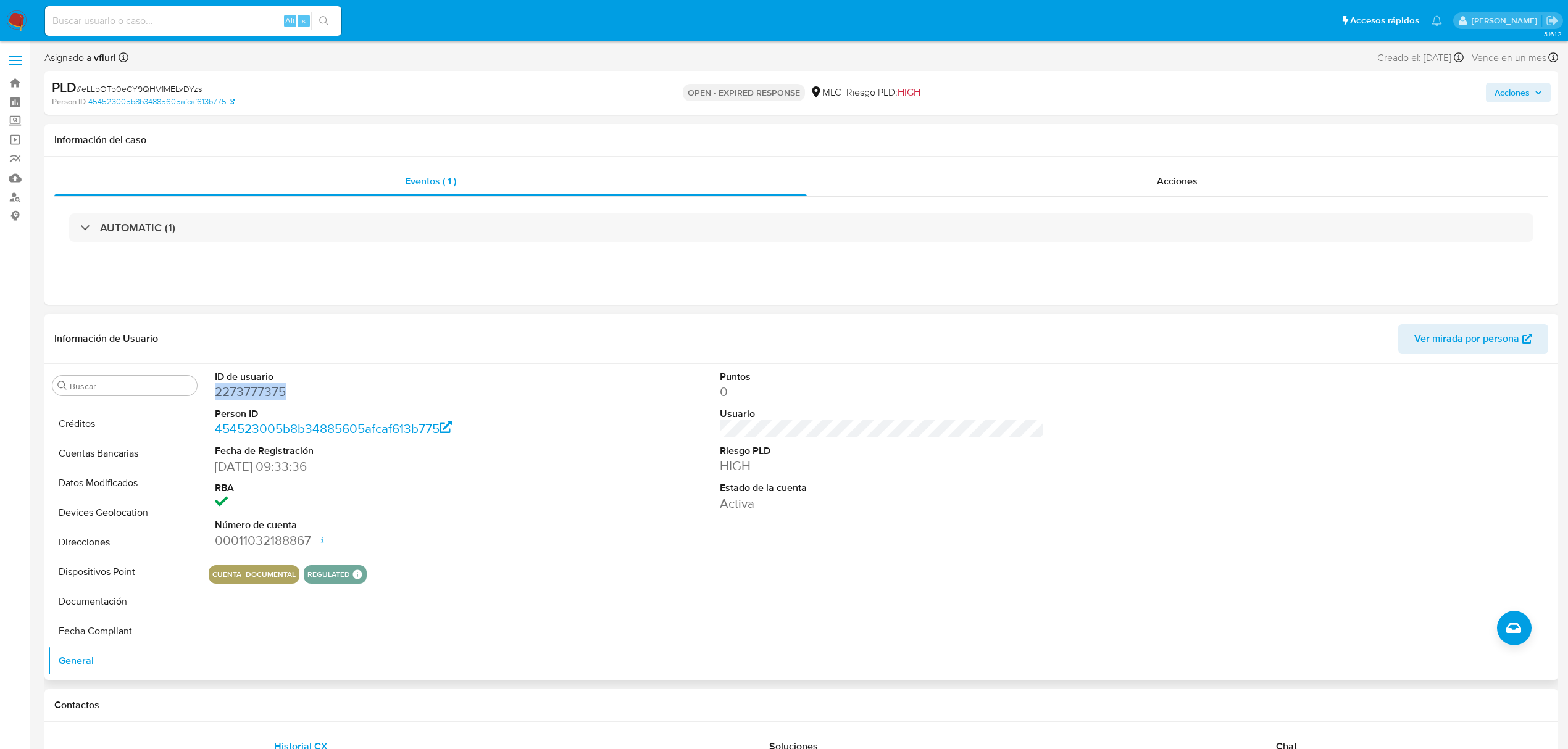
copy dd "2273777375"
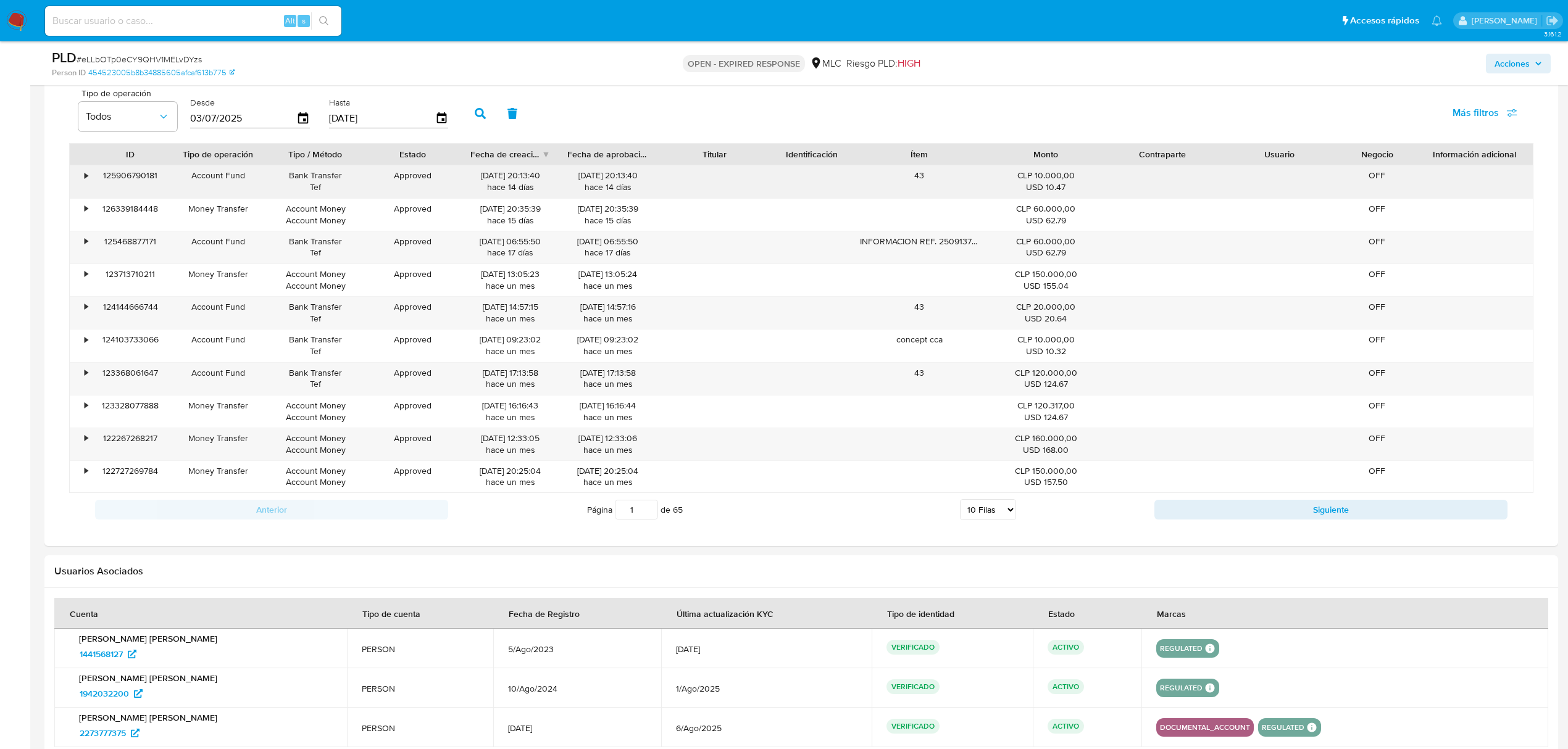
scroll to position [823, 0]
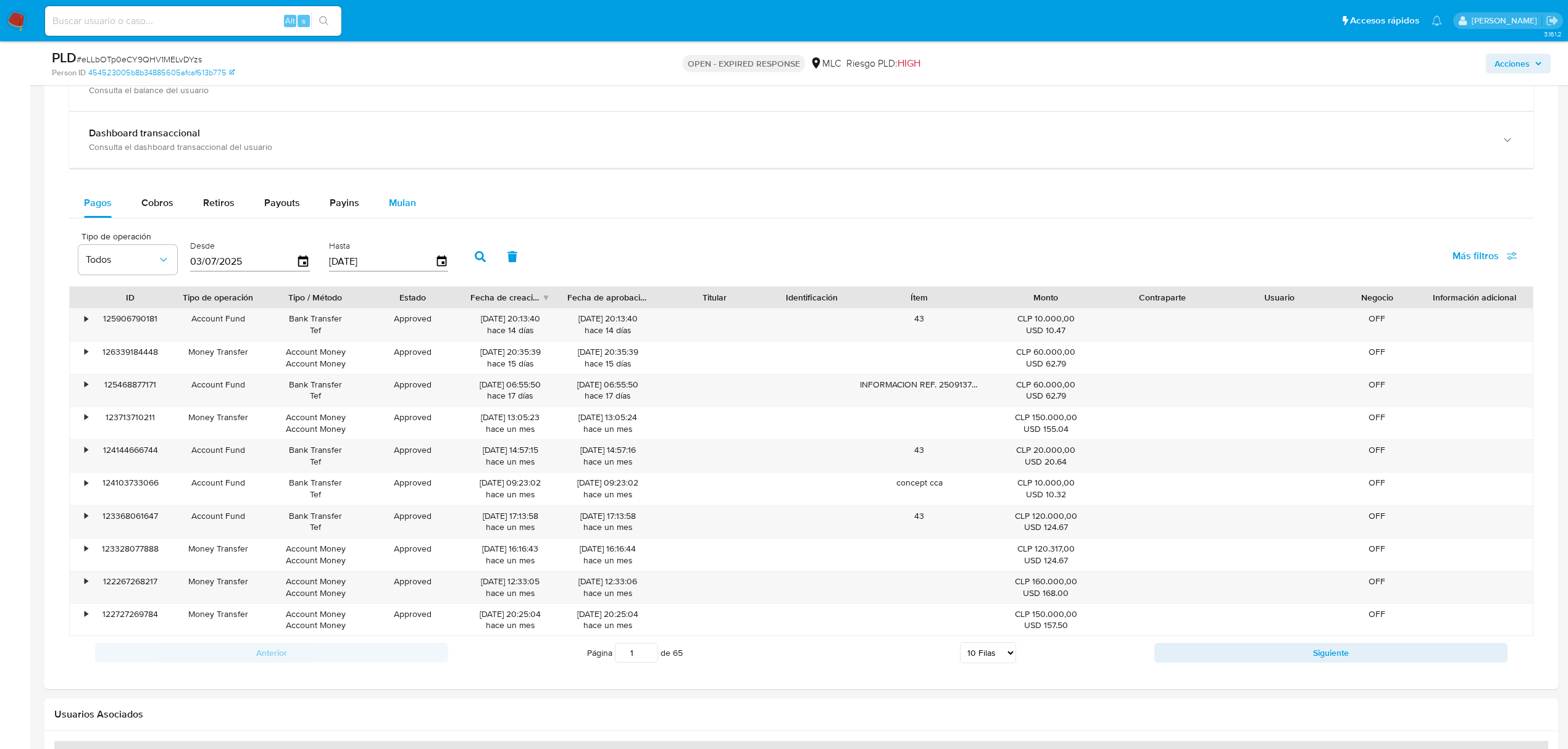
click at [403, 216] on div "Mulan" at bounding box center [402, 202] width 27 height 29
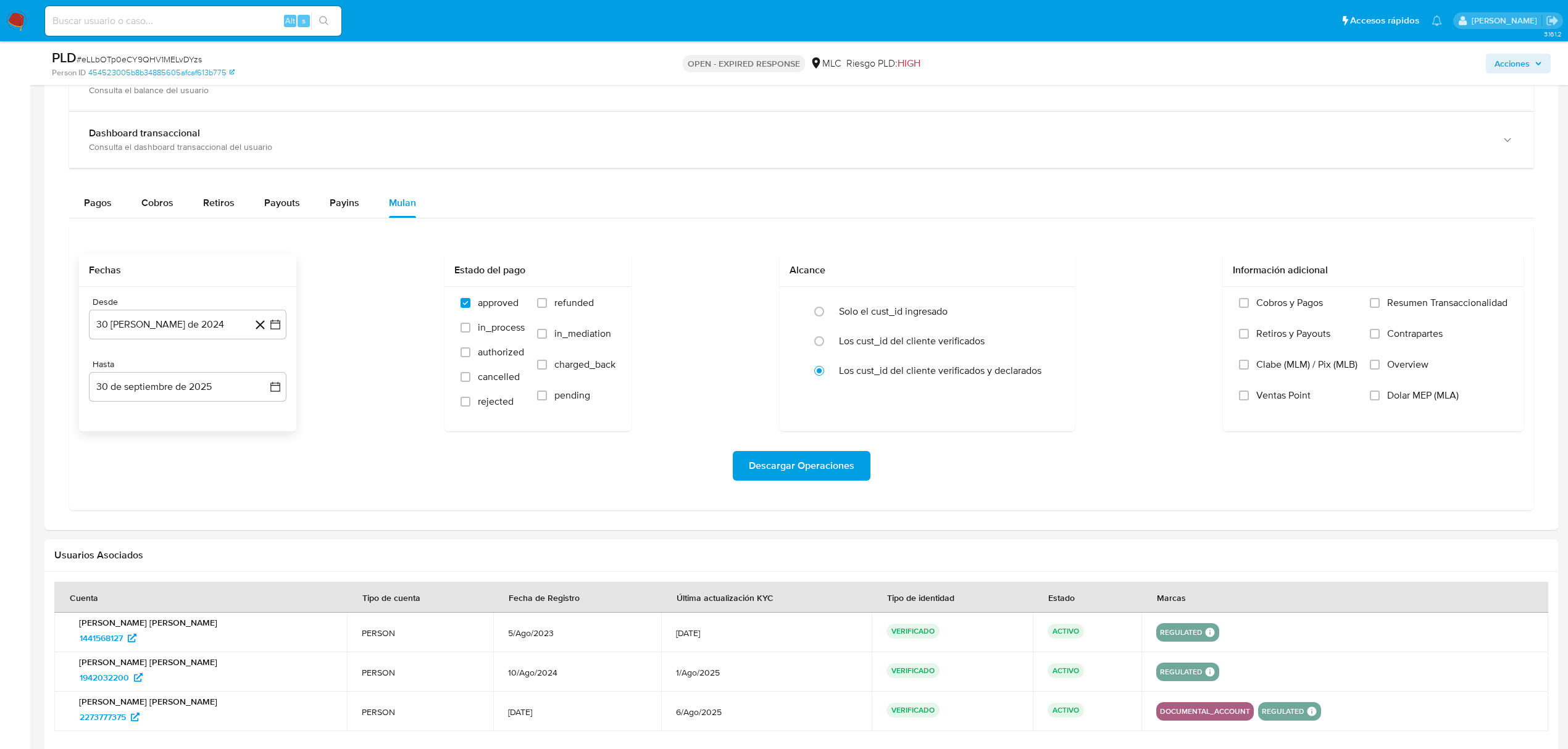
click at [289, 329] on div "Desde 30 [PERSON_NAME] de 2024 [DATE] Hasta 30 de septiembre de 2025 [DATE]" at bounding box center [187, 359] width 217 height 145
click at [269, 329] on icon "button" at bounding box center [275, 324] width 13 height 13
click at [258, 374] on icon "Mes siguiente" at bounding box center [264, 369] width 15 height 15
click at [164, 524] on button "25" at bounding box center [163, 514] width 20 height 20
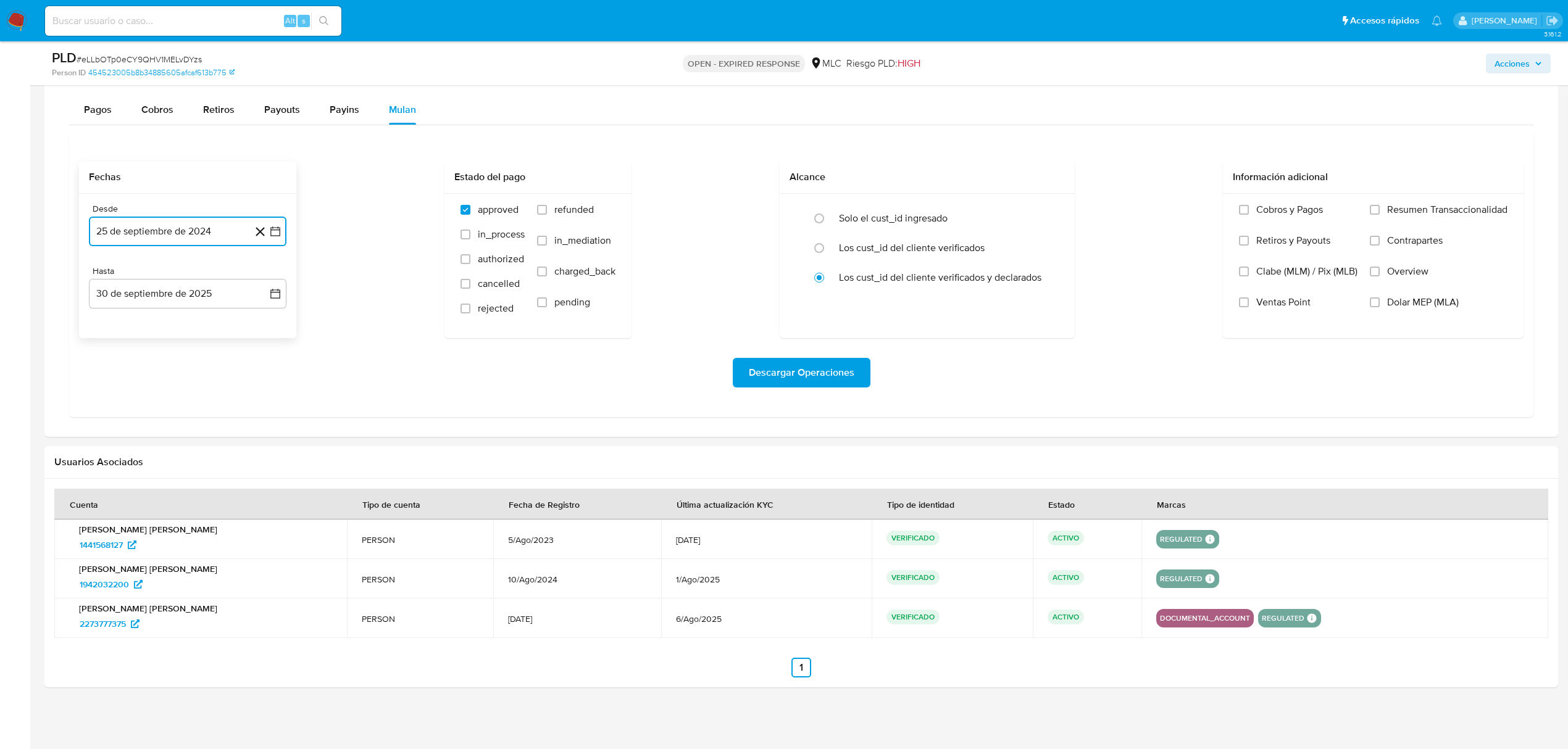
scroll to position [920, 0]
click at [274, 302] on button "30 de septiembre de 2025" at bounding box center [187, 293] width 197 height 29
click at [171, 460] on button "24" at bounding box center [163, 459] width 20 height 20
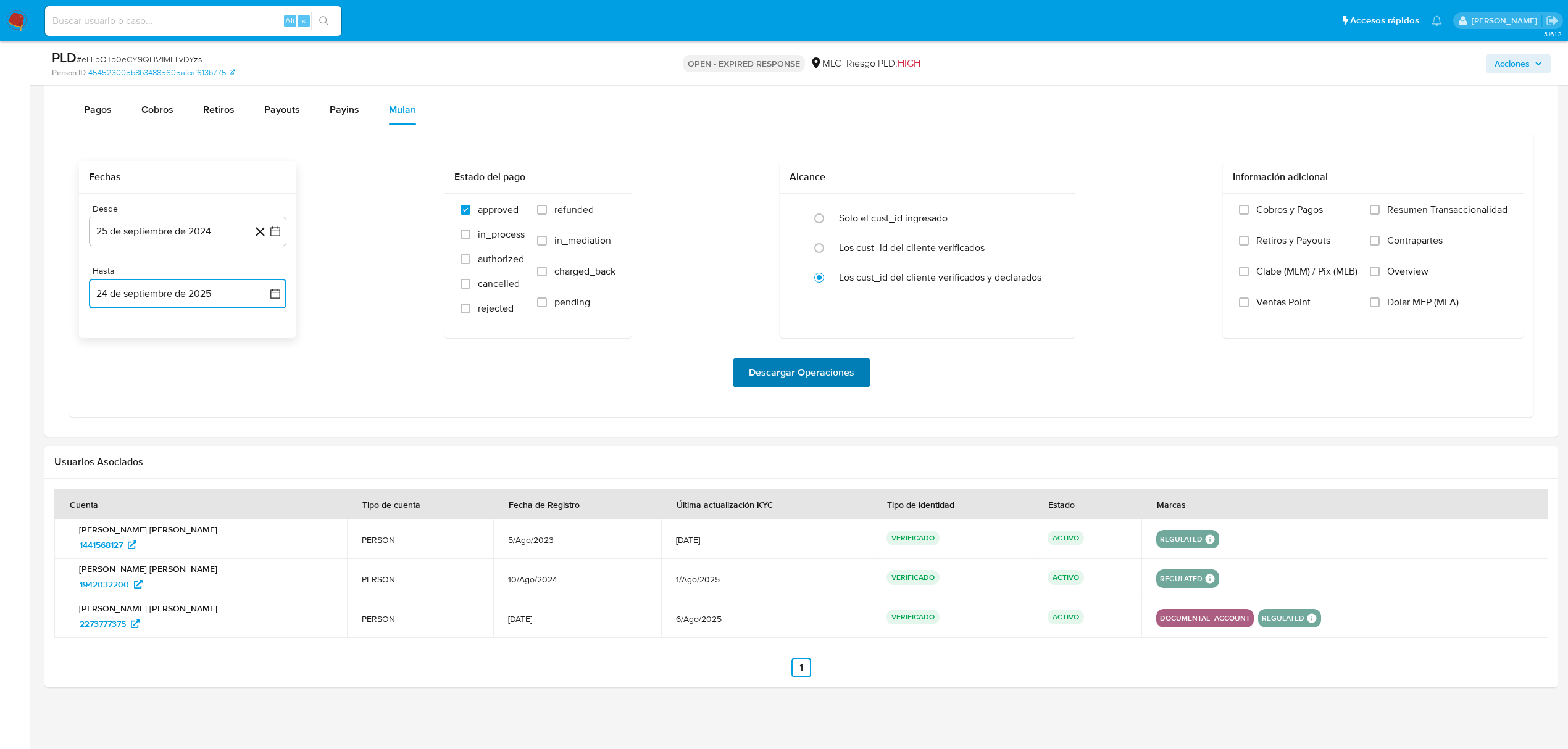
click at [791, 360] on span "Descargar Operaciones" at bounding box center [801, 373] width 105 height 27
